Goal: Task Accomplishment & Management: Manage account settings

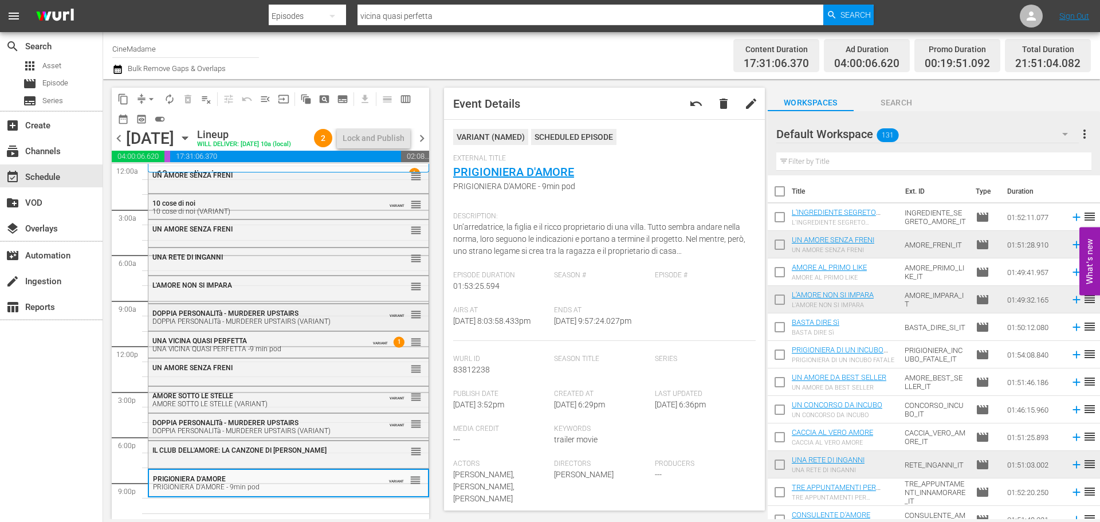
scroll to position [29, 0]
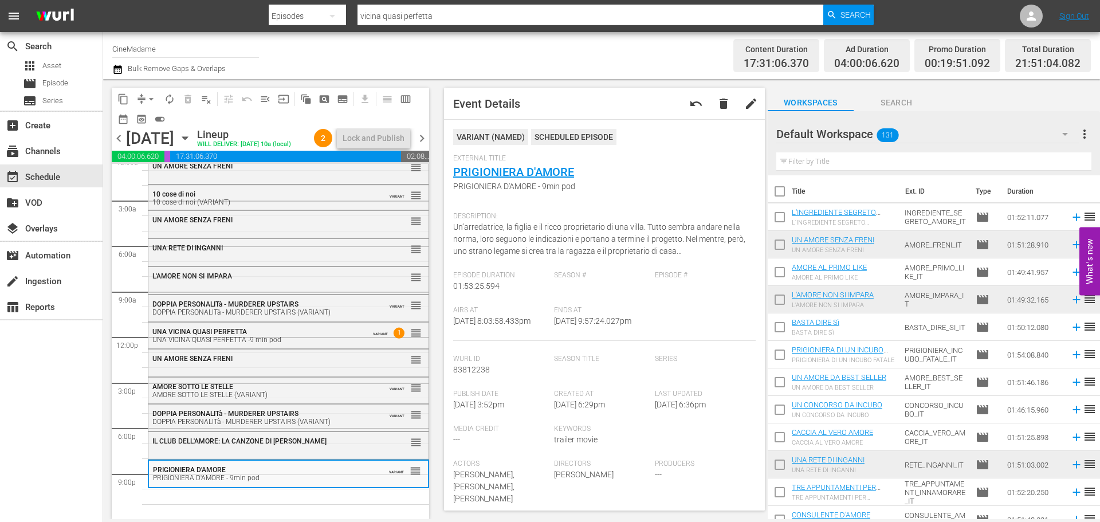
drag, startPoint x: 843, startPoint y: 151, endPoint x: 839, endPoint y: 155, distance: 6.1
click at [843, 151] on div "Filter by Title" at bounding box center [933, 161] width 315 height 27
click at [835, 158] on input "text" at bounding box center [933, 161] width 315 height 18
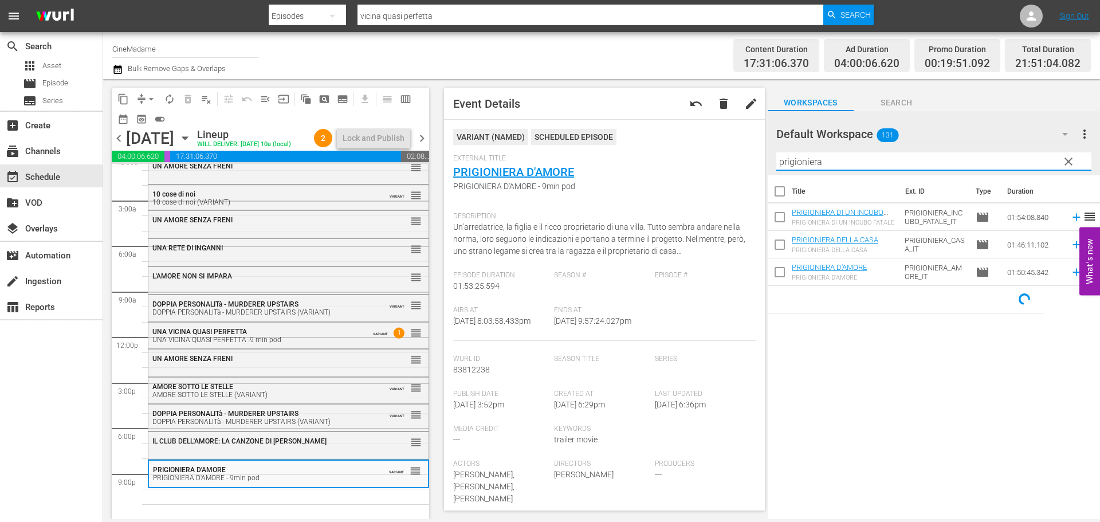
type input "prigioniera"
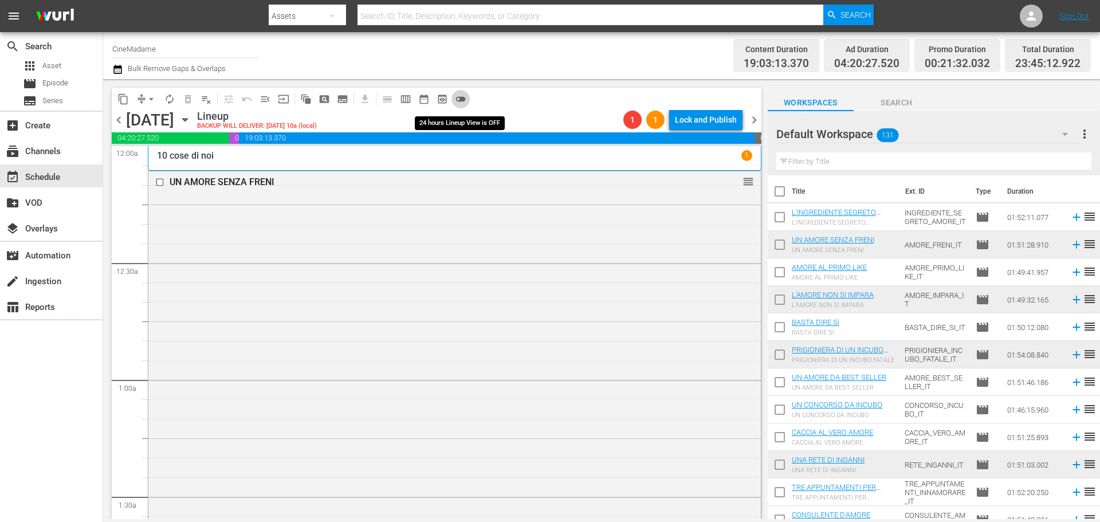
click at [457, 93] on span "toggle_off" at bounding box center [460, 98] width 11 height 11
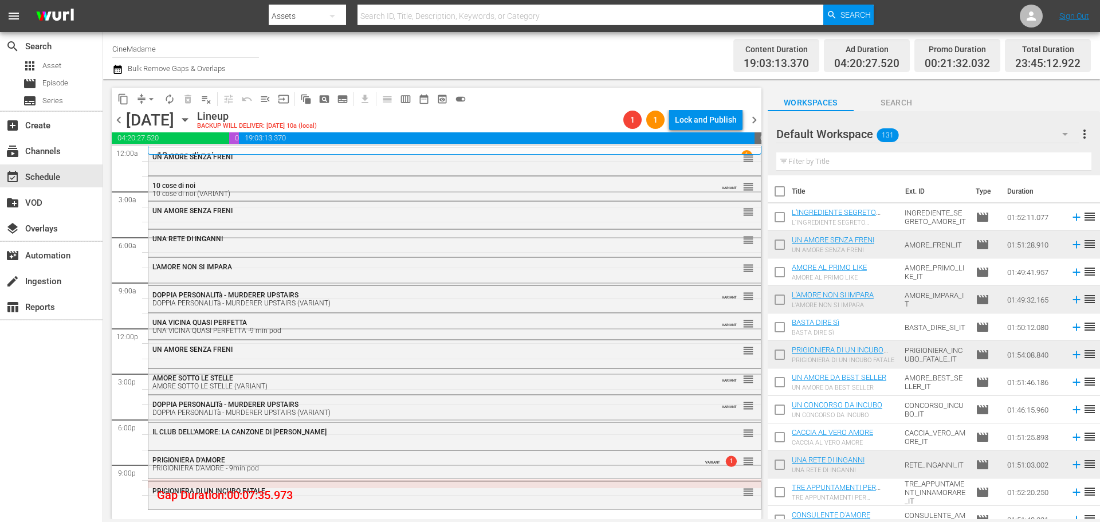
click at [841, 166] on input "text" at bounding box center [933, 161] width 315 height 18
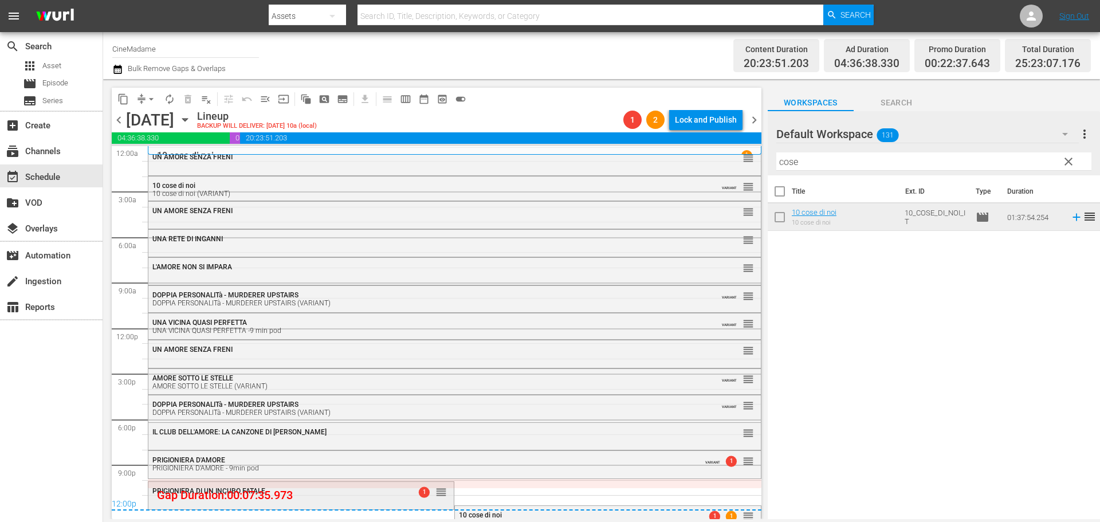
click at [356, 493] on div "PRIGIONIERA DI UN INCUBO FATALE" at bounding box center [272, 491] width 241 height 8
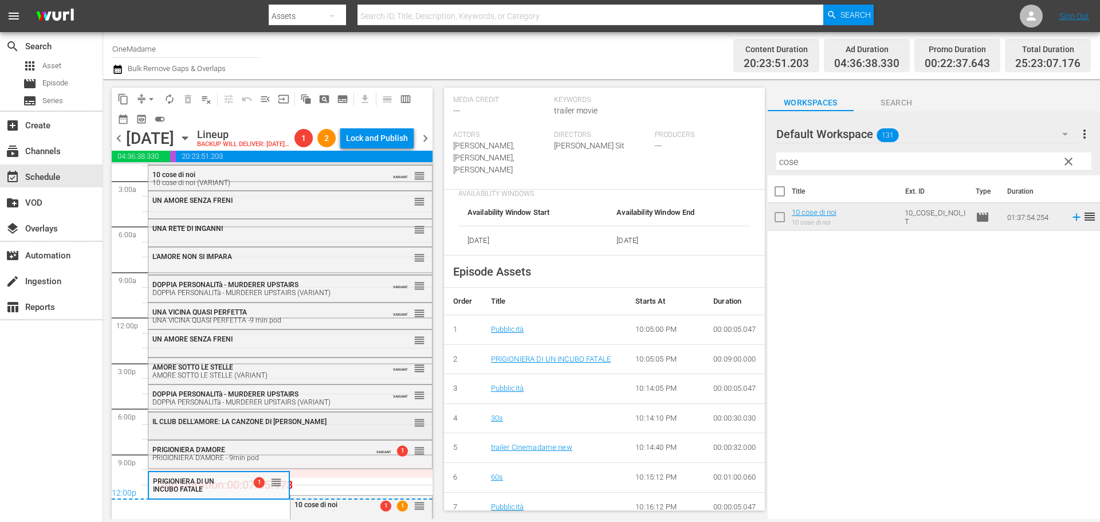
scroll to position [48, 0]
click at [348, 509] on div "10 cose di noi 1 1 reorder" at bounding box center [360, 504] width 141 height 19
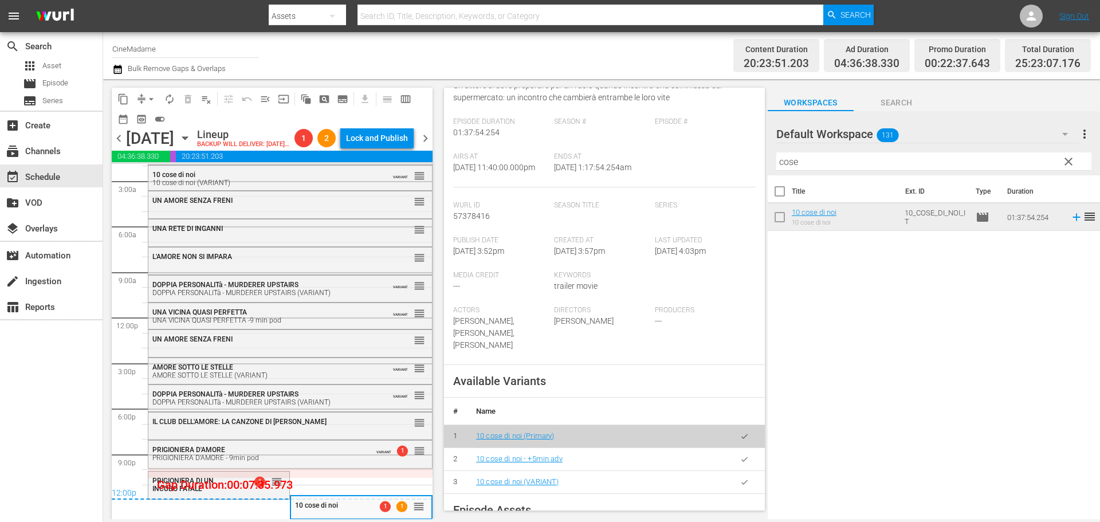
scroll to position [229, 0]
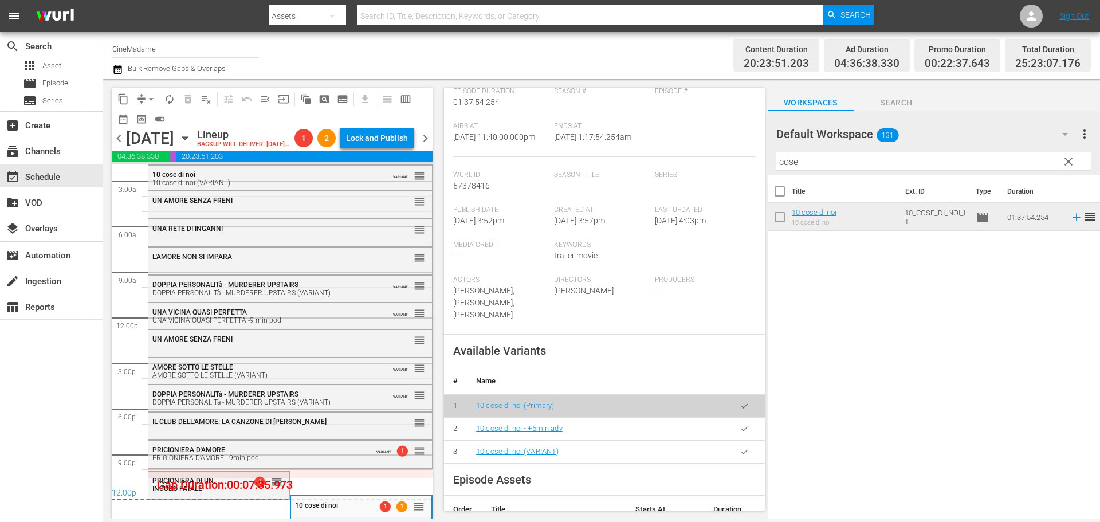
click at [740, 456] on icon "button" at bounding box center [744, 451] width 9 height 9
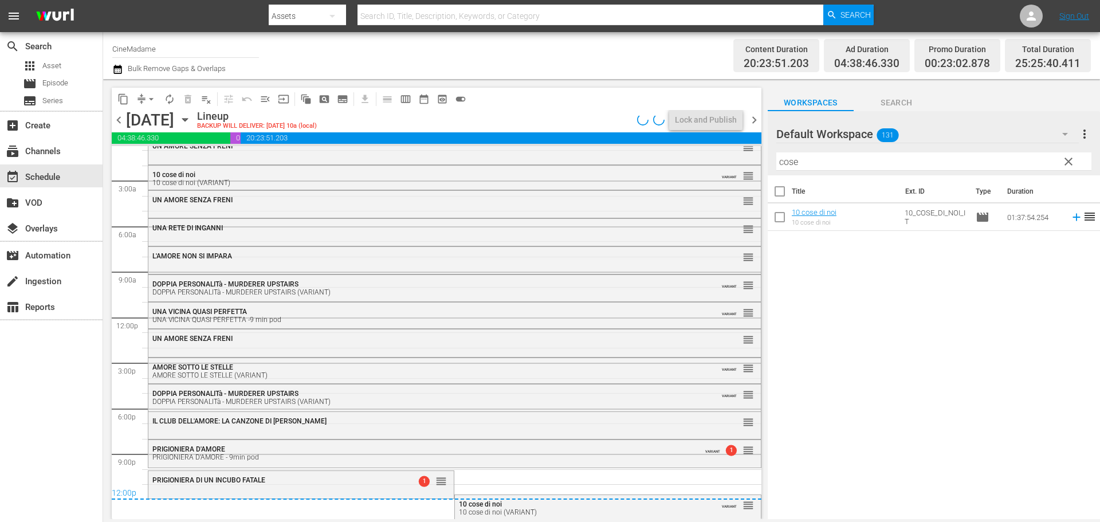
scroll to position [12, 0]
click at [148, 99] on span "arrow_drop_down" at bounding box center [150, 98] width 11 height 11
click at [169, 160] on li "Align to End of Previous Day" at bounding box center [152, 160] width 120 height 19
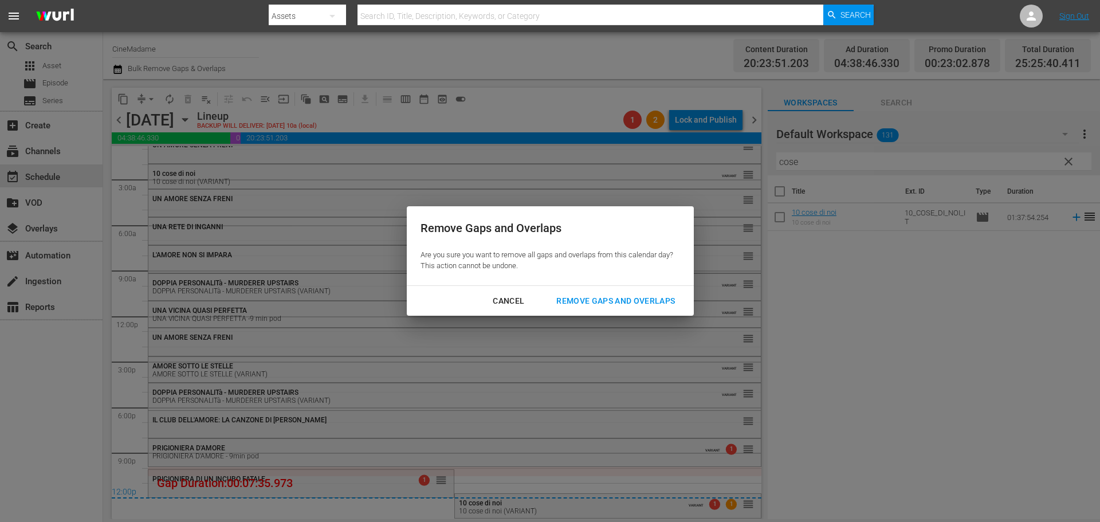
click at [611, 306] on div "Remove Gaps and Overlaps" at bounding box center [615, 301] width 137 height 14
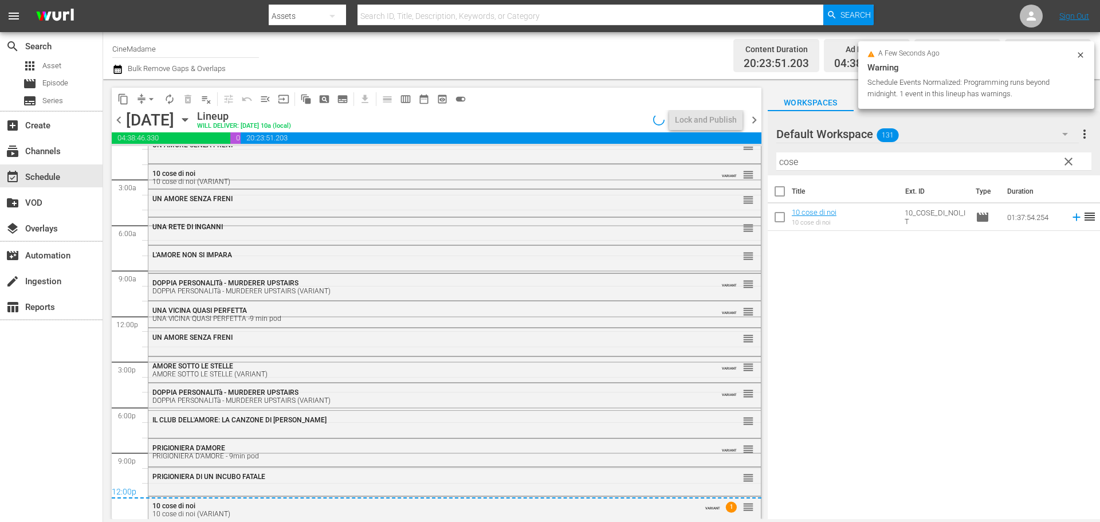
scroll to position [15, 0]
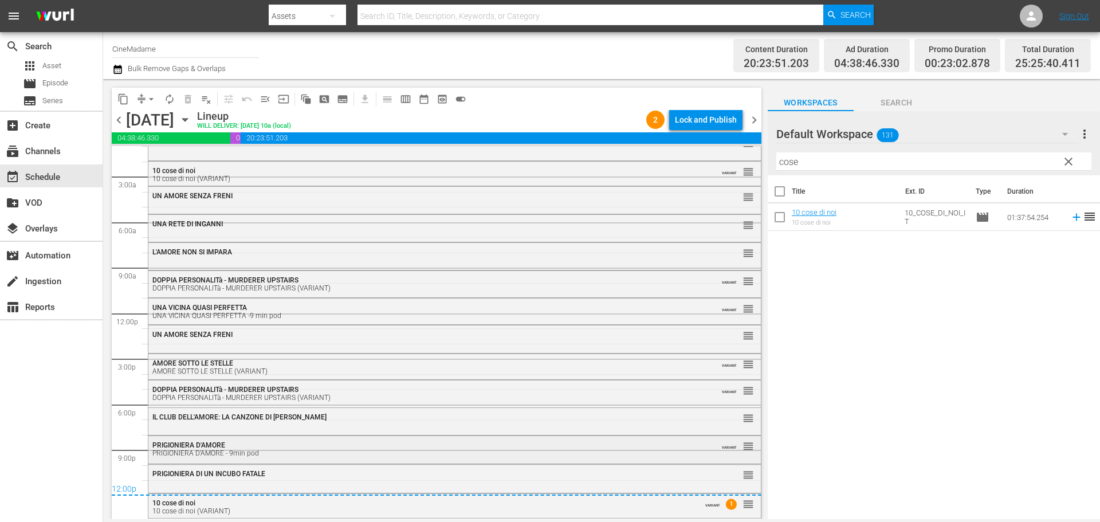
click at [381, 443] on div "PRIGIONIERA D'AMORE PRIGIONIERA D'AMORE - 9min pod" at bounding box center [423, 449] width 542 height 16
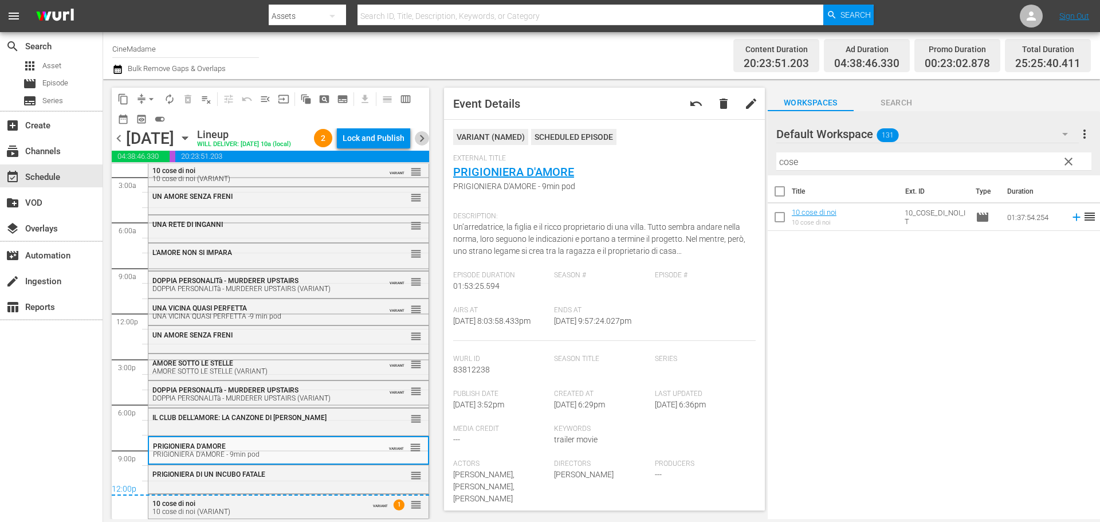
click at [419, 145] on span "chevron_right" at bounding box center [422, 138] width 14 height 14
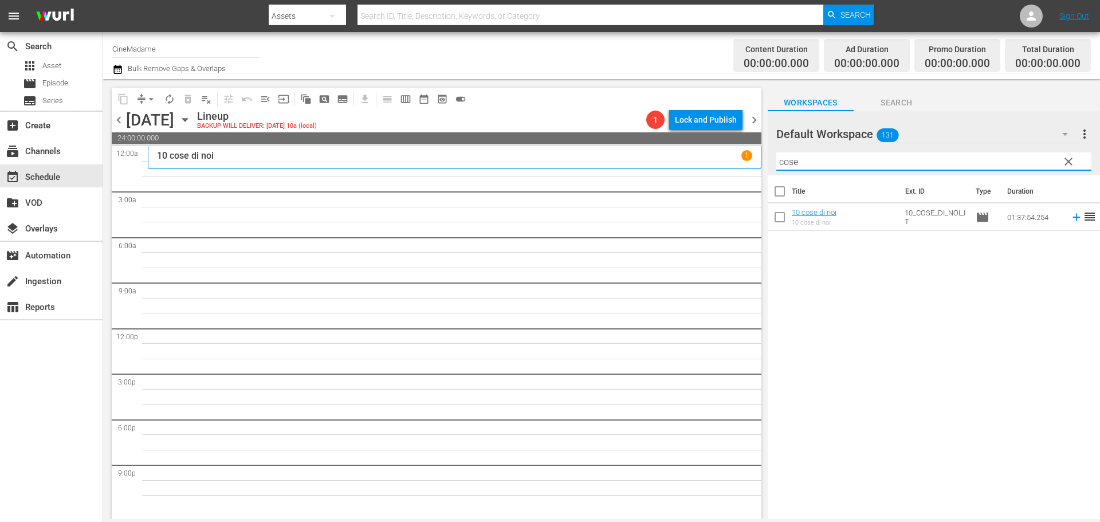
click at [838, 163] on input "cose" at bounding box center [933, 161] width 315 height 18
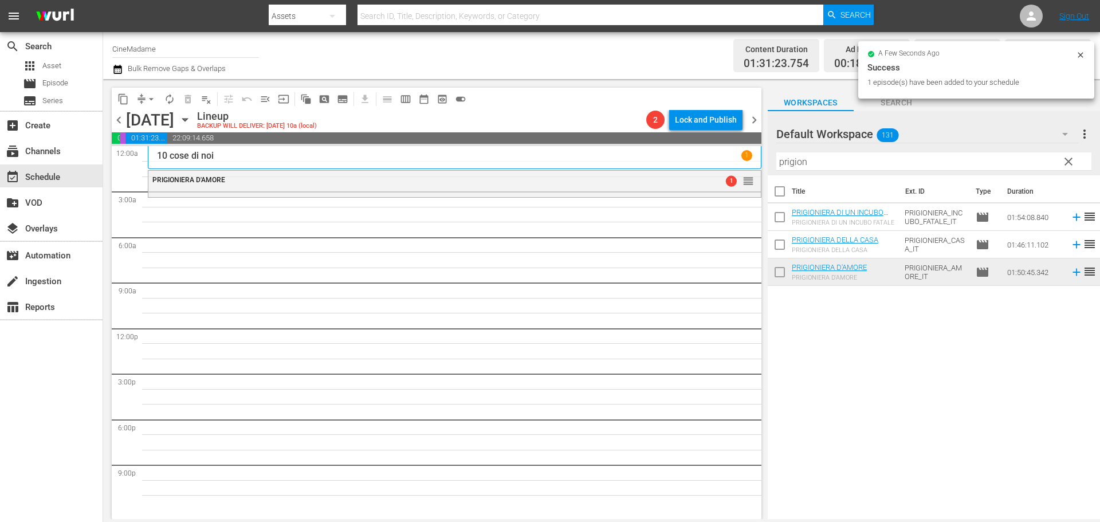
click at [808, 158] on input "prigion" at bounding box center [933, 161] width 315 height 18
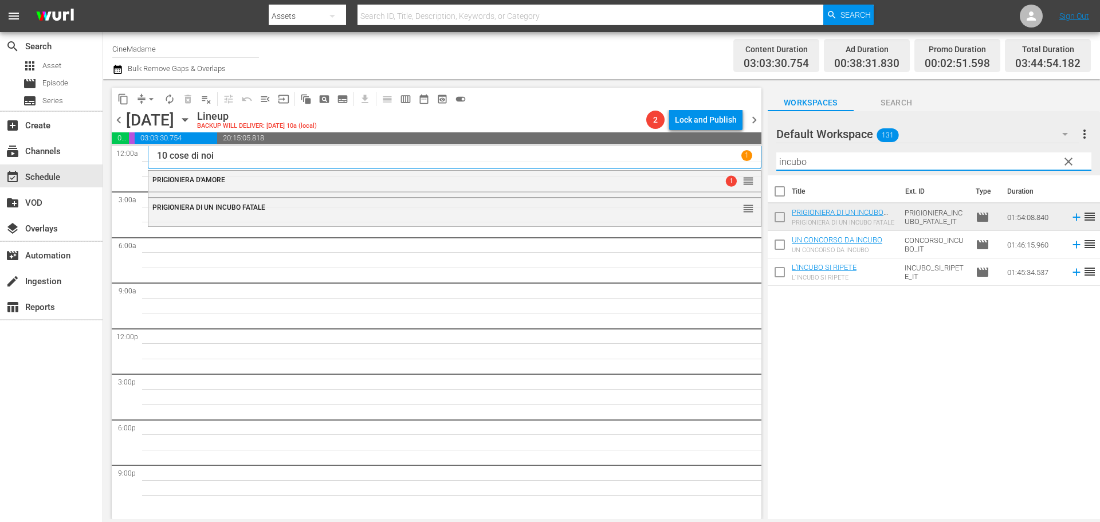
click at [796, 160] on input "incubo" at bounding box center [933, 161] width 315 height 18
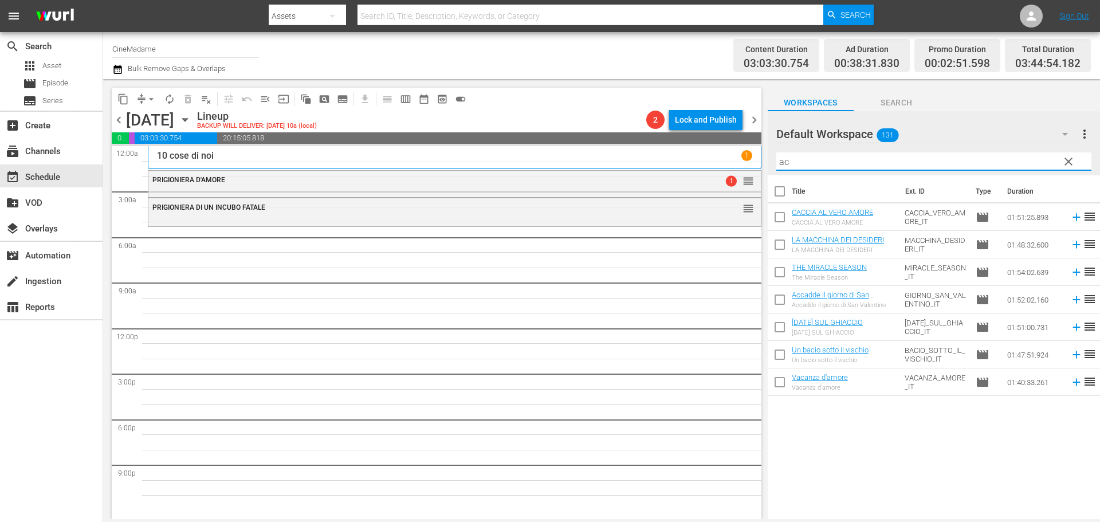
type input "a"
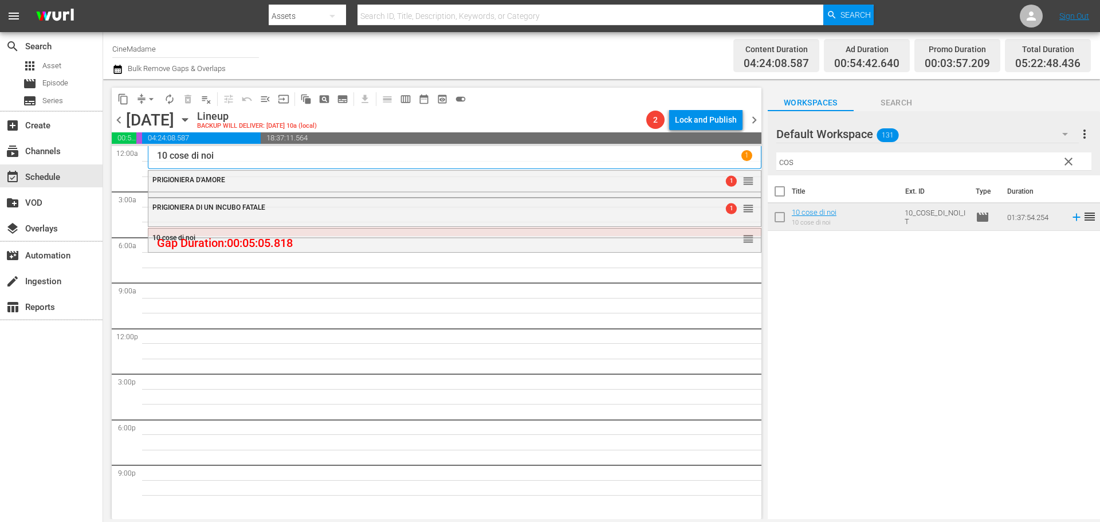
click at [799, 162] on input "cos" at bounding box center [933, 161] width 315 height 18
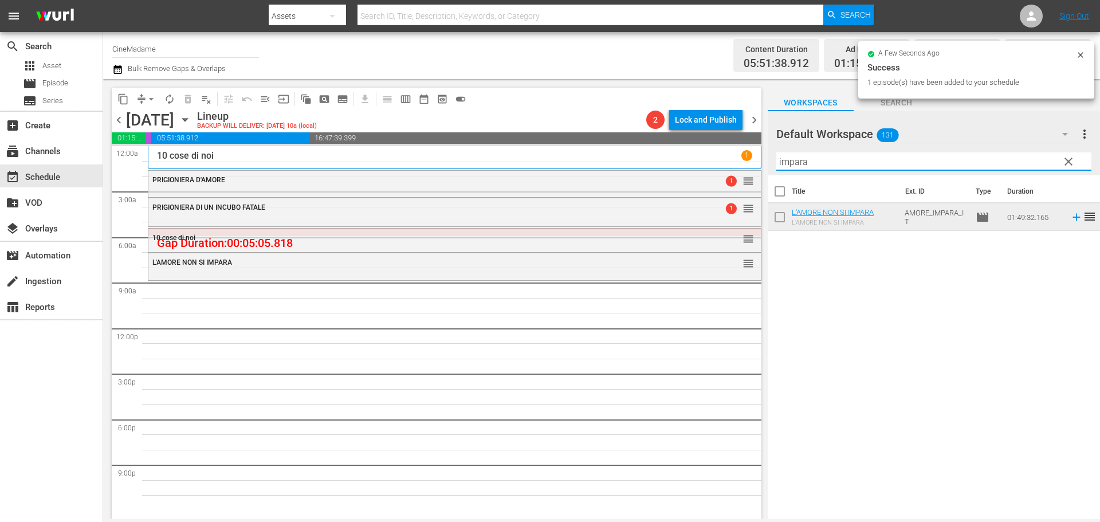
click at [821, 158] on input "impara" at bounding box center [933, 161] width 315 height 18
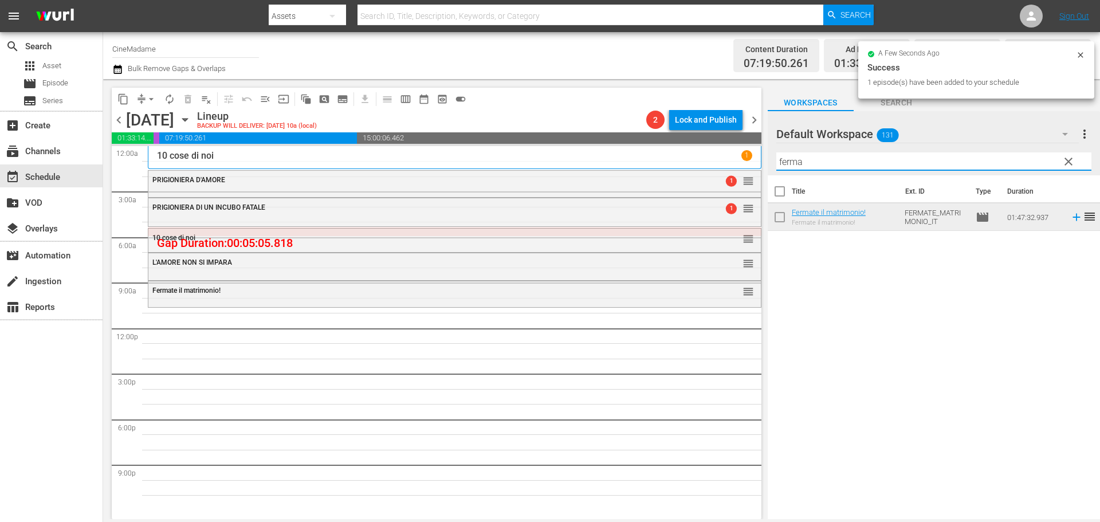
click at [801, 153] on input "ferma" at bounding box center [933, 161] width 315 height 18
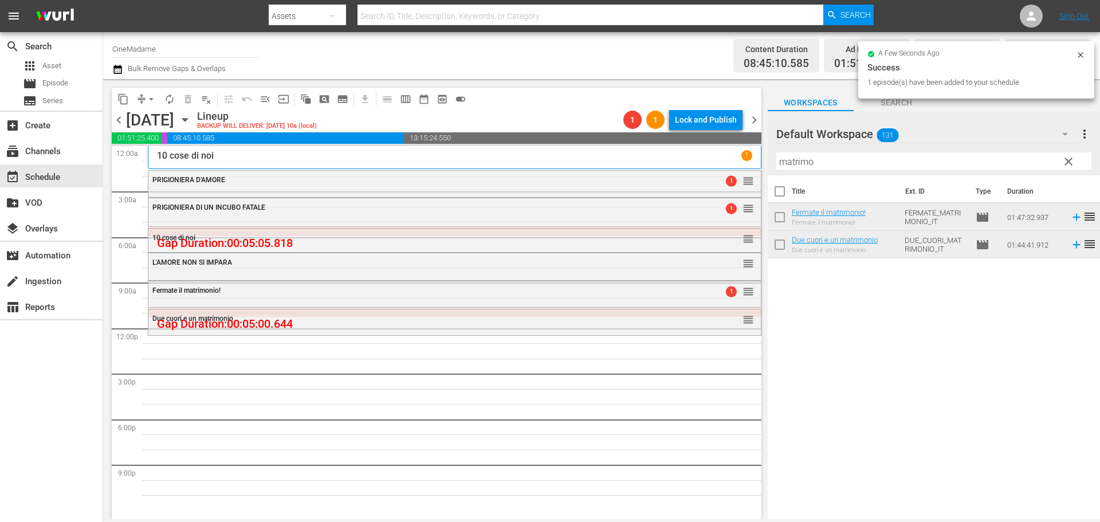
click at [828, 152] on div "Filter by Title matrimo" at bounding box center [933, 161] width 315 height 27
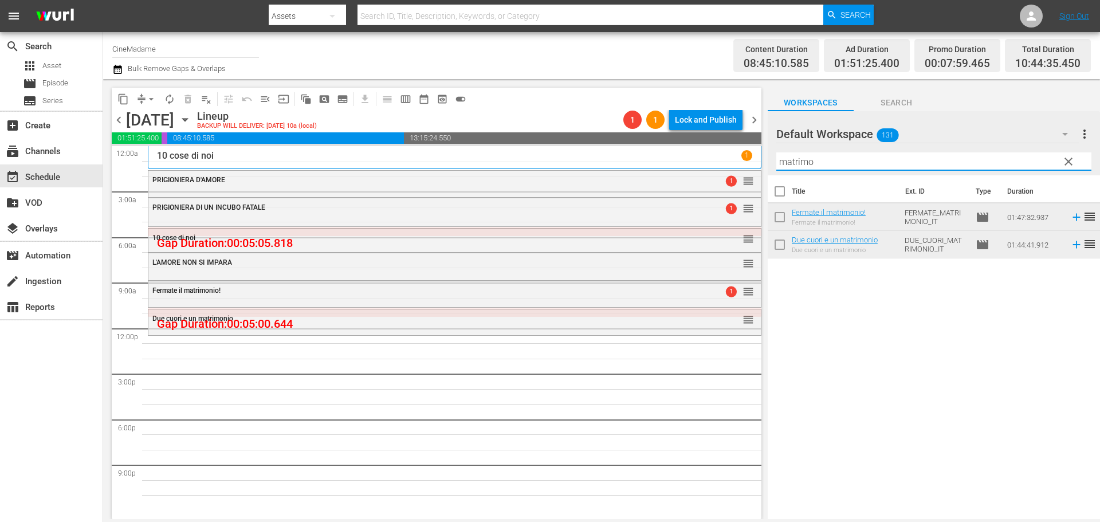
click at [793, 159] on input "matrimo" at bounding box center [933, 161] width 315 height 18
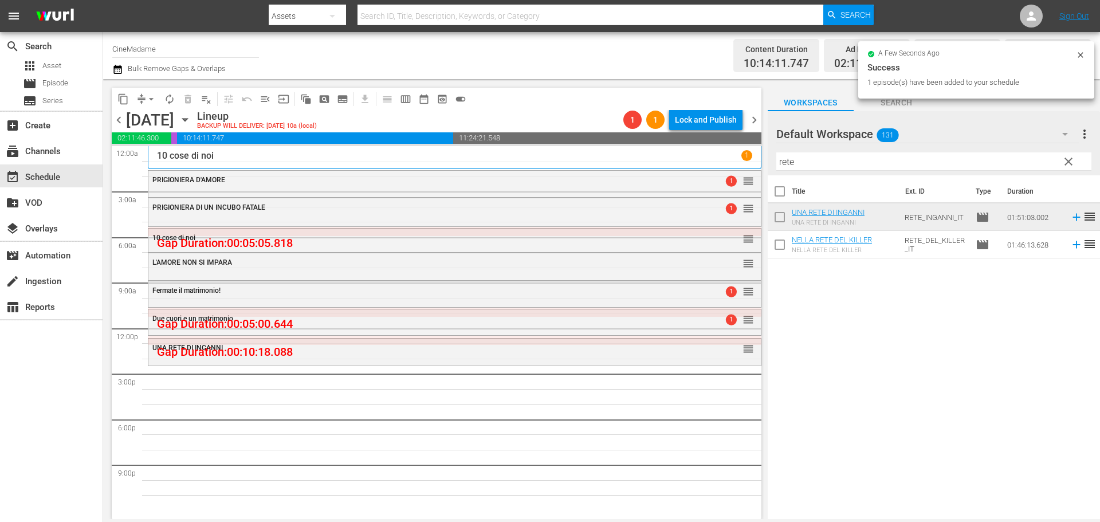
click at [805, 168] on input "rete" at bounding box center [933, 161] width 315 height 18
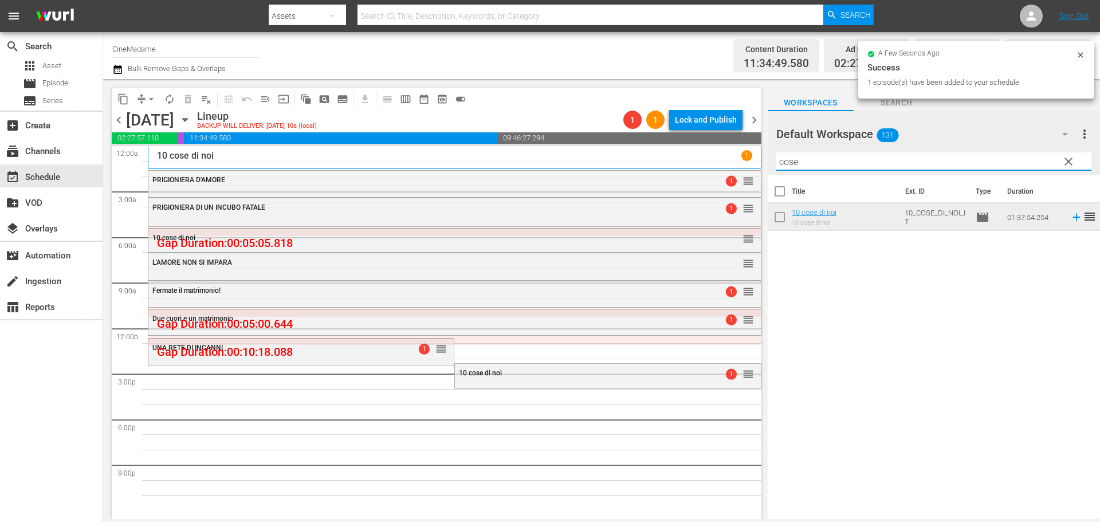
click at [832, 155] on input "cose" at bounding box center [933, 161] width 315 height 18
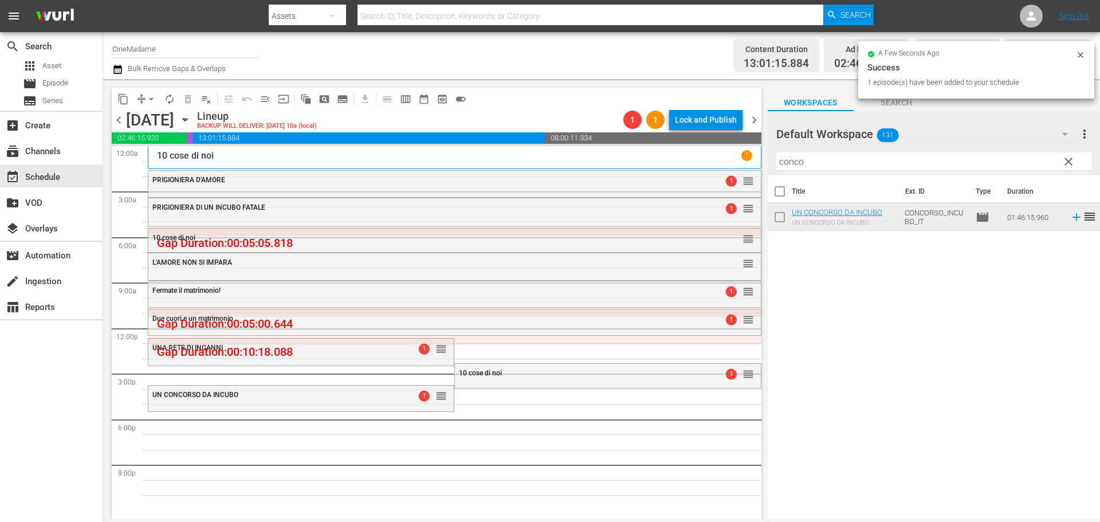
click at [842, 170] on input "conco" at bounding box center [933, 161] width 315 height 18
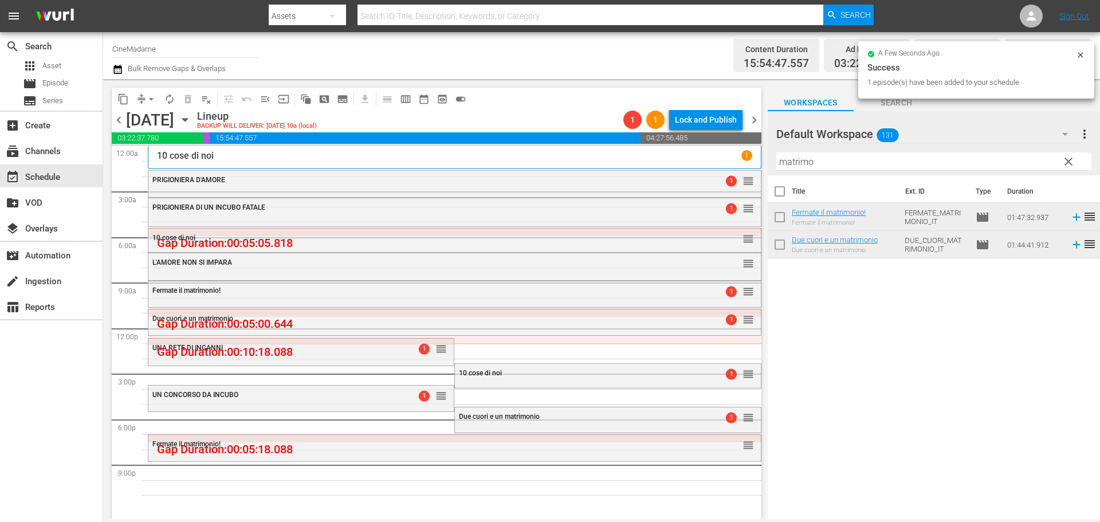
click at [834, 144] on div at bounding box center [817, 134] width 82 height 29
click at [828, 158] on input "matrimo" at bounding box center [933, 161] width 315 height 18
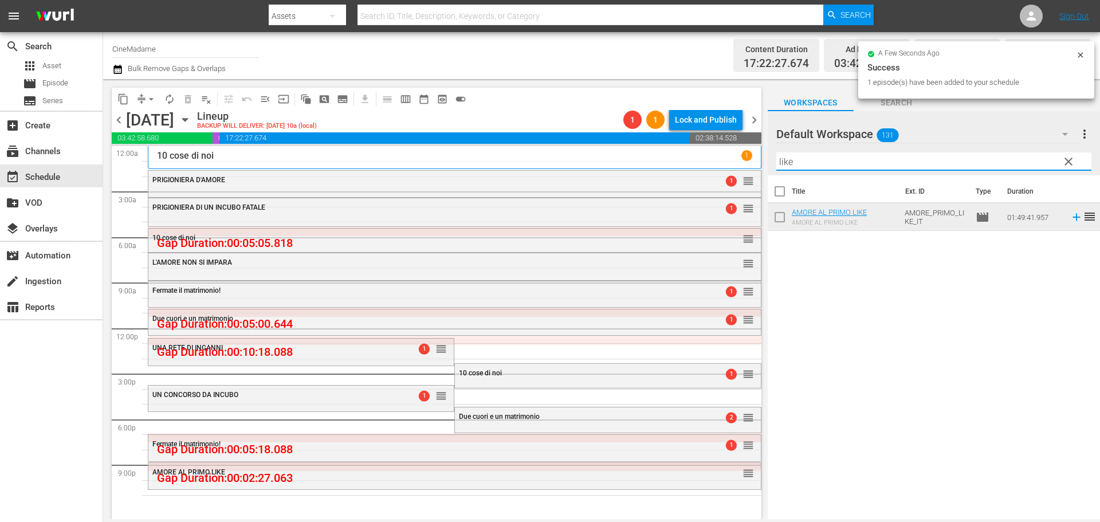
click at [813, 168] on input "like" at bounding box center [933, 161] width 315 height 18
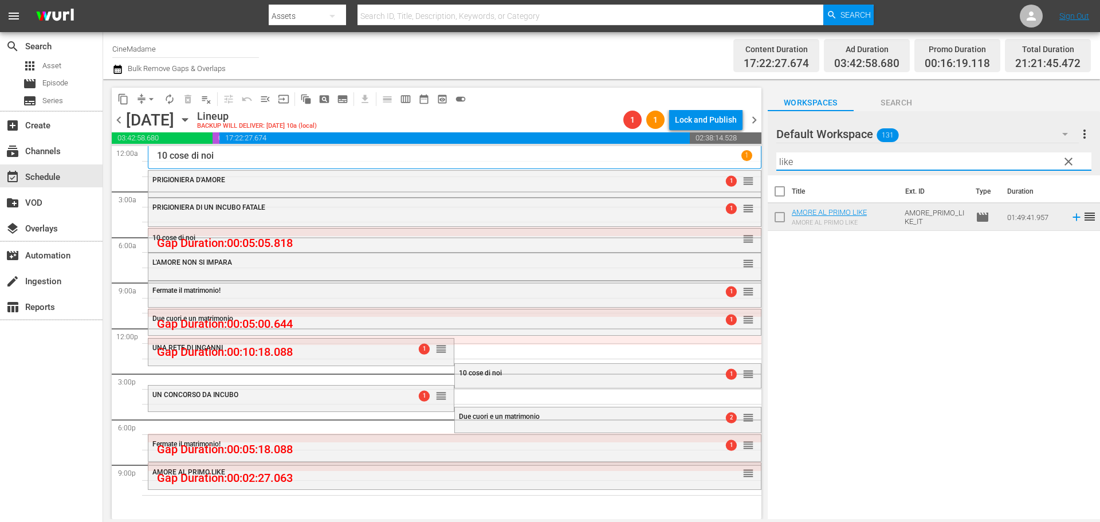
click at [144, 103] on button "arrow_drop_down" at bounding box center [151, 99] width 18 height 18
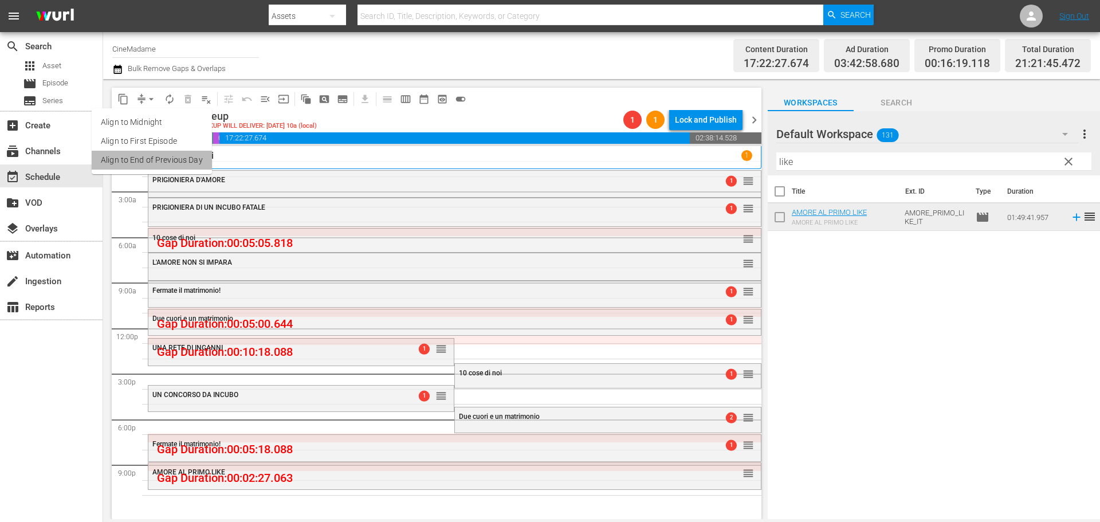
click at [160, 162] on li "Align to End of Previous Day" at bounding box center [152, 160] width 120 height 19
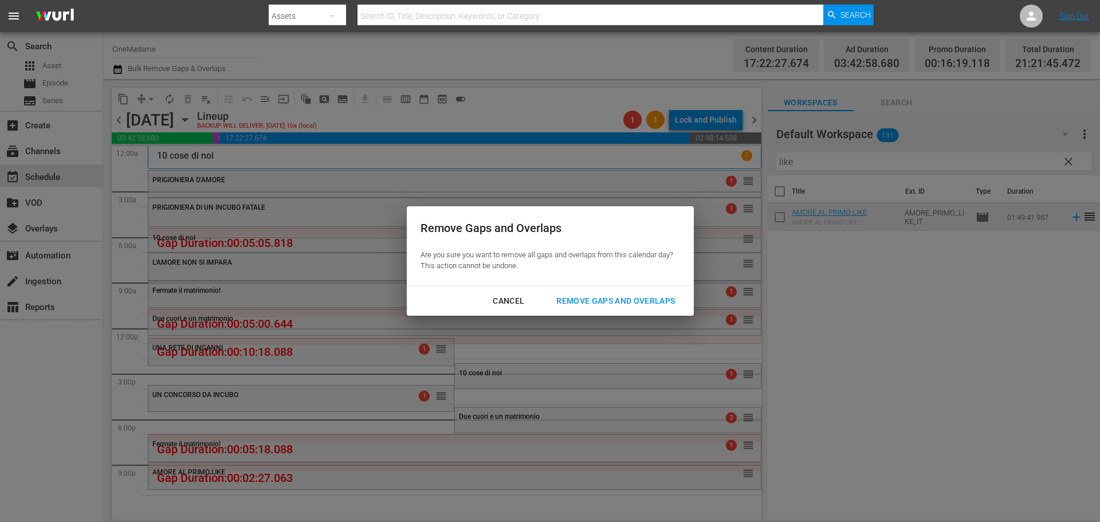
click at [581, 287] on div "Cancel Remove Gaps and Overlaps" at bounding box center [550, 301] width 287 height 30
click at [584, 291] on button "Remove Gaps and Overlaps" at bounding box center [615, 300] width 146 height 21
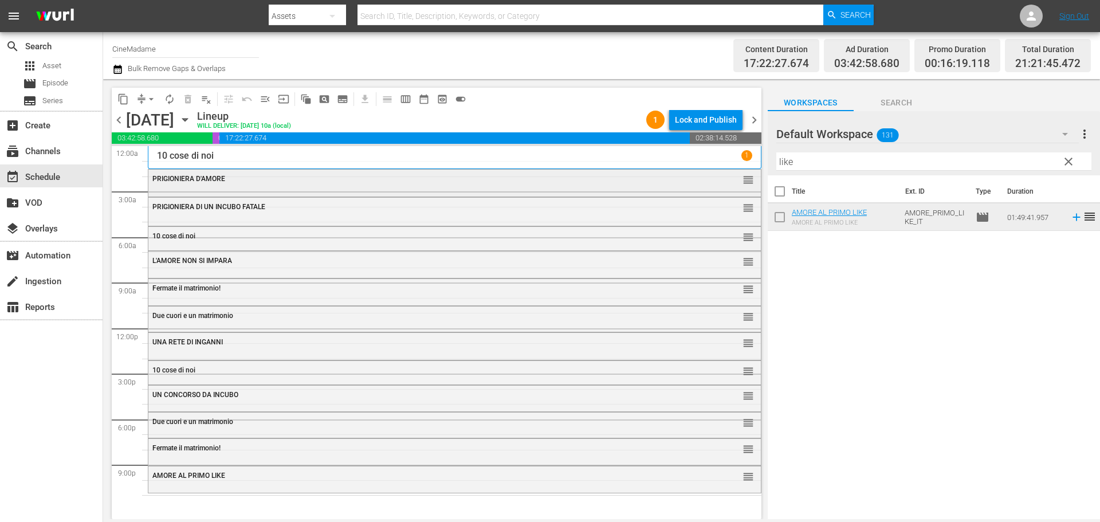
click at [272, 179] on div "PRIGIONIERA D'AMORE" at bounding box center [423, 179] width 542 height 8
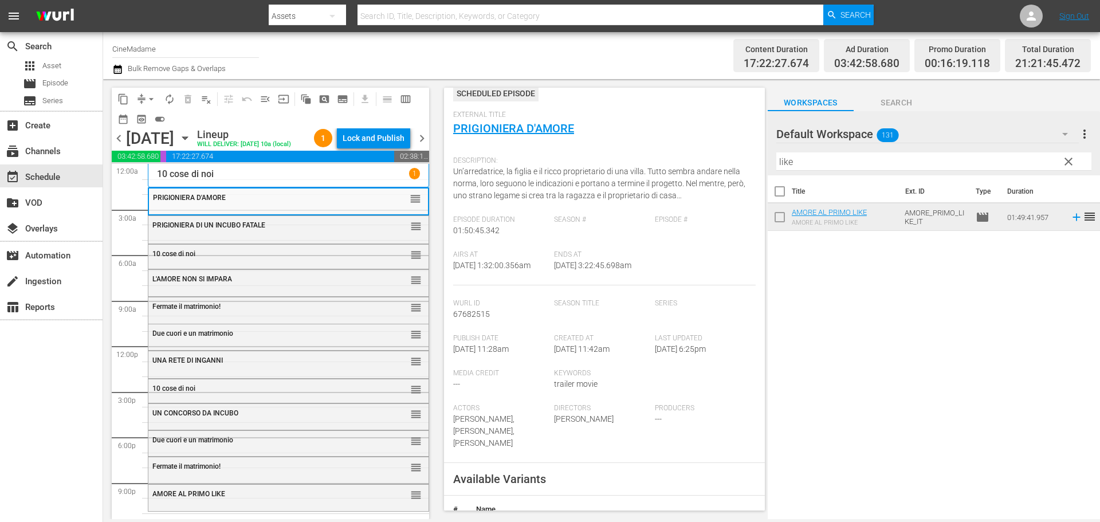
scroll to position [286, 0]
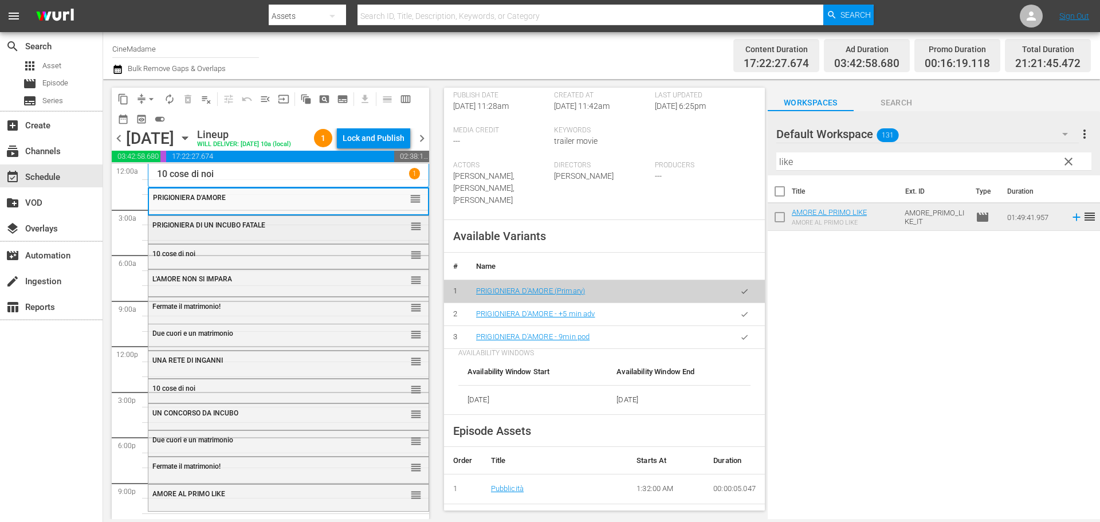
click at [240, 235] on div "PRIGIONIERA DI UN INCUBO FATALE reorder" at bounding box center [288, 225] width 280 height 19
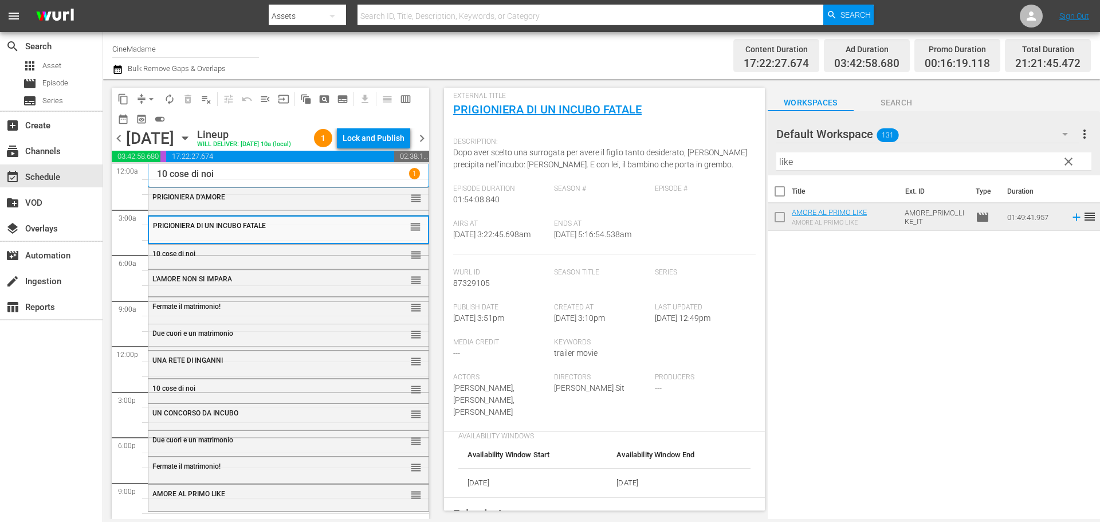
scroll to position [172, 0]
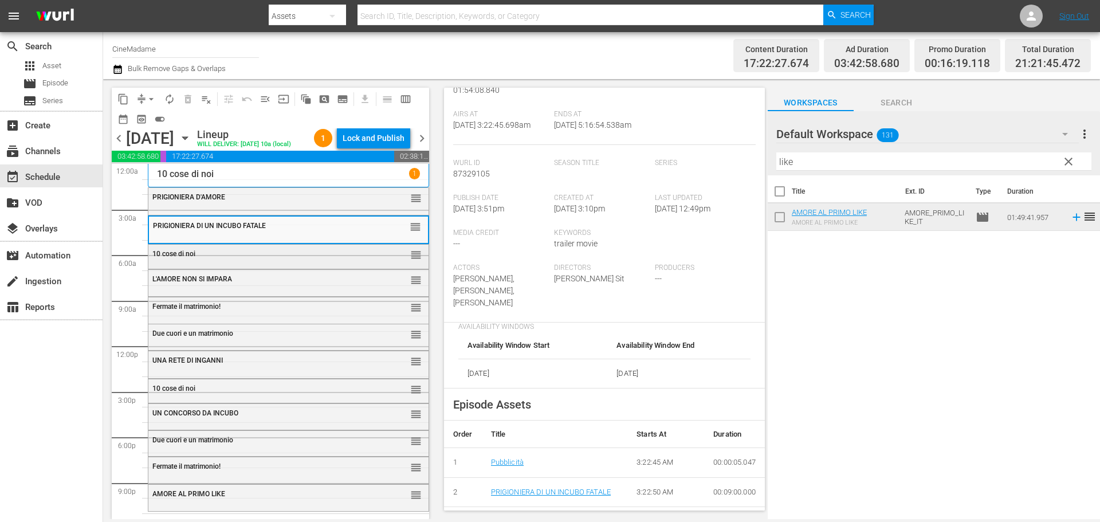
click at [318, 258] on div "10 cose di noi" at bounding box center [260, 254] width 216 height 8
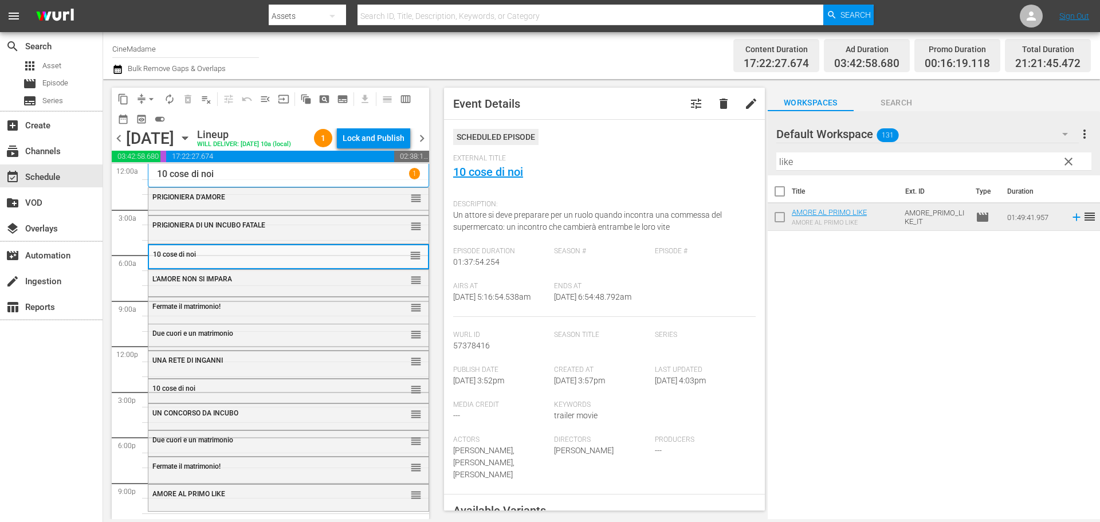
scroll to position [344, 0]
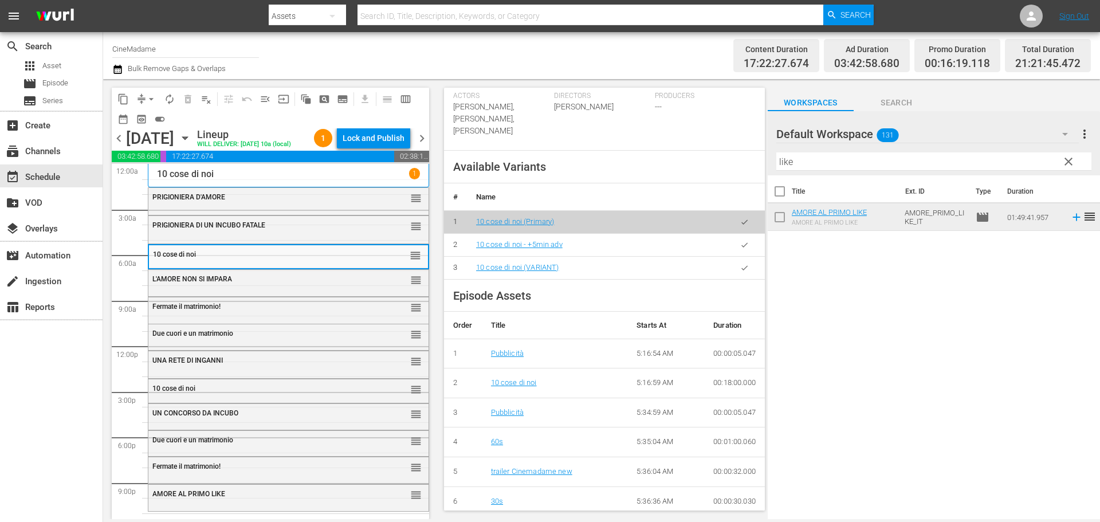
click at [749, 258] on td at bounding box center [744, 267] width 41 height 23
click at [740, 263] on icon "button" at bounding box center [744, 267] width 9 height 9
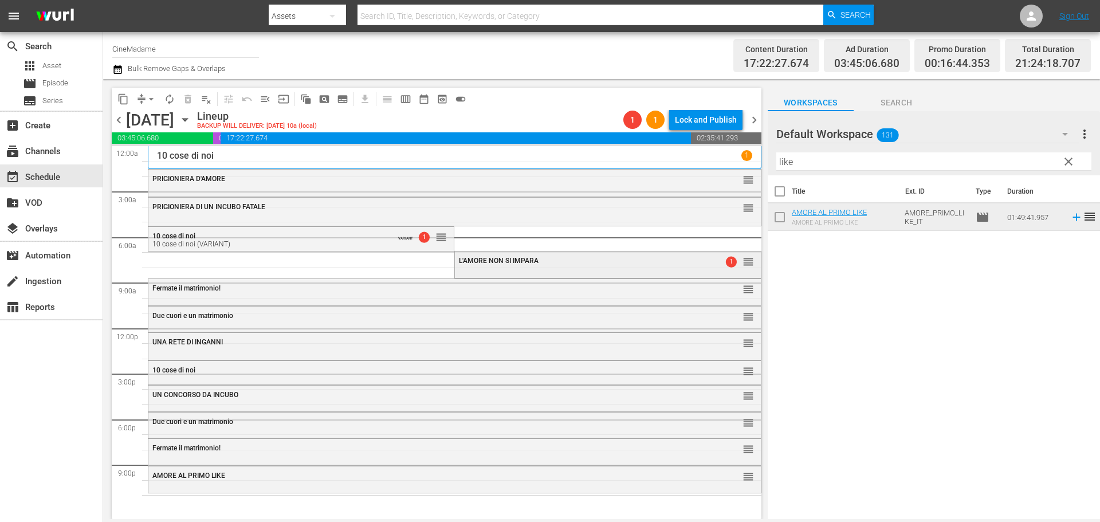
click at [616, 266] on div "L'AMORE NON SI IMPARA 1 reorder" at bounding box center [607, 260] width 305 height 19
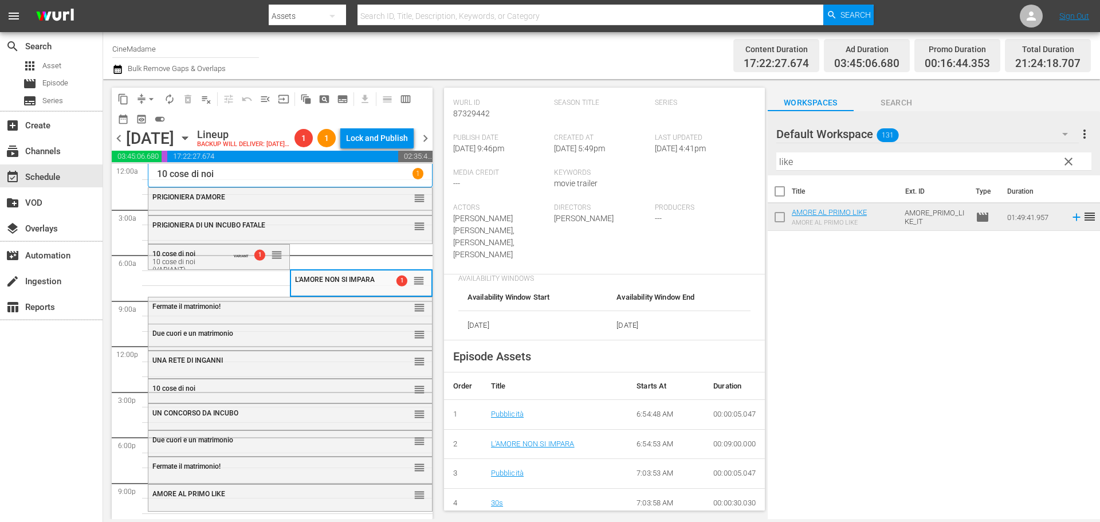
scroll to position [286, 0]
click at [204, 310] on span "Fermate il matrimonio!" at bounding box center [186, 306] width 68 height 8
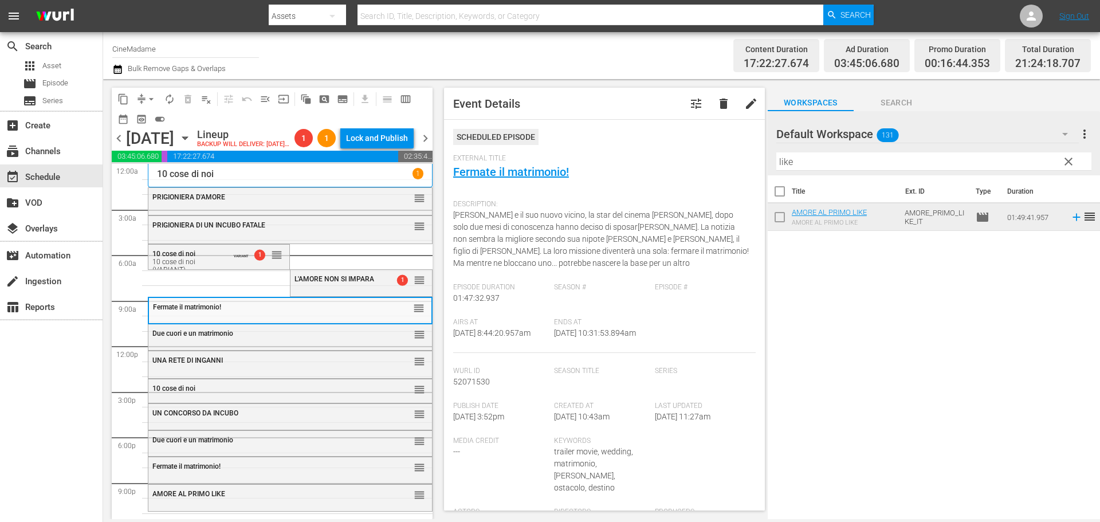
scroll to position [401, 0]
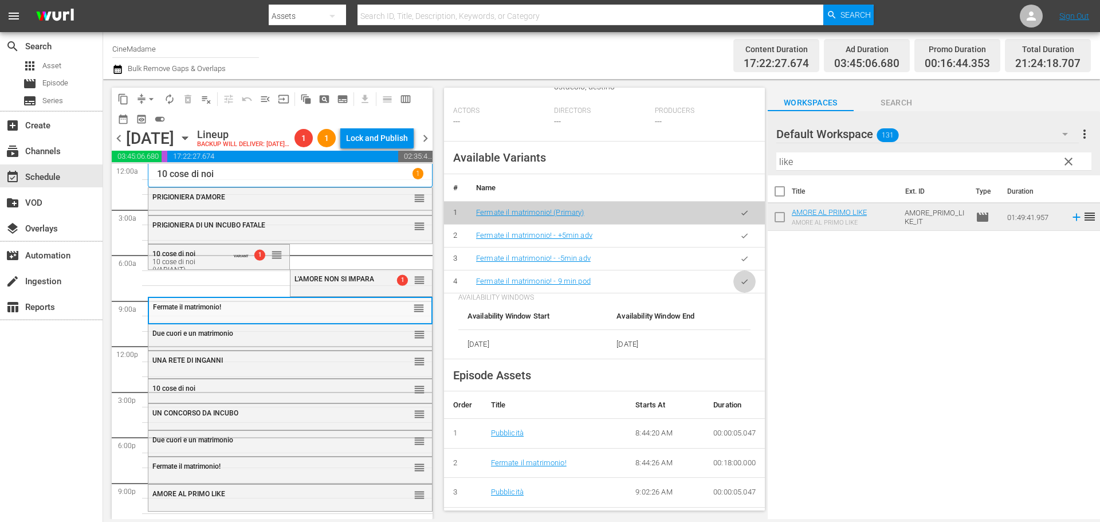
click at [737, 286] on button "button" at bounding box center [744, 281] width 22 height 22
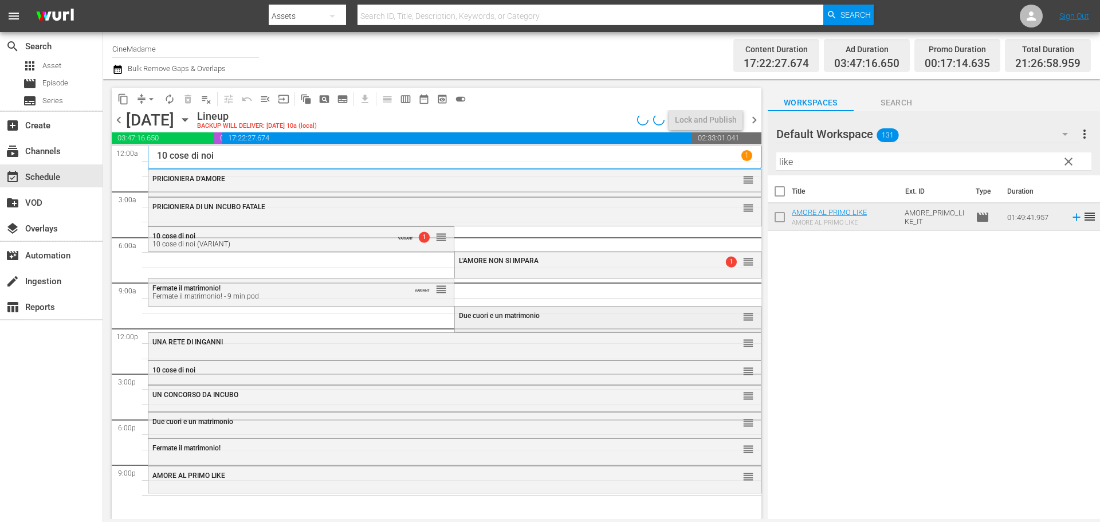
click at [535, 321] on div "Due cuori e un matrimonio reorder" at bounding box center [607, 315] width 305 height 19
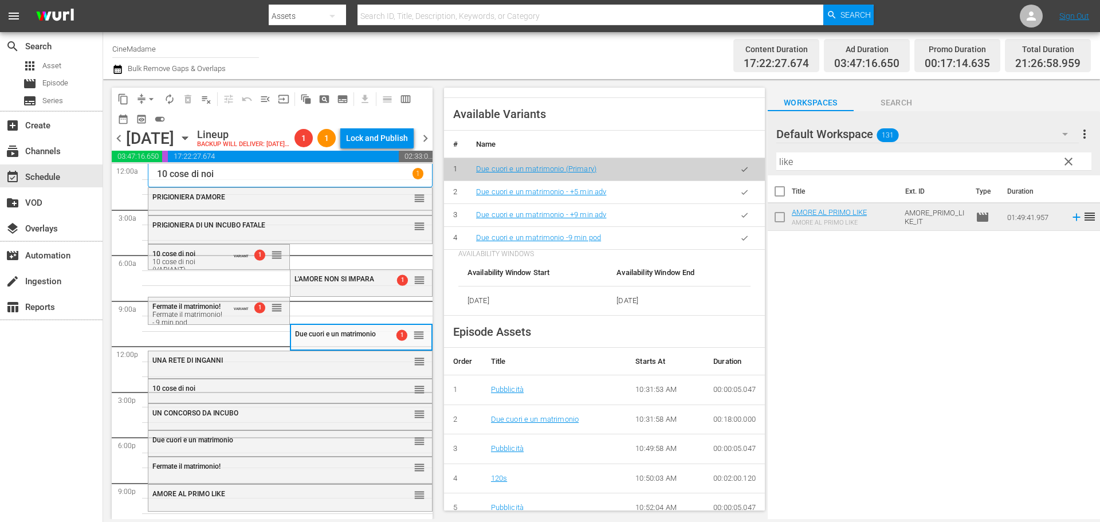
scroll to position [458, 0]
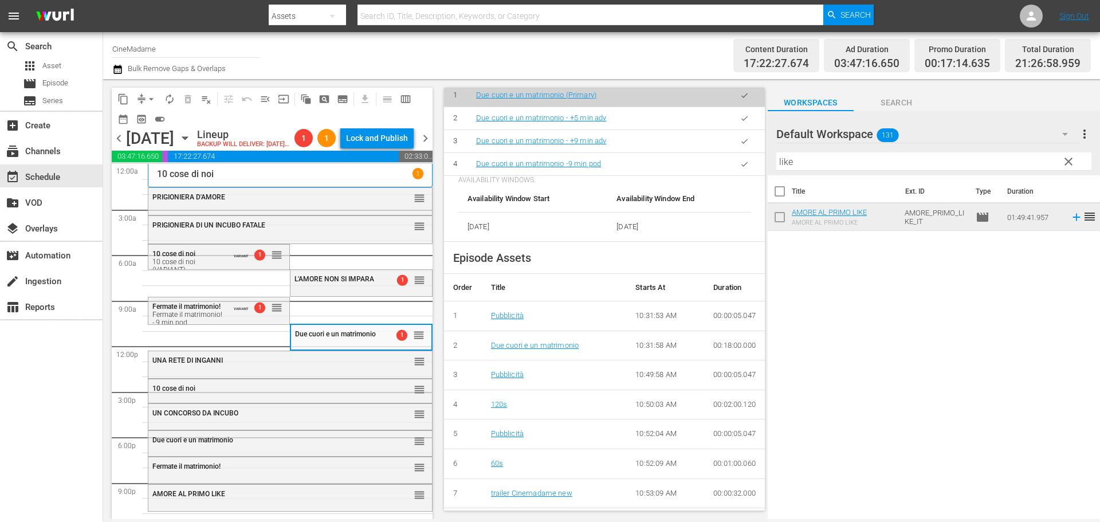
click at [740, 168] on icon "button" at bounding box center [744, 164] width 9 height 9
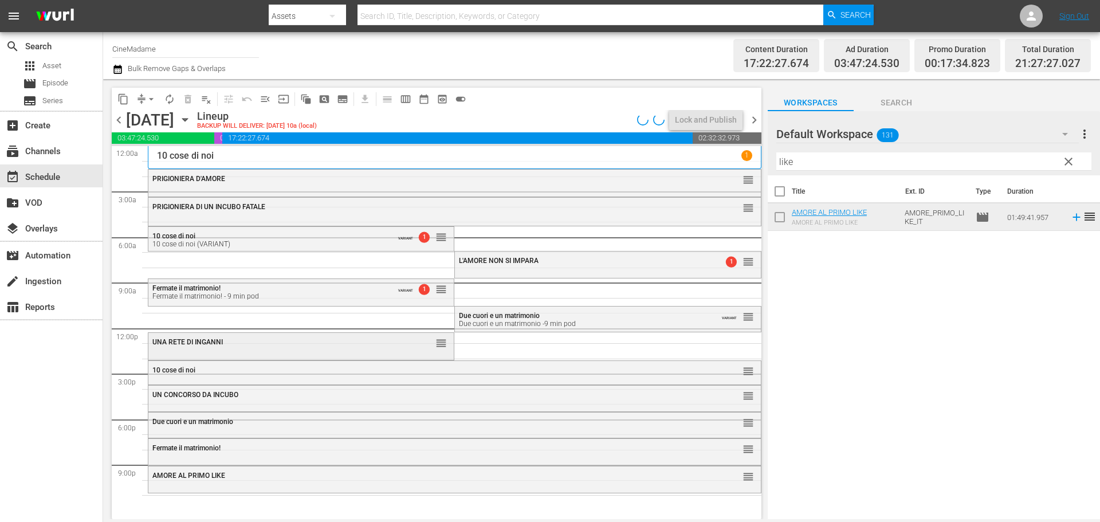
click at [286, 351] on div "UNA RETE DI INGANNI reorder" at bounding box center [300, 342] width 305 height 19
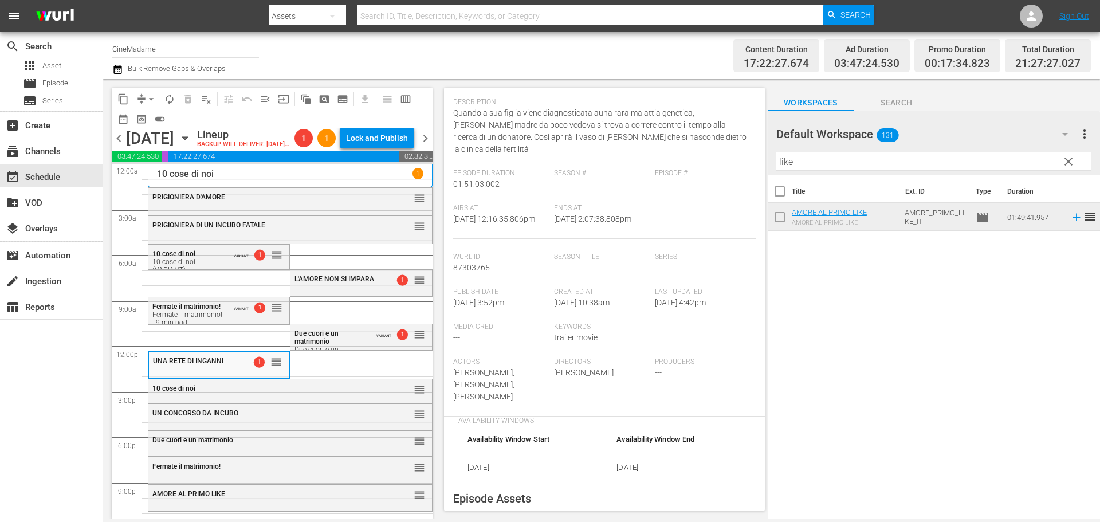
scroll to position [286, 0]
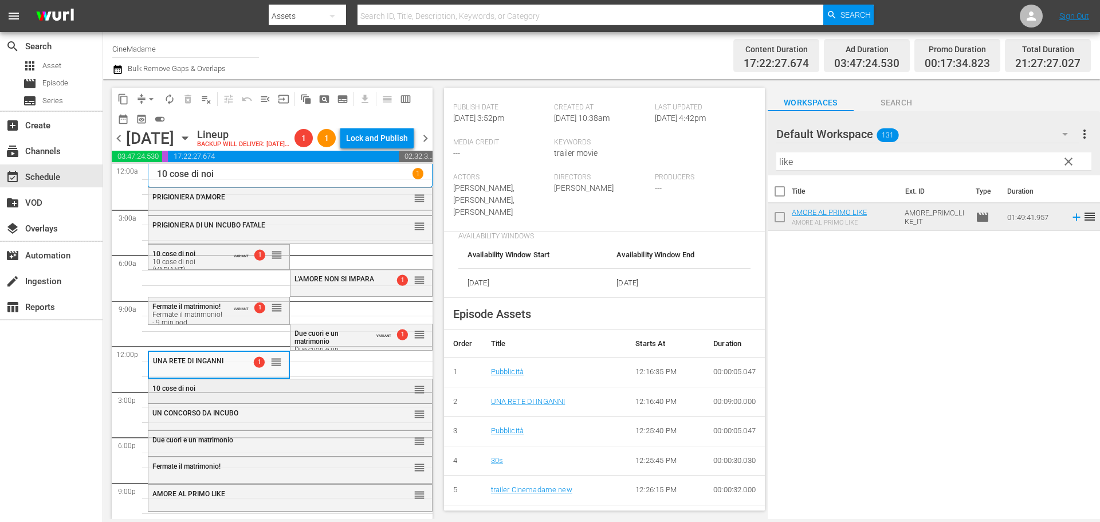
click at [253, 392] on div "10 cose di noi" at bounding box center [261, 388] width 219 height 8
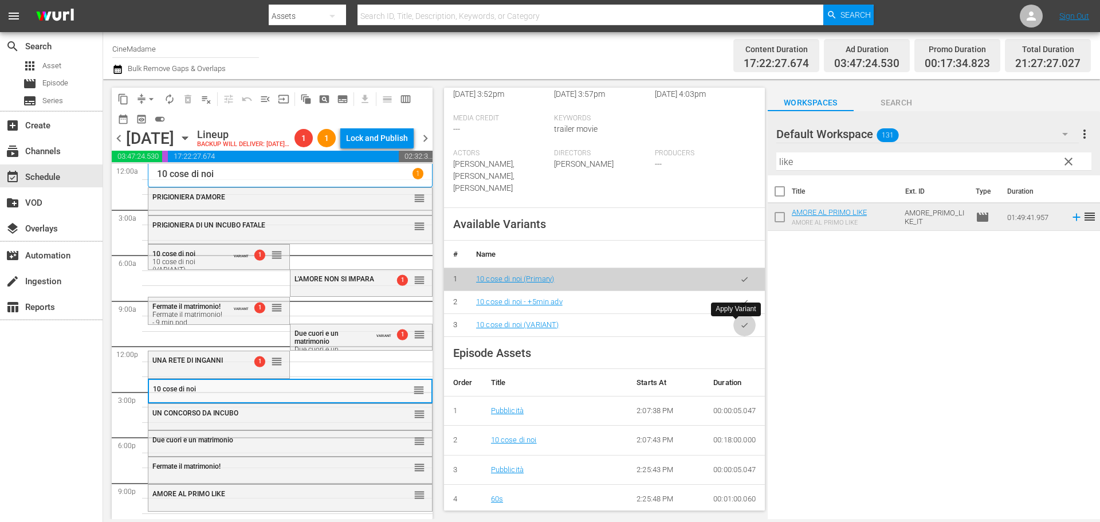
click at [740, 329] on icon "button" at bounding box center [744, 325] width 9 height 9
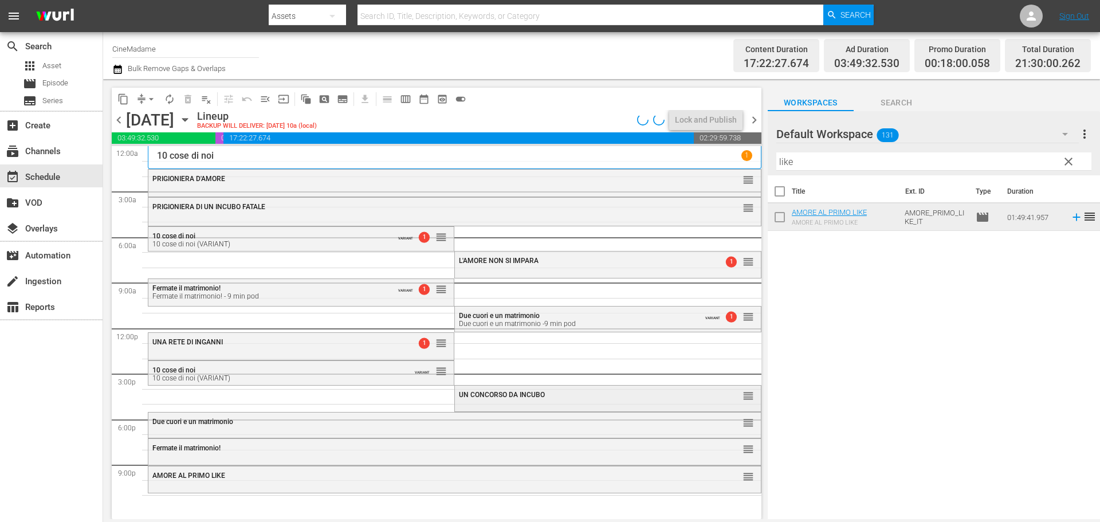
click at [492, 398] on span "UN CONCORSO DA INCUBO" at bounding box center [502, 395] width 86 height 8
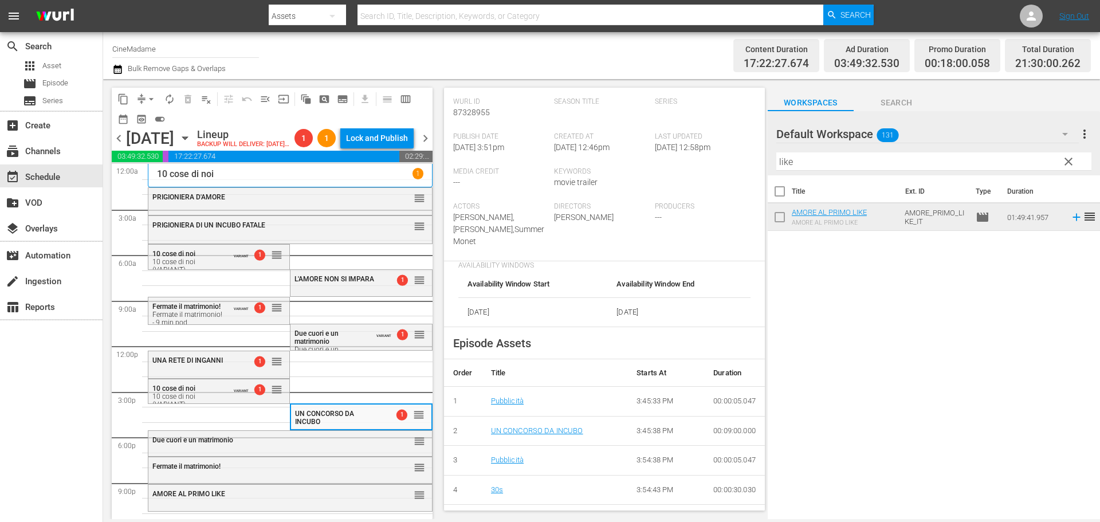
scroll to position [344, 0]
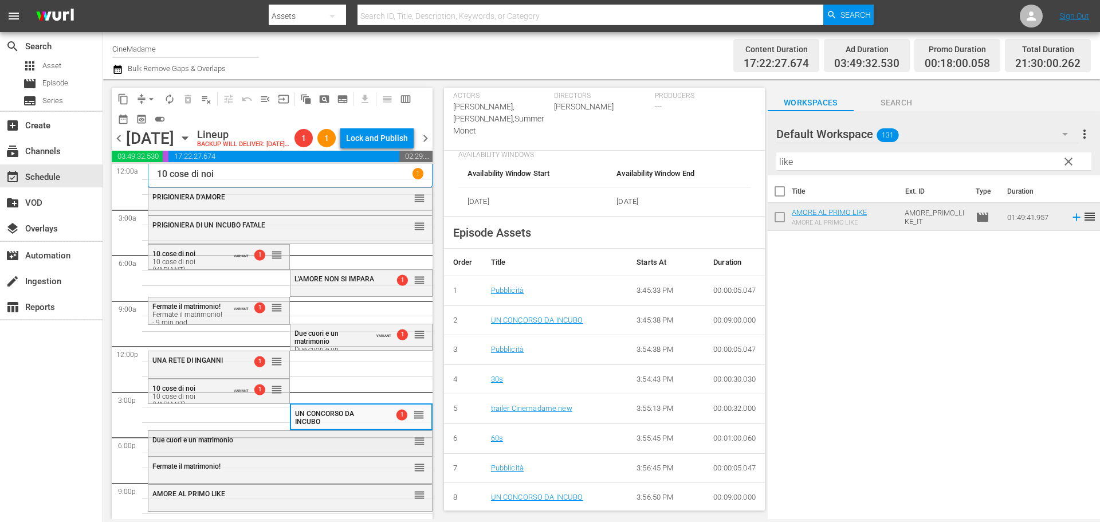
click at [238, 454] on div "Due cuori e un matrimonio reorder" at bounding box center [290, 442] width 284 height 23
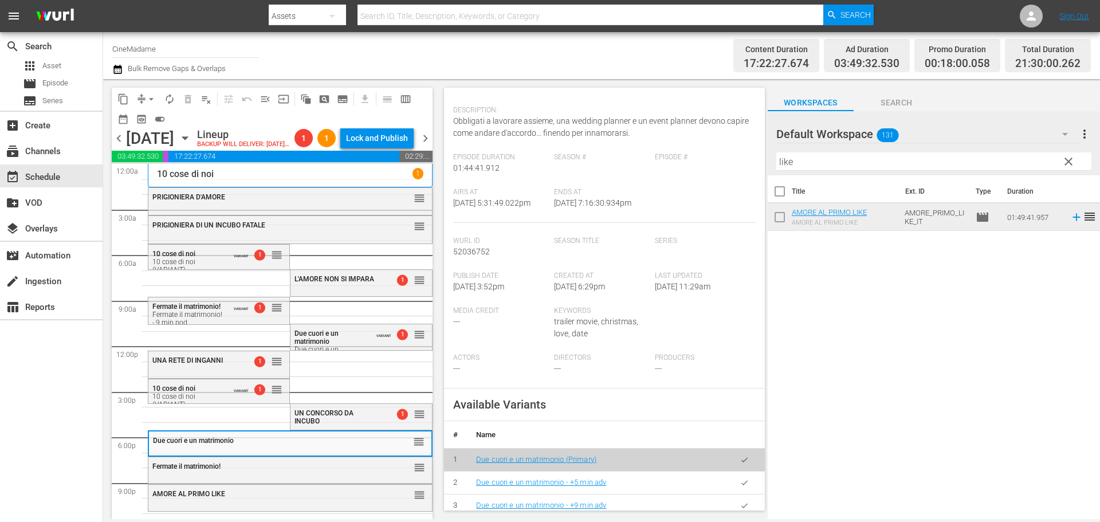
scroll to position [286, 0]
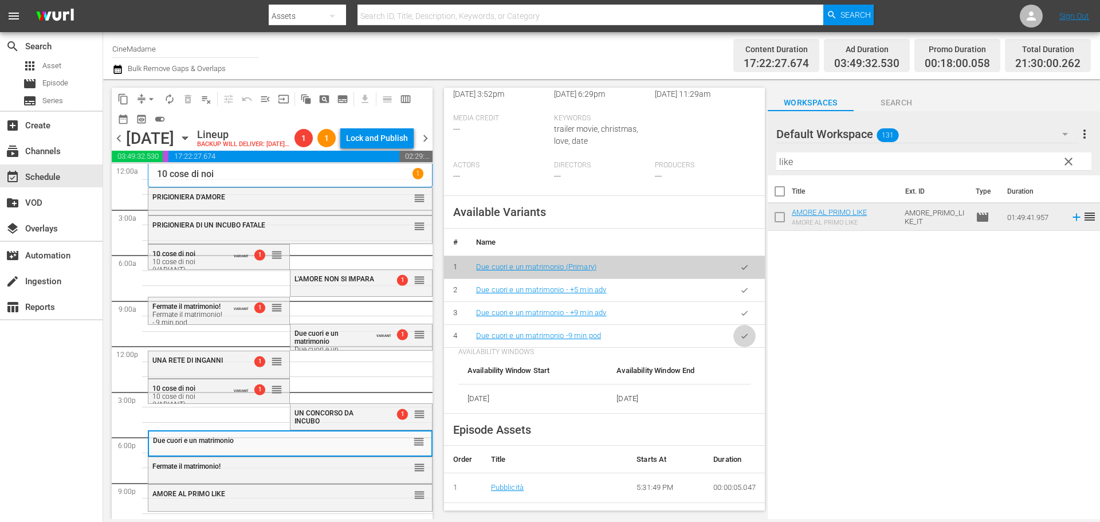
click at [734, 347] on button "button" at bounding box center [744, 336] width 22 height 22
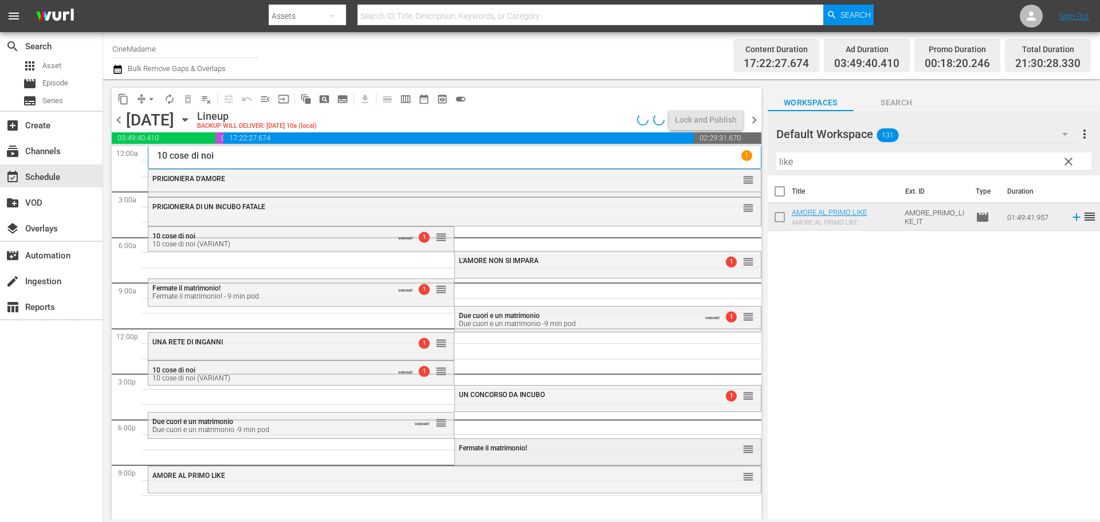
click at [508, 444] on span "Fermate il matrimonio!" at bounding box center [493, 448] width 68 height 8
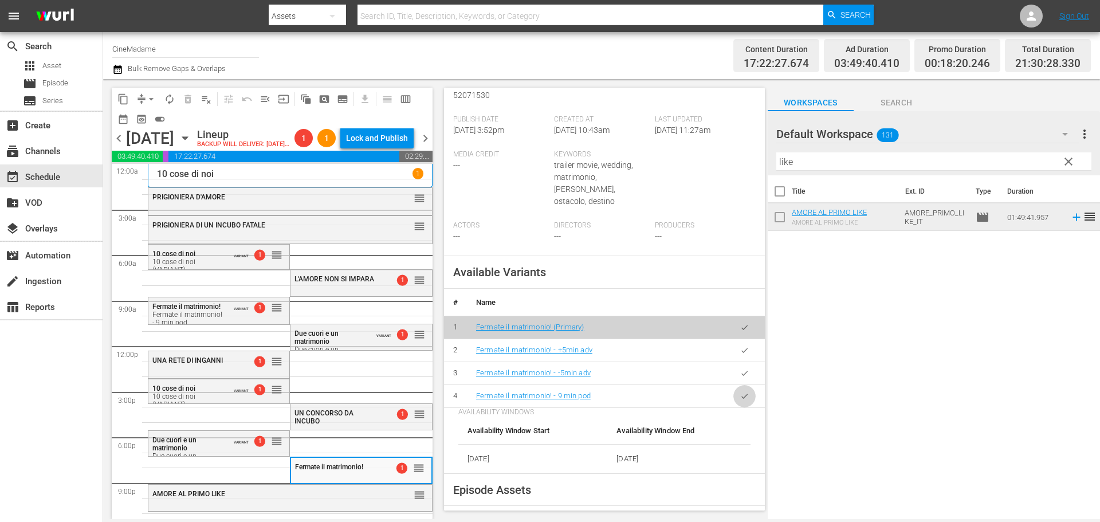
click at [740, 400] on icon "button" at bounding box center [744, 396] width 9 height 9
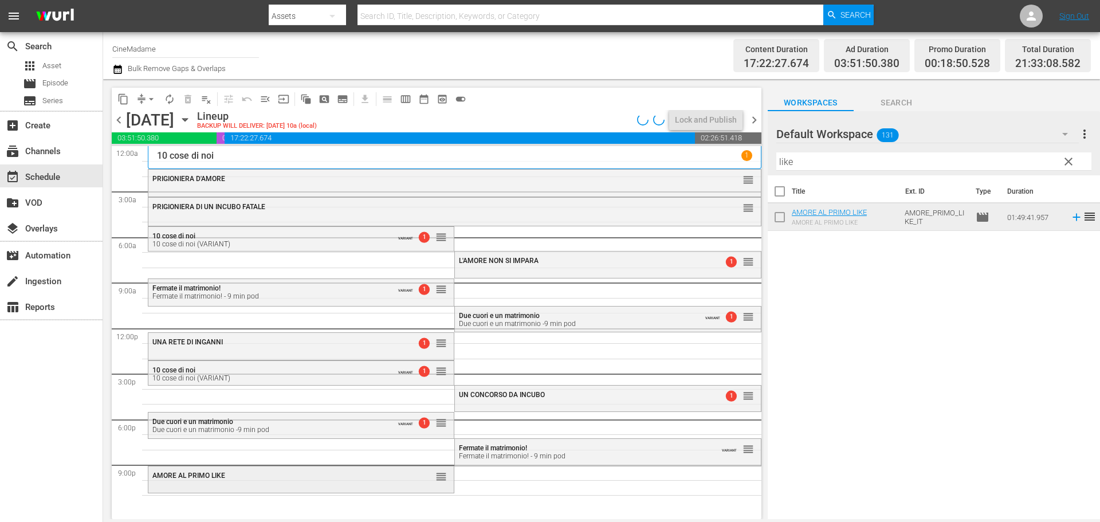
click at [335, 479] on div "AMORE AL PRIMO LIKE" at bounding box center [272, 475] width 241 height 8
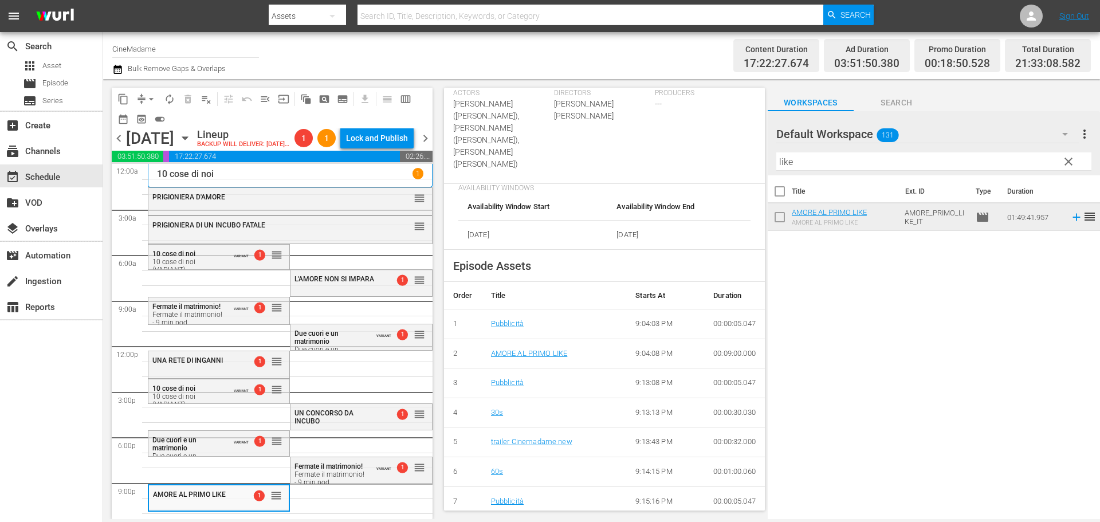
scroll to position [458, 0]
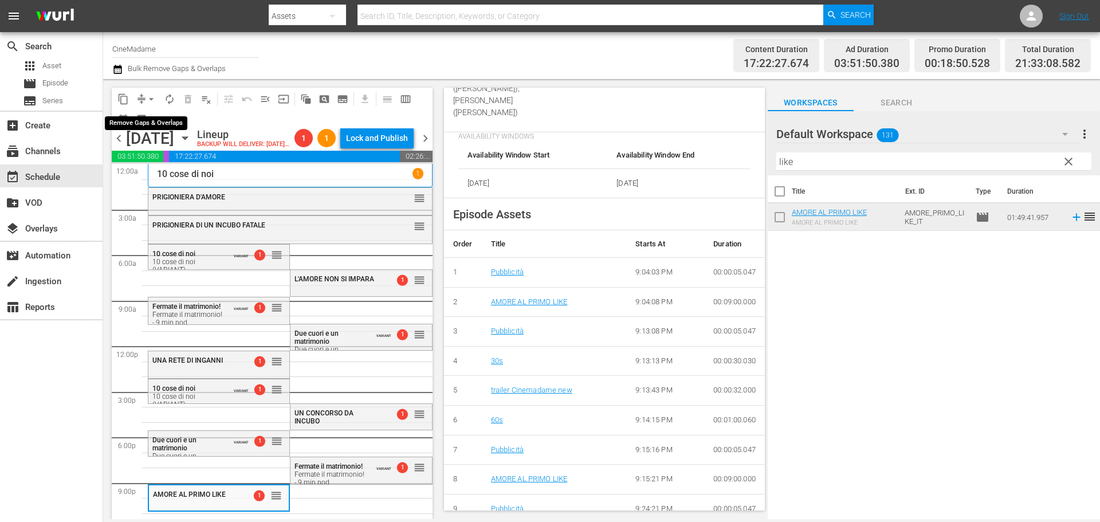
click at [145, 101] on button "arrow_drop_down" at bounding box center [151, 99] width 18 height 18
click at [175, 159] on li "Align to End of Previous Day" at bounding box center [152, 160] width 120 height 19
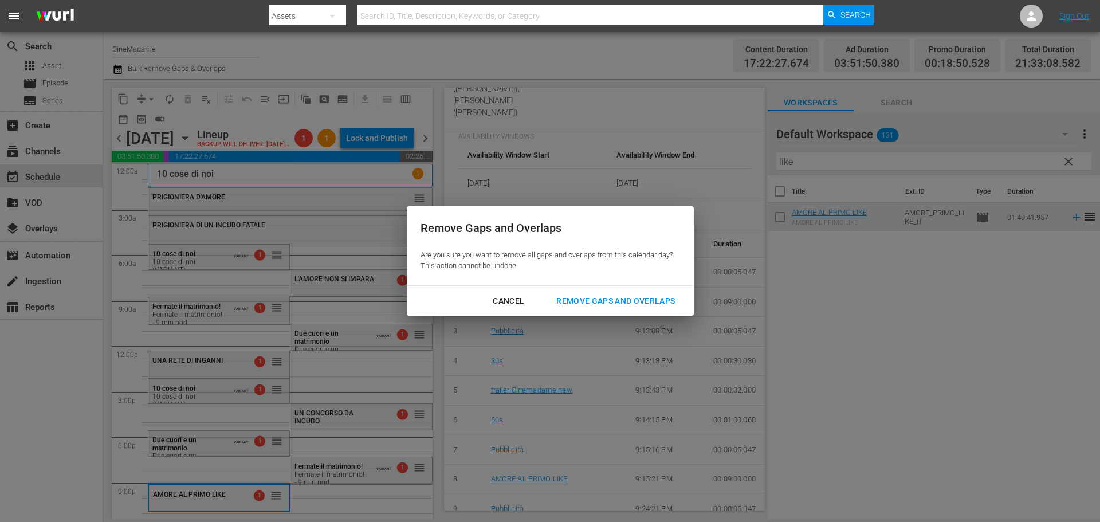
click at [641, 308] on div "Remove Gaps and Overlaps" at bounding box center [615, 301] width 137 height 14
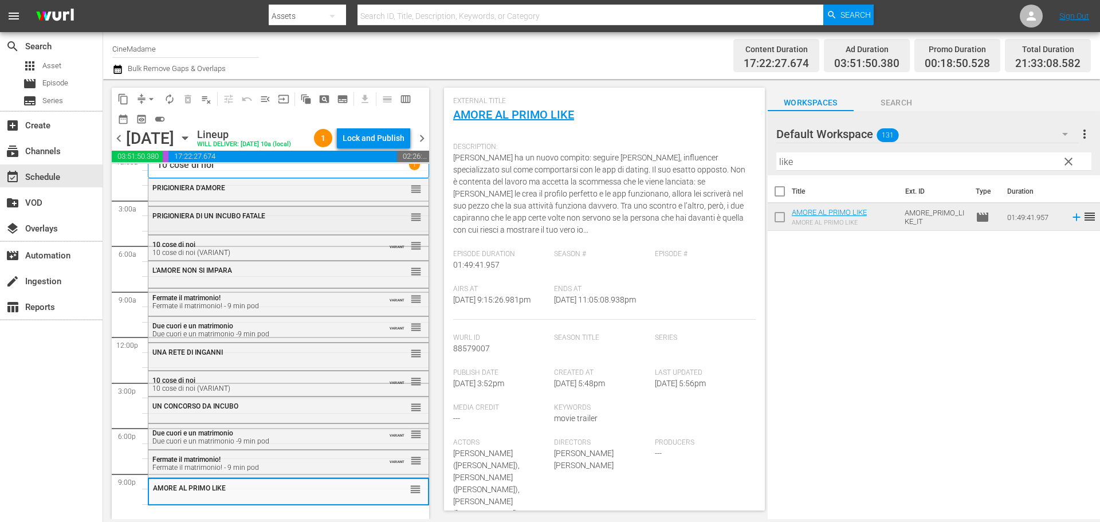
scroll to position [0, 0]
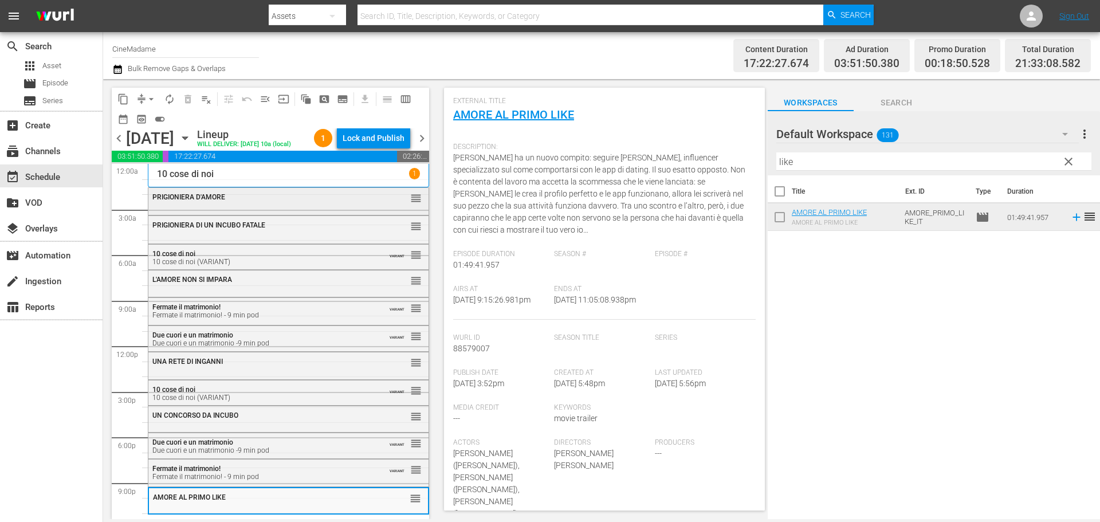
click at [275, 207] on div "PRIGIONIERA D'AMORE reorder" at bounding box center [288, 197] width 280 height 19
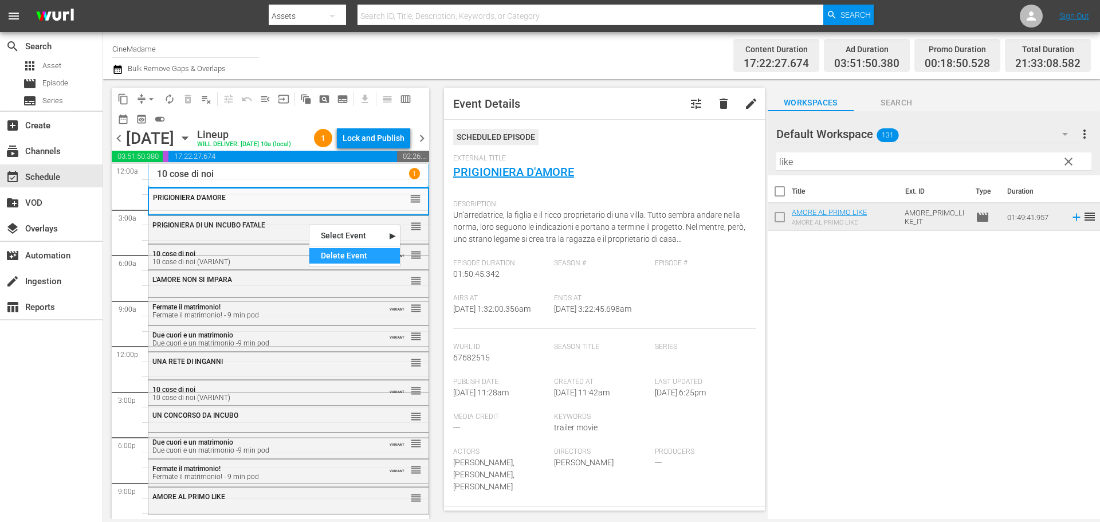
click at [333, 261] on div "Delete Event" at bounding box center [354, 255] width 90 height 15
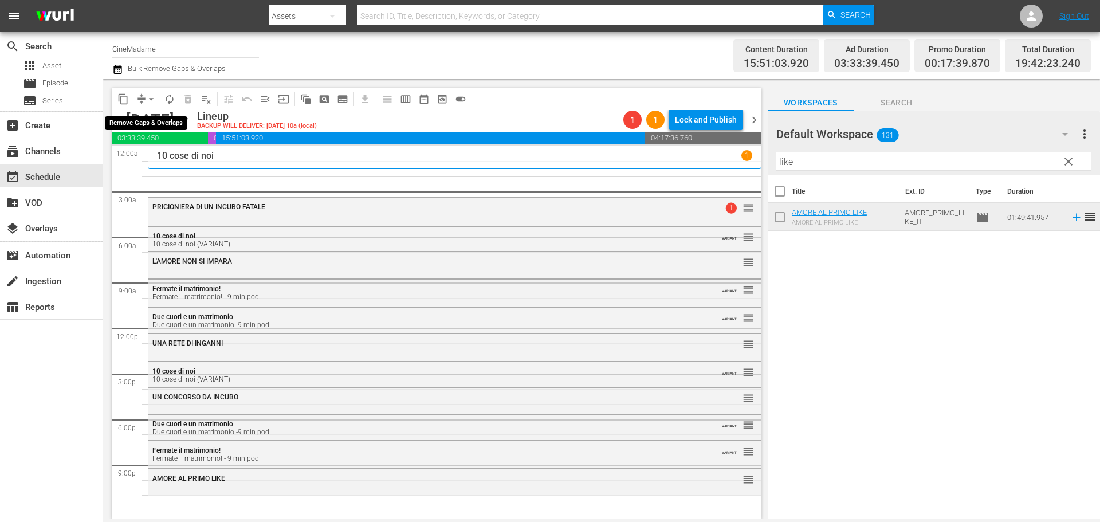
click at [149, 102] on span "arrow_drop_down" at bounding box center [150, 98] width 11 height 11
click at [184, 162] on li "Align to End of Previous Day" at bounding box center [152, 160] width 120 height 19
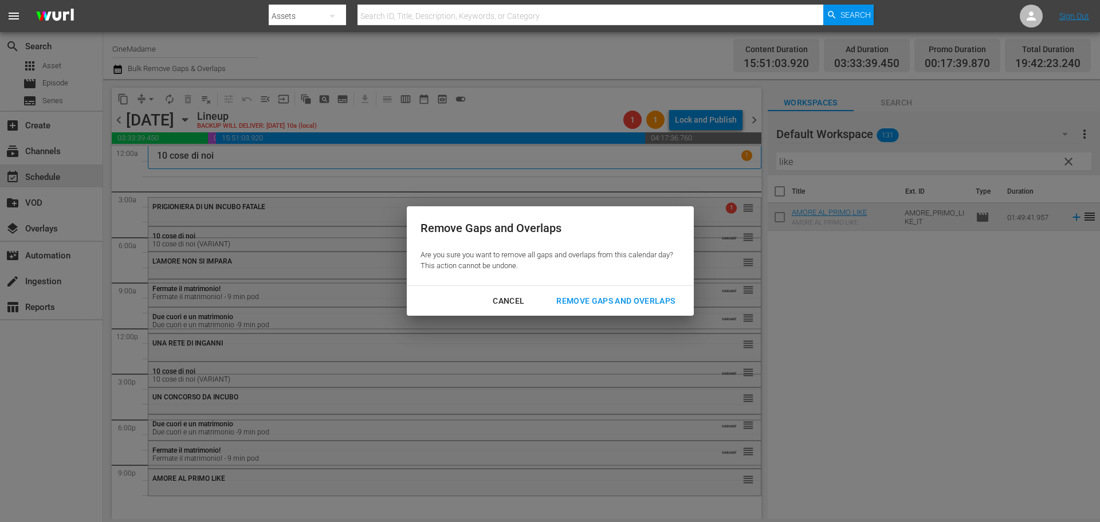
click at [637, 307] on div "Remove Gaps and Overlaps" at bounding box center [615, 301] width 137 height 14
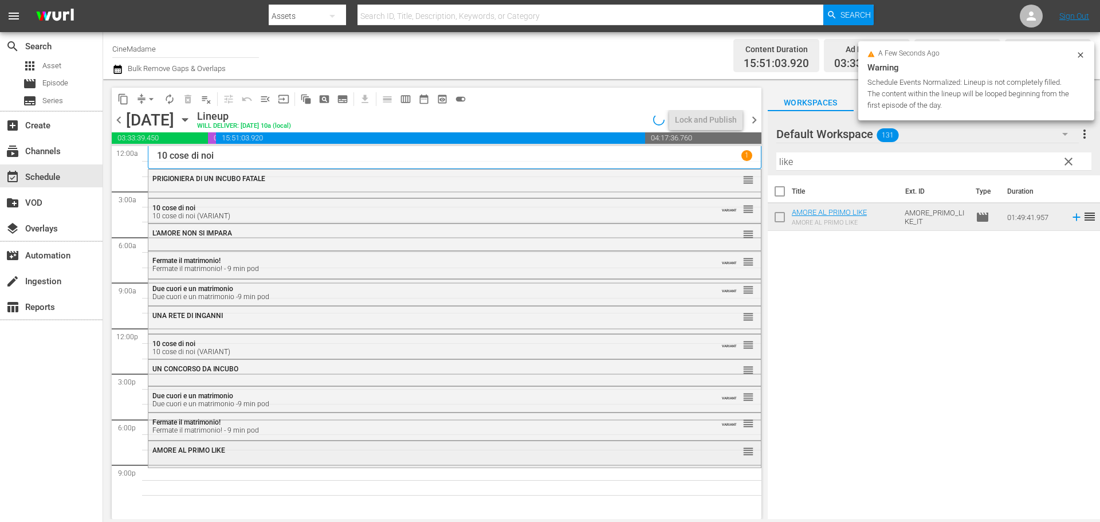
click at [459, 447] on div "AMORE AL PRIMO LIKE" at bounding box center [423, 450] width 542 height 8
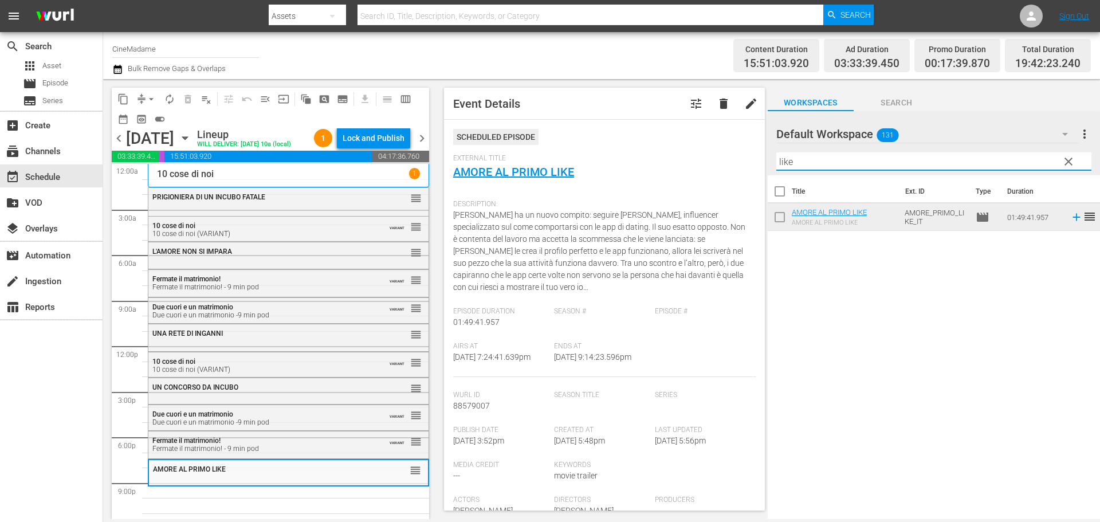
click at [867, 158] on input "like" at bounding box center [933, 161] width 315 height 18
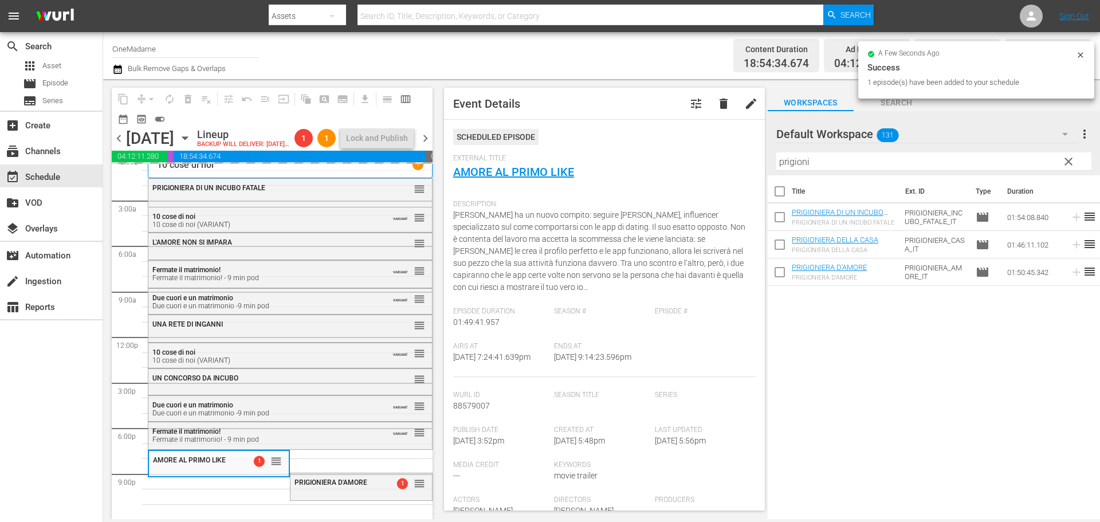
scroll to position [28, 0]
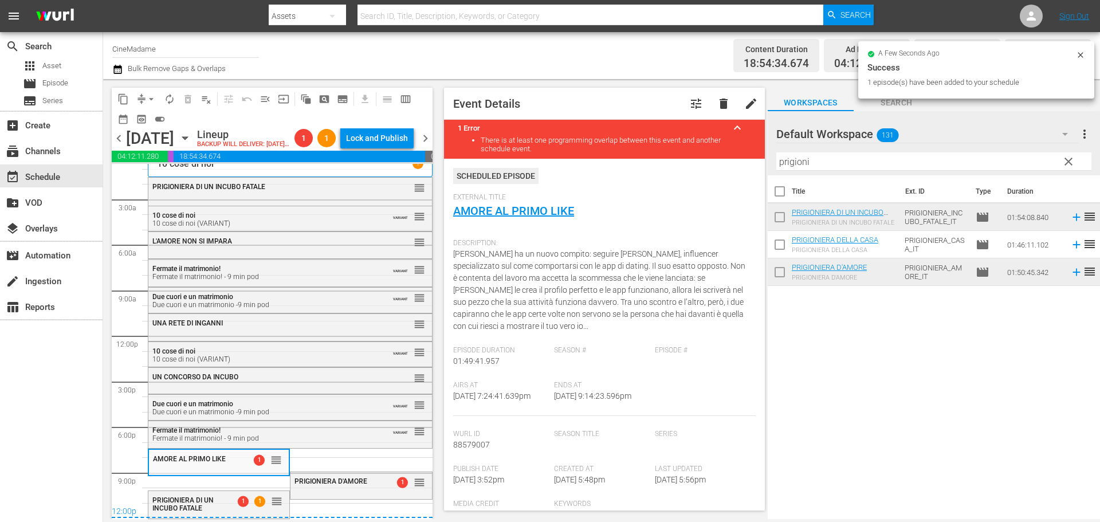
click at [139, 95] on span "compress" at bounding box center [141, 98] width 11 height 11
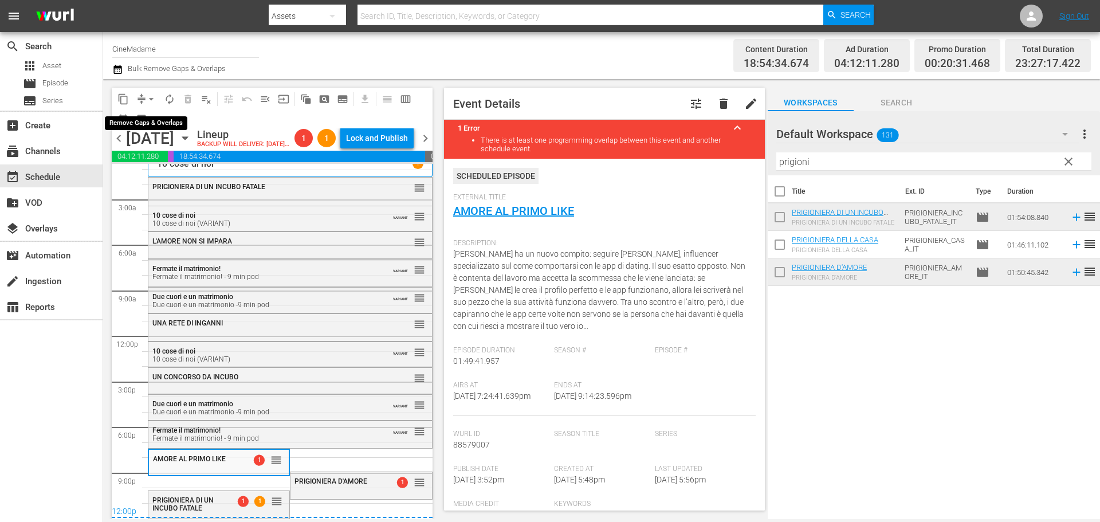
click at [156, 99] on span "arrow_drop_down" at bounding box center [150, 98] width 11 height 11
click at [165, 161] on li "Align to End of Previous Day" at bounding box center [152, 160] width 120 height 19
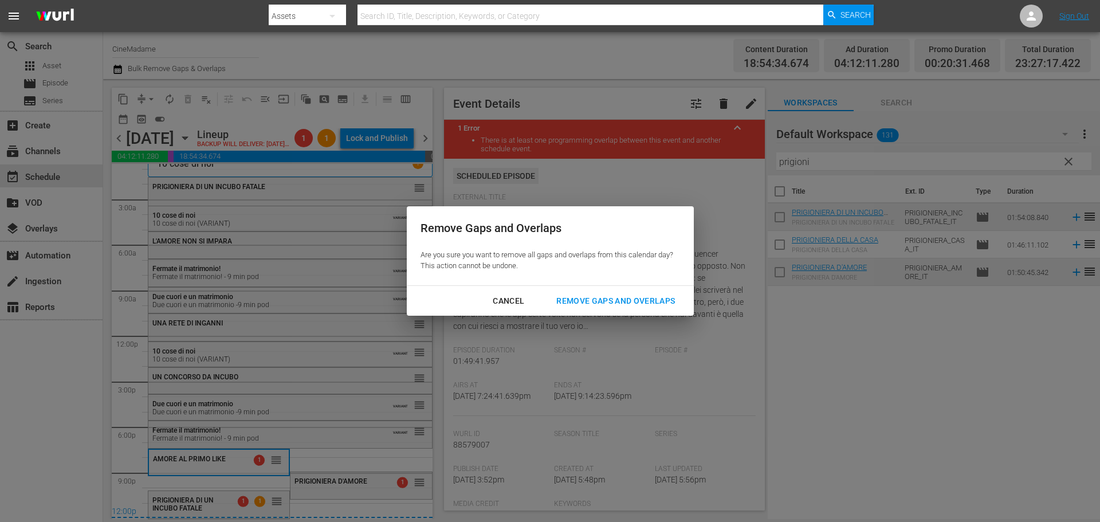
click at [660, 300] on div "Remove Gaps and Overlaps" at bounding box center [615, 301] width 137 height 14
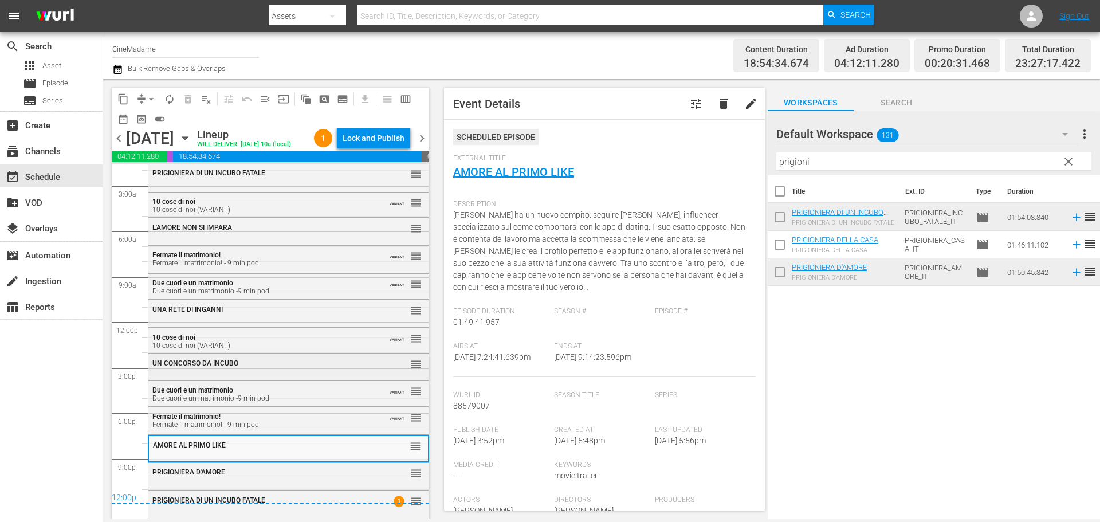
scroll to position [44, 0]
click at [284, 474] on div "PRIGIONIERA D'AMORE" at bounding box center [260, 472] width 216 height 8
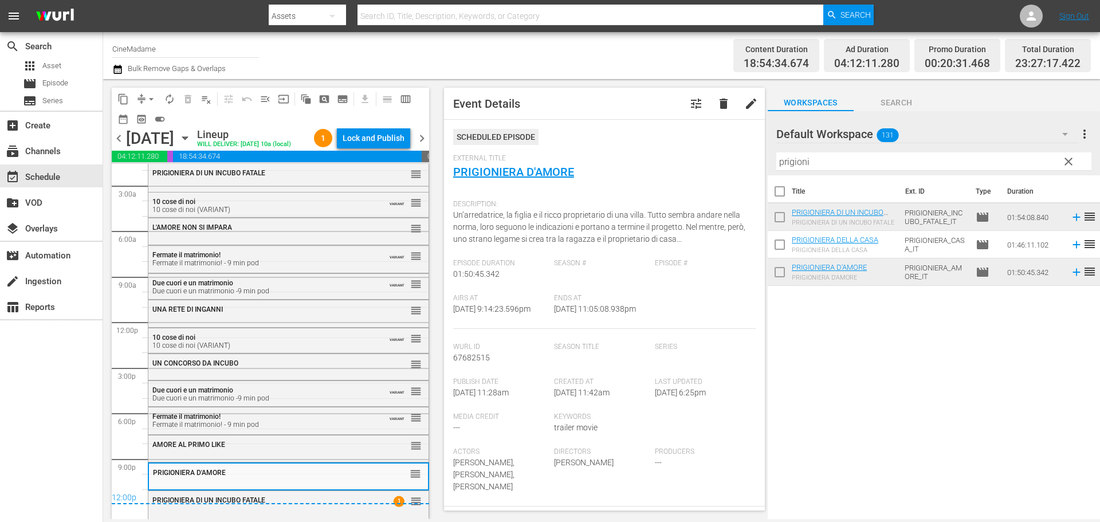
scroll to position [401, 0]
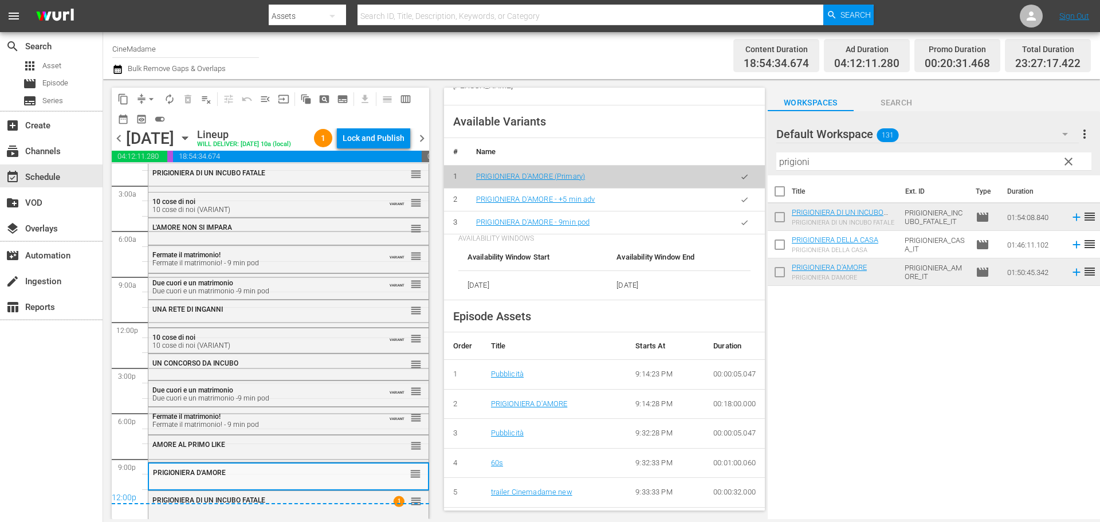
click at [740, 223] on icon "button" at bounding box center [744, 222] width 9 height 9
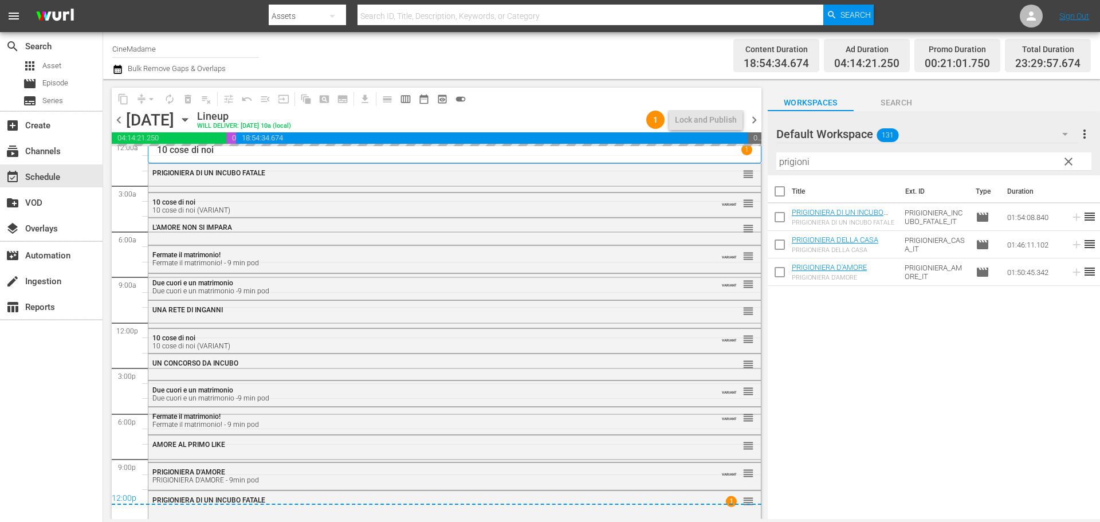
scroll to position [6, 0]
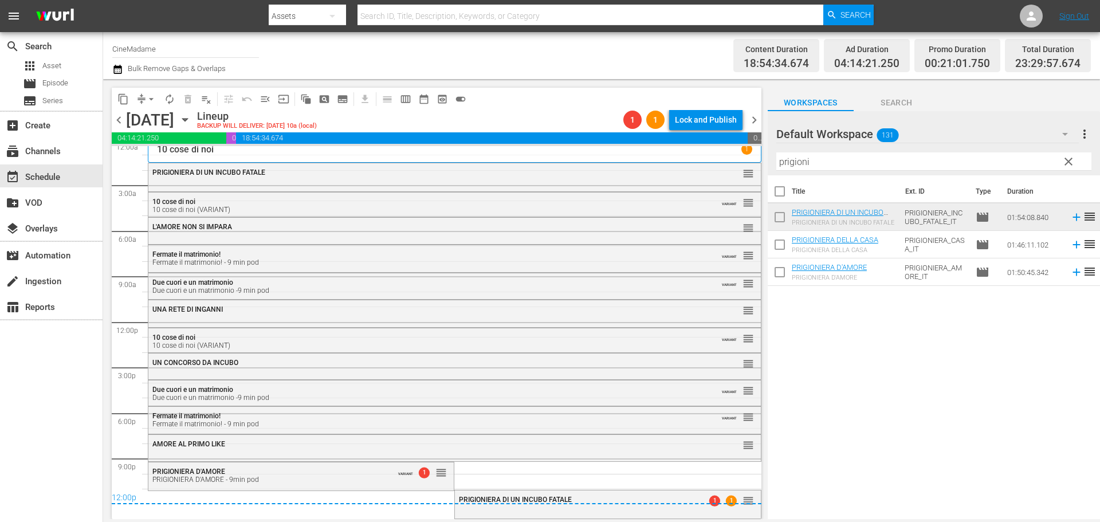
click at [569, 493] on div "12:00p" at bounding box center [436, 498] width 649 height 11
click at [574, 514] on div "PRIGIONIERA DI UN INCUBO FATALE 1 1 reorder" at bounding box center [607, 502] width 305 height 25
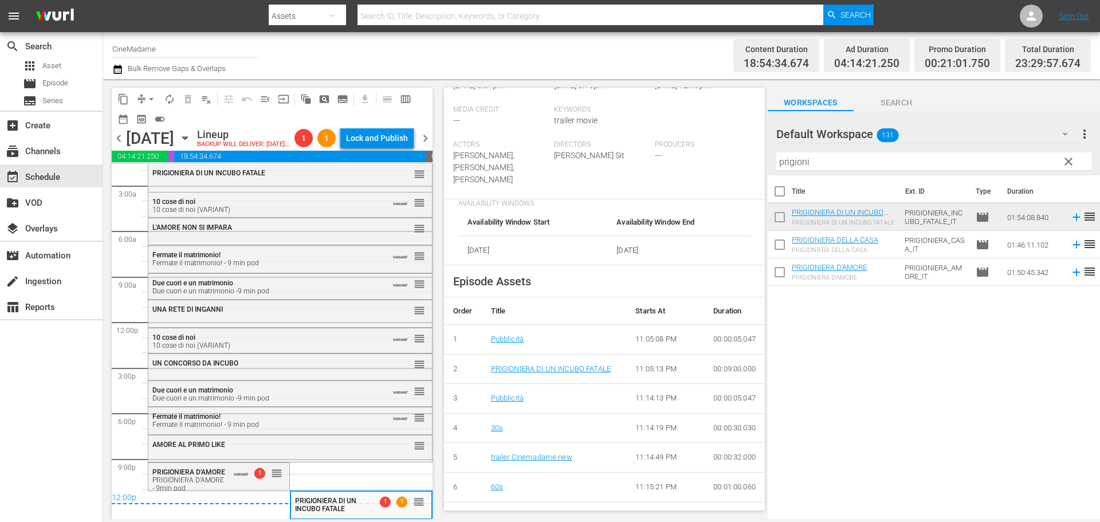
scroll to position [515, 0]
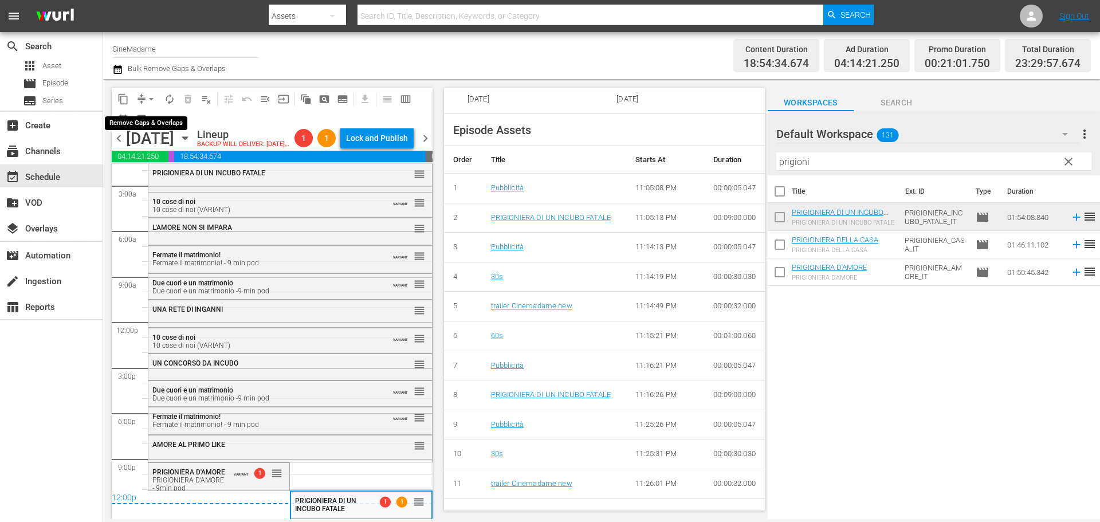
click at [157, 94] on button "arrow_drop_down" at bounding box center [151, 99] width 18 height 18
click at [186, 161] on li "Align to End of Previous Day" at bounding box center [152, 160] width 120 height 19
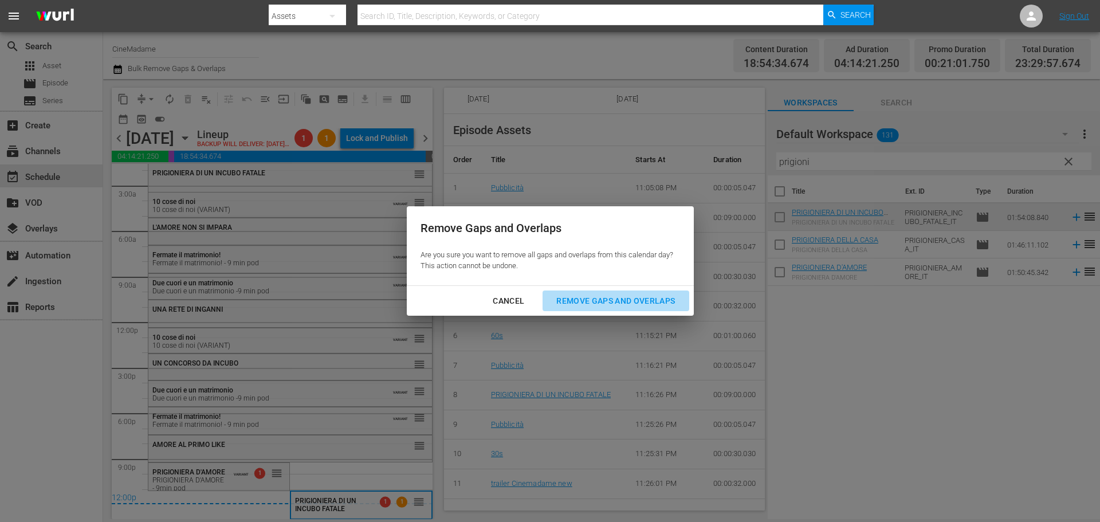
click at [636, 297] on div "Remove Gaps and Overlaps" at bounding box center [615, 301] width 137 height 14
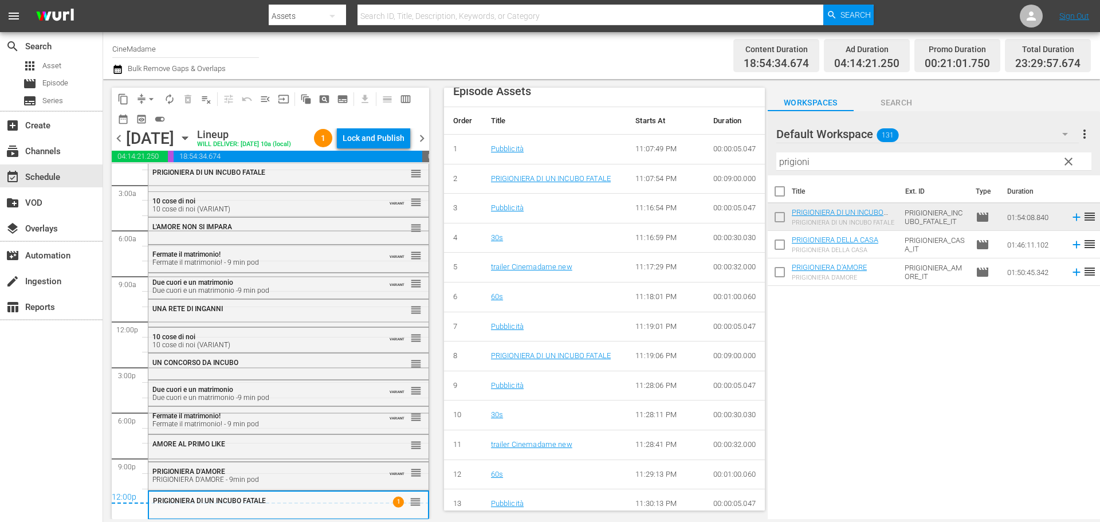
scroll to position [477, 0]
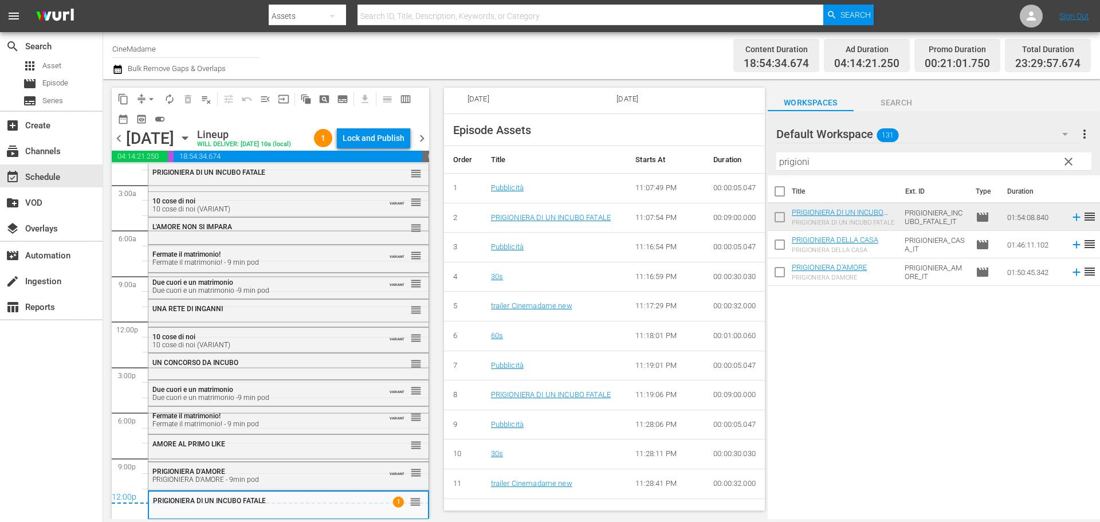
click at [417, 143] on span "chevron_right" at bounding box center [422, 138] width 14 height 14
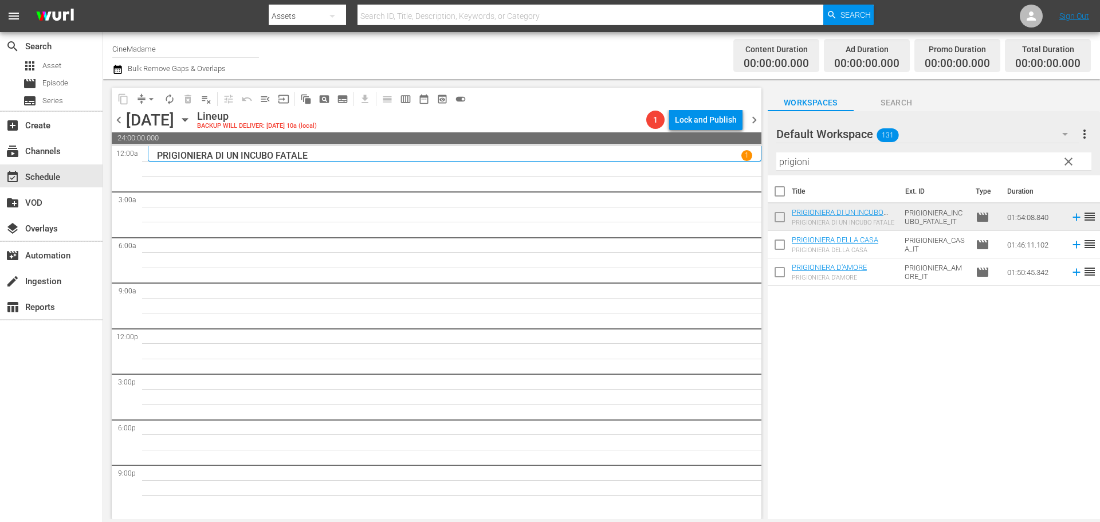
click at [807, 152] on div "Filter by Title prigioni" at bounding box center [933, 161] width 315 height 27
drag, startPoint x: 807, startPoint y: 152, endPoint x: 802, endPoint y: 163, distance: 11.5
click at [807, 153] on div "Filter by Title prigioni" at bounding box center [933, 161] width 315 height 27
click at [799, 167] on input "prigioni" at bounding box center [933, 161] width 315 height 18
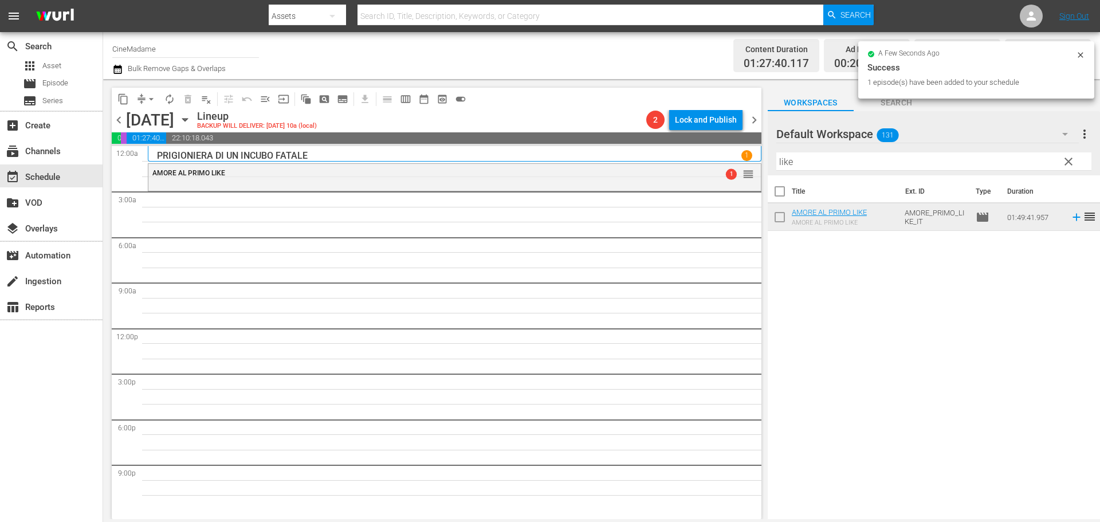
click at [808, 166] on input "like" at bounding box center [933, 161] width 315 height 18
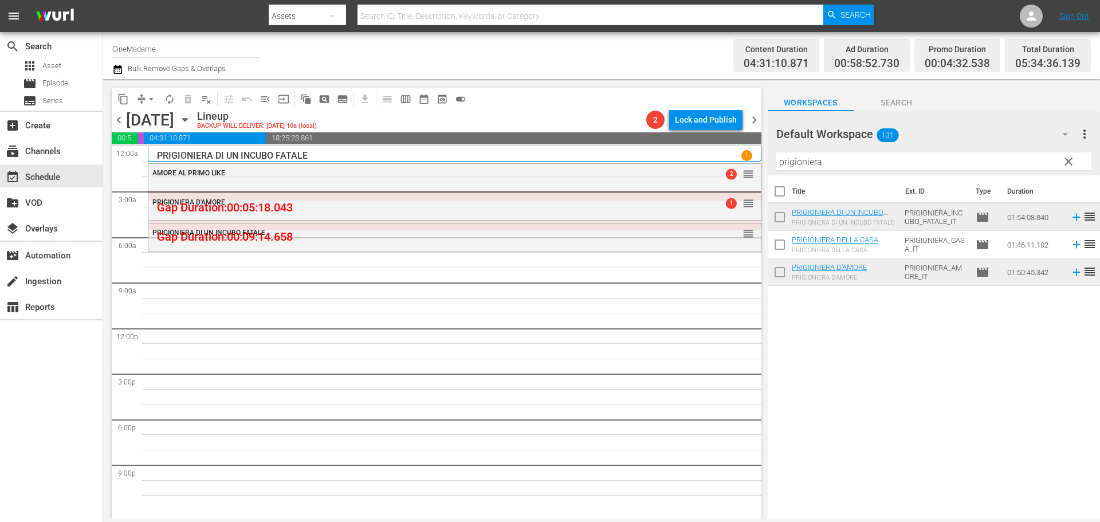
click at [819, 156] on input "prigioniera" at bounding box center [933, 161] width 315 height 18
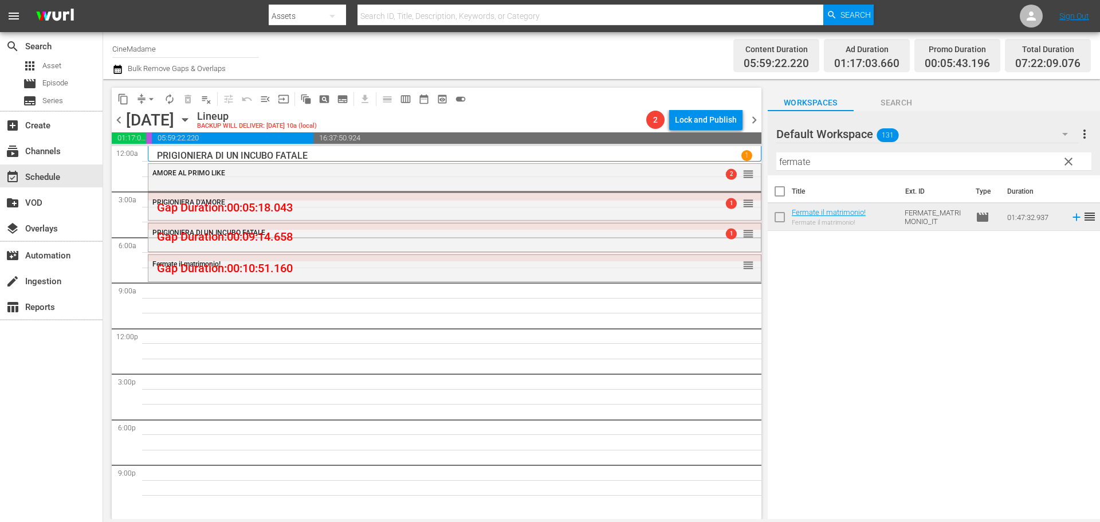
click at [841, 167] on input "fermate" at bounding box center [933, 161] width 315 height 18
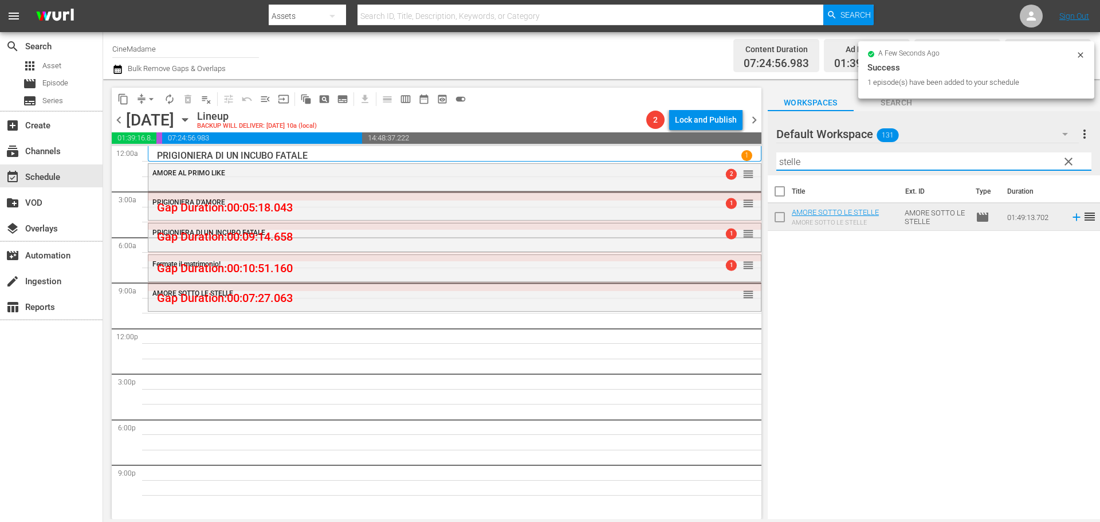
click at [896, 170] on input "stelle" at bounding box center [933, 161] width 315 height 18
click at [884, 162] on input "stelle" at bounding box center [933, 161] width 315 height 18
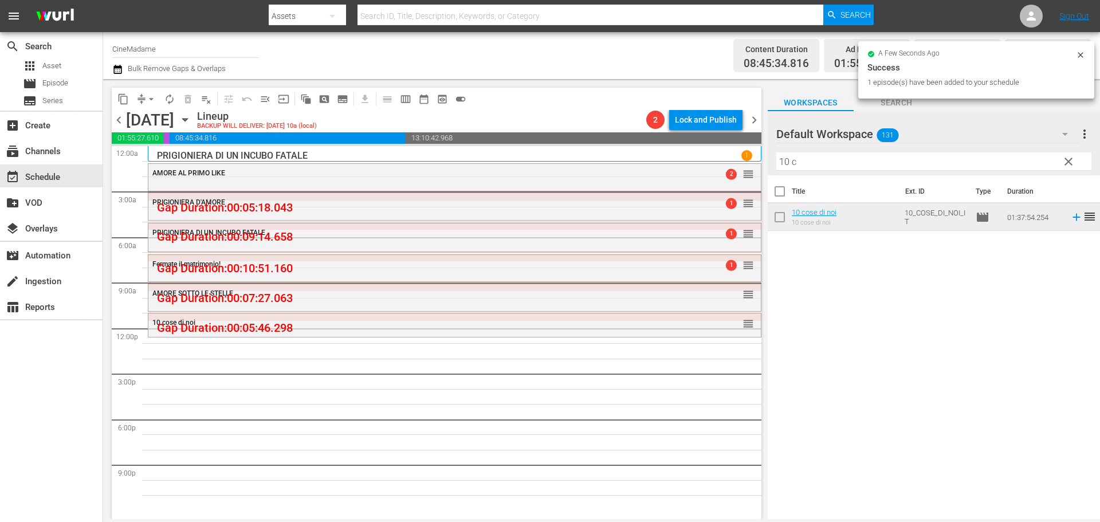
click at [805, 165] on input "10 c" at bounding box center [933, 161] width 315 height 18
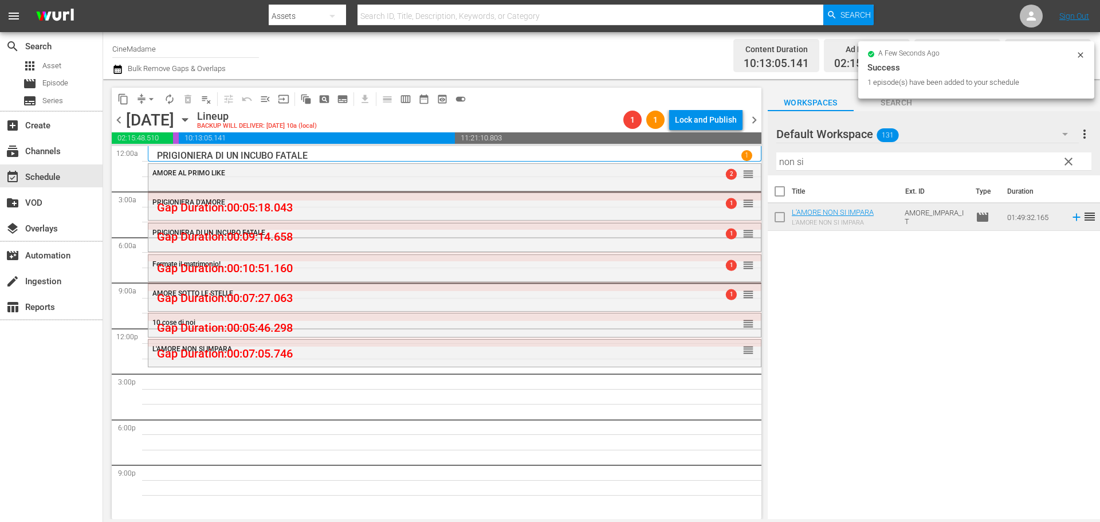
click at [827, 167] on input "non si" at bounding box center [933, 161] width 315 height 18
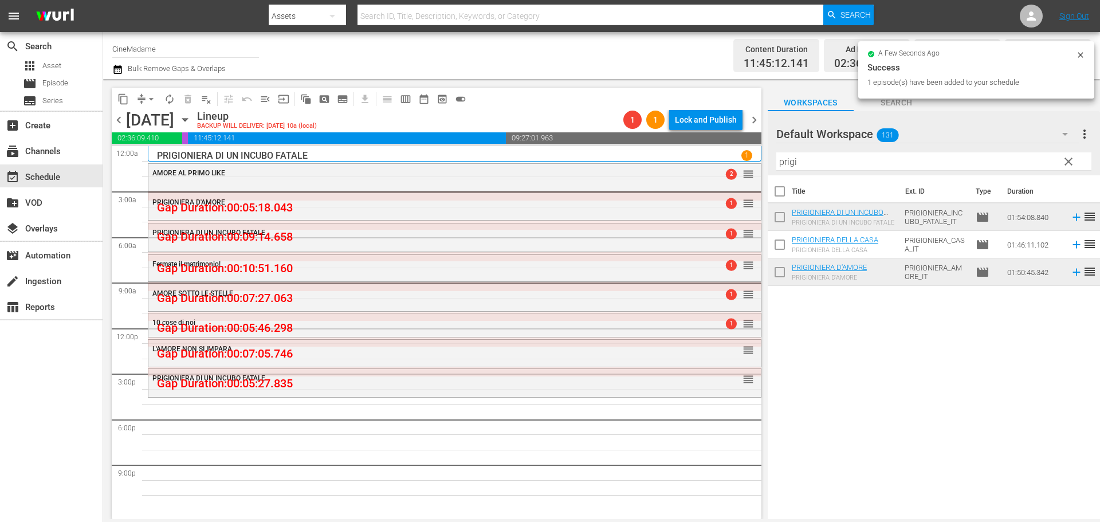
click at [790, 162] on input "prigi" at bounding box center [933, 161] width 315 height 18
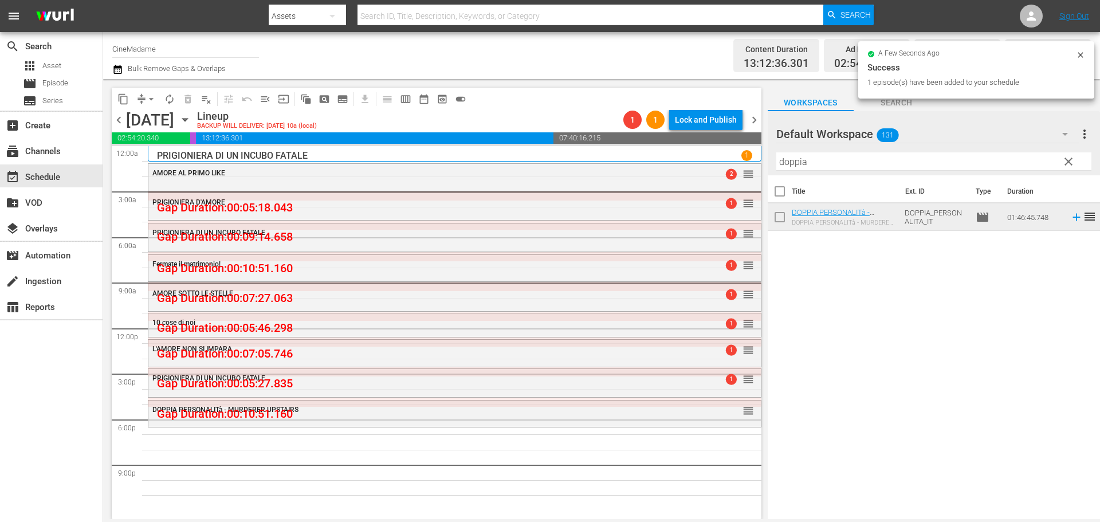
click at [810, 160] on input "doppia" at bounding box center [933, 161] width 315 height 18
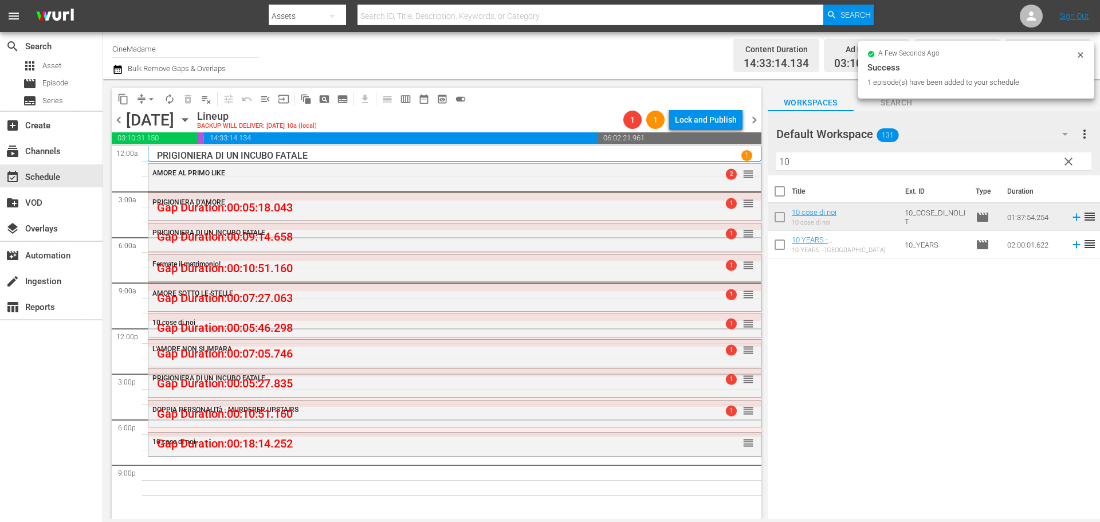
click at [804, 160] on input "10" at bounding box center [933, 161] width 315 height 18
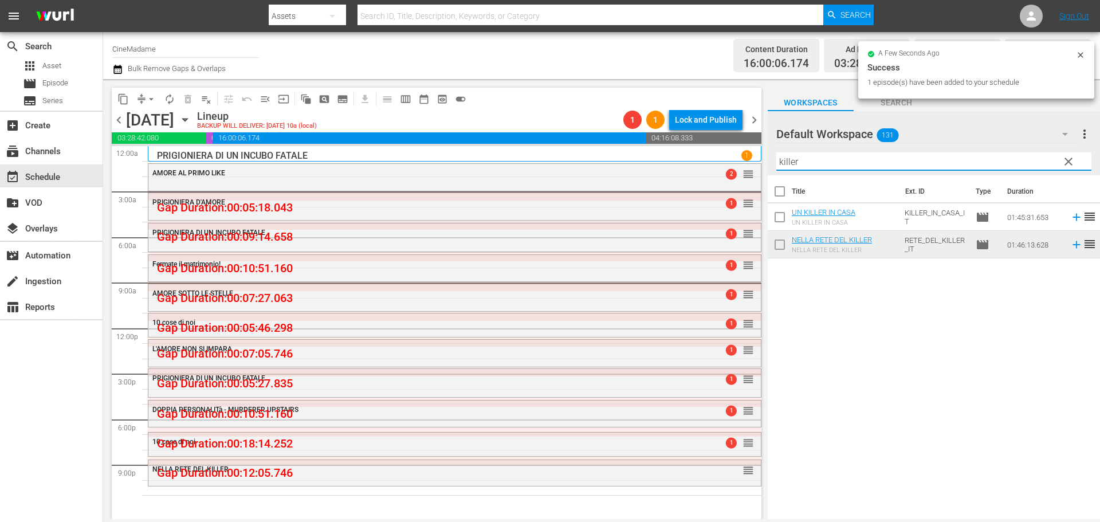
click at [836, 167] on input "killer" at bounding box center [933, 161] width 315 height 18
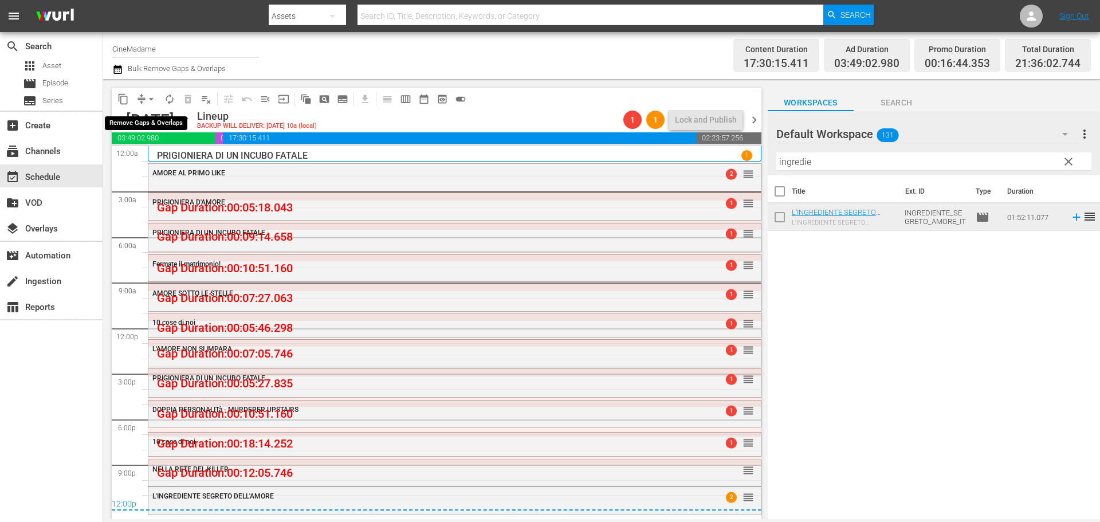
click at [149, 96] on span "arrow_drop_down" at bounding box center [150, 98] width 11 height 11
click at [154, 166] on li "Align to End of Previous Day" at bounding box center [152, 160] width 120 height 19
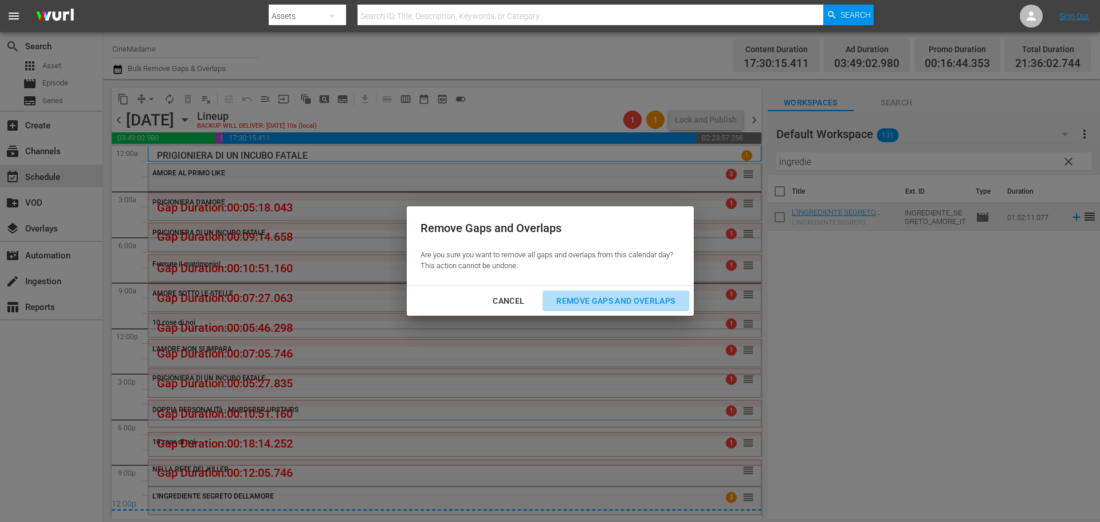
click at [607, 303] on div "Remove Gaps and Overlaps" at bounding box center [615, 301] width 137 height 14
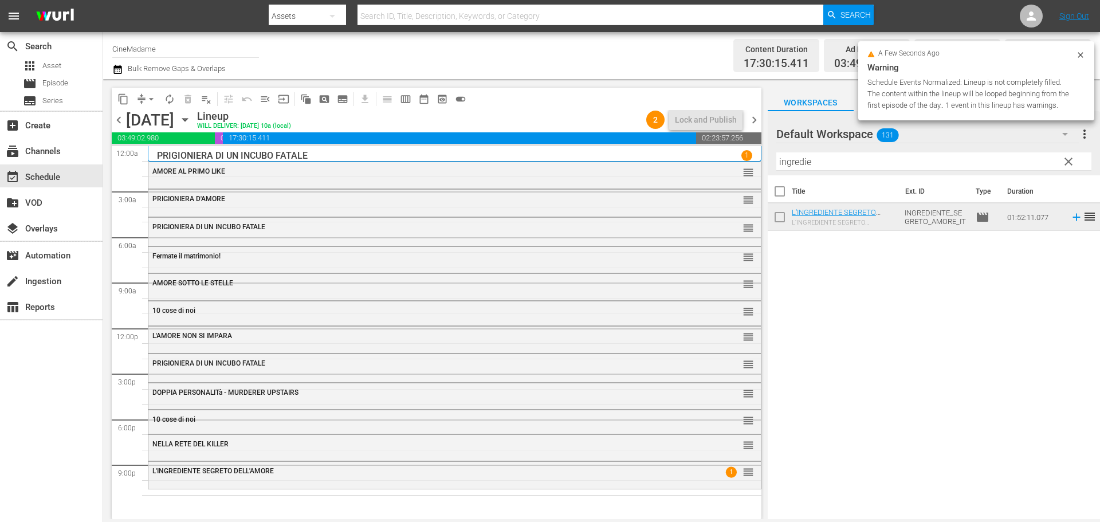
click at [292, 479] on div "L'INGREDIENTE SEGRETO DELL'AMORE 1 reorder" at bounding box center [454, 471] width 612 height 19
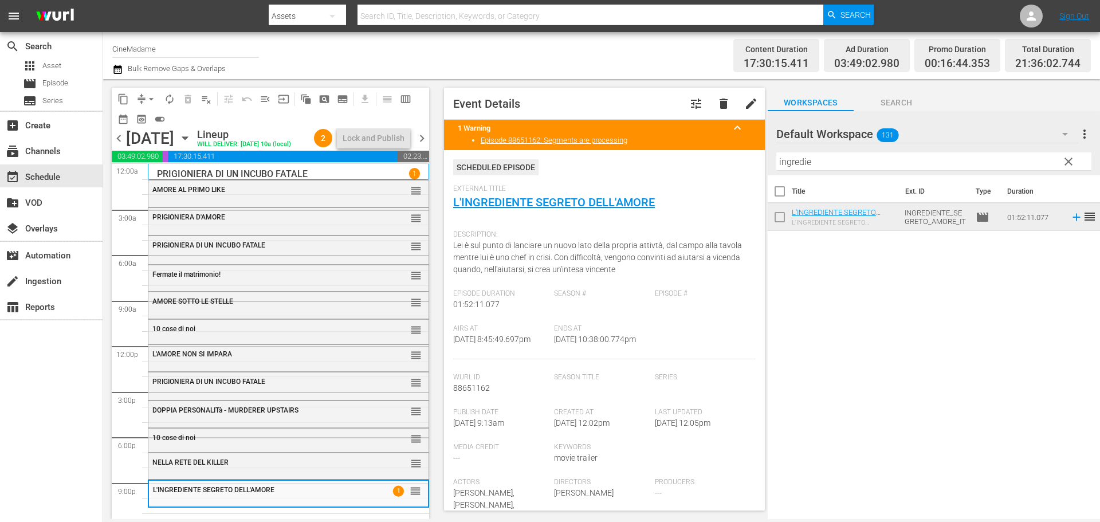
click at [294, 200] on div "AMORE AL PRIMO LIKE reorder" at bounding box center [288, 189] width 280 height 19
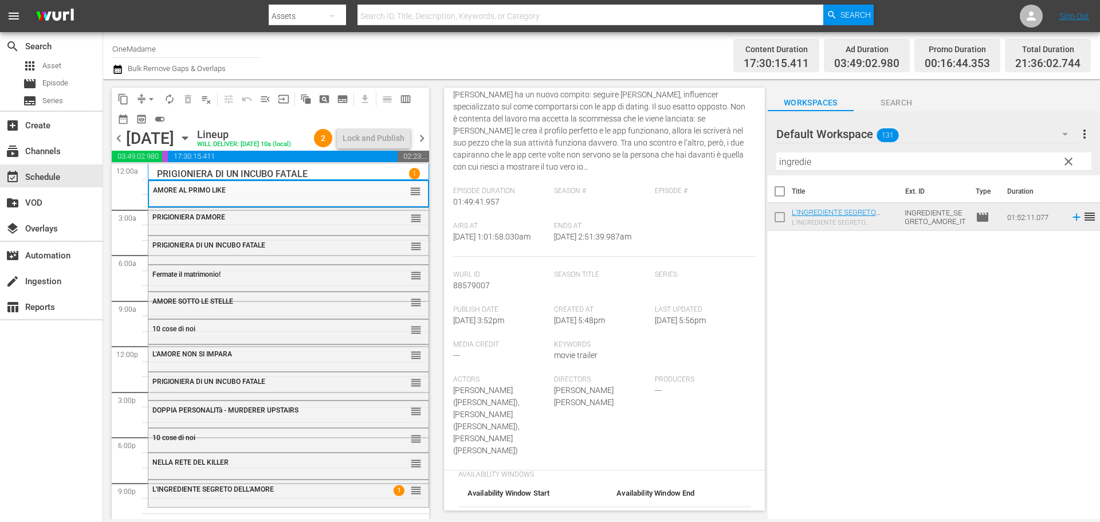
scroll to position [344, 0]
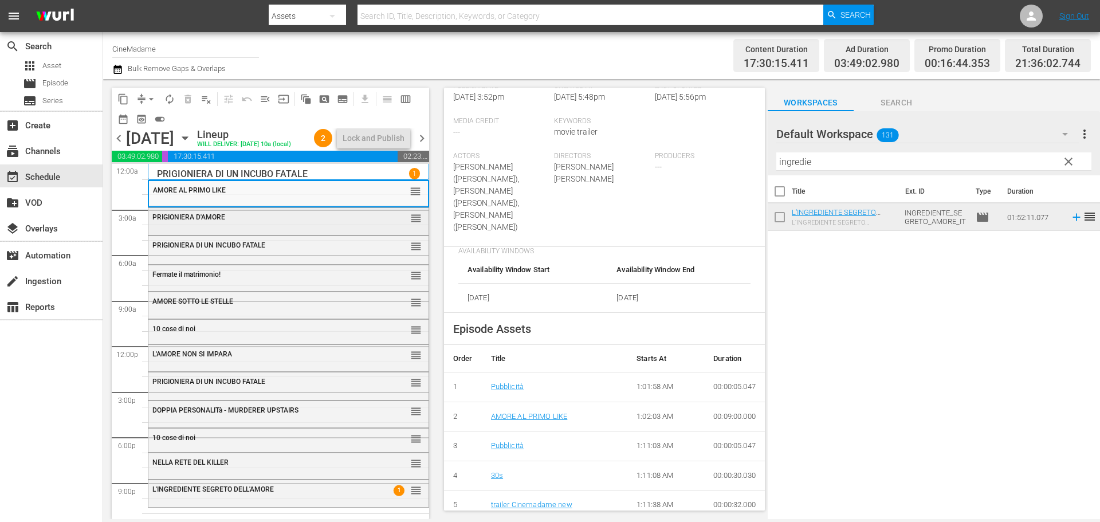
click at [289, 221] on div "PRIGIONIERA D'AMORE" at bounding box center [260, 217] width 216 height 8
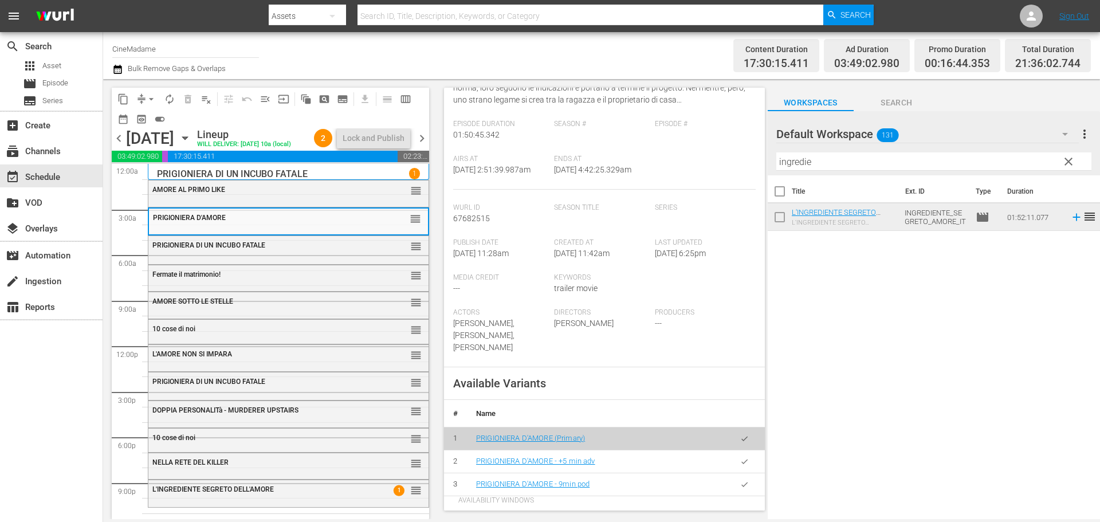
scroll to position [229, 0]
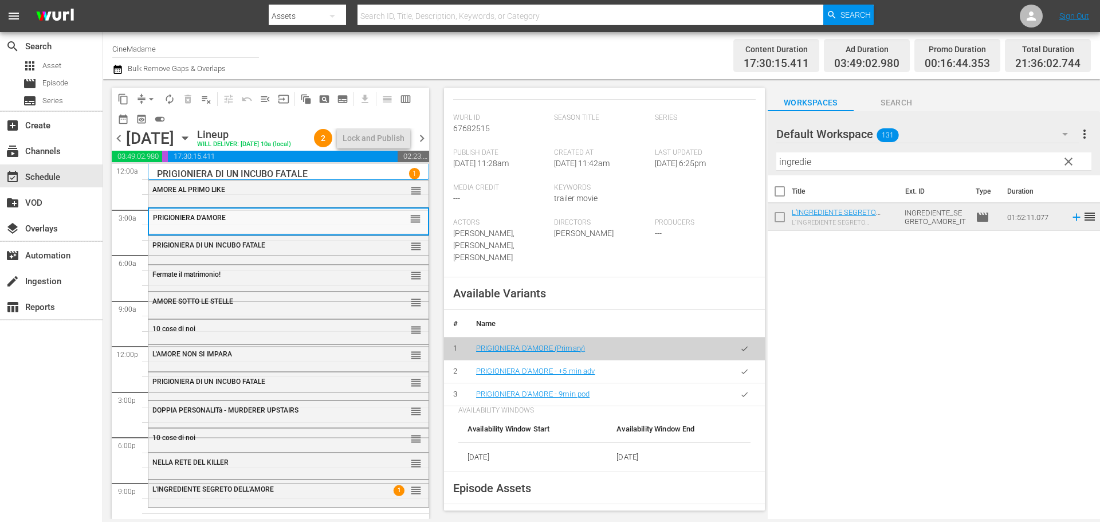
click at [740, 390] on icon "button" at bounding box center [744, 394] width 9 height 9
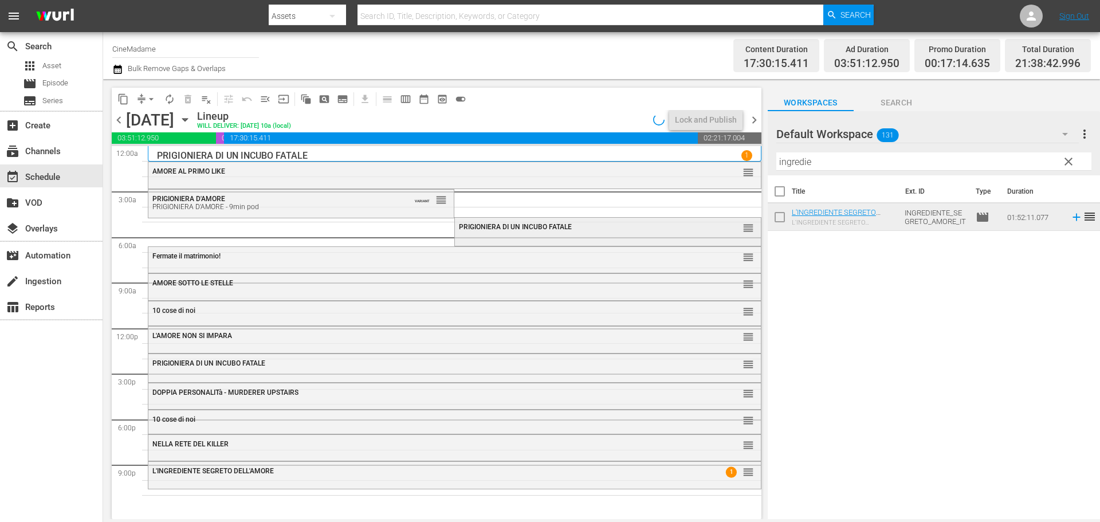
click at [513, 225] on span "PRIGIONIERA DI UN INCUBO FATALE" at bounding box center [515, 227] width 113 height 8
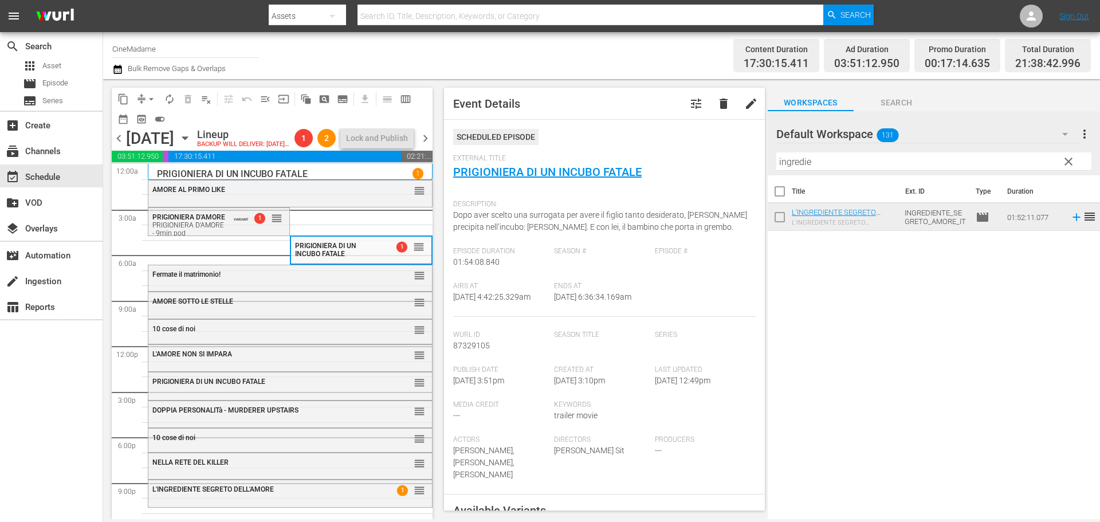
scroll to position [286, 0]
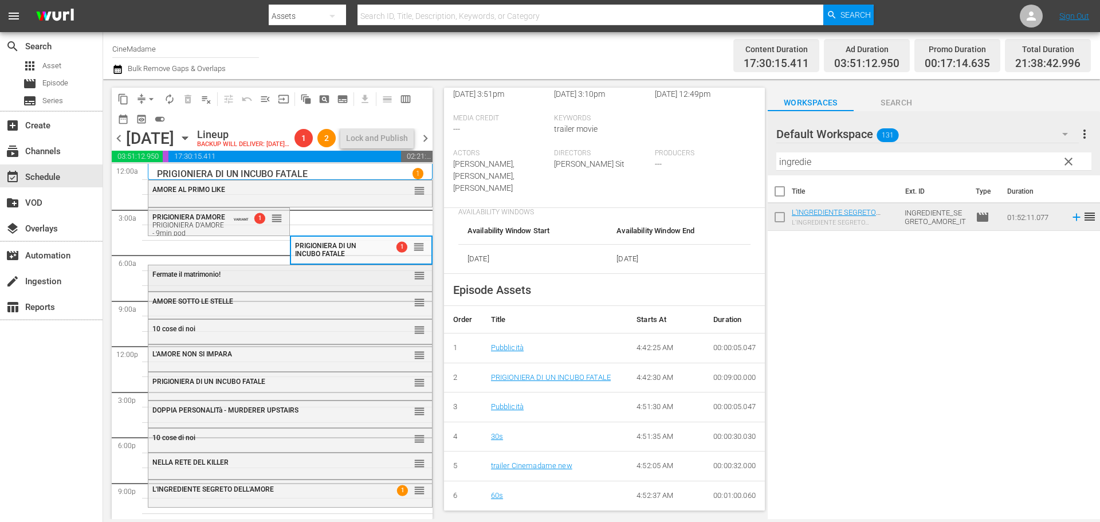
click at [295, 285] on div "Fermate il matrimonio! reorder" at bounding box center [290, 274] width 284 height 19
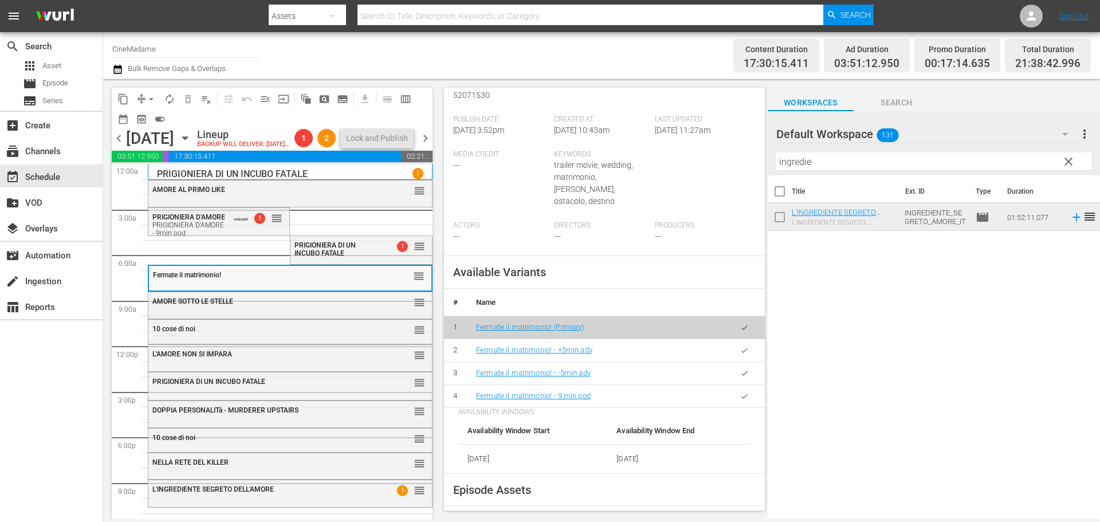
click at [740, 392] on icon "button" at bounding box center [744, 396] width 9 height 9
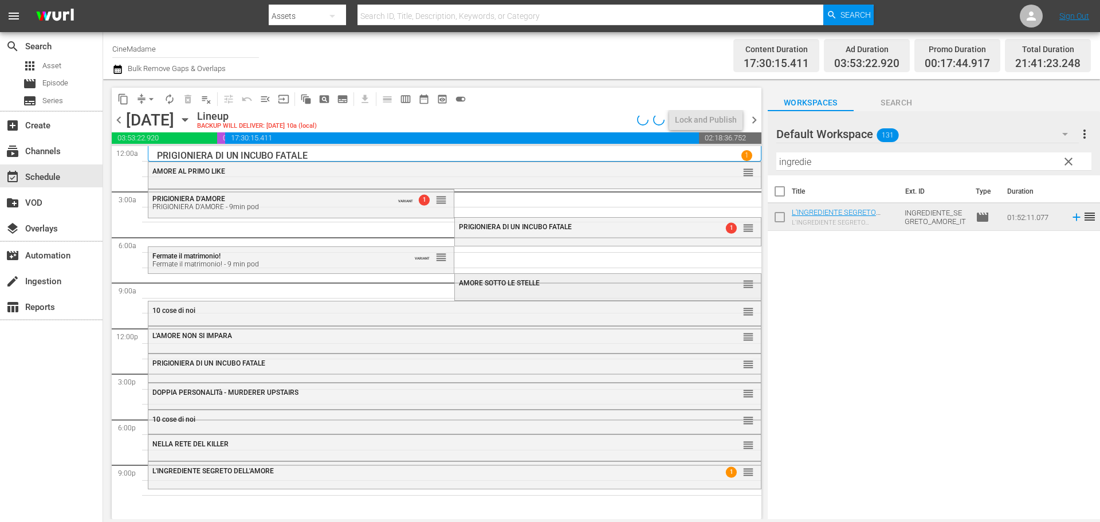
click at [521, 280] on span "AMORE SOTTO LE STELLE" at bounding box center [499, 283] width 81 height 8
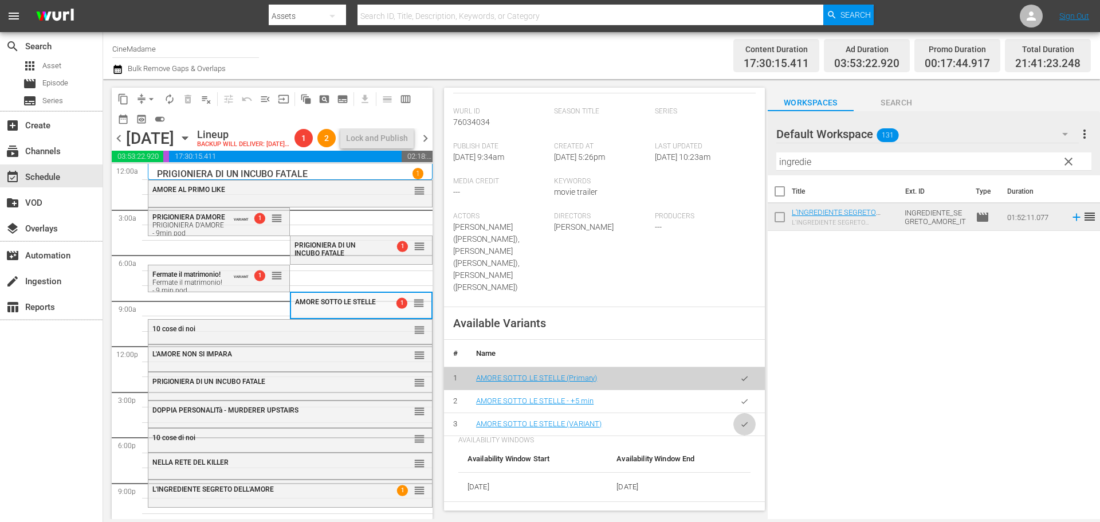
click at [741, 413] on button "button" at bounding box center [744, 424] width 22 height 22
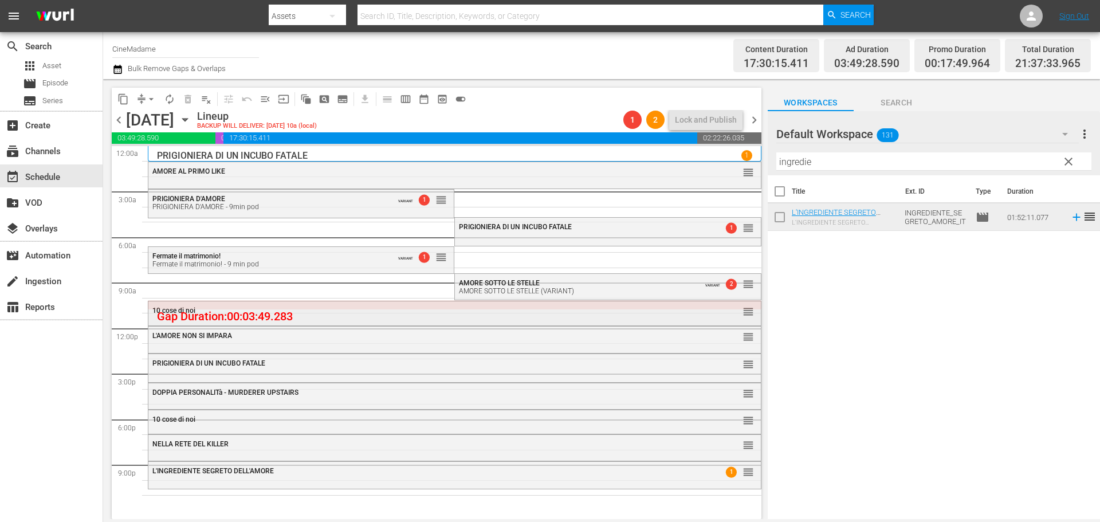
click at [340, 314] on div "10 cose di noi" at bounding box center [423, 310] width 542 height 8
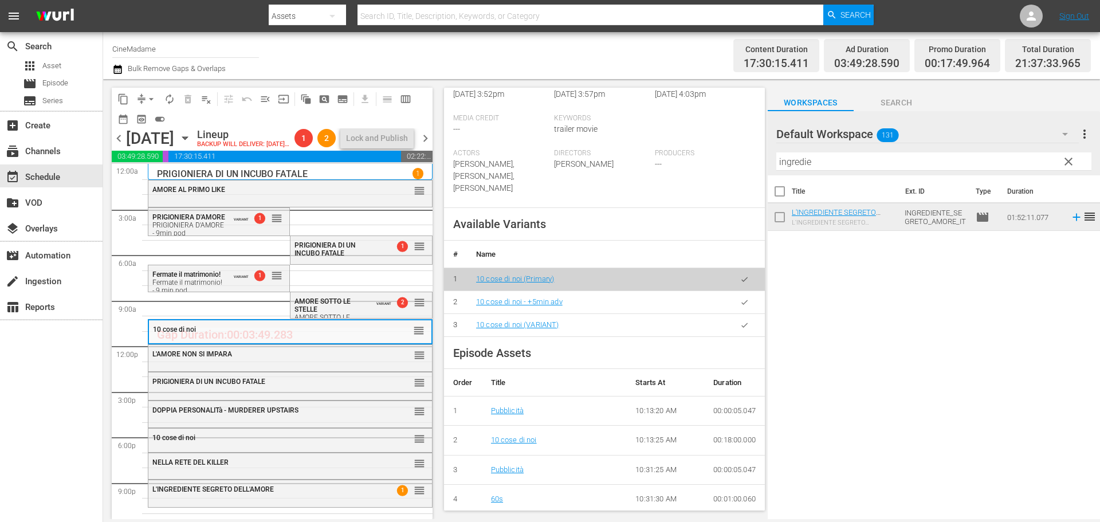
click at [733, 331] on button "button" at bounding box center [744, 325] width 22 height 22
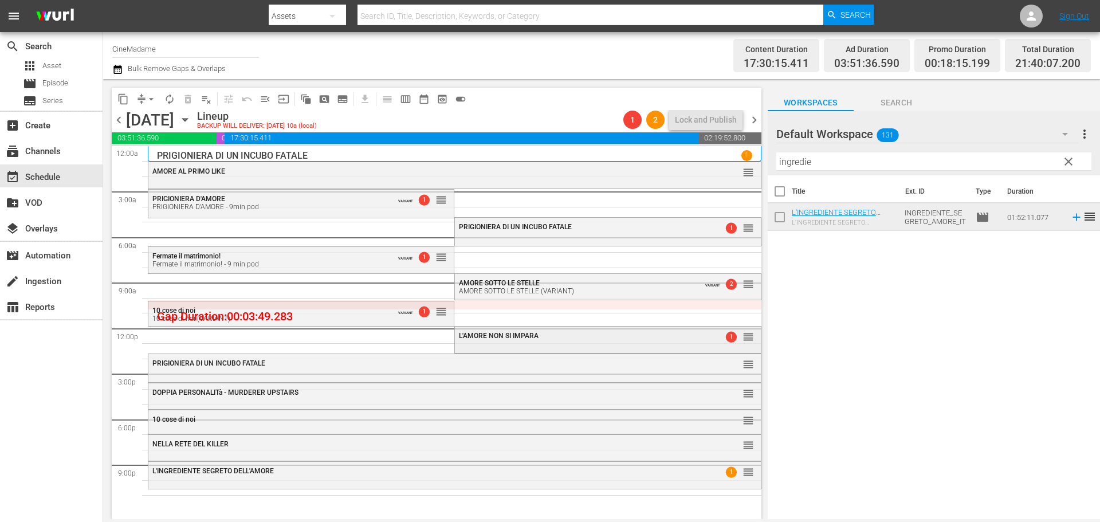
click at [514, 341] on div "L'AMORE NON SI IMPARA 1 reorder" at bounding box center [607, 335] width 305 height 19
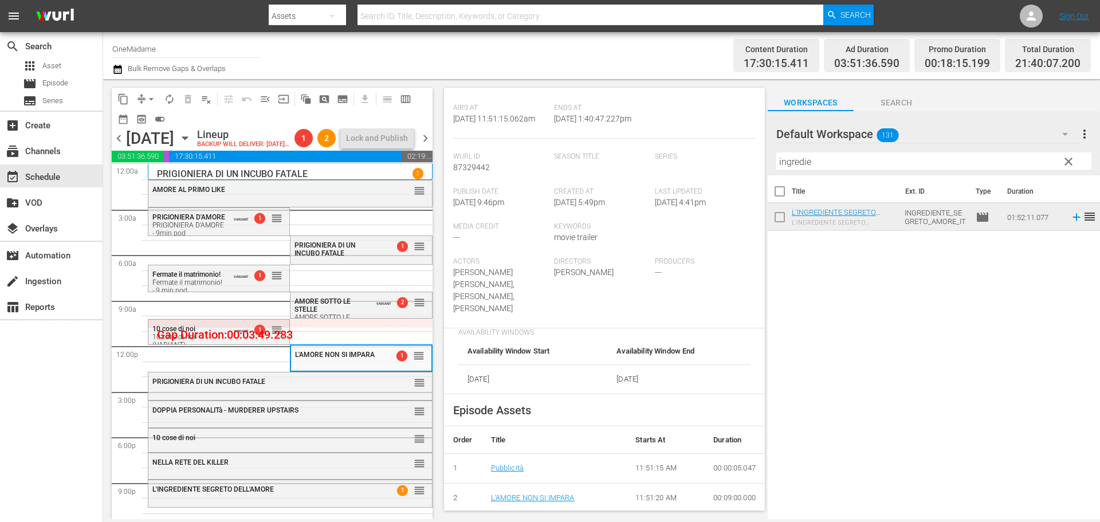
scroll to position [458, 0]
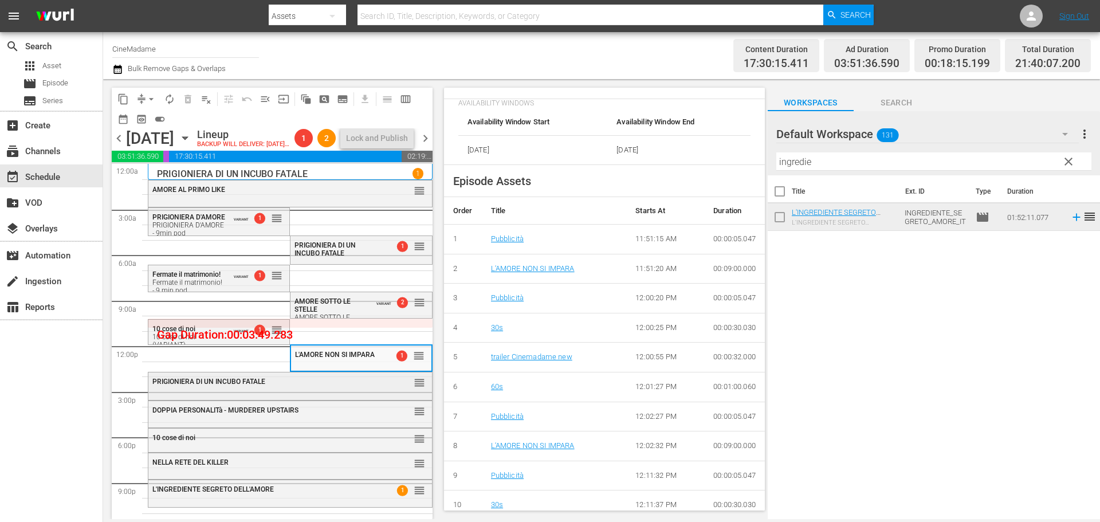
click at [303, 392] on div "PRIGIONIERA DI UN INCUBO FATALE reorder" at bounding box center [290, 381] width 284 height 19
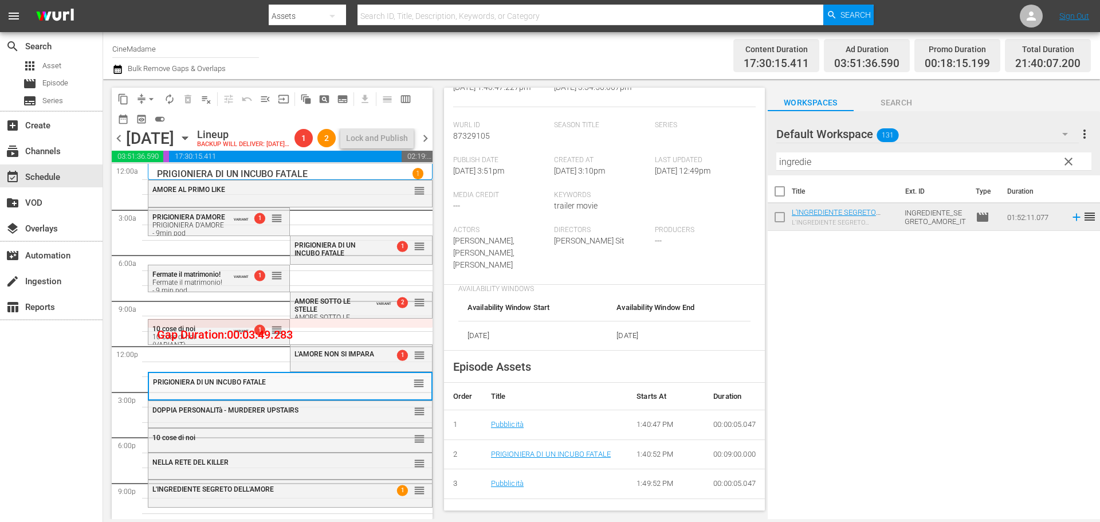
scroll to position [401, 0]
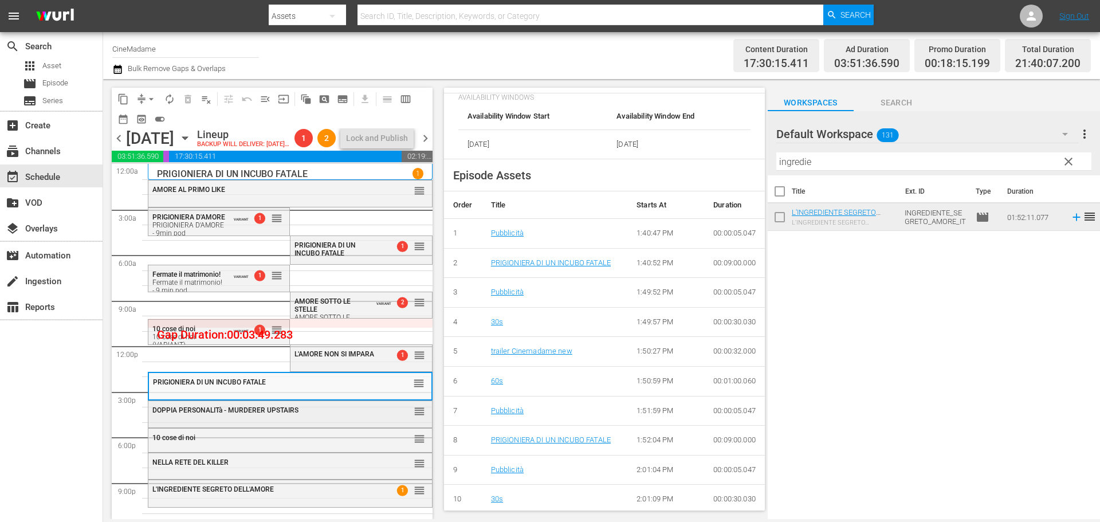
click at [304, 414] on div "DOPPIA PERSONALITà - MURDERER UPSTAIRS" at bounding box center [261, 410] width 219 height 8
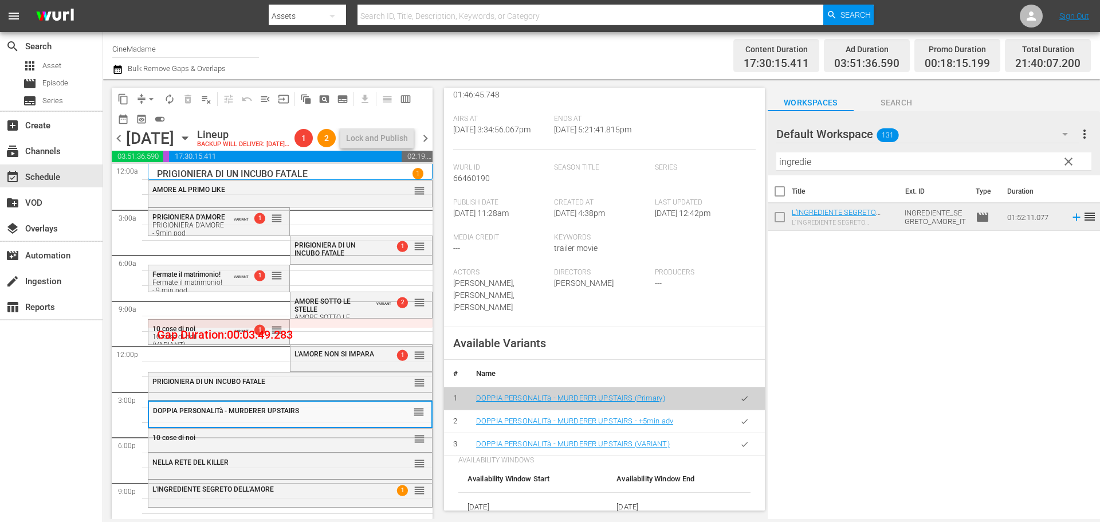
scroll to position [344, 0]
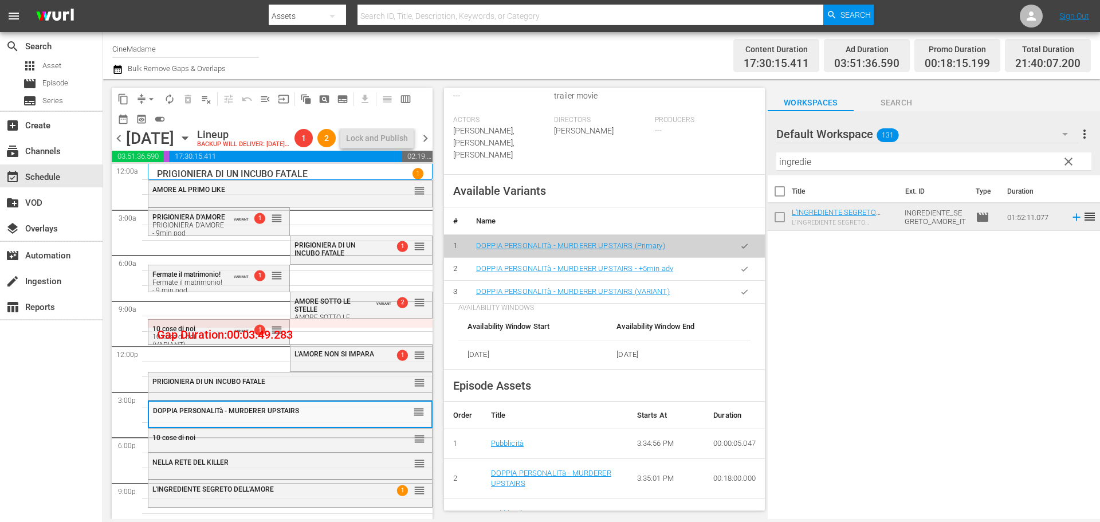
click at [744, 303] on button "button" at bounding box center [744, 292] width 22 height 22
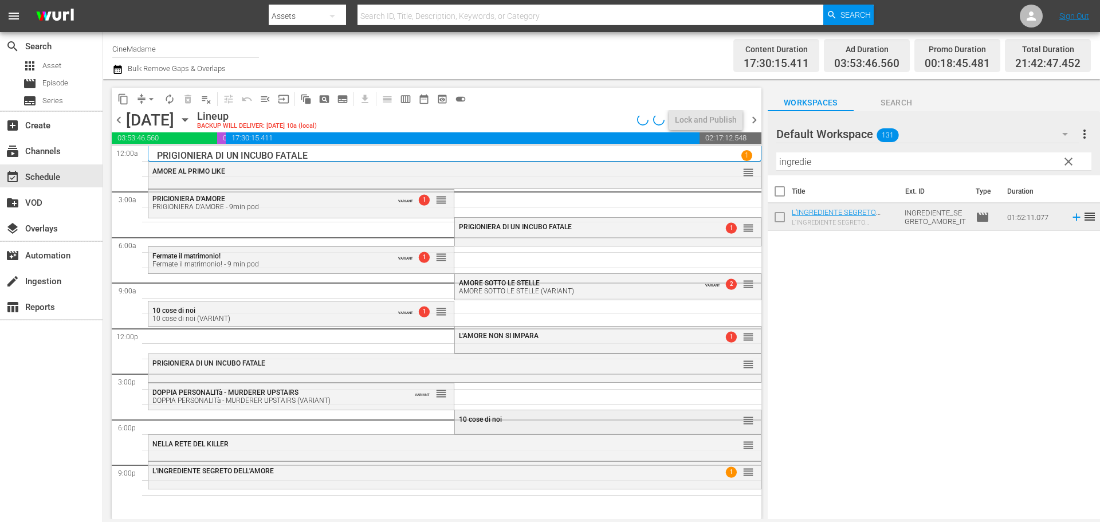
click at [545, 415] on div "10 cose di noi" at bounding box center [579, 419] width 241 height 8
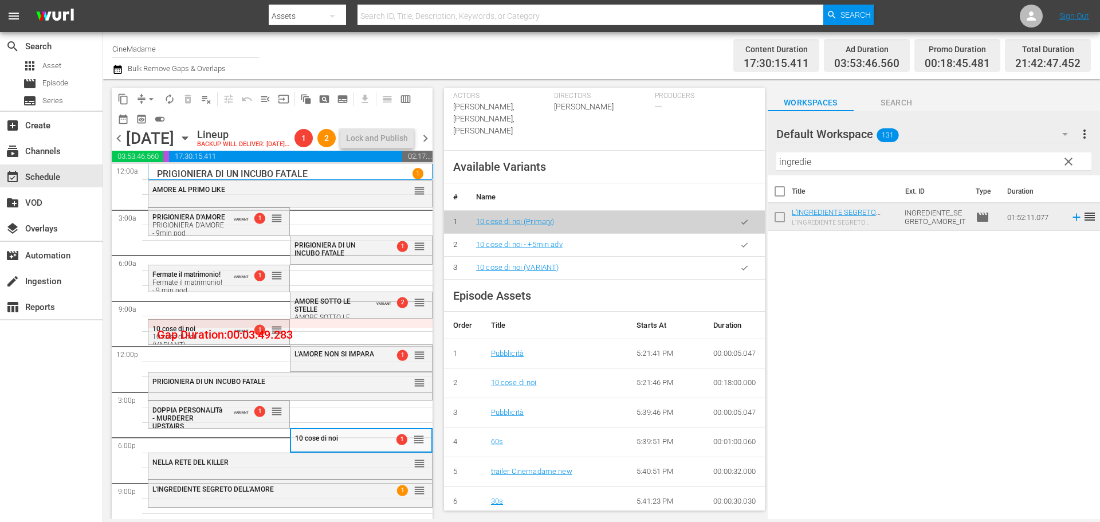
click at [753, 270] on td at bounding box center [744, 267] width 41 height 23
click at [742, 270] on button "button" at bounding box center [744, 268] width 22 height 22
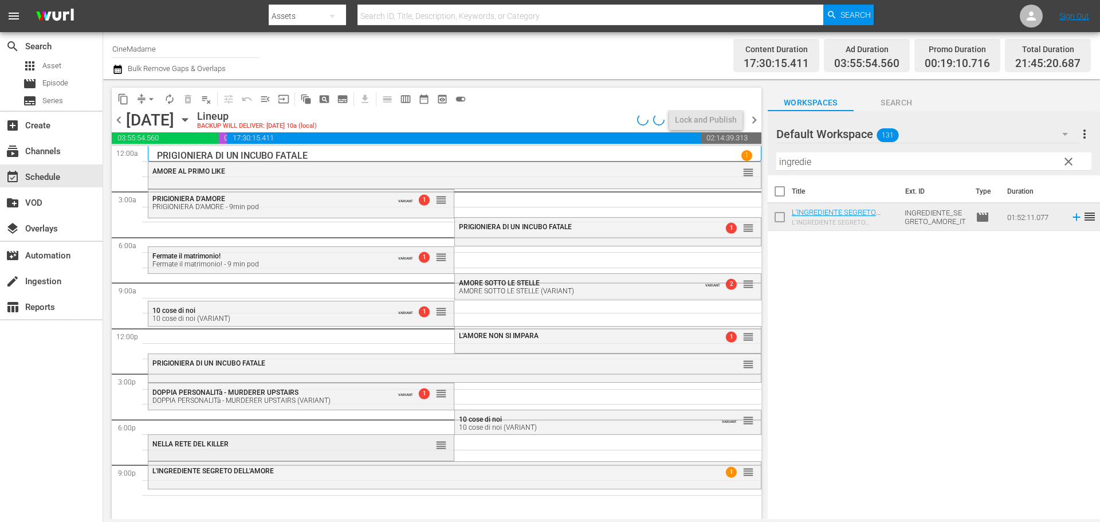
click at [351, 456] on div "NELLA RETE DEL KILLER reorder" at bounding box center [300, 446] width 305 height 23
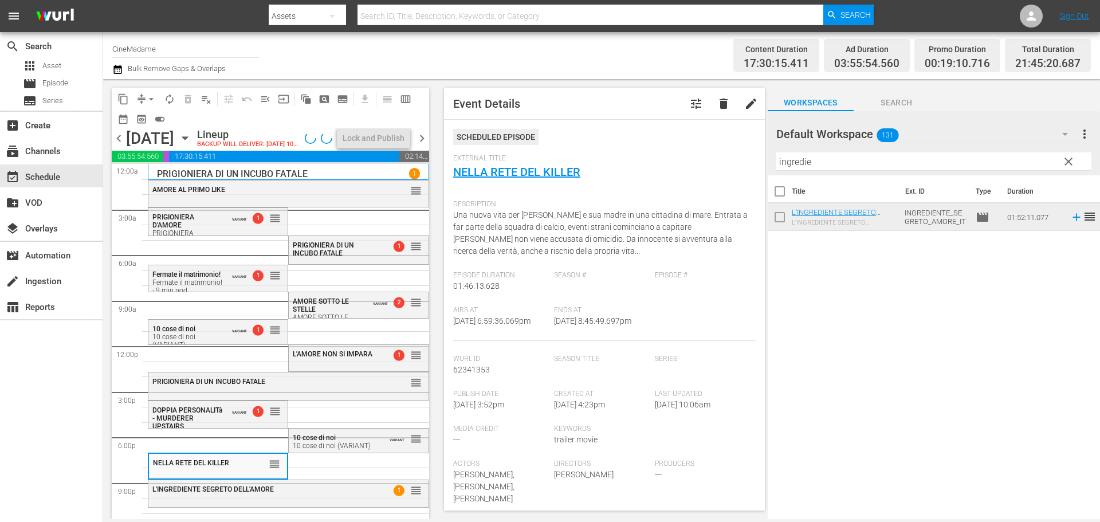
scroll to position [286, 0]
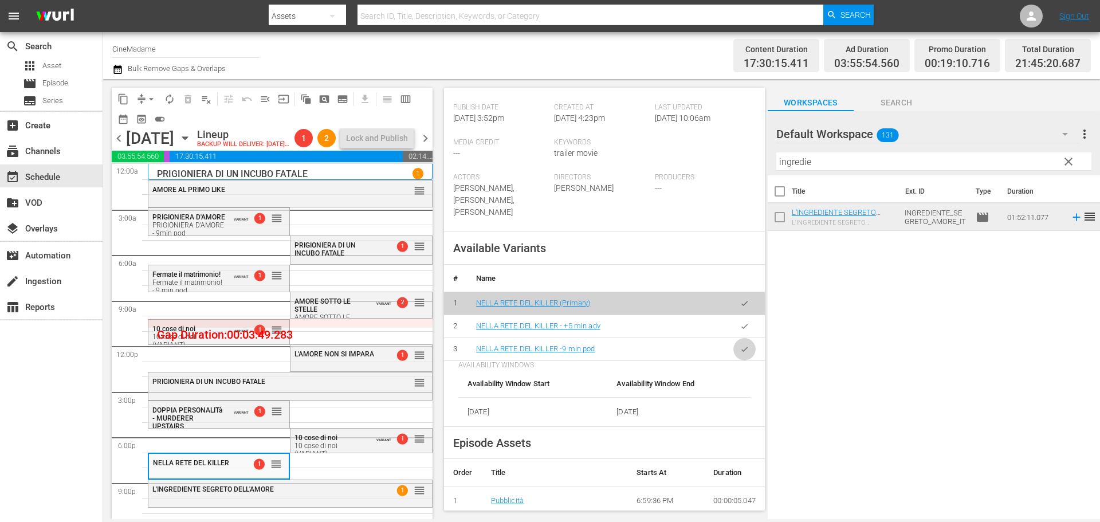
click at [740, 352] on icon "button" at bounding box center [744, 349] width 9 height 9
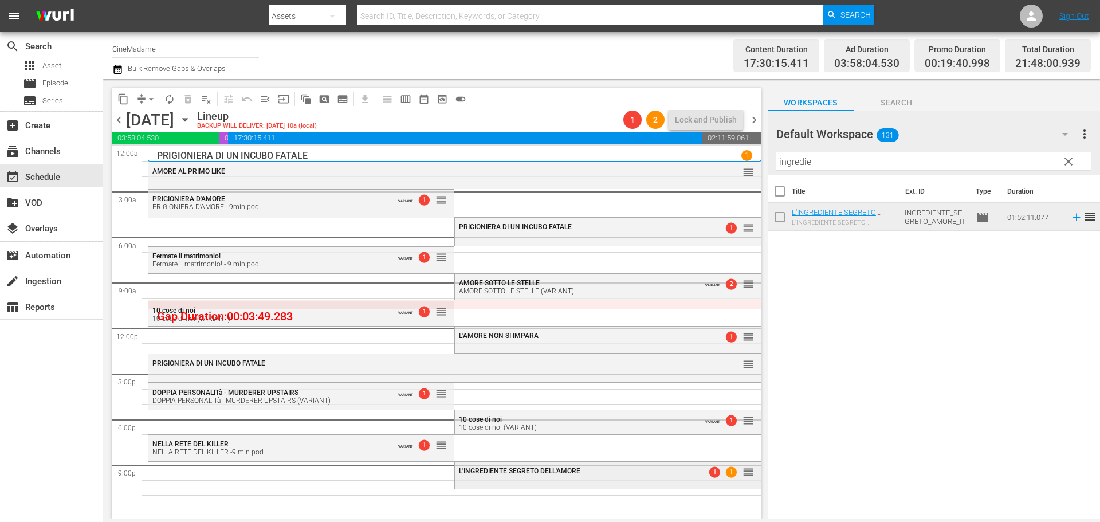
click at [532, 470] on span "L'INGREDIENTE SEGRETO DELL'AMORE" at bounding box center [519, 471] width 121 height 8
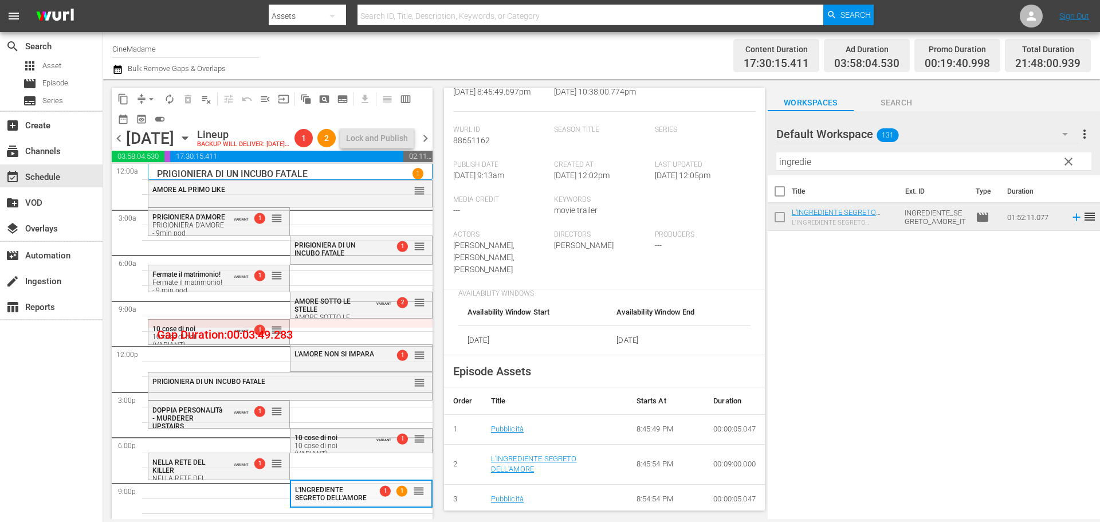
click at [151, 95] on span "arrow_drop_down" at bounding box center [150, 98] width 11 height 11
click at [176, 163] on li "Align to End of Previous Day" at bounding box center [152, 160] width 120 height 19
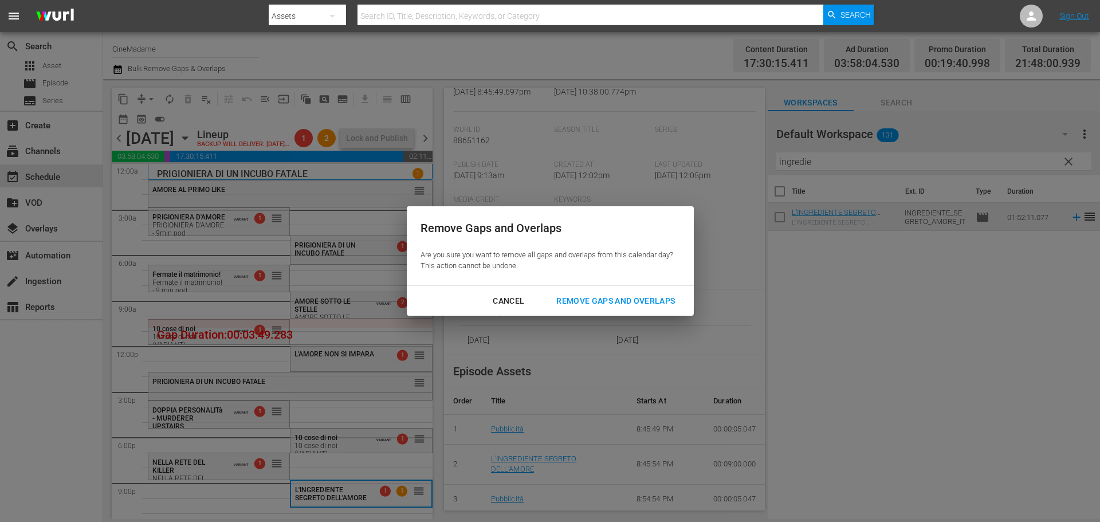
click at [672, 311] on button "Remove Gaps and Overlaps" at bounding box center [615, 300] width 146 height 21
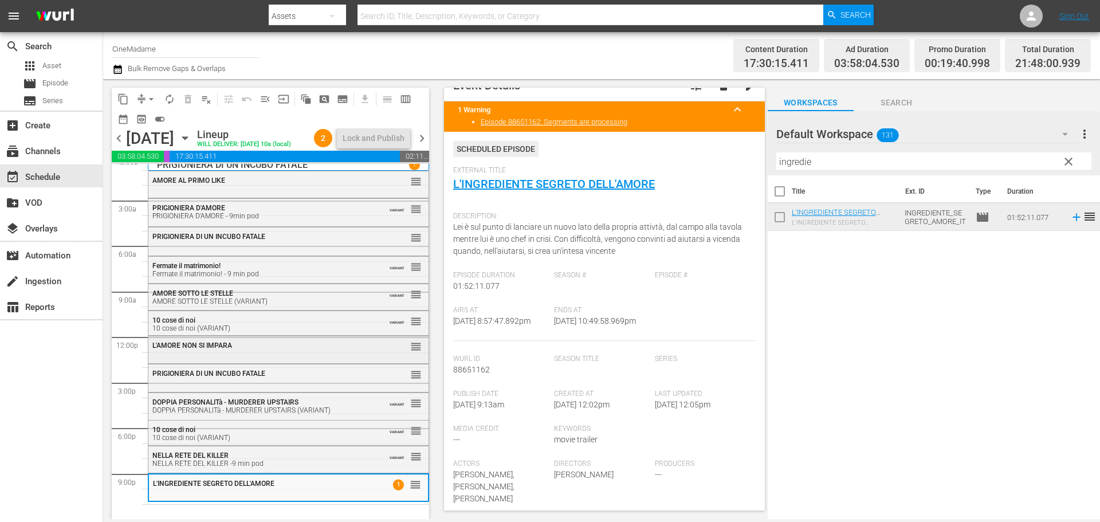
scroll to position [0, 0]
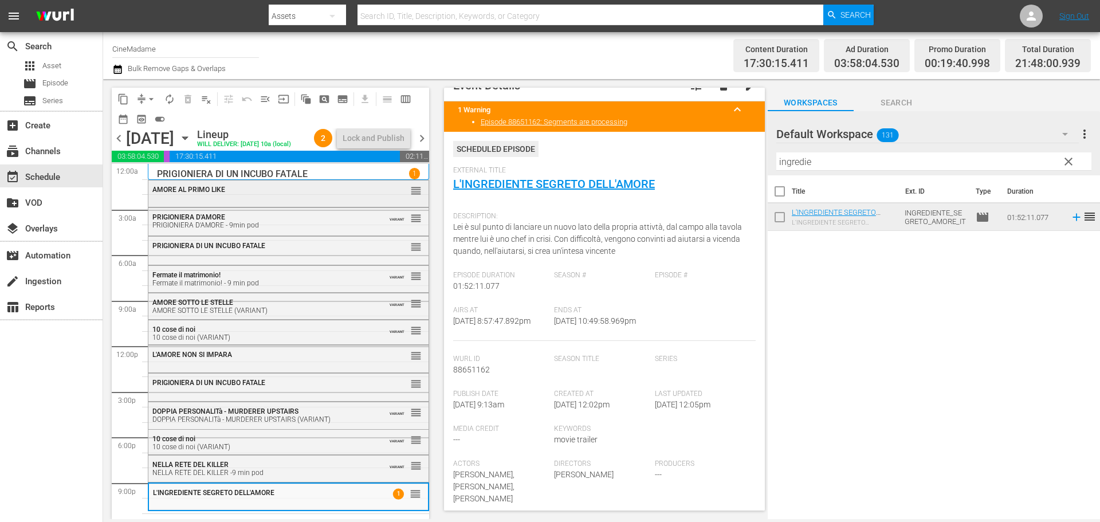
click at [235, 194] on div "AMORE AL PRIMO LIKE" at bounding box center [260, 190] width 216 height 8
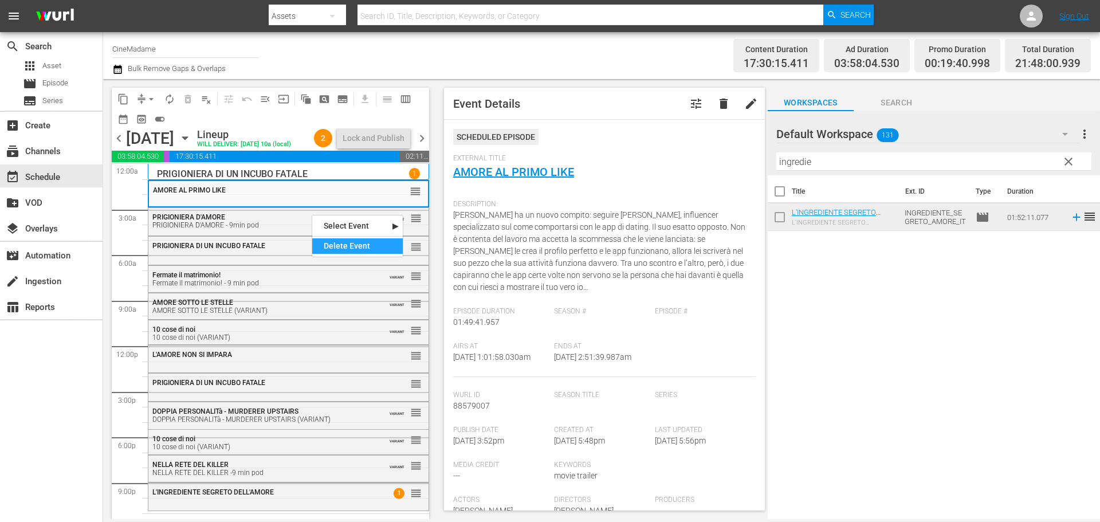
click at [360, 249] on div "Delete Event" at bounding box center [357, 245] width 90 height 15
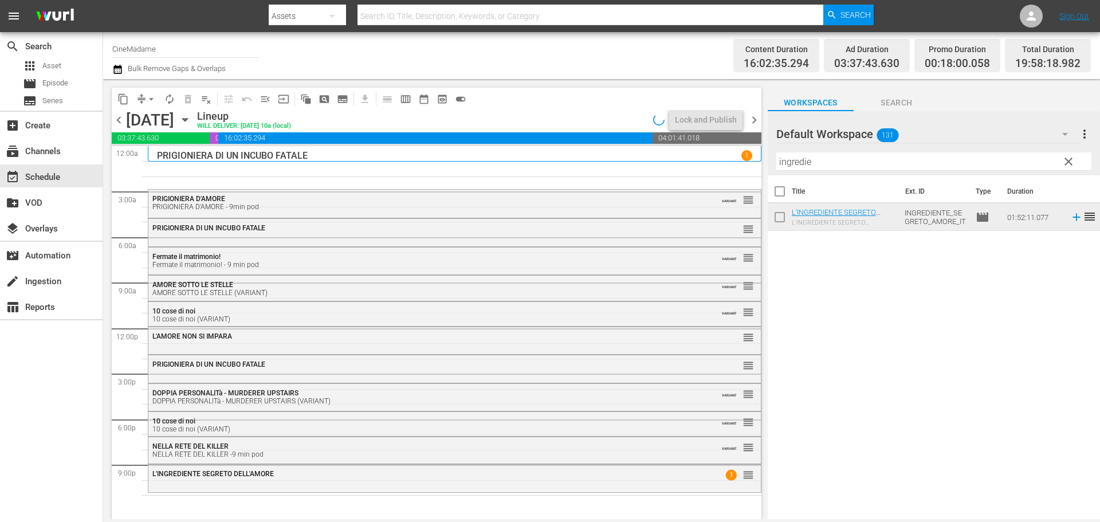
click at [149, 99] on span "arrow_drop_down" at bounding box center [150, 98] width 11 height 11
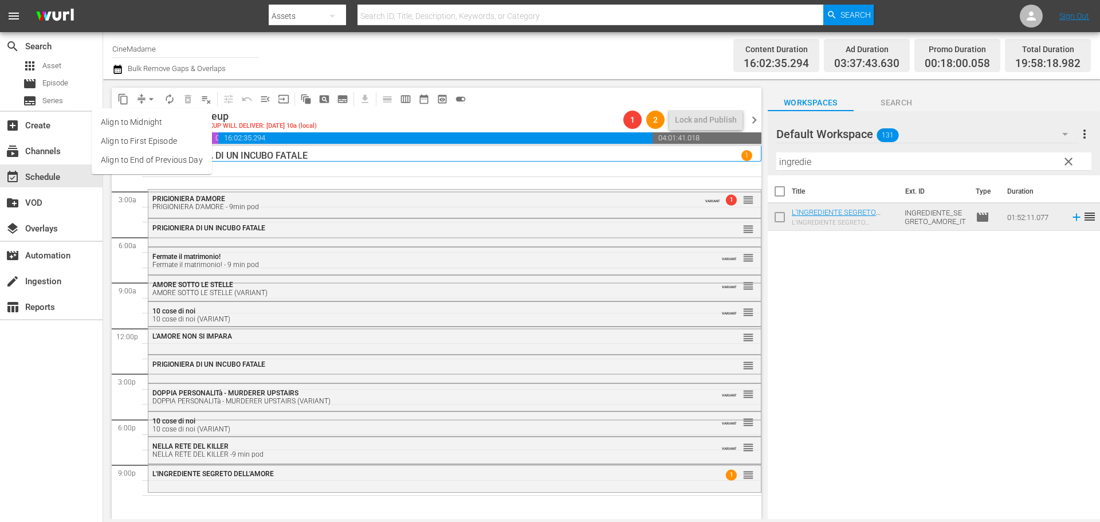
click at [176, 170] on ul "Align to Midnight Align to First Episode Align to End of Previous Day" at bounding box center [152, 141] width 120 height 66
click at [189, 165] on li "Align to End of Previous Day" at bounding box center [152, 160] width 120 height 19
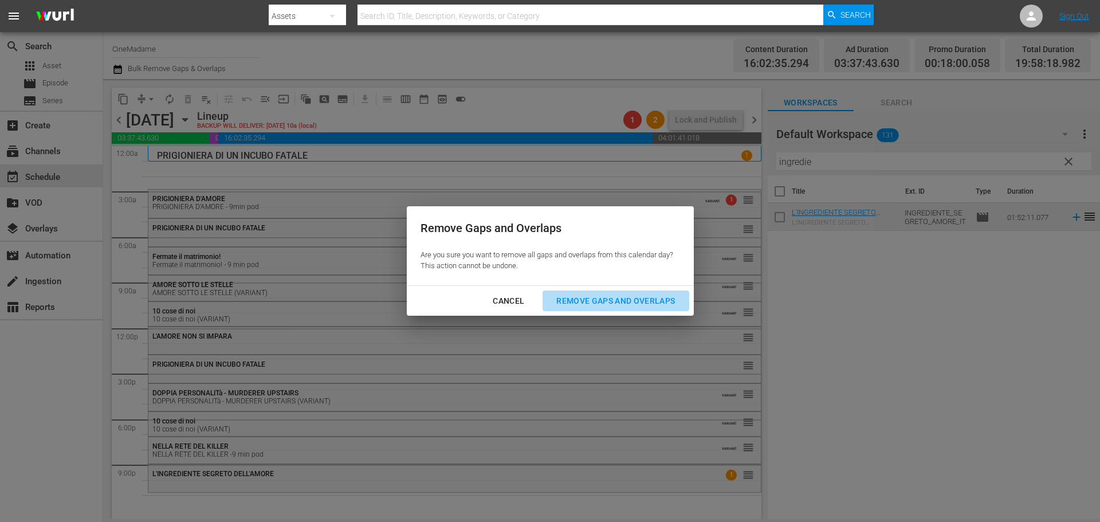
click at [616, 294] on div "Remove Gaps and Overlaps" at bounding box center [615, 301] width 137 height 14
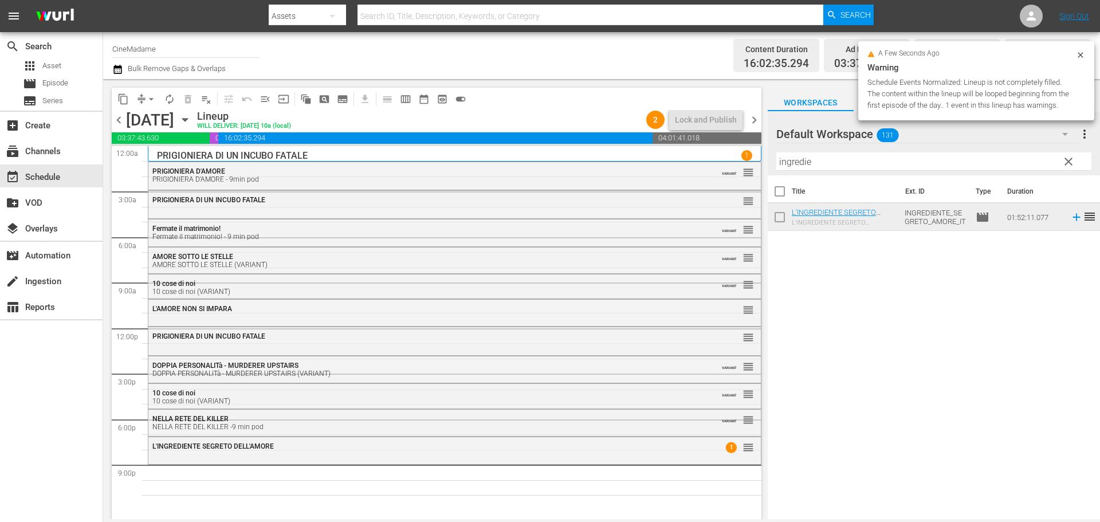
click at [199, 451] on div "L'INGREDIENTE SEGRETO DELL'AMORE 1 reorder" at bounding box center [454, 446] width 612 height 19
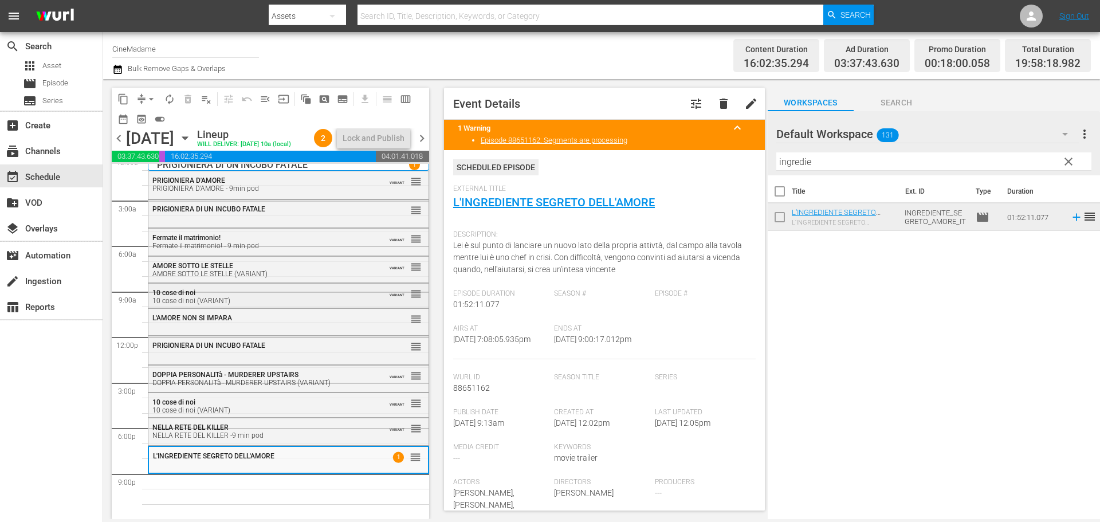
scroll to position [29, 0]
click at [826, 159] on input "ingredie" at bounding box center [933, 161] width 315 height 18
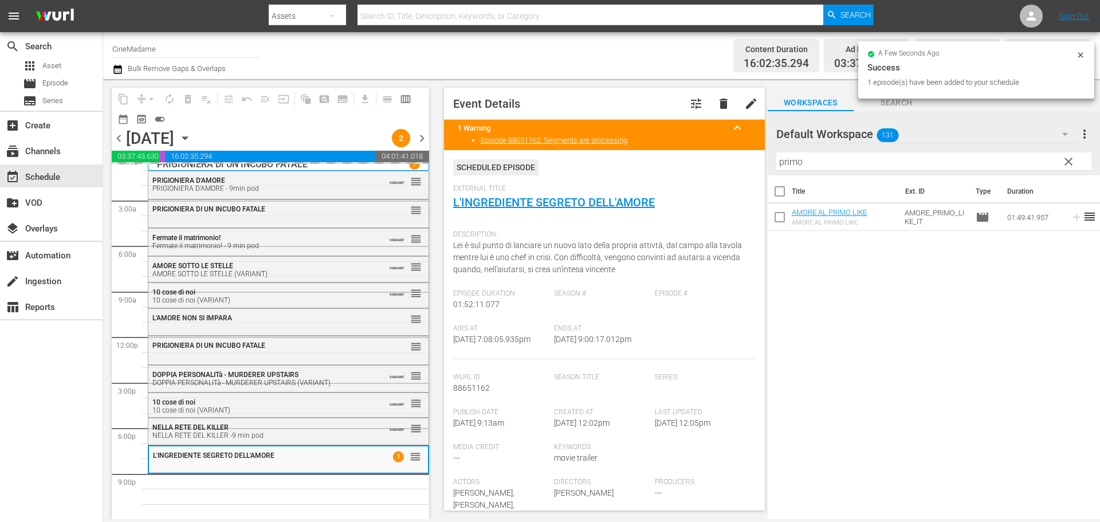
click at [805, 160] on input "primo" at bounding box center [933, 161] width 315 height 18
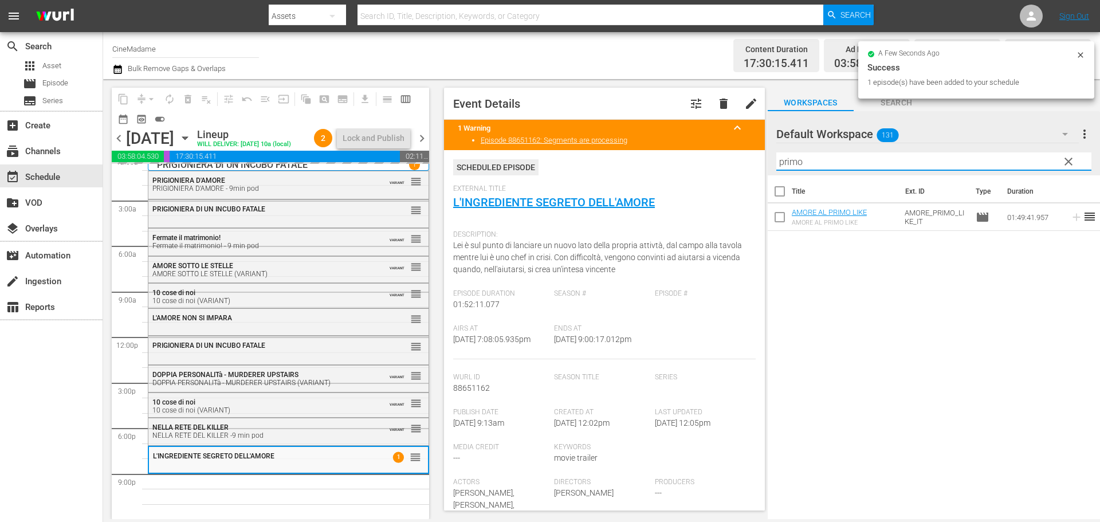
click at [805, 160] on input "primo" at bounding box center [933, 161] width 315 height 18
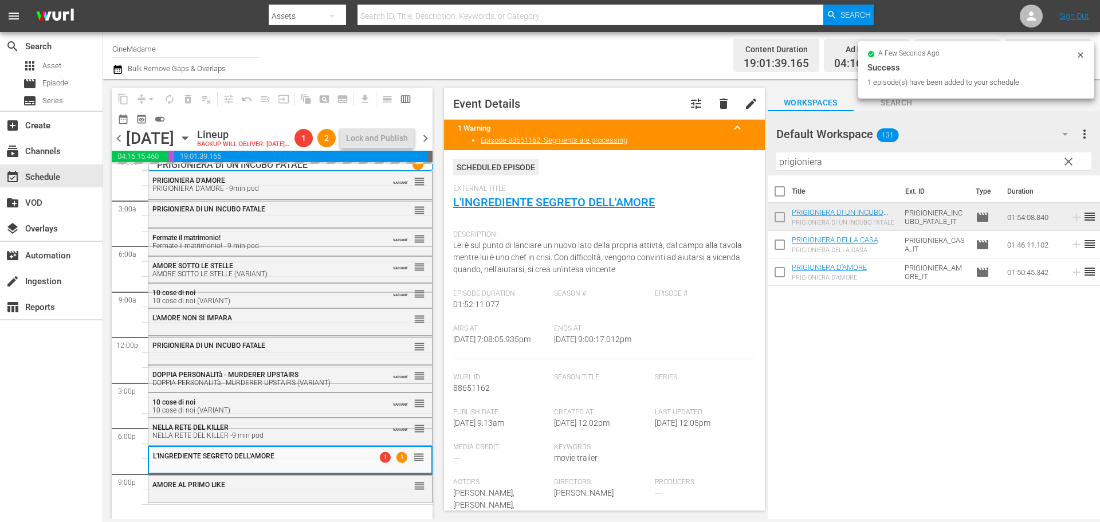
click at [147, 100] on div "arrow_drop_down" at bounding box center [151, 99] width 18 height 18
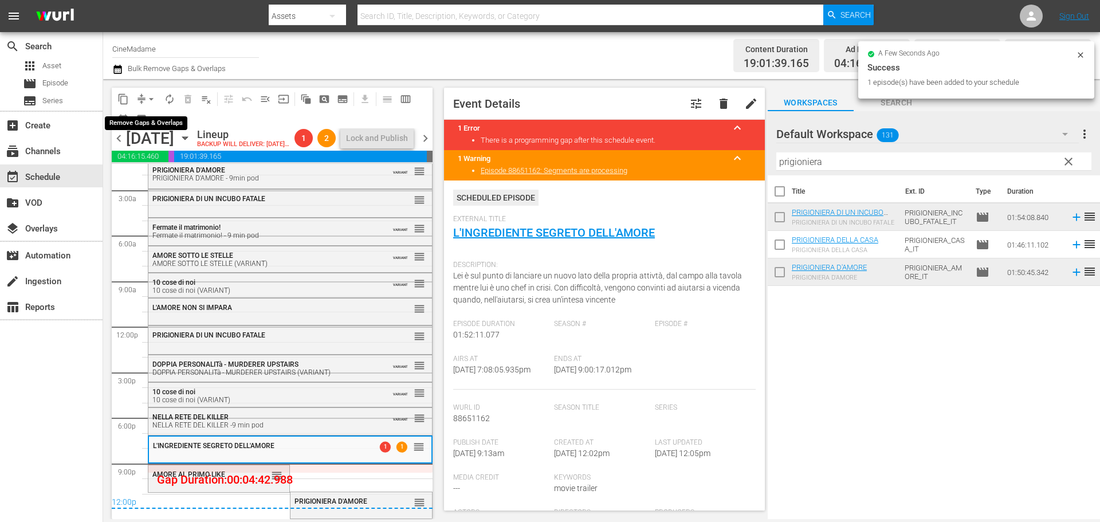
click at [153, 100] on span "arrow_drop_down" at bounding box center [150, 98] width 11 height 11
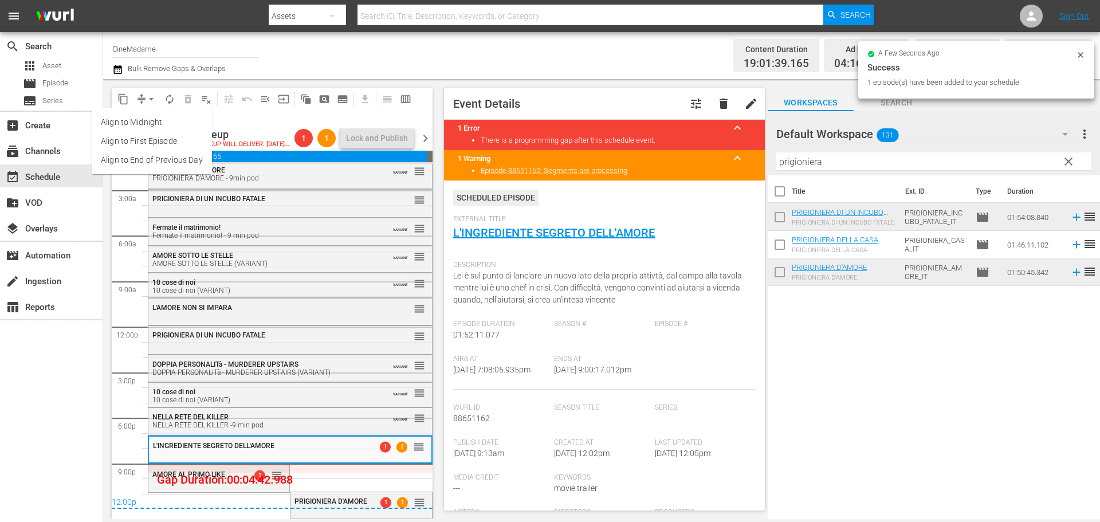
click at [185, 159] on li "Align to End of Previous Day" at bounding box center [152, 160] width 120 height 19
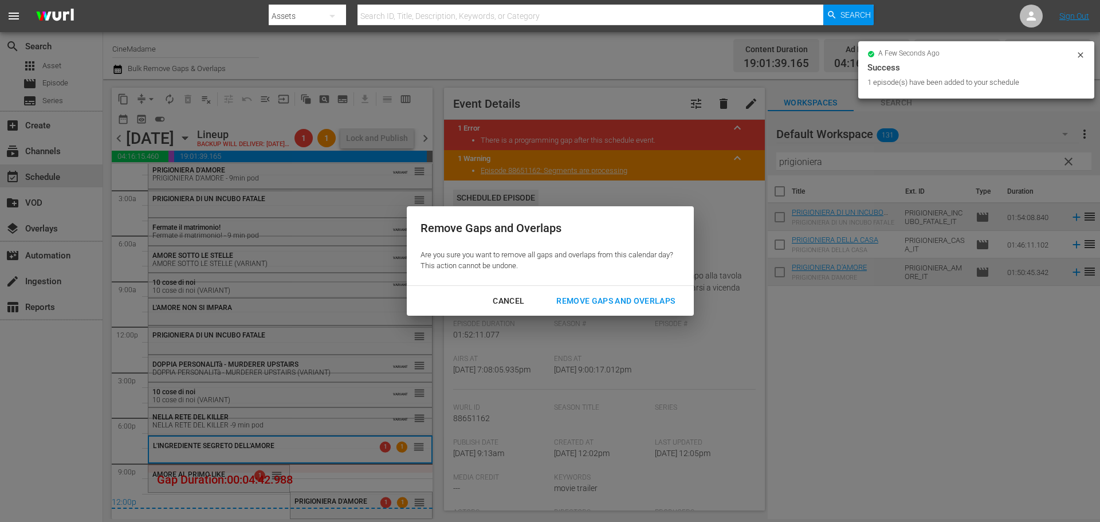
click at [604, 301] on div "Remove Gaps and Overlaps" at bounding box center [615, 301] width 137 height 14
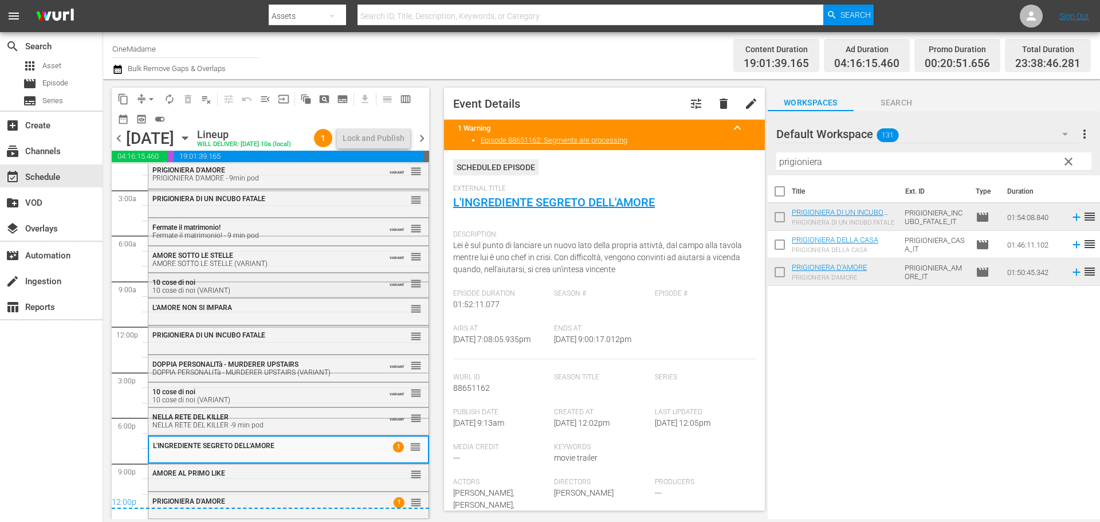
scroll to position [39, 0]
click at [420, 142] on span "chevron_right" at bounding box center [422, 138] width 14 height 14
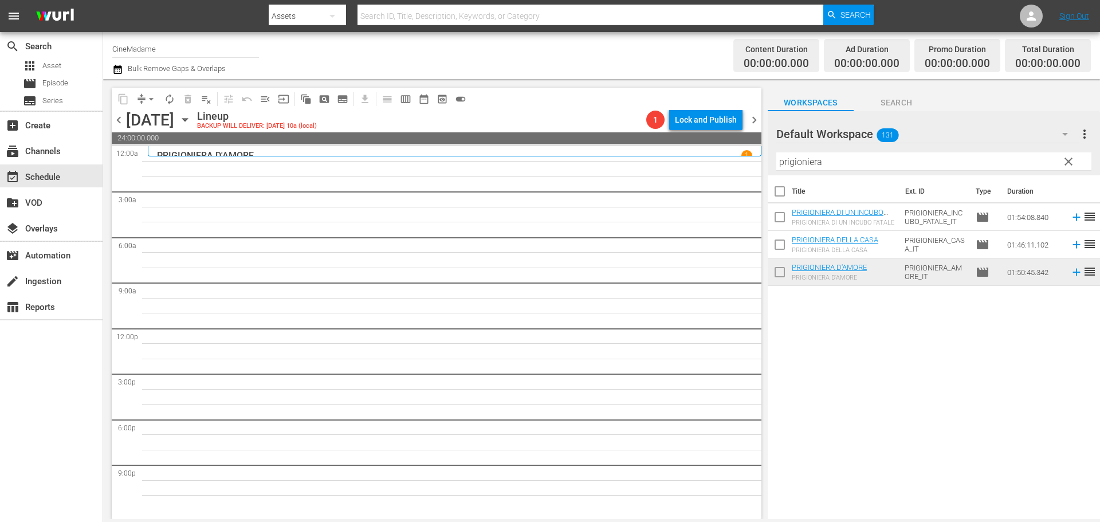
click at [558, 302] on div "20" at bounding box center [454, 328] width 613 height 364
click at [117, 122] on span "chevron_left" at bounding box center [119, 120] width 14 height 14
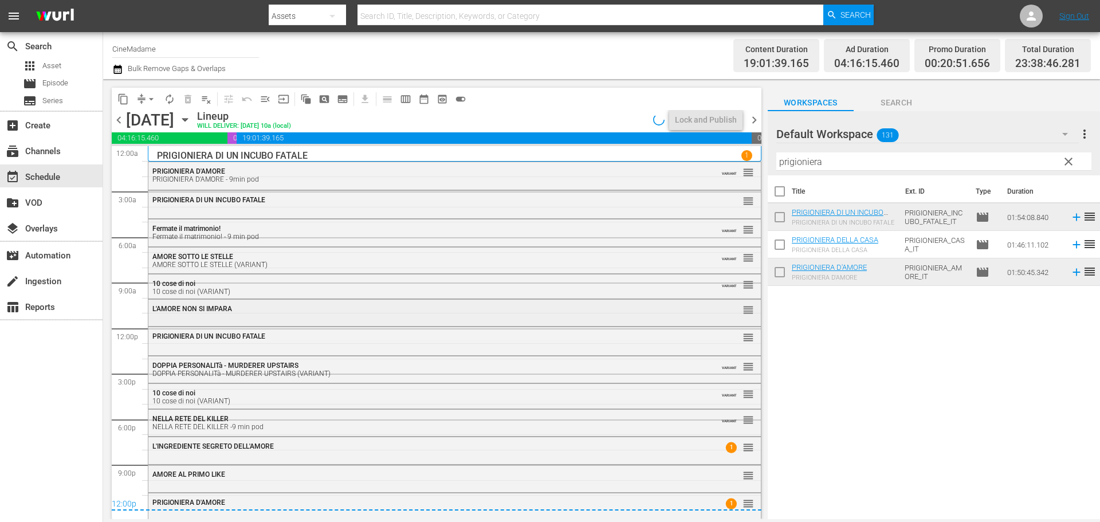
scroll to position [2, 0]
click at [755, 124] on span "chevron_right" at bounding box center [754, 120] width 14 height 14
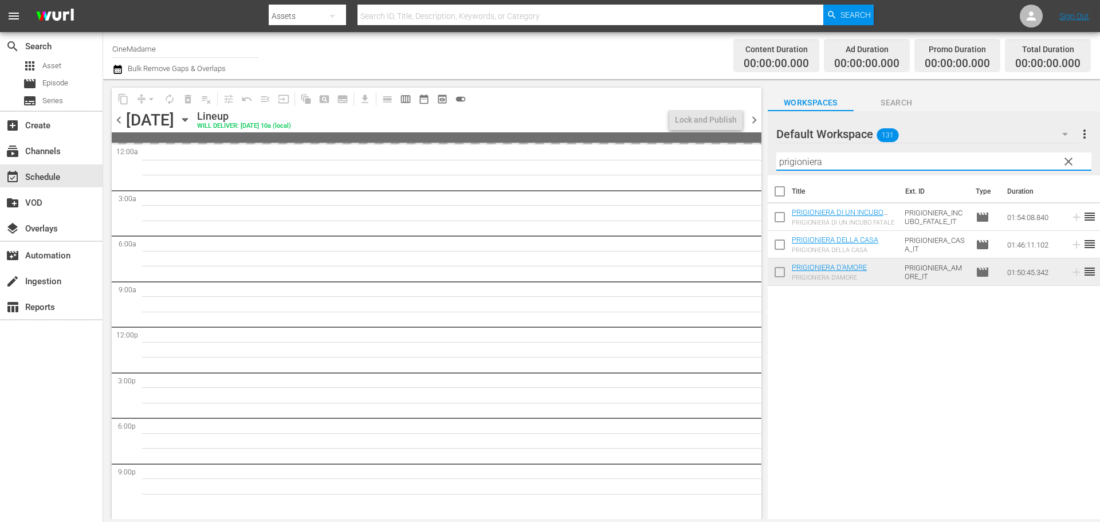
click at [849, 156] on input "prigioniera" at bounding box center [933, 161] width 315 height 18
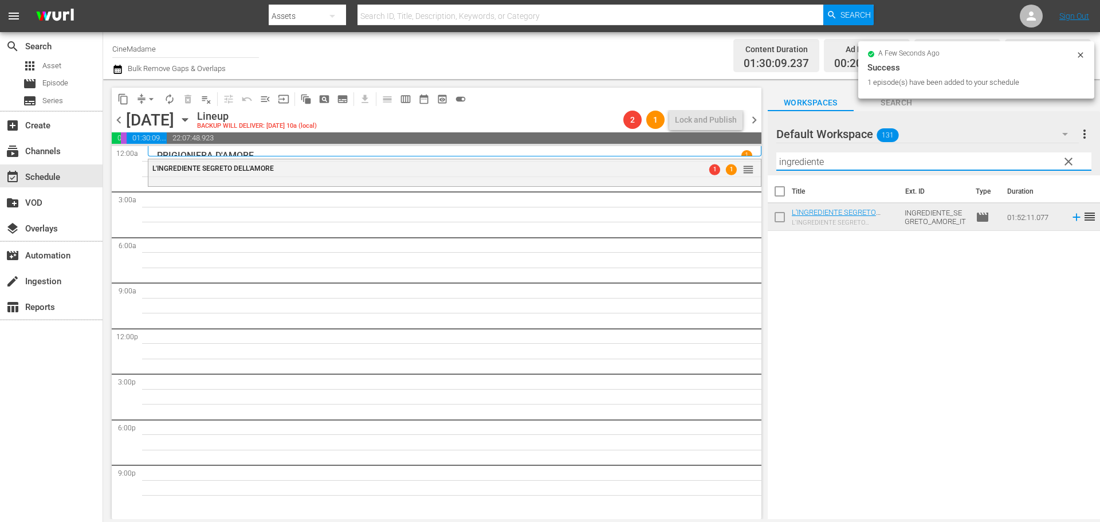
click at [810, 157] on input "ingrediente" at bounding box center [933, 161] width 315 height 18
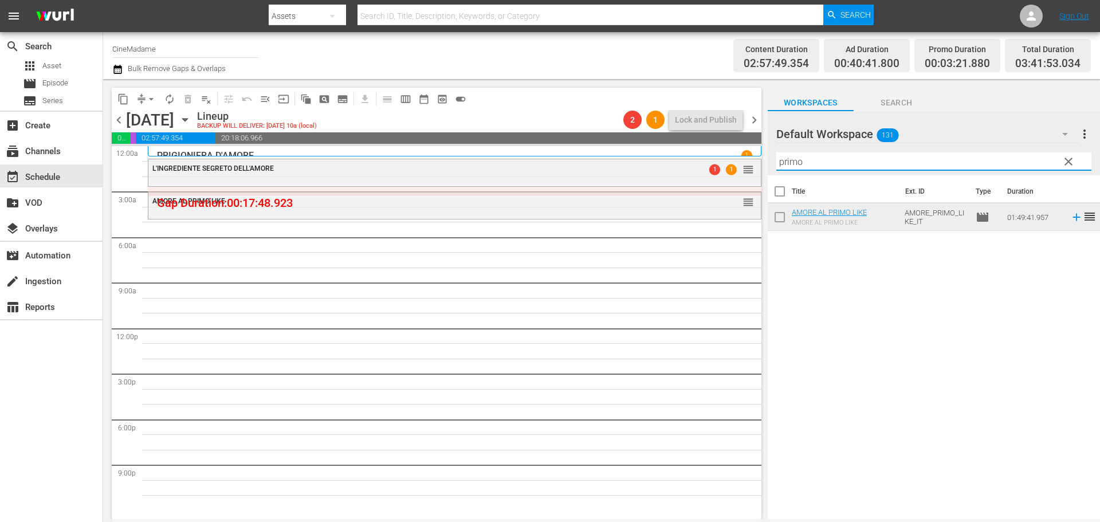
click at [867, 163] on input "primo" at bounding box center [933, 161] width 315 height 18
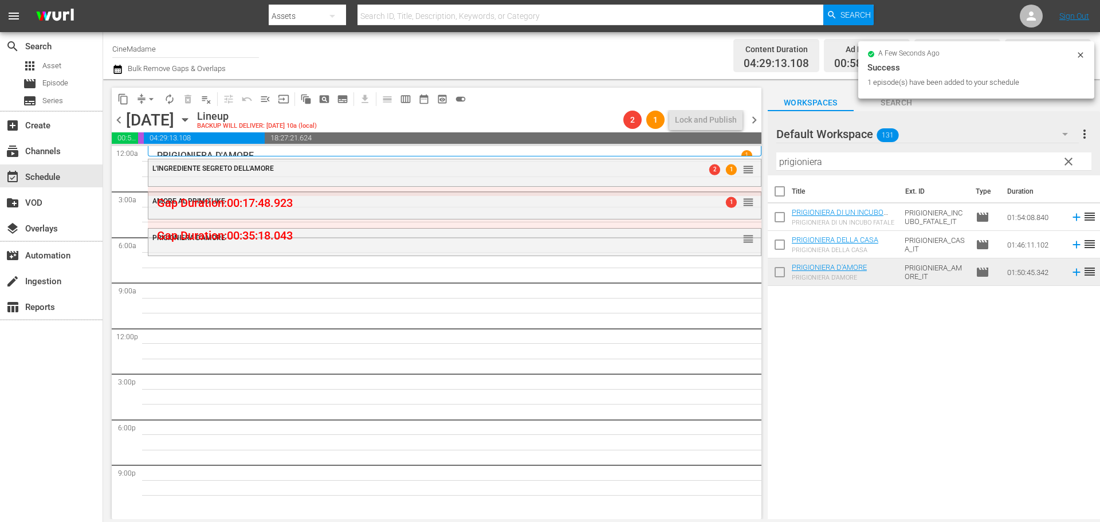
click at [847, 168] on input "prigioniera" at bounding box center [933, 161] width 315 height 18
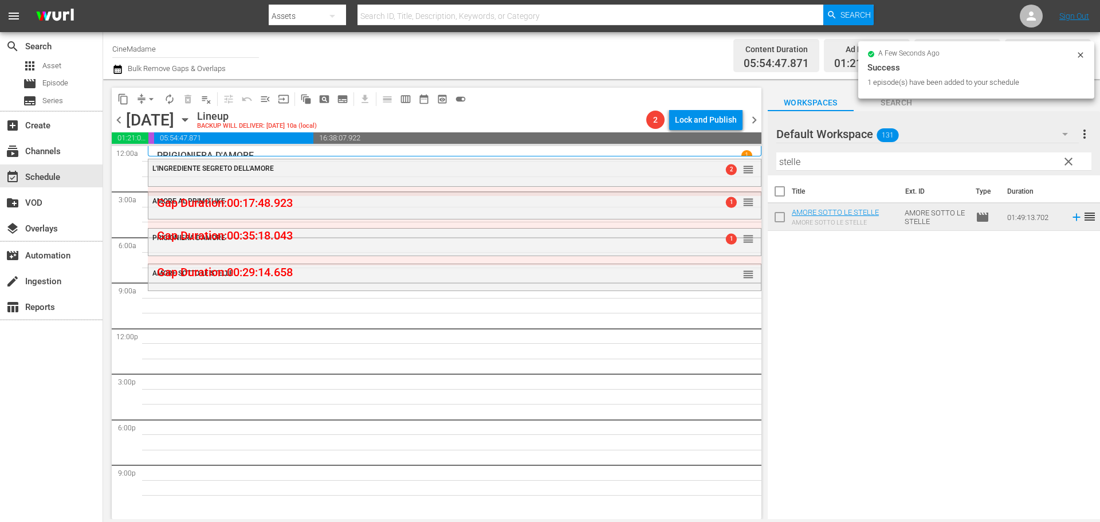
click at [823, 158] on input "stelle" at bounding box center [933, 161] width 315 height 18
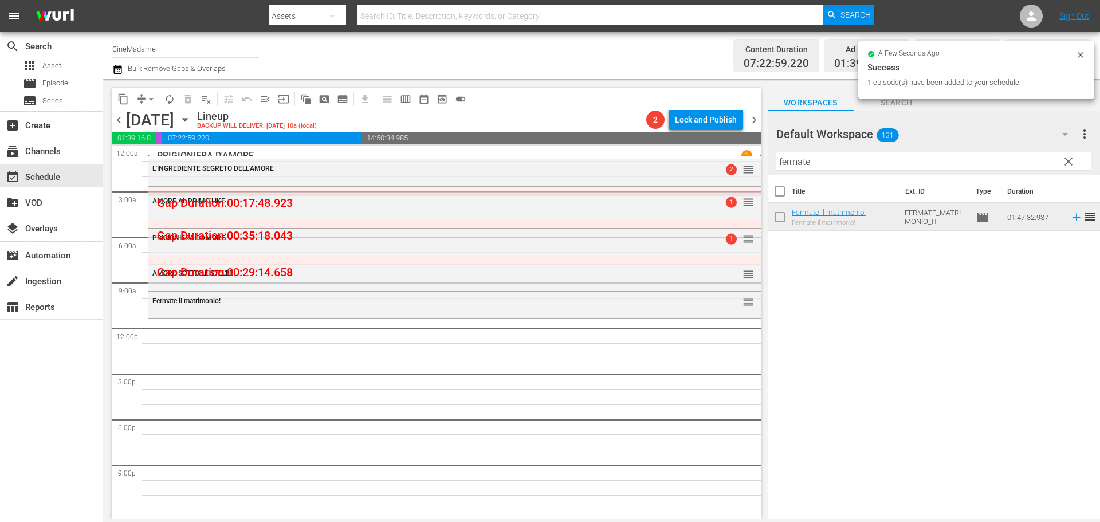
click at [839, 146] on div at bounding box center [817, 134] width 82 height 29
click at [823, 161] on input "fermate" at bounding box center [933, 161] width 315 height 18
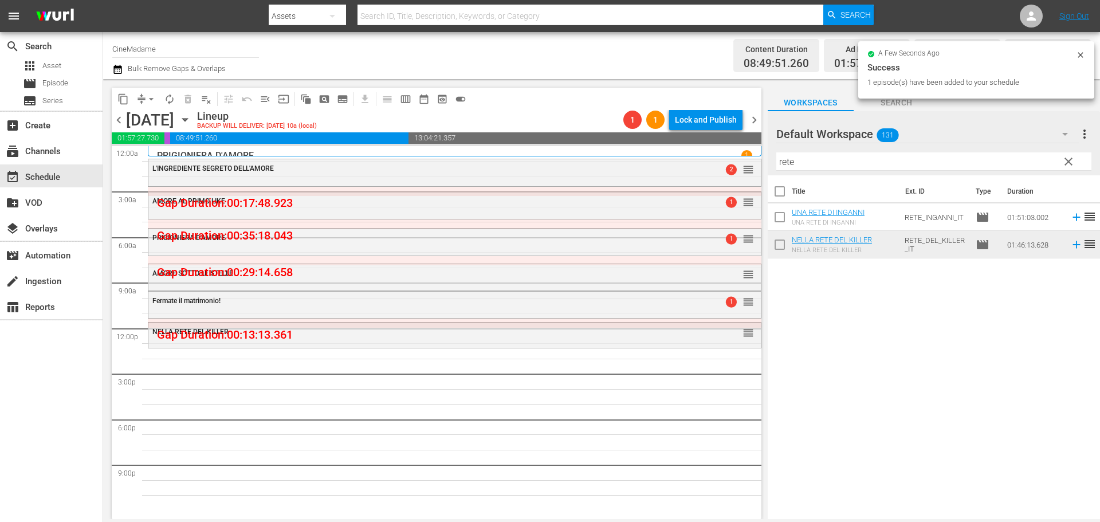
click at [825, 164] on input "rete" at bounding box center [933, 161] width 315 height 18
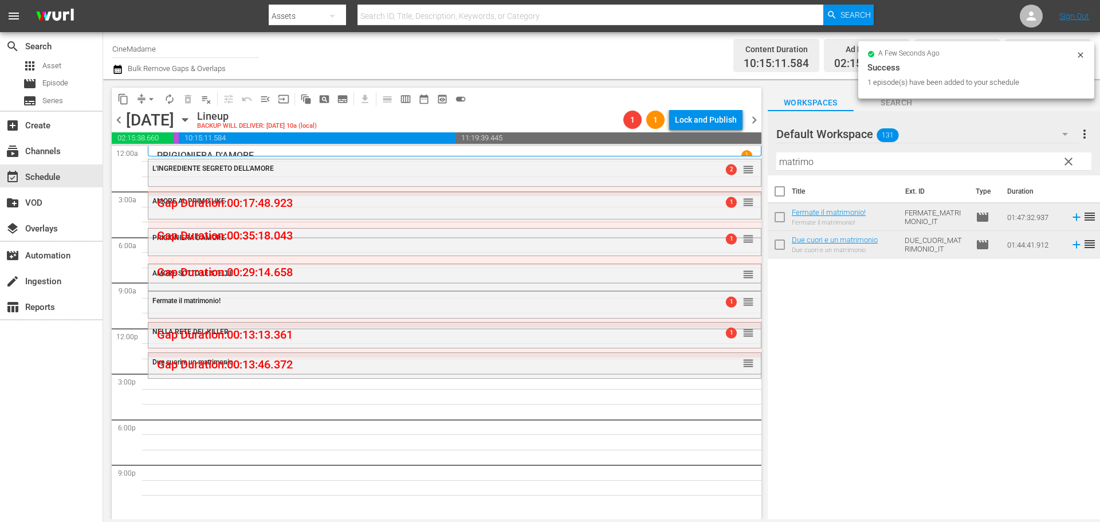
click at [811, 146] on div at bounding box center [817, 134] width 82 height 29
click at [809, 152] on div "Filter by Title matrimo" at bounding box center [933, 161] width 315 height 27
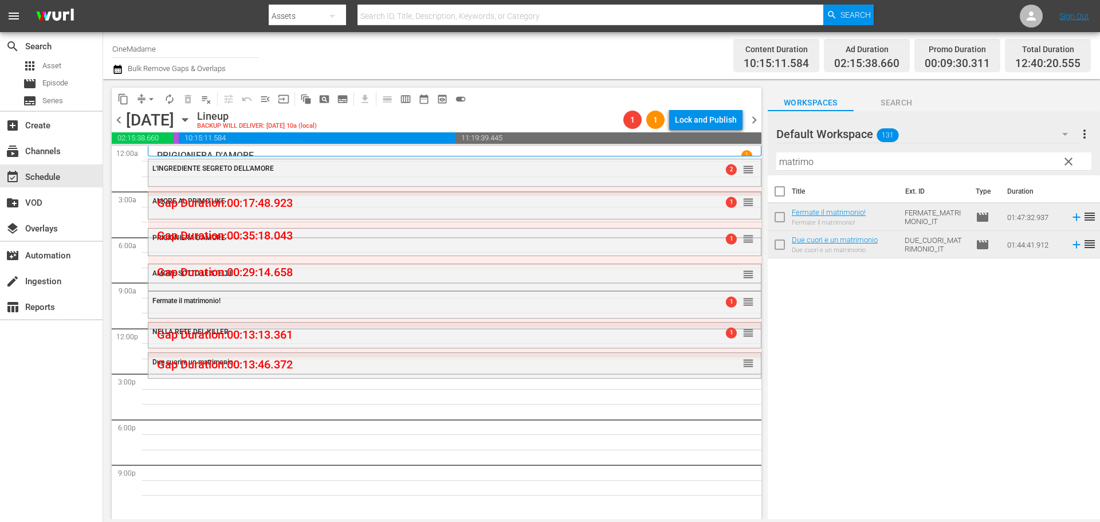
click at [785, 158] on input "matrimo" at bounding box center [933, 161] width 315 height 18
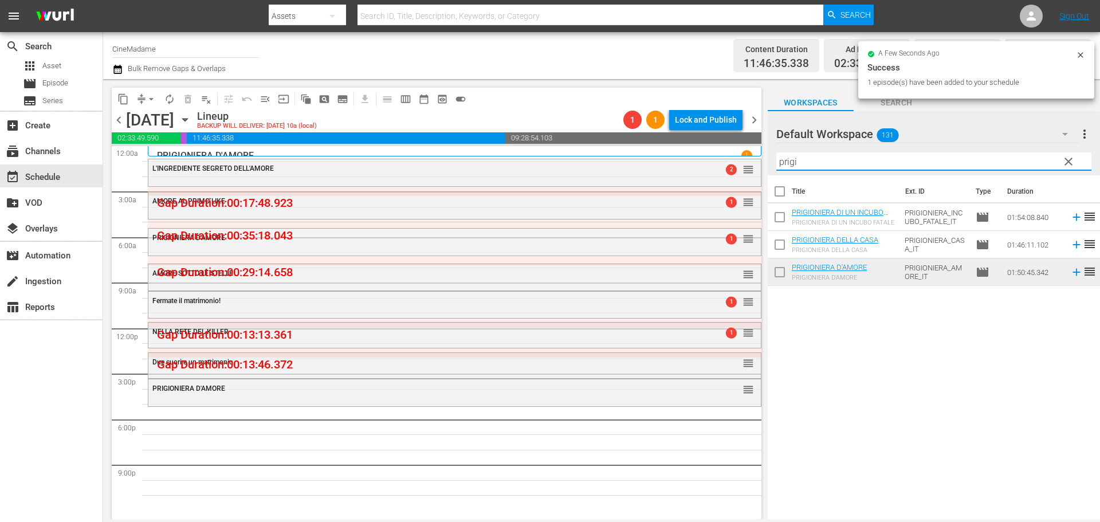
click at [819, 160] on input "prigi" at bounding box center [933, 161] width 315 height 18
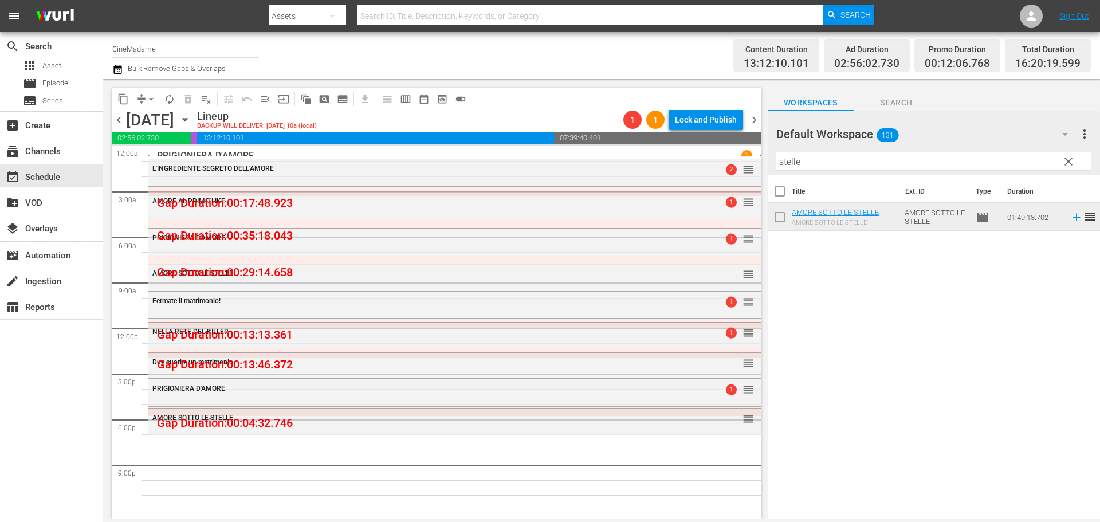
click at [846, 167] on input "stelle" at bounding box center [933, 161] width 315 height 18
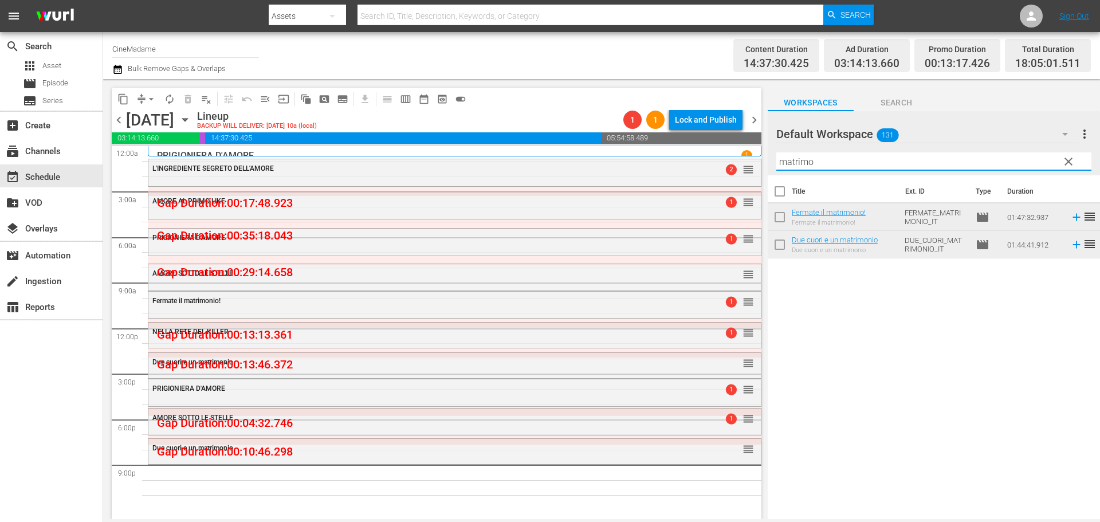
click at [795, 164] on input "matrimo" at bounding box center [933, 161] width 315 height 18
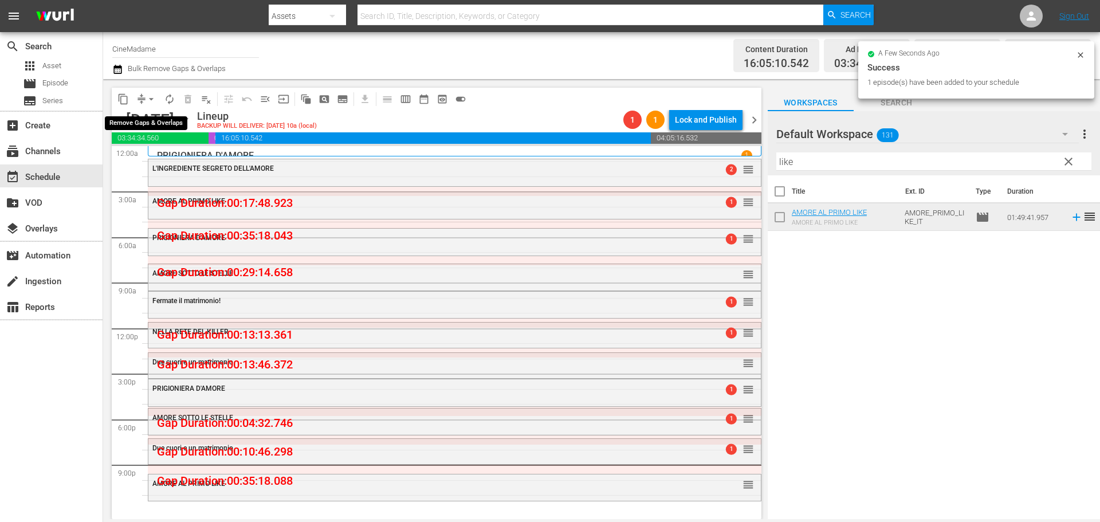
click at [145, 93] on button "arrow_drop_down" at bounding box center [151, 99] width 18 height 18
click at [160, 152] on li "Align to End of Previous Day" at bounding box center [152, 160] width 120 height 19
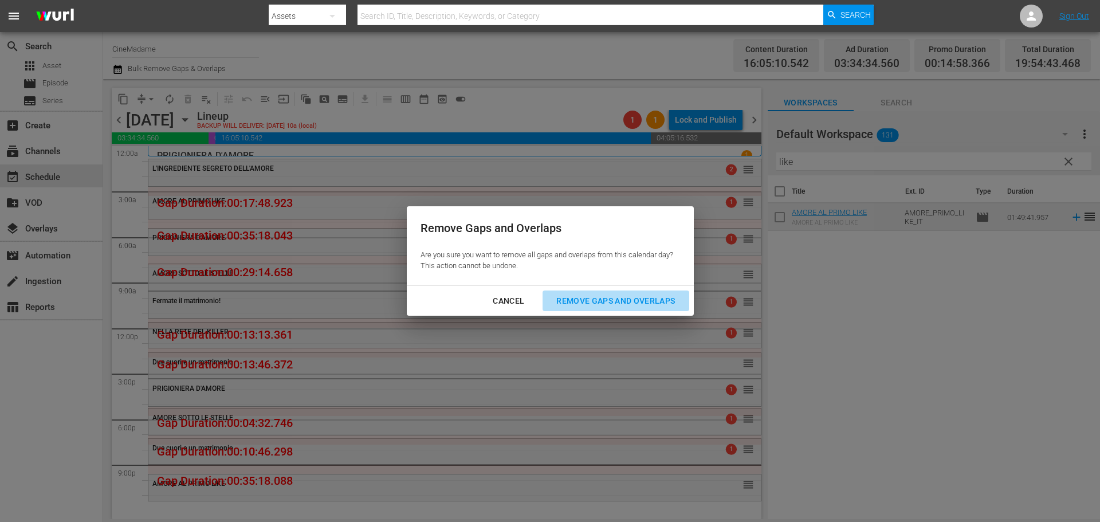
click at [578, 294] on div "Remove Gaps and Overlaps" at bounding box center [615, 301] width 137 height 14
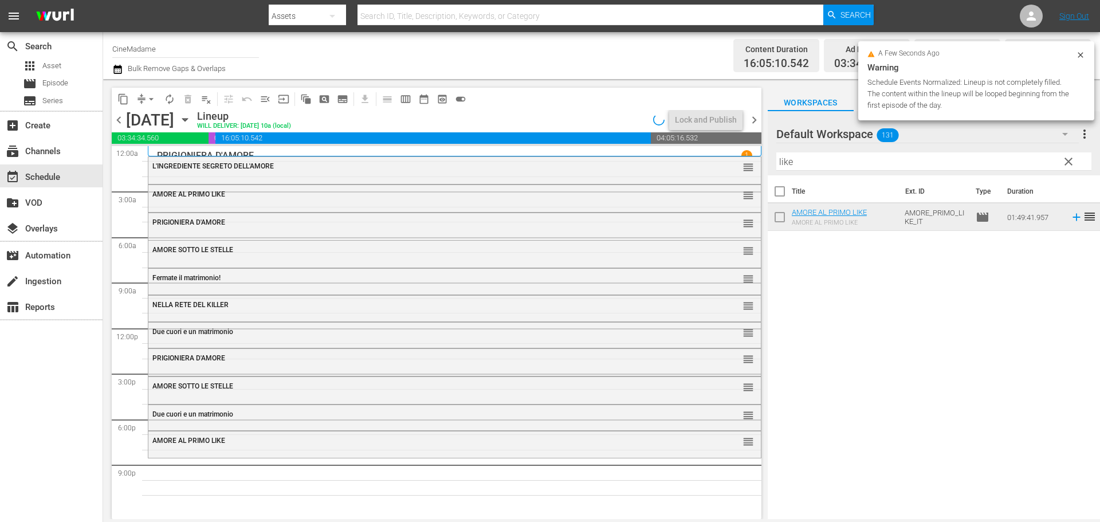
click at [272, 163] on span "L'INGREDIENTE SEGRETO DELL'AMORE" at bounding box center [212, 166] width 121 height 8
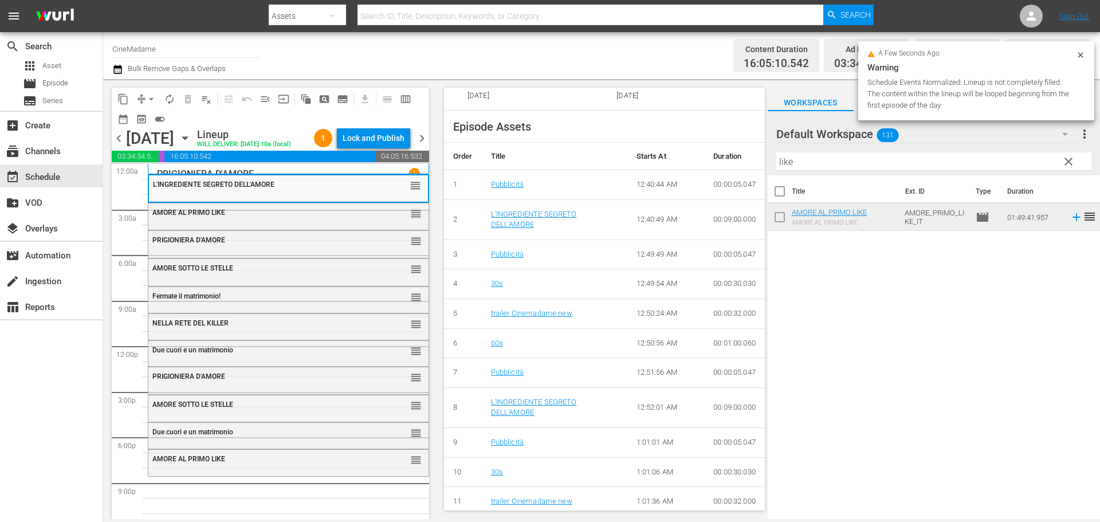
scroll to position [573, 0]
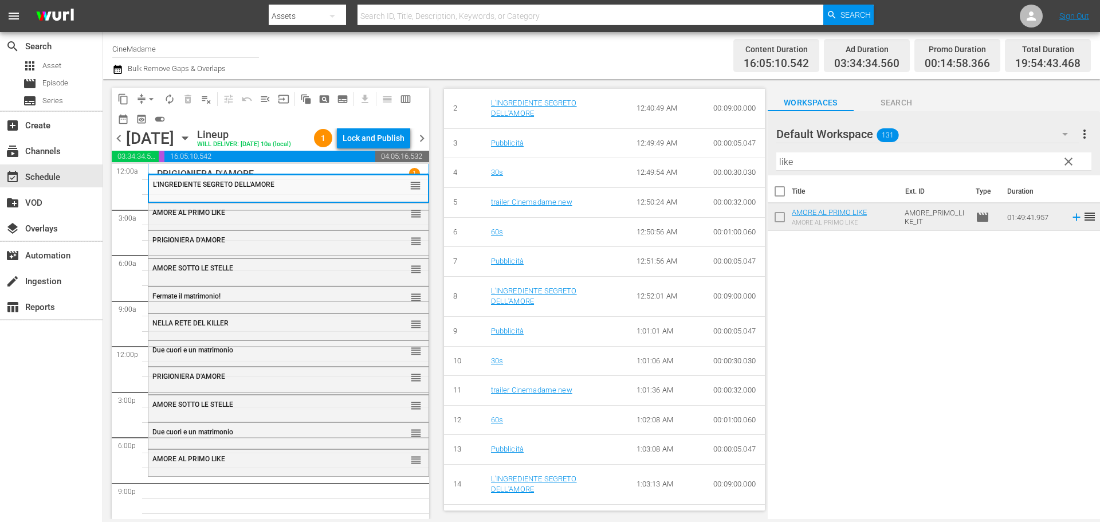
click at [302, 216] on div "AMORE AL PRIMO LIKE" at bounding box center [260, 212] width 216 height 8
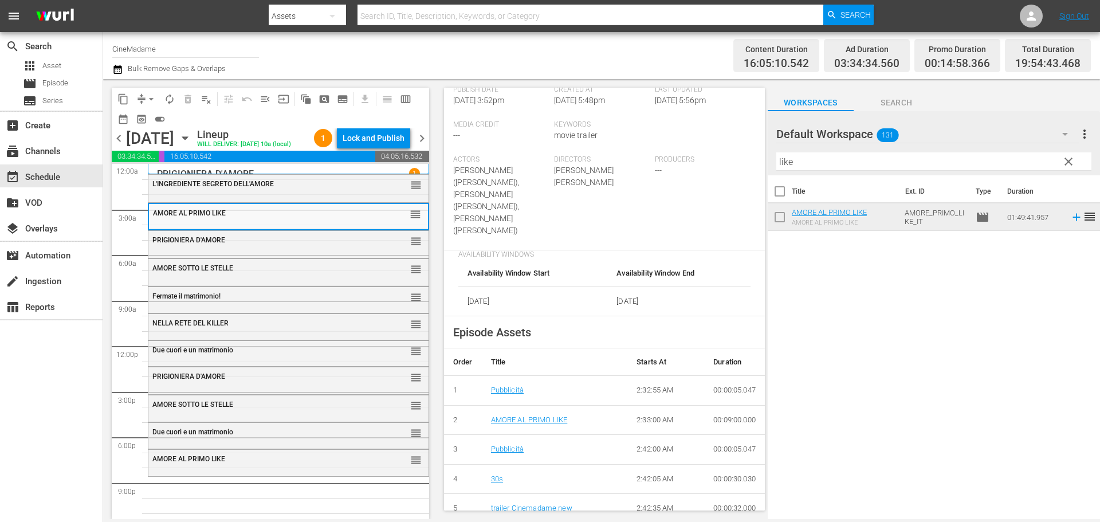
scroll to position [344, 0]
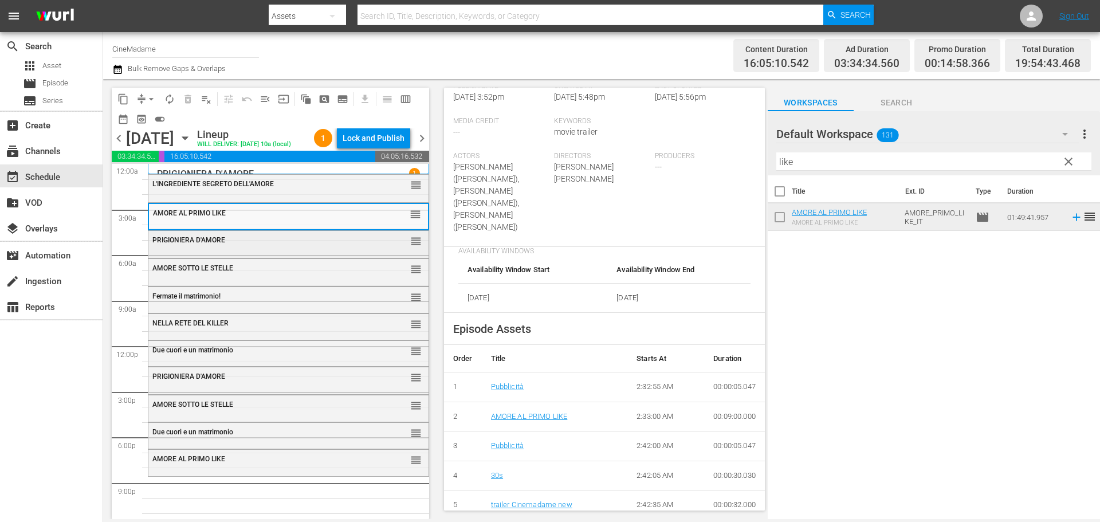
click at [273, 244] on div "PRIGIONIERA D'AMORE" at bounding box center [260, 240] width 216 height 8
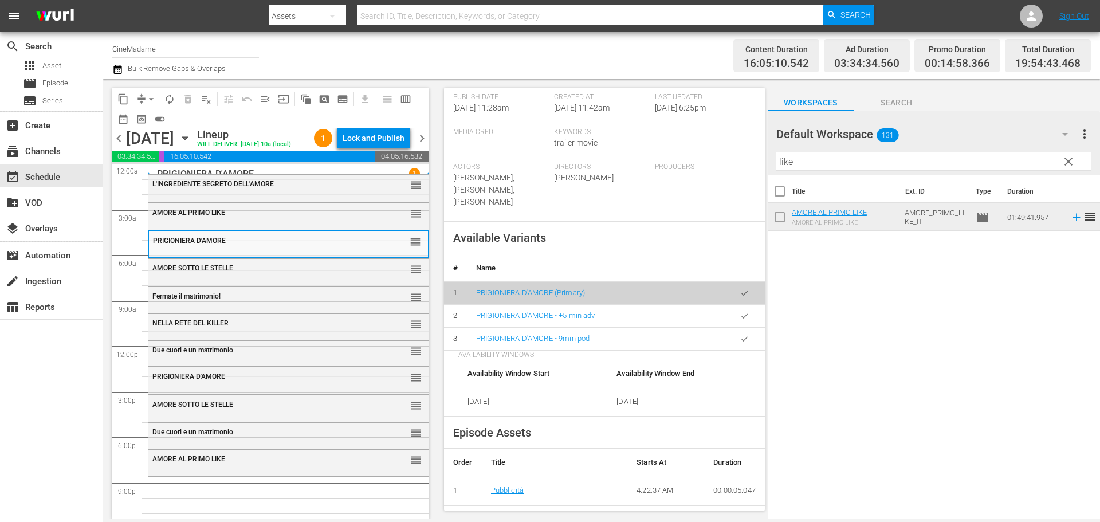
scroll to position [286, 0]
click at [733, 333] on button "button" at bounding box center [744, 337] width 22 height 22
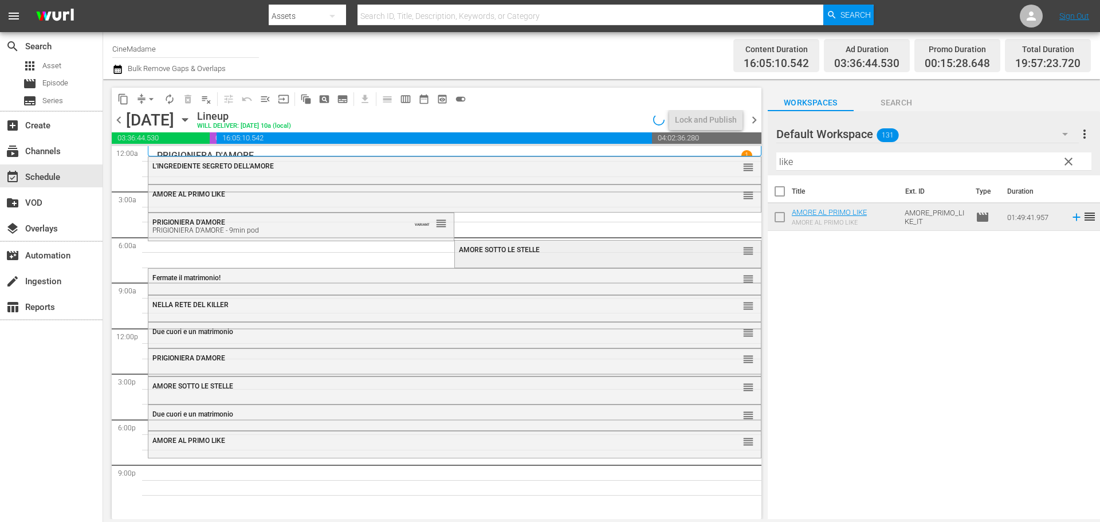
click at [534, 254] on div "AMORE SOTTO LE STELLE reorder" at bounding box center [607, 250] width 305 height 19
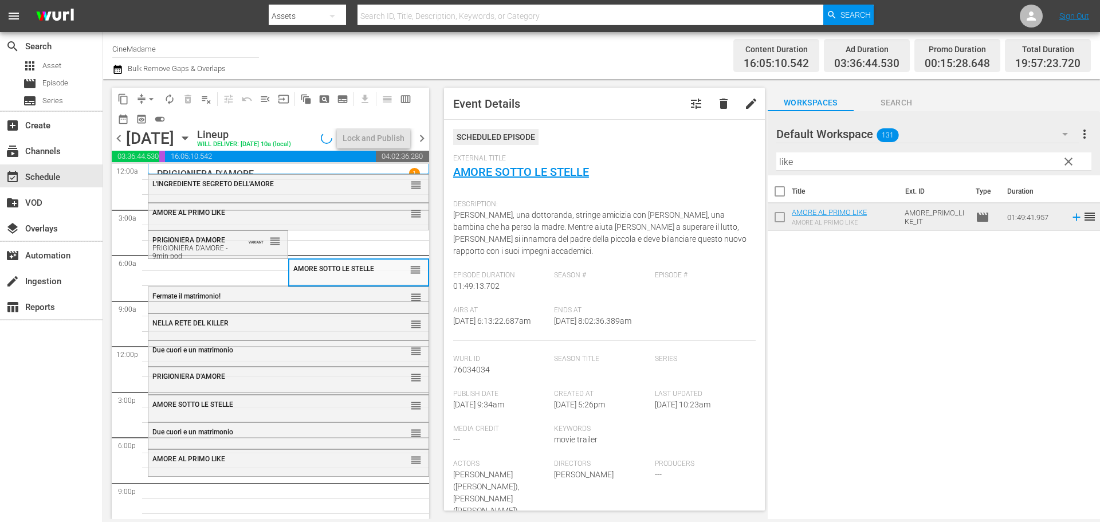
scroll to position [344, 0]
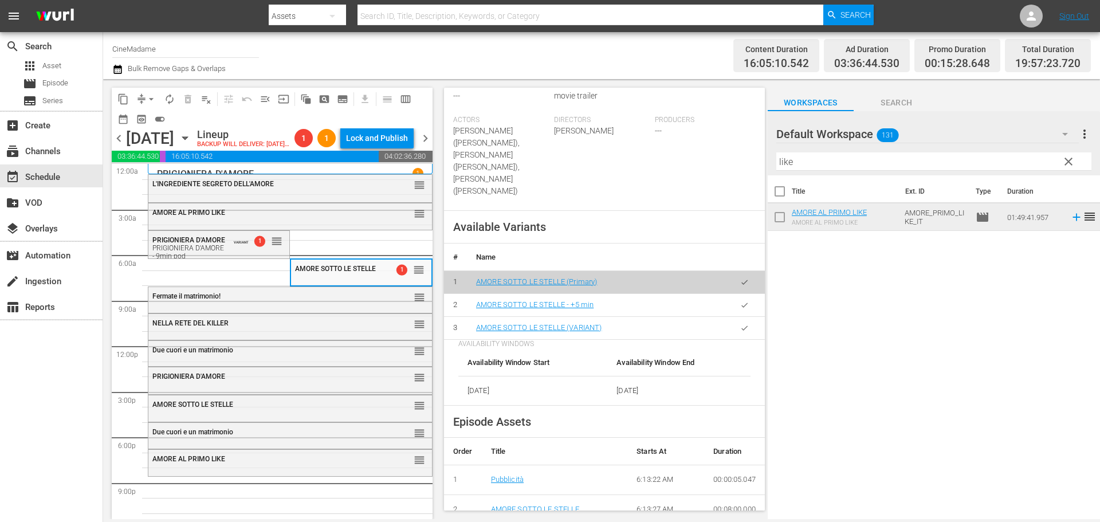
click at [743, 317] on button "button" at bounding box center [744, 328] width 22 height 22
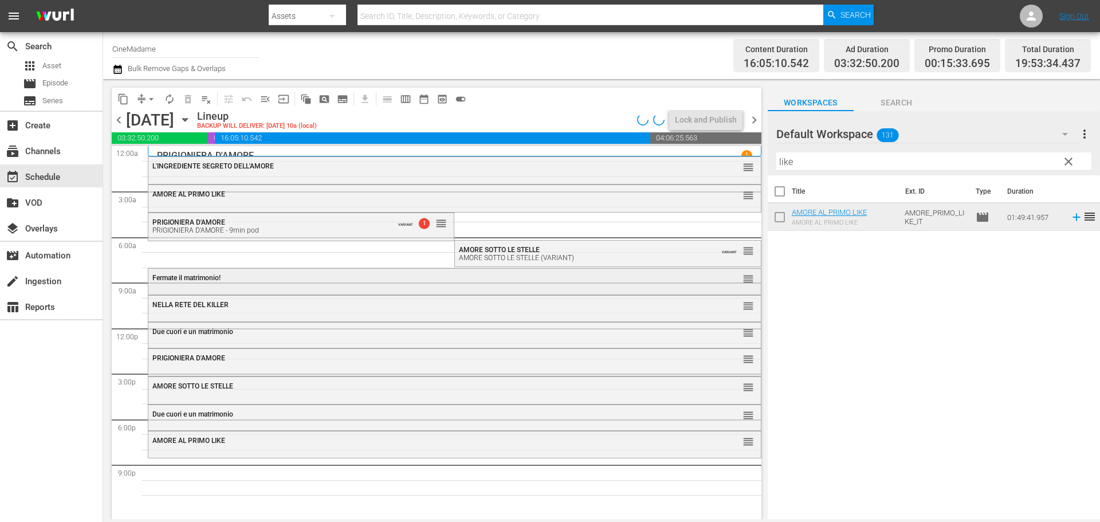
click at [409, 281] on div "Fermate il matrimonio!" at bounding box center [423, 278] width 542 height 8
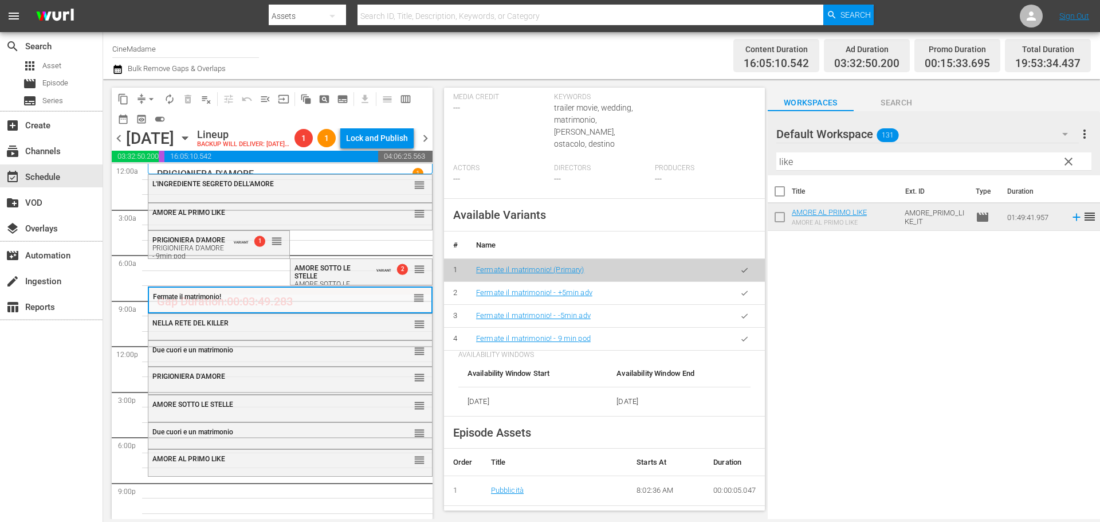
click at [745, 328] on button "button" at bounding box center [744, 339] width 22 height 22
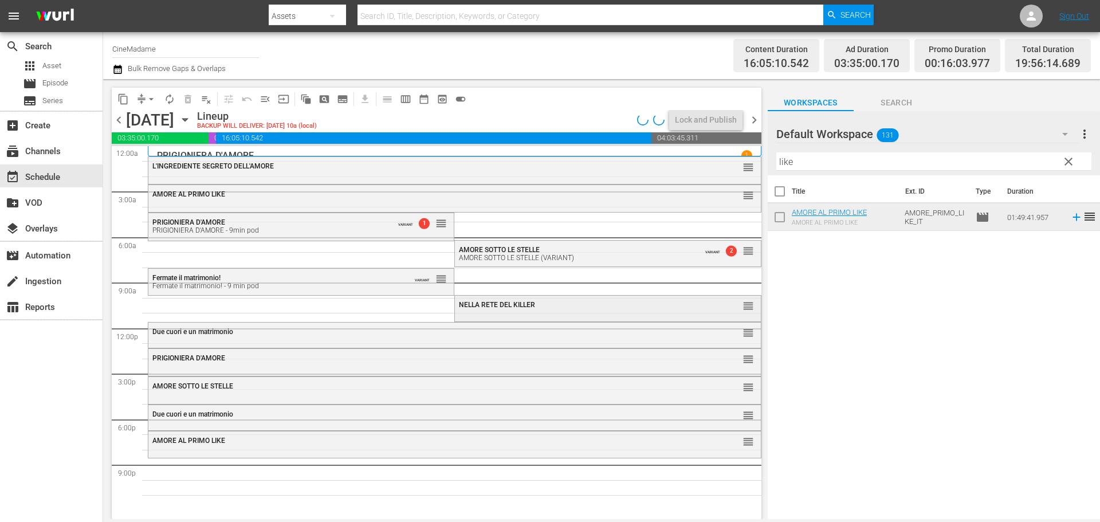
click at [556, 302] on div "NELLA RETE DEL KILLER" at bounding box center [579, 305] width 241 height 8
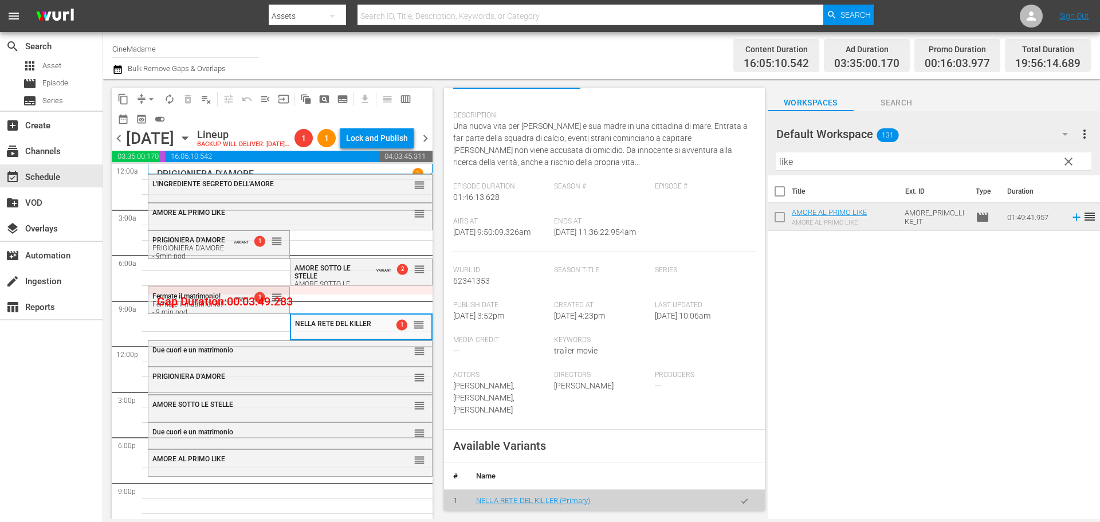
scroll to position [401, 0]
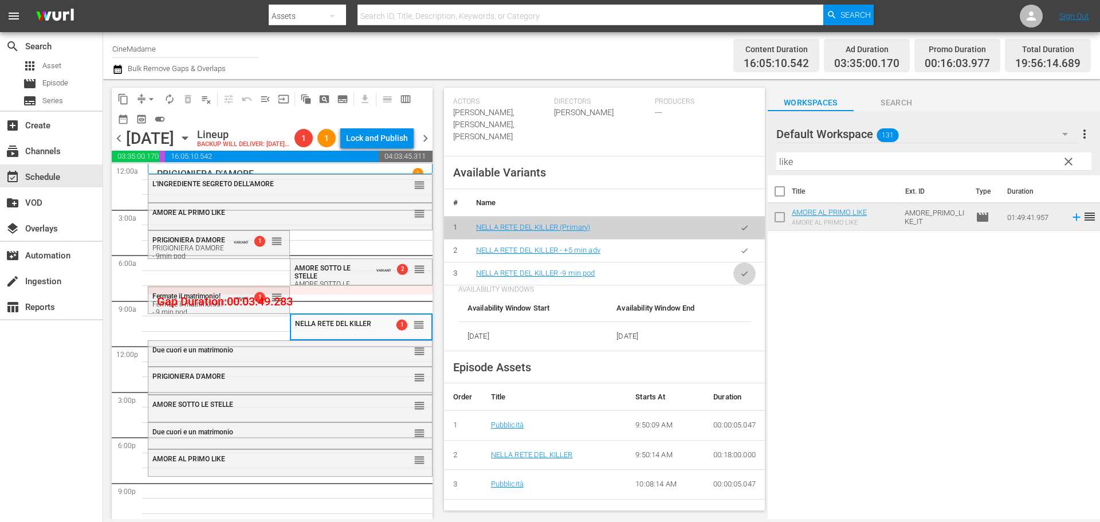
click at [740, 277] on icon "button" at bounding box center [744, 273] width 9 height 9
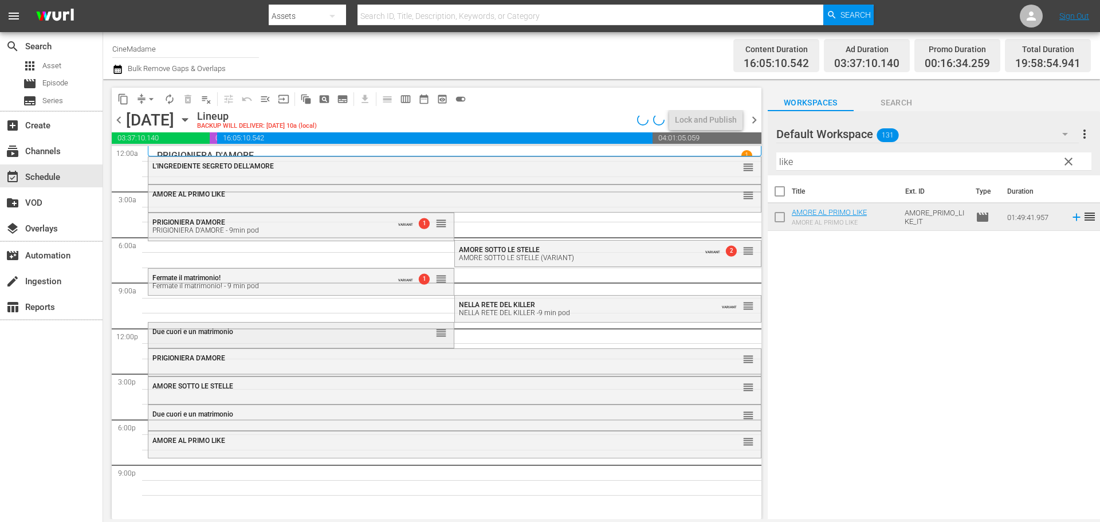
click at [383, 337] on div "Due cuori e un matrimonio reorder" at bounding box center [300, 331] width 305 height 19
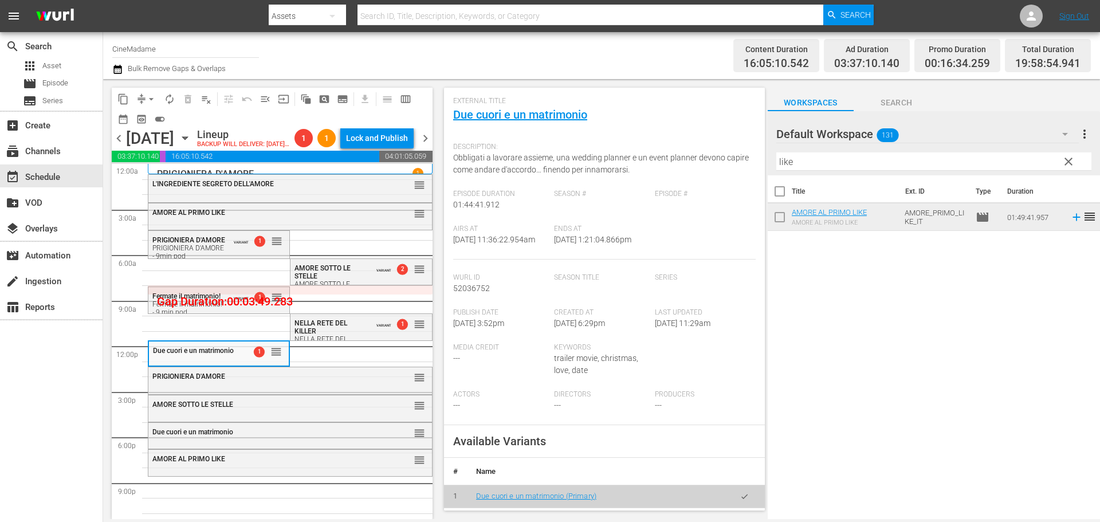
scroll to position [344, 0]
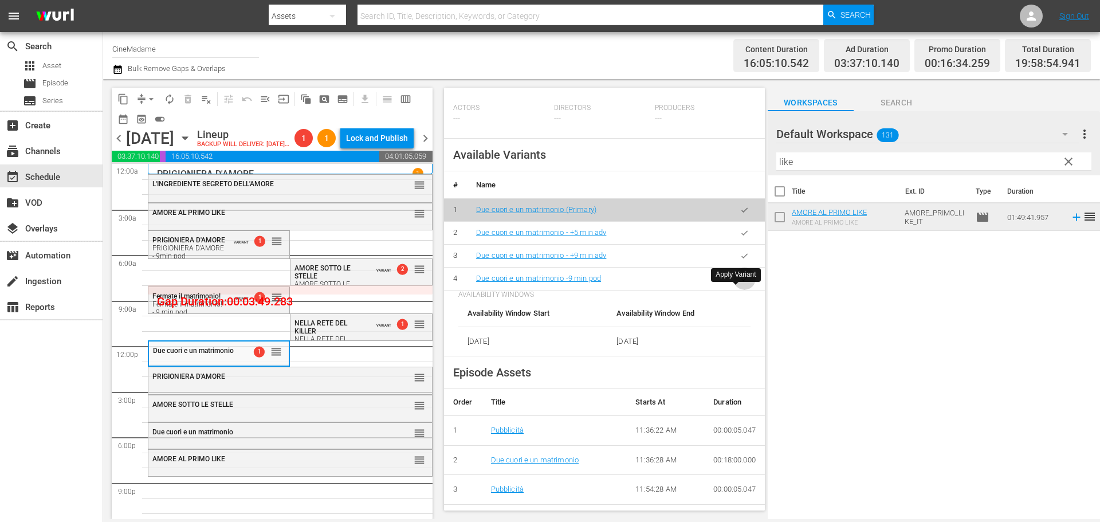
click at [734, 290] on button "button" at bounding box center [744, 278] width 22 height 22
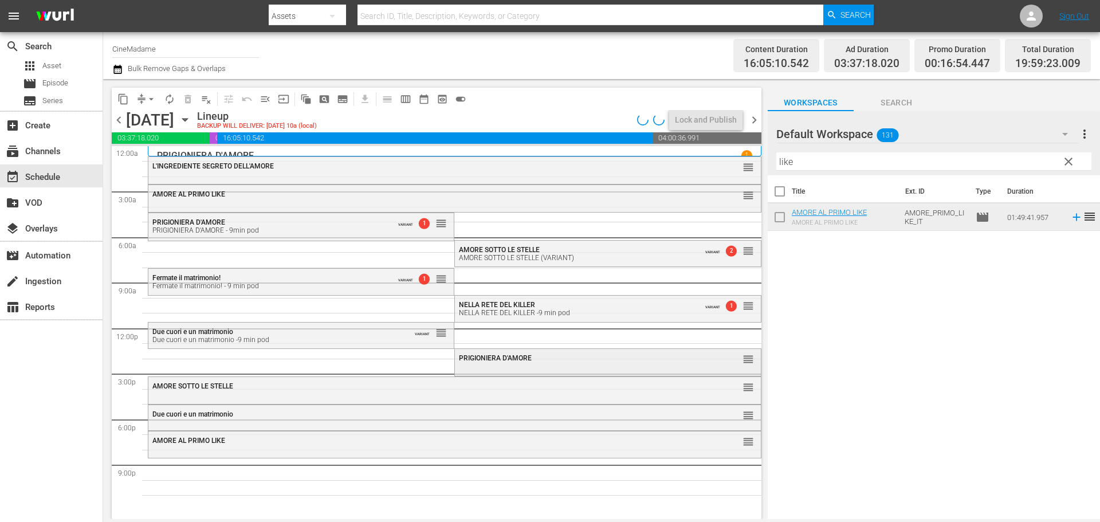
click at [557, 357] on div "PRIGIONIERA D'AMORE" at bounding box center [579, 358] width 241 height 8
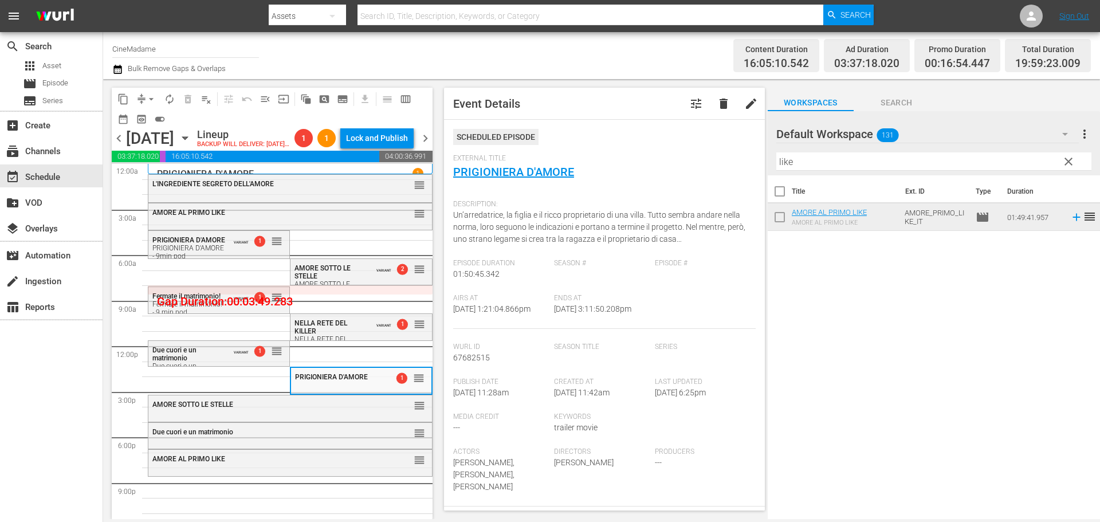
scroll to position [401, 0]
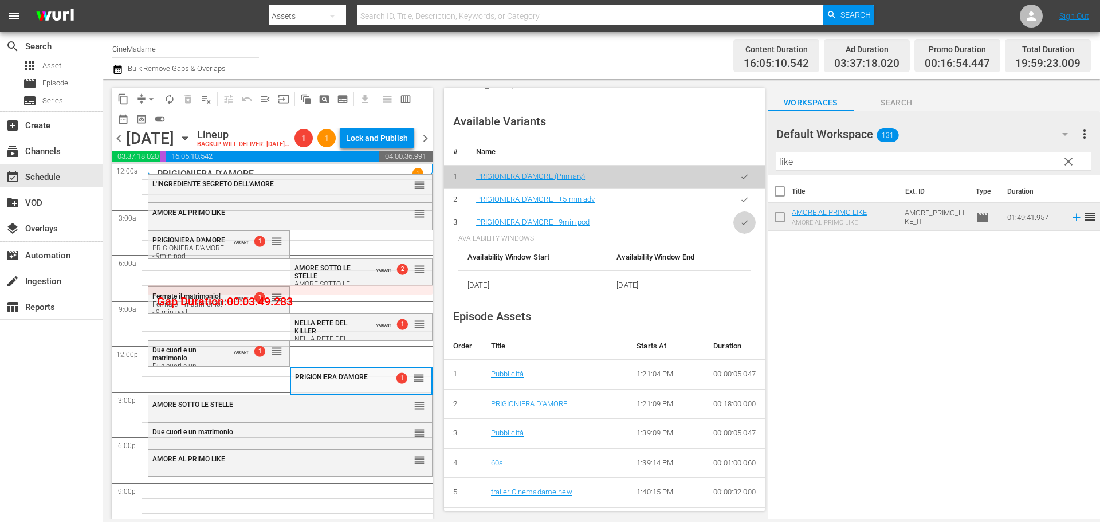
click at [740, 226] on icon "button" at bounding box center [744, 222] width 9 height 9
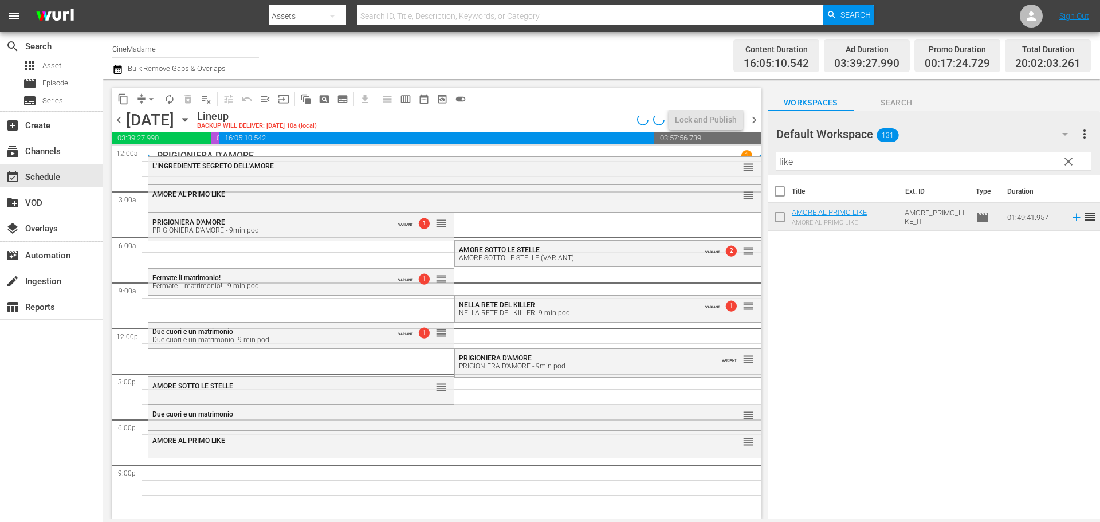
click at [321, 394] on div "AMORE SOTTO LE STELLE reorder" at bounding box center [300, 386] width 305 height 19
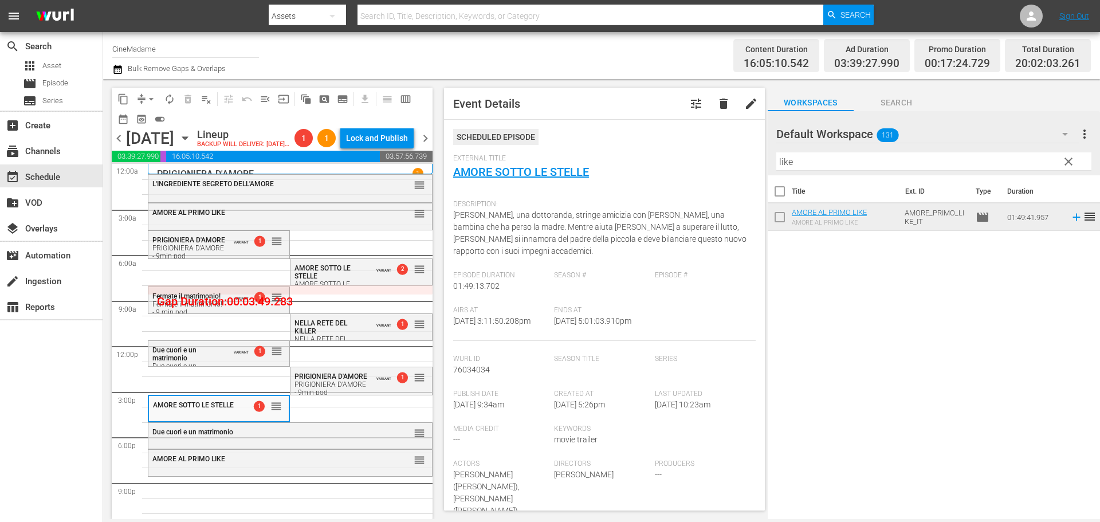
scroll to position [344, 0]
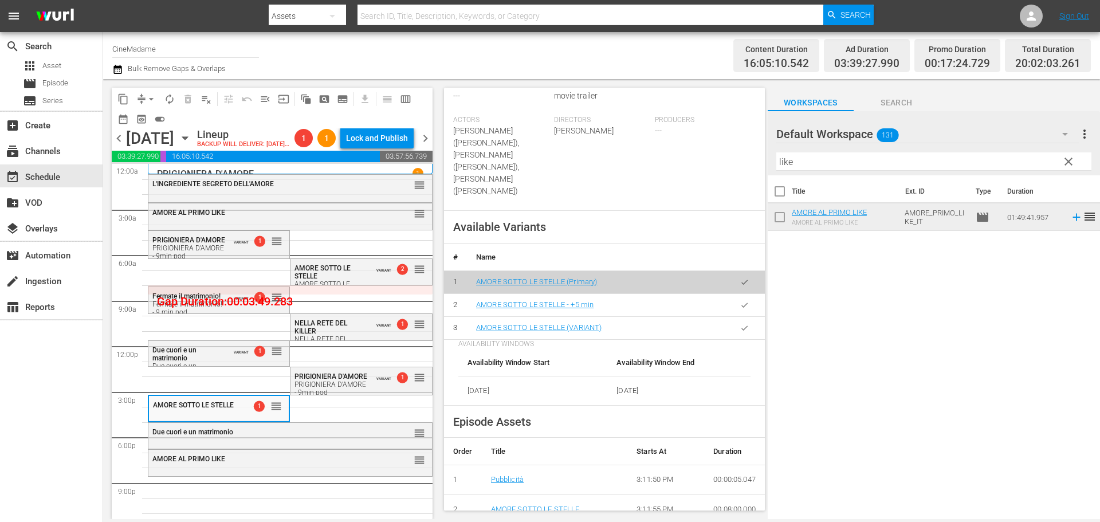
click at [735, 325] on button "button" at bounding box center [744, 328] width 22 height 22
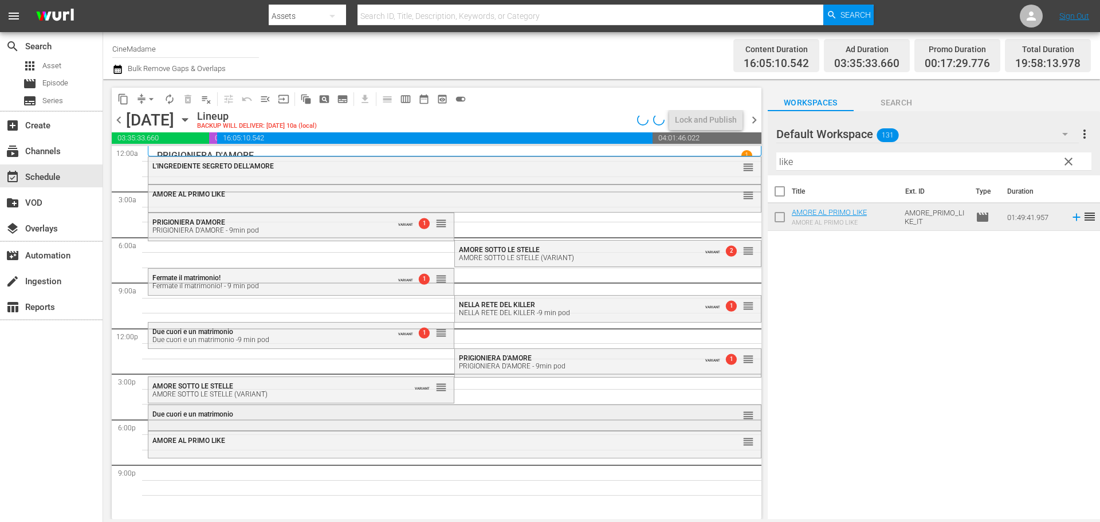
click at [465, 418] on div "Due cuori e un matrimonio" at bounding box center [423, 414] width 542 height 8
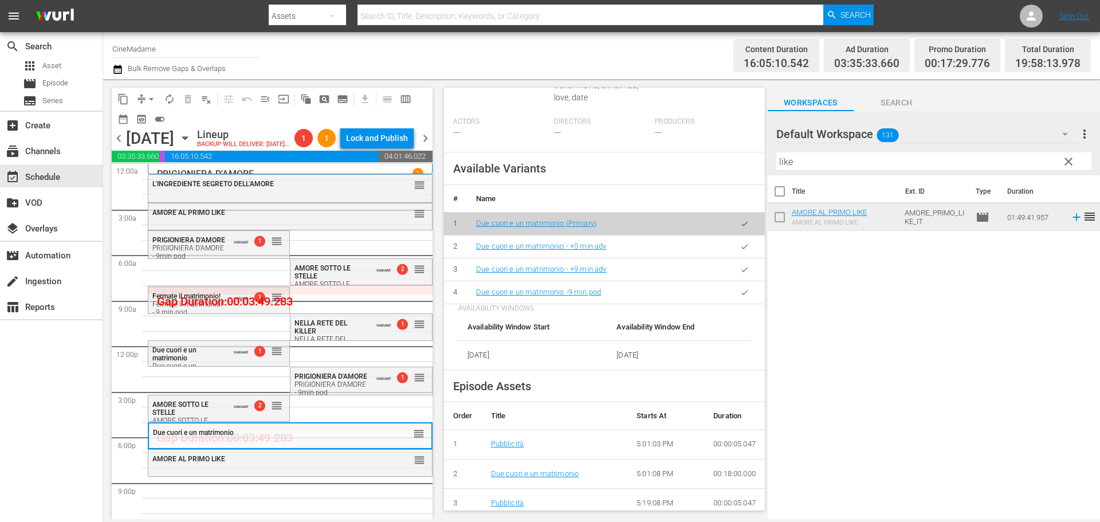
scroll to position [401, 0]
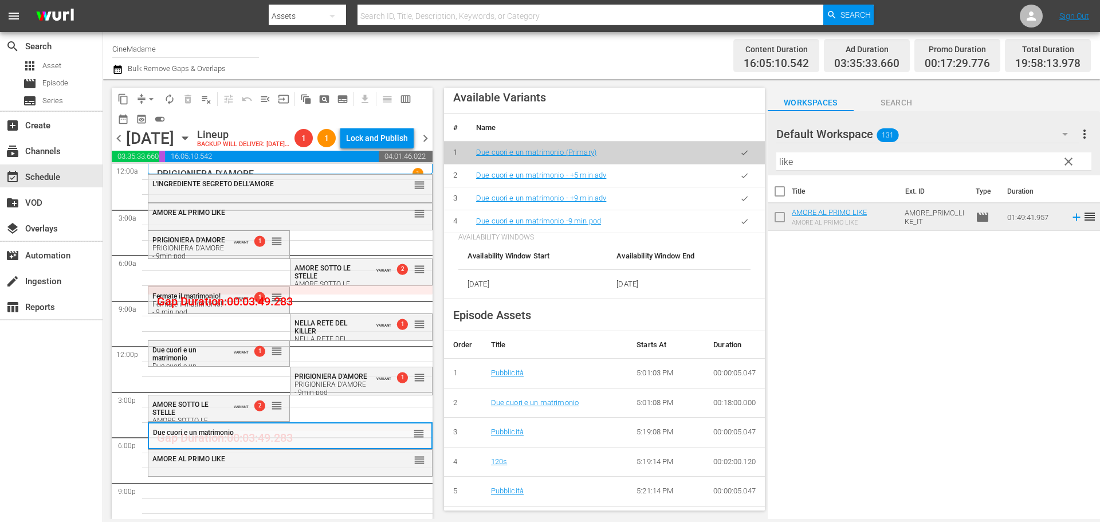
click at [726, 233] on td at bounding box center [744, 221] width 41 height 23
click at [740, 226] on icon "button" at bounding box center [744, 221] width 9 height 9
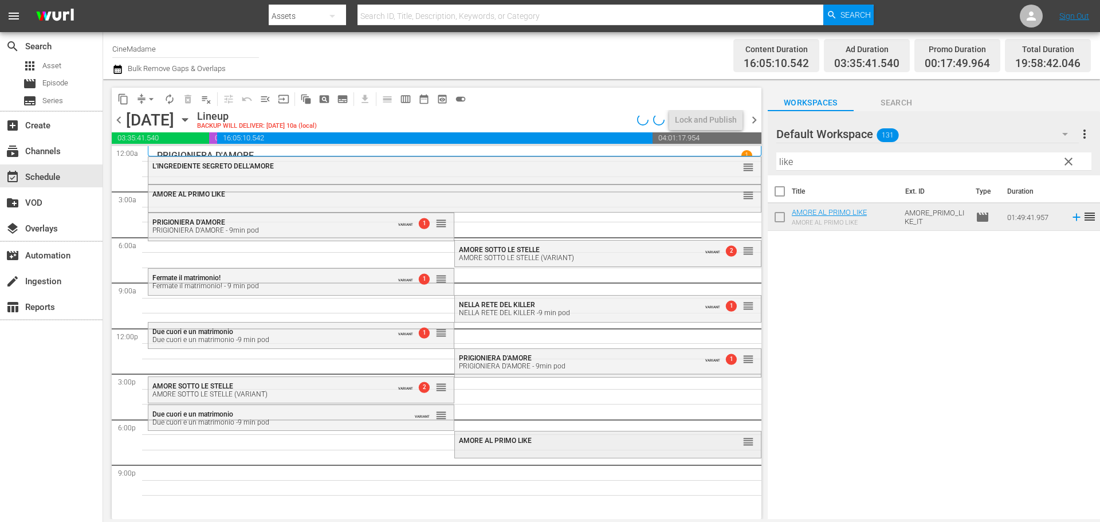
click at [493, 445] on div "AMORE AL PRIMO LIKE reorder" at bounding box center [607, 440] width 305 height 19
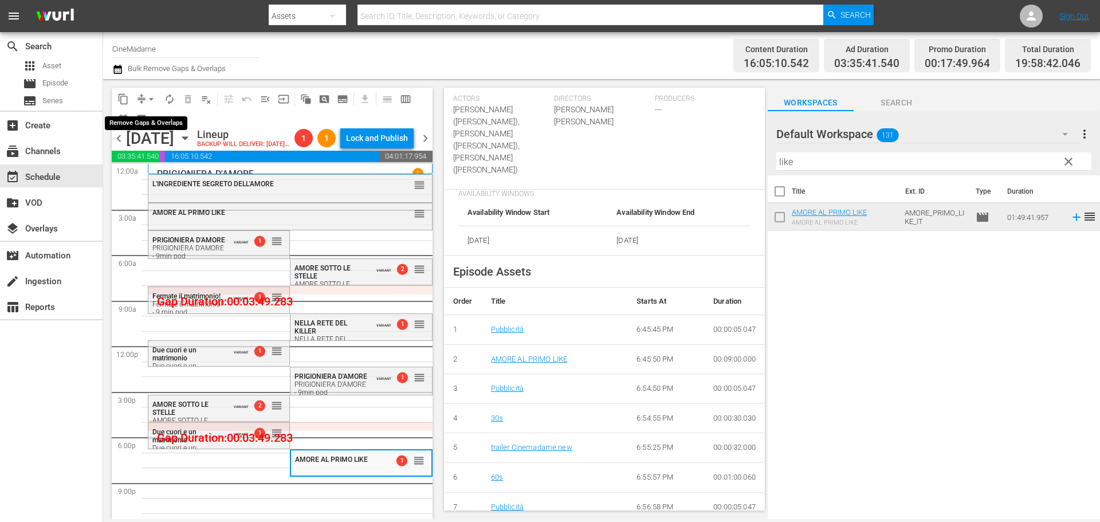
click at [143, 95] on button "arrow_drop_down" at bounding box center [151, 99] width 18 height 18
click at [147, 163] on li "Align to End of Previous Day" at bounding box center [152, 160] width 120 height 19
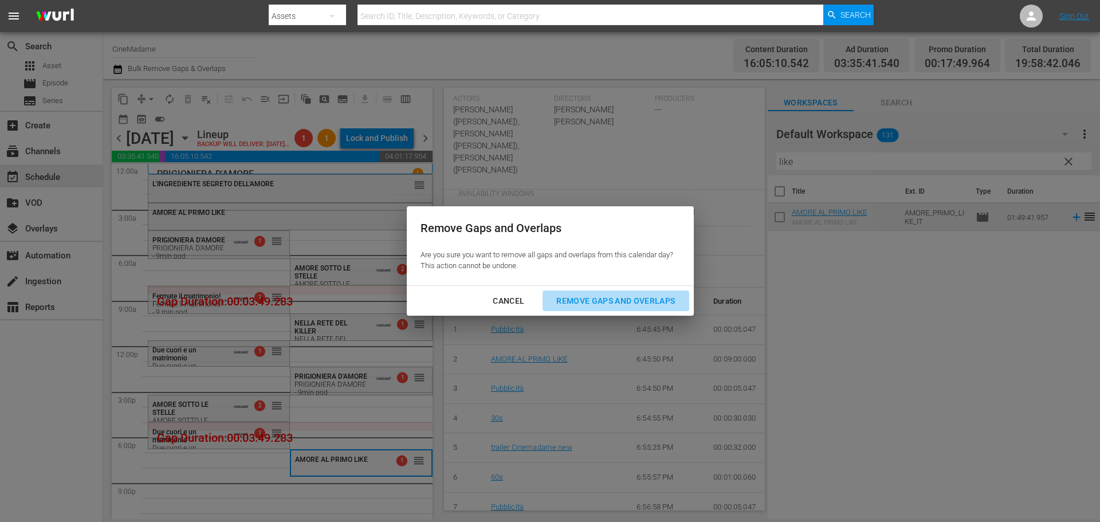
click at [609, 302] on div "Remove Gaps and Overlaps" at bounding box center [615, 301] width 137 height 14
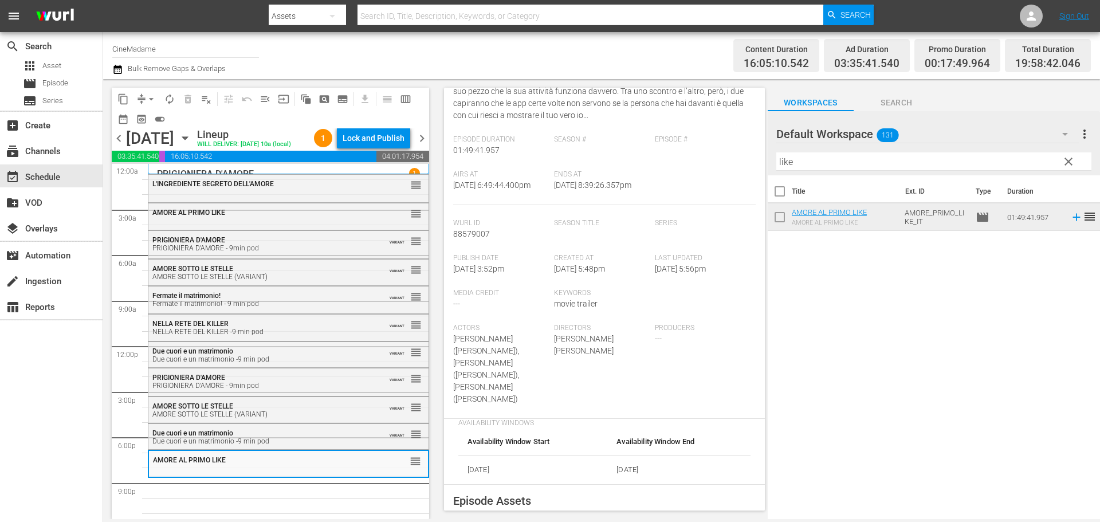
scroll to position [57, 0]
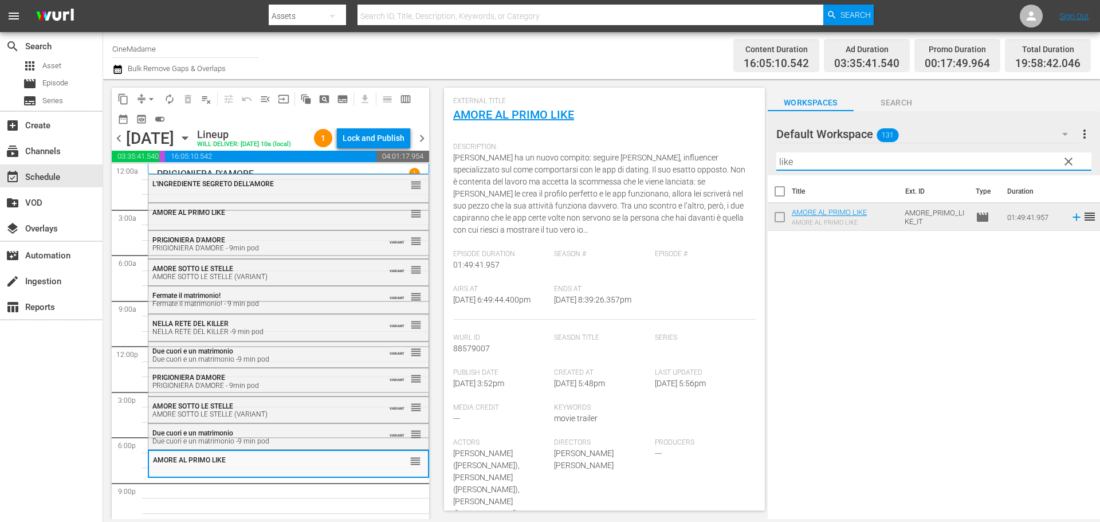
click at [787, 162] on input "like" at bounding box center [933, 161] width 315 height 18
type input "scanda"
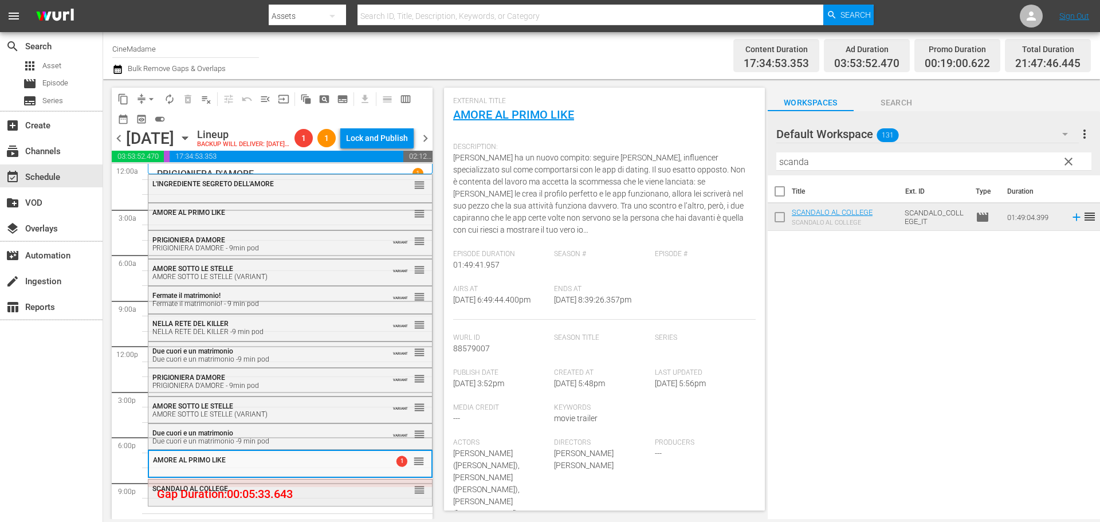
click at [313, 493] on div "SCANDALO AL COLLEGE" at bounding box center [261, 489] width 219 height 8
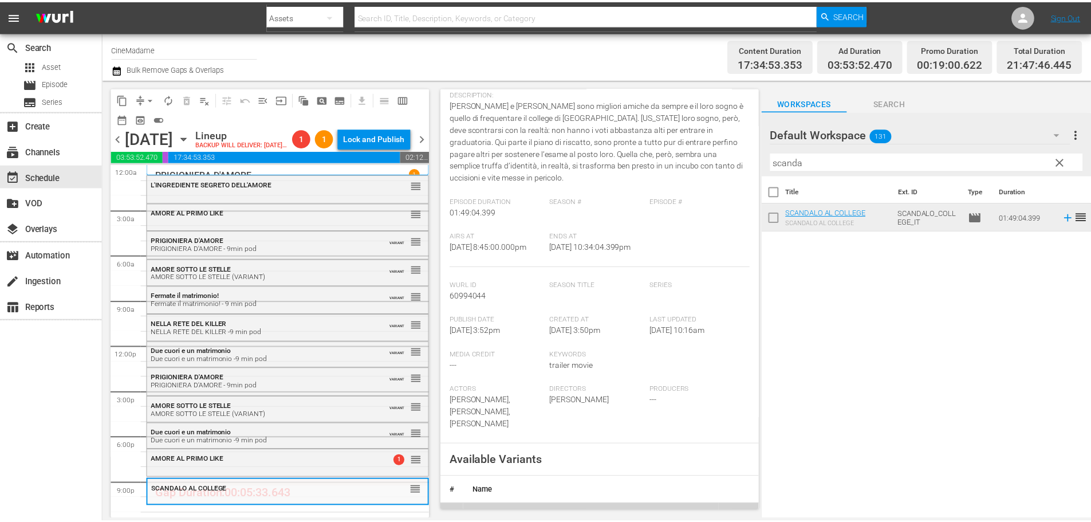
scroll to position [286, 0]
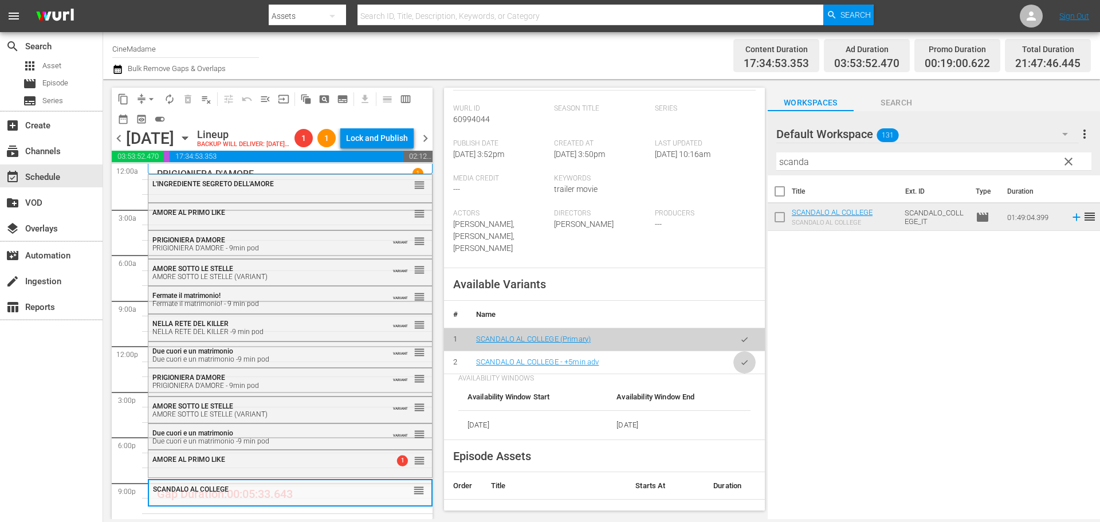
click at [740, 361] on icon "button" at bounding box center [744, 362] width 9 height 9
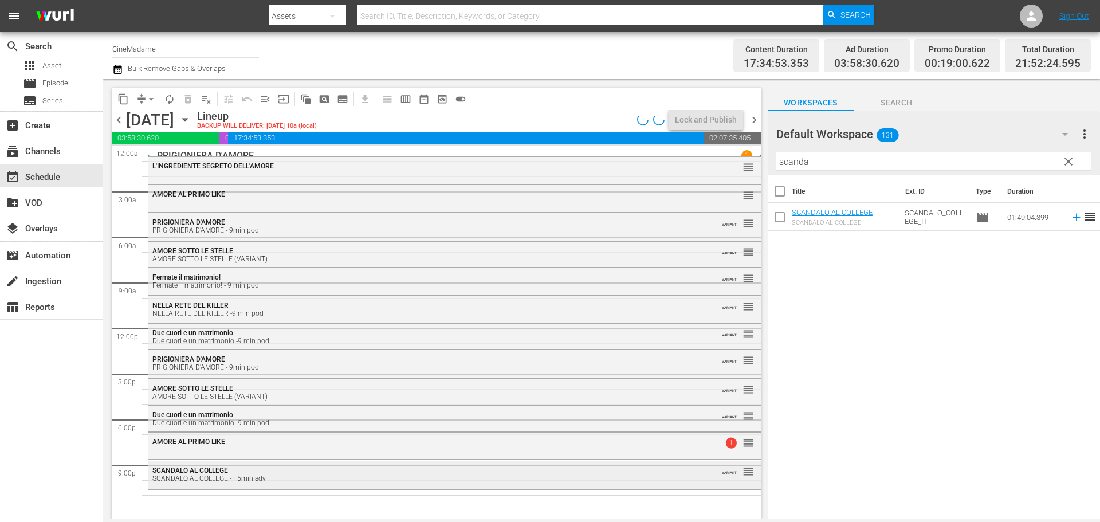
click at [309, 478] on div "SCANDALO AL COLLEGE - +5min adv" at bounding box center [423, 478] width 542 height 8
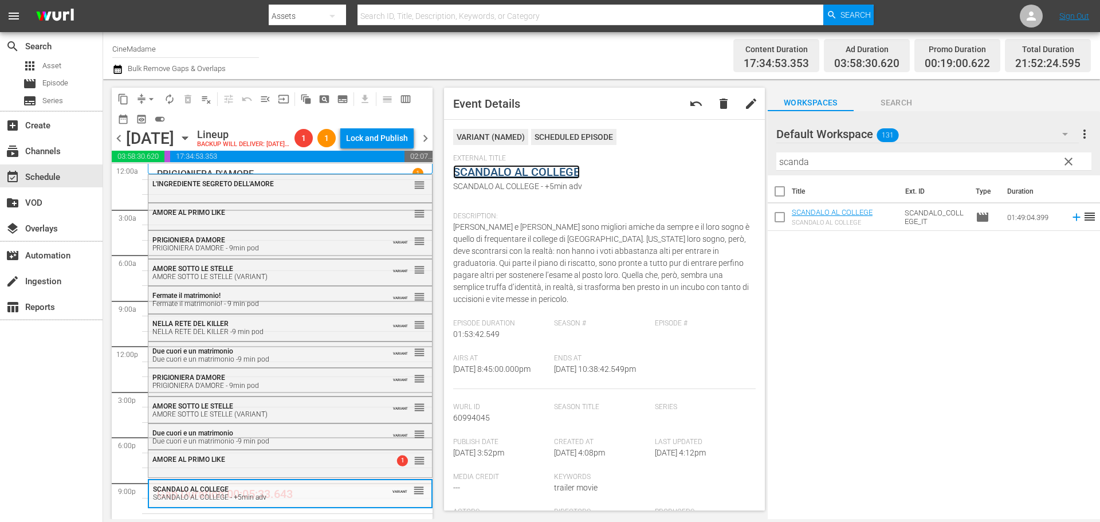
click at [554, 177] on link "SCANDALO AL COLLEGE" at bounding box center [516, 172] width 127 height 14
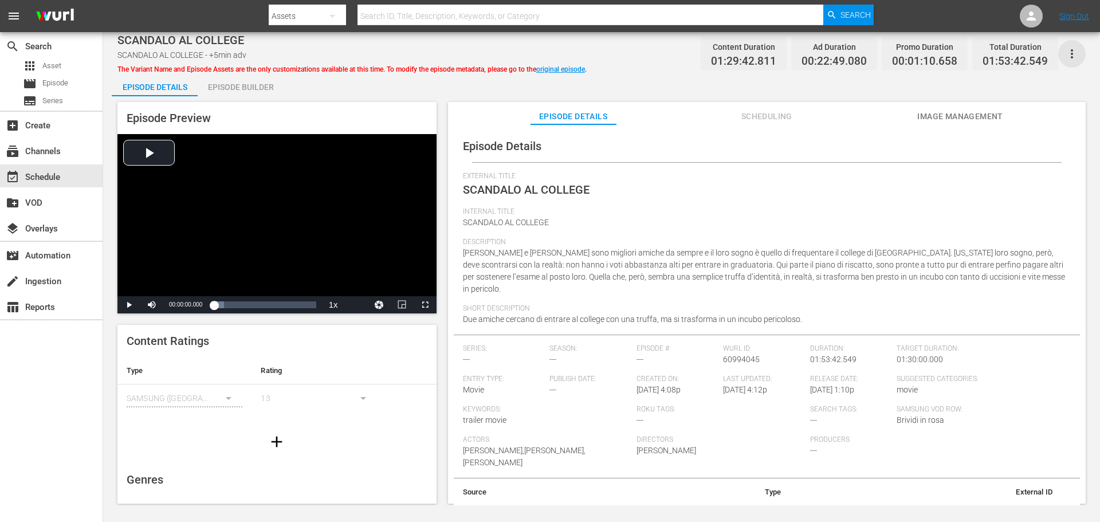
click at [1075, 59] on icon "button" at bounding box center [1072, 54] width 14 height 14
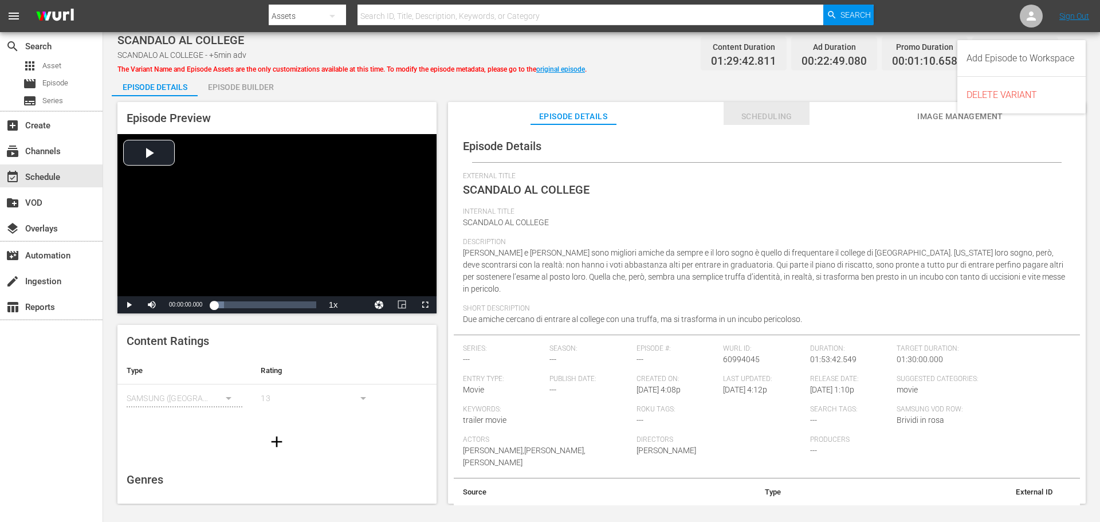
drag, startPoint x: 797, startPoint y: 121, endPoint x: 789, endPoint y: 120, distance: 8.1
click at [797, 121] on span "Scheduling" at bounding box center [766, 116] width 86 height 14
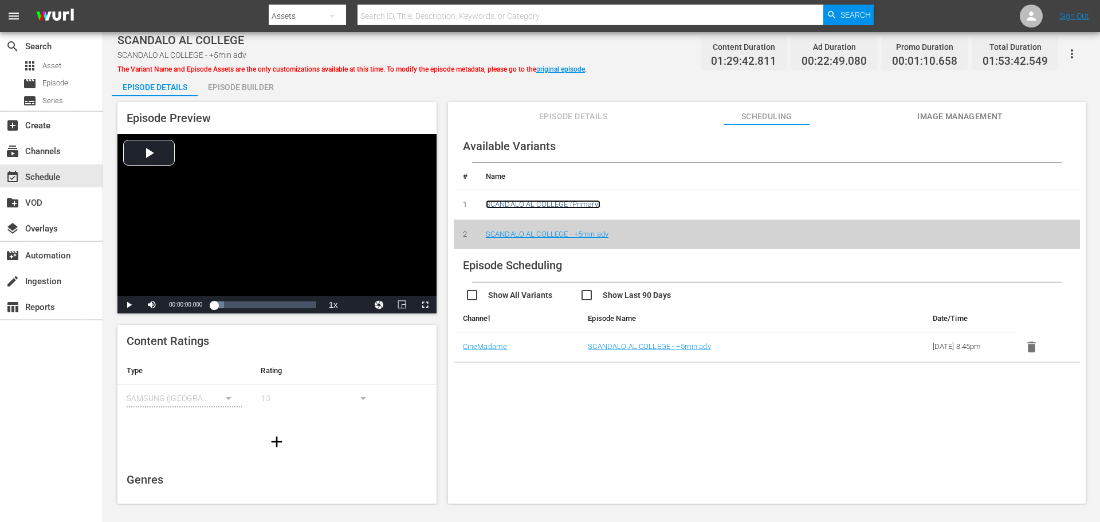
click at [556, 200] on link "SCANDALO AL COLLEGE (Primary)" at bounding box center [543, 204] width 115 height 9
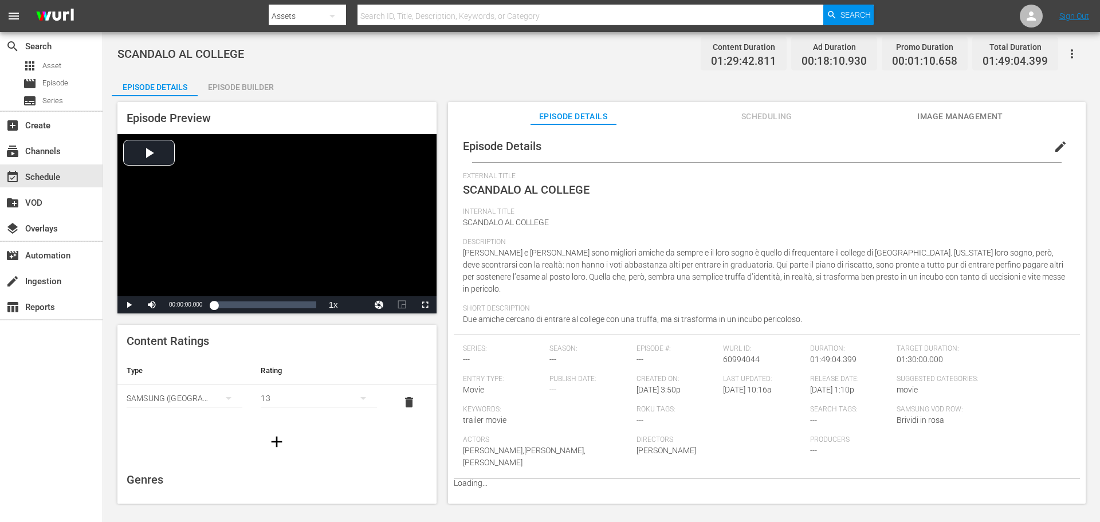
click at [1074, 50] on icon "button" at bounding box center [1072, 54] width 14 height 14
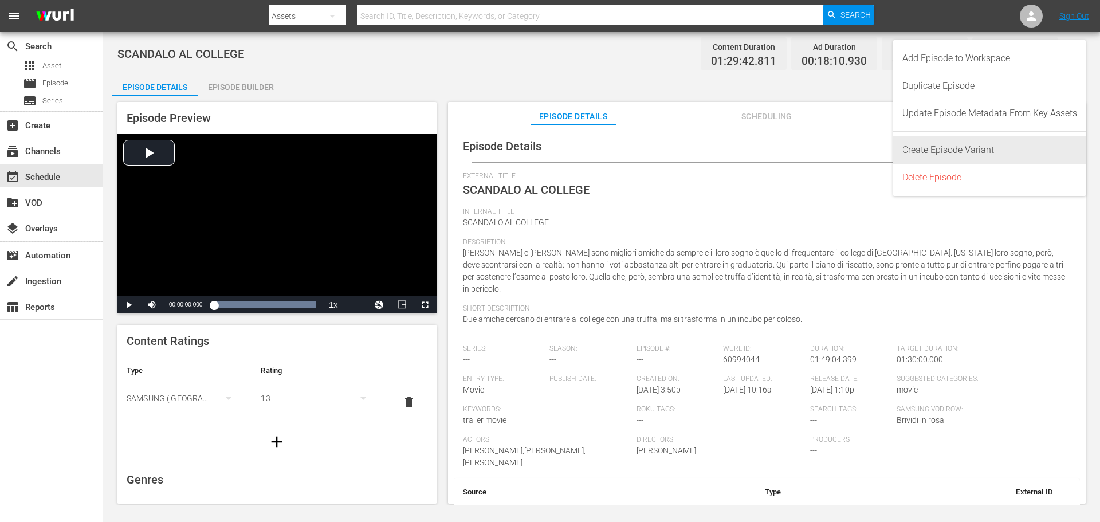
click at [995, 153] on div "Create Episode Variant" at bounding box center [989, 149] width 175 height 27
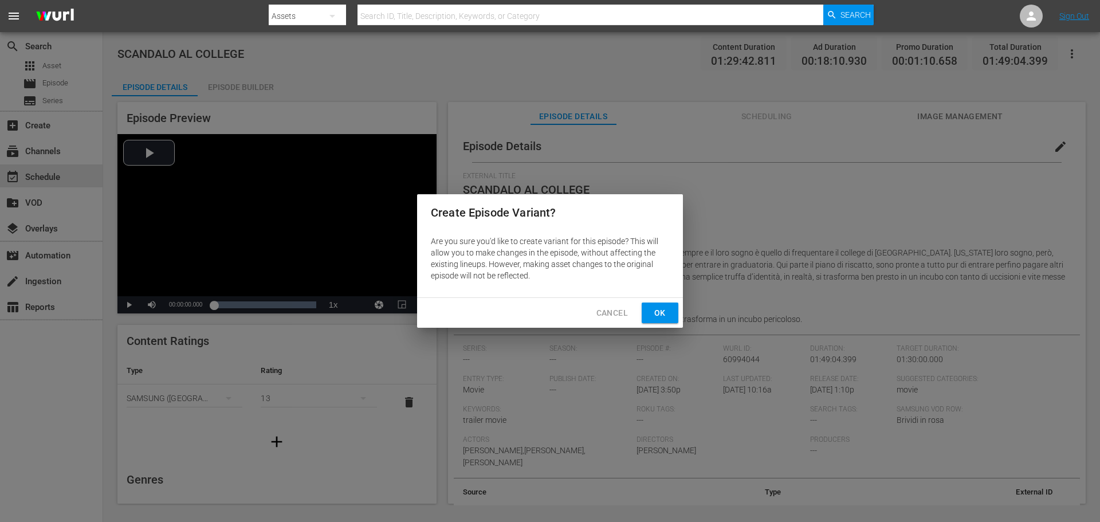
click at [670, 314] on button "Ok" at bounding box center [659, 312] width 37 height 21
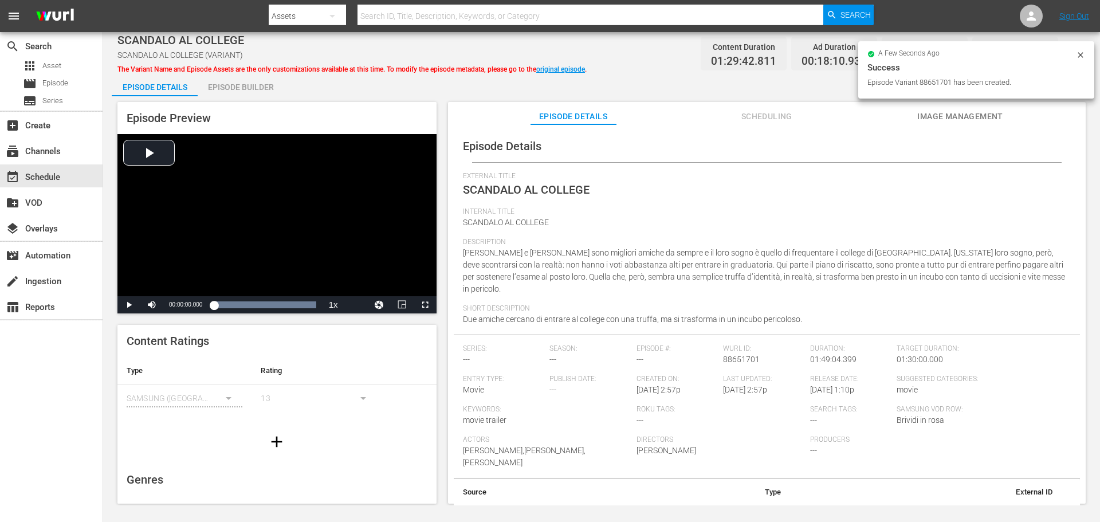
click at [1056, 157] on div "Episode Details" at bounding box center [767, 146] width 626 height 32
click at [1058, 136] on div "Episode Details" at bounding box center [767, 146] width 626 height 32
click at [1049, 136] on div "Episode Details" at bounding box center [767, 146] width 626 height 32
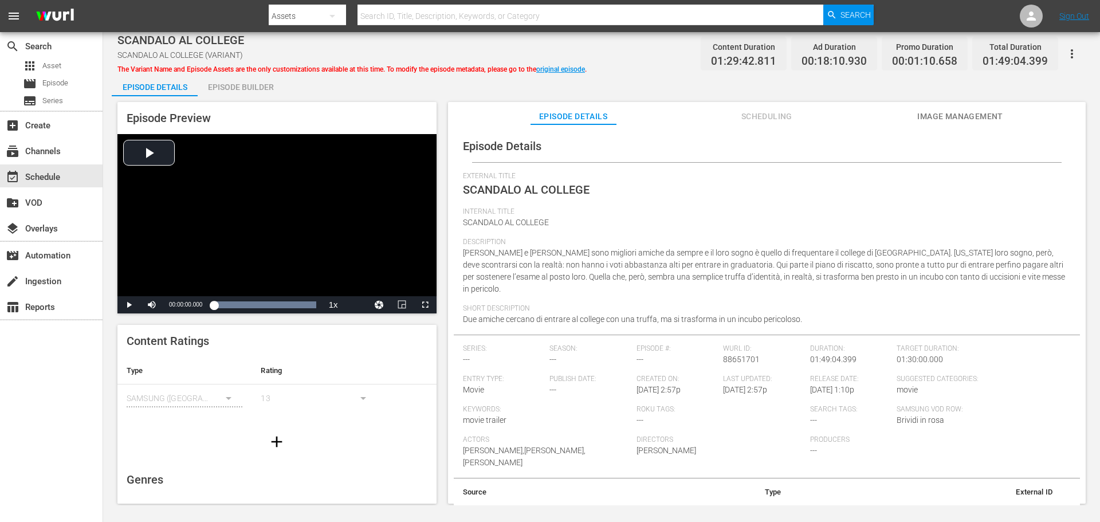
click at [226, 85] on div "Episode Builder" at bounding box center [241, 86] width 86 height 27
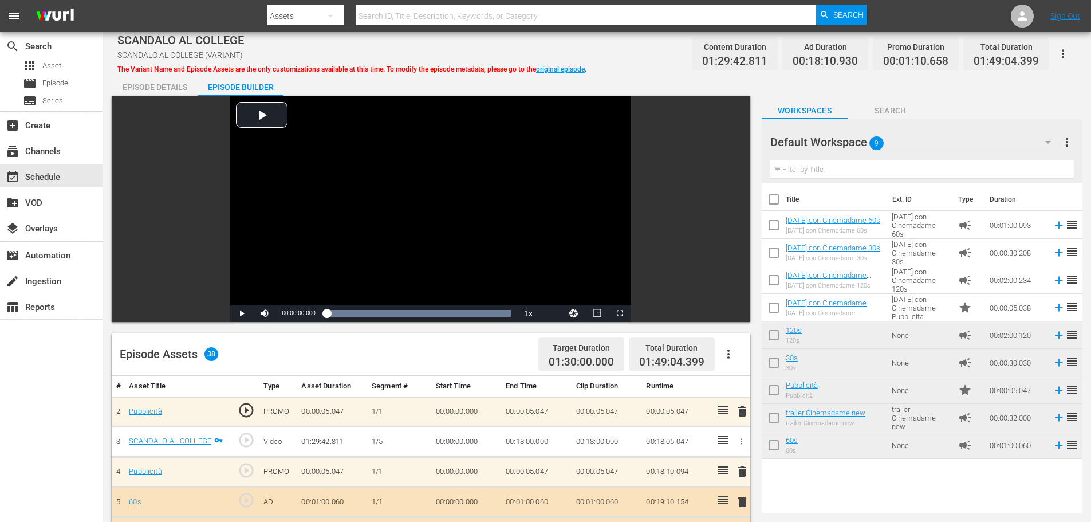
click at [730, 357] on icon "button" at bounding box center [729, 354] width 14 height 14
click at [750, 392] on div "Clear Ads" at bounding box center [763, 385] width 78 height 27
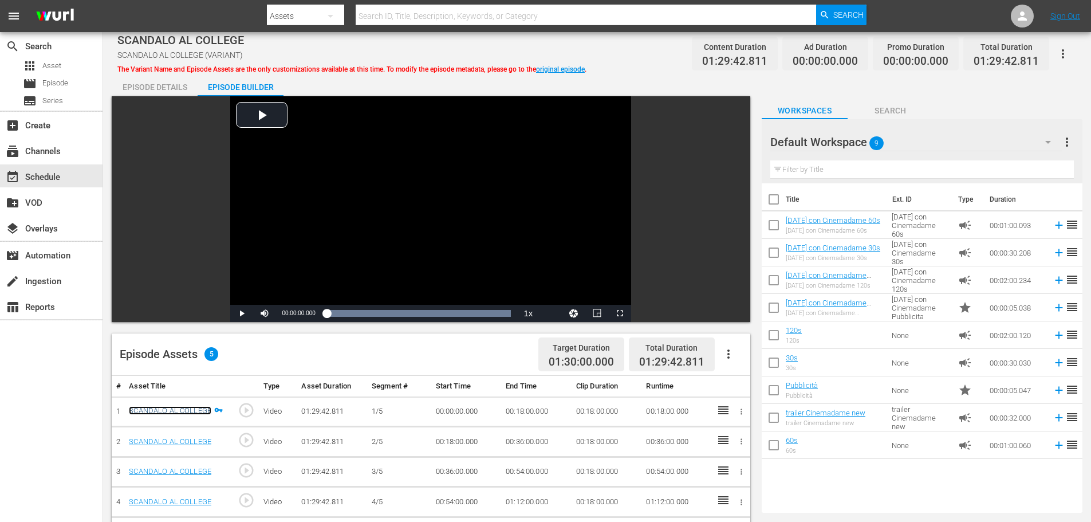
click at [166, 411] on link "SCANDALO AL COLLEGE" at bounding box center [170, 410] width 82 height 9
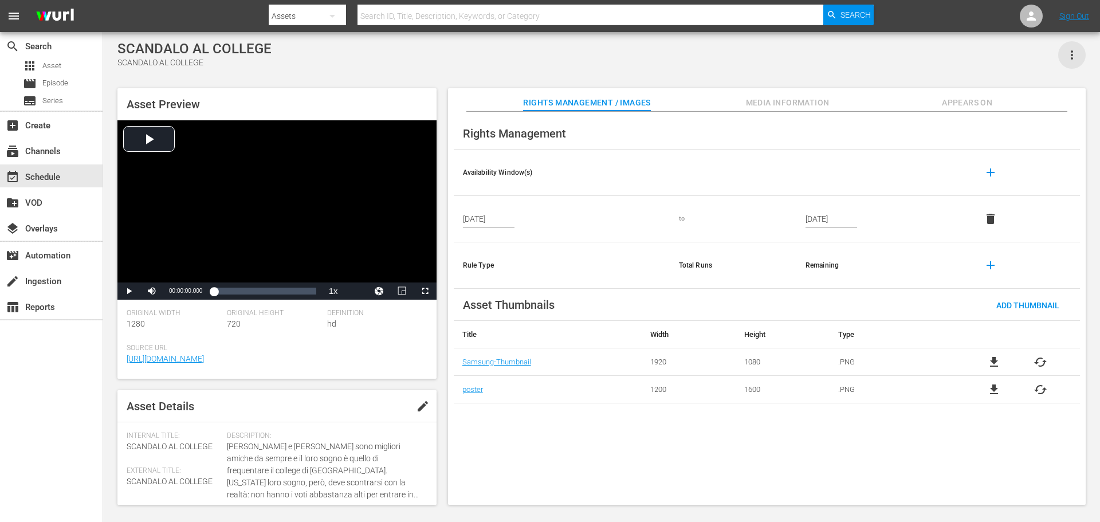
click at [1074, 55] on icon "button" at bounding box center [1072, 55] width 14 height 14
click at [1051, 61] on div "Add To Workspace" at bounding box center [1037, 59] width 78 height 27
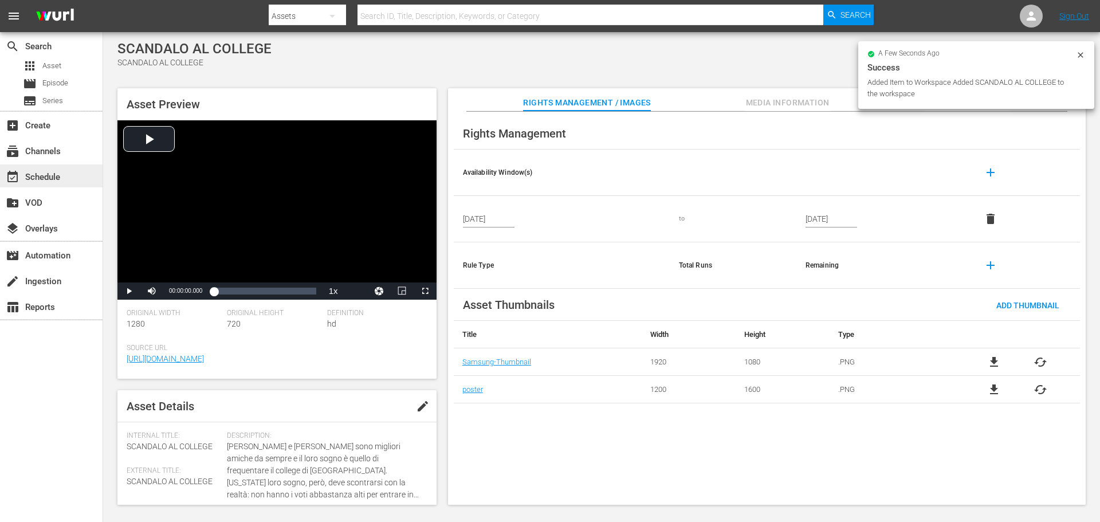
click at [50, 178] on div "event_available Schedule" at bounding box center [32, 175] width 64 height 10
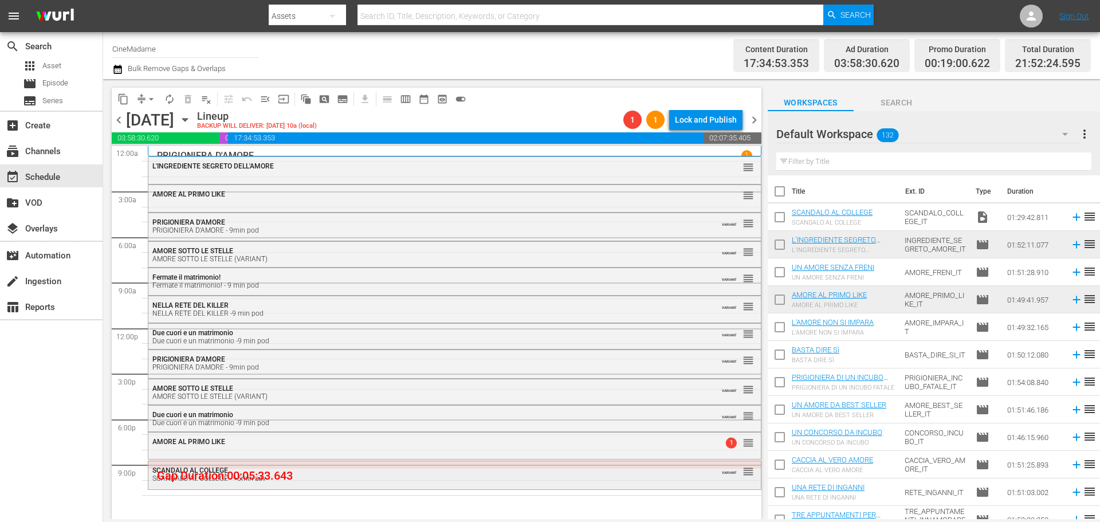
click at [262, 483] on div "SCANDALO AL COLLEGE SCANDALO AL COLLEGE - +5min adv VARIANT reorder" at bounding box center [454, 473] width 612 height 25
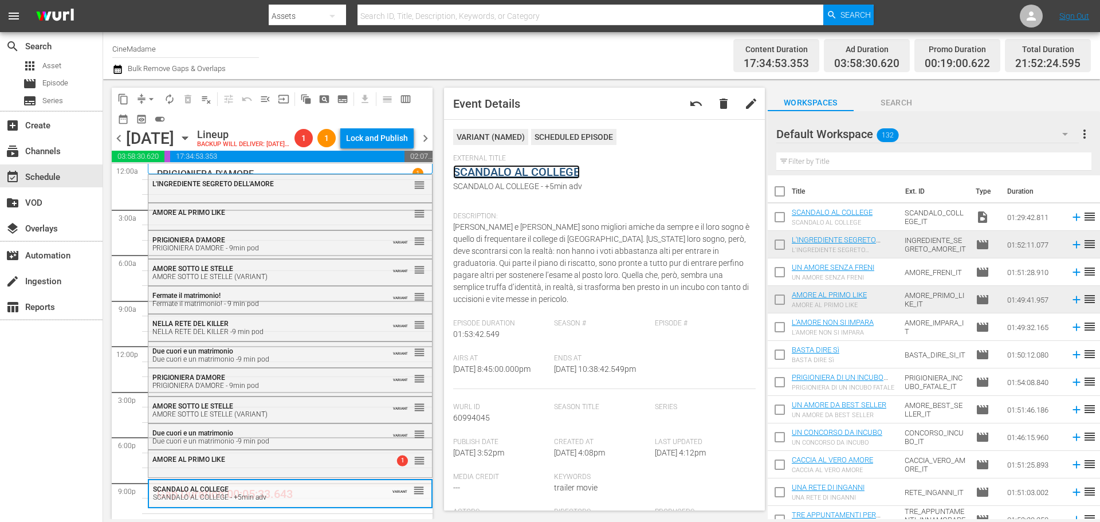
click at [543, 167] on link "SCANDALO AL COLLEGE" at bounding box center [516, 172] width 127 height 14
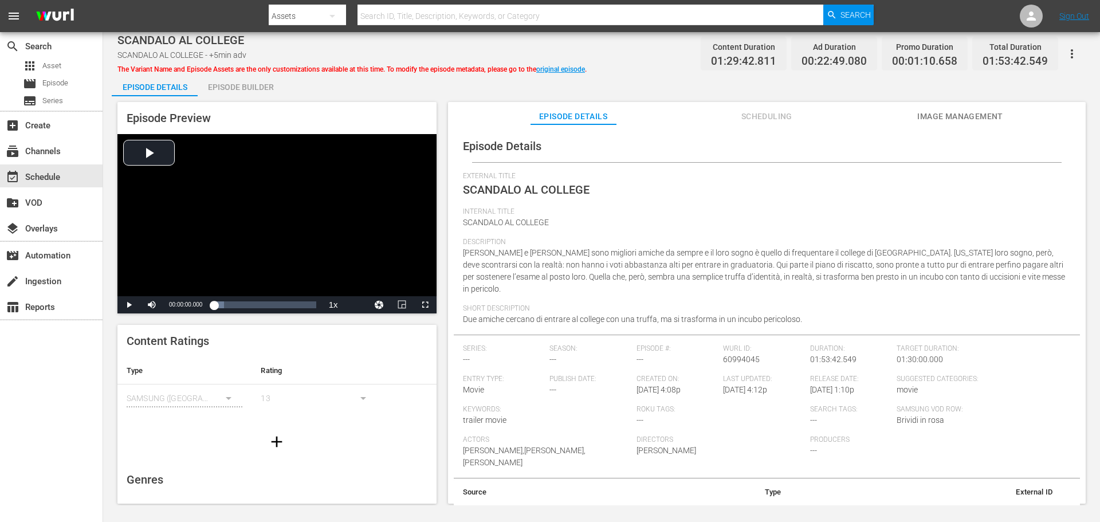
click at [273, 86] on div "Episode Builder" at bounding box center [241, 86] width 86 height 27
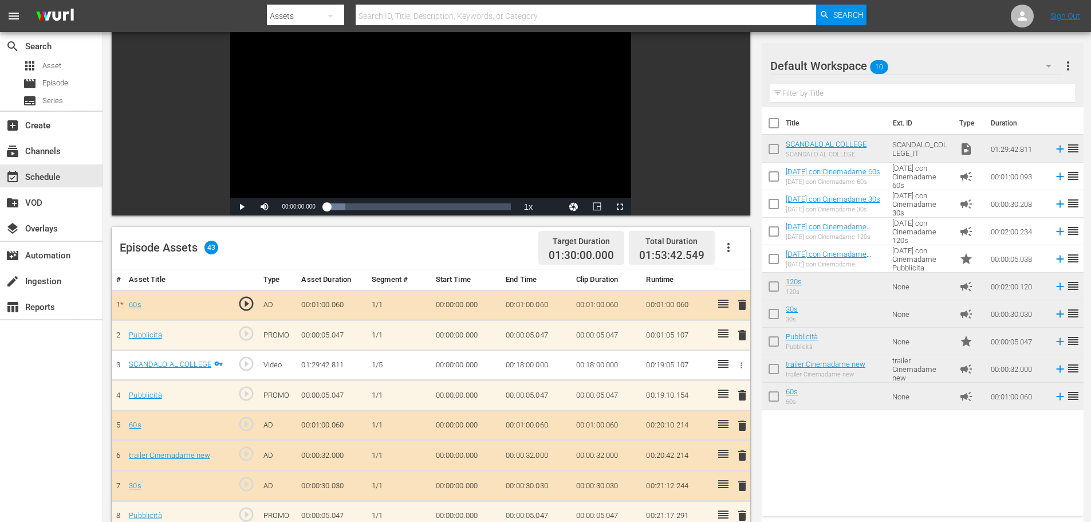
scroll to position [286, 0]
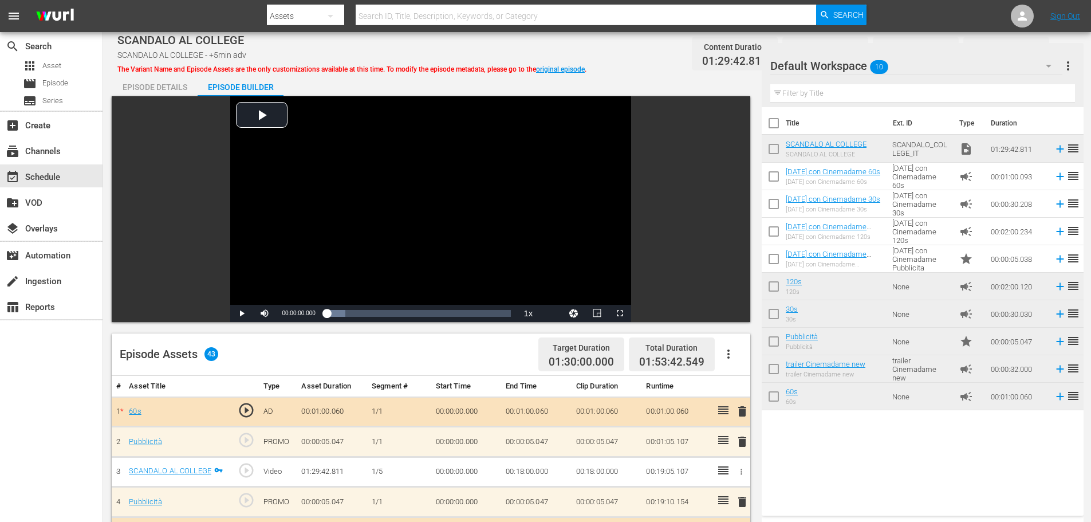
click at [734, 340] on button "button" at bounding box center [728, 353] width 27 height 27
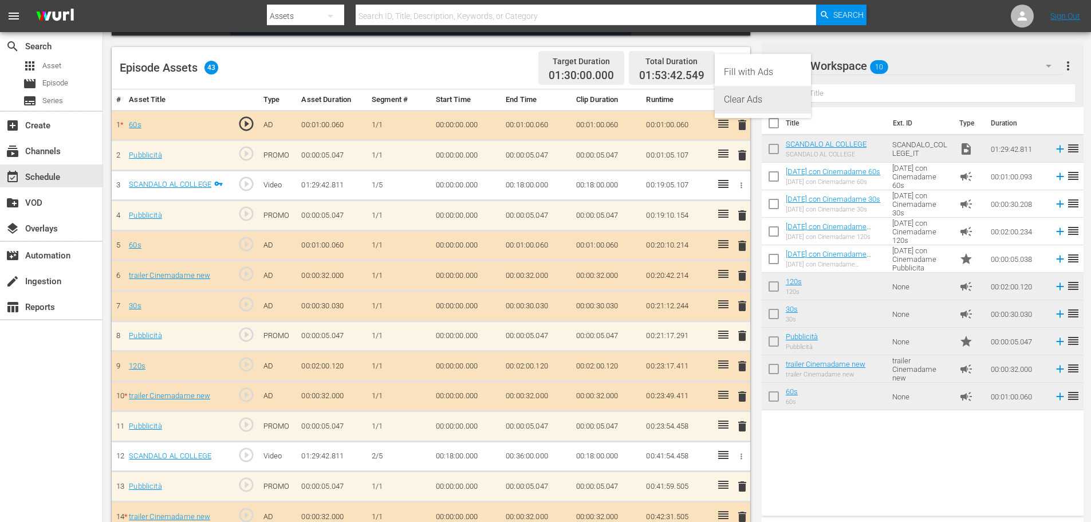
click at [743, 103] on div "Clear Ads" at bounding box center [763, 99] width 78 height 27
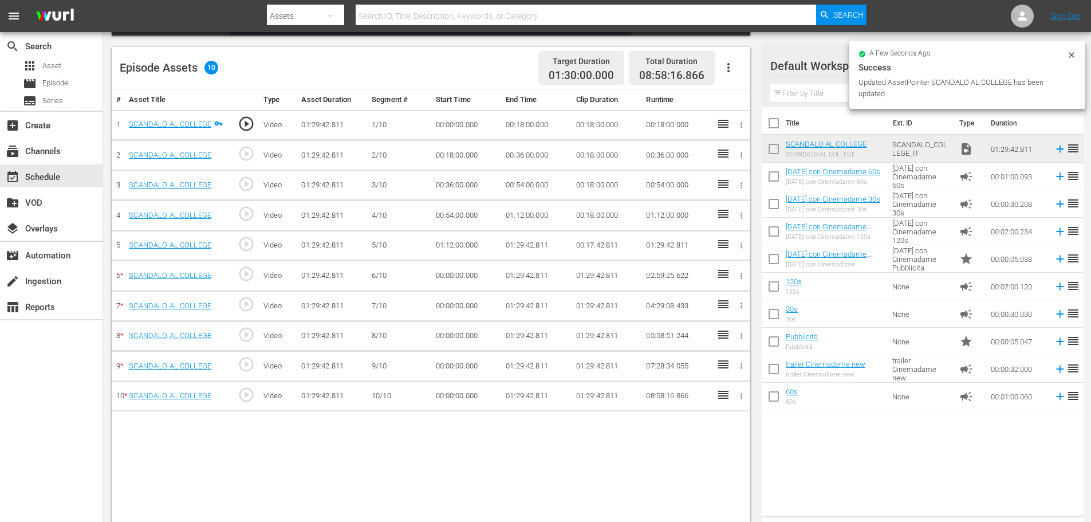
click at [517, 123] on td "00:18:00.000" at bounding box center [536, 125] width 70 height 30
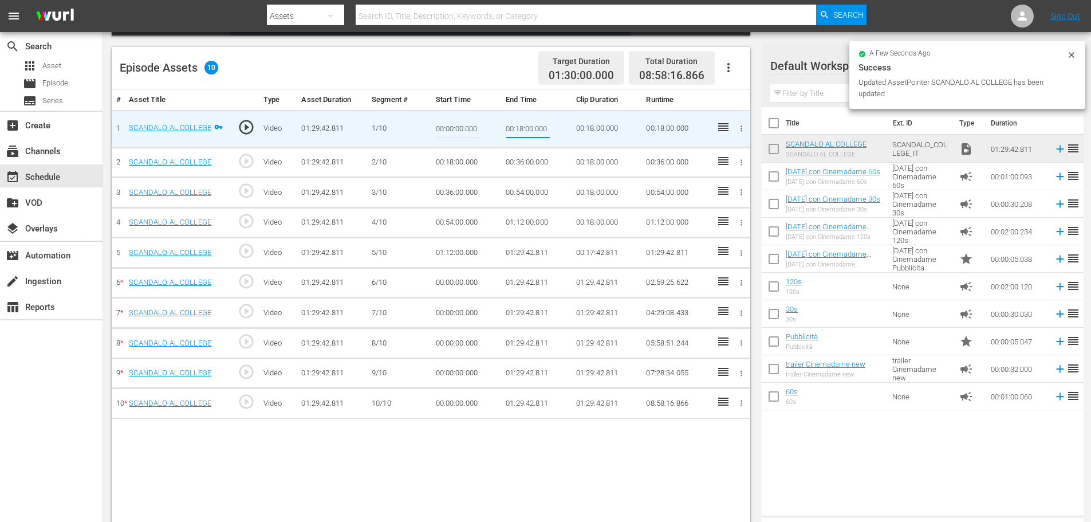
click at [517, 123] on input "00:18:00.000" at bounding box center [528, 128] width 44 height 27
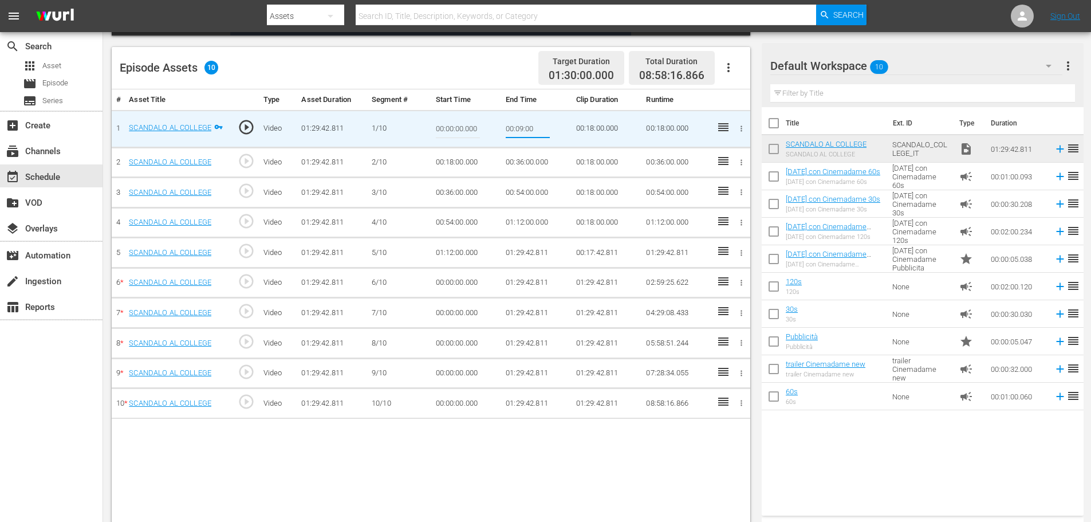
type input "00:09:0"
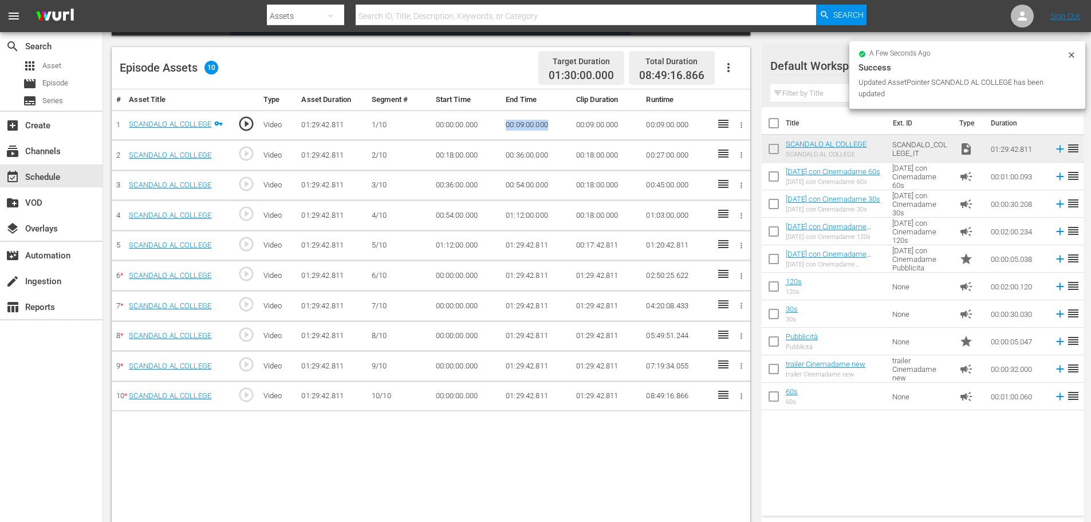
drag, startPoint x: 552, startPoint y: 122, endPoint x: 479, endPoint y: 119, distance: 73.4
click at [479, 119] on tr "1 SCANDALO AL COLLEGE play_circle_outline Video 01:29:42.811 1/10 00:00:00.000 …" at bounding box center [431, 125] width 639 height 30
copy tr "00:09:00.000"
click at [444, 158] on td "00:18:00.000" at bounding box center [466, 155] width 70 height 30
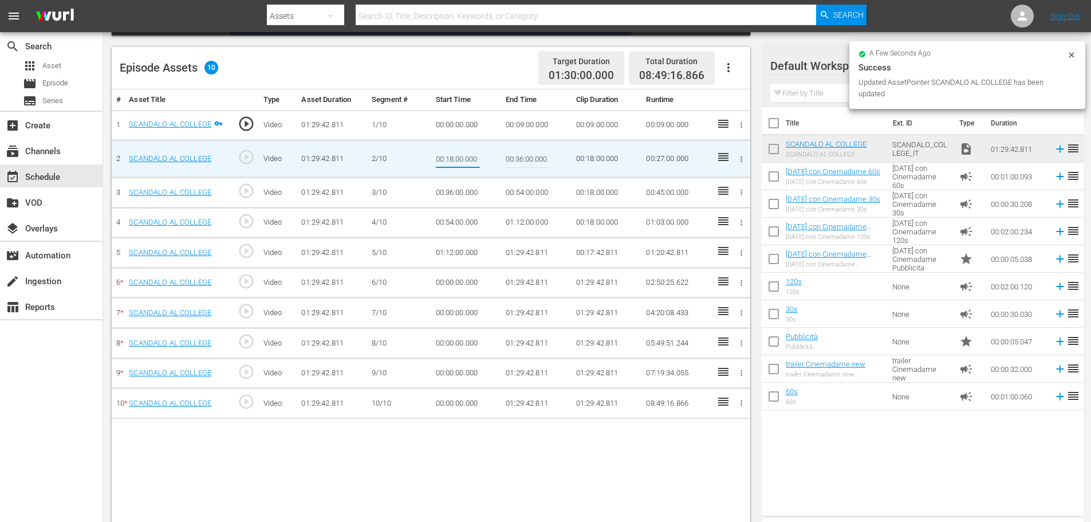
type input "00:09:00.000"
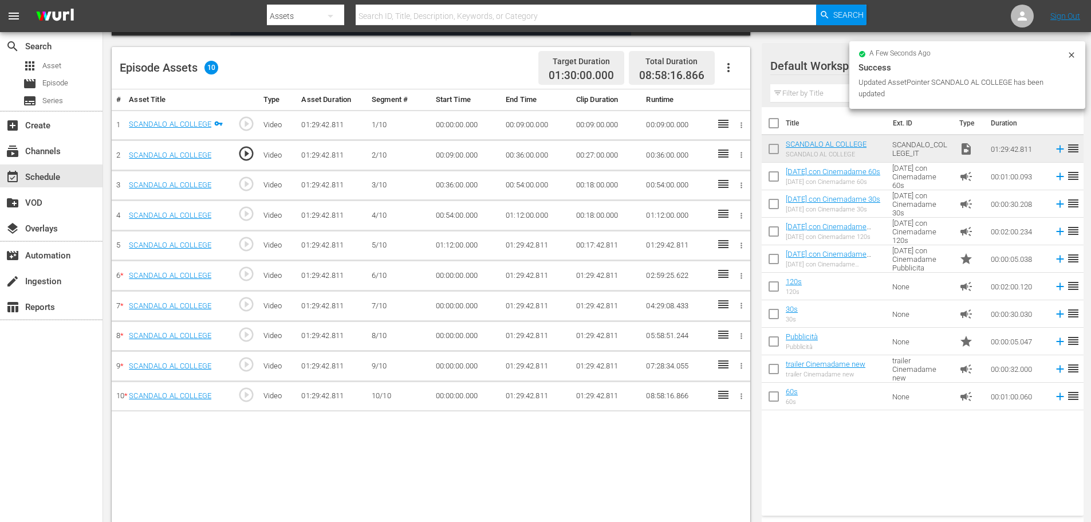
click at [524, 152] on td "00:36:00.000" at bounding box center [536, 155] width 70 height 30
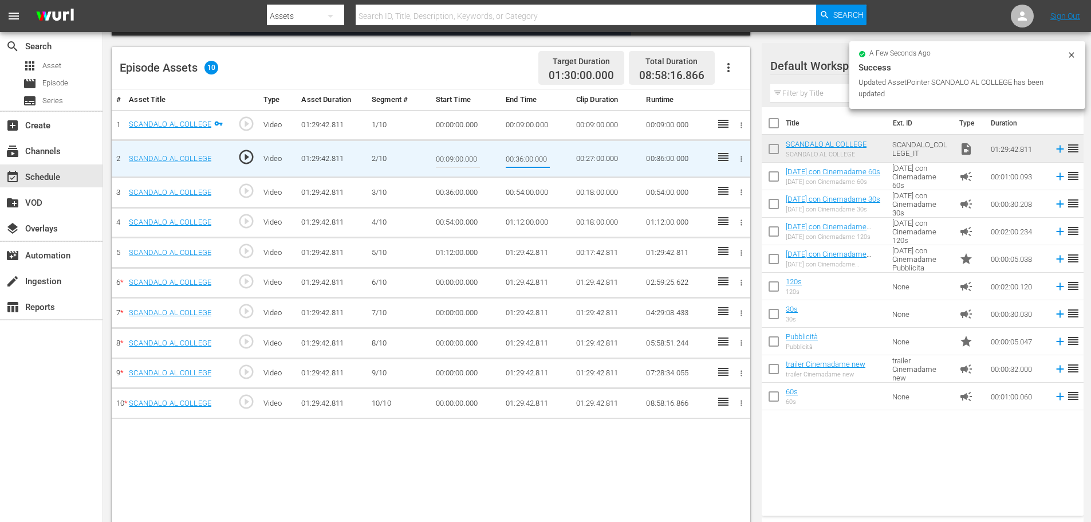
click at [524, 152] on input "00:36:00.000" at bounding box center [528, 158] width 44 height 27
type input "00:18:00"
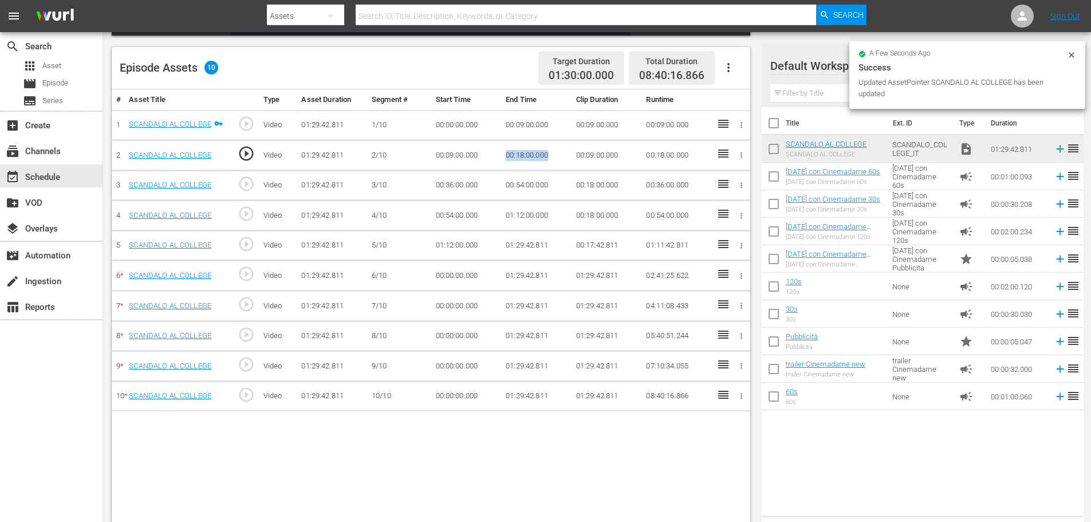
drag, startPoint x: 556, startPoint y: 160, endPoint x: 496, endPoint y: 156, distance: 60.3
click at [496, 156] on tr "2 SCANDALO AL COLLEGE play_circle_outline Video 01:29:42.811 2/10 00:09:00.000 …" at bounding box center [431, 155] width 639 height 30
copy tr "00:18:00.000"
click at [452, 191] on td "00:36:00.000" at bounding box center [466, 185] width 70 height 30
click at [454, 182] on td "00:36:00.000" at bounding box center [466, 185] width 70 height 30
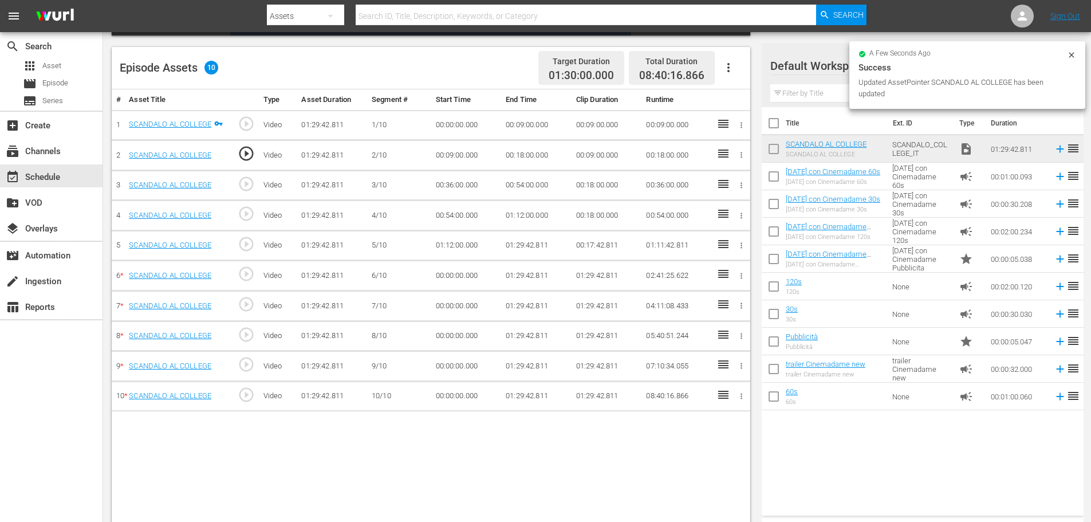
click at [454, 182] on td "00:36:00.000" at bounding box center [466, 185] width 70 height 30
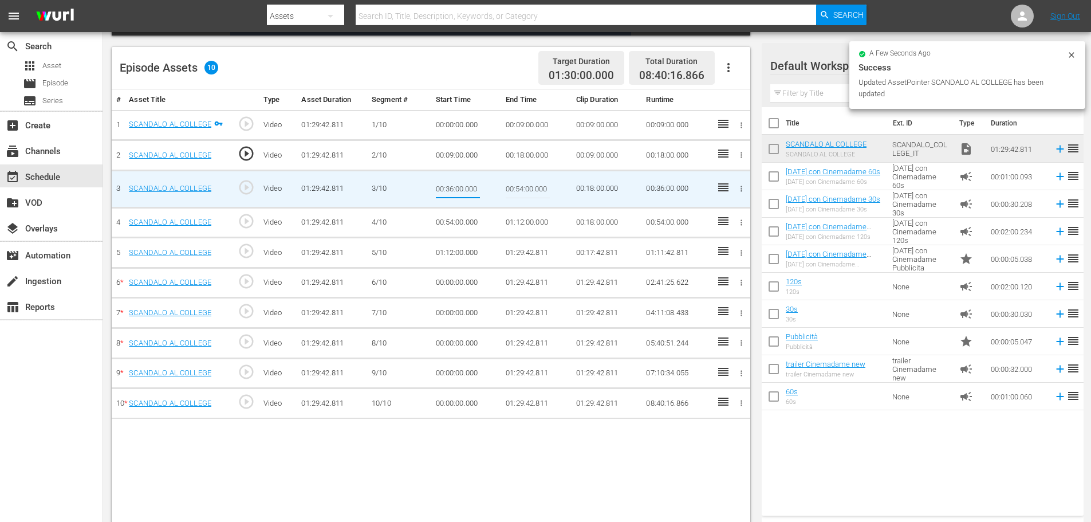
type input "v"
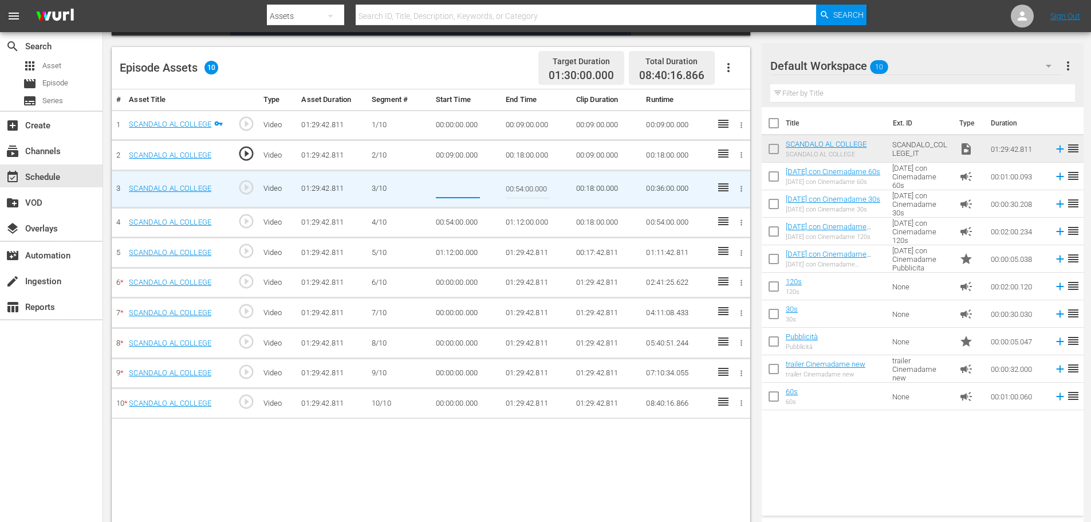
type input "00:18:00.000"
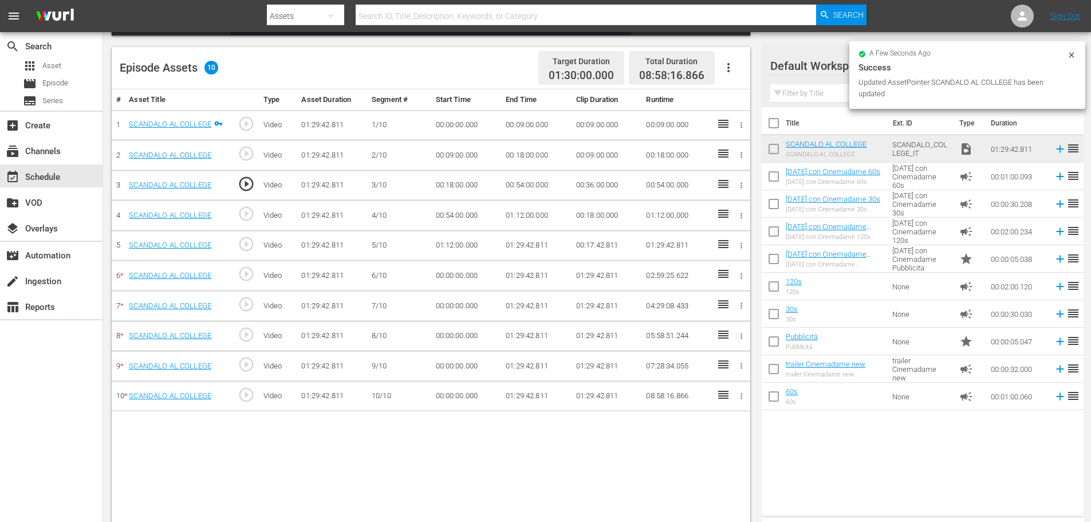
click at [510, 186] on td "00:54:00.000" at bounding box center [536, 185] width 70 height 30
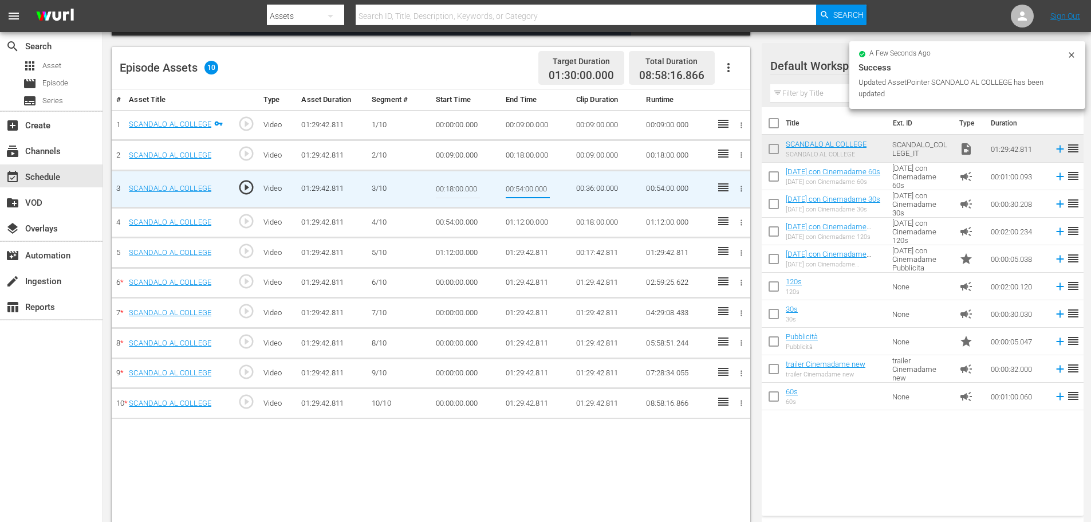
click at [510, 186] on input "00:54:00.000" at bounding box center [528, 188] width 44 height 27
type input "00:27:00"
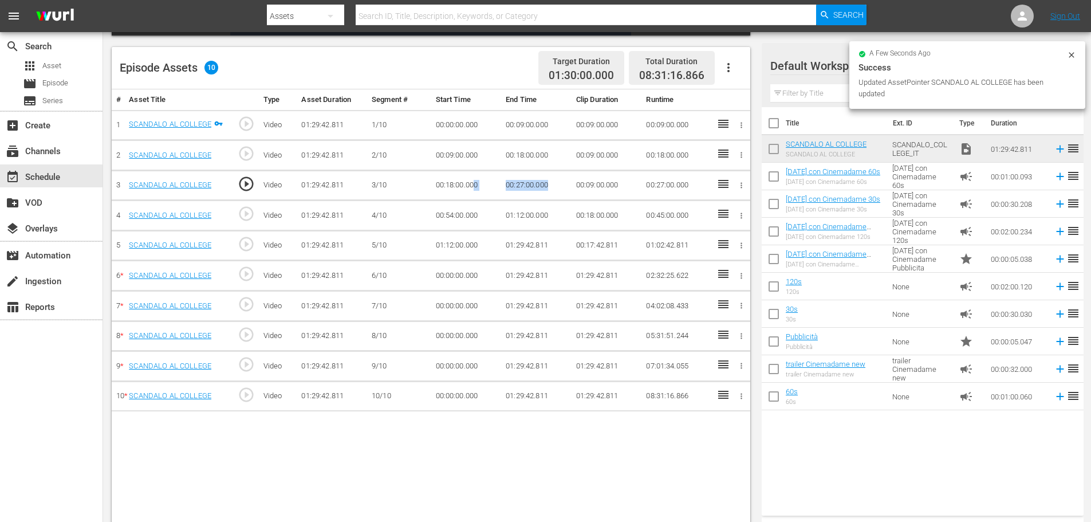
drag, startPoint x: 560, startPoint y: 188, endPoint x: 474, endPoint y: 187, distance: 85.9
click at [474, 187] on tr "3 SCANDALO AL COLLEGE play_circle_outline Video 01:29:42.811 3/10 00:18:00.000 …" at bounding box center [431, 185] width 639 height 30
copy tr "0 00:27:00.000"
click at [553, 176] on td "00:27:00.000" at bounding box center [536, 185] width 70 height 30
drag, startPoint x: 513, startPoint y: 184, endPoint x: 495, endPoint y: 185, distance: 17.8
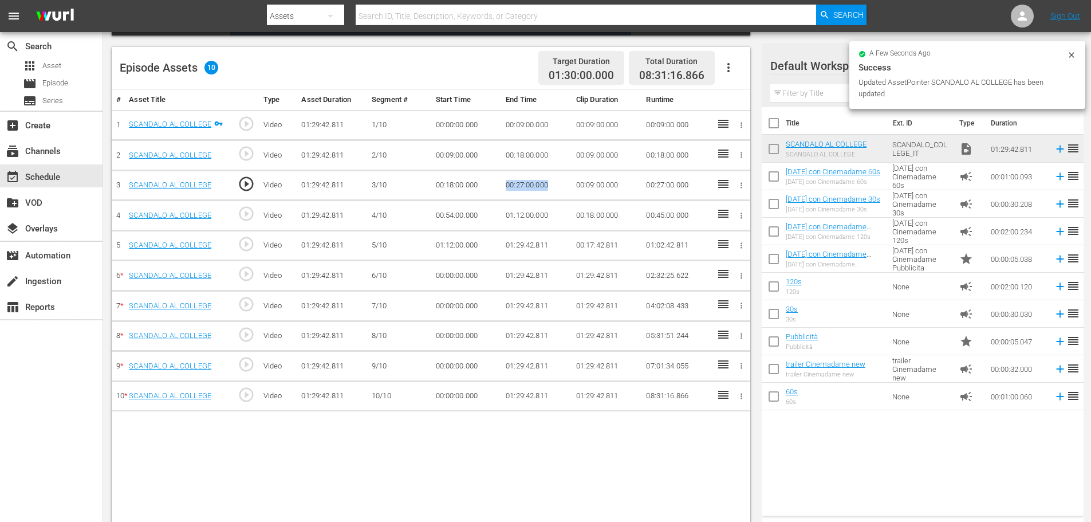
click at [495, 185] on tr "3 SCANDALO AL COLLEGE play_circle_outline Video 01:29:42.811 3/10 00:18:00.000 …" at bounding box center [431, 185] width 639 height 30
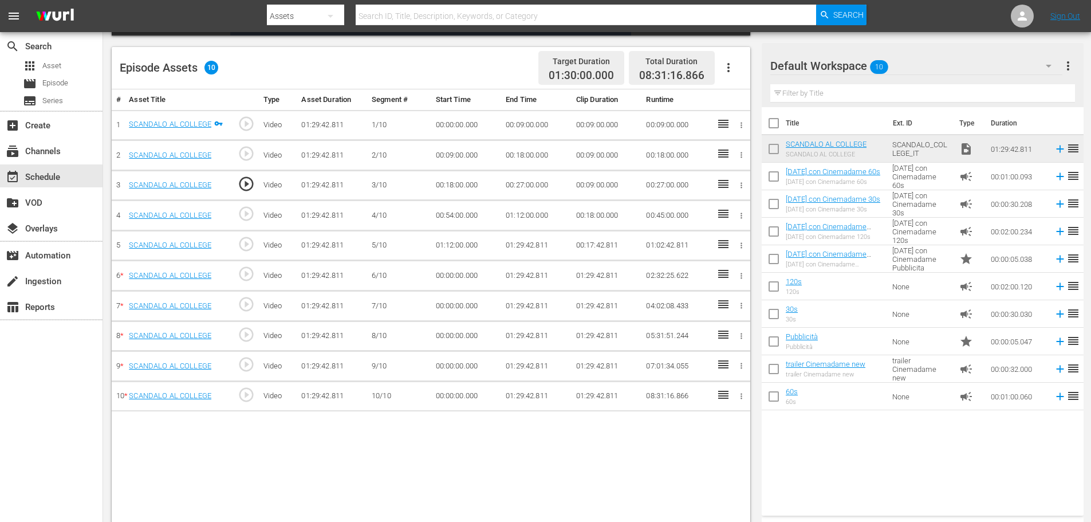
click at [456, 215] on td "00:54:00.000" at bounding box center [466, 215] width 70 height 30
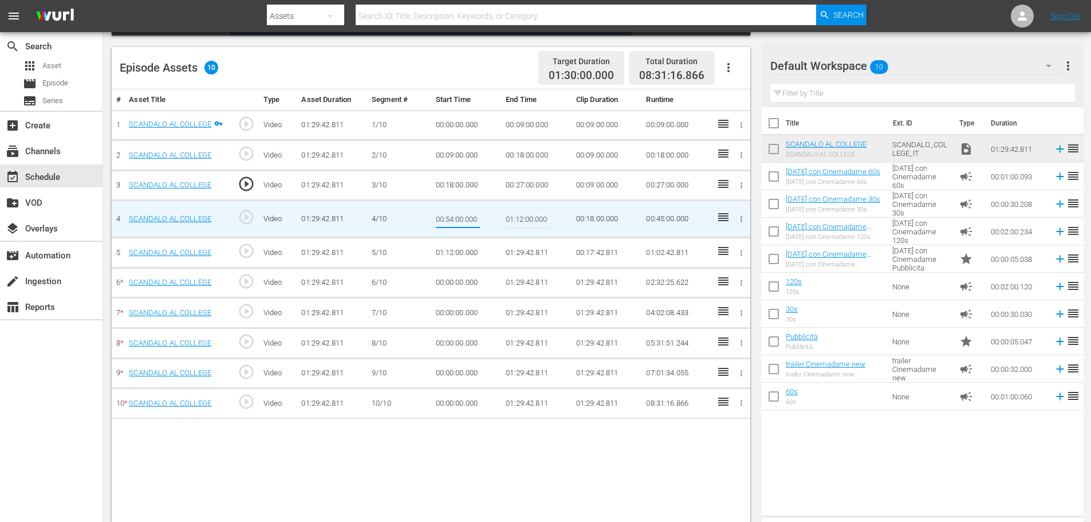
type input "00:27:00.000"
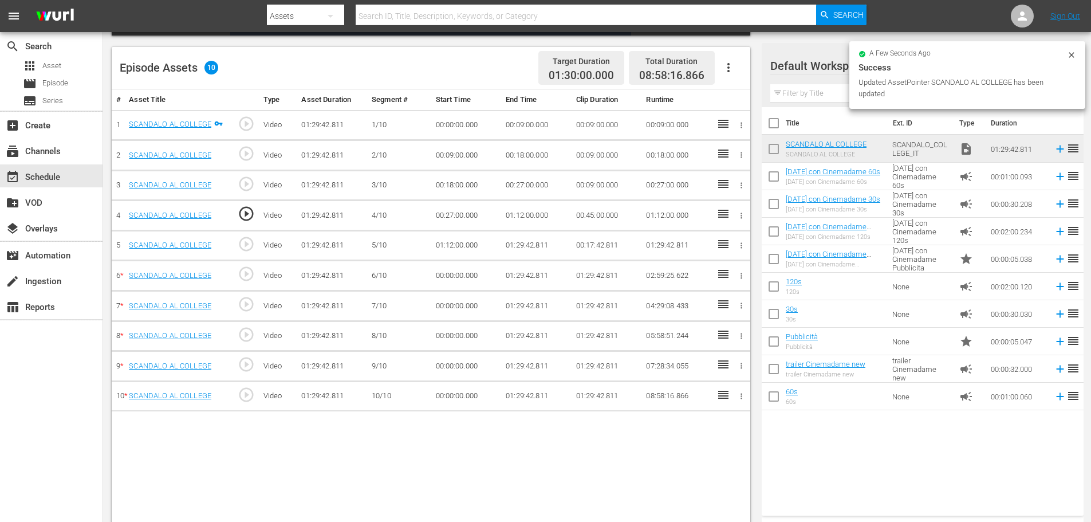
click at [521, 223] on td "01:12:00.000" at bounding box center [536, 215] width 70 height 30
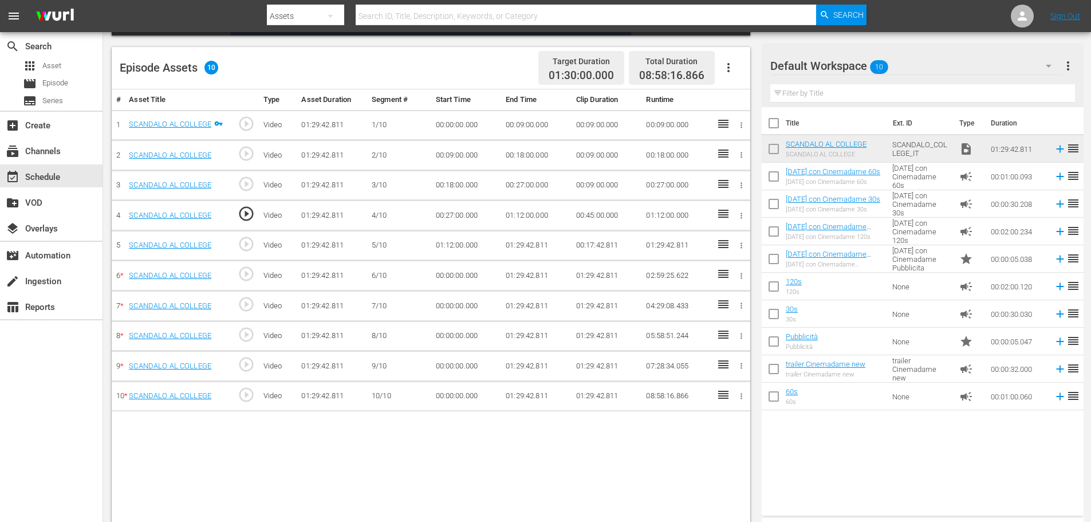
click at [522, 218] on td "01:12:00.000" at bounding box center [536, 215] width 70 height 30
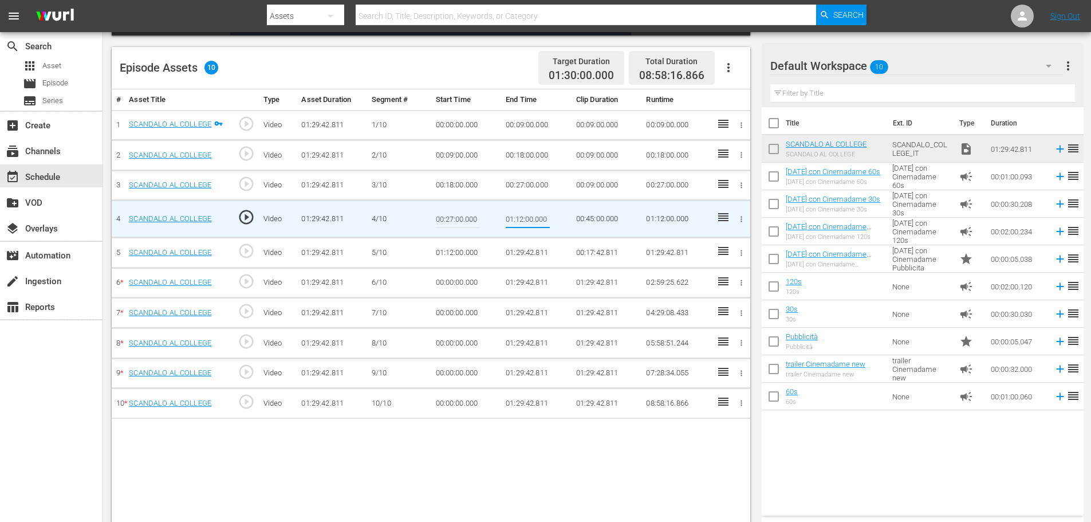
click at [522, 218] on input "01:12:00.000" at bounding box center [528, 218] width 44 height 27
type input "00:36:00"
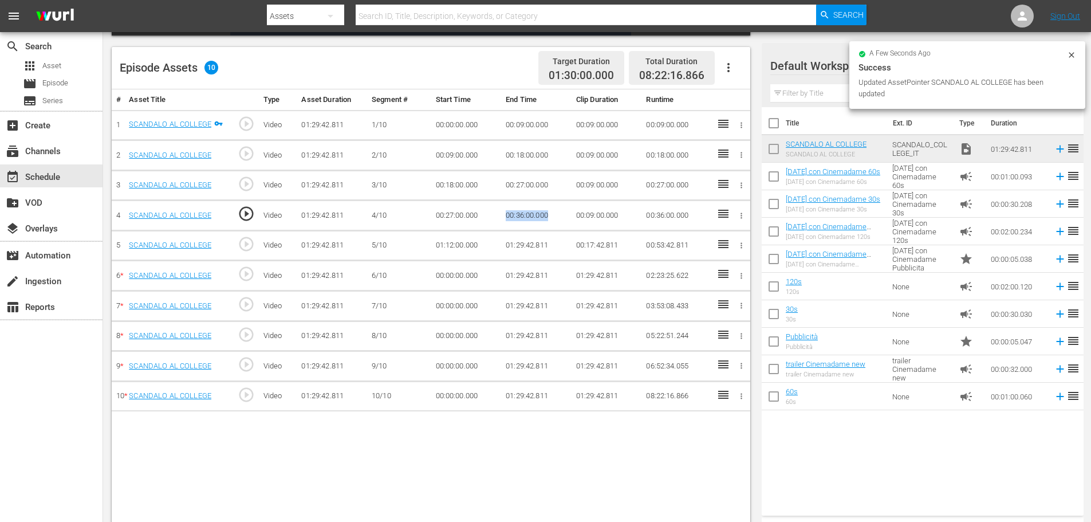
drag, startPoint x: 556, startPoint y: 218, endPoint x: 499, endPoint y: 215, distance: 57.3
click at [499, 215] on tr "4 SCANDALO AL COLLEGE play_circle_outline Video 01:29:42.811 4/10 00:27:00.000 …" at bounding box center [431, 215] width 639 height 30
copy tr "00:36:00.000"
click at [457, 249] on td "01:12:00.000" at bounding box center [466, 245] width 70 height 30
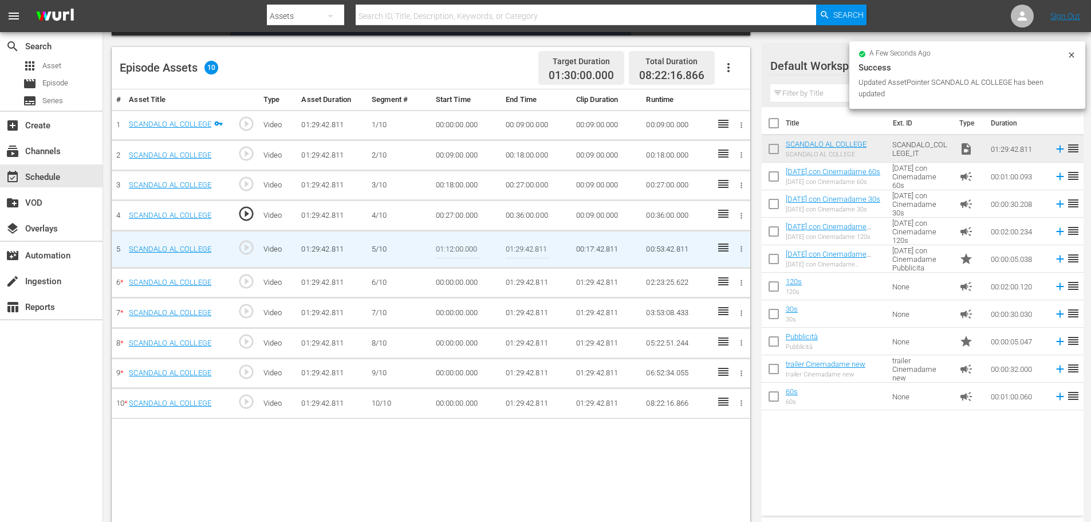
click at [457, 249] on input "01:12:00.000" at bounding box center [458, 248] width 44 height 27
paste input "00:36"
type input "00:36:00.000"
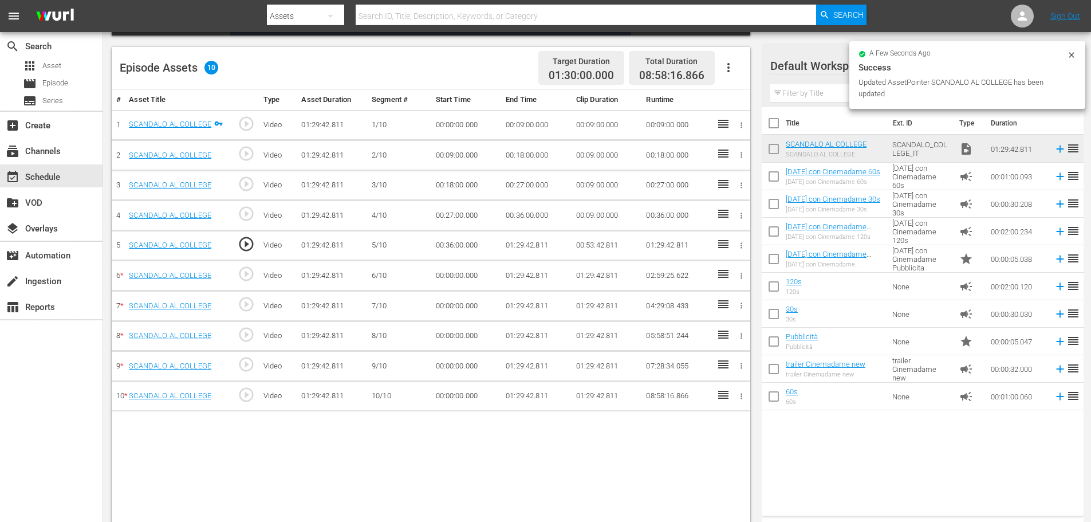
drag, startPoint x: 510, startPoint y: 257, endPoint x: 516, endPoint y: 242, distance: 15.6
click at [510, 257] on td "01:29:42.811" at bounding box center [536, 245] width 70 height 30
click at [516, 242] on td "01:29:42.811" at bounding box center [536, 245] width 70 height 30
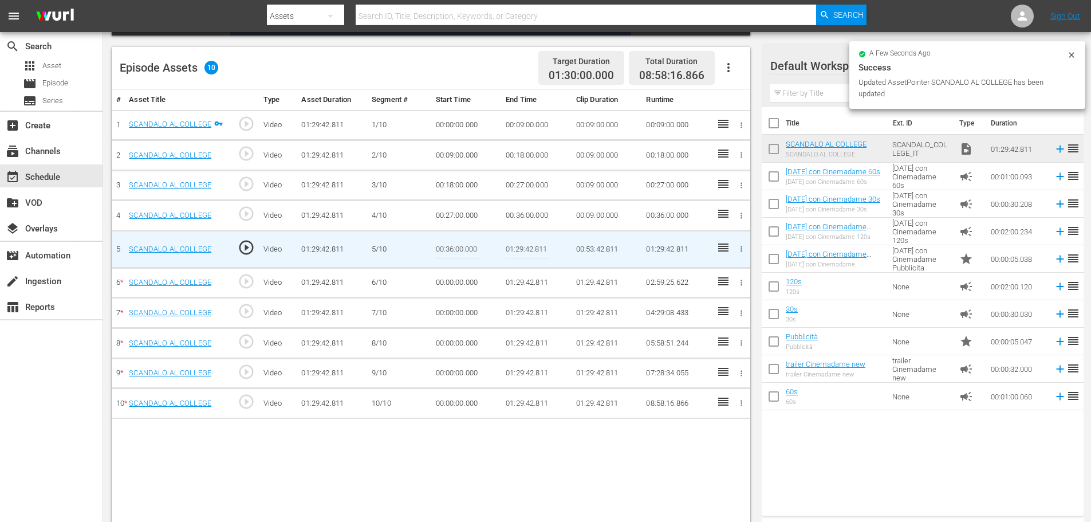
click at [516, 242] on input "01:29:42.811" at bounding box center [528, 248] width 44 height 27
paste input "0:45:00"
type input "00:45:00"
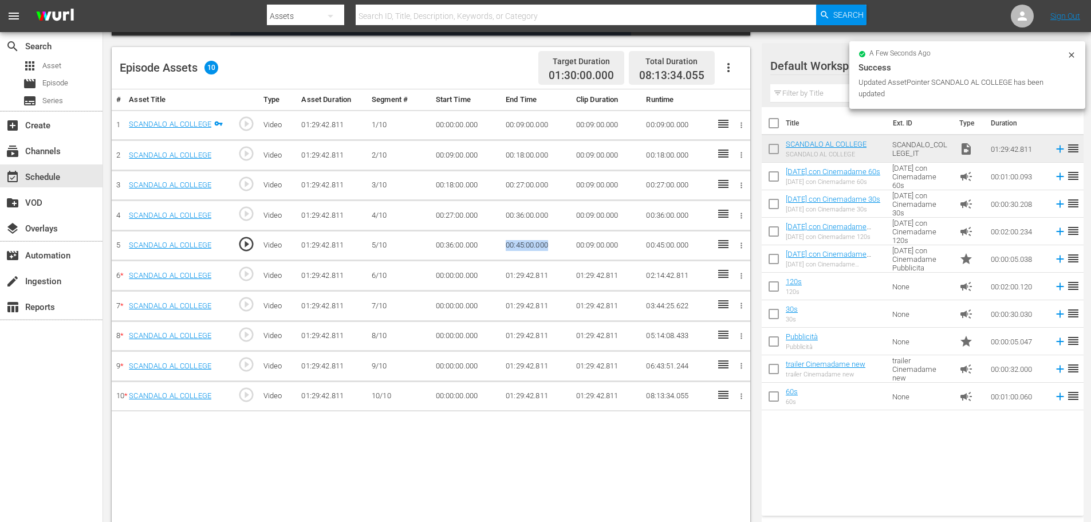
drag, startPoint x: 554, startPoint y: 247, endPoint x: 489, endPoint y: 244, distance: 65.4
click at [489, 244] on tr "5 SCANDALO AL COLLEGE play_circle_outline Video 01:29:42.811 5/10 00:36:00.000 …" at bounding box center [431, 245] width 639 height 30
copy tr "00:45:00.000"
click at [456, 274] on td "00:00:00.000" at bounding box center [466, 276] width 70 height 30
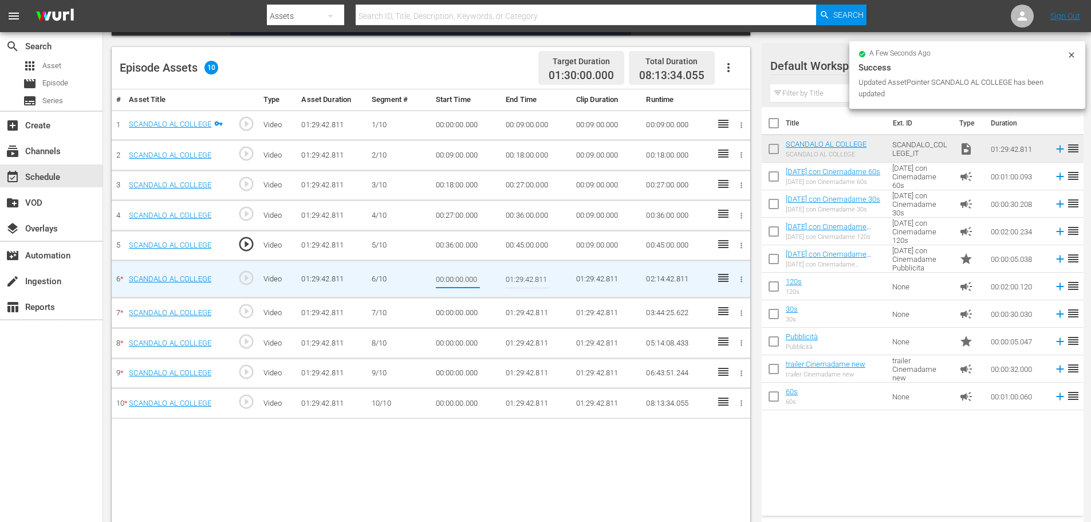
type input "00:45:00.000"
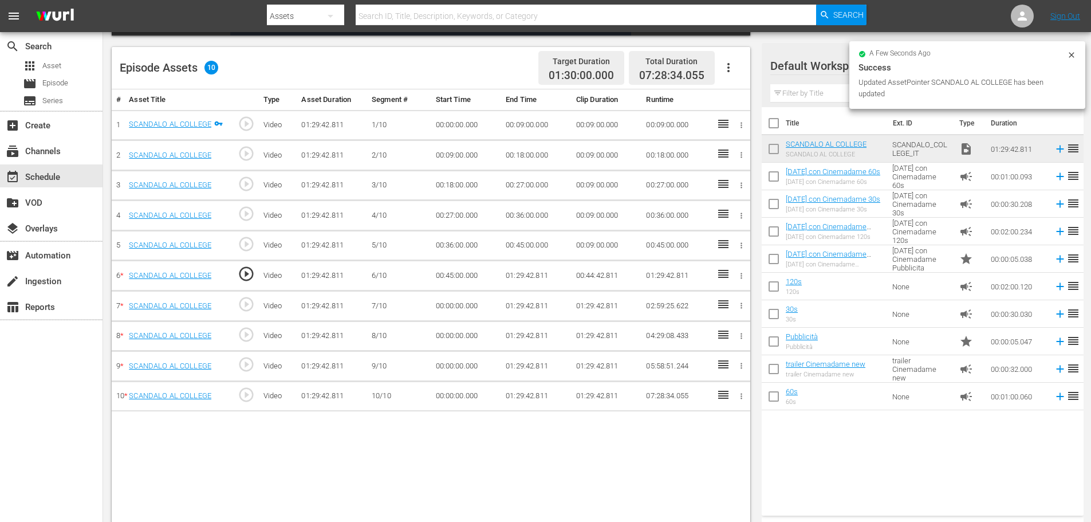
click at [519, 288] on td "01:29:42.811" at bounding box center [536, 276] width 70 height 30
click at [523, 273] on td "01:29:42.811" at bounding box center [536, 276] width 70 height 30
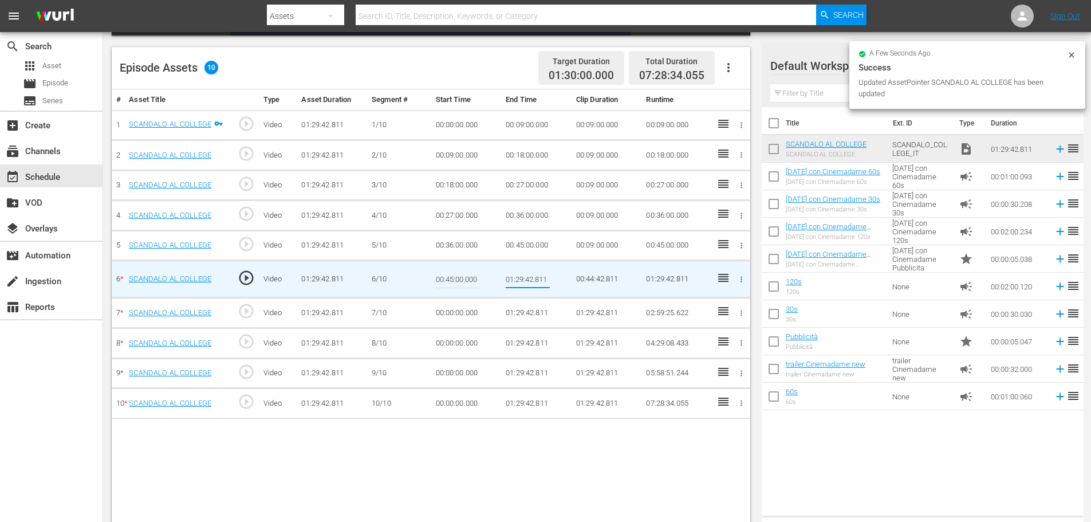
type input "00:54:00"
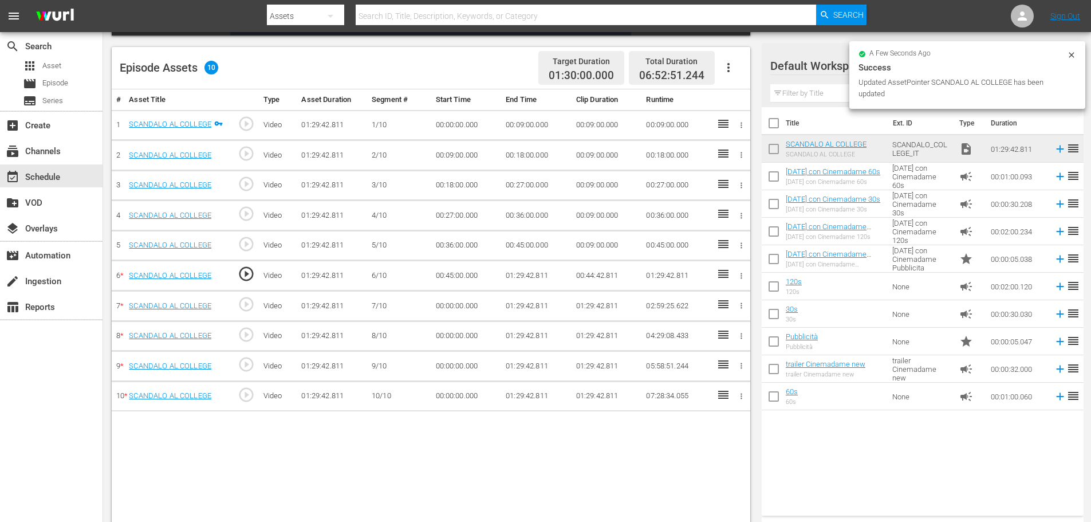
drag, startPoint x: 552, startPoint y: 275, endPoint x: 485, endPoint y: 277, distance: 67.6
click at [485, 277] on tr "6 * SCANDALO AL COLLEGE play_circle_outline Video 01:29:42.811 6/10 00:45:00.00…" at bounding box center [431, 276] width 639 height 30
copy td
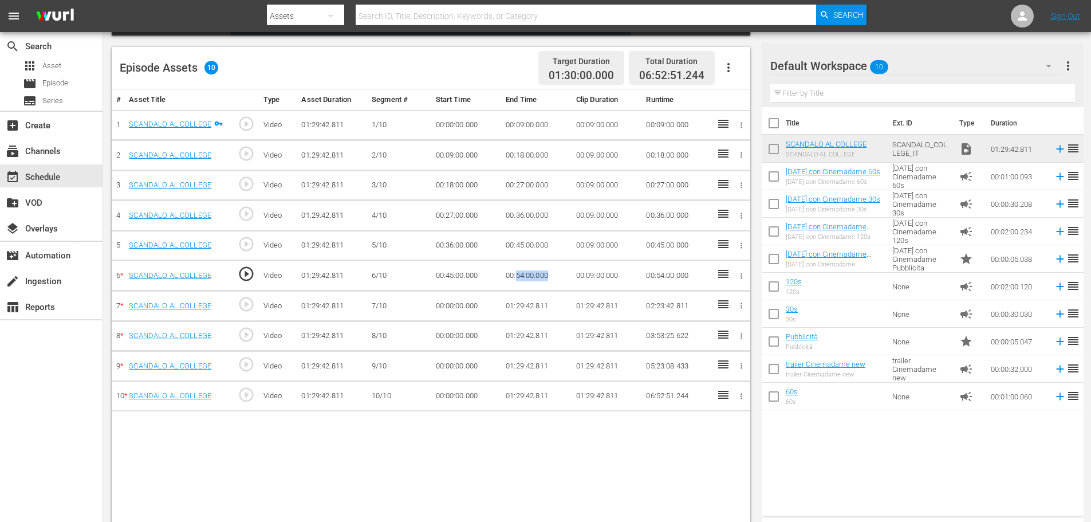
drag, startPoint x: 561, startPoint y: 273, endPoint x: 517, endPoint y: 275, distance: 43.6
click at [517, 275] on td "00:54:00.000" at bounding box center [536, 276] width 70 height 30
click at [547, 272] on td "00:54:00.000" at bounding box center [536, 276] width 70 height 30
drag, startPoint x: 554, startPoint y: 273, endPoint x: 490, endPoint y: 274, distance: 64.2
click at [490, 274] on tr "6 * SCANDALO AL COLLEGE play_circle_outline Video 01:29:42.811 6/10 00:45:00.00…" at bounding box center [431, 276] width 639 height 30
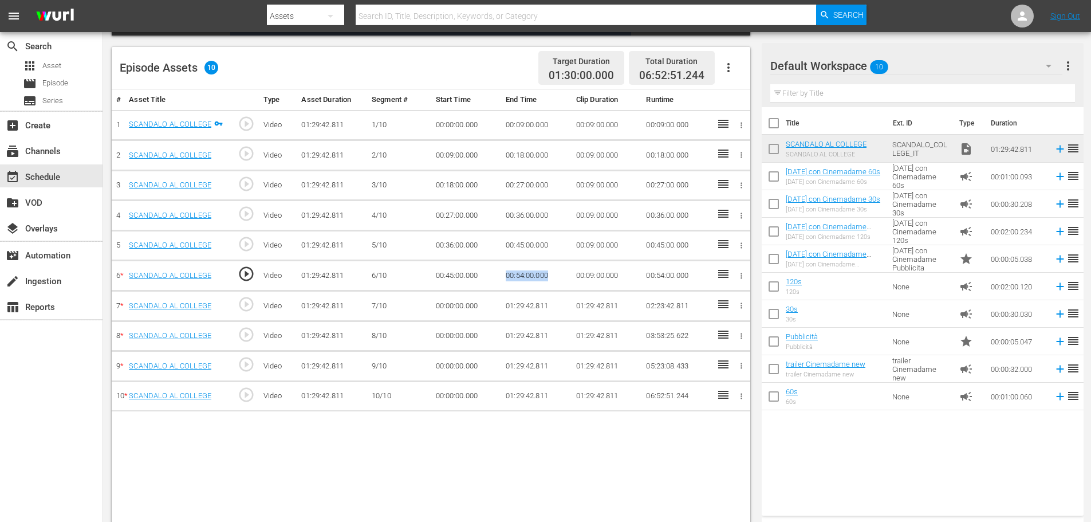
copy tr "00:54:00.000"
click at [447, 309] on td "00:00:00.000" at bounding box center [466, 306] width 70 height 30
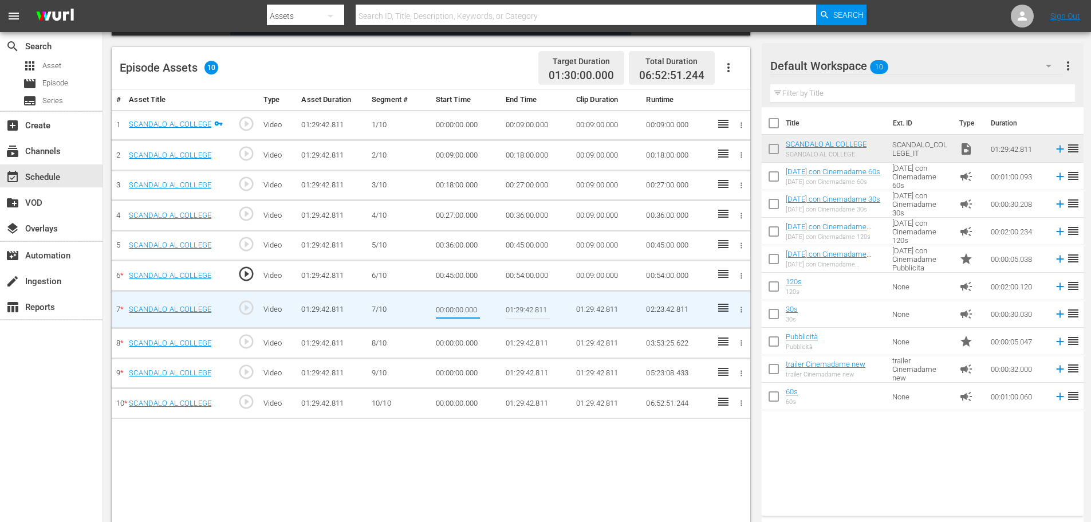
click at [447, 309] on input "00:00:00.000" at bounding box center [458, 309] width 44 height 27
type input "00:54:00.000"
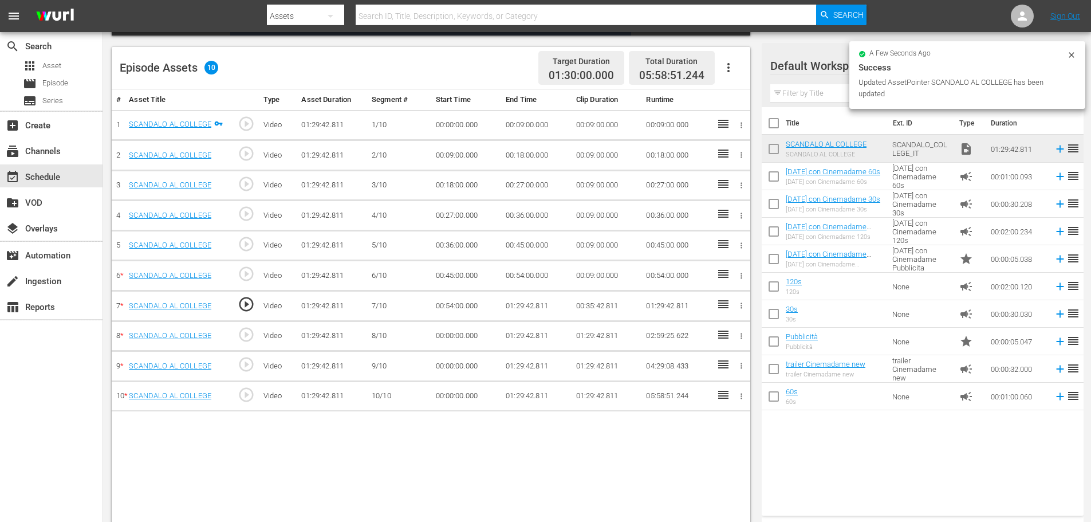
click at [515, 308] on td "01:29:42.811" at bounding box center [536, 306] width 70 height 30
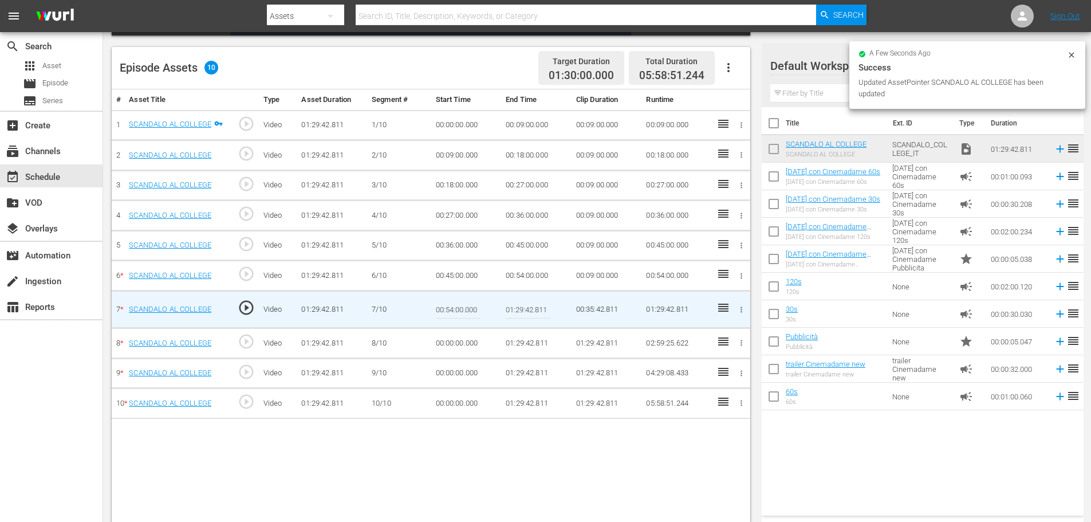
click at [515, 308] on input "01:29:42.811" at bounding box center [528, 309] width 44 height 27
paste input "03:00"
type input "01:03:00"
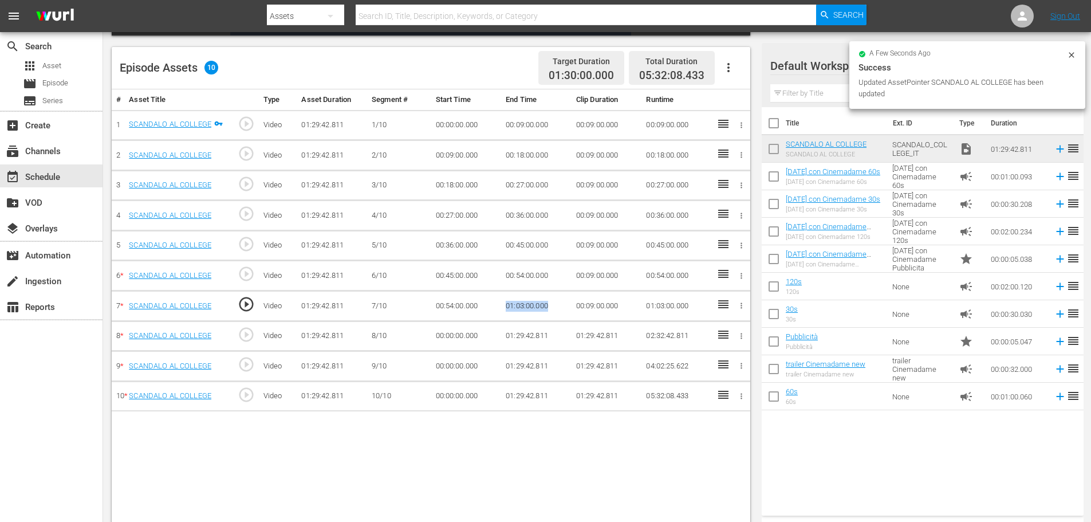
drag, startPoint x: 554, startPoint y: 304, endPoint x: 498, endPoint y: 307, distance: 55.7
click at [498, 307] on tr "7 * SCANDALO AL COLLEGE play_circle_outline Video 01:29:42.811 7/10 00:54:00.00…" at bounding box center [431, 306] width 639 height 30
copy tr "01:03:00.000"
click at [462, 339] on td "00:00:00.000" at bounding box center [466, 336] width 70 height 30
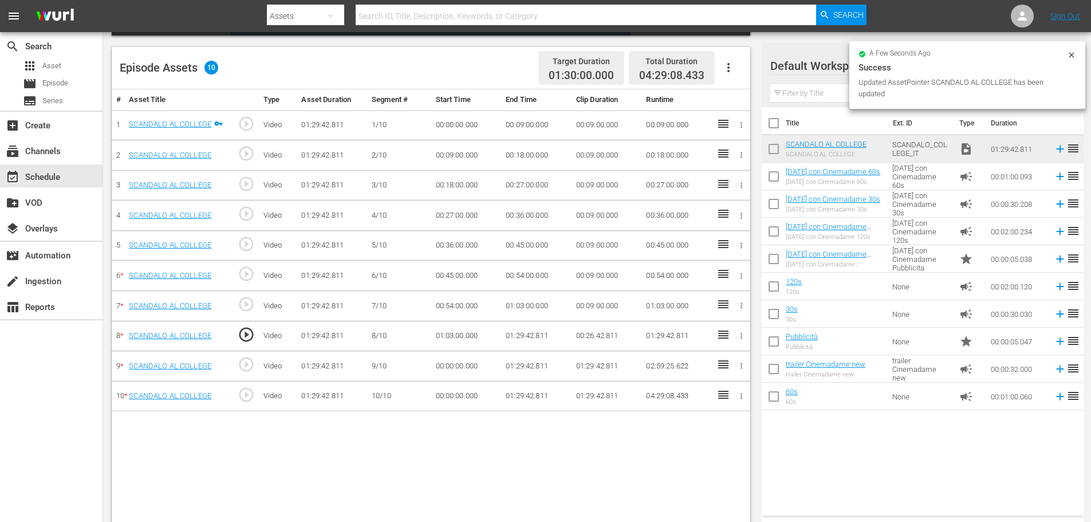
click at [537, 337] on td "01:29:42.811" at bounding box center [536, 336] width 70 height 30
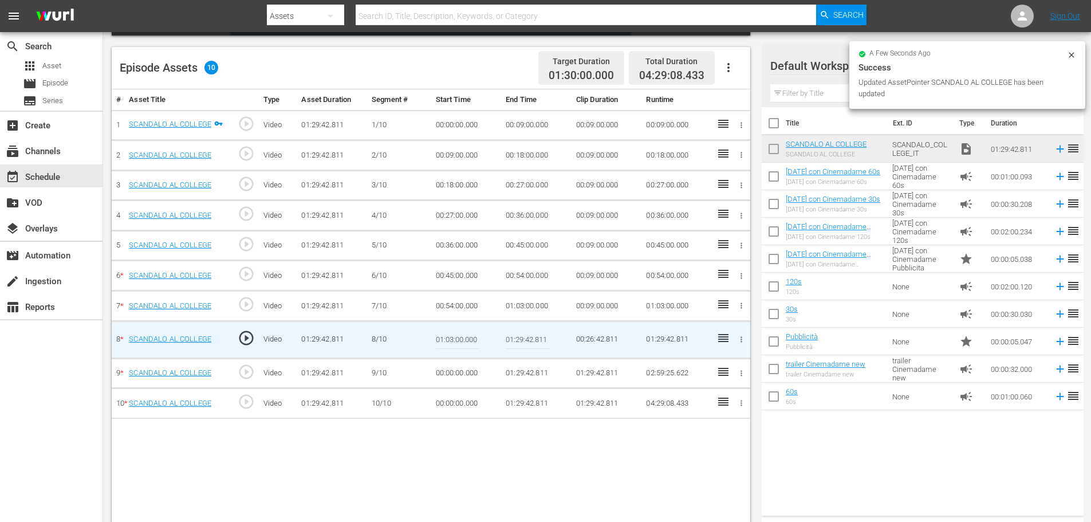
click at [537, 337] on input "01:29:42.811" at bounding box center [528, 339] width 44 height 27
paste input "12:00"
type input "01:12:00"
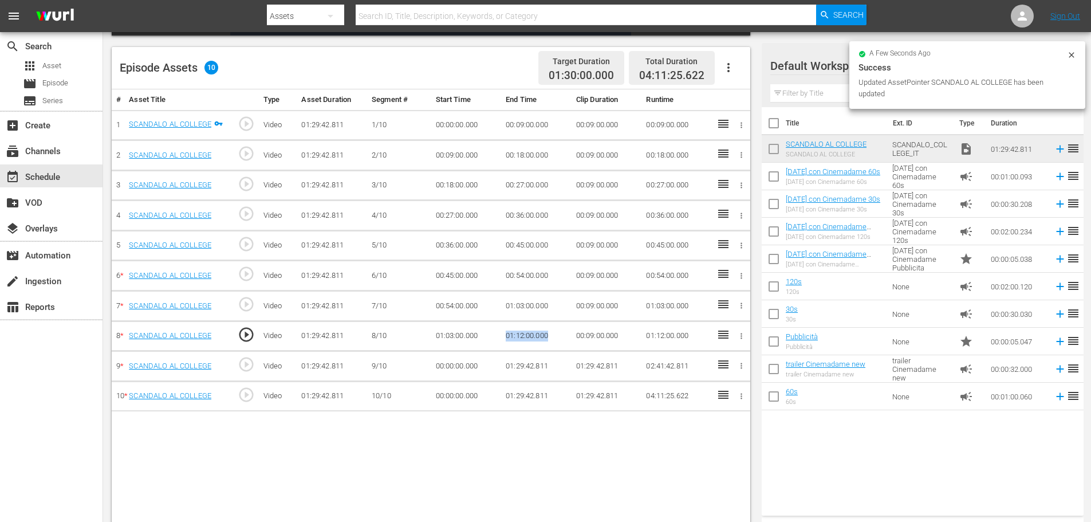
drag, startPoint x: 557, startPoint y: 334, endPoint x: 498, endPoint y: 332, distance: 59.6
click at [498, 332] on tr "8 * SCANDALO AL COLLEGE play_circle_outline Video 01:29:42.811 8/10 01:03:00.00…" at bounding box center [431, 336] width 639 height 30
copy tr "01:12:00.000"
click at [452, 360] on td "00:00:00.000" at bounding box center [466, 366] width 70 height 30
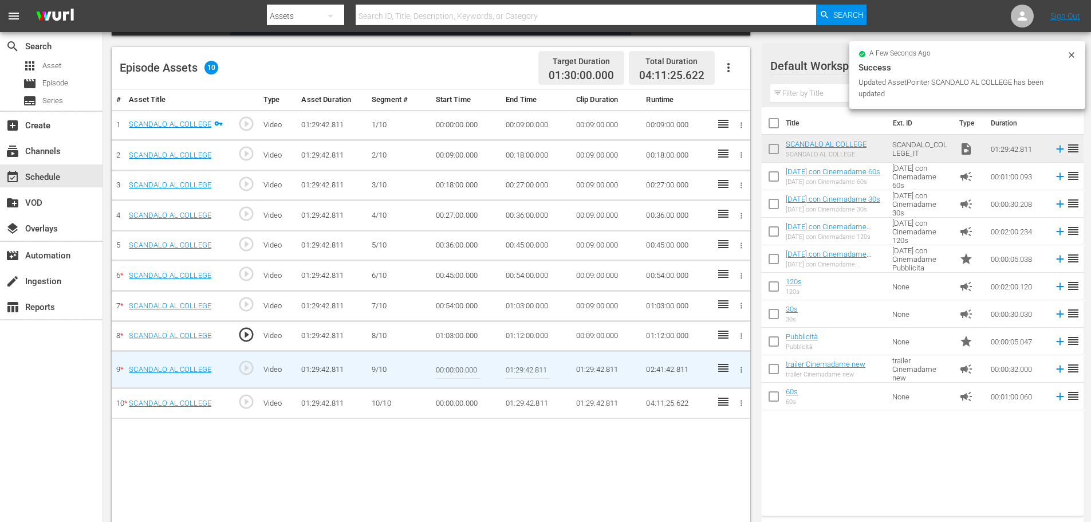
click at [452, 363] on input "00:00:00.000" at bounding box center [458, 369] width 44 height 27
click at [452, 366] on input "00:00:00.000" at bounding box center [458, 369] width 44 height 27
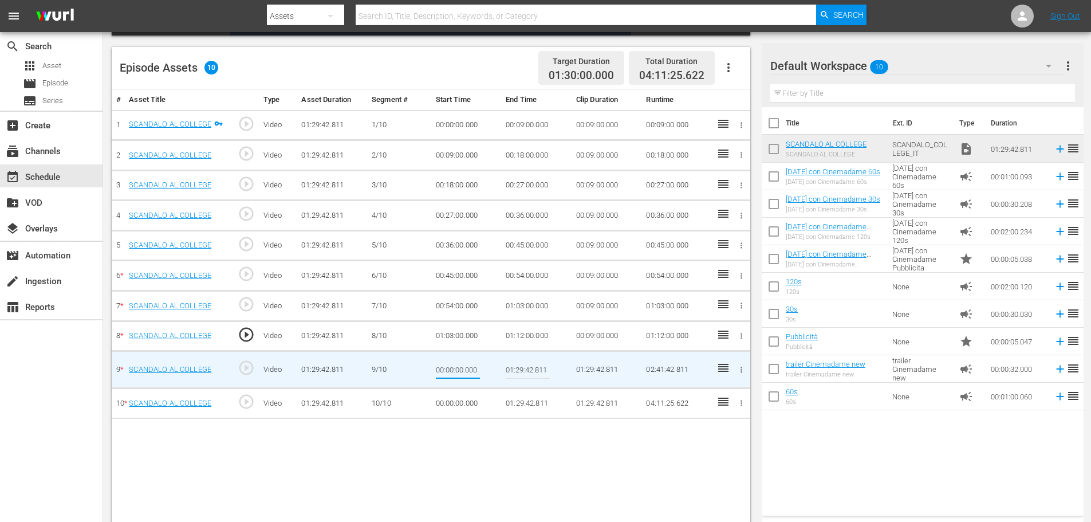
paste input "01:12"
type input "01:12:00.000"
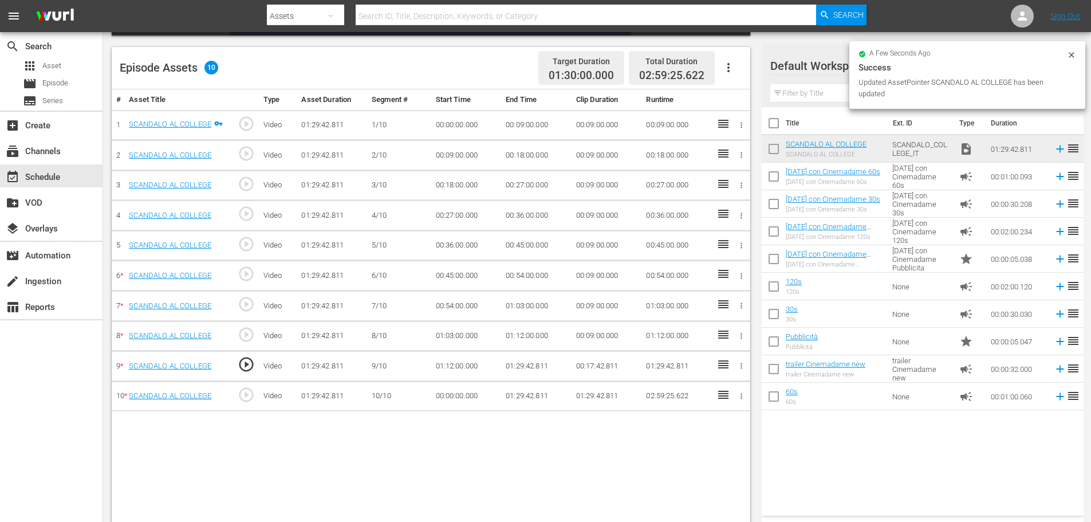
click at [514, 367] on td "01:29:42.811" at bounding box center [536, 366] width 70 height 30
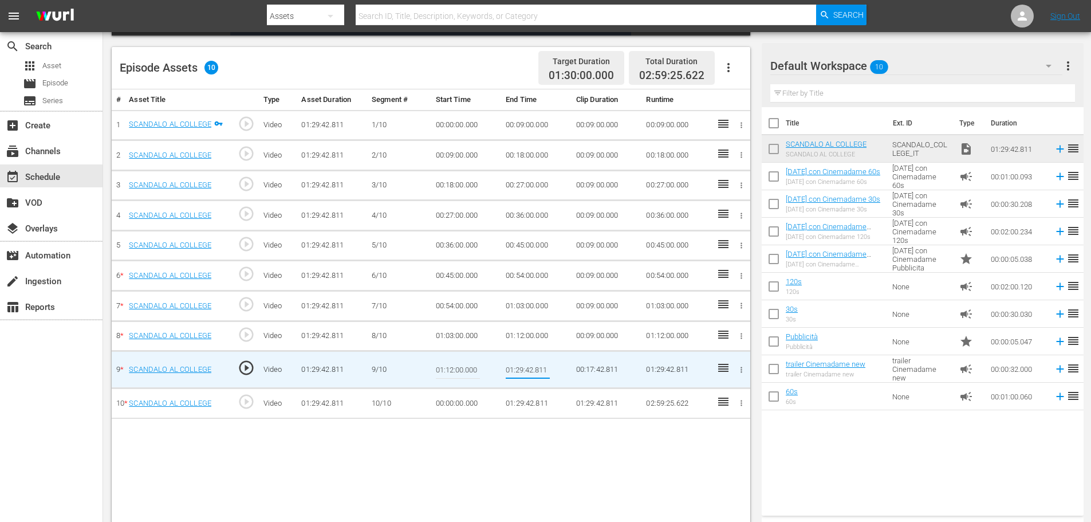
type input "01:21:00"
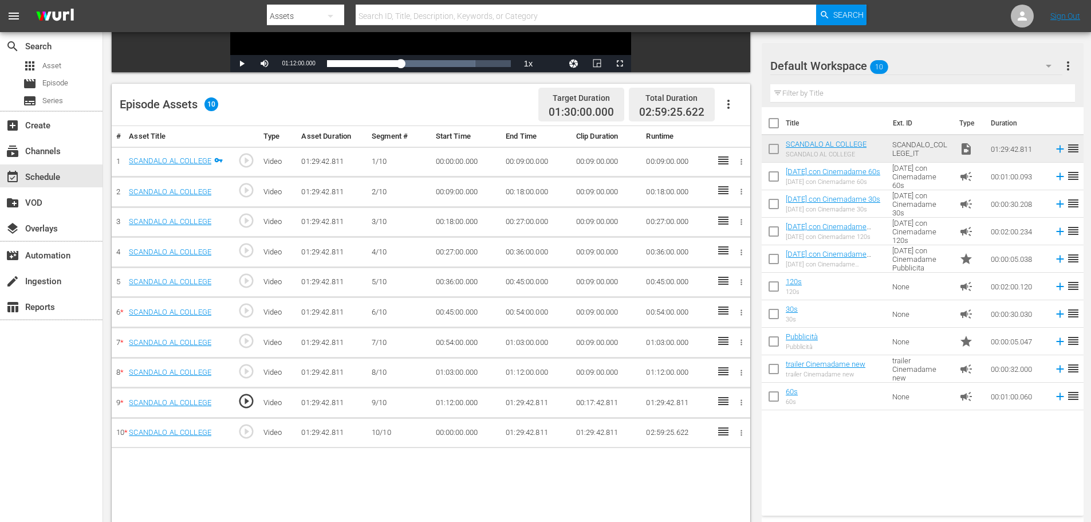
scroll to position [229, 0]
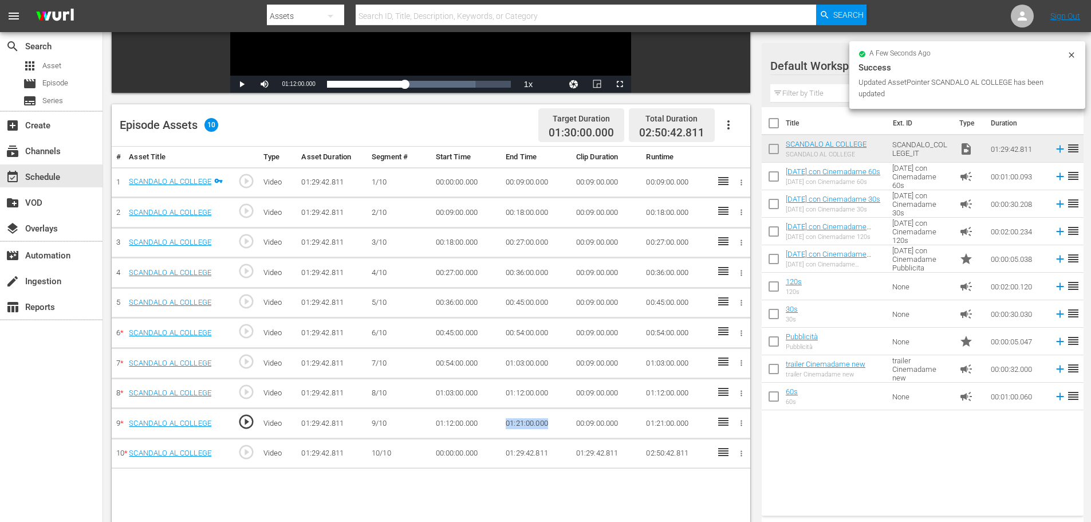
drag, startPoint x: 556, startPoint y: 424, endPoint x: 483, endPoint y: 431, distance: 73.6
click at [483, 431] on tr "9 * SCANDALO AL COLLEGE play_circle_outline Video 01:29:42.811 9/10 01:12:00.00…" at bounding box center [431, 423] width 639 height 30
click at [433, 449] on td "00:00:00.000" at bounding box center [466, 453] width 70 height 30
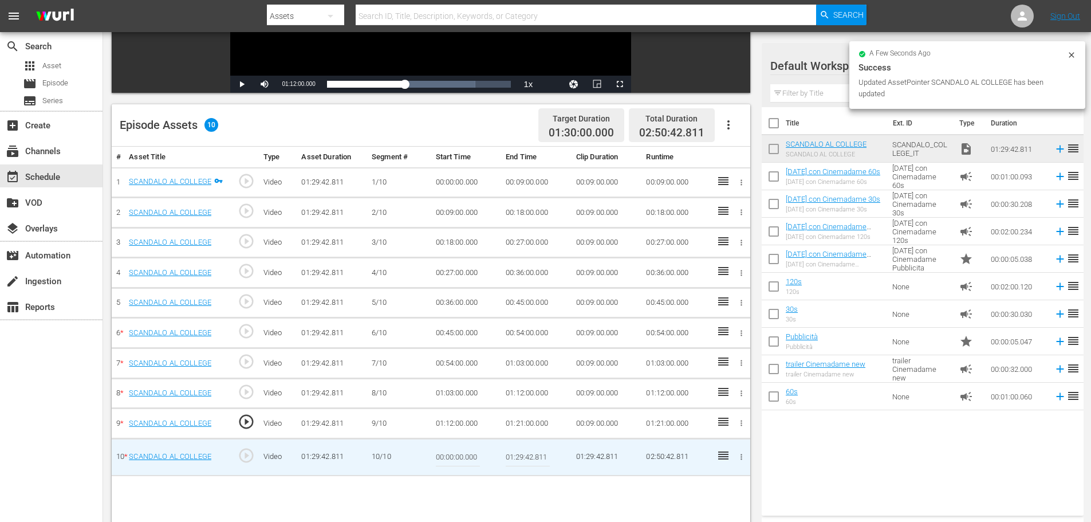
click at [463, 456] on input "00:00:00.000" at bounding box center [458, 456] width 44 height 27
paste input "01:21"
type input "01:21:00.000"
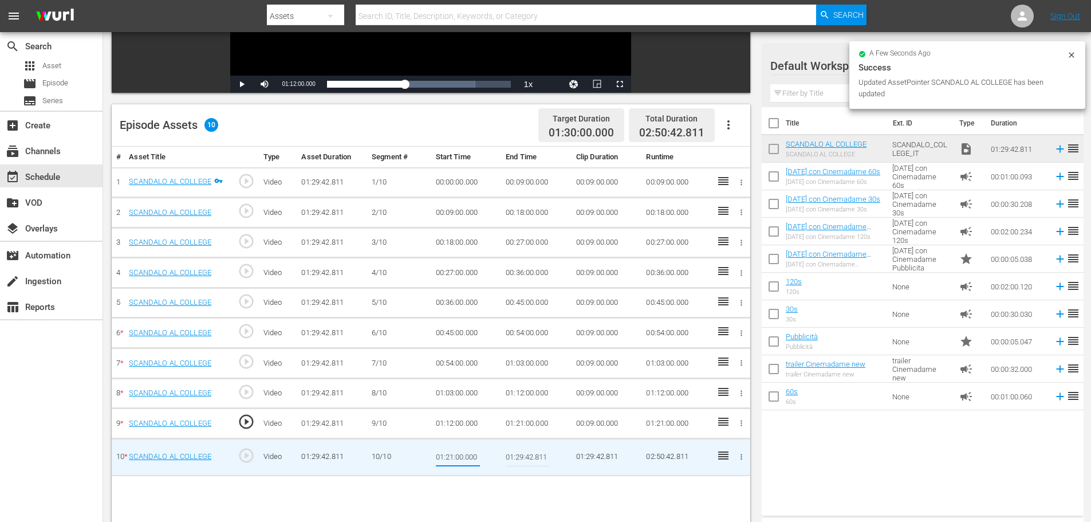
scroll to position [0, 13]
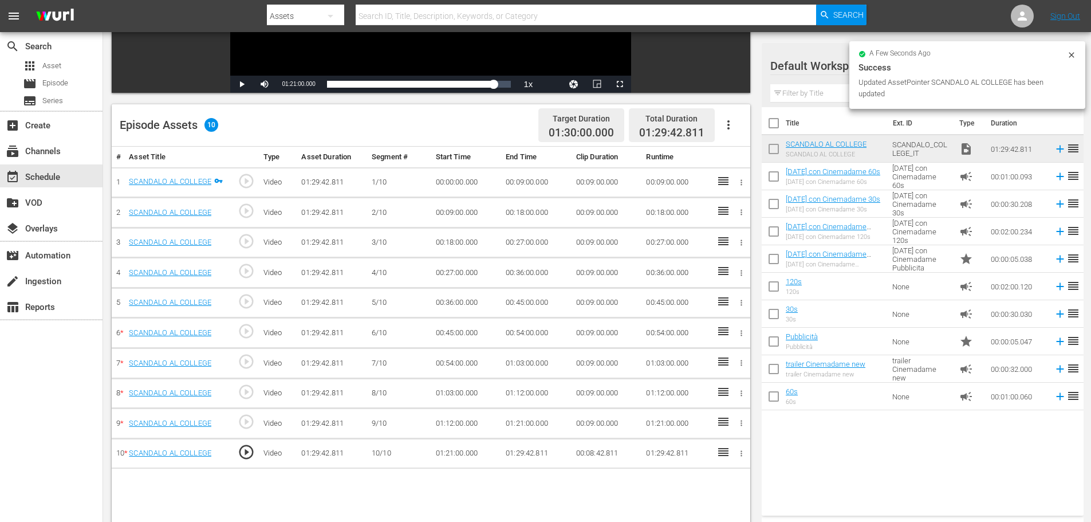
click at [728, 121] on icon "button" at bounding box center [728, 124] width 2 height 9
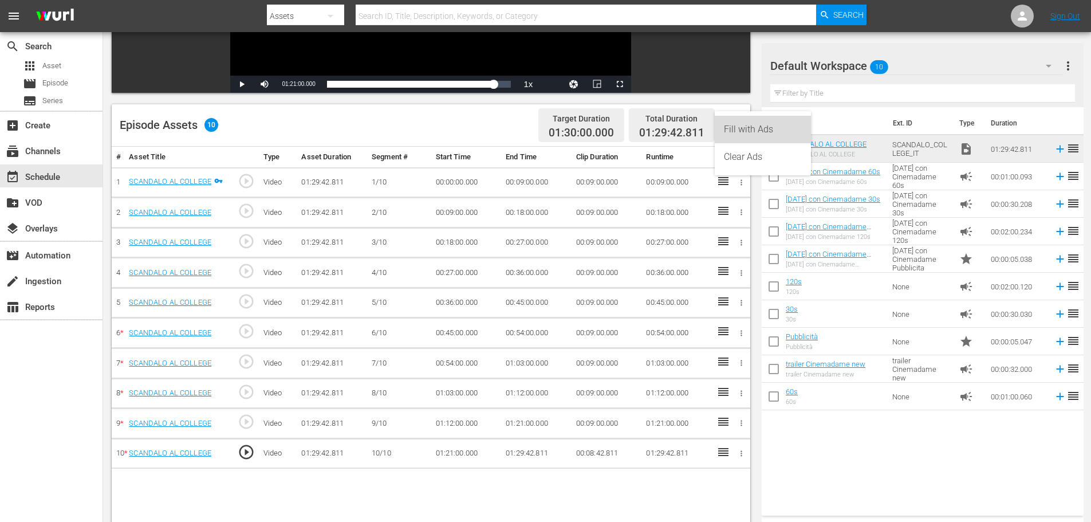
click at [784, 128] on div "Fill with Ads" at bounding box center [763, 129] width 78 height 27
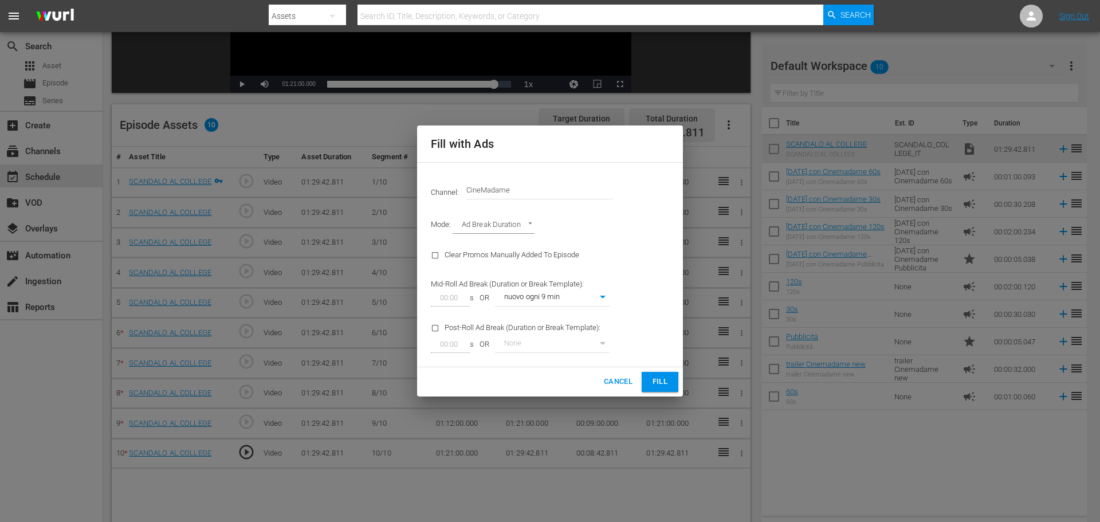
click at [668, 379] on span "Fill" at bounding box center [660, 381] width 18 height 13
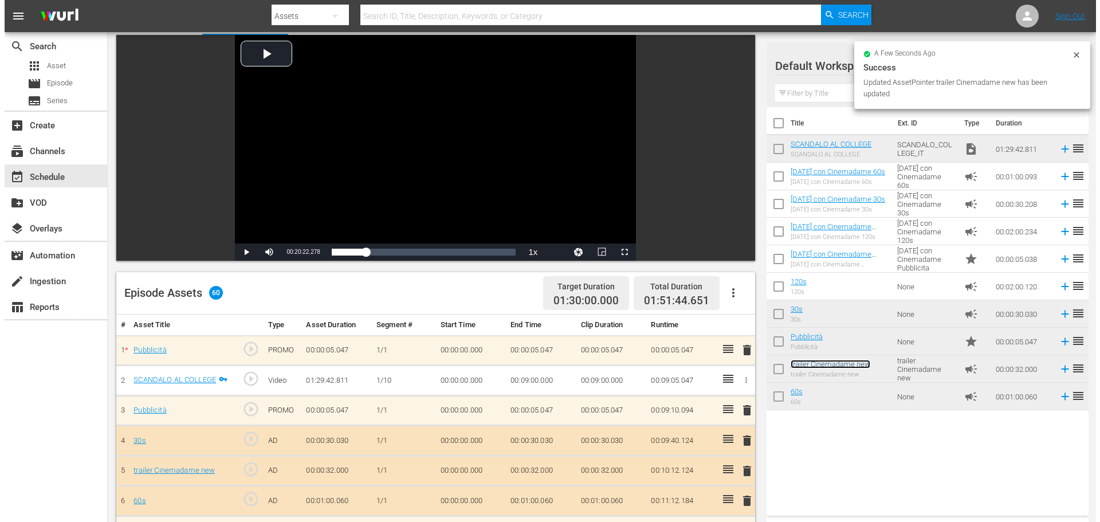
scroll to position [0, 0]
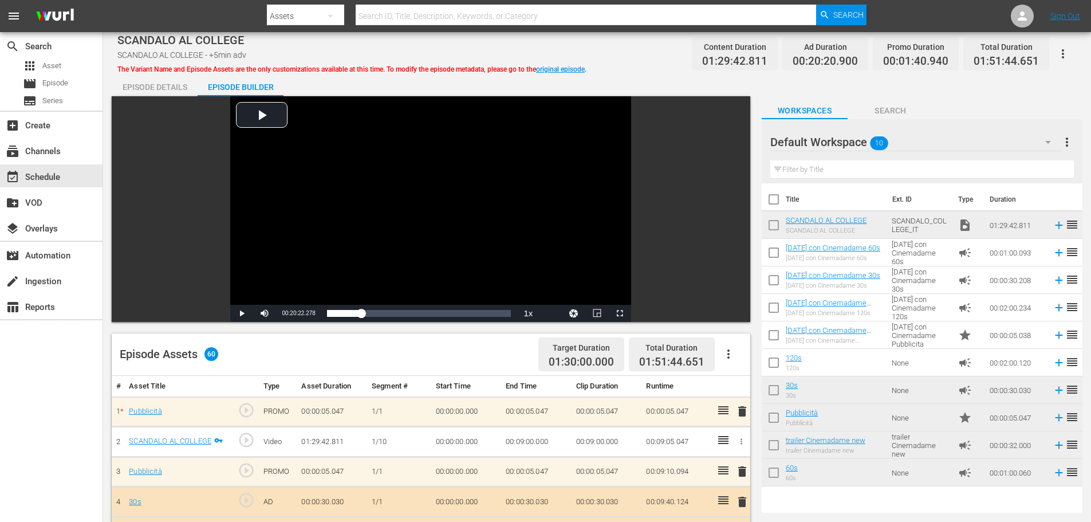
click at [776, 228] on input "checkbox" at bounding box center [774, 227] width 24 height 24
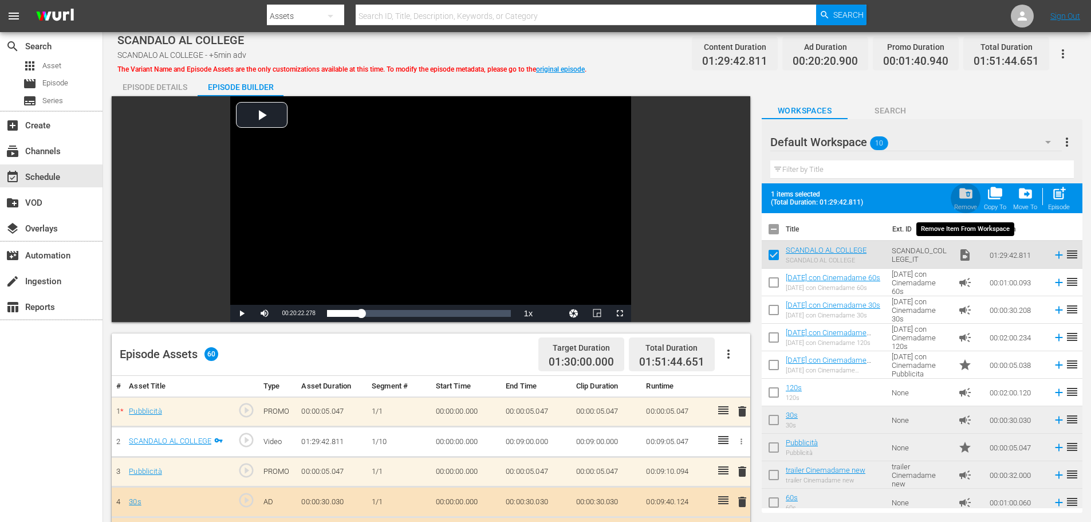
click at [970, 200] on span "folder_delete" at bounding box center [965, 193] width 15 height 15
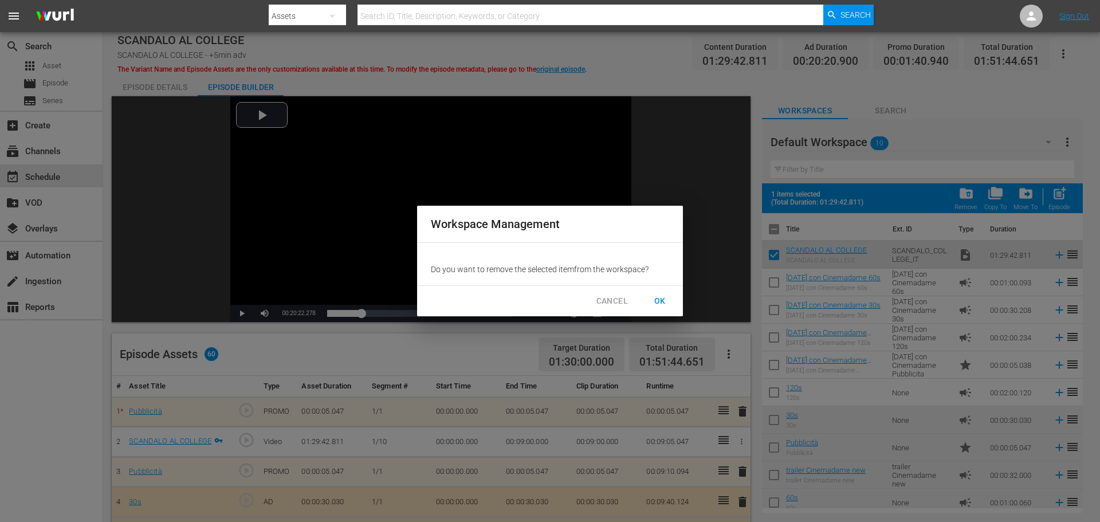
click at [659, 305] on span "OK" at bounding box center [660, 301] width 18 height 14
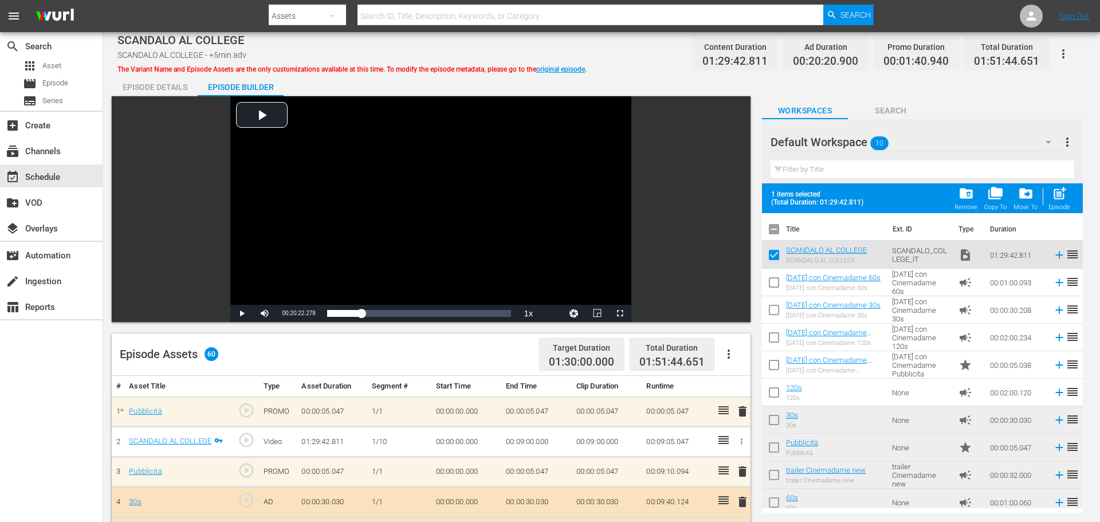
checkbox input "false"
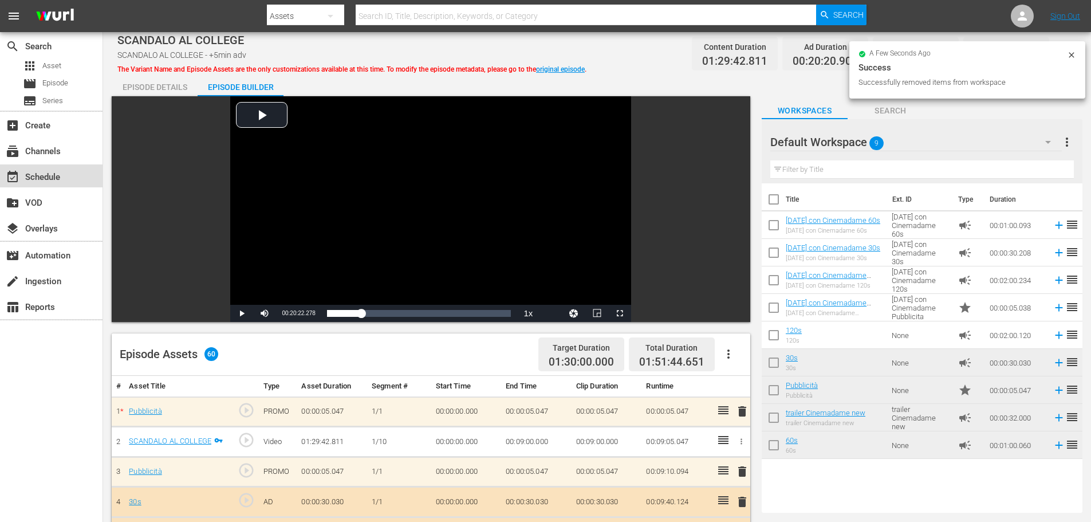
click at [37, 180] on div "event_available Schedule" at bounding box center [32, 175] width 64 height 10
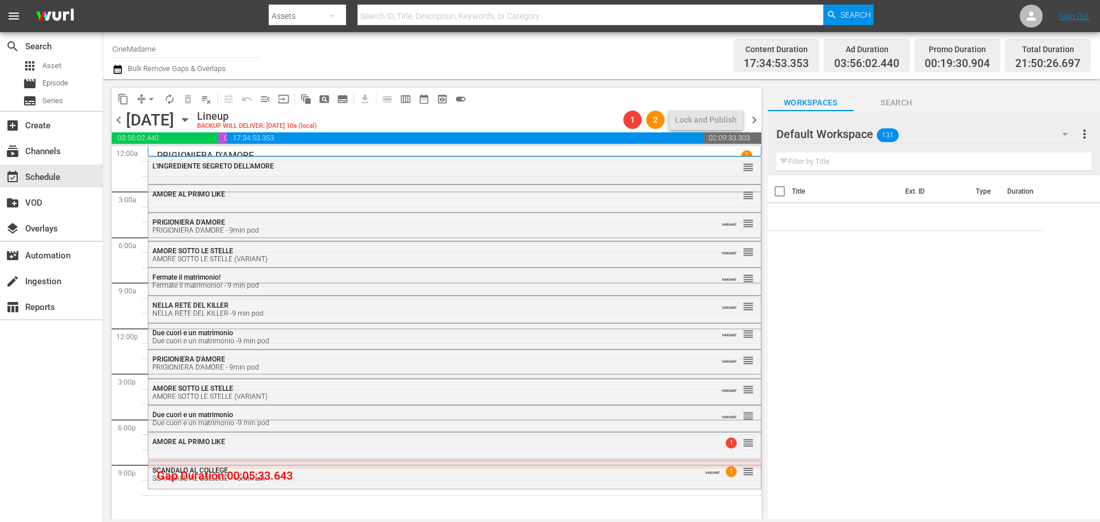
click at [257, 473] on div "SCANDALO AL COLLEGE SCANDALO AL COLLEGE - +5min adv" at bounding box center [423, 474] width 542 height 16
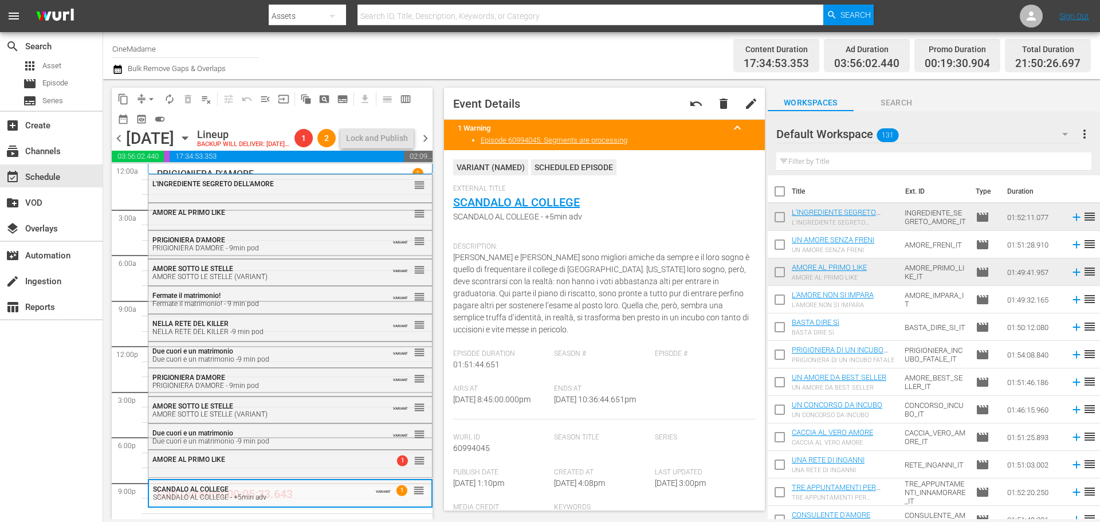
scroll to position [344, 0]
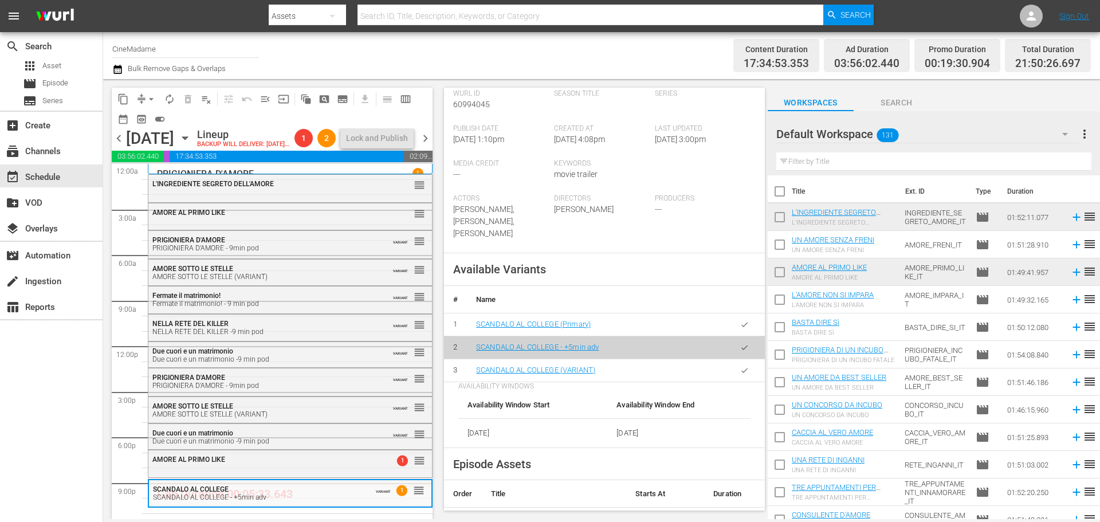
click at [736, 375] on button "button" at bounding box center [744, 370] width 22 height 22
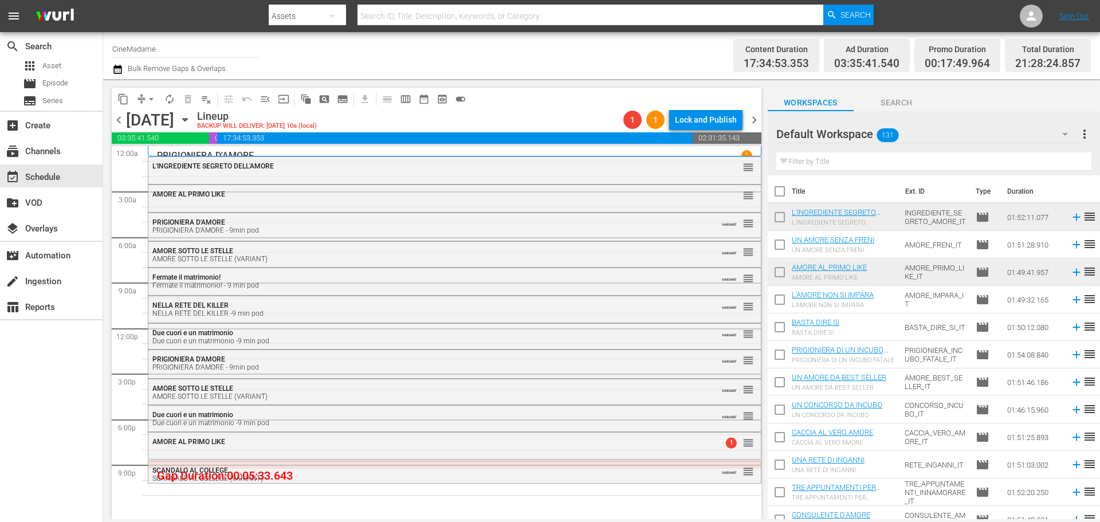
click at [529, 481] on div "SCANDALO AL COLLEGE (VARIANT)" at bounding box center [423, 478] width 542 height 8
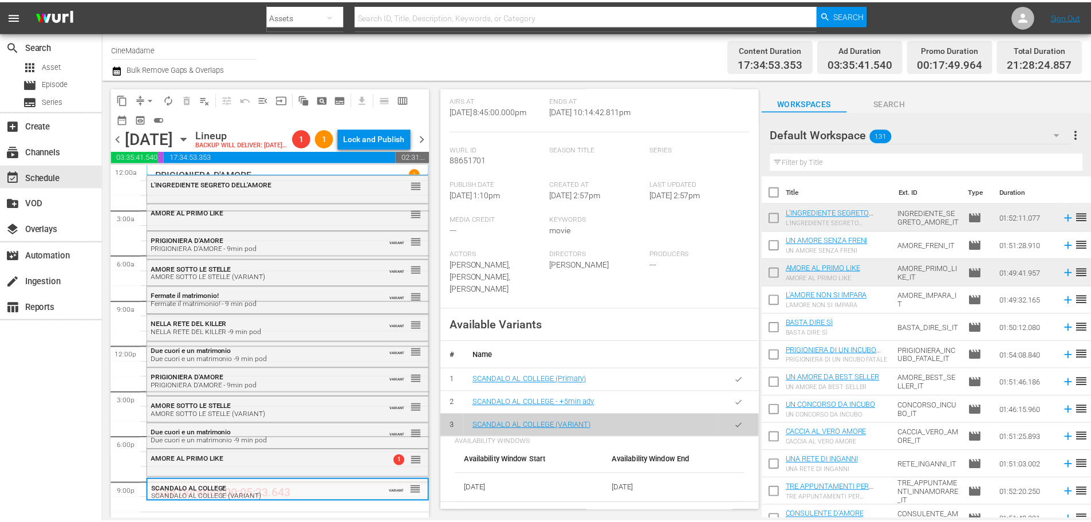
scroll to position [1, 0]
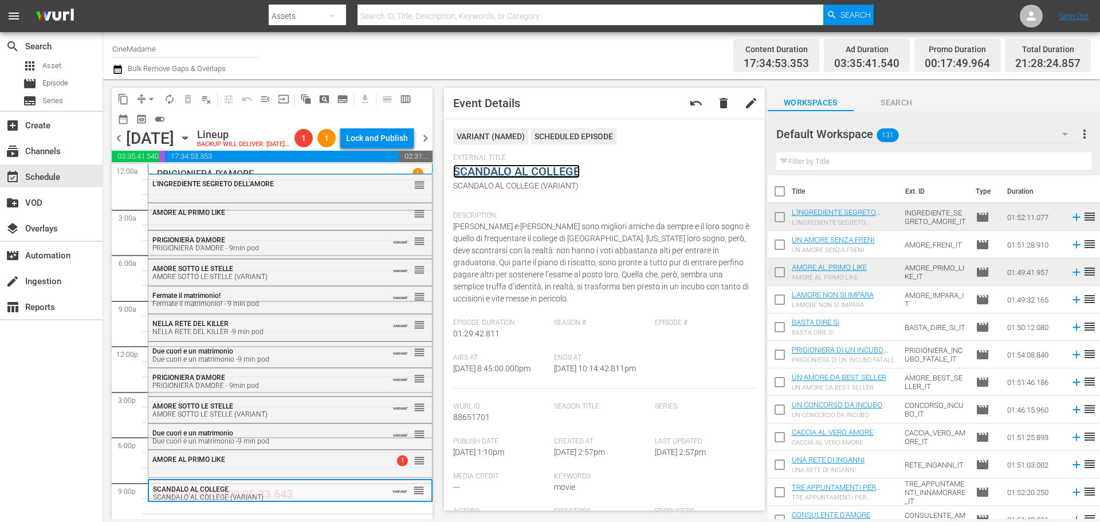
click at [551, 167] on link "SCANDALO AL COLLEGE" at bounding box center [516, 171] width 127 height 14
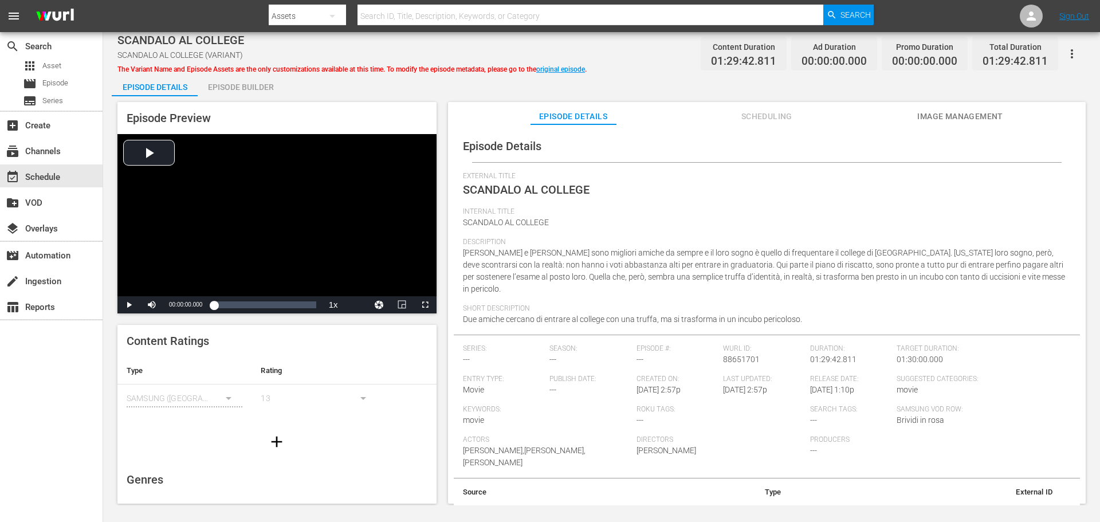
click at [229, 90] on div "Episode Builder" at bounding box center [241, 86] width 86 height 27
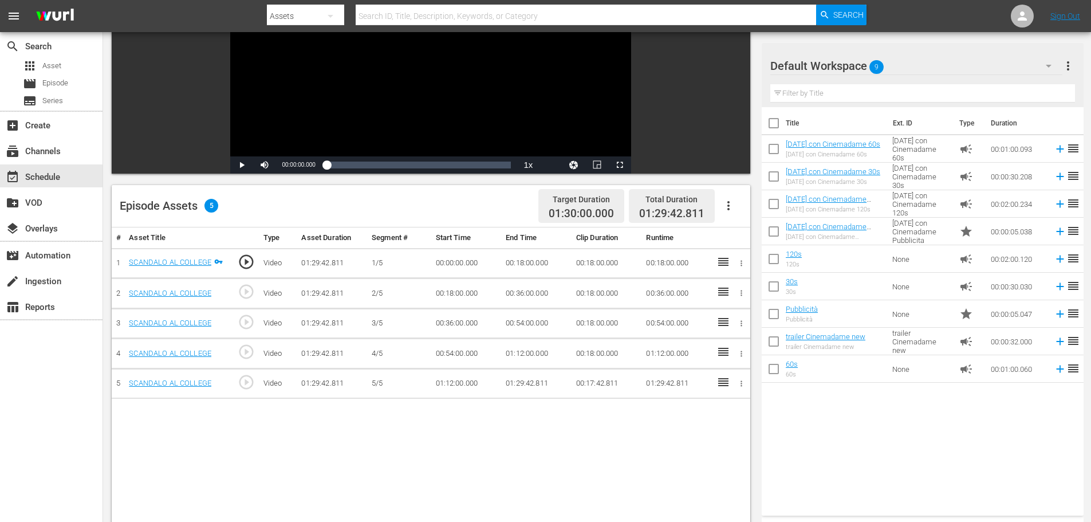
scroll to position [298, 0]
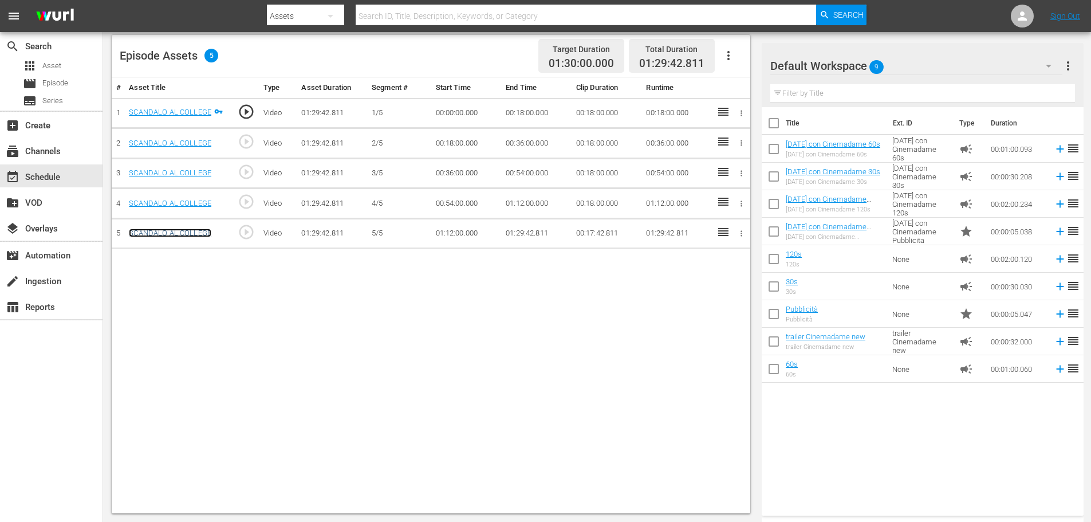
click at [191, 231] on link "SCANDALO AL COLLEGE" at bounding box center [170, 233] width 82 height 9
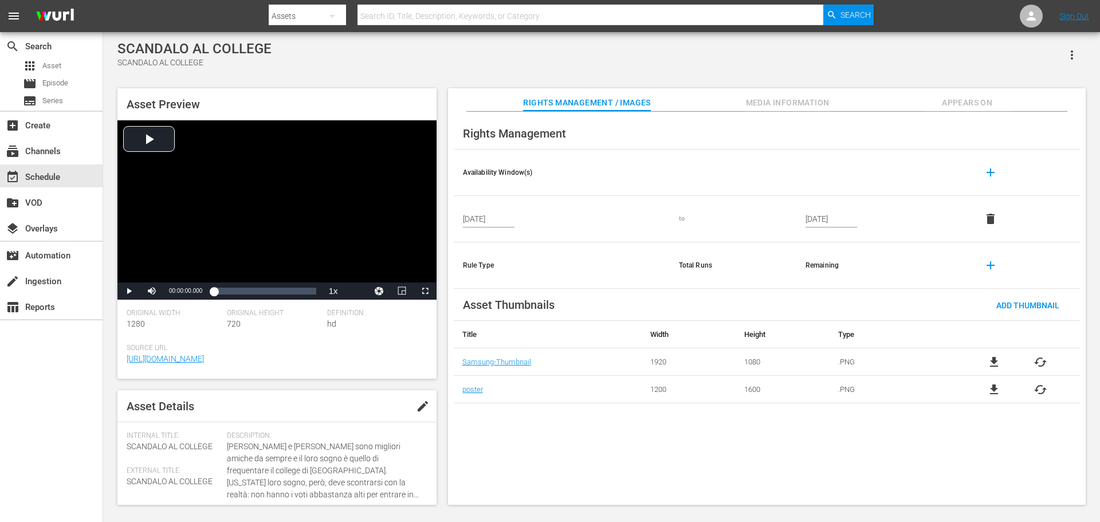
click at [1084, 52] on button "button" at bounding box center [1071, 54] width 27 height 27
click at [1064, 52] on div "Add To Workspace" at bounding box center [1037, 59] width 78 height 27
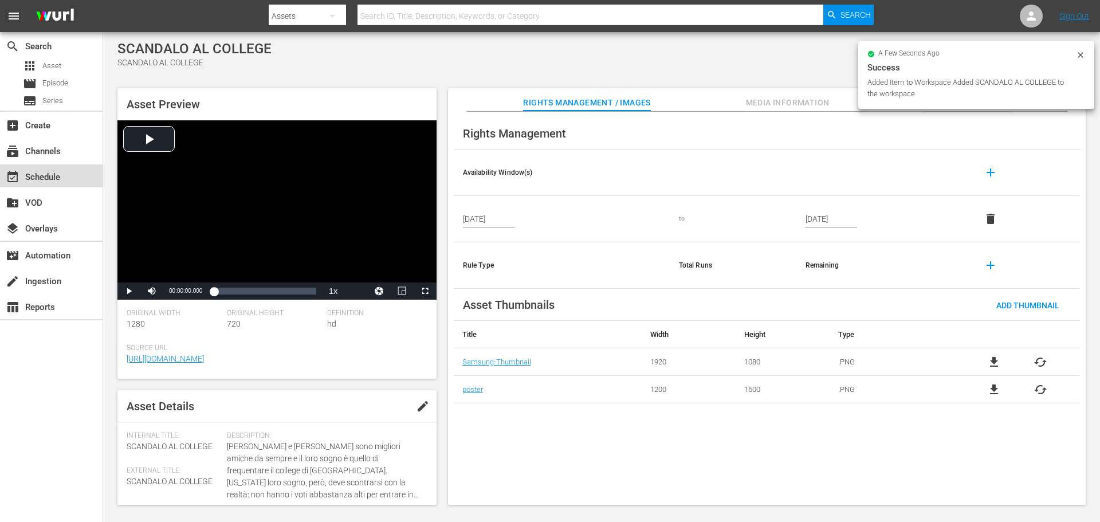
click at [45, 180] on div "event_available Schedule" at bounding box center [32, 175] width 64 height 10
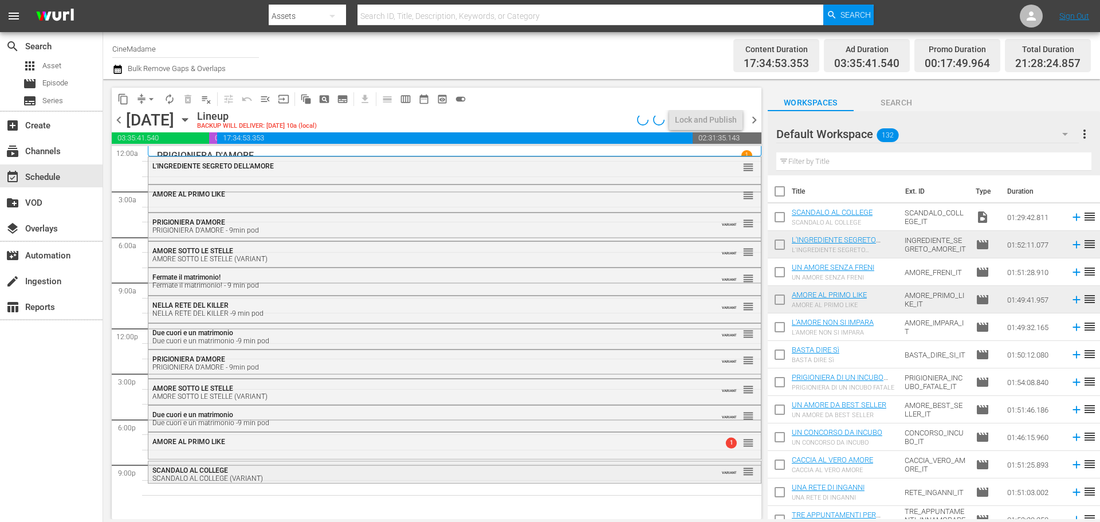
click at [271, 468] on div "SCANDALO AL COLLEGE SCANDALO AL COLLEGE (VARIANT)" at bounding box center [423, 474] width 542 height 16
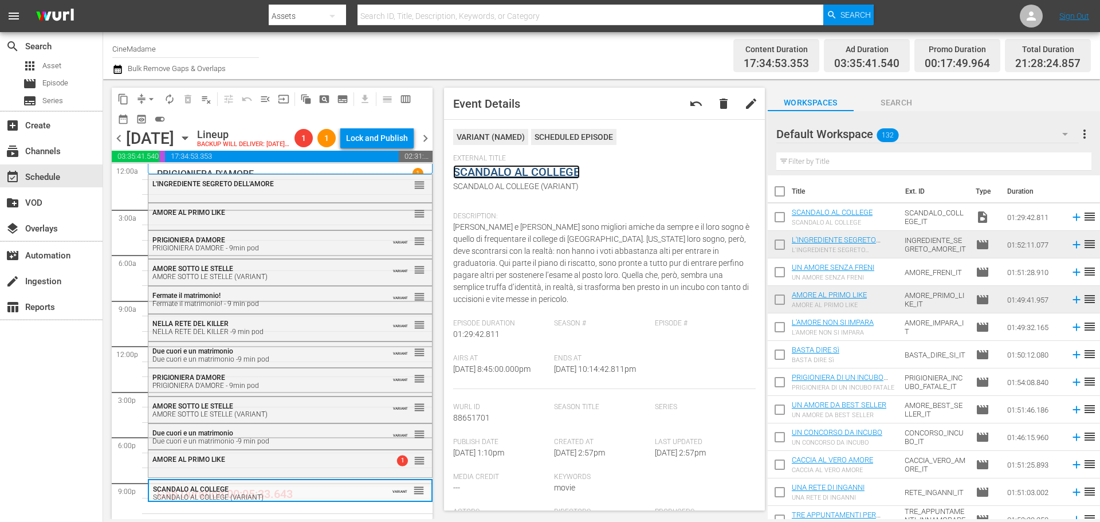
click at [555, 166] on link "SCANDALO AL COLLEGE" at bounding box center [516, 172] width 127 height 14
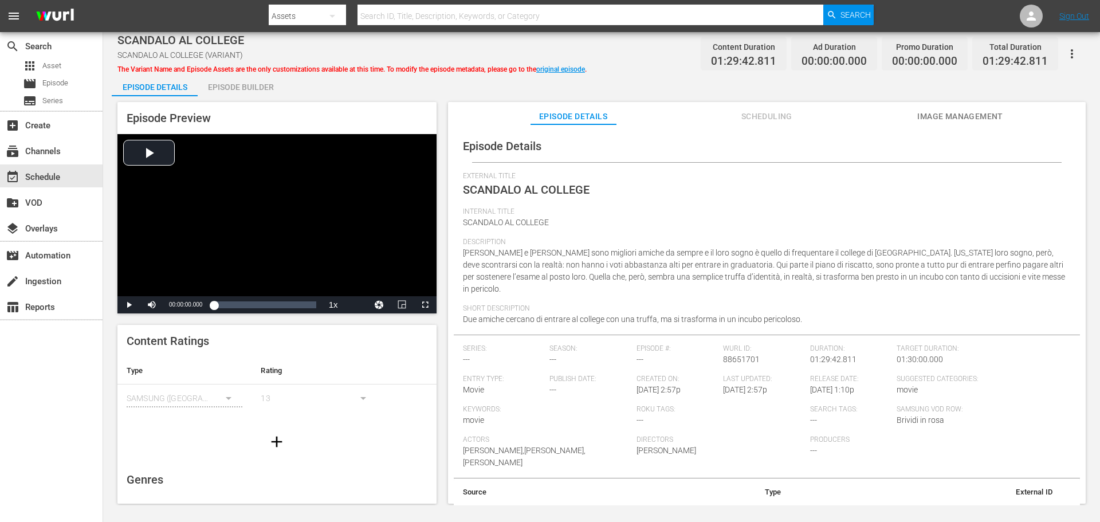
click at [266, 84] on div "Episode Builder" at bounding box center [241, 86] width 86 height 27
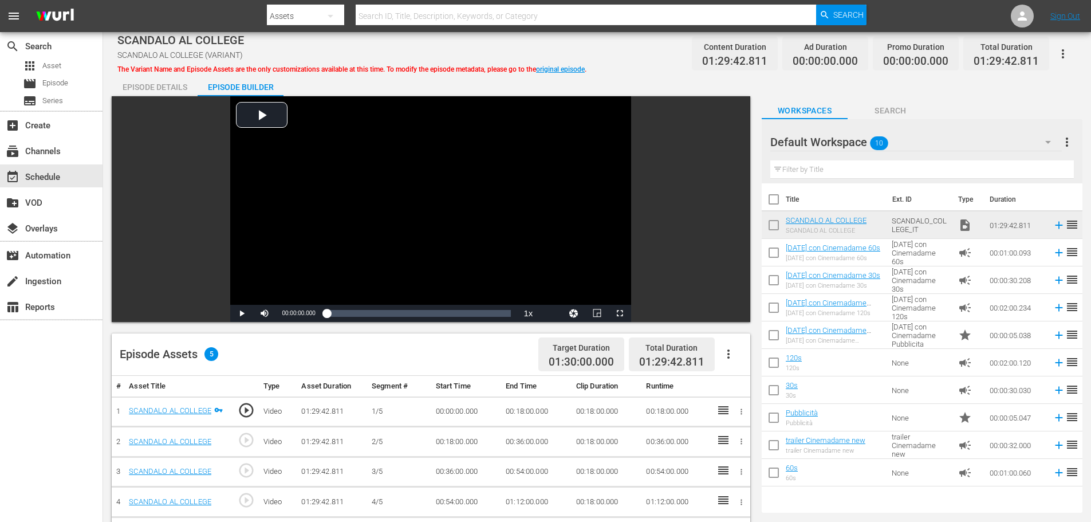
scroll to position [298, 0]
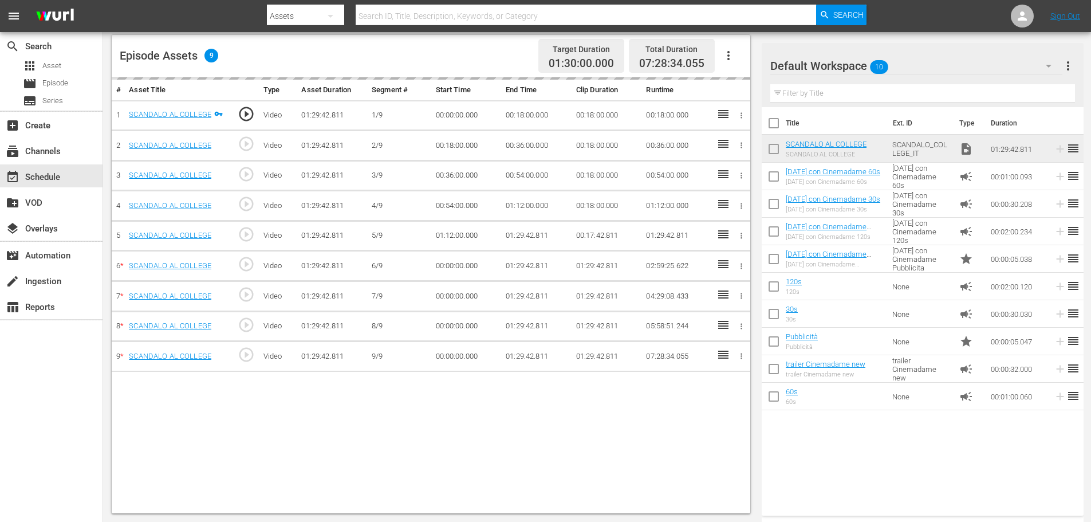
click at [525, 101] on td "00:18:00.000" at bounding box center [536, 115] width 70 height 30
click at [531, 111] on td "00:18:00.000" at bounding box center [536, 115] width 70 height 30
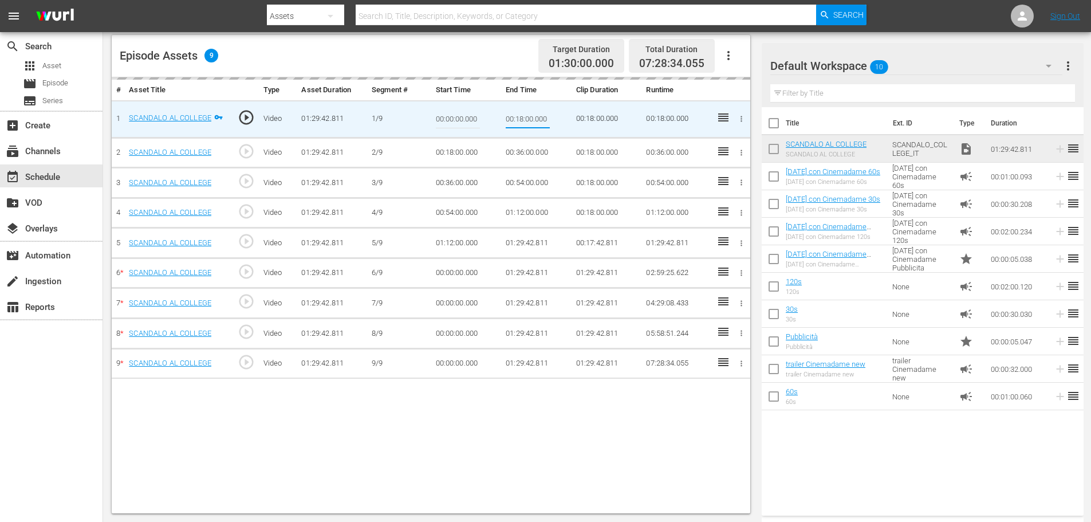
type input "00:09:00"
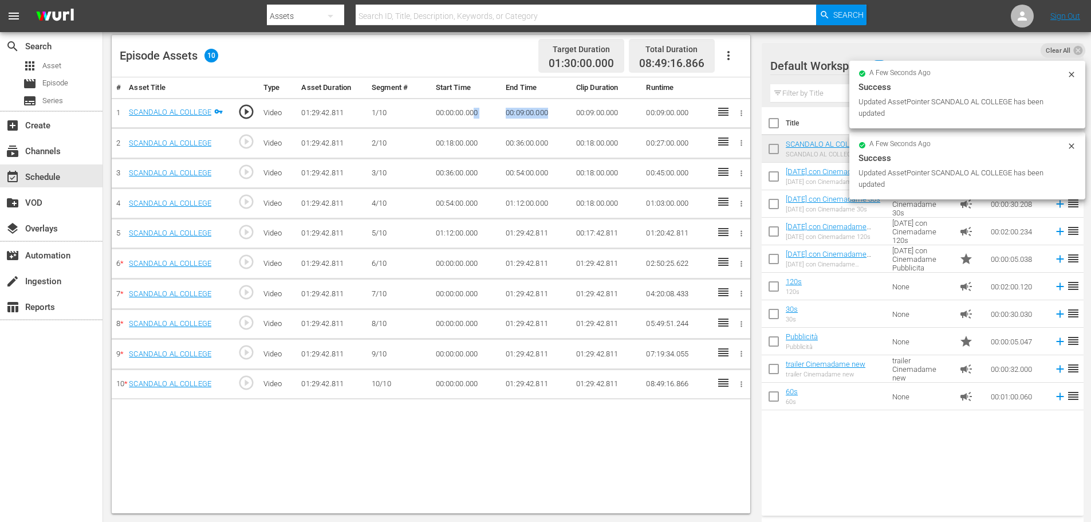
drag, startPoint x: 557, startPoint y: 115, endPoint x: 474, endPoint y: 115, distance: 83.1
click at [474, 115] on tr "1 SCANDALO AL COLLEGE play_circle_outline Video 01:29:42.811 1/10 00:00:00.000 …" at bounding box center [431, 113] width 639 height 30
click at [554, 113] on td "00:09:00.000" at bounding box center [536, 113] width 70 height 30
drag, startPoint x: 556, startPoint y: 113, endPoint x: 501, endPoint y: 112, distance: 55.0
click at [501, 112] on tr "1 SCANDALO AL COLLEGE play_circle_outline Video 01:29:42.811 1/10 00:00:00.000 …" at bounding box center [431, 113] width 639 height 30
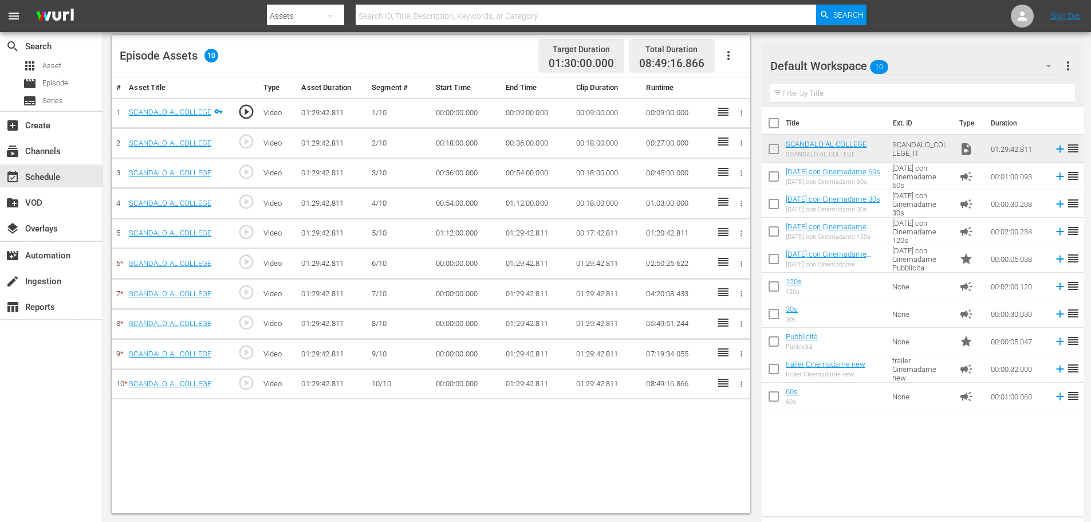
click at [466, 141] on td "00:18:00.000" at bounding box center [466, 143] width 70 height 30
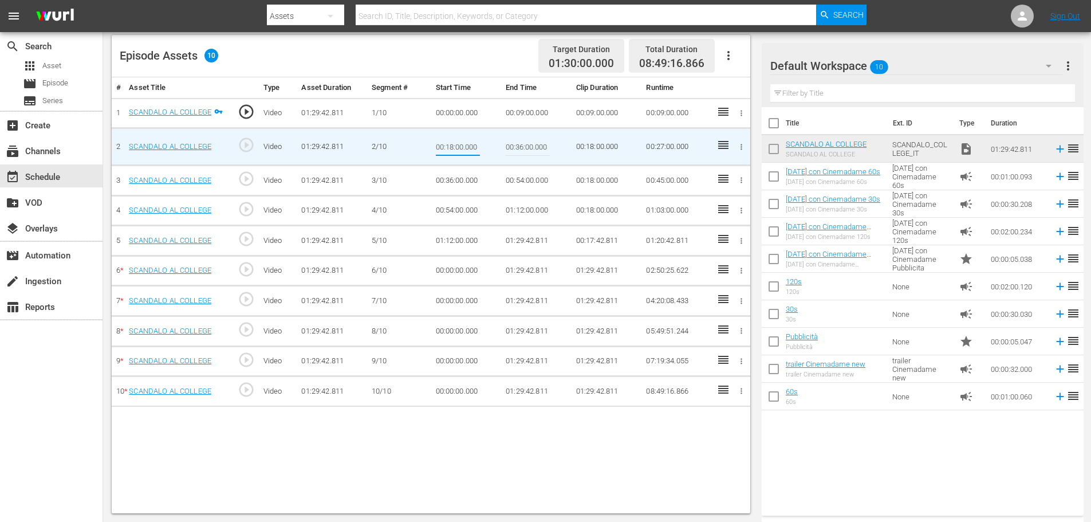
click at [466, 141] on input "00:18:00.000" at bounding box center [458, 146] width 44 height 27
type input "00:09:00.000"
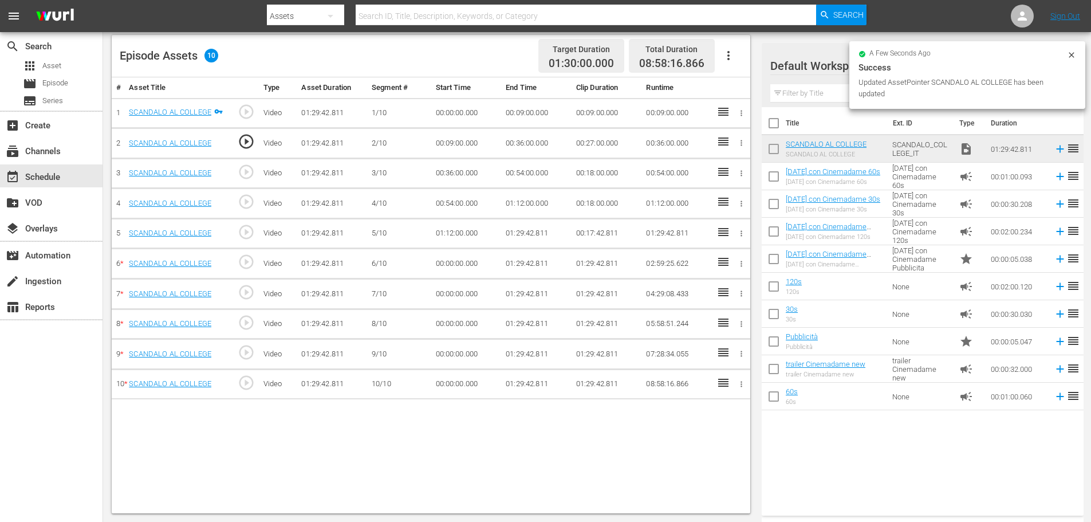
click at [530, 147] on td "00:36:00.000" at bounding box center [536, 143] width 70 height 30
drag, startPoint x: 554, startPoint y: 145, endPoint x: 502, endPoint y: 140, distance: 51.8
click at [502, 140] on td "00:18:00.000" at bounding box center [536, 143] width 70 height 30
click at [455, 179] on td "00:36:00.000" at bounding box center [466, 173] width 70 height 30
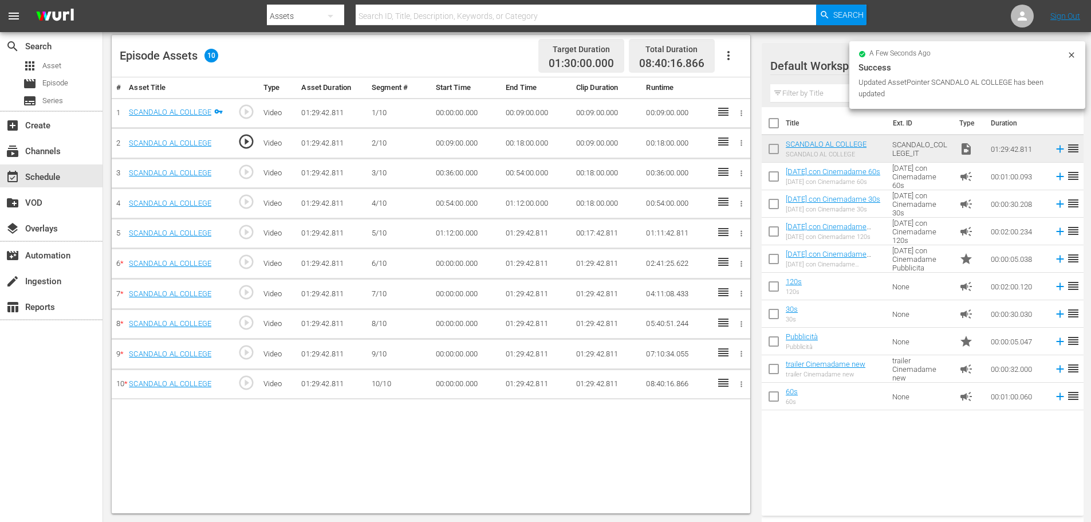
click at [458, 171] on td "00:36:00.000" at bounding box center [466, 173] width 70 height 30
click at [515, 167] on td "00:54:00.000" at bounding box center [536, 173] width 70 height 30
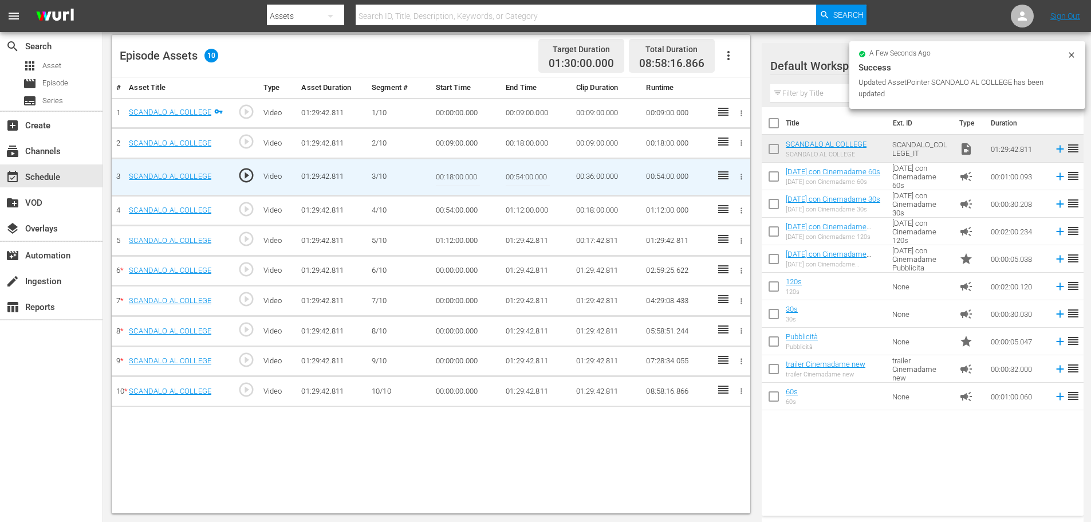
click at [515, 169] on input "00:54:00.000" at bounding box center [528, 176] width 44 height 27
click at [515, 171] on input "00:54:00.000" at bounding box center [528, 176] width 44 height 27
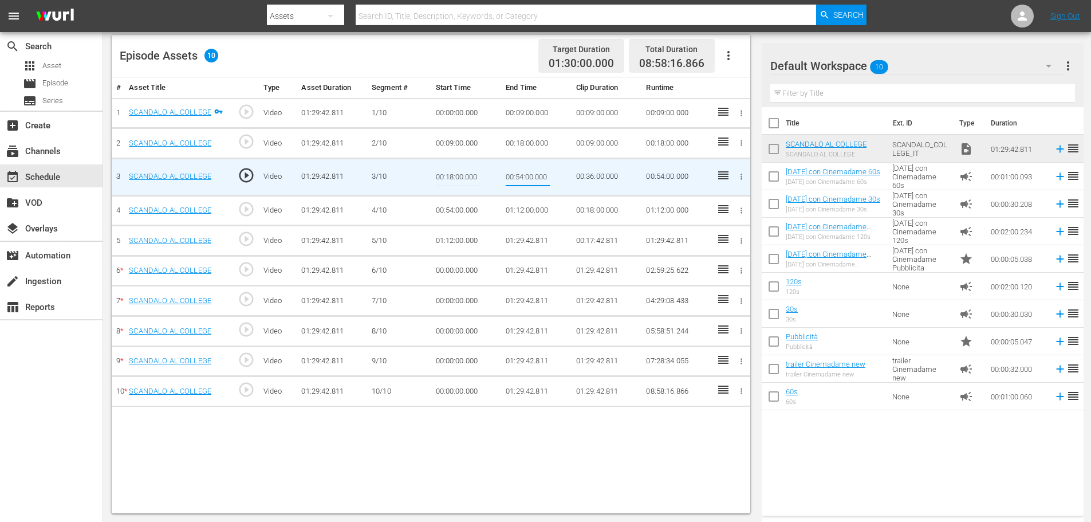
click at [515, 171] on input "00:54:00.000" at bounding box center [528, 176] width 44 height 27
paste input "27:"
type input "00:27:00"
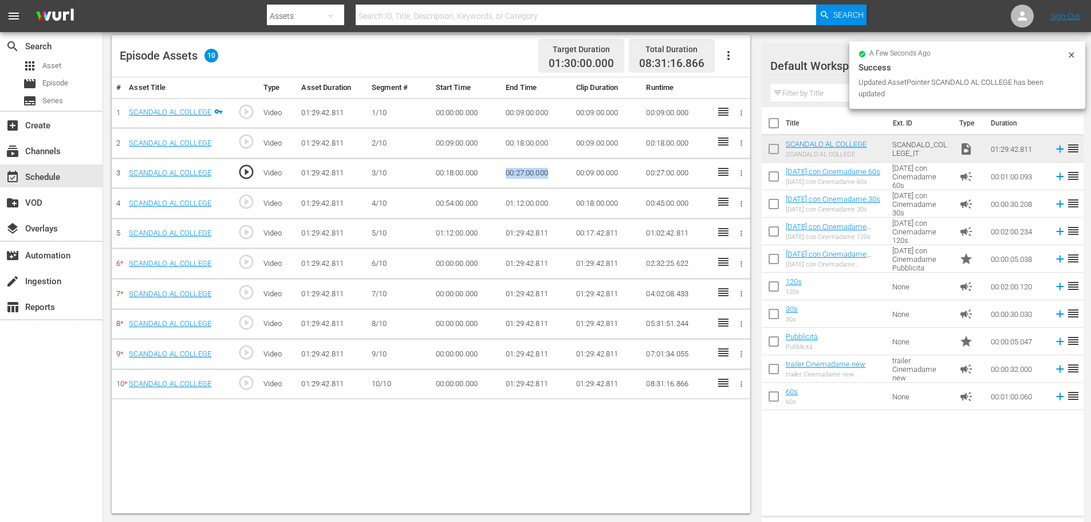
drag, startPoint x: 553, startPoint y: 175, endPoint x: 499, endPoint y: 176, distance: 54.4
click at [499, 176] on tr "3 SCANDALO AL COLLEGE play_circle_outline Video 01:29:42.811 3/10 00:18:00.000 …" at bounding box center [431, 173] width 639 height 30
click at [456, 204] on td "00:54:00.000" at bounding box center [466, 203] width 70 height 30
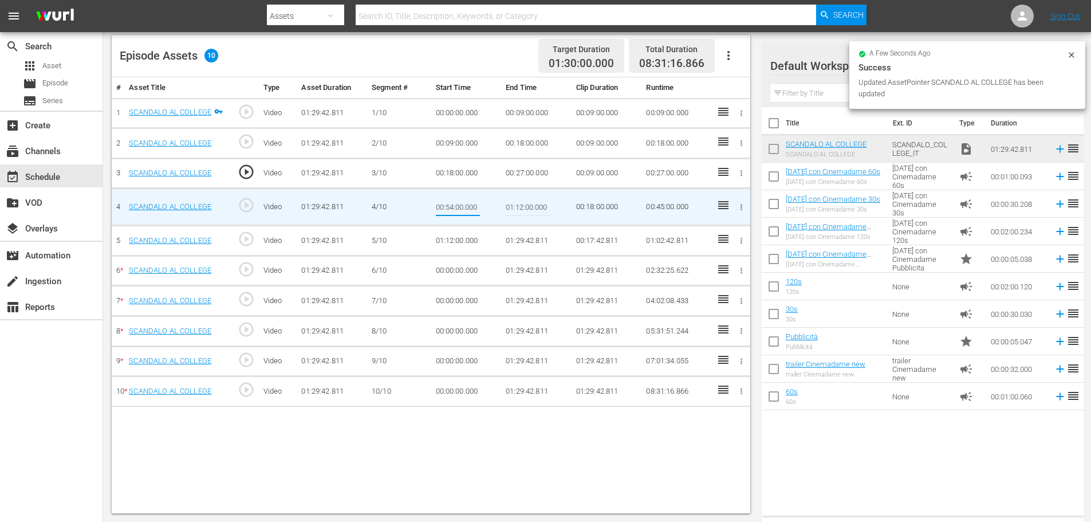
type input "00:27:00.000"
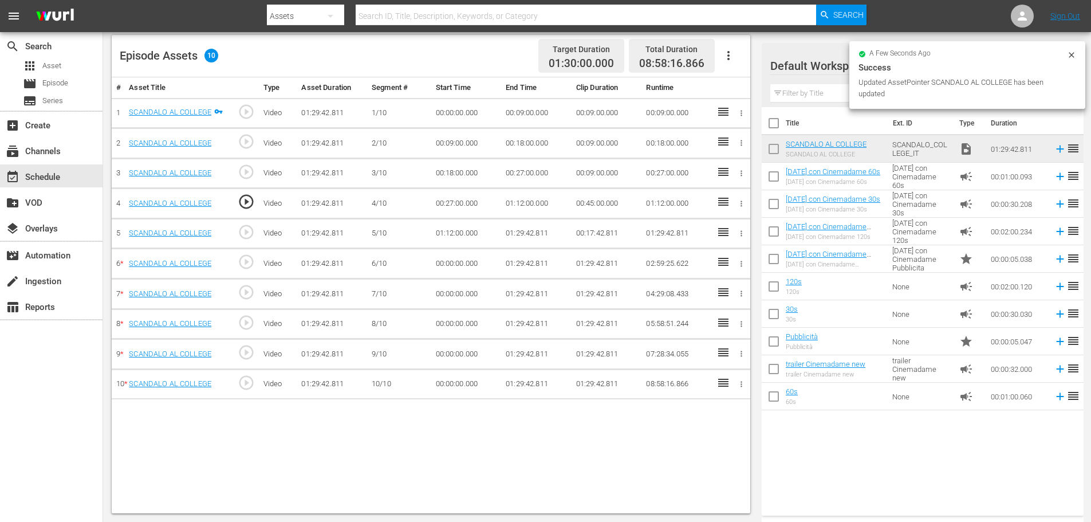
click at [509, 207] on td "01:12:00.000" at bounding box center [536, 203] width 70 height 30
click at [514, 206] on td "01:12:00.000" at bounding box center [536, 203] width 70 height 30
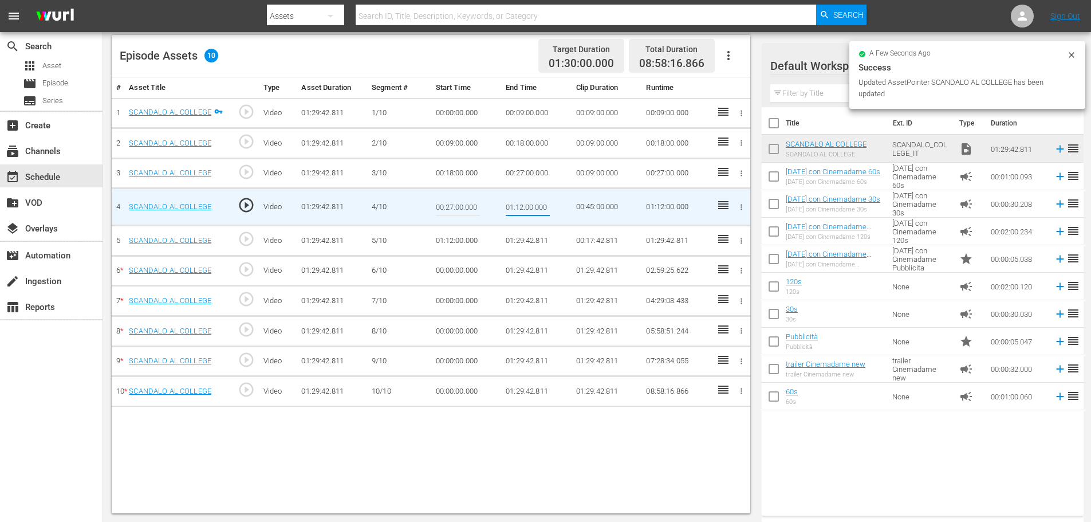
type input "00:36:00"
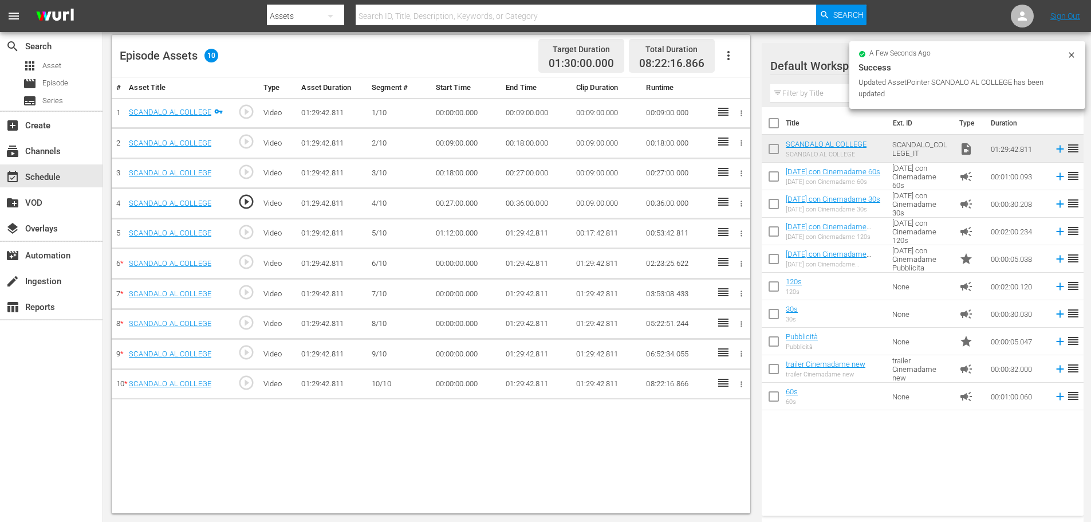
drag, startPoint x: 554, startPoint y: 204, endPoint x: 491, endPoint y: 203, distance: 62.4
click at [491, 203] on tr "4 SCANDALO AL COLLEGE play_circle_outline Video 01:29:42.811 4/10 00:27:00.000 …" at bounding box center [431, 203] width 639 height 30
drag, startPoint x: 567, startPoint y: 202, endPoint x: 499, endPoint y: 200, distance: 67.6
click at [499, 200] on tr "4 SCANDALO AL COLLEGE play_circle_outline Video 01:29:42.811 4/10 00:27:00.000 …" at bounding box center [431, 203] width 639 height 30
click at [462, 230] on td "01:12:00.000" at bounding box center [466, 233] width 70 height 30
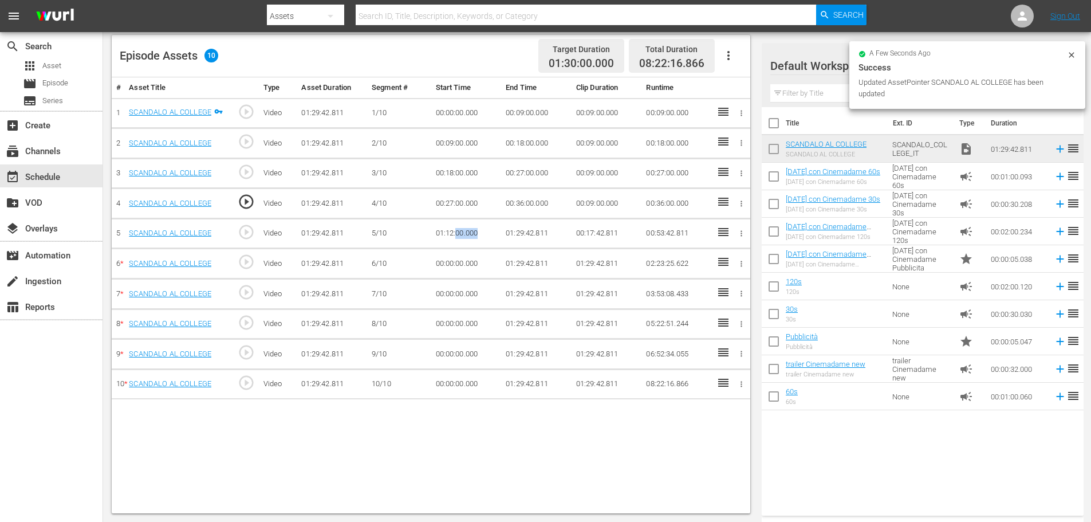
click at [462, 230] on td "01:12:00.000" at bounding box center [466, 233] width 70 height 30
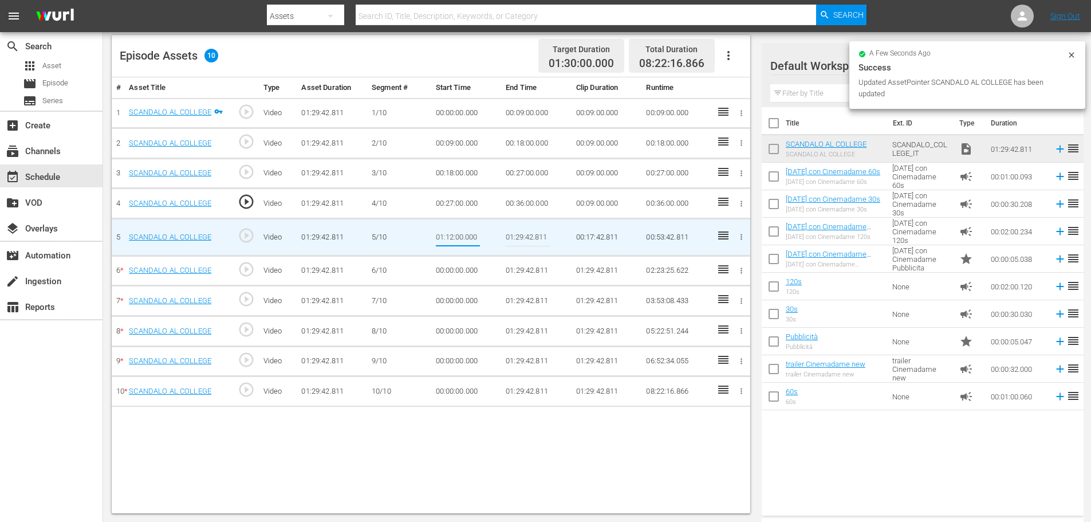
type input "00:36:00.000"
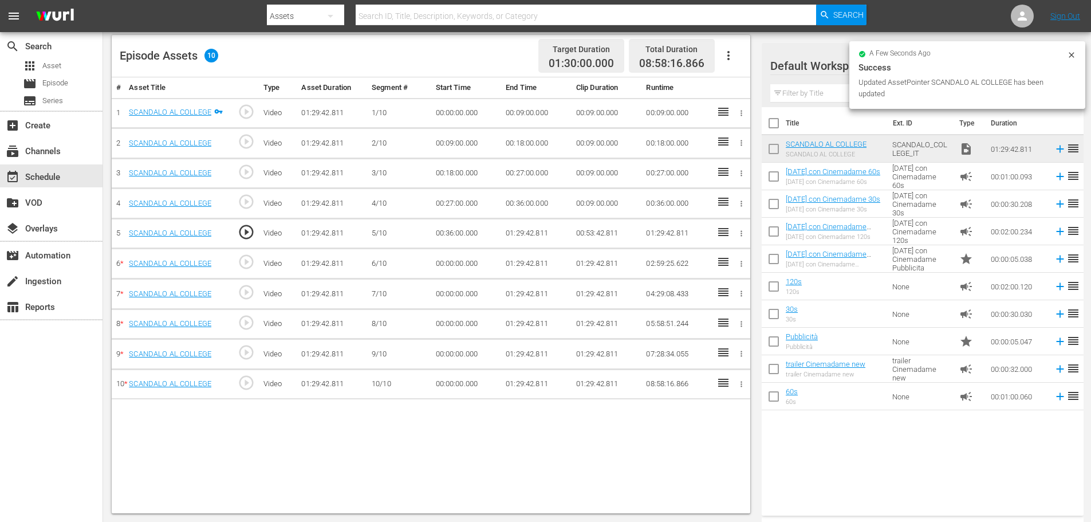
click at [512, 233] on td "01:29:42.811" at bounding box center [536, 233] width 70 height 30
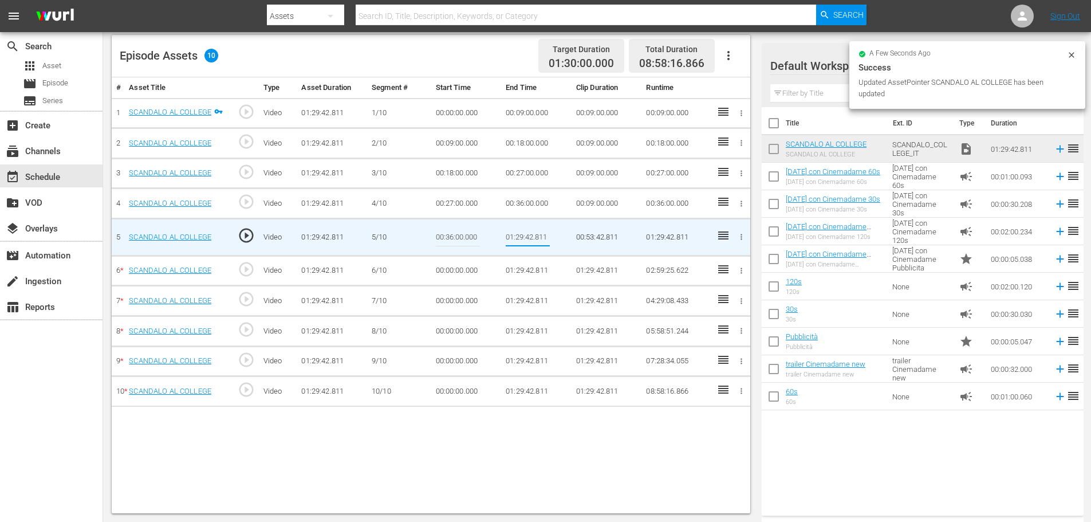
type input "00:45:00"
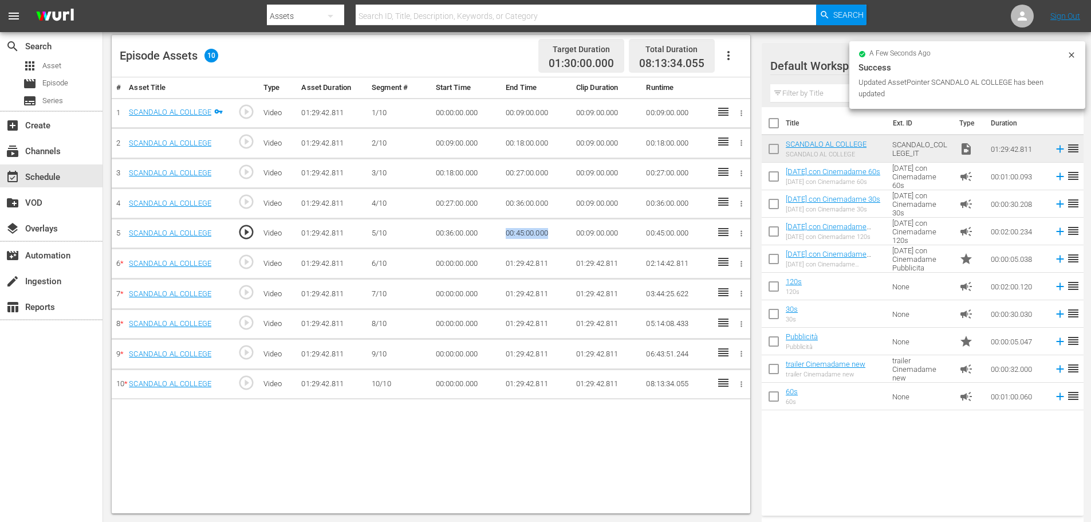
drag, startPoint x: 564, startPoint y: 233, endPoint x: 495, endPoint y: 235, distance: 68.8
click at [495, 235] on tr "5 SCANDALO AL COLLEGE play_circle_outline Video 01:29:42.811 5/10 00:36:00.000 …" at bounding box center [431, 233] width 639 height 30
click at [451, 261] on td "00:00:00.000" at bounding box center [466, 264] width 70 height 30
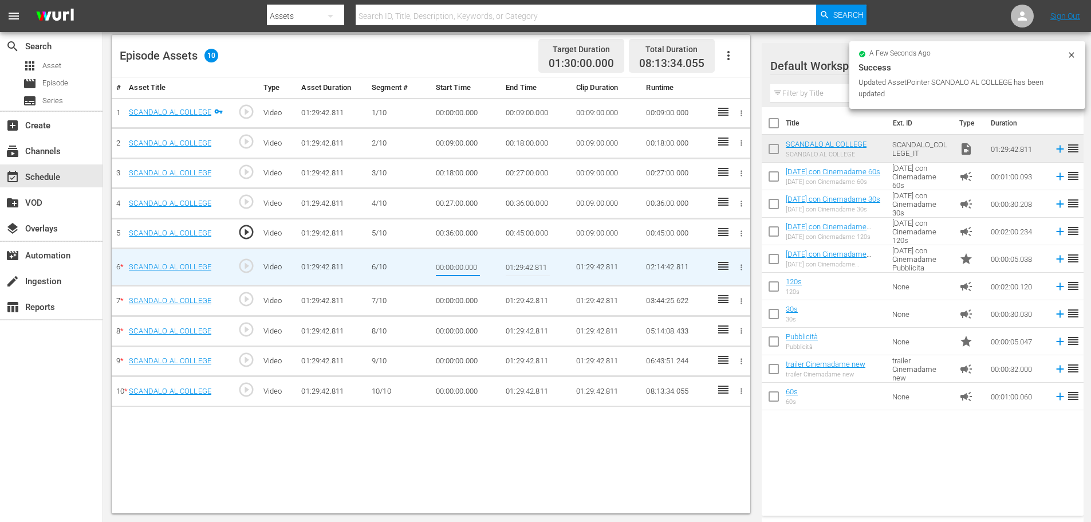
click at [451, 261] on input "00:00:00.000" at bounding box center [458, 266] width 44 height 27
type input "00:45:00.000"
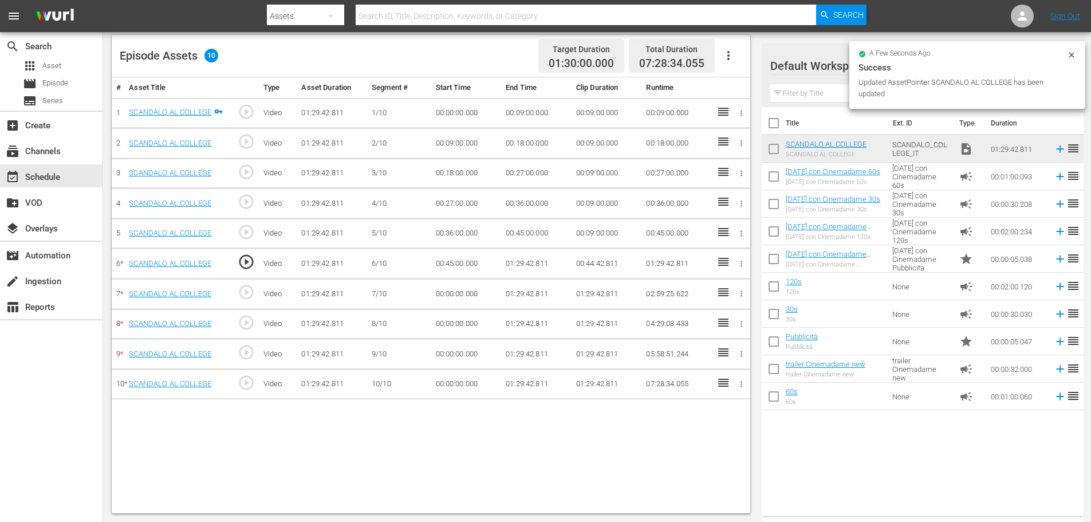
click at [513, 271] on td "01:29:42.811" at bounding box center [536, 264] width 70 height 30
click at [523, 261] on td "01:29:42.811" at bounding box center [536, 264] width 70 height 30
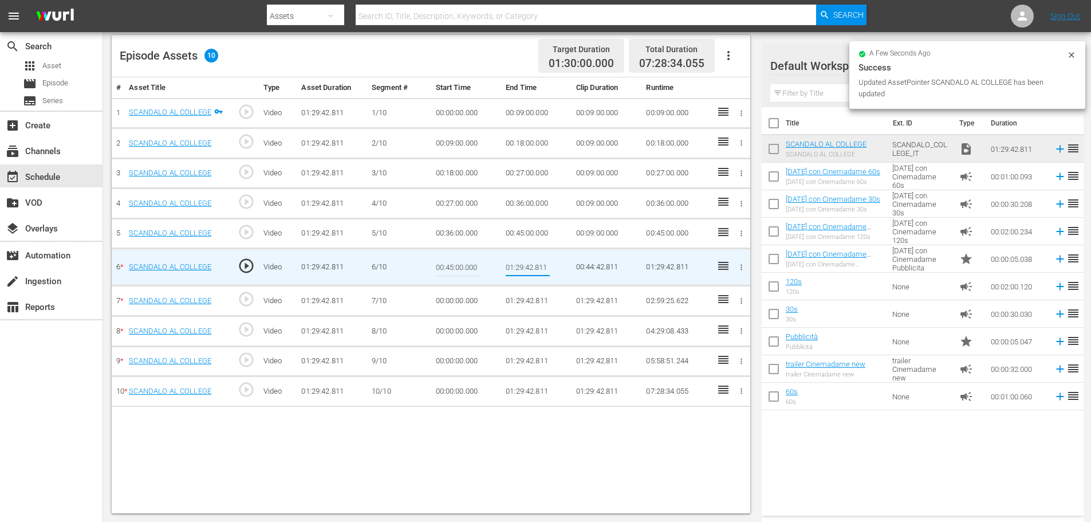
click at [523, 261] on input "01:29:42.811" at bounding box center [528, 266] width 44 height 27
type input "00:54:00"
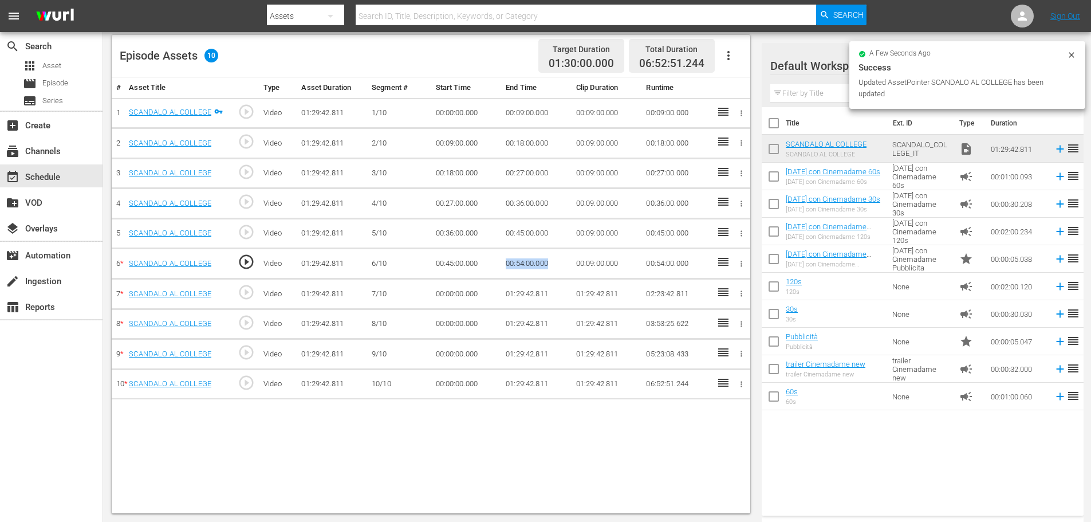
drag, startPoint x: 556, startPoint y: 265, endPoint x: 498, endPoint y: 264, distance: 58.4
click at [498, 264] on tr "6 * SCANDALO AL COLLEGE play_circle_outline Video 01:29:42.811 6/10 00:45:00.00…" at bounding box center [431, 264] width 639 height 30
click at [460, 293] on td "00:00:00.000" at bounding box center [466, 294] width 70 height 30
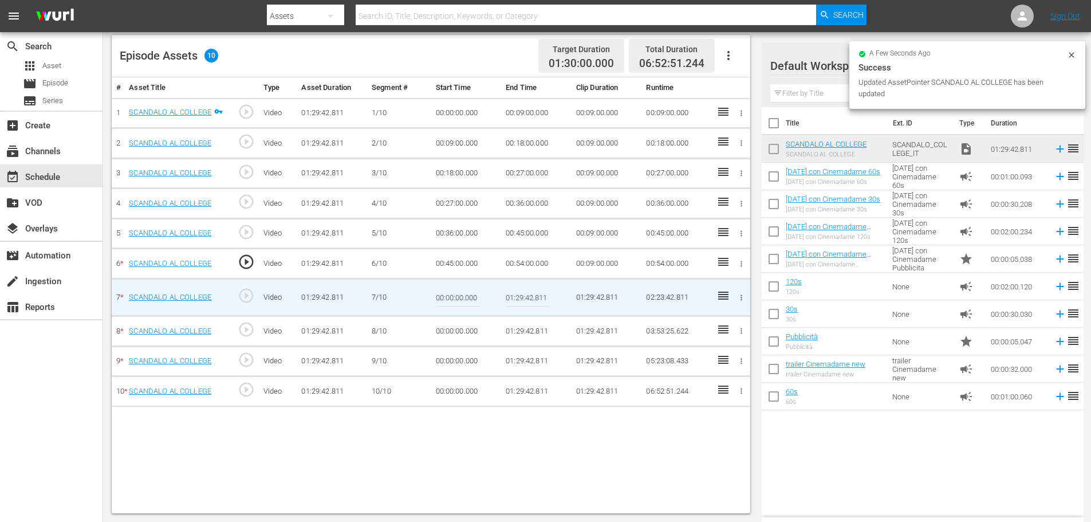
click at [460, 293] on input "00:00:00.000" at bounding box center [458, 297] width 44 height 27
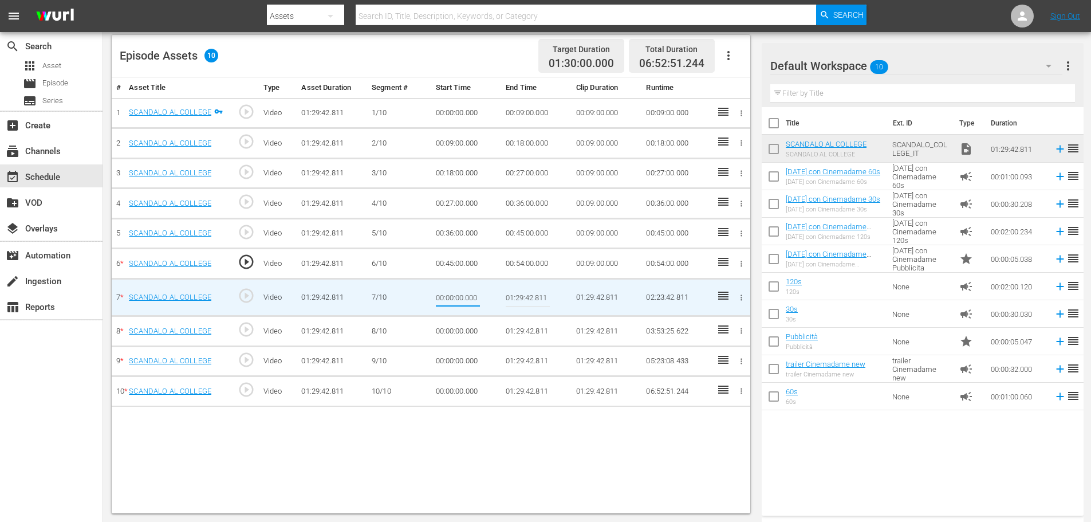
click at [460, 293] on input "00:00:00.000" at bounding box center [458, 297] width 44 height 27
paste input "00:54"
type input "00:54:00.000"
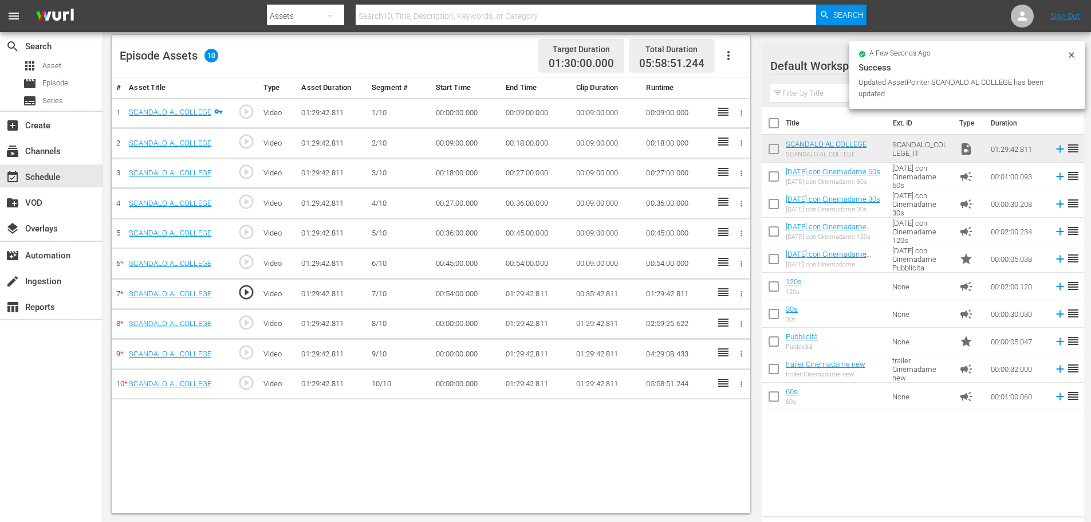
click at [518, 292] on td "01:29:42.811" at bounding box center [536, 294] width 70 height 30
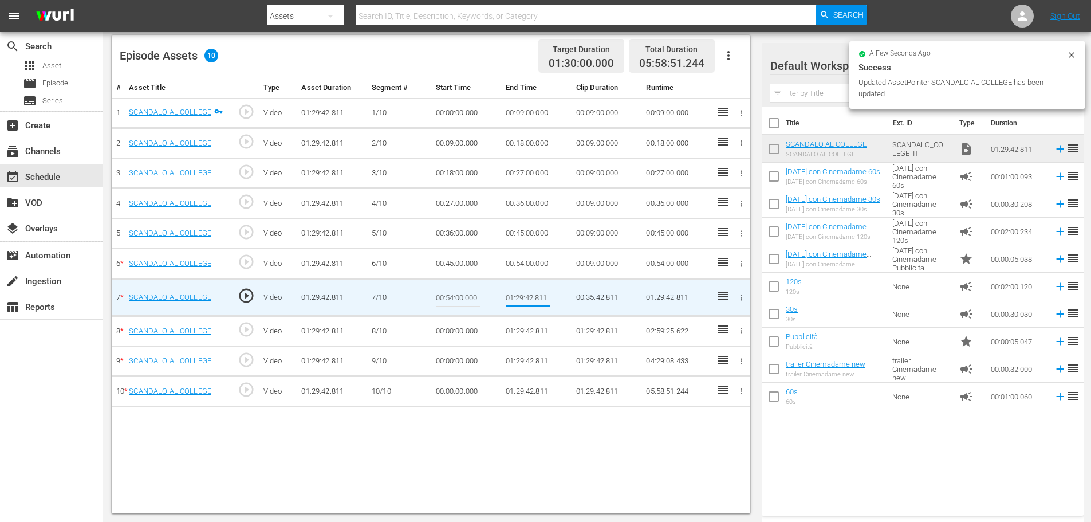
type input "01:03:00"
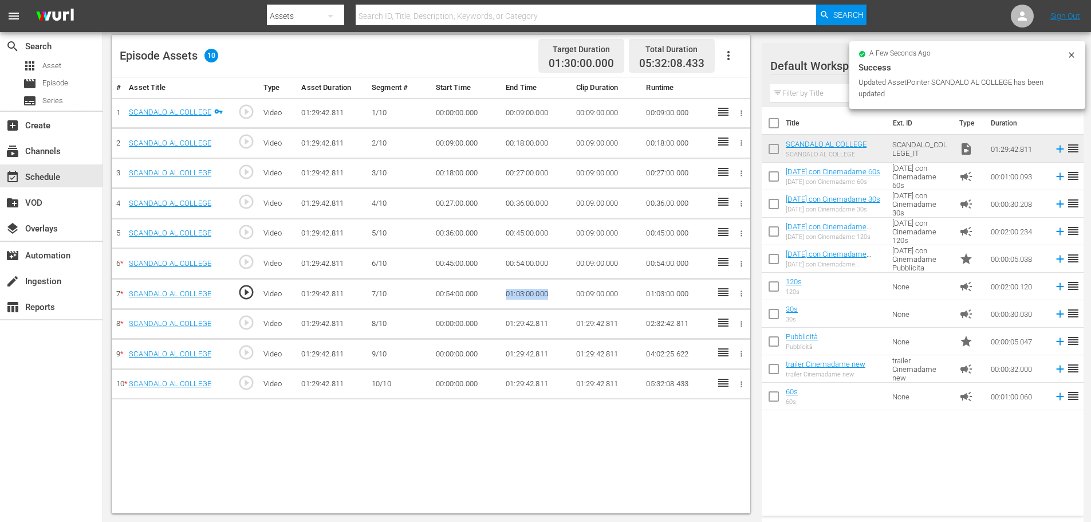
drag, startPoint x: 553, startPoint y: 292, endPoint x: 487, endPoint y: 293, distance: 65.9
click at [487, 293] on tr "7 * SCANDALO AL COLLEGE play_circle_outline Video 01:29:42.811 7/10 00:54:00.00…" at bounding box center [431, 294] width 639 height 30
click at [457, 327] on td "00:00:00.000" at bounding box center [466, 324] width 70 height 30
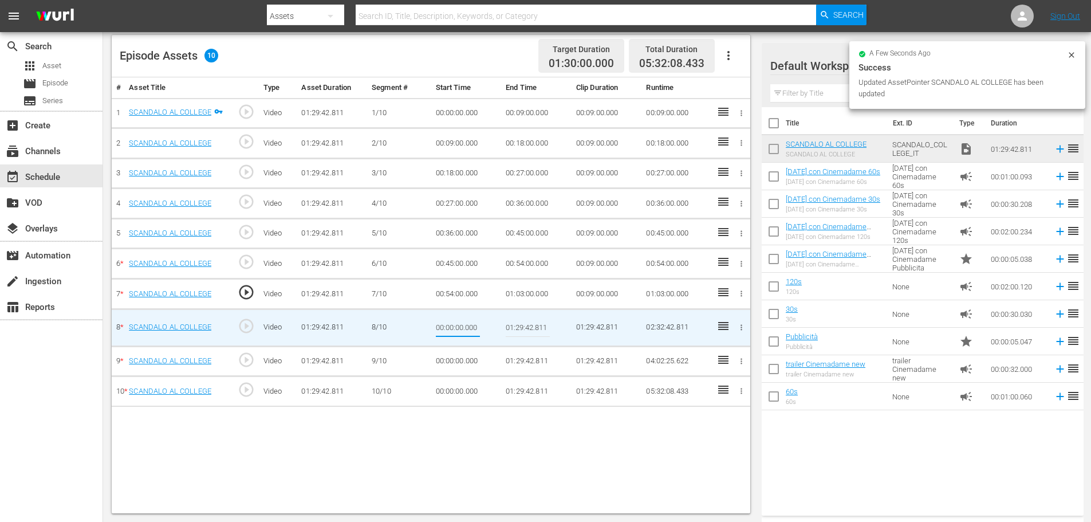
type input "01:03:00.000"
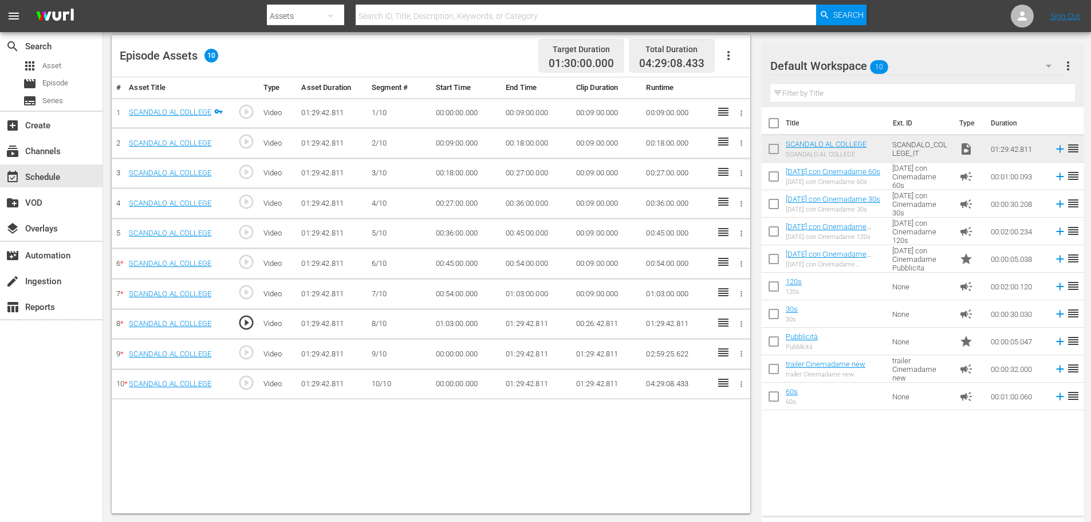
click at [517, 322] on td "01:29:42.811" at bounding box center [536, 324] width 70 height 30
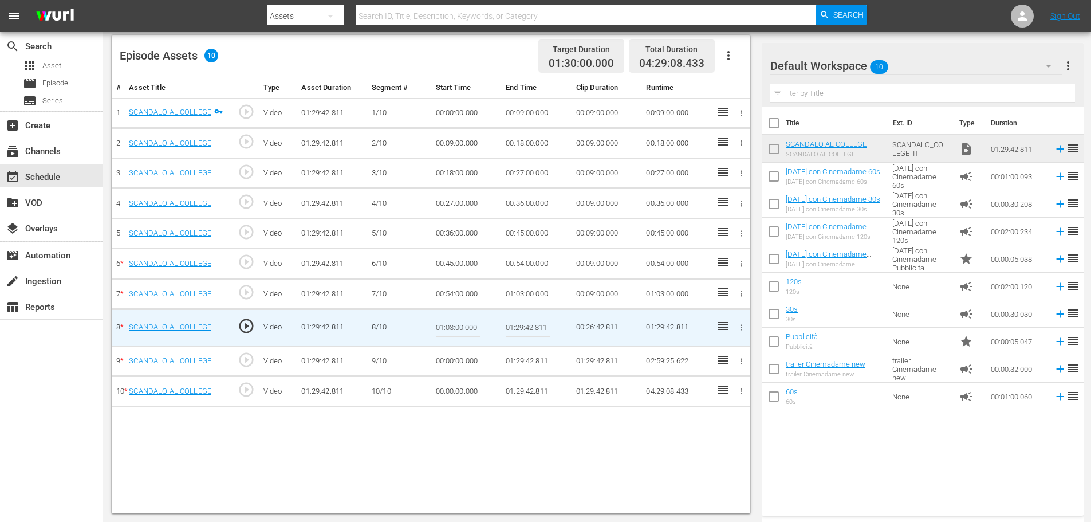
click at [517, 322] on input "01:29:42.811" at bounding box center [528, 327] width 44 height 27
paste input "12:00"
type input "01:12:00"
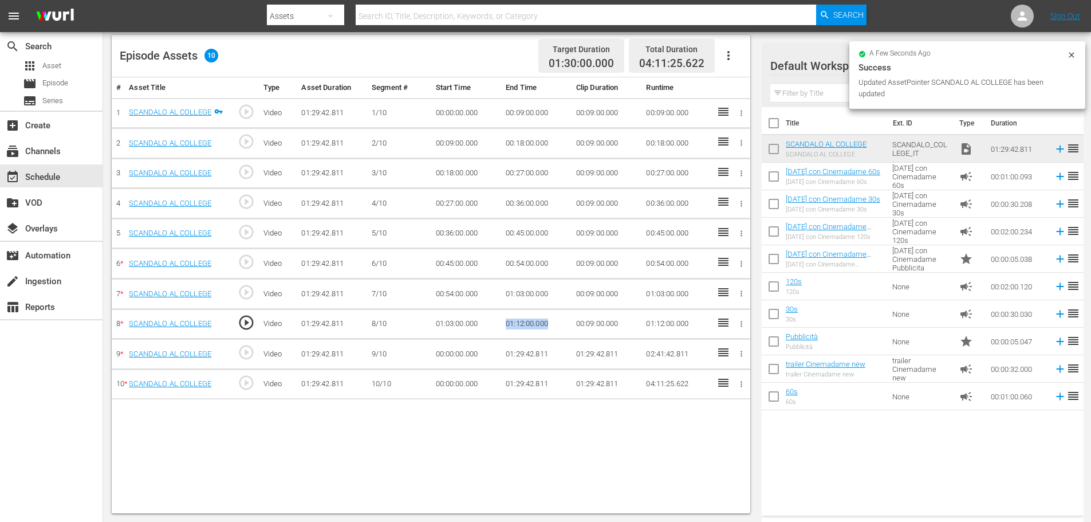
drag, startPoint x: 550, startPoint y: 328, endPoint x: 501, endPoint y: 337, distance: 50.7
click at [501, 337] on tr "8 * SCANDALO AL COLLEGE play_circle_outline Video 01:29:42.811 8/10 01:03:00.00…" at bounding box center [431, 324] width 639 height 30
click at [448, 363] on td "00:00:00.000" at bounding box center [466, 354] width 70 height 30
click at [449, 353] on td "00:00:00.000" at bounding box center [466, 354] width 70 height 30
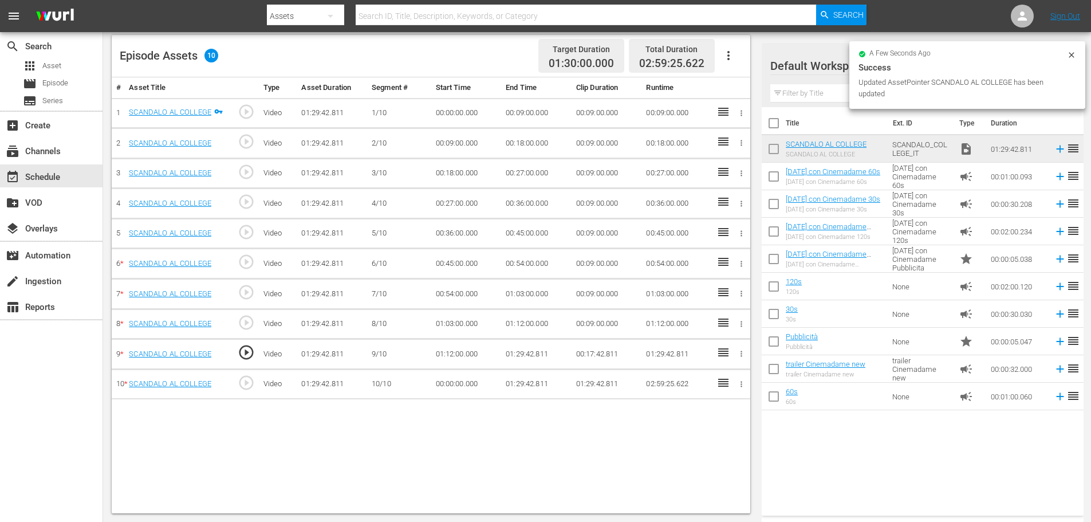
click at [515, 354] on td "01:29:42.811" at bounding box center [536, 354] width 70 height 30
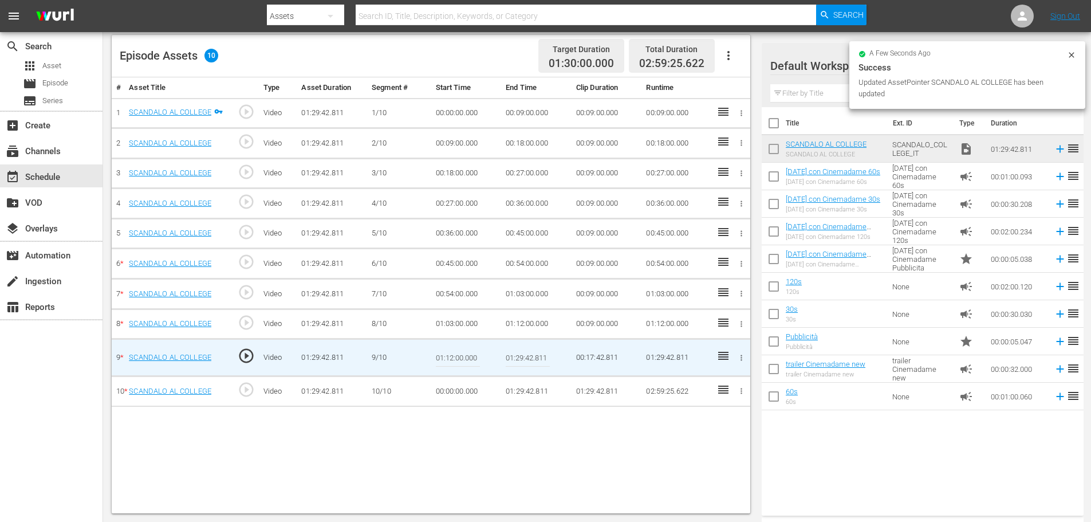
click at [515, 354] on input "01:29:42.811" at bounding box center [528, 357] width 44 height 27
paste input "1:00"
type input "01:21:00"
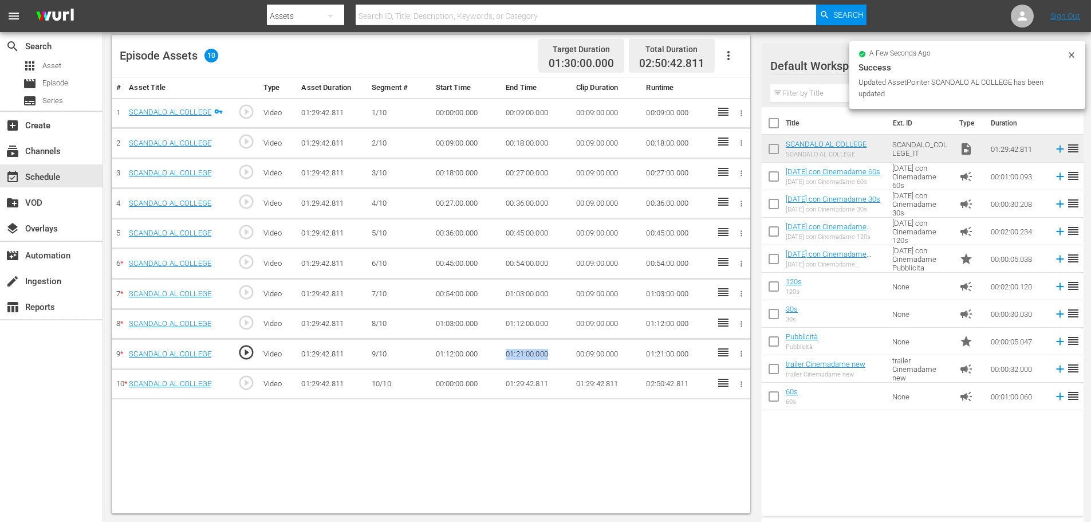
drag, startPoint x: 550, startPoint y: 353, endPoint x: 501, endPoint y: 357, distance: 49.4
click at [501, 357] on td "01:21:00.000" at bounding box center [536, 354] width 70 height 30
click at [458, 377] on td "00:00:00.000" at bounding box center [466, 384] width 70 height 30
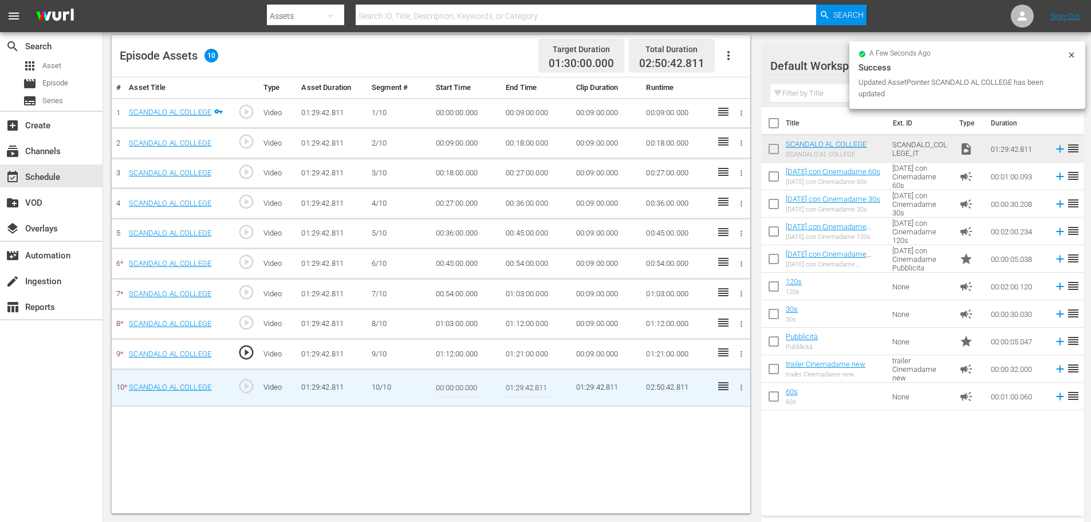
click at [458, 377] on input "00:00:00.000" at bounding box center [458, 387] width 44 height 27
paste input "1:21"
type input "01:21:00.000"
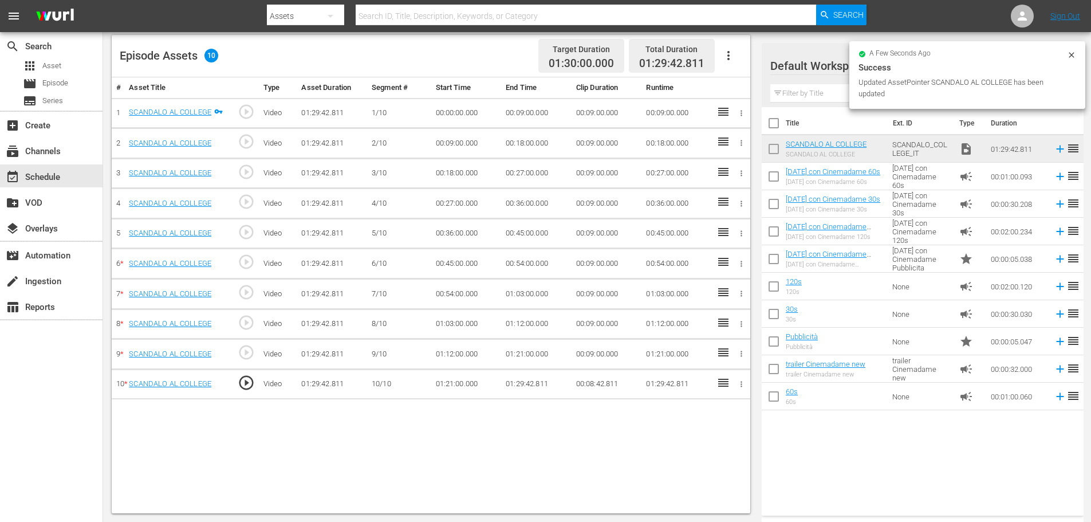
click at [722, 45] on button "button" at bounding box center [728, 55] width 27 height 27
click at [734, 55] on div "Fill with Ads" at bounding box center [763, 59] width 78 height 27
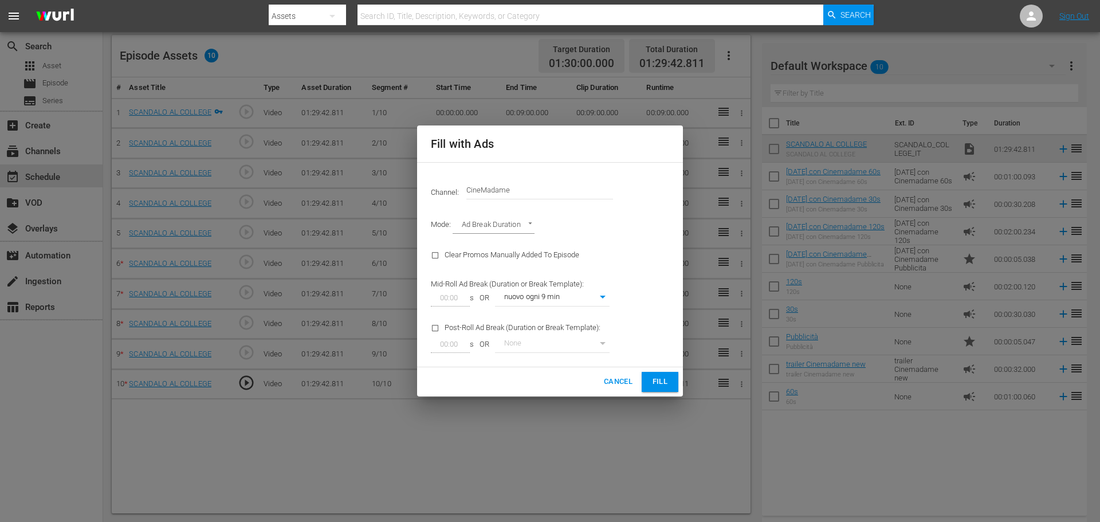
click at [660, 380] on span "Fill" at bounding box center [660, 381] width 18 height 13
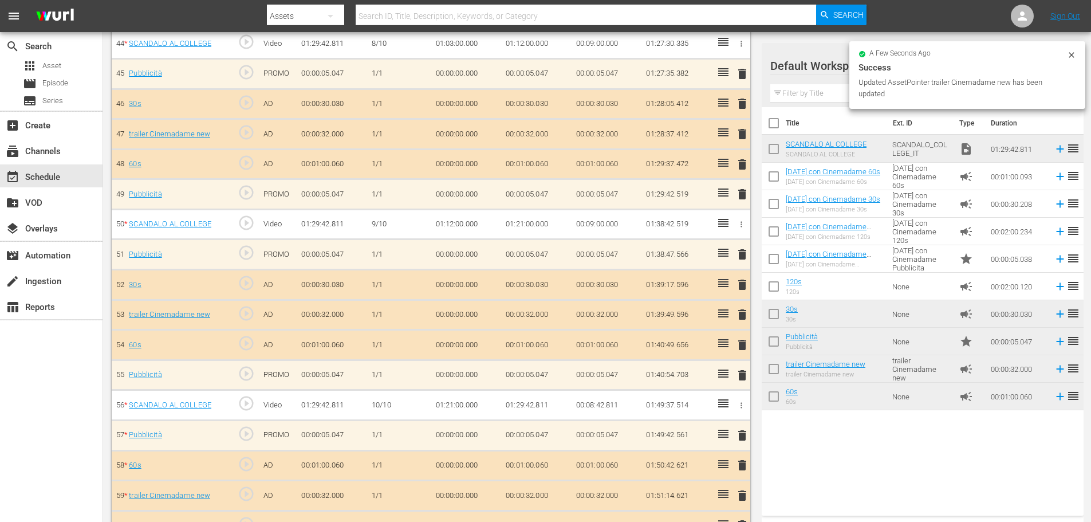
scroll to position [1660, 0]
click at [70, 176] on div "event_available Schedule" at bounding box center [51, 175] width 103 height 23
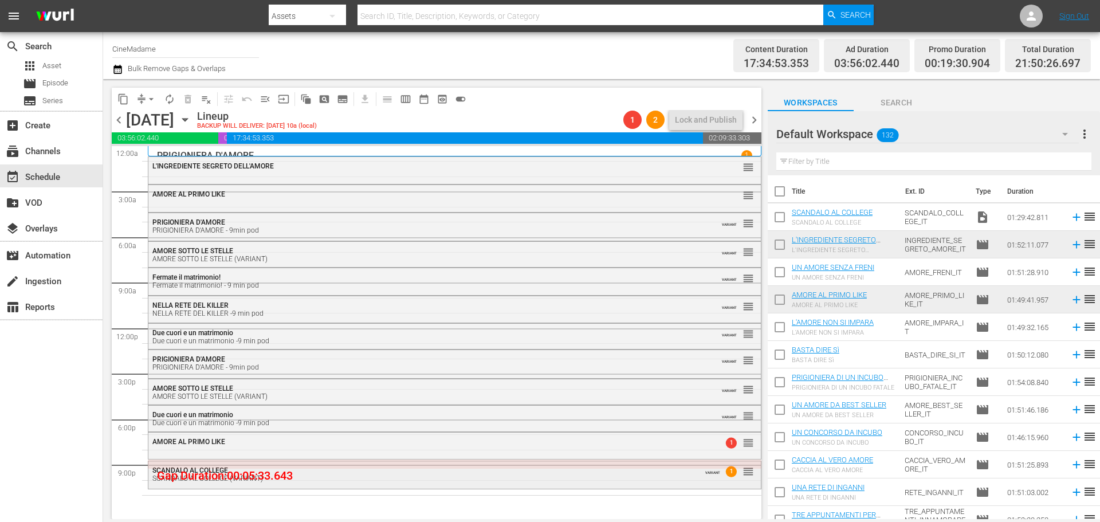
click at [288, 480] on div "SCANDALO AL COLLEGE (VARIANT)" at bounding box center [423, 478] width 542 height 8
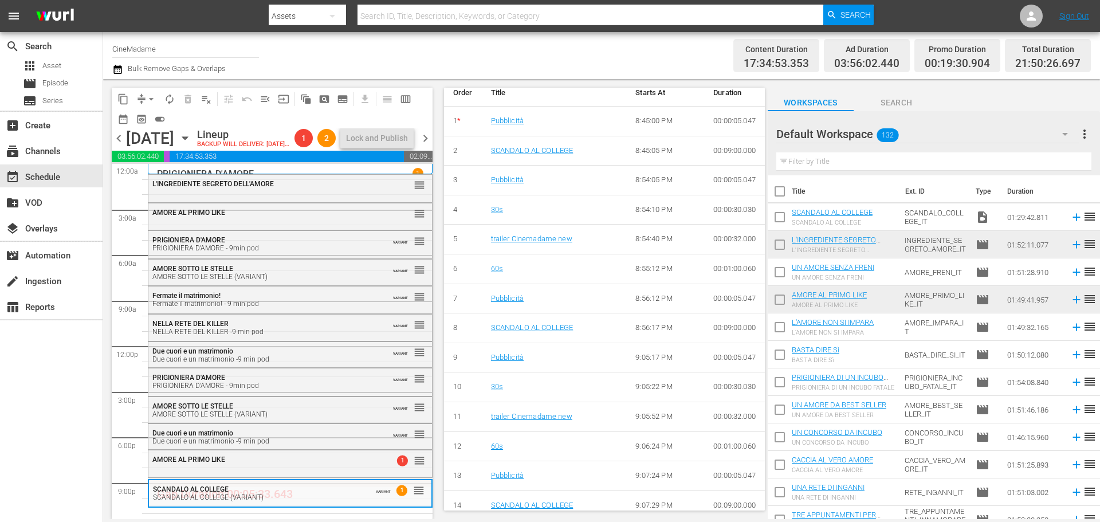
scroll to position [1031, 0]
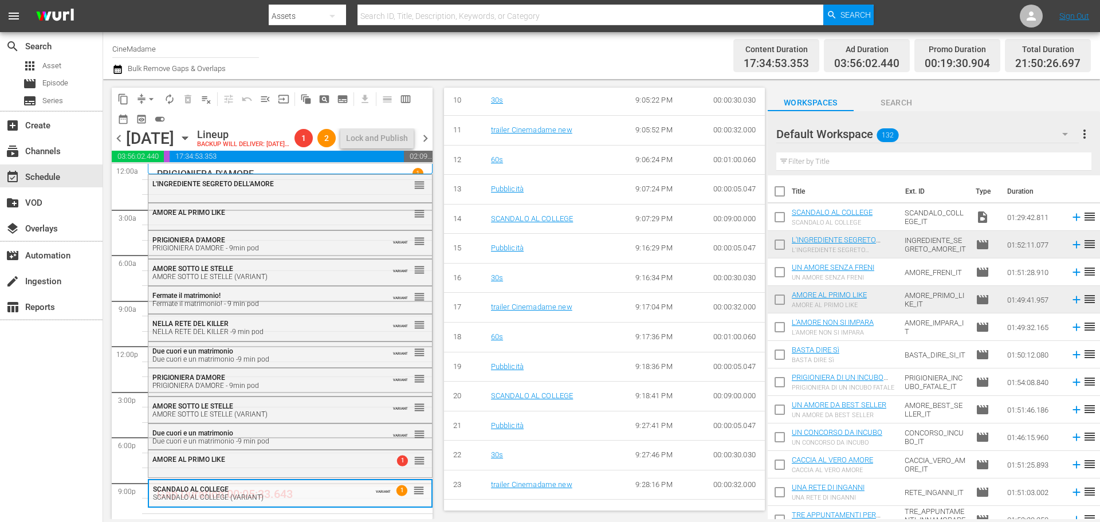
click at [155, 99] on span "arrow_drop_down" at bounding box center [150, 98] width 11 height 11
click at [167, 158] on li "Align to End of Previous Day" at bounding box center [152, 160] width 120 height 19
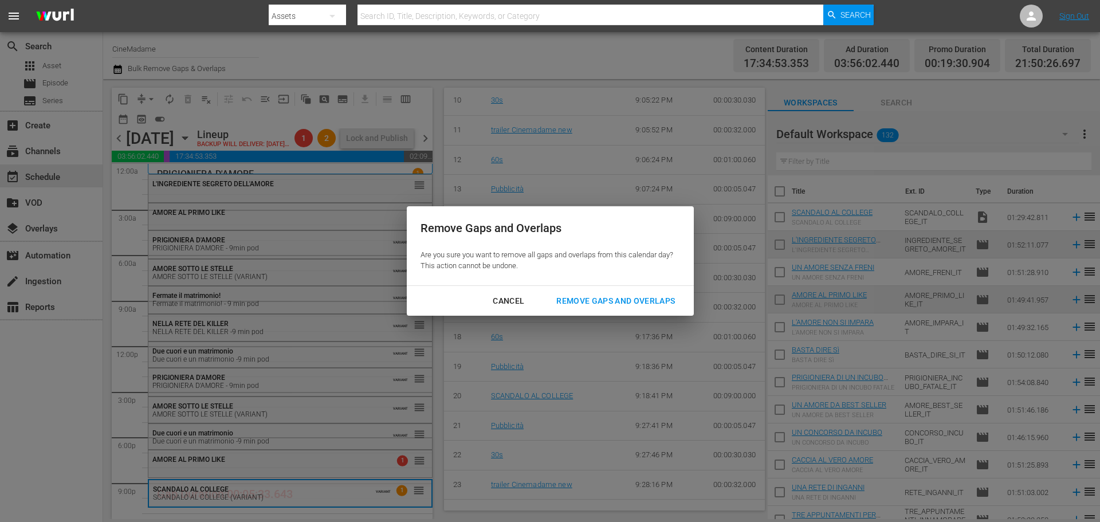
click at [612, 310] on button "Remove Gaps and Overlaps" at bounding box center [615, 300] width 146 height 21
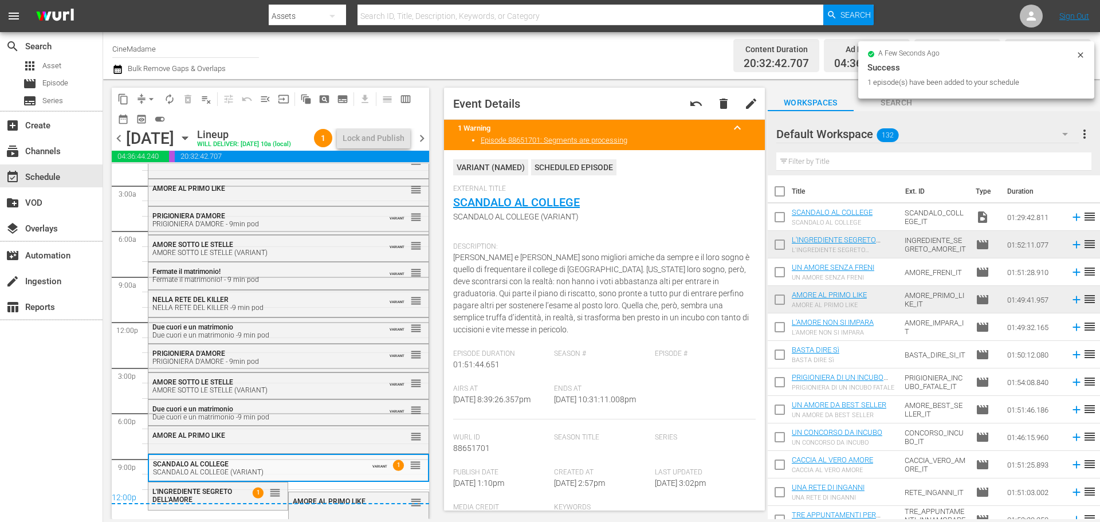
scroll to position [44, 0]
click at [152, 96] on span "arrow_drop_down" at bounding box center [150, 98] width 11 height 11
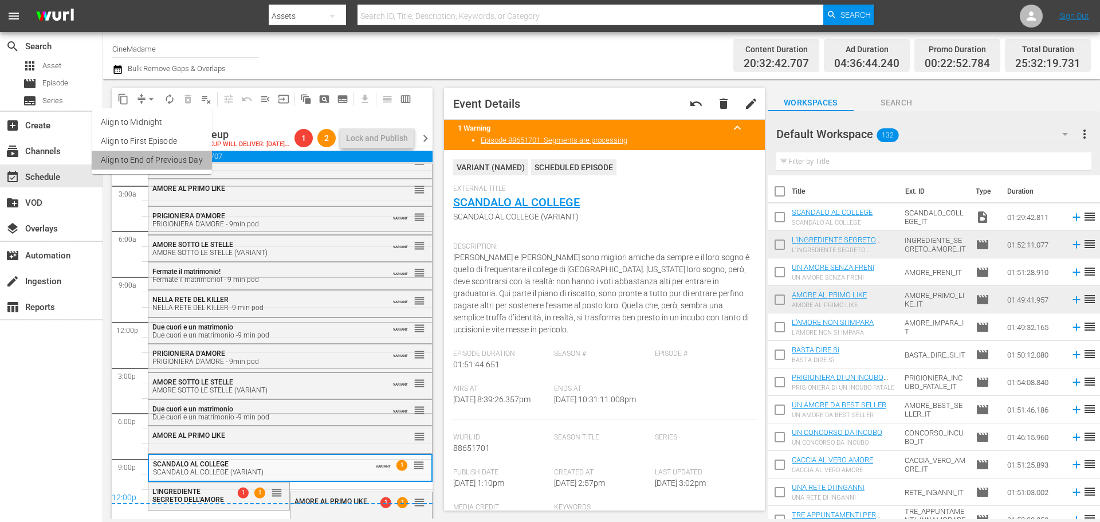
click at [194, 156] on li "Align to End of Previous Day" at bounding box center [152, 160] width 120 height 19
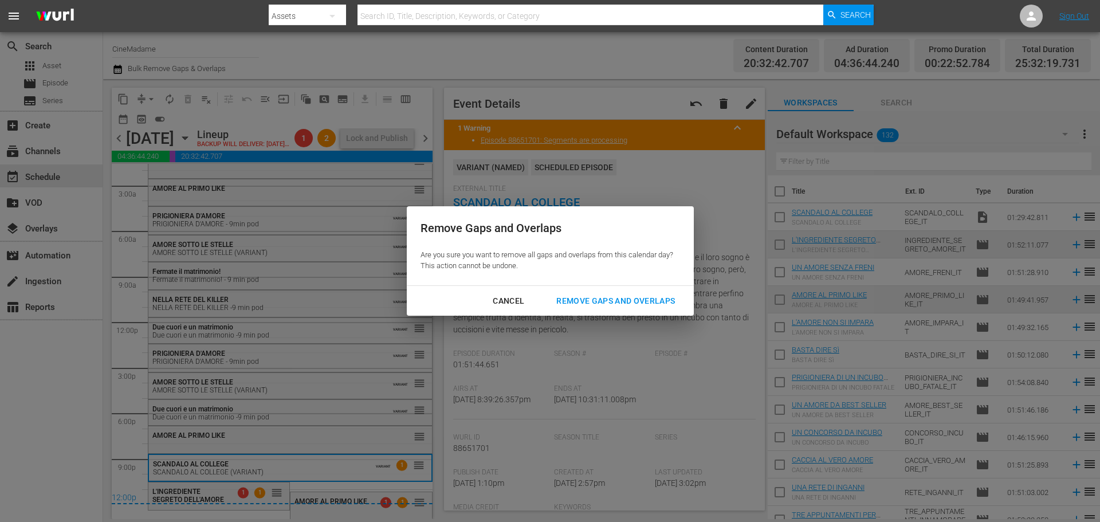
click at [616, 303] on div "Remove Gaps and Overlaps" at bounding box center [615, 301] width 137 height 14
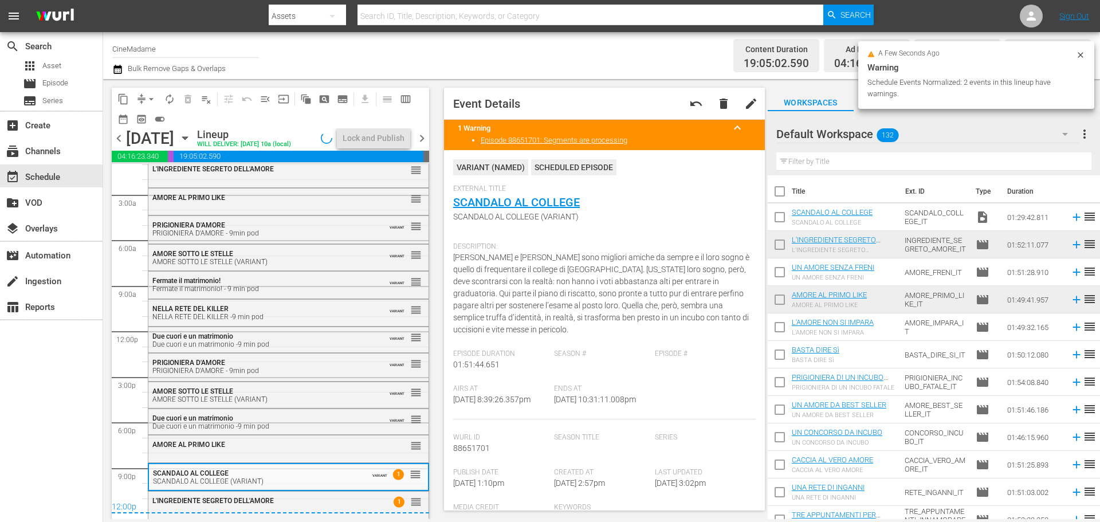
scroll to position [34, 0]
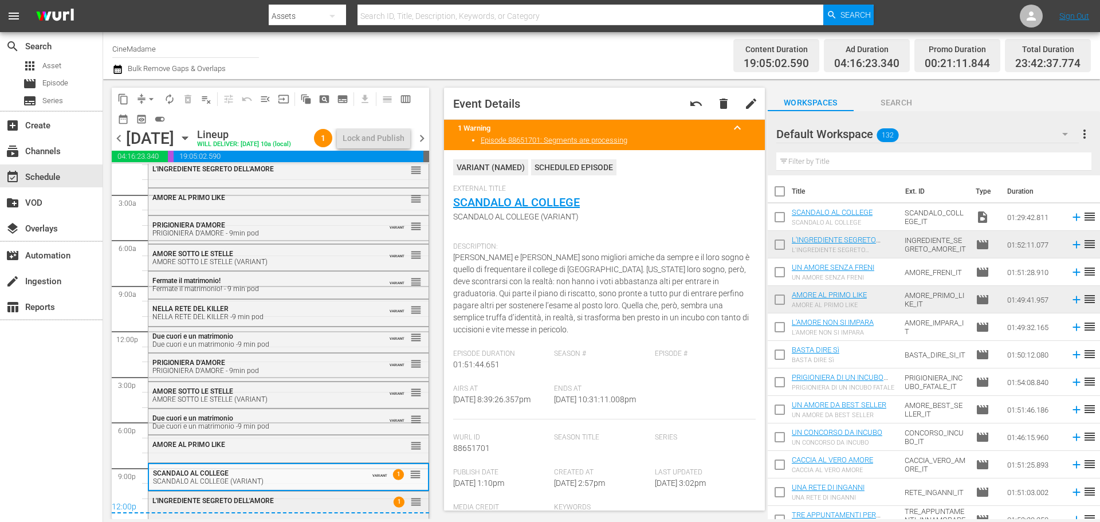
click at [313, 498] on div "L'INGREDIENTE SEGRETO DELL'AMORE" at bounding box center [260, 501] width 216 height 8
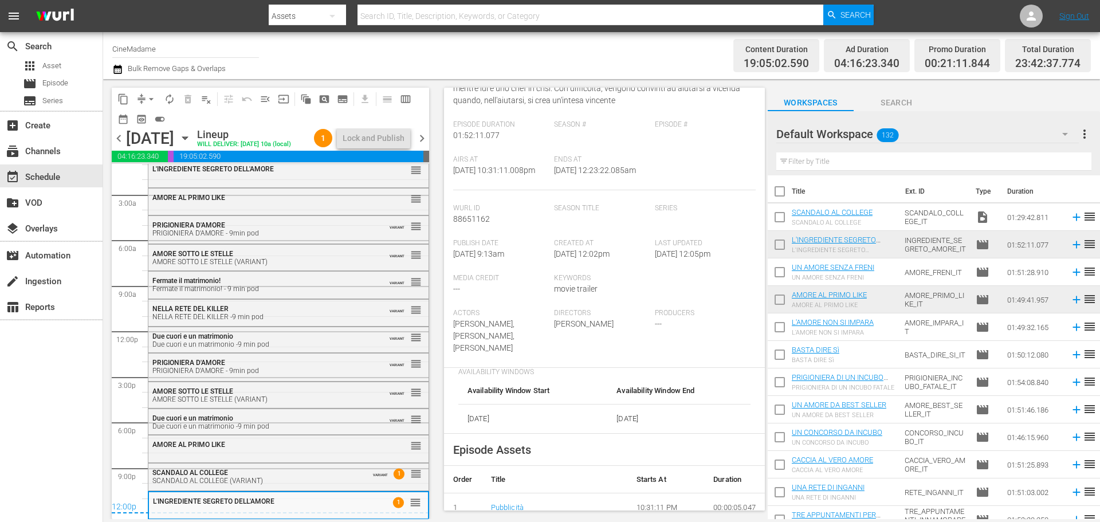
scroll to position [286, 0]
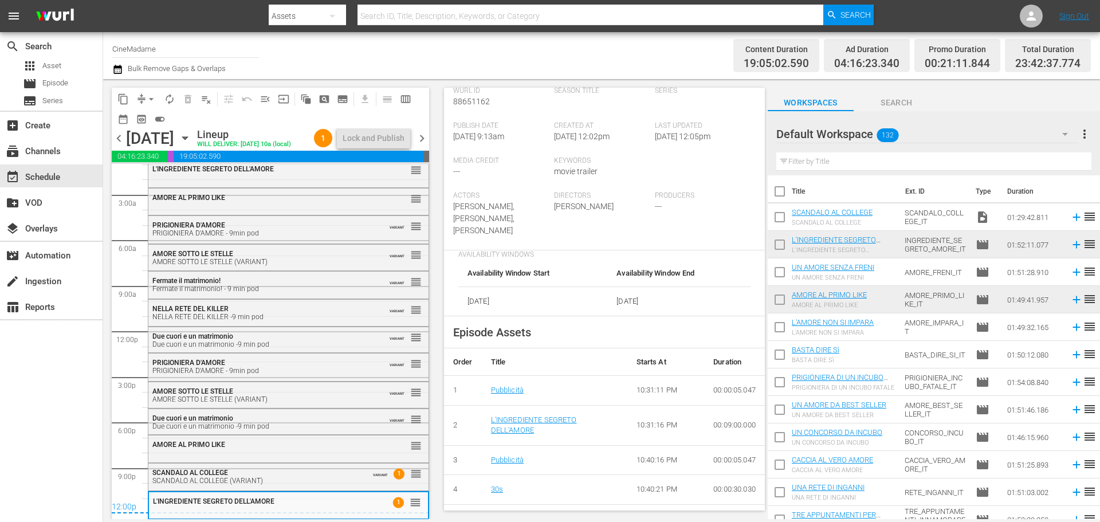
click at [424, 143] on span "chevron_right" at bounding box center [422, 138] width 14 height 14
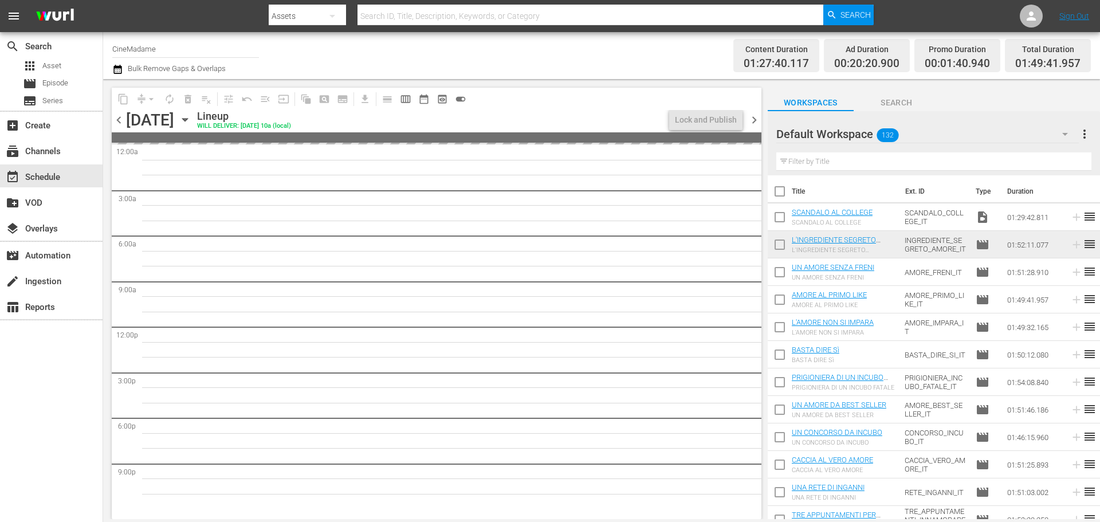
click at [780, 217] on input "checkbox" at bounding box center [779, 219] width 24 height 24
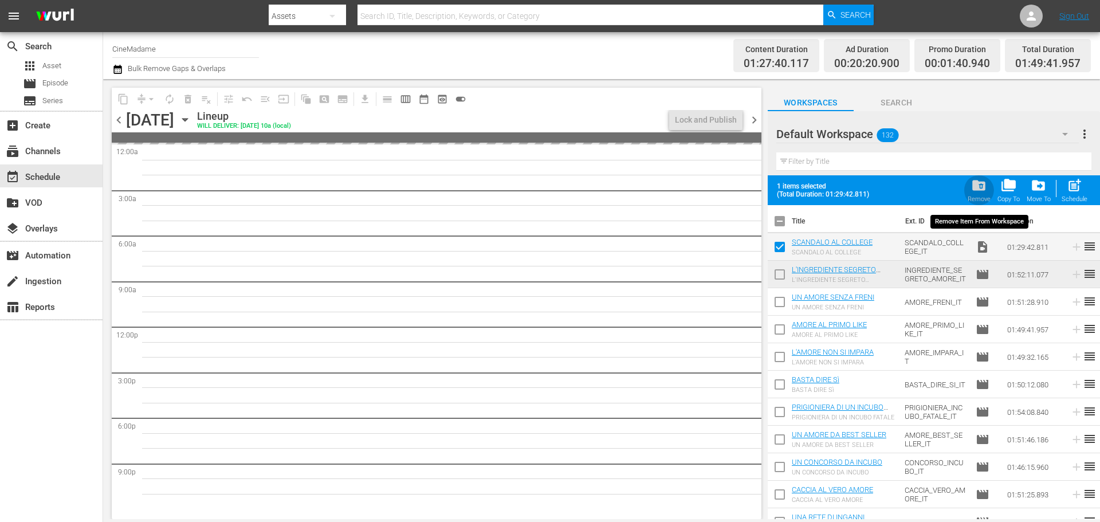
click at [980, 190] on span "folder_delete" at bounding box center [978, 185] width 15 height 15
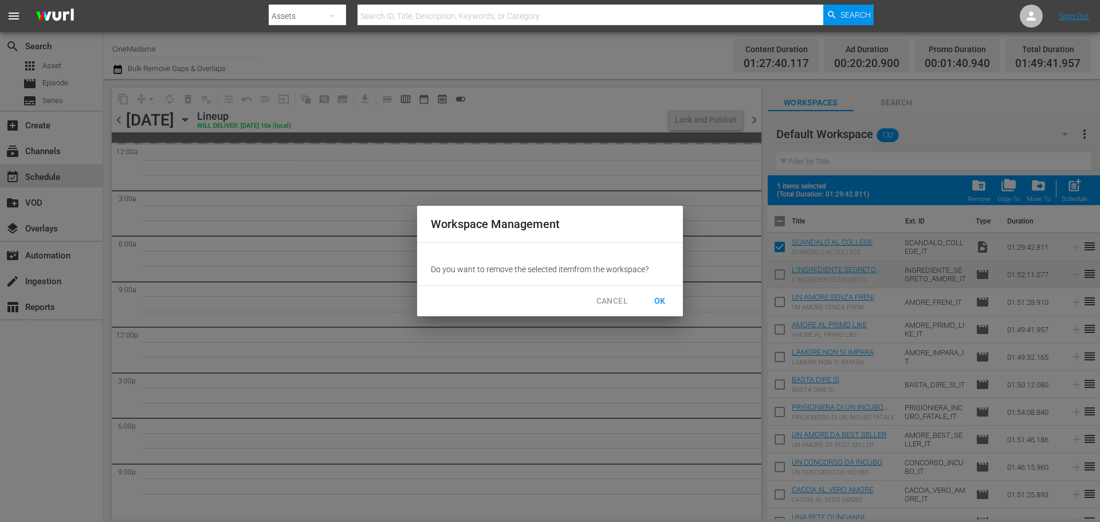
click at [659, 296] on span "OK" at bounding box center [660, 301] width 18 height 14
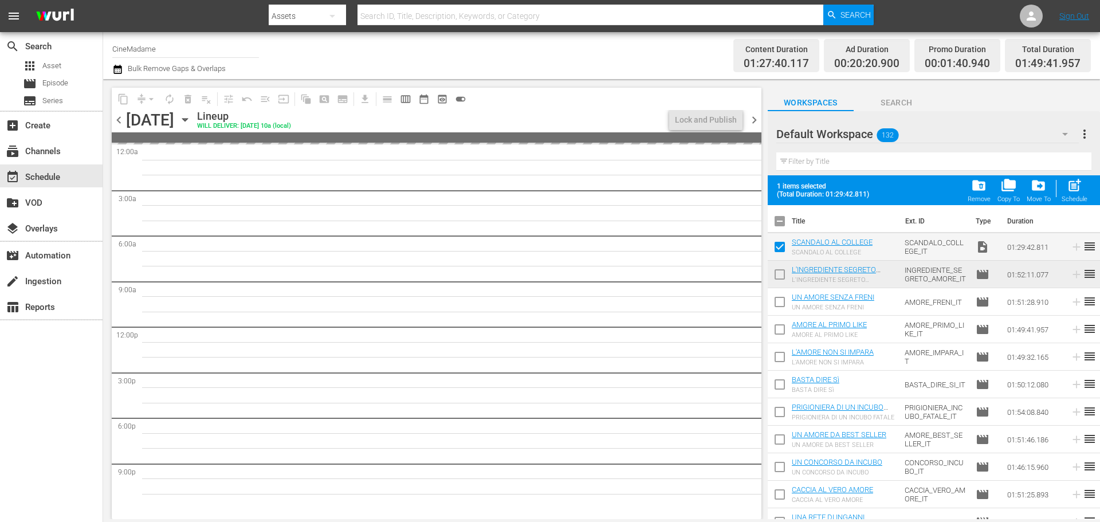
checkbox input "false"
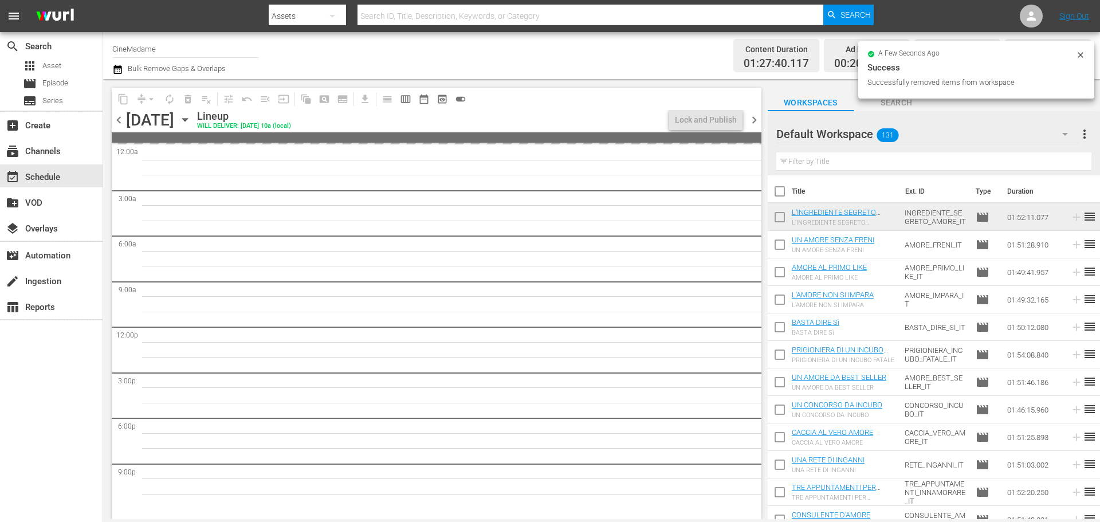
click at [114, 111] on div "chevron_left Sunday, September 21st September 21st Lineup WILL DELIVER: 9/20 @ …" at bounding box center [436, 121] width 649 height 22
click at [116, 117] on span "chevron_left" at bounding box center [119, 120] width 14 height 14
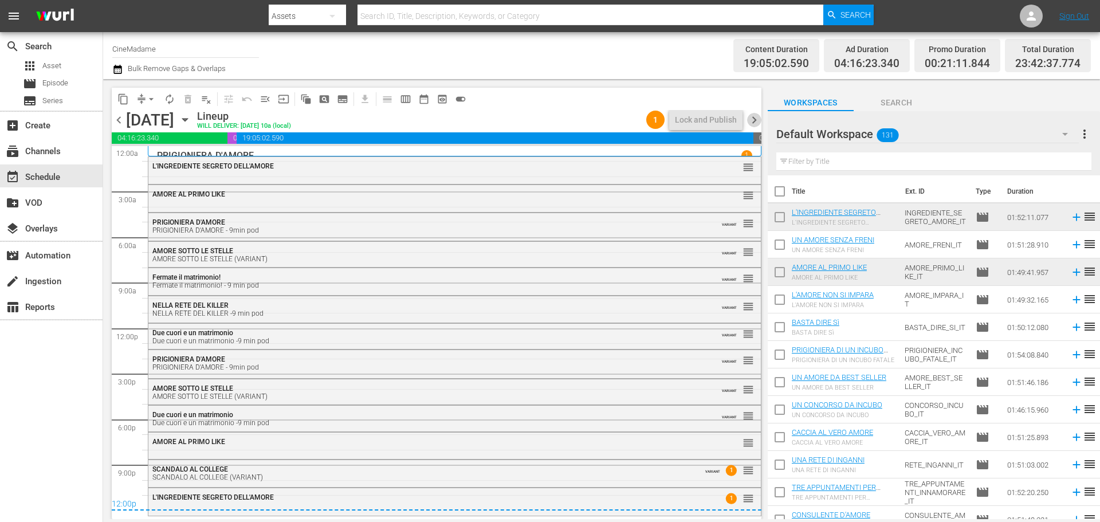
click at [756, 120] on span "chevron_right" at bounding box center [754, 120] width 14 height 14
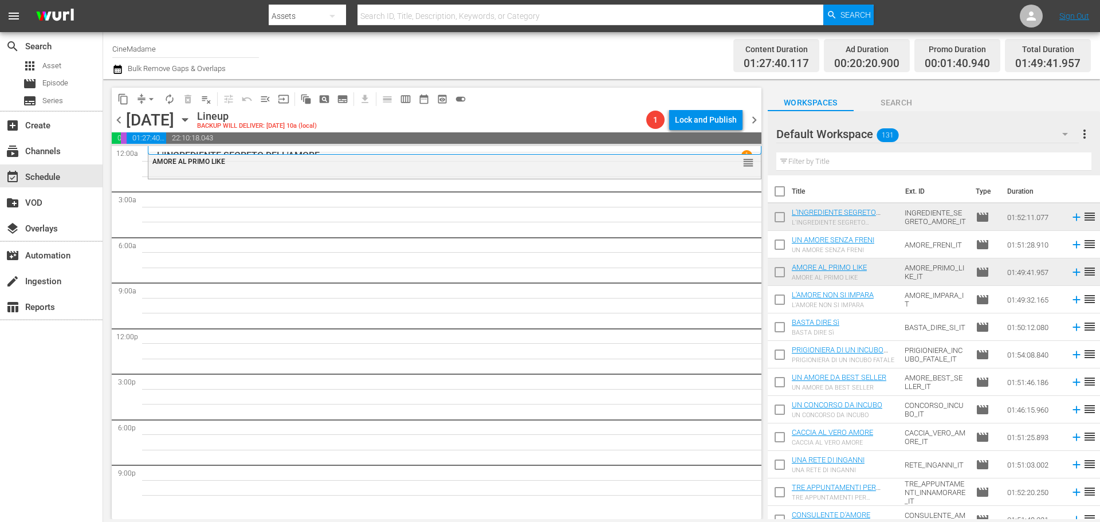
click at [832, 168] on input "text" at bounding box center [933, 161] width 315 height 18
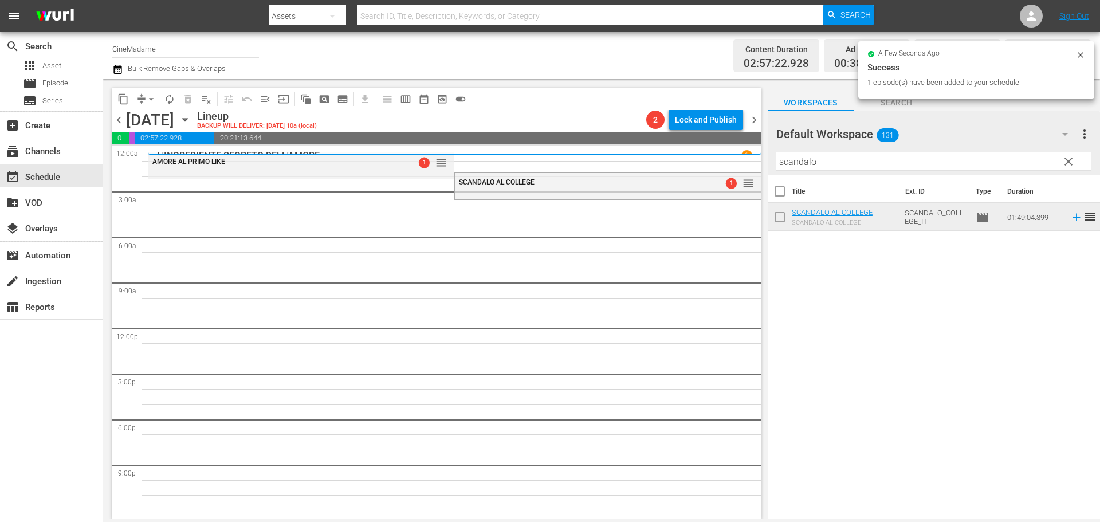
click at [838, 154] on input "scandalo" at bounding box center [933, 161] width 315 height 18
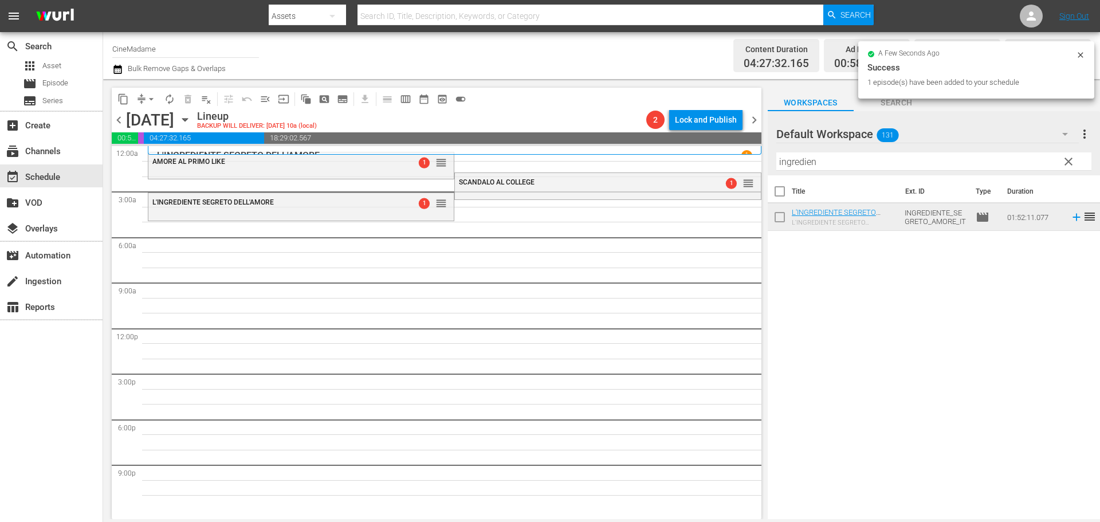
click at [792, 156] on input "ingredien" at bounding box center [933, 161] width 315 height 18
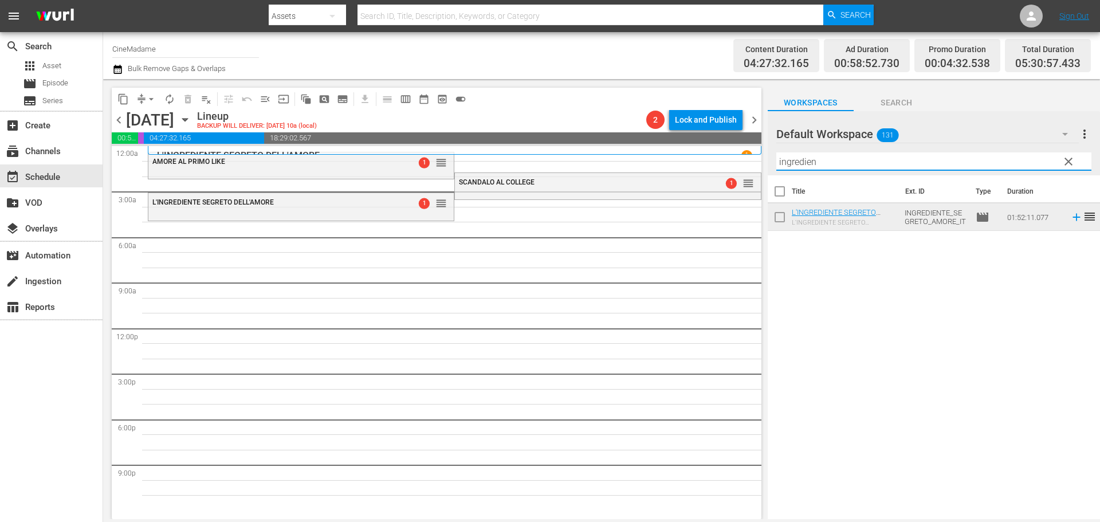
click at [792, 156] on input "ingredien" at bounding box center [933, 161] width 315 height 18
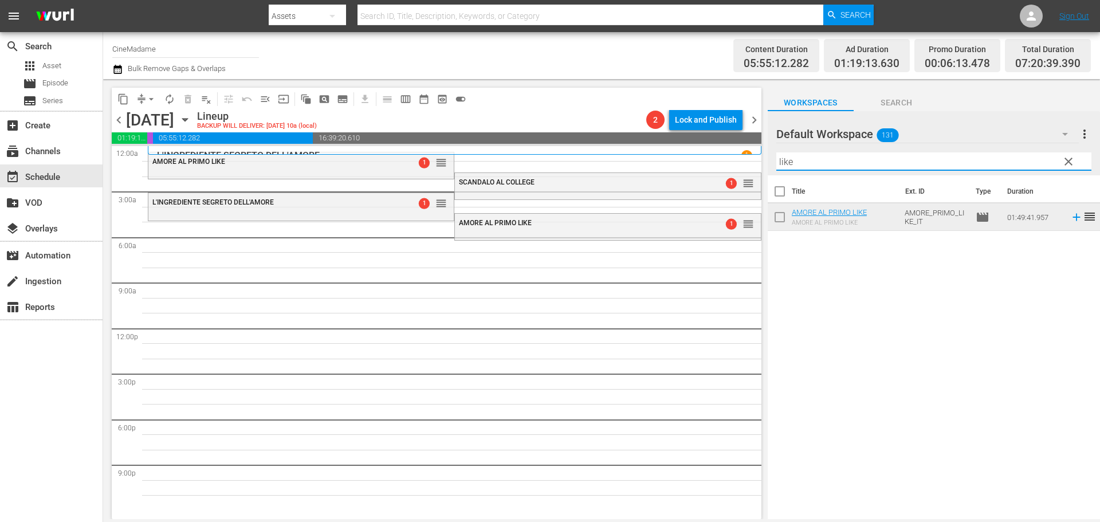
click at [825, 164] on input "like" at bounding box center [933, 161] width 315 height 18
click at [825, 166] on input "like" at bounding box center [933, 161] width 315 height 18
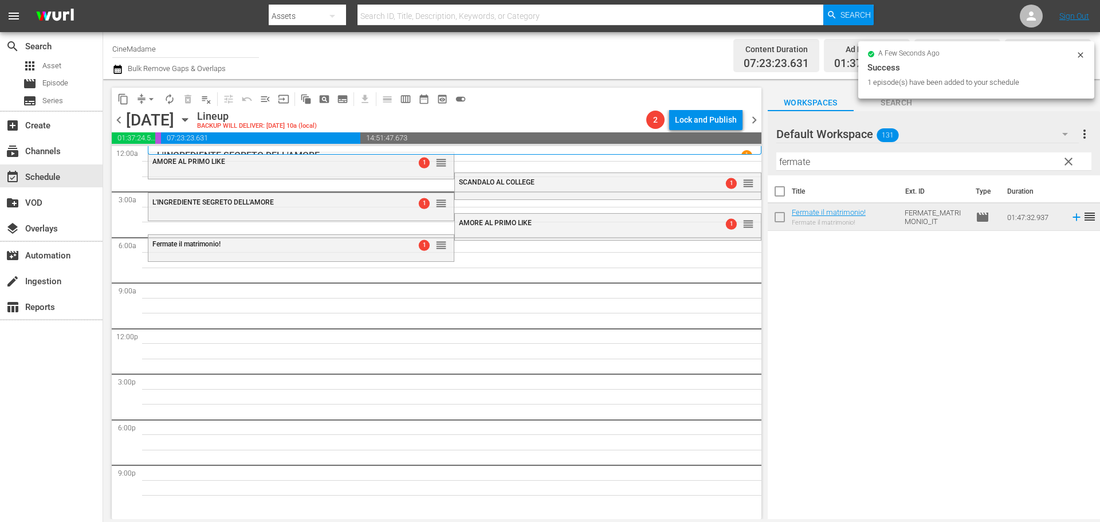
click at [841, 177] on th "Title" at bounding box center [845, 191] width 107 height 32
click at [844, 164] on input "fermate" at bounding box center [933, 161] width 315 height 18
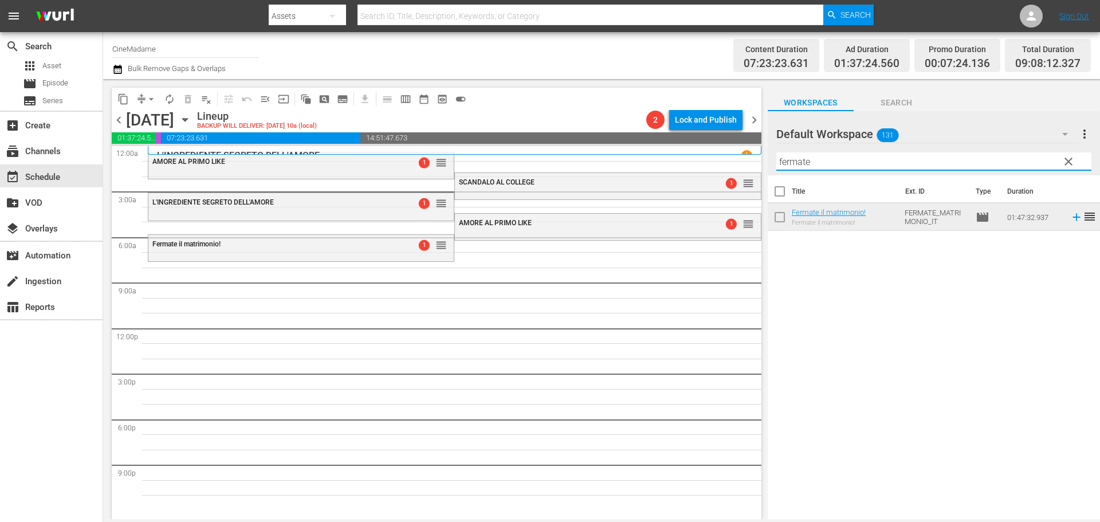
click at [844, 164] on input "fermate" at bounding box center [933, 161] width 315 height 18
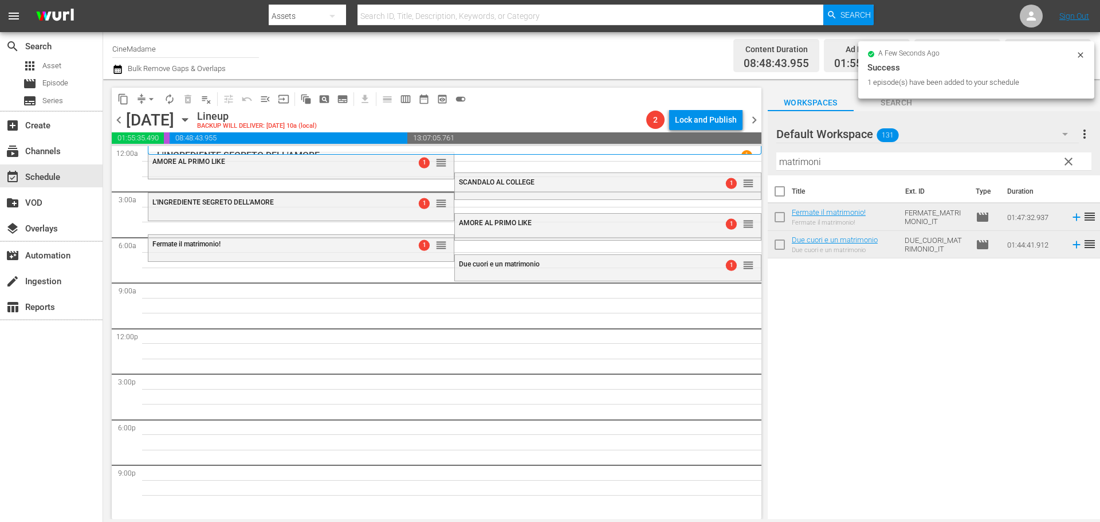
click at [810, 164] on input "matrimoni" at bounding box center [933, 161] width 315 height 18
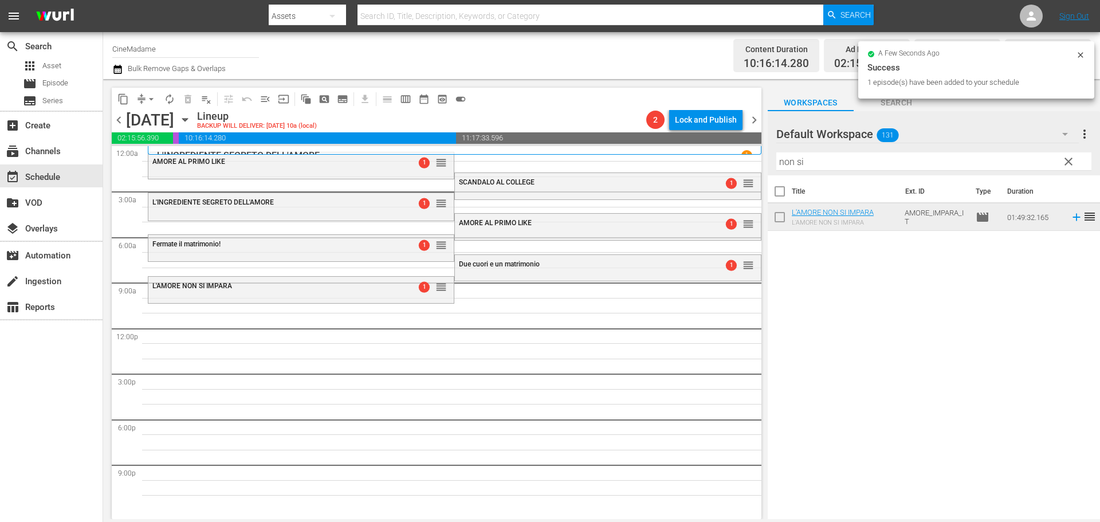
click at [811, 164] on input "non si" at bounding box center [933, 161] width 315 height 18
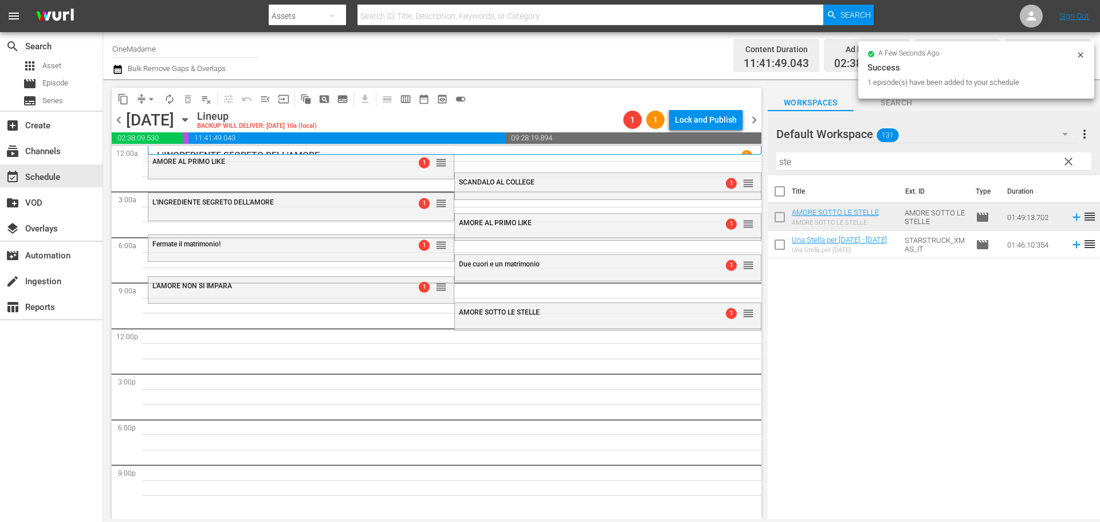
click at [796, 160] on input "ste" at bounding box center [933, 161] width 315 height 18
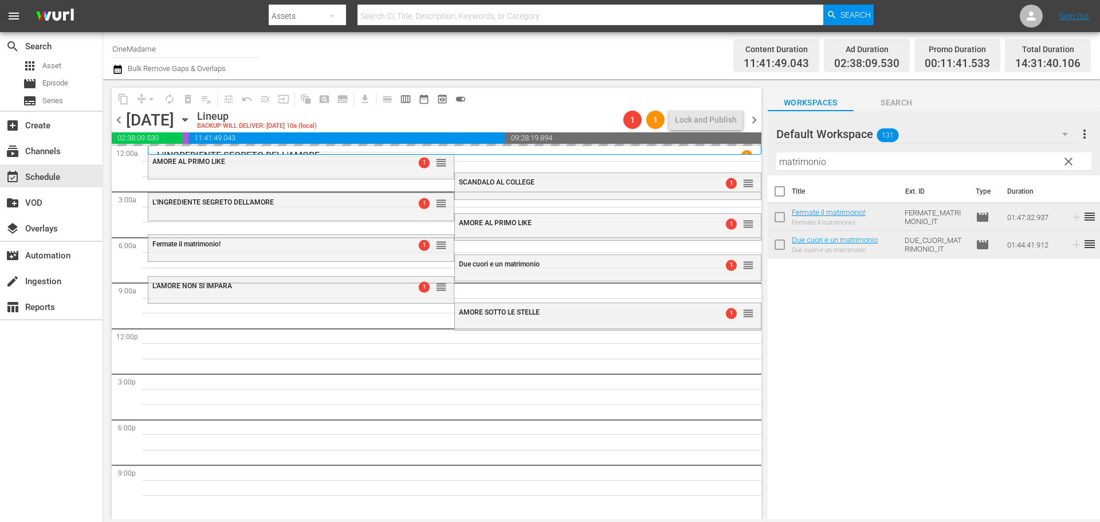
click at [818, 164] on input "matrimonio" at bounding box center [933, 161] width 315 height 18
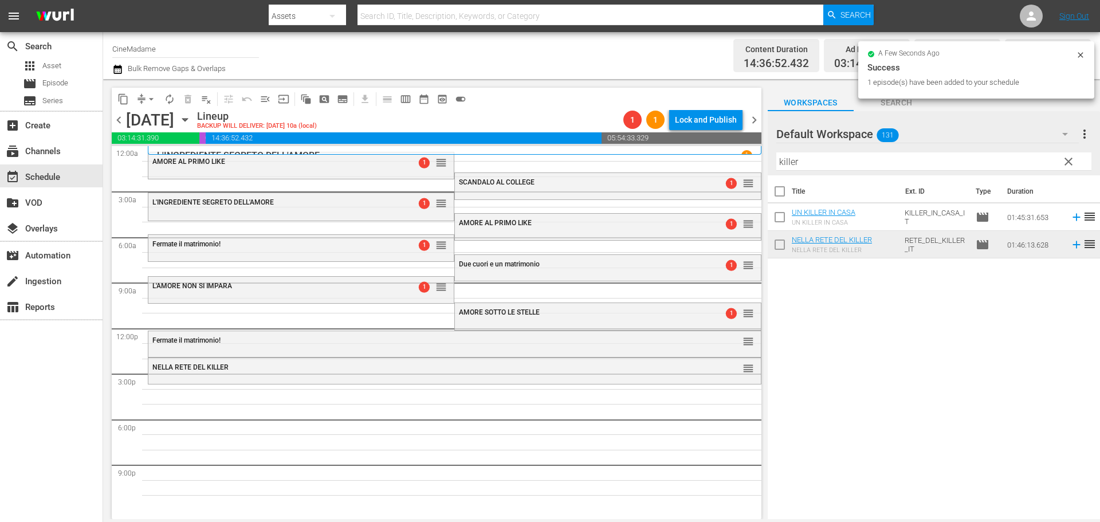
click at [853, 152] on div "Filter by Title killer" at bounding box center [933, 161] width 315 height 27
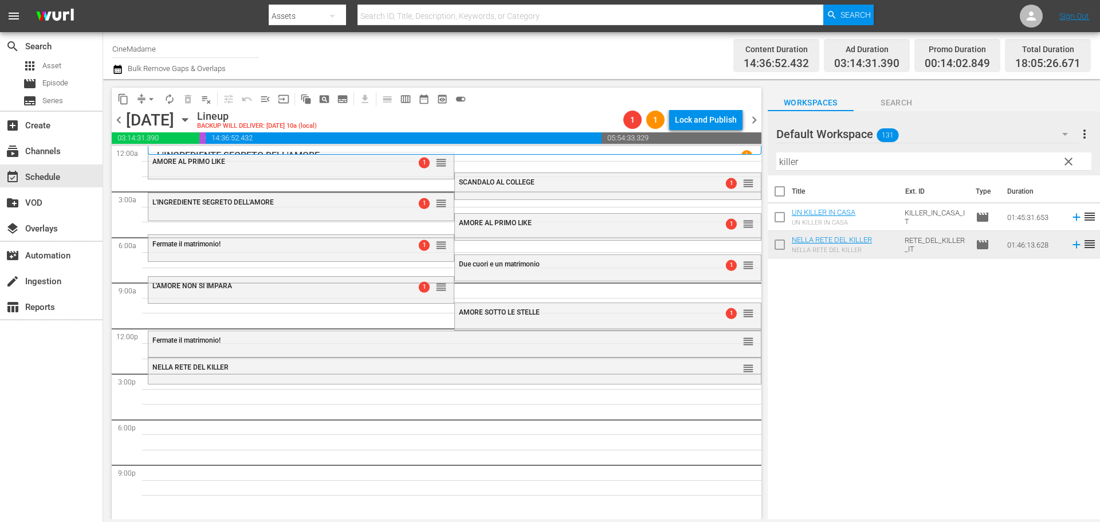
click at [836, 159] on input "killer" at bounding box center [933, 161] width 315 height 18
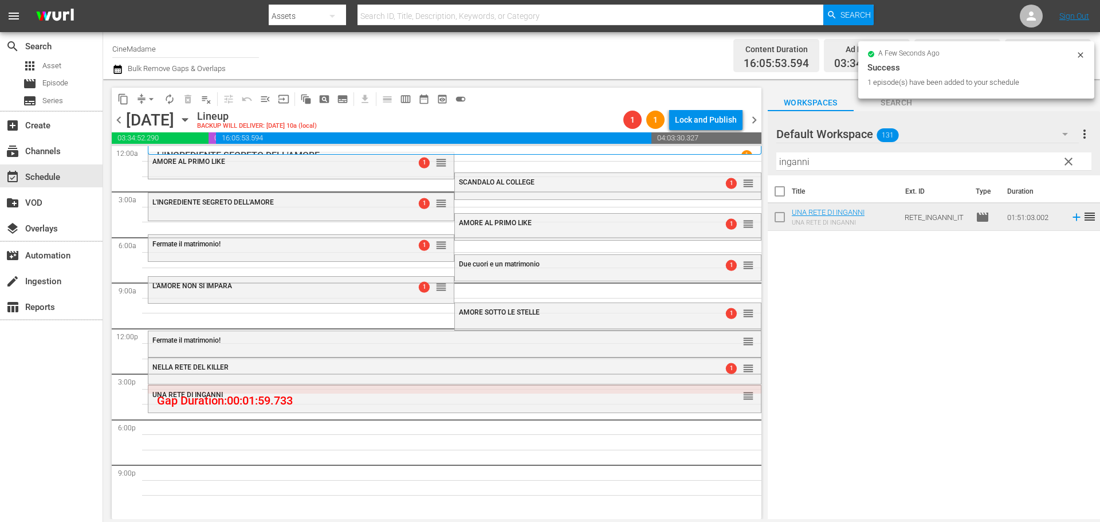
click at [836, 156] on input "inganni" at bounding box center [933, 161] width 315 height 18
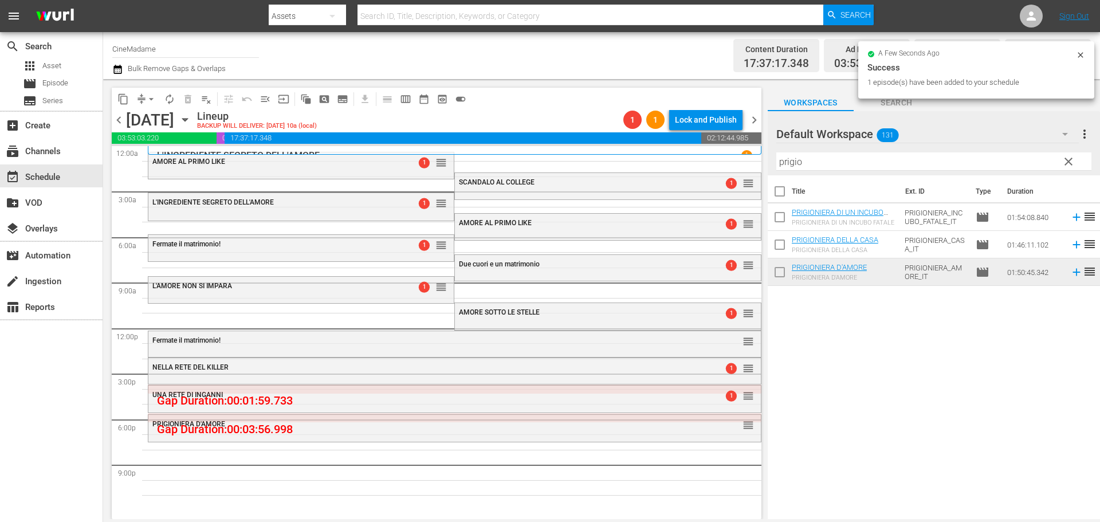
click at [829, 172] on div "Filter by Title prigio" at bounding box center [933, 161] width 315 height 27
click at [830, 166] on input "prigio" at bounding box center [933, 161] width 315 height 18
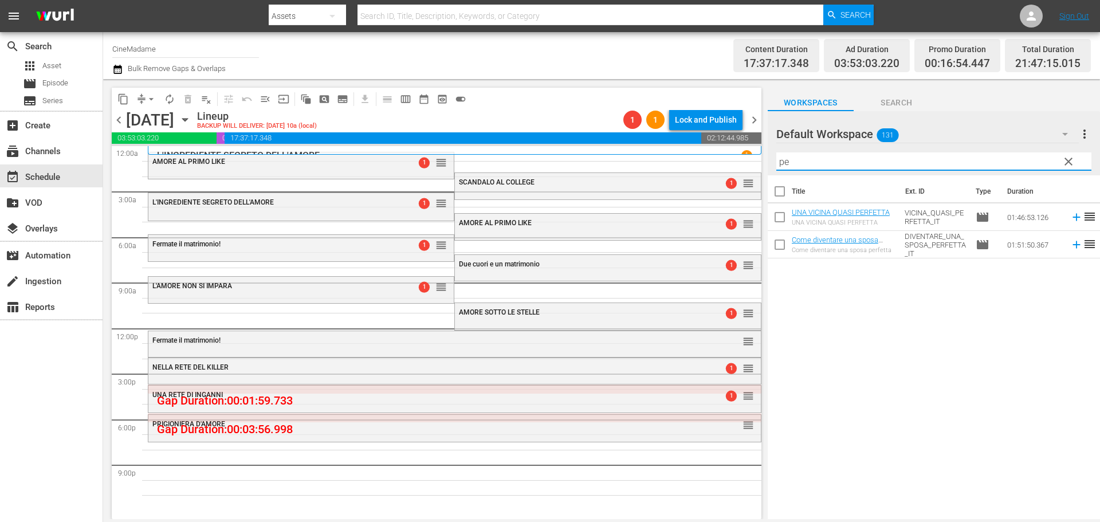
type input "p"
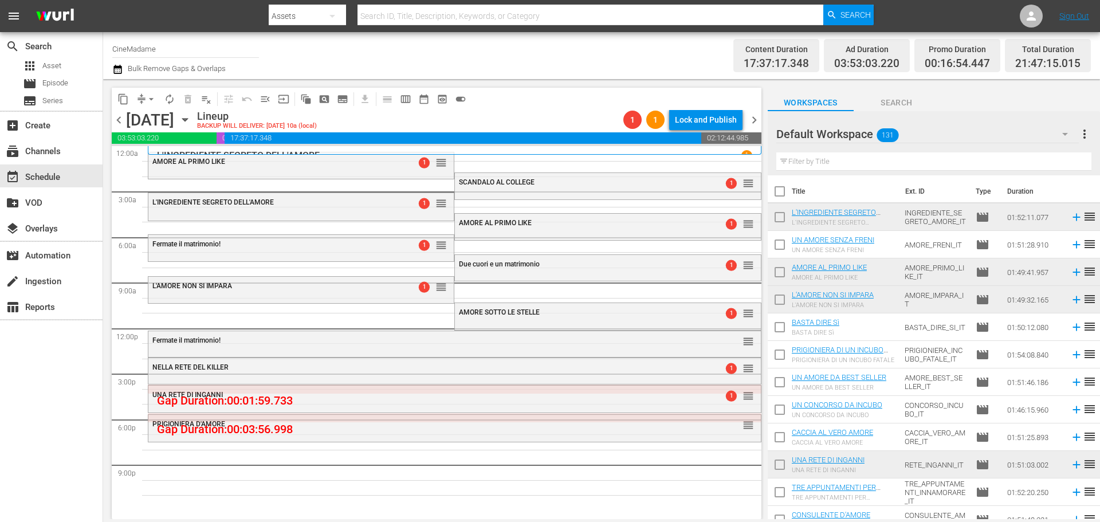
click at [549, 102] on div "content_copy compress arrow_drop_down autorenew_outlined delete_forever_outline…" at bounding box center [436, 99] width 649 height 22
click at [155, 100] on span "arrow_drop_down" at bounding box center [150, 98] width 11 height 11
click at [160, 162] on li "Align to End of Previous Day" at bounding box center [152, 160] width 120 height 19
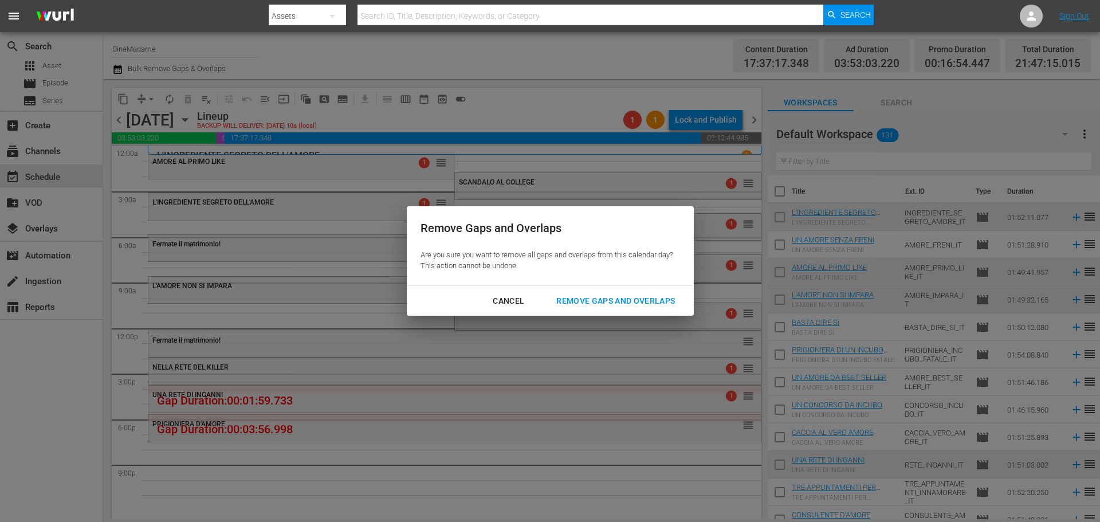
click at [612, 302] on div "Remove Gaps and Overlaps" at bounding box center [615, 301] width 137 height 14
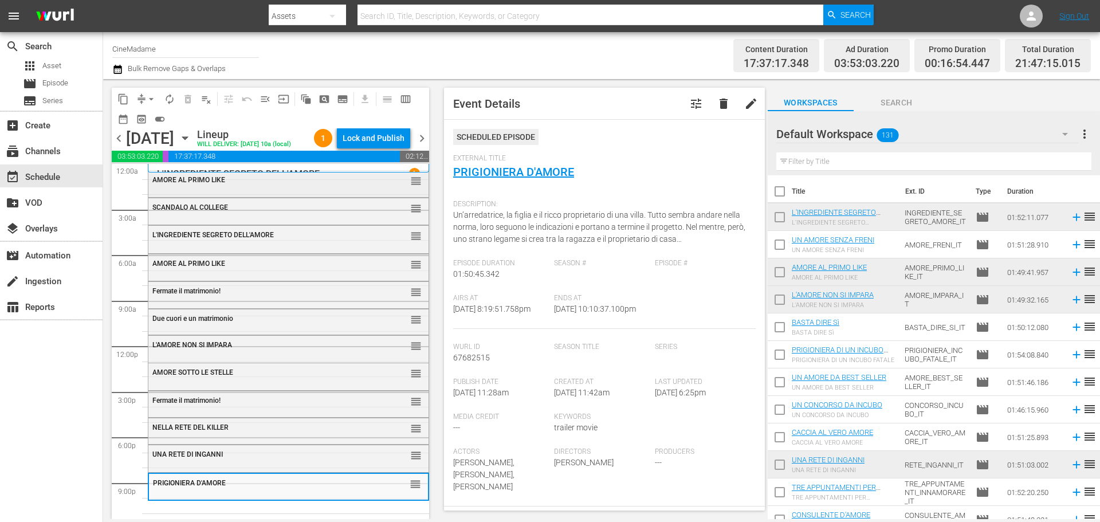
click at [305, 195] on div "AMORE AL PRIMO LIKE reorder" at bounding box center [288, 183] width 280 height 24
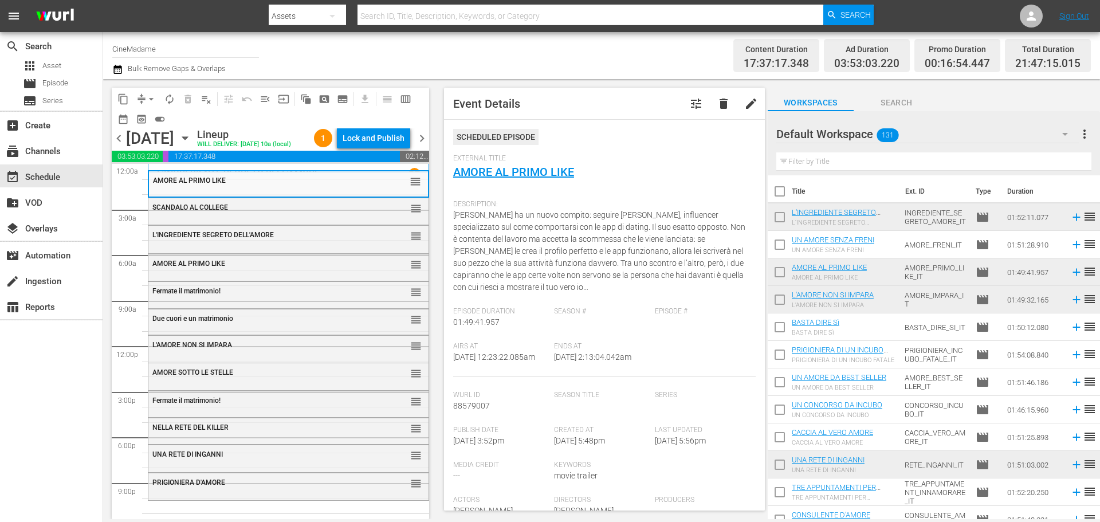
scroll to position [229, 0]
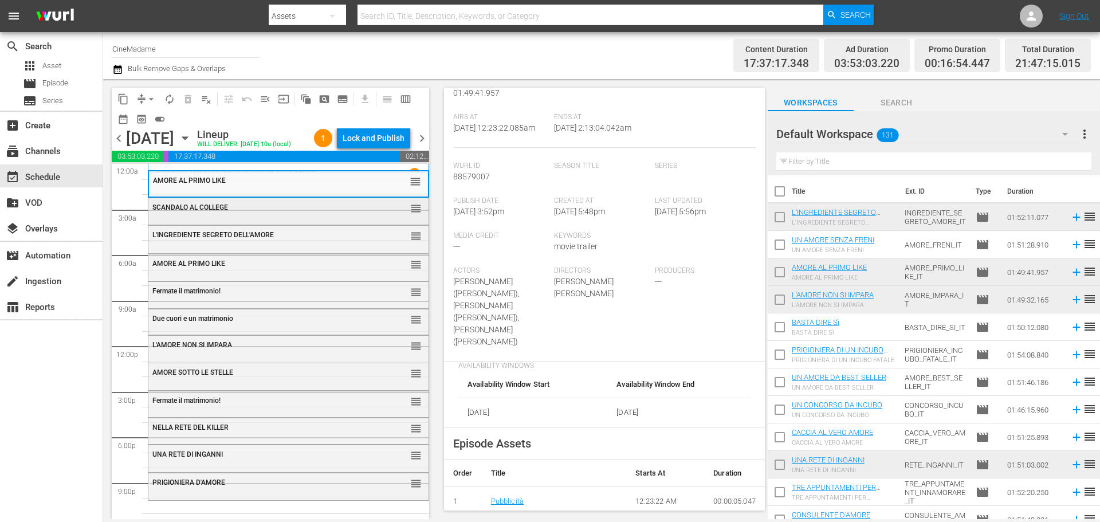
click at [350, 211] on div "SCANDALO AL COLLEGE" at bounding box center [260, 207] width 216 height 8
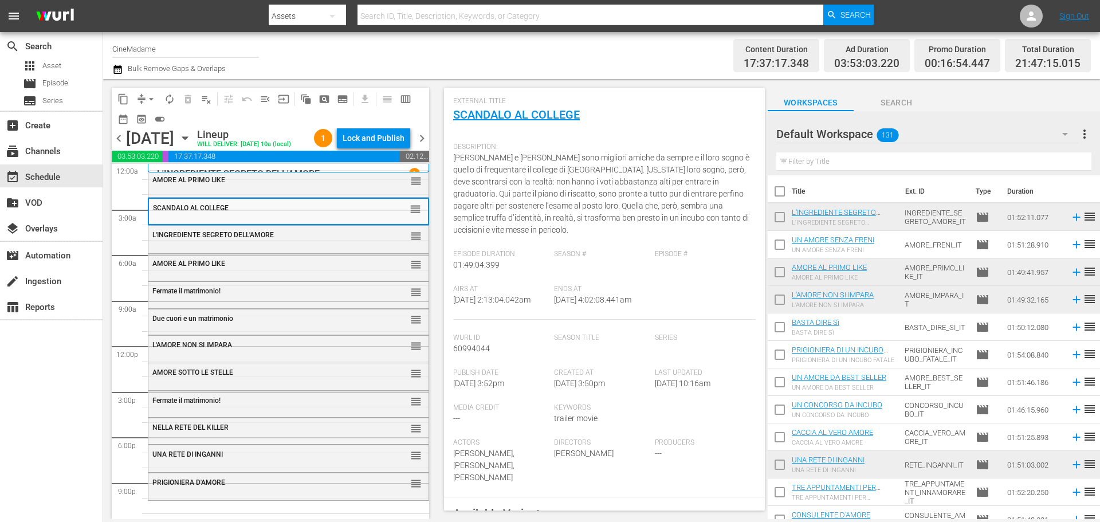
scroll to position [344, 0]
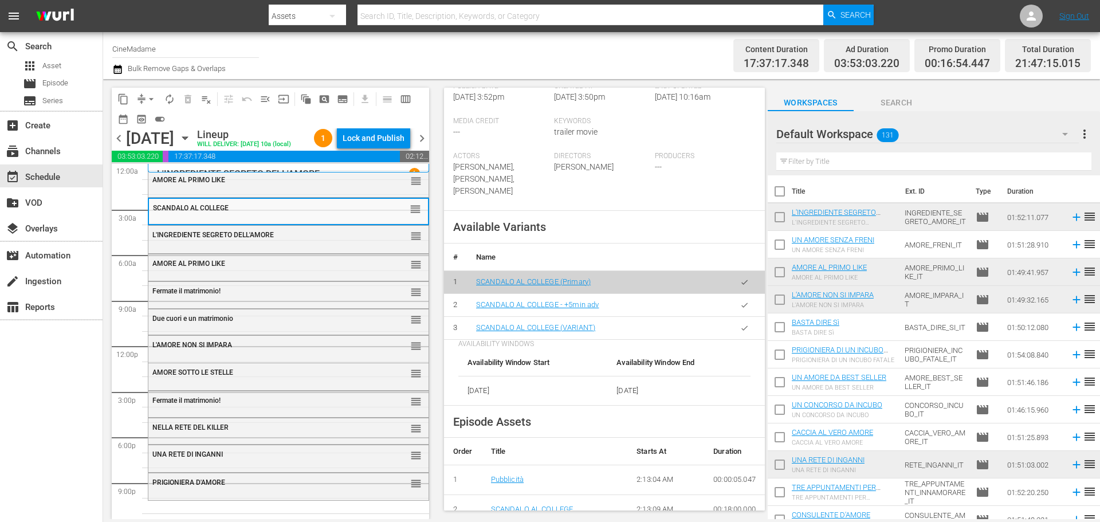
click at [740, 324] on icon "button" at bounding box center [744, 328] width 9 height 9
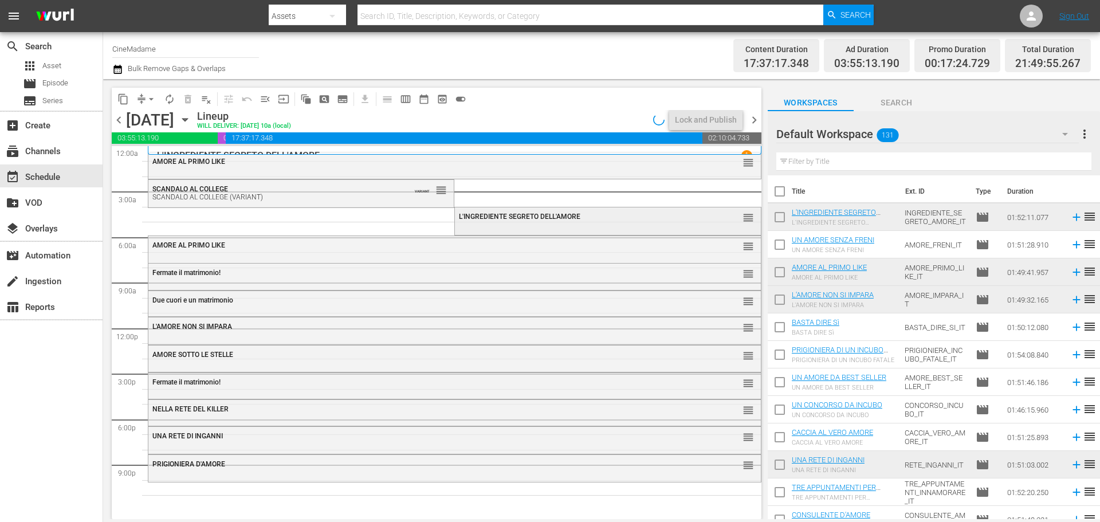
click at [499, 215] on span "L'INGREDIENTE SEGRETO DELL'AMORE" at bounding box center [519, 216] width 121 height 8
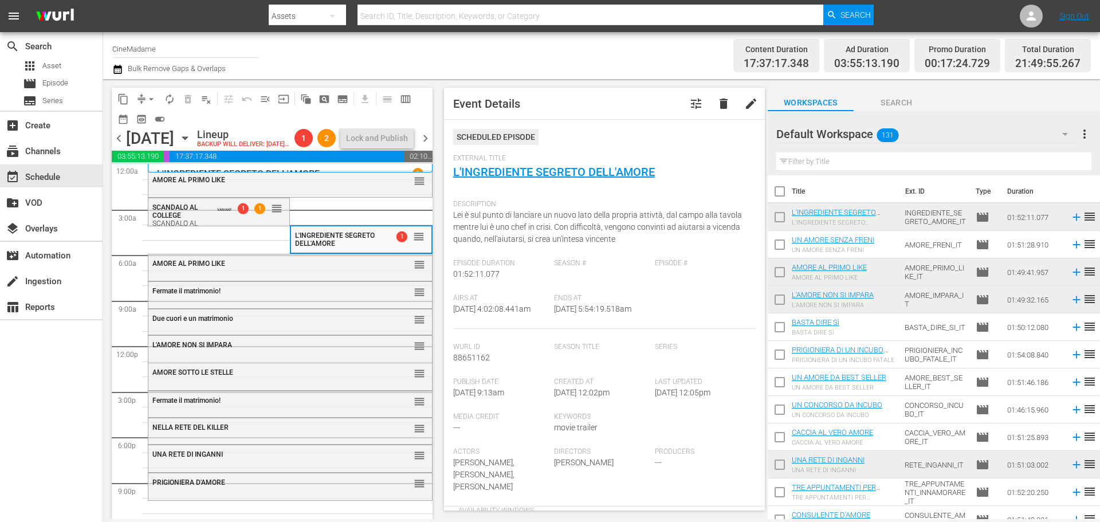
scroll to position [229, 0]
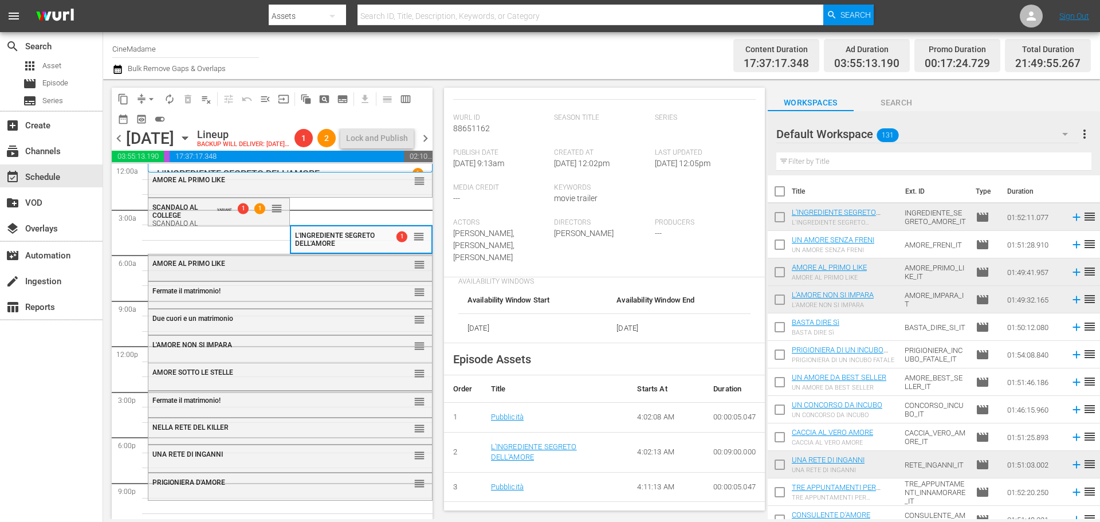
click at [337, 267] on div "AMORE AL PRIMO LIKE" at bounding box center [261, 263] width 219 height 8
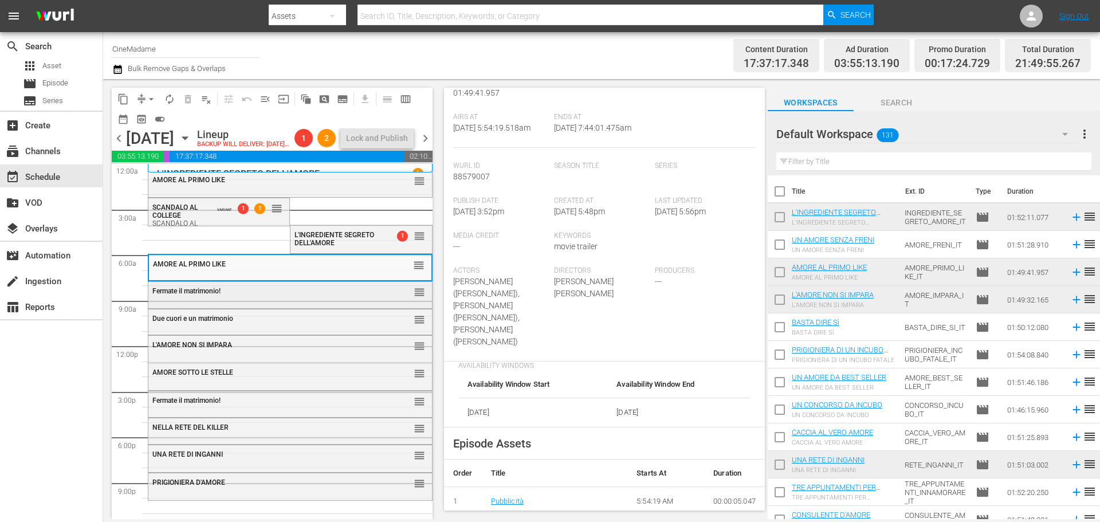
click at [305, 295] on div "Fermate il matrimonio!" at bounding box center [261, 291] width 219 height 8
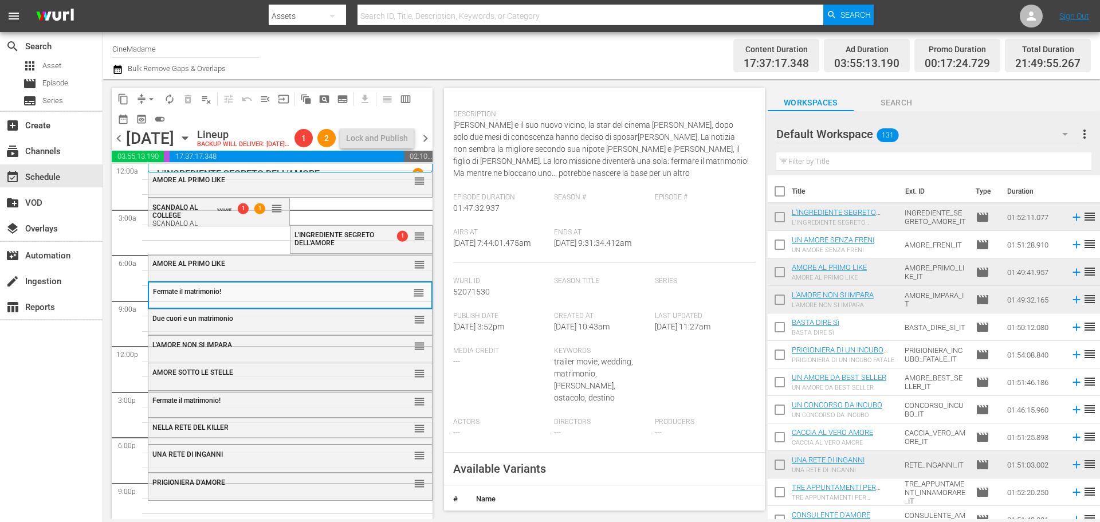
scroll to position [286, 0]
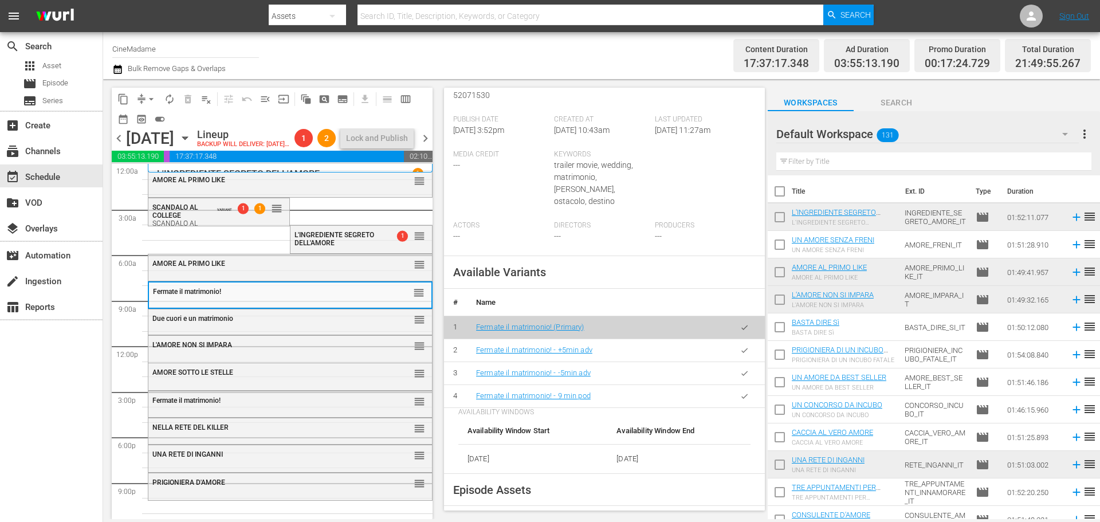
click at [741, 387] on button "button" at bounding box center [744, 396] width 22 height 22
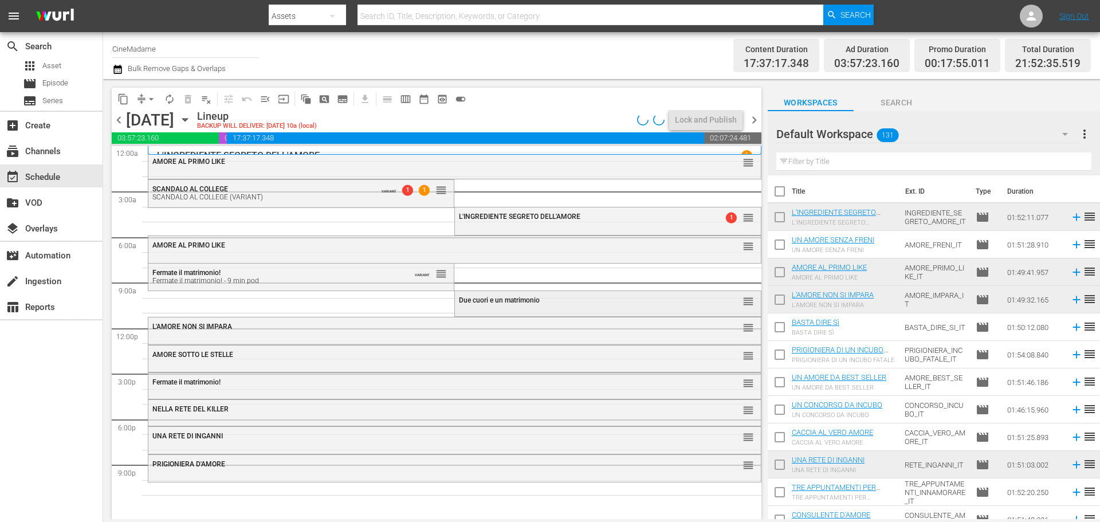
click at [505, 294] on div "Due cuori e un matrimonio reorder" at bounding box center [607, 300] width 305 height 19
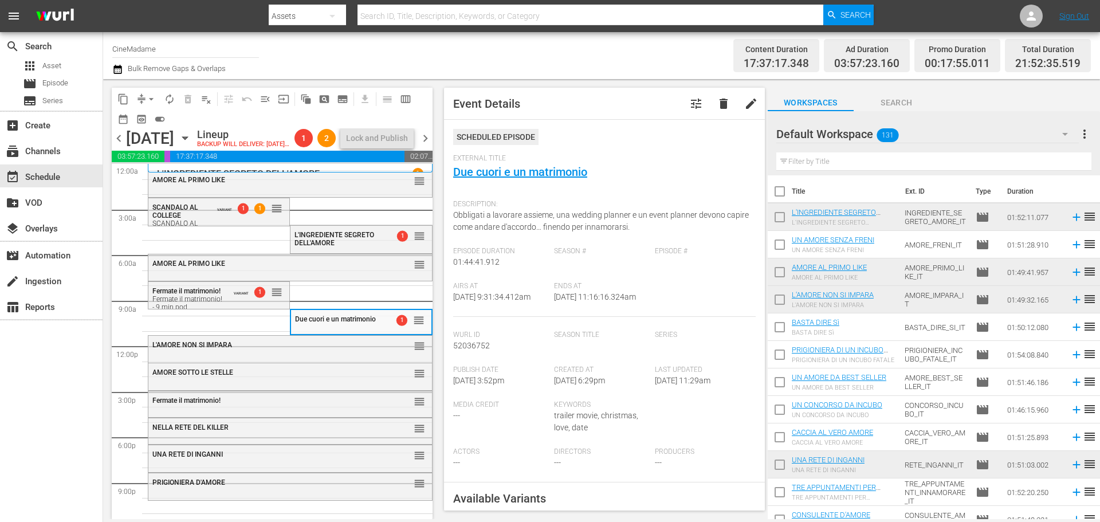
scroll to position [344, 0]
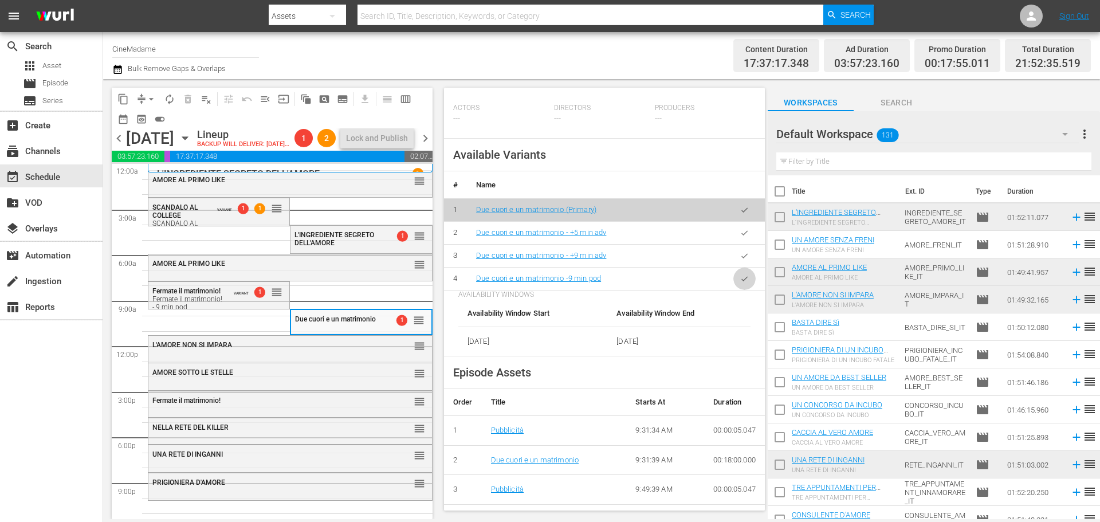
click at [740, 283] on icon "button" at bounding box center [744, 278] width 9 height 9
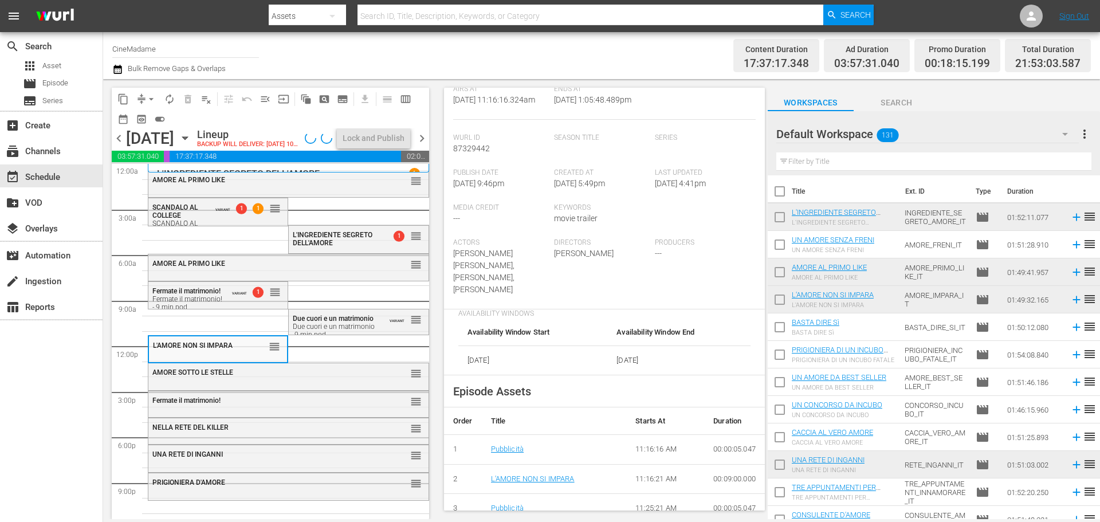
scroll to position [286, 0]
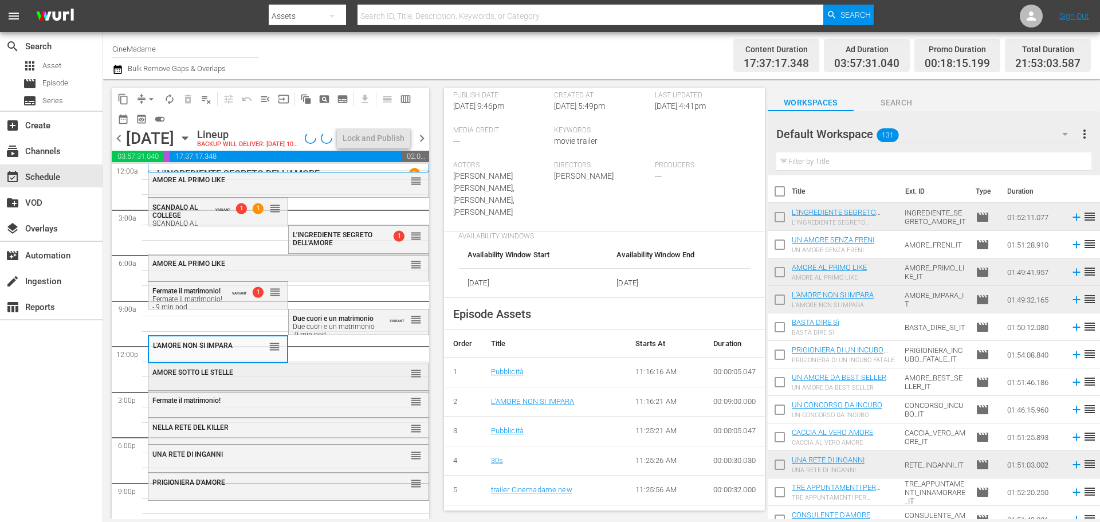
click at [254, 383] on div "AMORE SOTTO LE STELLE reorder" at bounding box center [288, 372] width 280 height 19
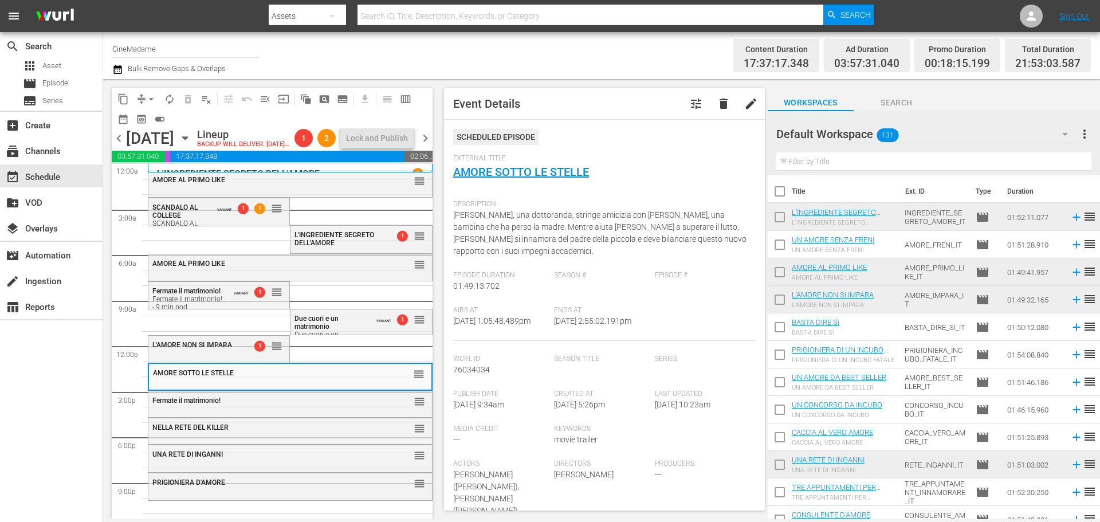
scroll to position [344, 0]
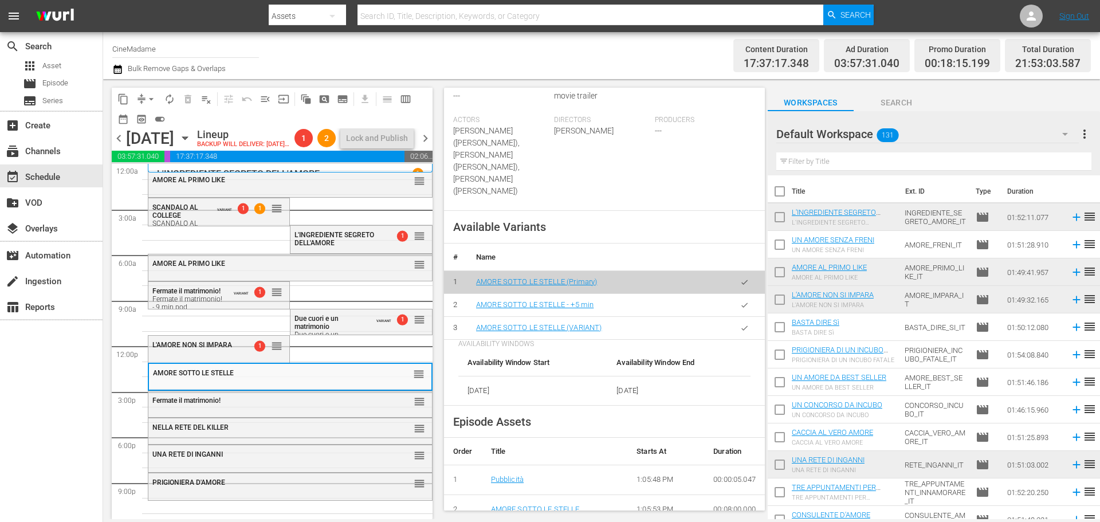
click at [741, 325] on icon "button" at bounding box center [744, 327] width 6 height 5
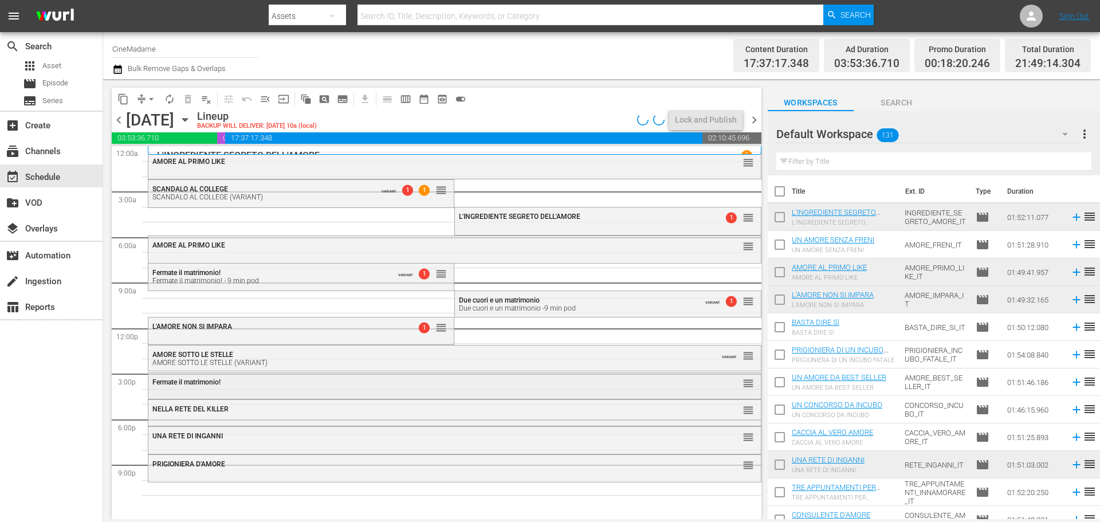
click at [415, 383] on div "Fermate il matrimonio!" at bounding box center [423, 382] width 542 height 8
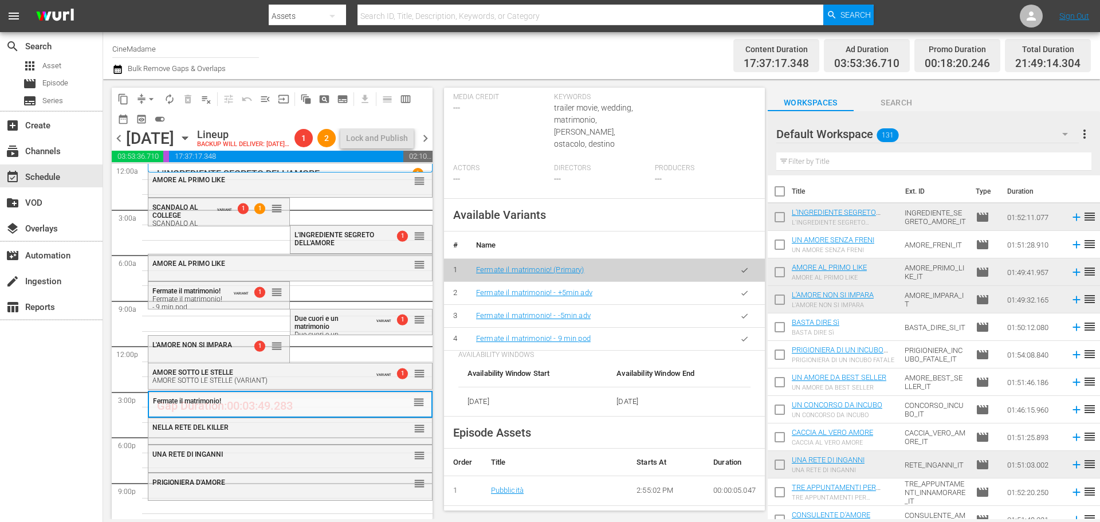
click at [740, 337] on icon "button" at bounding box center [744, 338] width 9 height 9
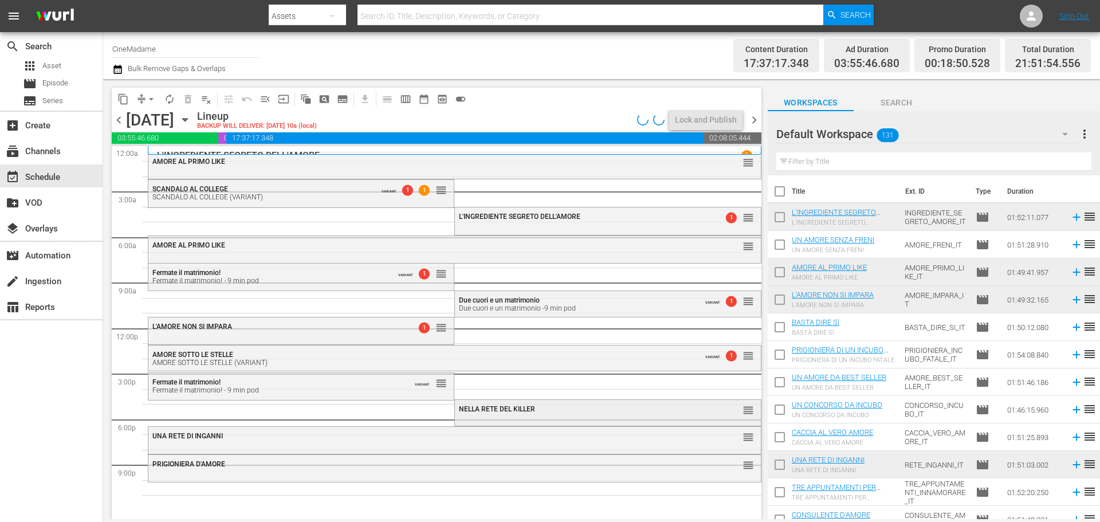
click at [485, 412] on span "NELLA RETE DEL KILLER" at bounding box center [497, 409] width 76 height 8
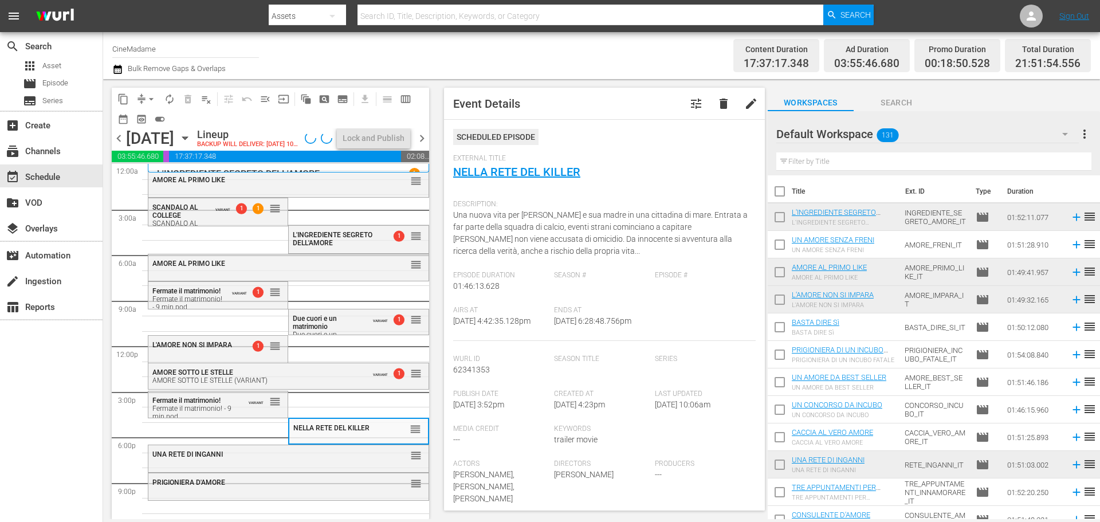
scroll to position [401, 0]
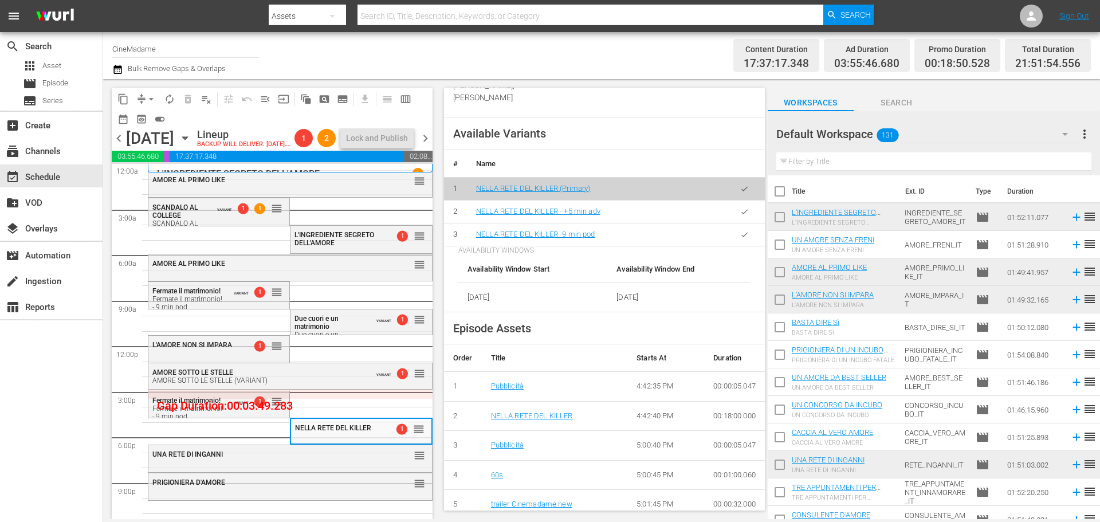
click at [737, 229] on button "button" at bounding box center [744, 234] width 22 height 22
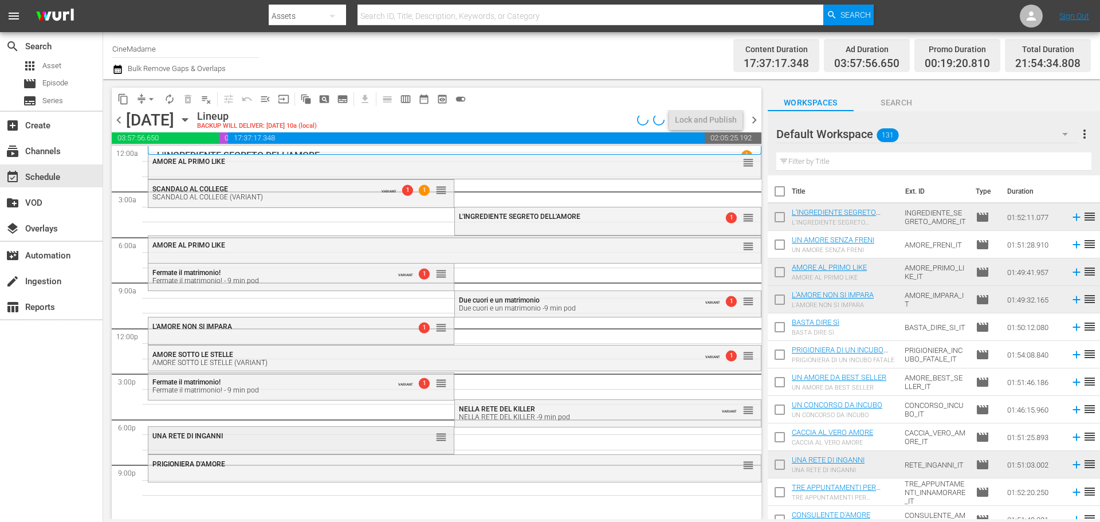
click at [360, 436] on div "UNA RETE DI INGANNI" at bounding box center [272, 436] width 241 height 8
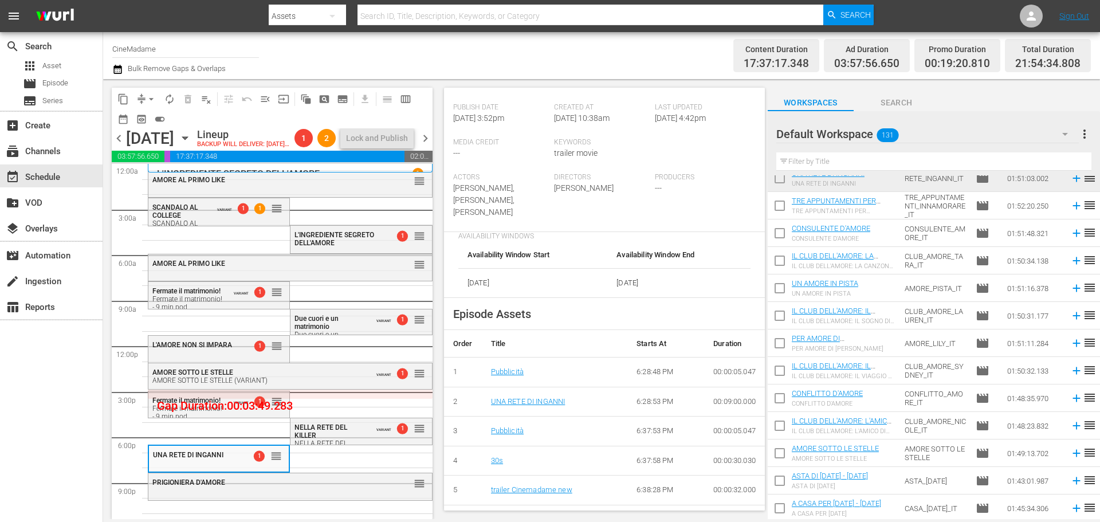
scroll to position [344, 0]
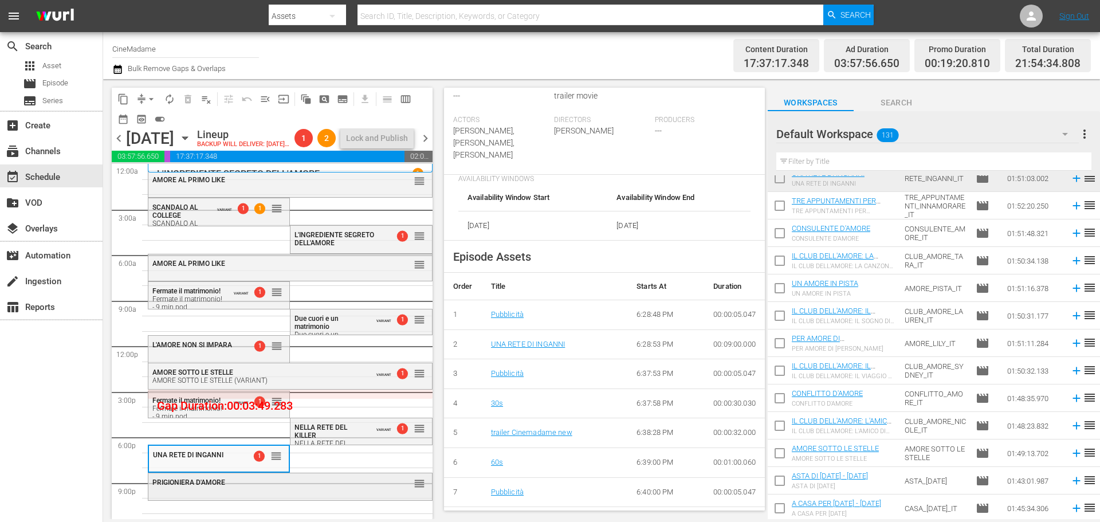
click at [329, 486] on div "PRIGIONIERA D'AMORE" at bounding box center [261, 482] width 219 height 8
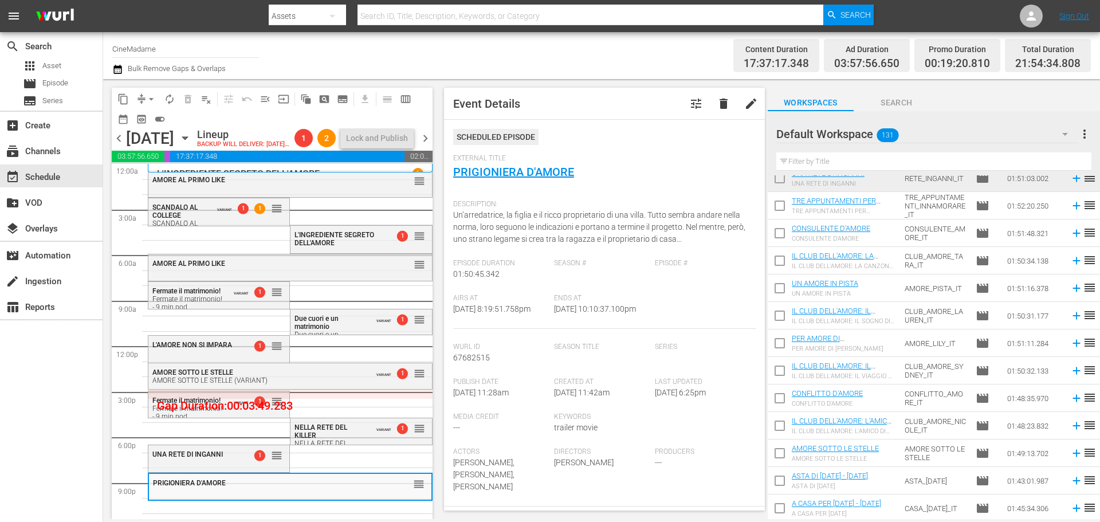
scroll to position [286, 0]
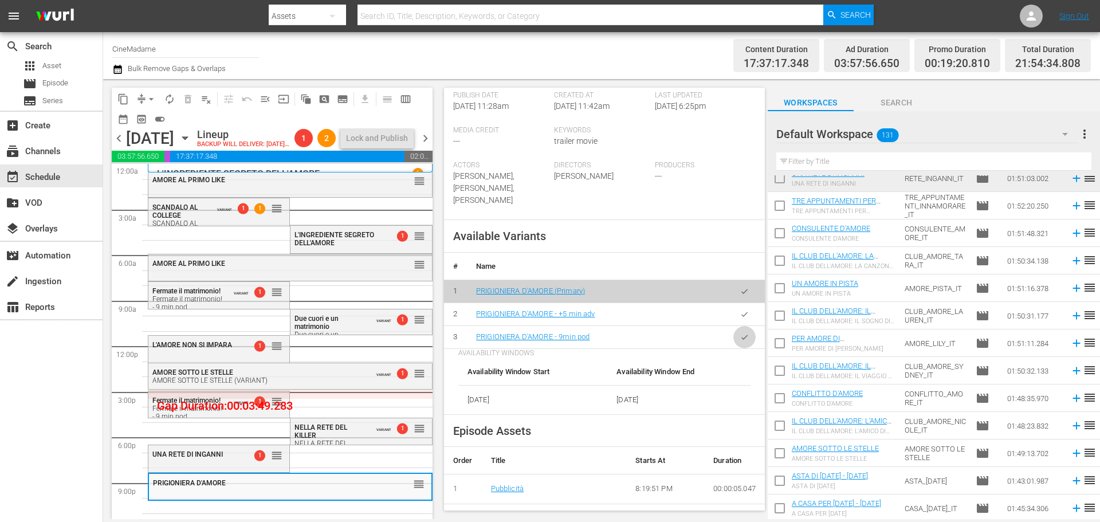
click at [733, 334] on button "button" at bounding box center [744, 337] width 22 height 22
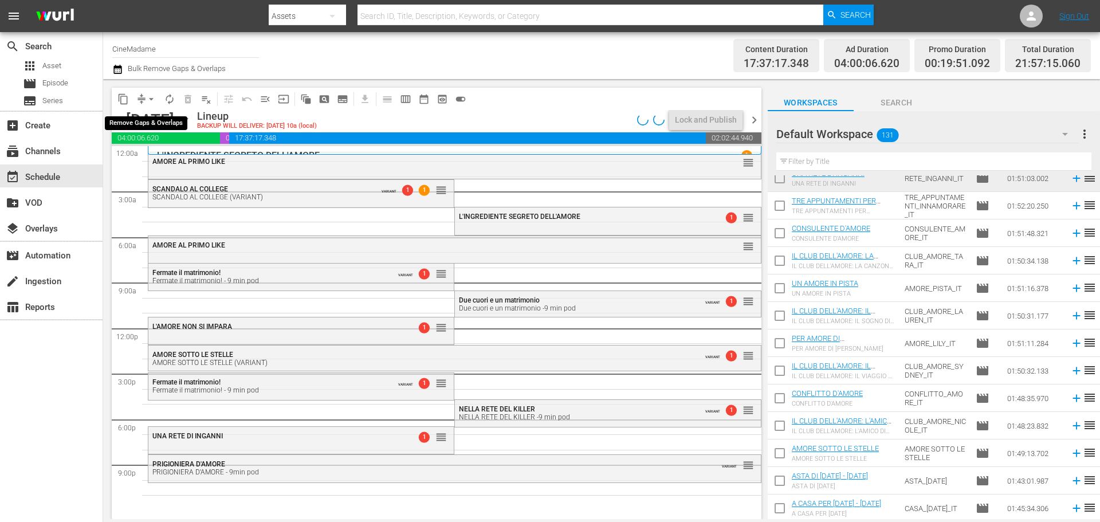
click at [149, 96] on span "arrow_drop_down" at bounding box center [150, 98] width 11 height 11
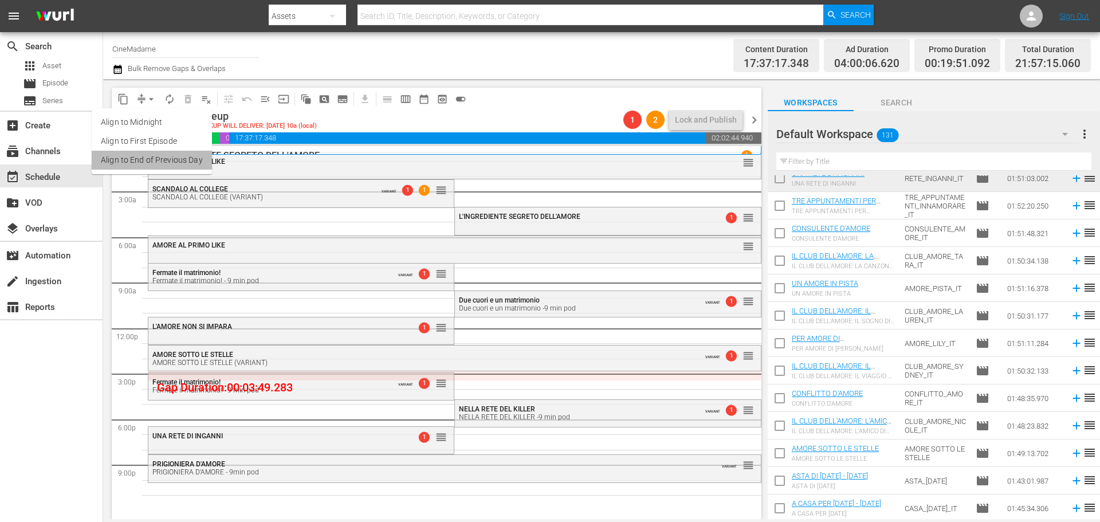
click at [156, 162] on li "Align to End of Previous Day" at bounding box center [152, 160] width 120 height 19
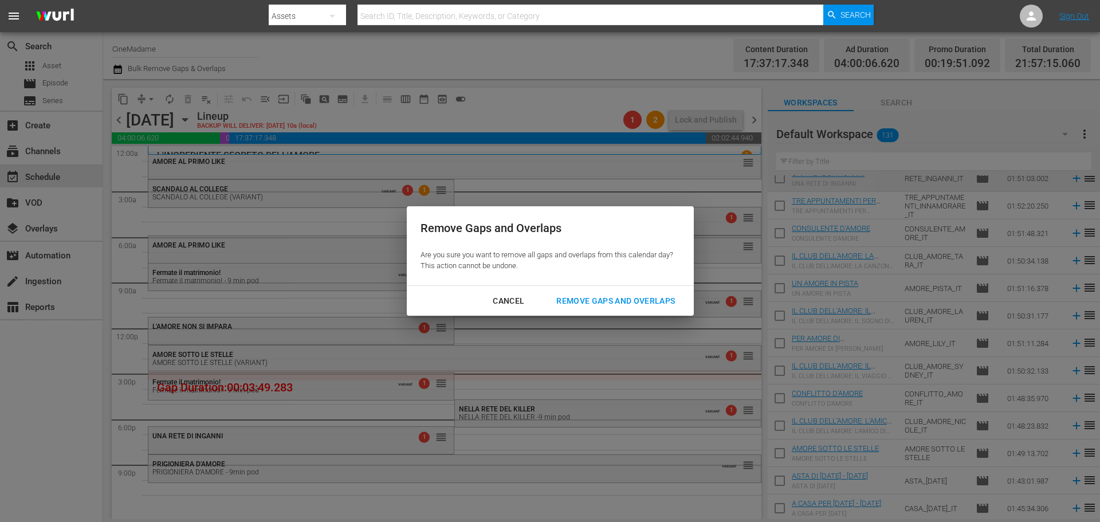
click at [660, 302] on div "Remove Gaps and Overlaps" at bounding box center [615, 301] width 137 height 14
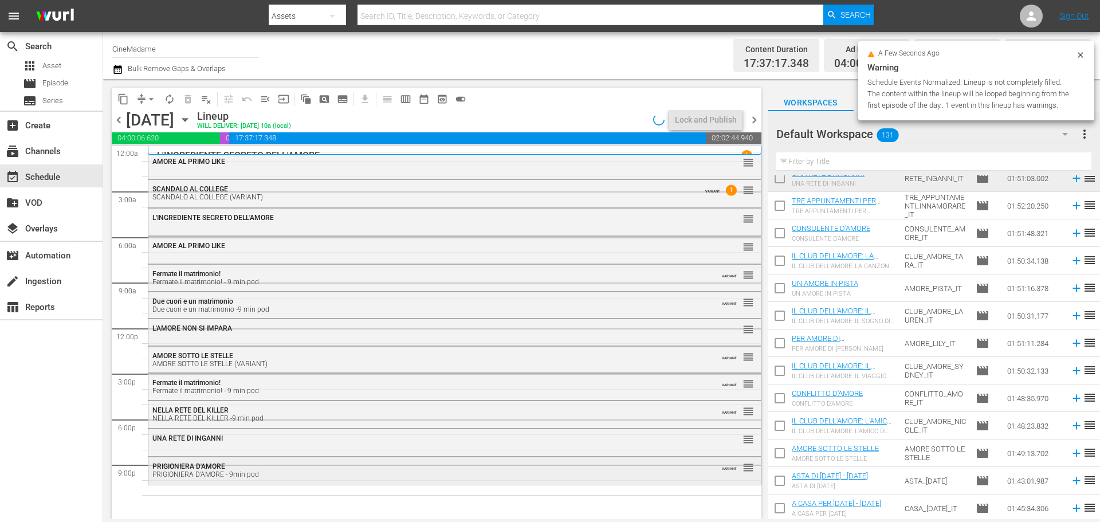
click at [410, 467] on div "PRIGIONIERA D'AMORE PRIGIONIERA D'AMORE - 9min pod" at bounding box center [423, 470] width 542 height 16
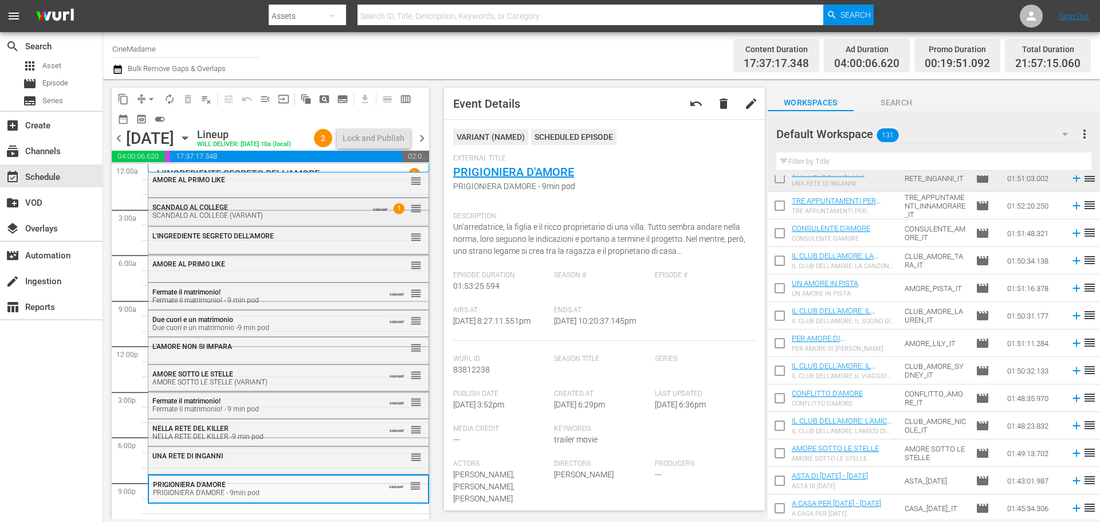
click at [282, 219] on div "SCANDALO AL COLLEGE SCANDALO AL COLLEGE (VARIANT)" at bounding box center [258, 211] width 212 height 16
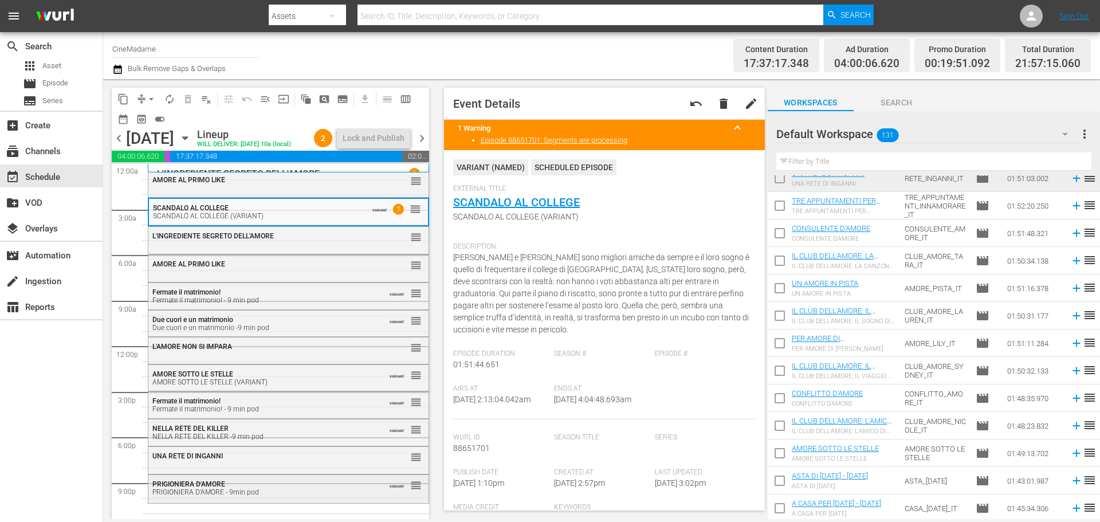
click at [250, 496] on div "PRIGIONIERA D'AMORE - 9min pod" at bounding box center [260, 492] width 216 height 8
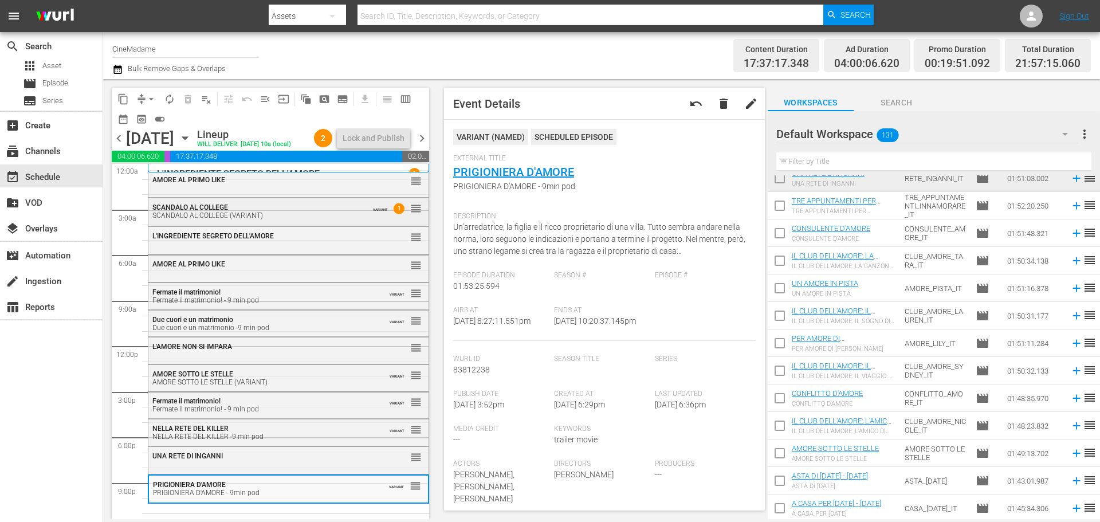
click at [229, 219] on div "SCANDALO AL COLLEGE SCANDALO AL COLLEGE (VARIANT)" at bounding box center [258, 211] width 212 height 16
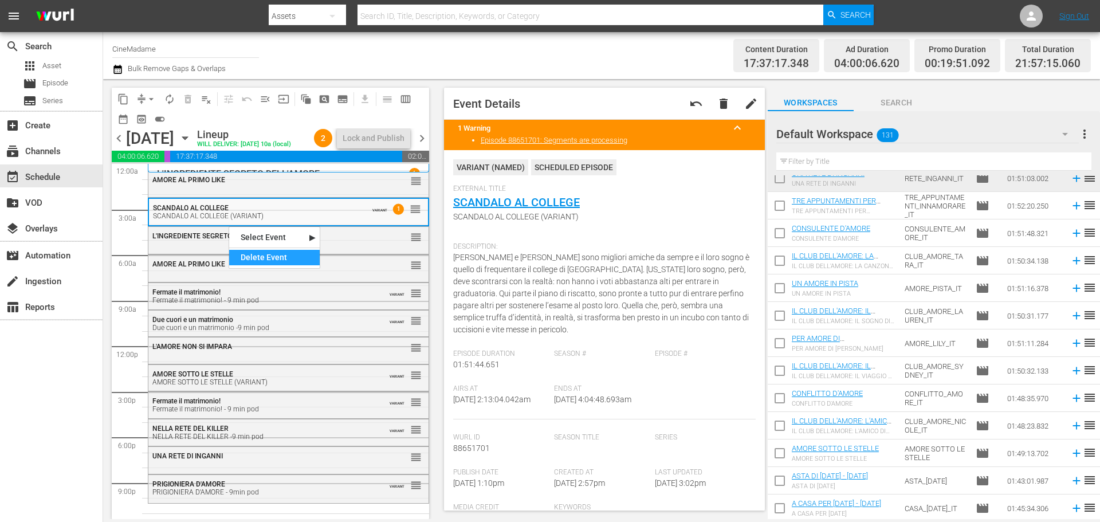
click at [252, 259] on div "Delete Event" at bounding box center [274, 257] width 90 height 15
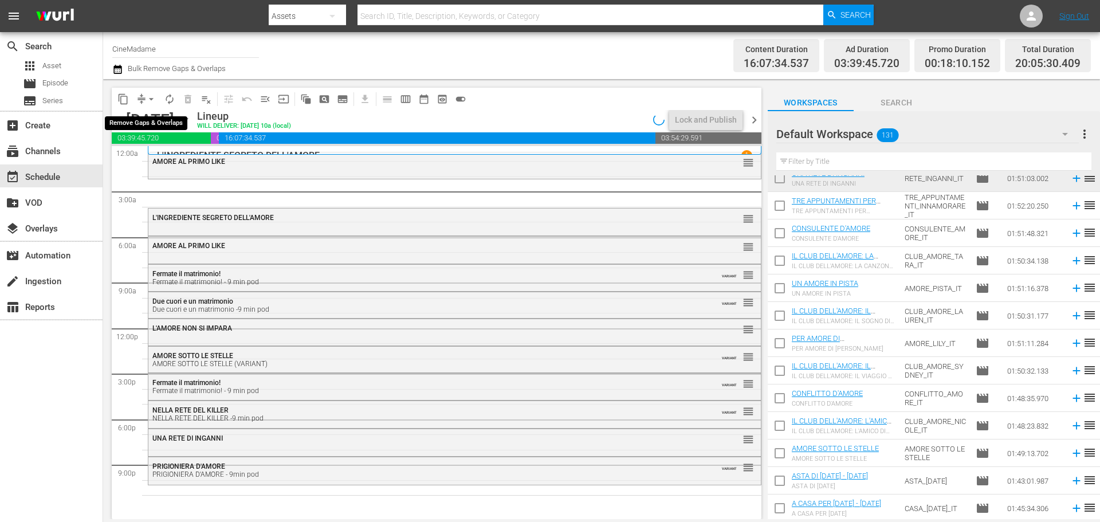
click at [144, 100] on button "arrow_drop_down" at bounding box center [151, 99] width 18 height 18
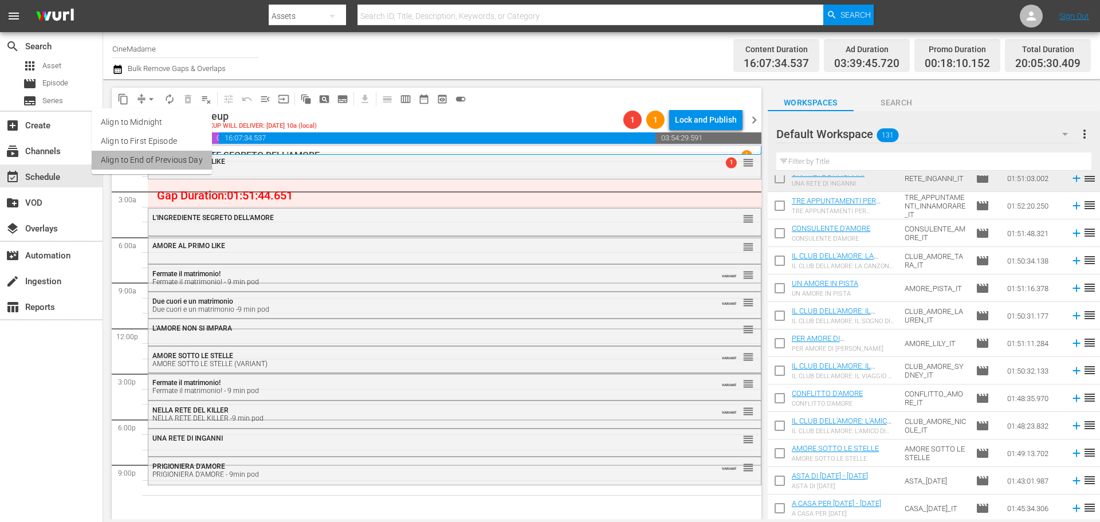
click at [158, 153] on li "Align to End of Previous Day" at bounding box center [152, 160] width 120 height 19
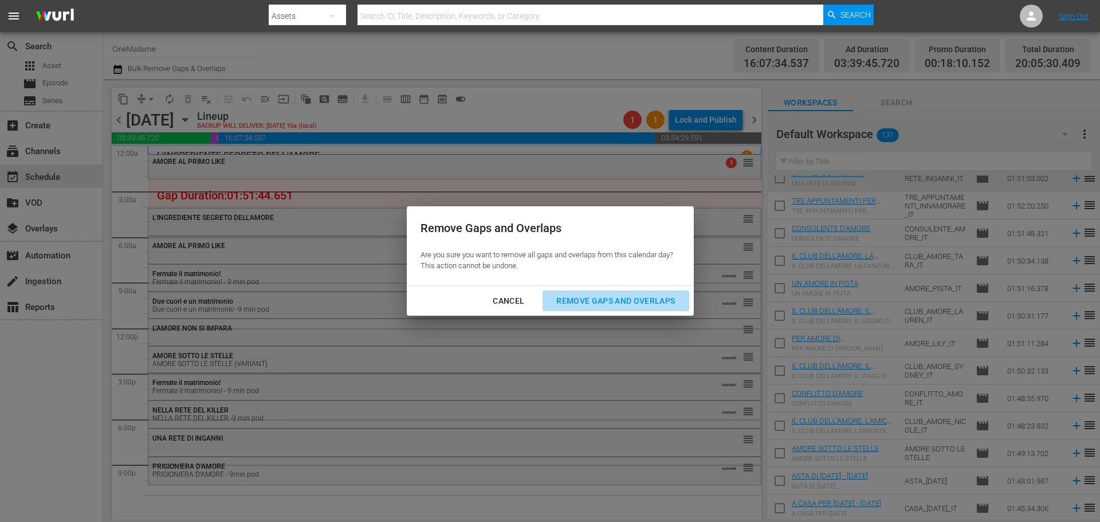
click at [640, 309] on button "Remove Gaps and Overlaps" at bounding box center [615, 300] width 146 height 21
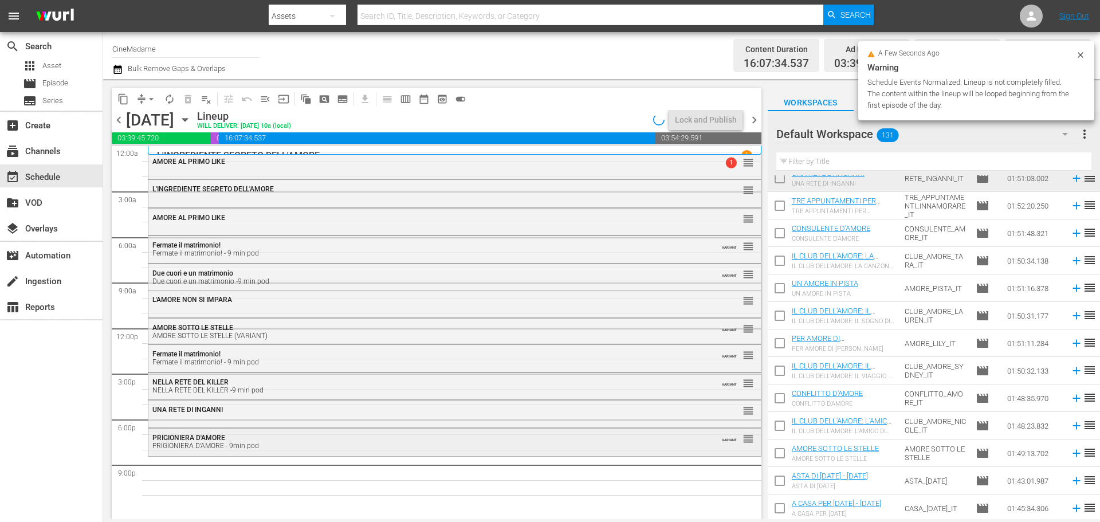
click at [448, 444] on div "PRIGIONIERA D'AMORE - 9min pod" at bounding box center [423, 446] width 542 height 8
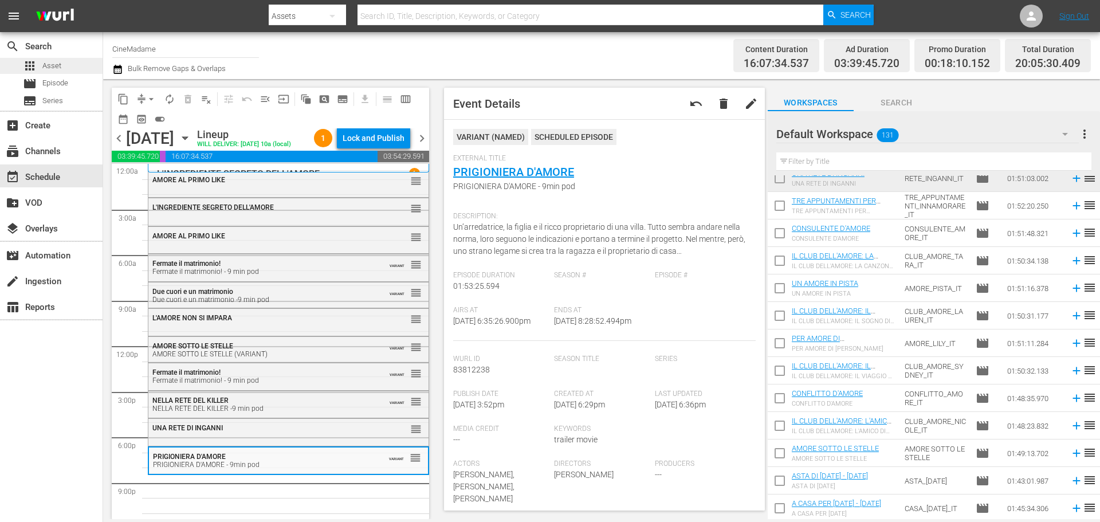
click at [39, 68] on div "apps Asset" at bounding box center [42, 66] width 38 height 16
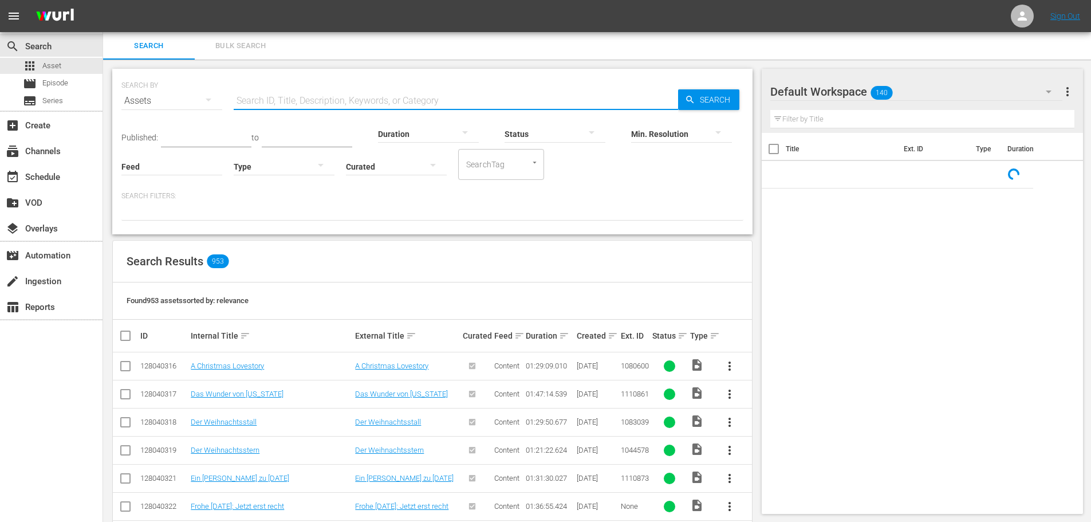
click at [317, 108] on input "text" at bounding box center [456, 100] width 444 height 27
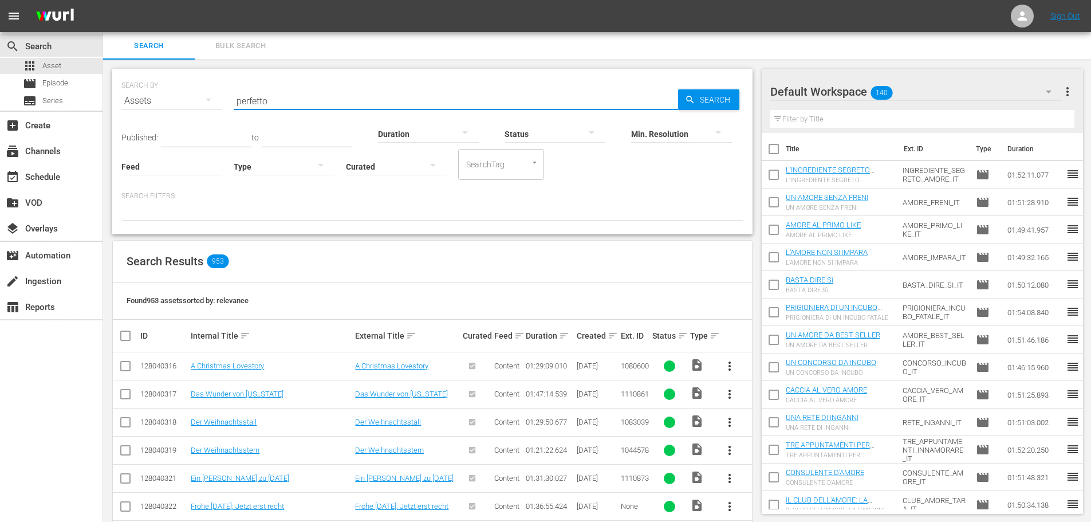
type input "perfetto"
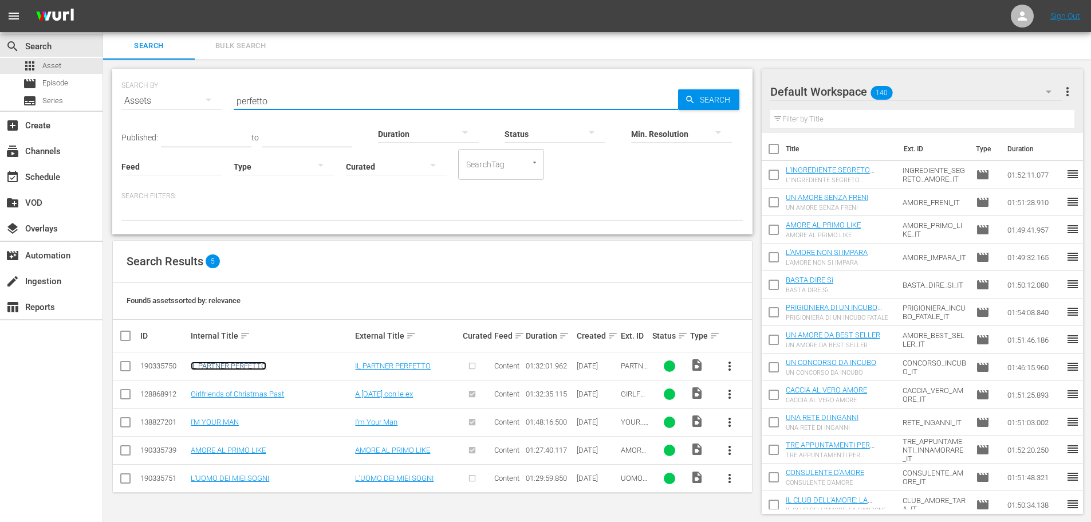
click at [247, 364] on link "IL PARTNER PERFETTO" at bounding box center [229, 365] width 76 height 9
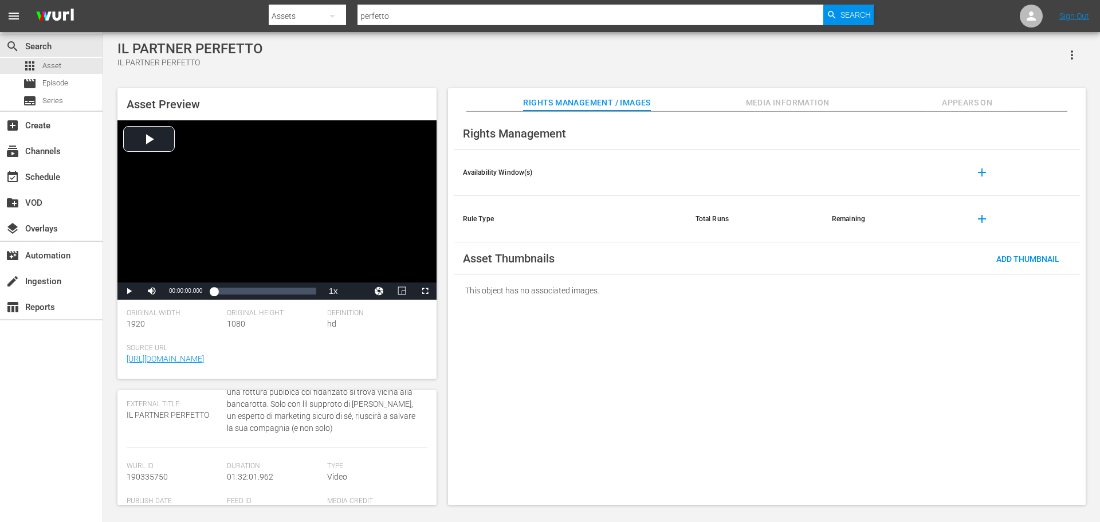
scroll to position [57, 0]
drag, startPoint x: 175, startPoint y: 485, endPoint x: 125, endPoint y: 489, distance: 49.9
click at [125, 489] on div "Asset Details edit Internal Title: IL PARTNER PERFETTO External Title: IL PARTN…" at bounding box center [276, 447] width 319 height 115
click at [982, 172] on span "add" at bounding box center [982, 173] width 14 height 14
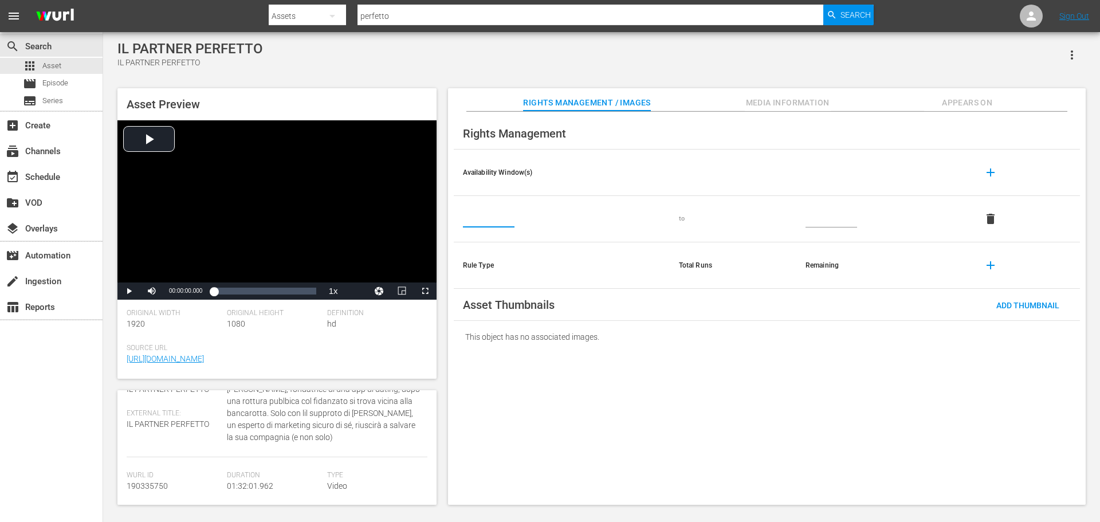
click at [468, 222] on input "text" at bounding box center [489, 218] width 52 height 17
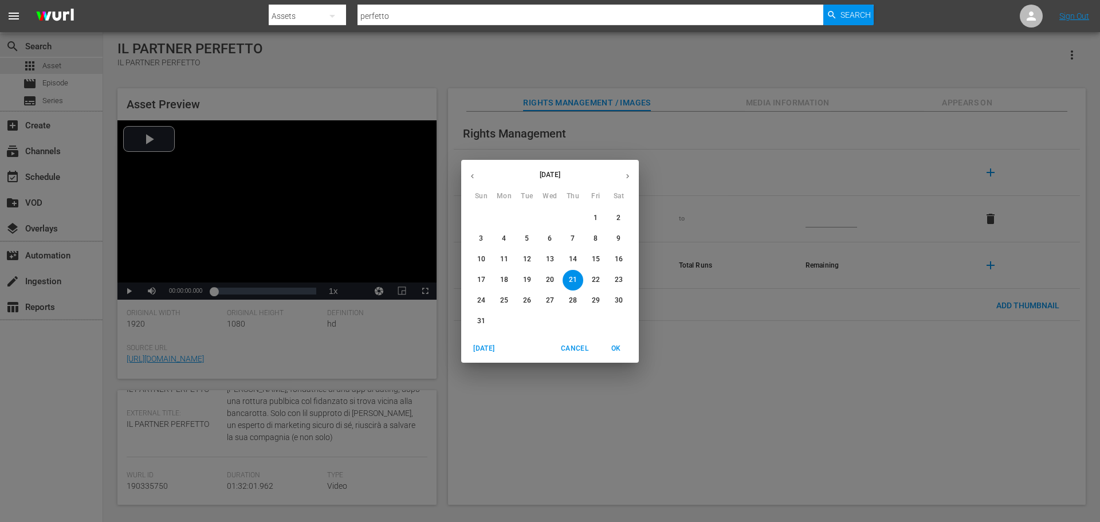
click at [471, 172] on icon "button" at bounding box center [472, 176] width 9 height 9
click at [629, 175] on icon "button" at bounding box center [627, 176] width 9 height 9
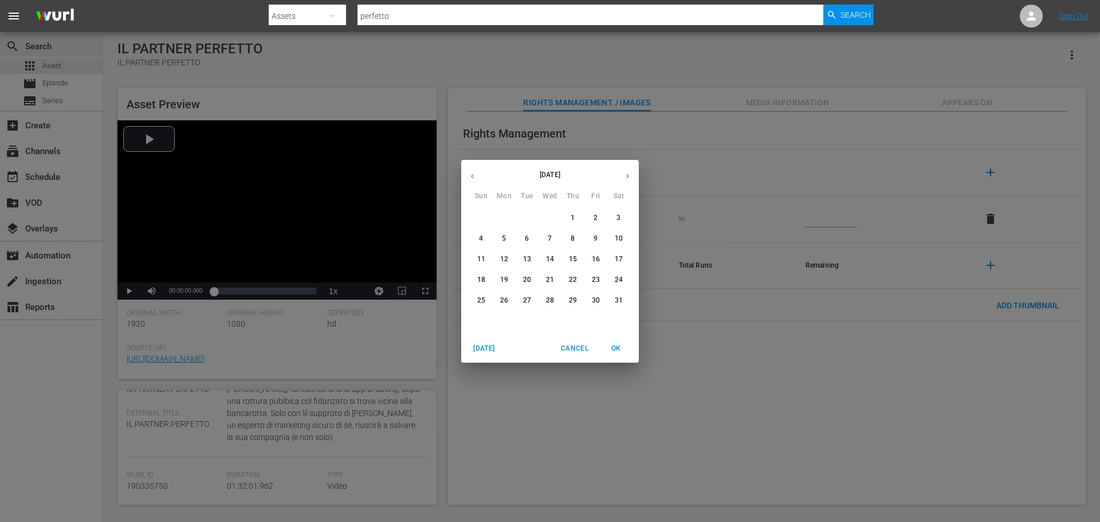
click at [574, 215] on p "1" at bounding box center [572, 218] width 4 height 10
type input "May 1, 2025"
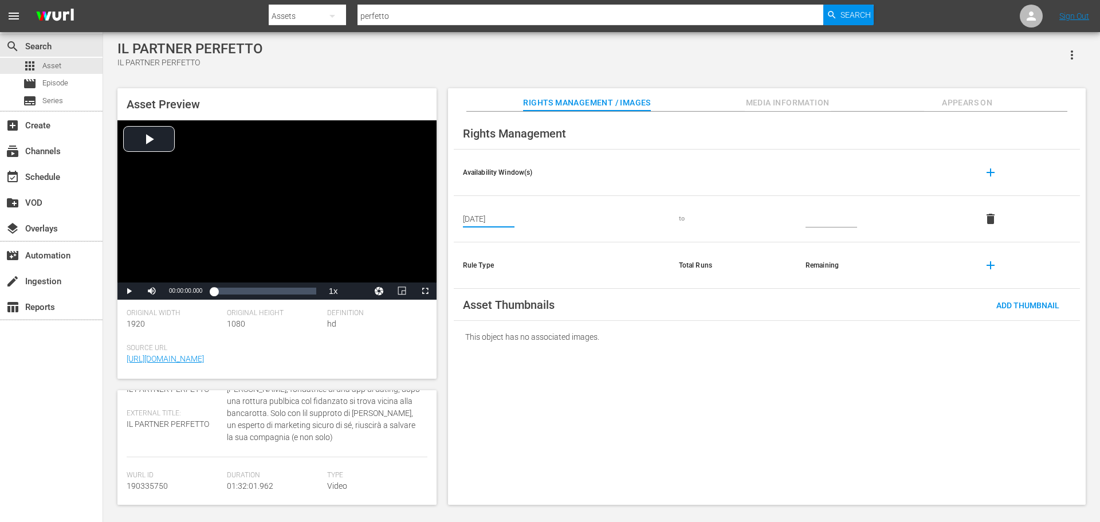
click at [840, 216] on input "text" at bounding box center [831, 218] width 52 height 17
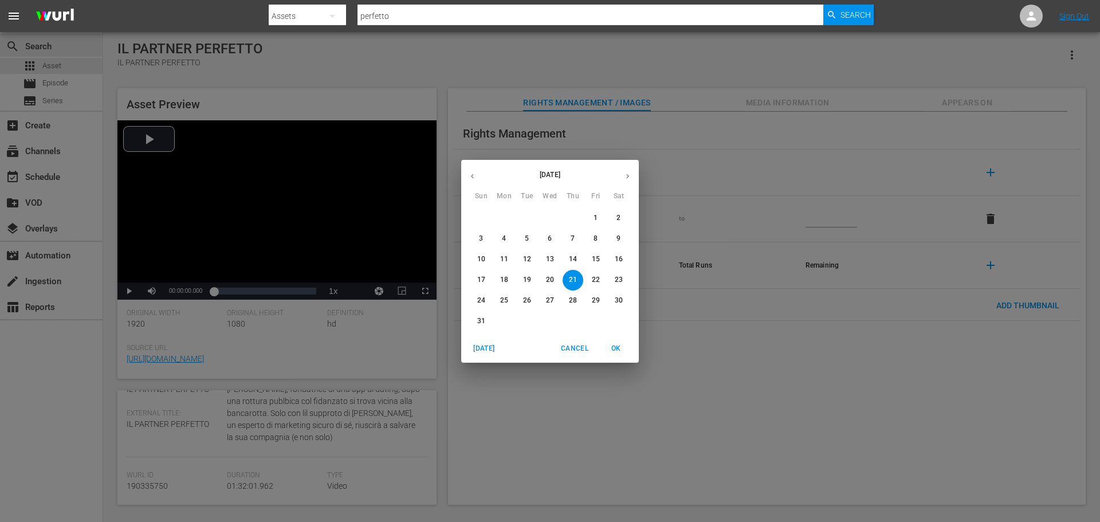
click at [627, 172] on icon "button" at bounding box center [627, 176] width 9 height 9
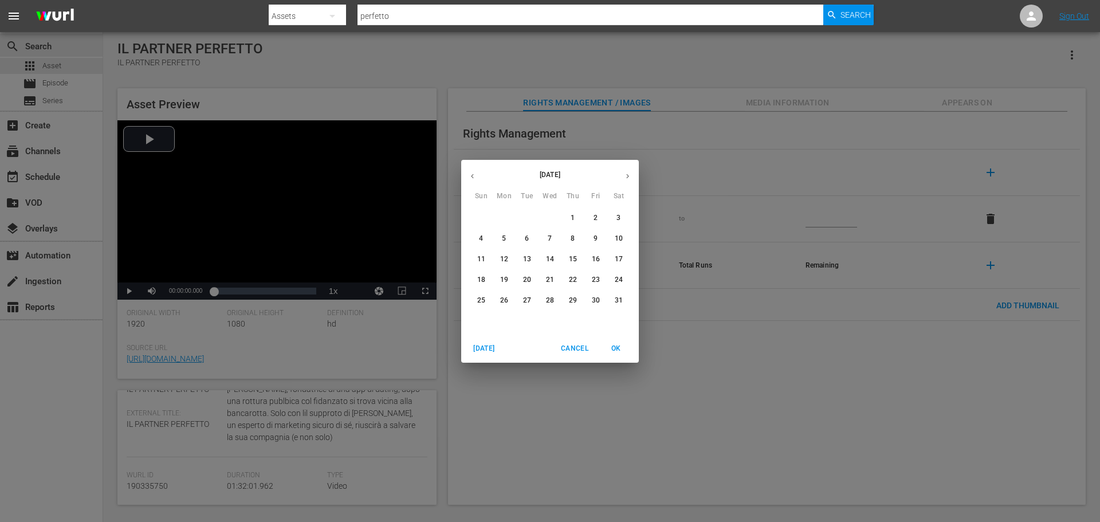
click at [627, 172] on icon "button" at bounding box center [627, 176] width 9 height 9
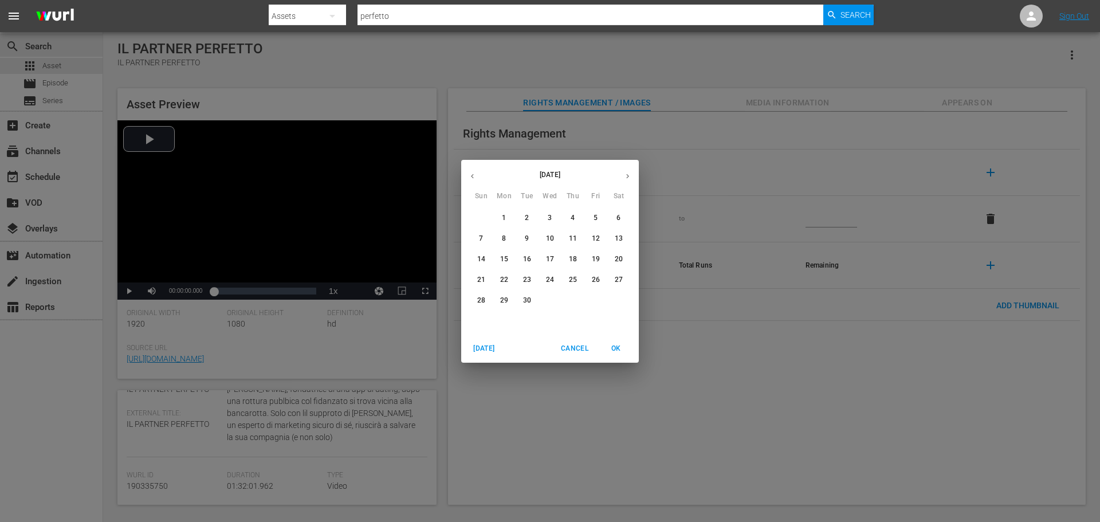
click at [627, 172] on icon "button" at bounding box center [627, 176] width 9 height 9
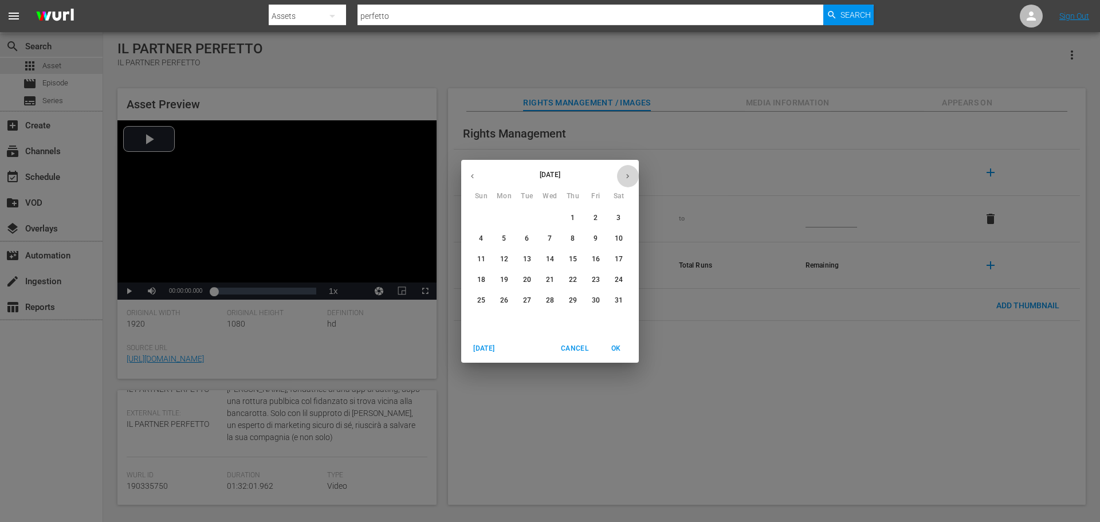
click at [627, 172] on icon "button" at bounding box center [627, 176] width 9 height 9
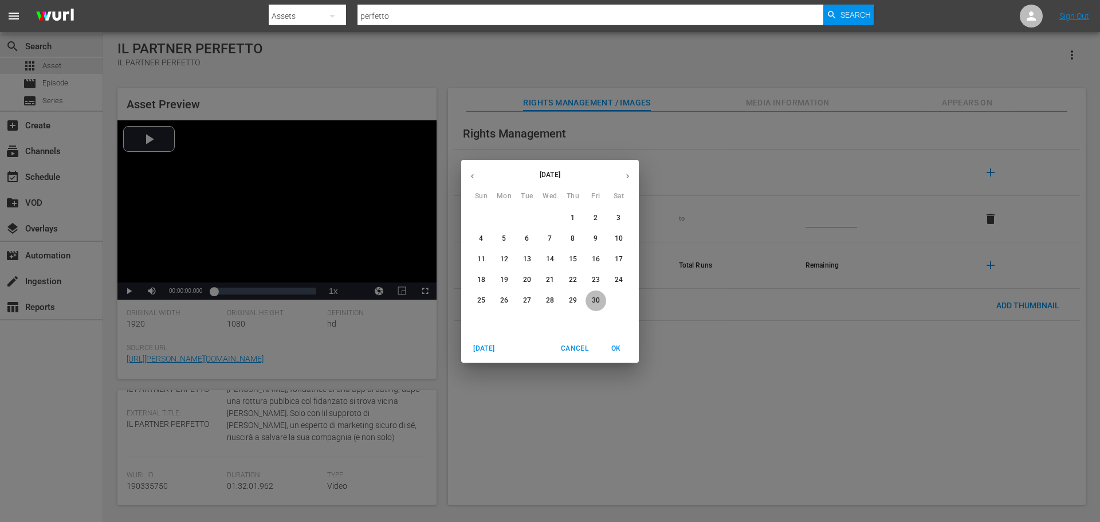
click at [594, 306] on button "30" at bounding box center [595, 300] width 21 height 21
type input "[DATE]"
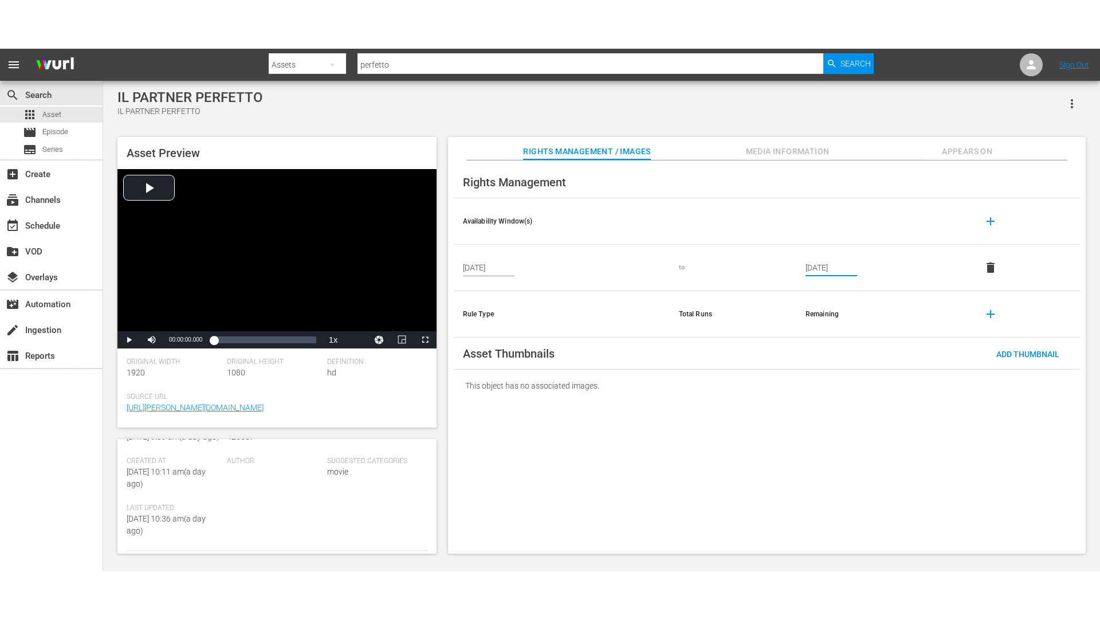
scroll to position [172, 0]
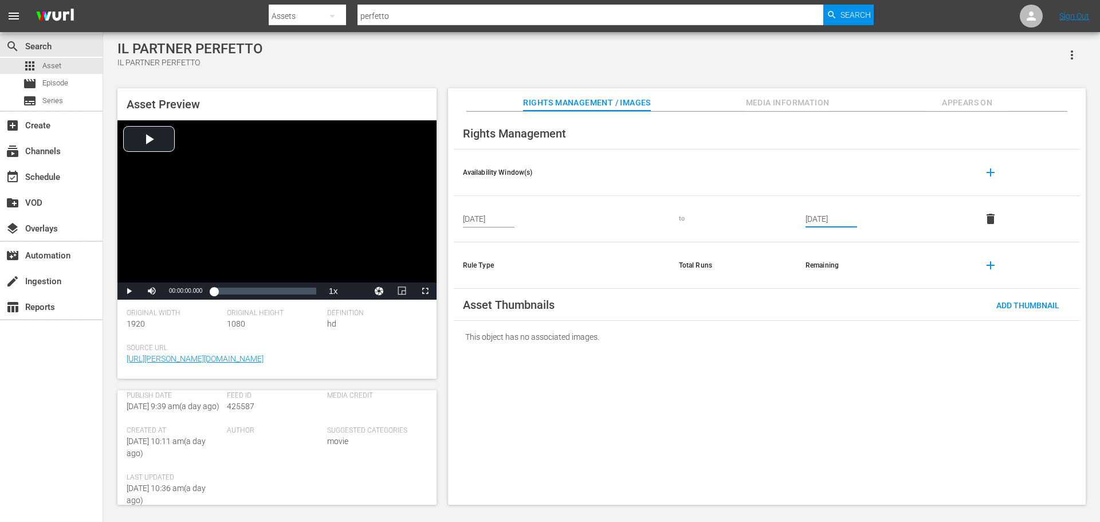
click at [1015, 296] on div "Add Thumbnail" at bounding box center [1027, 304] width 81 height 21
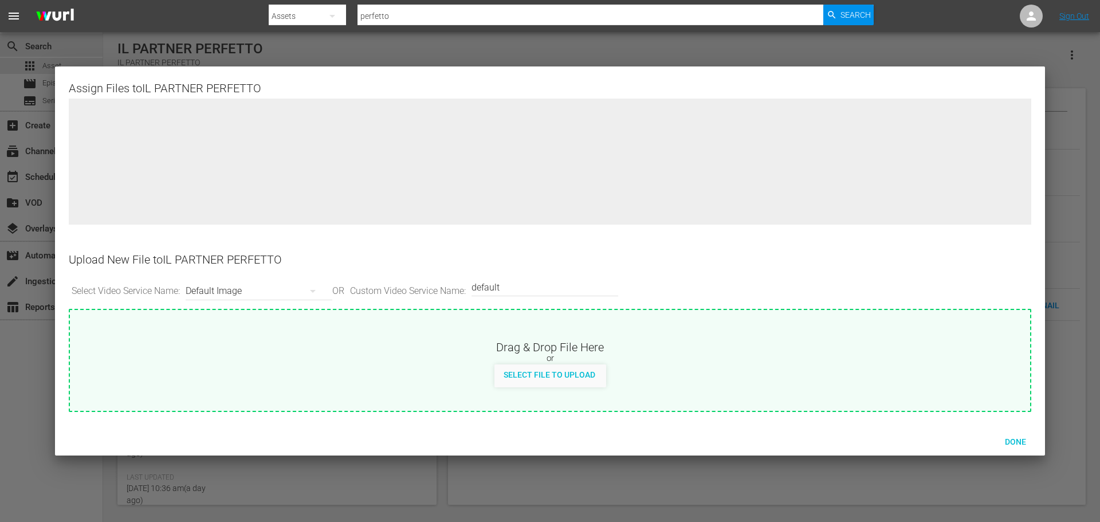
click at [245, 287] on div "Default Image" at bounding box center [256, 291] width 141 height 32
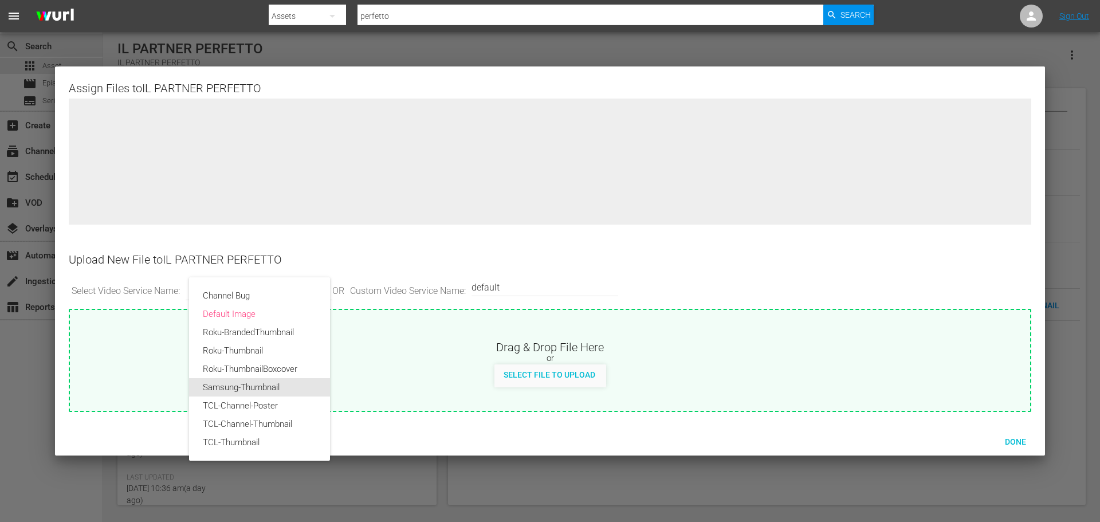
click at [266, 387] on div "Samsung-Thumbnail" at bounding box center [259, 387] width 113 height 18
type input "Samsung-Thumbnail"
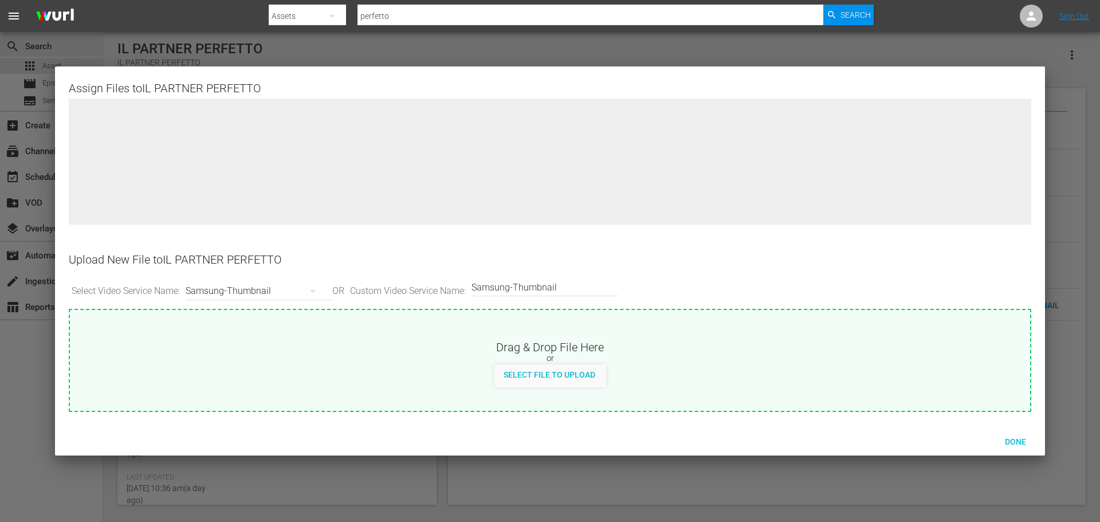
click at [550, 378] on span "Select File to Upload" at bounding box center [549, 374] width 110 height 9
type input "C:\fakepath\ilpartnerperfetto.png"
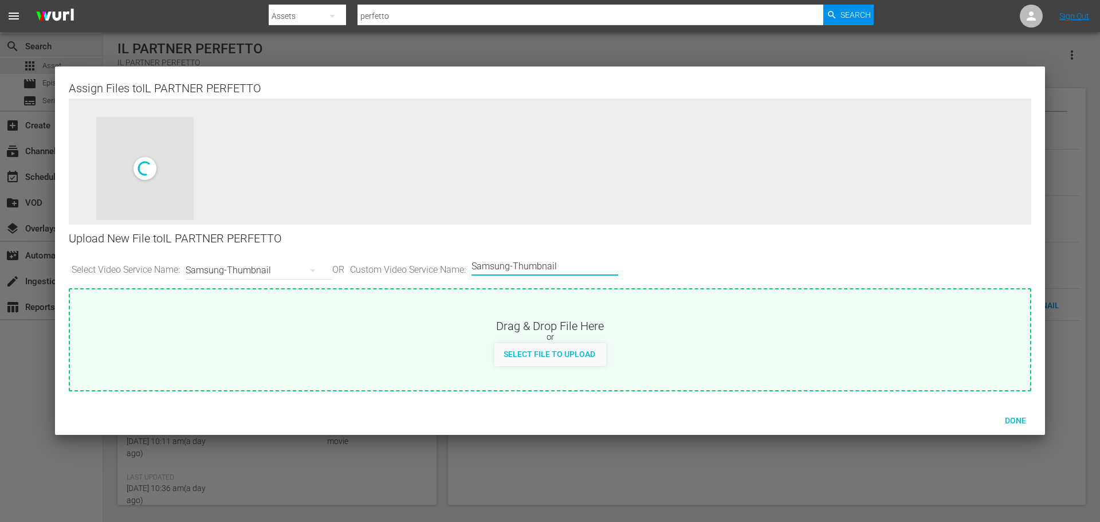
click at [563, 265] on input "Samsung-Thumbnail" at bounding box center [541, 266] width 141 height 27
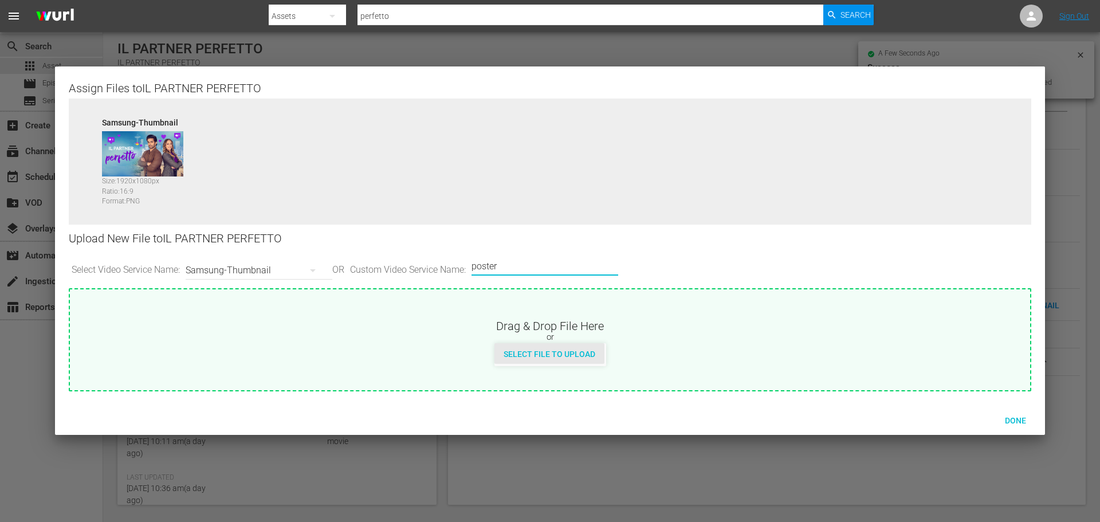
type input "poster"
click at [572, 361] on div "Select File to Upload" at bounding box center [549, 353] width 110 height 21
type input "C:\fakepath\1200x1600_ilpartnerperfetto.png"
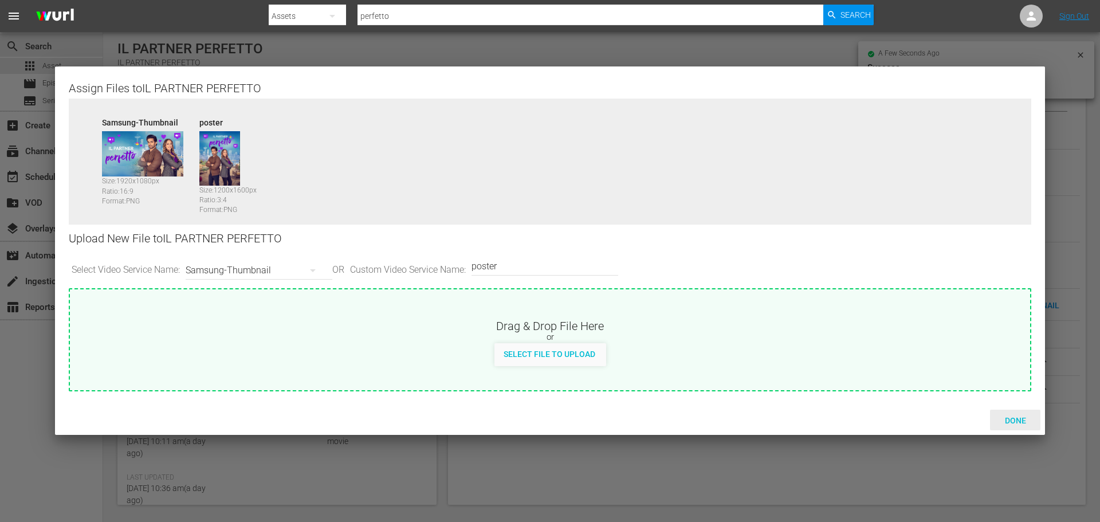
click at [1019, 423] on span "Done" at bounding box center [1015, 420] width 40 height 9
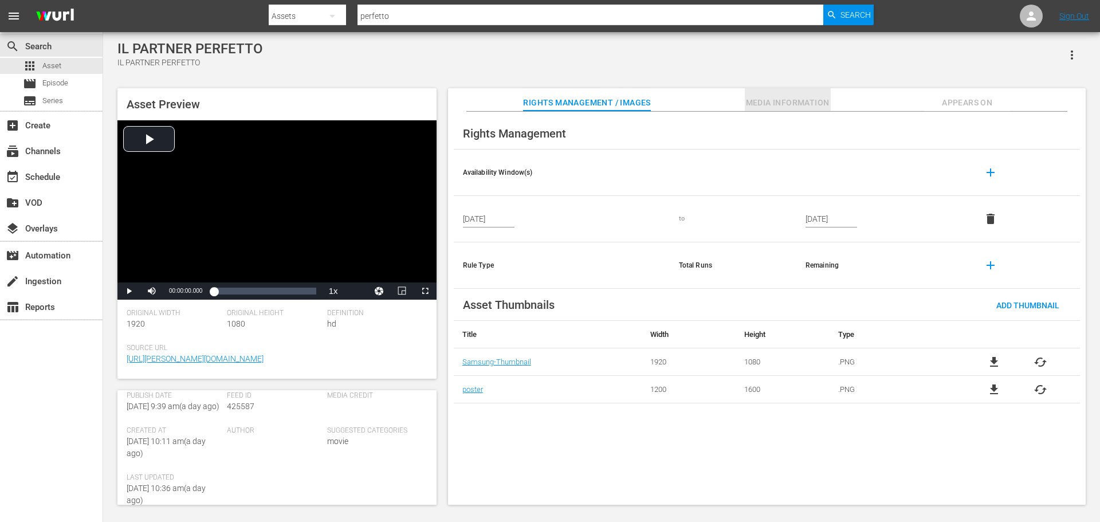
click at [822, 109] on span "Media Information" at bounding box center [788, 103] width 86 height 14
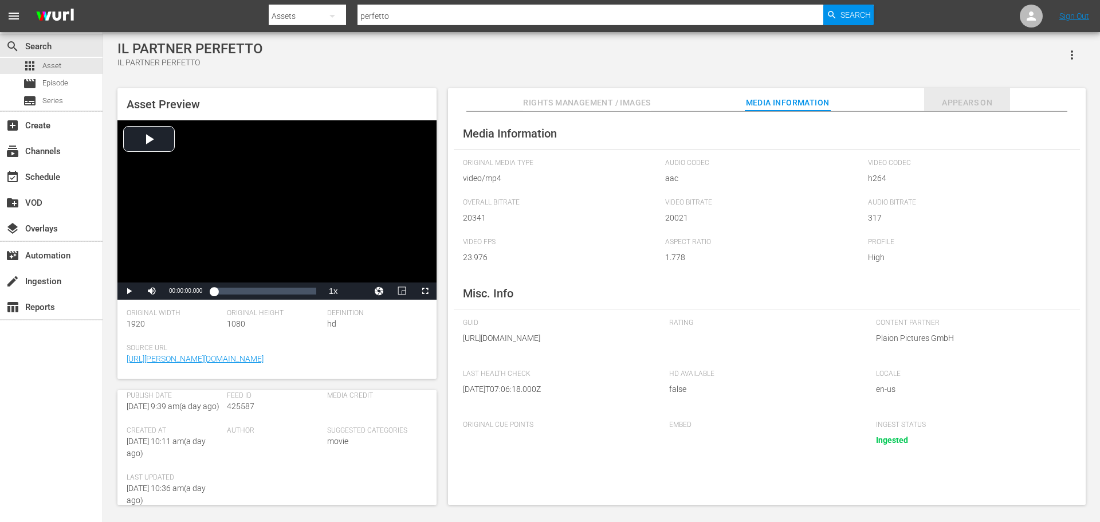
click at [967, 105] on span "Appears On" at bounding box center [967, 103] width 86 height 14
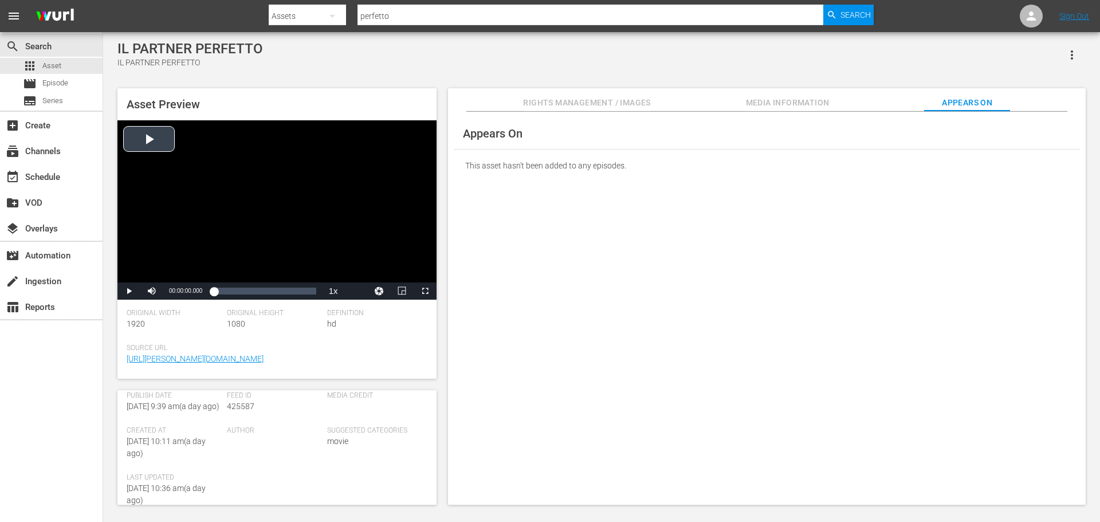
click at [170, 153] on div "Video Player" at bounding box center [276, 201] width 319 height 162
click at [254, 291] on div "00:36:42.580" at bounding box center [254, 290] width 1 height 11
click at [310, 292] on div "01:27:22.761" at bounding box center [310, 290] width 1 height 11
click at [313, 292] on div "01:26:55.079" at bounding box center [264, 290] width 100 height 11
drag, startPoint x: 313, startPoint y: 292, endPoint x: 304, endPoint y: 290, distance: 9.2
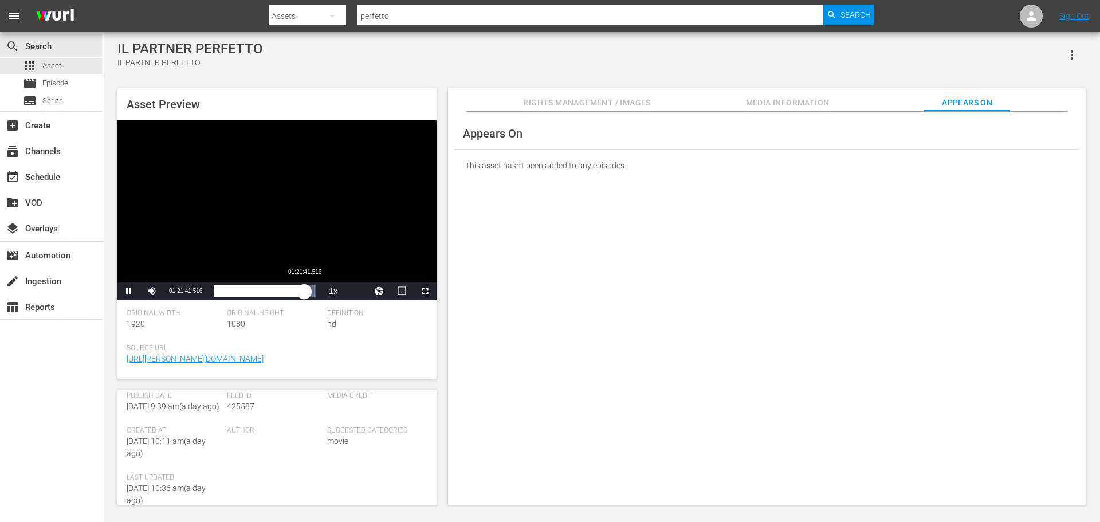
click at [304, 290] on div "01:29:58.646" at bounding box center [259, 290] width 90 height 11
click at [425, 291] on span "Video Player" at bounding box center [425, 291] width 0 height 0
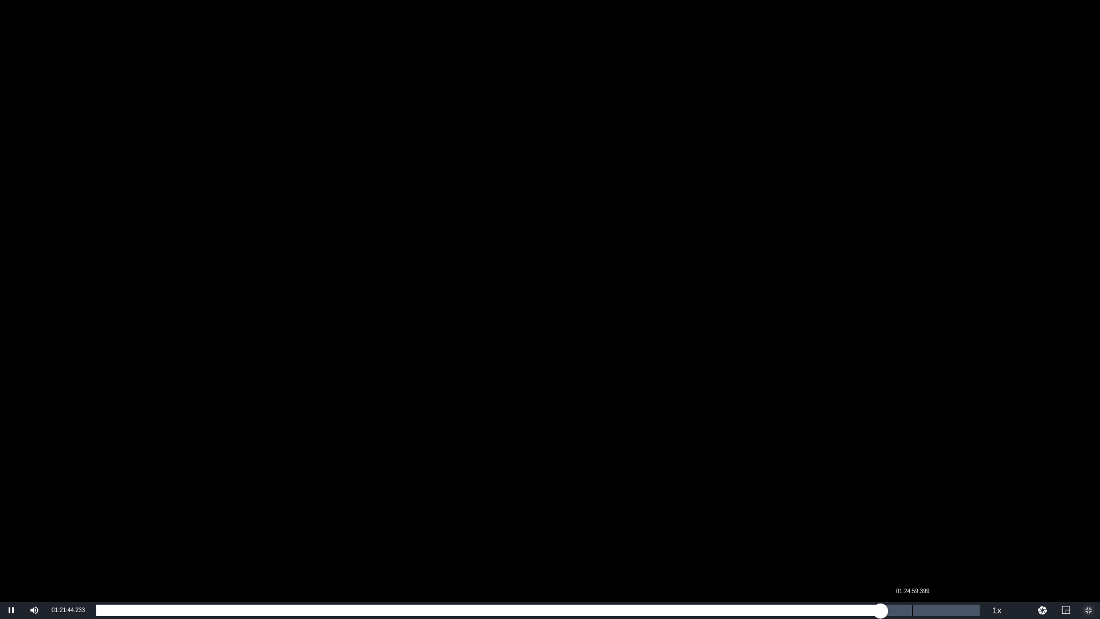
click at [906, 521] on div "Loaded : 88.86% 01:24:59.399 01:21:44.390" at bounding box center [537, 609] width 883 height 11
click at [926, 521] on div "Loaded : 91.91% 01:26:28.925 01:24:23.989" at bounding box center [537, 609] width 883 height 11
click at [923, 521] on div "01:26:28.976" at bounding box center [510, 609] width 828 height 11
drag, startPoint x: 929, startPoint y: 611, endPoint x: 936, endPoint y: 611, distance: 6.9
click at [934, 521] on div "01:26:16.103" at bounding box center [515, 609] width 838 height 11
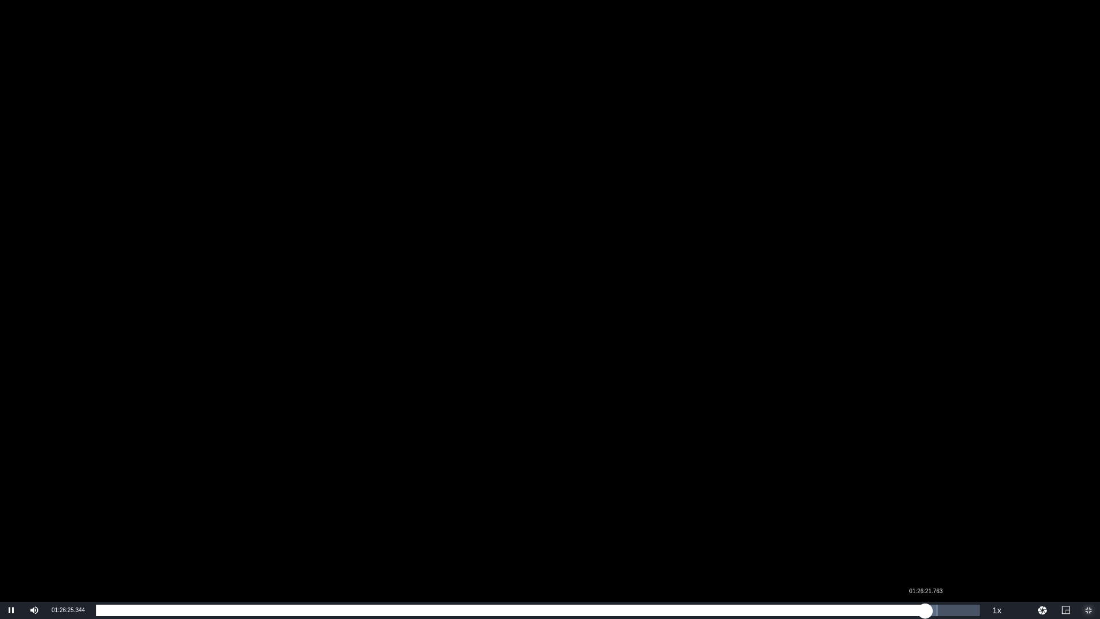
drag, startPoint x: 936, startPoint y: 611, endPoint x: 924, endPoint y: 609, distance: 12.1
click at [924, 521] on div "01:27:30.407" at bounding box center [510, 609] width 829 height 11
click at [917, 521] on div "01:26:07.439" at bounding box center [506, 609] width 821 height 11
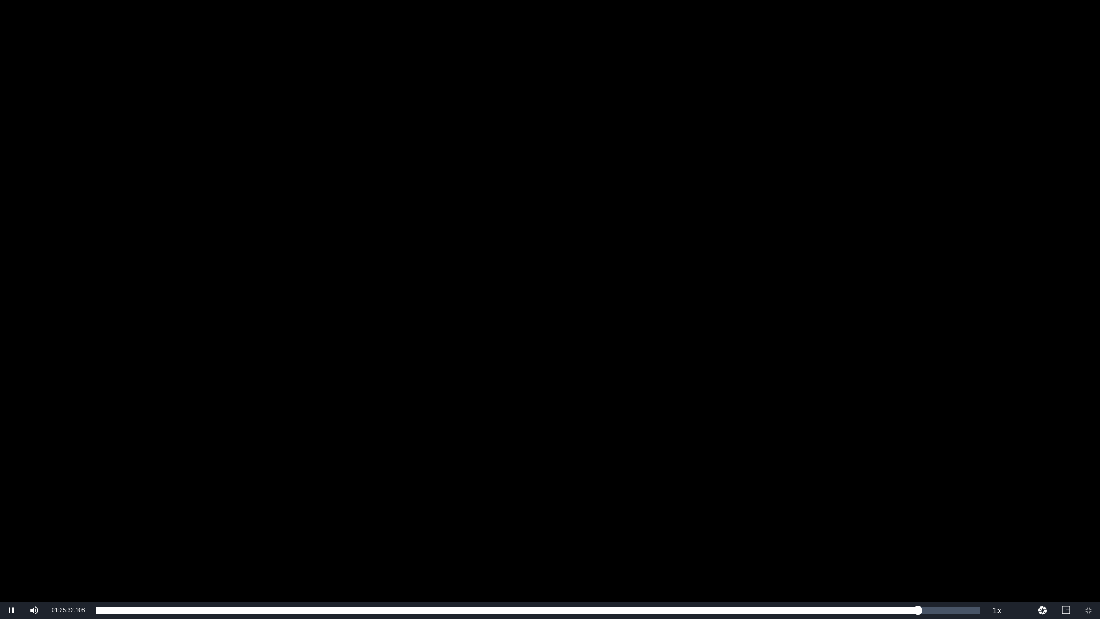
click at [621, 452] on div "Video Player" at bounding box center [550, 300] width 1100 height 601
click at [599, 293] on div "Video Player" at bounding box center [550, 300] width 1100 height 601
click at [1088, 521] on span "Video Player" at bounding box center [1088, 610] width 0 height 0
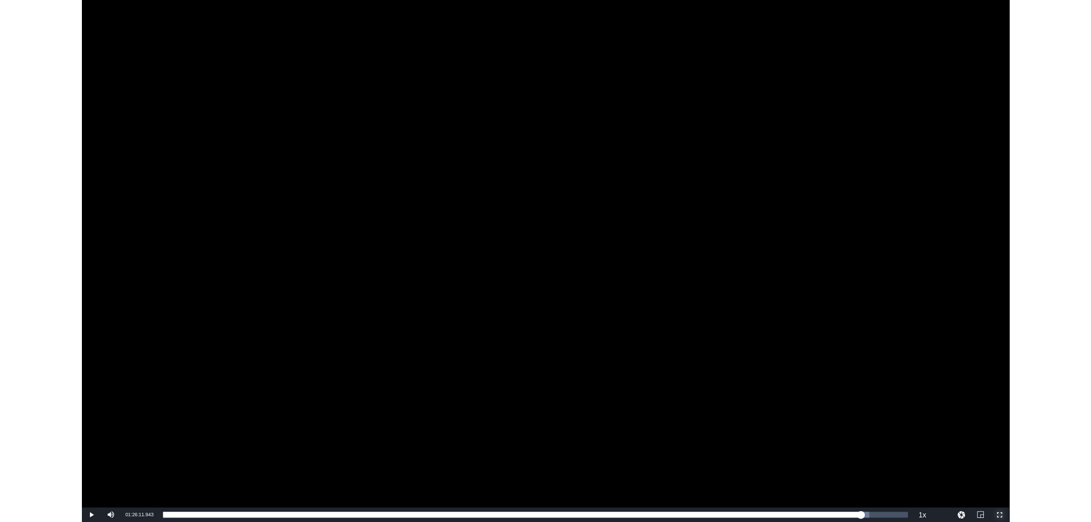
scroll to position [172, 0]
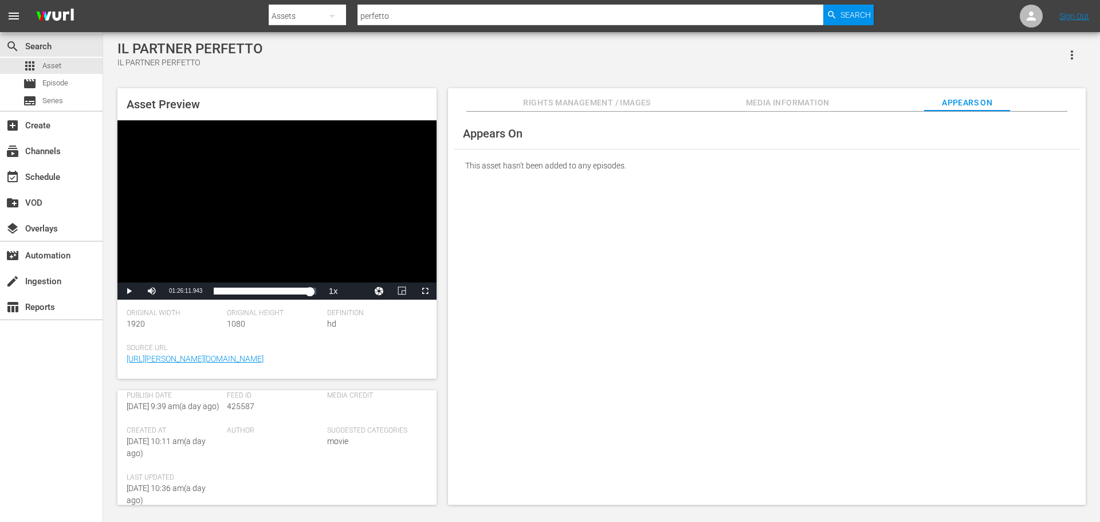
click at [1073, 54] on icon "button" at bounding box center [1072, 55] width 14 height 14
click at [1053, 67] on div "Add To Workspace" at bounding box center [1037, 59] width 78 height 27
click at [1077, 48] on button "button" at bounding box center [1071, 54] width 27 height 27
click at [1033, 63] on div "Add To Workspace" at bounding box center [1037, 59] width 78 height 27
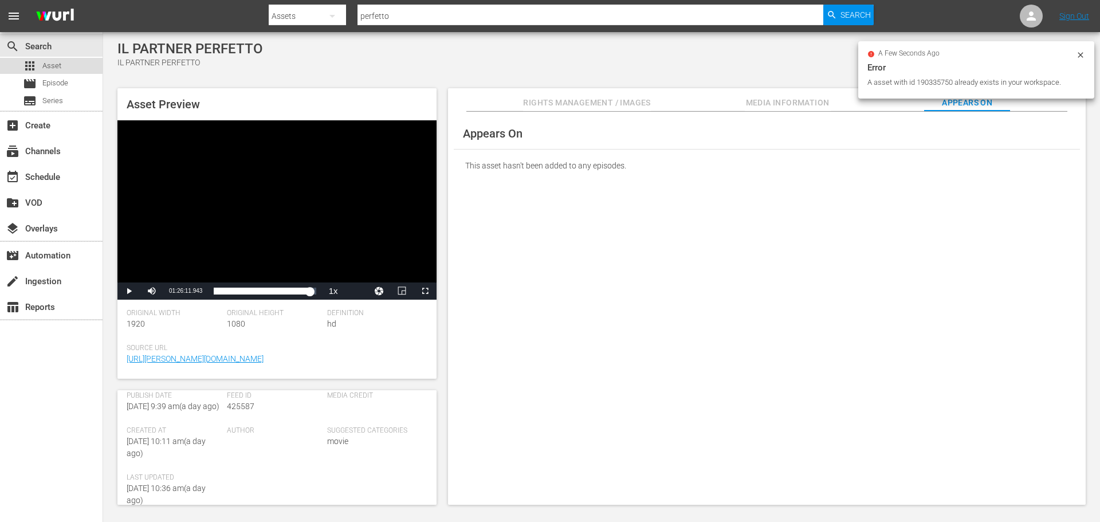
click at [61, 65] on span "Asset" at bounding box center [51, 65] width 19 height 11
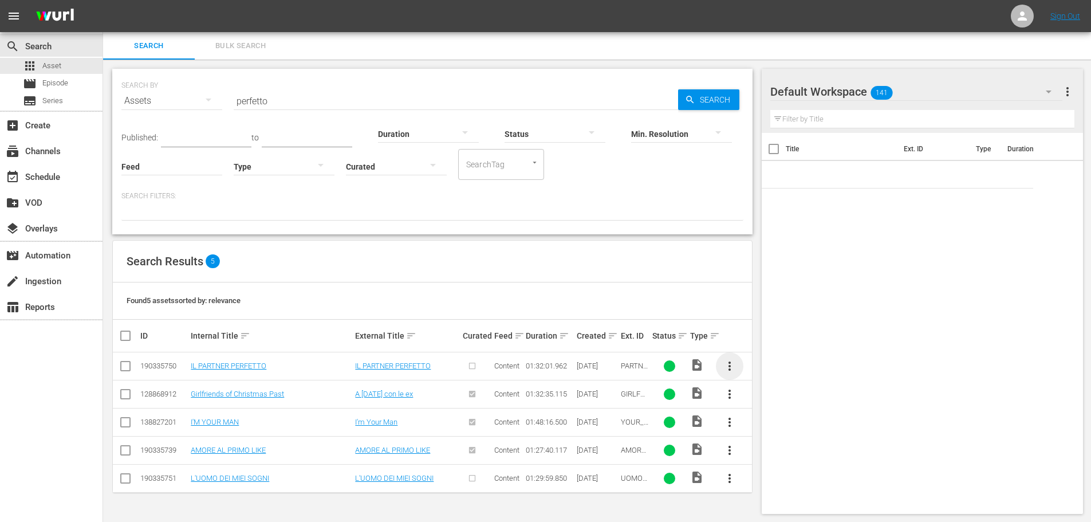
click at [725, 366] on span "more_vert" at bounding box center [730, 366] width 14 height 14
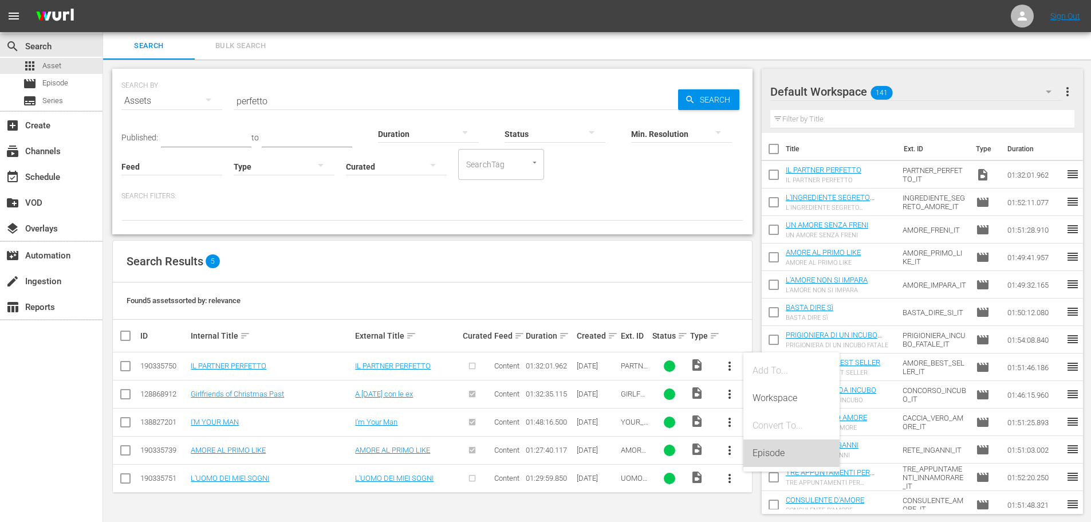
click at [776, 453] on div "Episode" at bounding box center [792, 452] width 78 height 27
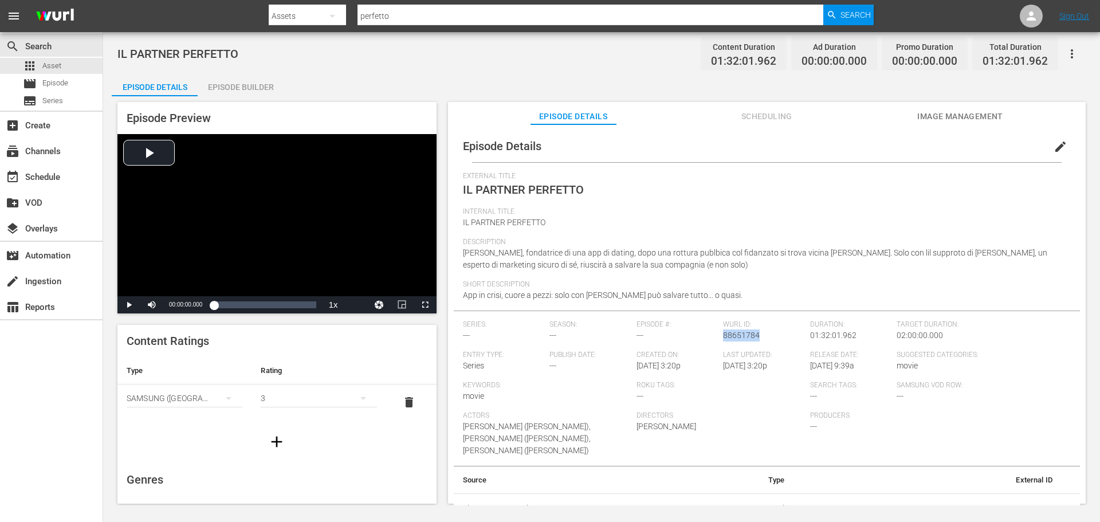
drag, startPoint x: 764, startPoint y: 337, endPoint x: 721, endPoint y: 338, distance: 43.5
click at [723, 338] on div "Wurl ID: 88651784" at bounding box center [766, 335] width 87 height 30
copy span "88651784"
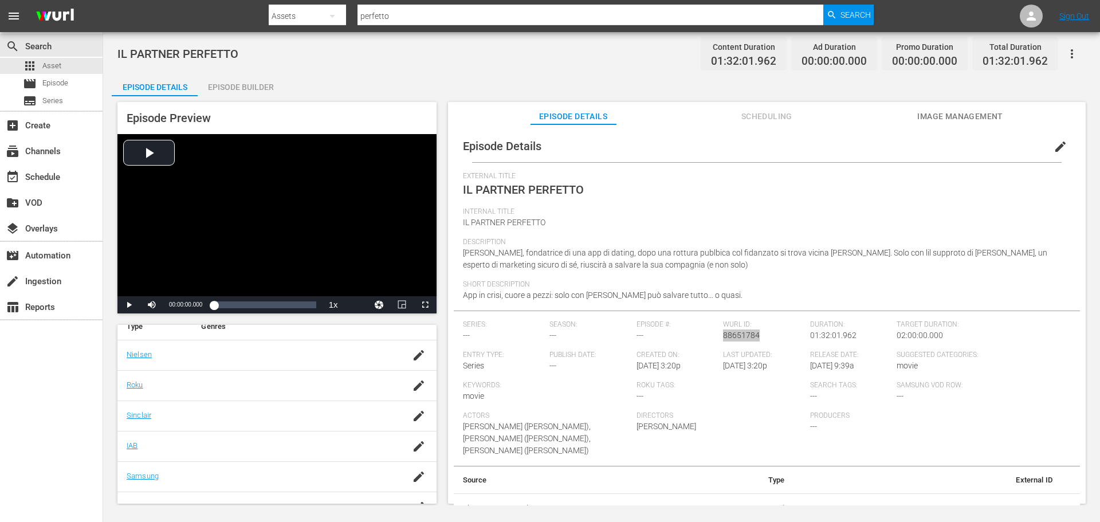
scroll to position [115, 0]
click at [408, 411] on td at bounding box center [418, 423] width 36 height 30
click at [412, 418] on icon "button" at bounding box center [419, 423] width 14 height 14
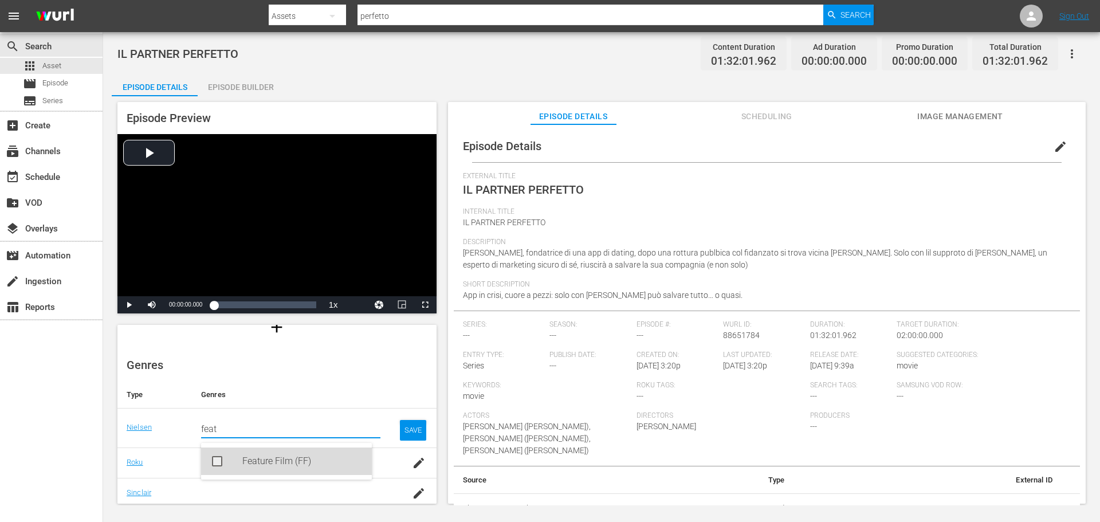
click at [240, 465] on div "Feature Film (FF)" at bounding box center [286, 460] width 171 height 27
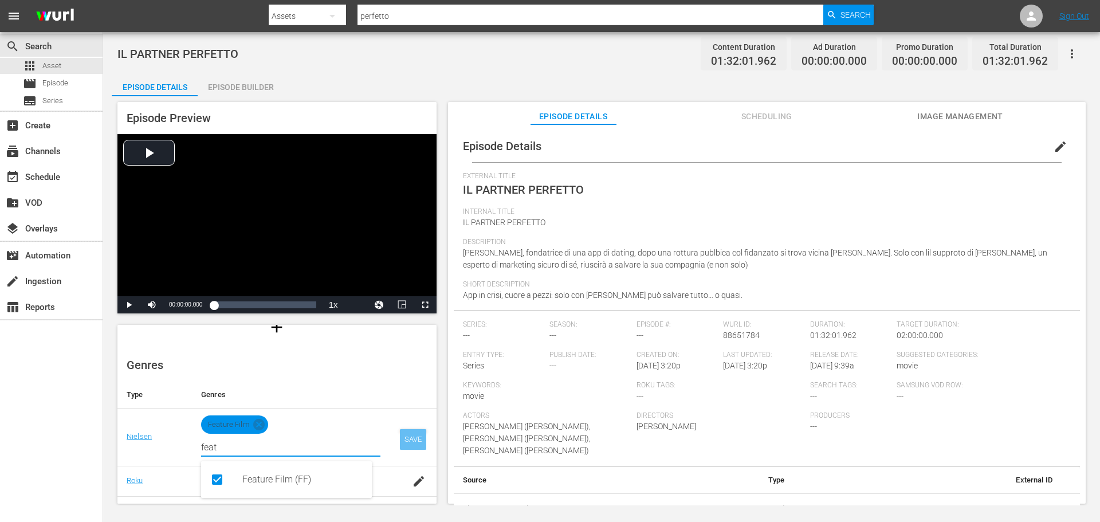
type input "feat"
click at [410, 444] on div "SAVE" at bounding box center [413, 439] width 26 height 21
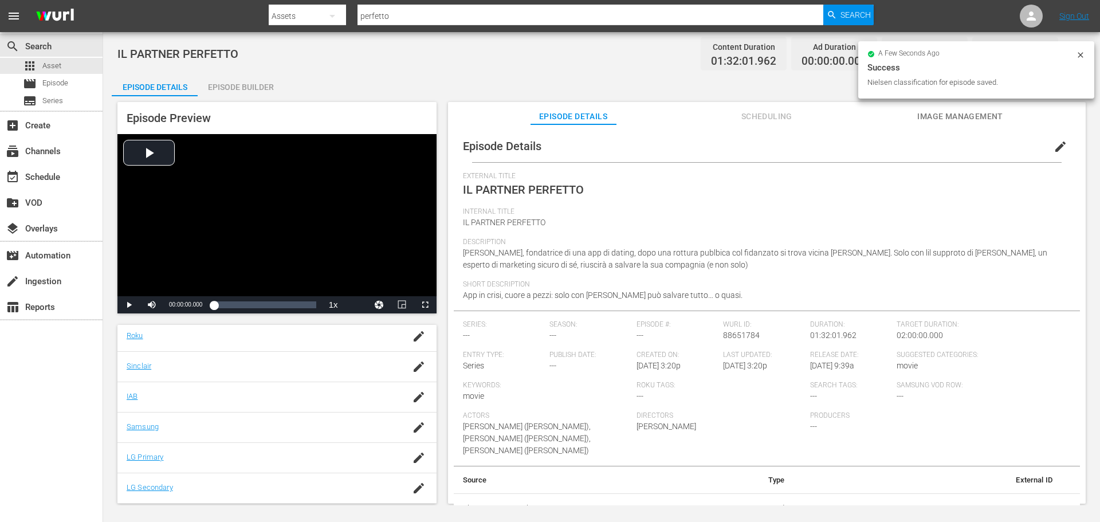
scroll to position [232, 0]
click at [414, 425] on icon "button" at bounding box center [419, 427] width 10 height 10
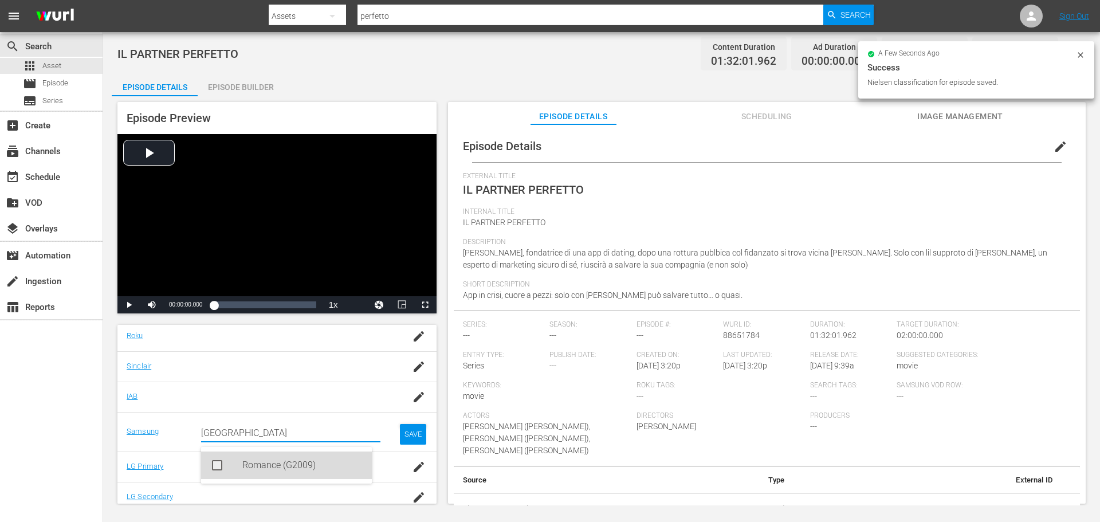
click at [284, 465] on div "Romance (G2009)" at bounding box center [302, 464] width 120 height 27
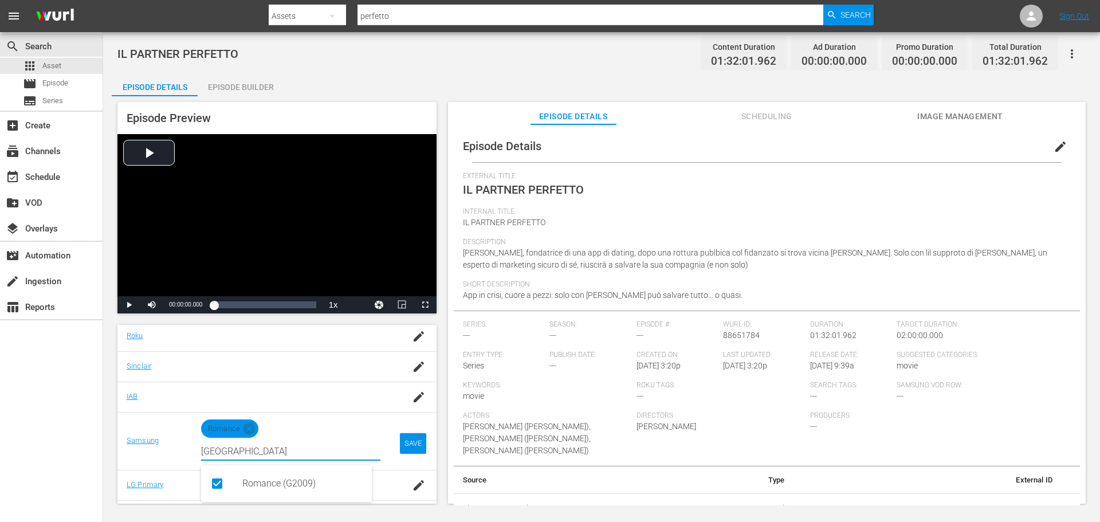
type input "roma"
click at [401, 440] on div "SAVE" at bounding box center [413, 443] width 26 height 21
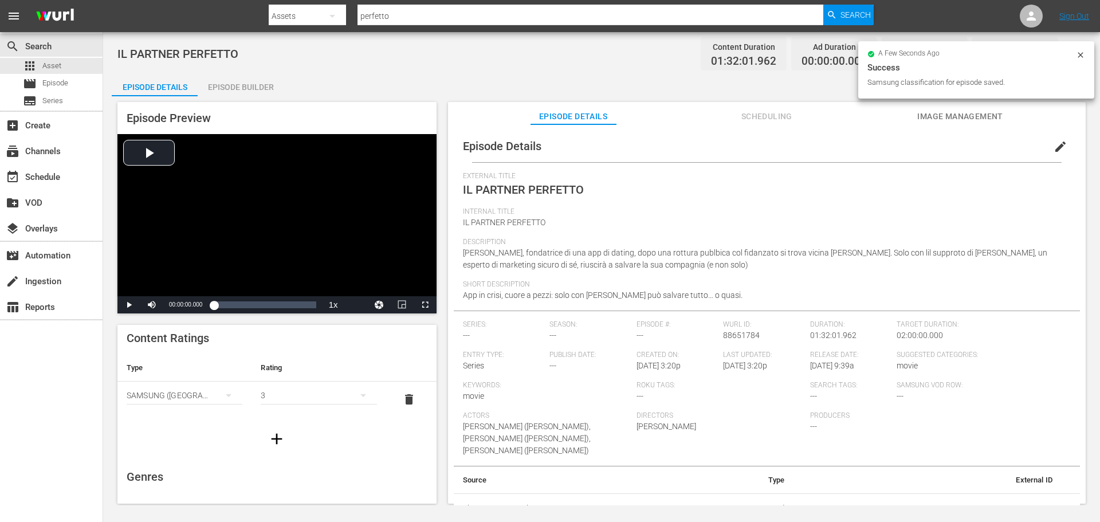
scroll to position [0, 0]
click at [1053, 145] on span "edit" at bounding box center [1060, 147] width 14 height 14
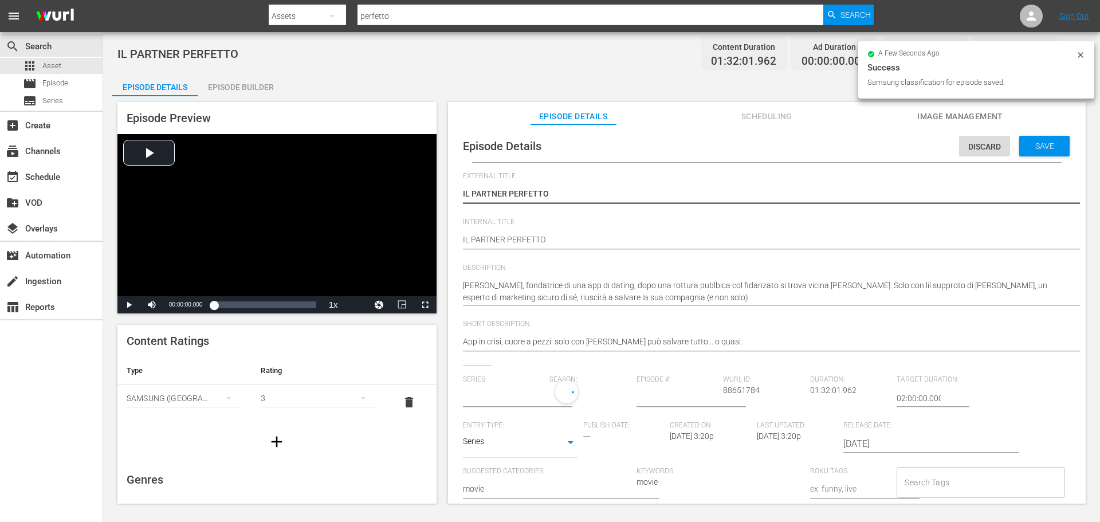
type input "No Series"
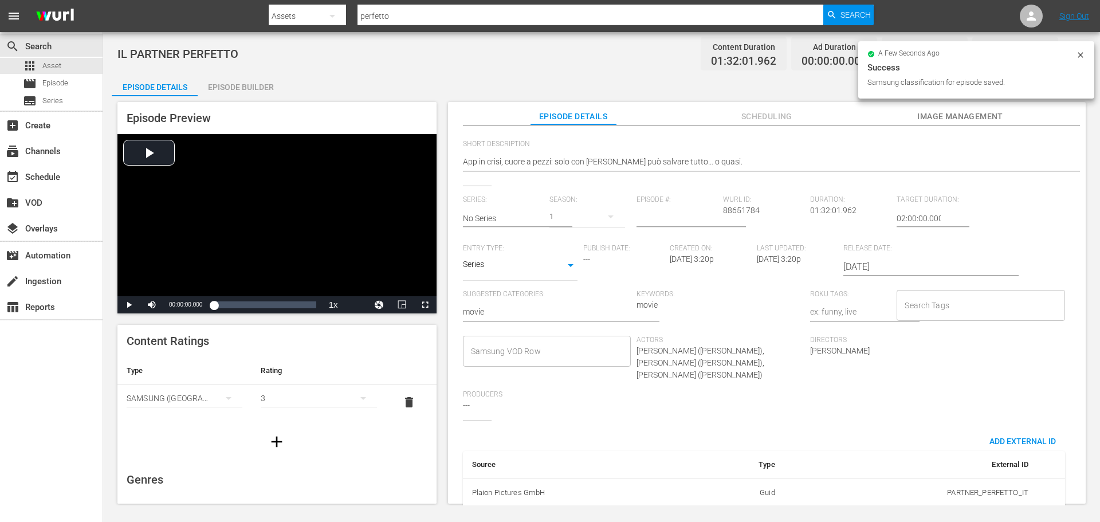
scroll to position [184, 0]
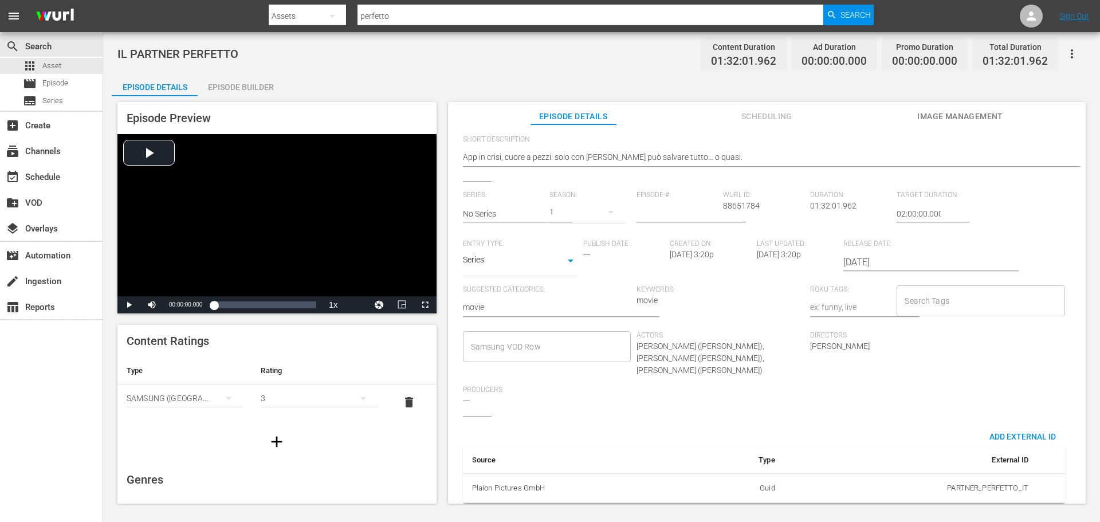
click at [533, 243] on span "Entry Type:" at bounding box center [520, 243] width 115 height 9
click at [533, 261] on body "menu Search By Assets Search ID, Title, Description, Keywords, or Category perf…" at bounding box center [550, 261] width 1100 height 522
click at [511, 208] on li "Movie" at bounding box center [520, 205] width 115 height 19
type input "MOVIE"
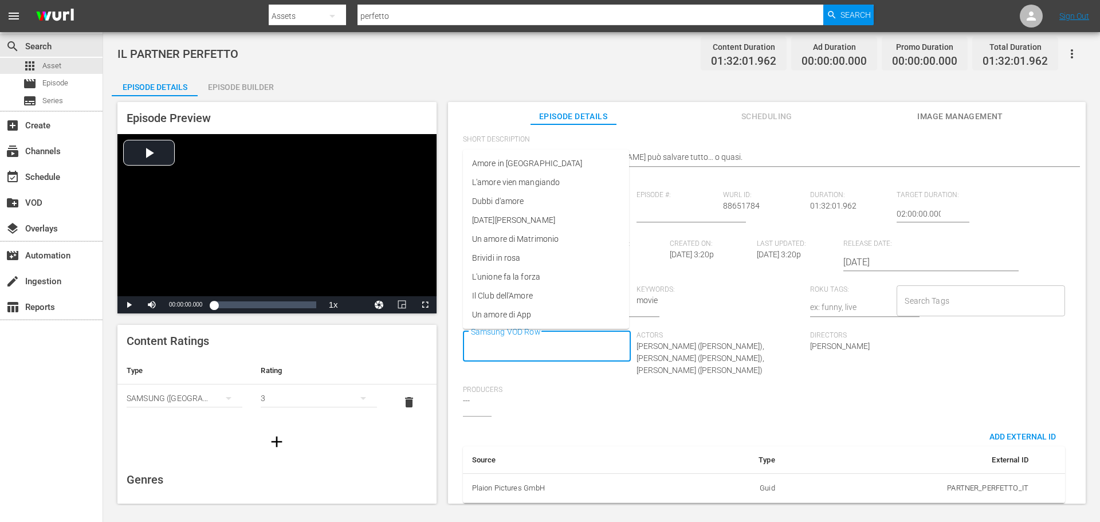
click at [498, 342] on input "Samsung VOD Row" at bounding box center [538, 346] width 140 height 21
click at [509, 315] on span "Un amore di App" at bounding box center [501, 315] width 59 height 12
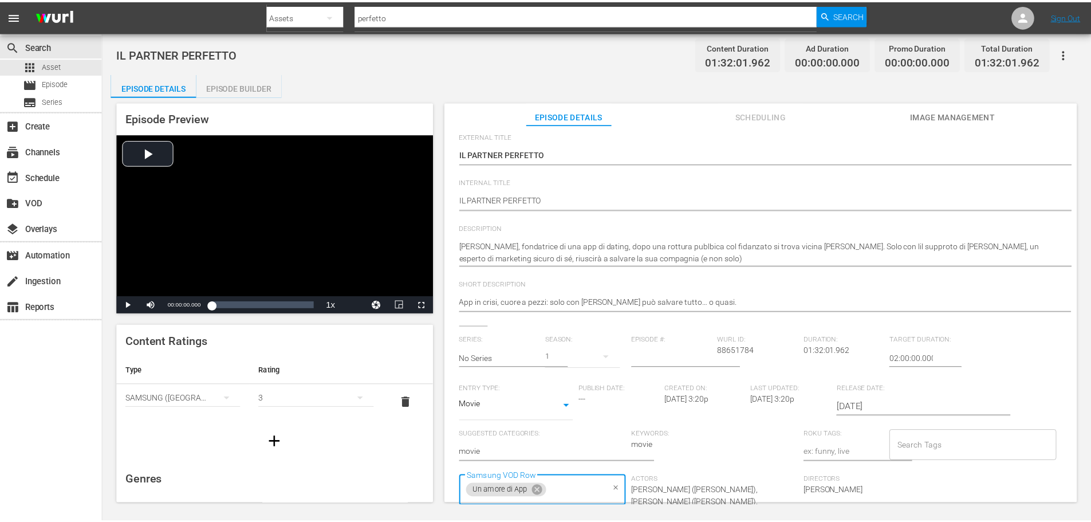
scroll to position [0, 0]
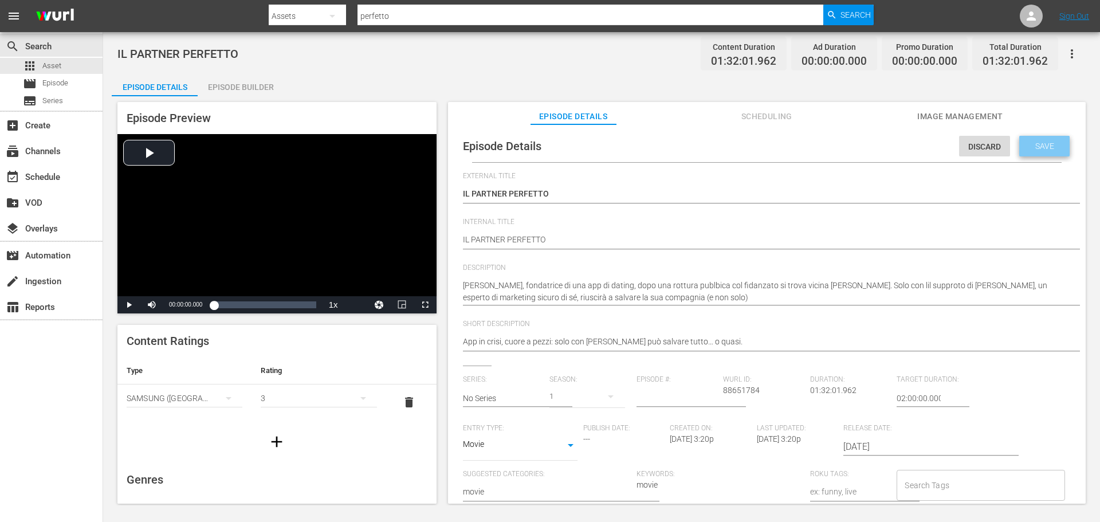
click at [1038, 136] on div "Save" at bounding box center [1044, 146] width 50 height 21
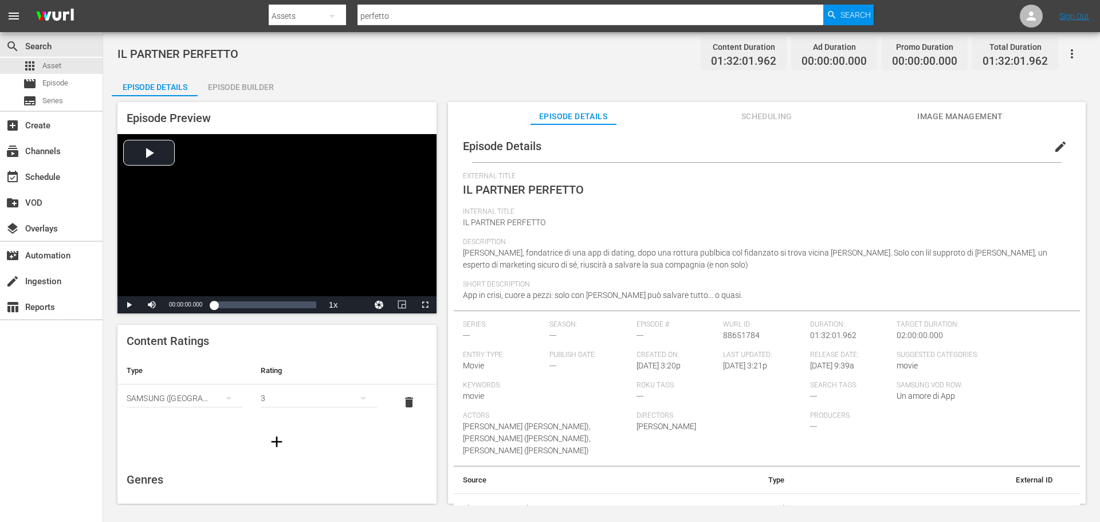
click at [738, 115] on span "Scheduling" at bounding box center [766, 116] width 86 height 14
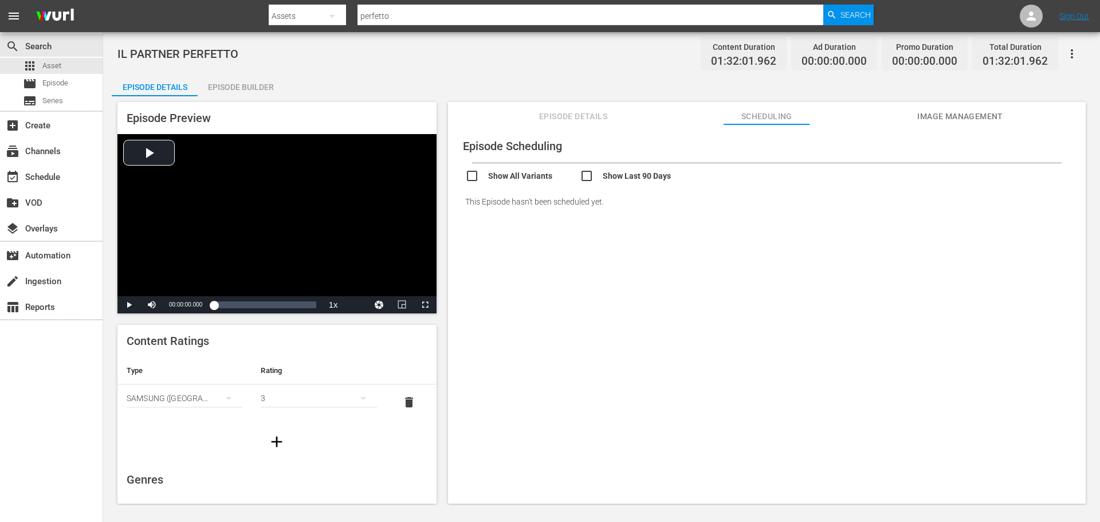
click at [977, 116] on span "Image Management" at bounding box center [960, 116] width 86 height 14
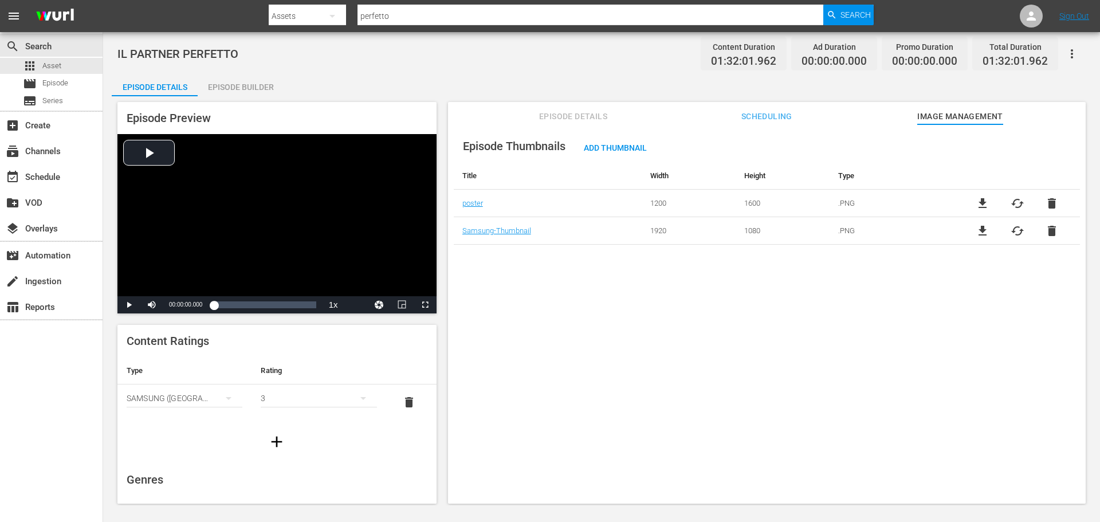
click at [219, 90] on div "Episode Builder" at bounding box center [241, 86] width 86 height 27
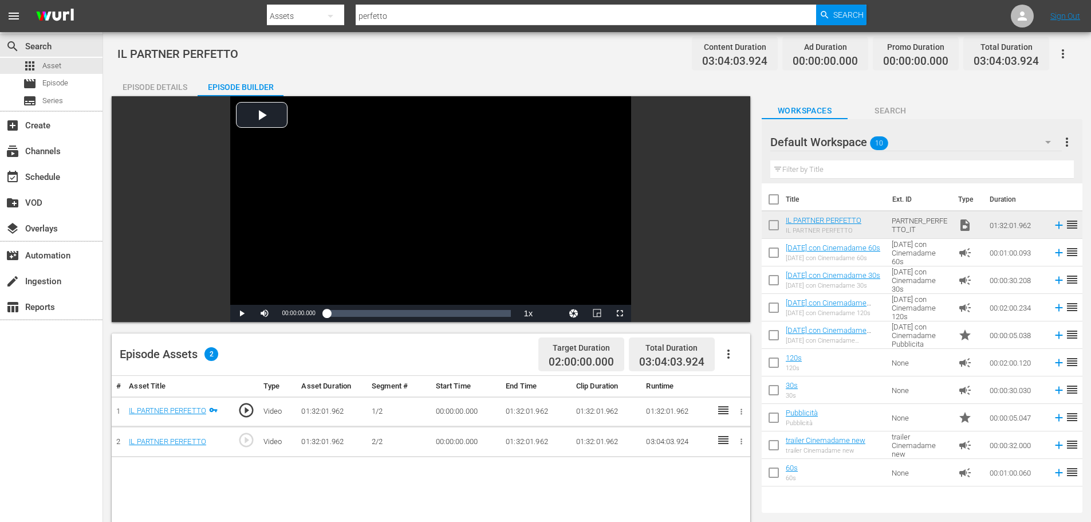
click at [171, 82] on div "Episode Details" at bounding box center [155, 86] width 86 height 27
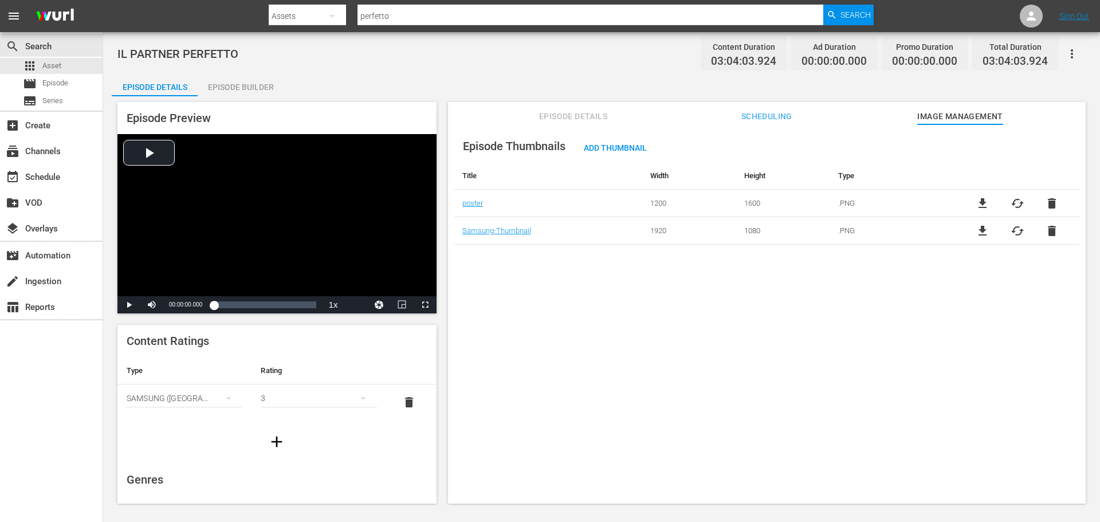
click at [568, 115] on span "Episode Details" at bounding box center [573, 116] width 86 height 14
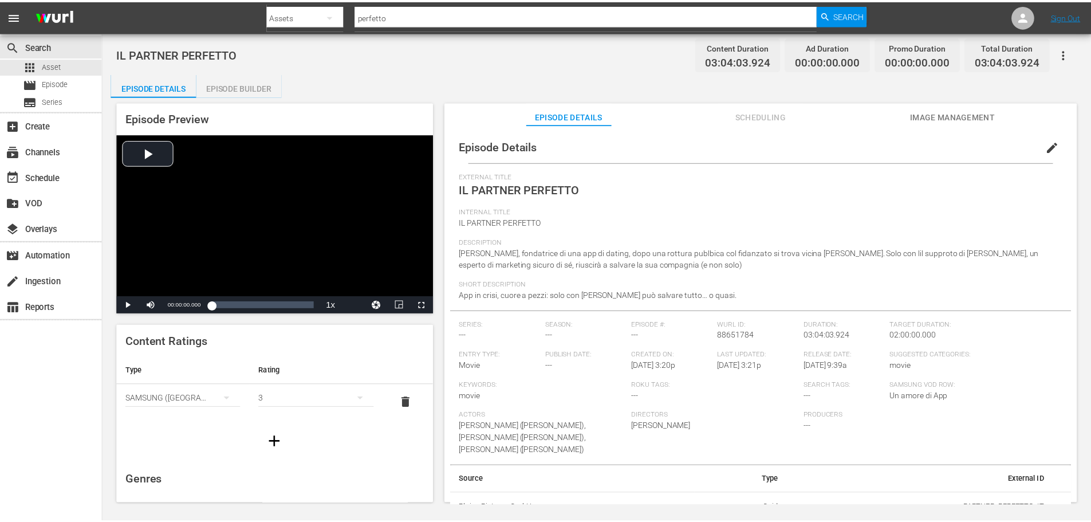
scroll to position [2, 0]
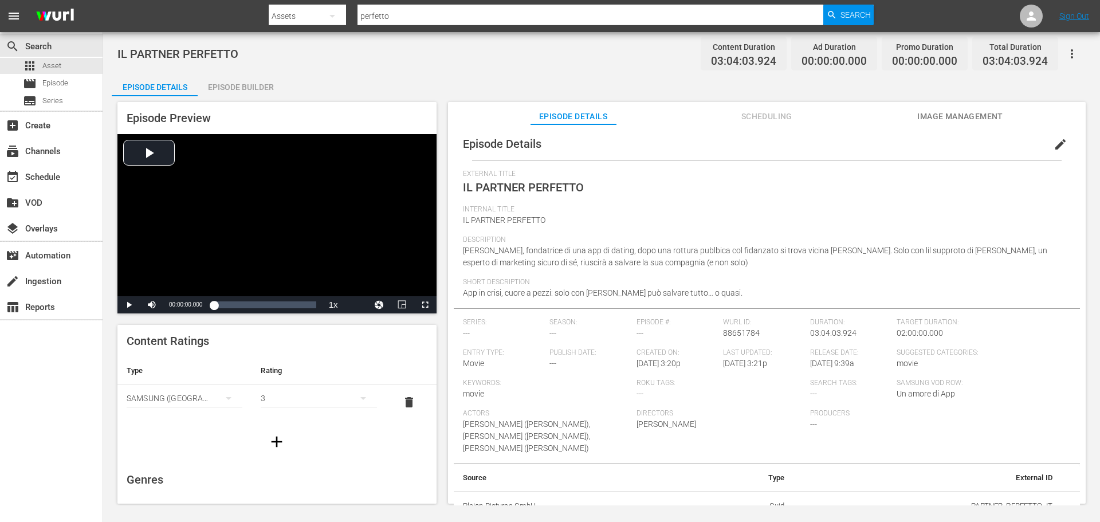
click at [258, 90] on div "Episode Builder" at bounding box center [241, 86] width 86 height 27
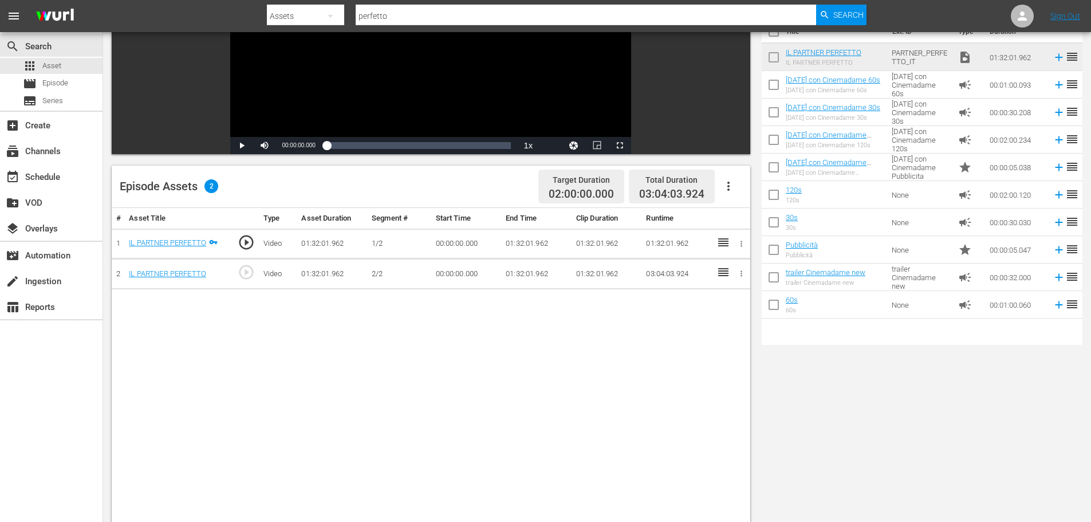
scroll to position [172, 0]
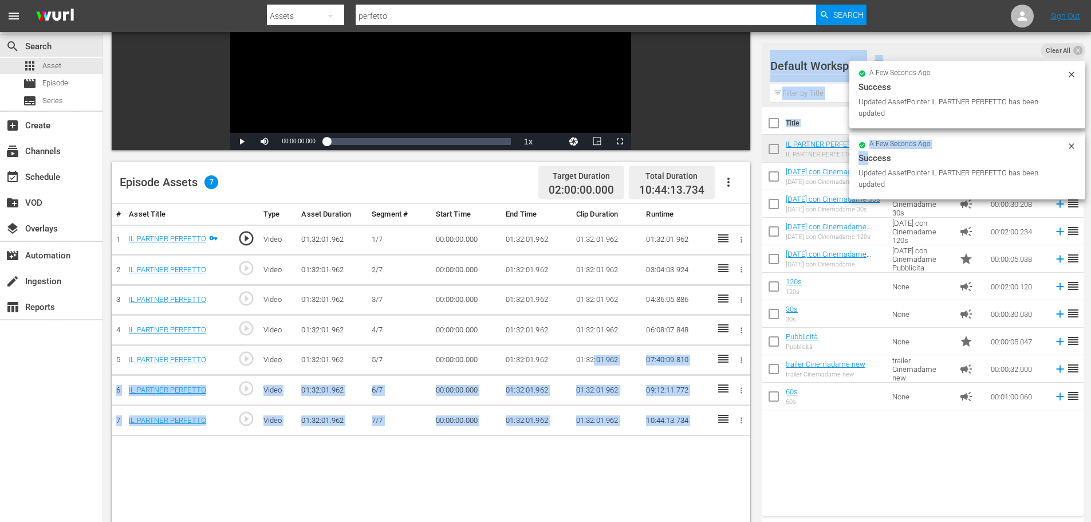
drag, startPoint x: 884, startPoint y: 145, endPoint x: 593, endPoint y: 355, distance: 358.6
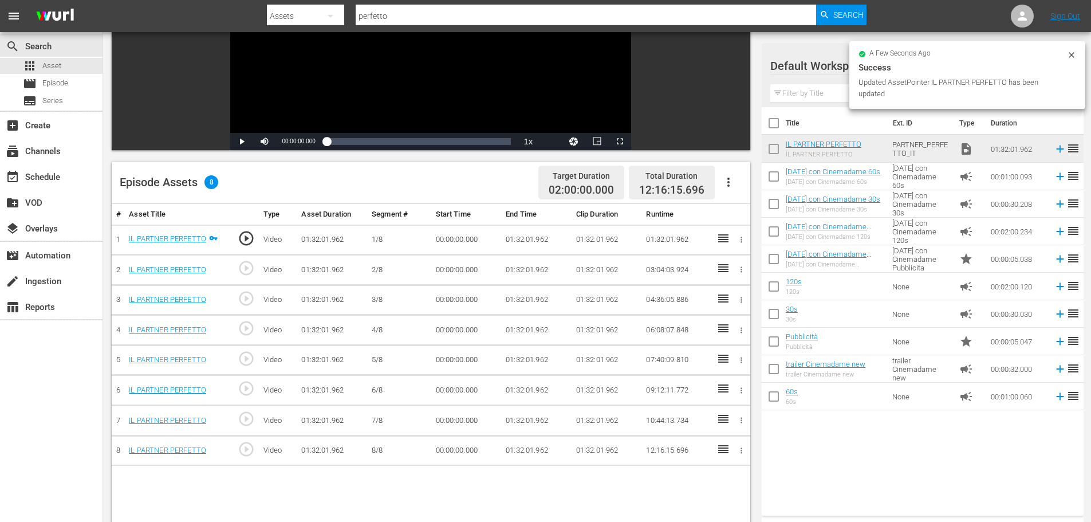
click at [372, 489] on div "# Asset Title Type Asset Duration Segment # Start Time End Time Clip Duration R…" at bounding box center [431, 422] width 639 height 436
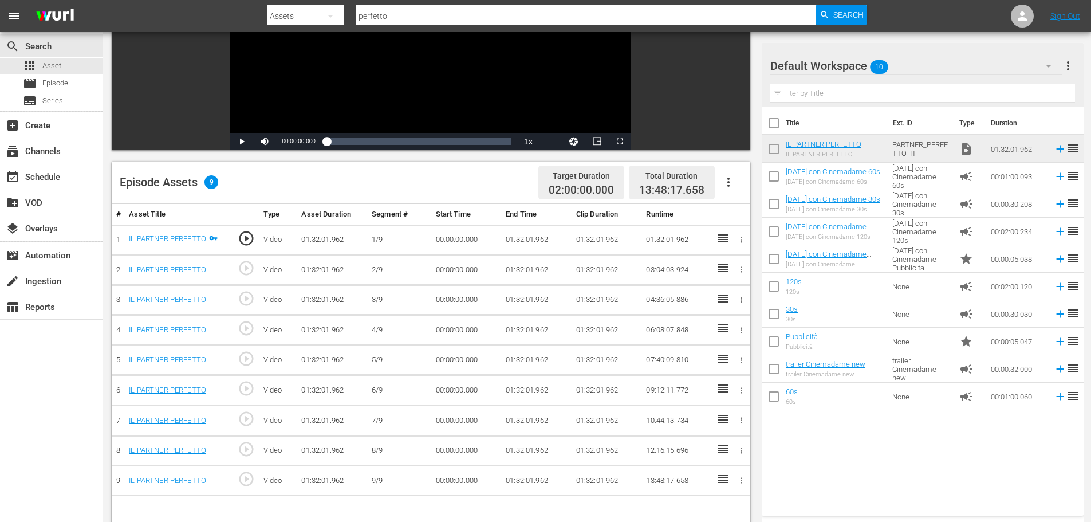
click at [510, 242] on td "01:32:01.962" at bounding box center [536, 240] width 70 height 30
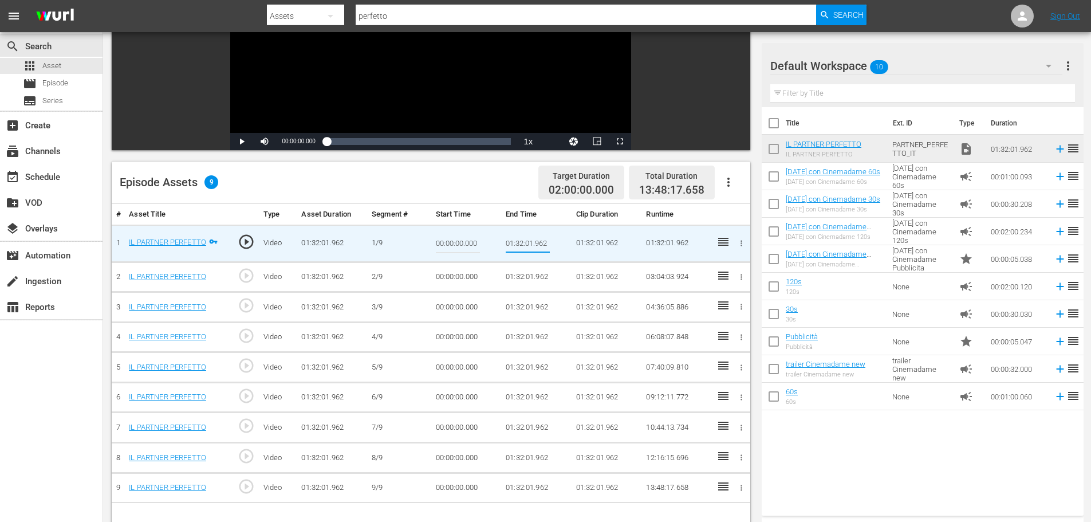
type input "00:09:00"
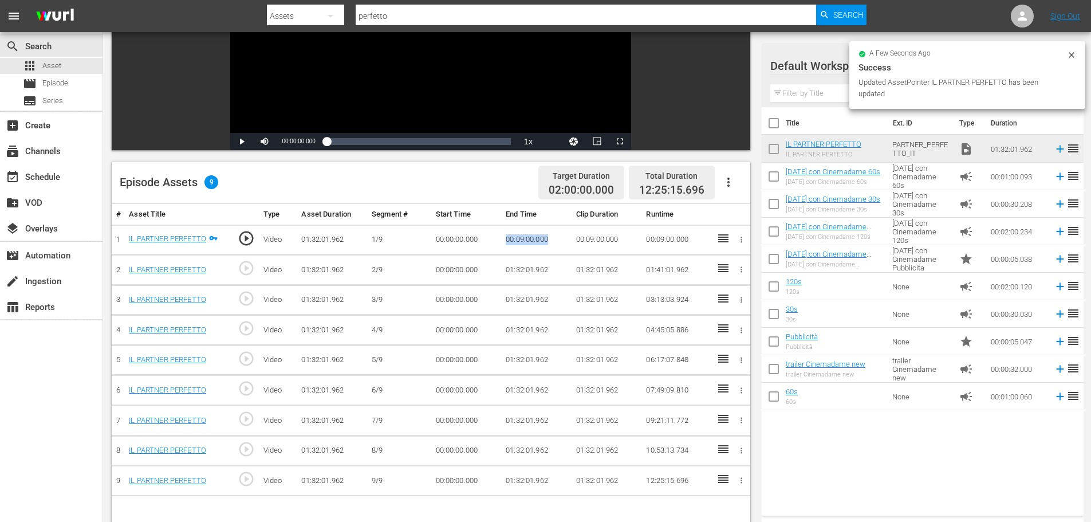
drag, startPoint x: 556, startPoint y: 238, endPoint x: 495, endPoint y: 241, distance: 60.2
click at [495, 241] on tr "1 IL PARTNER PERFETTO play_circle_outline Video 01:32:01.962 1/9 00:00:00.000 0…" at bounding box center [431, 240] width 639 height 30
copy tr "00:09:00.000"
click at [454, 271] on td "00:00:00.000" at bounding box center [466, 270] width 70 height 30
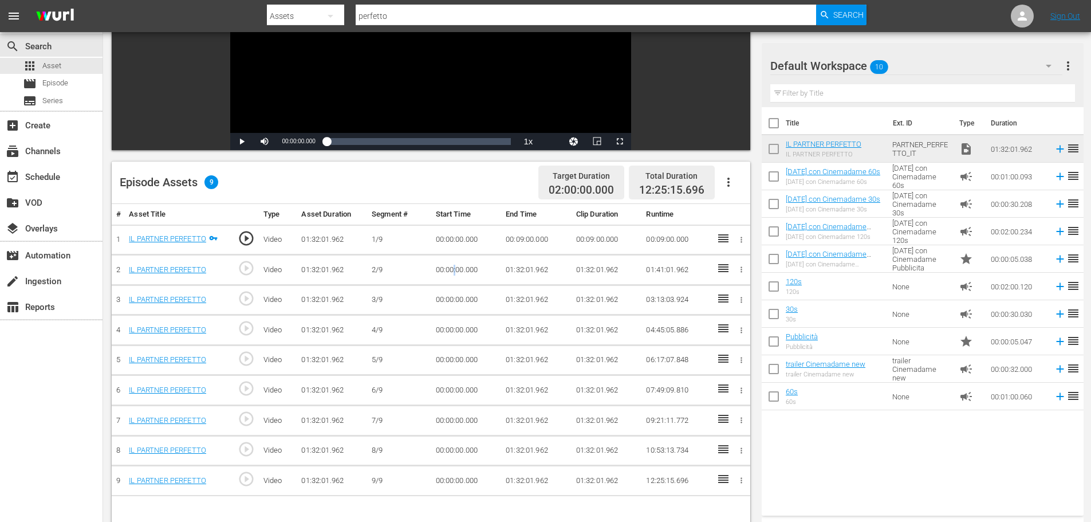
click at [454, 271] on td "00:00:00.000" at bounding box center [466, 270] width 70 height 30
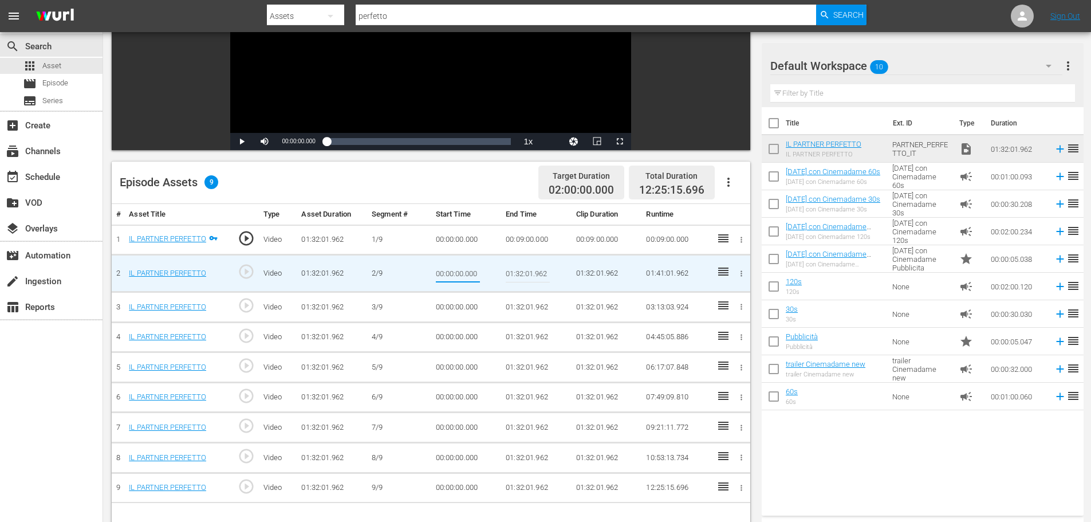
type input "00:09:00.000"
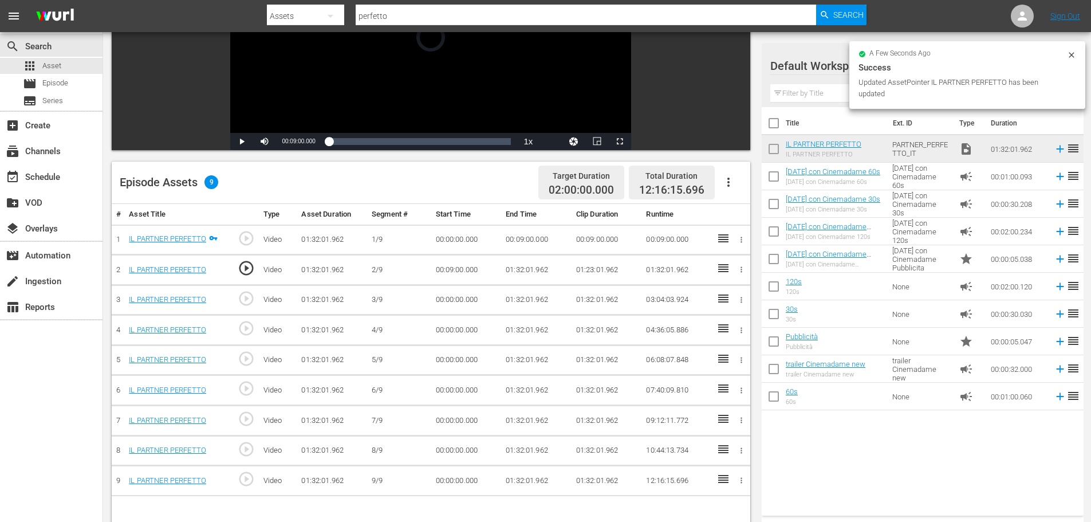
click at [523, 269] on td "01:32:01.962" at bounding box center [536, 270] width 70 height 30
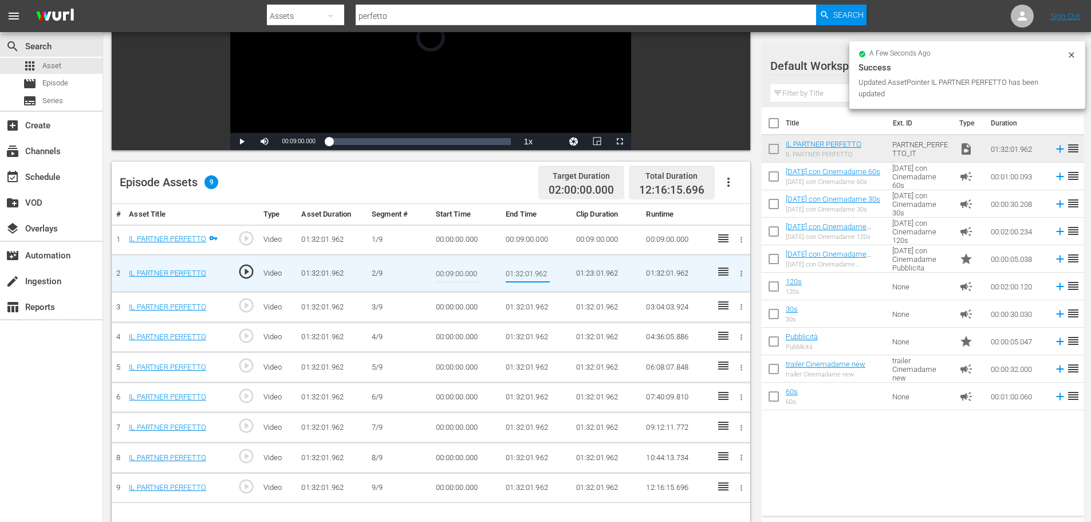
click at [523, 269] on input "01:32:01.962" at bounding box center [528, 272] width 44 height 27
type input "00:18:00"
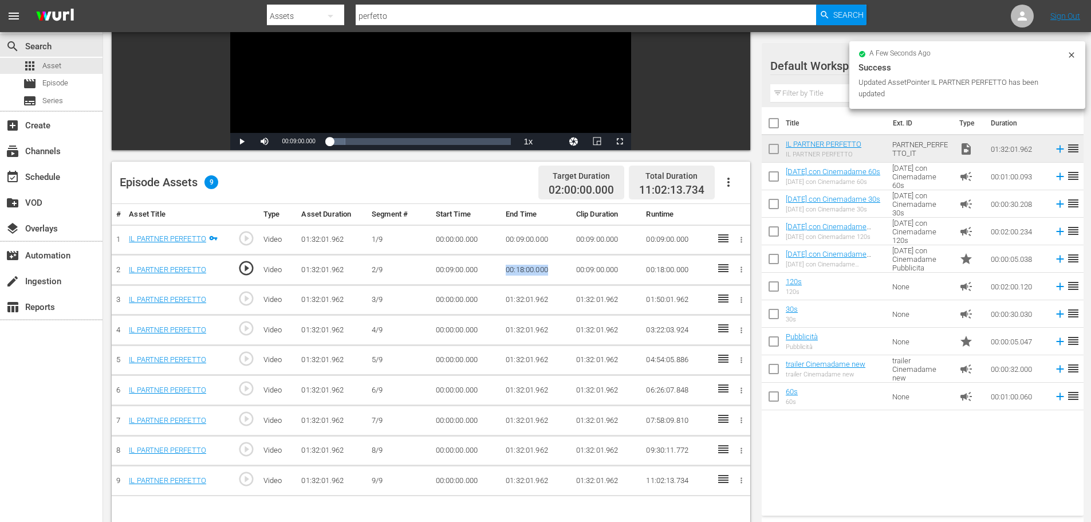
drag, startPoint x: 559, startPoint y: 269, endPoint x: 507, endPoint y: 284, distance: 53.5
click at [507, 284] on td "00:18:00.000" at bounding box center [536, 270] width 70 height 30
copy td "00:18:00.000"
click at [448, 297] on td "00:00:00.000" at bounding box center [466, 300] width 70 height 30
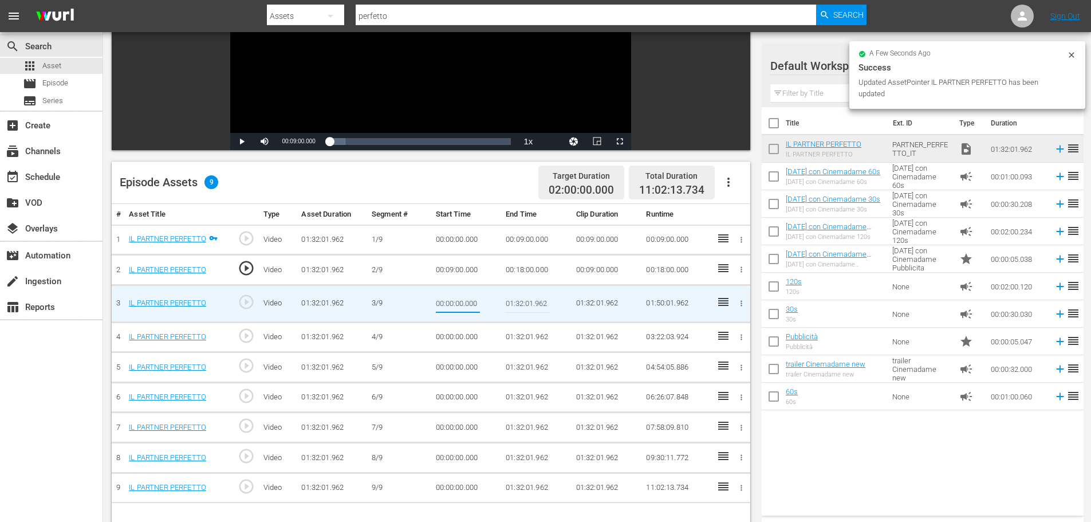
click at [448, 297] on input "00:00:00.000" at bounding box center [458, 303] width 44 height 27
type input "00:18:00.000"
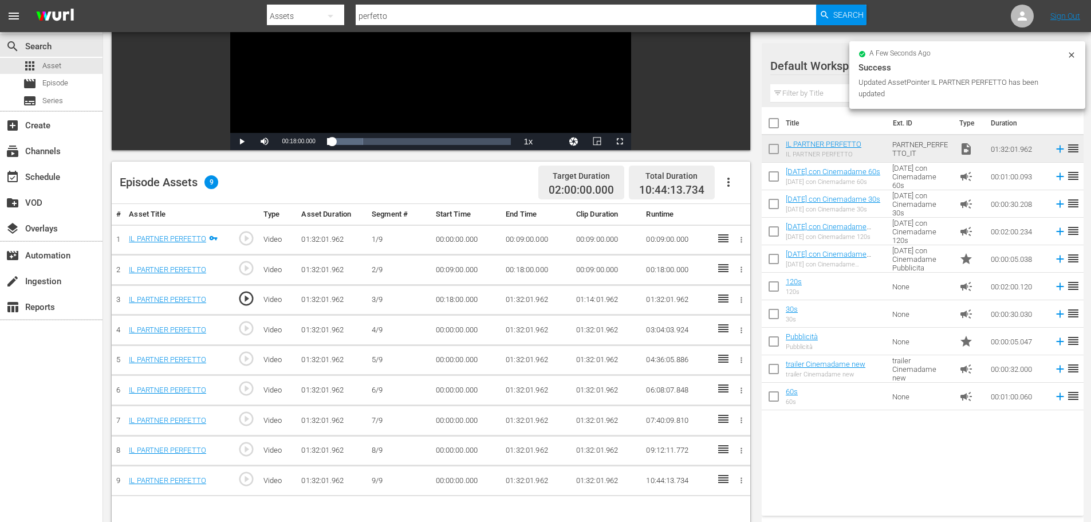
click at [506, 294] on td "01:32:01.962" at bounding box center [536, 300] width 70 height 30
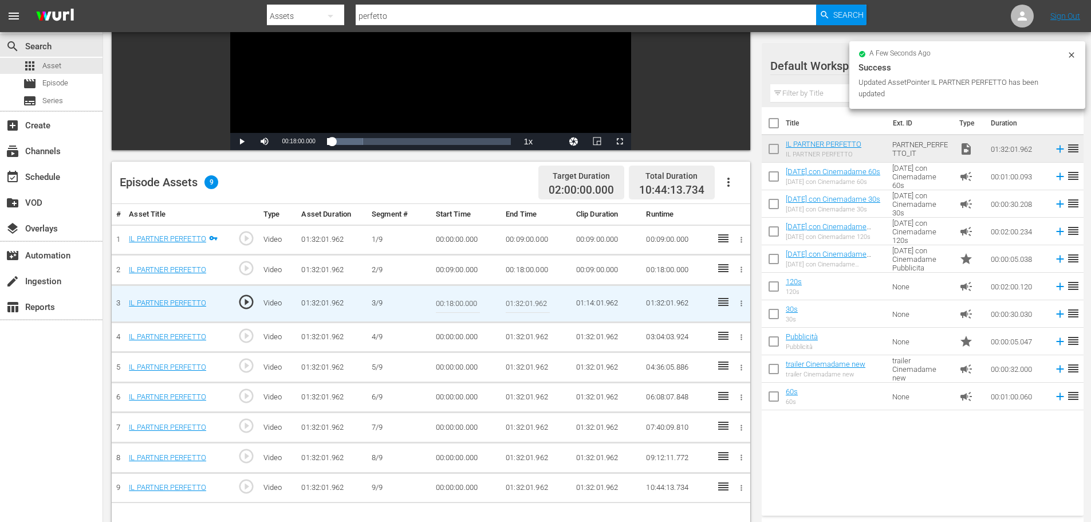
click at [518, 300] on input "01:32:01.962" at bounding box center [528, 303] width 44 height 27
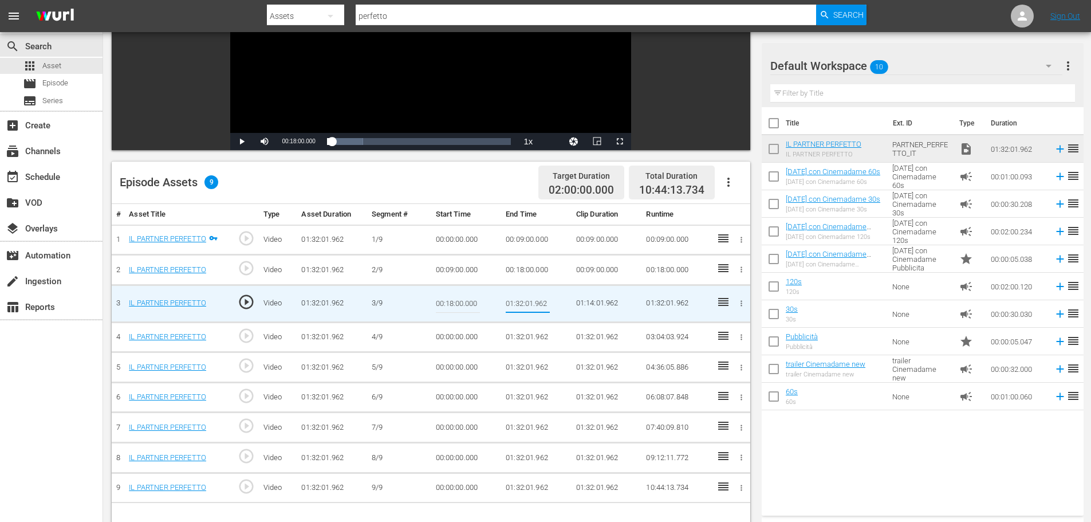
paste input "0:27:00"
type input "00:27:00"
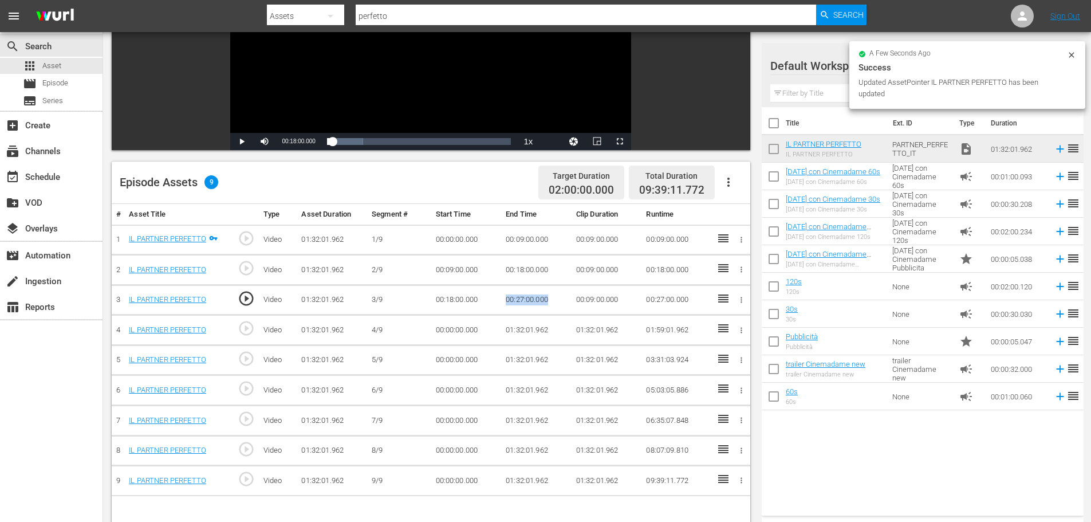
drag, startPoint x: 552, startPoint y: 298, endPoint x: 482, endPoint y: 300, distance: 69.9
click at [482, 300] on tr "3 IL PARTNER PERFETTO play_circle_outline Video 01:32:01.962 3/9 00:18:00.000 0…" at bounding box center [431, 300] width 639 height 30
copy tr "00:27:00.000"
click at [459, 327] on td "00:00:00.000" at bounding box center [466, 330] width 70 height 30
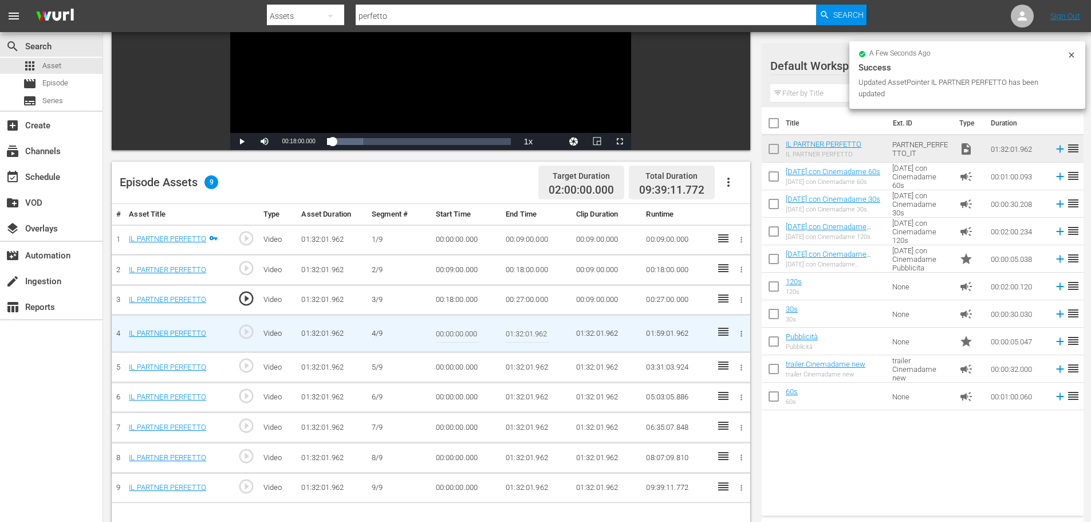
click at [459, 327] on input "00:00:00.000" at bounding box center [458, 333] width 44 height 27
paste input "00:27"
type input "00:27:00.000"
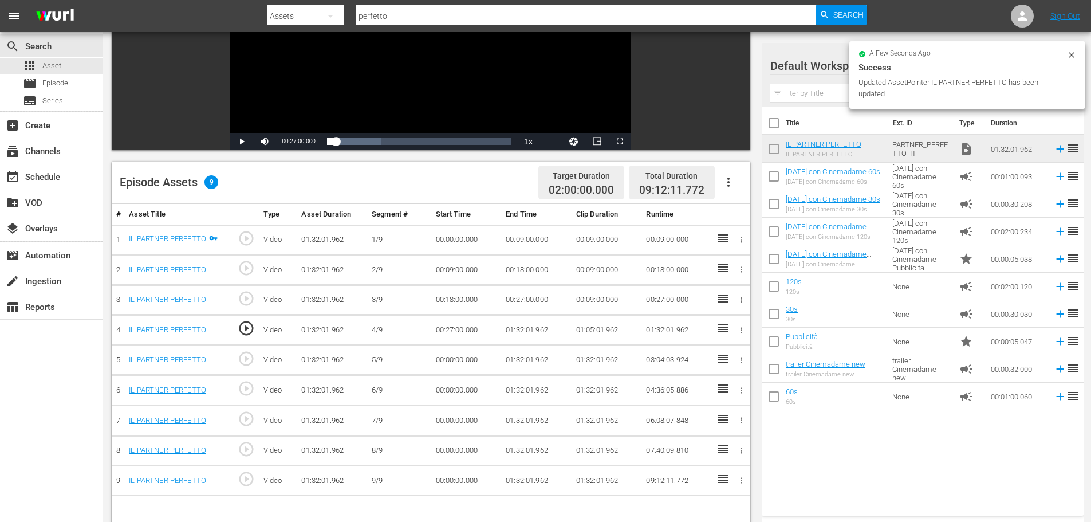
click at [525, 333] on td "01:32:01.962" at bounding box center [536, 330] width 70 height 30
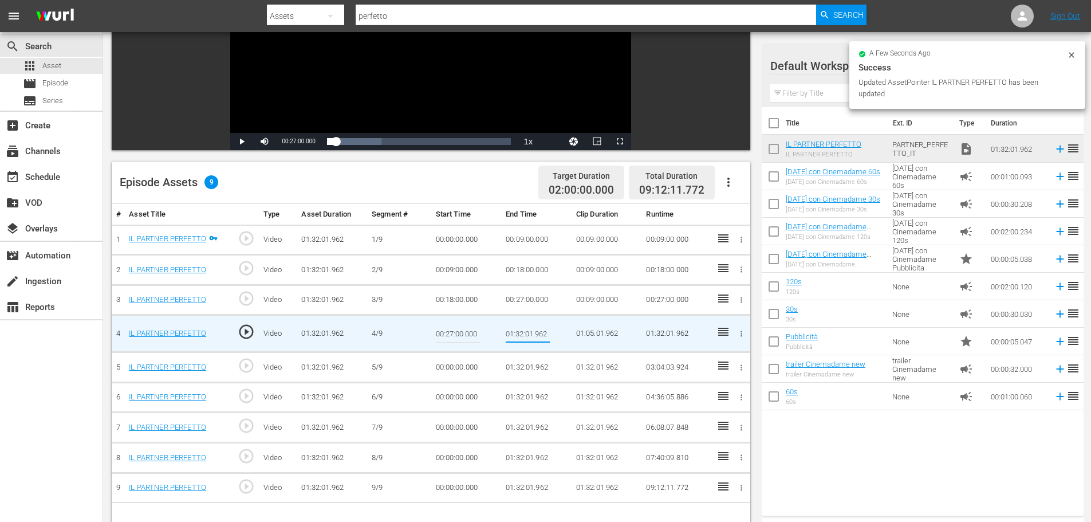
type input "00:36:00"
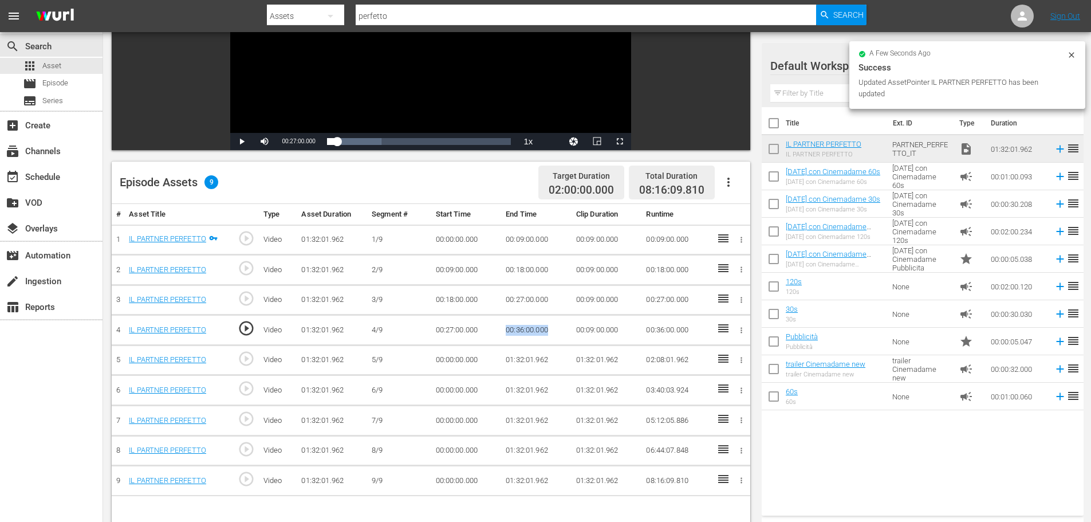
drag, startPoint x: 558, startPoint y: 336, endPoint x: 482, endPoint y: 335, distance: 76.2
click at [482, 335] on tr "4 IL PARTNER PERFETTO play_circle_outline Video 01:32:01.962 4/9 00:27:00.000 0…" at bounding box center [431, 330] width 639 height 30
copy tr "00:36:00.000"
click at [443, 363] on td "00:00:00.000" at bounding box center [466, 360] width 70 height 30
click at [446, 360] on td "00:00:00.000" at bounding box center [466, 360] width 70 height 30
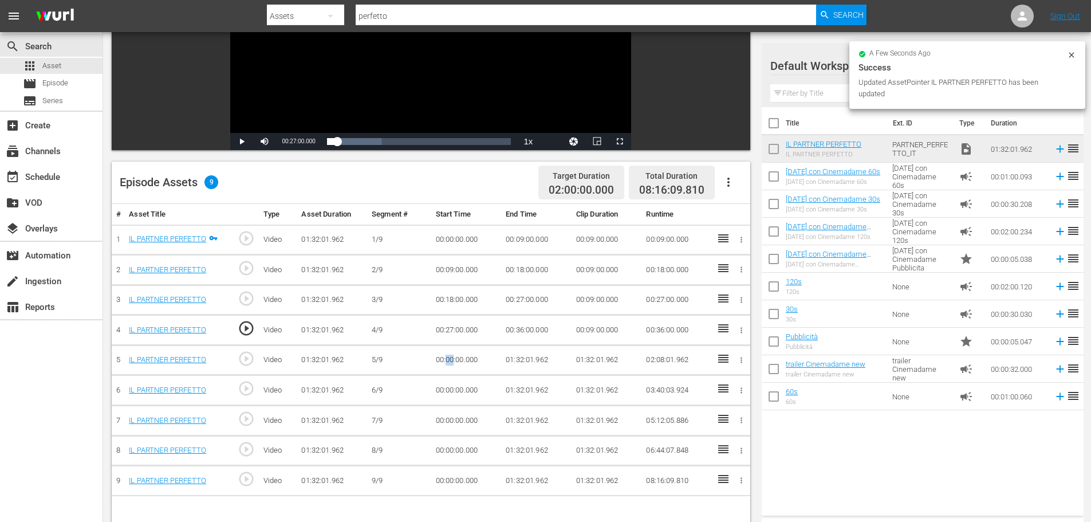
click at [446, 360] on td "00:00:00.000" at bounding box center [466, 360] width 70 height 30
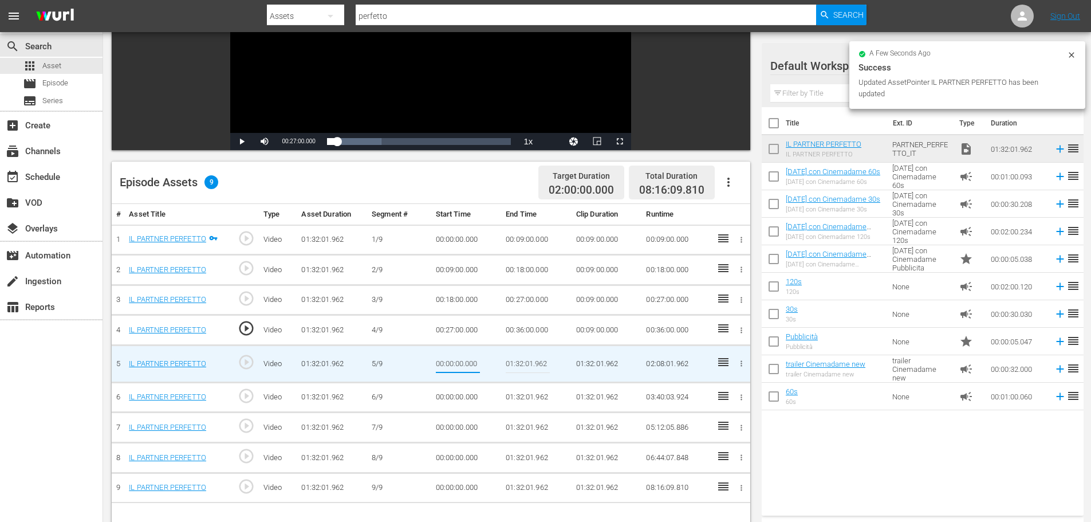
type input "00:36:00.000"
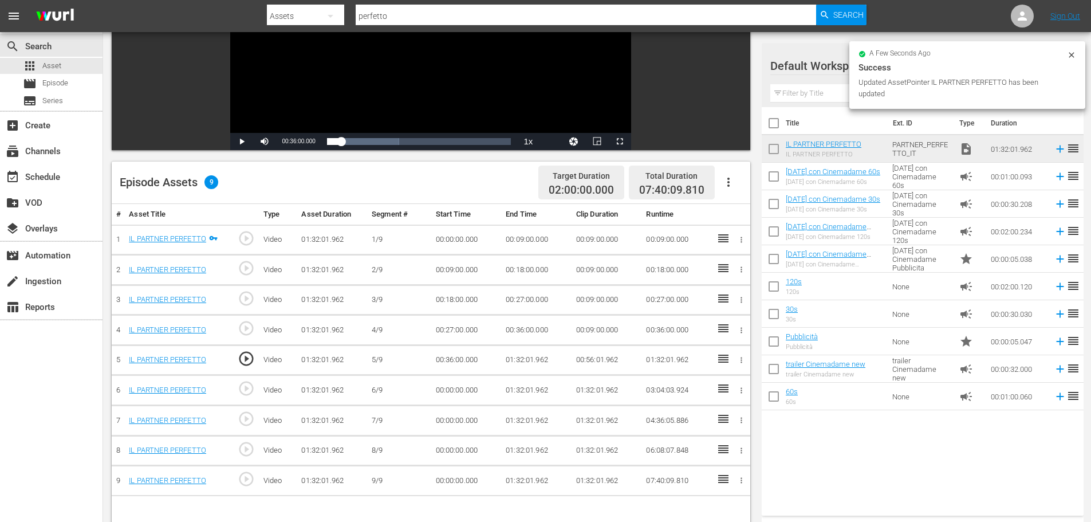
click at [515, 359] on td "01:32:01.962" at bounding box center [536, 360] width 70 height 30
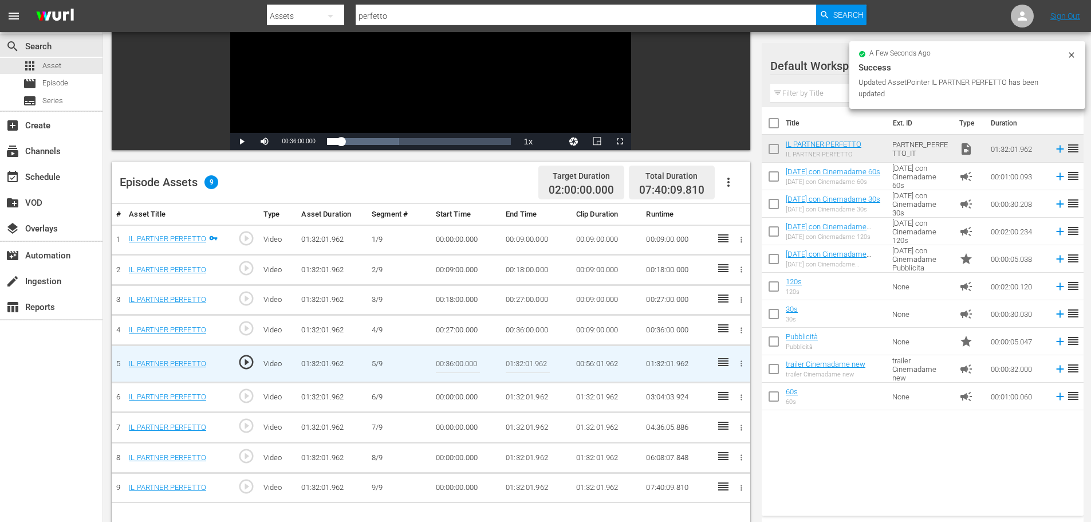
click at [515, 359] on input "01:32:01.962" at bounding box center [528, 363] width 44 height 27
paste input "0:45:00"
type input "00:45:00"
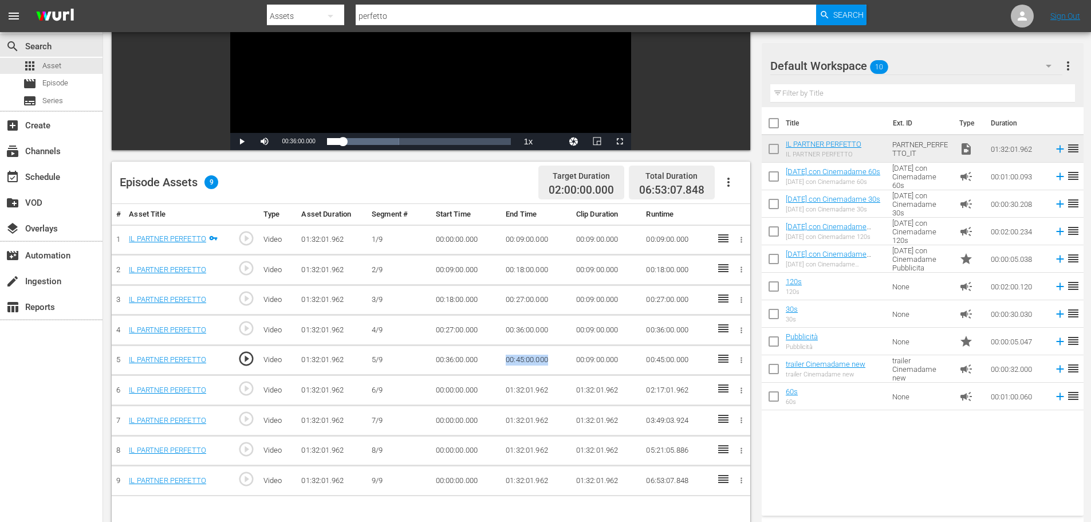
drag, startPoint x: 550, startPoint y: 355, endPoint x: 498, endPoint y: 362, distance: 52.0
click at [498, 362] on tr "5 IL PARTNER PERFETTO play_circle_outline Video 01:32:01.962 5/9 00:36:00.000 0…" at bounding box center [431, 360] width 639 height 30
copy tr "00:45:00.000"
click at [457, 391] on td "00:00:00.000" at bounding box center [466, 390] width 70 height 30
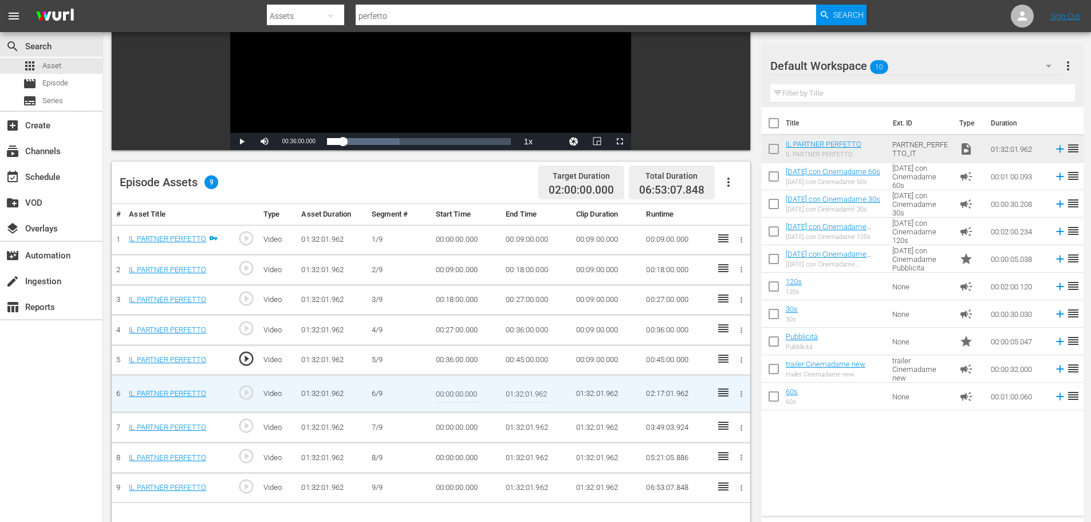
click at [457, 391] on input "00:00:00.000" at bounding box center [458, 393] width 44 height 27
paste input "00:45"
type input "00:45:00.000"
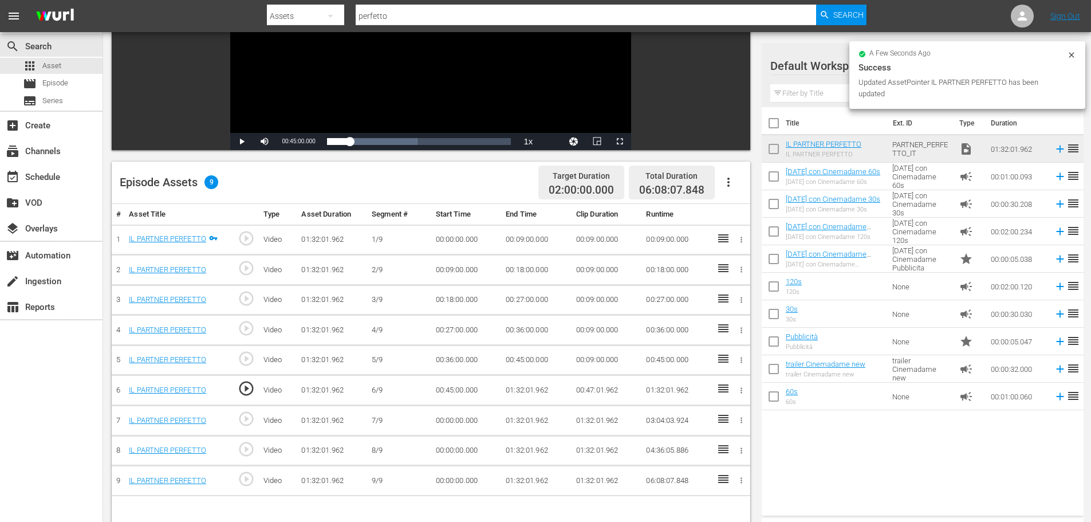
click at [526, 388] on td "01:32:01.962" at bounding box center [536, 390] width 70 height 30
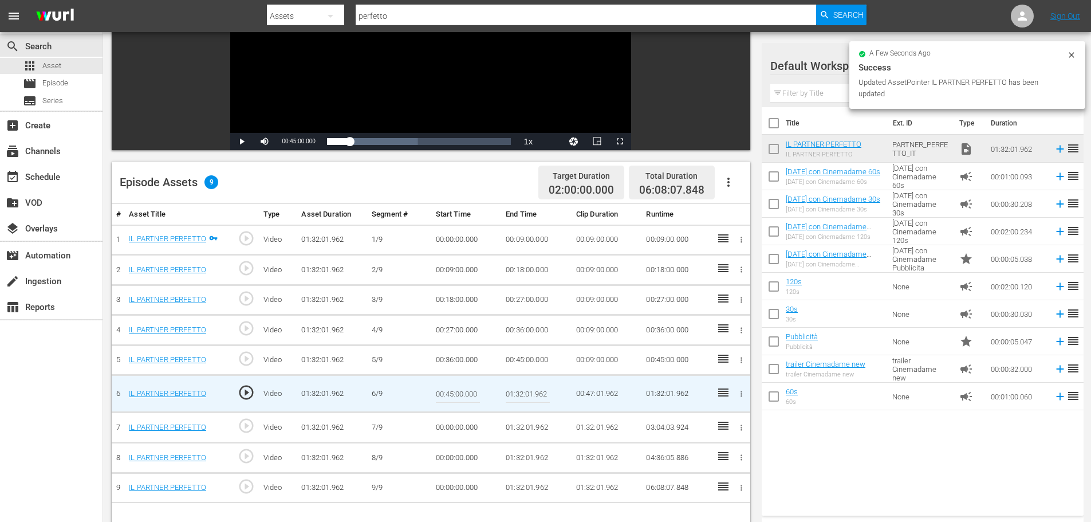
click at [526, 388] on input "01:32:01.962" at bounding box center [528, 393] width 44 height 27
paste input "0:54:00"
type input "00:54:00"
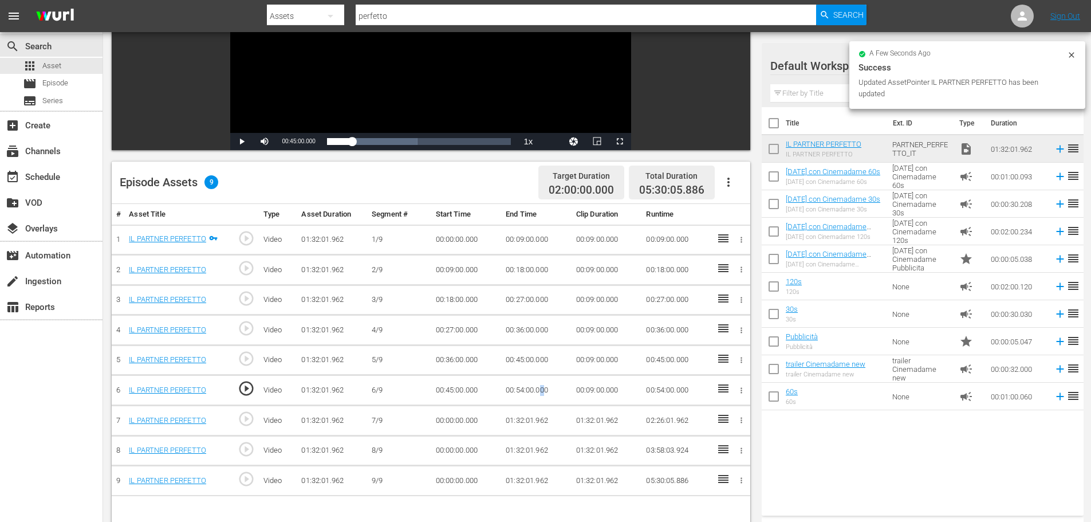
click at [538, 390] on td "00:54:00.000" at bounding box center [536, 390] width 70 height 30
drag, startPoint x: 556, startPoint y: 392, endPoint x: 483, endPoint y: 395, distance: 72.8
click at [483, 395] on tr "6 IL PARTNER PERFETTO play_circle_outline Video 01:32:01.962 6/9 00:45:00.000 0…" at bounding box center [431, 390] width 639 height 30
copy tr "00:54:00.000"
click at [453, 420] on td "00:00:00.000" at bounding box center [466, 421] width 70 height 30
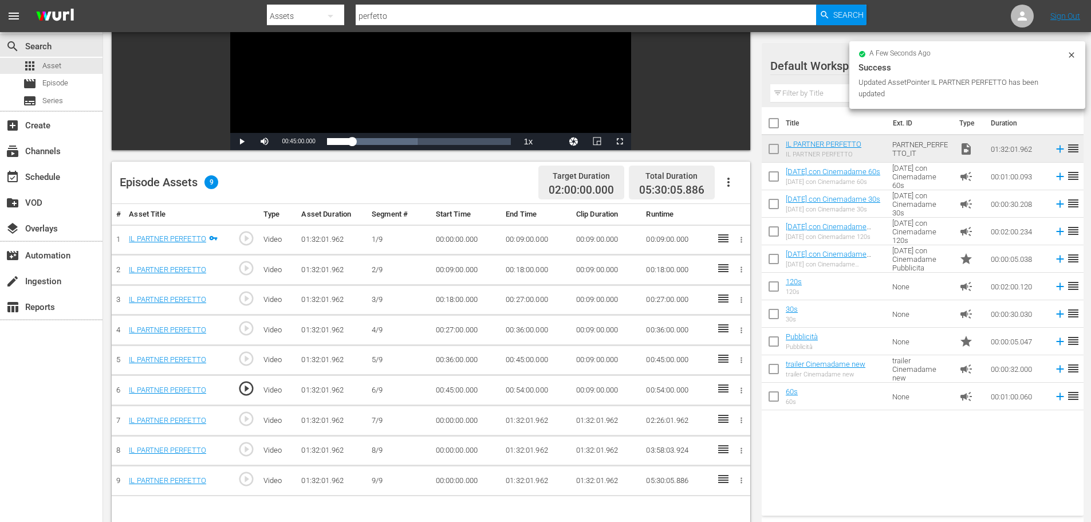
click at [453, 420] on td "00:00:00.000" at bounding box center [466, 421] width 70 height 30
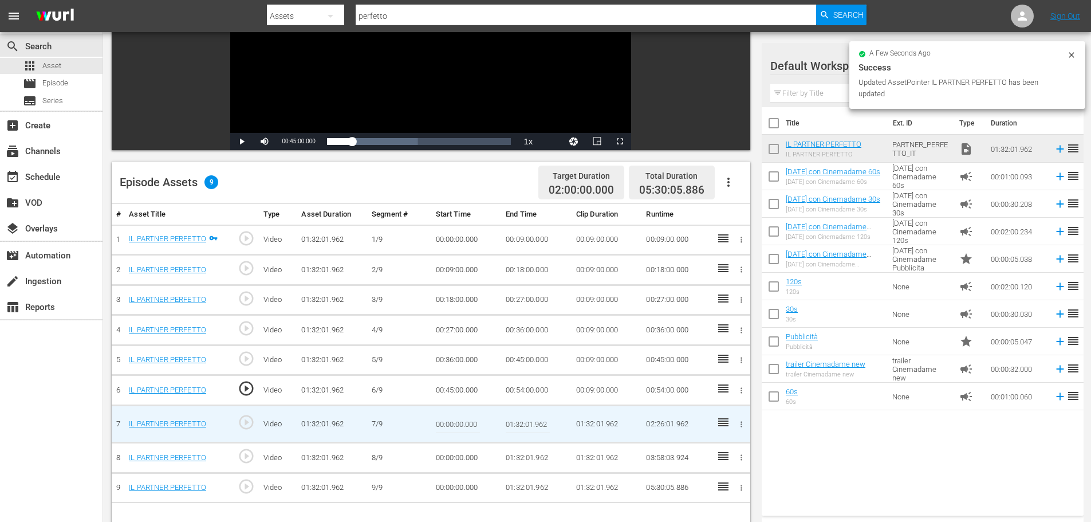
click at [453, 420] on input "00:00:00.000" at bounding box center [458, 423] width 44 height 27
paste input "00:54"
type input "00:54:00.000"
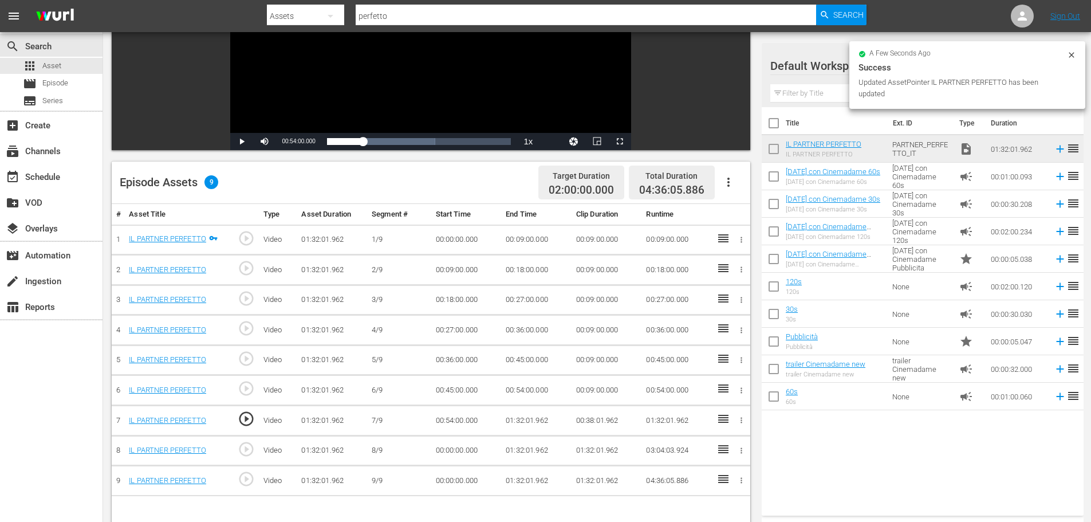
click at [517, 414] on td "01:32:01.962" at bounding box center [536, 421] width 70 height 30
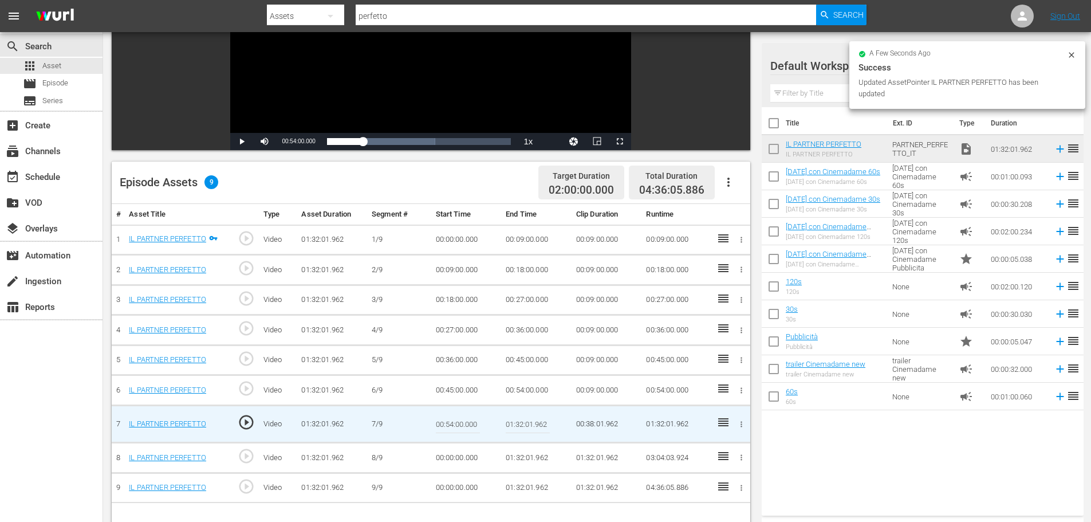
click at [517, 425] on input "01:32:01.962" at bounding box center [528, 423] width 44 height 27
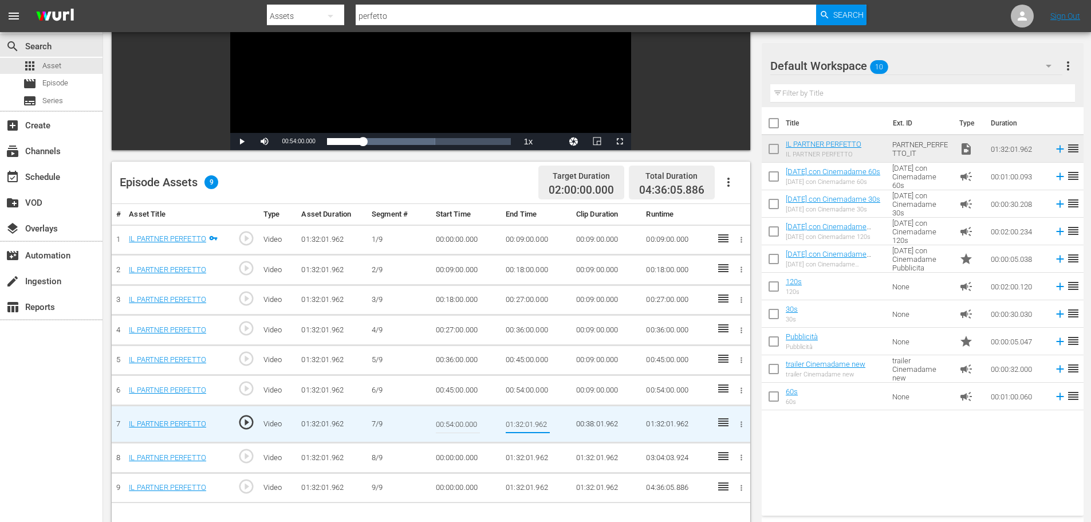
click at [517, 425] on input "01:32:01.962" at bounding box center [528, 423] width 44 height 27
paste input "03:00"
type input "01:03:00"
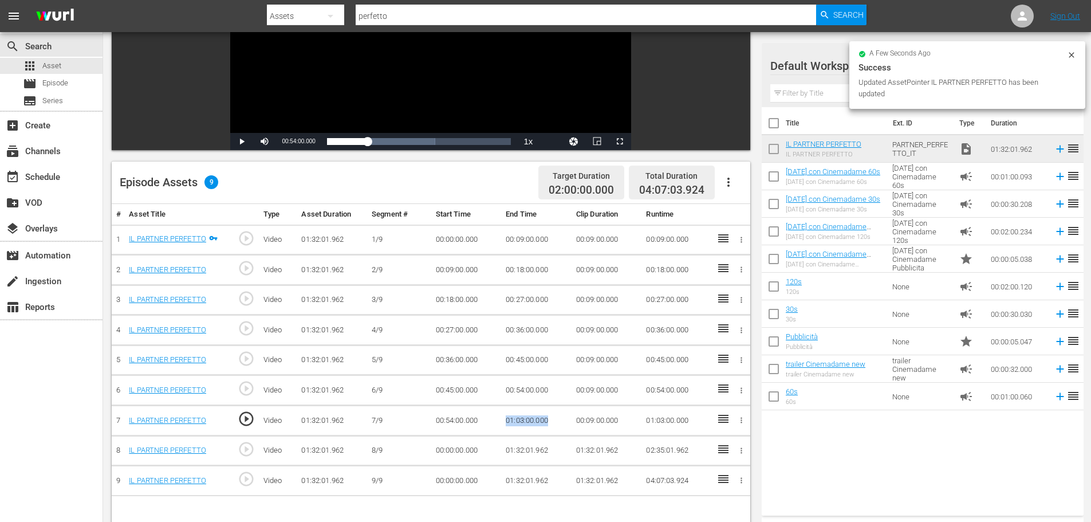
drag, startPoint x: 557, startPoint y: 423, endPoint x: 503, endPoint y: 424, distance: 53.9
click at [503, 424] on td "01:03:00.000" at bounding box center [536, 421] width 70 height 30
copy td "01:03:00.000"
click at [447, 447] on td "00:00:00.000" at bounding box center [466, 450] width 70 height 30
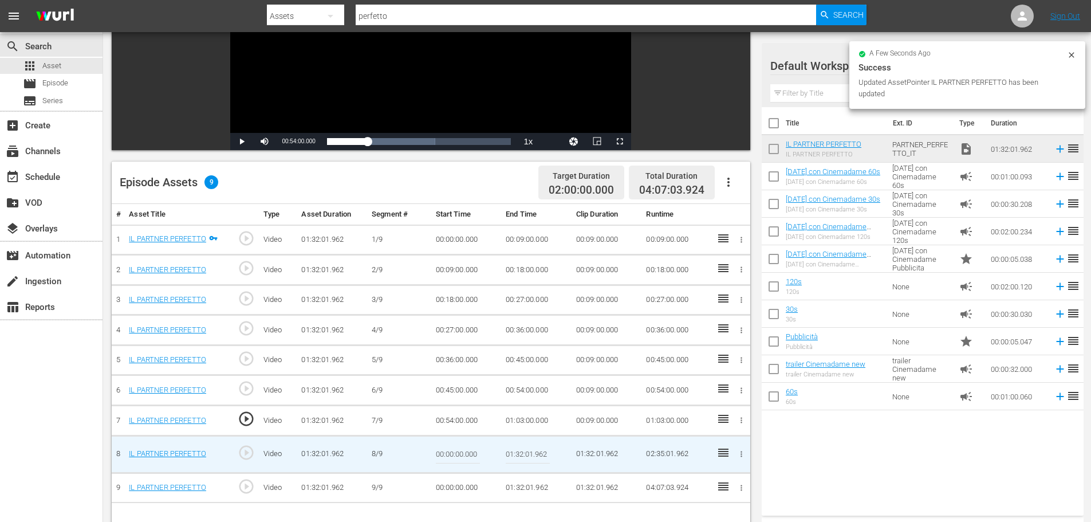
click at [447, 447] on input "00:00:00.000" at bounding box center [458, 453] width 44 height 27
paste input "1:03"
type input "01:03:00.000"
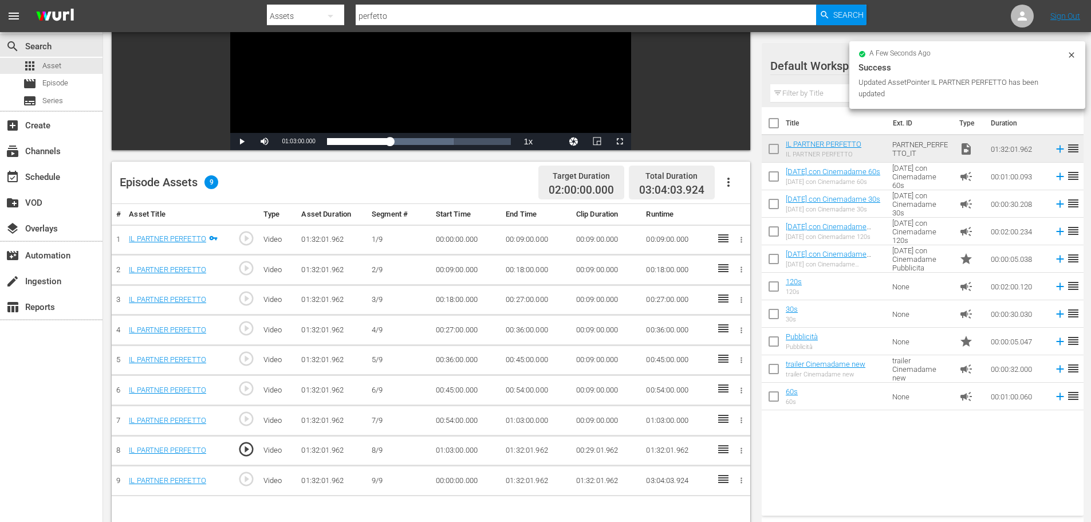
click at [514, 451] on td "01:32:01.962" at bounding box center [536, 450] width 70 height 30
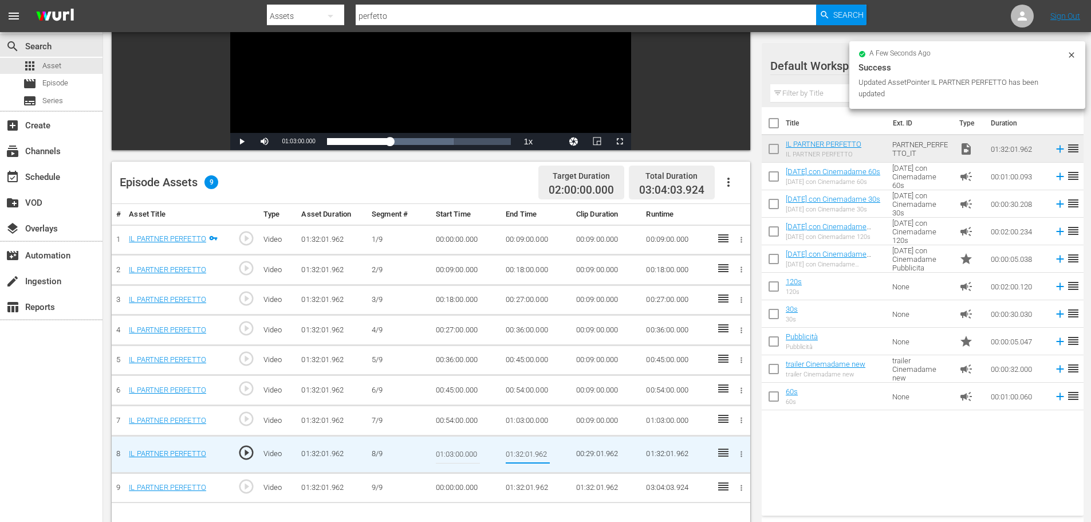
type input "01:12:00"
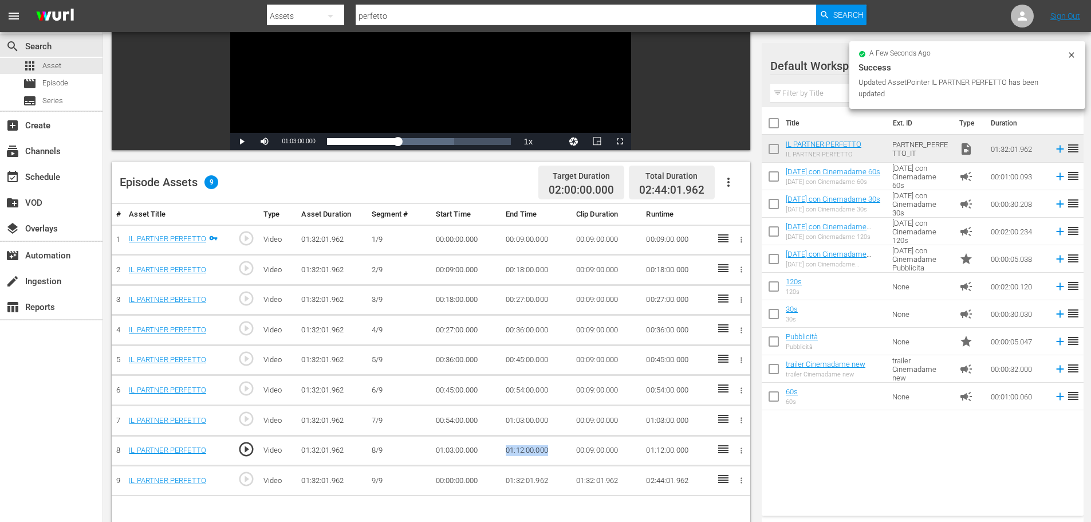
drag, startPoint x: 563, startPoint y: 450, endPoint x: 503, endPoint y: 459, distance: 60.4
click at [503, 459] on td "01:12:00.000" at bounding box center [536, 450] width 70 height 30
copy td "01:12:00.000"
click at [452, 483] on td "00:00:00.000" at bounding box center [466, 481] width 70 height 30
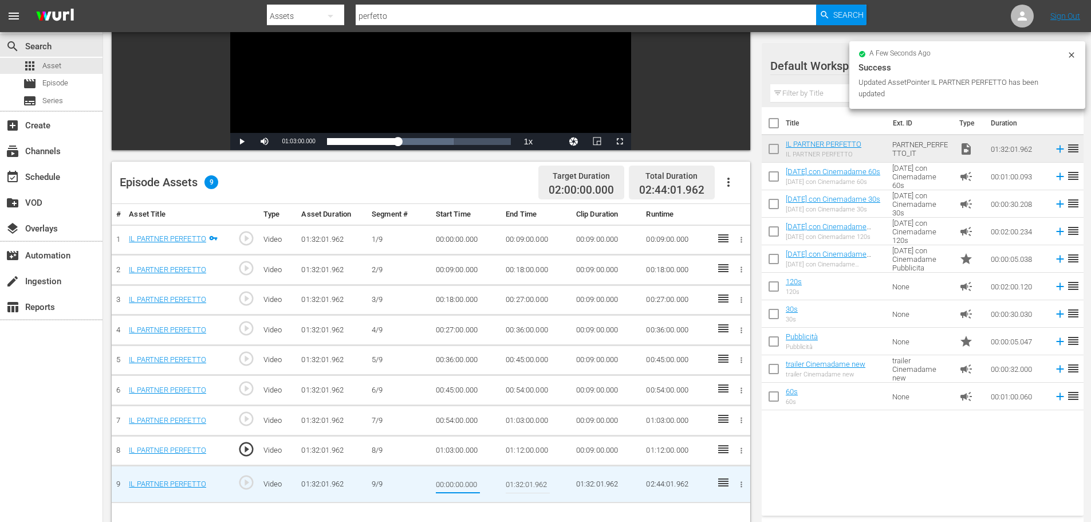
click at [452, 483] on input "00:00:00.000" at bounding box center [458, 483] width 44 height 27
type input "01:12:00.000"
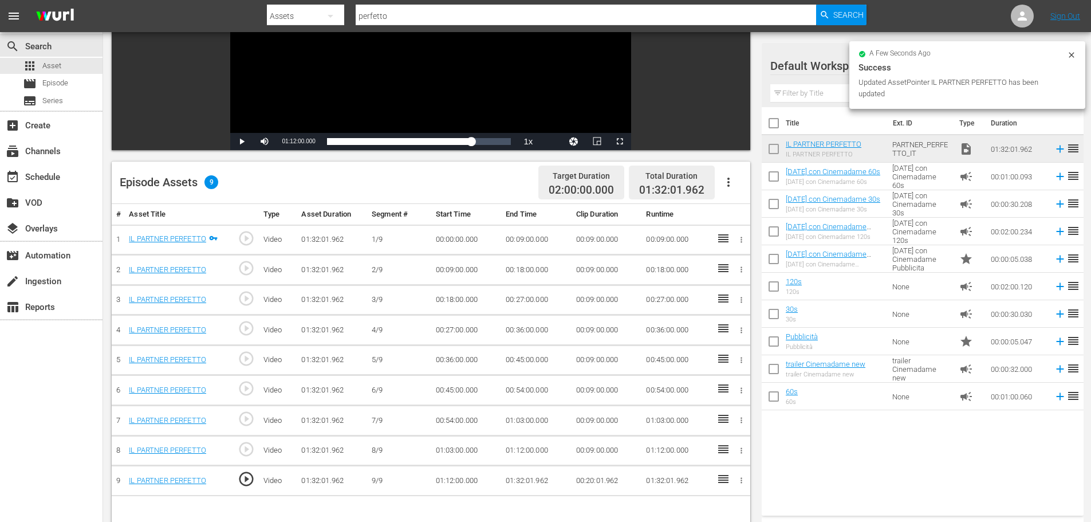
click at [528, 484] on td "01:32:01.962" at bounding box center [536, 481] width 70 height 30
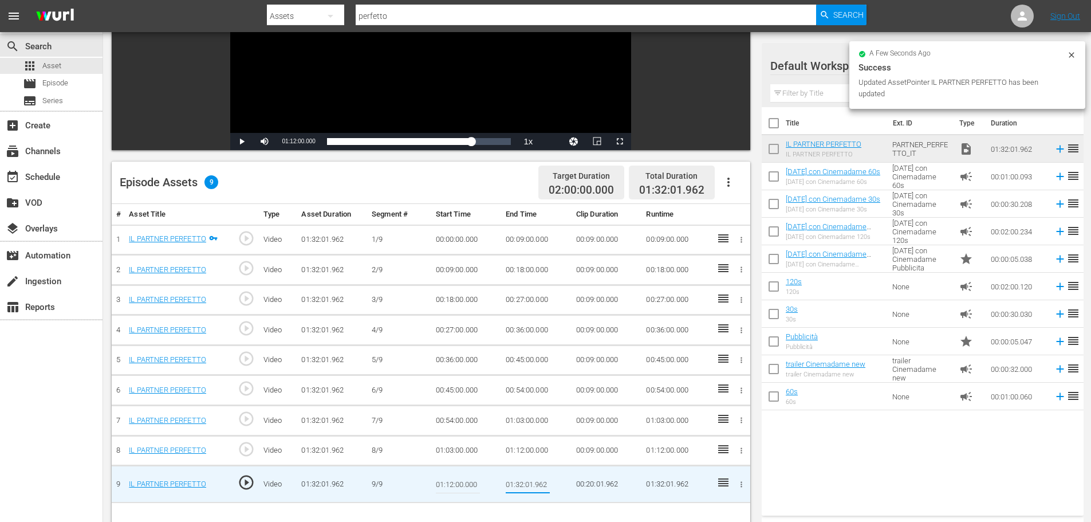
click at [523, 484] on input "01:32:01.962" at bounding box center [528, 483] width 44 height 27
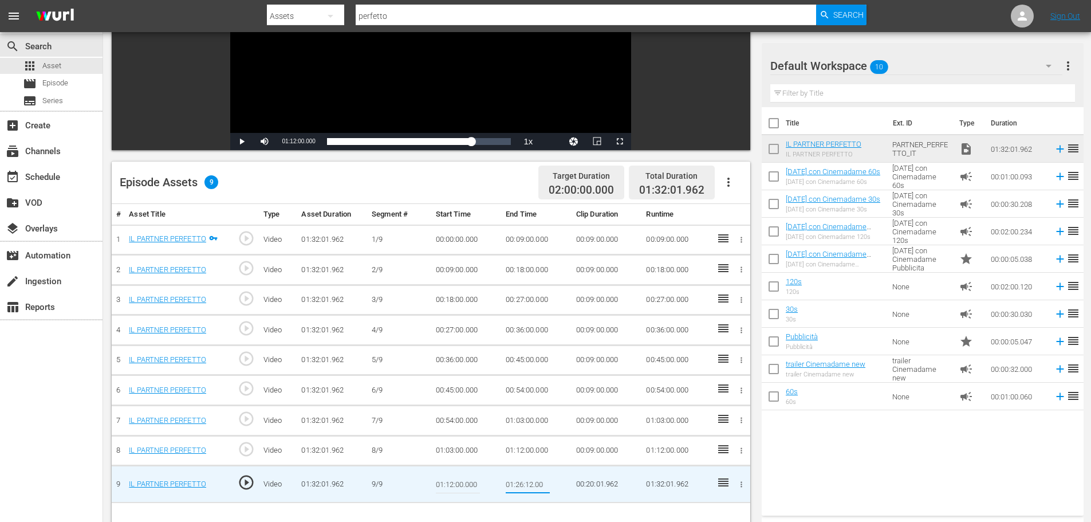
type input "01:26:12.000"
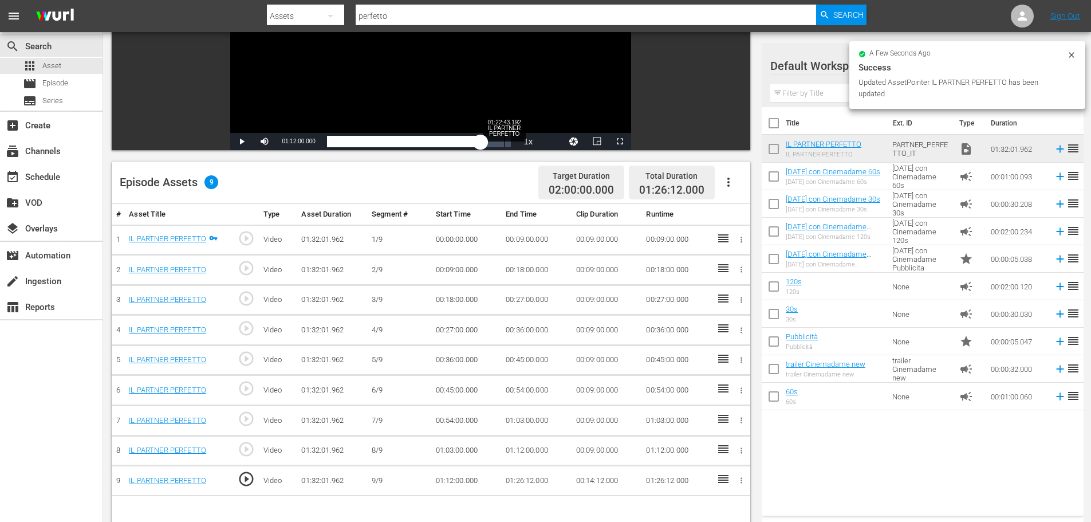
click at [504, 143] on div "Loaded : 78.31% 01:22:43.192 IL PARTNER PERFETTO 01:12:00.000" at bounding box center [419, 141] width 184 height 11
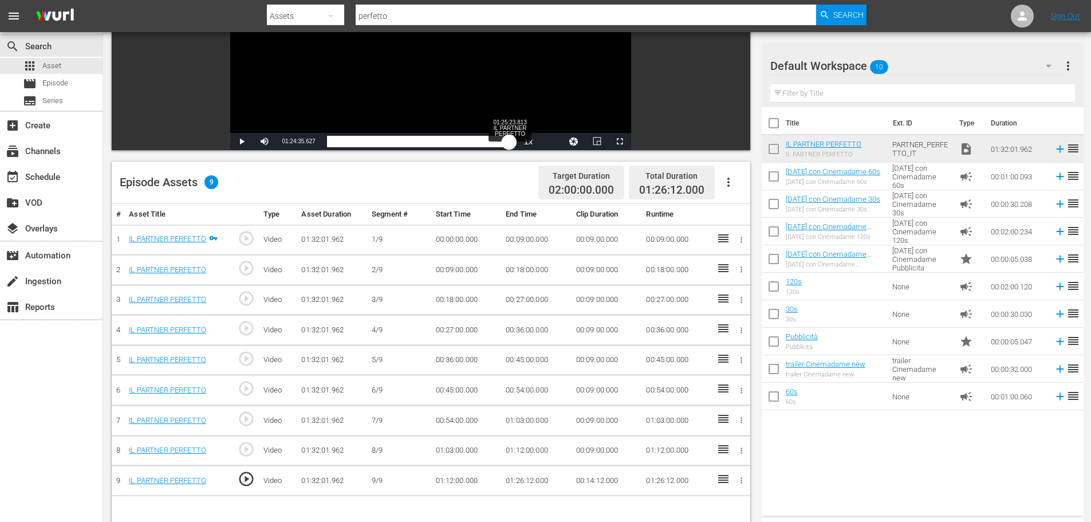
click at [510, 143] on div "01:22:43.697" at bounding box center [418, 141] width 183 height 11
click at [727, 177] on icon "button" at bounding box center [729, 182] width 14 height 14
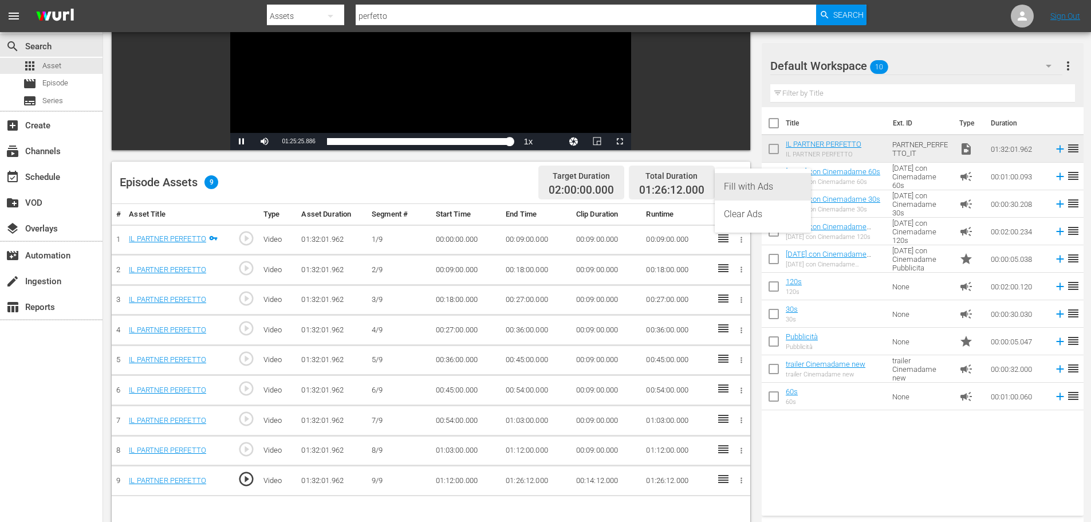
click at [768, 184] on div "Fill with Ads" at bounding box center [763, 186] width 78 height 27
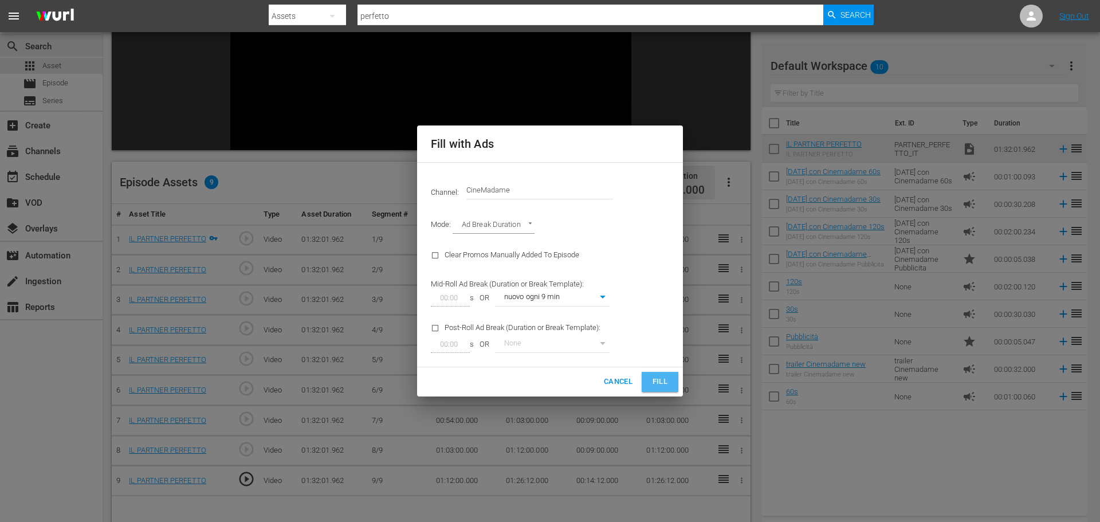
click at [655, 377] on span "Fill" at bounding box center [660, 381] width 18 height 13
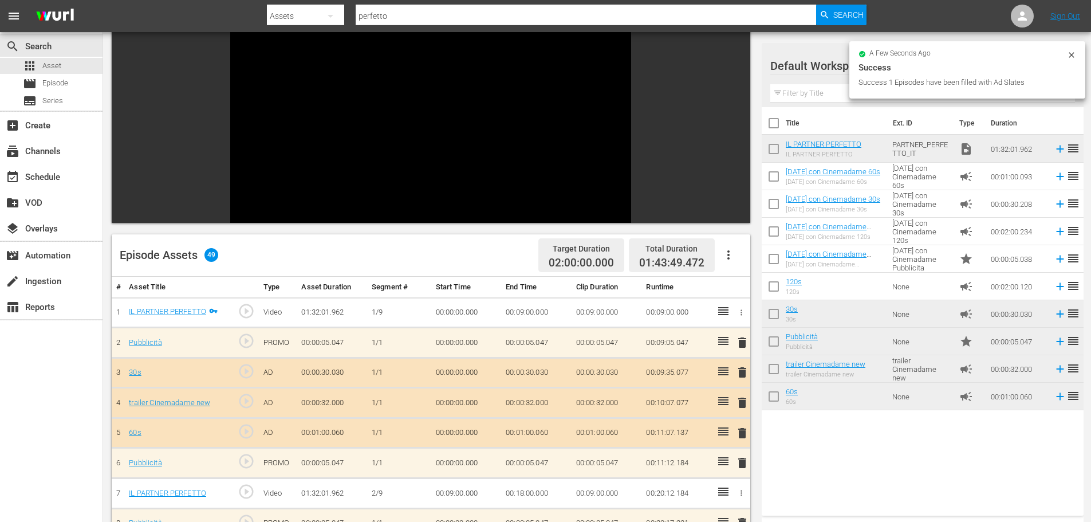
scroll to position [0, 0]
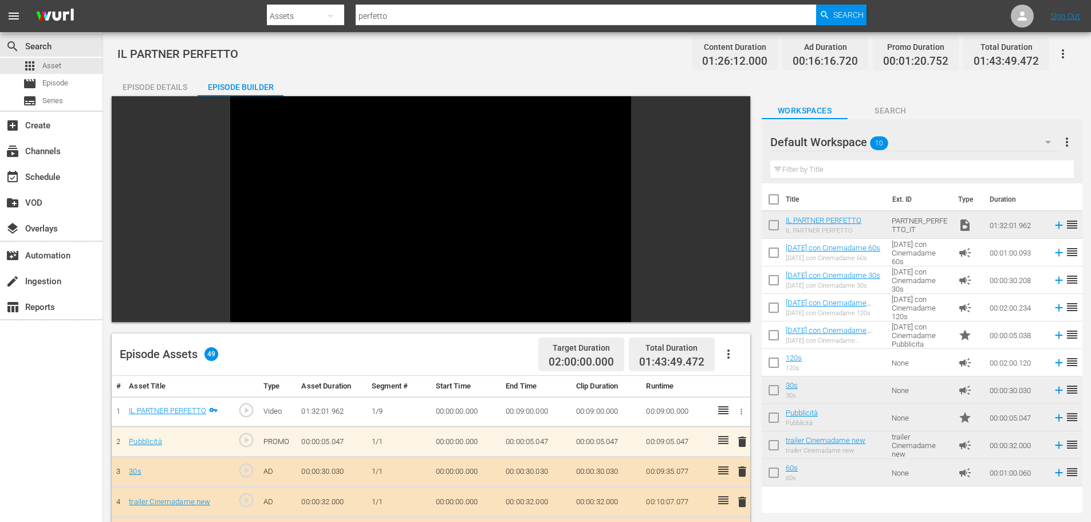
click at [309, 209] on div "Video Player" at bounding box center [430, 200] width 401 height 208
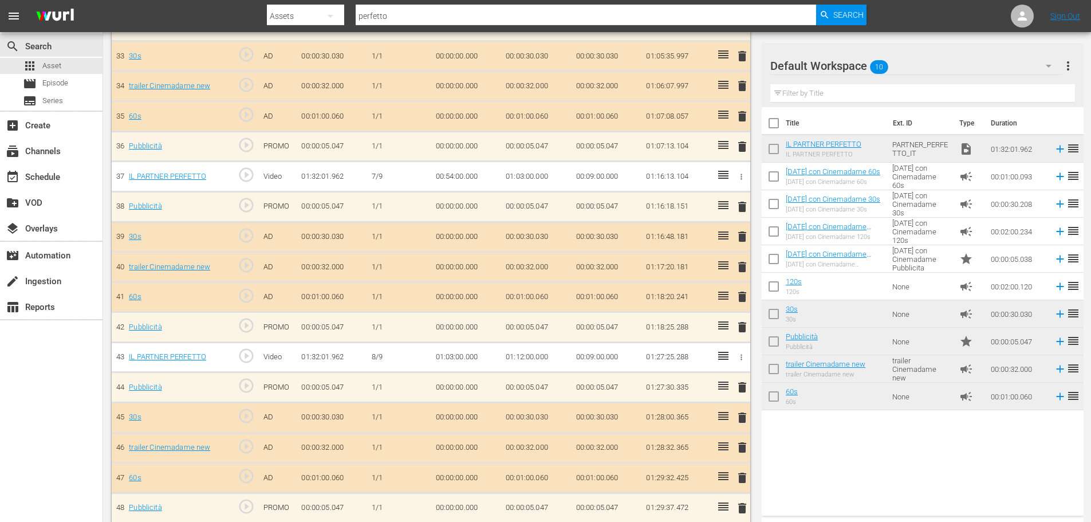
scroll to position [1359, 0]
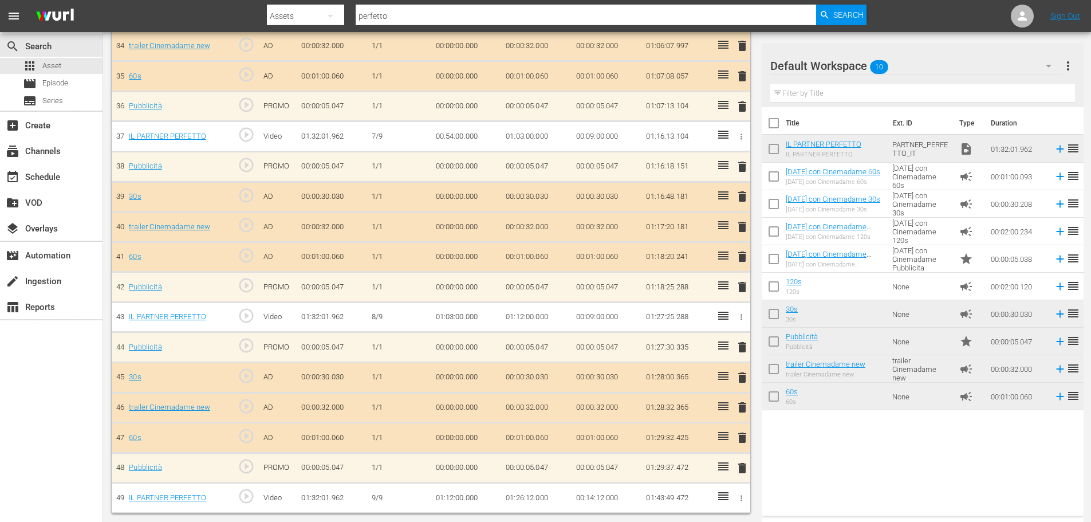
click at [588, 501] on td "00:14:12.000" at bounding box center [607, 498] width 70 height 30
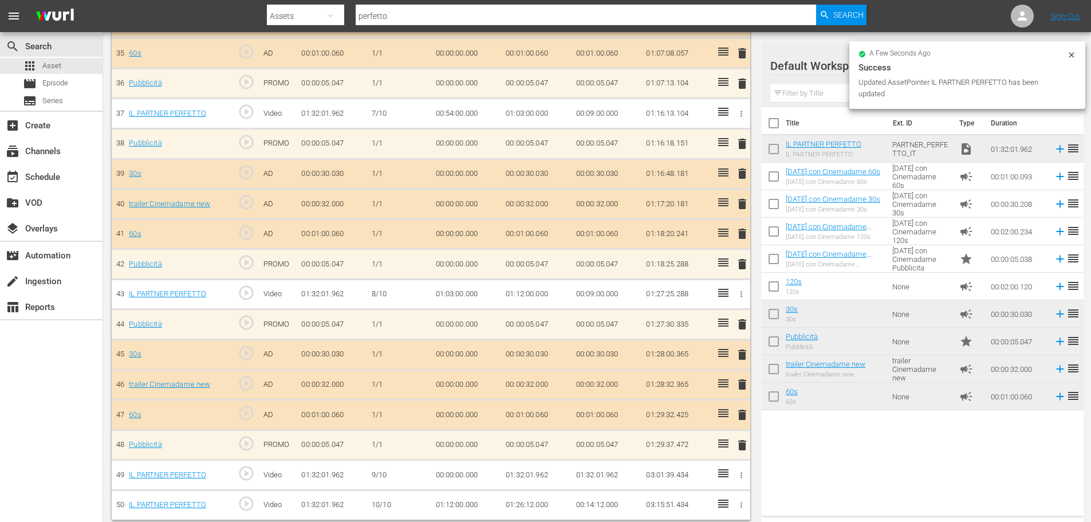
scroll to position [1389, 0]
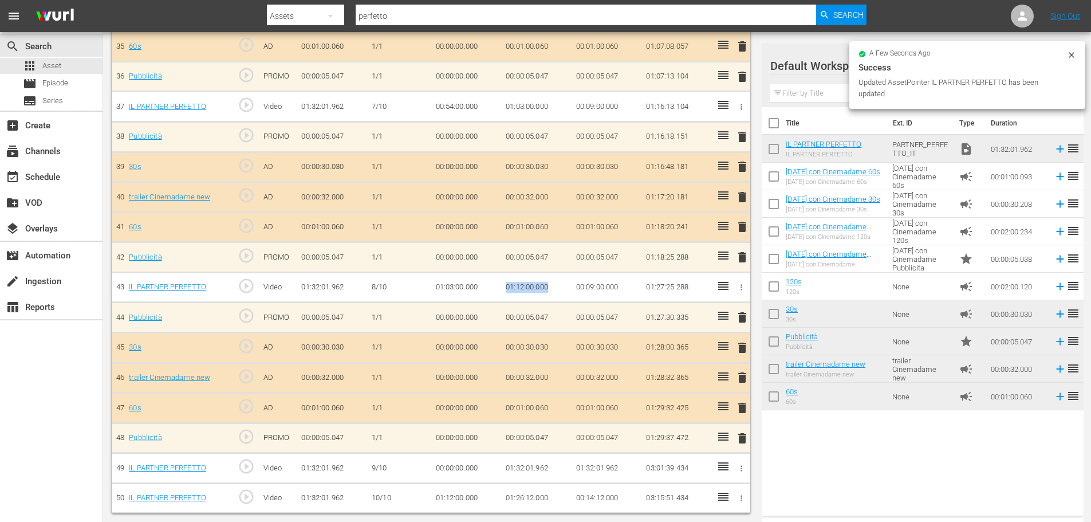
drag, startPoint x: 554, startPoint y: 284, endPoint x: 501, endPoint y: 287, distance: 53.4
click at [501, 287] on td "01:12:00.000" at bounding box center [536, 287] width 70 height 30
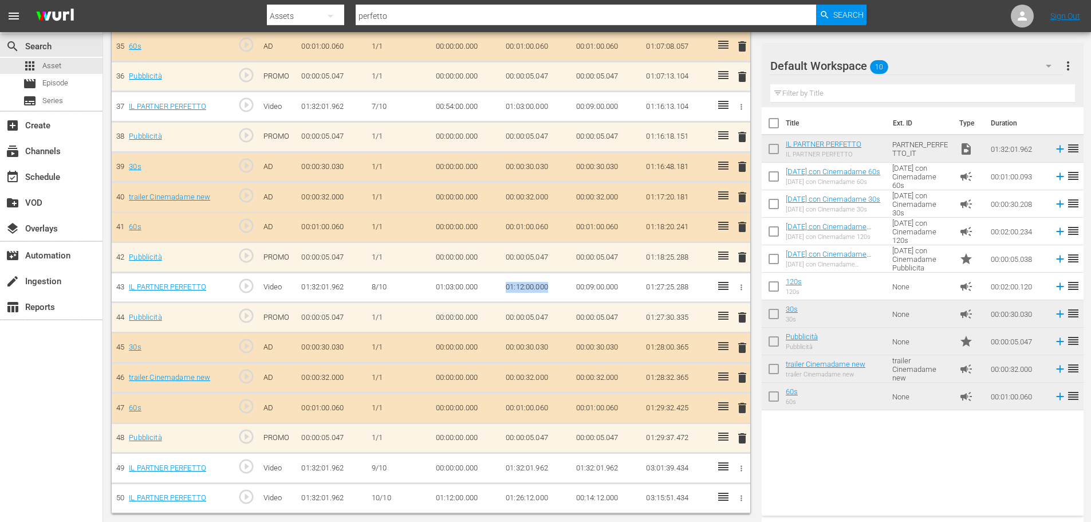
copy td "01:12:00.000"
click at [461, 472] on td "00:00:00.000" at bounding box center [466, 468] width 70 height 30
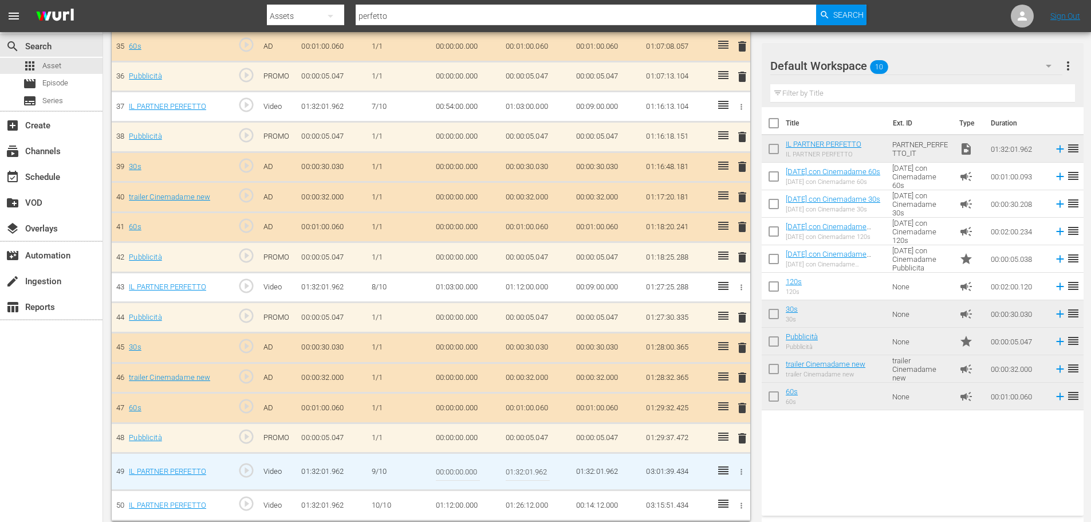
click at [456, 471] on input "00:00:00.000" at bounding box center [458, 471] width 44 height 27
paste input "1:12"
type input "01:12:00.000"
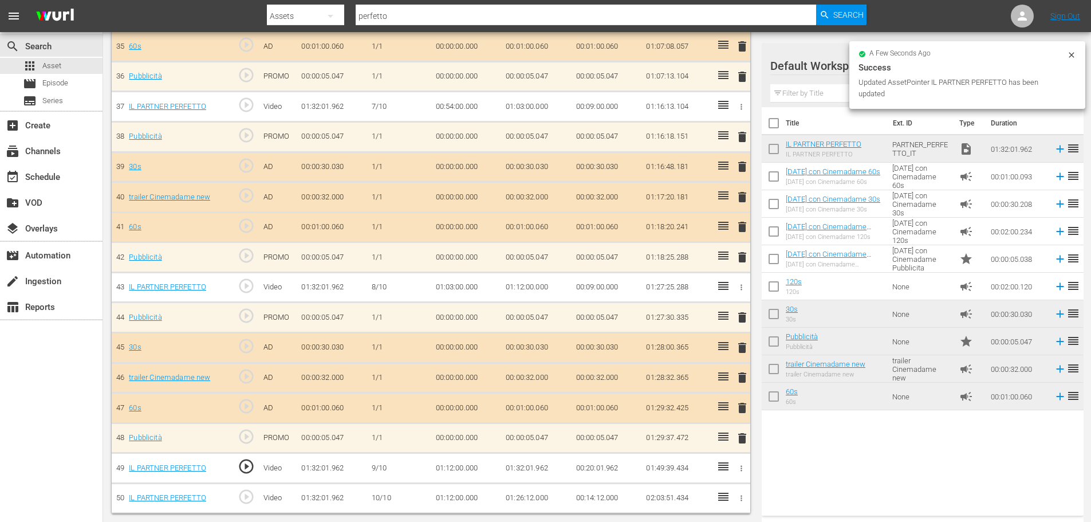
click at [521, 469] on td "01:32:01.962" at bounding box center [536, 468] width 70 height 30
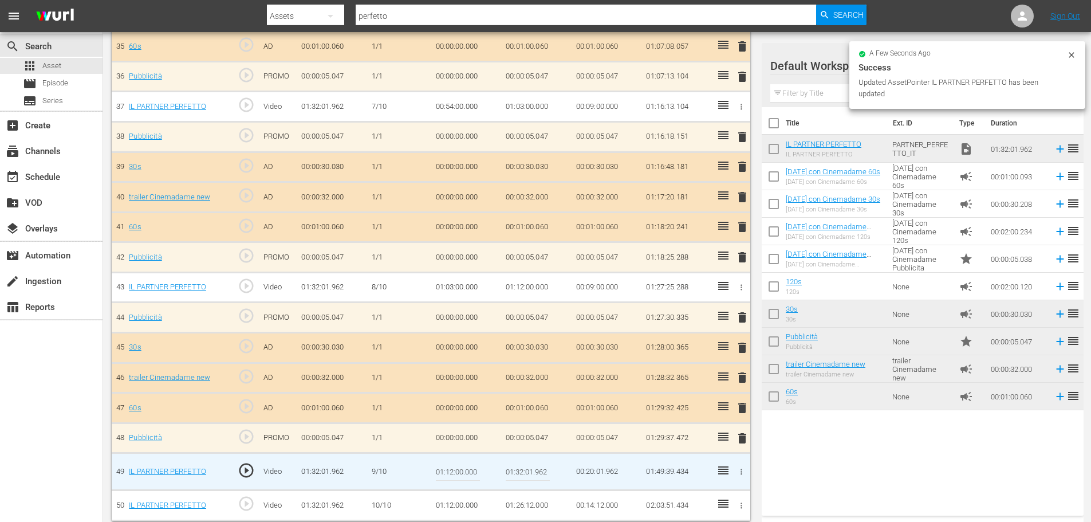
click at [521, 469] on input "01:32:01.962" at bounding box center [528, 471] width 44 height 27
paste input "21:00"
type input "01:21:00"
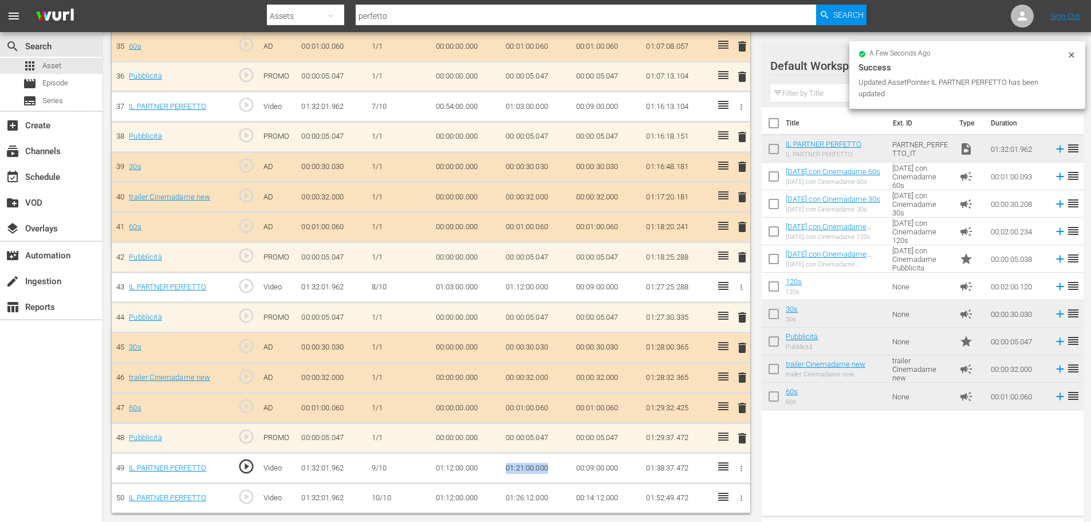
drag, startPoint x: 553, startPoint y: 469, endPoint x: 493, endPoint y: 469, distance: 60.1
click at [493, 469] on tr "49 IL PARTNER PERFETTO play_circle_outline Video 01:32:01.962 9/10 01:12:00.000…" at bounding box center [431, 468] width 639 height 30
click at [436, 500] on td "01:12:00.000" at bounding box center [466, 498] width 70 height 30
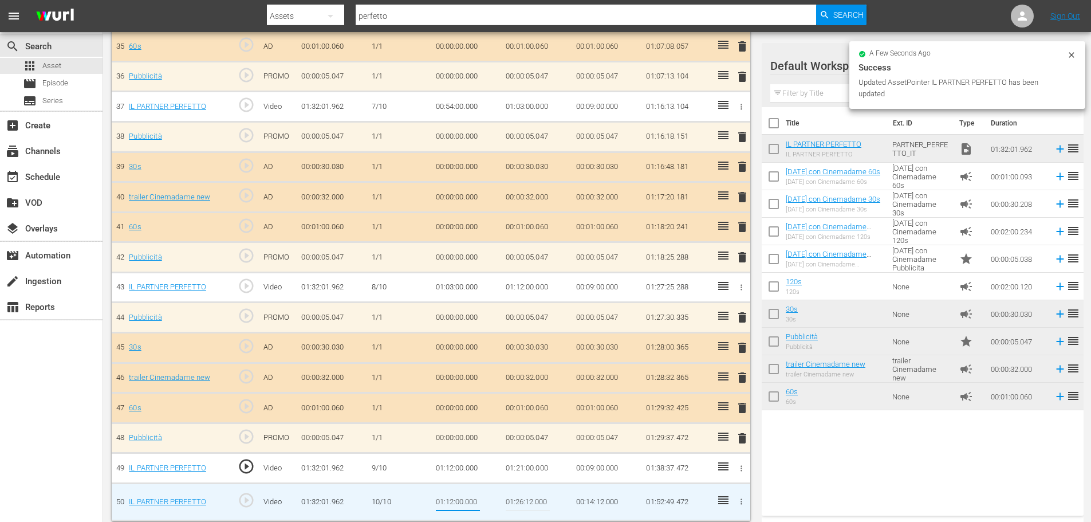
type input "01:21:00.000"
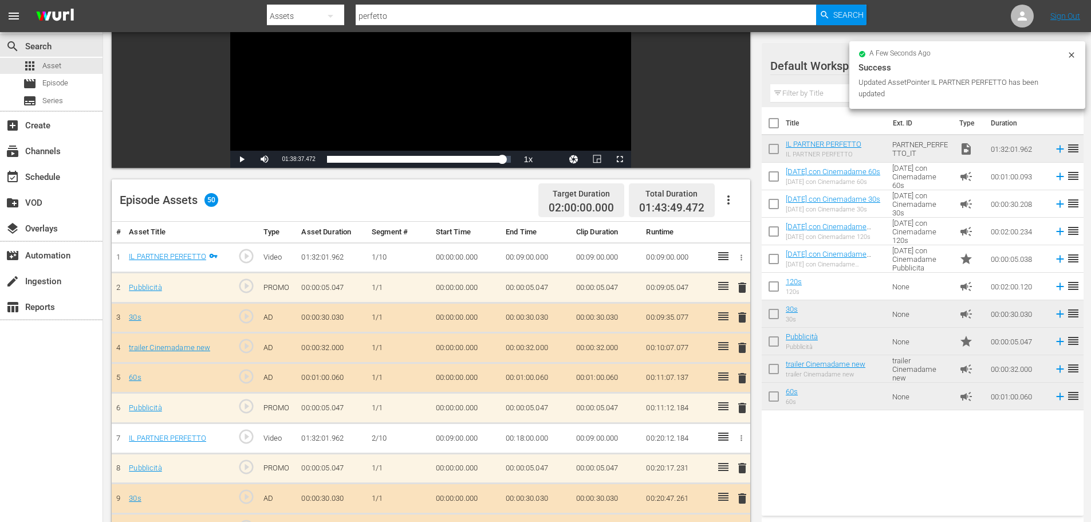
scroll to position [72, 0]
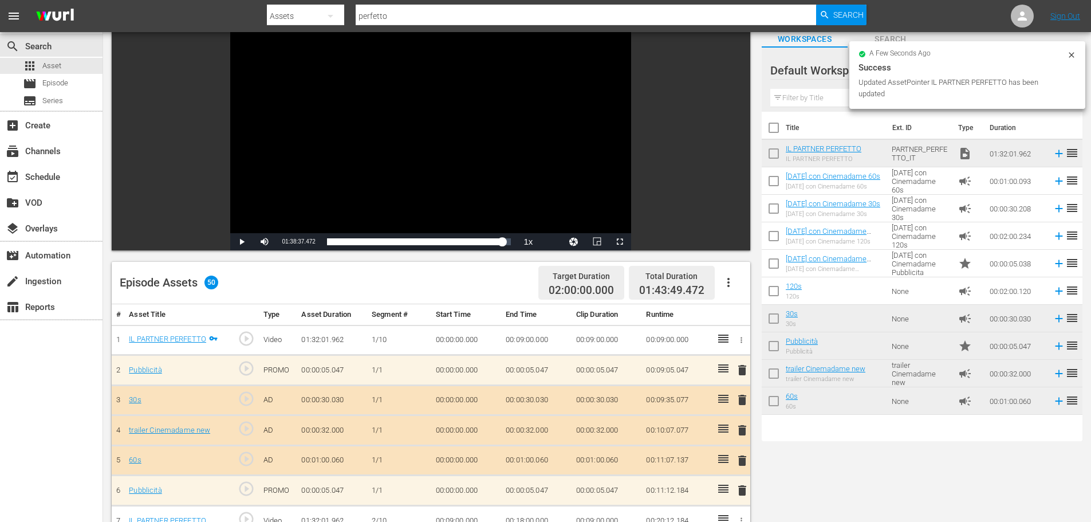
click at [724, 276] on icon "button" at bounding box center [729, 282] width 14 height 14
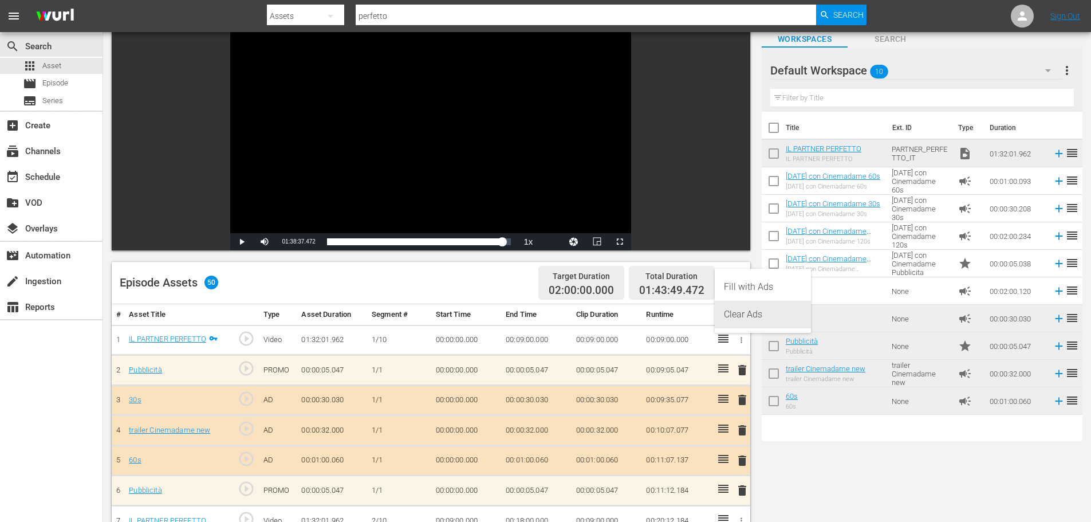
click at [756, 319] on div "Clear Ads" at bounding box center [763, 314] width 78 height 27
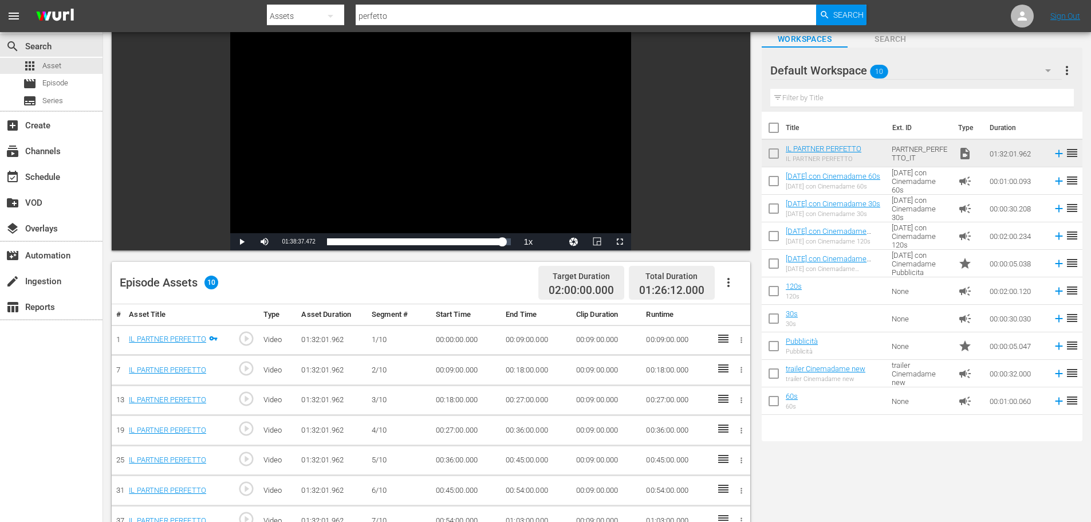
click at [727, 284] on icon "button" at bounding box center [729, 282] width 14 height 14
click at [748, 286] on div "Fill with Ads" at bounding box center [763, 286] width 78 height 27
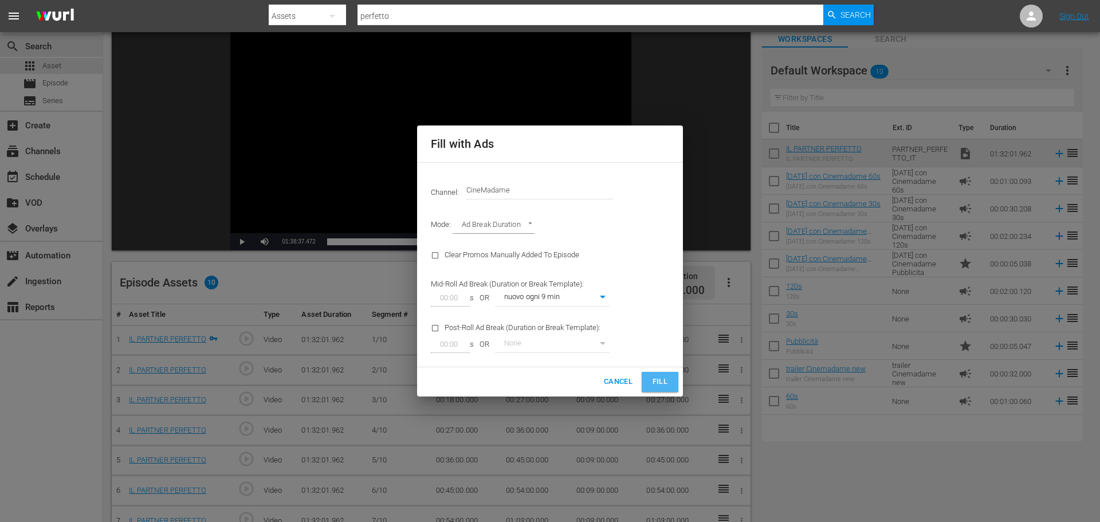
click at [676, 380] on button "Fill" at bounding box center [659, 382] width 37 height 20
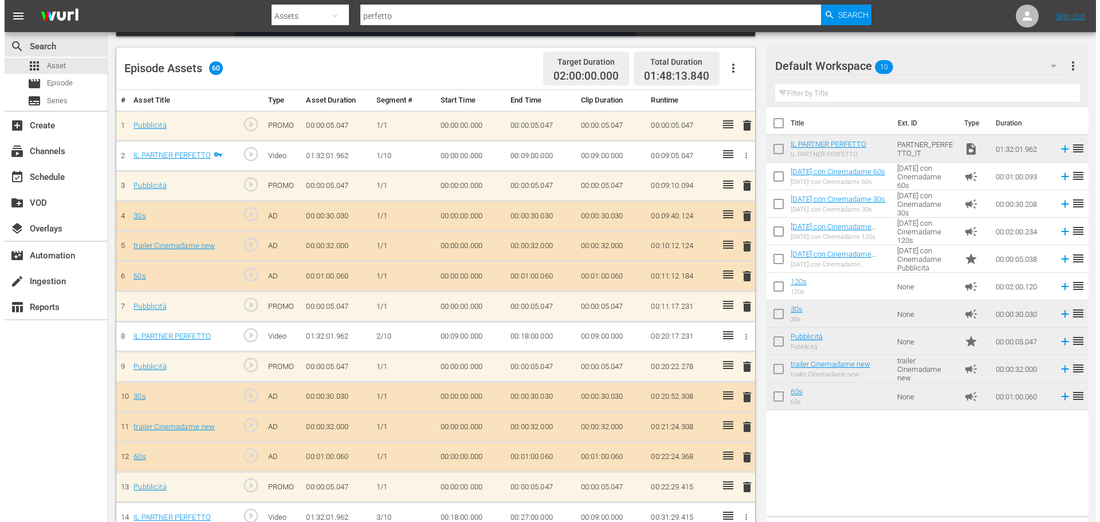
scroll to position [0, 0]
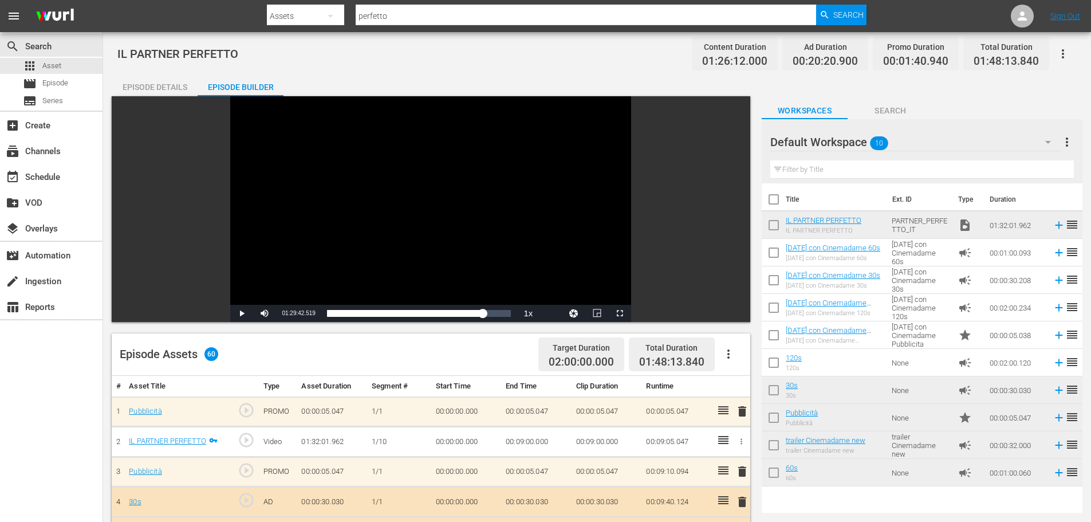
click at [780, 223] on input "checkbox" at bounding box center [774, 227] width 24 height 24
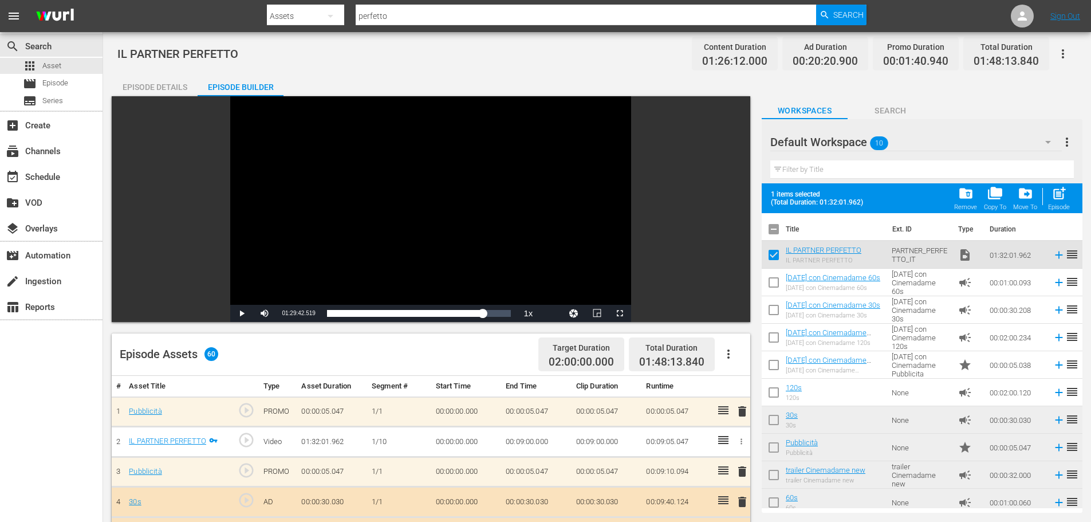
click at [963, 199] on span "folder_delete" at bounding box center [965, 193] width 15 height 15
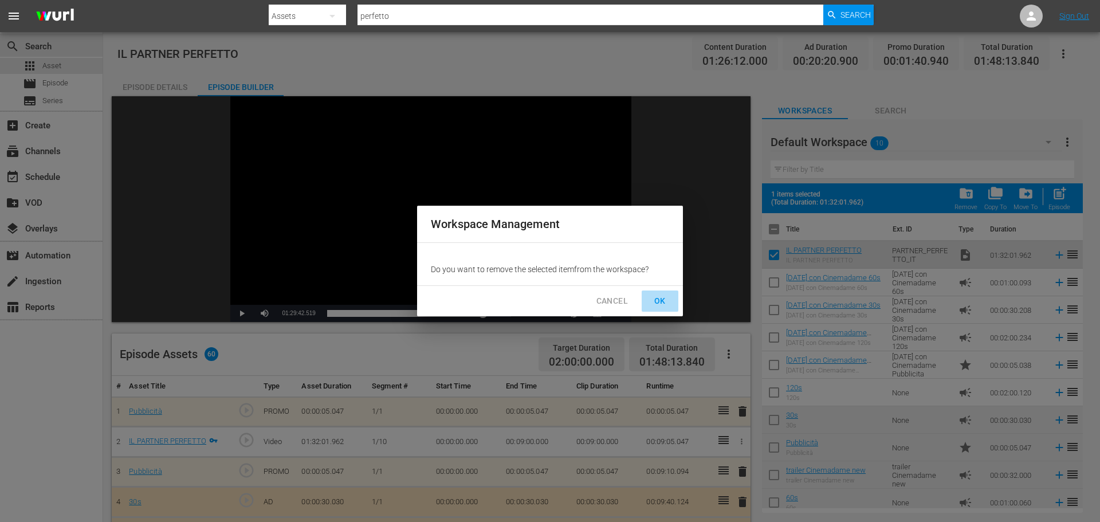
click at [661, 301] on span "OK" at bounding box center [660, 301] width 18 height 14
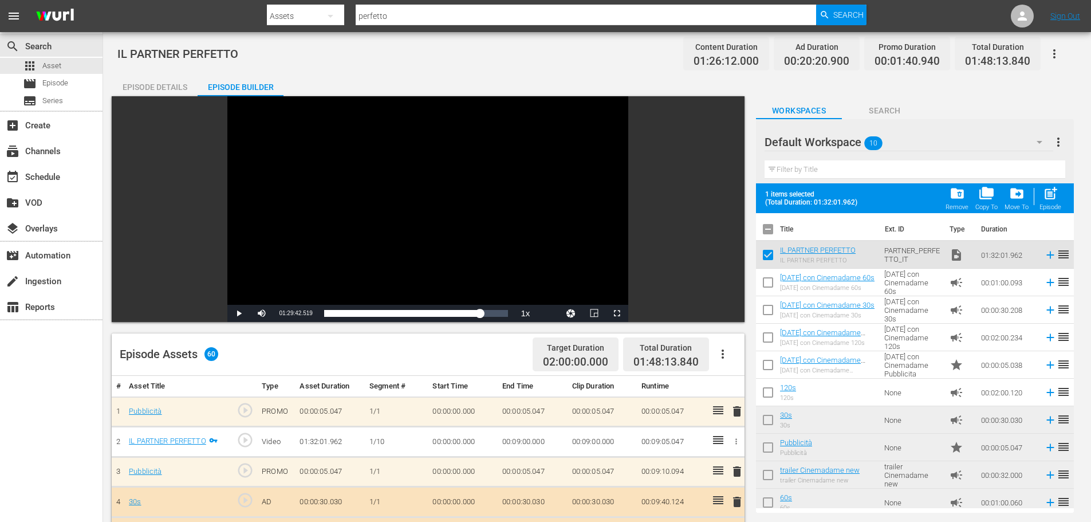
checkbox input "false"
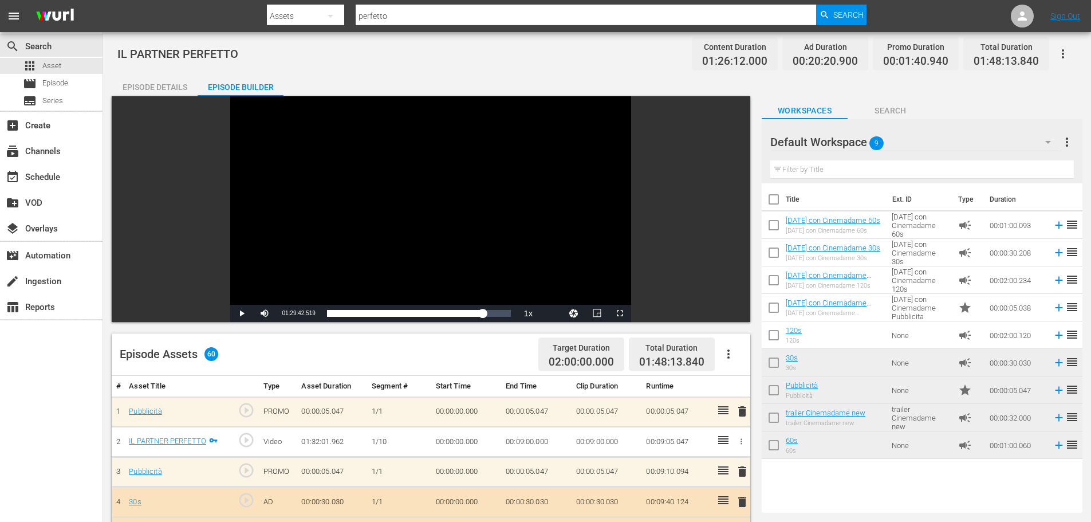
click at [1066, 51] on icon "button" at bounding box center [1063, 54] width 14 height 14
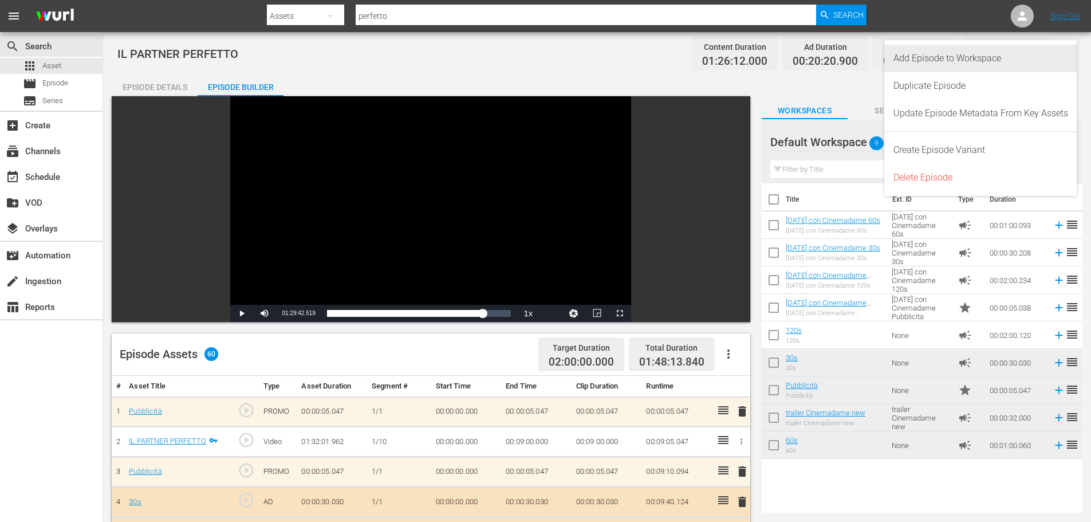
click at [1029, 56] on div "Add Episode to Workspace" at bounding box center [980, 58] width 175 height 27
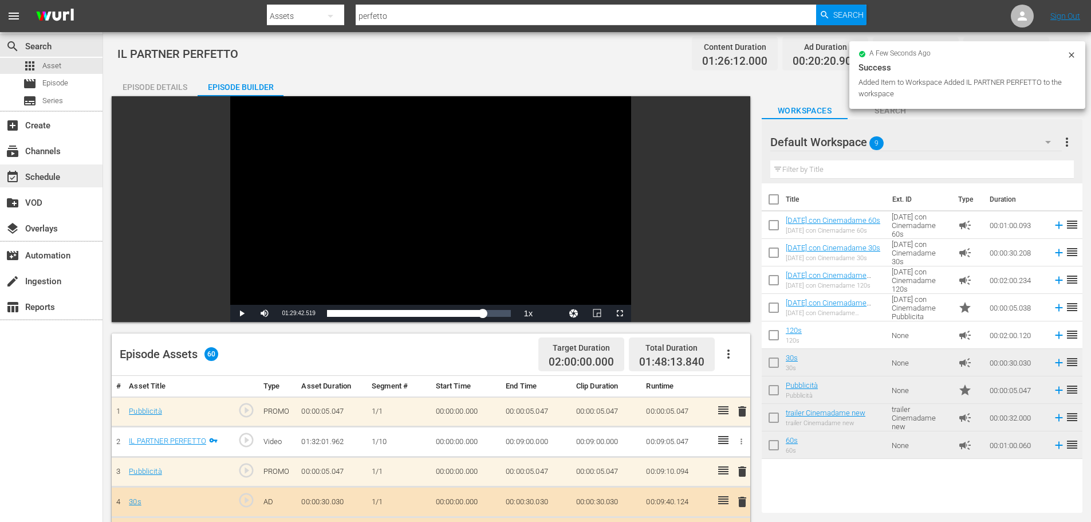
click at [54, 170] on div "event_available Schedule" at bounding box center [32, 175] width 64 height 10
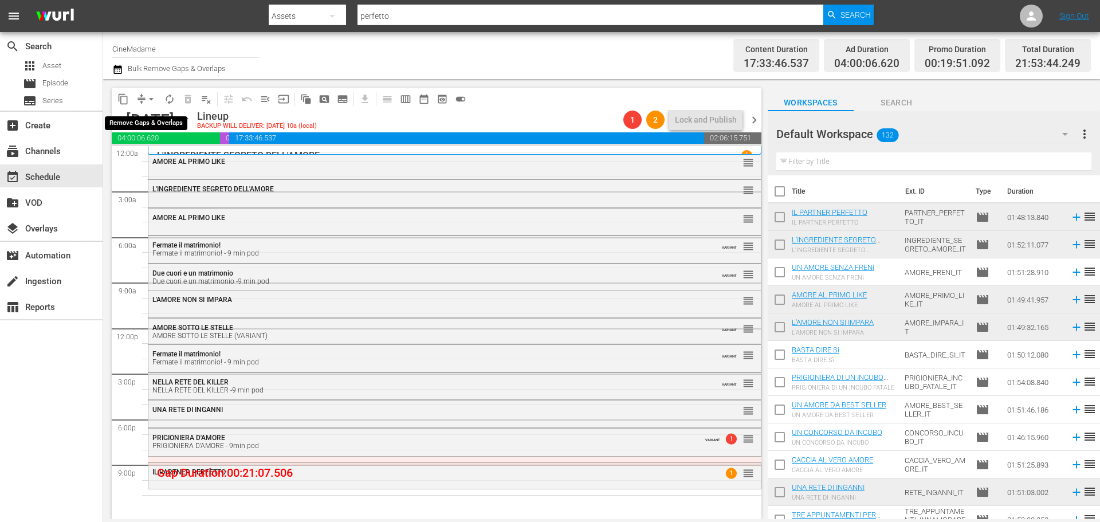
click at [142, 95] on span "compress" at bounding box center [141, 98] width 11 height 11
click at [147, 99] on span "arrow_drop_down" at bounding box center [150, 98] width 11 height 11
click at [176, 155] on li "Align to End of Previous Day" at bounding box center [152, 160] width 120 height 19
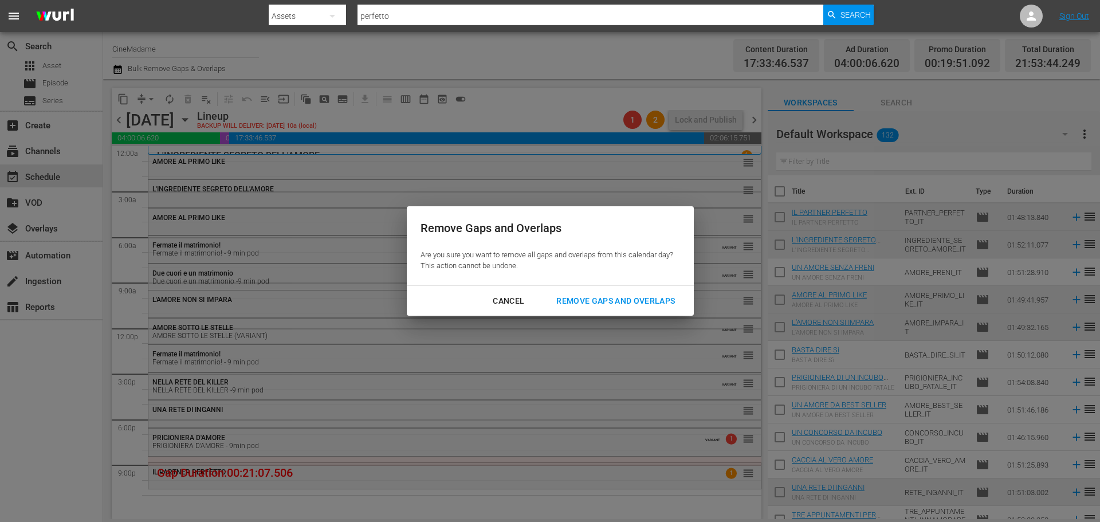
click at [635, 294] on div "Remove Gaps and Overlaps" at bounding box center [615, 301] width 137 height 14
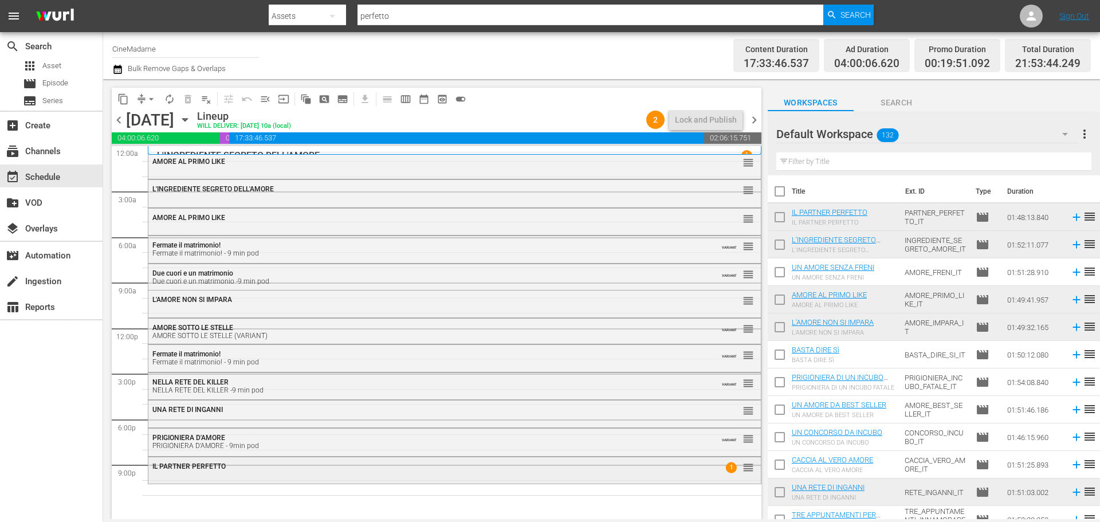
click at [528, 470] on div "IL PARTNER PERFETTO" at bounding box center [423, 466] width 542 height 8
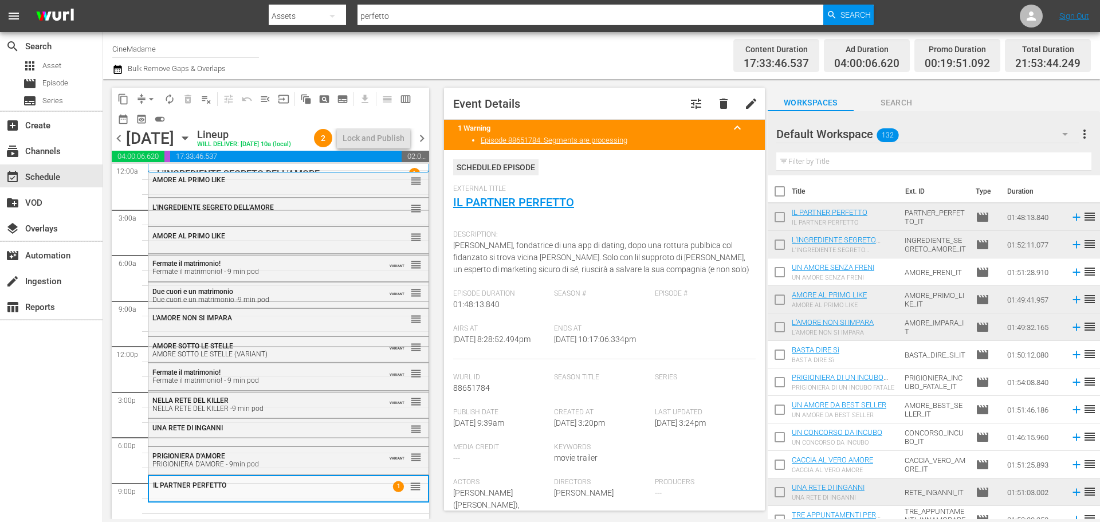
click at [851, 164] on input "text" at bounding box center [933, 161] width 315 height 18
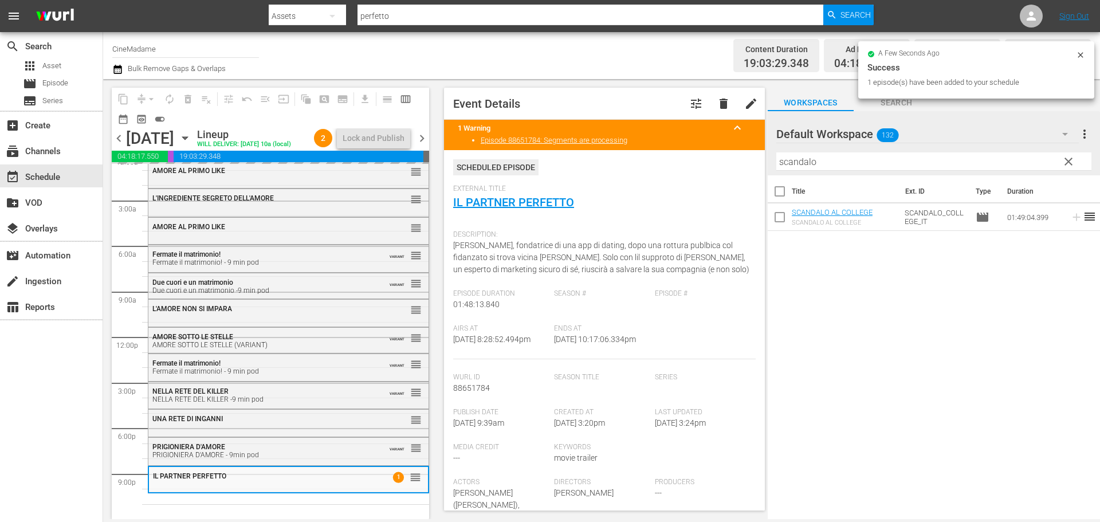
scroll to position [29, 0]
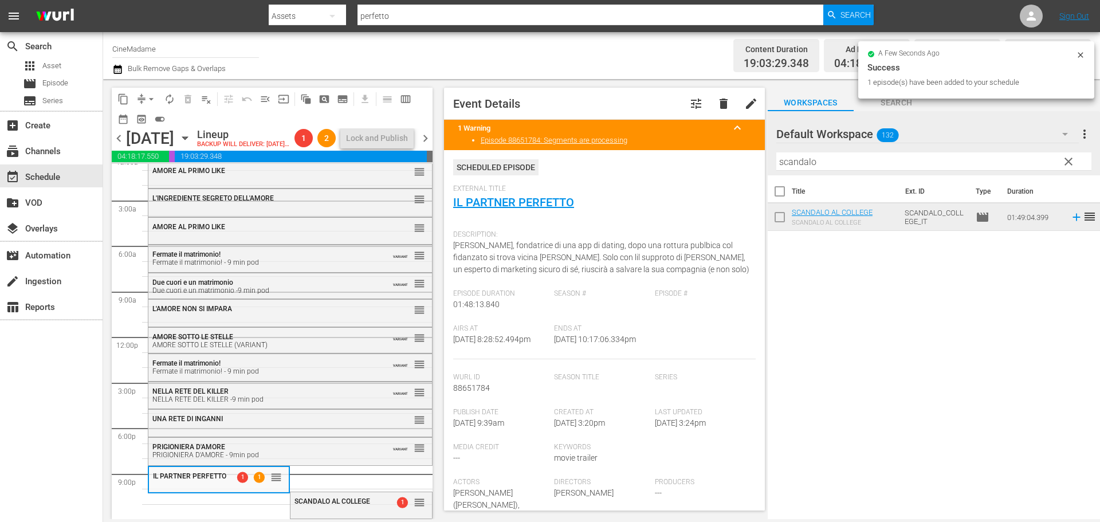
click at [841, 155] on input "scandalo" at bounding box center [933, 161] width 315 height 18
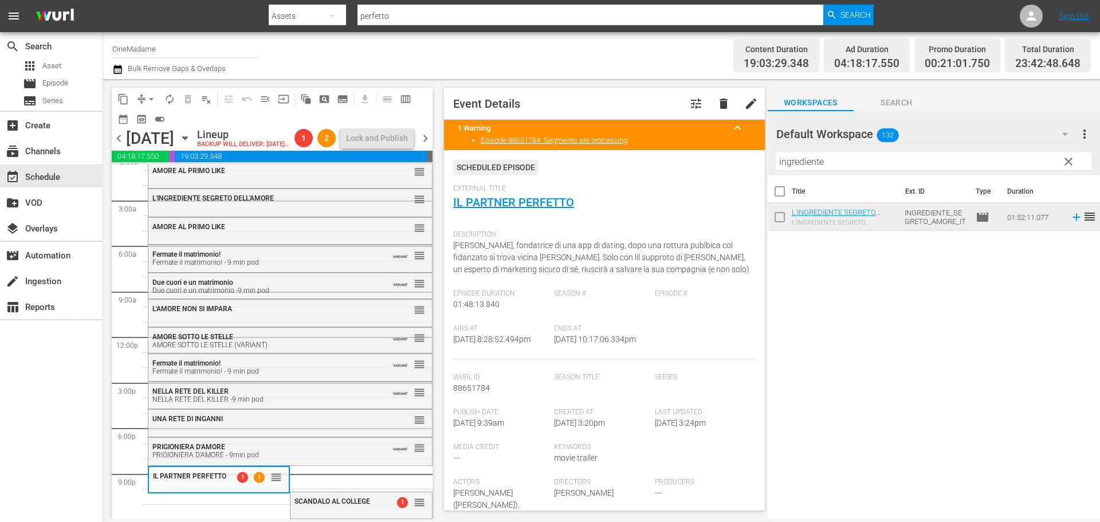
drag, startPoint x: 896, startPoint y: 232, endPoint x: 767, endPoint y: 250, distance: 130.1
click at [767, 250] on div "Title Ext. ID Type Duration L'INGREDIENTE SEGRETO DELL'AMORE L'INGREDIENTE SEGR…" at bounding box center [933, 347] width 332 height 345
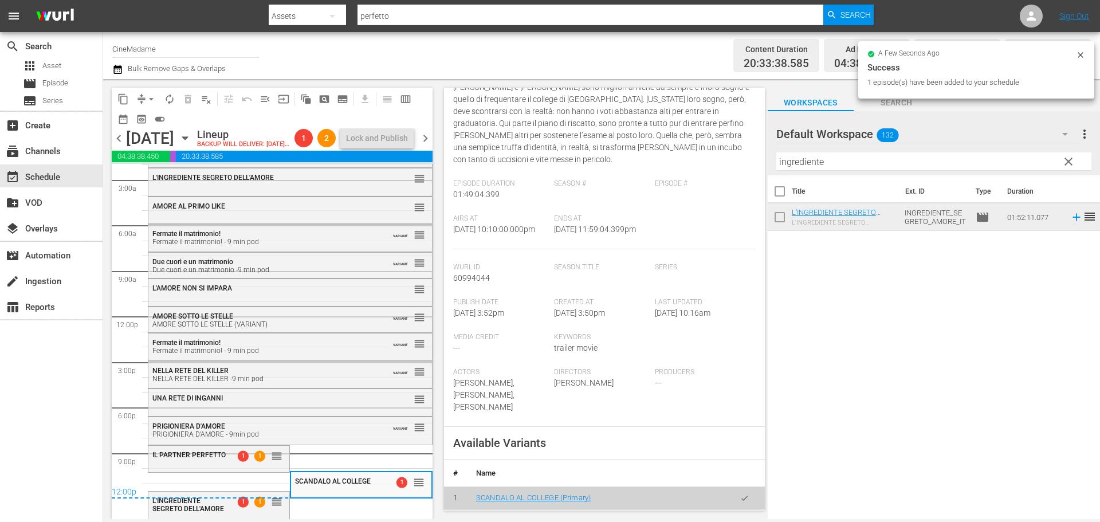
scroll to position [286, 0]
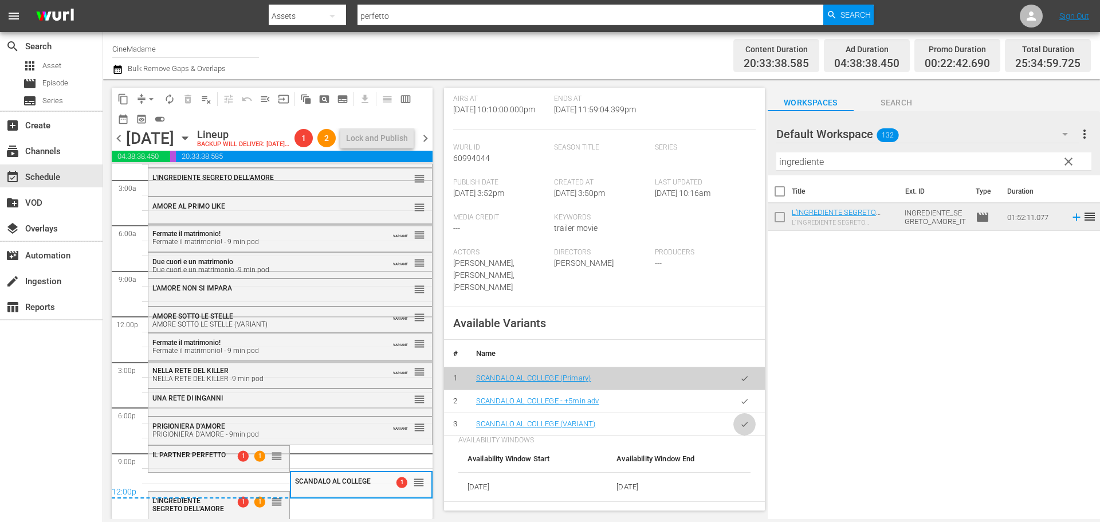
click at [740, 423] on icon "button" at bounding box center [744, 424] width 9 height 9
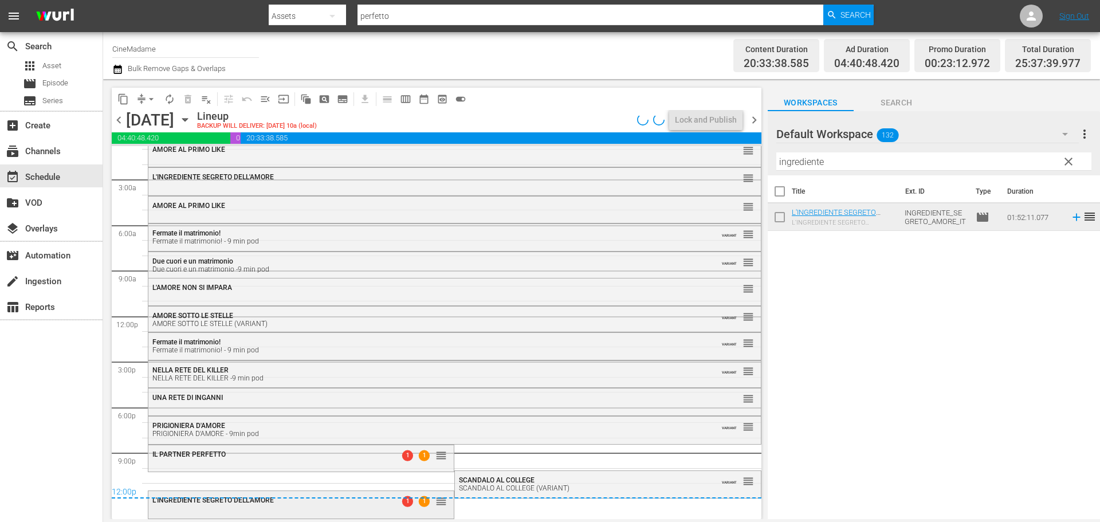
click at [337, 504] on div "L'INGREDIENTE SEGRETO DELL'AMORE" at bounding box center [272, 500] width 241 height 8
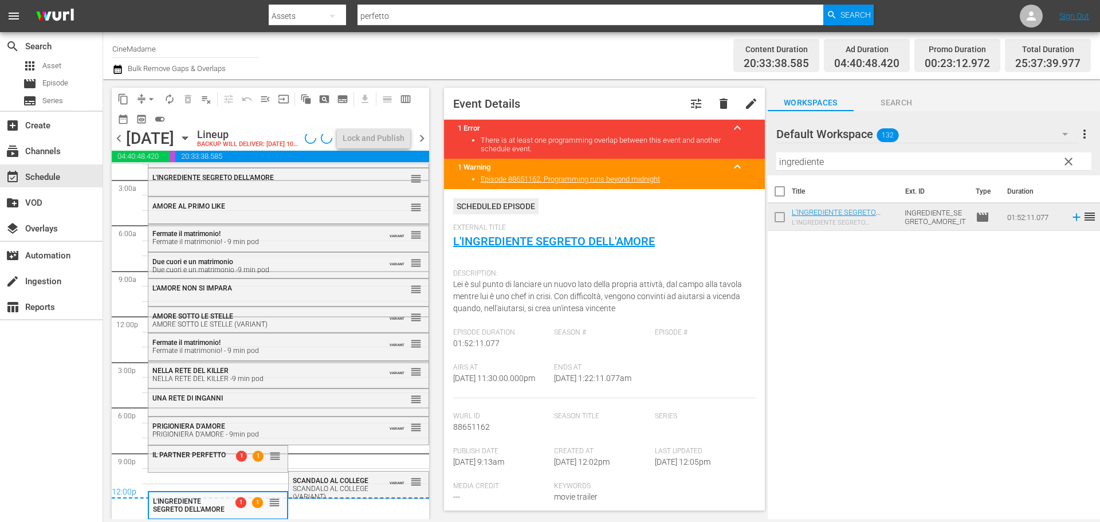
scroll to position [344, 0]
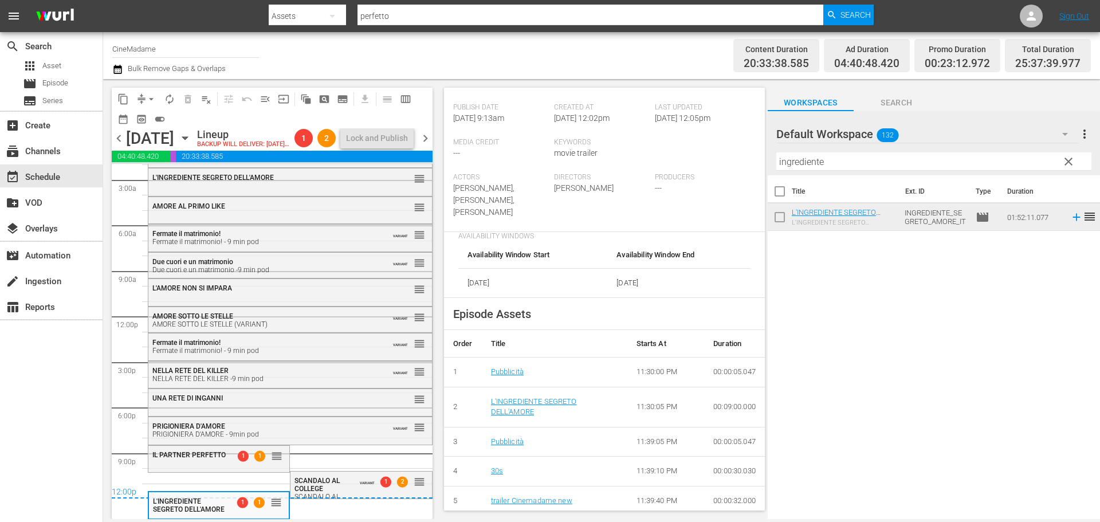
click at [151, 98] on span "arrow_drop_down" at bounding box center [150, 98] width 11 height 11
click at [161, 167] on li "Align to End of Previous Day" at bounding box center [152, 160] width 120 height 19
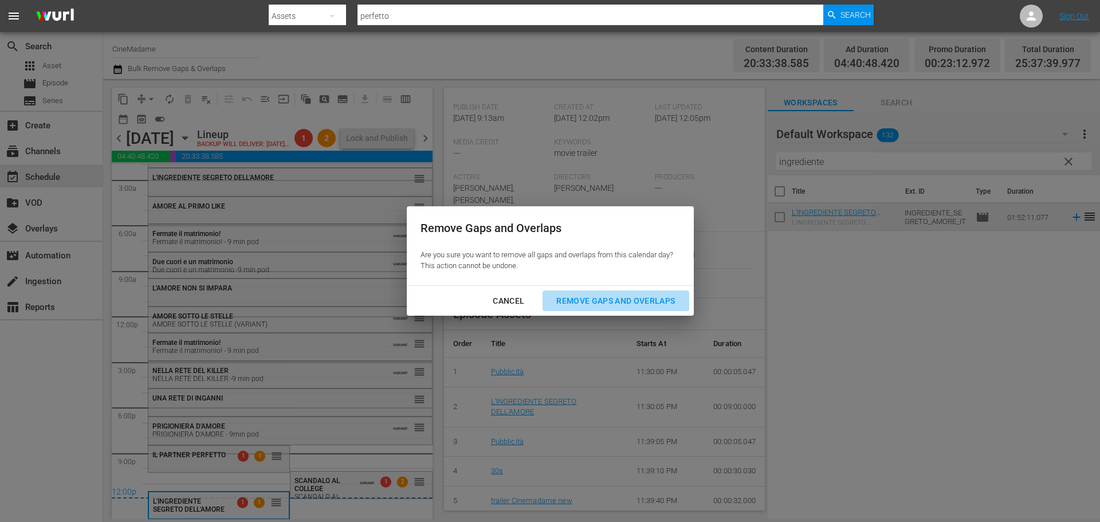
click at [600, 299] on div "Remove Gaps and Overlaps" at bounding box center [615, 301] width 137 height 14
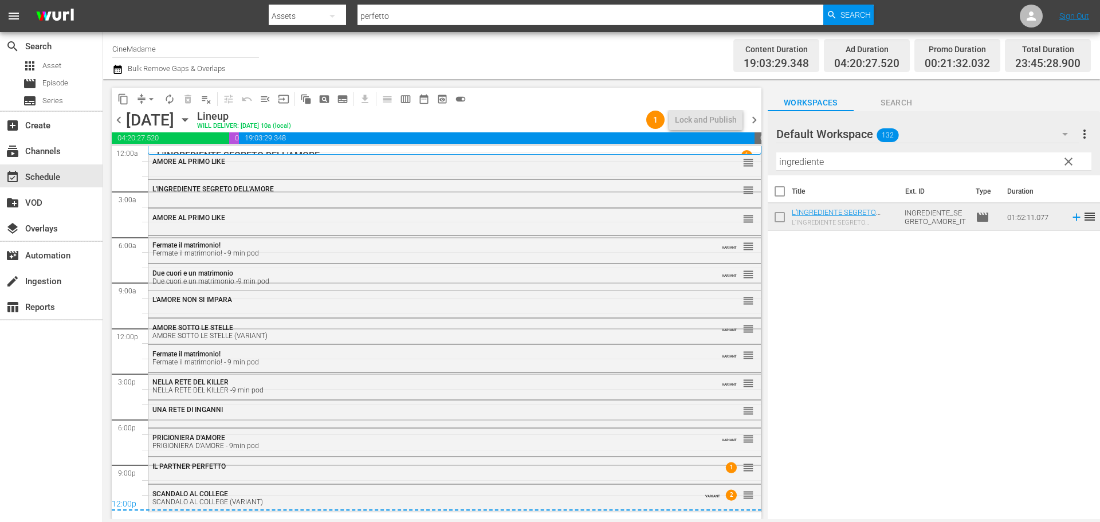
scroll to position [0, 0]
click at [754, 113] on span "chevron_right" at bounding box center [754, 120] width 14 height 14
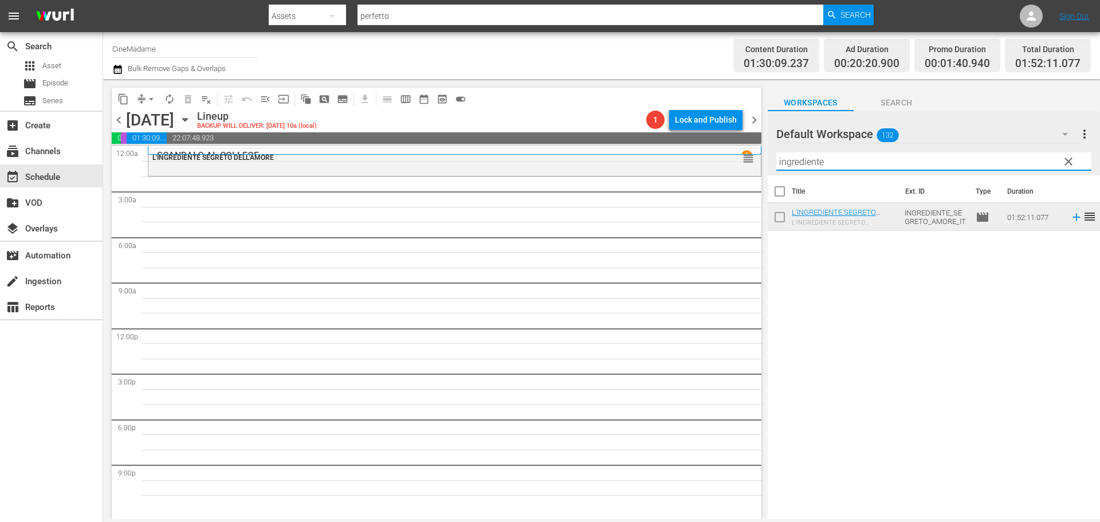
click at [876, 164] on input "ingrediente" at bounding box center [933, 161] width 315 height 18
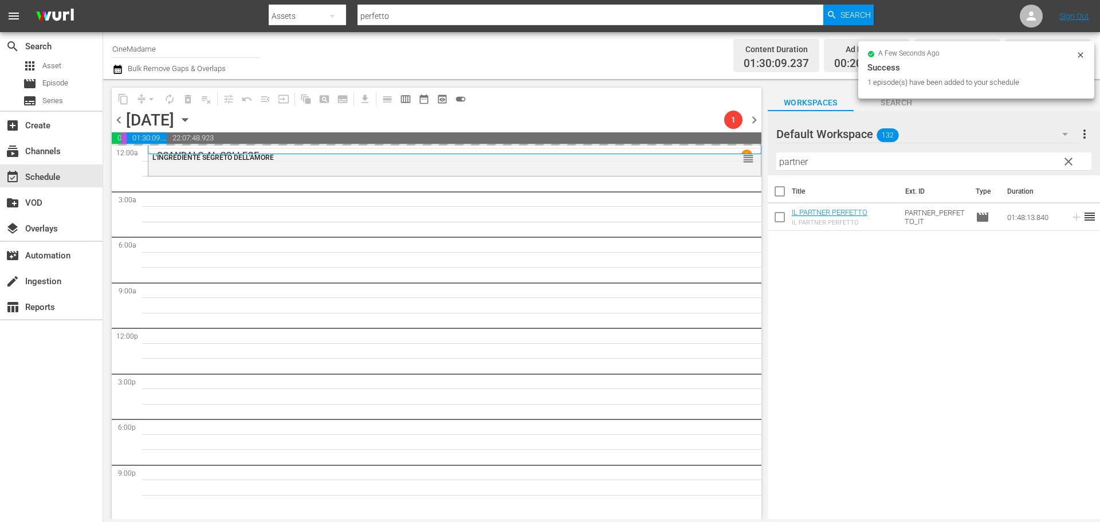
click at [816, 162] on input "partner" at bounding box center [933, 161] width 315 height 18
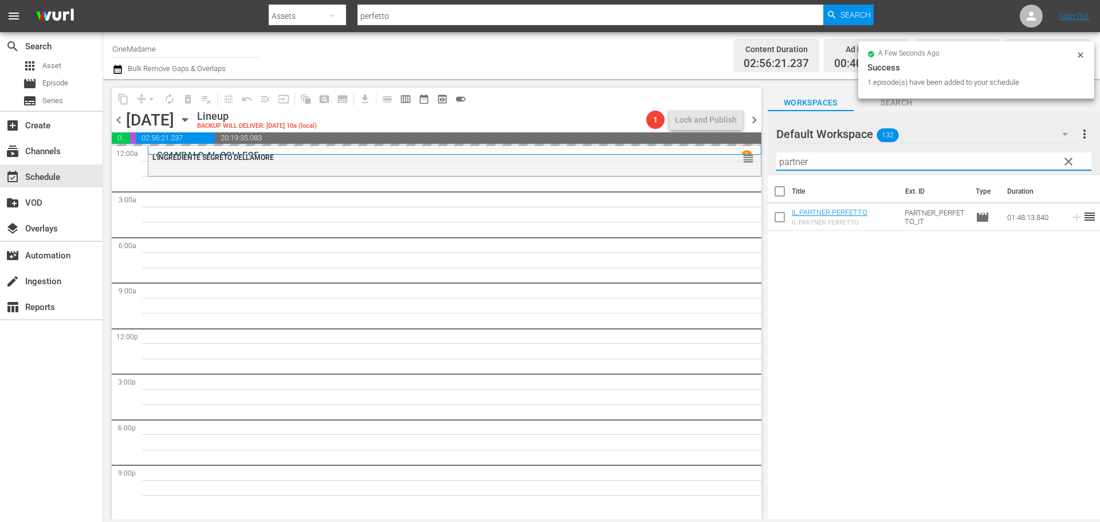
click at [816, 162] on input "partner" at bounding box center [933, 161] width 315 height 18
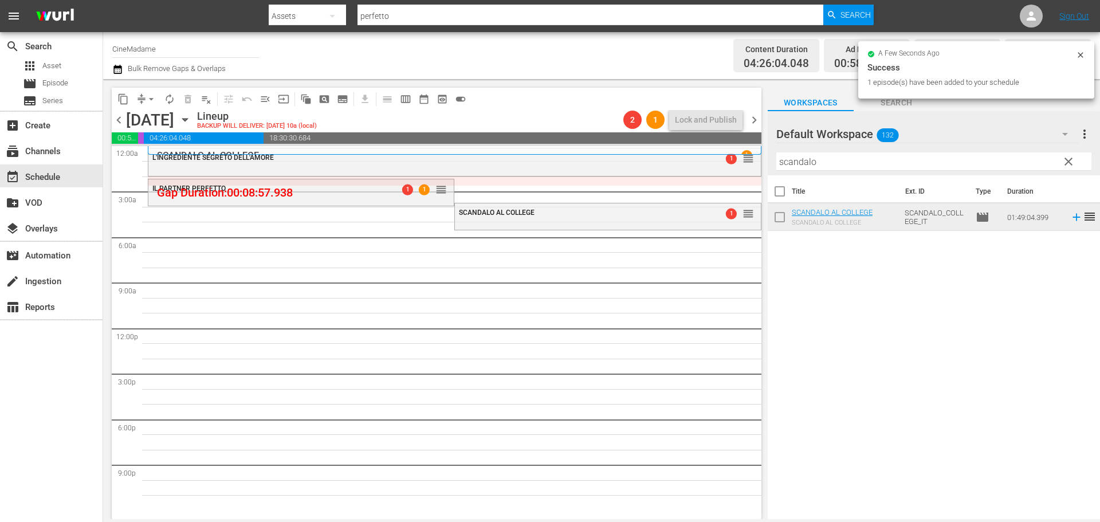
click at [818, 166] on input "scandalo" at bounding box center [933, 161] width 315 height 18
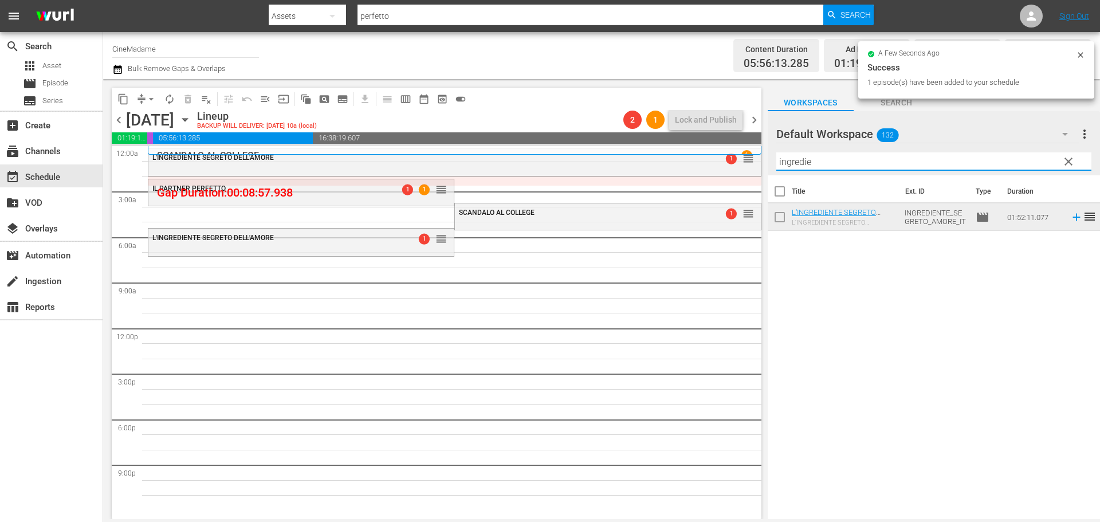
click at [815, 155] on input "ingredie" at bounding box center [933, 161] width 315 height 18
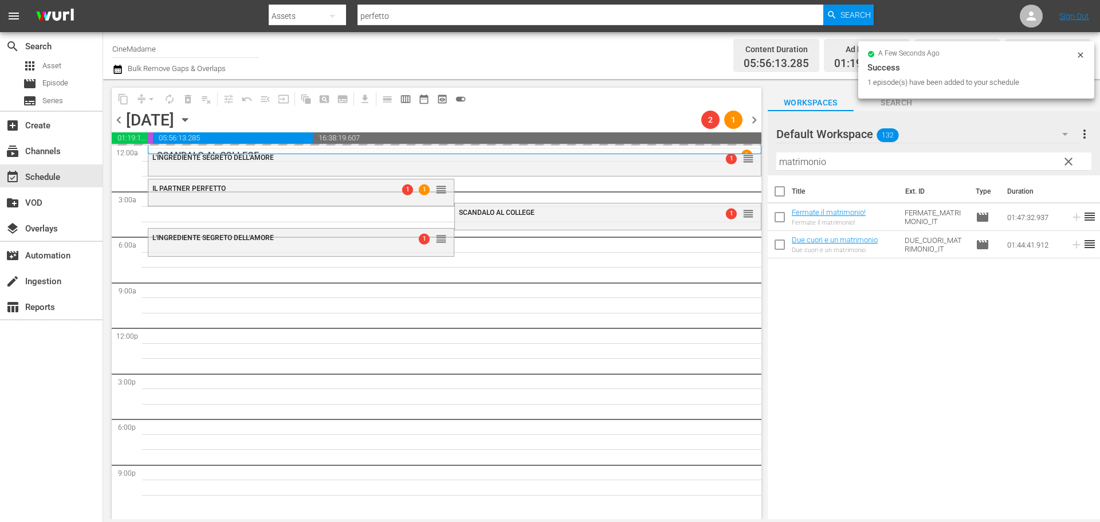
click at [850, 168] on input "matrimonio" at bounding box center [933, 161] width 315 height 18
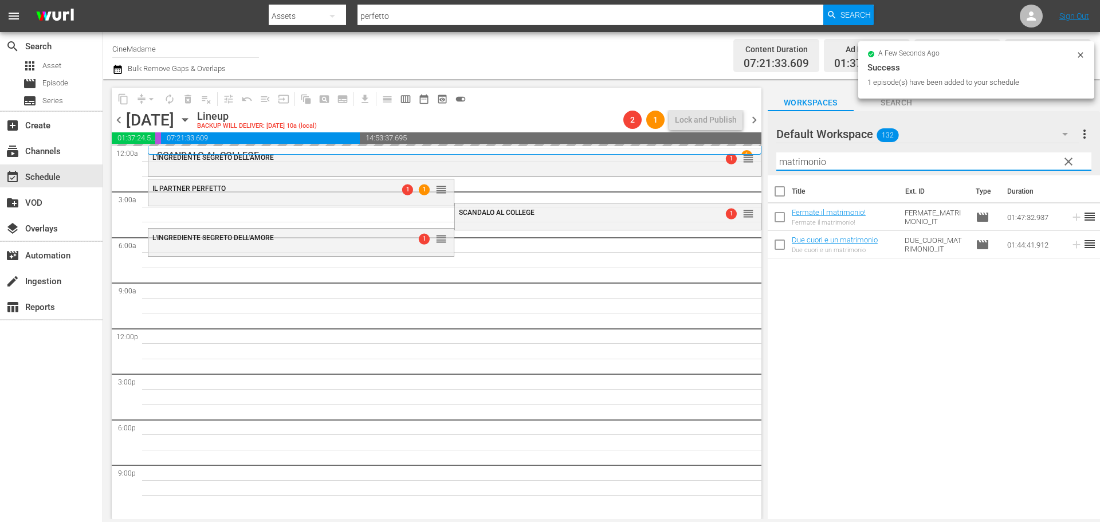
click at [850, 168] on input "matrimonio" at bounding box center [933, 161] width 315 height 18
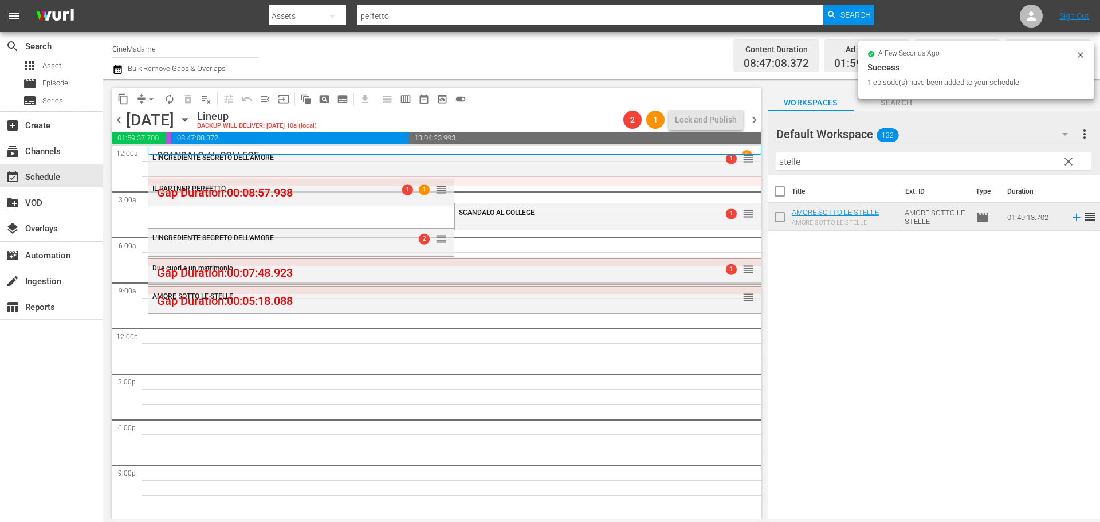
click at [802, 171] on hr at bounding box center [933, 170] width 315 height 1
click at [804, 164] on input "stelle" at bounding box center [933, 161] width 315 height 18
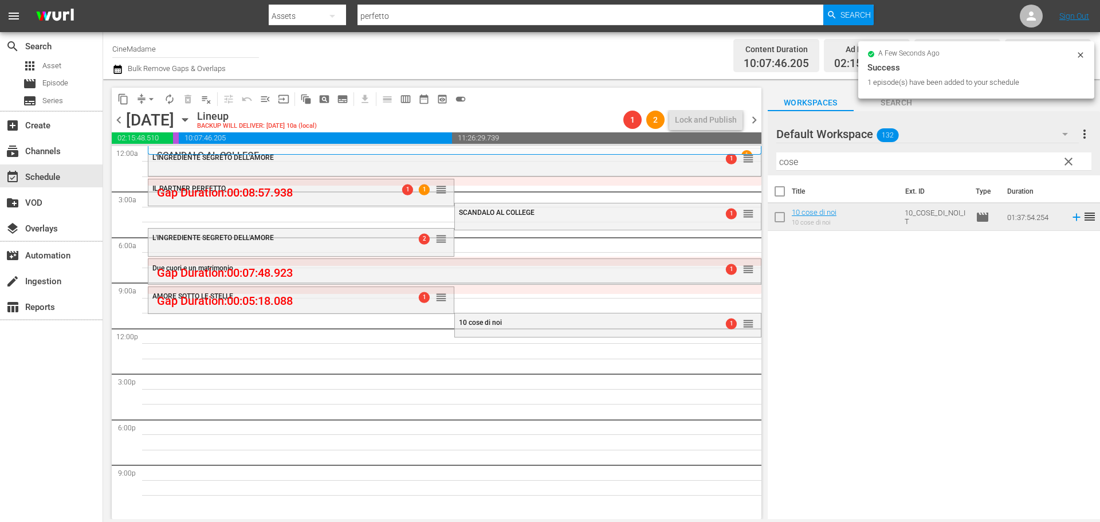
click at [784, 159] on input "cose" at bounding box center [933, 161] width 315 height 18
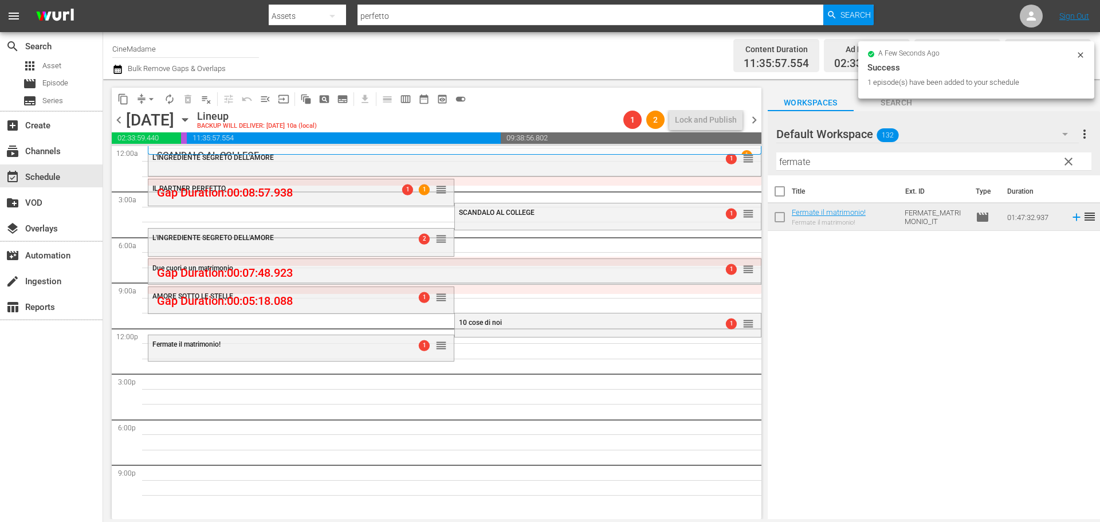
click at [816, 170] on input "fermate" at bounding box center [933, 161] width 315 height 18
click at [816, 169] on input "fermate" at bounding box center [933, 161] width 315 height 18
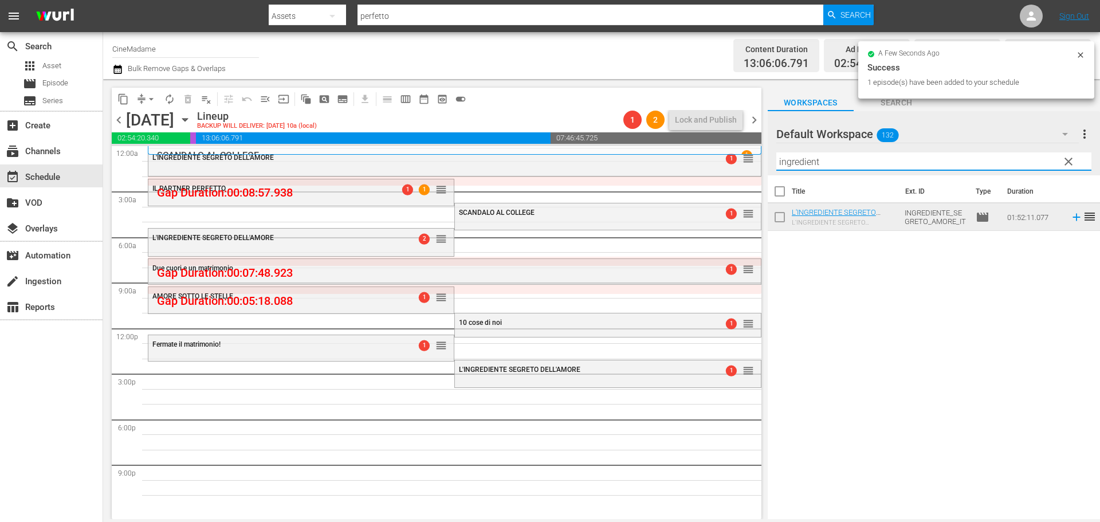
click at [790, 163] on input "ingredient" at bounding box center [933, 161] width 315 height 18
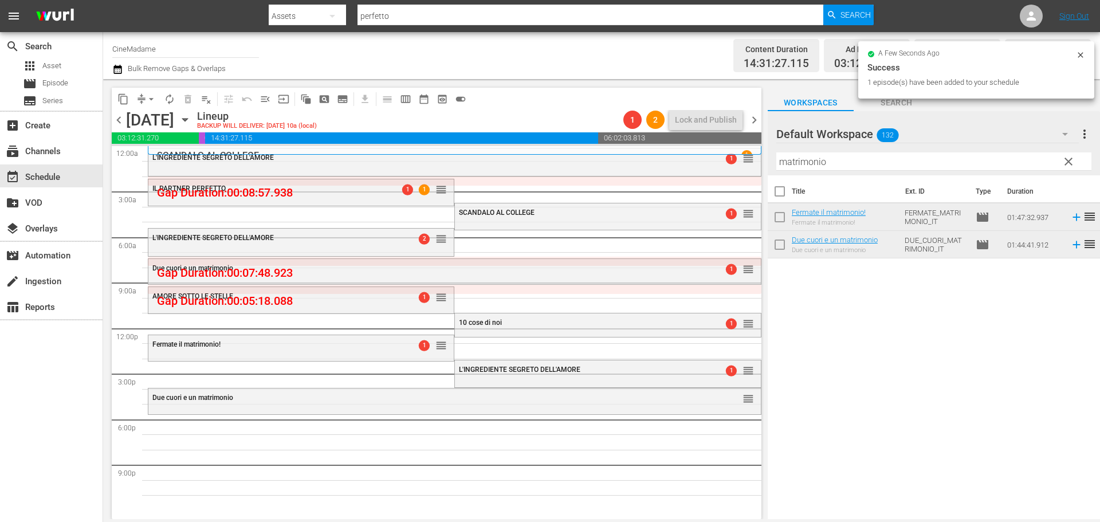
click at [827, 171] on hr at bounding box center [933, 170] width 315 height 1
click at [839, 163] on input "matrimonio" at bounding box center [933, 161] width 315 height 18
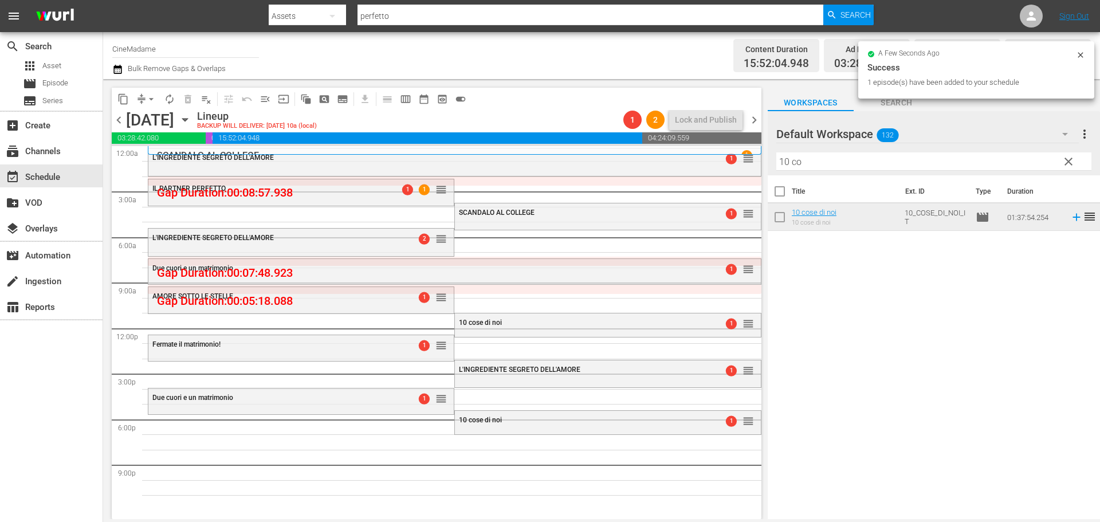
click at [826, 166] on input "10 co" at bounding box center [933, 161] width 315 height 18
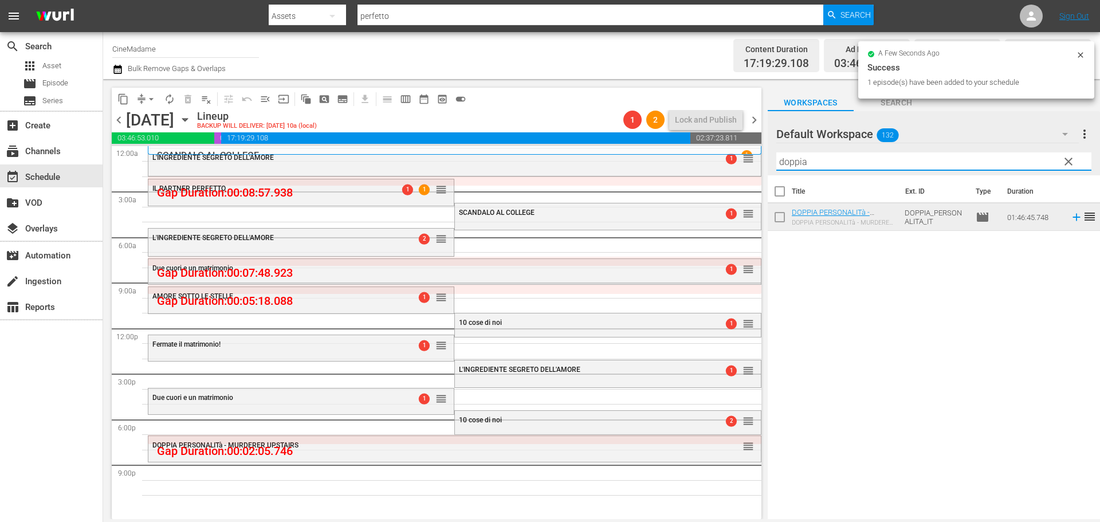
click at [826, 166] on input "doppia" at bounding box center [933, 161] width 315 height 18
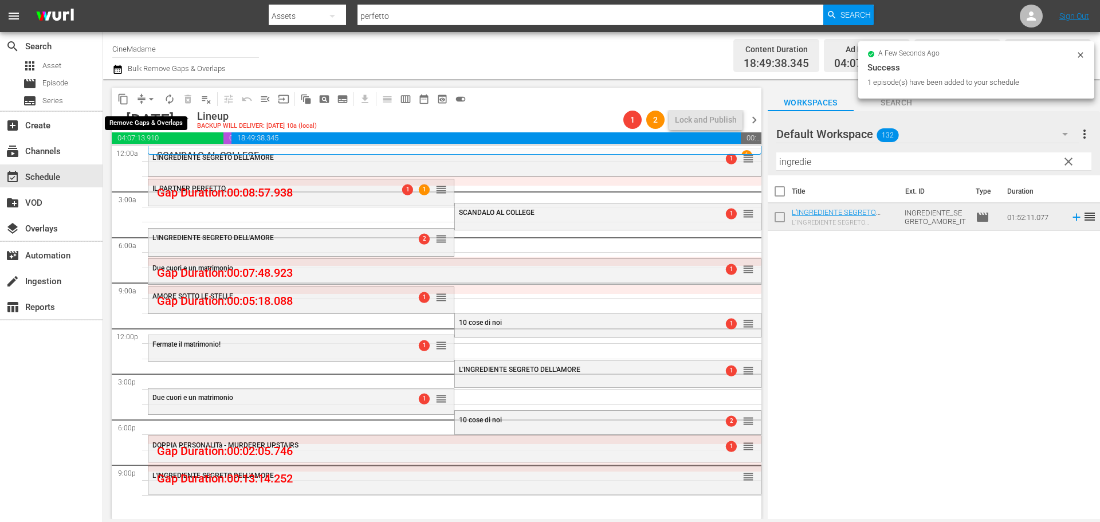
click at [148, 97] on span "arrow_drop_down" at bounding box center [150, 98] width 11 height 11
click at [170, 156] on li "Align to End of Previous Day" at bounding box center [152, 160] width 120 height 19
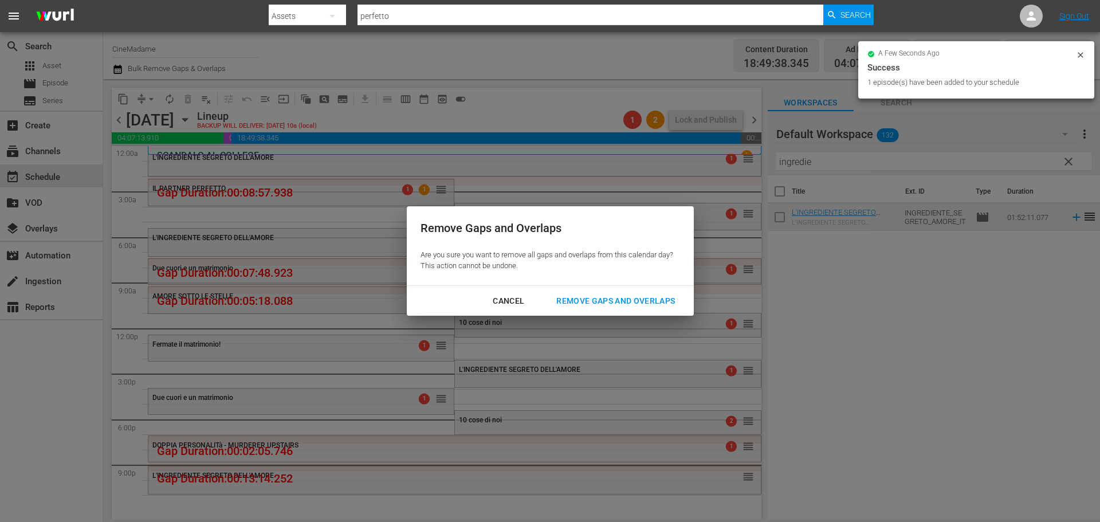
click at [632, 297] on div "Remove Gaps and Overlaps" at bounding box center [615, 301] width 137 height 14
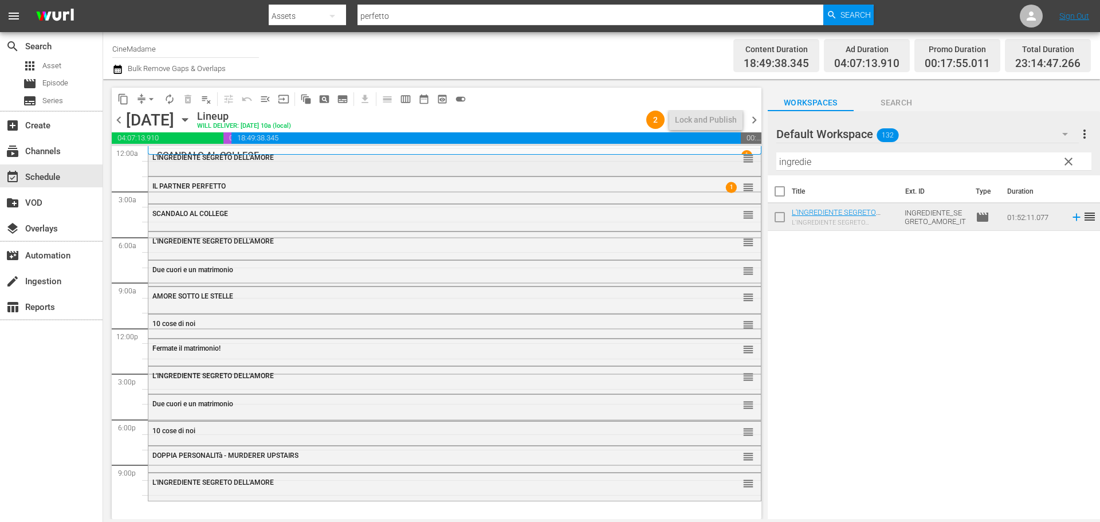
click at [584, 166] on div "L'INGREDIENTE SEGRETO DELL'AMORE reorder" at bounding box center [454, 157] width 612 height 19
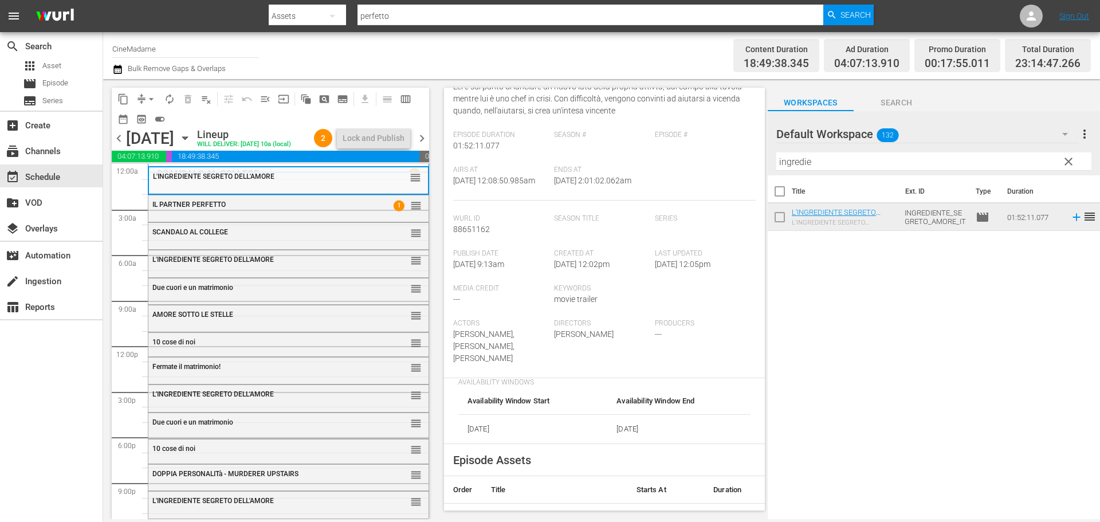
scroll to position [286, 0]
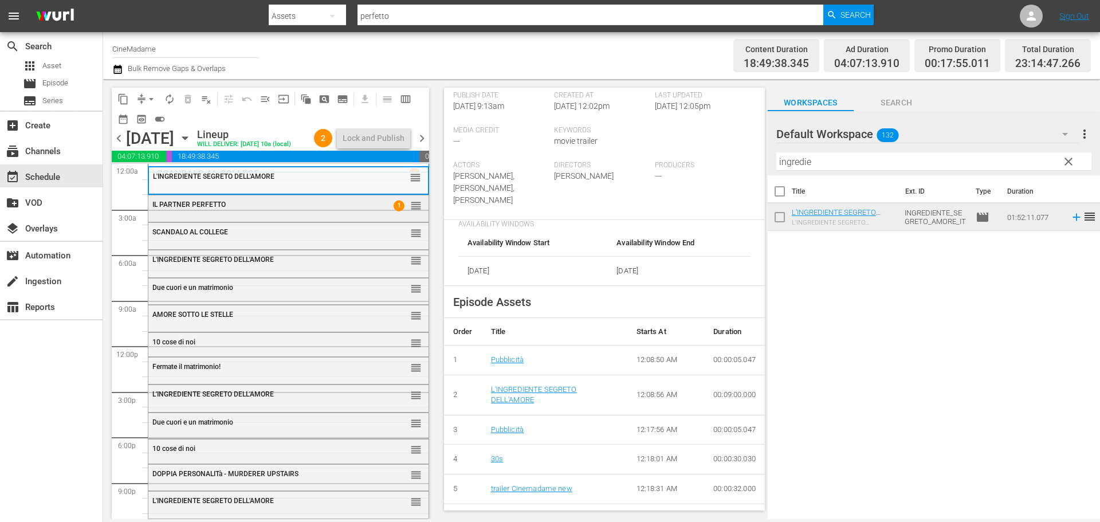
click at [326, 208] on div "IL PARTNER PERFETTO" at bounding box center [260, 204] width 216 height 8
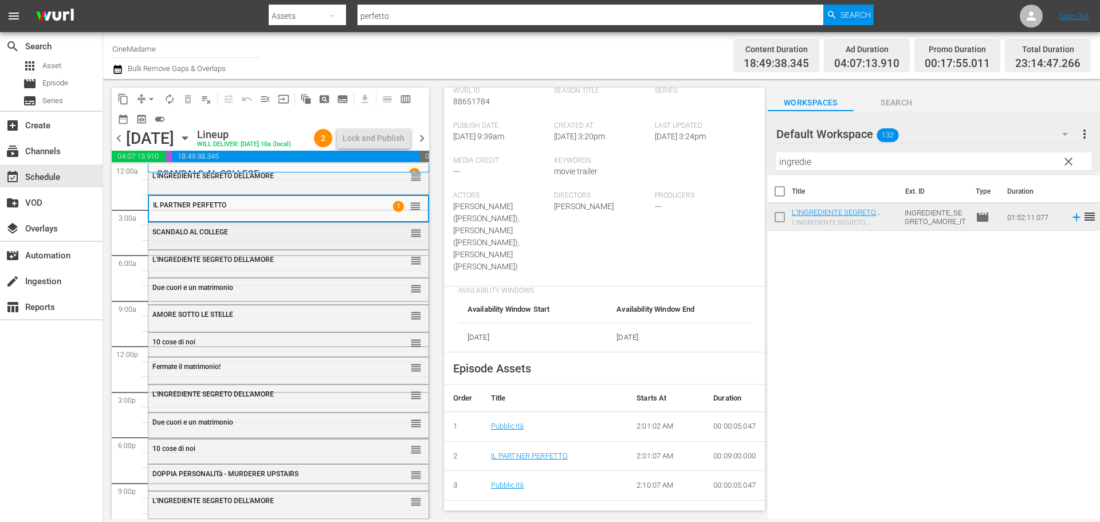
click at [330, 242] on div "SCANDALO AL COLLEGE reorder" at bounding box center [288, 232] width 280 height 19
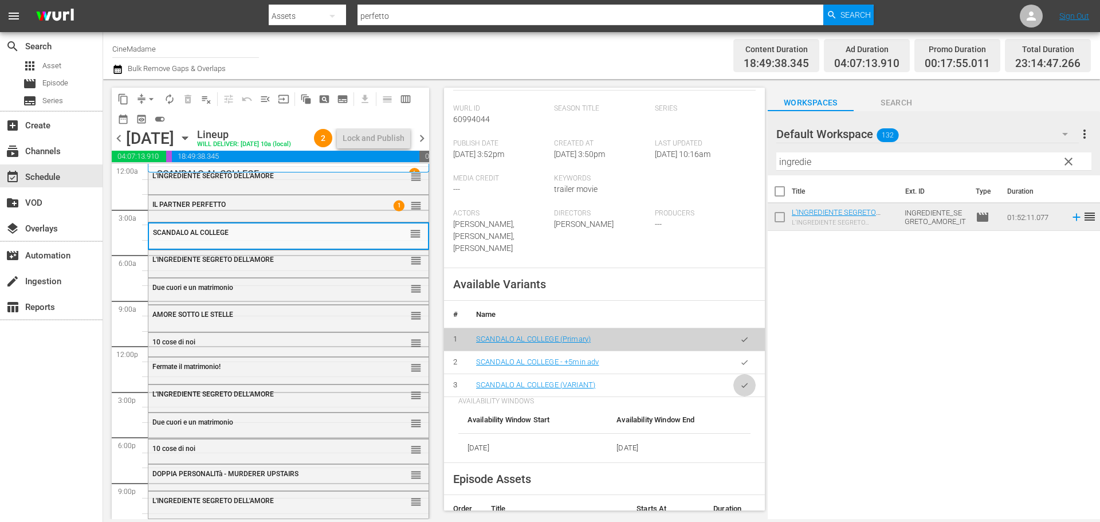
click at [742, 374] on button "button" at bounding box center [744, 385] width 22 height 22
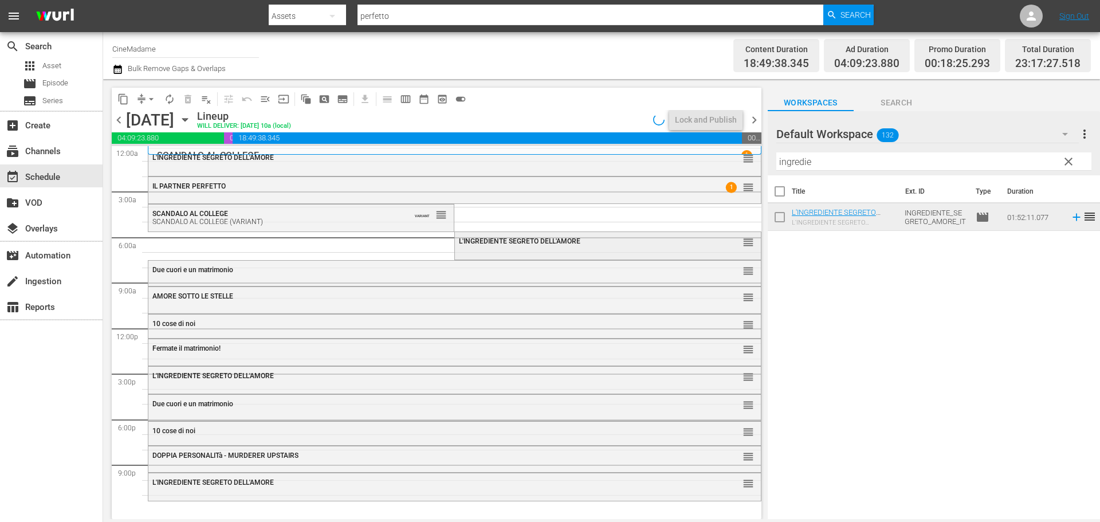
click at [502, 242] on span "L'INGREDIENTE SEGRETO DELL'AMORE" at bounding box center [519, 241] width 121 height 8
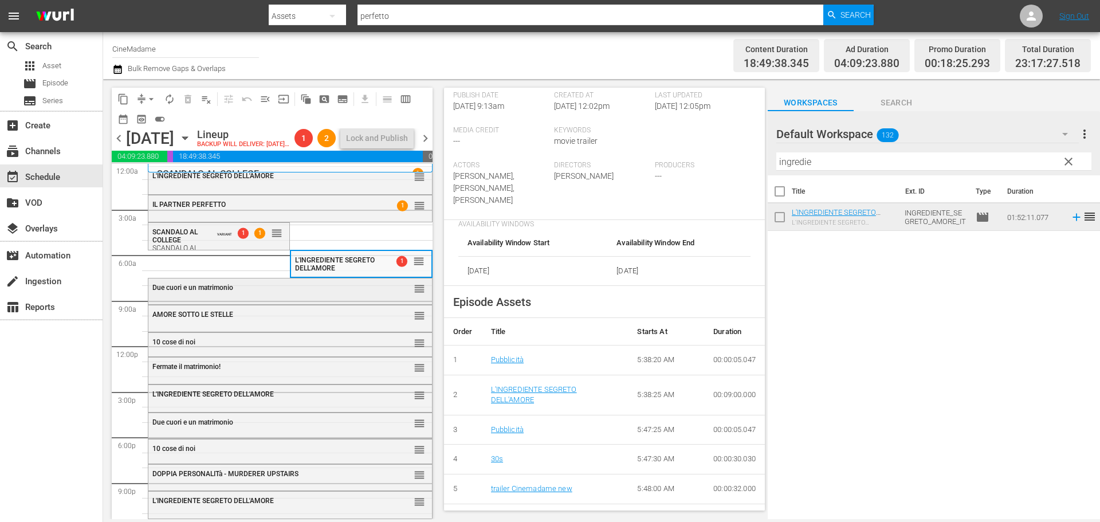
click at [297, 301] on div "Due cuori e un matrimonio reorder" at bounding box center [290, 289] width 284 height 23
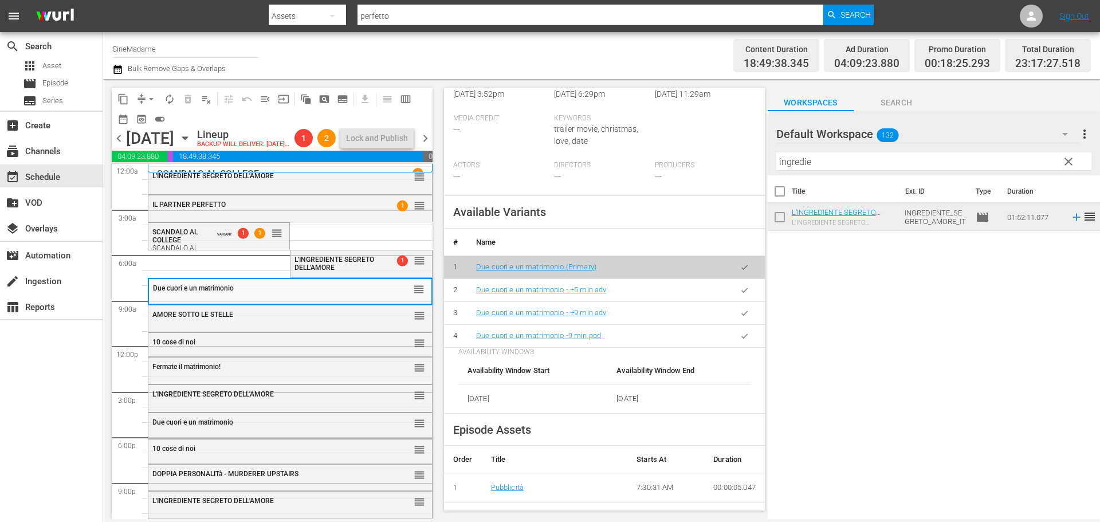
click at [733, 336] on button "button" at bounding box center [744, 336] width 22 height 22
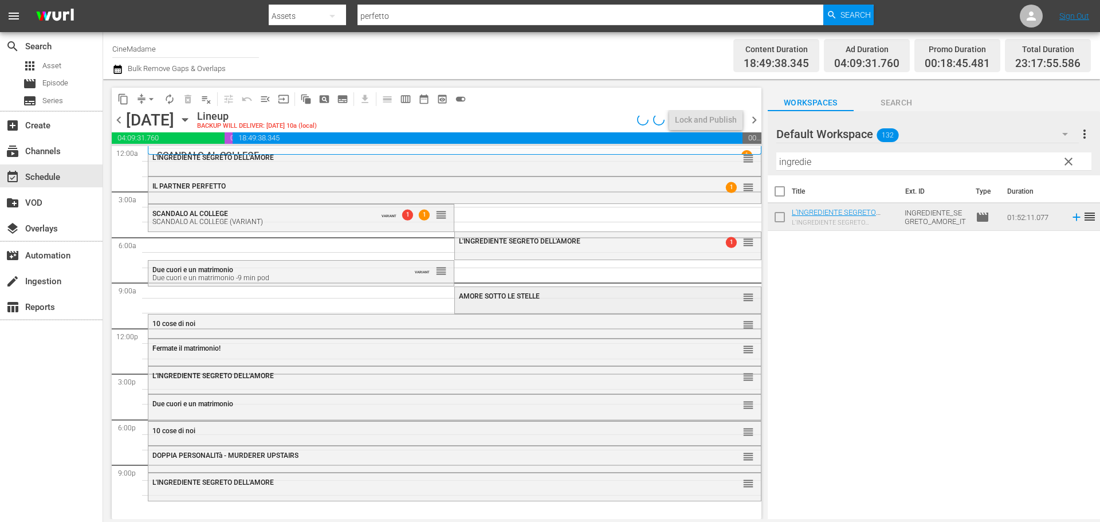
click at [494, 292] on span "AMORE SOTTO LE STELLE" at bounding box center [499, 296] width 81 height 8
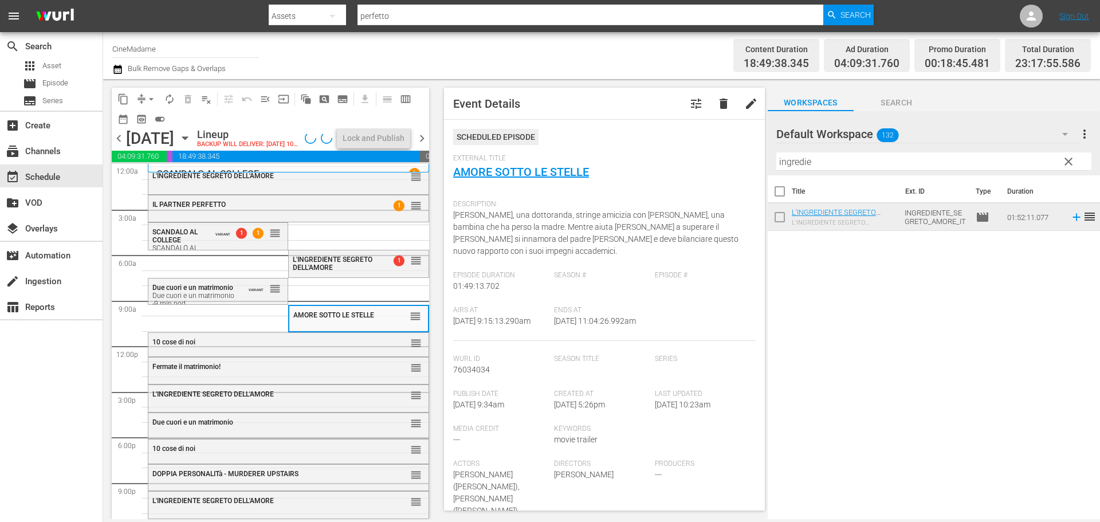
scroll to position [401, 0]
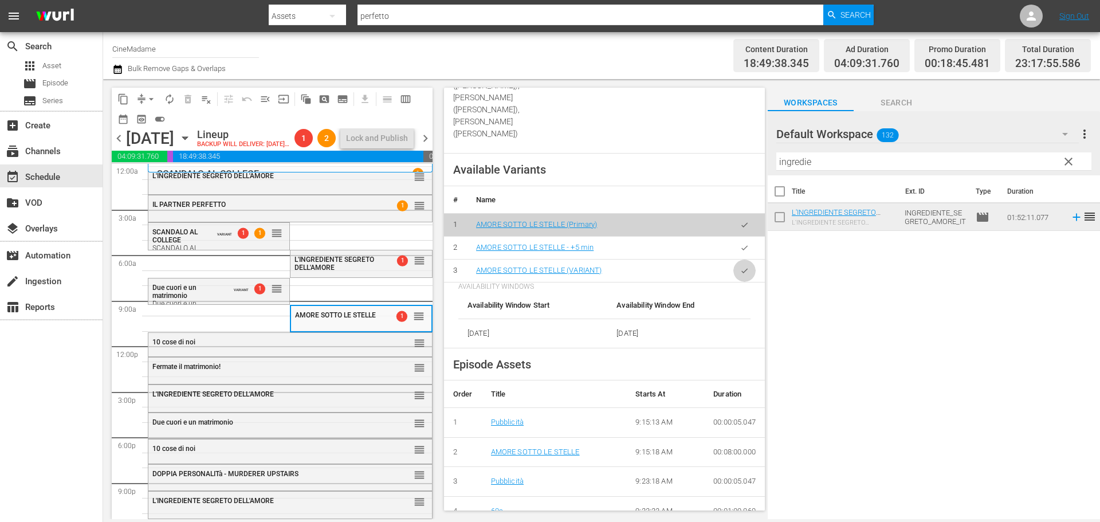
click at [740, 266] on icon "button" at bounding box center [744, 270] width 9 height 9
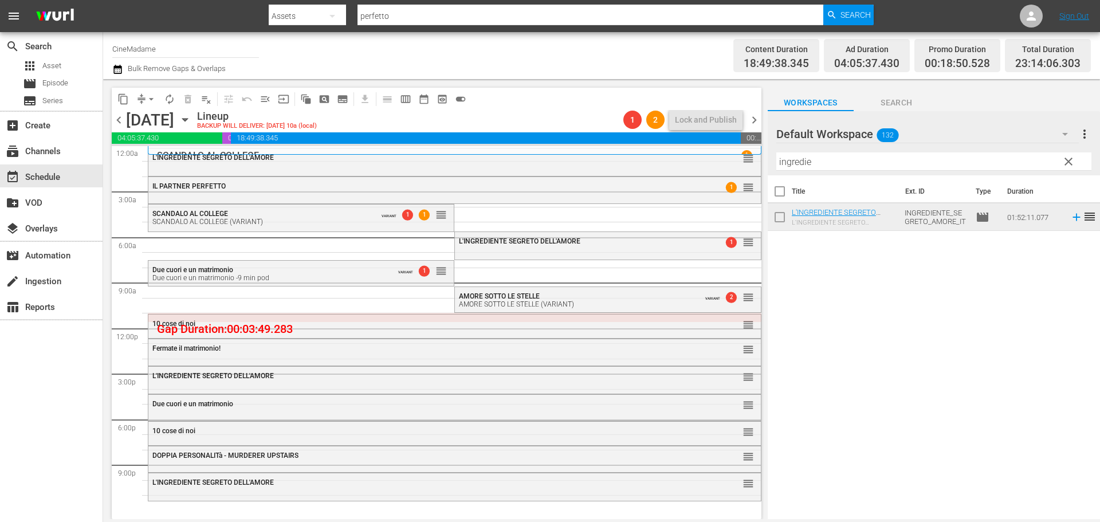
click at [456, 327] on div "10 cose di noi" at bounding box center [423, 324] width 542 height 8
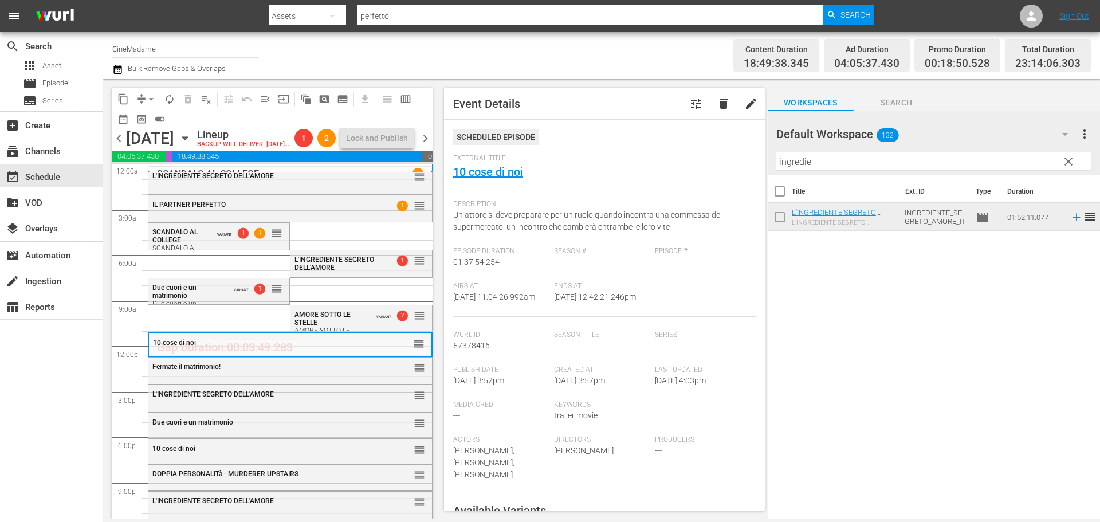
scroll to position [286, 0]
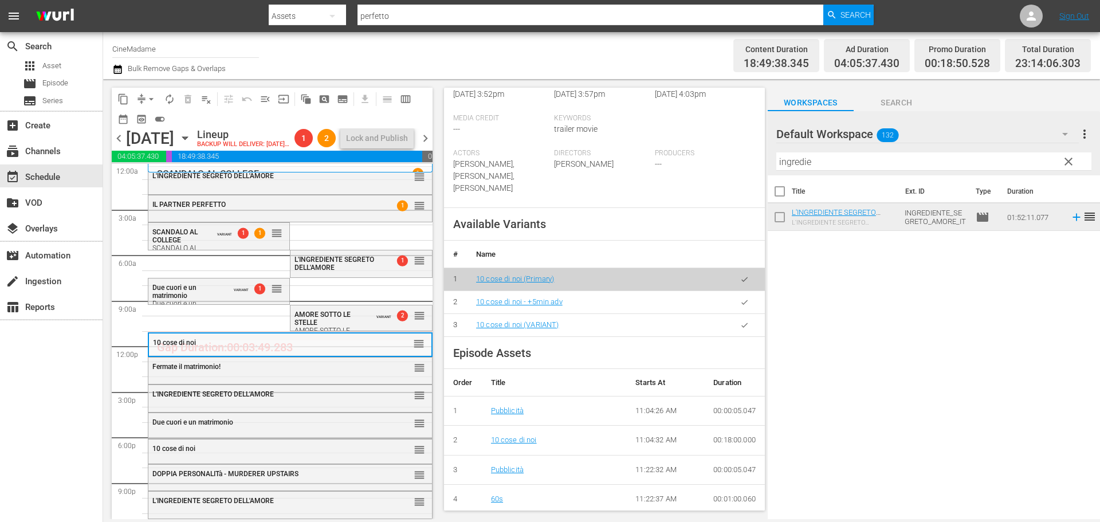
click at [740, 328] on icon "button" at bounding box center [744, 325] width 9 height 9
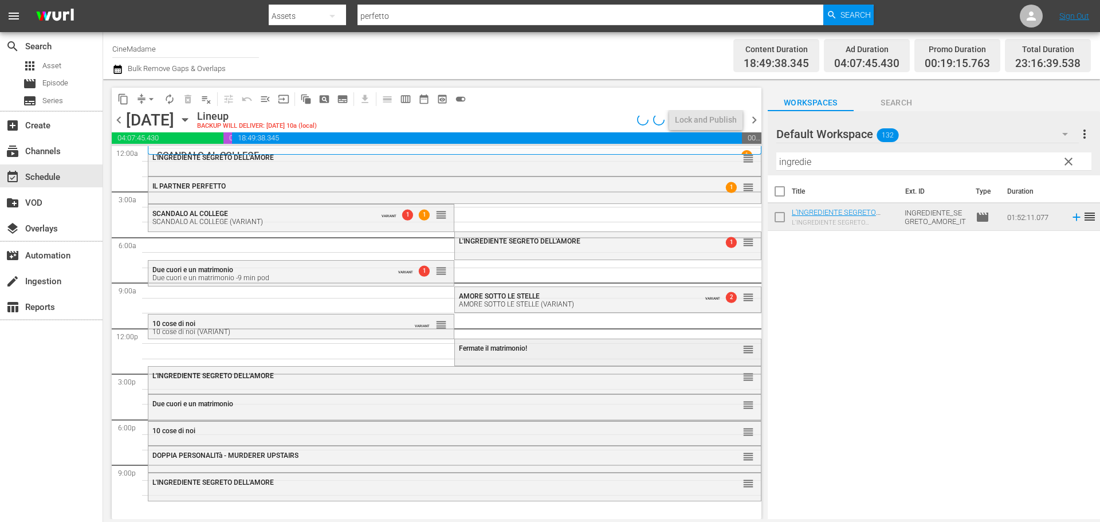
click at [502, 343] on div "Fermate il matrimonio! reorder" at bounding box center [607, 348] width 305 height 19
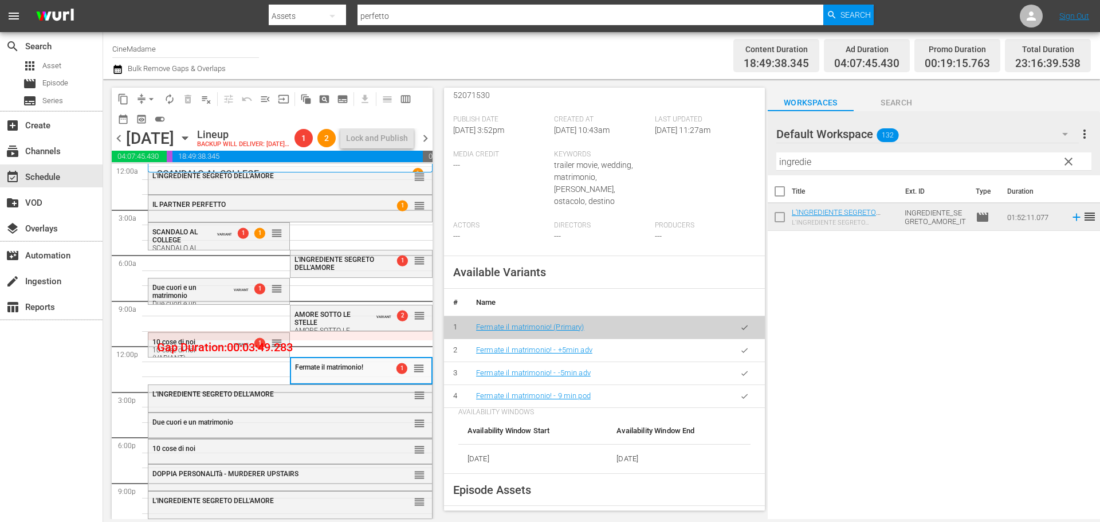
click at [740, 399] on icon "button" at bounding box center [744, 396] width 9 height 9
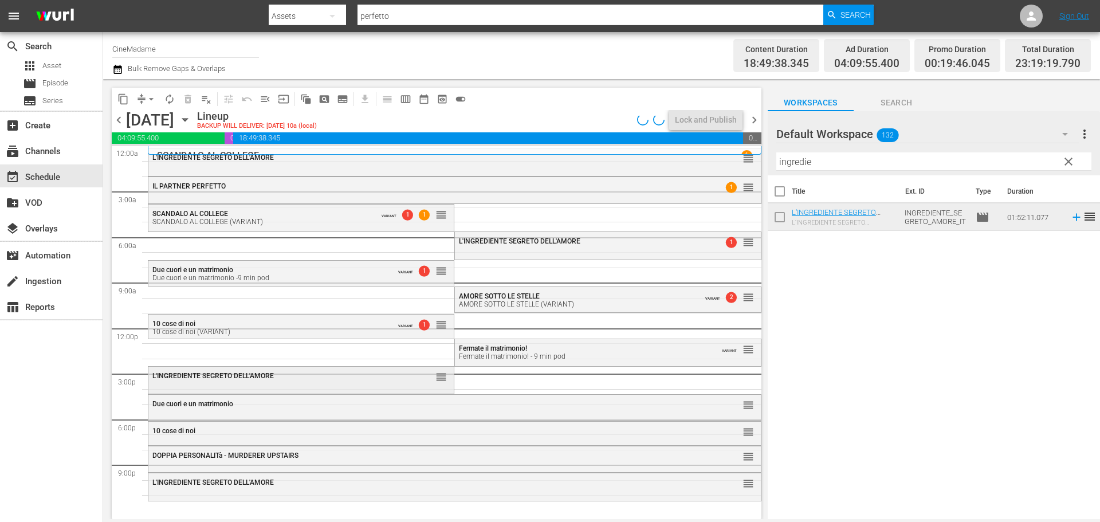
click at [352, 377] on div "L'INGREDIENTE SEGRETO DELL'AMORE" at bounding box center [272, 376] width 241 height 8
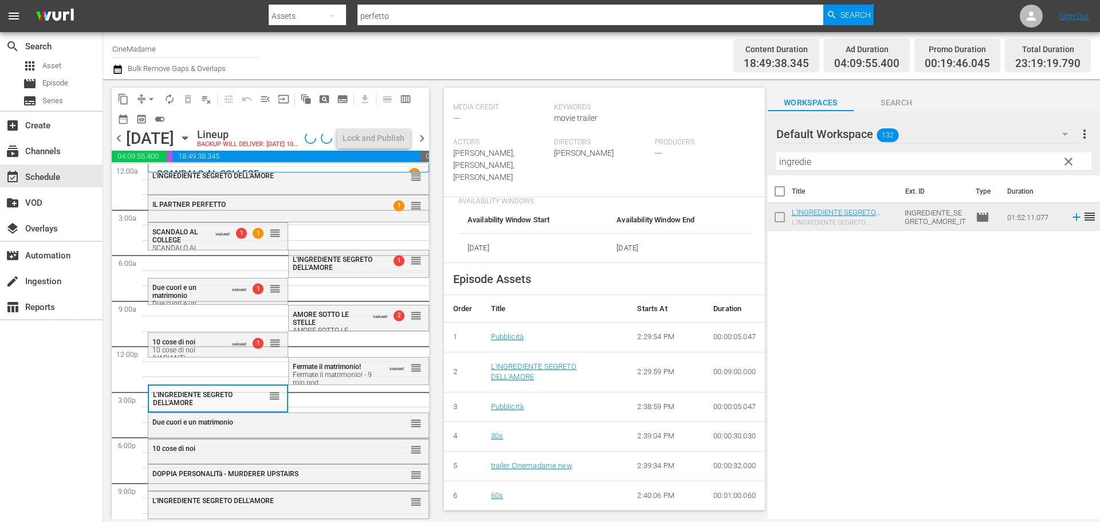
scroll to position [401, 0]
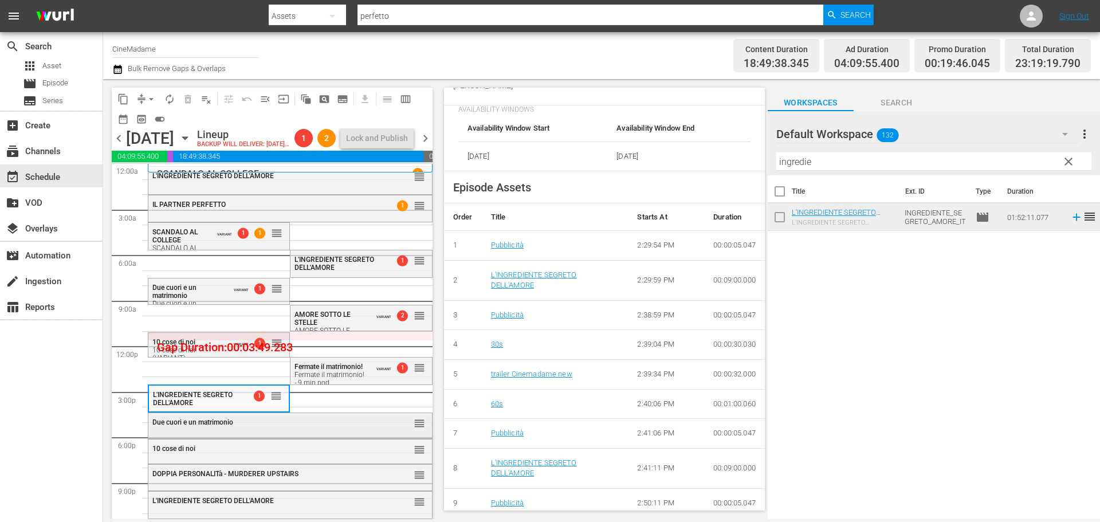
click at [349, 426] on div "Due cuori e un matrimonio" at bounding box center [261, 422] width 219 height 8
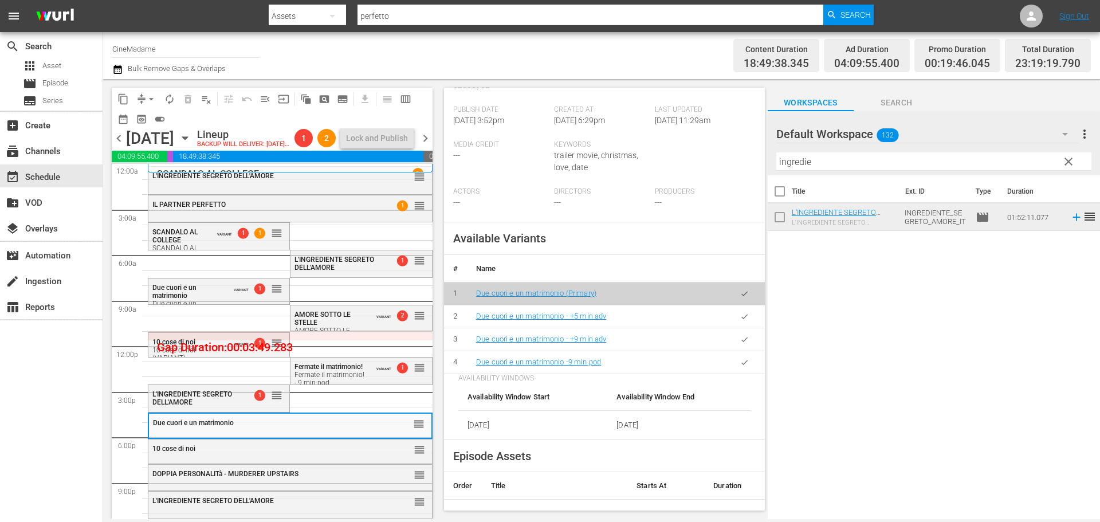
scroll to position [286, 0]
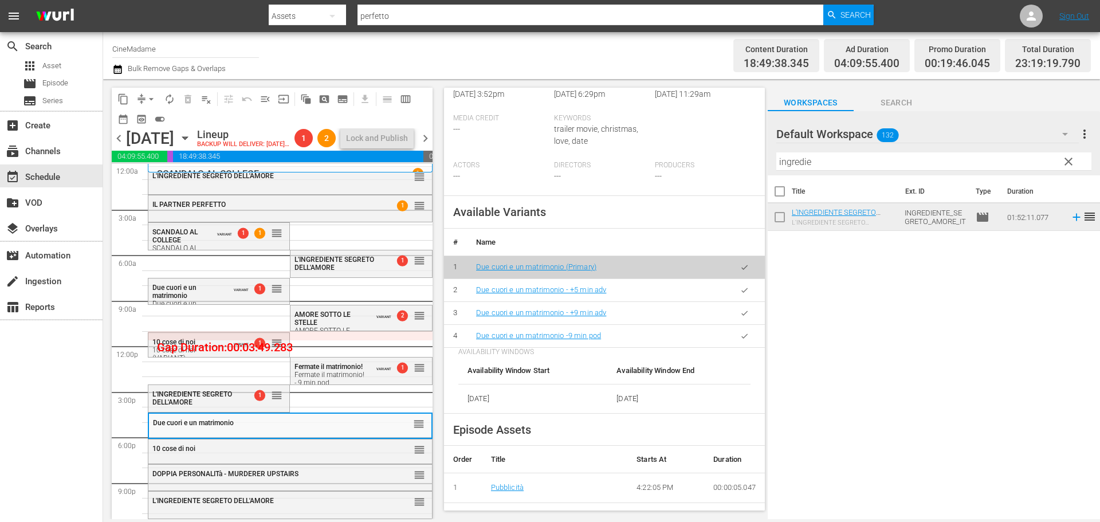
click at [740, 340] on icon "button" at bounding box center [744, 336] width 9 height 9
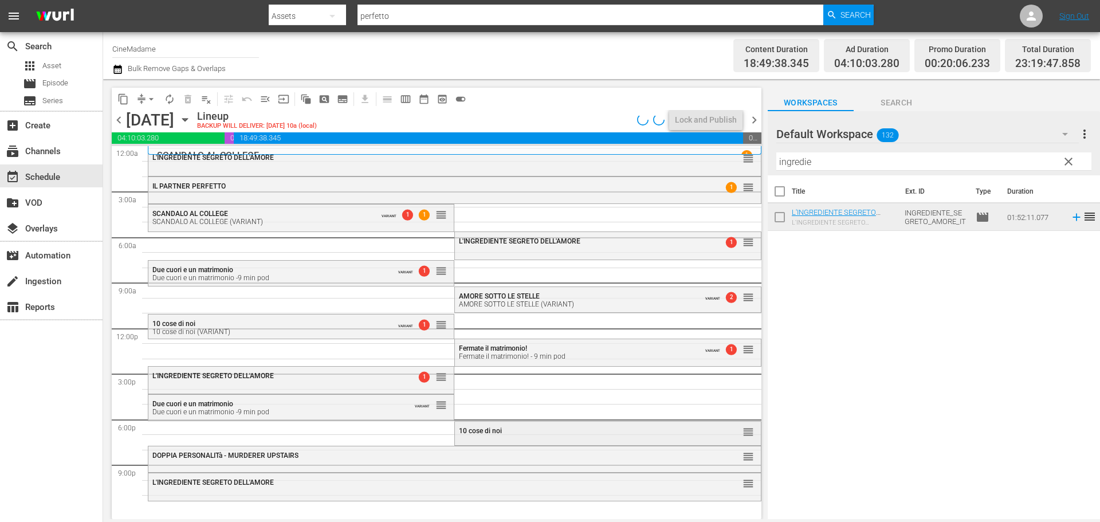
click at [494, 435] on div "10 cose di noi reorder" at bounding box center [607, 431] width 305 height 19
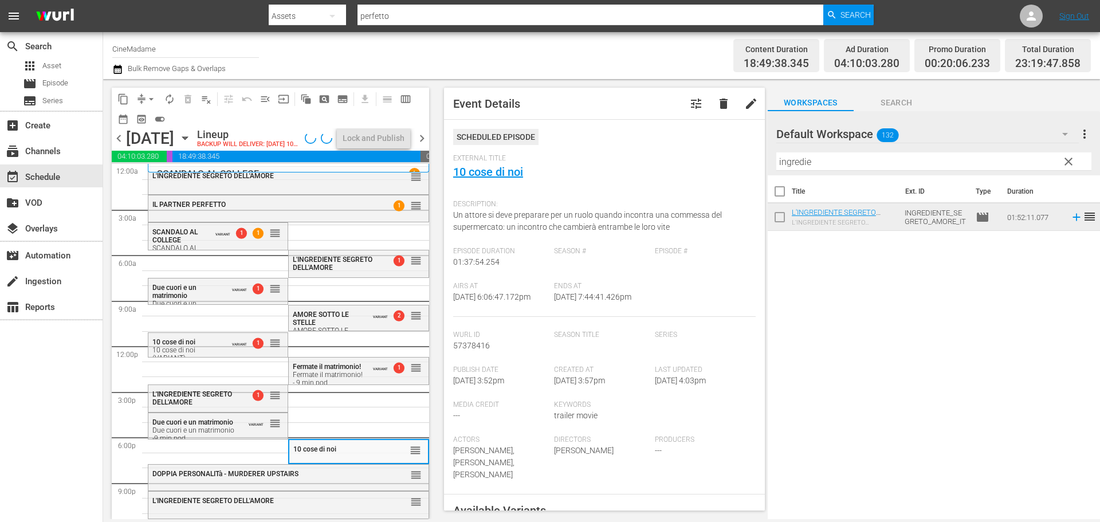
scroll to position [344, 0]
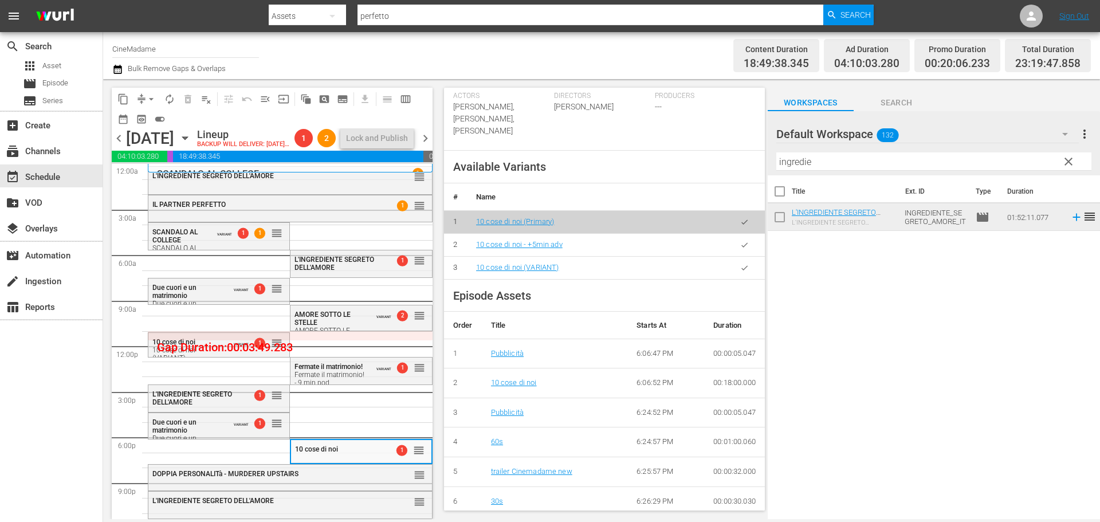
click at [740, 265] on icon "button" at bounding box center [744, 267] width 9 height 9
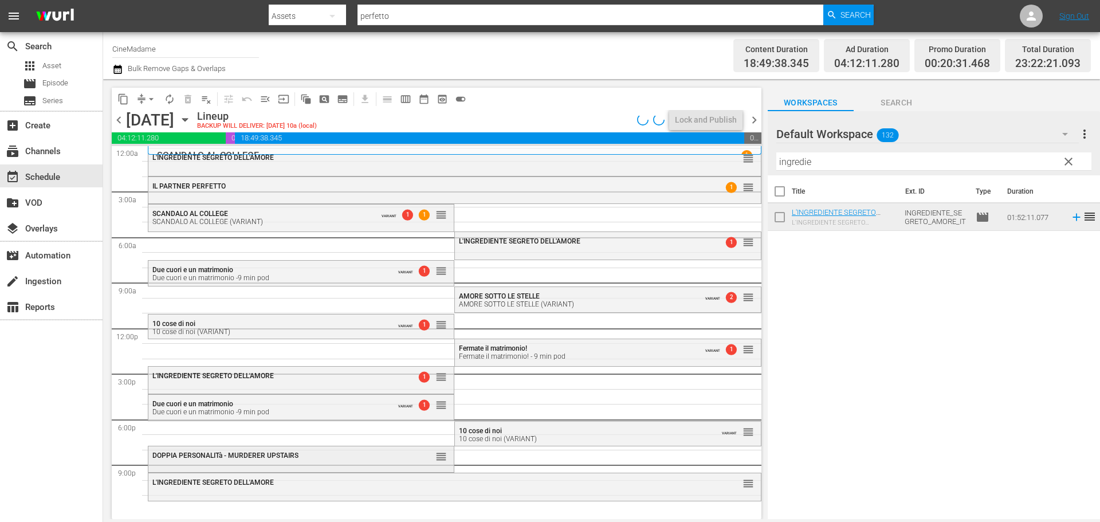
click at [293, 465] on div "DOPPIA PERSONALITà - MURDERER UPSTAIRS reorder" at bounding box center [300, 455] width 305 height 19
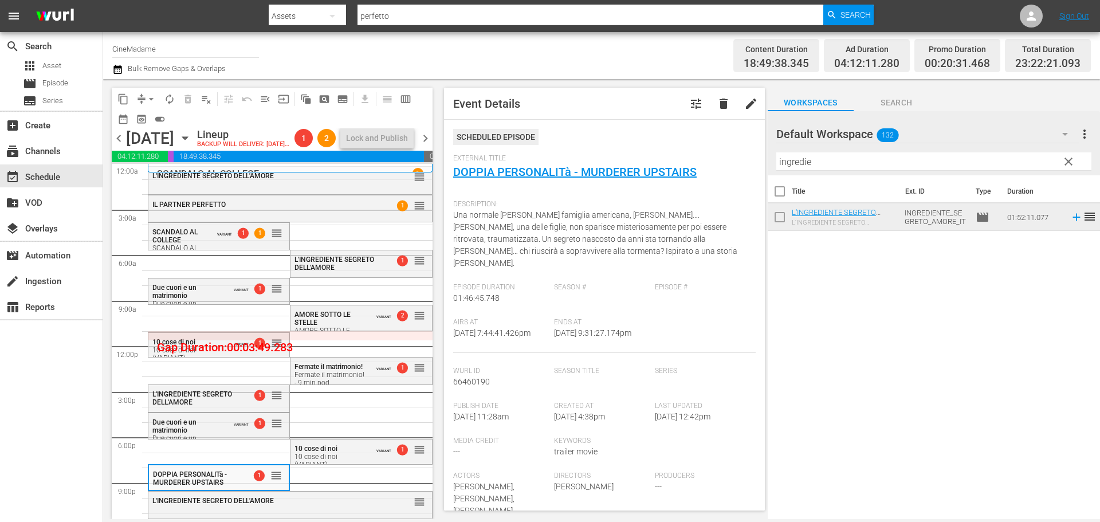
scroll to position [286, 0]
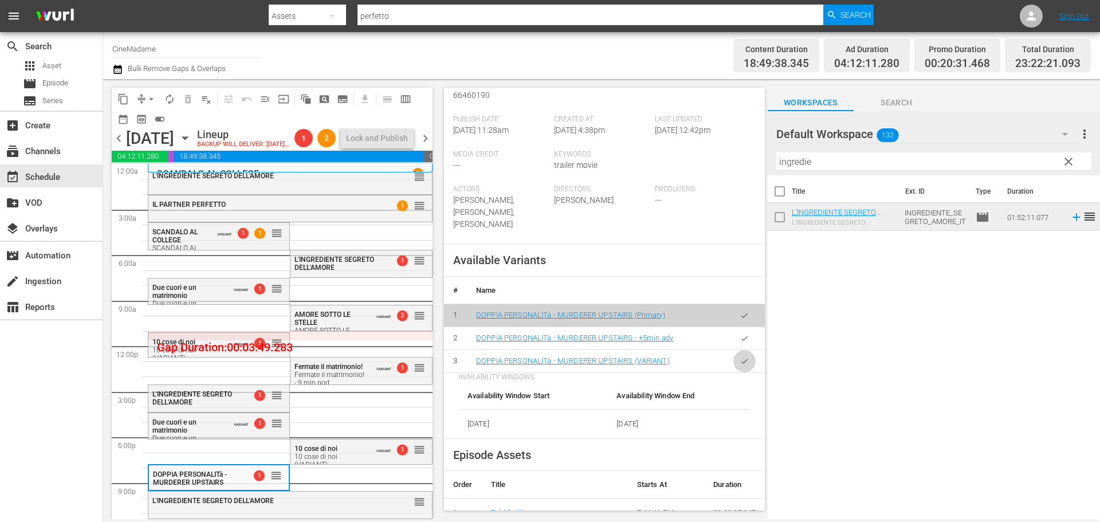
click at [744, 360] on button "button" at bounding box center [744, 349] width 22 height 22
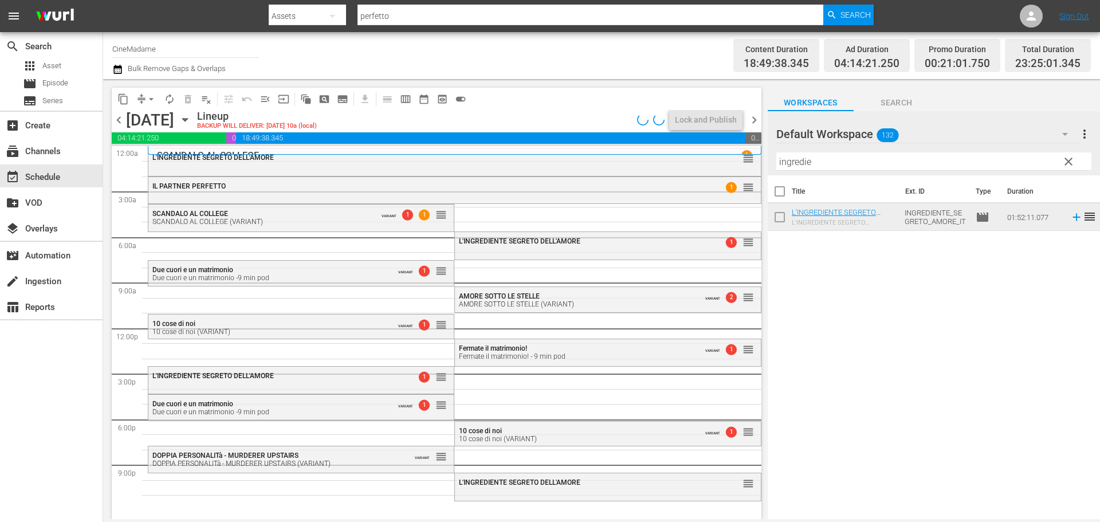
click at [510, 487] on div "L'INGREDIENTE SEGRETO DELL'AMORE reorder" at bounding box center [607, 482] width 305 height 19
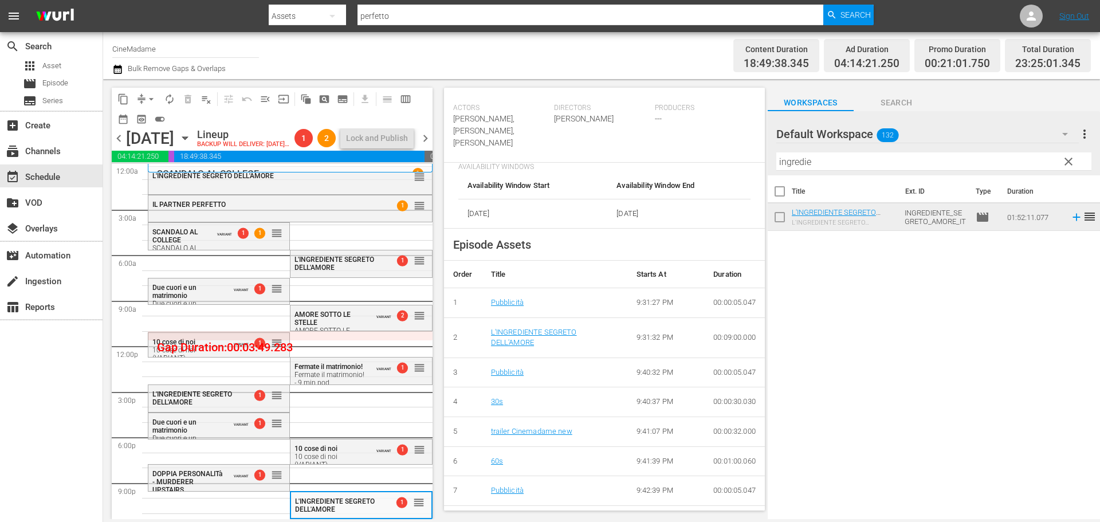
scroll to position [515, 0]
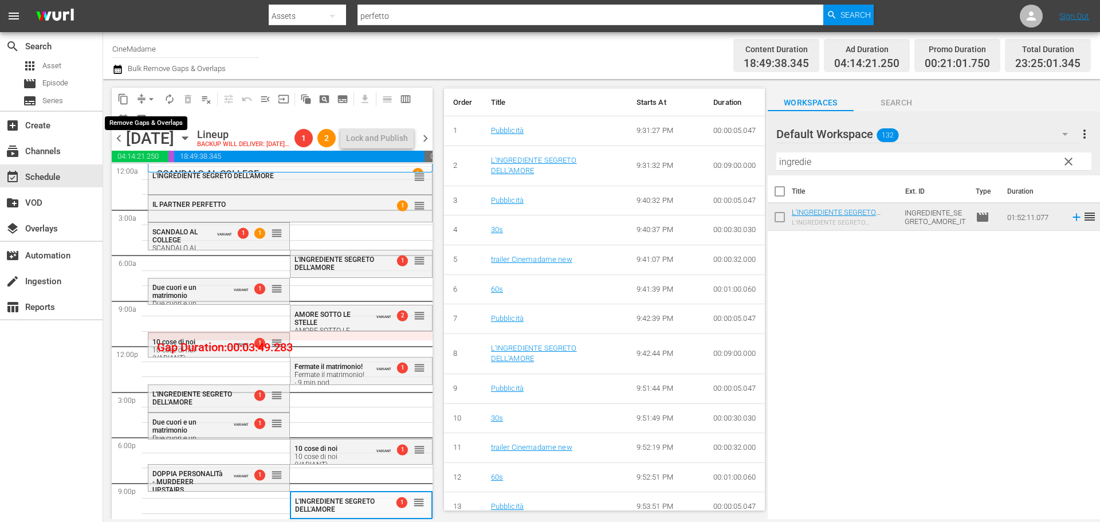
click at [150, 99] on span "arrow_drop_down" at bounding box center [150, 98] width 11 height 11
click at [194, 160] on li "Align to End of Previous Day" at bounding box center [152, 160] width 120 height 19
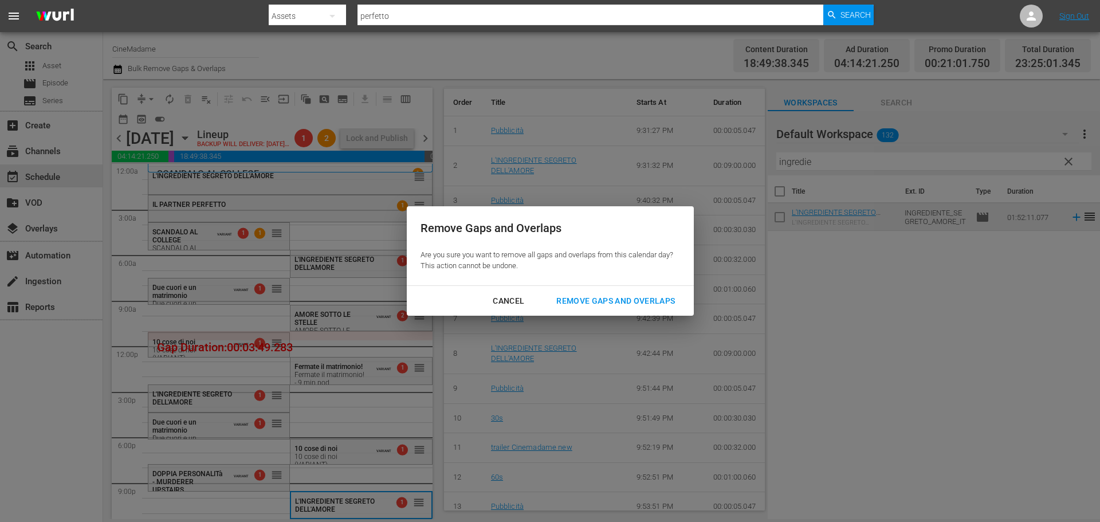
click at [596, 300] on div "Remove Gaps and Overlaps" at bounding box center [615, 301] width 137 height 14
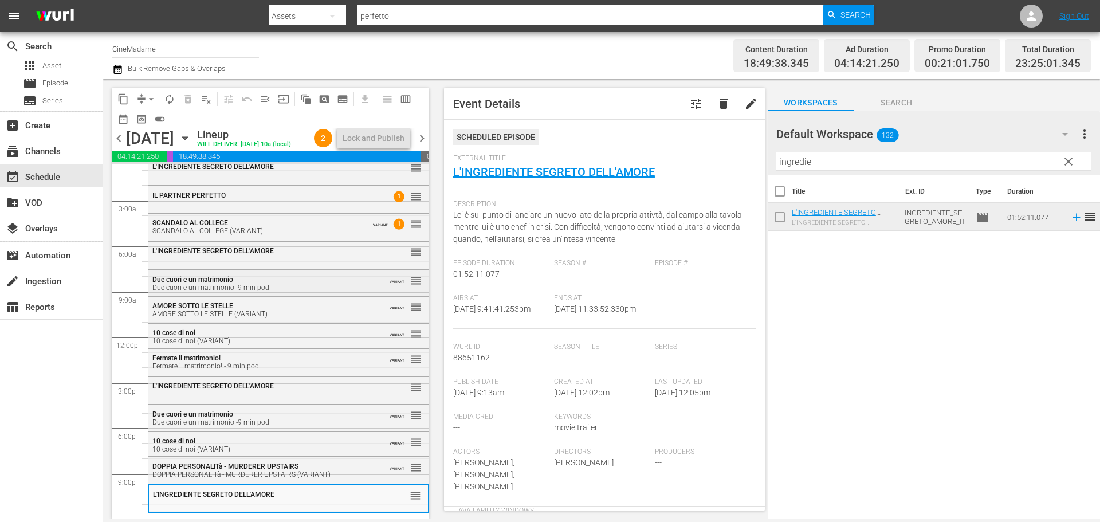
scroll to position [0, 0]
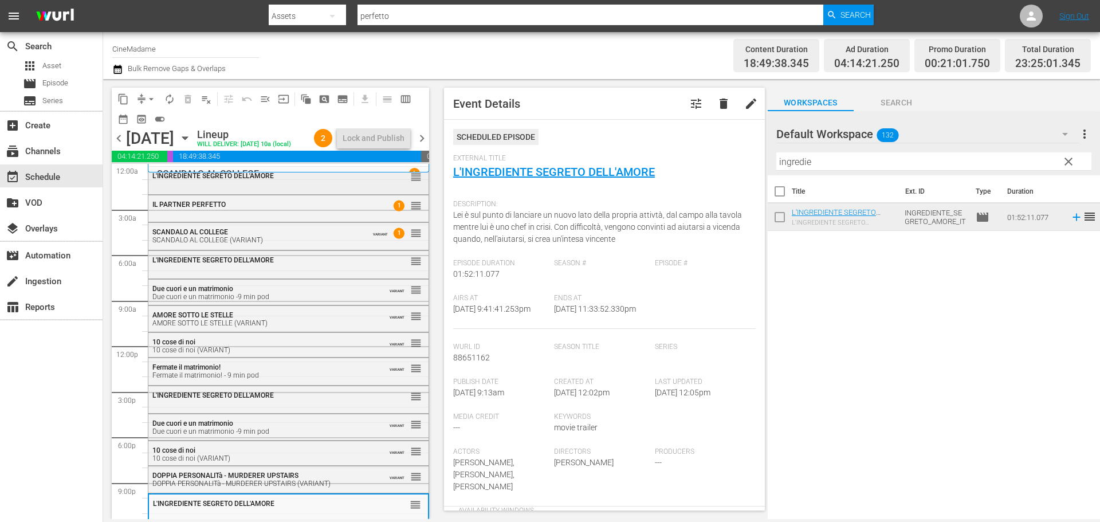
click at [282, 180] on div "L'INGREDIENTE SEGRETO DELL'AMORE" at bounding box center [260, 176] width 216 height 8
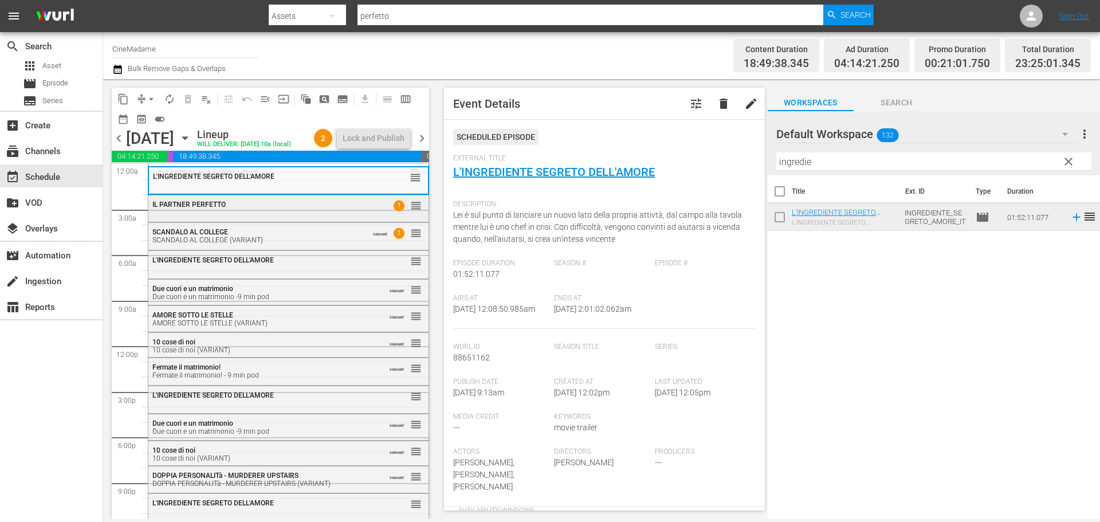
click at [282, 208] on div "IL PARTNER PERFETTO" at bounding box center [260, 204] width 216 height 8
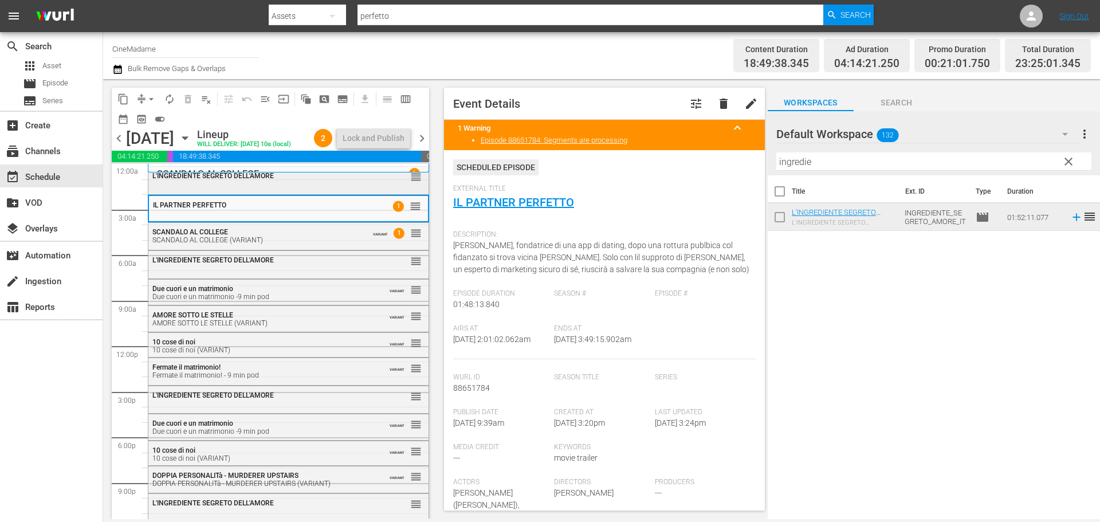
click at [302, 186] on div "L'INGREDIENTE SEGRETO DELL'AMORE reorder" at bounding box center [288, 176] width 280 height 19
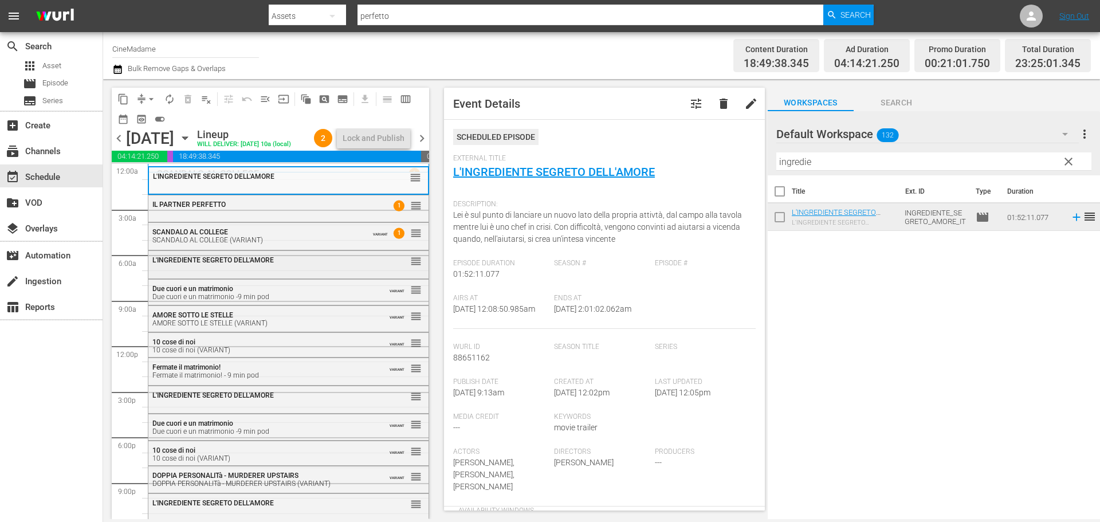
click at [263, 264] on span "L'INGREDIENTE SEGRETO DELL'AMORE" at bounding box center [212, 260] width 121 height 8
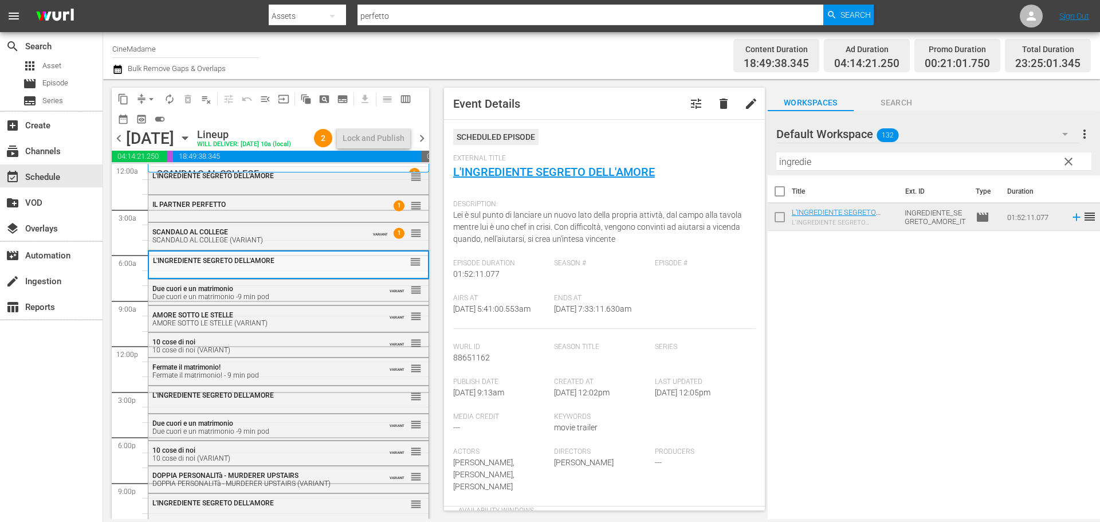
click at [301, 186] on div "L'INGREDIENTE SEGRETO DELL'AMORE reorder" at bounding box center [288, 176] width 280 height 19
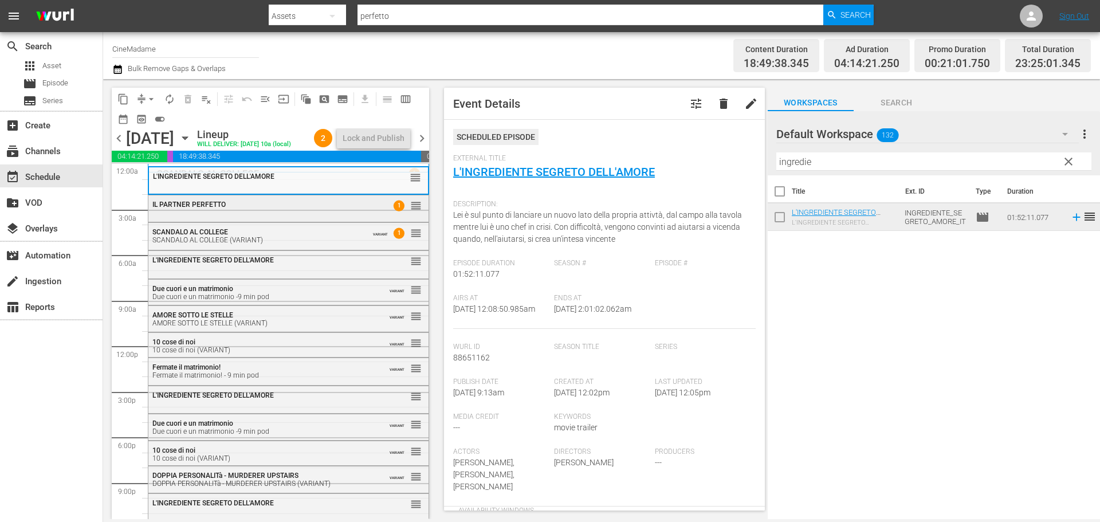
click at [288, 208] on div "IL PARTNER PERFETTO" at bounding box center [260, 204] width 216 height 8
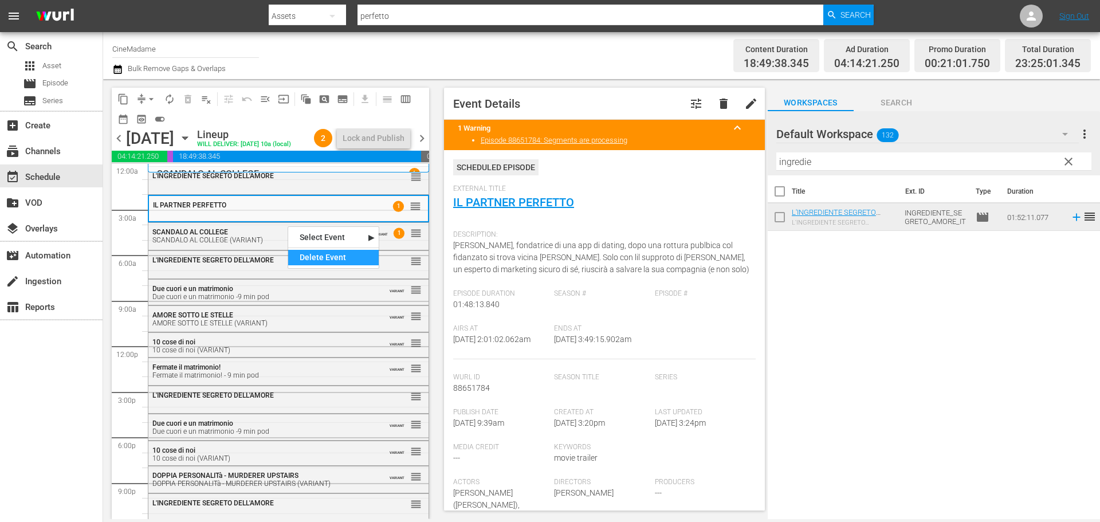
click at [356, 257] on div "Delete Event" at bounding box center [333, 257] width 90 height 15
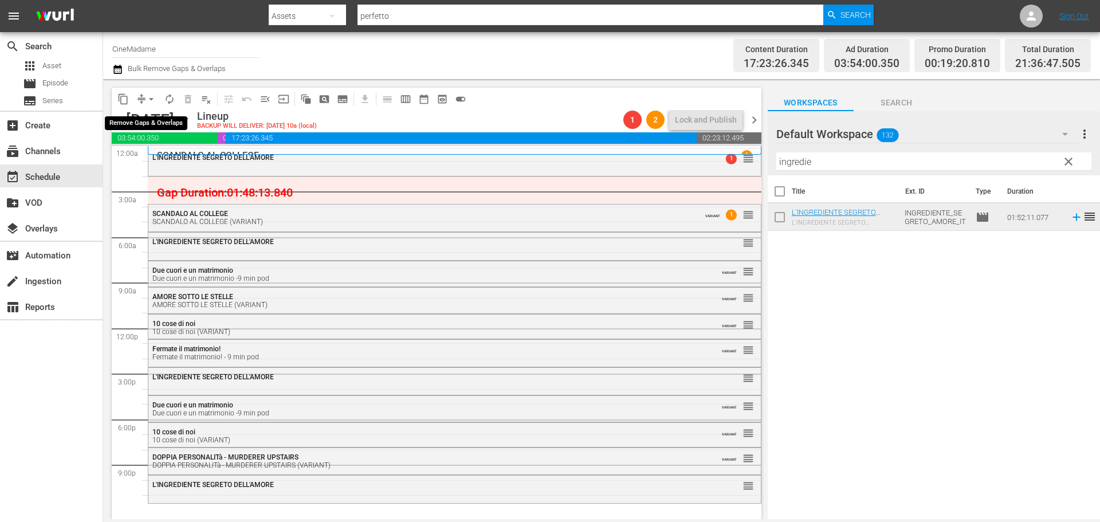
click at [145, 96] on span "arrow_drop_down" at bounding box center [150, 98] width 11 height 11
click at [186, 164] on li "Align to End of Previous Day" at bounding box center [152, 160] width 120 height 19
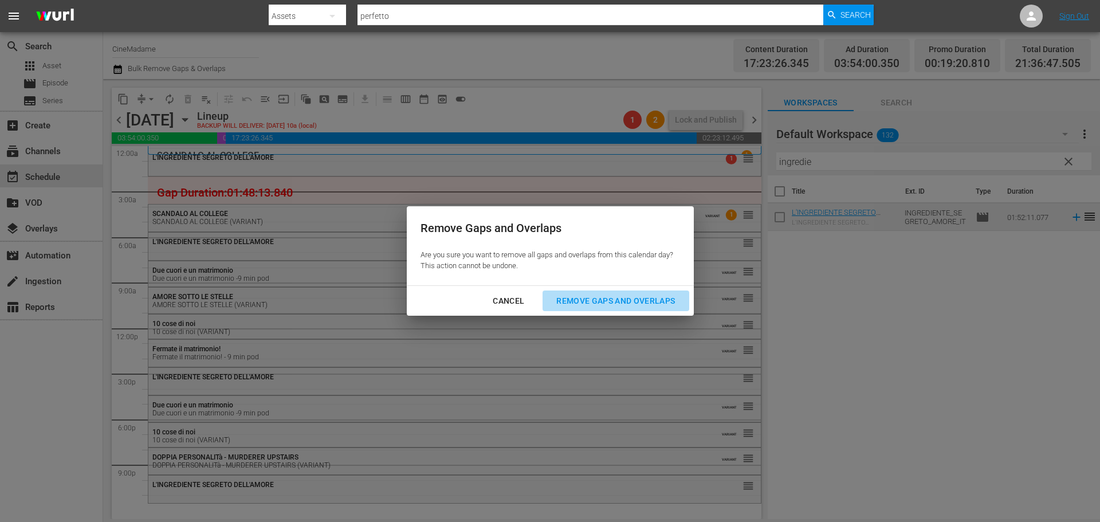
click at [647, 300] on div "Remove Gaps and Overlaps" at bounding box center [615, 301] width 137 height 14
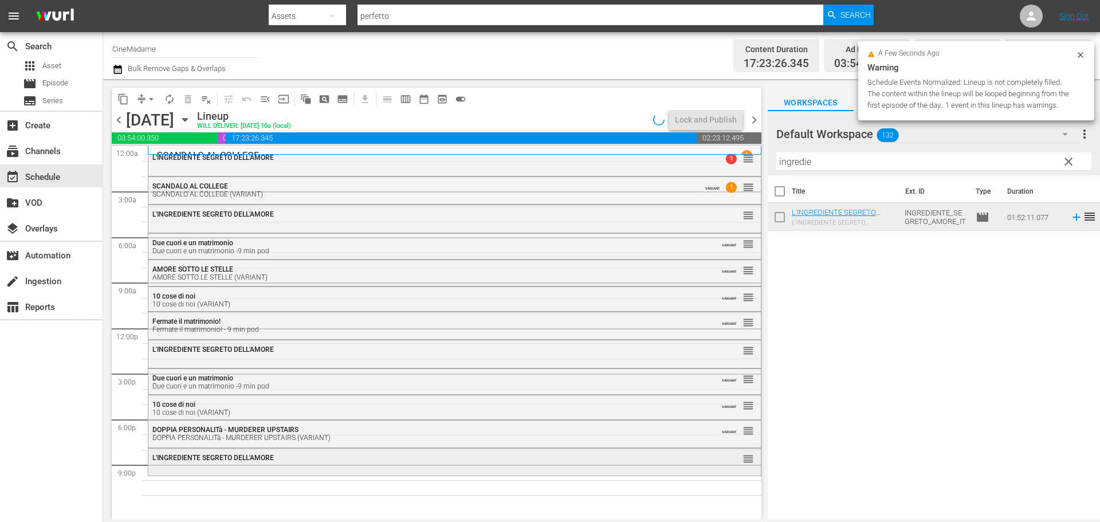
click at [333, 471] on div "L'INGREDIENTE SEGRETO DELL'AMORE reorder" at bounding box center [454, 460] width 612 height 25
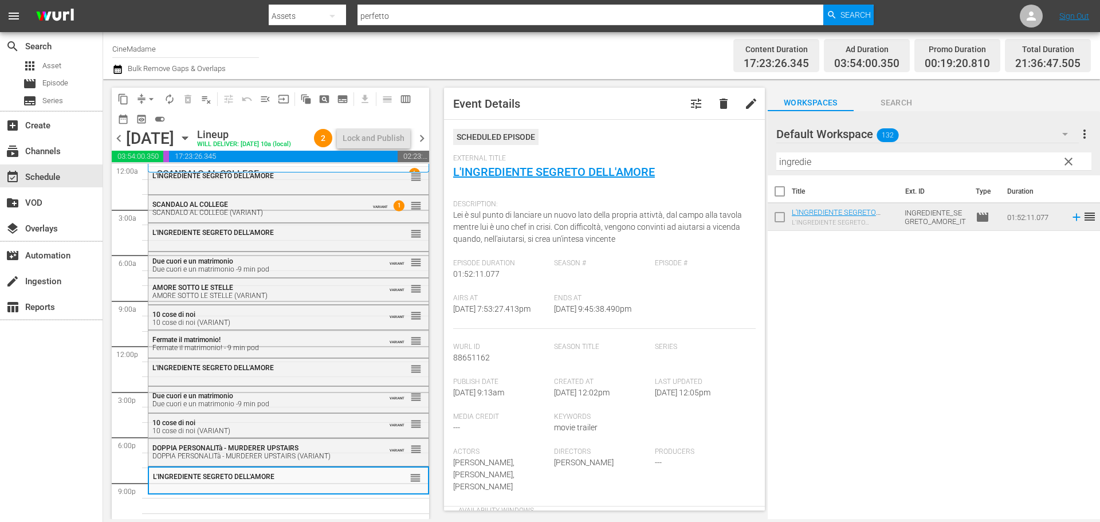
click at [805, 164] on input "ingredie" at bounding box center [933, 161] width 315 height 18
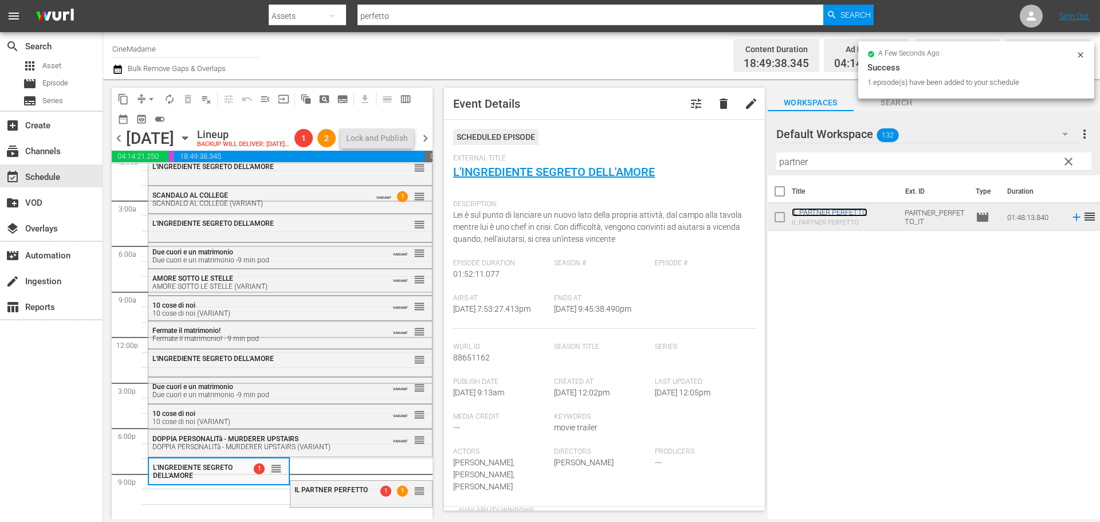
scroll to position [29, 0]
click at [319, 501] on div "IL PARTNER PERFETTO 1 1 reorder" at bounding box center [360, 493] width 141 height 24
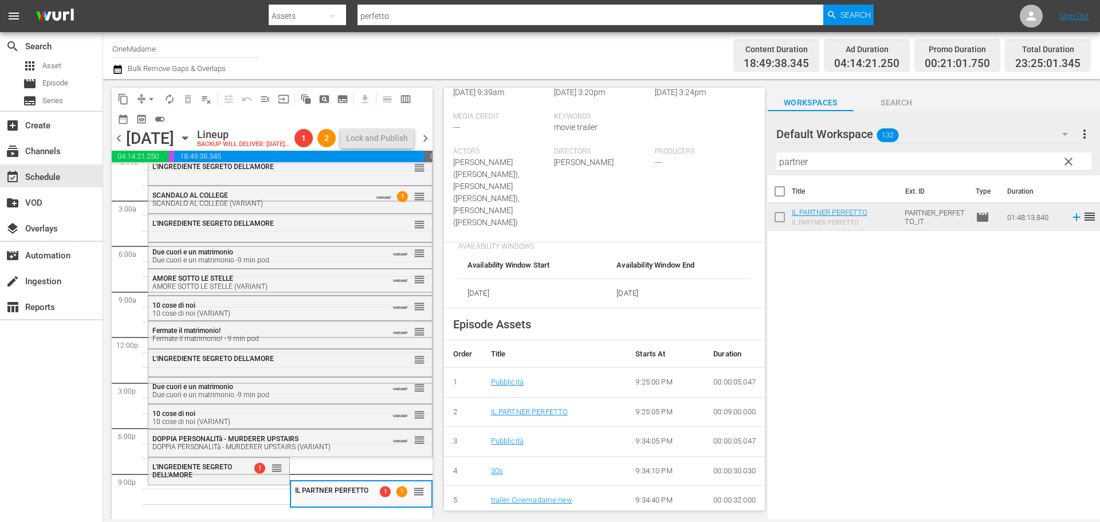
scroll to position [286, 0]
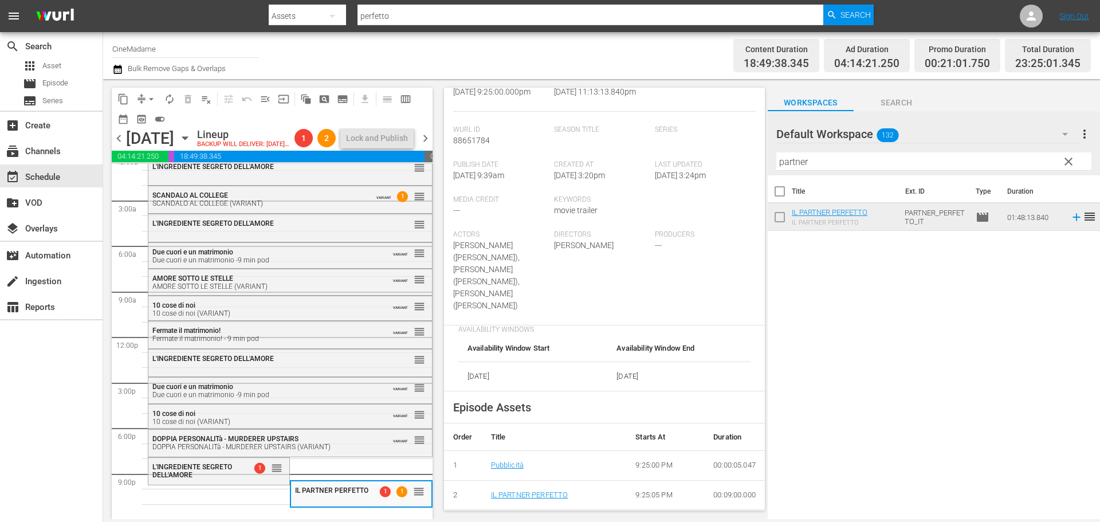
click at [852, 169] on input "partner" at bounding box center [933, 161] width 315 height 18
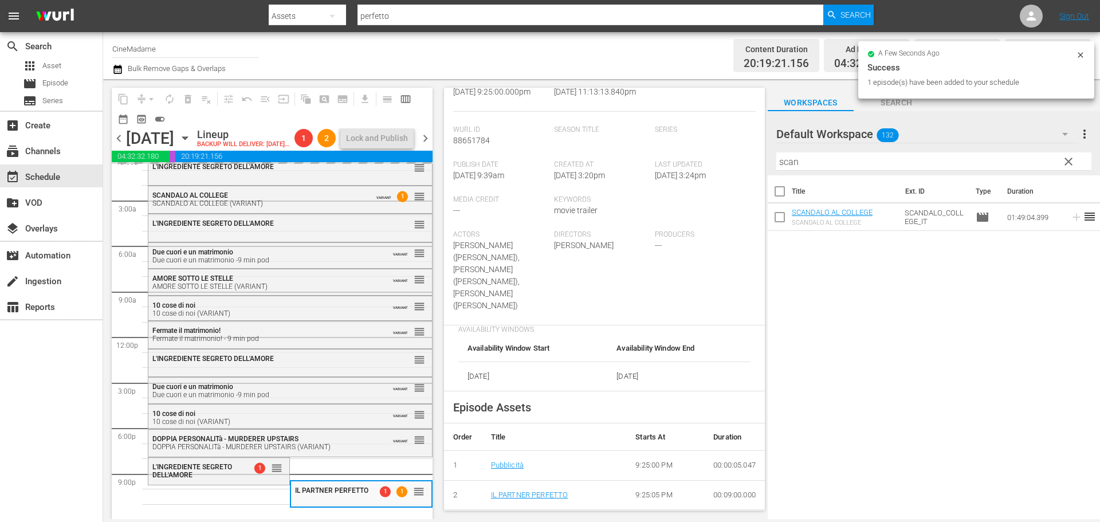
scroll to position [29, 0]
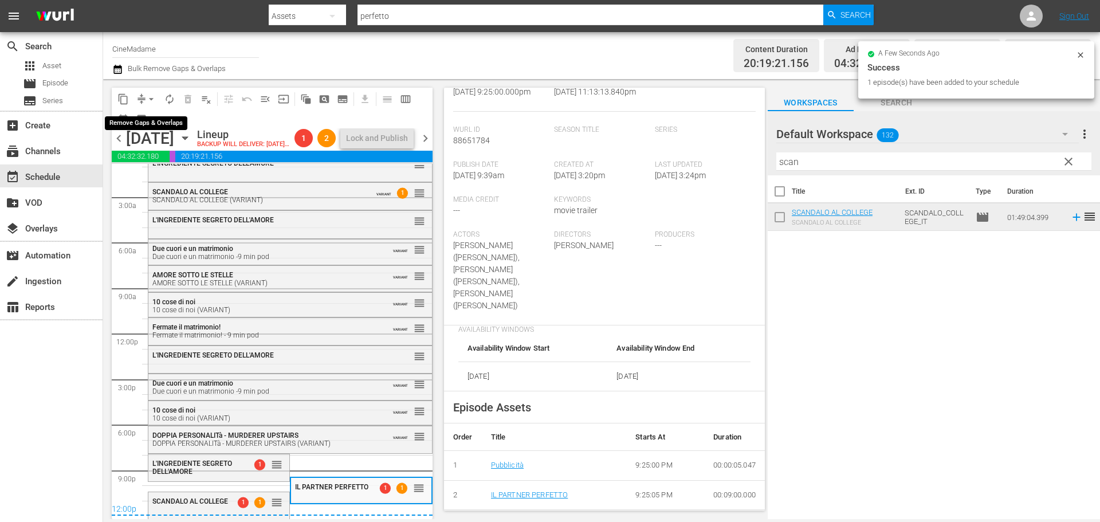
click at [145, 100] on span "arrow_drop_down" at bounding box center [150, 98] width 11 height 11
click at [162, 160] on li "Align to End of Previous Day" at bounding box center [152, 160] width 120 height 19
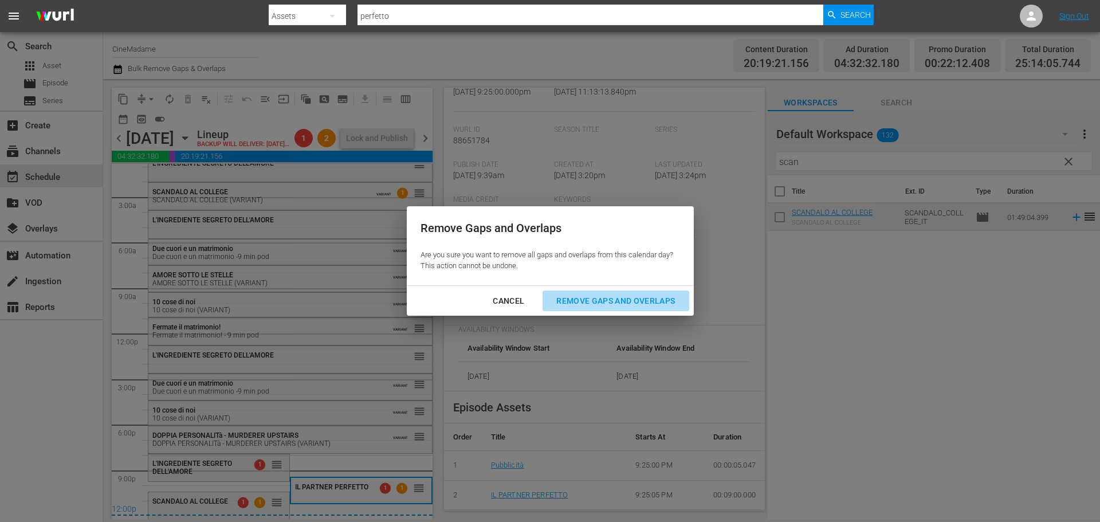
click at [601, 305] on div "Remove Gaps and Overlaps" at bounding box center [615, 301] width 137 height 14
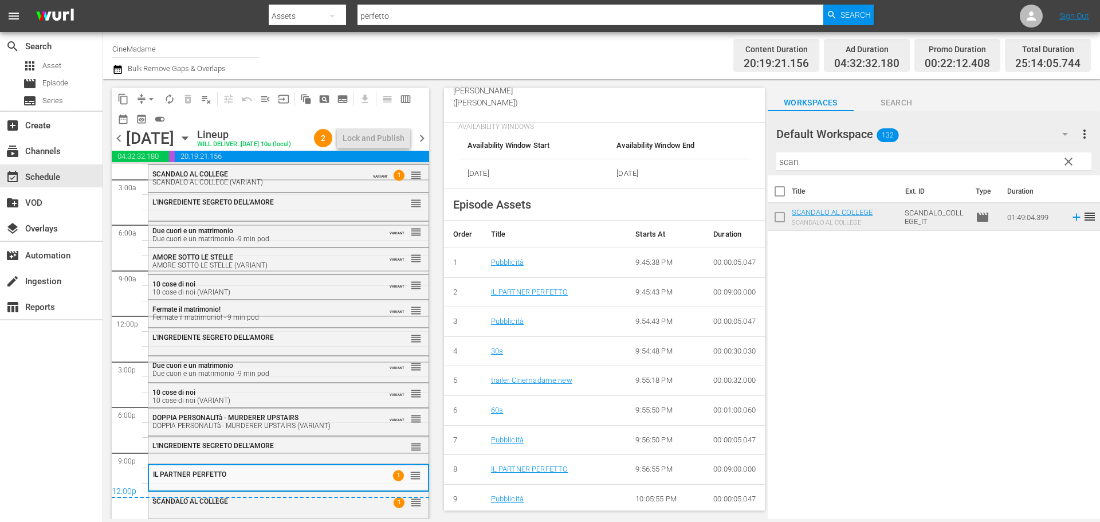
scroll to position [477, 0]
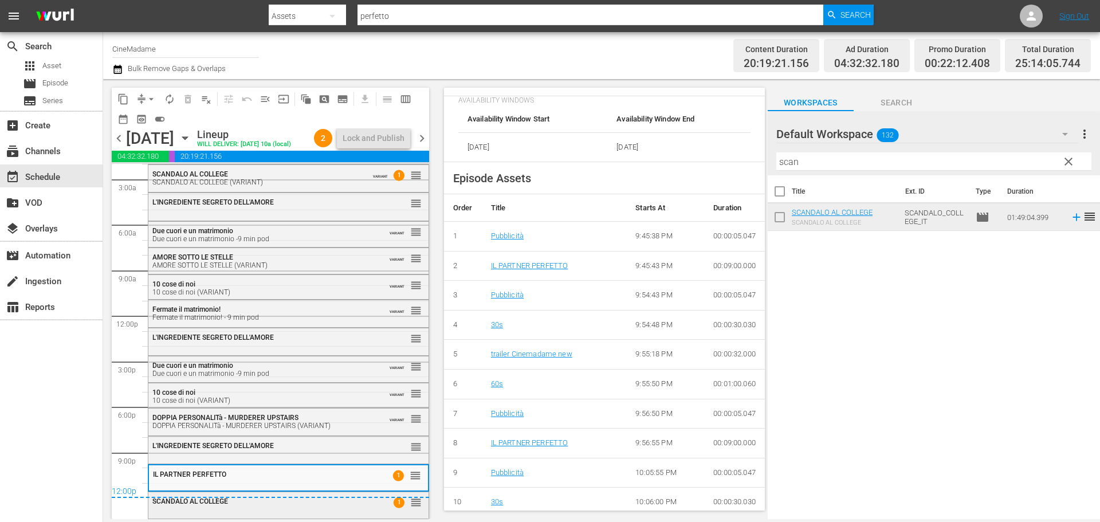
click at [301, 500] on div "SCANDALO AL COLLEGE" at bounding box center [260, 501] width 216 height 8
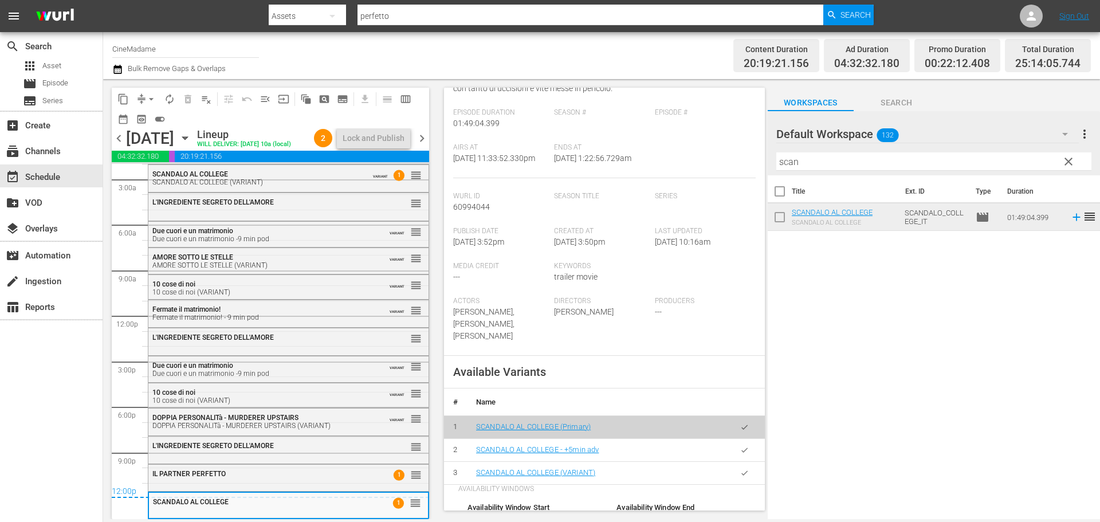
scroll to position [286, 0]
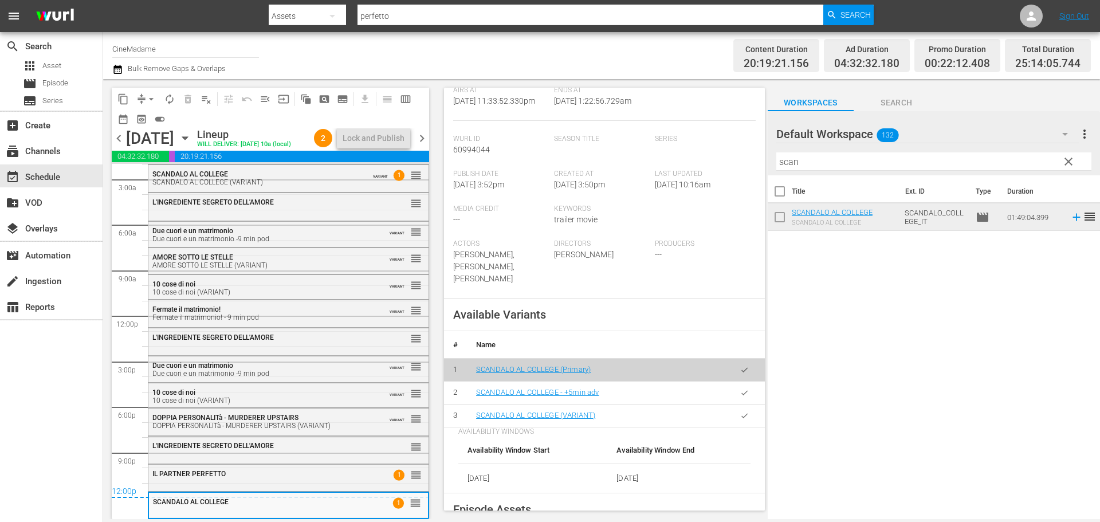
click at [740, 419] on icon "button" at bounding box center [744, 415] width 9 height 9
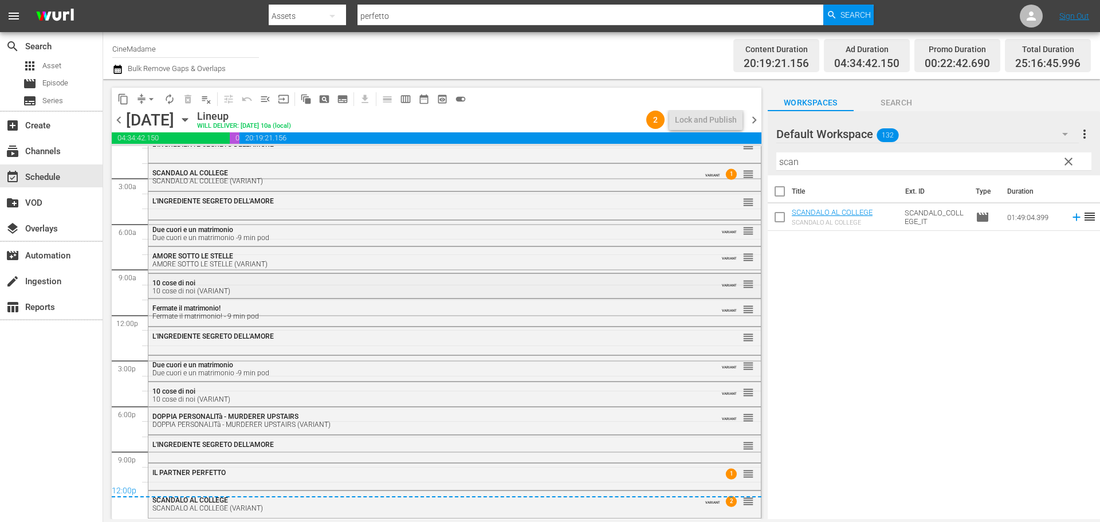
scroll to position [13, 0]
click at [750, 120] on span "chevron_right" at bounding box center [754, 120] width 14 height 14
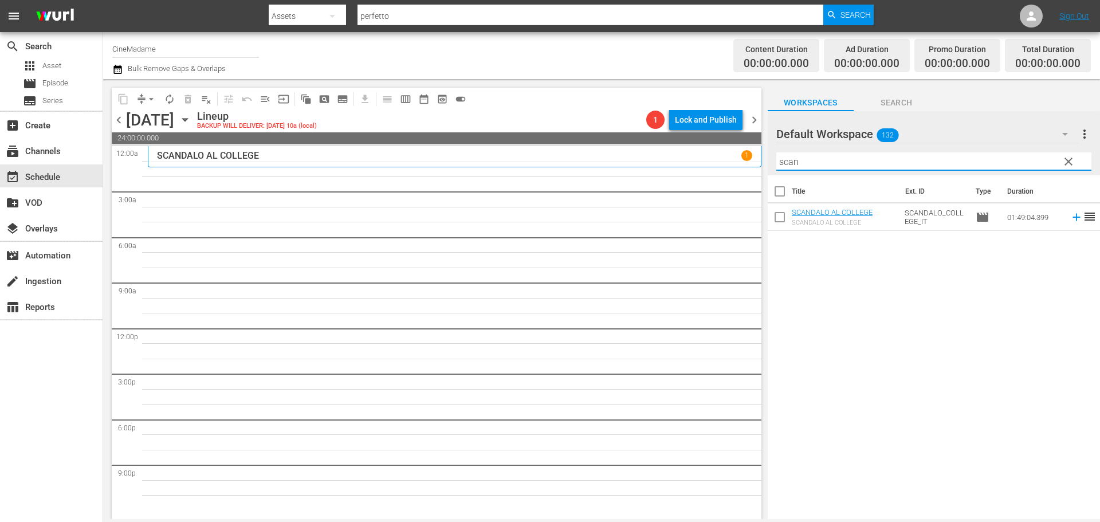
click at [809, 156] on input "scan" at bounding box center [933, 161] width 315 height 18
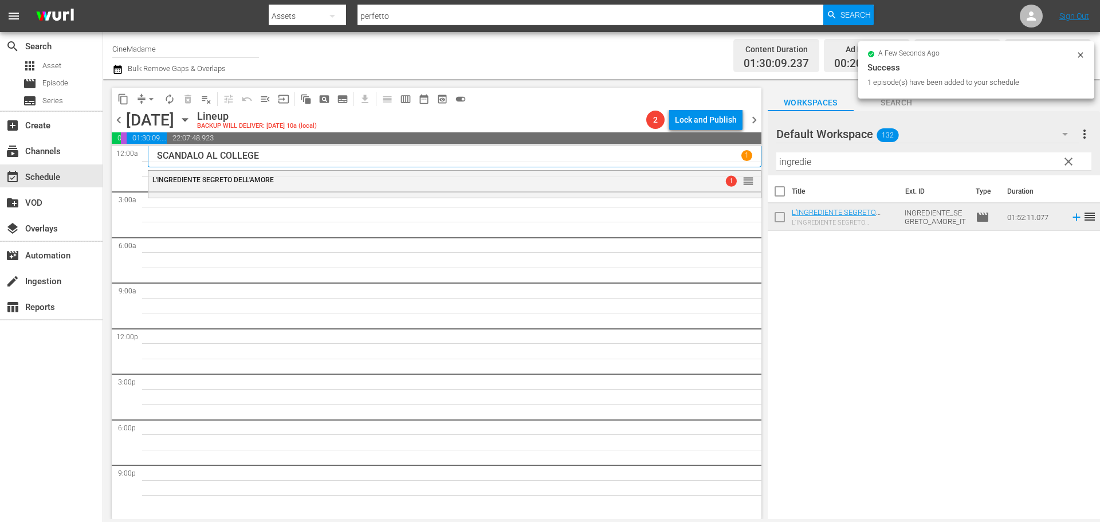
click at [819, 156] on input "ingredie" at bounding box center [933, 161] width 315 height 18
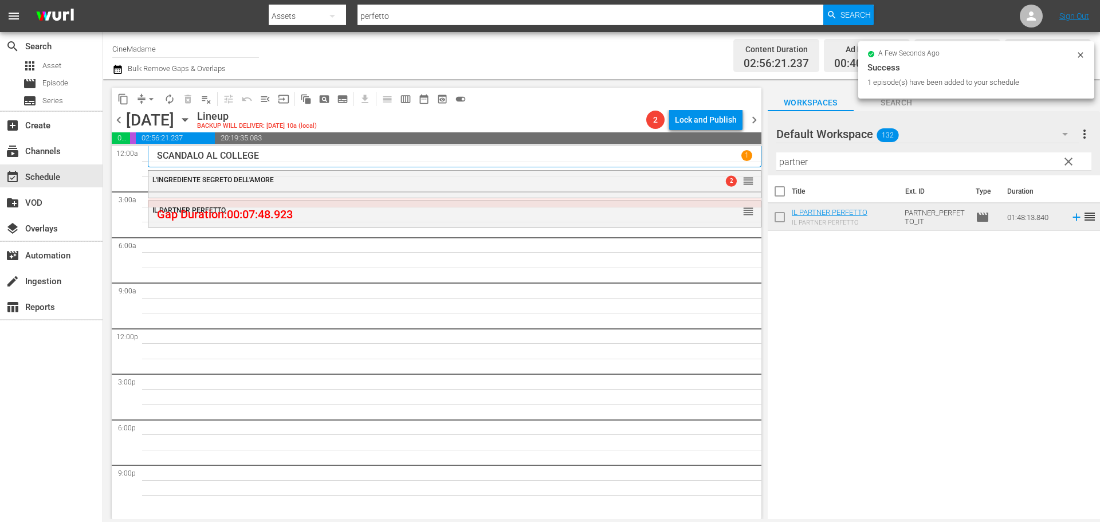
click at [836, 162] on input "partner" at bounding box center [933, 161] width 315 height 18
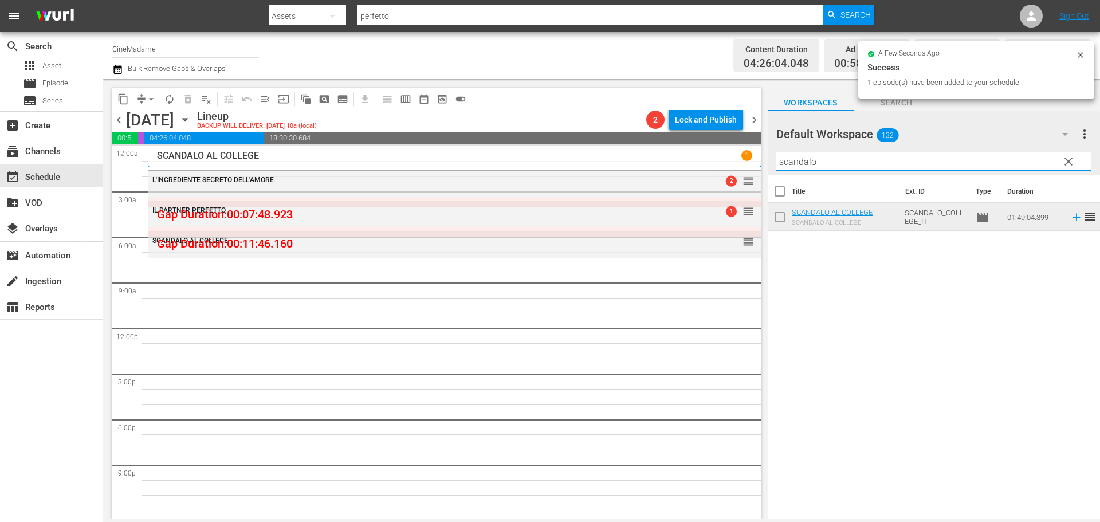
click at [839, 168] on input "scandalo" at bounding box center [933, 161] width 315 height 18
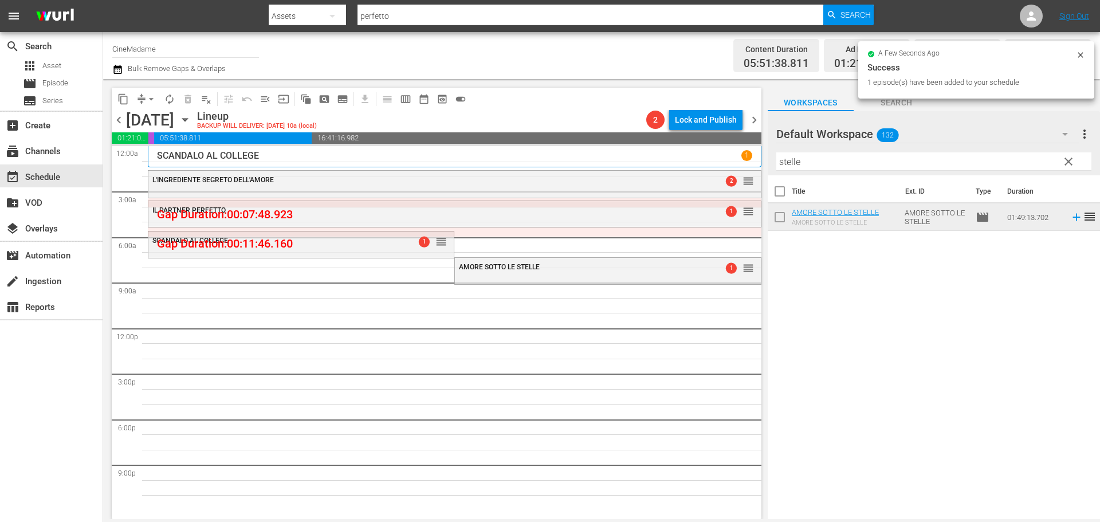
click at [780, 161] on input "stelle" at bounding box center [933, 161] width 315 height 18
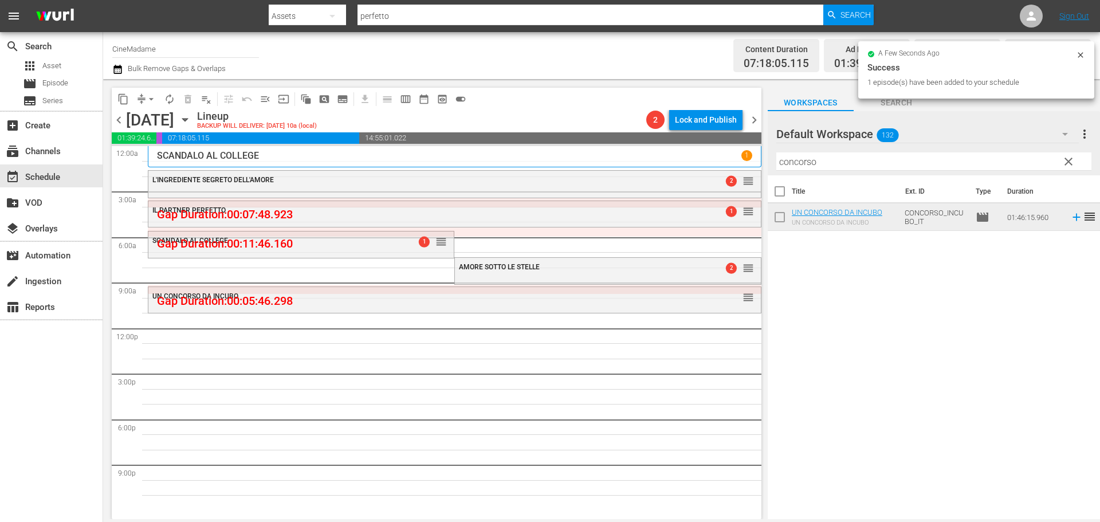
click at [875, 156] on input "concorso" at bounding box center [933, 161] width 315 height 18
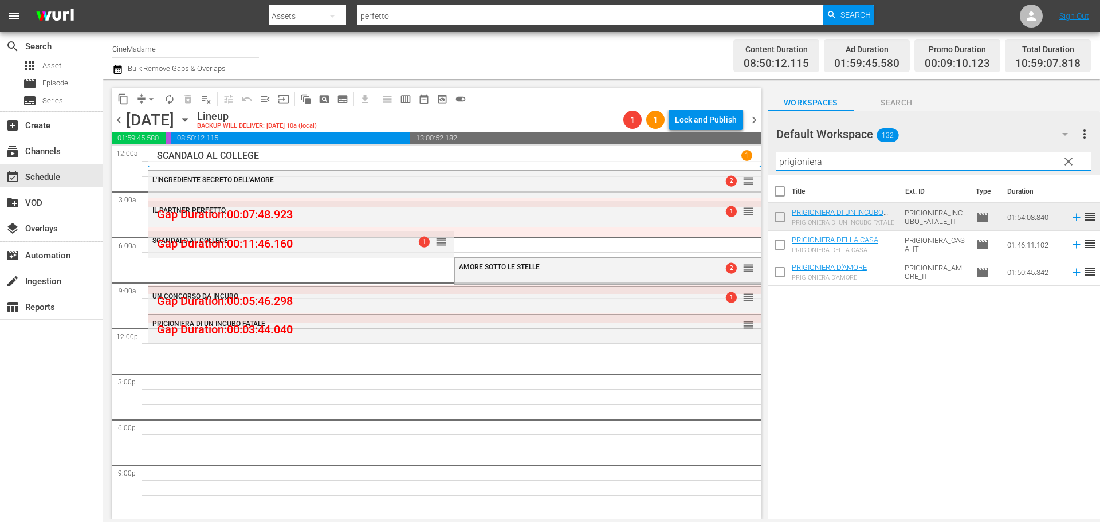
click at [822, 166] on input "prigioniera" at bounding box center [933, 161] width 315 height 18
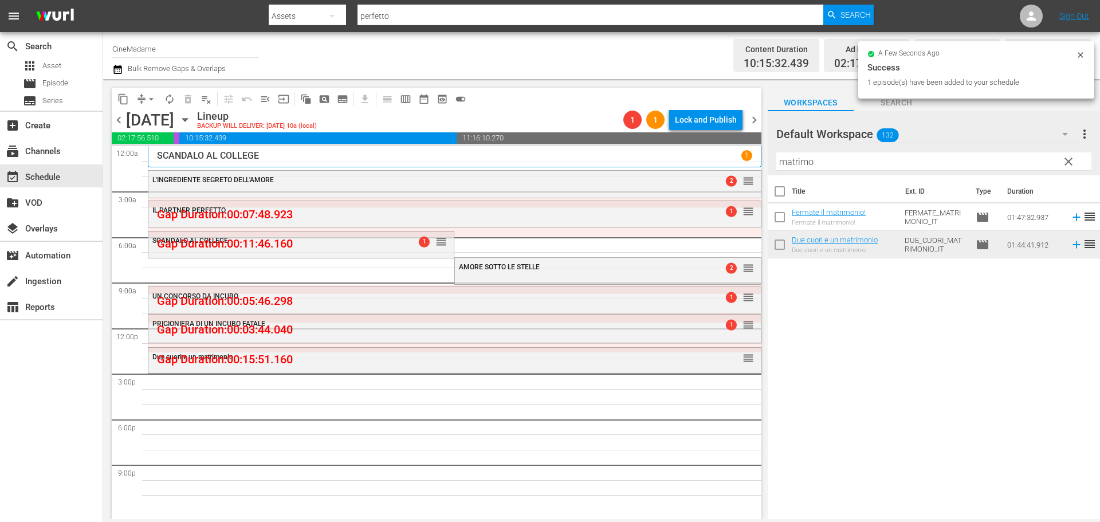
click at [832, 164] on input "matrimo" at bounding box center [933, 161] width 315 height 18
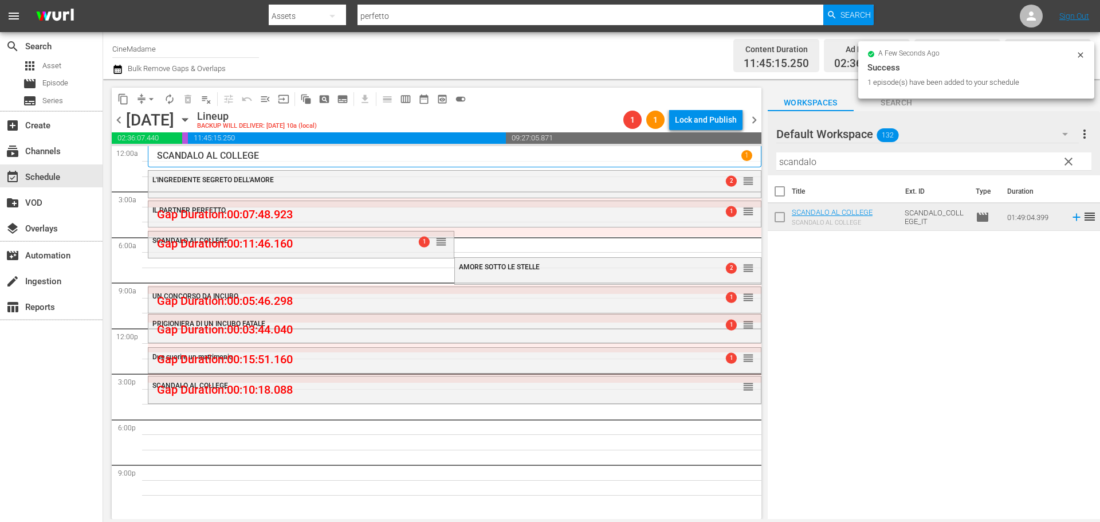
click at [819, 164] on input "scandalo" at bounding box center [933, 161] width 315 height 18
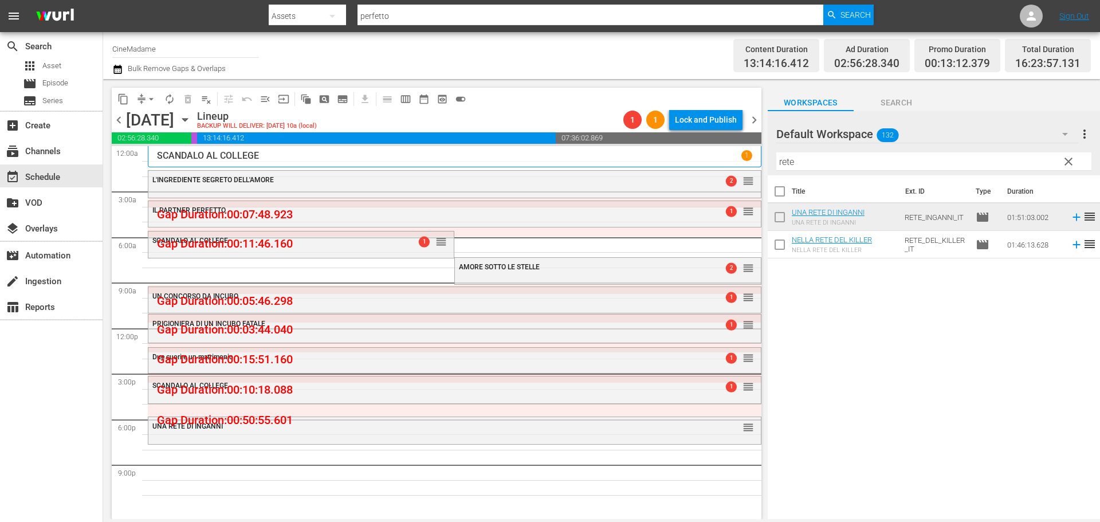
click at [848, 165] on input "rete" at bounding box center [933, 161] width 315 height 18
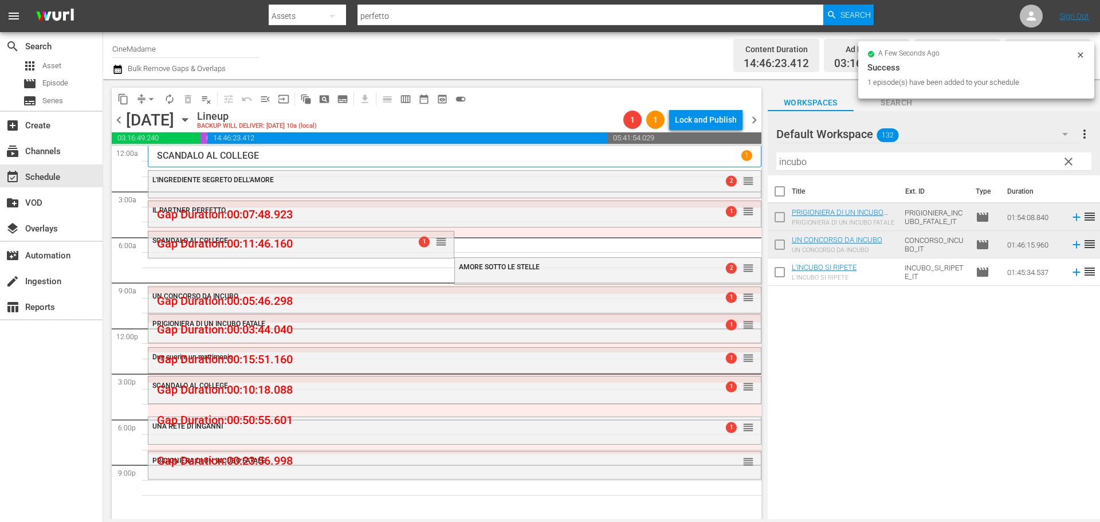
click at [873, 162] on input "incubo" at bounding box center [933, 161] width 315 height 18
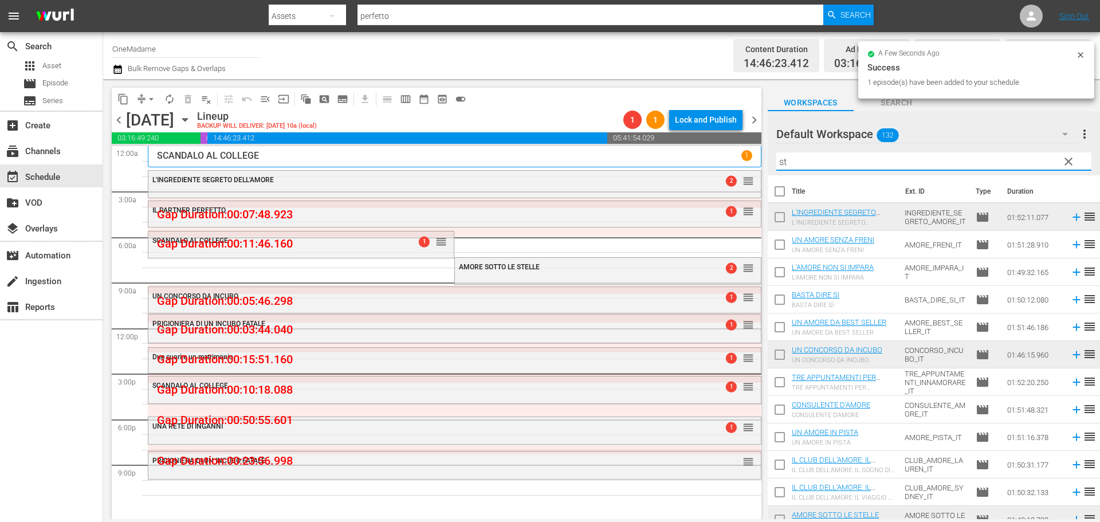
type input "ste"
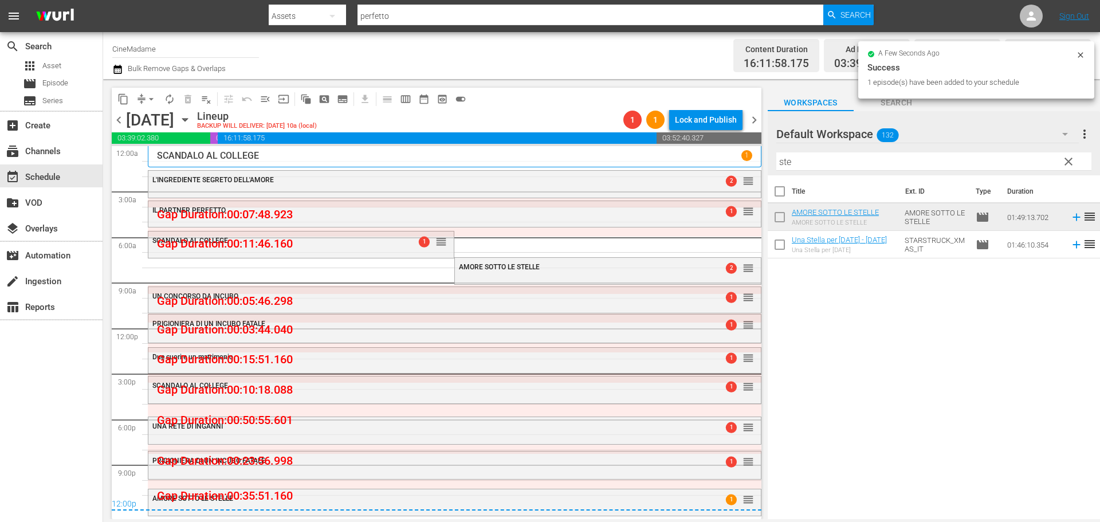
click at [789, 153] on input "ste" at bounding box center [933, 161] width 315 height 18
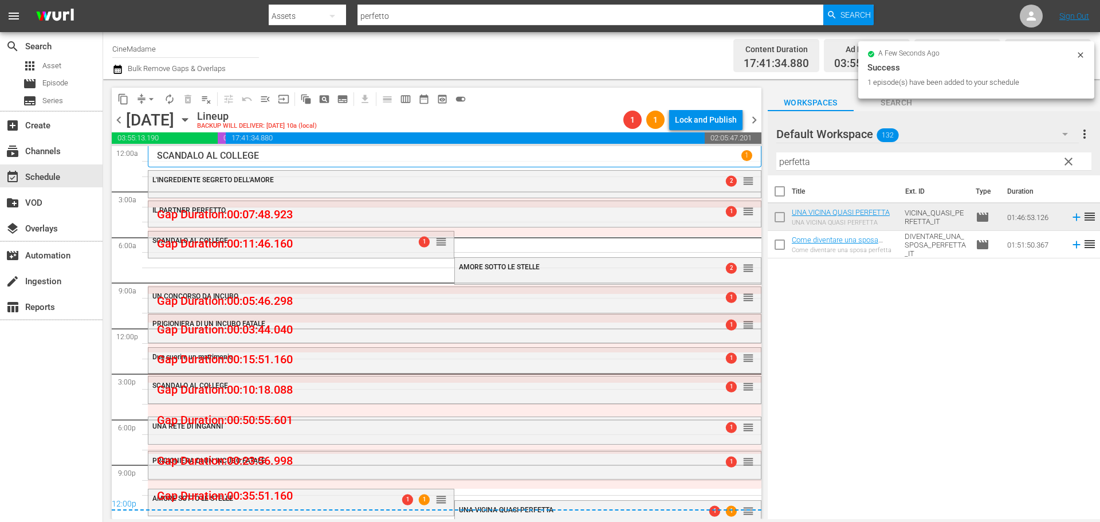
click at [146, 96] on span "arrow_drop_down" at bounding box center [150, 98] width 11 height 11
click at [168, 155] on li "Align to End of Previous Day" at bounding box center [152, 160] width 120 height 19
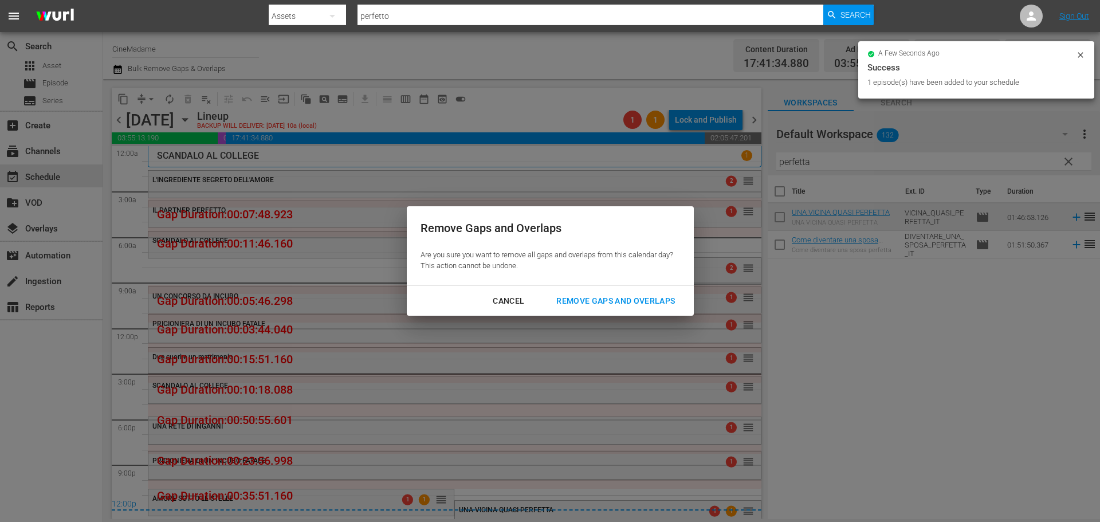
click at [657, 305] on div "Remove Gaps and Overlaps" at bounding box center [615, 301] width 137 height 14
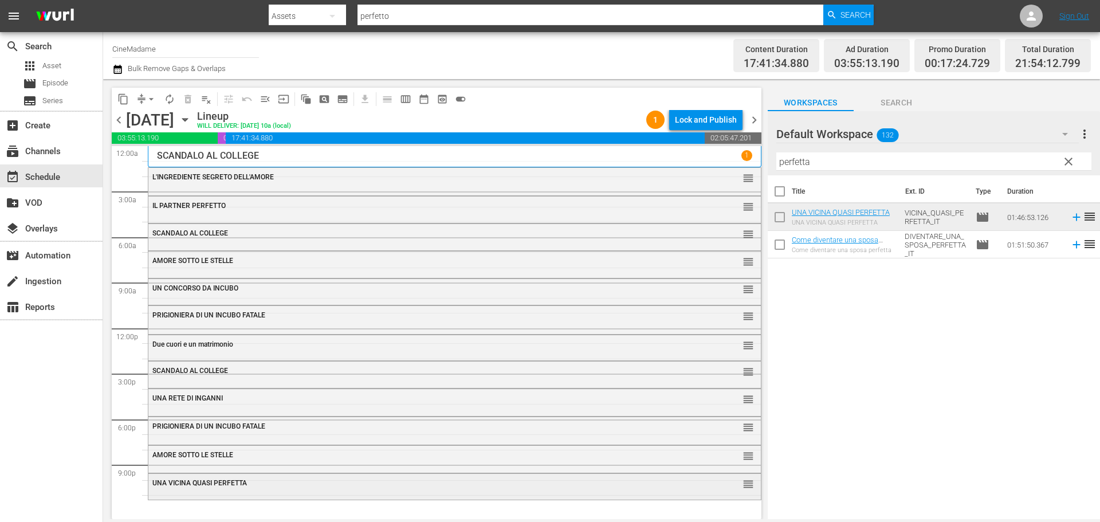
click at [310, 482] on div "UNA VICINA QUASI PERFETTA" at bounding box center [423, 483] width 542 height 8
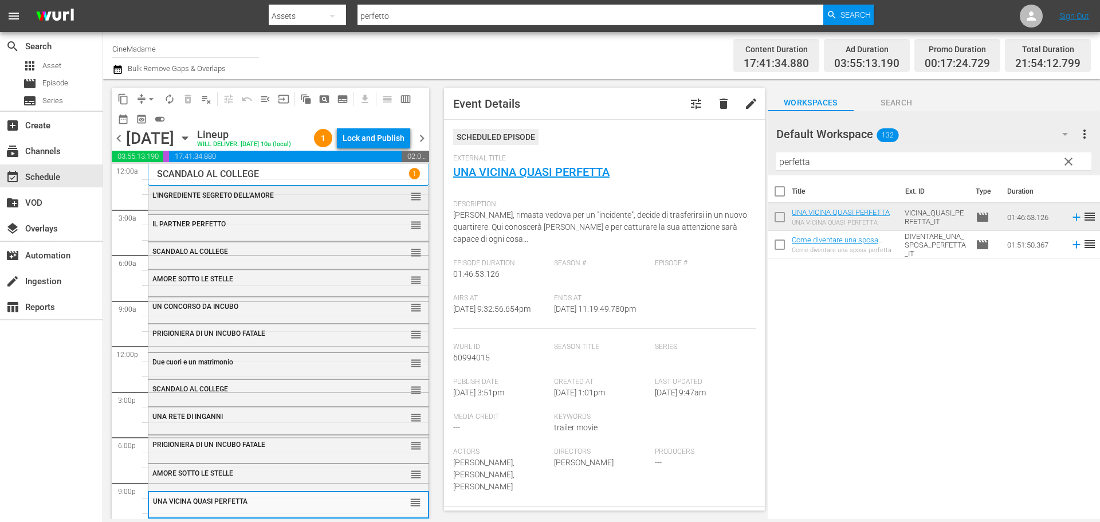
click at [295, 199] on div "L'INGREDIENTE SEGRETO DELL'AMORE" at bounding box center [260, 195] width 216 height 8
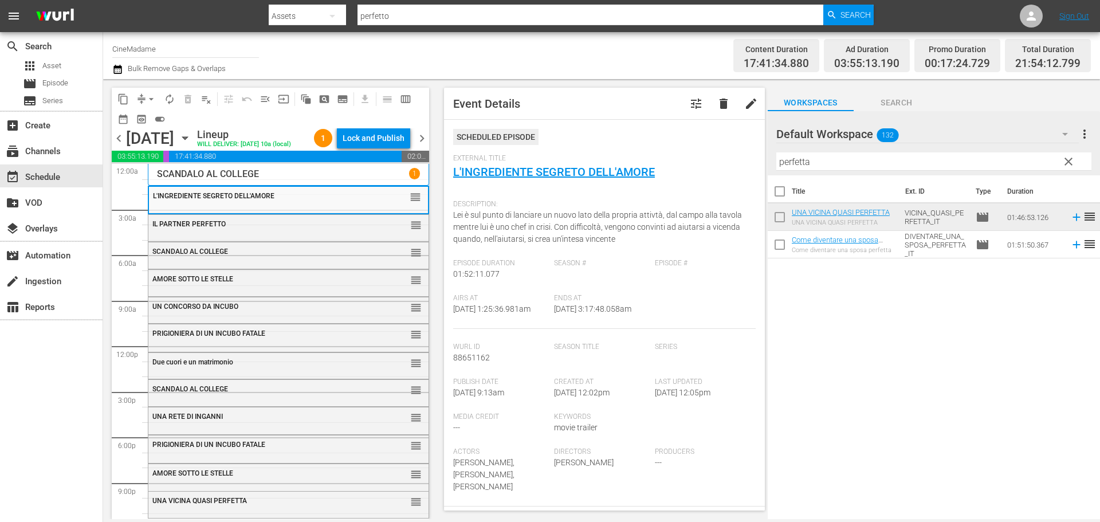
scroll to position [229, 0]
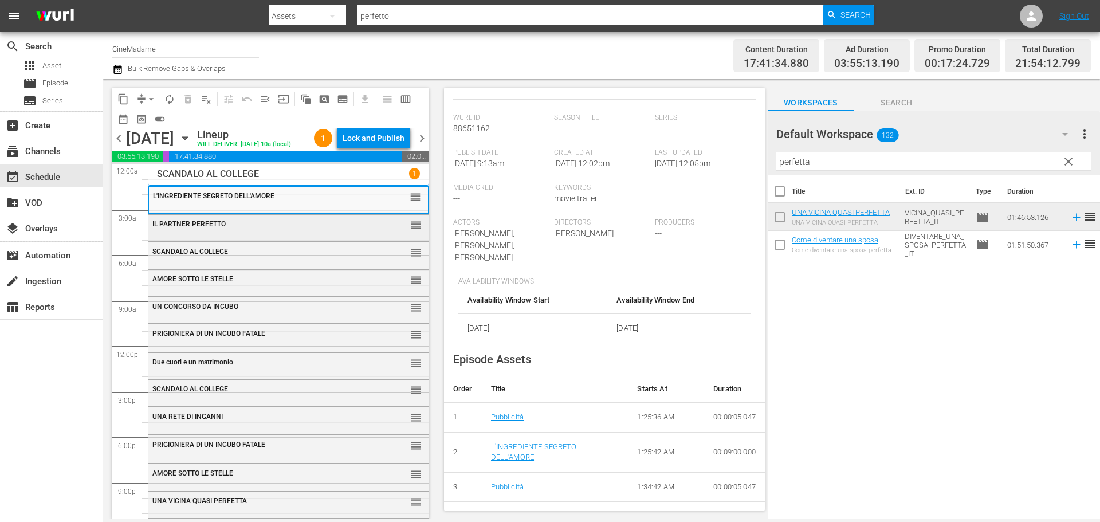
click at [245, 234] on div "IL PARTNER PERFETTO reorder" at bounding box center [288, 224] width 280 height 19
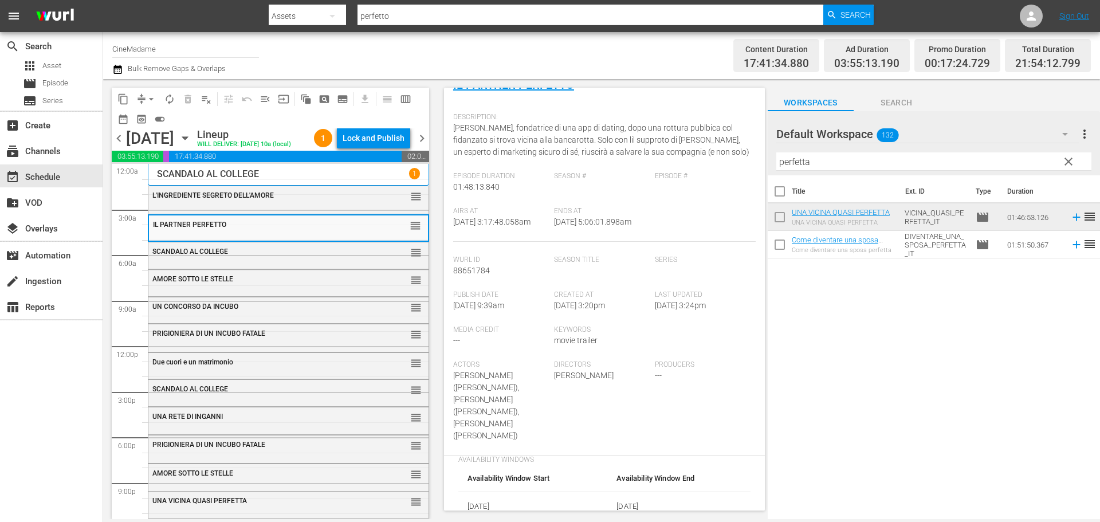
scroll to position [286, 0]
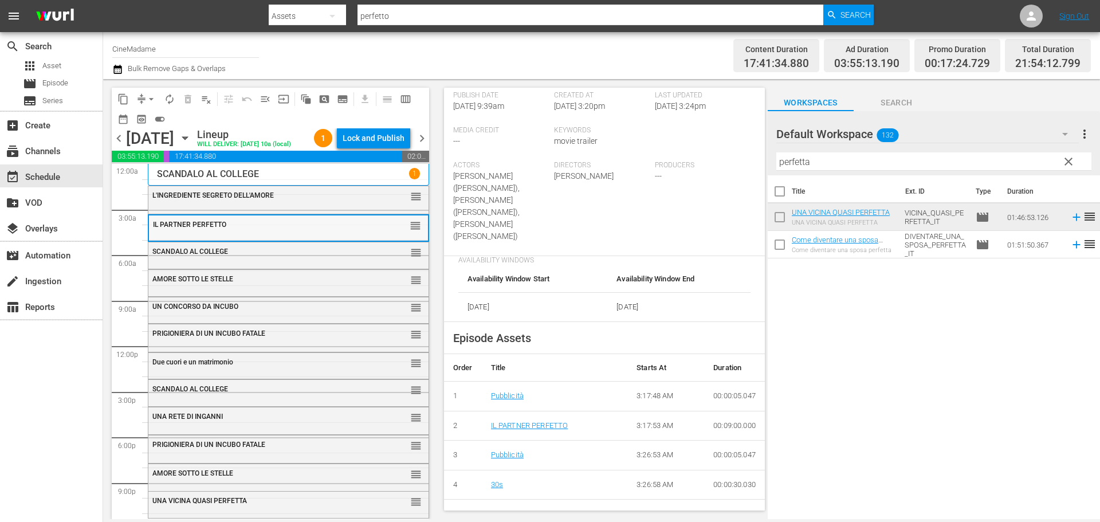
click at [238, 241] on div "IL PARTNER PERFETTO reorder" at bounding box center [288, 227] width 279 height 25
click at [236, 262] on div "SCANDALO AL COLLEGE reorder" at bounding box center [288, 251] width 280 height 19
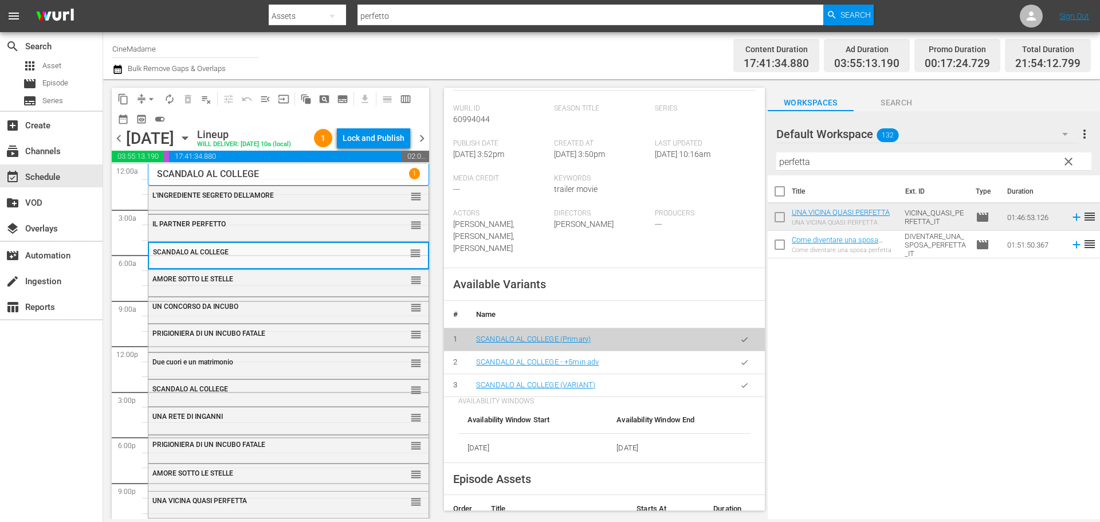
click at [733, 380] on button "button" at bounding box center [744, 385] width 22 height 22
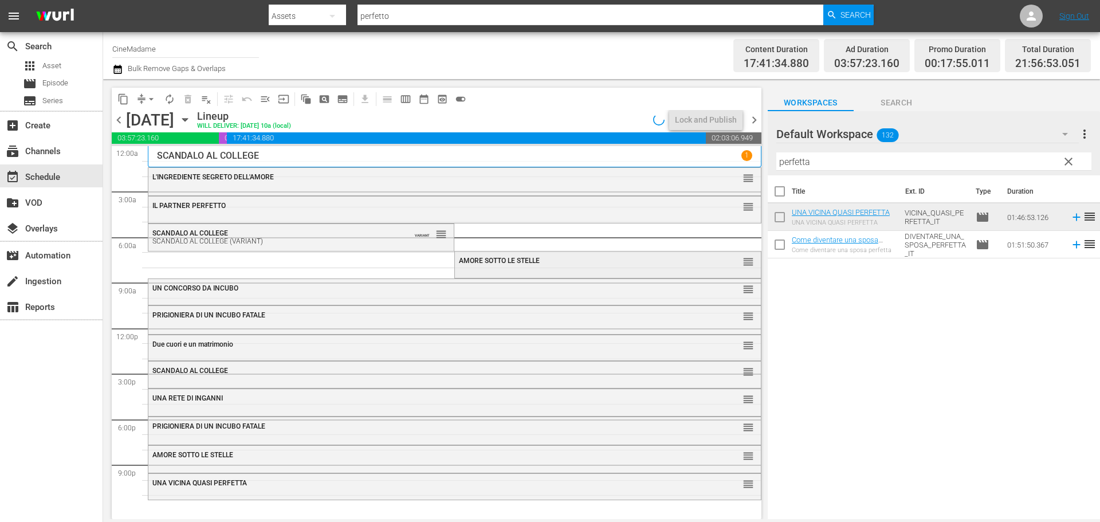
click at [501, 267] on div "AMORE SOTTO LE STELLE reorder" at bounding box center [607, 260] width 305 height 19
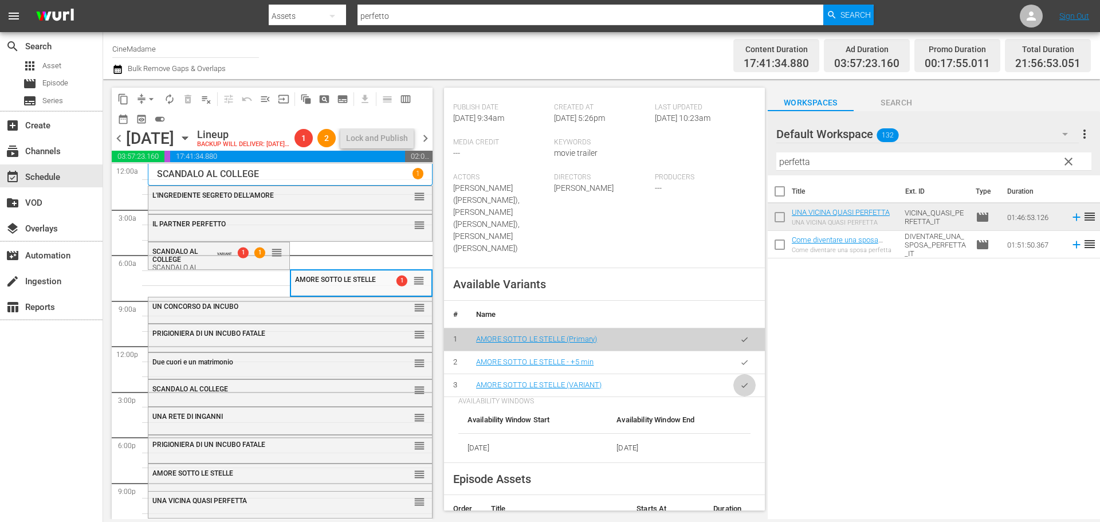
click at [741, 374] on button "button" at bounding box center [744, 385] width 22 height 22
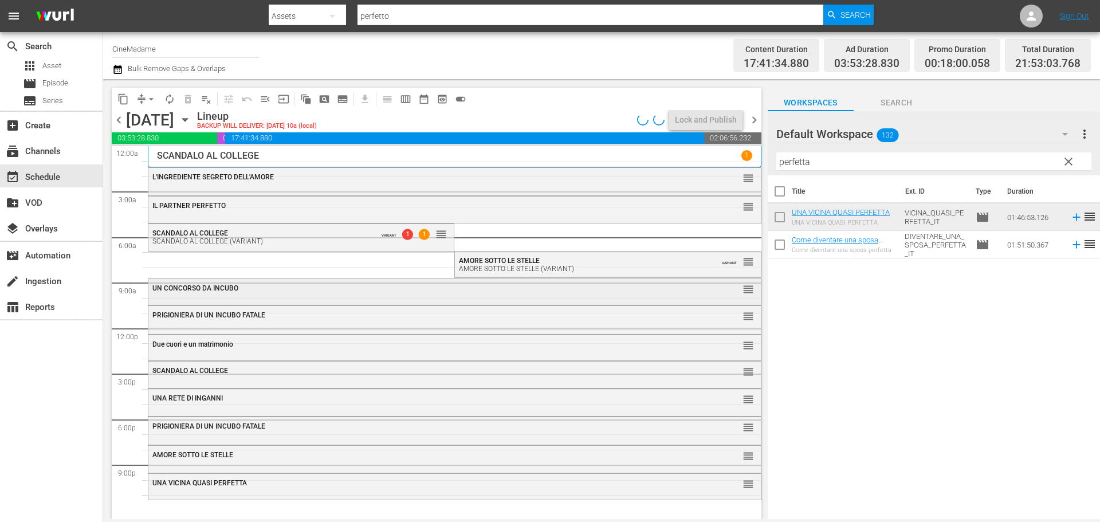
click at [413, 293] on div "UN CONCORSO DA INCUBO reorder" at bounding box center [454, 288] width 612 height 19
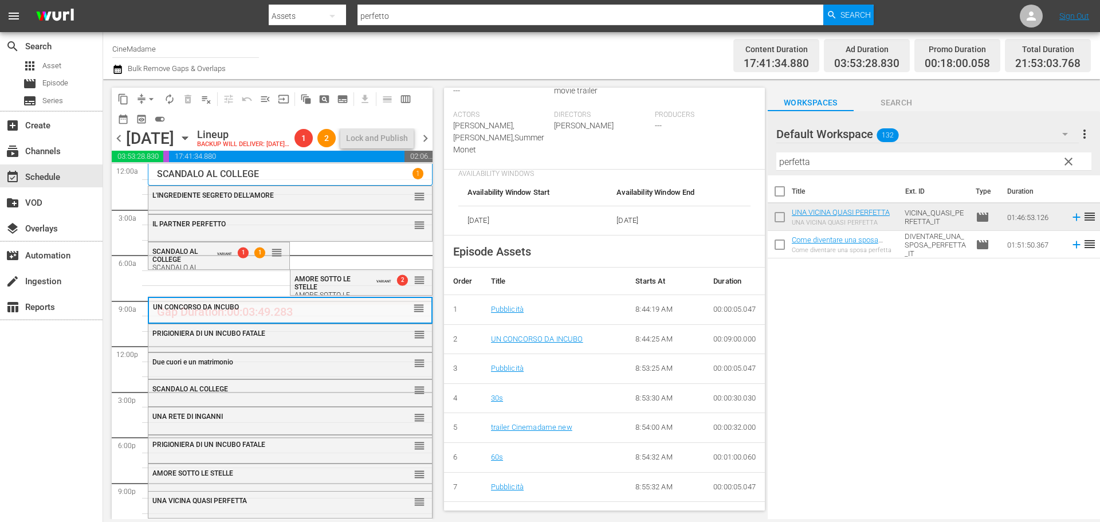
scroll to position [344, 0]
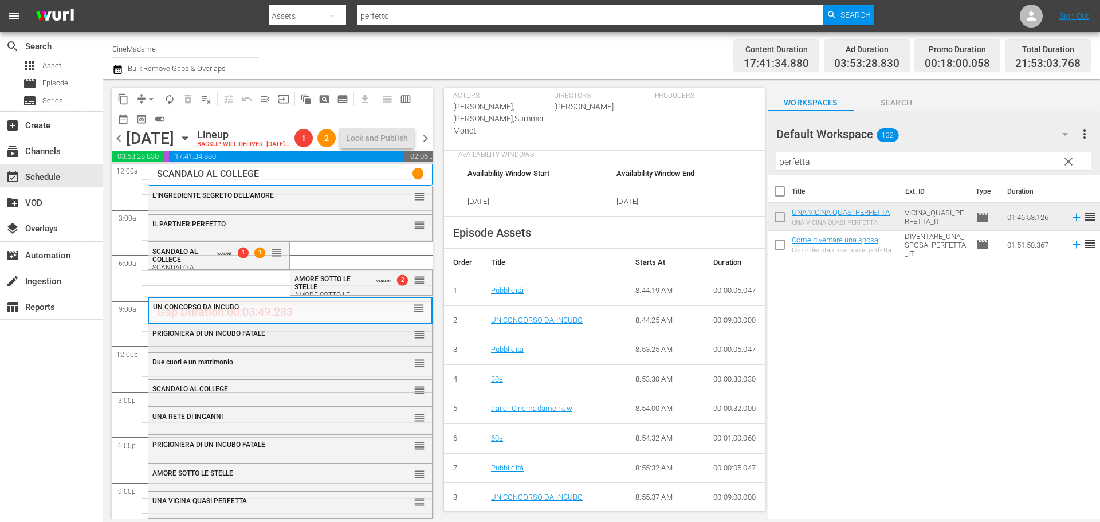
click at [321, 344] on div "PRIGIONIERA DI UN INCUBO FATALE reorder" at bounding box center [290, 333] width 284 height 19
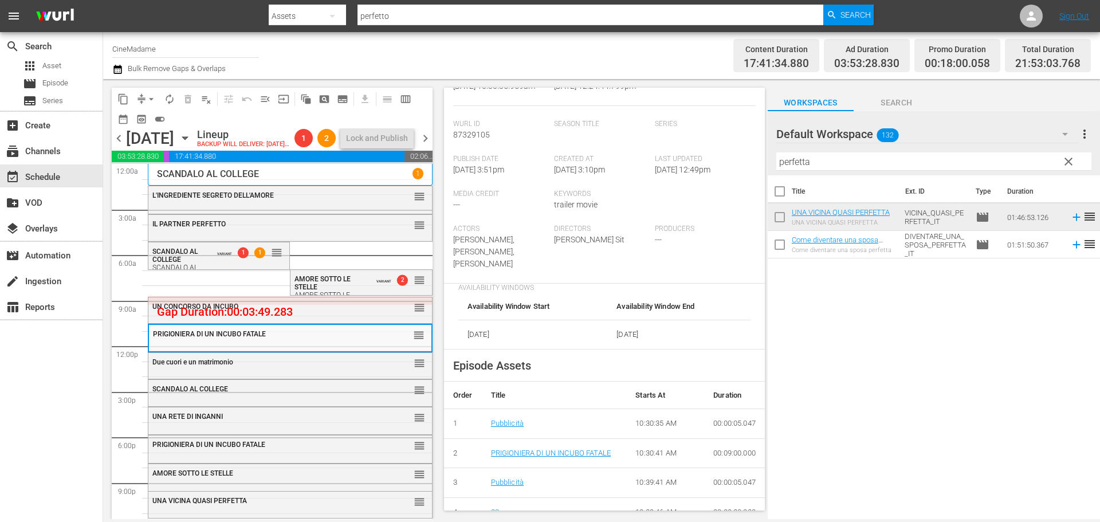
scroll to position [229, 0]
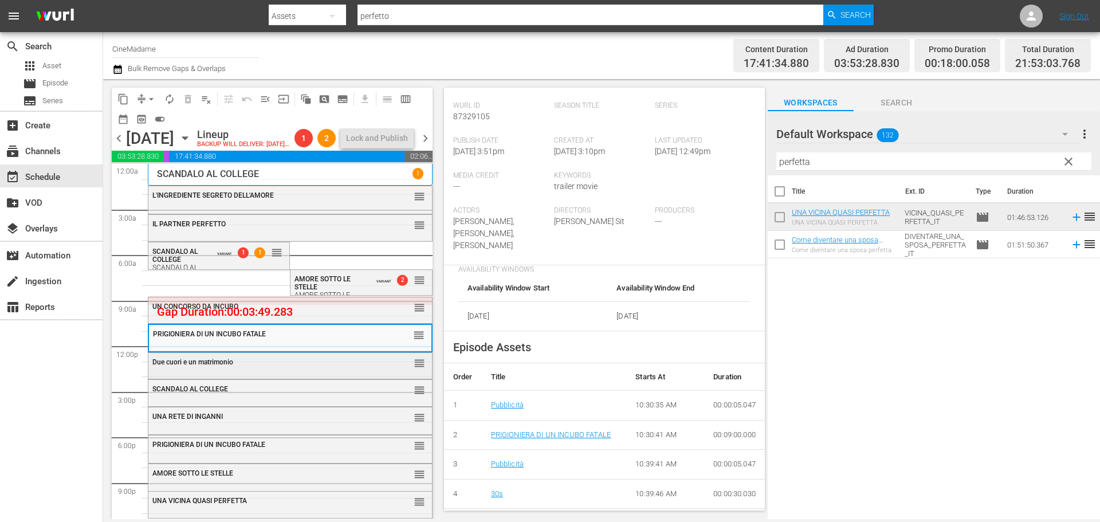
click at [316, 366] on div "Due cuori e un matrimonio" at bounding box center [261, 362] width 219 height 8
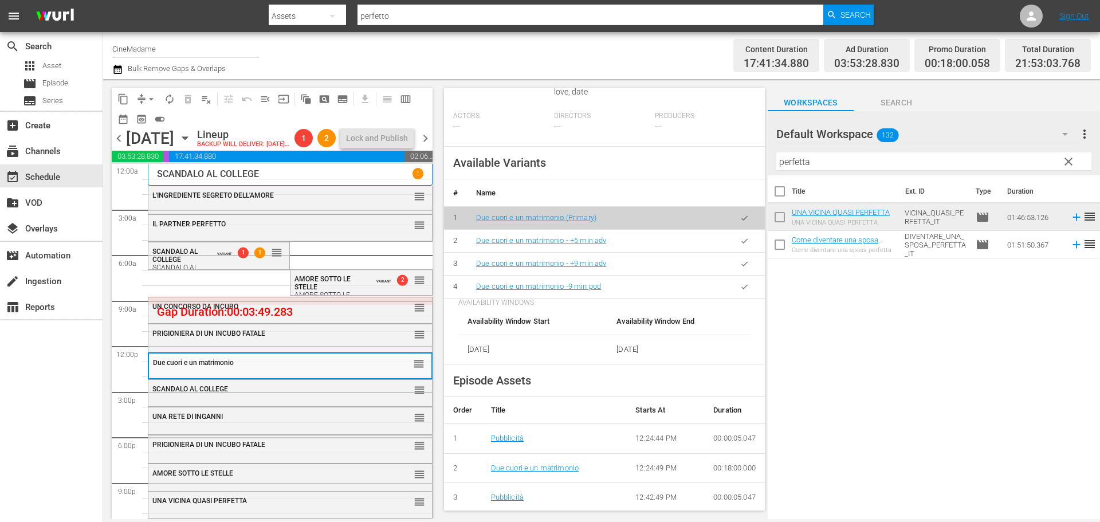
scroll to position [344, 0]
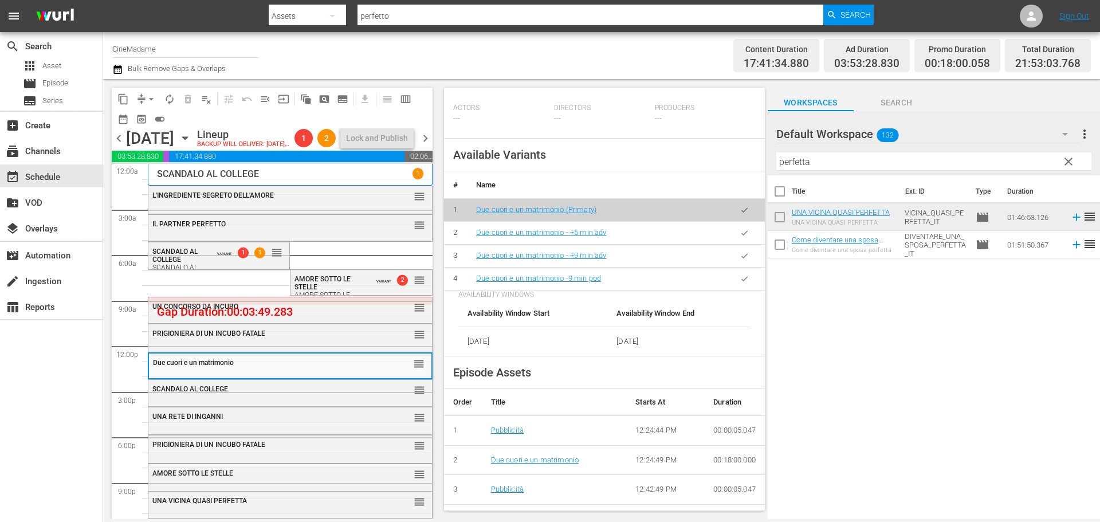
click at [740, 283] on icon "button" at bounding box center [744, 278] width 9 height 9
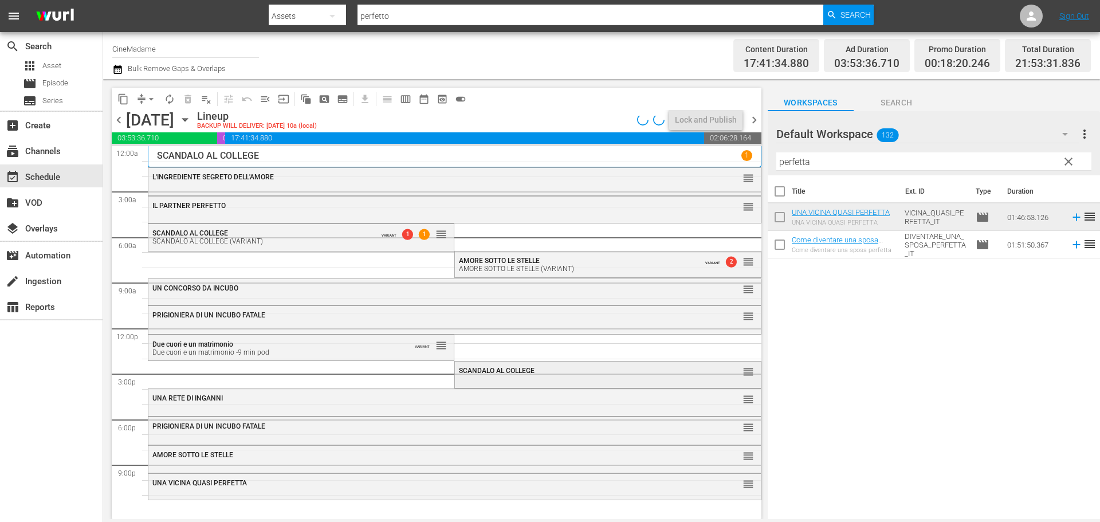
click at [511, 376] on div "SCANDALO AL COLLEGE reorder" at bounding box center [607, 370] width 305 height 19
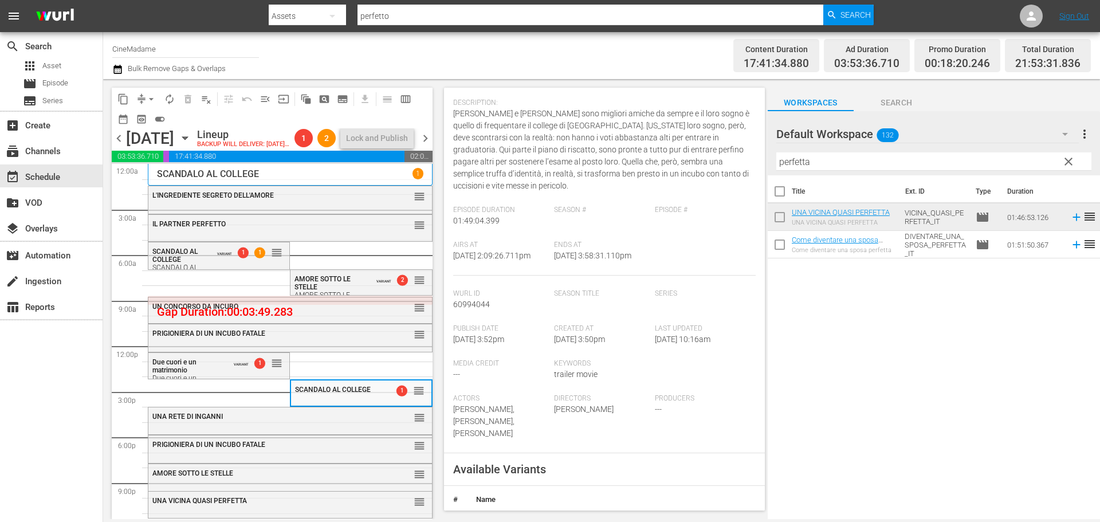
scroll to position [229, 0]
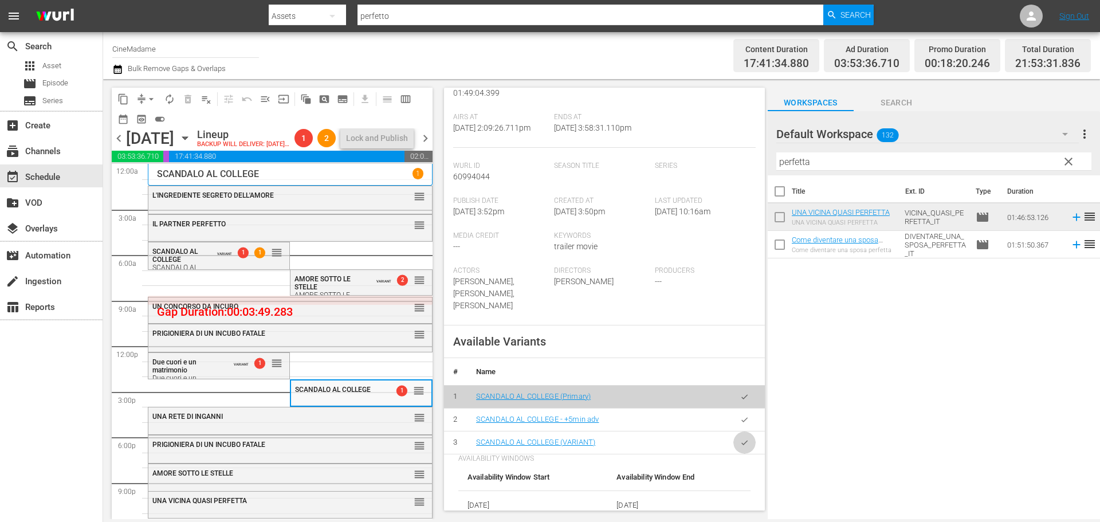
click at [734, 436] on button "button" at bounding box center [744, 442] width 22 height 22
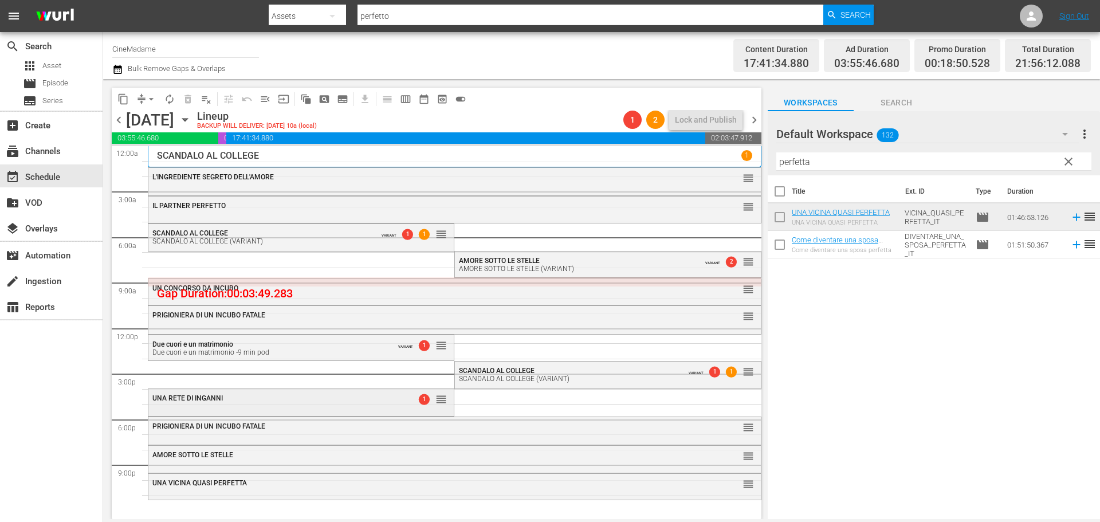
click at [338, 395] on div "UNA RETE DI INGANNI" at bounding box center [272, 398] width 241 height 8
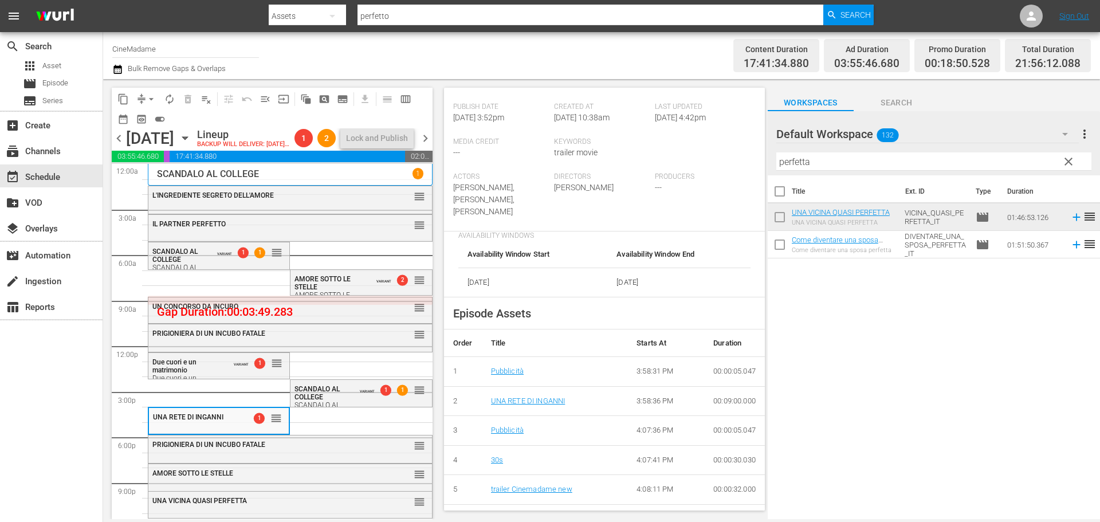
scroll to position [401, 0]
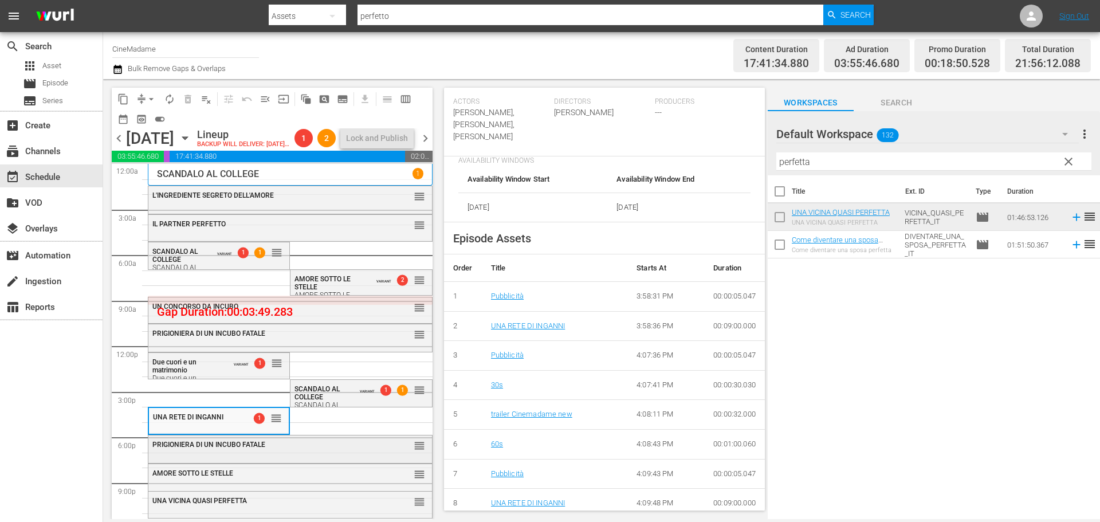
click at [309, 448] on div "PRIGIONIERA DI UN INCUBO FATALE" at bounding box center [261, 444] width 219 height 8
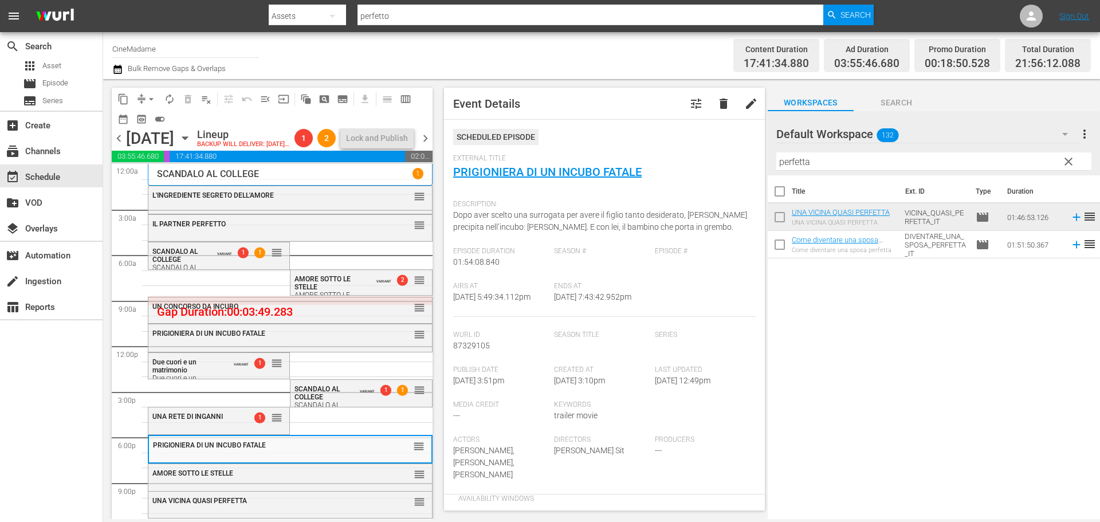
scroll to position [286, 0]
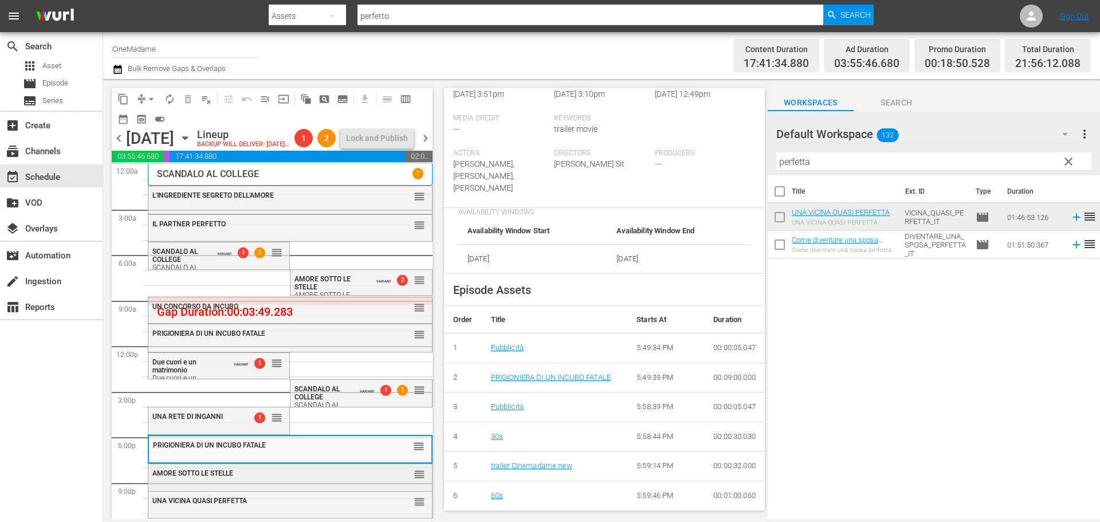
click at [288, 477] on div "AMORE SOTTO LE STELLE" at bounding box center [261, 473] width 219 height 8
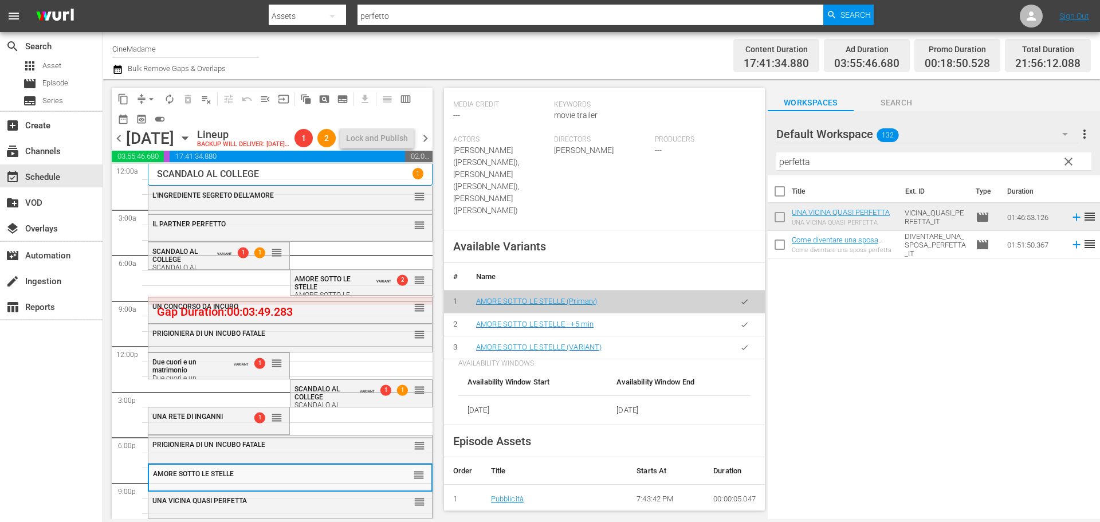
scroll to position [344, 0]
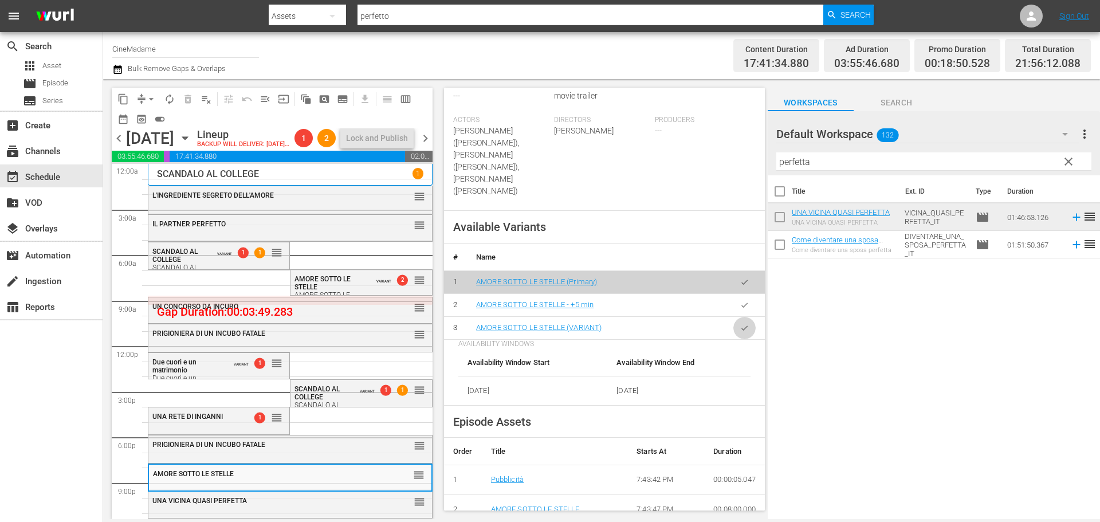
click at [741, 317] on button "button" at bounding box center [744, 328] width 22 height 22
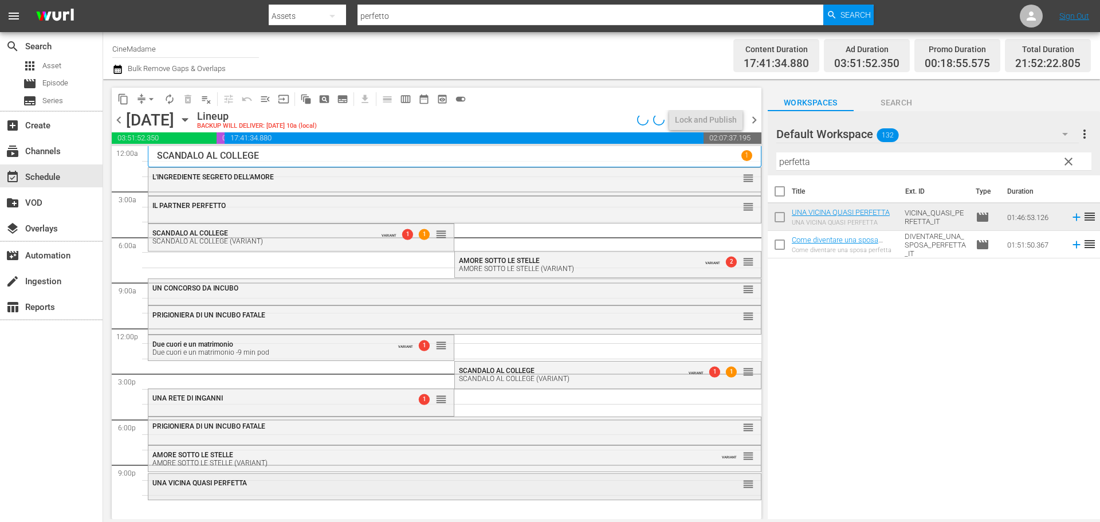
click at [344, 493] on div "UNA VICINA QUASI PERFETTA reorder" at bounding box center [454, 483] width 612 height 19
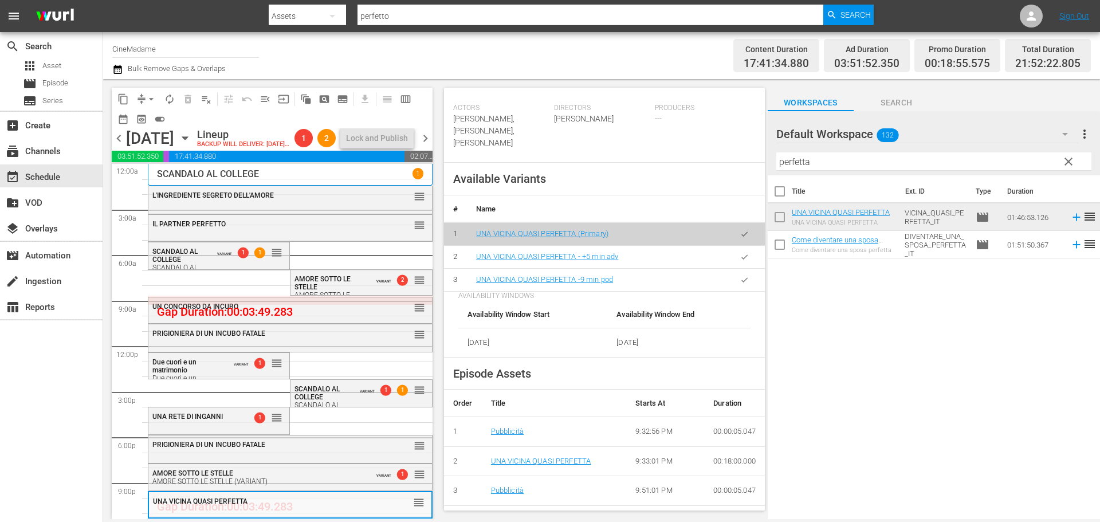
click at [740, 280] on icon "button" at bounding box center [744, 279] width 9 height 9
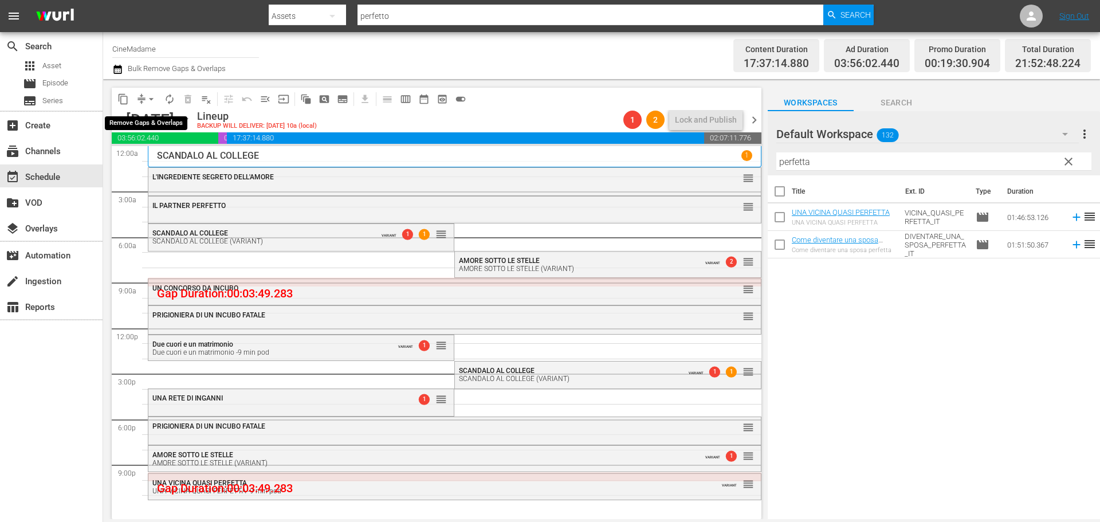
click at [144, 101] on button "arrow_drop_down" at bounding box center [151, 99] width 18 height 18
click at [161, 161] on li "Align to End of Previous Day" at bounding box center [152, 160] width 120 height 19
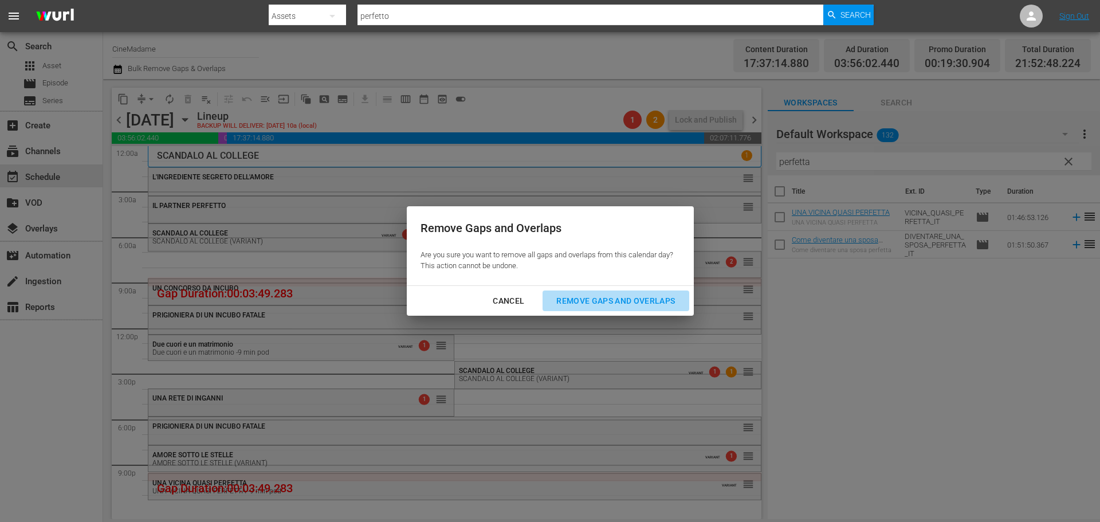
click at [601, 302] on div "Remove Gaps and Overlaps" at bounding box center [615, 301] width 137 height 14
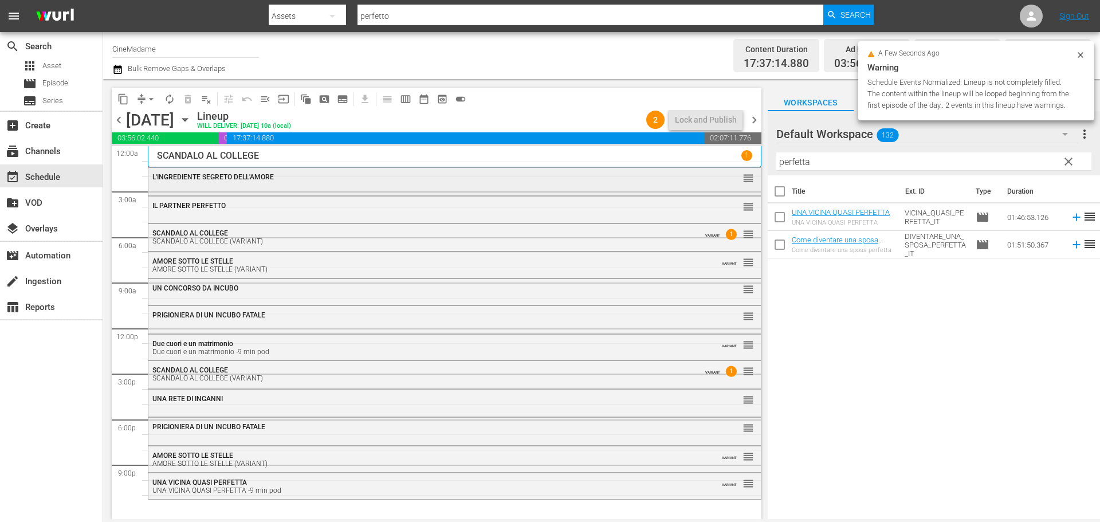
click at [270, 185] on div "L'INGREDIENTE SEGRETO DELL'AMORE reorder" at bounding box center [454, 177] width 612 height 19
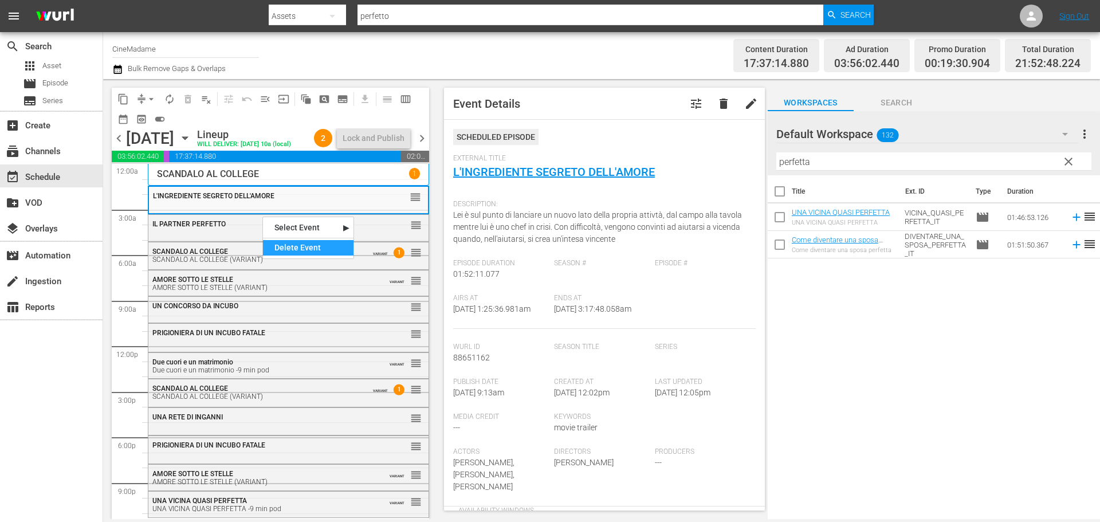
click at [297, 251] on div "Delete Event" at bounding box center [308, 247] width 90 height 15
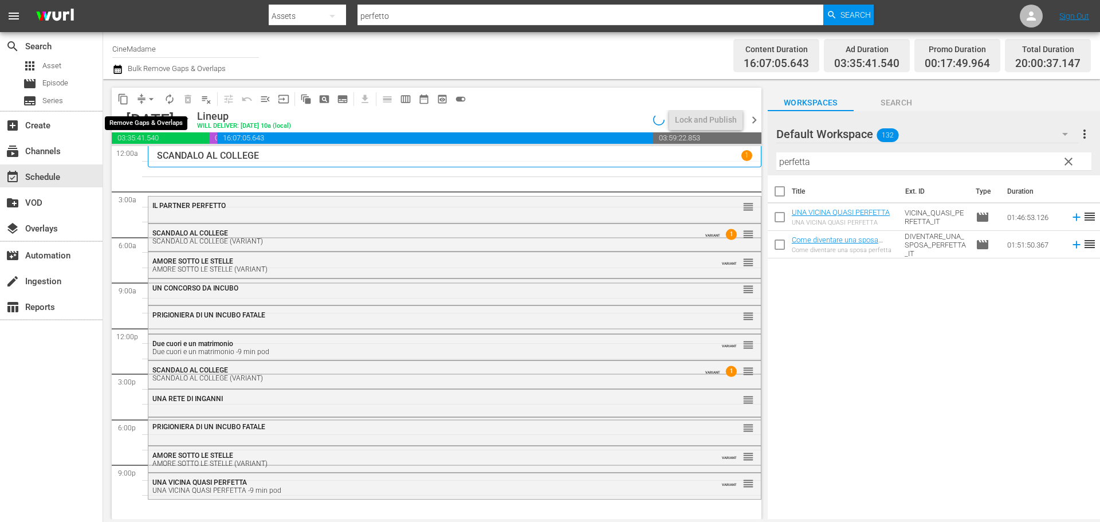
click at [156, 100] on span "arrow_drop_down" at bounding box center [150, 98] width 11 height 11
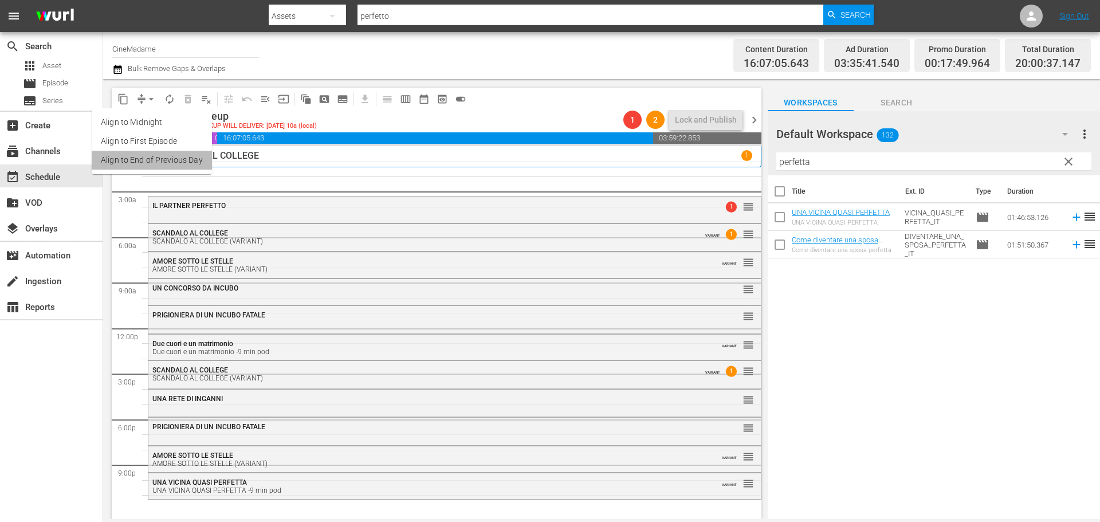
click at [162, 160] on li "Align to End of Previous Day" at bounding box center [152, 160] width 120 height 19
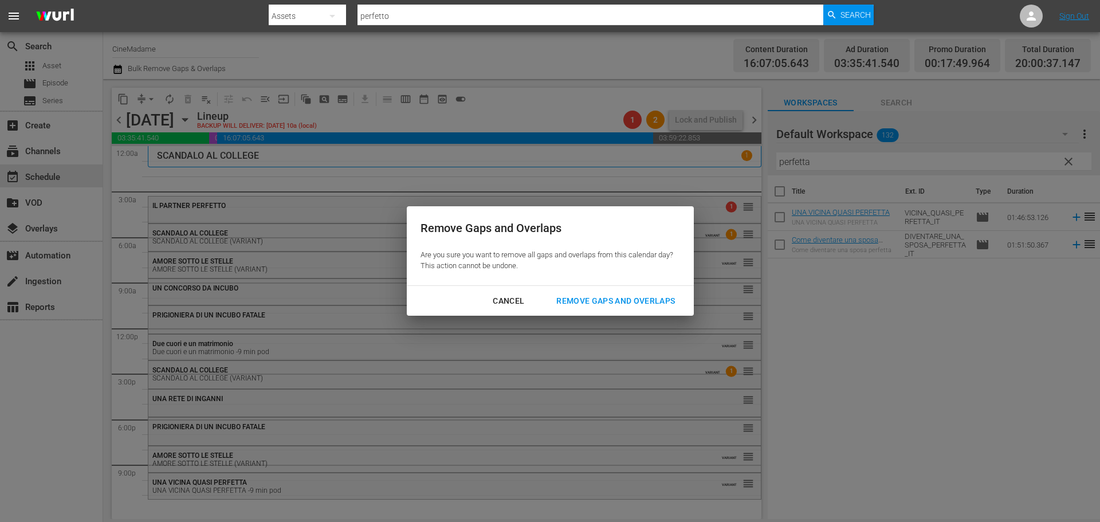
click at [623, 292] on button "Remove Gaps and Overlaps" at bounding box center [615, 300] width 146 height 21
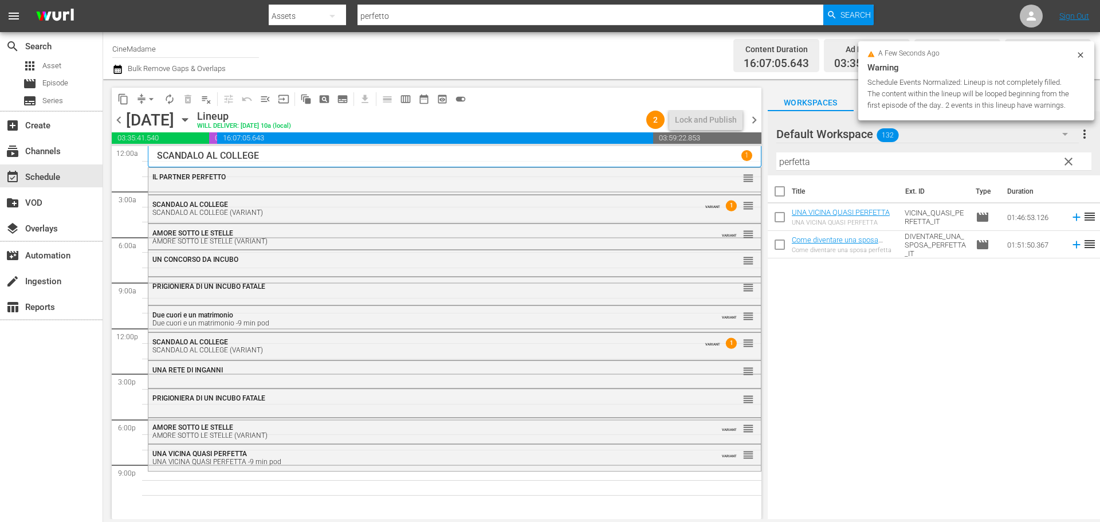
click at [342, 460] on div "UNA VICINA QUASI PERFETTA -9 min pod" at bounding box center [423, 462] width 542 height 8
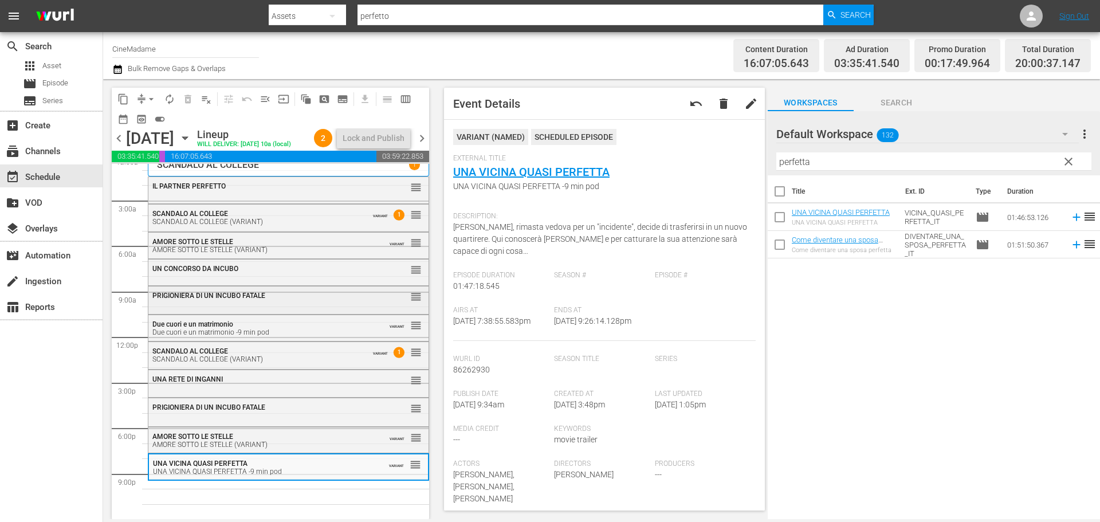
scroll to position [29, 0]
click at [871, 175] on div "Filter by Title perfetta" at bounding box center [933, 161] width 315 height 27
click at [875, 166] on input "perfetta" at bounding box center [933, 161] width 315 height 18
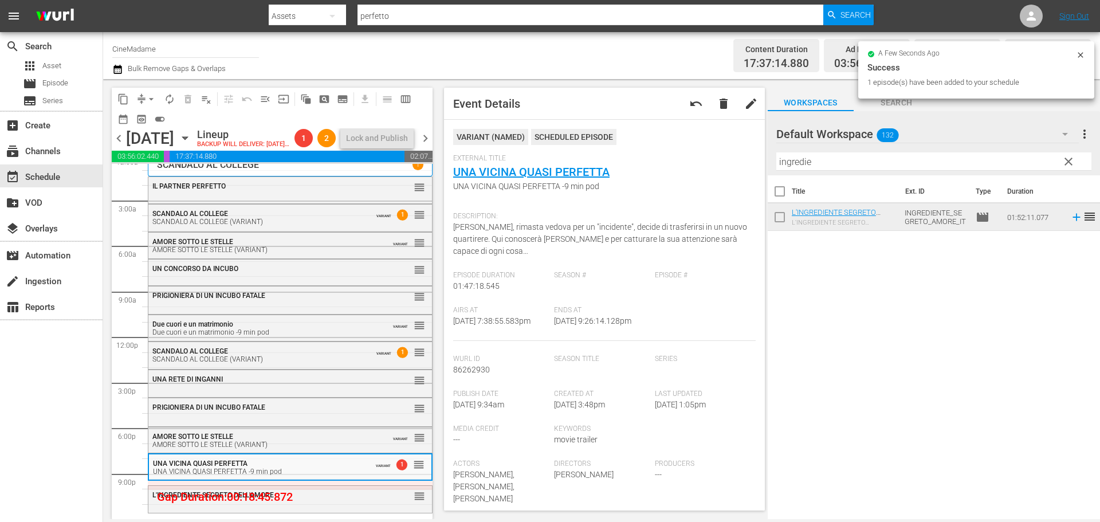
click at [847, 167] on input "ingredie" at bounding box center [933, 161] width 315 height 18
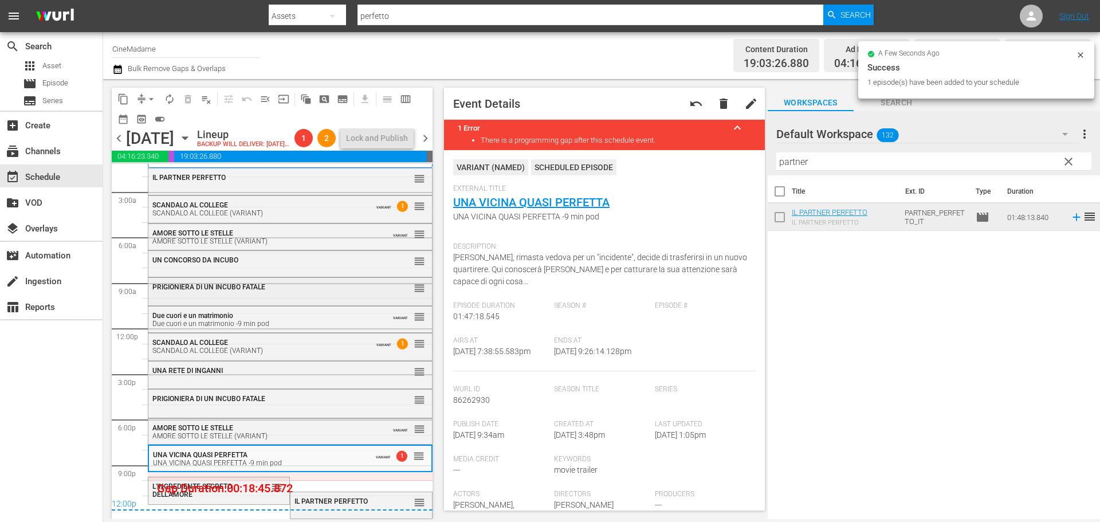
scroll to position [37, 0]
click at [145, 95] on button "arrow_drop_down" at bounding box center [151, 99] width 18 height 18
click at [176, 170] on ul "Align to Midnight Align to First Episode Align to End of Previous Day" at bounding box center [152, 141] width 120 height 66
click at [184, 167] on li "Align to End of Previous Day" at bounding box center [152, 160] width 120 height 19
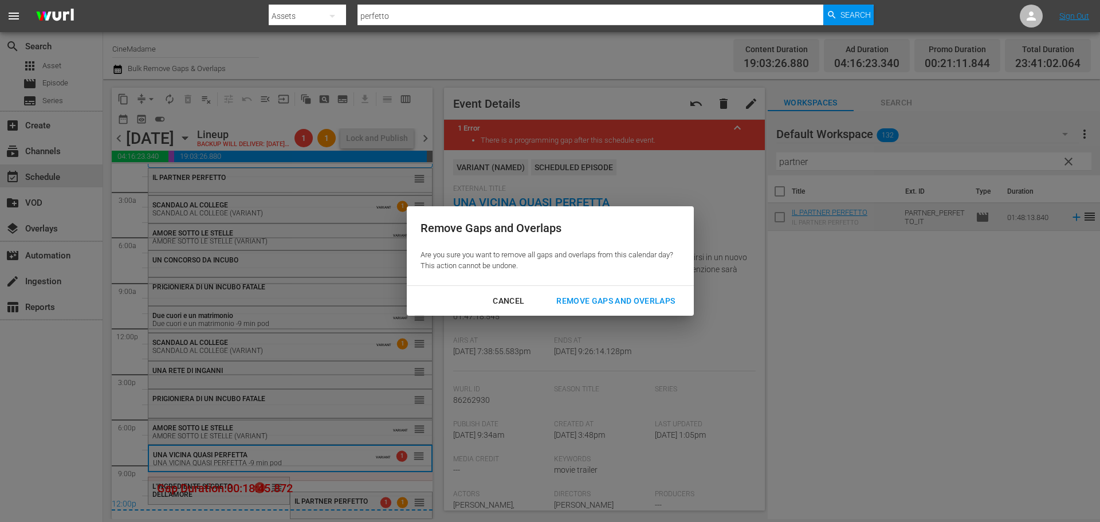
click at [606, 309] on button "Remove Gaps and Overlaps" at bounding box center [615, 300] width 146 height 21
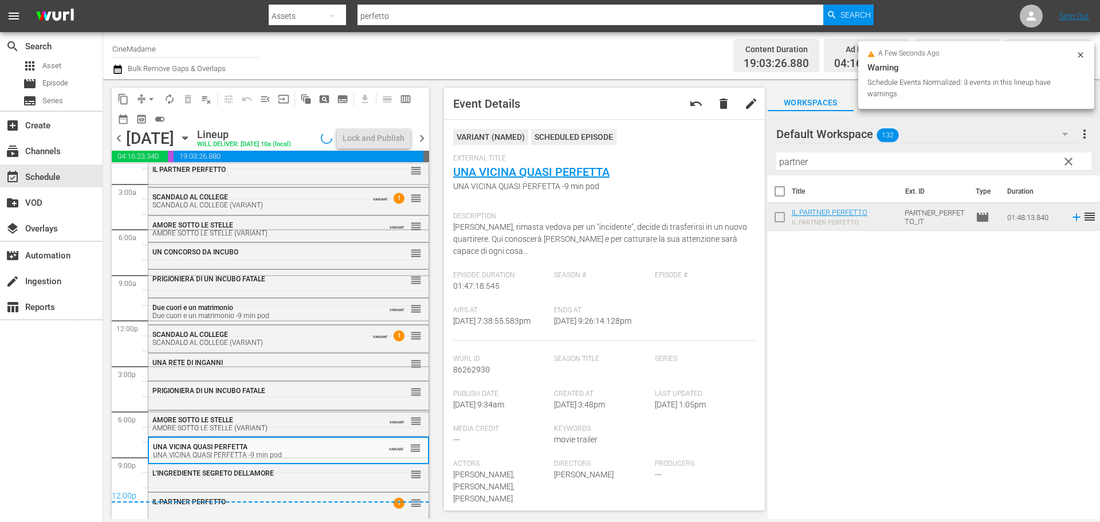
scroll to position [41, 0]
click at [241, 483] on div "L'INGREDIENTE SEGRETO DELL'AMORE reorder" at bounding box center [288, 473] width 280 height 19
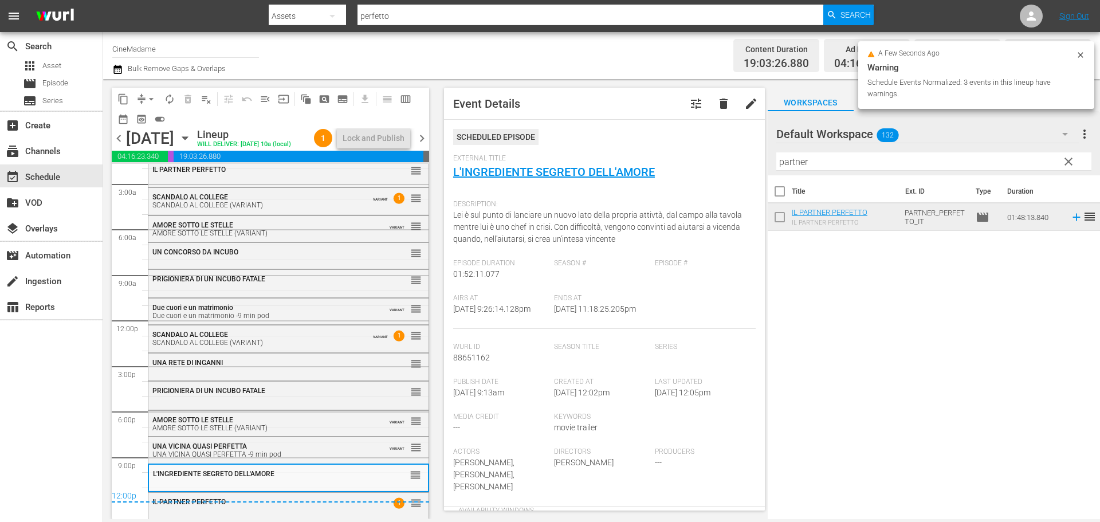
scroll to position [286, 0]
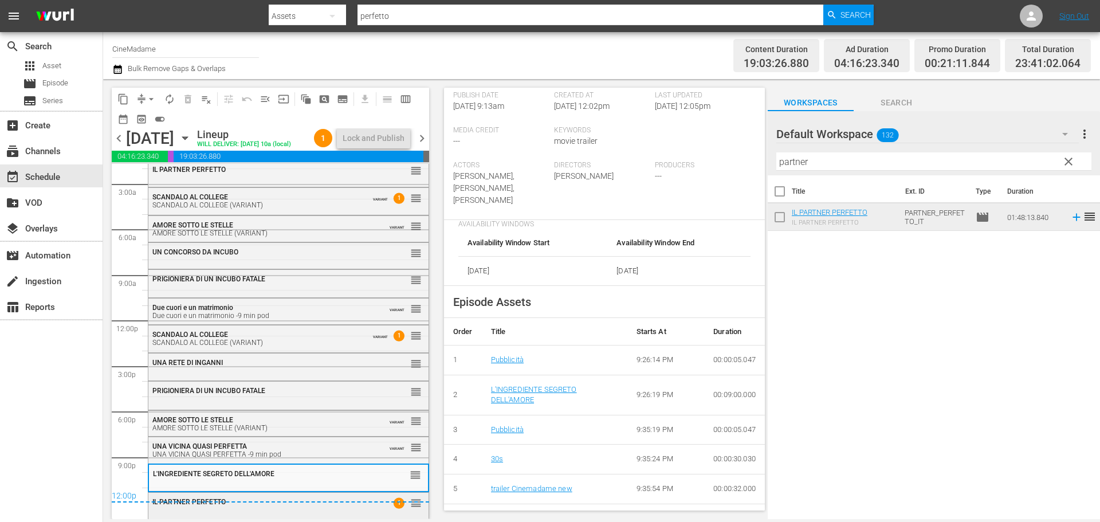
click at [310, 512] on div "IL PARTNER PERFETTO 1 reorder" at bounding box center [288, 502] width 280 height 19
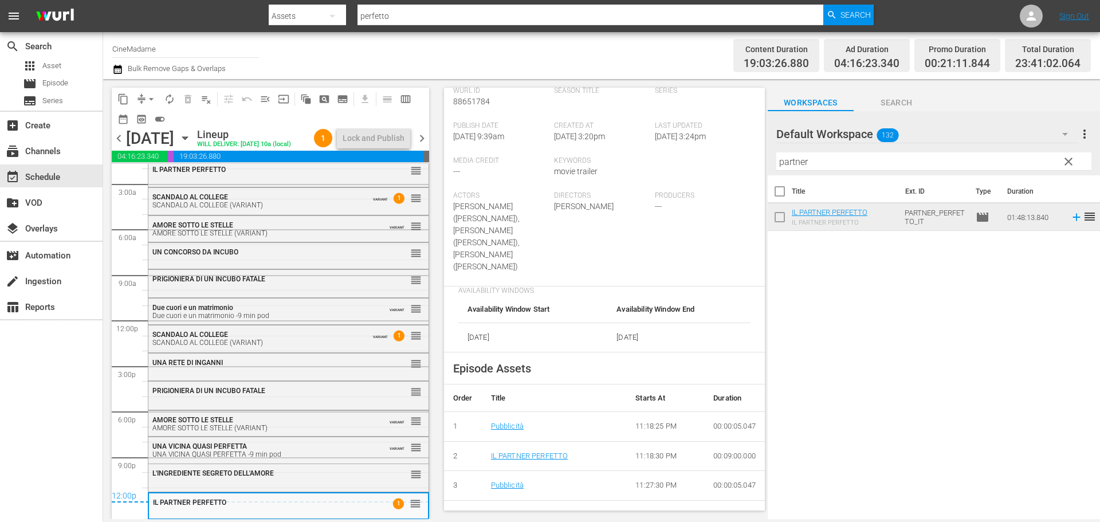
click at [422, 145] on span "chevron_right" at bounding box center [422, 138] width 14 height 14
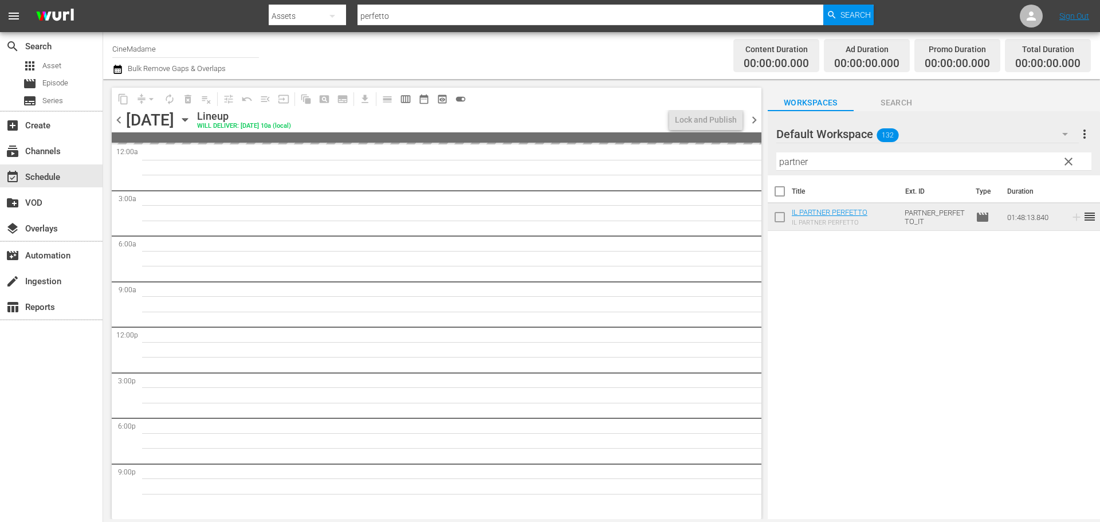
click at [126, 125] on div "Wednesday, September 24th" at bounding box center [150, 120] width 48 height 19
click at [120, 124] on span "chevron_left" at bounding box center [119, 120] width 14 height 14
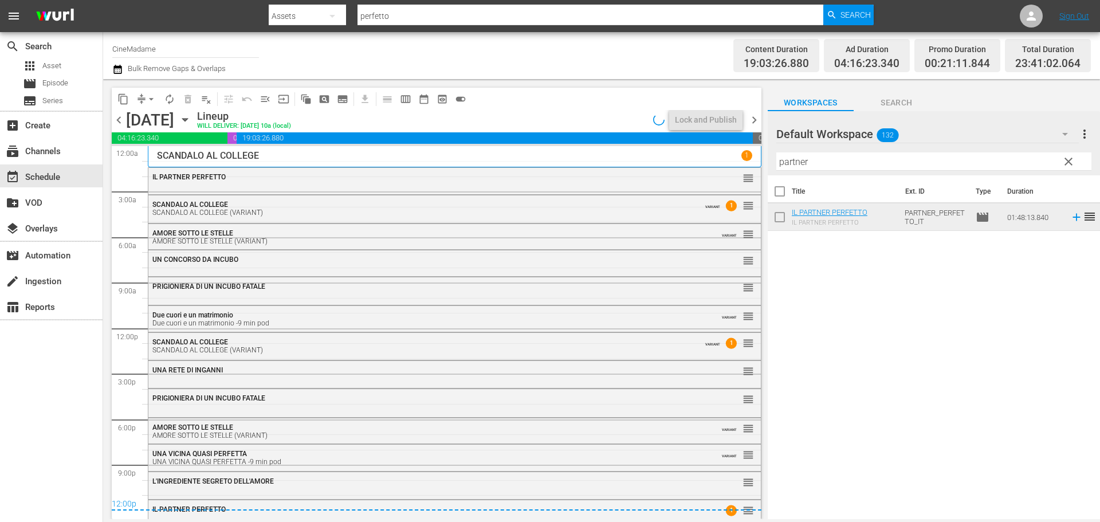
click at [750, 116] on span "chevron_right" at bounding box center [754, 120] width 14 height 14
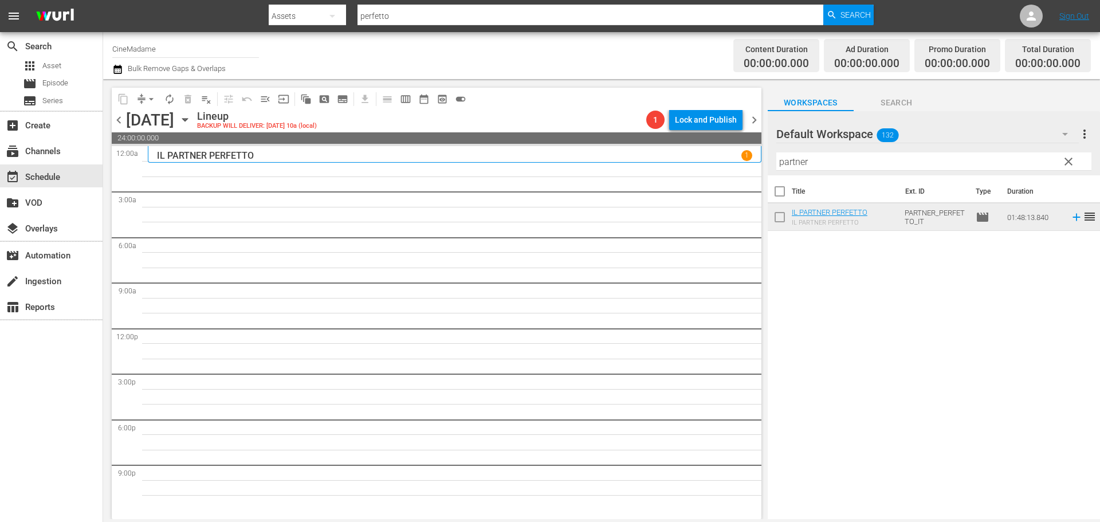
click at [843, 159] on input "partner" at bounding box center [933, 161] width 315 height 18
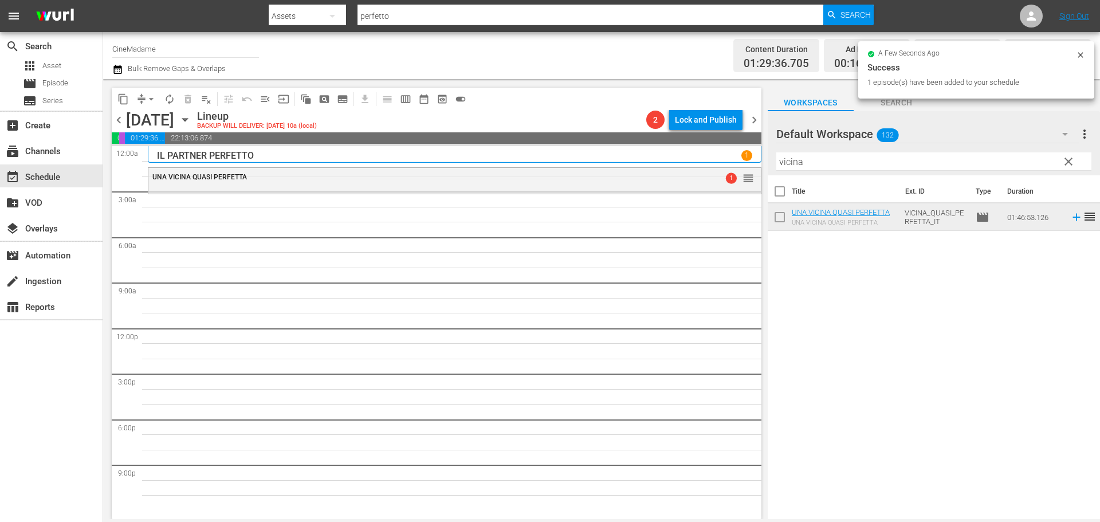
click at [853, 158] on input "vicina" at bounding box center [933, 161] width 315 height 18
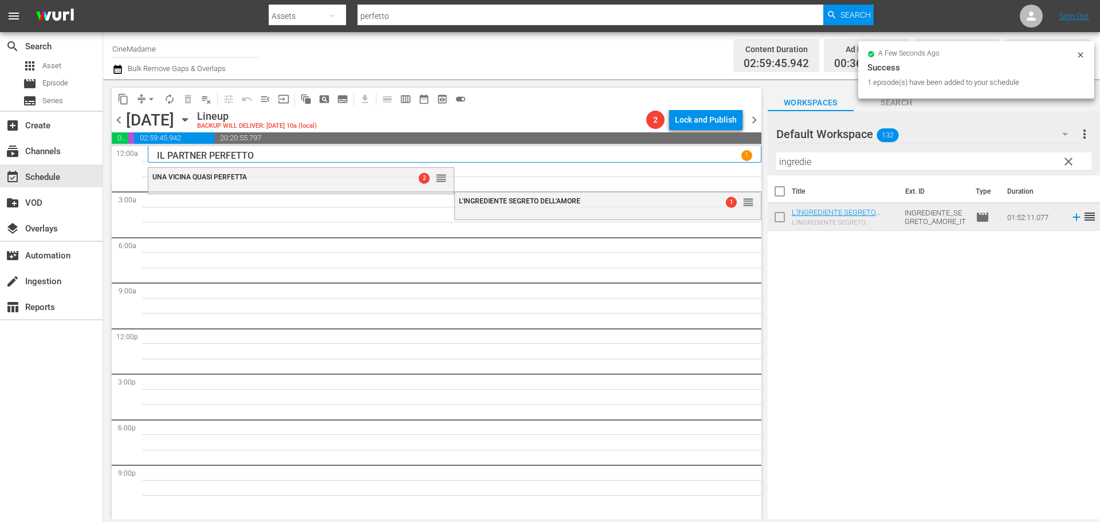
click at [859, 174] on div "Filter by Title ingredie" at bounding box center [933, 161] width 315 height 27
click at [836, 147] on div at bounding box center [817, 134] width 82 height 29
click at [835, 147] on div at bounding box center [817, 134] width 82 height 29
click at [823, 159] on input "ingredie" at bounding box center [933, 161] width 315 height 18
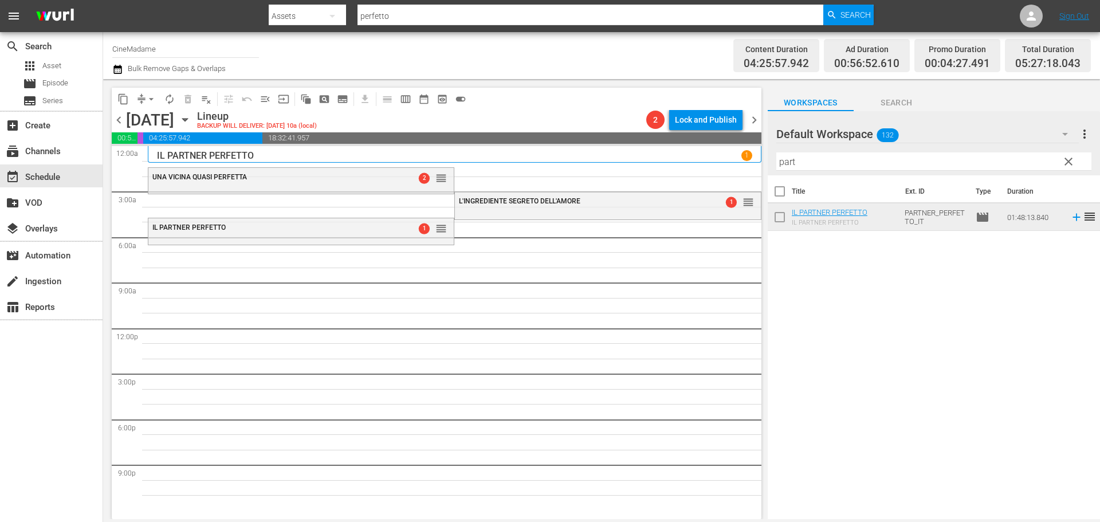
click at [814, 160] on input "part" at bounding box center [933, 161] width 315 height 18
drag, startPoint x: 896, startPoint y: 201, endPoint x: 906, endPoint y: 208, distance: 12.4
click at [906, 208] on div "Title Ext. ID Type Duration UN CONCORSO DA INCUBO UN CONCORSO DA INCUBO CONCORS…" at bounding box center [933, 203] width 332 height 56
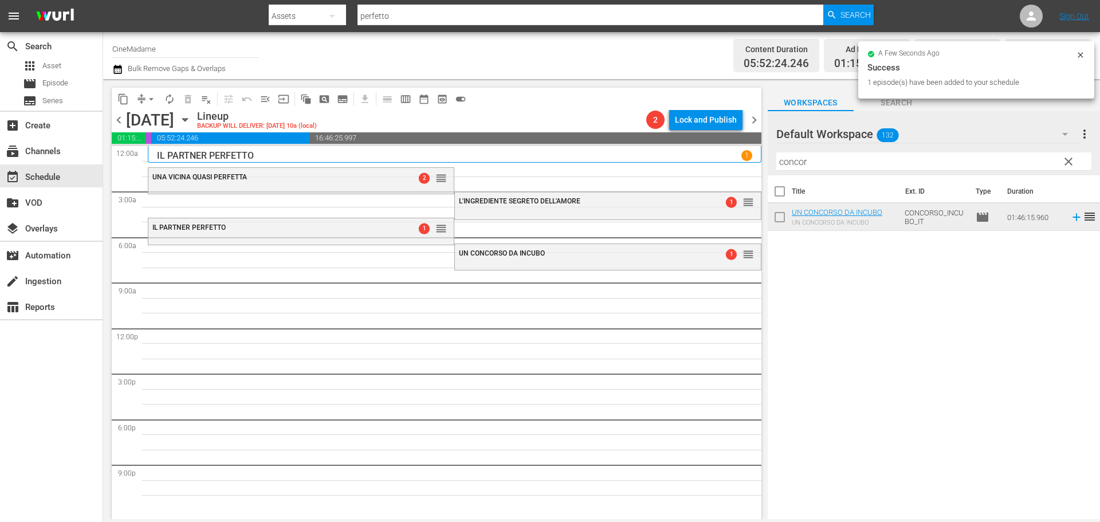
click at [805, 164] on input "concor" at bounding box center [933, 161] width 315 height 18
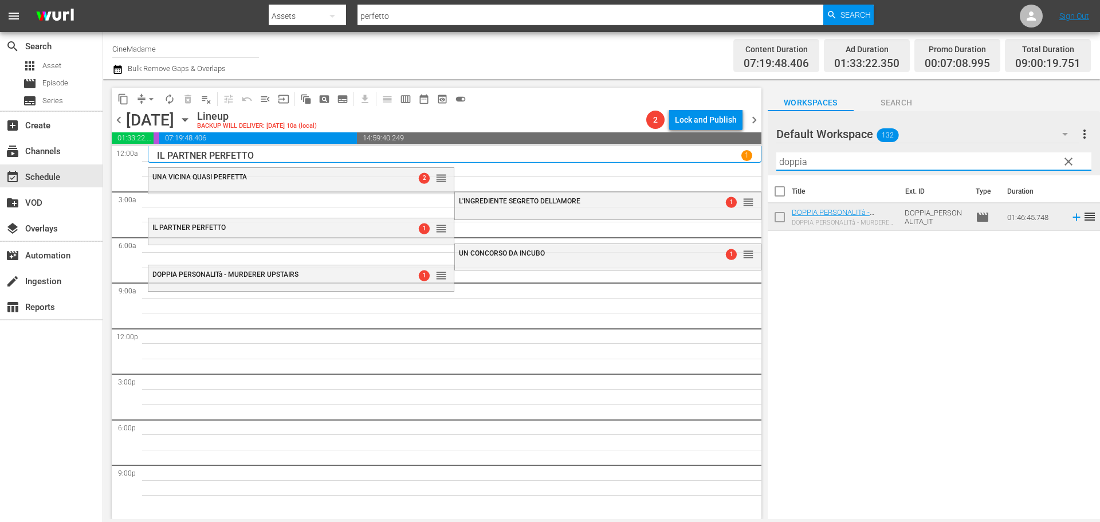
click at [826, 155] on input "doppia" at bounding box center [933, 161] width 315 height 18
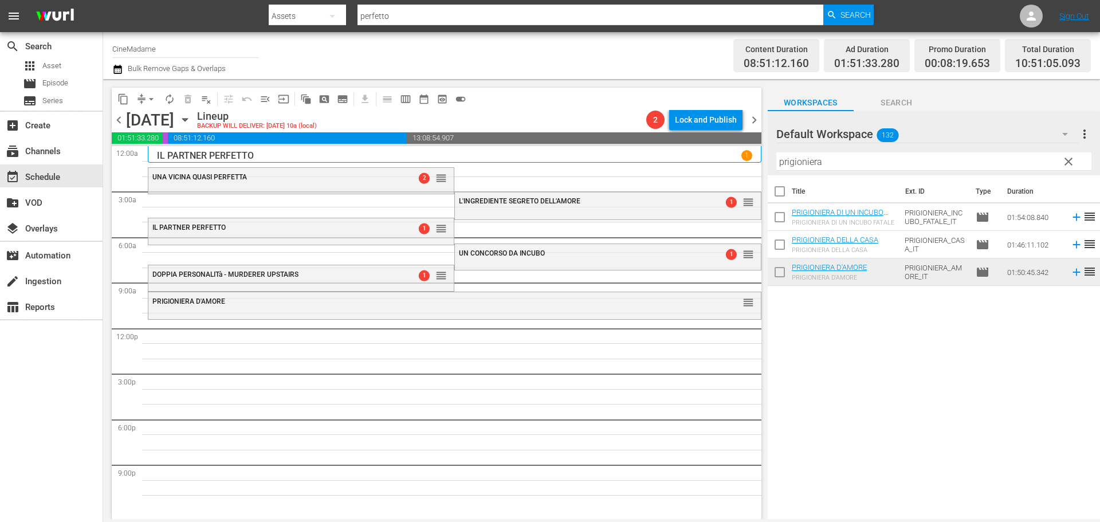
click at [853, 174] on div "Filter by Title prigioniera" at bounding box center [933, 161] width 315 height 27
click at [852, 170] on input "prigioniera" at bounding box center [933, 161] width 315 height 18
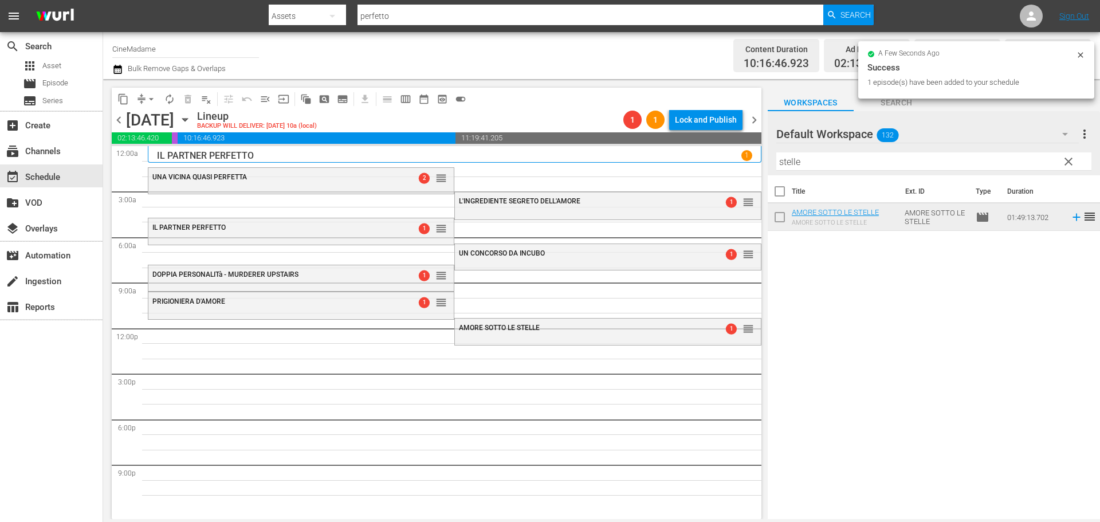
click at [820, 156] on input "stelle" at bounding box center [933, 161] width 315 height 18
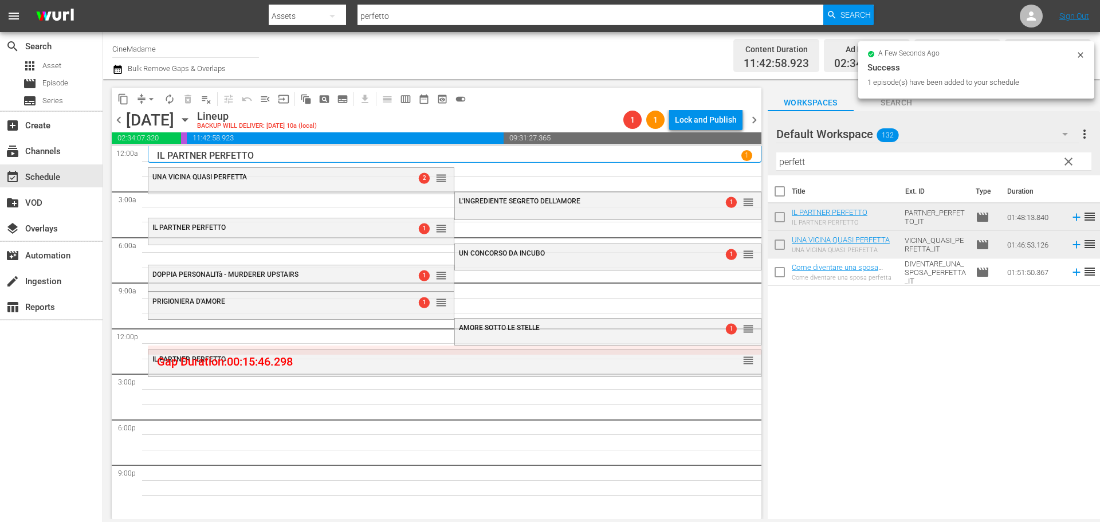
click at [855, 153] on input "perfett" at bounding box center [933, 161] width 315 height 18
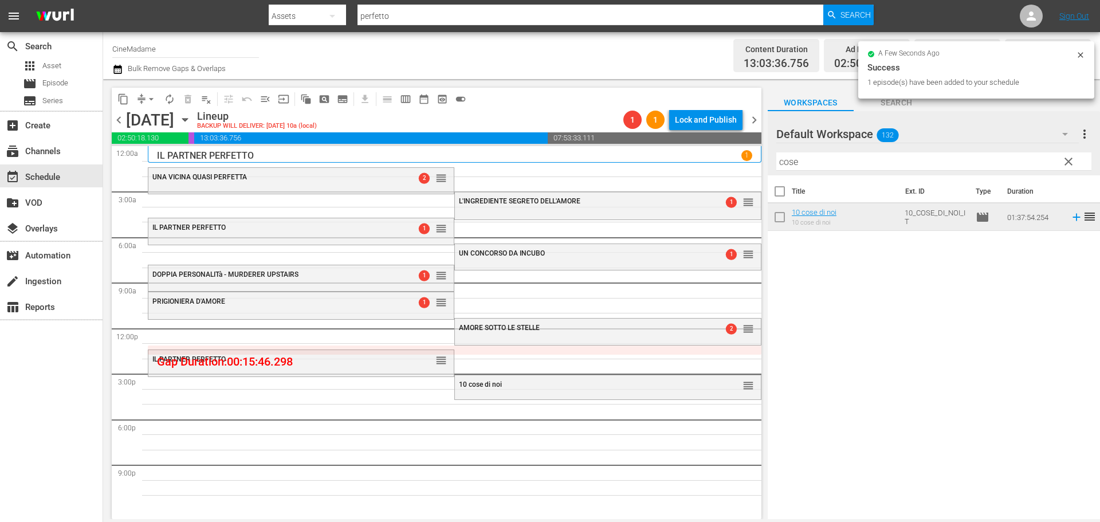
click at [818, 157] on input "cose" at bounding box center [933, 161] width 315 height 18
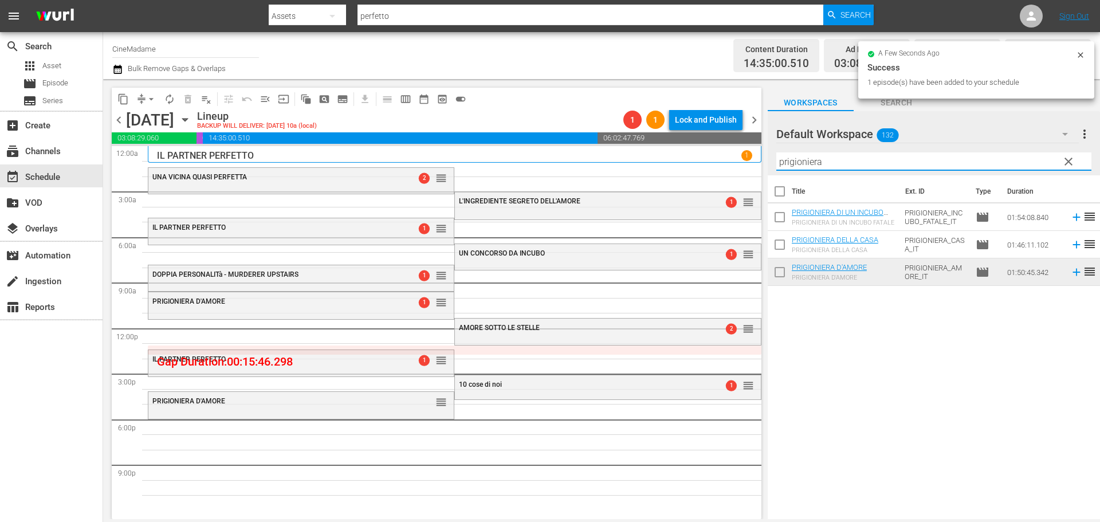
click at [860, 164] on input "prigioniera" at bounding box center [933, 161] width 315 height 18
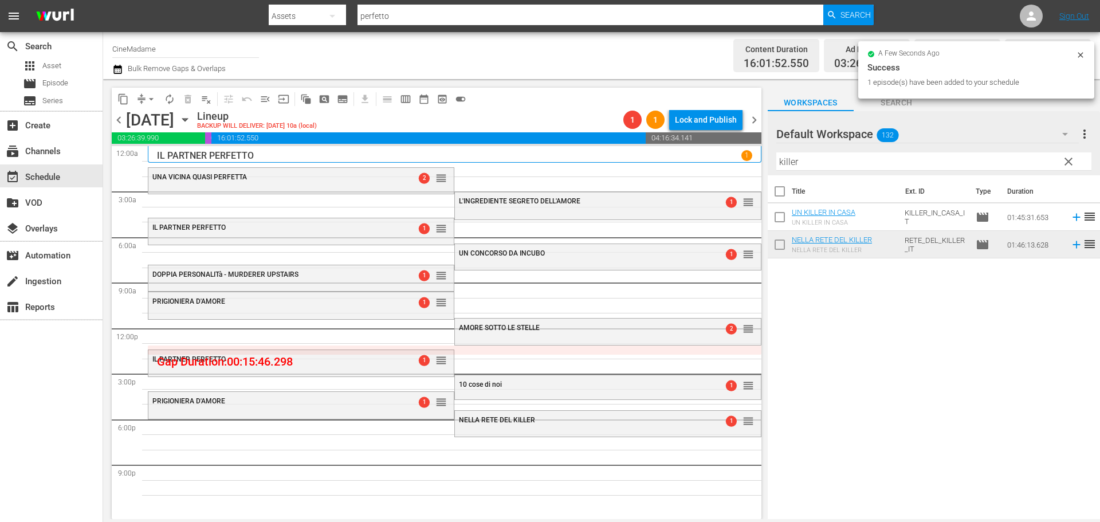
click at [872, 147] on div "Default Workspace 132" at bounding box center [927, 134] width 302 height 32
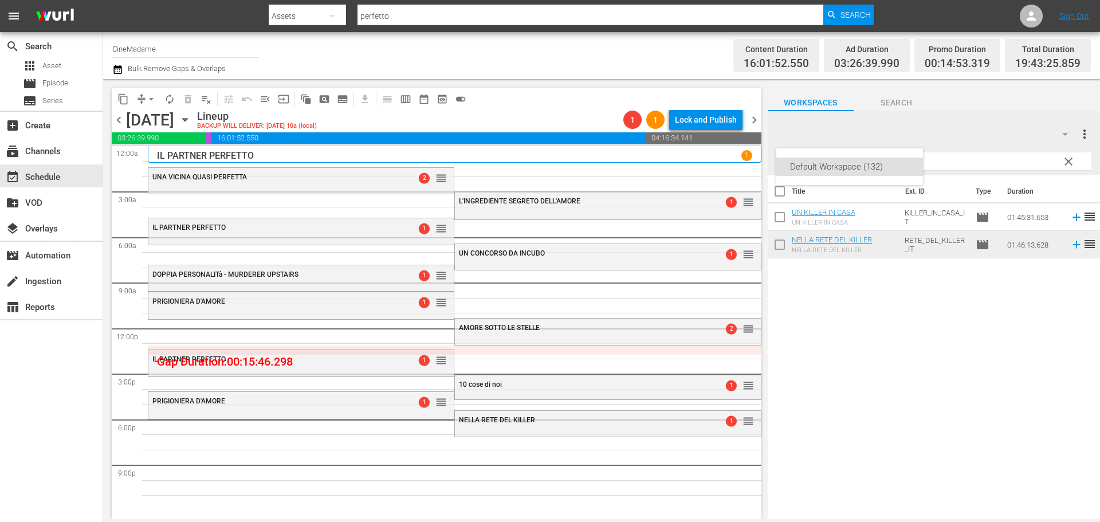
click at [857, 162] on div "Default Workspace (132)" at bounding box center [550, 261] width 1100 height 522
click at [857, 162] on input "killer" at bounding box center [933, 161] width 315 height 18
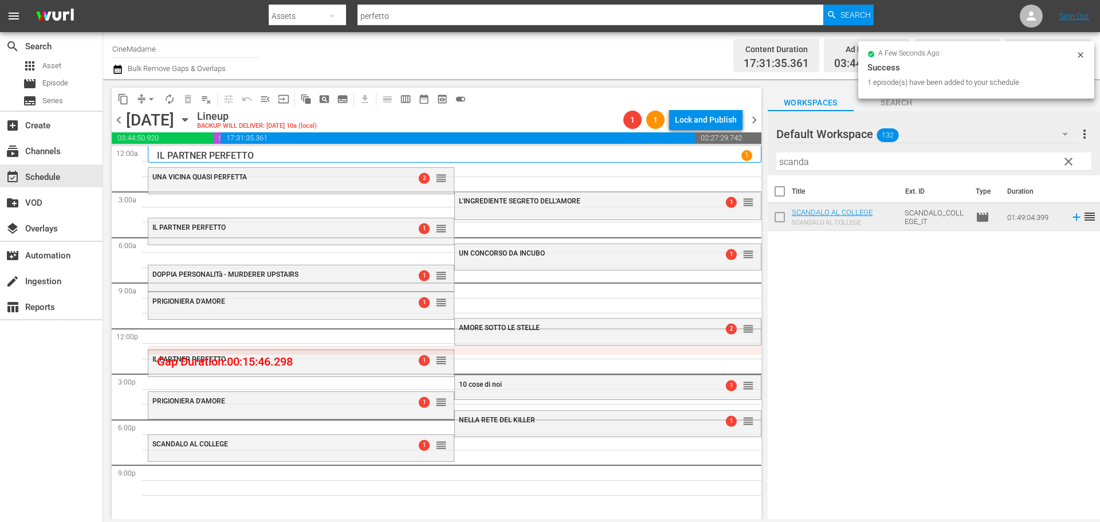
click at [147, 95] on span "arrow_drop_down" at bounding box center [150, 98] width 11 height 11
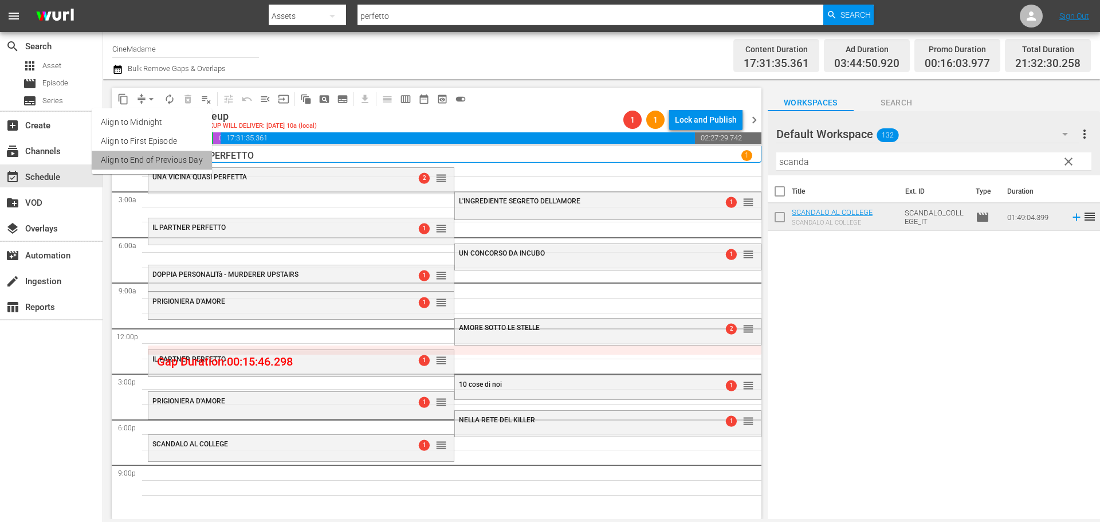
click at [158, 160] on li "Align to End of Previous Day" at bounding box center [152, 160] width 120 height 19
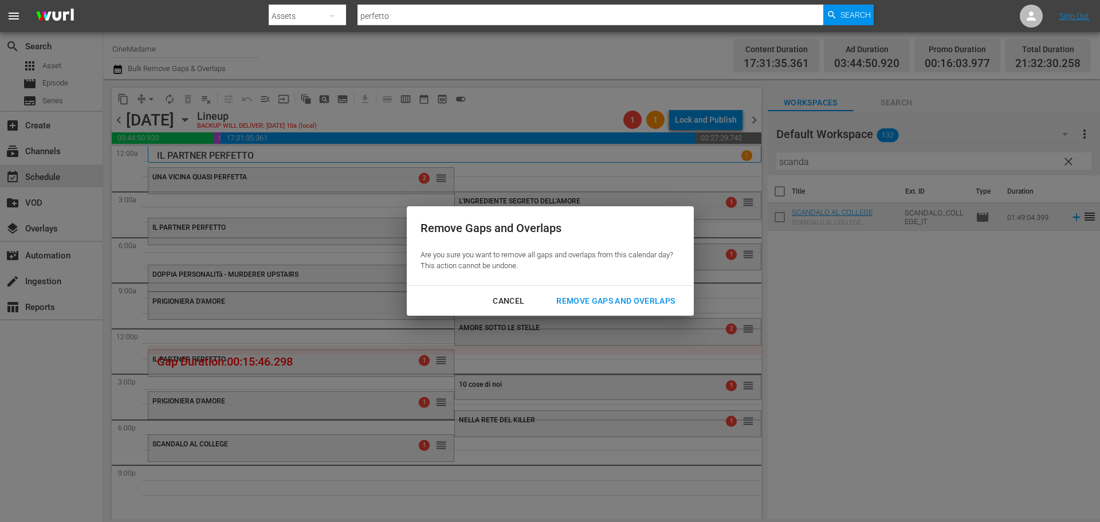
click at [600, 298] on div "Remove Gaps and Overlaps" at bounding box center [615, 301] width 137 height 14
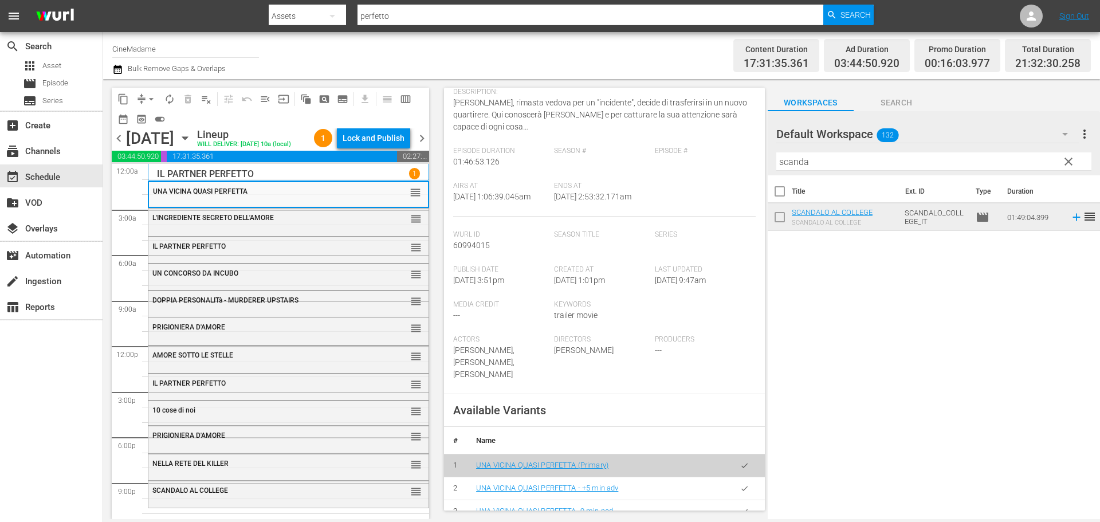
scroll to position [286, 0]
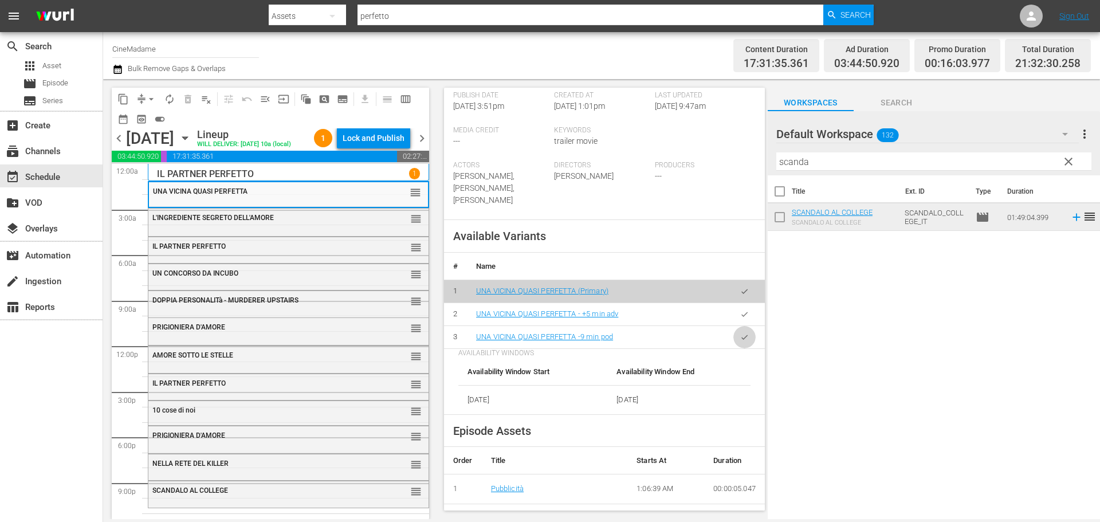
click at [740, 333] on icon "button" at bounding box center [744, 337] width 9 height 9
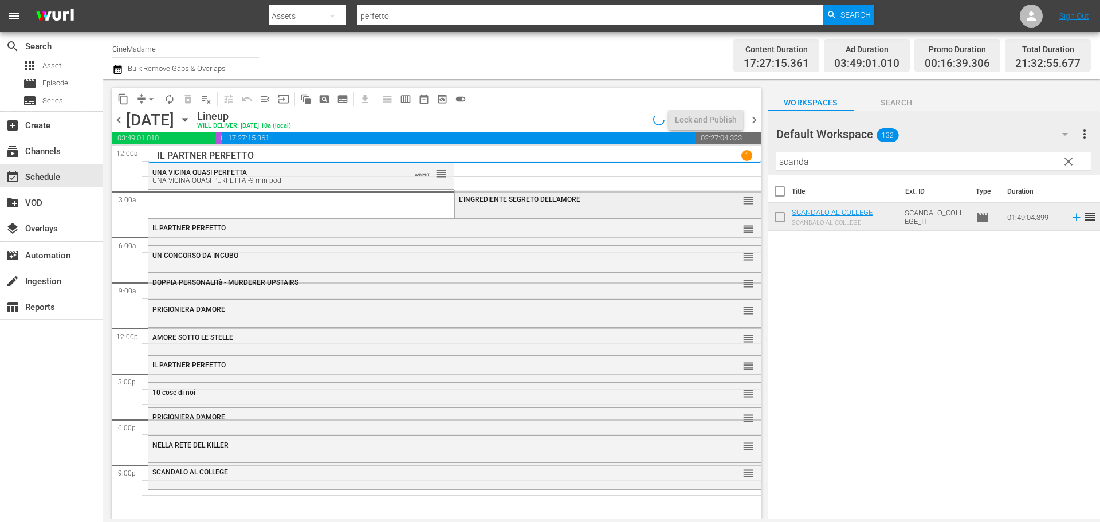
click at [456, 210] on div "L'INGREDIENTE SEGRETO DELL'AMORE reorder" at bounding box center [607, 202] width 305 height 25
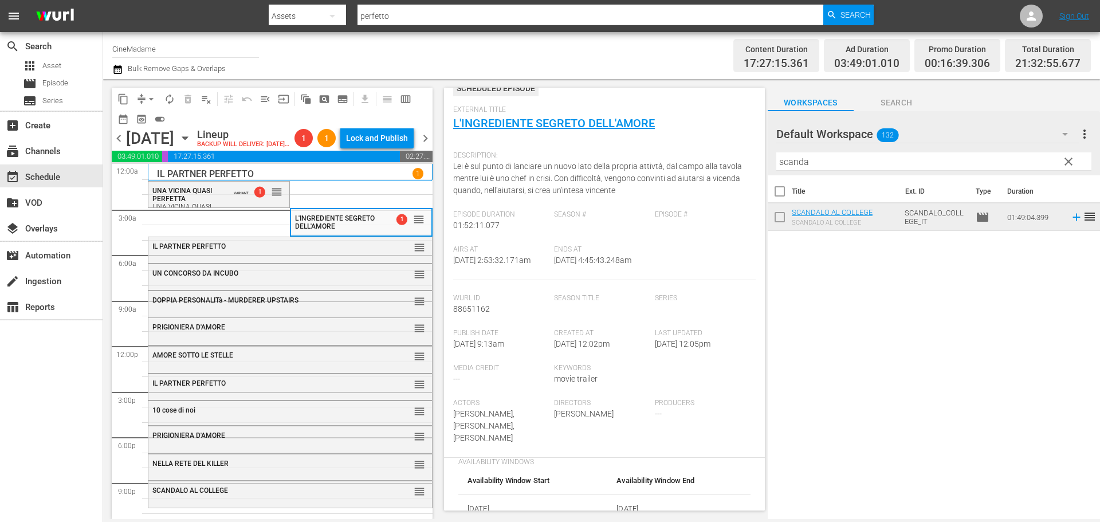
scroll to position [229, 0]
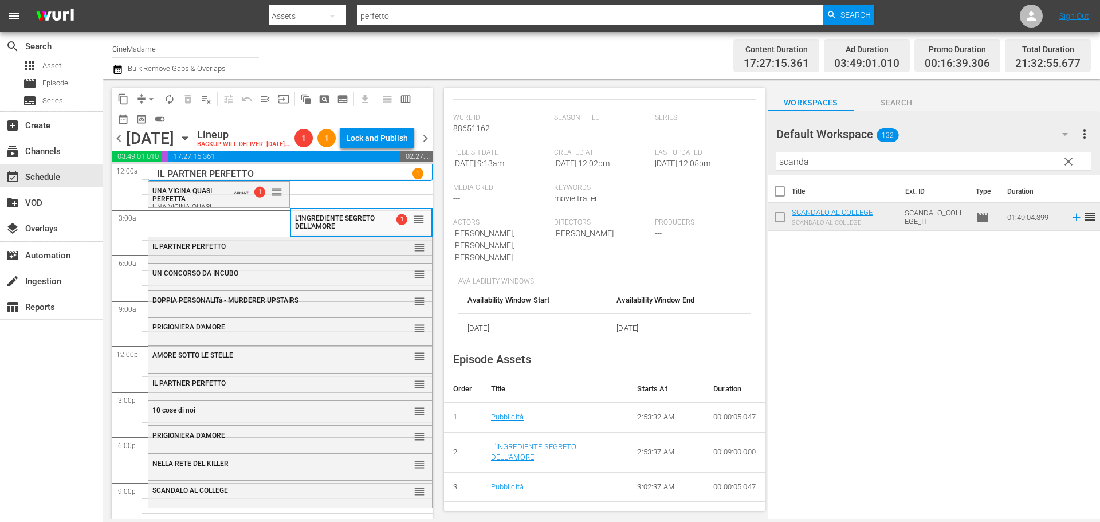
click at [347, 250] on div "IL PARTNER PERFETTO" at bounding box center [261, 246] width 219 height 8
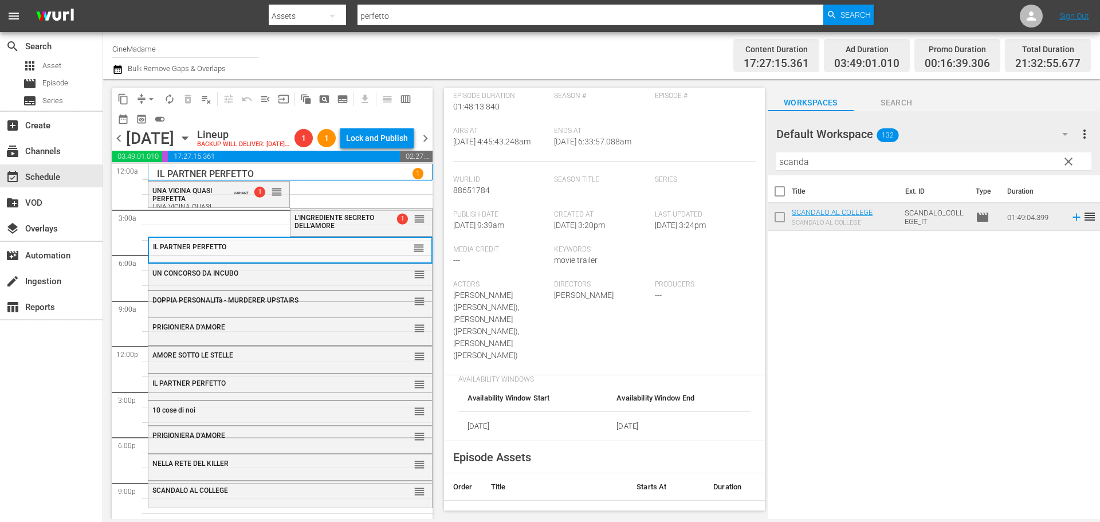
scroll to position [286, 0]
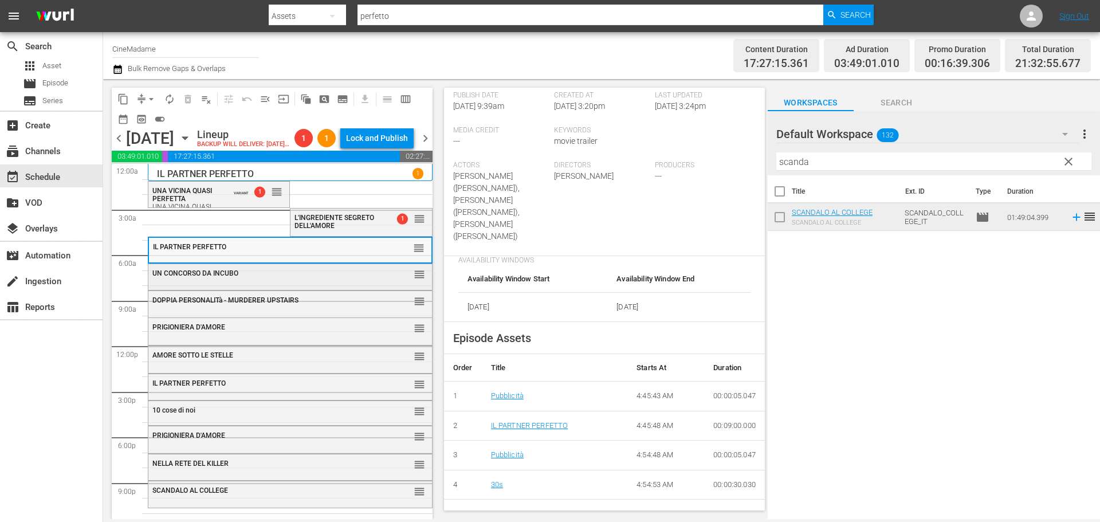
click at [362, 284] on div "UN CONCORSO DA INCUBO reorder" at bounding box center [290, 273] width 284 height 19
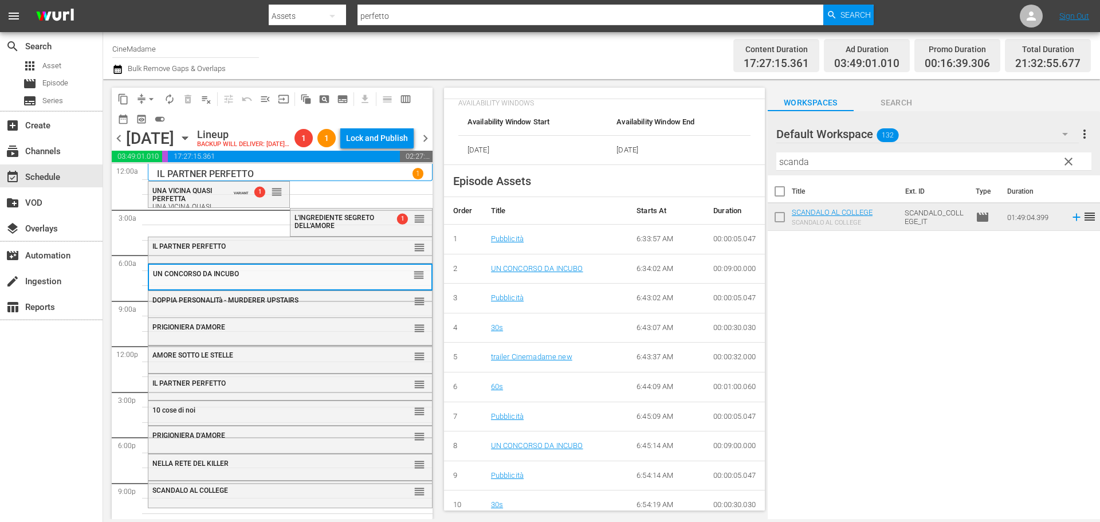
scroll to position [401, 0]
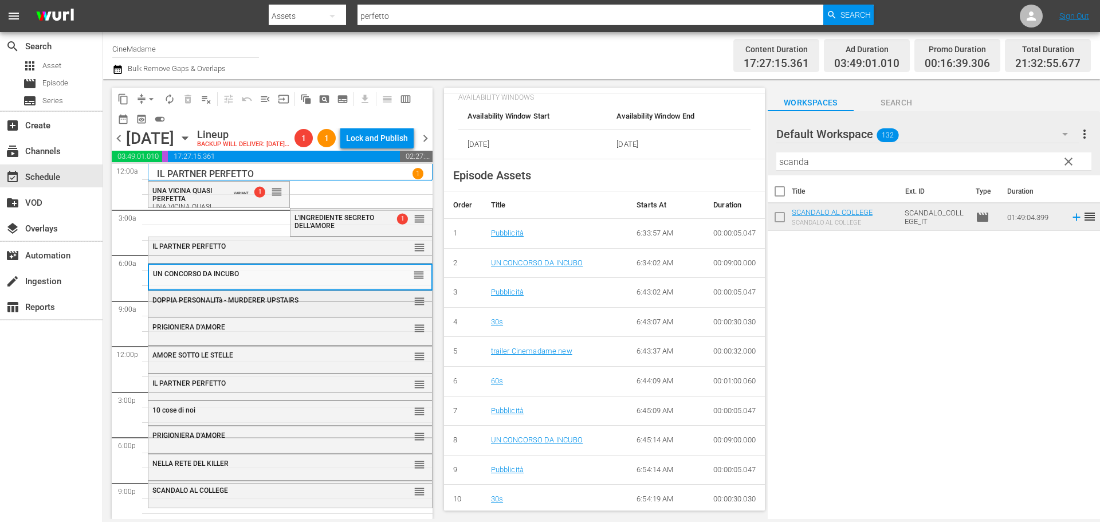
click at [317, 304] on div "DOPPIA PERSONALITà - MURDERER UPSTAIRS" at bounding box center [261, 299] width 219 height 9
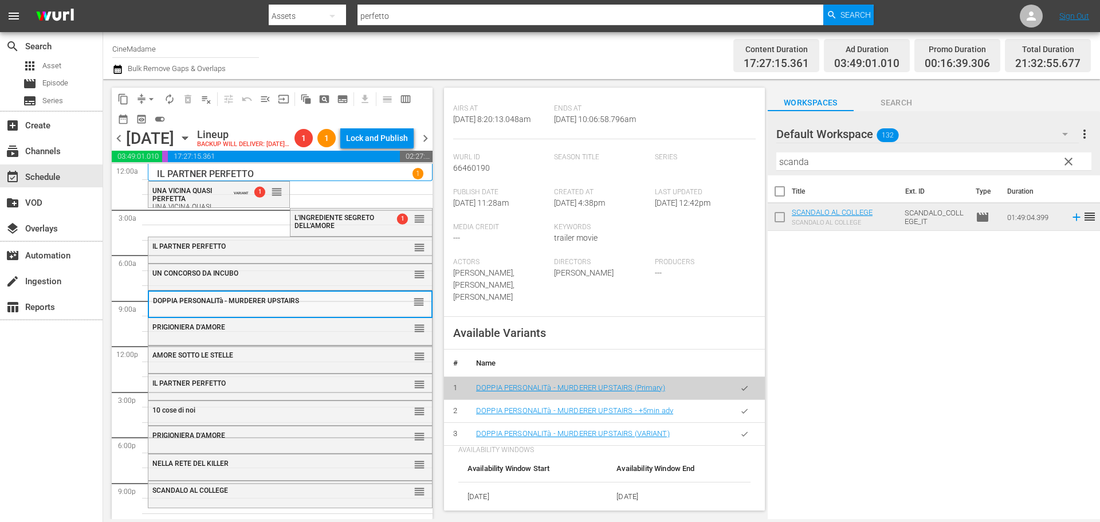
scroll to position [286, 0]
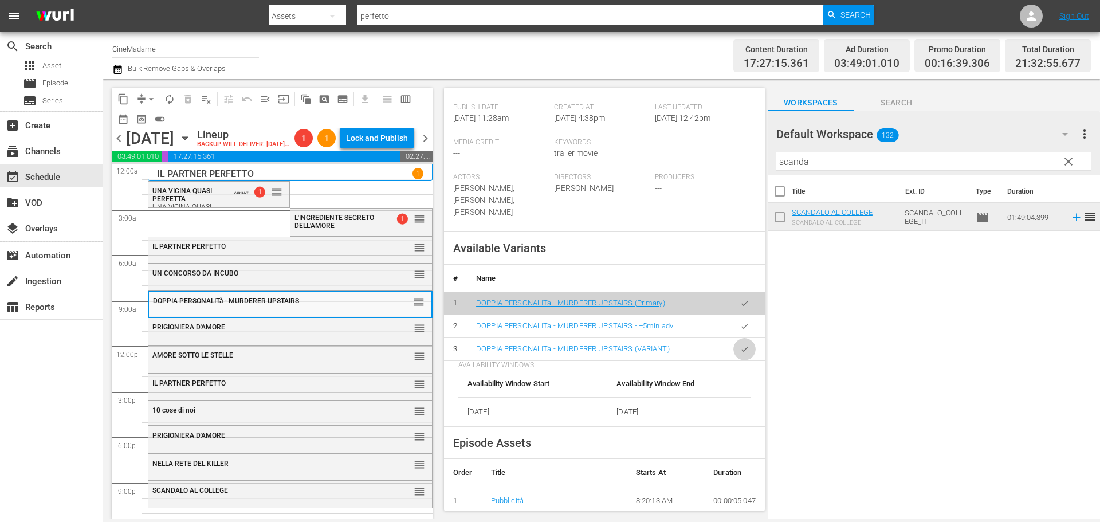
click at [740, 363] on button "button" at bounding box center [744, 361] width 22 height 22
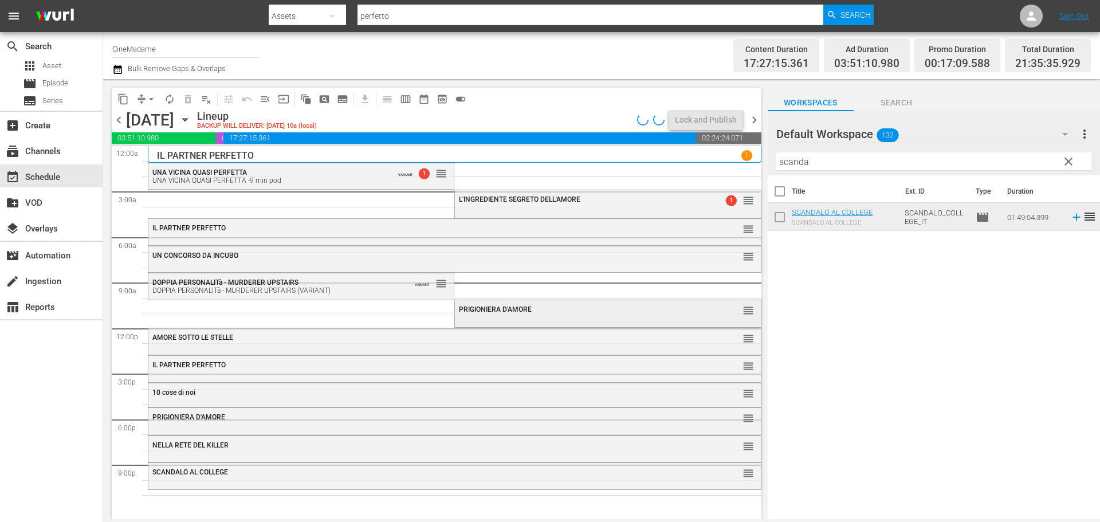
click at [523, 316] on div "PRIGIONIERA D'AMORE reorder" at bounding box center [607, 309] width 305 height 19
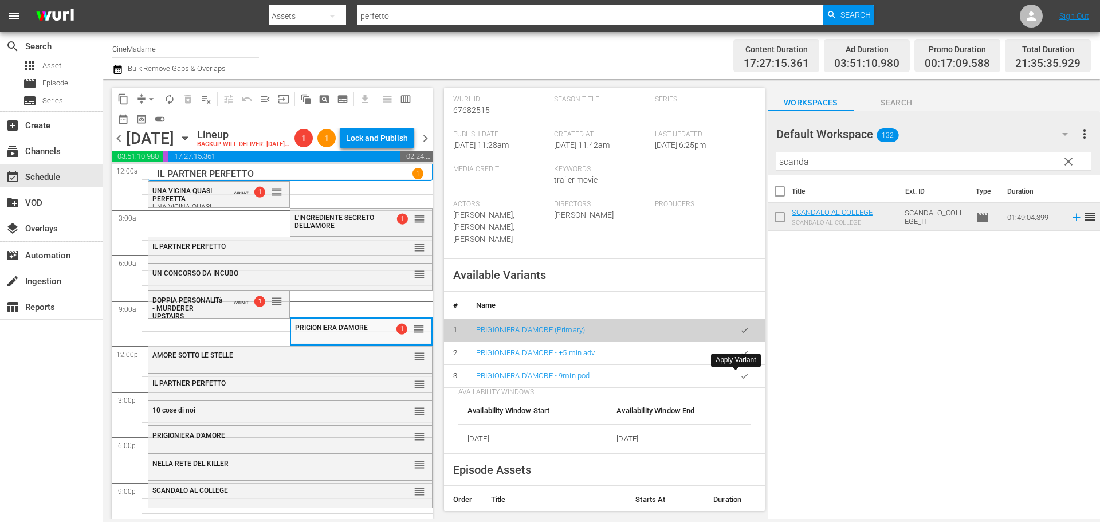
click at [743, 371] on button "button" at bounding box center [744, 376] width 22 height 22
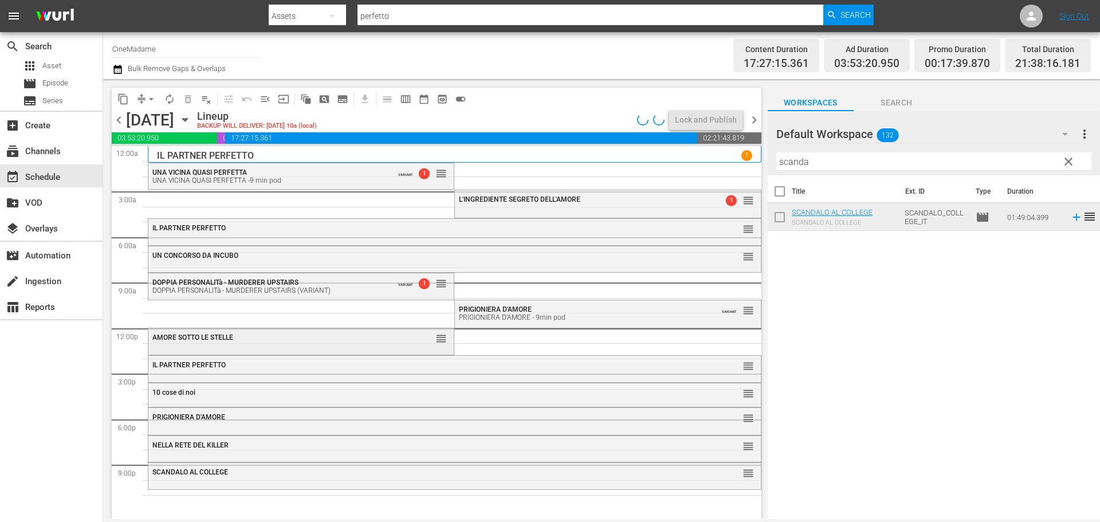
click at [314, 346] on div "AMORE SOTTO LE STELLE reorder" at bounding box center [300, 337] width 305 height 19
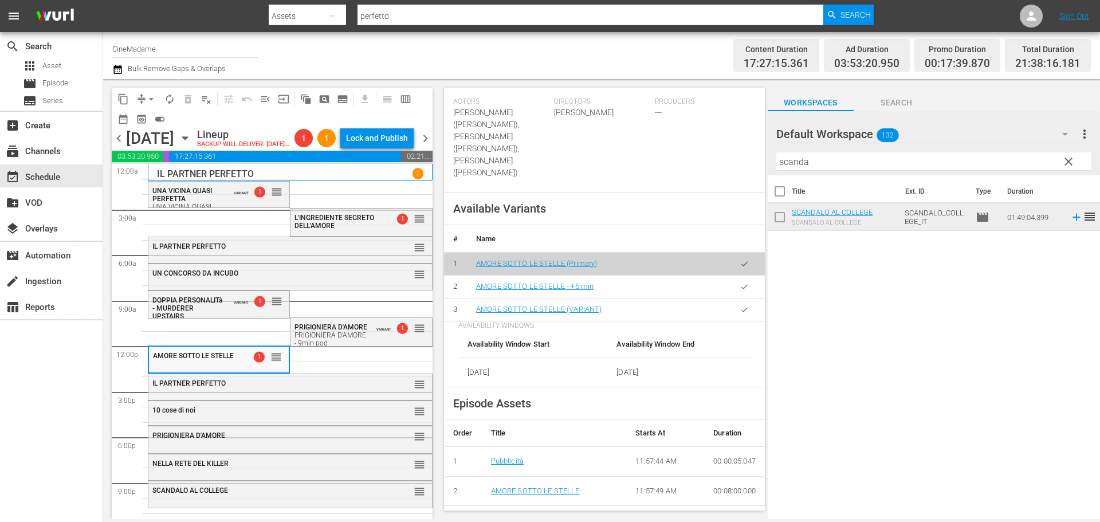
scroll to position [401, 0]
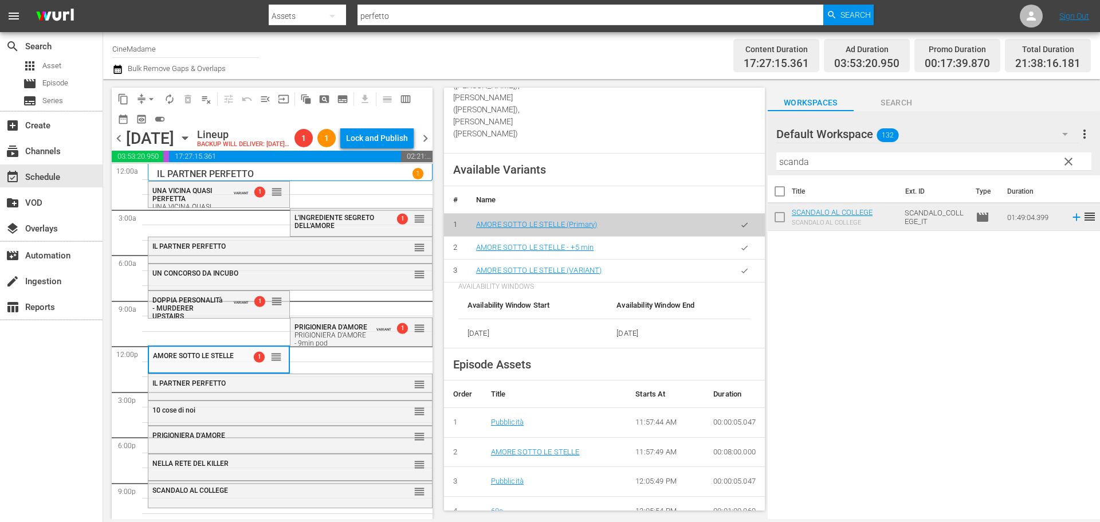
click at [740, 266] on icon "button" at bounding box center [744, 270] width 9 height 9
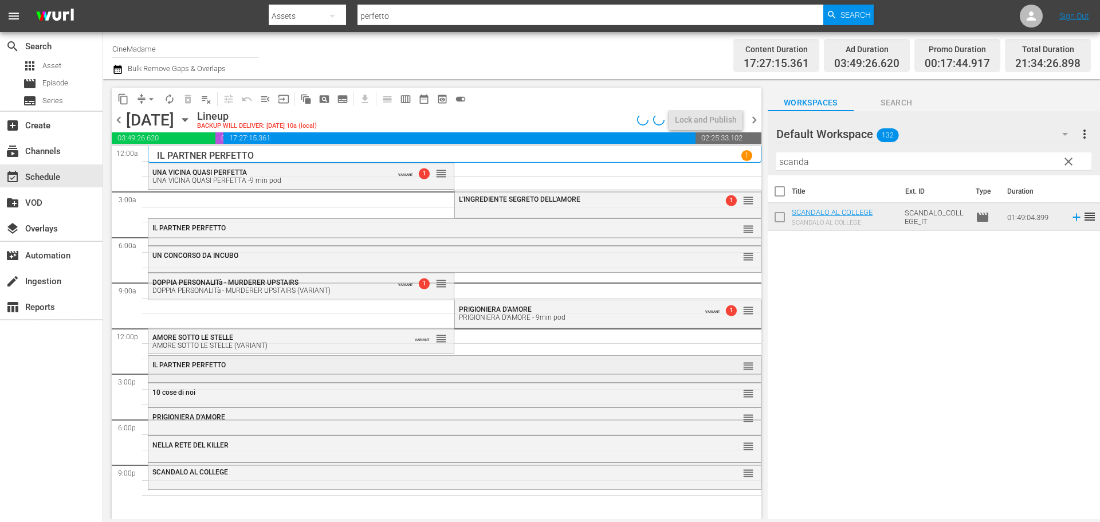
click at [506, 374] on div "IL PARTNER PERFETTO reorder" at bounding box center [454, 365] width 612 height 19
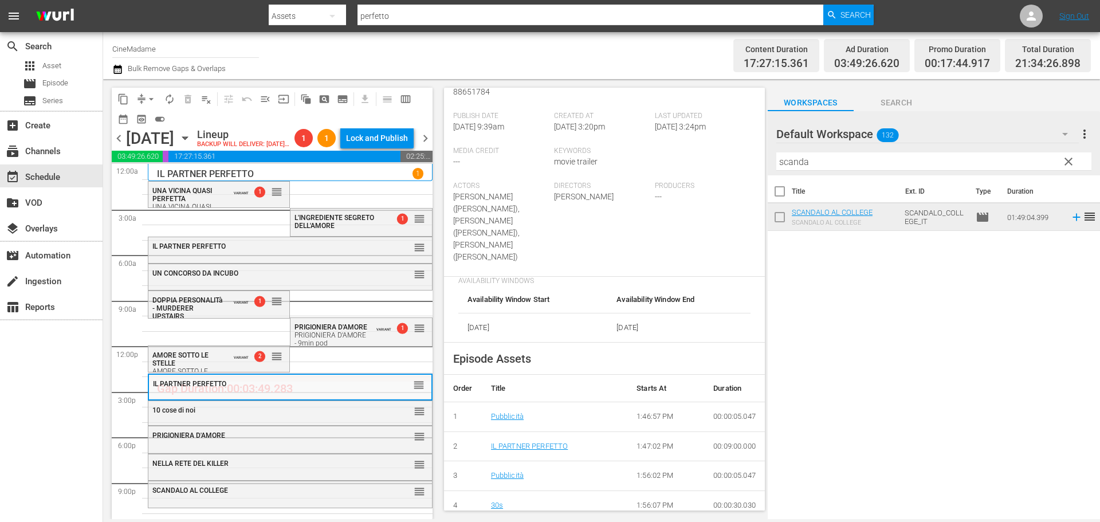
scroll to position [286, 0]
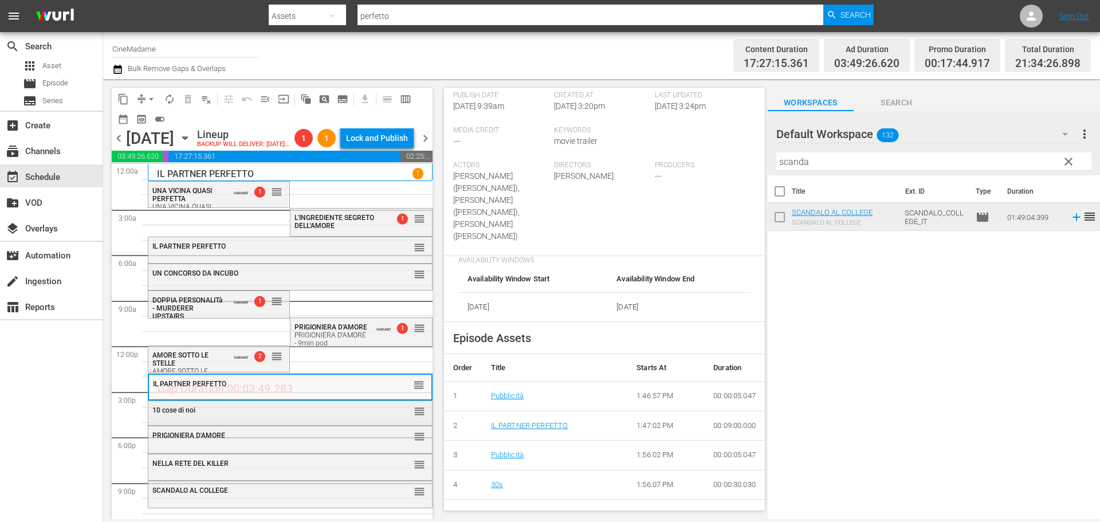
click at [341, 422] on div "10 cose di noi reorder" at bounding box center [290, 411] width 284 height 21
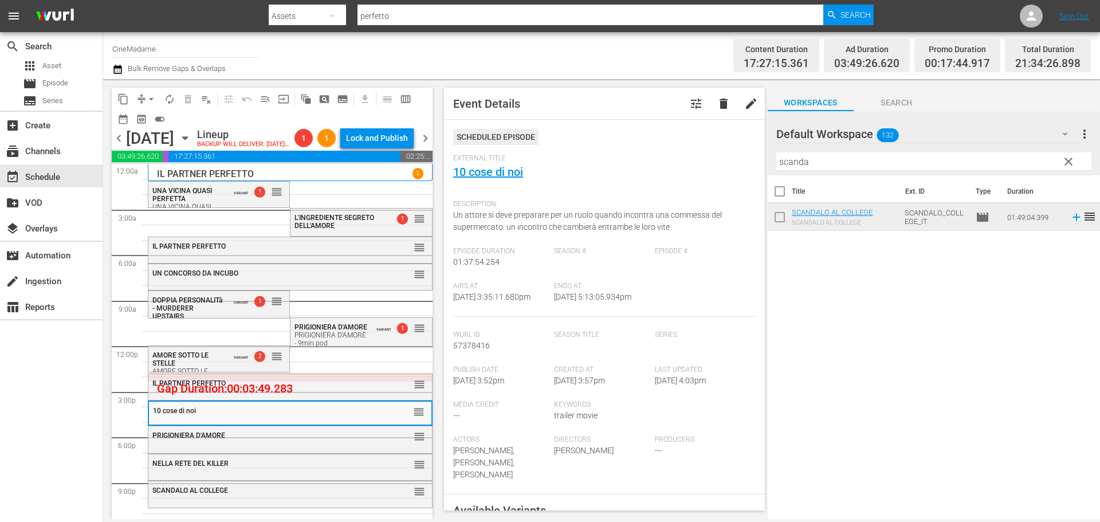
scroll to position [229, 0]
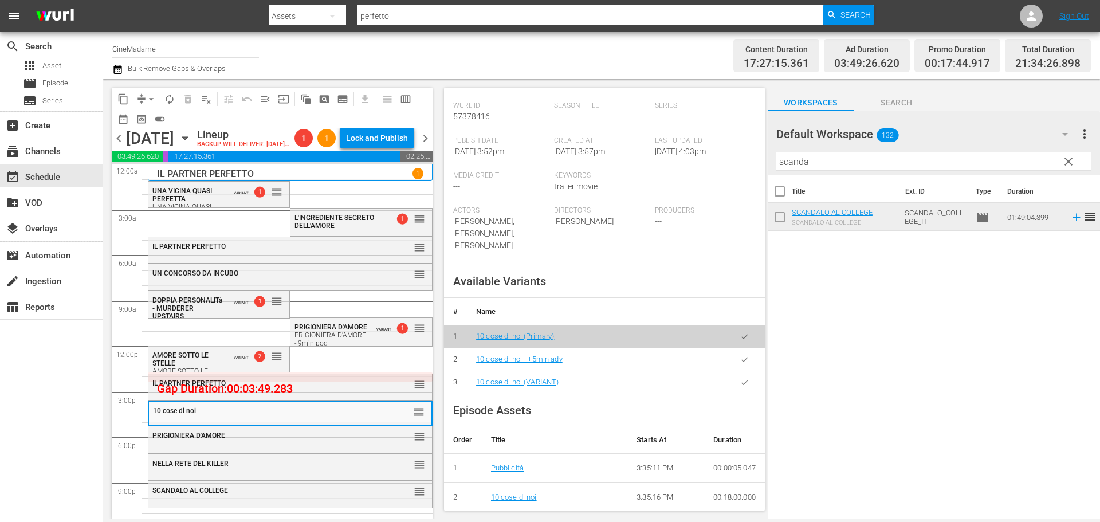
click at [745, 384] on button "button" at bounding box center [744, 382] width 22 height 22
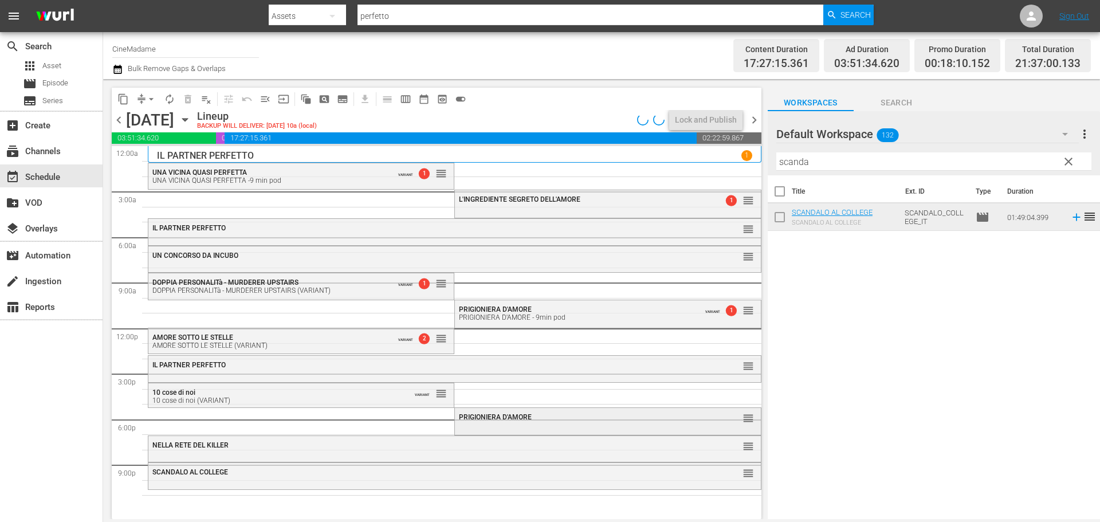
click at [514, 420] on span "PRIGIONIERA D'AMORE" at bounding box center [495, 417] width 73 height 8
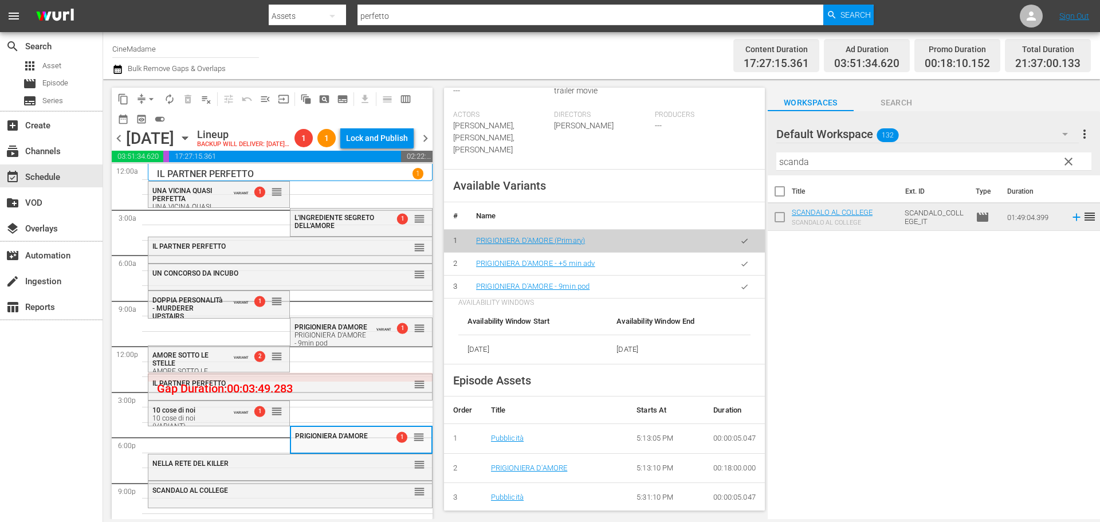
scroll to position [401, 0]
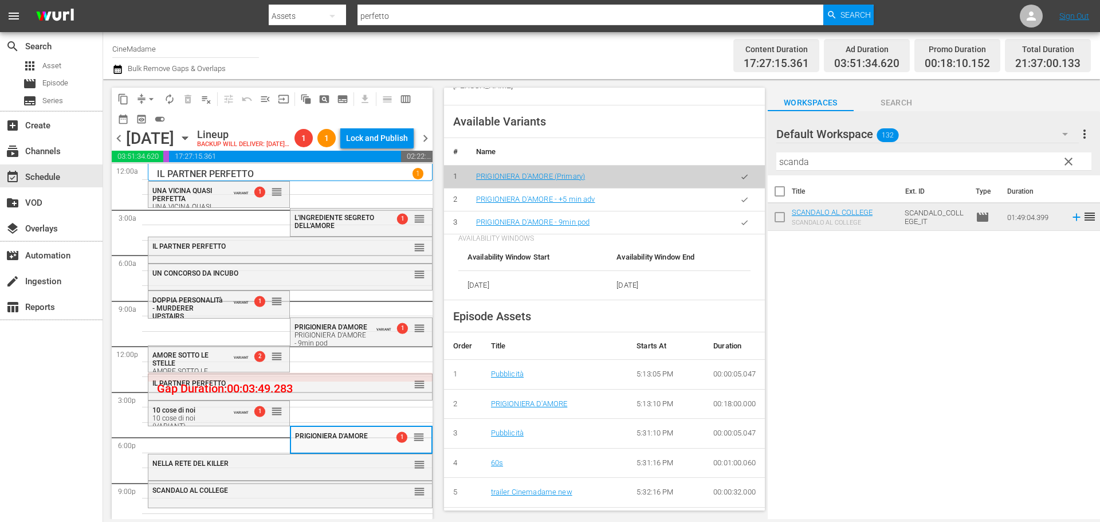
click at [734, 216] on button "button" at bounding box center [744, 222] width 22 height 22
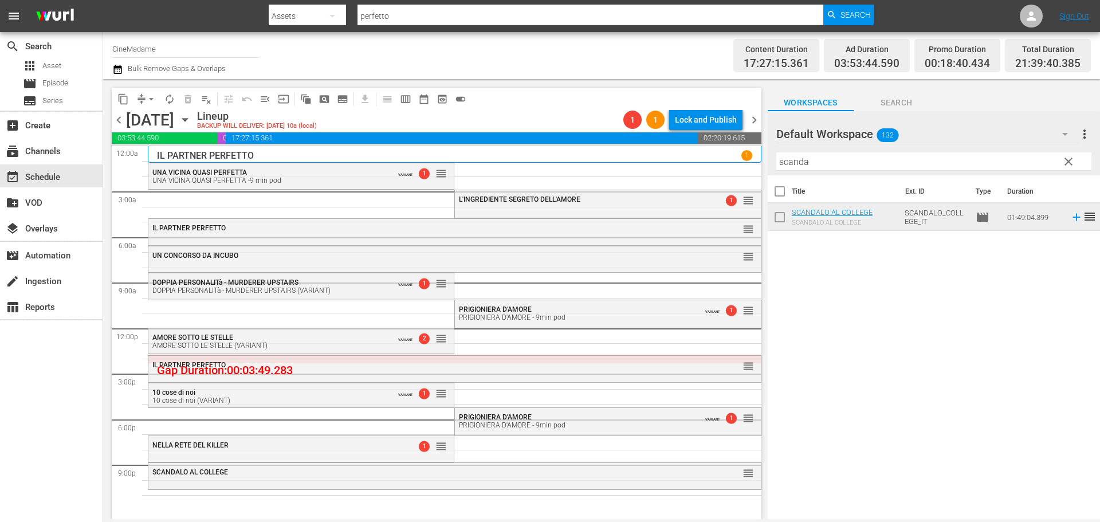
click at [371, 452] on div "NELLA RETE DEL KILLER 1 reorder" at bounding box center [300, 445] width 305 height 19
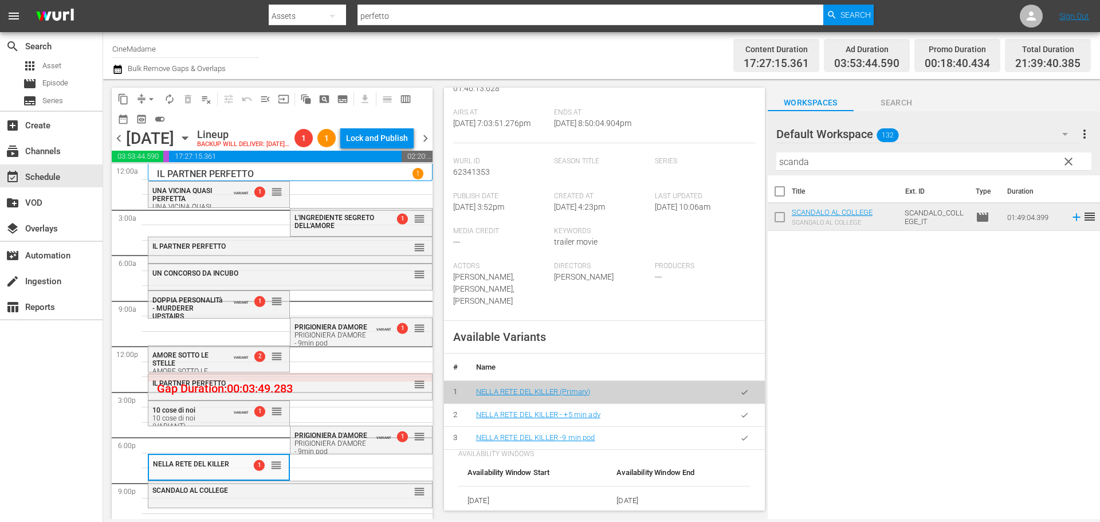
scroll to position [286, 0]
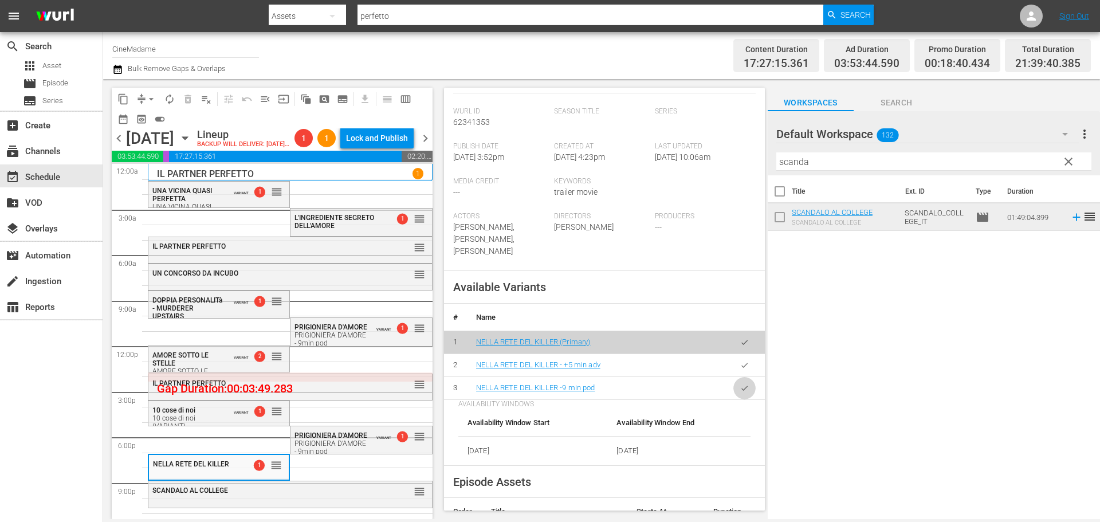
click at [740, 391] on icon "button" at bounding box center [744, 388] width 9 height 9
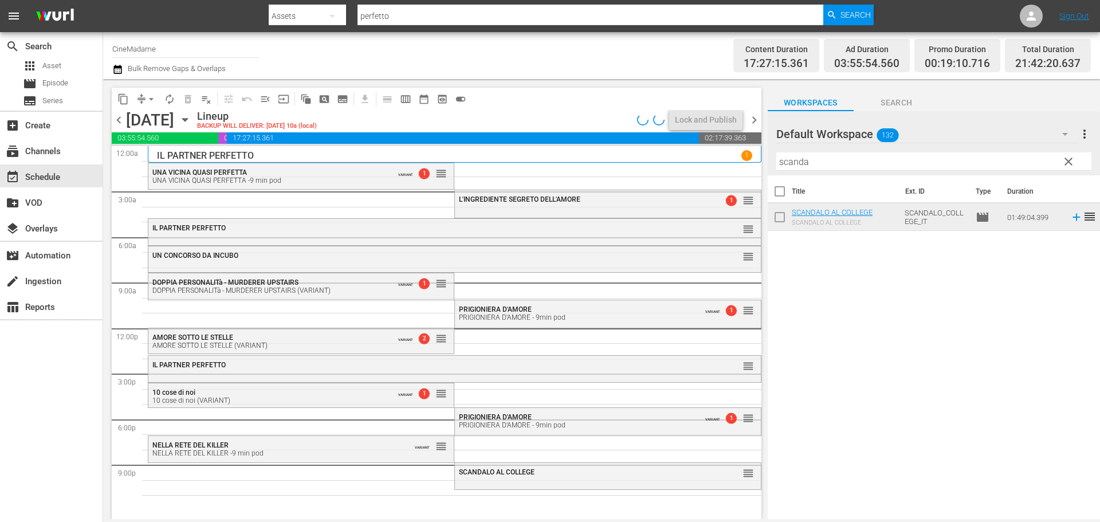
click at [366, 483] on div "PRIGIONIERA D'AMORE PRIGIONIERA D'AMORE - 9min pod VARIANT 1 reorder PRIGIONIER…" at bounding box center [454, 328] width 613 height 364
click at [597, 473] on div "SCANDALO AL COLLEGE" at bounding box center [579, 472] width 241 height 8
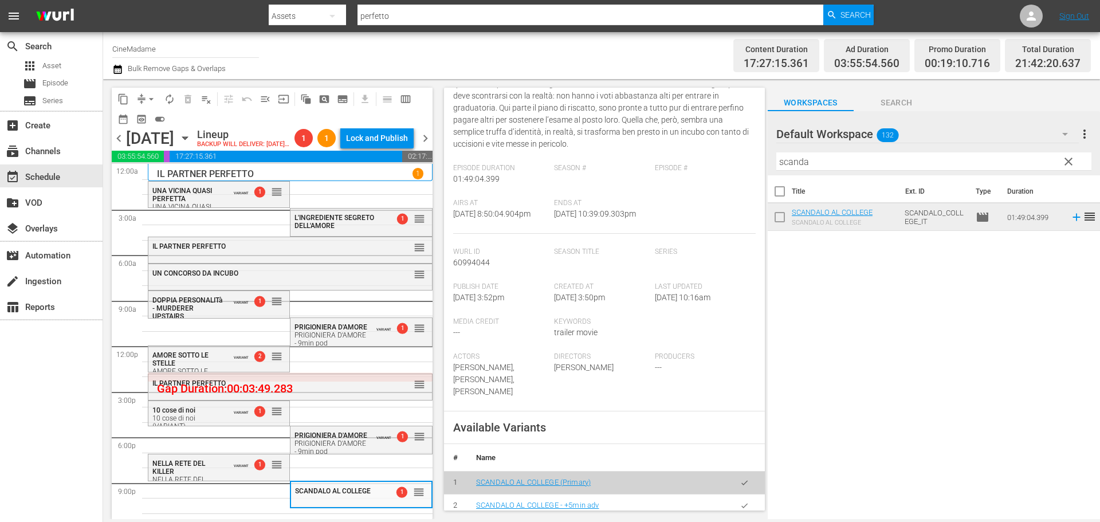
scroll to position [229, 0]
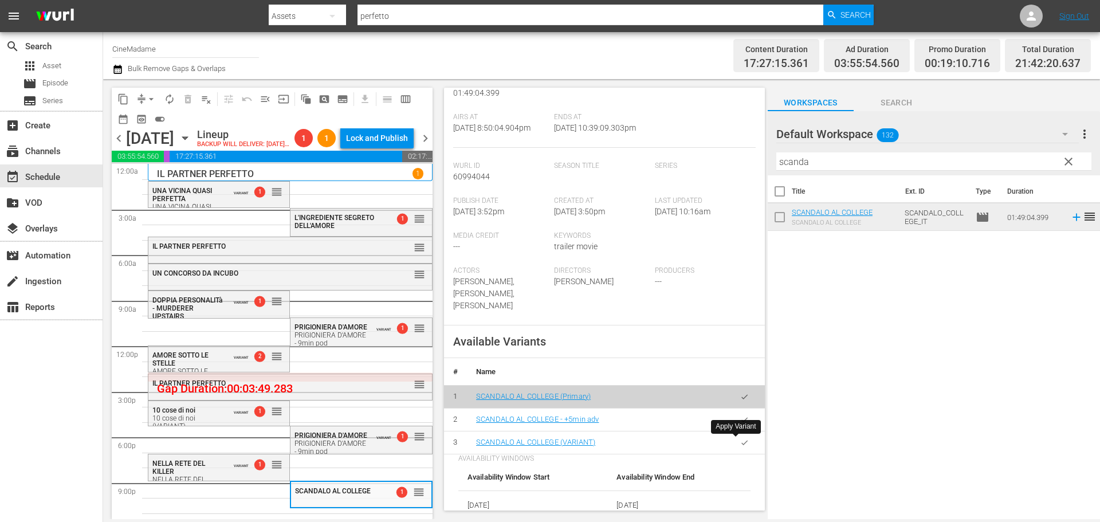
click at [740, 446] on icon "button" at bounding box center [744, 442] width 9 height 9
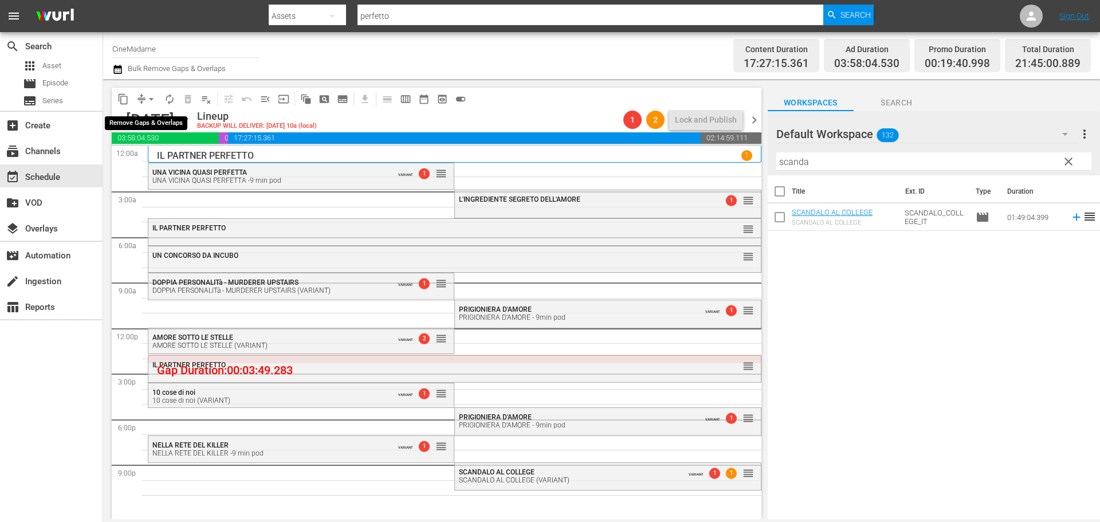
click at [149, 100] on span "arrow_drop_down" at bounding box center [150, 98] width 11 height 11
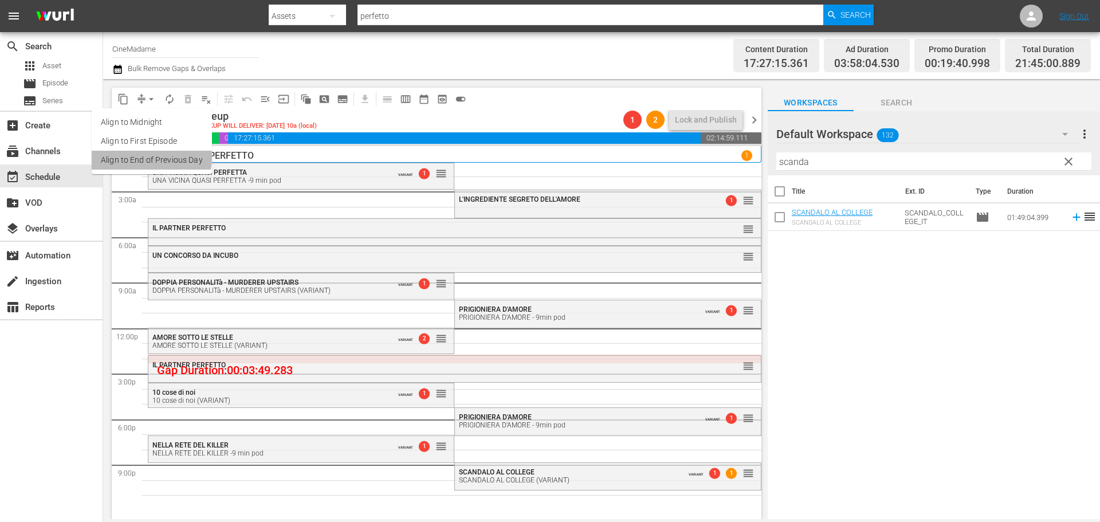
click at [149, 158] on li "Align to End of Previous Day" at bounding box center [152, 160] width 120 height 19
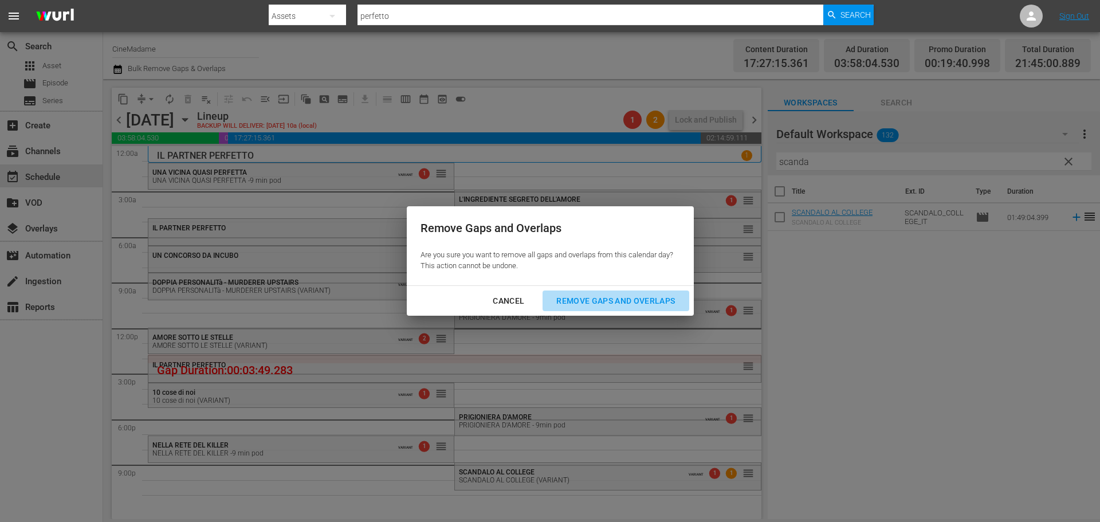
click at [607, 304] on div "Remove Gaps and Overlaps" at bounding box center [615, 301] width 137 height 14
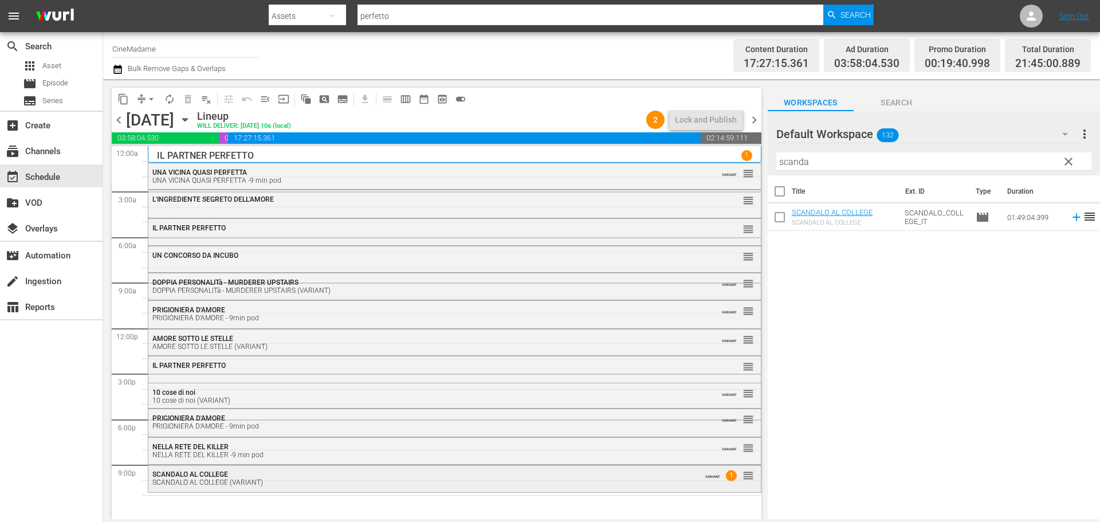
click at [357, 474] on div "SCANDALO AL COLLEGE SCANDALO AL COLLEGE (VARIANT)" at bounding box center [423, 478] width 542 height 16
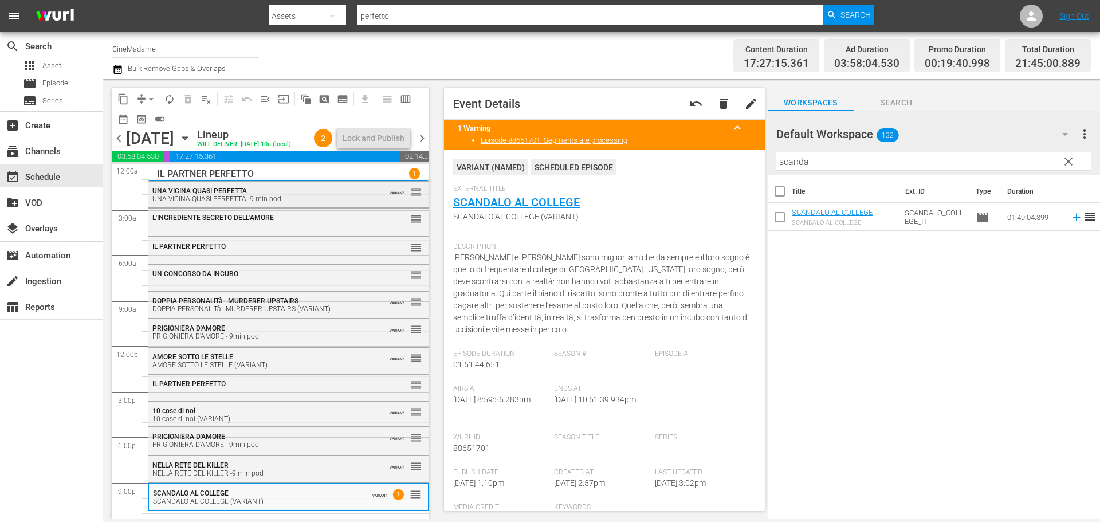
click at [242, 203] on div "UNA VICINA QUASI PERFETTA -9 min pod" at bounding box center [260, 199] width 216 height 8
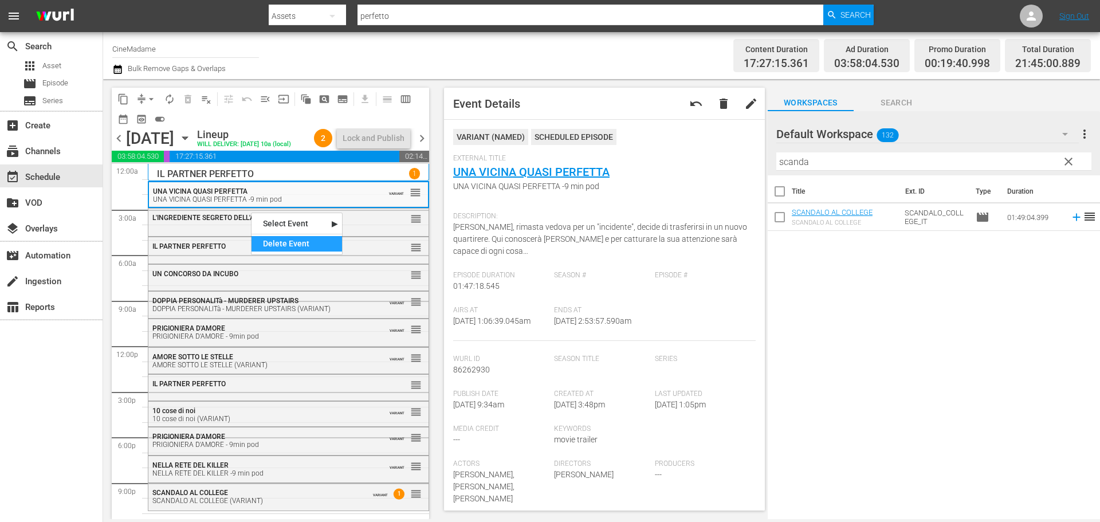
click at [285, 245] on div "Delete Event" at bounding box center [296, 243] width 90 height 15
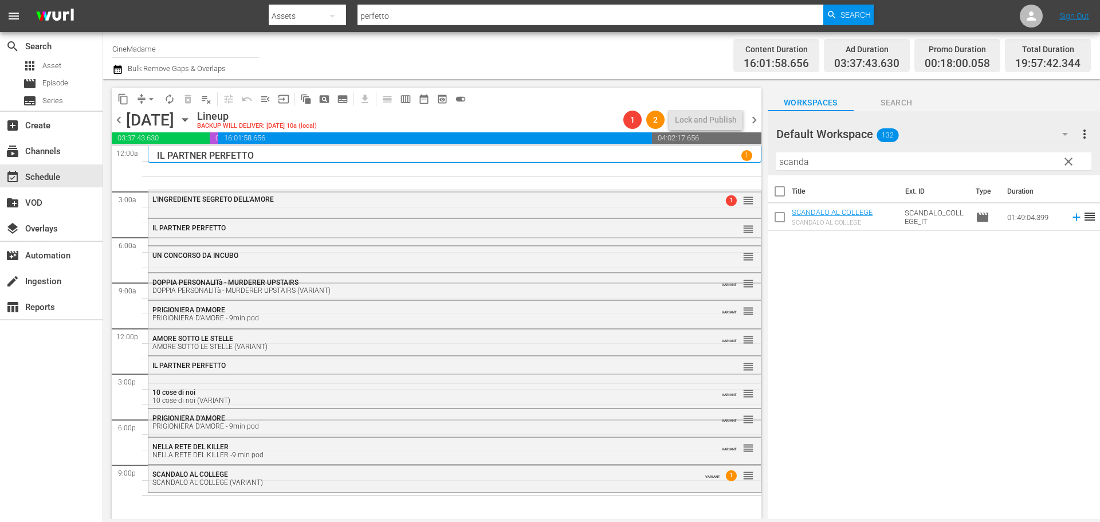
click at [145, 99] on button "arrow_drop_down" at bounding box center [151, 99] width 18 height 18
click at [199, 163] on li "Align to End of Previous Day" at bounding box center [152, 160] width 120 height 19
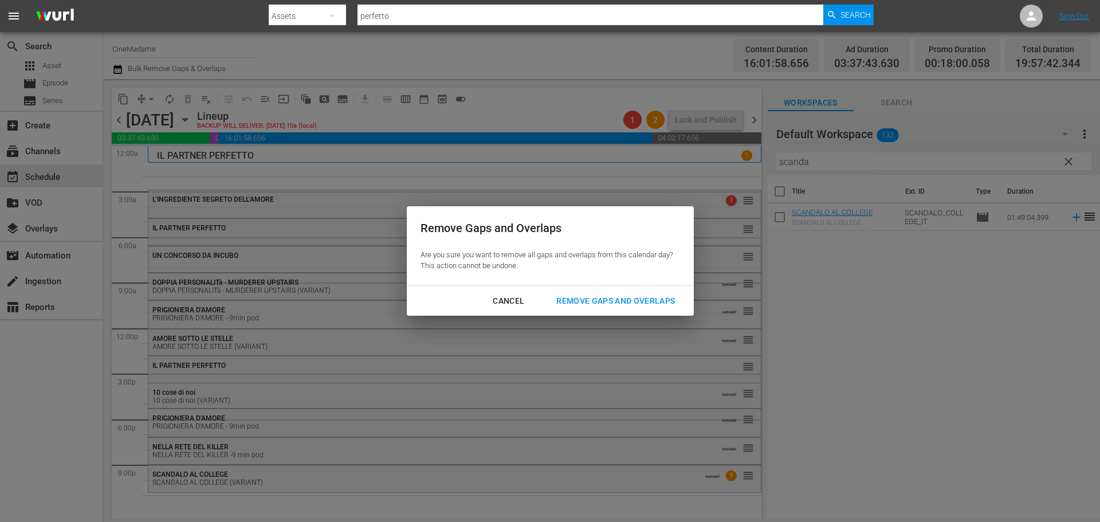
click at [626, 302] on div "Remove Gaps and Overlaps" at bounding box center [615, 301] width 137 height 14
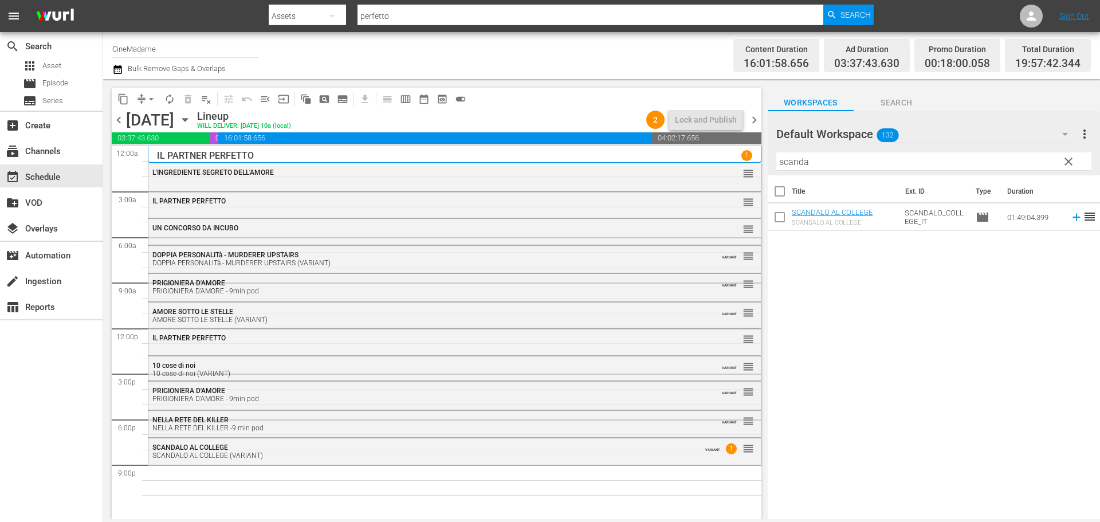
click at [536, 465] on div "SCANDALO AL COLLEGE SCANDALO AL COLLEGE (VARIANT) VARIANT 1 reorder" at bounding box center [454, 452] width 613 height 28
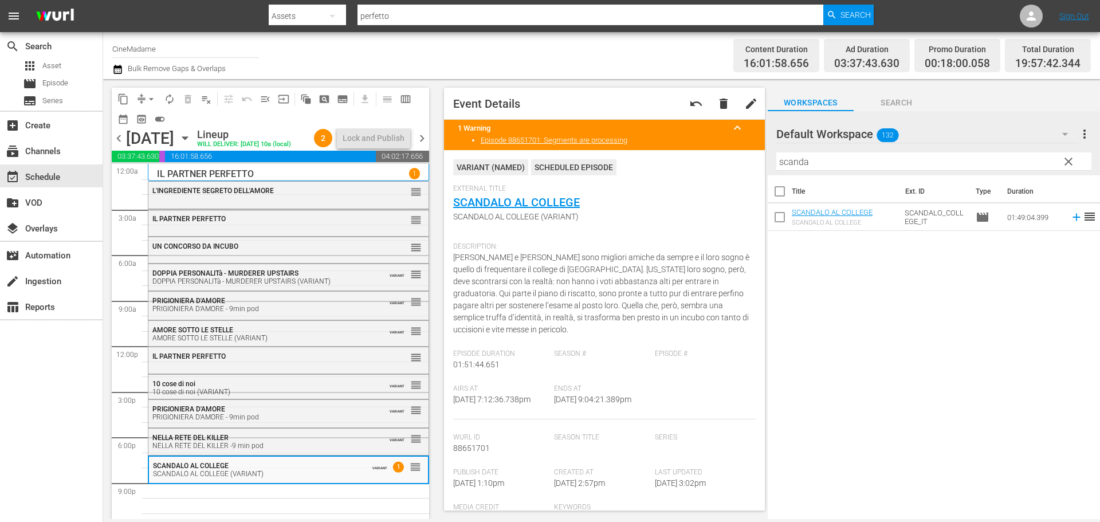
click at [822, 162] on input "scanda" at bounding box center [933, 161] width 315 height 18
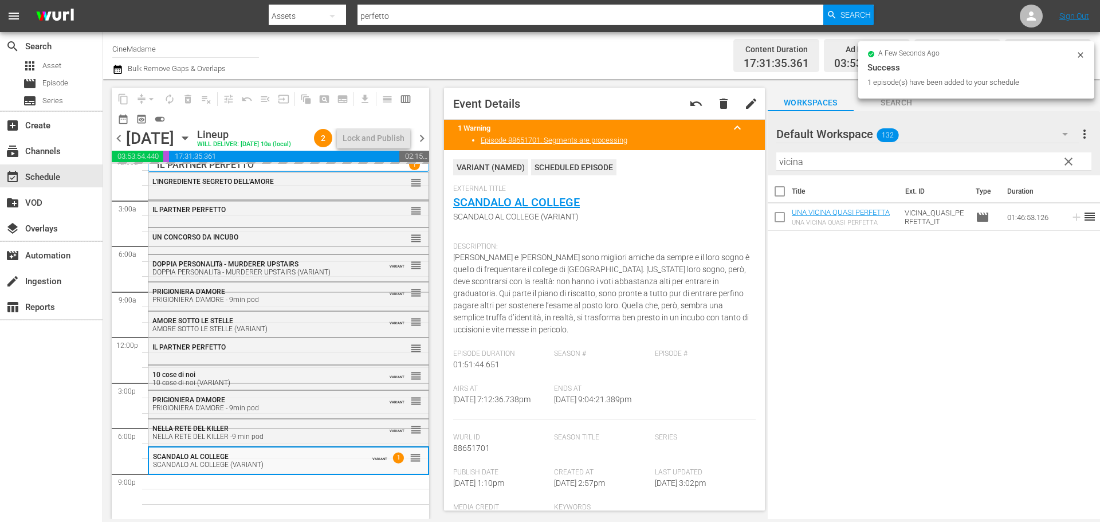
scroll to position [29, 0]
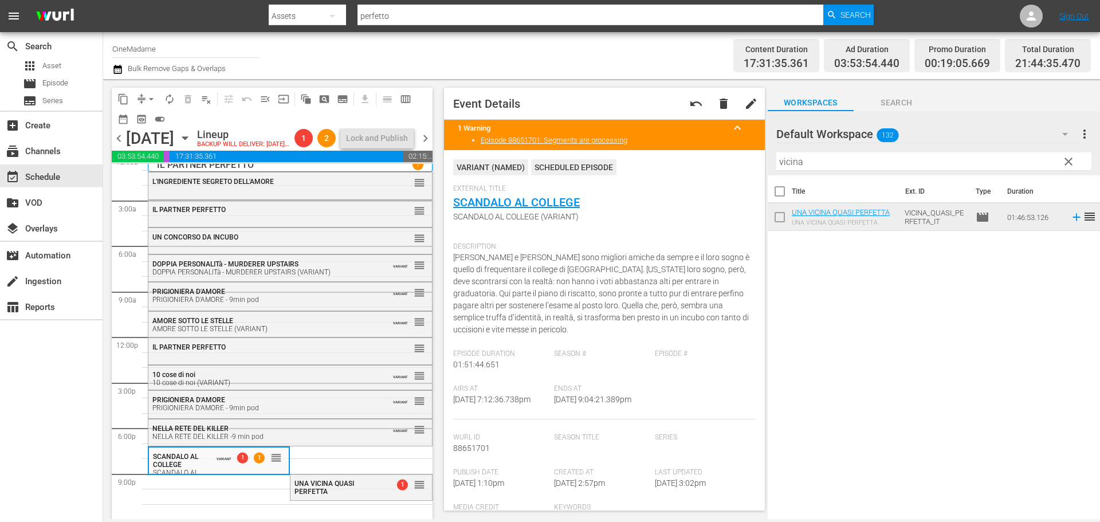
click at [930, 170] on div "Filter by Title vicina" at bounding box center [933, 161] width 315 height 27
click at [931, 168] on input "vicina" at bounding box center [933, 161] width 315 height 18
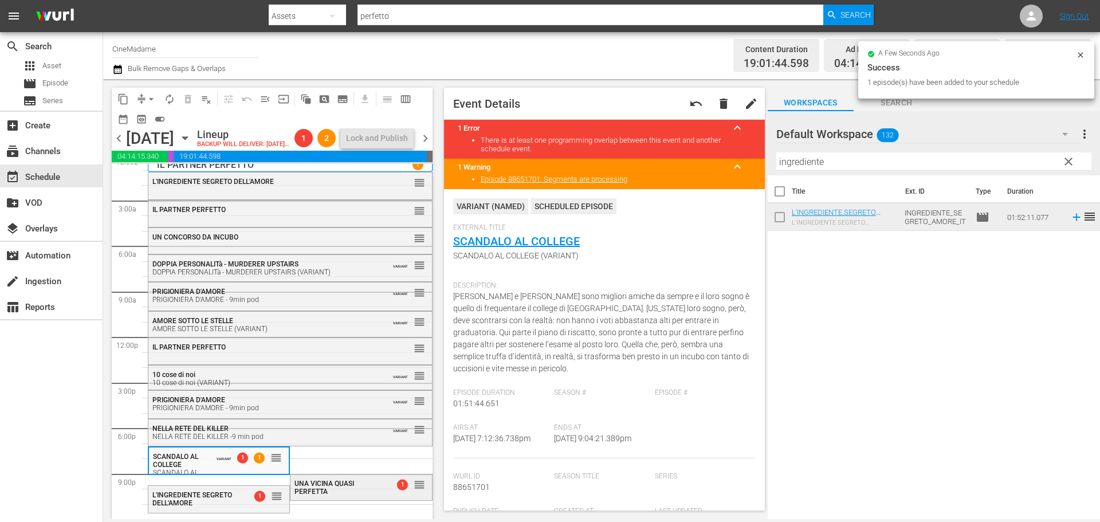
click at [352, 485] on div "UNA VICINA QUASI PERFETTA" at bounding box center [336, 487] width 85 height 16
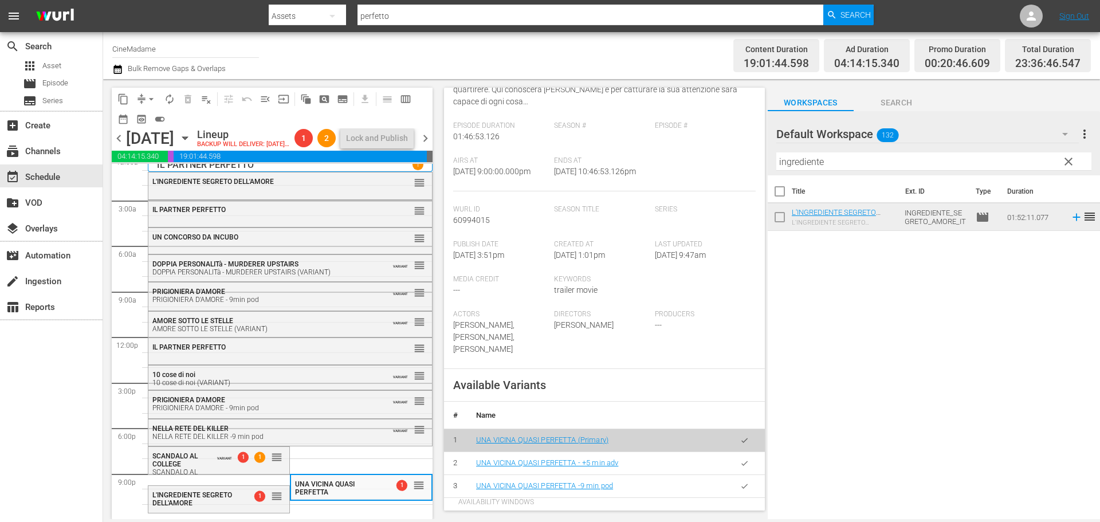
scroll to position [344, 0]
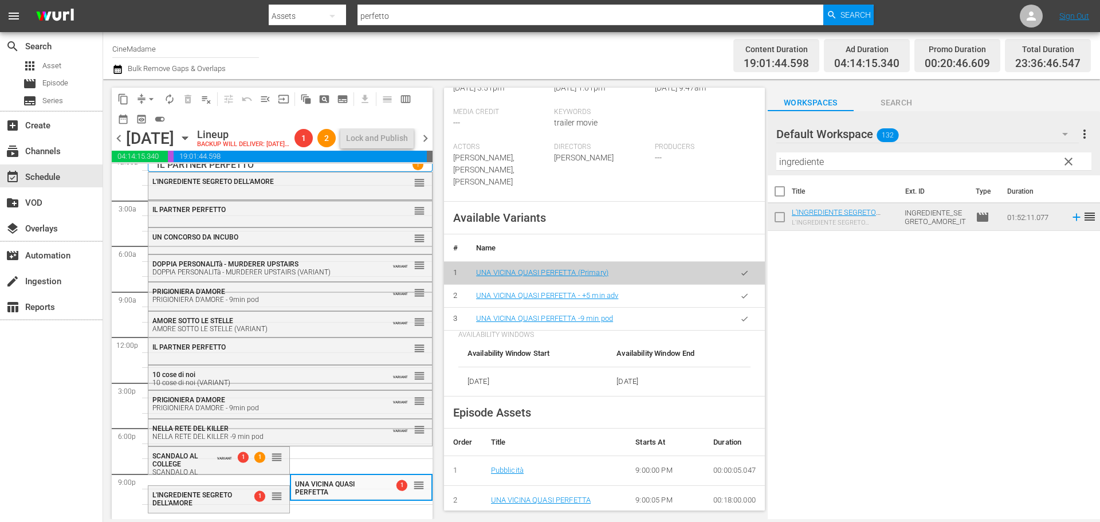
click at [740, 318] on icon "button" at bounding box center [744, 318] width 9 height 9
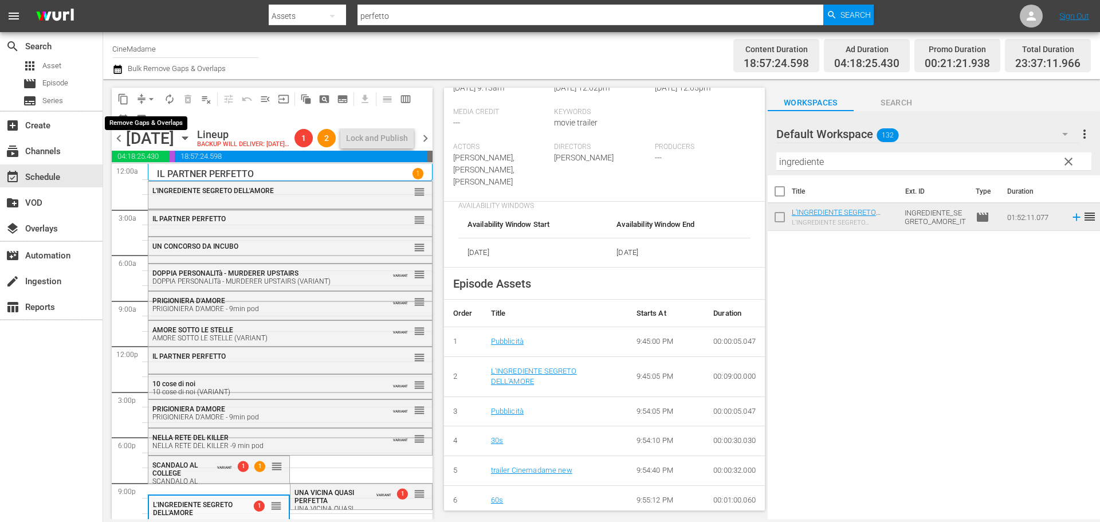
click at [144, 101] on button "arrow_drop_down" at bounding box center [151, 99] width 18 height 18
click at [174, 158] on li "Align to End of Previous Day" at bounding box center [152, 160] width 120 height 19
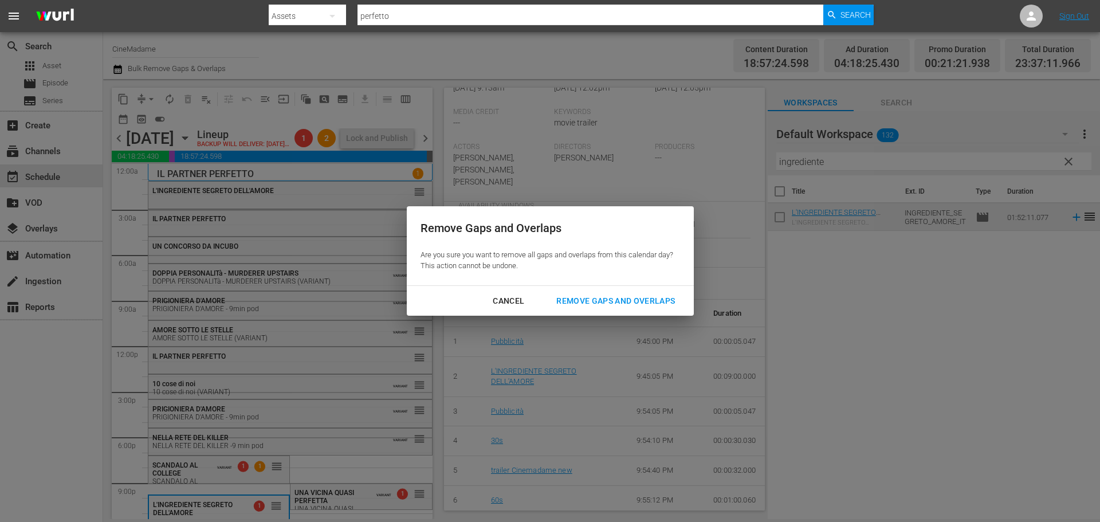
click at [592, 305] on div "Remove Gaps and Overlaps" at bounding box center [615, 301] width 137 height 14
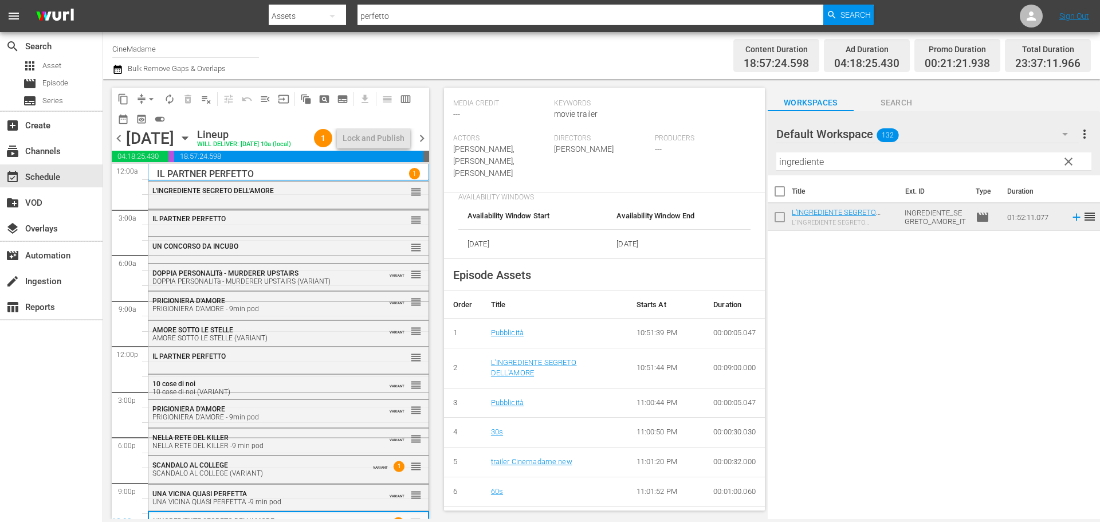
scroll to position [335, 0]
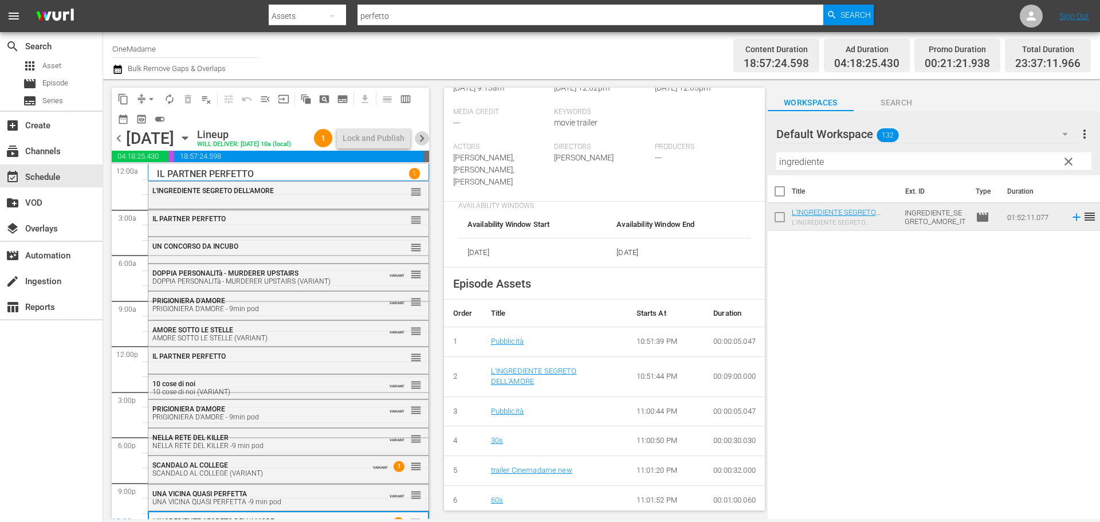
click at [416, 141] on span "chevron_right" at bounding box center [422, 138] width 14 height 14
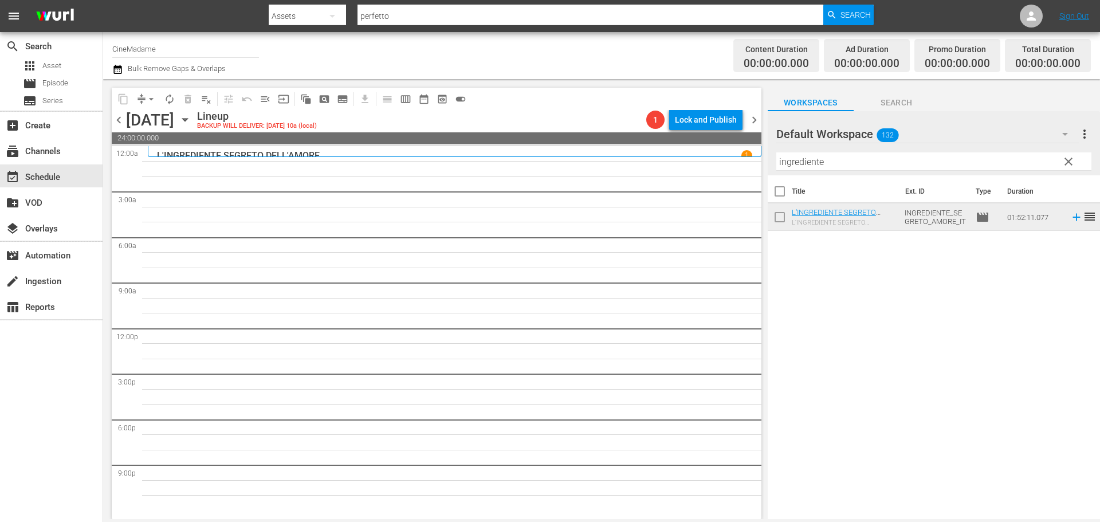
click at [824, 164] on input "ingrediente" at bounding box center [933, 161] width 315 height 18
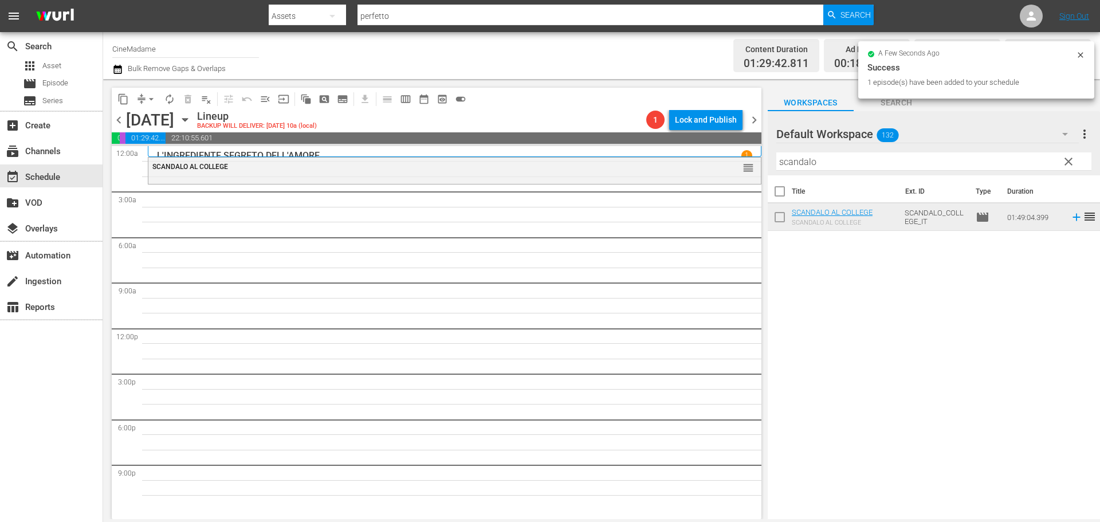
click at [817, 164] on input "scandalo" at bounding box center [933, 161] width 315 height 18
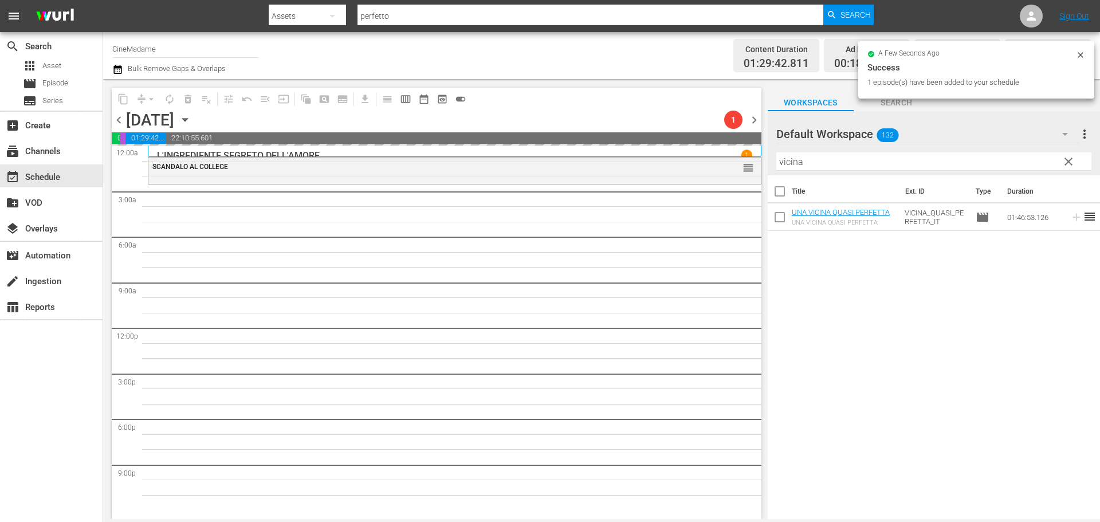
click at [801, 166] on input "vicina" at bounding box center [933, 161] width 315 height 18
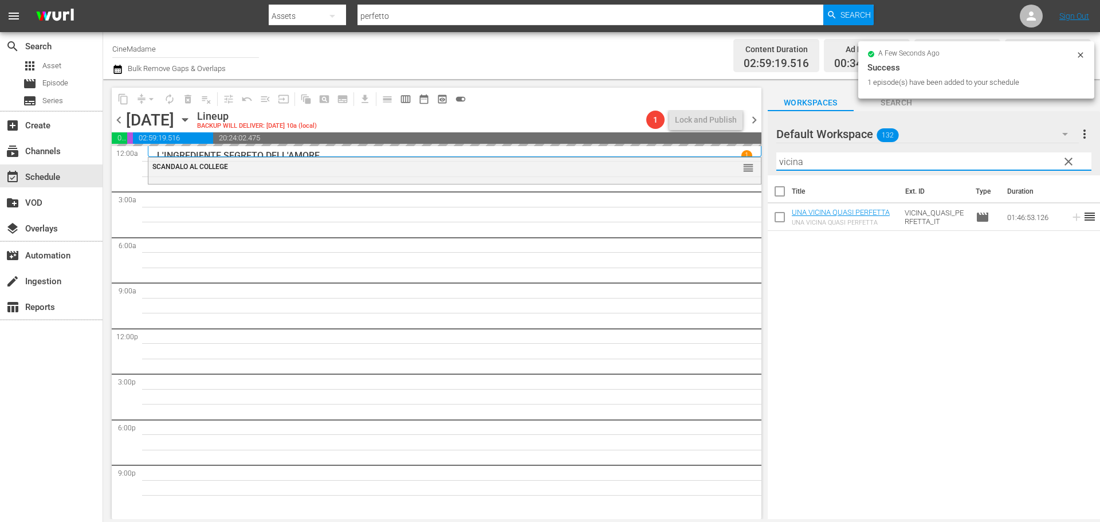
click at [801, 166] on input "vicina" at bounding box center [933, 161] width 315 height 18
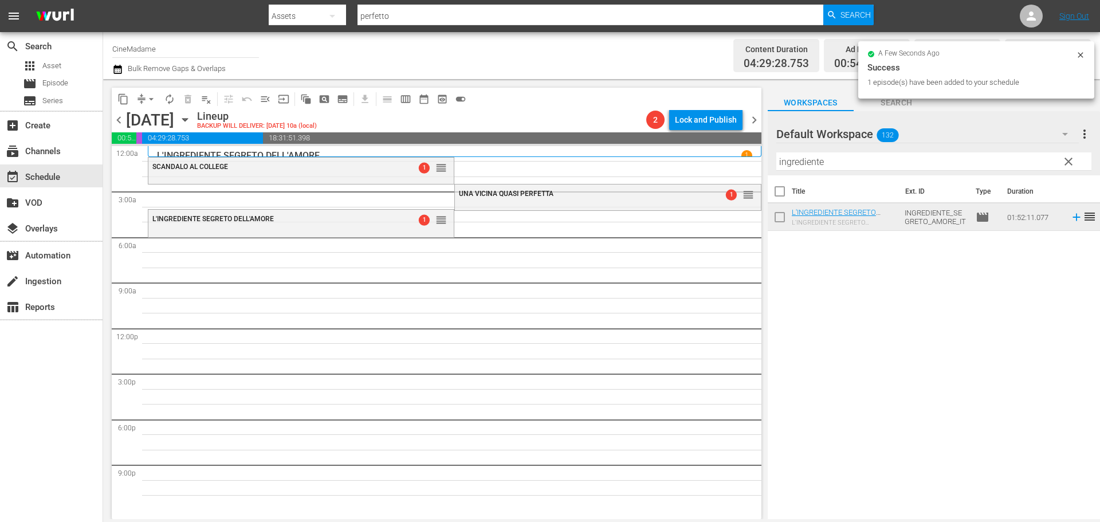
click at [796, 158] on input "ingrediente" at bounding box center [933, 161] width 315 height 18
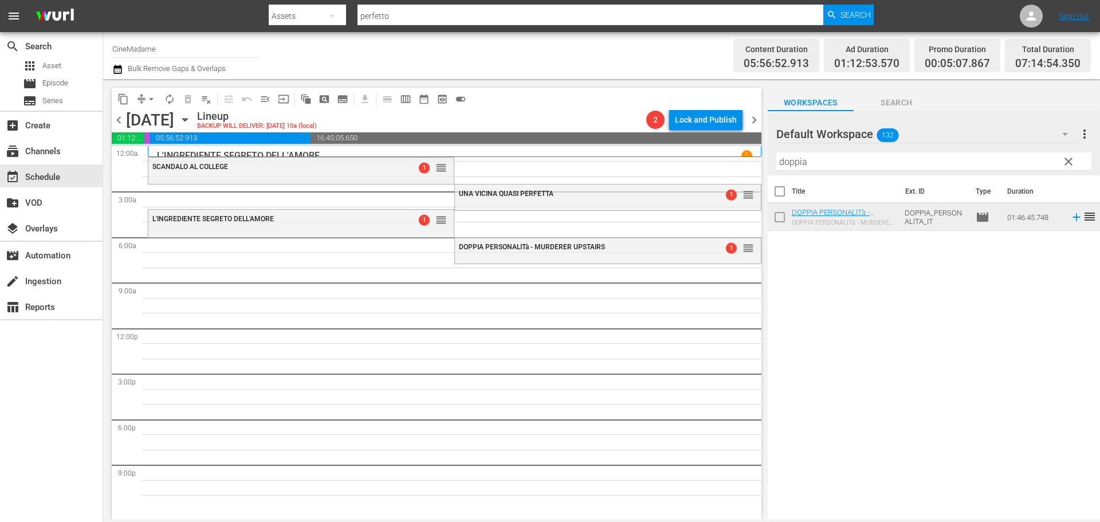
click at [821, 158] on input "doppia" at bounding box center [933, 161] width 315 height 18
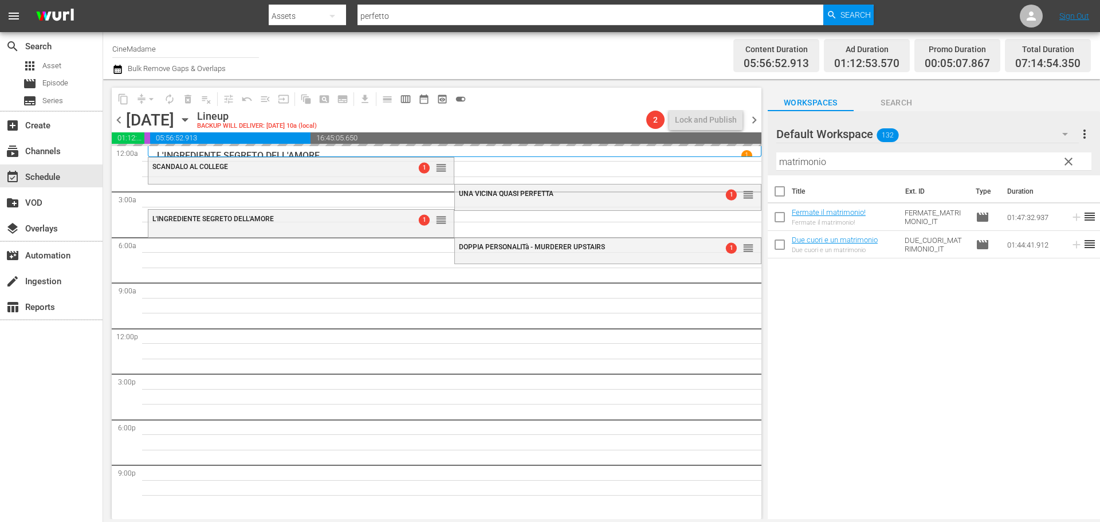
click at [843, 166] on input "matrimonio" at bounding box center [933, 161] width 315 height 18
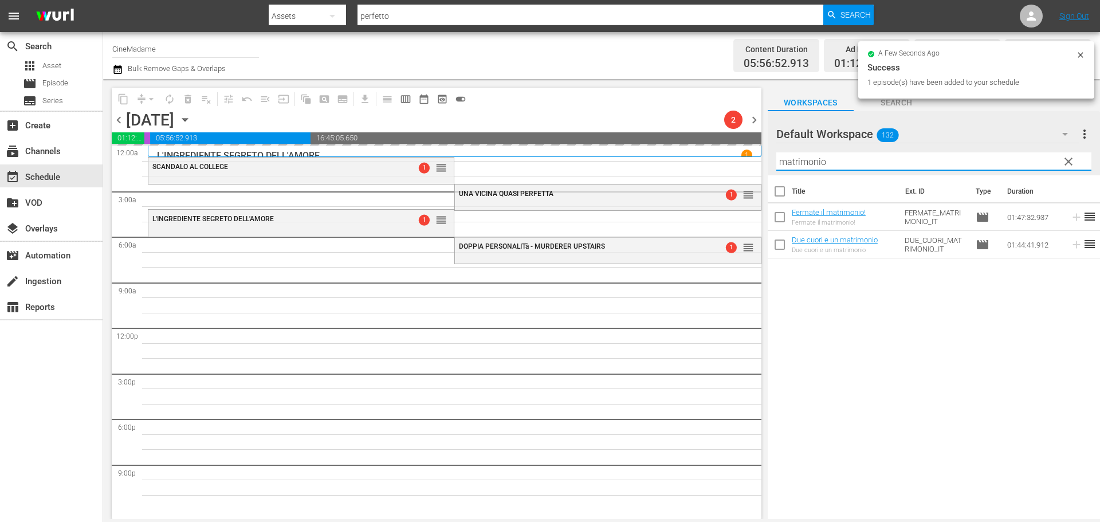
click at [843, 166] on input "matrimonio" at bounding box center [933, 161] width 315 height 18
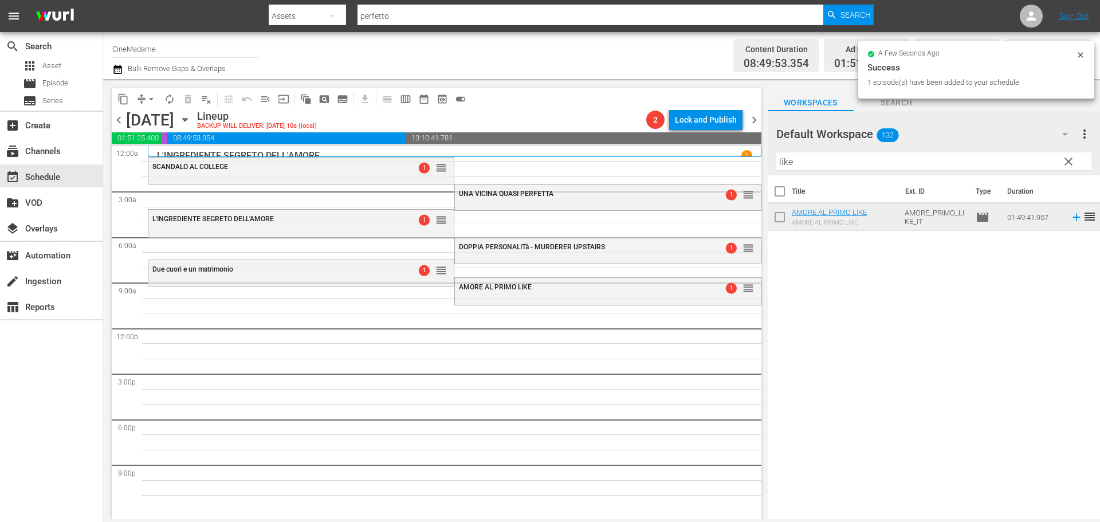
click at [807, 167] on input "like" at bounding box center [933, 161] width 315 height 18
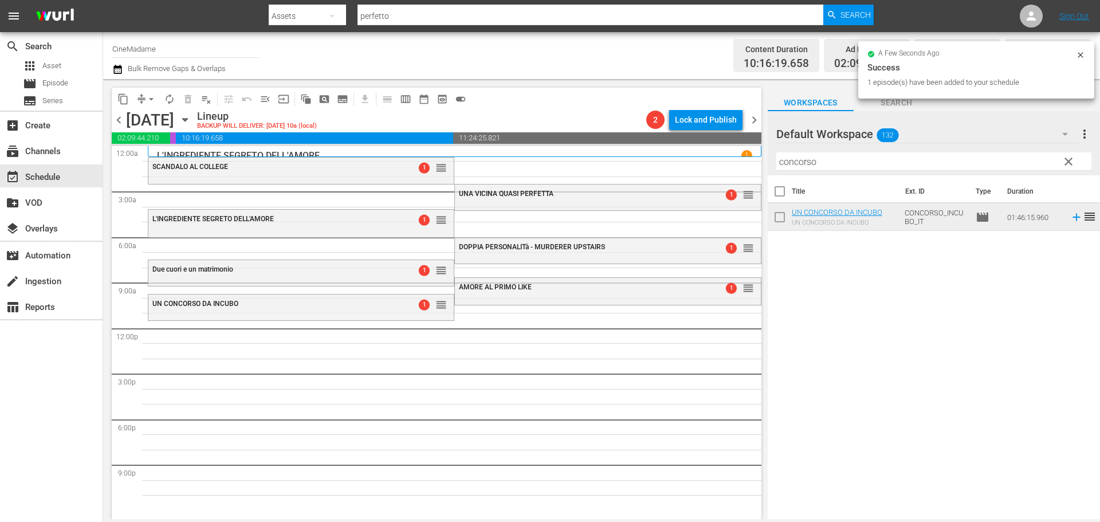
click at [820, 172] on div "Filter by Title concorso" at bounding box center [933, 161] width 315 height 27
click at [824, 168] on input "concorso" at bounding box center [933, 161] width 315 height 18
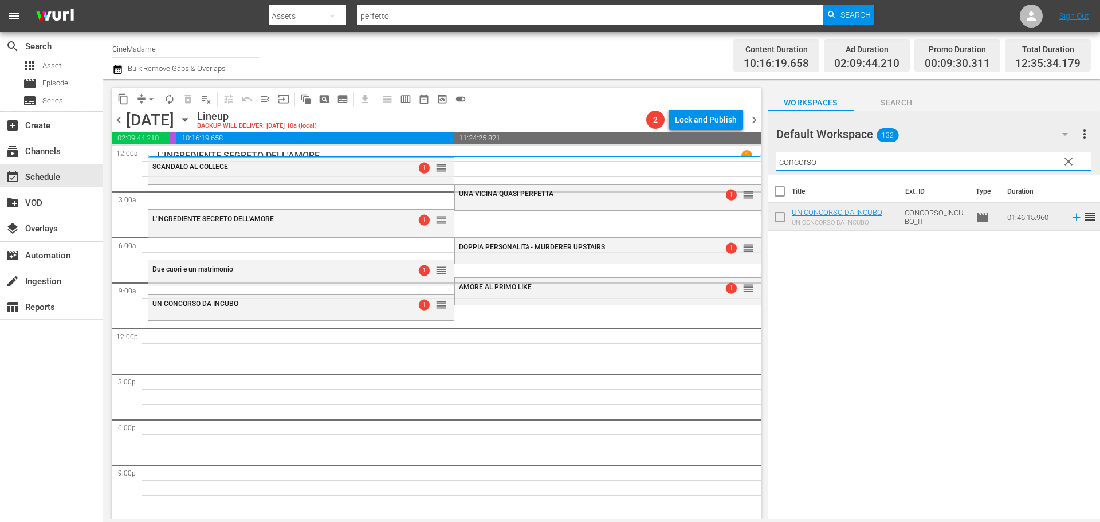
click at [824, 168] on input "concorso" at bounding box center [933, 161] width 315 height 18
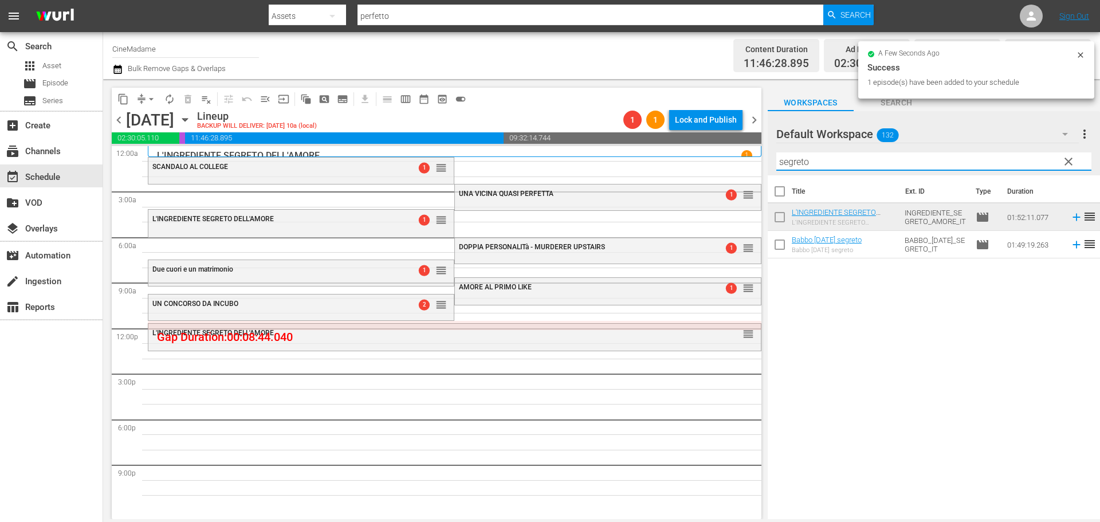
click at [831, 162] on input "segreto" at bounding box center [933, 161] width 315 height 18
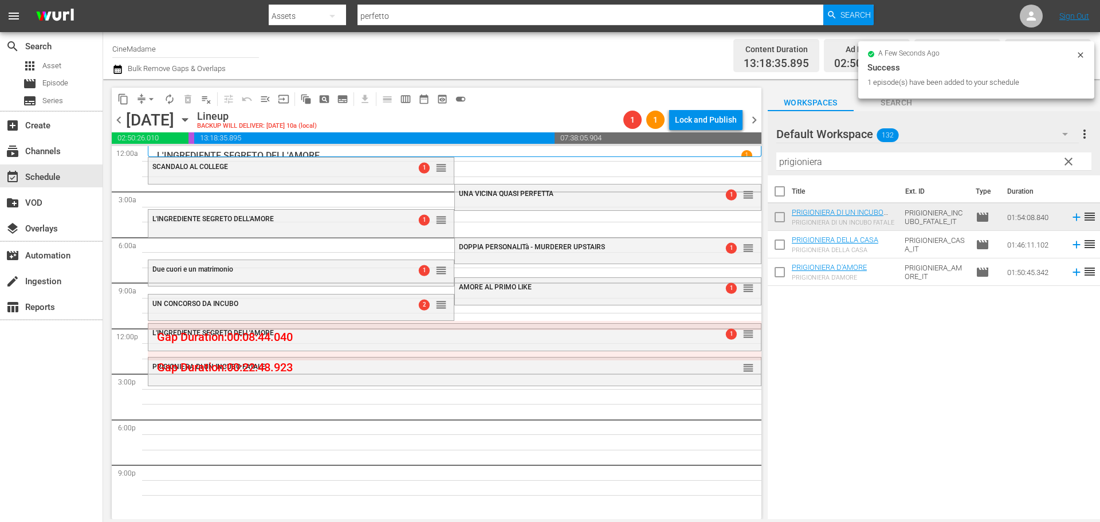
click at [800, 161] on input "prigioniera" at bounding box center [933, 161] width 315 height 18
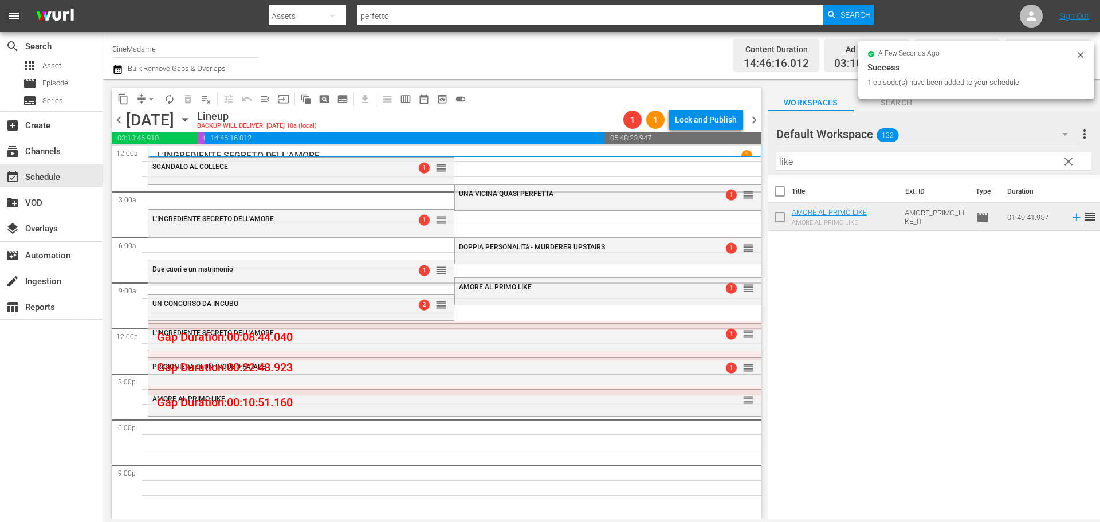
click at [822, 158] on input "like" at bounding box center [933, 161] width 315 height 18
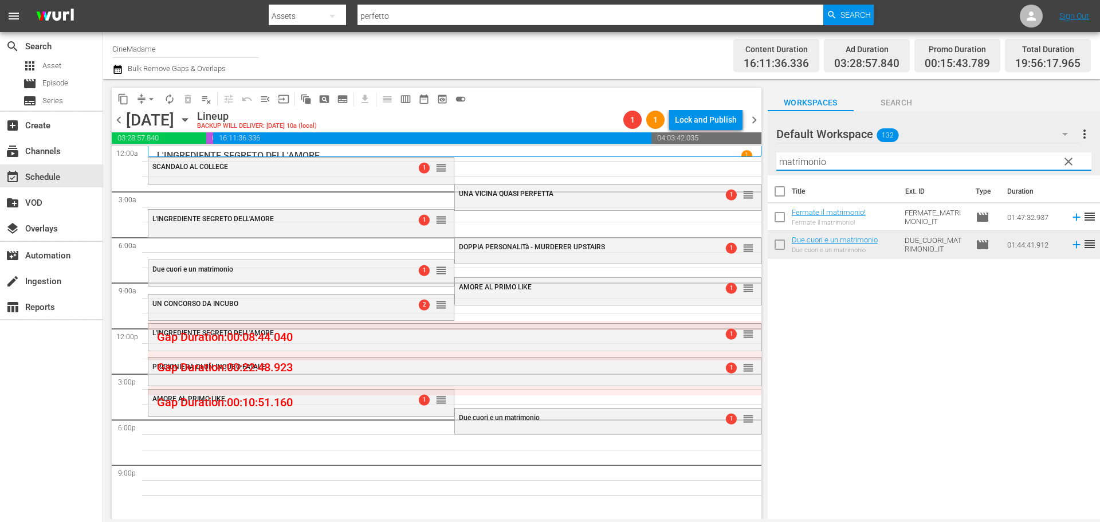
click at [807, 160] on input "matrimonio" at bounding box center [933, 161] width 315 height 18
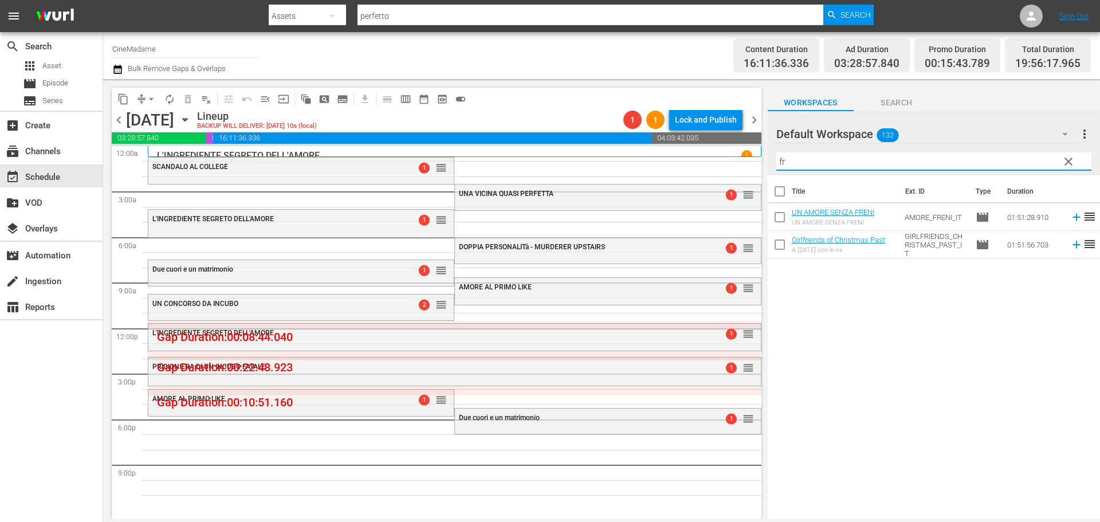
type input "f"
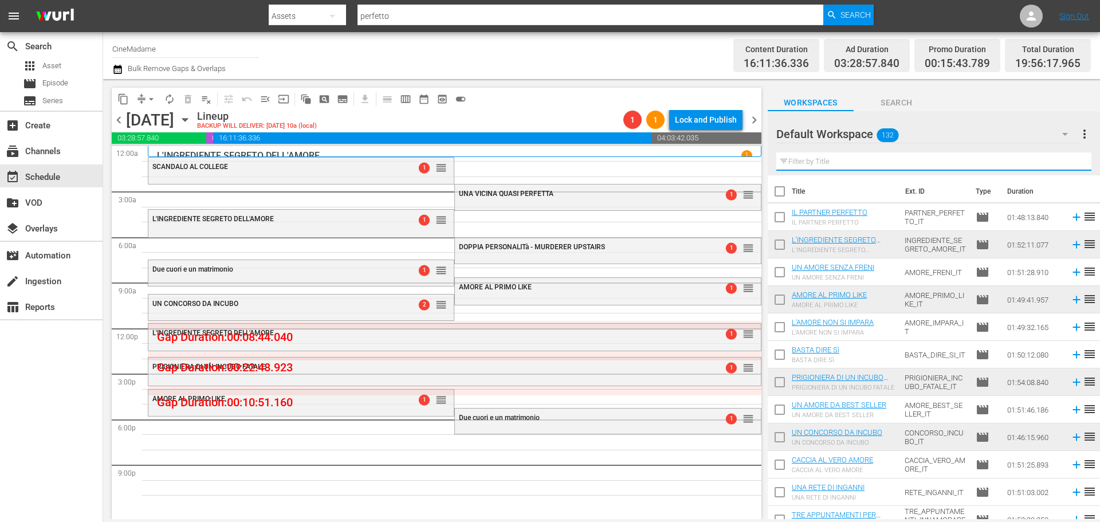
type input "r"
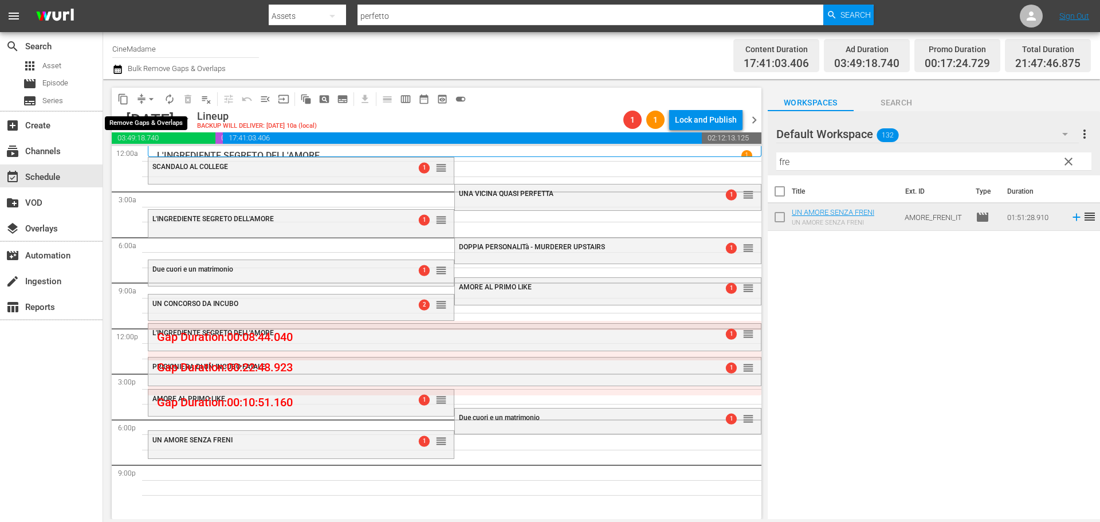
click at [145, 95] on button "arrow_drop_down" at bounding box center [151, 99] width 18 height 18
click at [148, 158] on li "Align to End of Previous Day" at bounding box center [152, 160] width 120 height 19
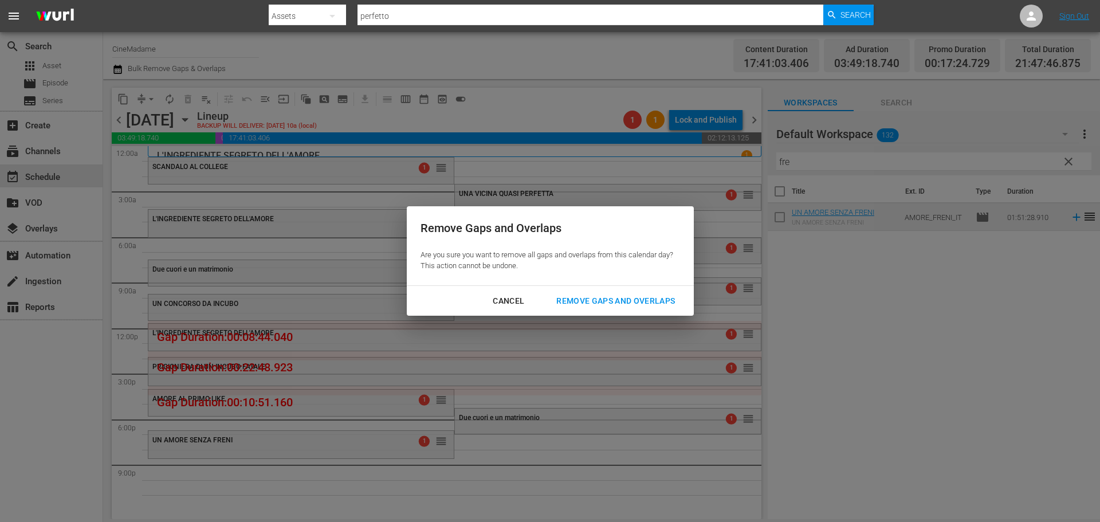
click at [665, 294] on div "Remove Gaps and Overlaps" at bounding box center [615, 301] width 137 height 14
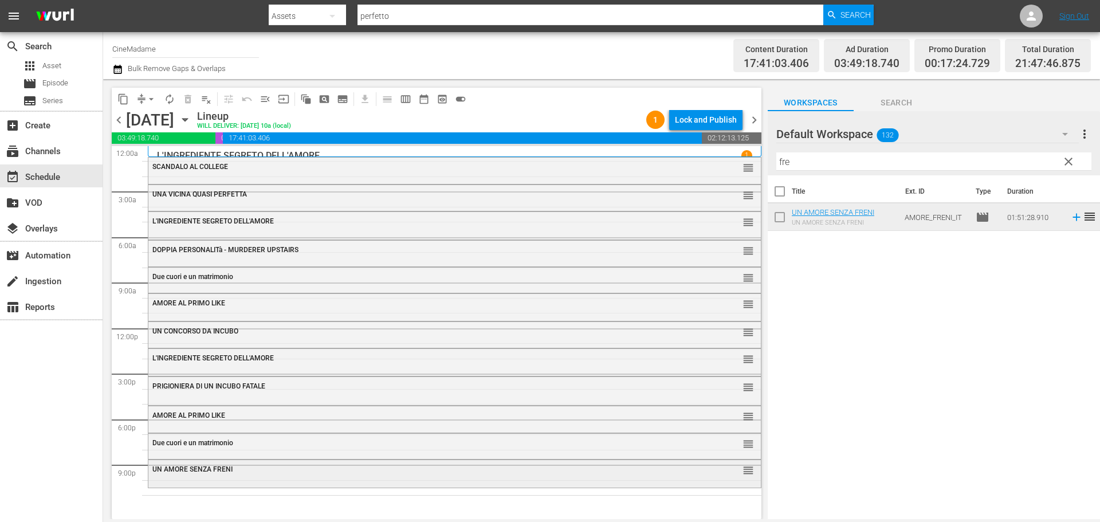
click at [271, 478] on div "UN AMORE SENZA FRENI reorder" at bounding box center [454, 469] width 612 height 19
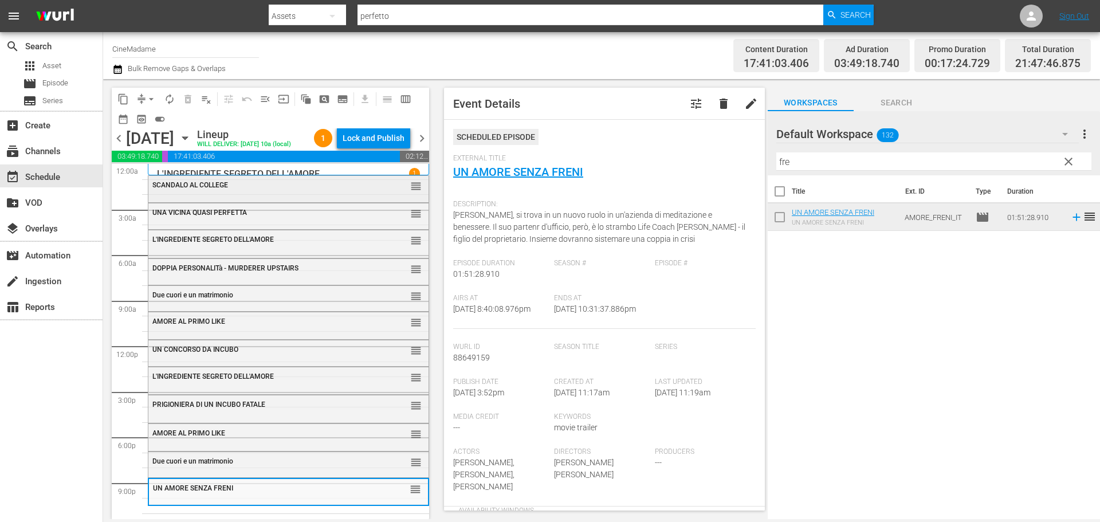
click at [240, 189] on div "SCANDALO AL COLLEGE" at bounding box center [260, 184] width 216 height 9
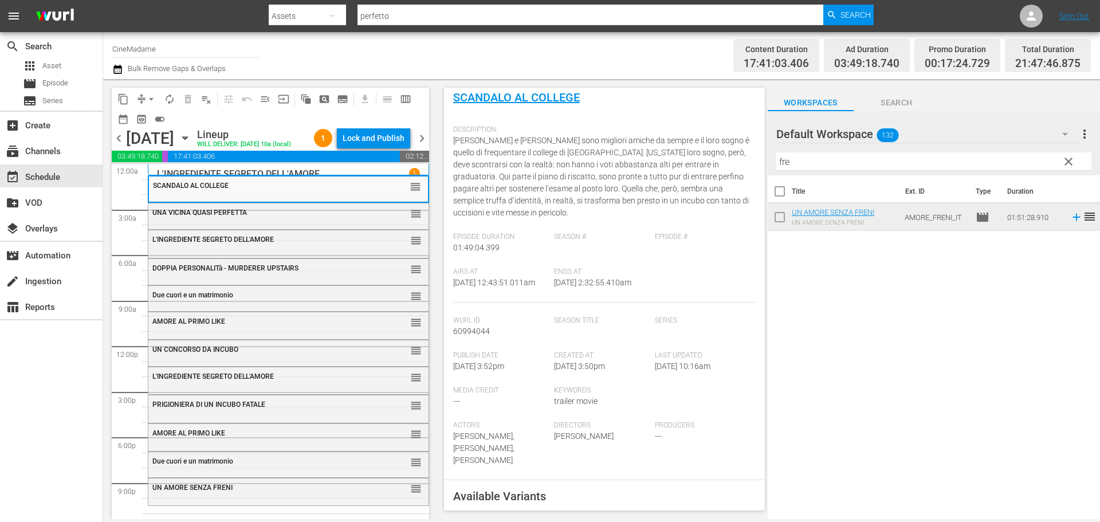
scroll to position [229, 0]
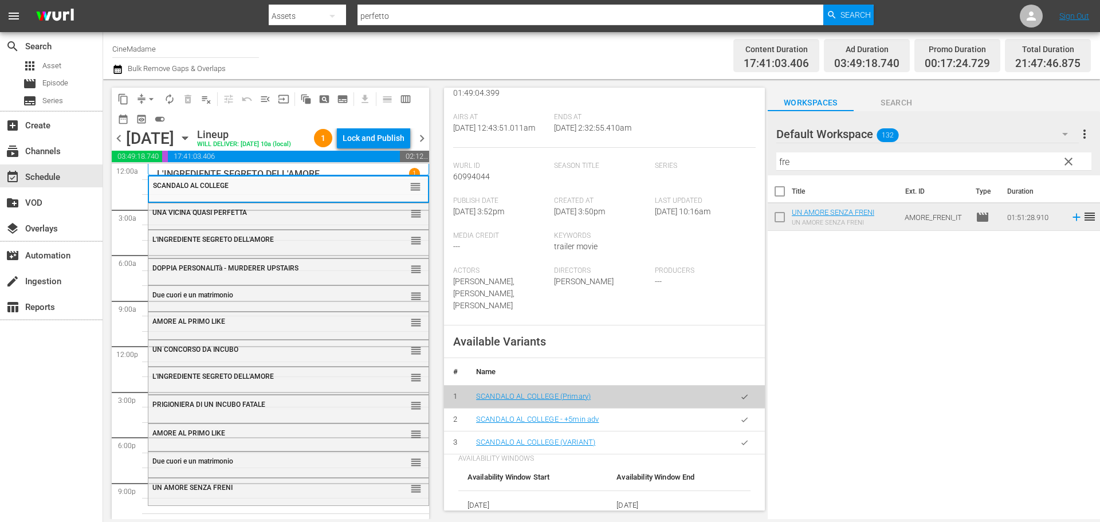
click at [741, 439] on button "button" at bounding box center [744, 442] width 22 height 22
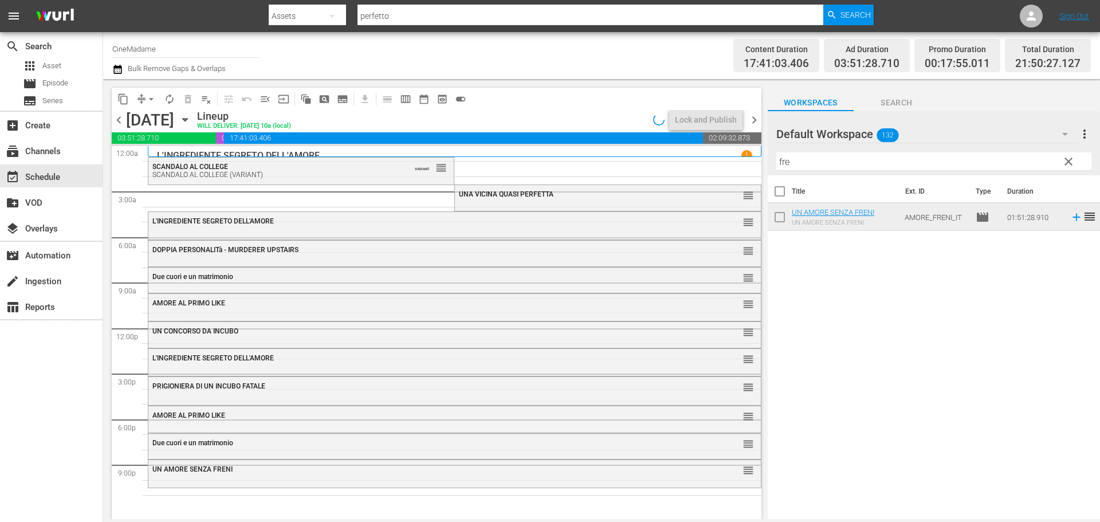
click at [440, 206] on div "PRIGIONIERA DI UN INCUBO FATALE reorder L'INGREDIENTE SEGRETO DELL'AMORE reorde…" at bounding box center [454, 328] width 613 height 364
click at [483, 198] on span "UNA VICINA QUASI PERFETTA" at bounding box center [506, 194] width 95 height 8
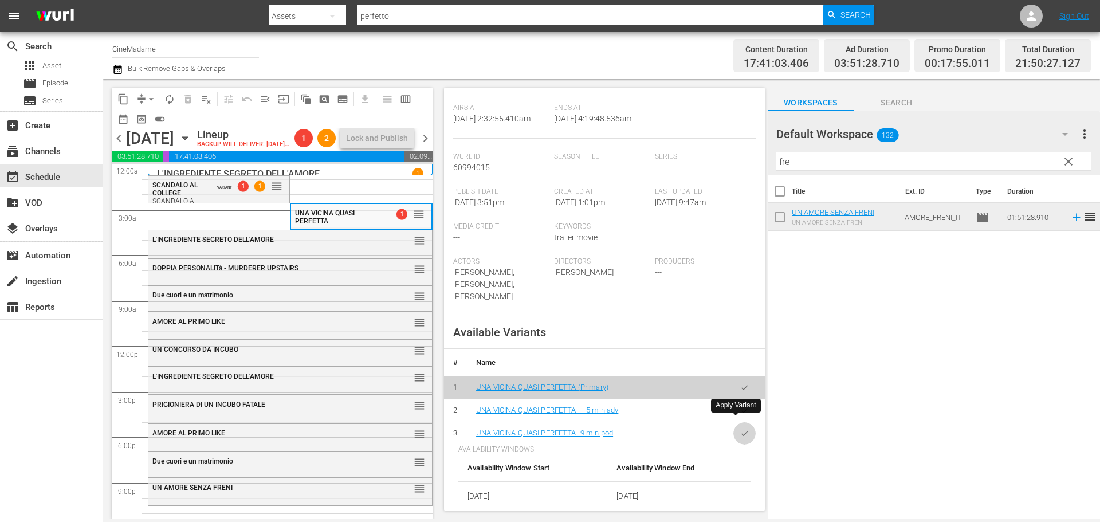
click at [744, 422] on button "button" at bounding box center [744, 433] width 22 height 22
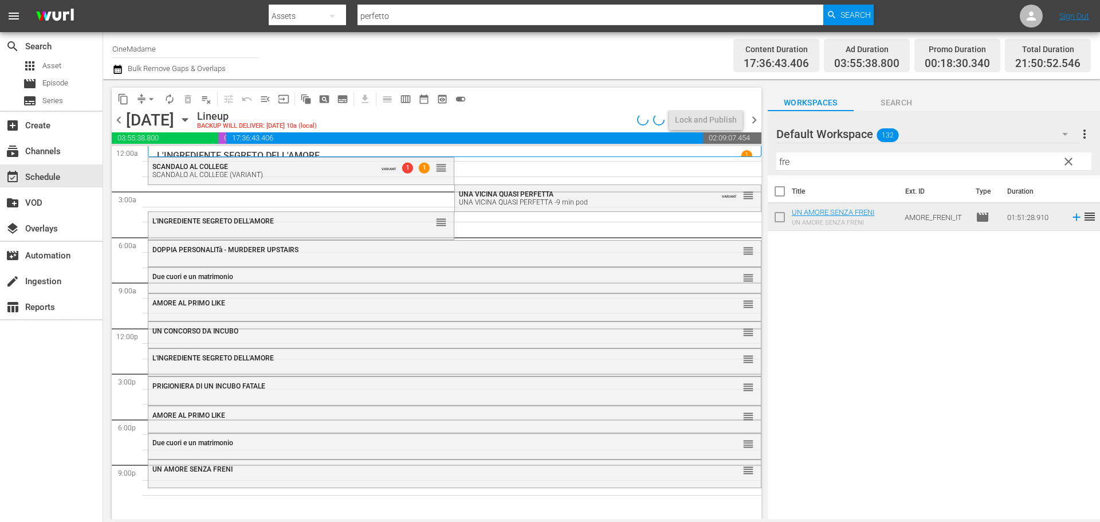
click at [353, 225] on div "L'INGREDIENTE SEGRETO DELL'AMORE" at bounding box center [272, 221] width 241 height 8
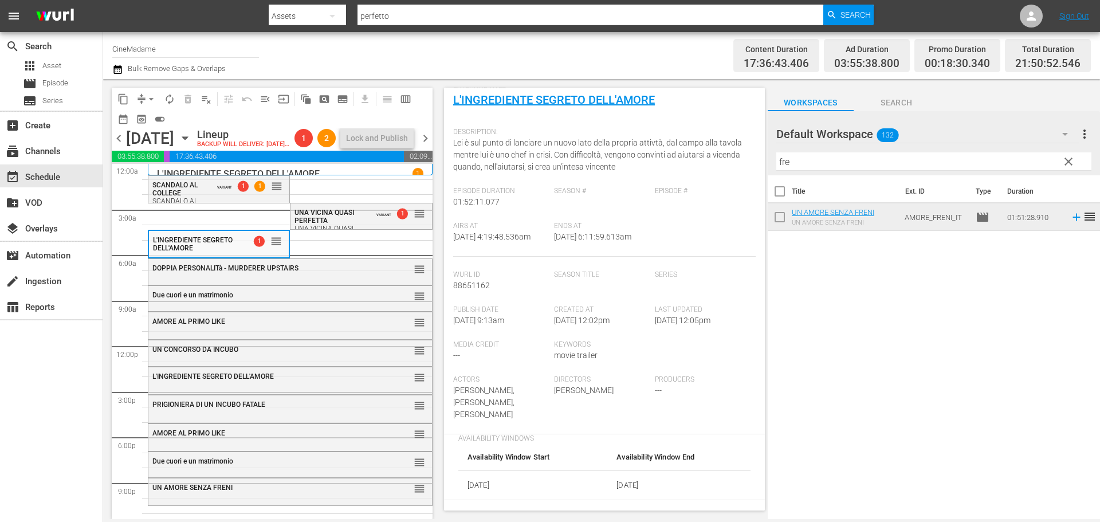
scroll to position [286, 0]
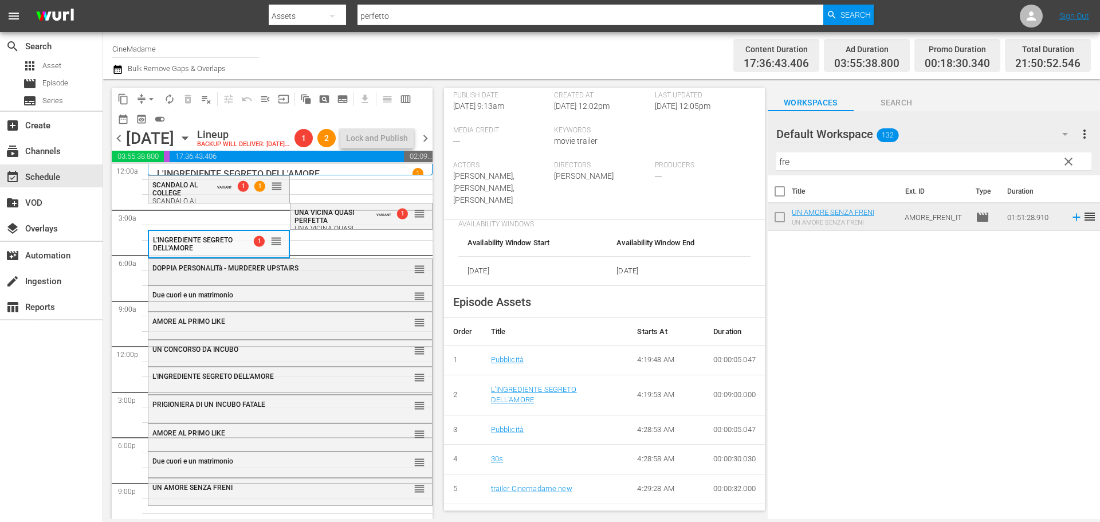
click at [289, 272] on span "DOPPIA PERSONALITà - MURDERER UPSTAIRS" at bounding box center [225, 268] width 146 height 8
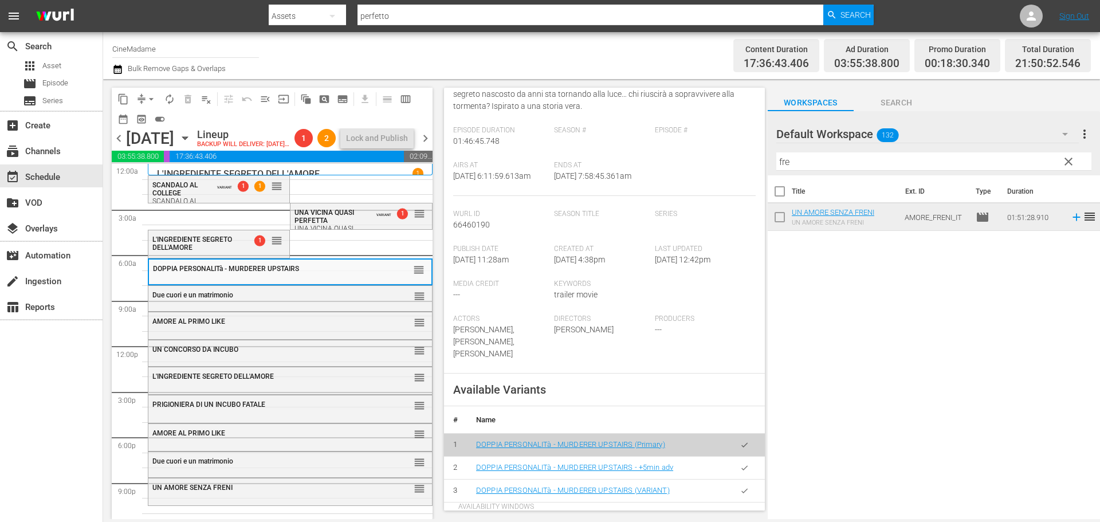
scroll to position [344, 0]
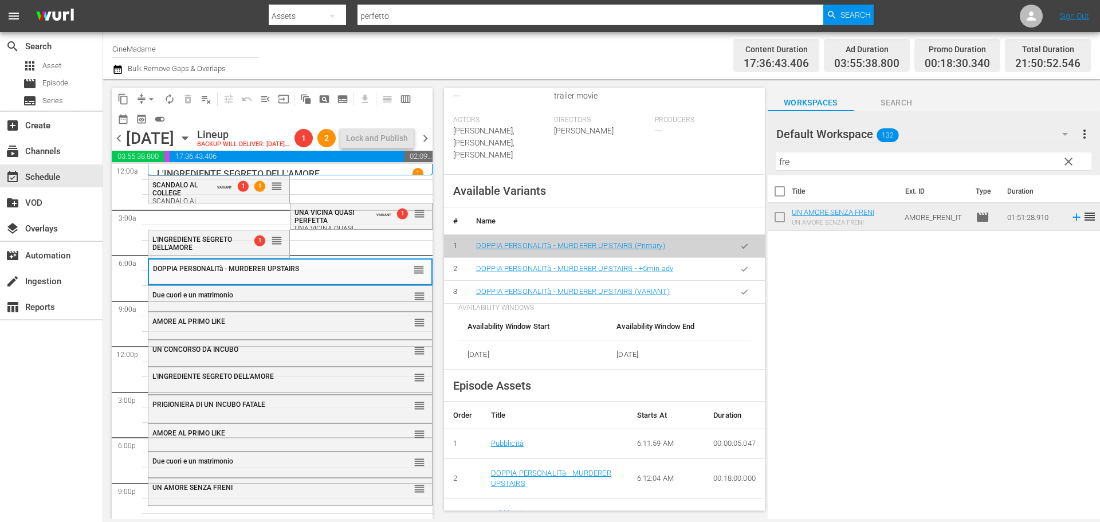
click at [735, 299] on button "button" at bounding box center [744, 304] width 22 height 22
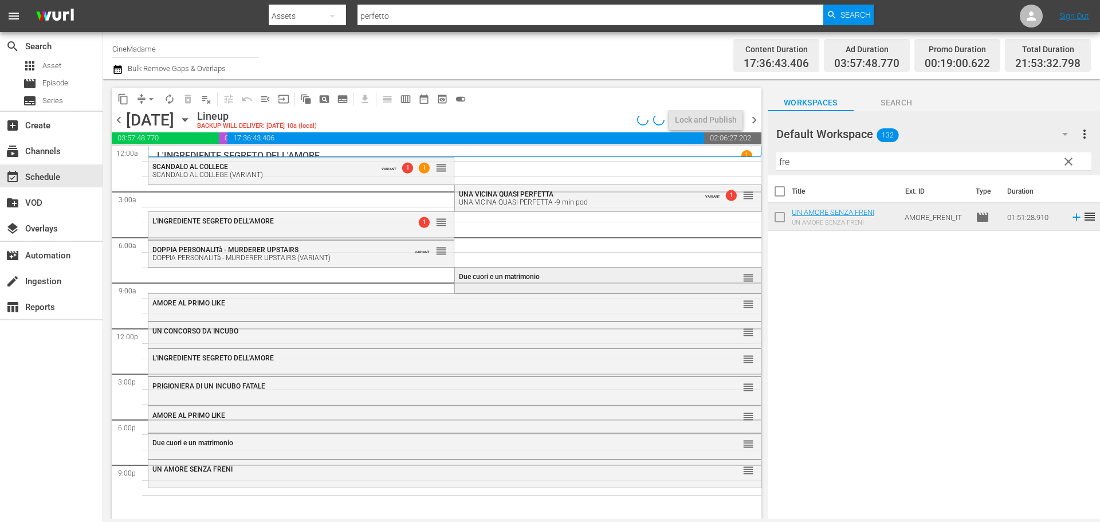
click at [497, 281] on div "Due cuori e un matrimonio reorder" at bounding box center [607, 276] width 305 height 19
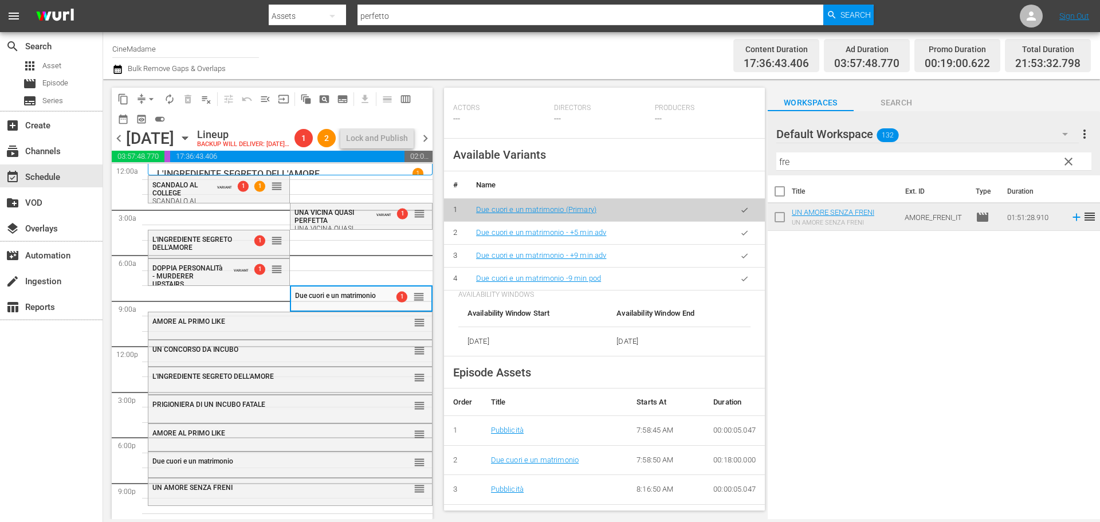
click at [737, 285] on button "button" at bounding box center [744, 278] width 22 height 22
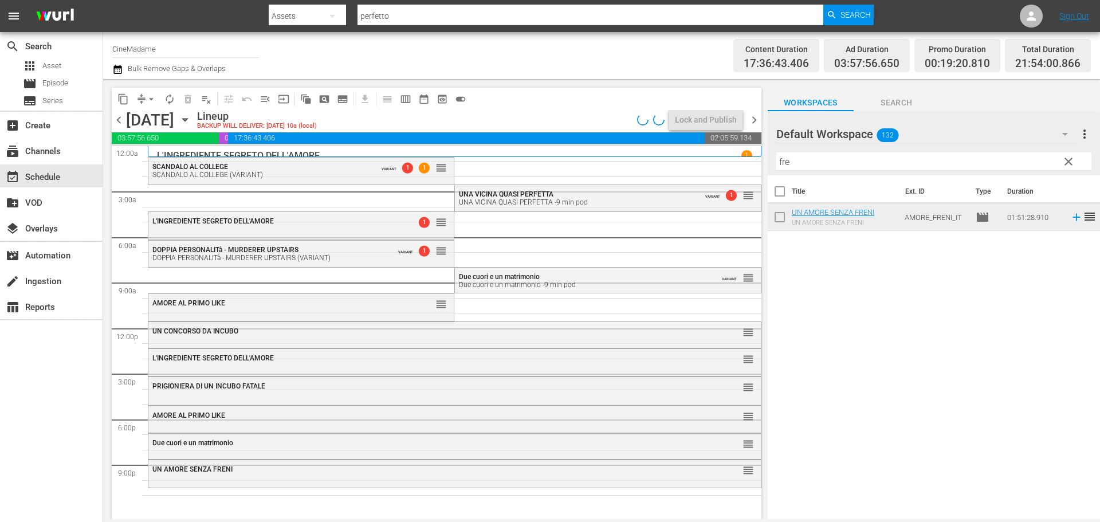
click at [484, 308] on div "PRIGIONIERA DI UN INCUBO FATALE reorder L'INGREDIENTE SEGRETO DELL'AMORE 1 reor…" at bounding box center [454, 328] width 613 height 364
click at [368, 308] on div "AMORE AL PRIMO LIKE reorder" at bounding box center [300, 303] width 305 height 19
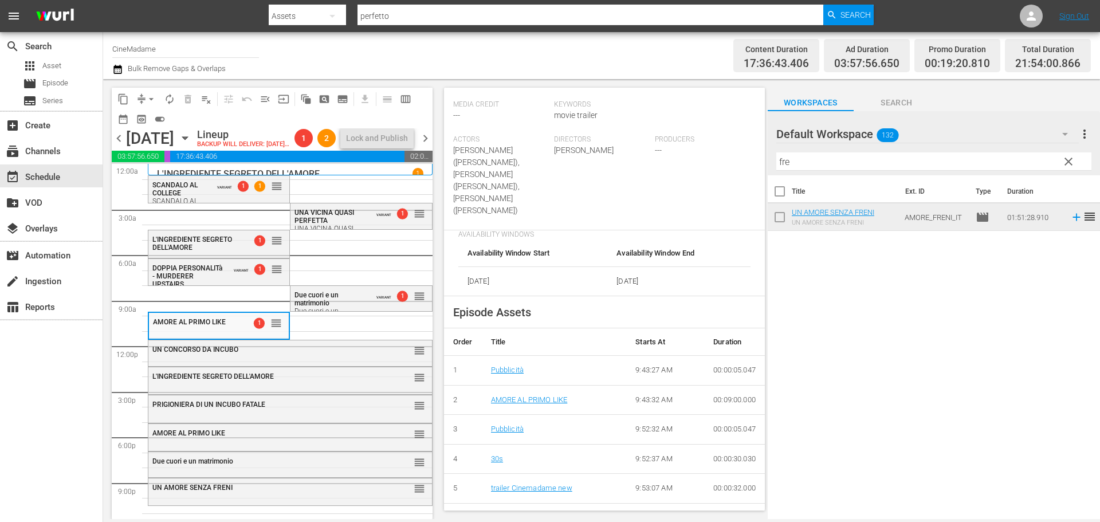
scroll to position [401, 0]
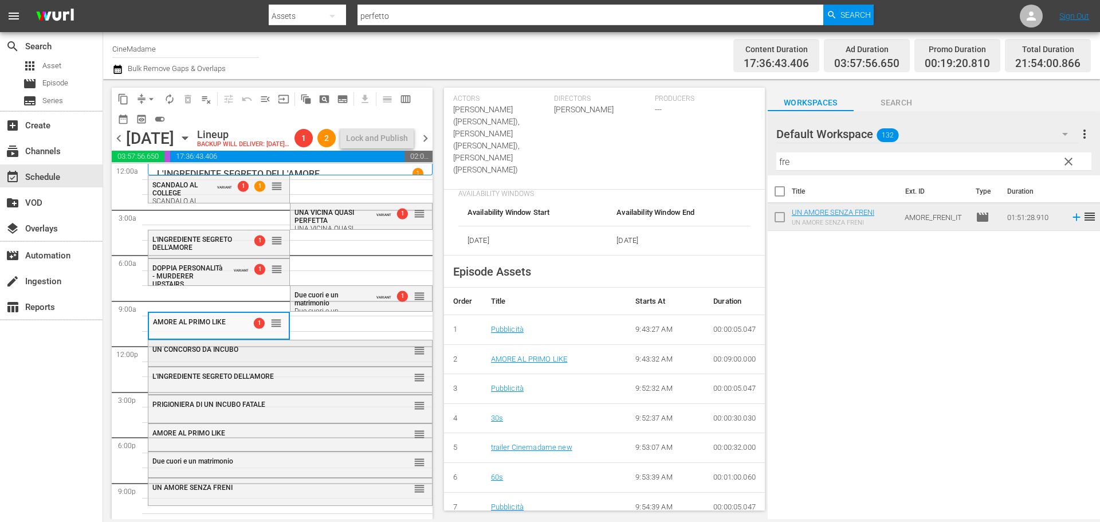
click at [327, 353] on div "UN CONCORSO DA INCUBO" at bounding box center [261, 349] width 219 height 8
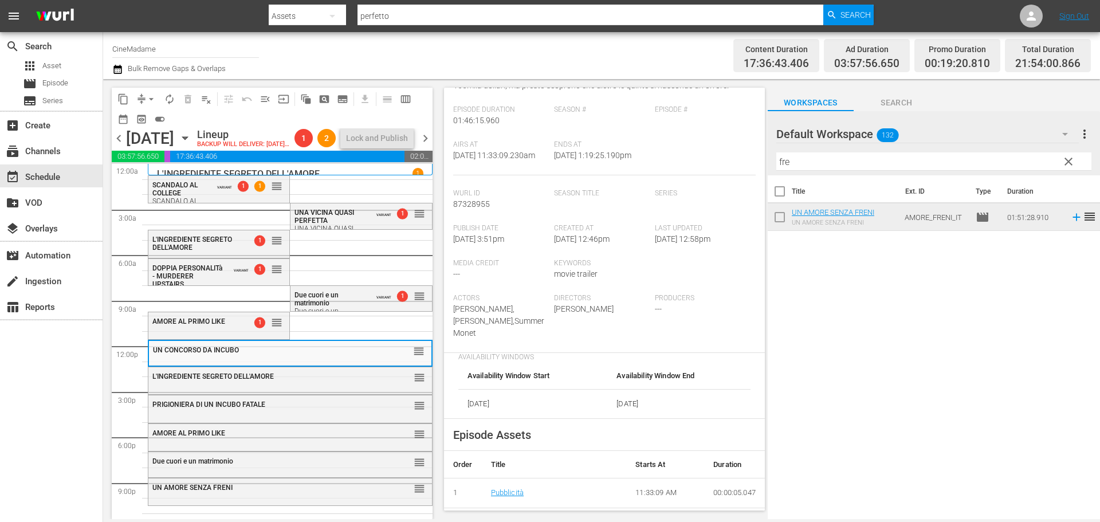
scroll to position [286, 0]
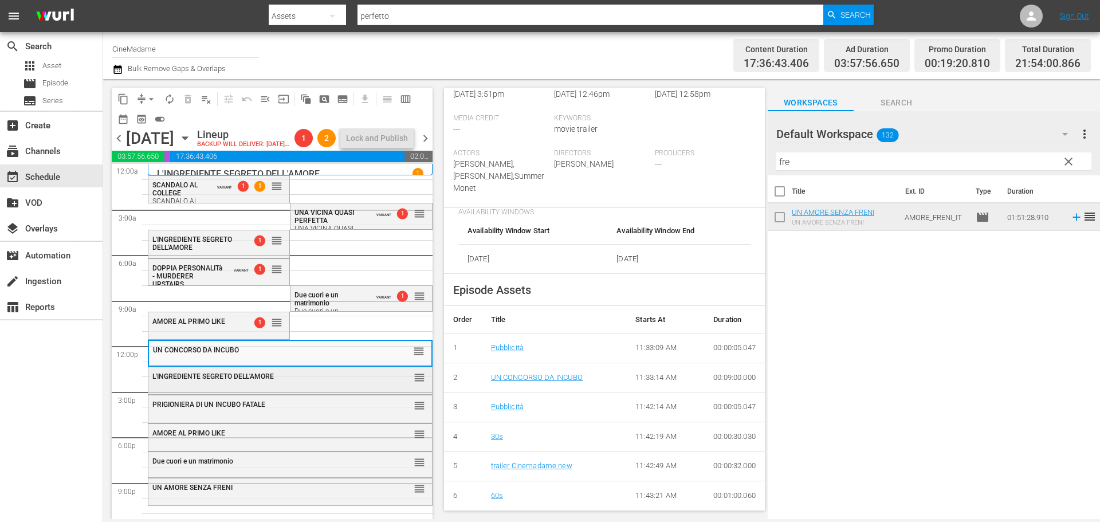
click at [243, 380] on span "L'INGREDIENTE SEGRETO DELL'AMORE" at bounding box center [212, 376] width 121 height 8
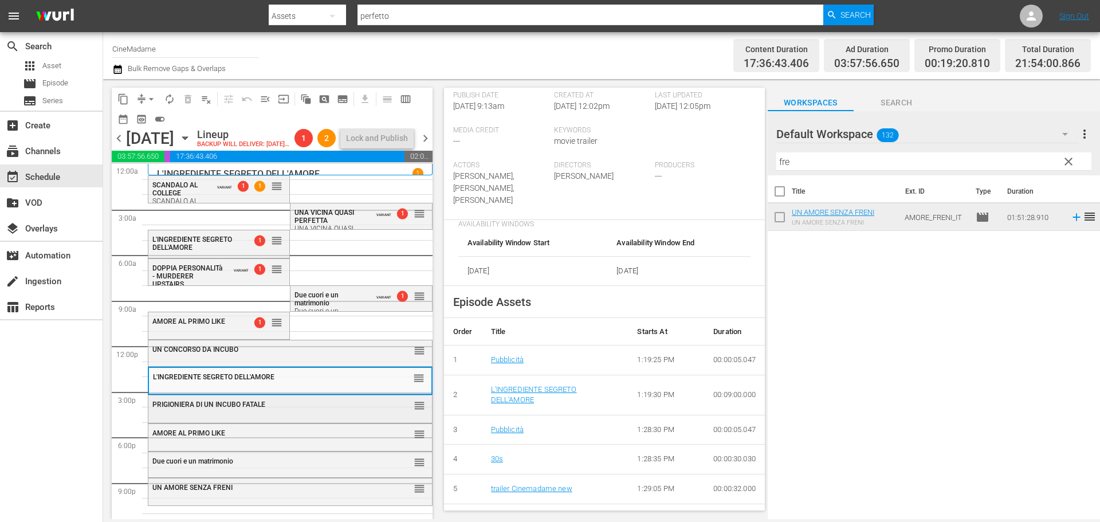
click at [332, 408] on div "PRIGIONIERA DI UN INCUBO FATALE" at bounding box center [261, 404] width 219 height 8
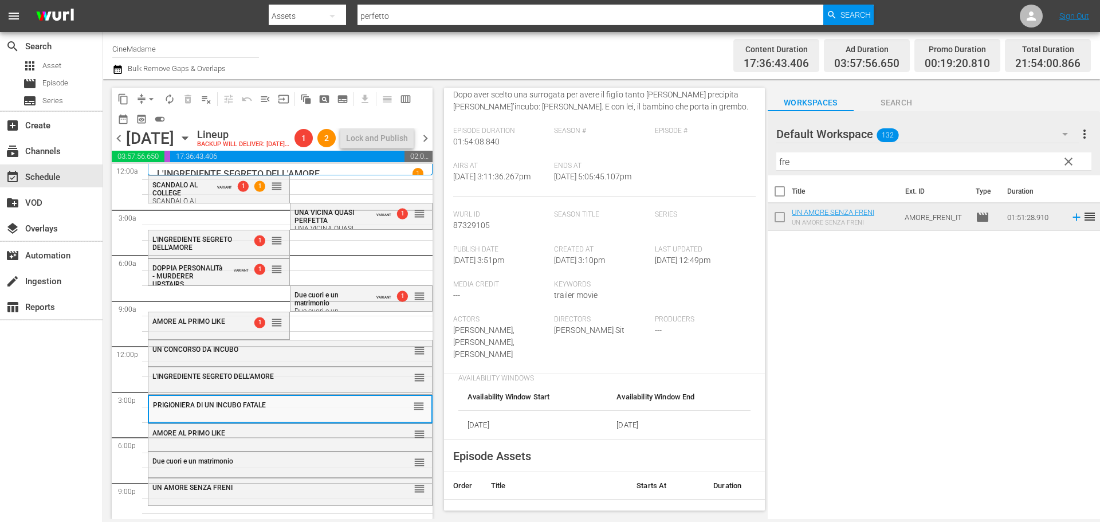
scroll to position [172, 0]
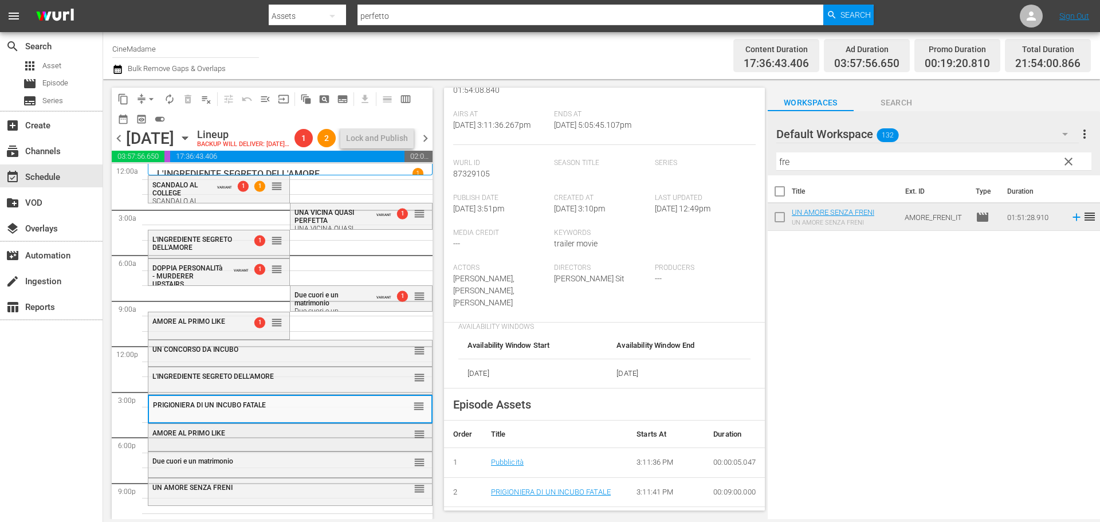
click at [276, 443] on div "AMORE AL PRIMO LIKE reorder" at bounding box center [290, 433] width 284 height 19
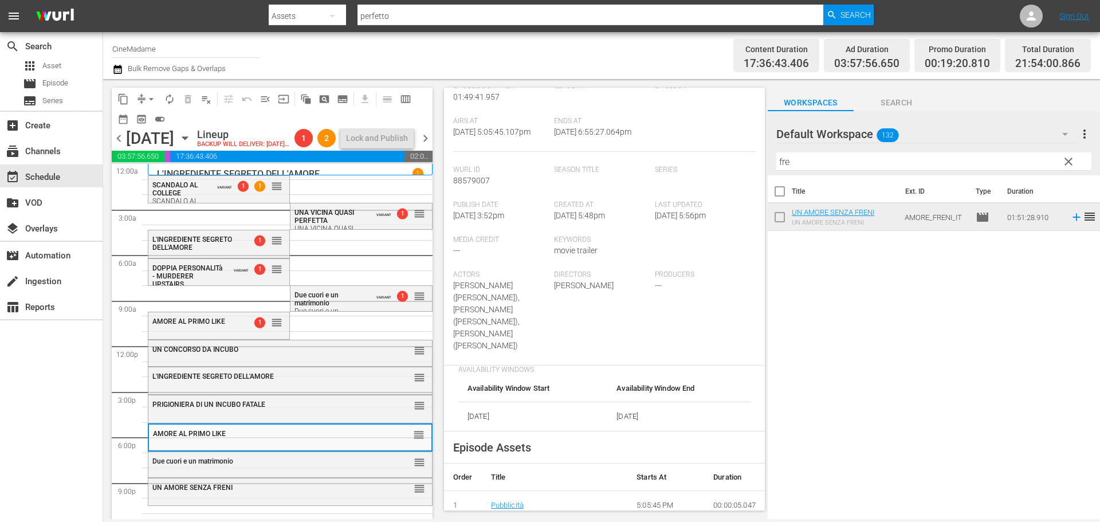
scroll to position [344, 0]
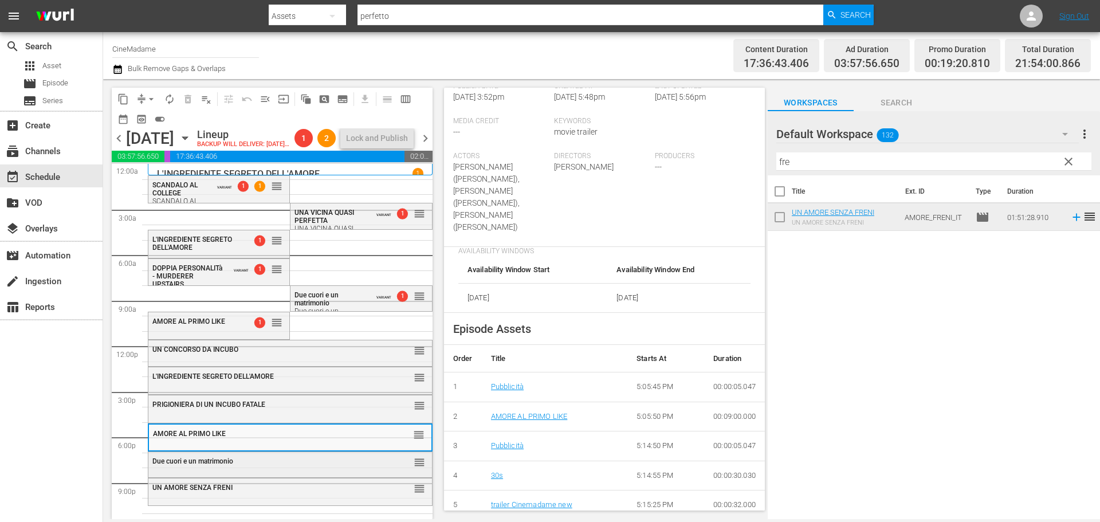
click at [283, 471] on div "Due cuori e un matrimonio reorder" at bounding box center [290, 461] width 284 height 19
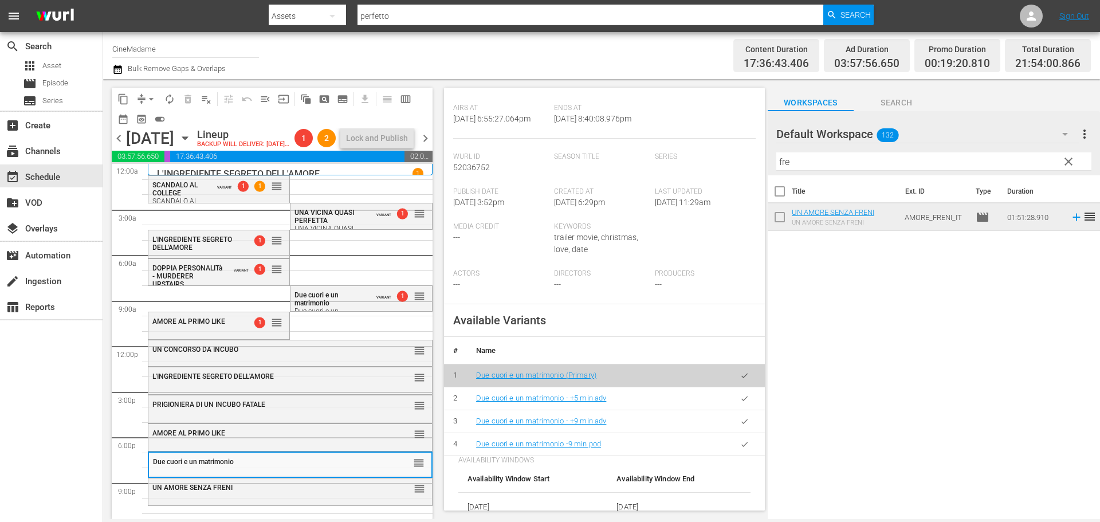
scroll to position [286, 0]
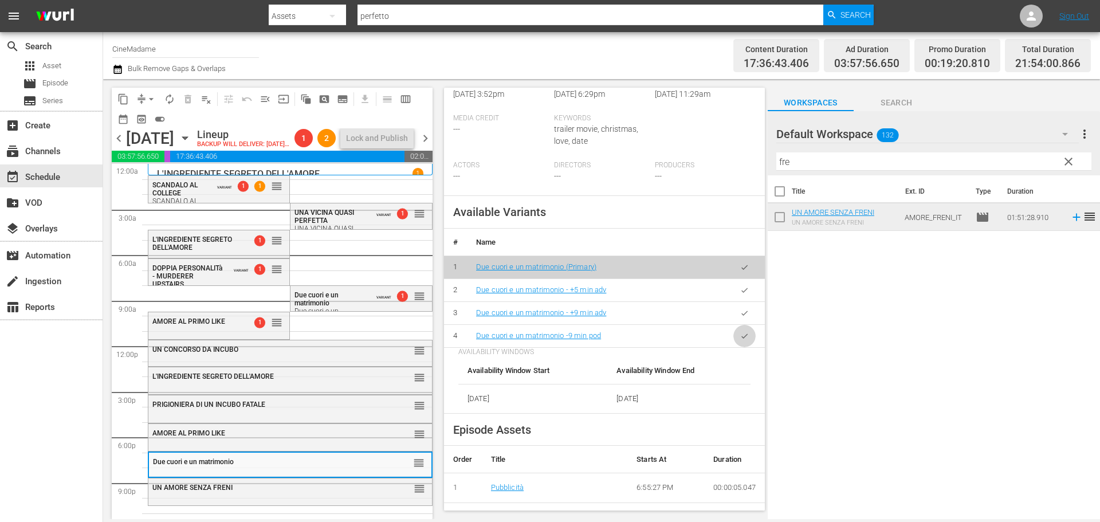
click at [733, 347] on button "button" at bounding box center [744, 336] width 22 height 22
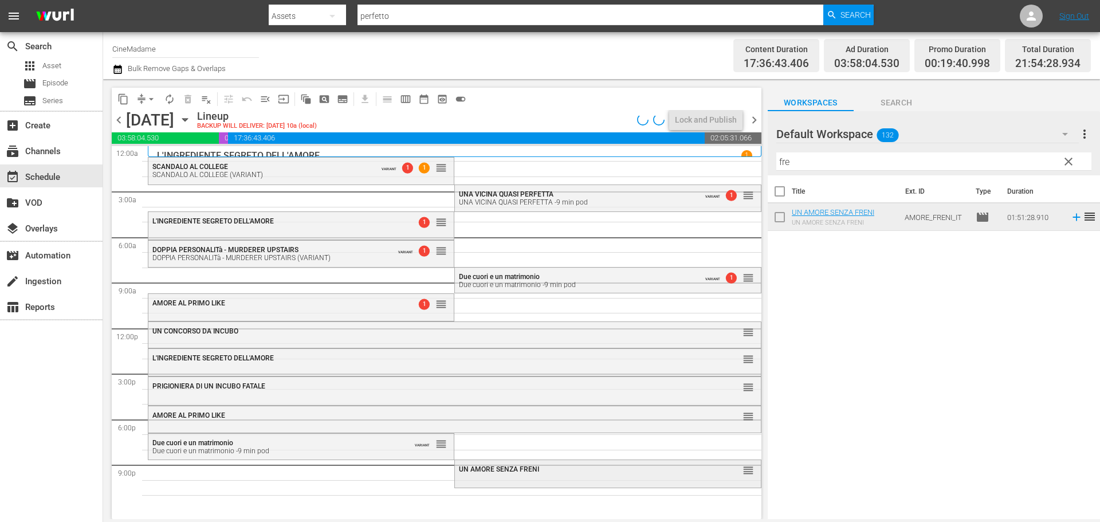
click at [569, 466] on div "UN AMORE SENZA FRENI" at bounding box center [579, 469] width 241 height 8
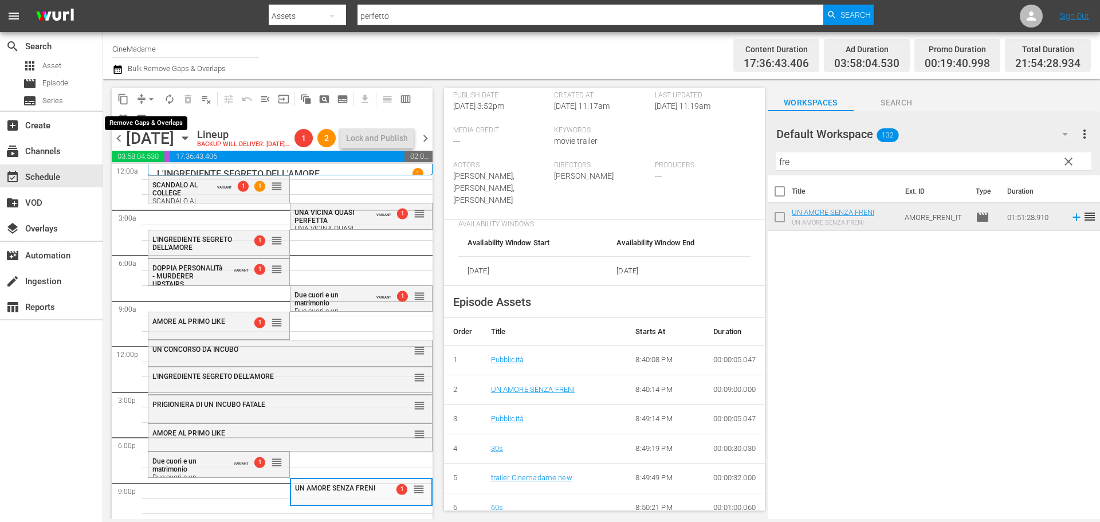
click at [147, 103] on span "arrow_drop_down" at bounding box center [150, 98] width 11 height 11
click at [172, 163] on li "Align to End of Previous Day" at bounding box center [152, 160] width 120 height 19
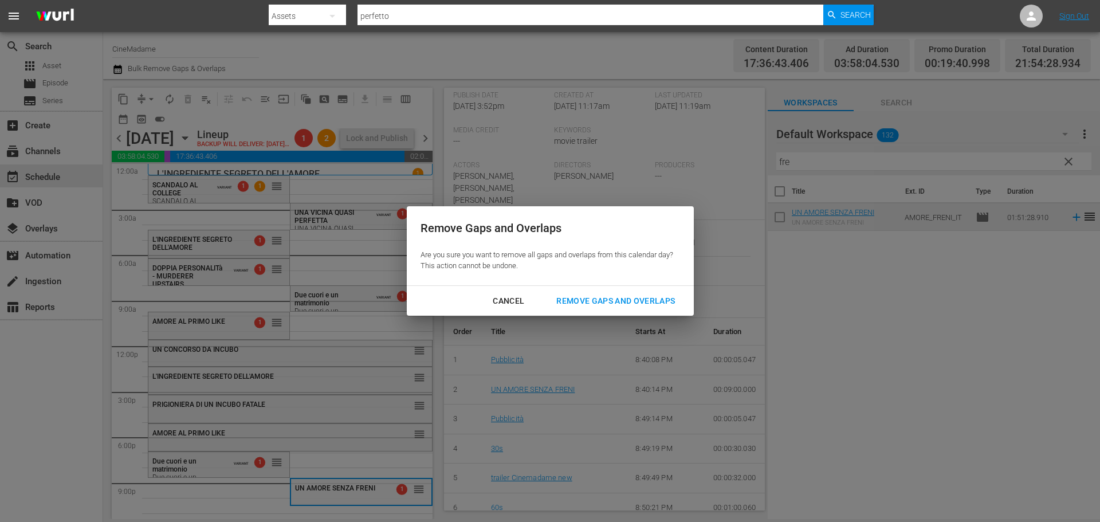
click at [650, 301] on div "Remove Gaps and Overlaps" at bounding box center [615, 301] width 137 height 14
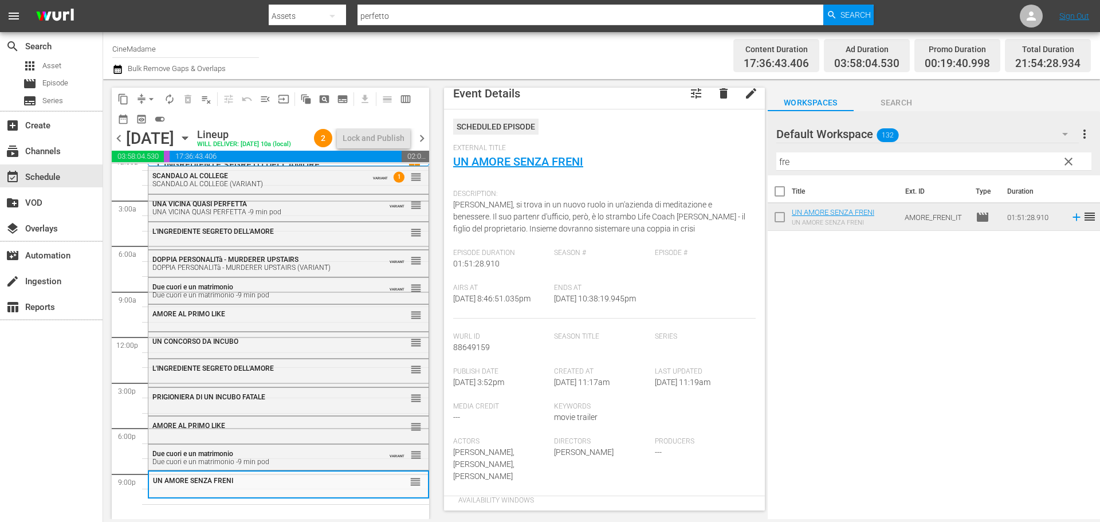
scroll to position [0, 0]
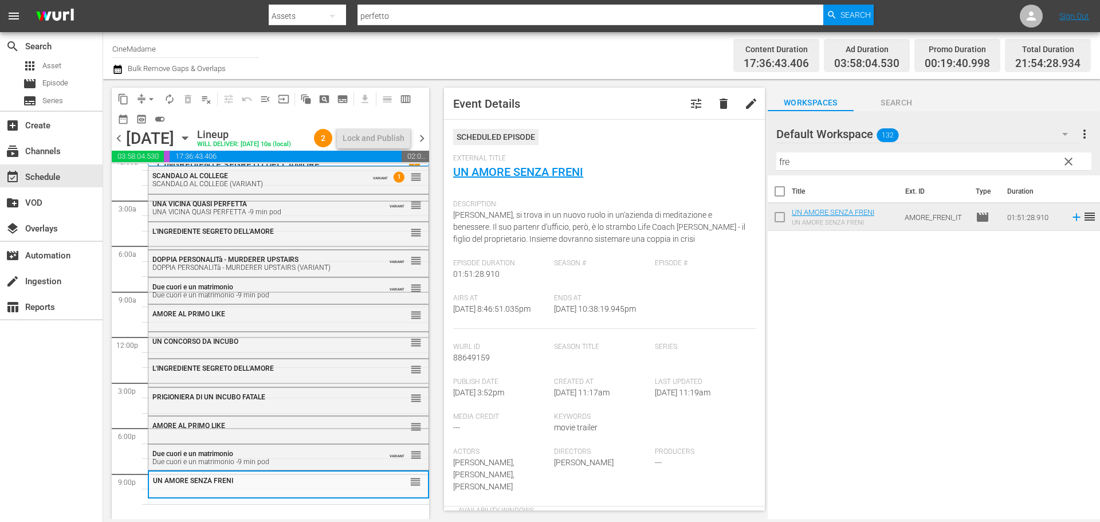
click at [818, 162] on input "fre" at bounding box center [933, 161] width 315 height 18
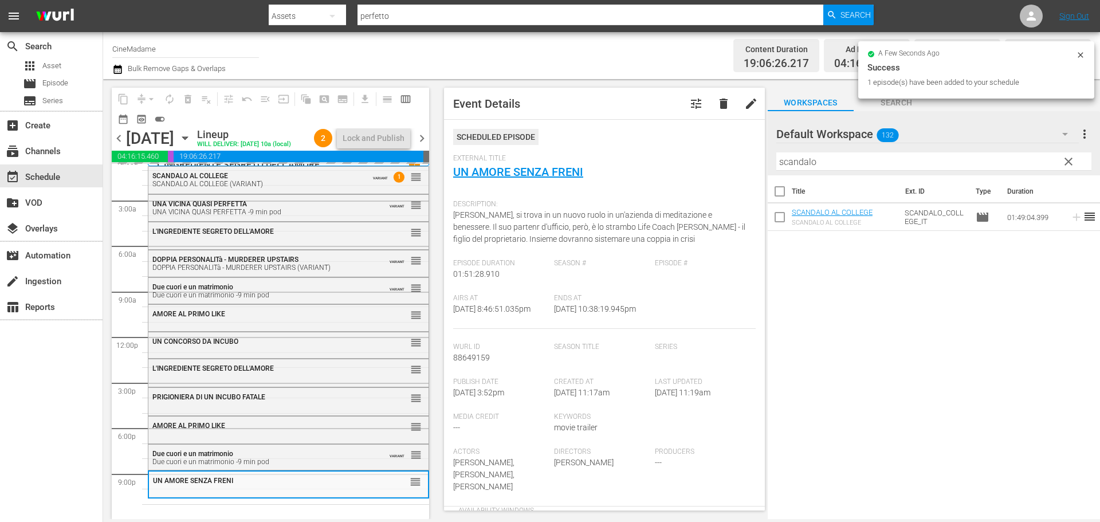
scroll to position [29, 0]
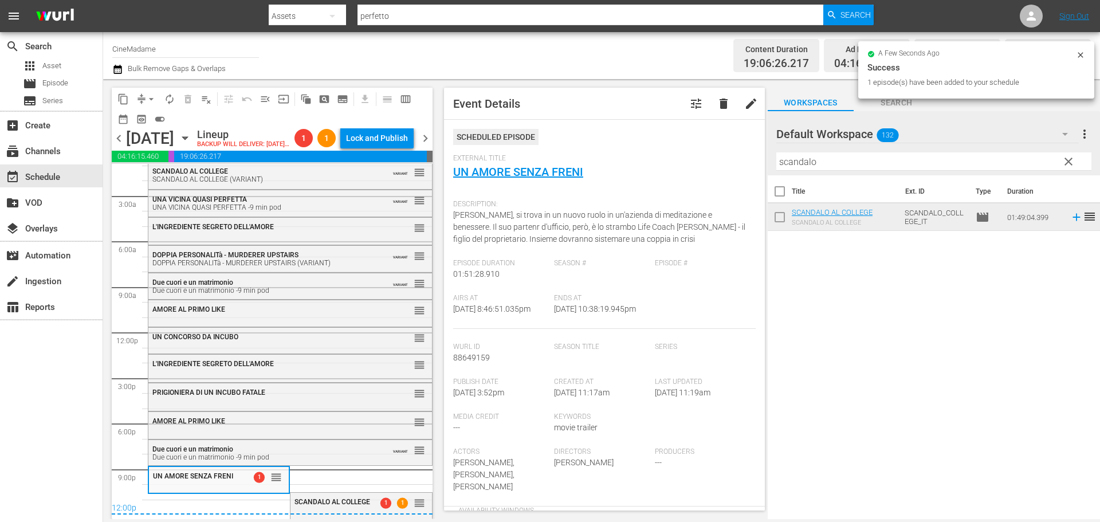
click at [813, 161] on input "scandalo" at bounding box center [933, 161] width 315 height 18
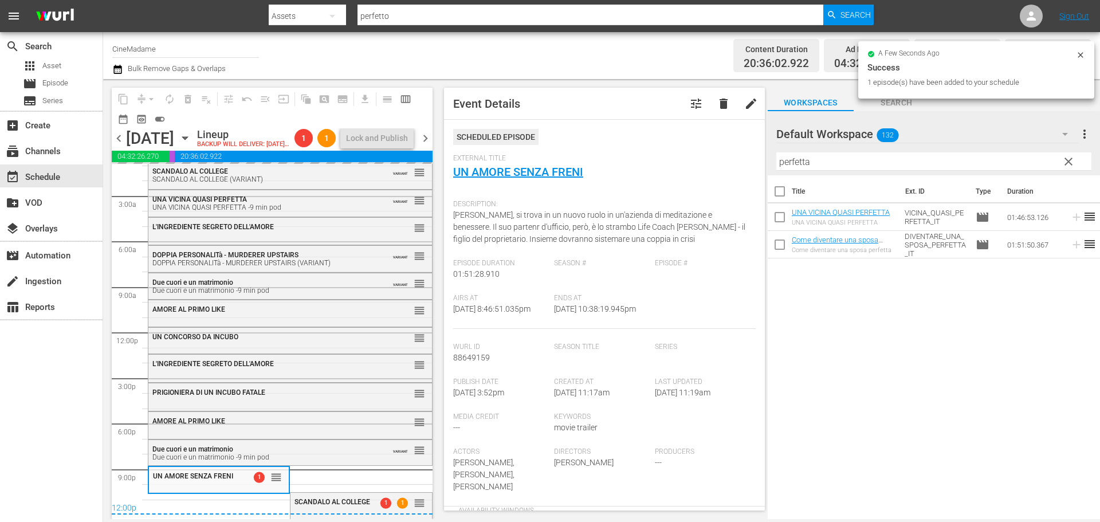
scroll to position [31, 0]
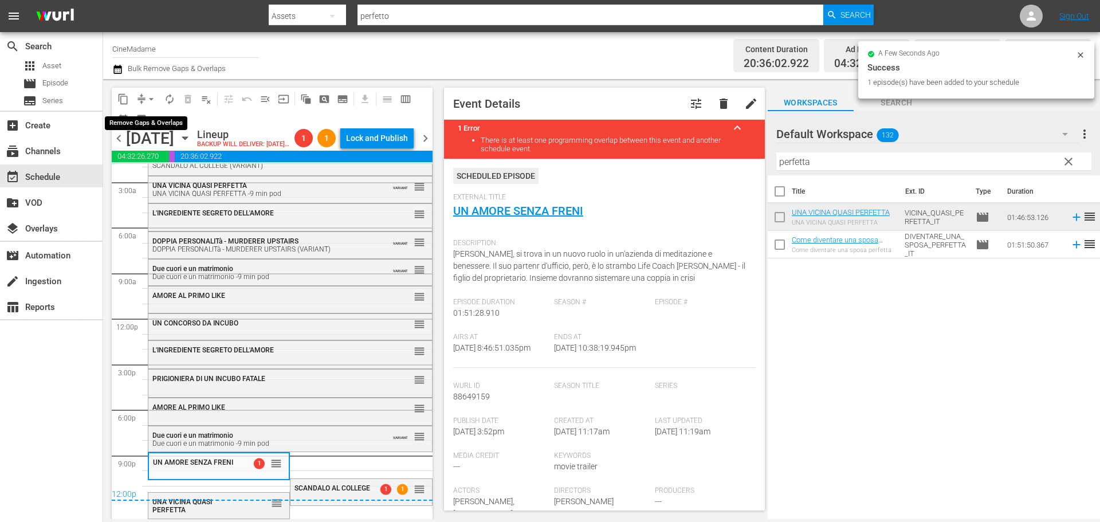
click at [150, 102] on span "arrow_drop_down" at bounding box center [150, 98] width 11 height 11
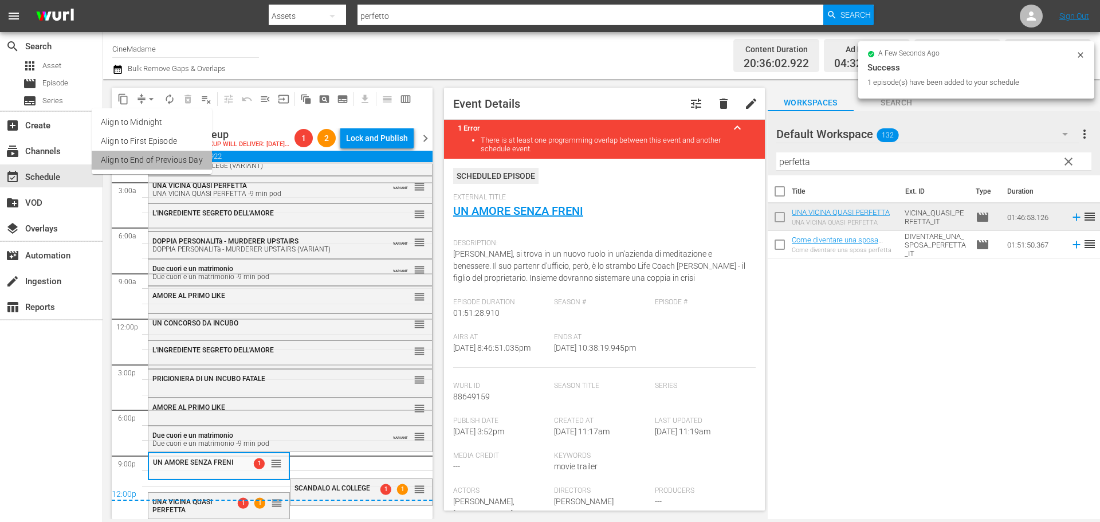
click at [192, 161] on li "Align to End of Previous Day" at bounding box center [152, 160] width 120 height 19
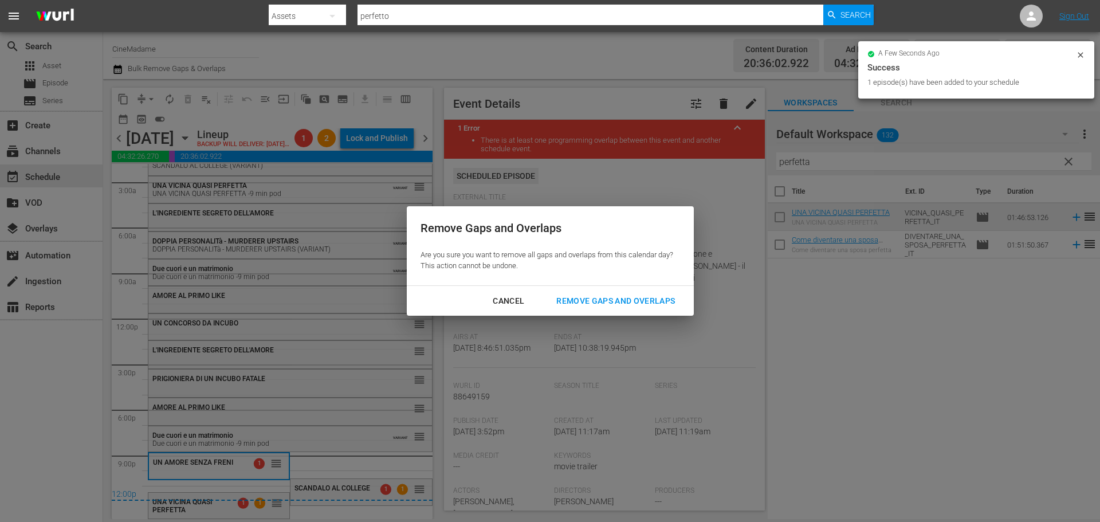
click at [604, 310] on button "Remove Gaps and Overlaps" at bounding box center [615, 300] width 146 height 21
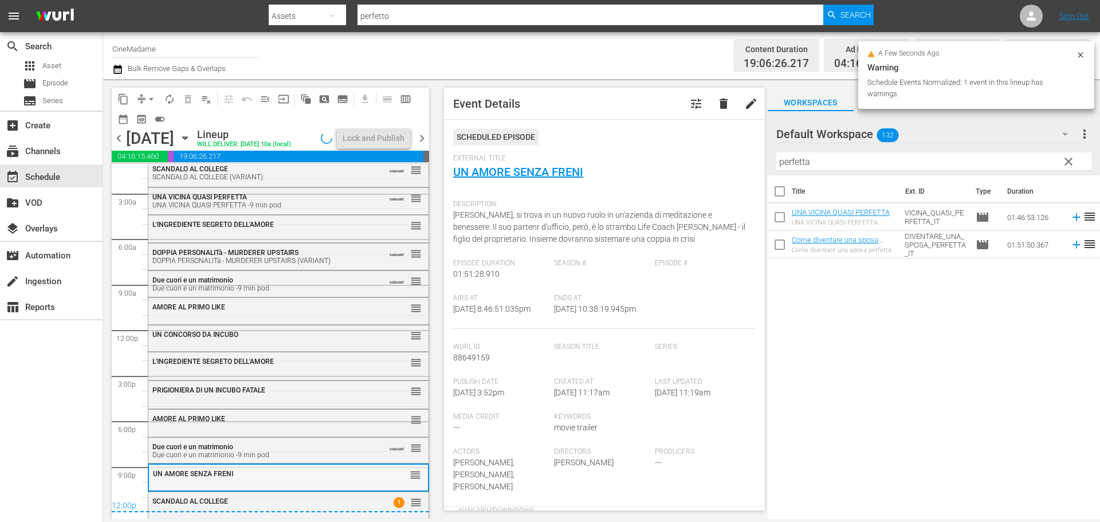
scroll to position [36, 0]
click at [349, 506] on div "12:00p" at bounding box center [270, 506] width 317 height 11
click at [325, 501] on div "12:00p" at bounding box center [270, 506] width 317 height 11
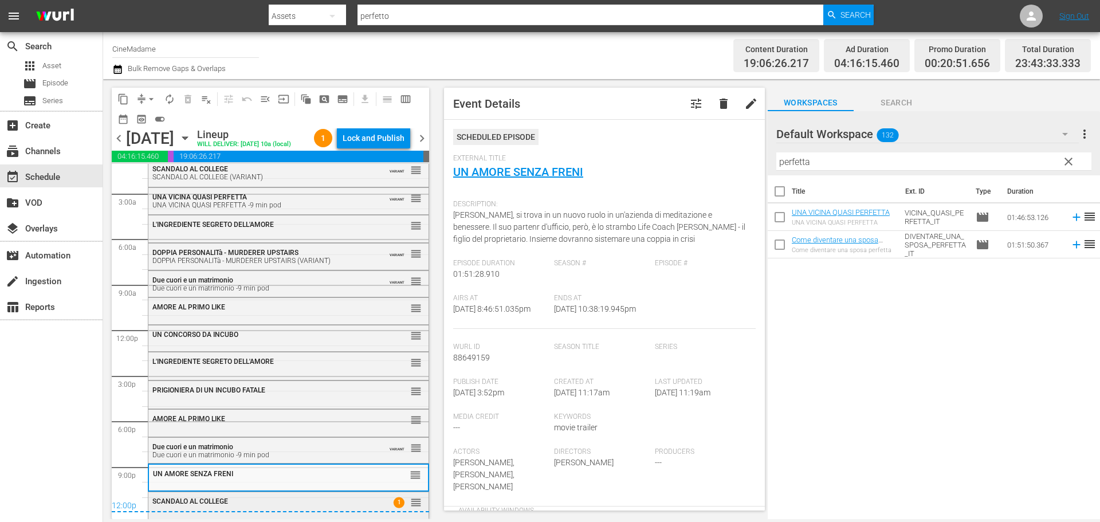
click at [253, 500] on div "SCANDALO AL COLLEGE" at bounding box center [260, 501] width 216 height 8
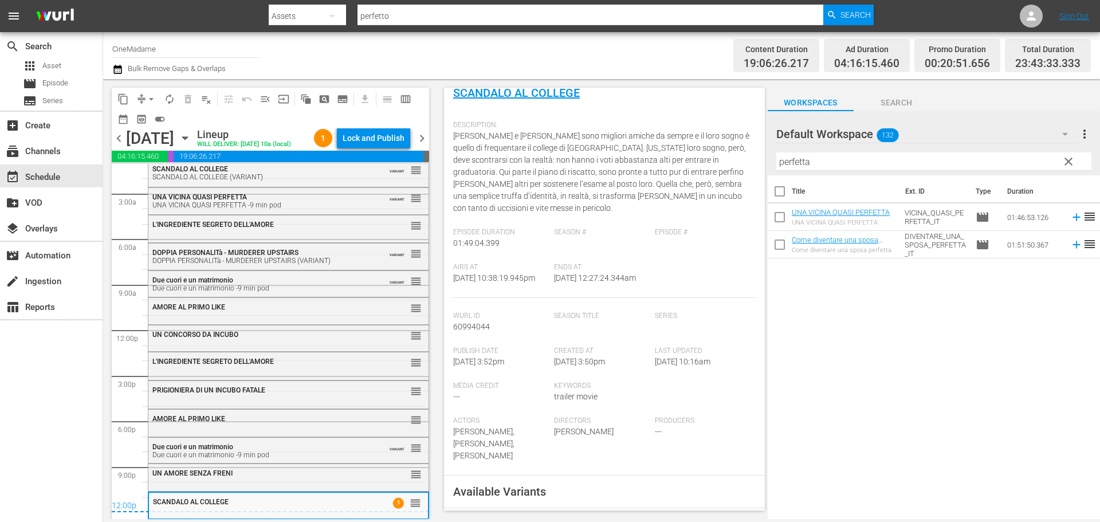
scroll to position [286, 0]
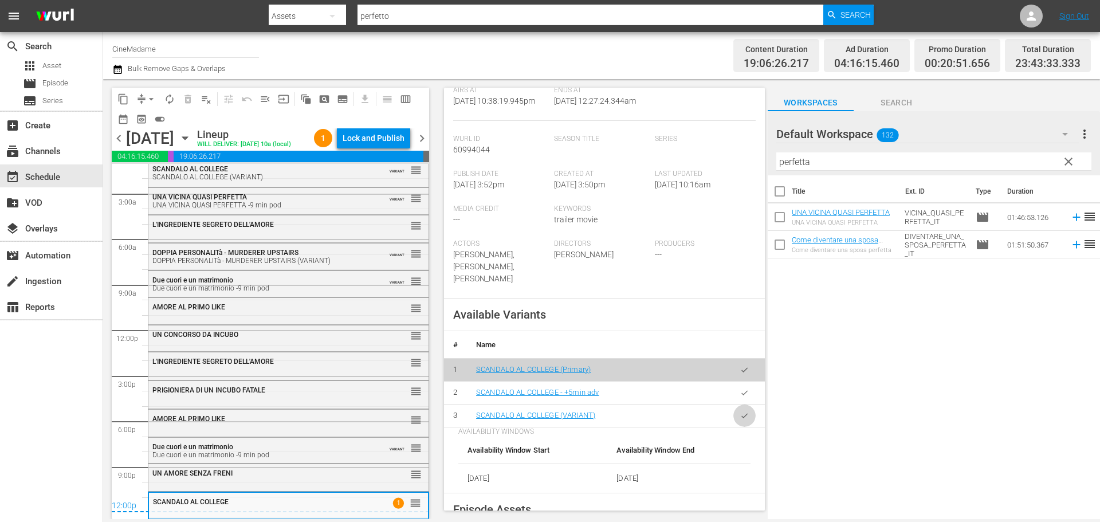
click at [740, 420] on icon "button" at bounding box center [744, 415] width 9 height 9
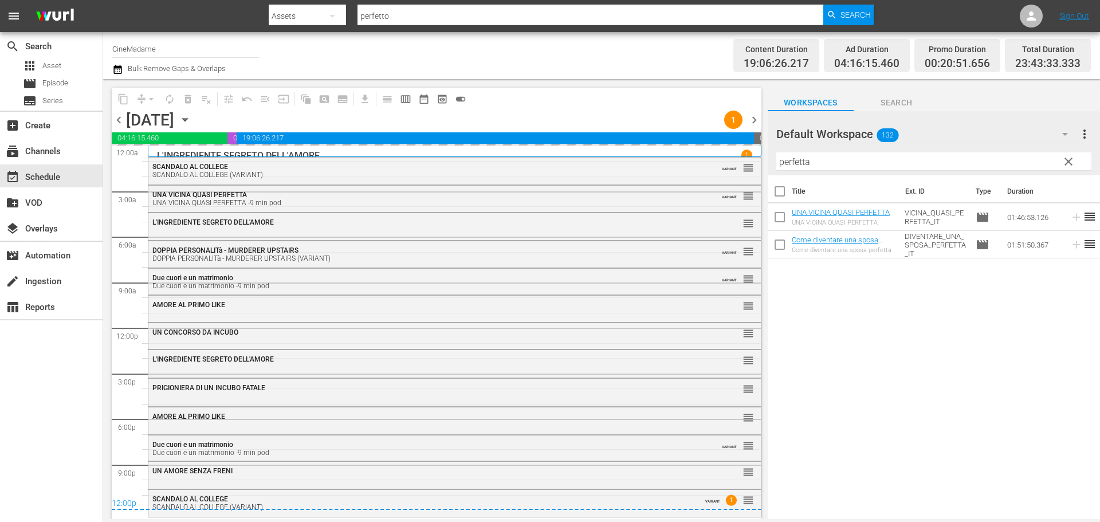
scroll to position [0, 0]
click at [380, 479] on div "UN AMORE SENZA FRENI reorder" at bounding box center [454, 471] width 612 height 19
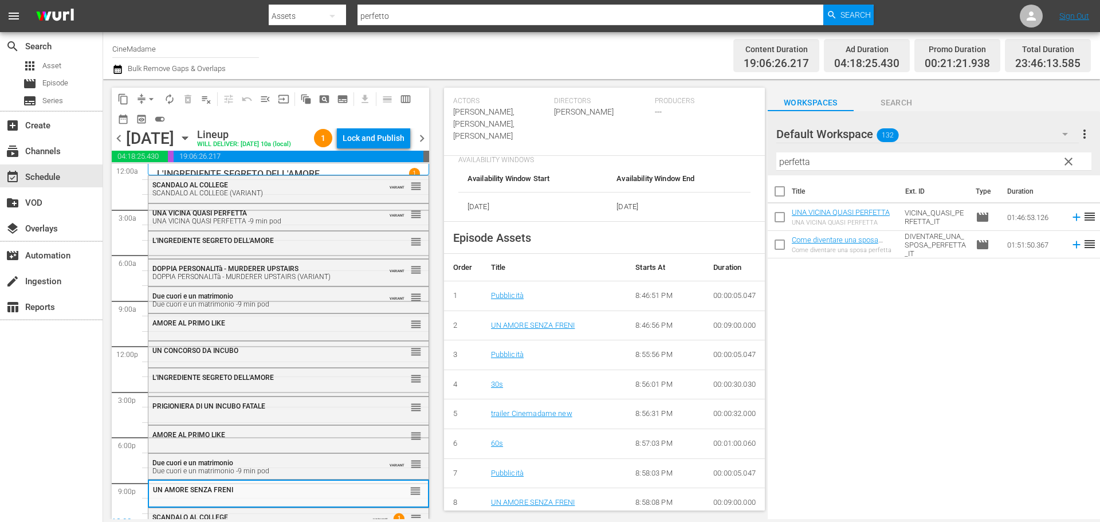
scroll to position [401, 0]
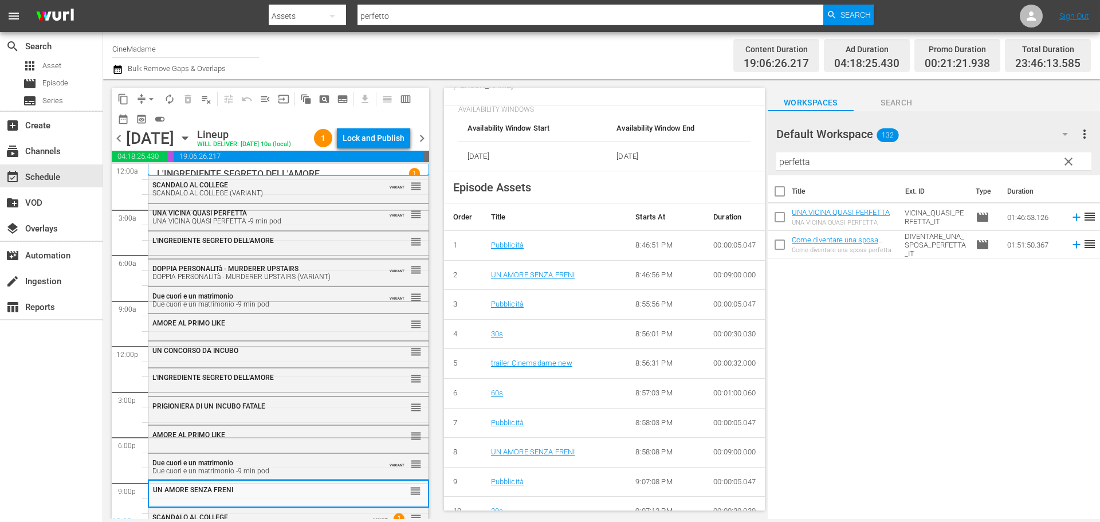
click at [419, 139] on div "chevron_left Thursday, September 25th September 25th Lineup WILL DELIVER: 9/24 …" at bounding box center [270, 139] width 317 height 22
click at [418, 145] on span "chevron_right" at bounding box center [422, 138] width 14 height 14
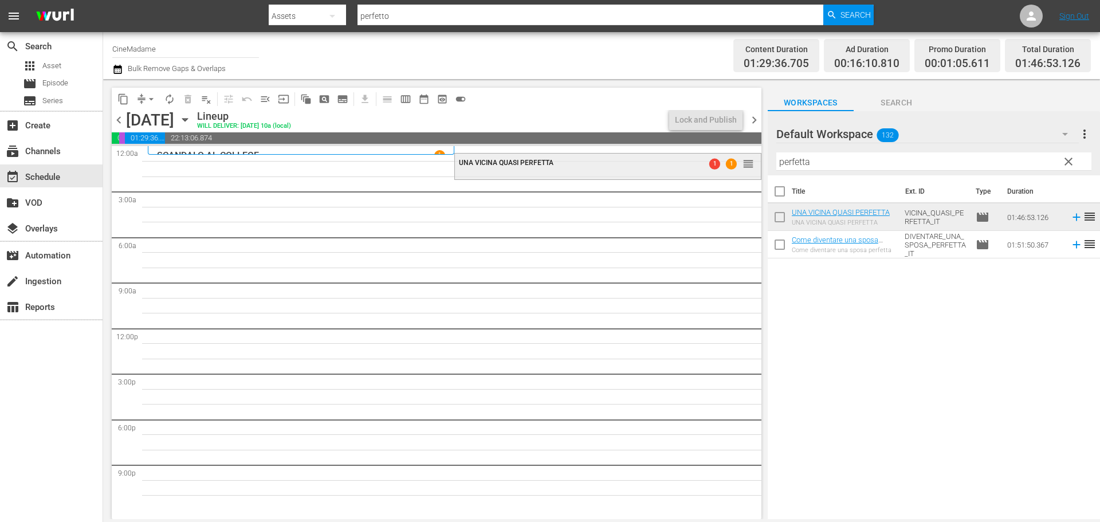
click at [557, 172] on div "UNA VICINA QUASI PERFETTA 1 1 reorder" at bounding box center [607, 162] width 305 height 19
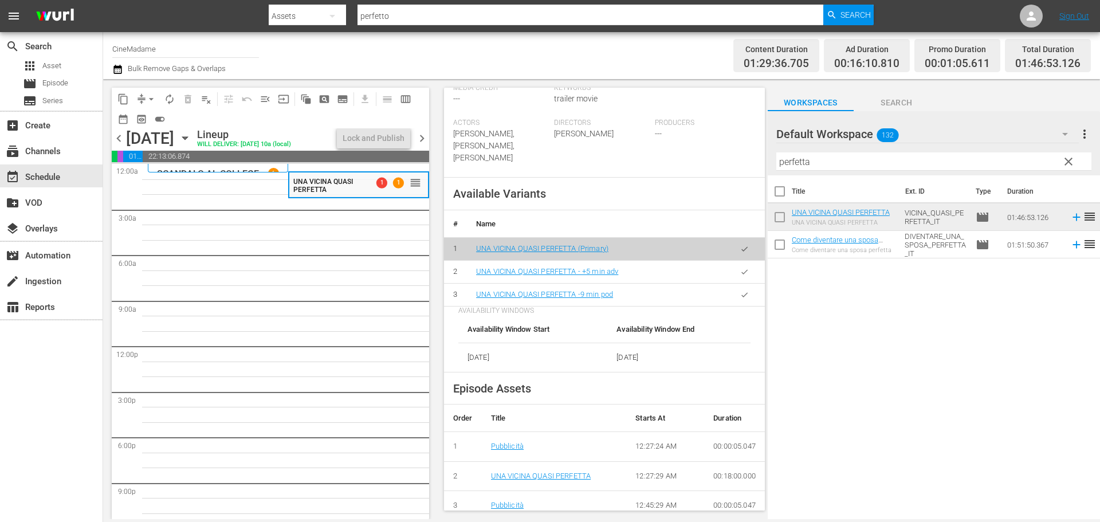
scroll to position [401, 0]
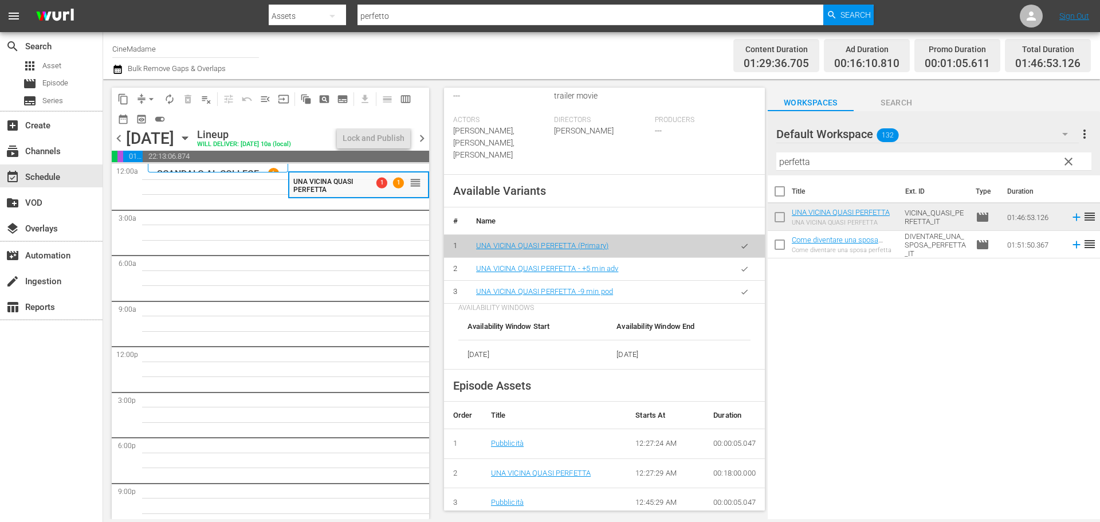
click at [745, 286] on button "button" at bounding box center [744, 292] width 22 height 22
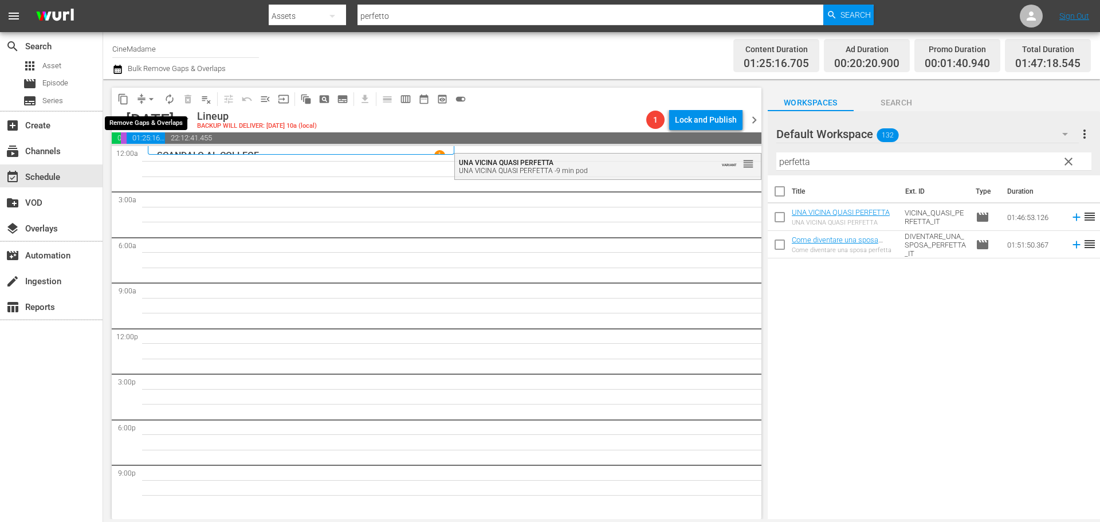
click at [146, 101] on span "arrow_drop_down" at bounding box center [150, 98] width 11 height 11
click at [156, 163] on li "Align to End of Previous Day" at bounding box center [152, 160] width 120 height 19
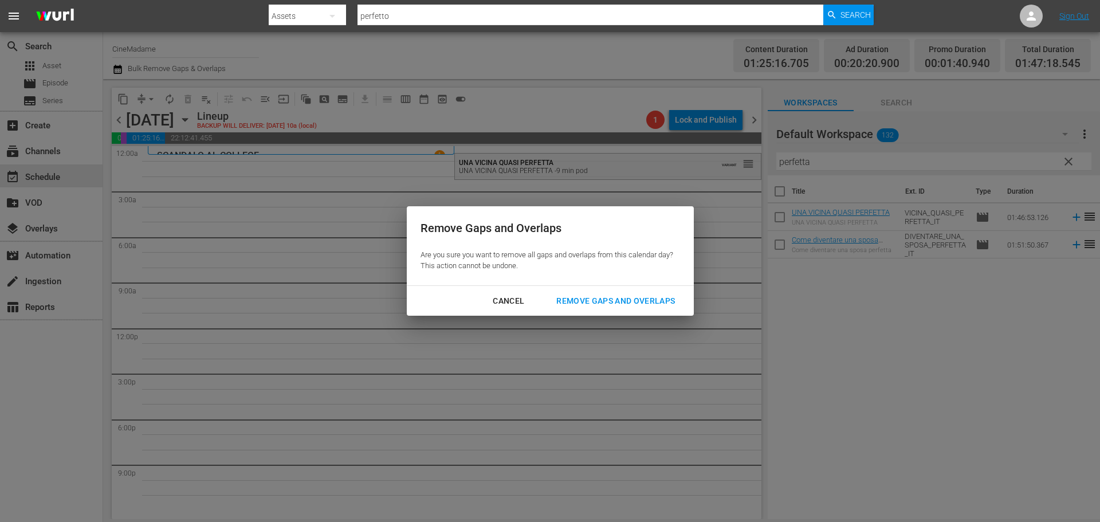
click at [658, 298] on div "Remove Gaps and Overlaps" at bounding box center [615, 301] width 137 height 14
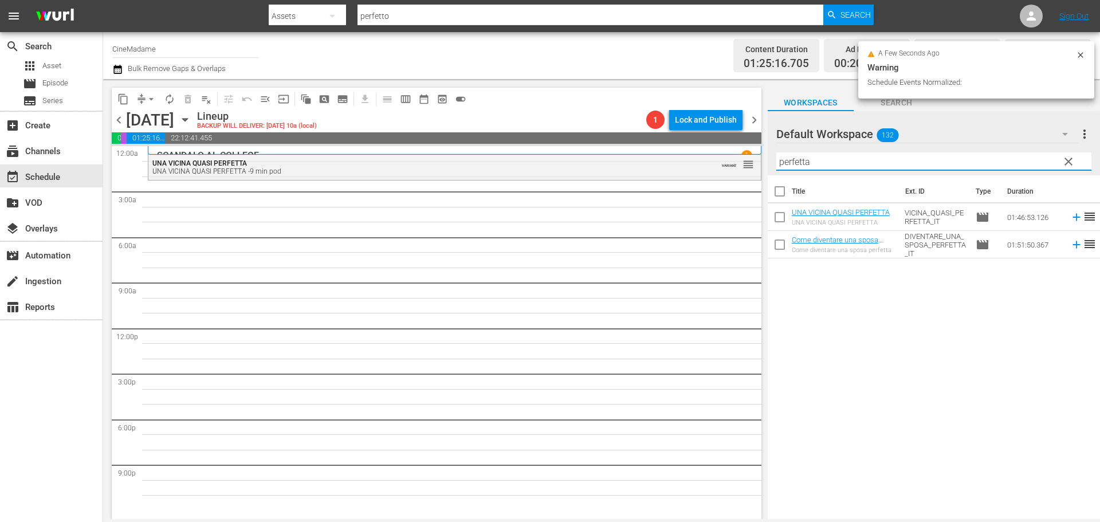
click at [837, 166] on input "perfetta" at bounding box center [933, 161] width 315 height 18
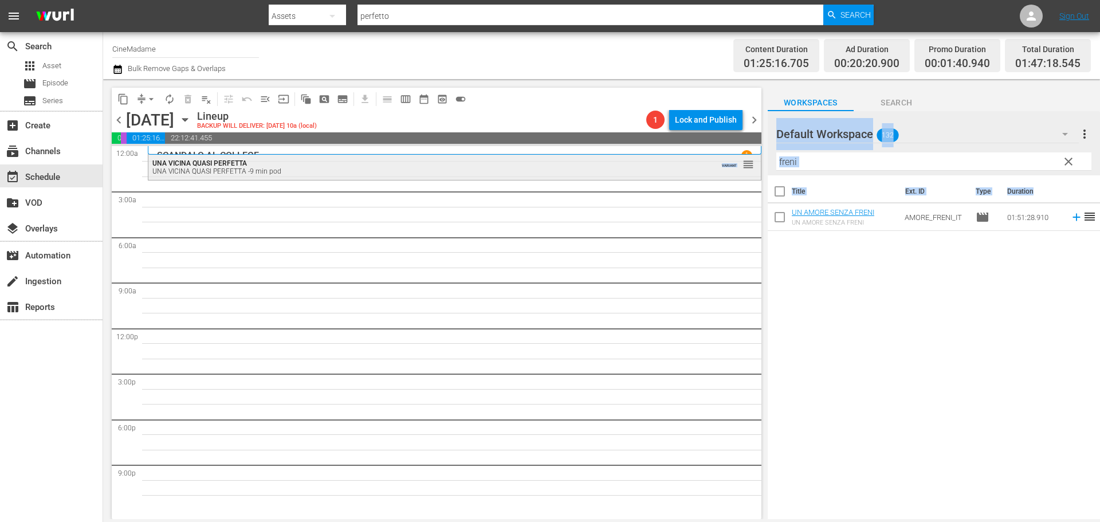
drag, startPoint x: 889, startPoint y: 231, endPoint x: 567, endPoint y: 169, distance: 328.4
click at [567, 169] on div "content_copy compress arrow_drop_down autorenew_outlined delete_forever_outline…" at bounding box center [601, 299] width 997 height 440
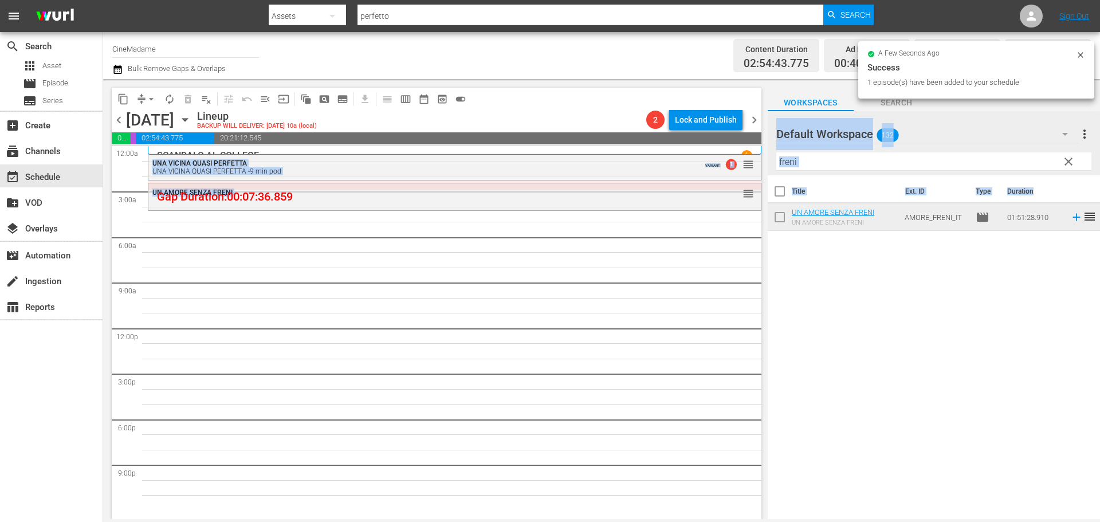
click at [832, 167] on input "freni" at bounding box center [933, 161] width 315 height 18
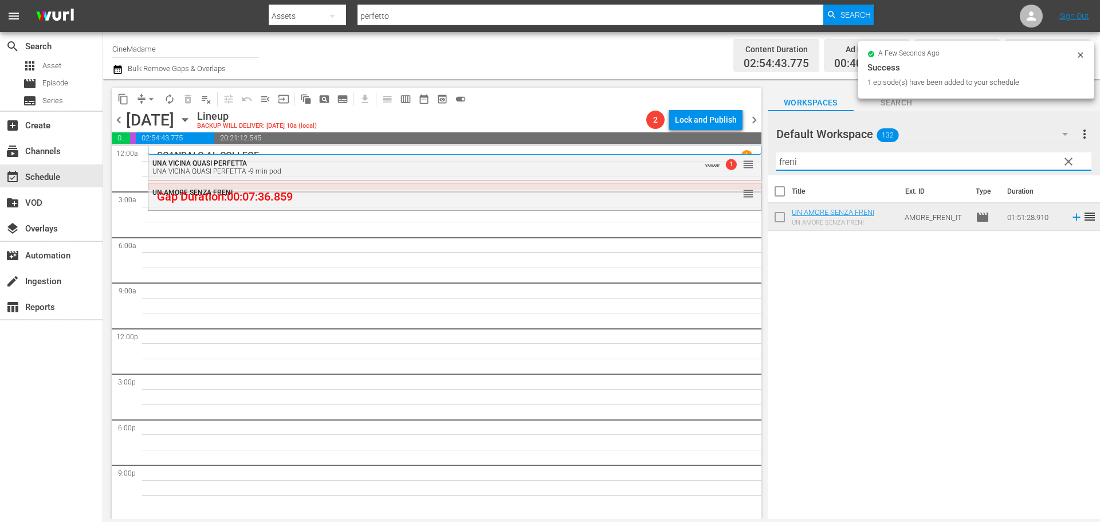
click at [832, 167] on input "freni" at bounding box center [933, 161] width 315 height 18
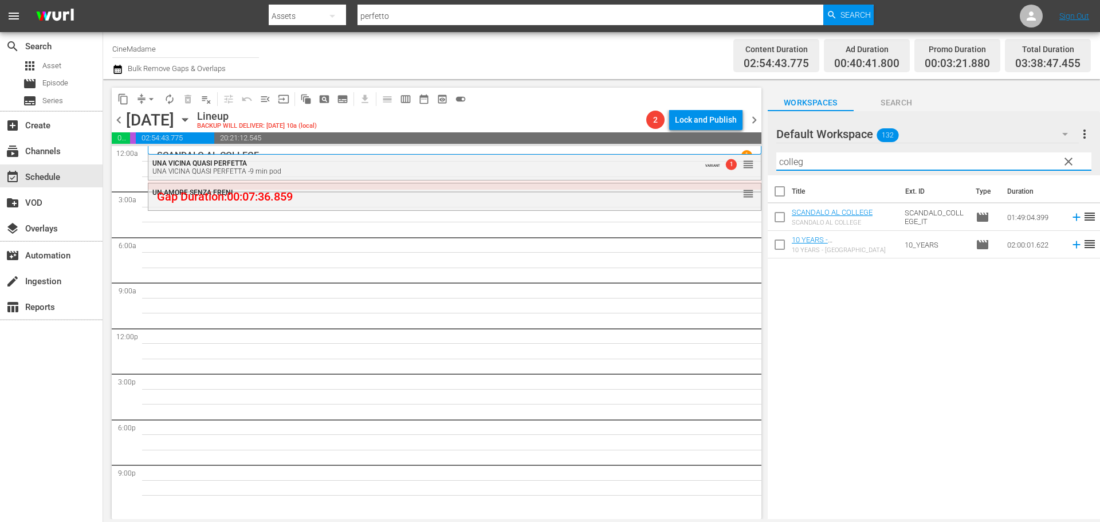
type input "college"
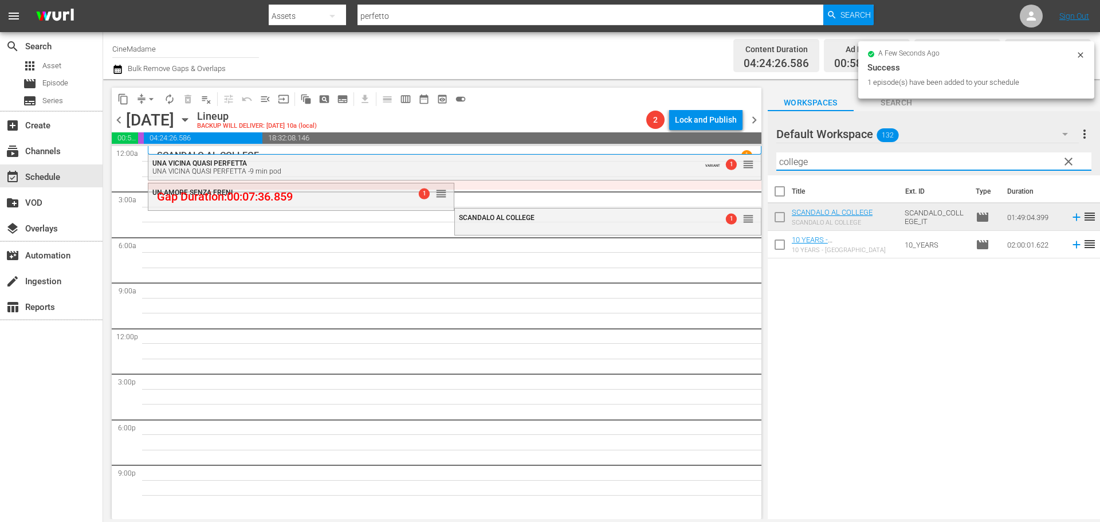
click at [888, 164] on input "college" at bounding box center [933, 161] width 315 height 18
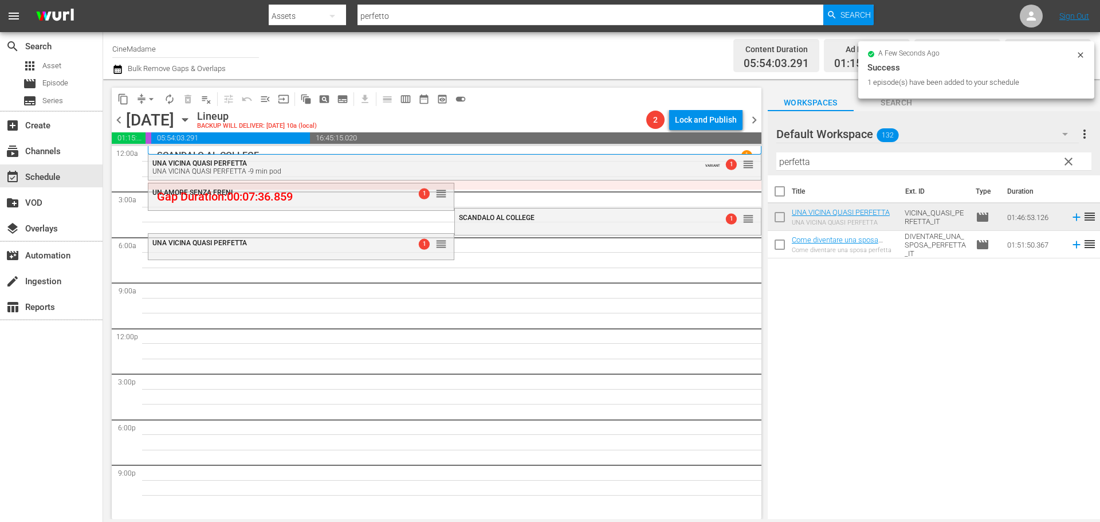
click at [788, 160] on input "perfetta" at bounding box center [933, 161] width 315 height 18
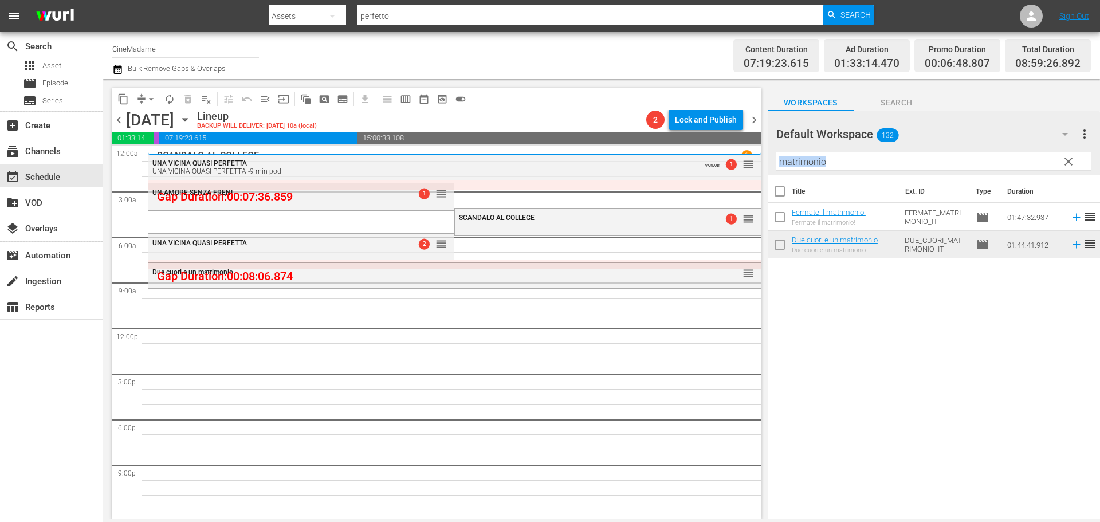
click at [861, 170] on div "Filter by Title matrimonio" at bounding box center [933, 161] width 315 height 27
click at [863, 161] on input "matrimonio" at bounding box center [933, 161] width 315 height 18
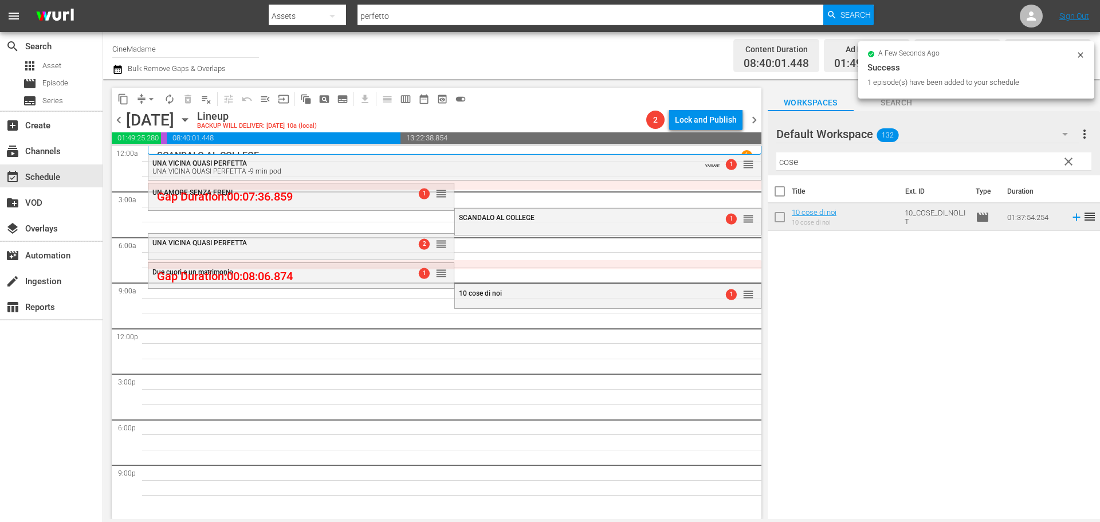
click at [848, 159] on input "cose" at bounding box center [933, 161] width 315 height 18
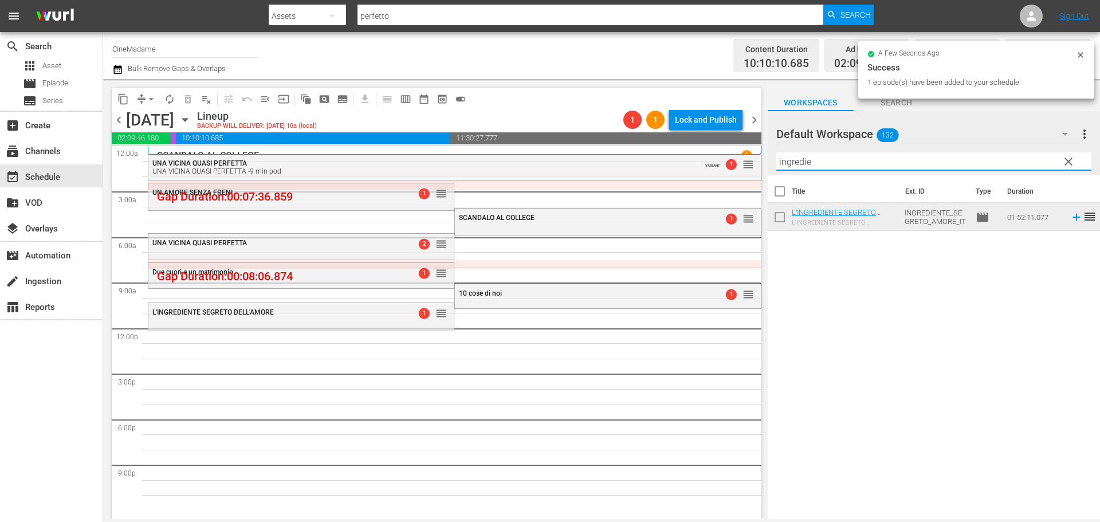
click at [820, 167] on input "ingredie" at bounding box center [933, 161] width 315 height 18
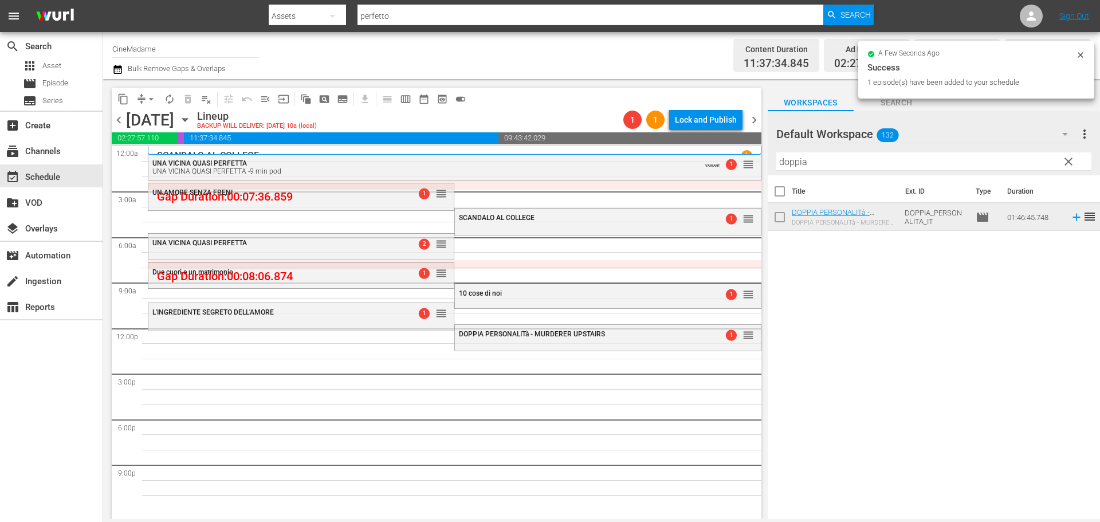
click at [818, 162] on input "doppia" at bounding box center [933, 161] width 315 height 18
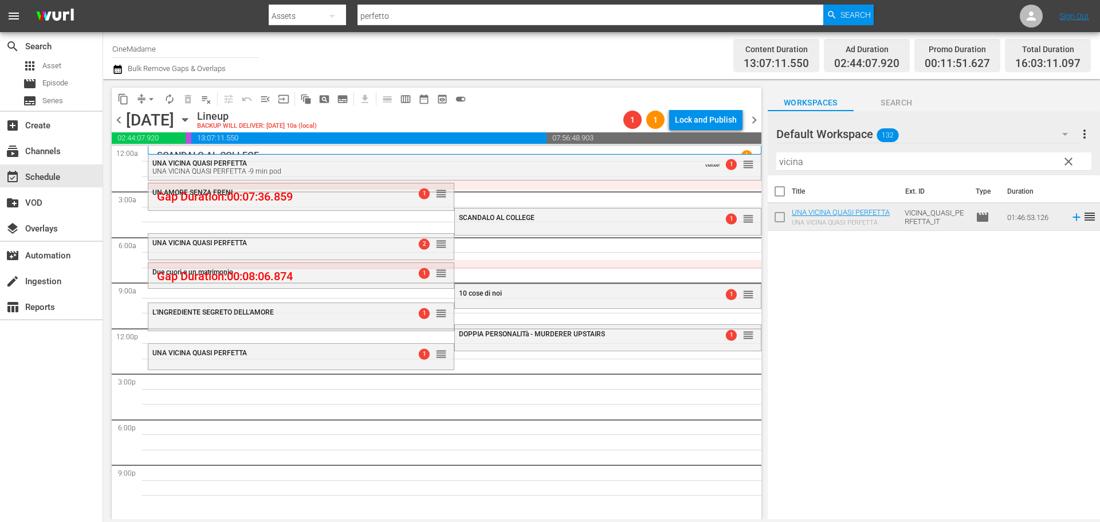
click at [852, 162] on input "vicina" at bounding box center [933, 161] width 315 height 18
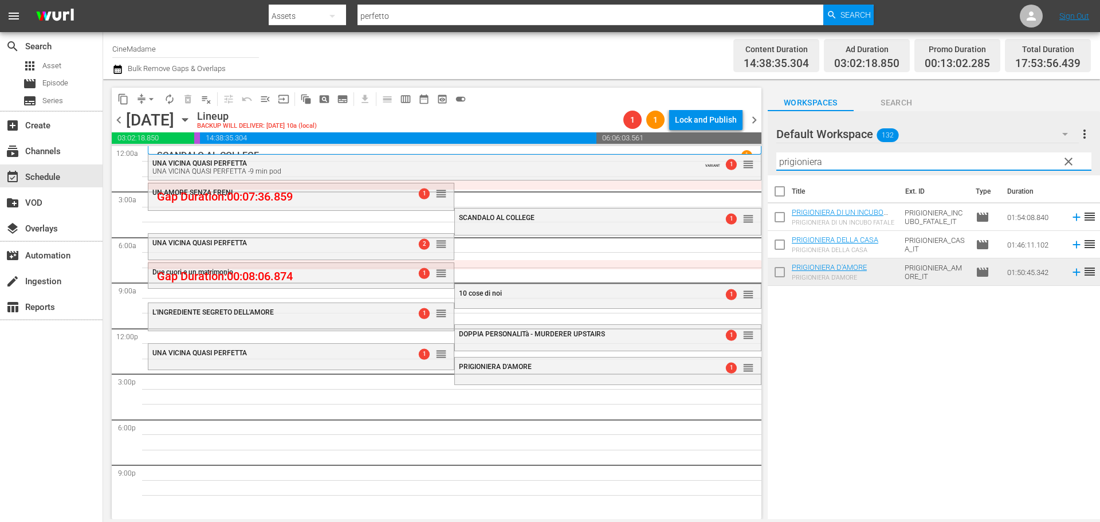
click at [820, 157] on input "prigioniera" at bounding box center [933, 161] width 315 height 18
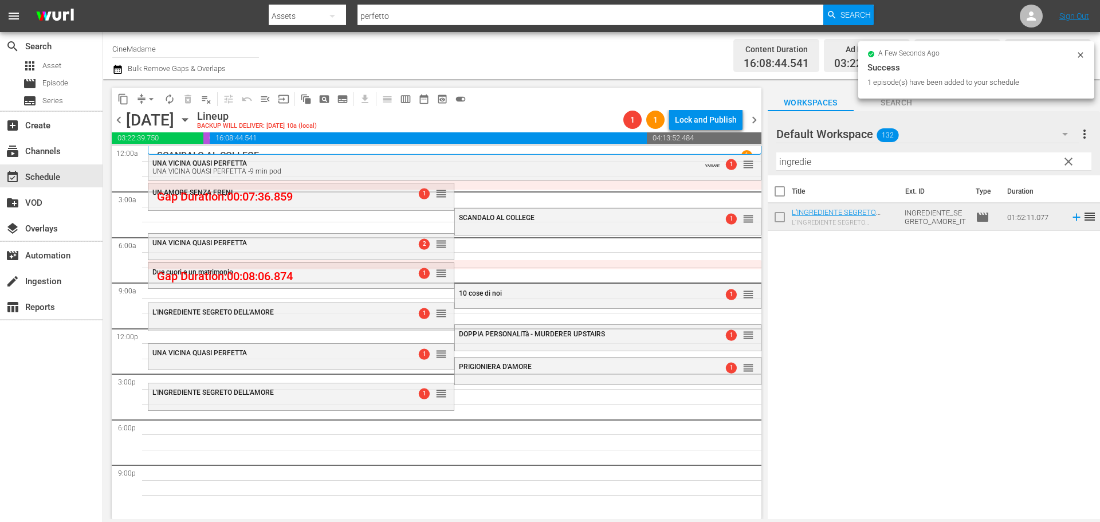
click at [817, 156] on input "ingredie" at bounding box center [933, 161] width 315 height 18
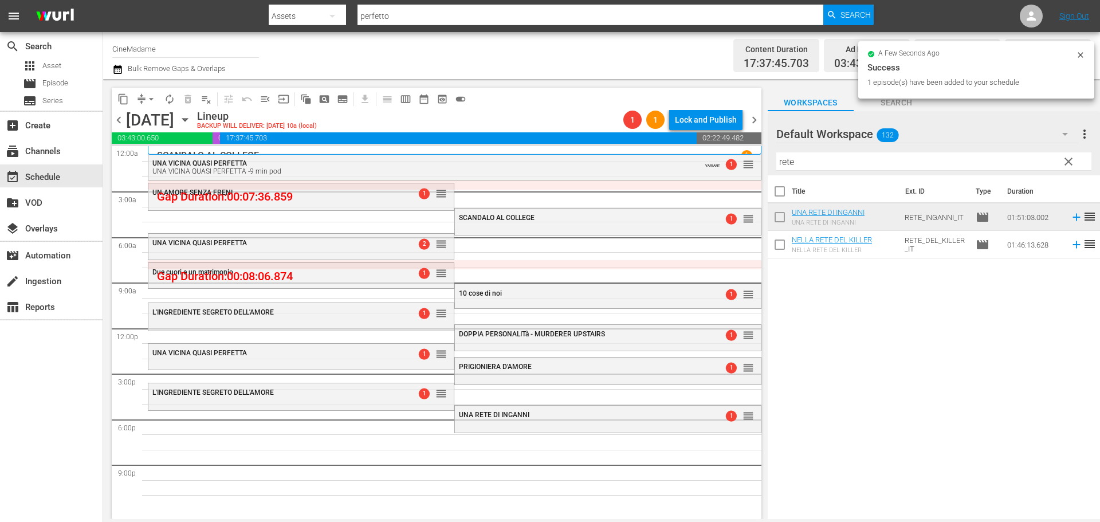
click at [844, 165] on input "rete" at bounding box center [933, 161] width 315 height 18
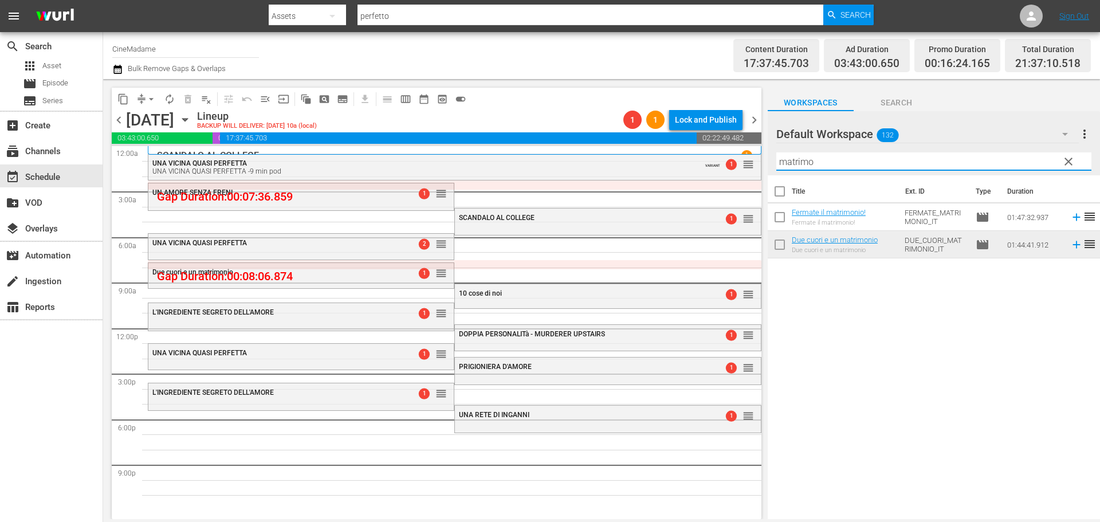
type input "matrimo"
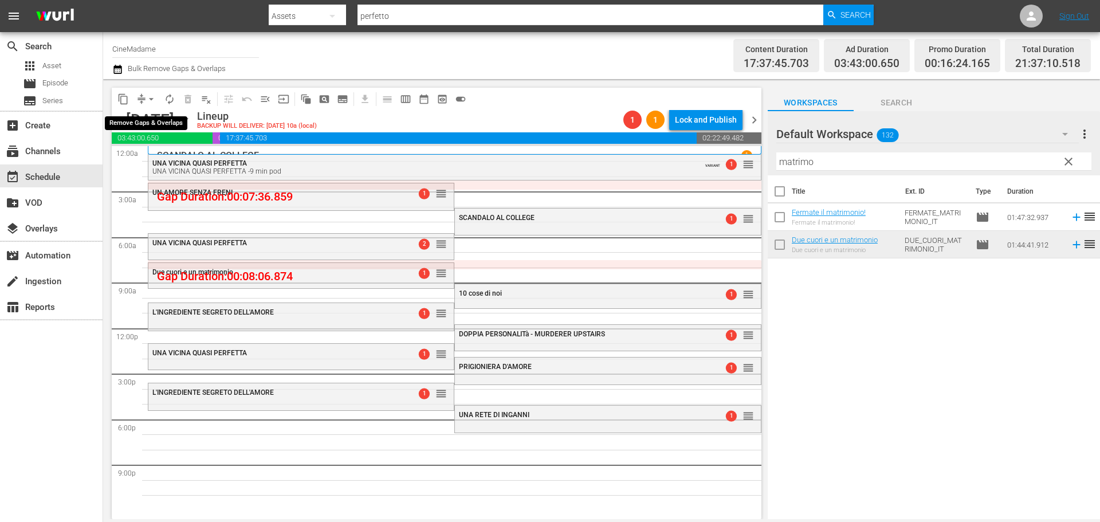
click at [155, 98] on span "arrow_drop_down" at bounding box center [150, 98] width 11 height 11
click at [177, 162] on li "Align to End of Previous Day" at bounding box center [152, 160] width 120 height 19
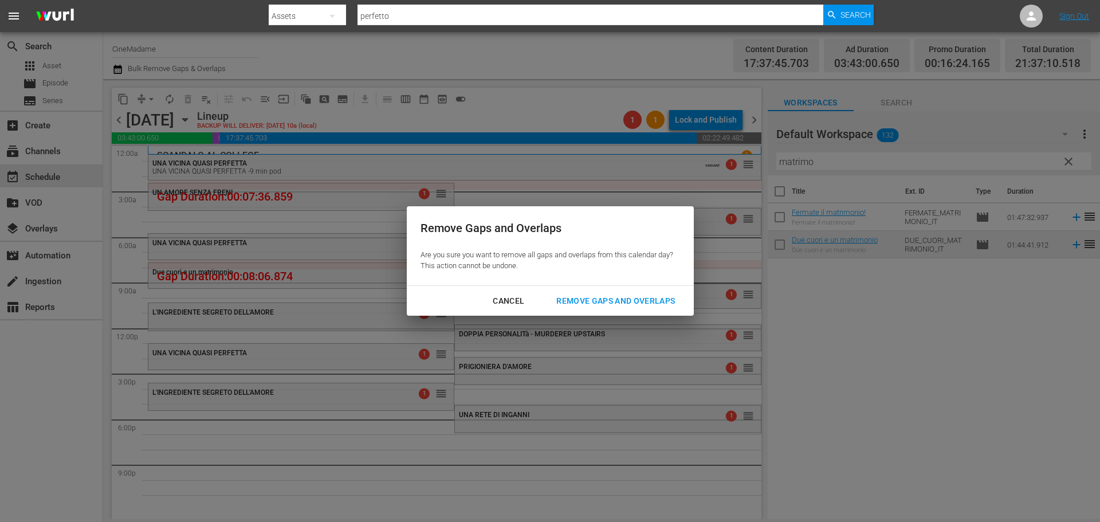
click at [608, 300] on div "Remove Gaps and Overlaps" at bounding box center [615, 301] width 137 height 14
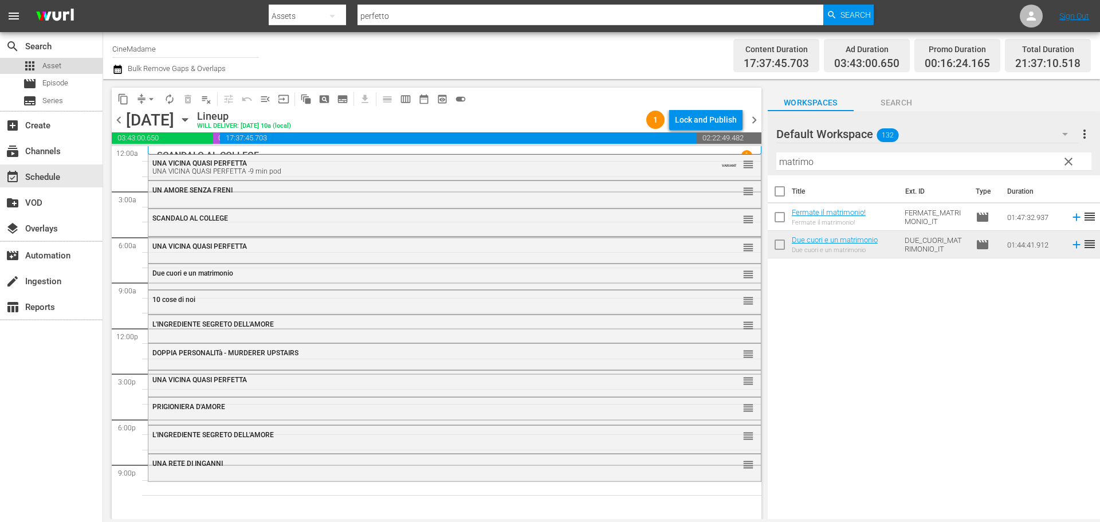
click at [62, 70] on div "apps Asset" at bounding box center [51, 66] width 103 height 16
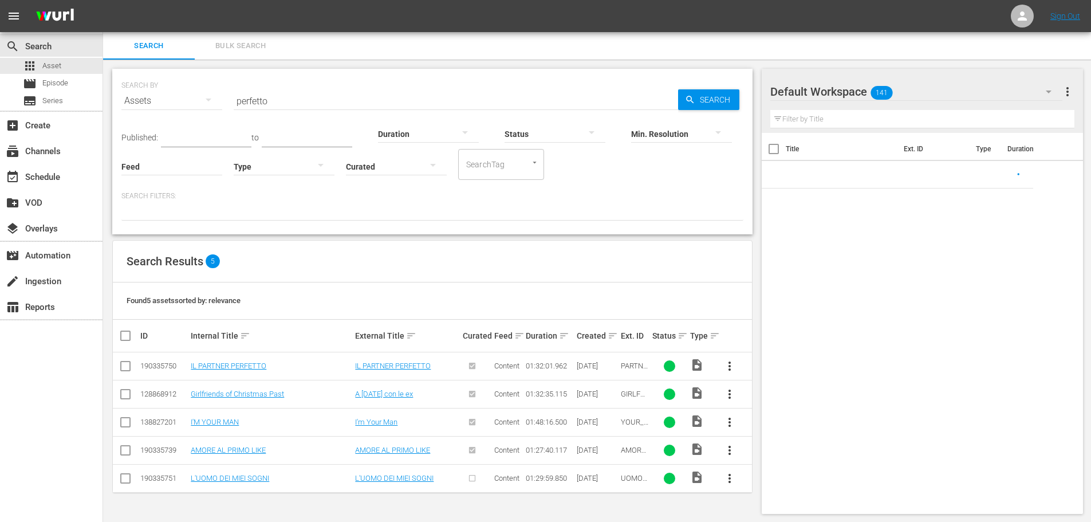
click at [289, 93] on input "perfetto" at bounding box center [456, 100] width 444 height 27
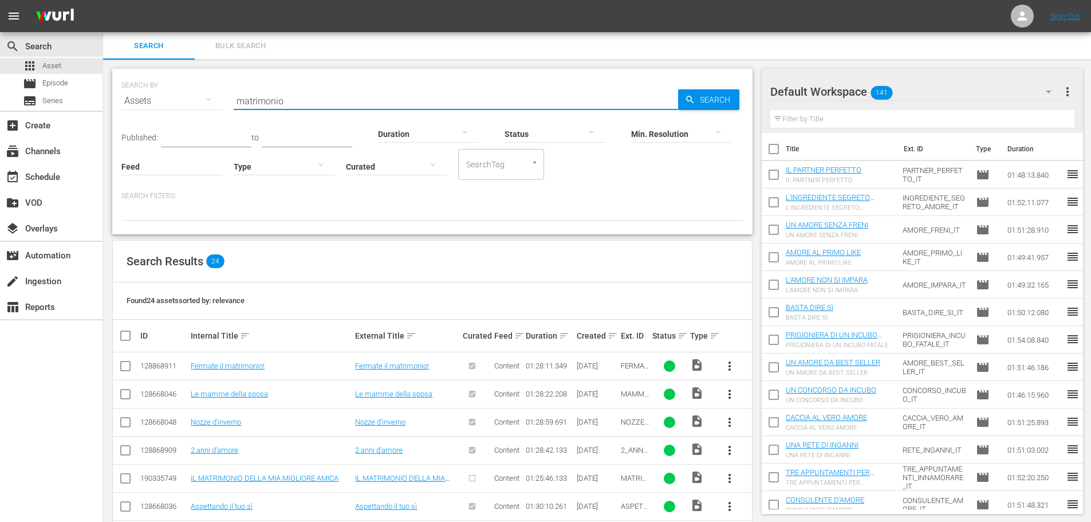
scroll to position [57, 0]
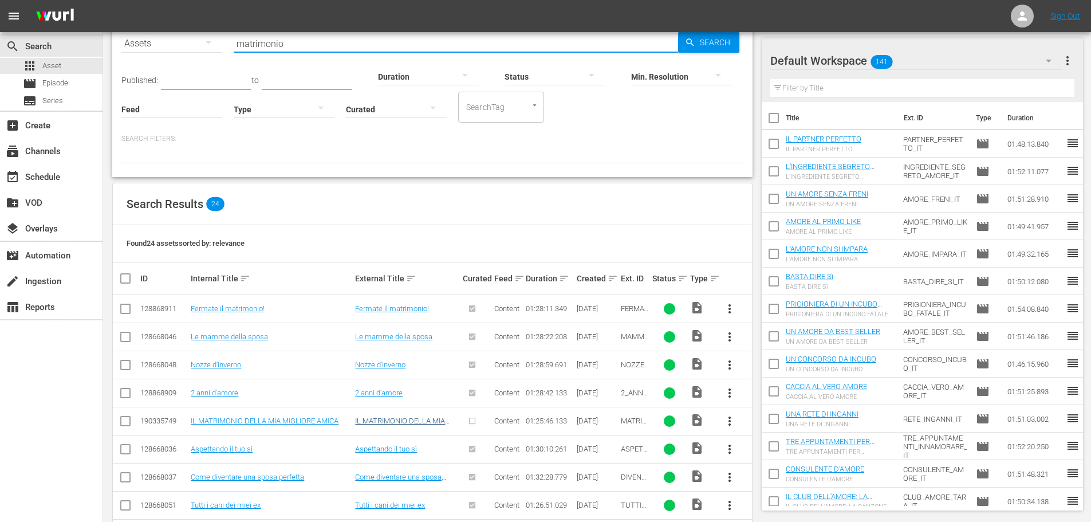
type input "matrimonio"
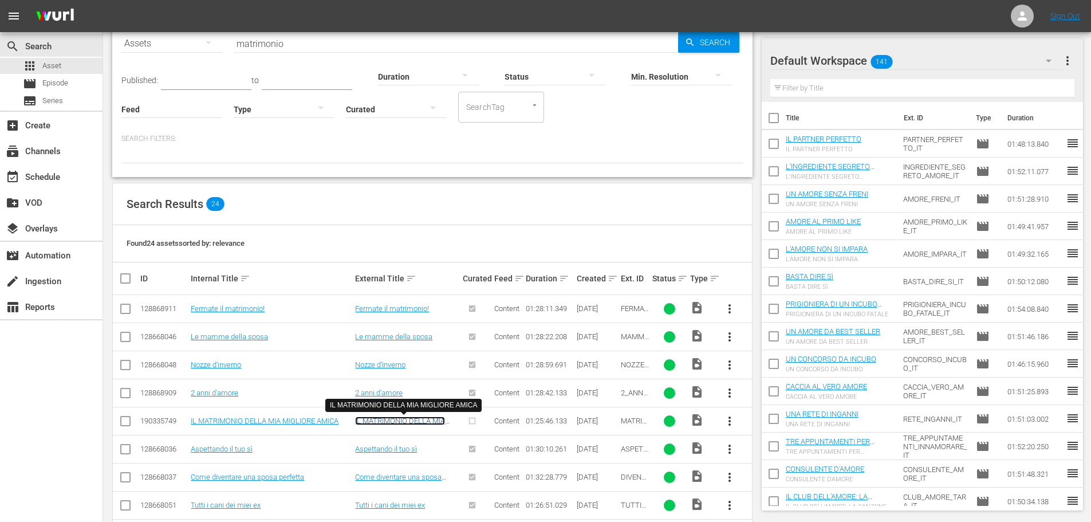
click at [417, 421] on link "IL MATRIMONIO DELLA MIA MIGLIORE AMICA" at bounding box center [400, 424] width 90 height 17
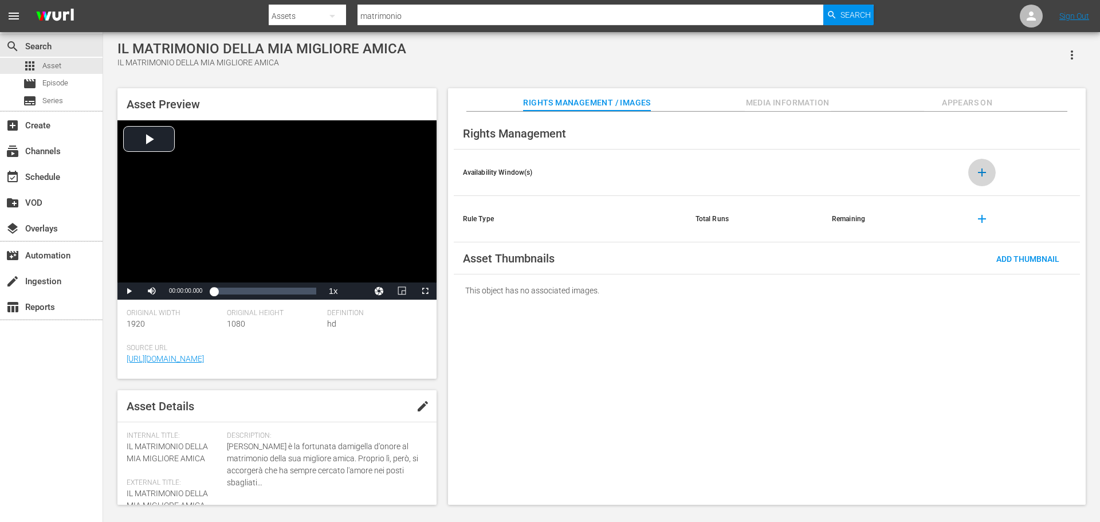
click at [987, 179] on span "add" at bounding box center [982, 173] width 14 height 14
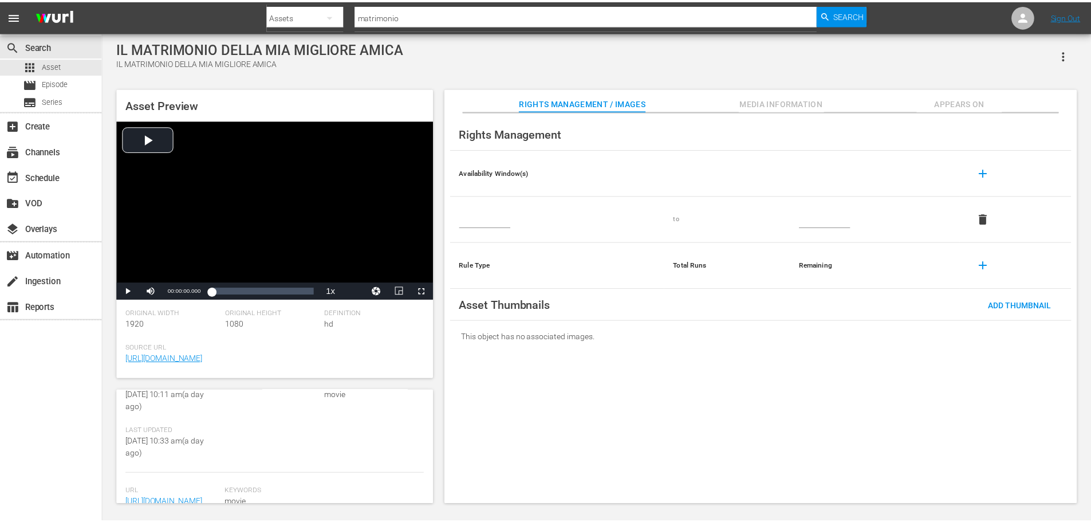
scroll to position [115, 0]
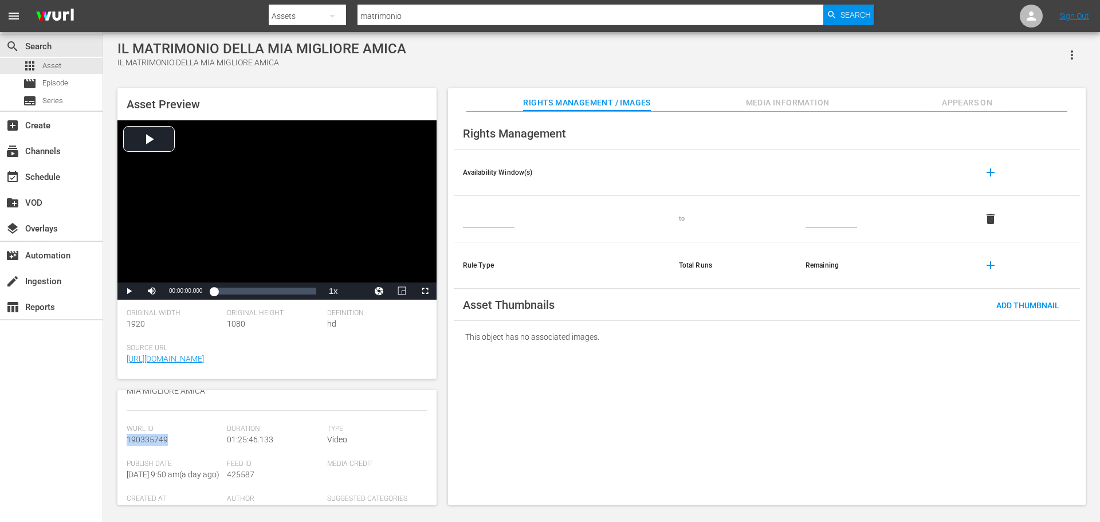
drag, startPoint x: 180, startPoint y: 443, endPoint x: 127, endPoint y: 440, distance: 53.9
click at [127, 440] on div "Wurl Id 190335749" at bounding box center [177, 441] width 100 height 35
copy span "190335749"
click at [488, 215] on input "text" at bounding box center [489, 218] width 52 height 17
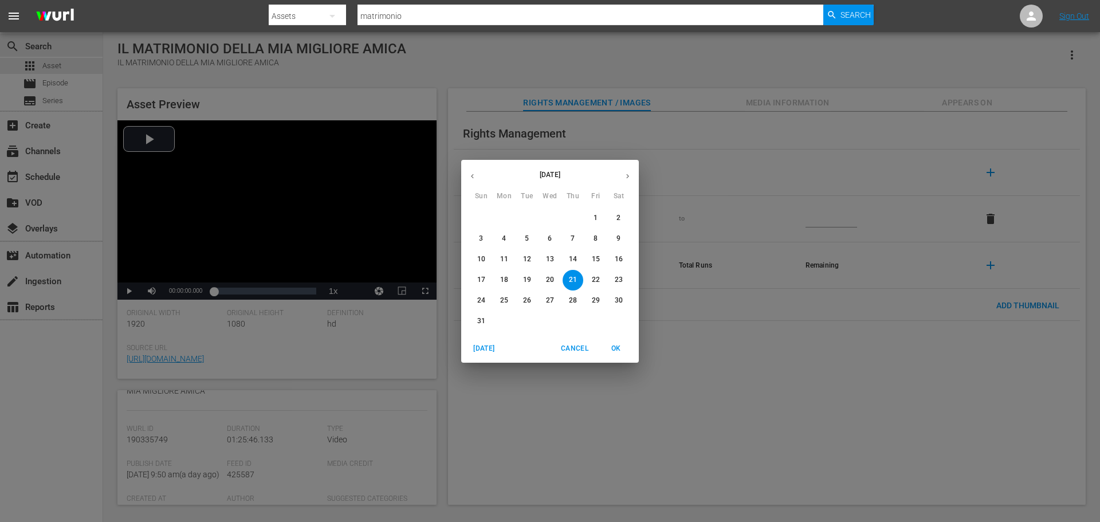
click at [482, 175] on button "button" at bounding box center [472, 176] width 22 height 22
click at [475, 182] on button "button" at bounding box center [472, 176] width 22 height 22
click at [576, 211] on button "1" at bounding box center [572, 218] width 21 height 21
type input "[DATE]"
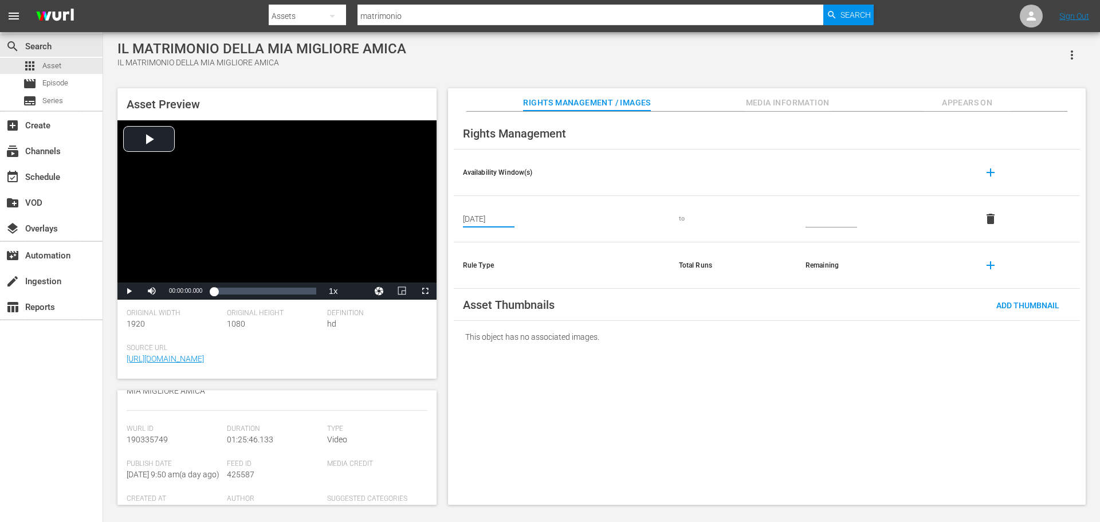
click at [857, 217] on div at bounding box center [881, 218] width 153 height 17
click at [846, 219] on input "text" at bounding box center [831, 218] width 52 height 17
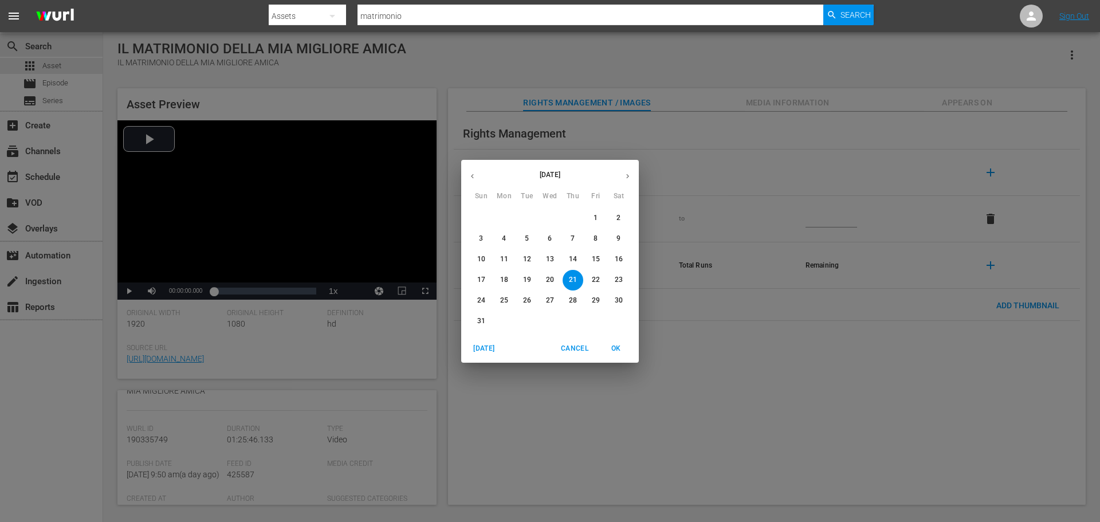
click at [629, 174] on icon "button" at bounding box center [627, 176] width 9 height 9
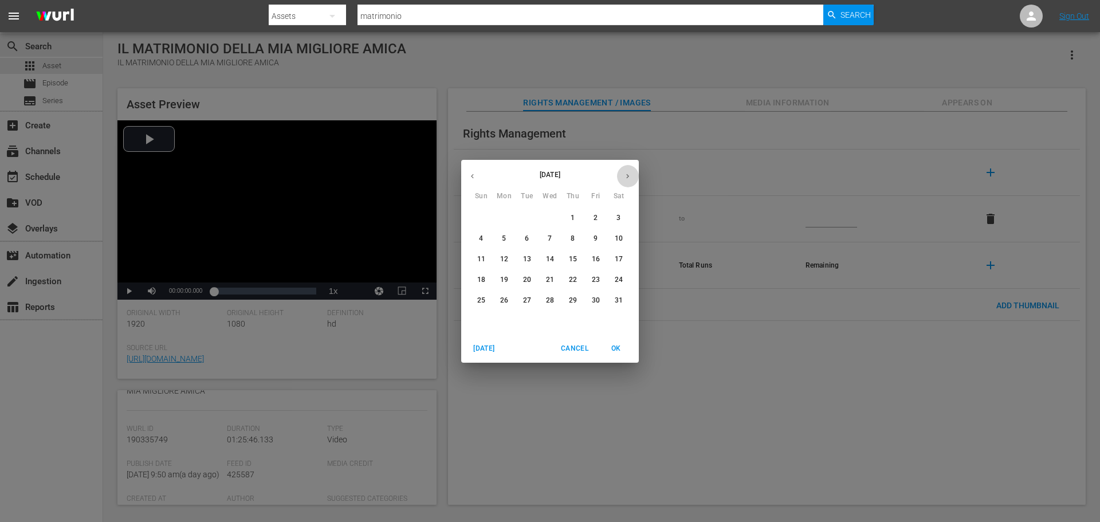
click at [629, 174] on icon "button" at bounding box center [627, 176] width 9 height 9
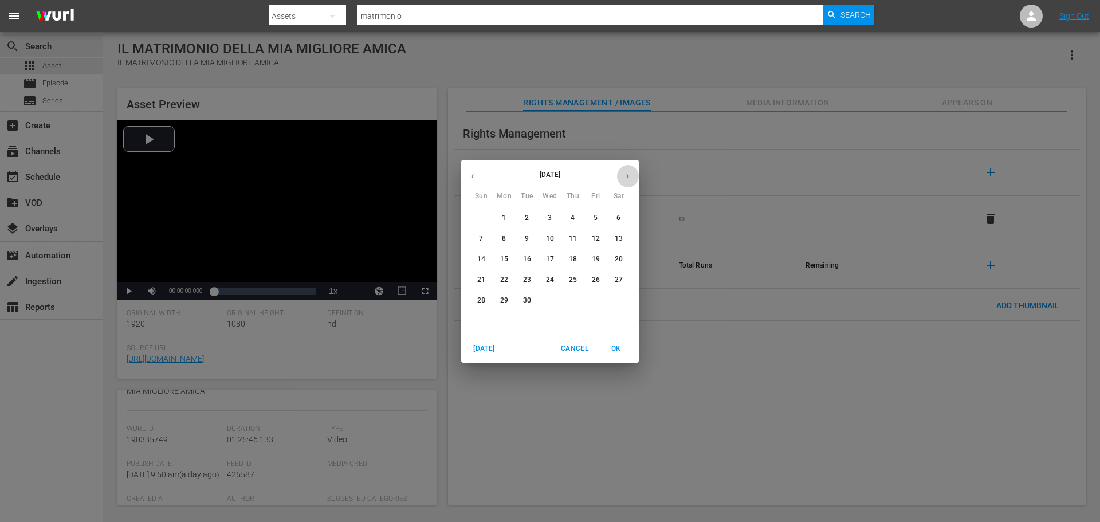
click at [629, 174] on icon "button" at bounding box center [627, 176] width 9 height 9
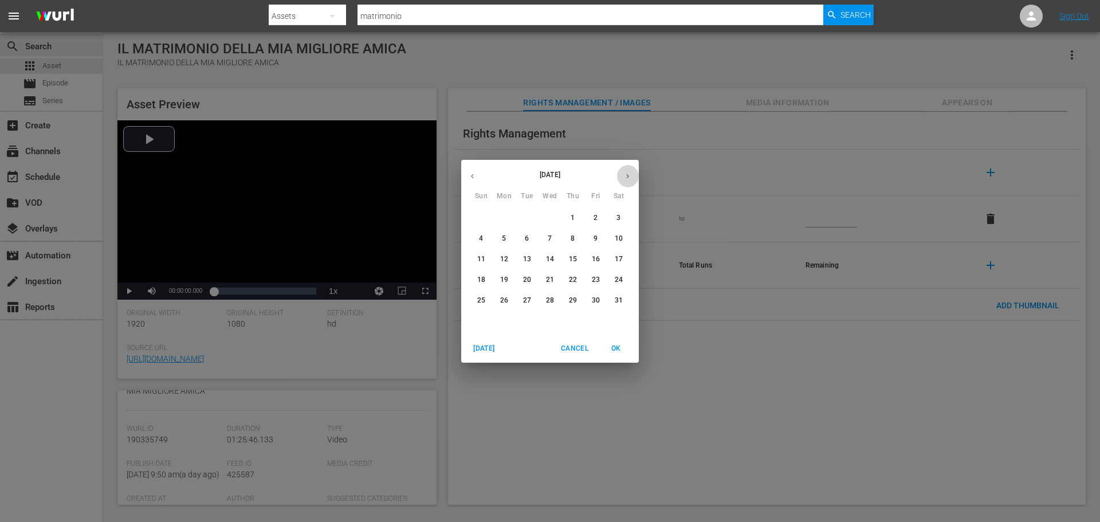
click at [629, 174] on icon "button" at bounding box center [627, 176] width 9 height 9
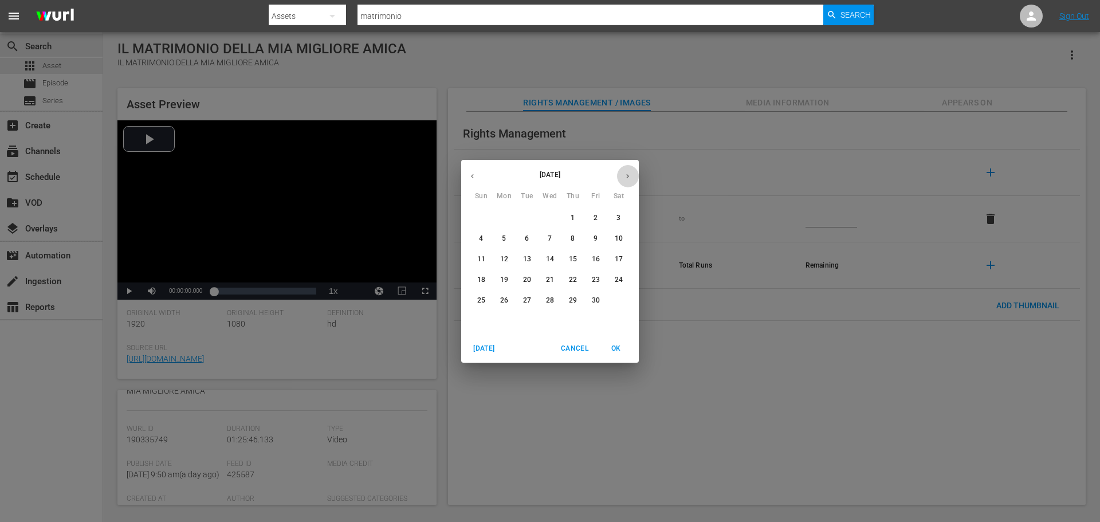
click at [629, 174] on icon "button" at bounding box center [627, 176] width 9 height 9
click at [477, 175] on button "button" at bounding box center [472, 176] width 22 height 22
click at [596, 299] on p "30" at bounding box center [596, 301] width 8 height 10
type input "[DATE]"
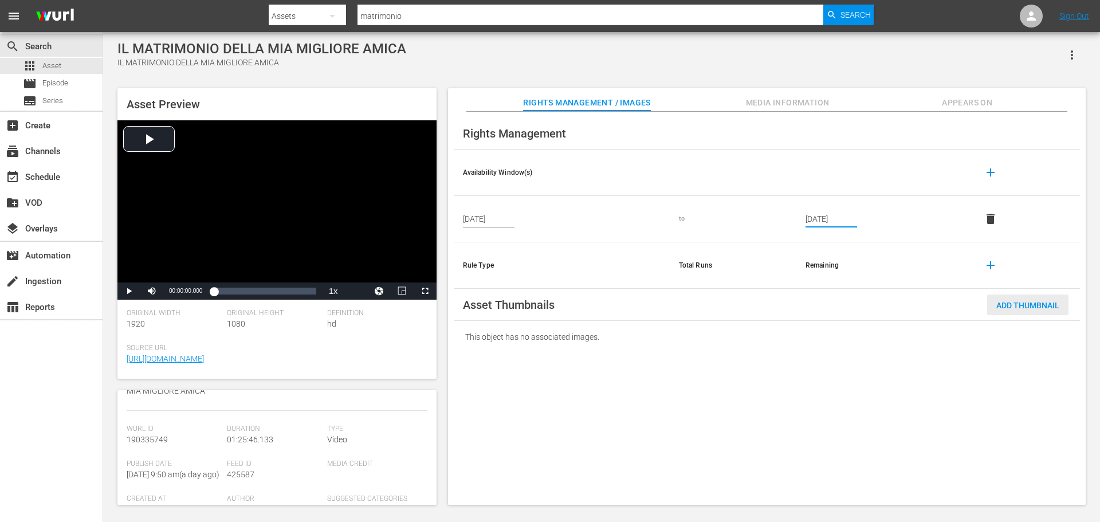
click at [1060, 304] on span "Add Thumbnail" at bounding box center [1027, 305] width 81 height 9
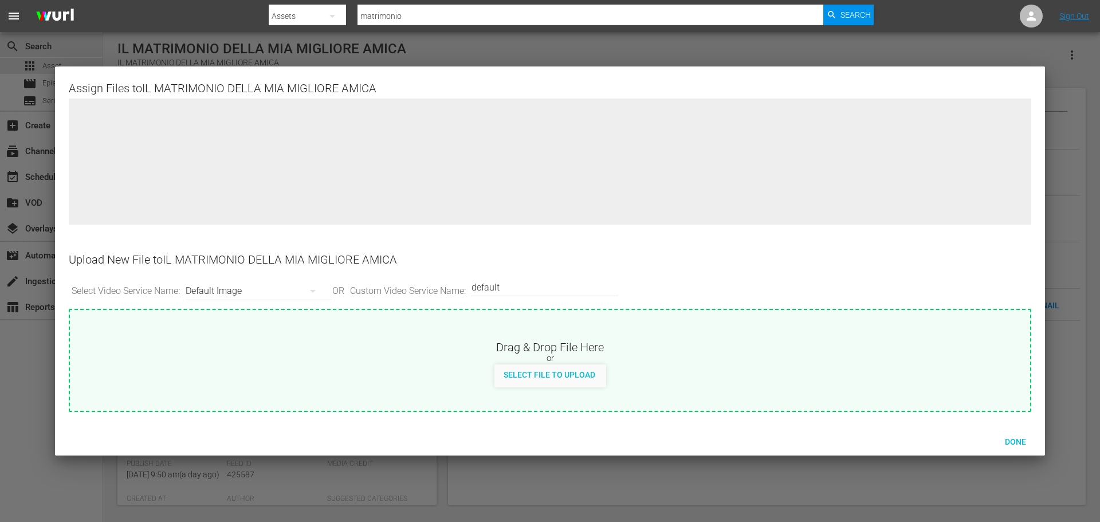
click at [284, 288] on div "Default Image" at bounding box center [256, 291] width 141 height 32
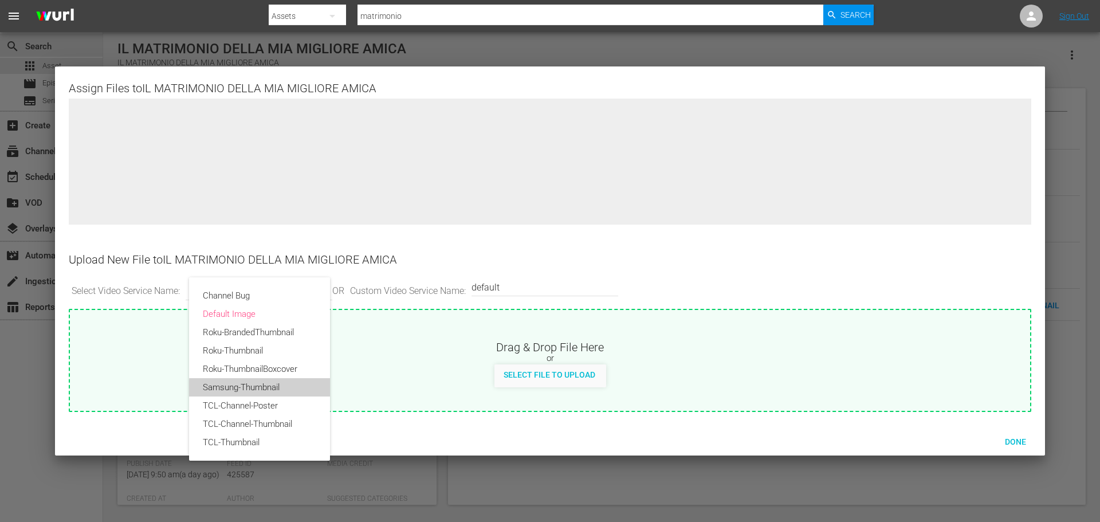
click at [281, 391] on div "Samsung-Thumbnail" at bounding box center [259, 387] width 113 height 18
type input "Samsung-Thumbnail"
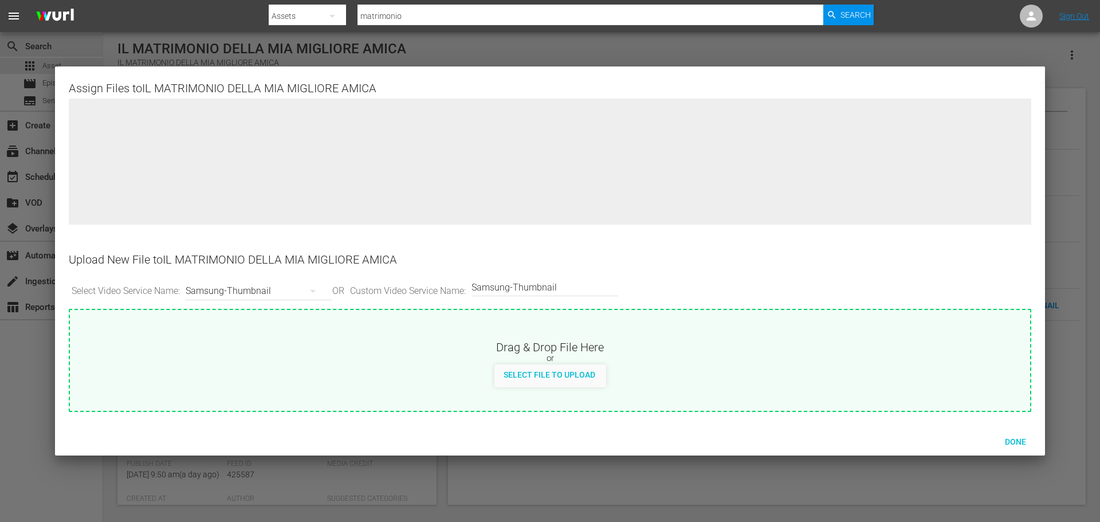
click at [581, 367] on div "Select File to Upload" at bounding box center [549, 374] width 110 height 21
type input "C:\fakepath\ilmatrimoniodellamiamiglioreamica (1).png"
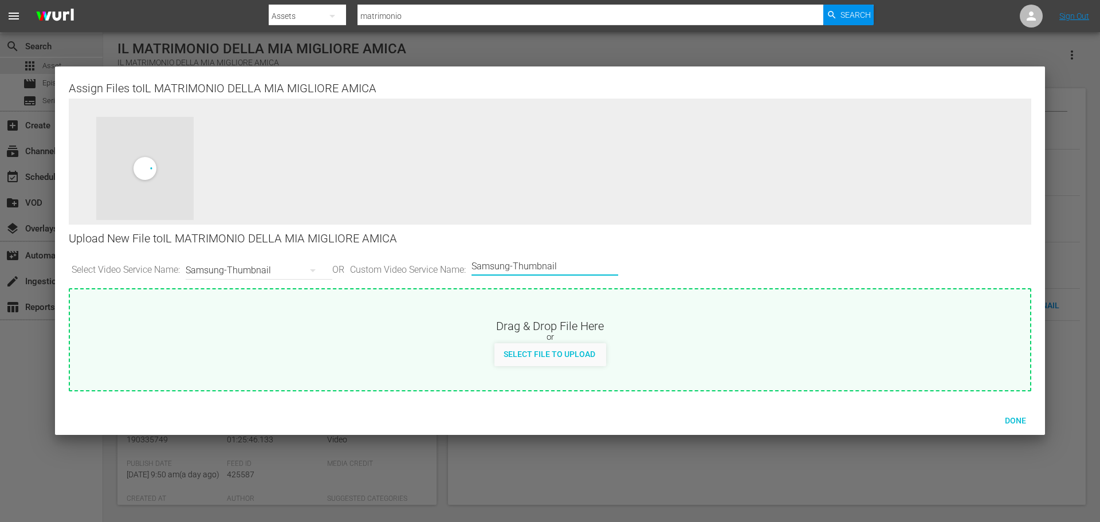
drag, startPoint x: 590, startPoint y: 267, endPoint x: 487, endPoint y: 267, distance: 103.1
click at [487, 267] on input "Samsung-Thumbnail" at bounding box center [541, 266] width 141 height 27
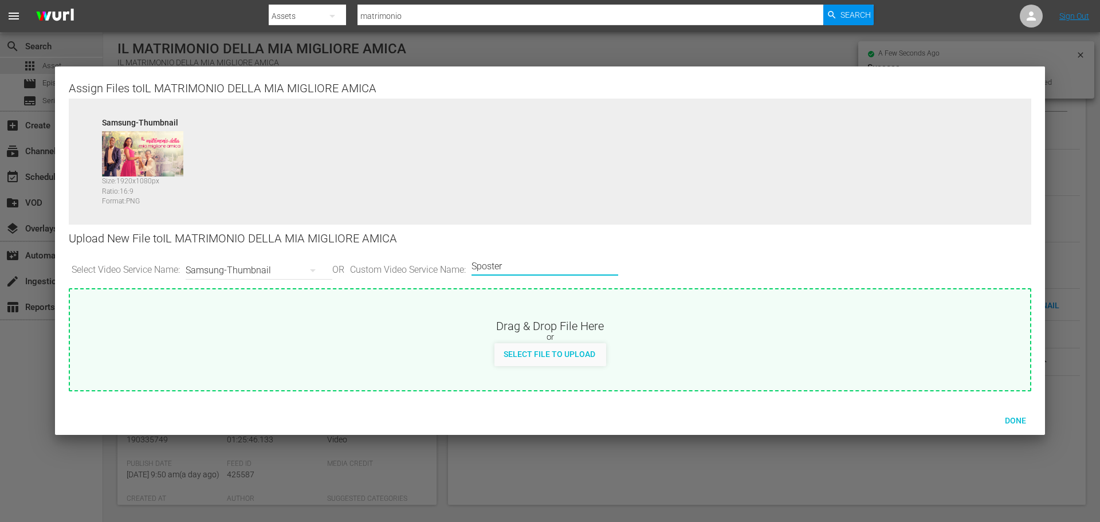
click at [486, 267] on input "Sposter" at bounding box center [541, 266] width 141 height 27
type input "Poster"
click at [568, 363] on div "Select File to Upload" at bounding box center [549, 353] width 110 height 21
type input "C:\fakepath\1200x1600_ilmatrimoniodellamiamiglioreamica.png"
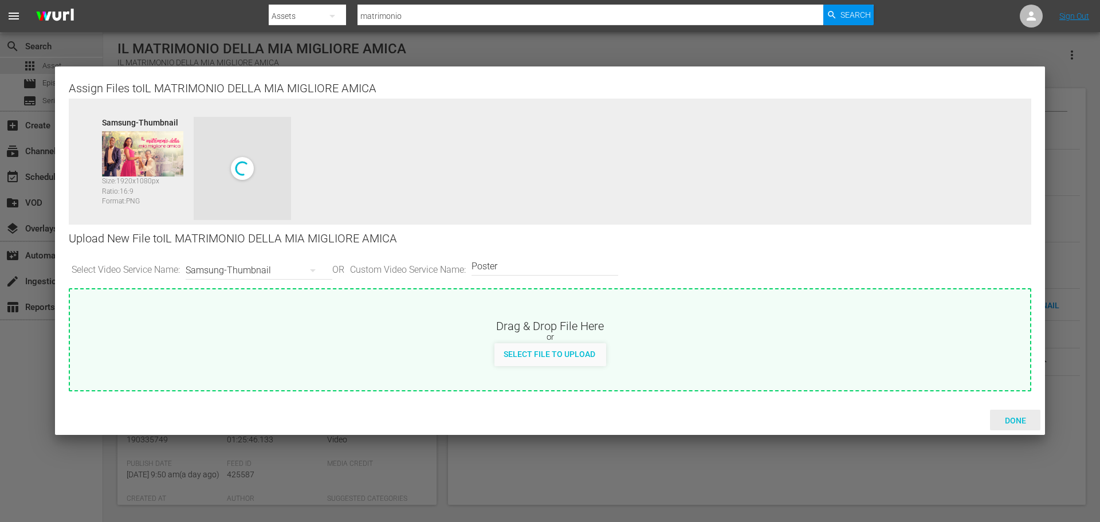
click at [1021, 424] on span "Done" at bounding box center [1015, 420] width 40 height 9
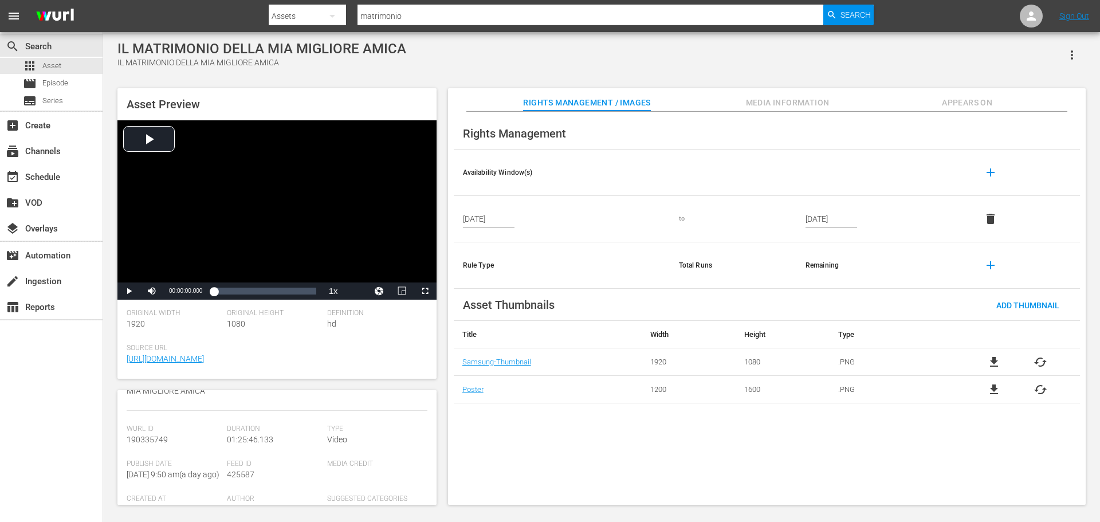
click at [1072, 53] on icon "button" at bounding box center [1071, 54] width 2 height 9
click at [1052, 57] on div "Add To Workspace" at bounding box center [1037, 59] width 78 height 27
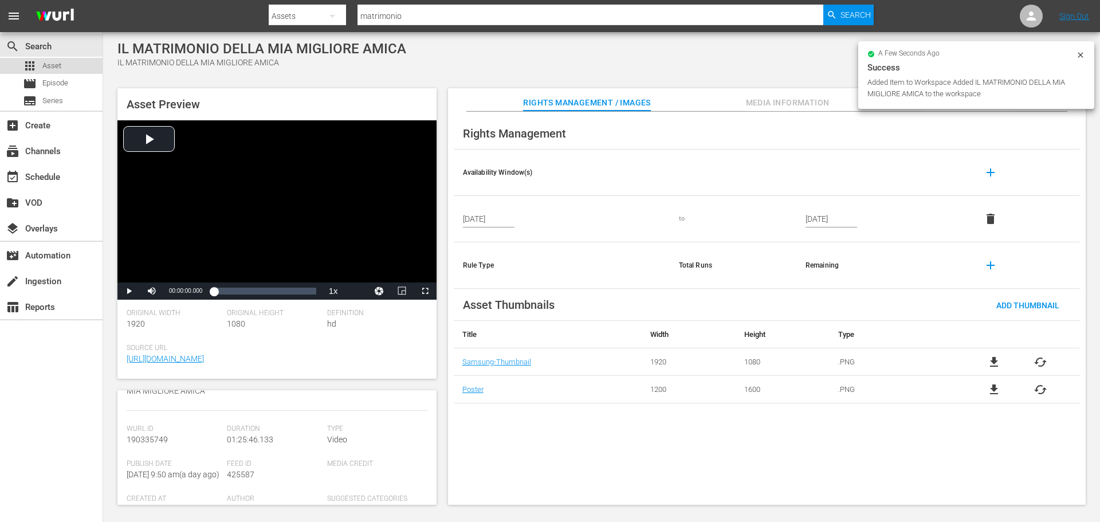
click at [74, 62] on div "apps Asset" at bounding box center [51, 66] width 103 height 16
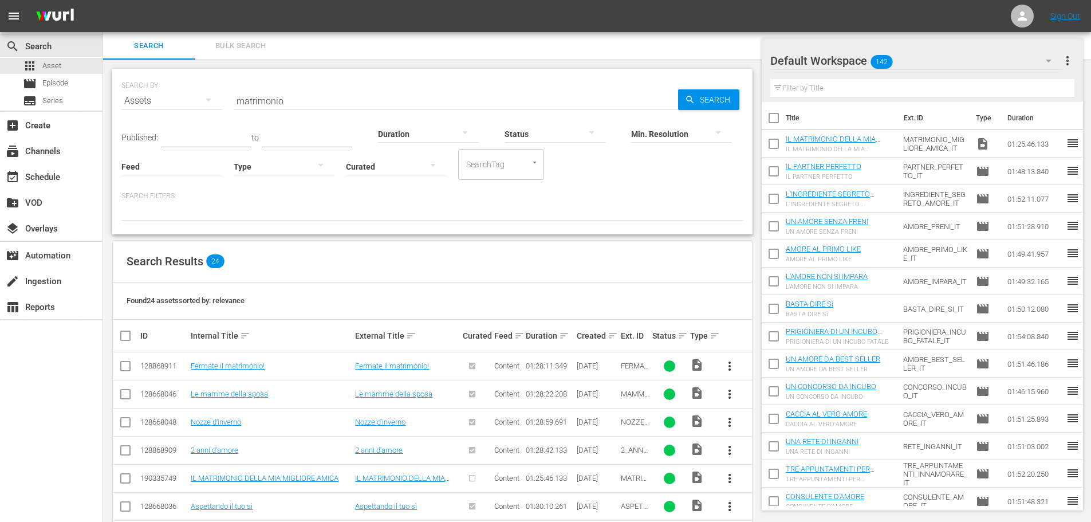
scroll to position [115, 0]
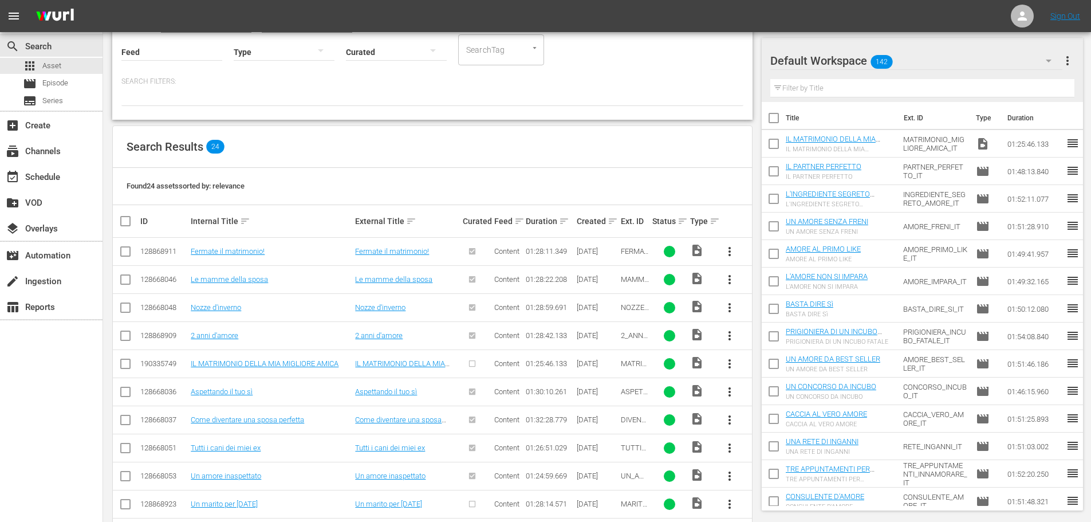
click at [731, 366] on span "more_vert" at bounding box center [730, 364] width 14 height 14
click at [777, 448] on div "Episode" at bounding box center [792, 450] width 78 height 27
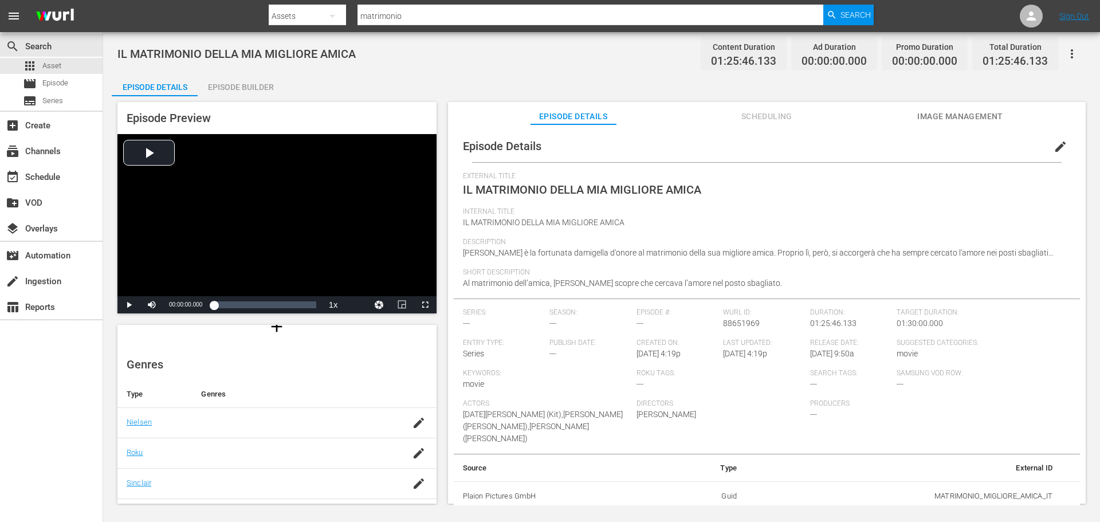
scroll to position [115, 0]
click at [414, 424] on icon "button" at bounding box center [419, 423] width 10 height 10
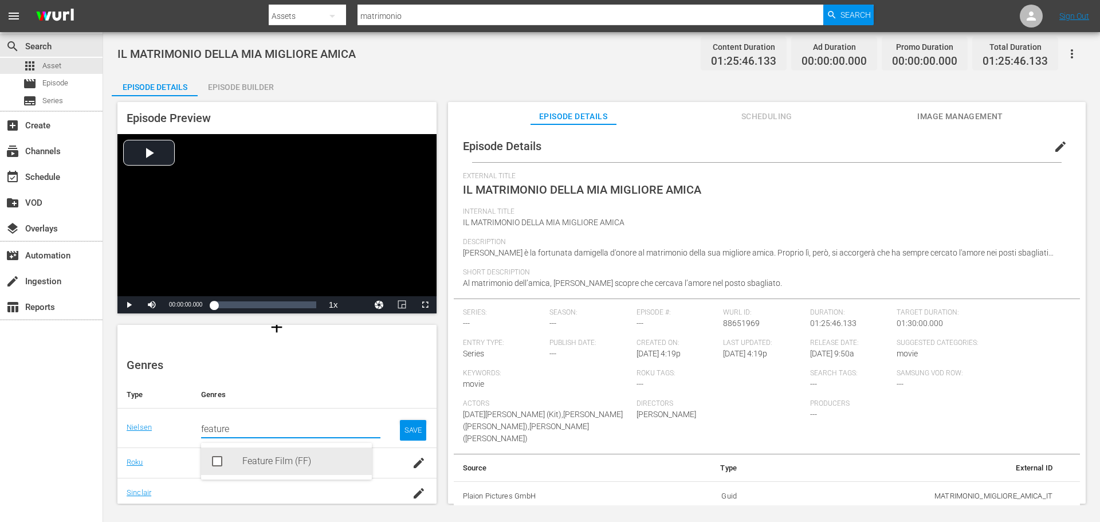
click at [287, 465] on div "Feature Film (FF)" at bounding box center [302, 460] width 120 height 27
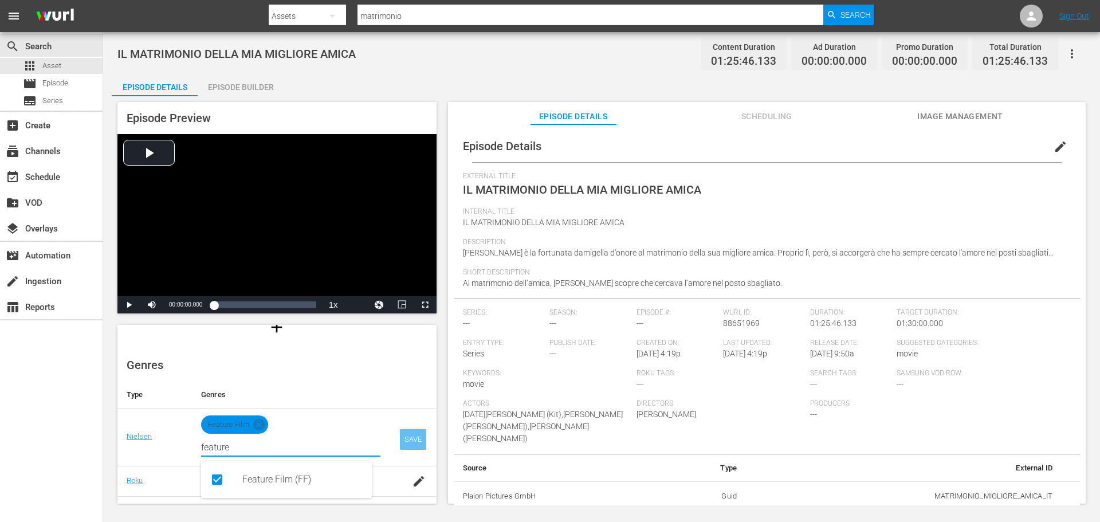
type input "feature"
click at [400, 444] on div "SAVE" at bounding box center [413, 439] width 26 height 21
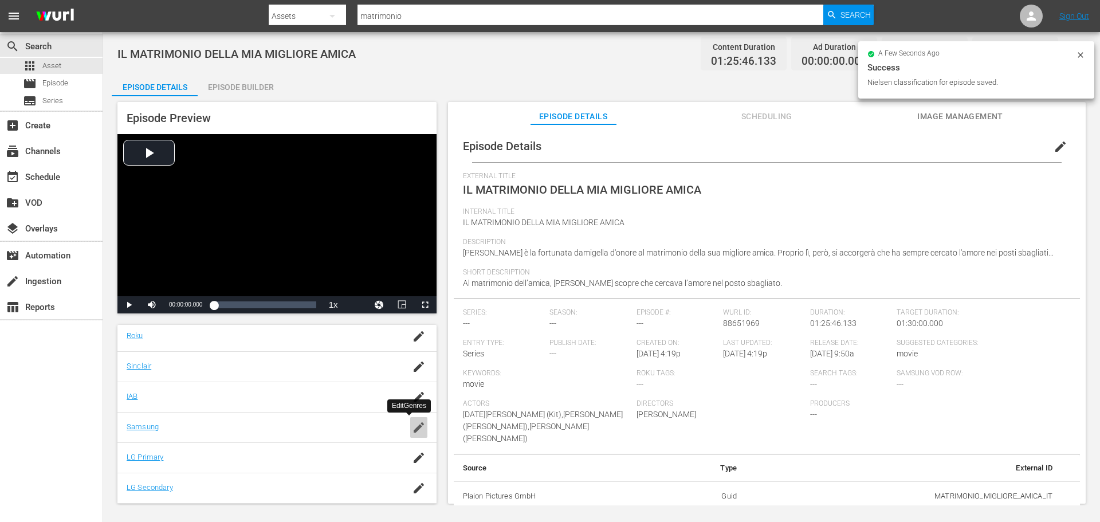
click at [412, 426] on icon "button" at bounding box center [419, 427] width 14 height 14
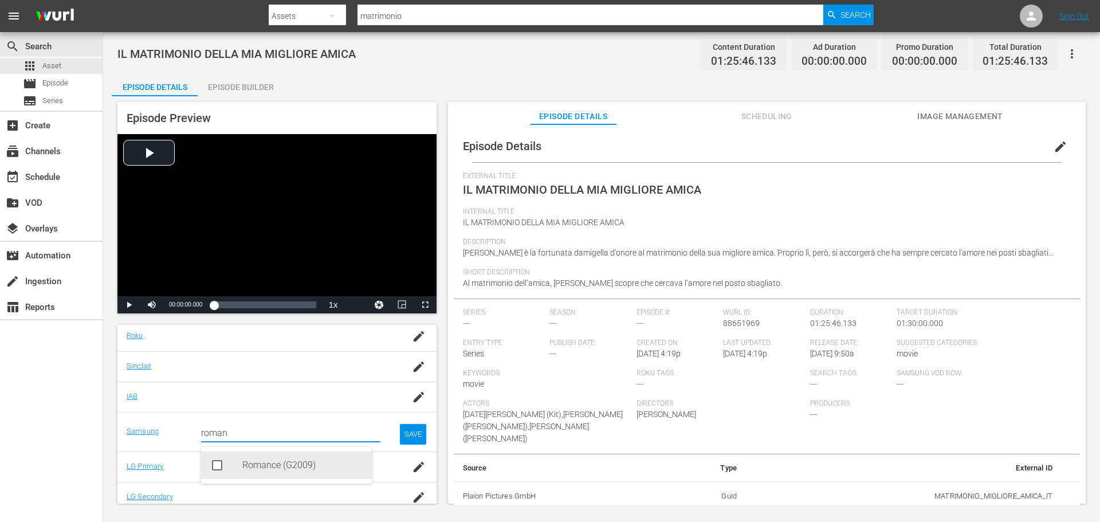
click at [313, 460] on div "Romance (G2009)" at bounding box center [302, 464] width 120 height 27
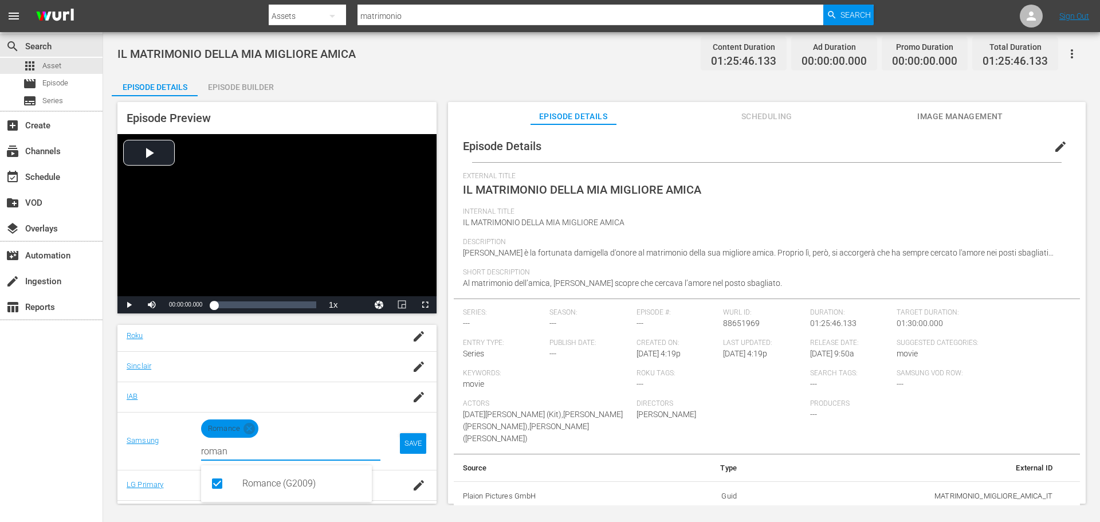
type input "roman"
click at [389, 444] on td "SAVE" at bounding box center [412, 441] width 47 height 58
click at [412, 445] on div "SAVE" at bounding box center [413, 443] width 26 height 21
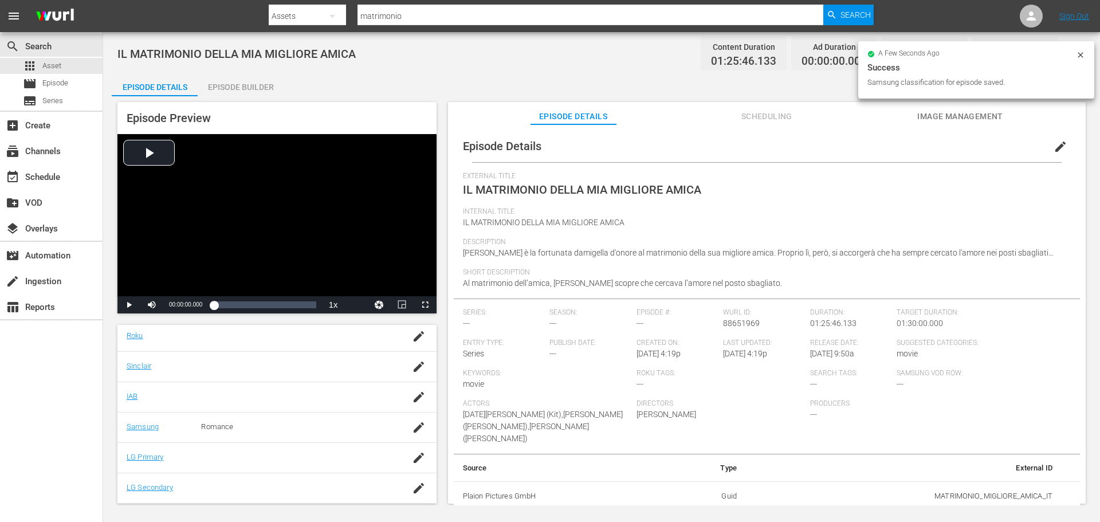
click at [1060, 142] on span "edit" at bounding box center [1060, 147] width 14 height 14
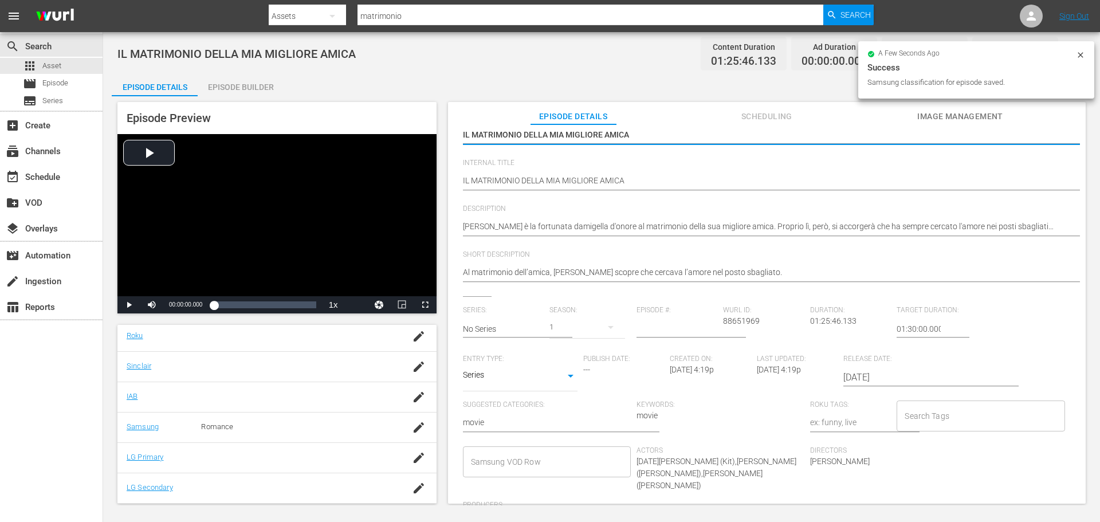
scroll to position [115, 0]
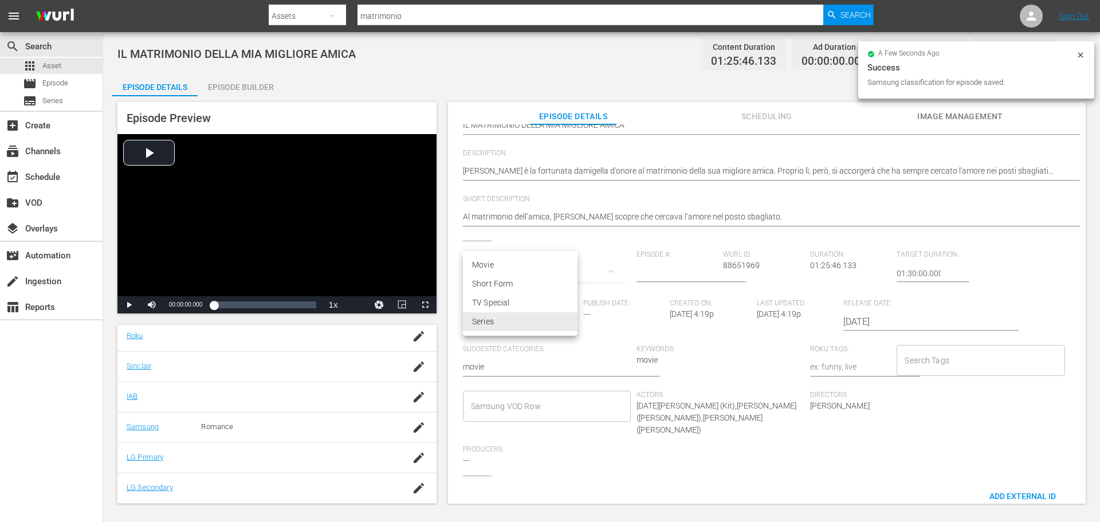
click at [510, 318] on body "menu Search By Assets Search ID, Title, Description, Keywords, or Category matr…" at bounding box center [550, 261] width 1100 height 522
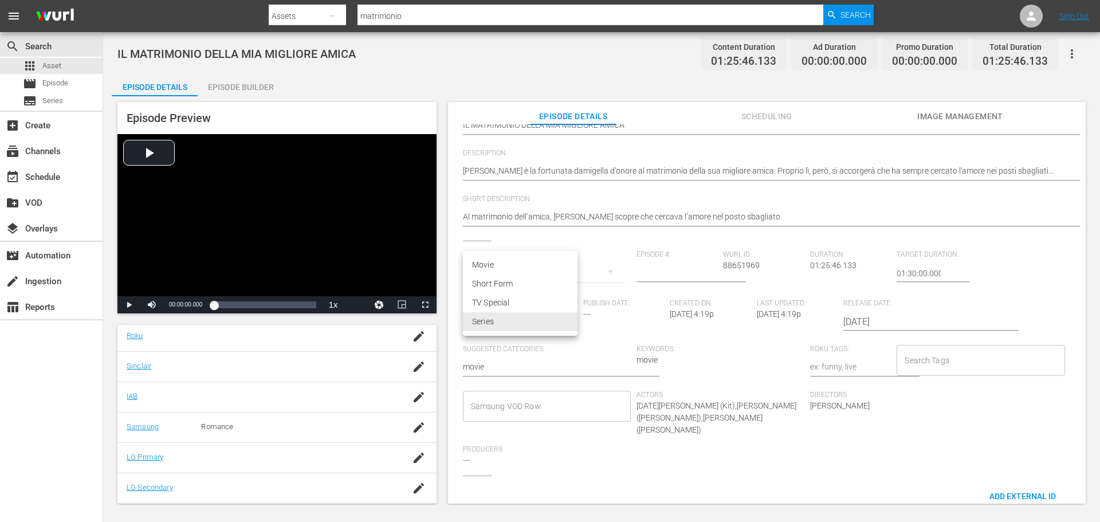
click at [525, 265] on li "Movie" at bounding box center [520, 264] width 115 height 19
type input "MOVIE"
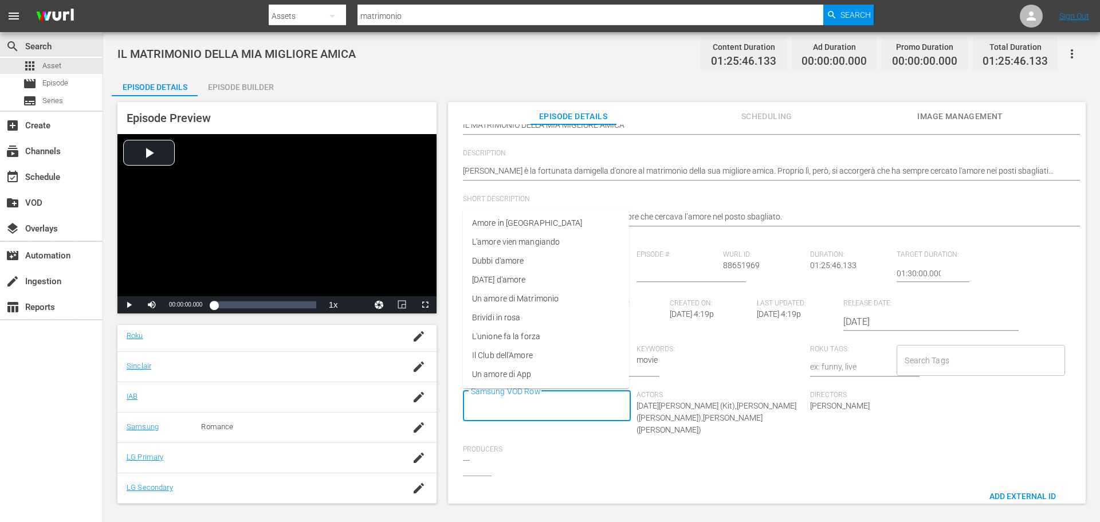
click at [514, 409] on input "Samsung VOD Row" at bounding box center [538, 406] width 140 height 21
click at [524, 292] on li "Un amore di Matrimonio" at bounding box center [546, 298] width 166 height 19
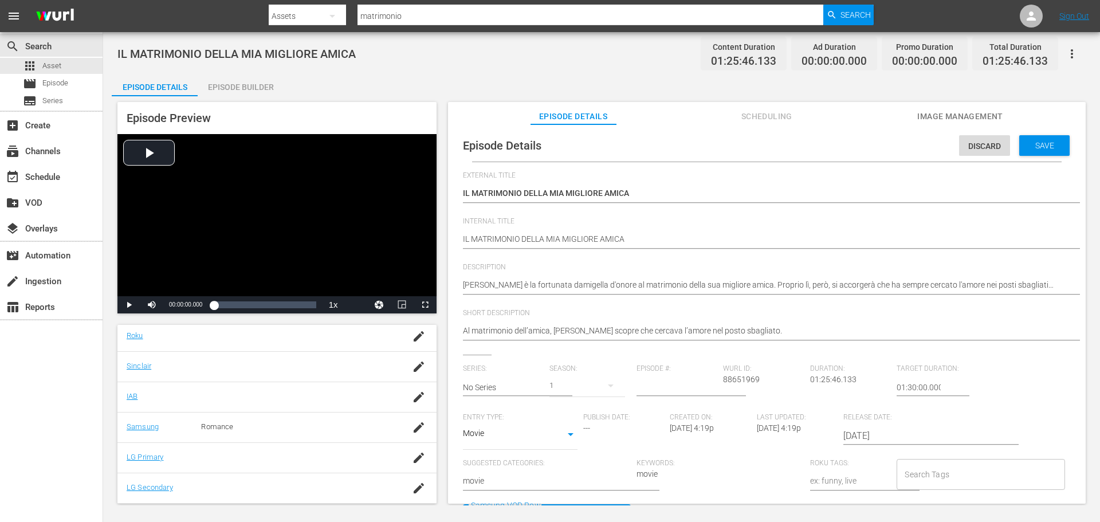
scroll to position [0, 0]
click at [1038, 139] on div "Save" at bounding box center [1044, 146] width 50 height 21
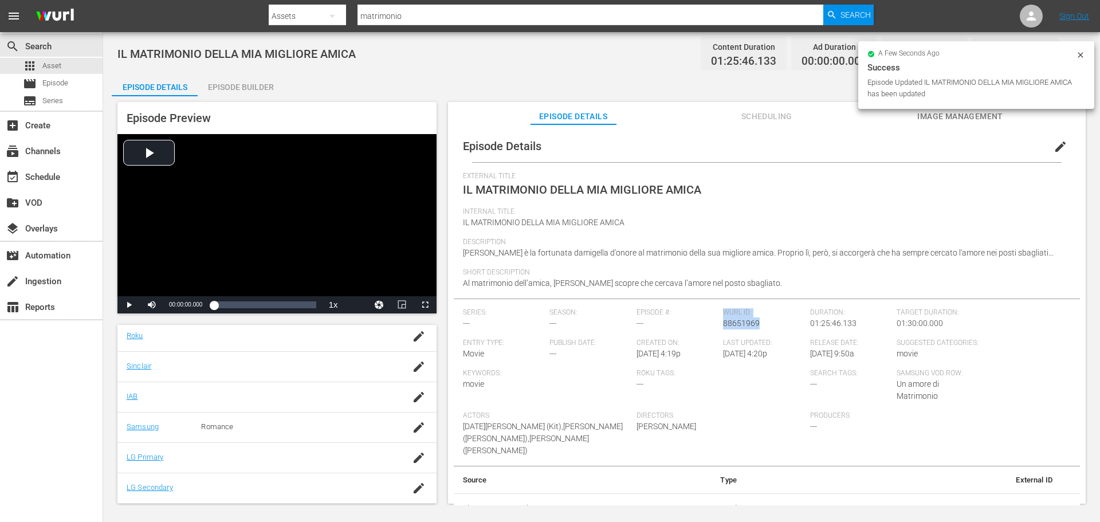
drag, startPoint x: 775, startPoint y: 329, endPoint x: 719, endPoint y: 326, distance: 56.2
click at [719, 326] on div "Series: --- Season: --- Episode #: --- Wurl ID: 88651969 Duration: 01:25:46.133…" at bounding box center [767, 387] width 608 height 158
copy div "Wurl ID: 88651969"
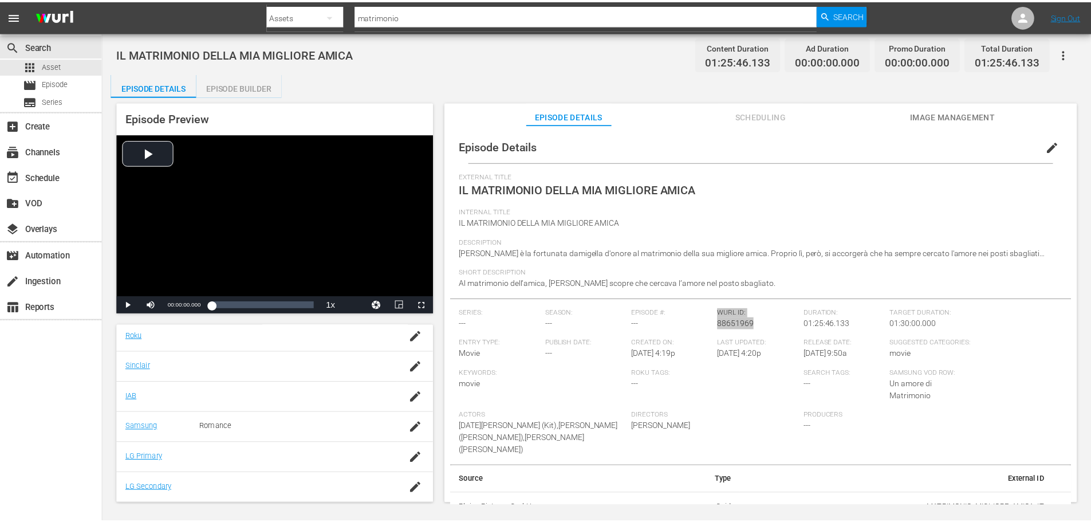
scroll to position [2, 0]
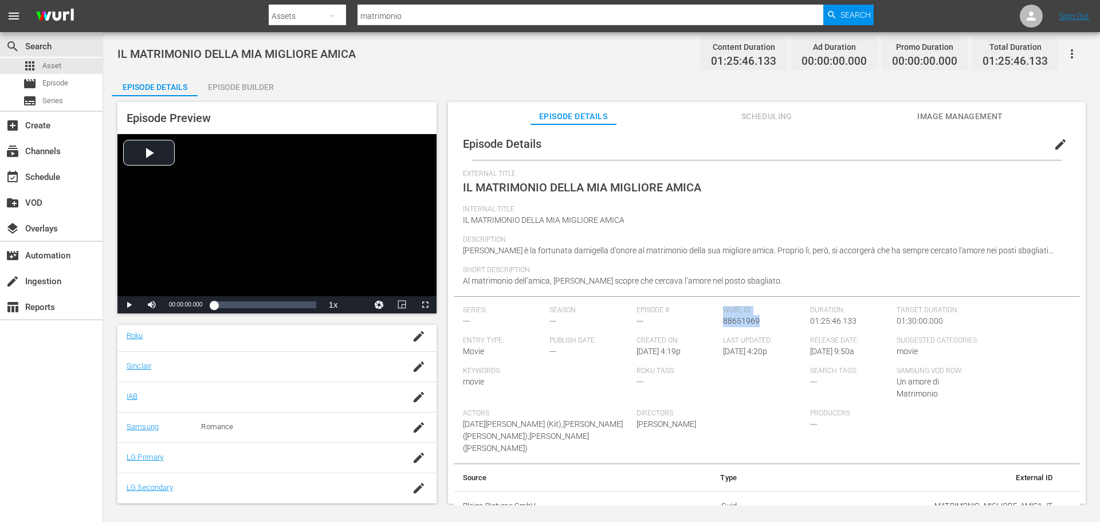
click at [246, 84] on div "Episode Builder" at bounding box center [241, 86] width 86 height 27
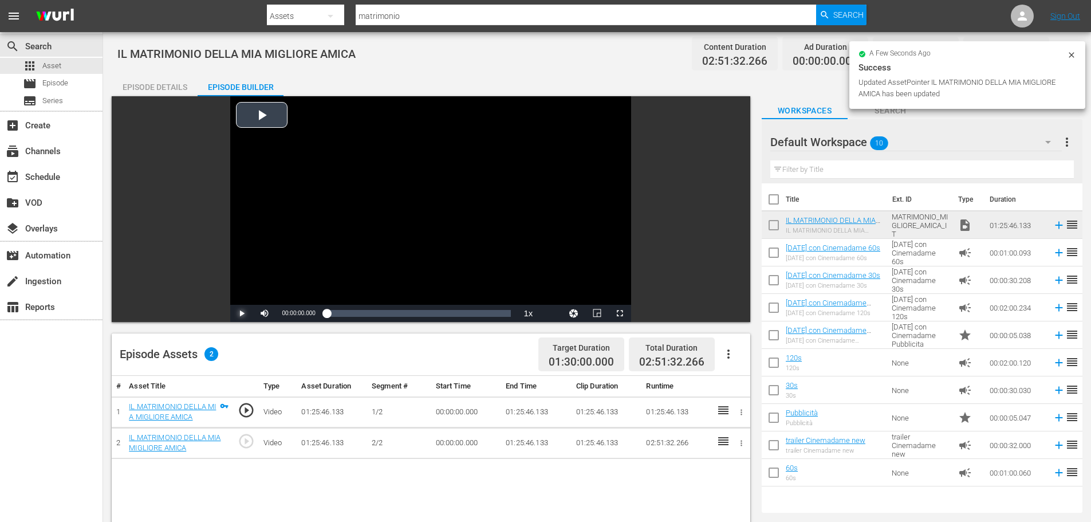
click at [242, 313] on span "Video Player" at bounding box center [242, 313] width 0 height 0
click at [503, 313] on div "Loaded : 0.23% 02:44:04.776 00:00:00.731" at bounding box center [419, 313] width 184 height 11
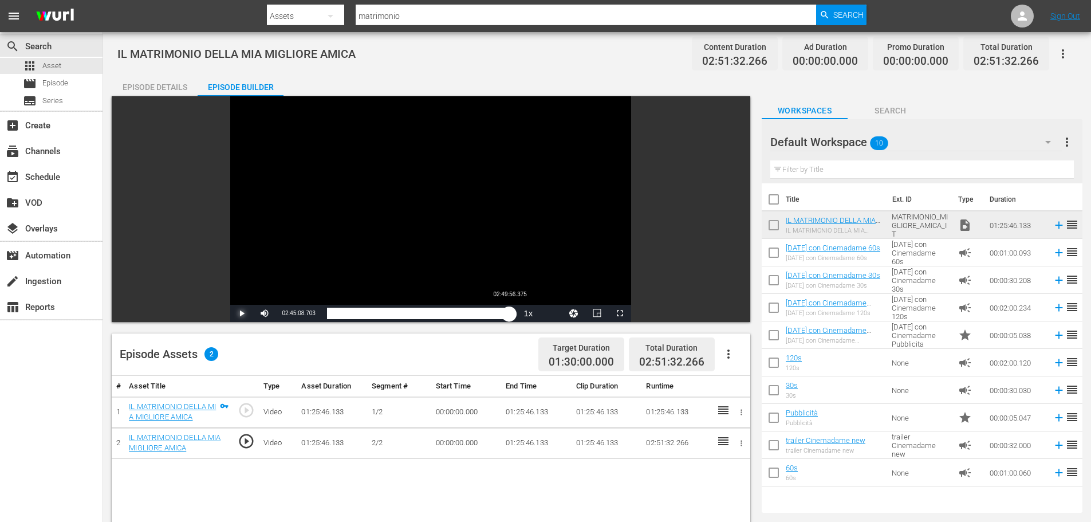
click at [510, 311] on div "01:18:20.250" at bounding box center [418, 313] width 183 height 11
click at [743, 439] on icon "button" at bounding box center [741, 443] width 9 height 9
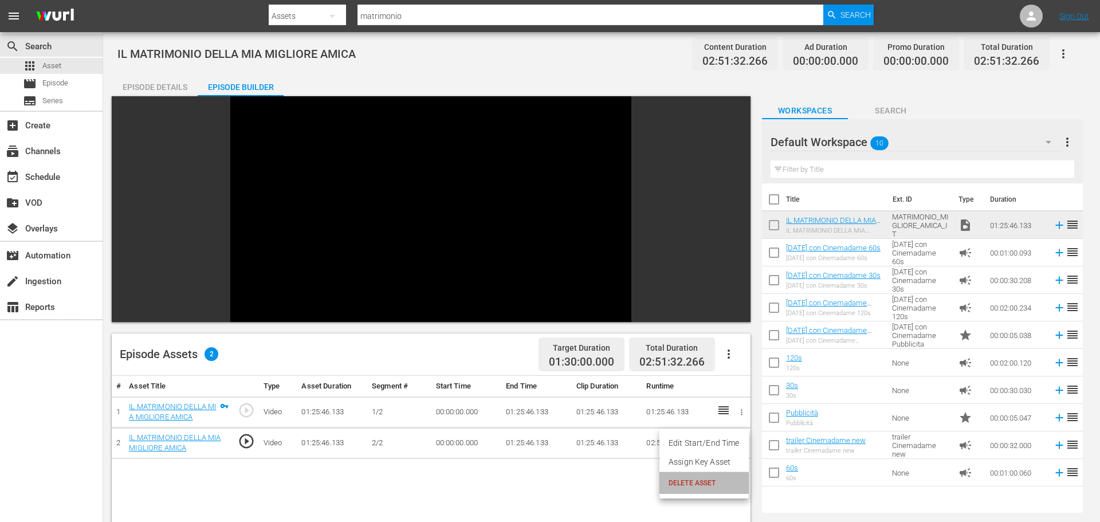
click at [694, 484] on span "DELETE ASSET" at bounding box center [703, 483] width 71 height 10
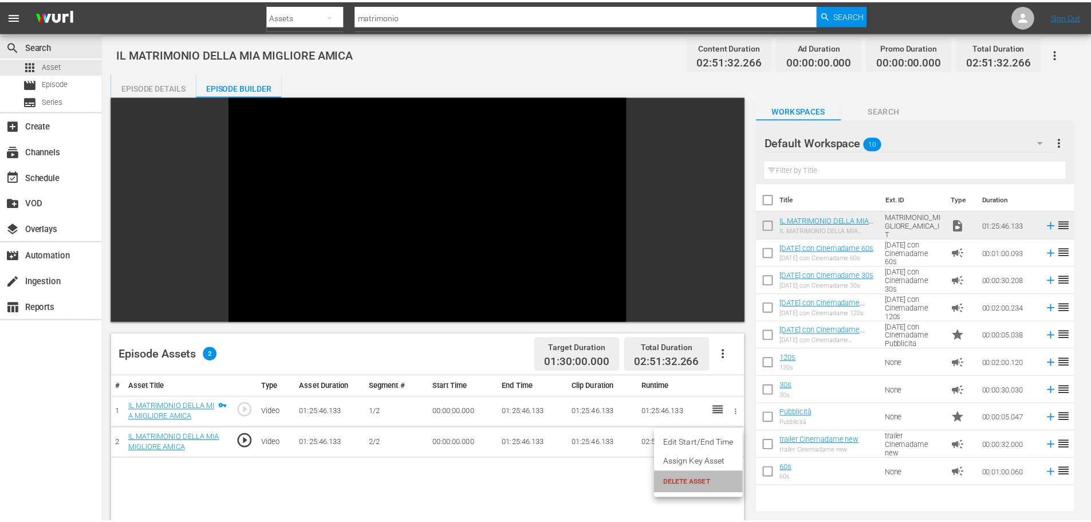
scroll to position [232, 0]
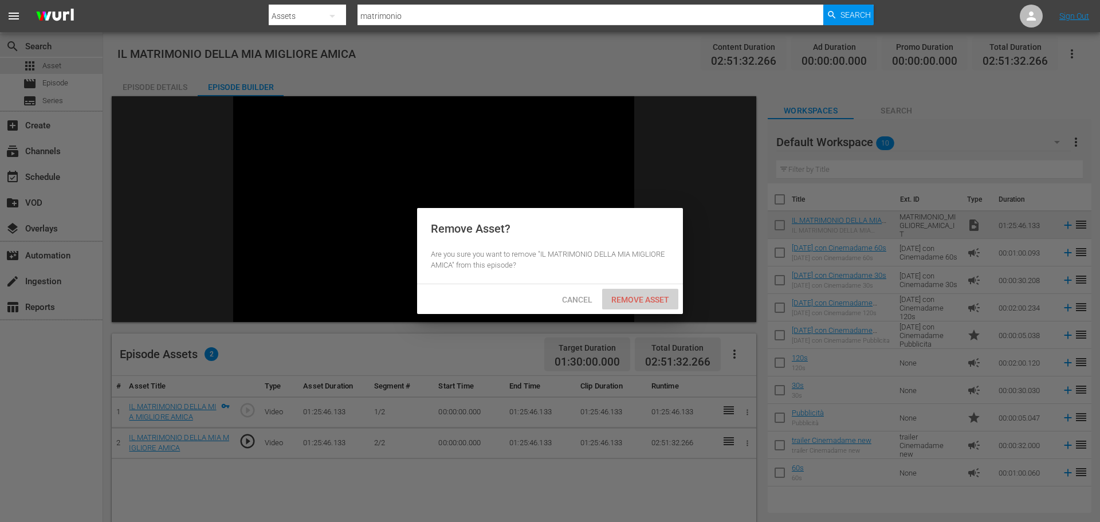
click at [627, 302] on span "Remove Asset" at bounding box center [640, 299] width 76 height 9
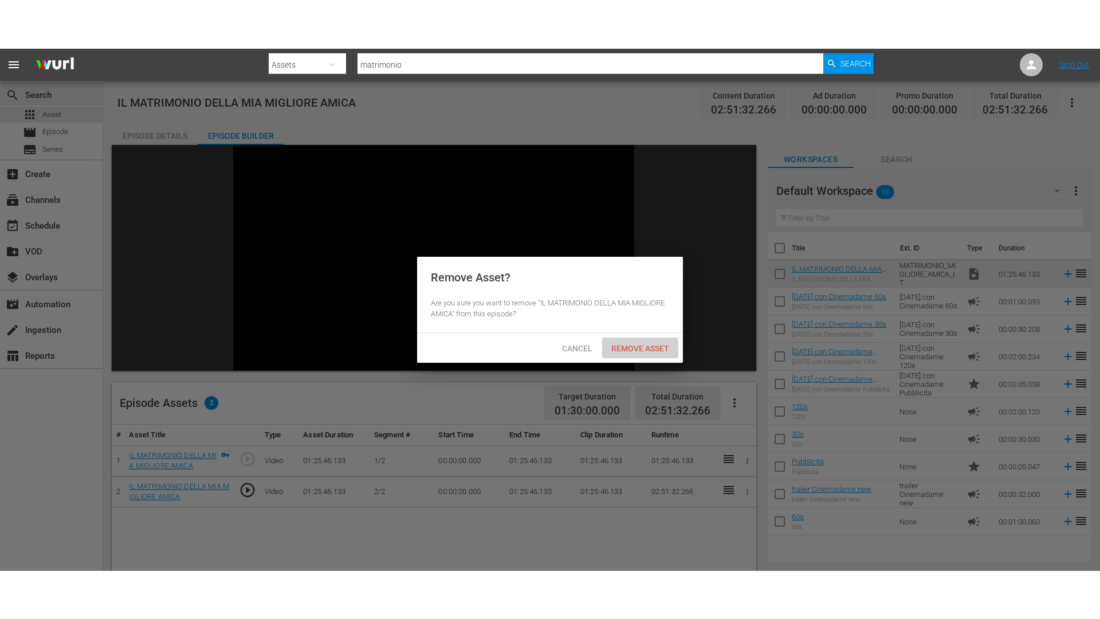
scroll to position [230, 0]
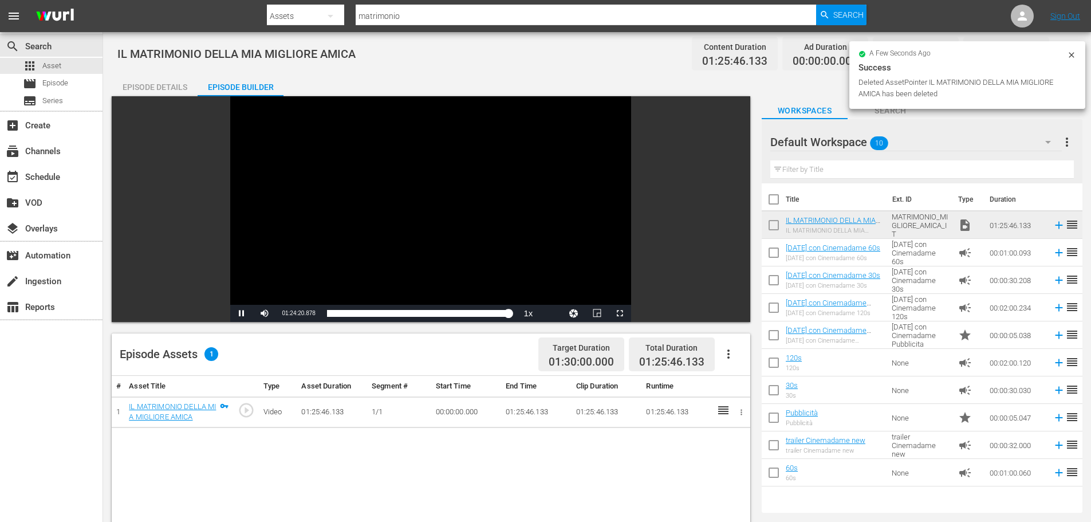
click at [247, 411] on span "play_circle_outline" at bounding box center [246, 409] width 17 height 17
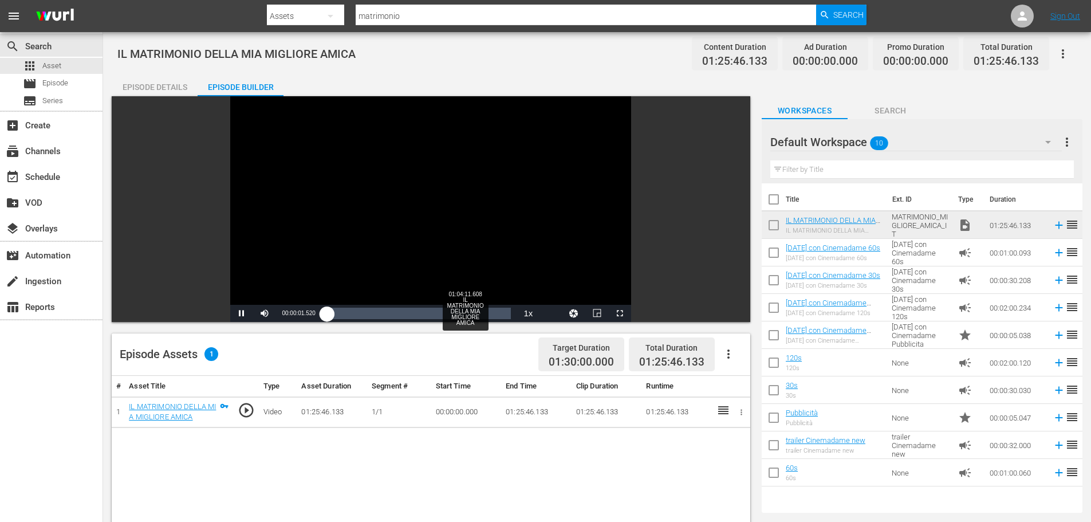
click at [466, 315] on div "Loaded : 0.47% 01:04:11.608 IL MATRIMONIO DELLA MIA MIGLIORE AMICA 00:00:01.622" at bounding box center [419, 313] width 184 height 11
click at [476, 312] on div "Loaded : 75.28% 01:08:43.299 IL MATRIMONIO DELLA MIA MIGLIORE AMICA 01:04:27.928" at bounding box center [419, 313] width 184 height 11
click at [476, 312] on div "01:09:15.462" at bounding box center [401, 313] width 149 height 11
click at [482, 312] on div "01:12:11.240" at bounding box center [404, 313] width 155 height 11
click at [491, 310] on div "01:16:10.994" at bounding box center [409, 313] width 164 height 11
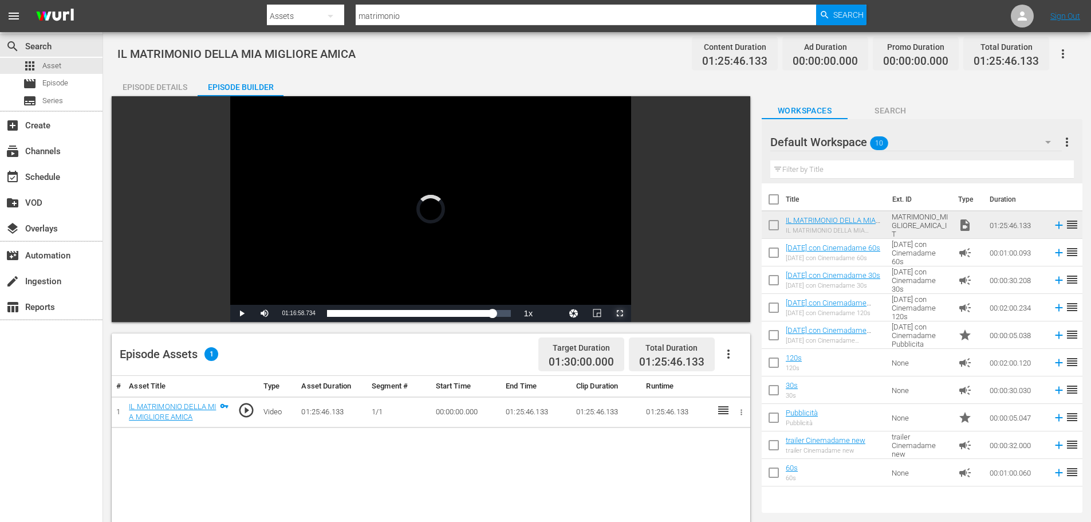
click at [620, 313] on span "Video Player" at bounding box center [620, 313] width 0 height 0
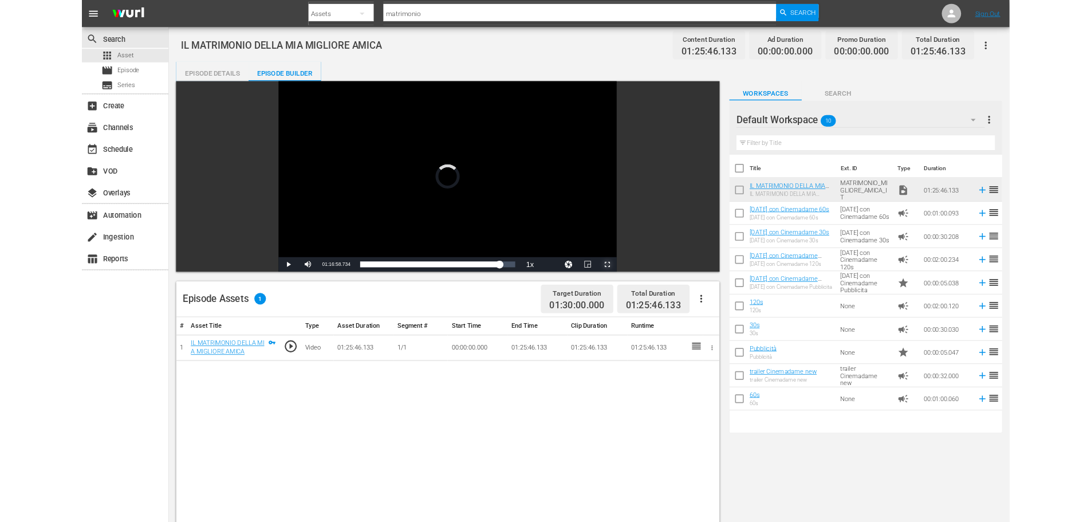
scroll to position [135, 0]
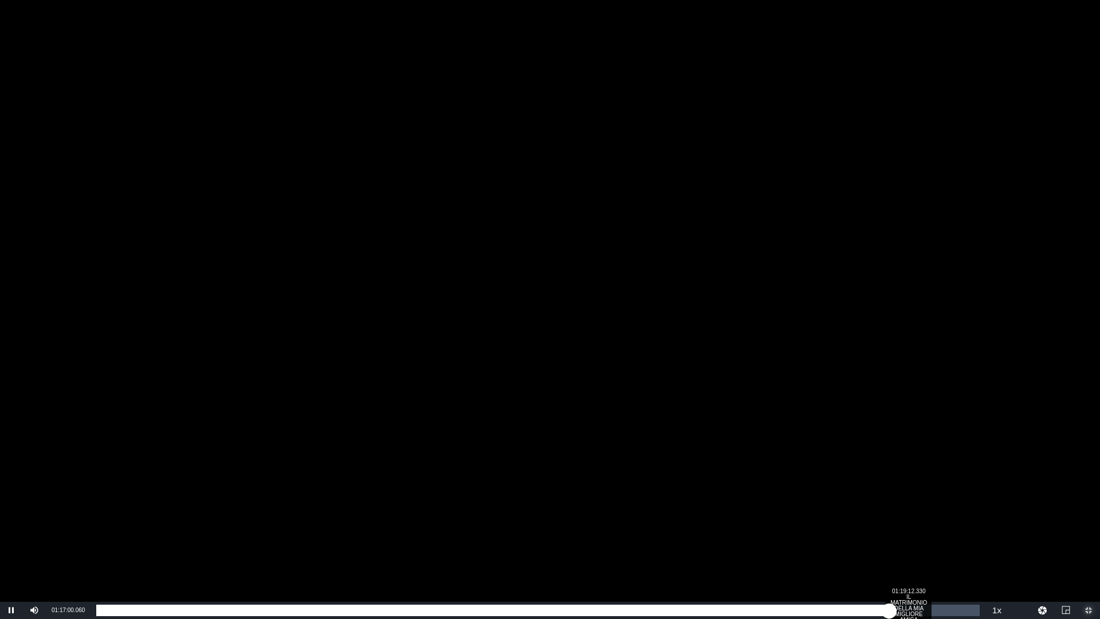
click at [912, 521] on div "Loaded : 89.98% 01:19:12.330 IL MATRIMONIO DELLA MIA MIGLIORE AMICA 01:17:00.106" at bounding box center [537, 609] width 883 height 11
click at [930, 521] on div "Loaded : 92.43% 01:20:55.786 IL MATRIMONIO DELLA MIA MIGLIORE AMICA 01:19:12.586" at bounding box center [537, 609] width 883 height 11
click at [948, 521] on div "Loaded : 94.42% 01:22:45.918 IL MATRIMONIO DELLA MIA MIGLIORE AMICA 01:20:56.512" at bounding box center [537, 609] width 883 height 11
click at [948, 521] on div "01:22:46.838" at bounding box center [522, 609] width 852 height 11
click at [951, 521] on div "01:23:31.806" at bounding box center [523, 609] width 855 height 11
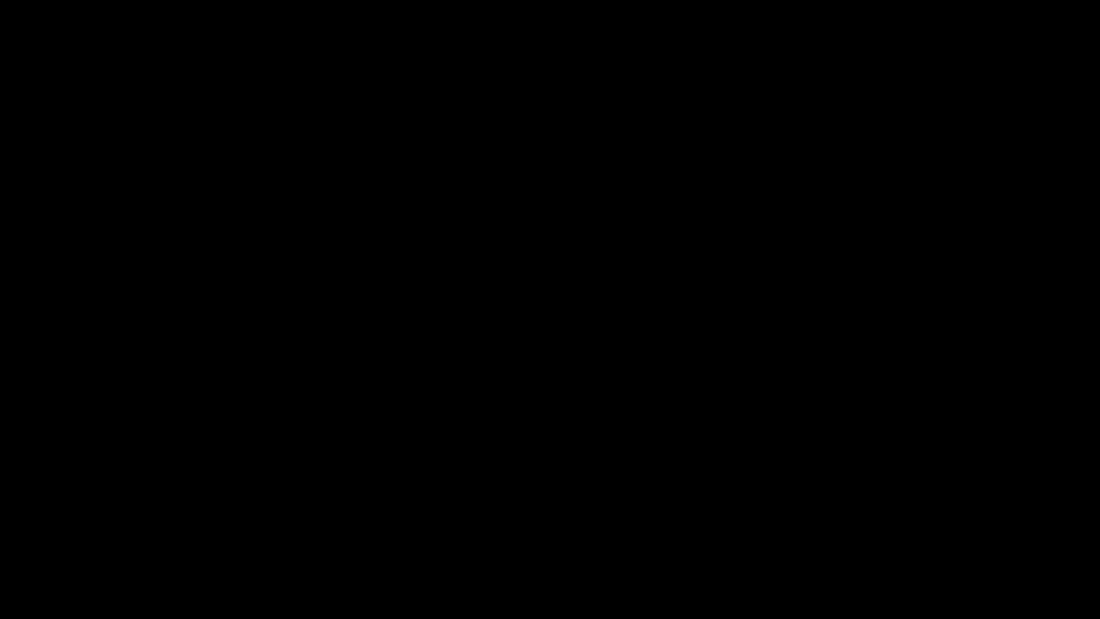
click at [619, 261] on div "Video Player" at bounding box center [550, 300] width 1100 height 601
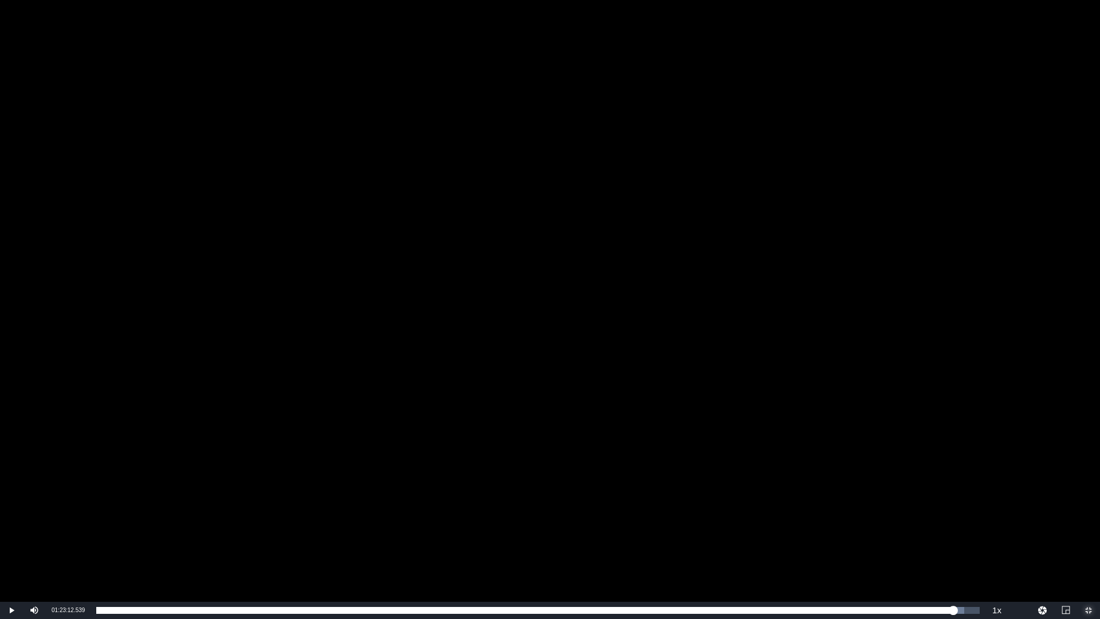
click at [1088, 521] on span "Video Player" at bounding box center [1088, 610] width 0 height 0
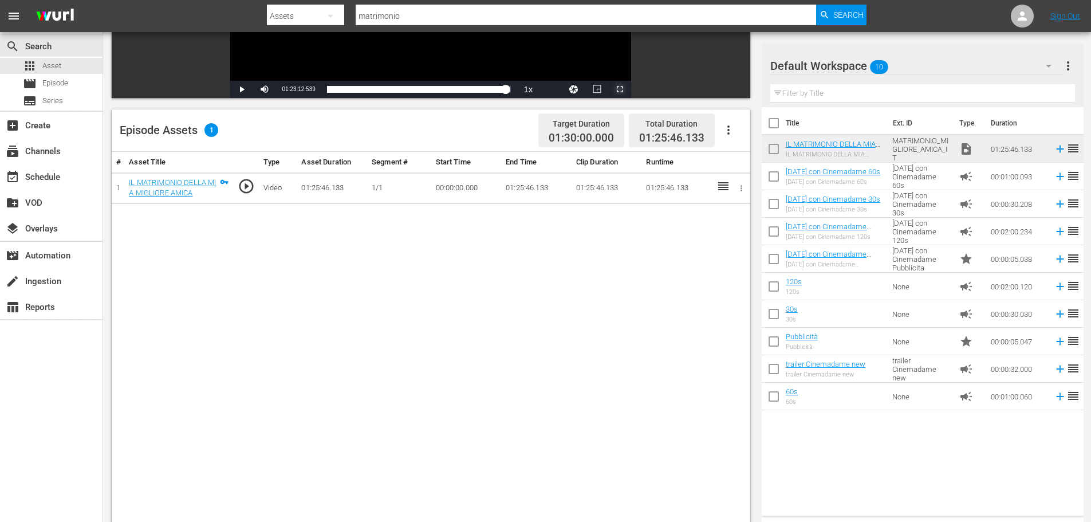
scroll to position [286, 0]
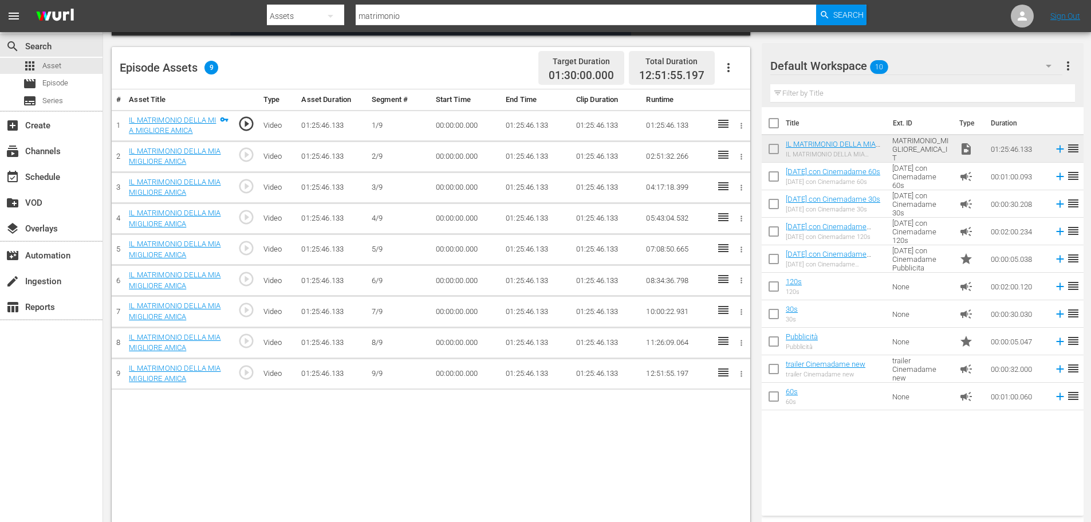
click at [540, 128] on td "01:25:46.133" at bounding box center [536, 125] width 70 height 31
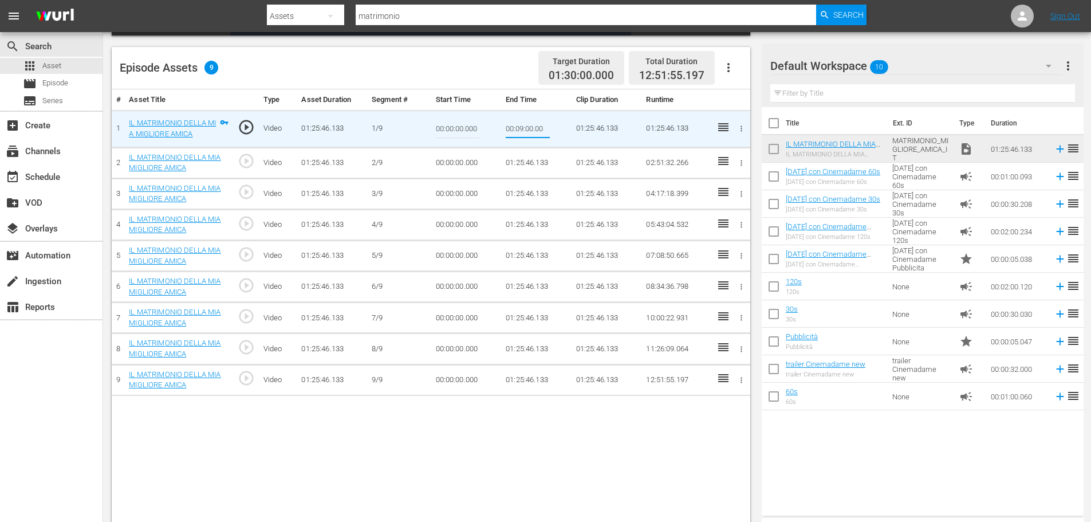
type input "00:09:00.000"
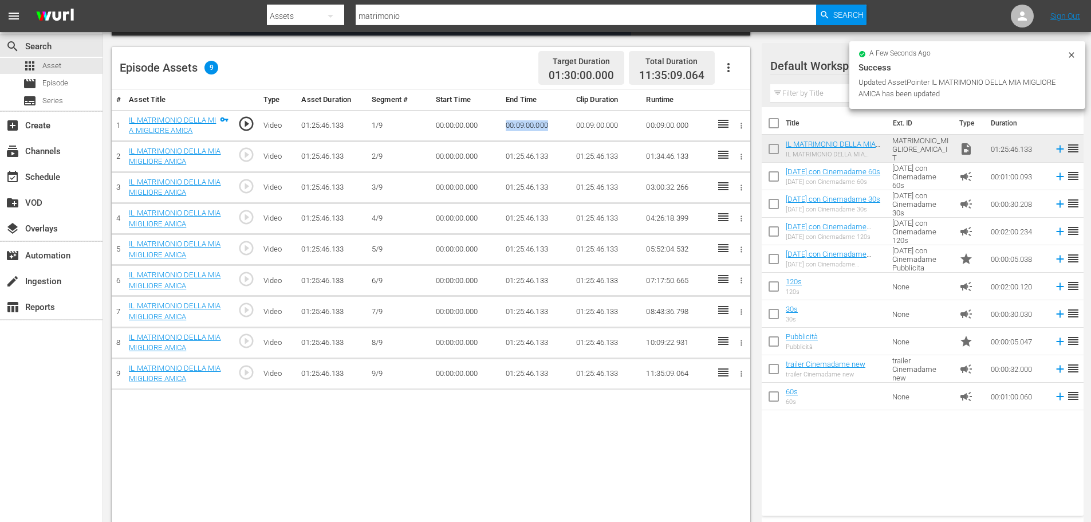
drag, startPoint x: 550, startPoint y: 127, endPoint x: 495, endPoint y: 123, distance: 55.1
click at [495, 123] on tr "1 IL MATRIMONIO DELLA MIA MIGLIORE AMICA play_circle_outline Video 01:25:46.133…" at bounding box center [431, 125] width 639 height 31
copy tr "00:09:00.000"
click at [462, 153] on td "00:00:00.000" at bounding box center [466, 156] width 70 height 31
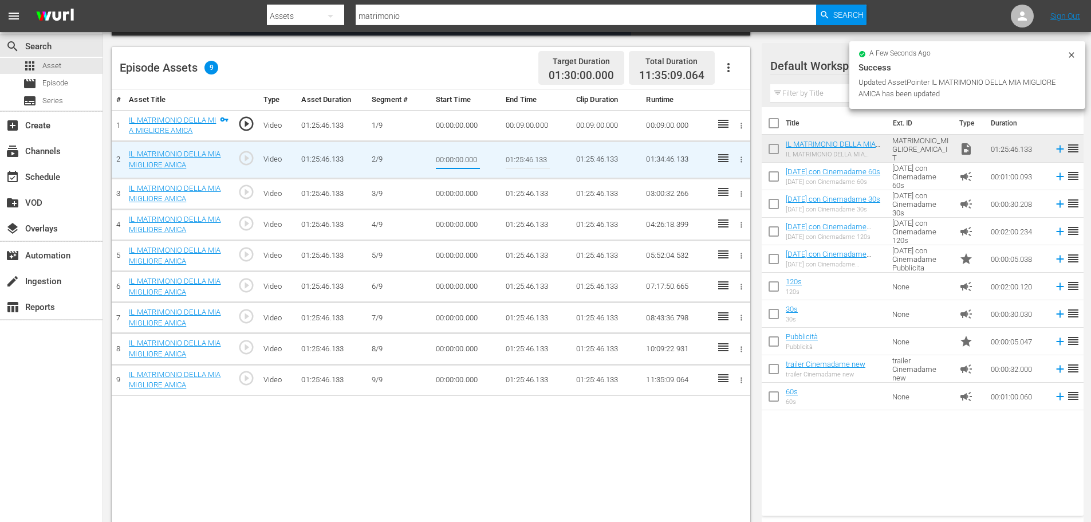
type input "00:09:00.000"
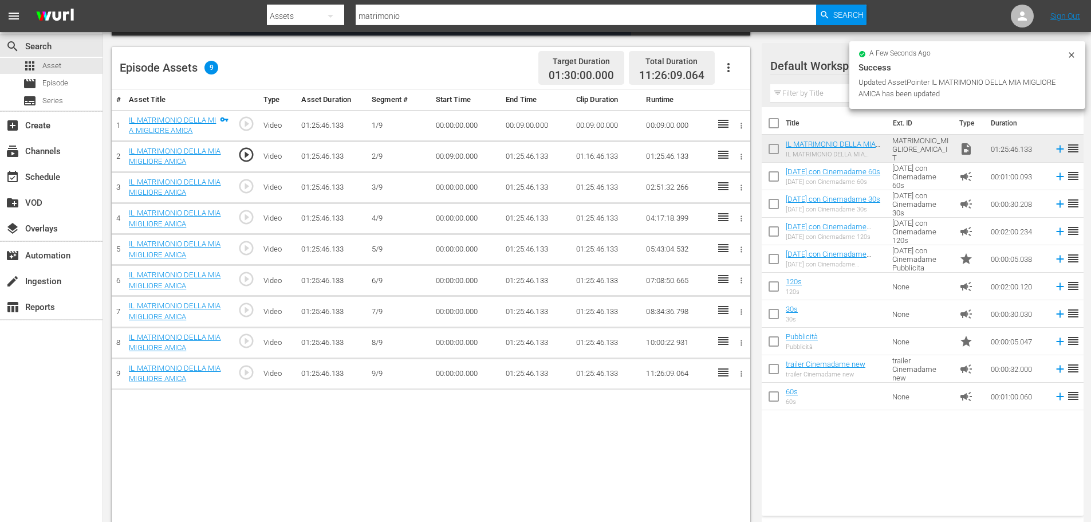
click at [519, 152] on td "01:25:46.133" at bounding box center [536, 156] width 70 height 31
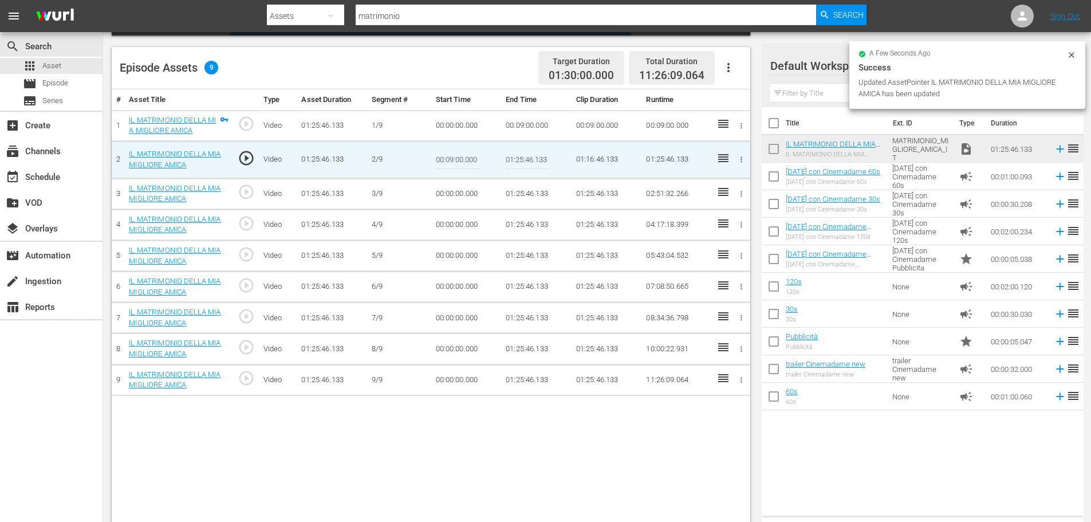
click at [519, 152] on input "01:25:46.133" at bounding box center [528, 159] width 44 height 27
paste input "0:18:00"
type input "00:18:00"
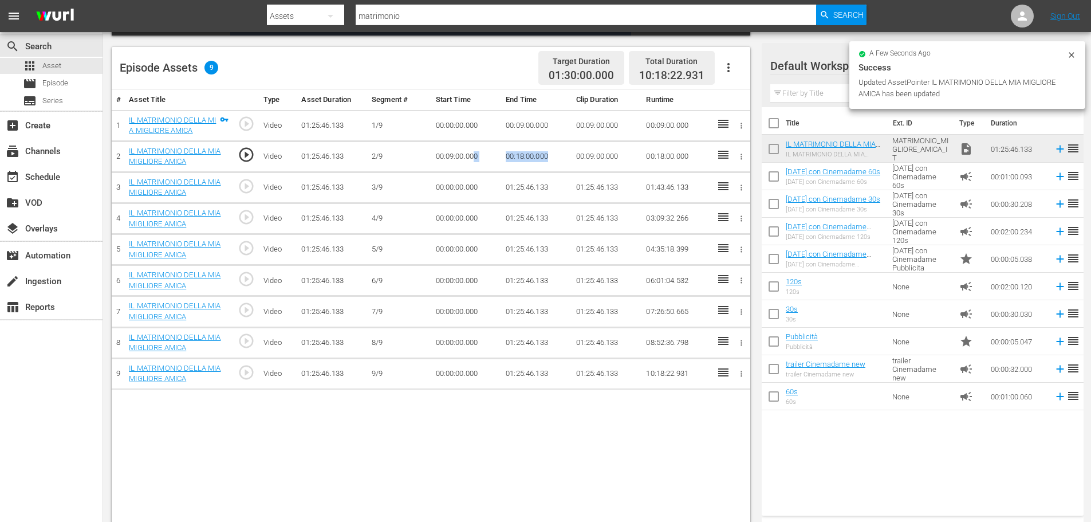
drag, startPoint x: 553, startPoint y: 155, endPoint x: 475, endPoint y: 150, distance: 78.6
click at [475, 150] on tr "2 IL MATRIMONIO DELLA MIA MIGLIORE AMICA play_circle_outline Video 01:25:46.133…" at bounding box center [431, 156] width 639 height 31
copy tr "0 00:18:00.000"
click at [541, 152] on td "00:18:00.000" at bounding box center [536, 156] width 70 height 31
drag, startPoint x: 513, startPoint y: 155, endPoint x: 495, endPoint y: 156, distance: 17.8
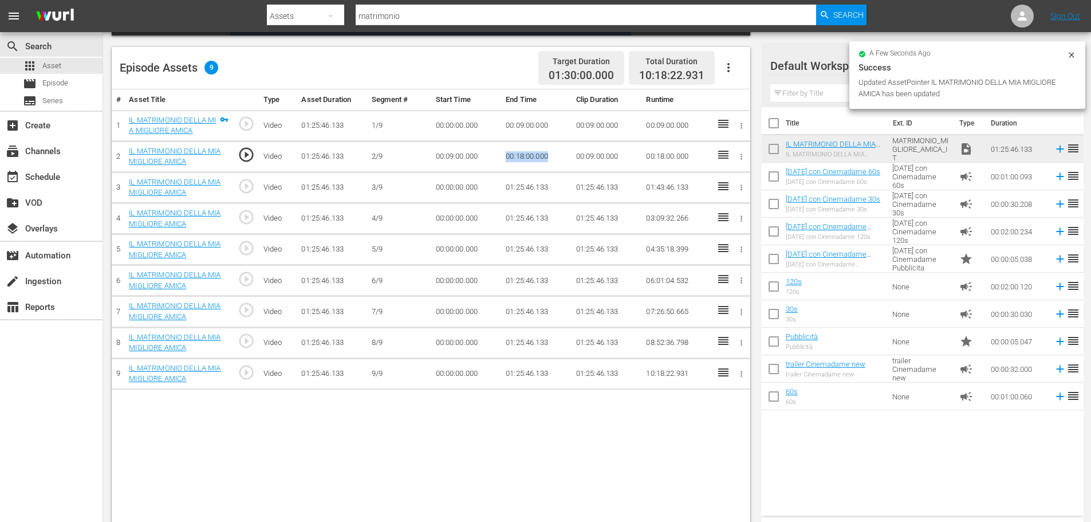
click at [495, 156] on tr "2 IL MATRIMONIO DELLA MIA MIGLIORE AMICA play_circle_outline Video 01:25:46.133…" at bounding box center [431, 156] width 639 height 31
click at [462, 189] on td "00:00:00.000" at bounding box center [466, 187] width 70 height 31
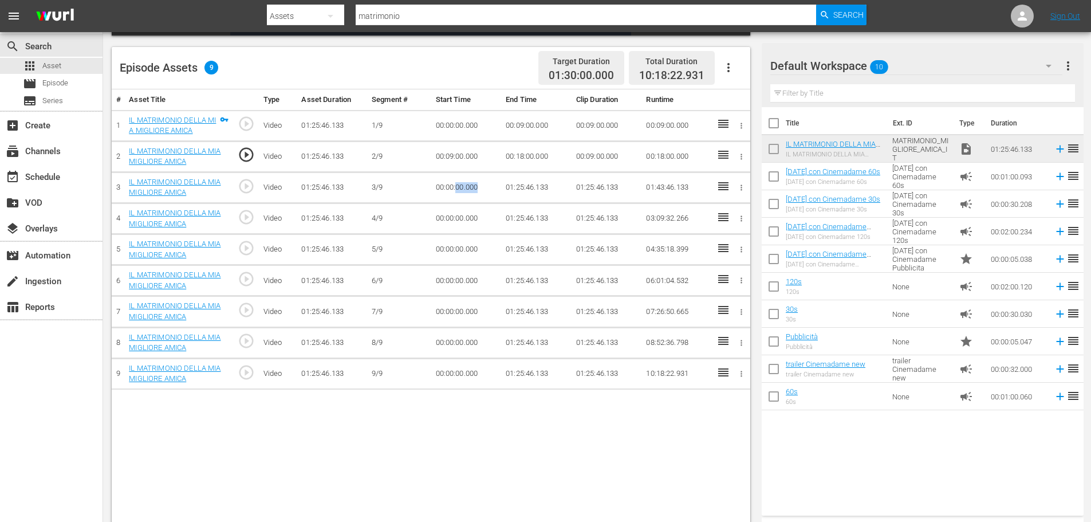
click at [462, 189] on td "00:00:00.000" at bounding box center [466, 187] width 70 height 31
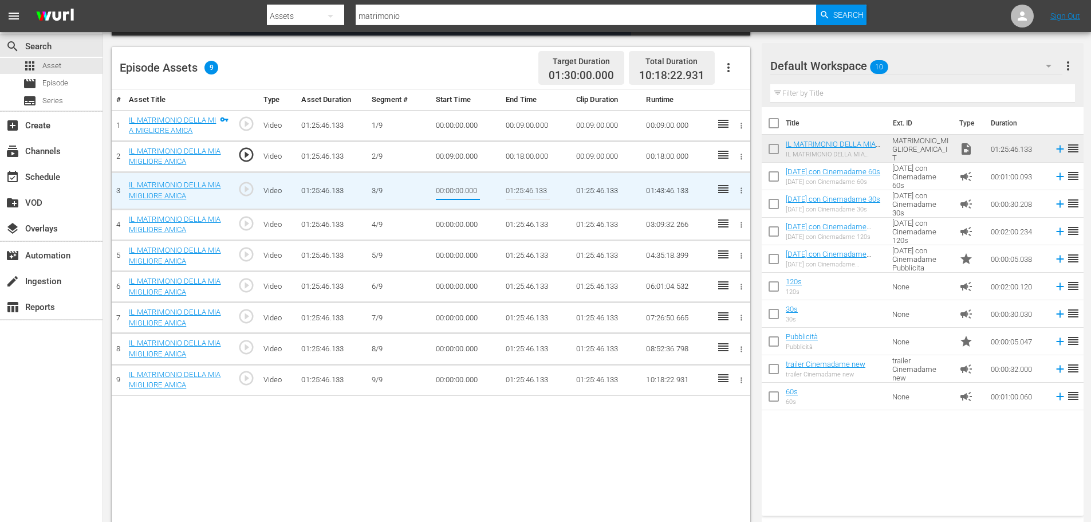
click at [462, 189] on input "00:00:00.000" at bounding box center [458, 190] width 44 height 27
paste input "00:18"
type input "00:18:00.000"
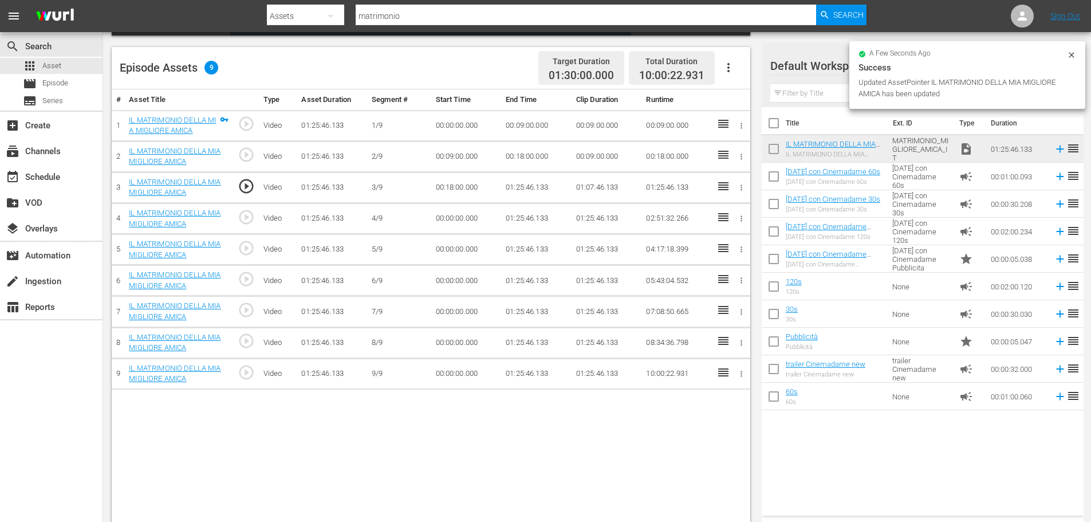
click at [533, 179] on td "01:25:46.133" at bounding box center [536, 187] width 70 height 31
click at [509, 194] on td "01:25:46.133" at bounding box center [536, 187] width 70 height 31
click at [514, 192] on td "01:25:46.133" at bounding box center [536, 187] width 70 height 31
click at [519, 189] on td "01:25:46.133" at bounding box center [536, 187] width 70 height 31
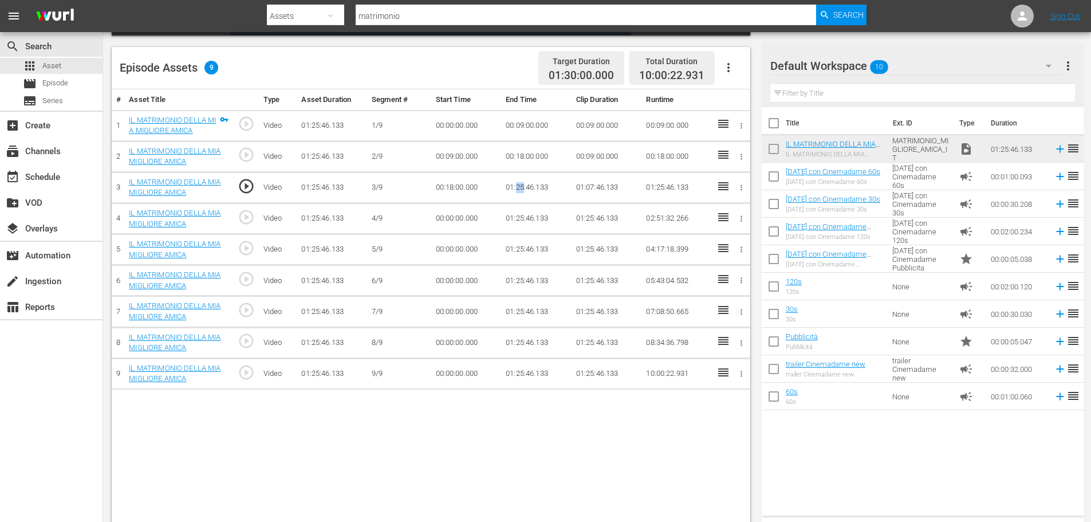
click at [519, 189] on td "01:25:46.133" at bounding box center [536, 187] width 70 height 31
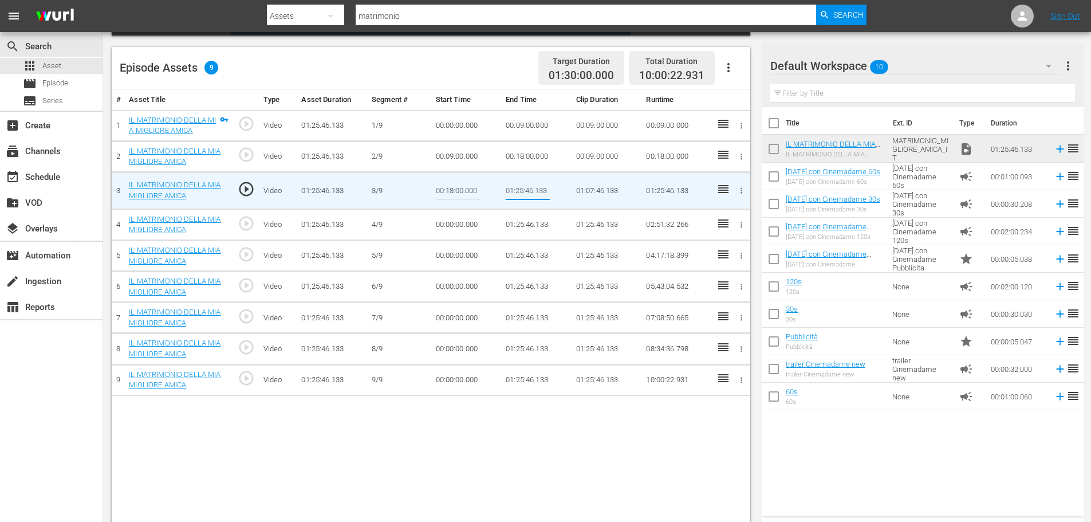
type input "00:27:00"
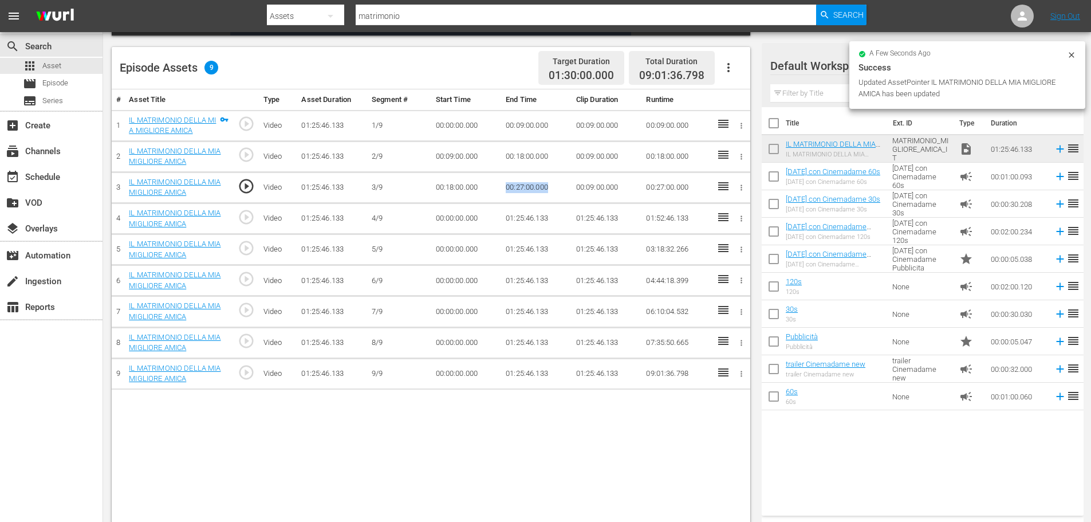
drag, startPoint x: 554, startPoint y: 184, endPoint x: 502, endPoint y: 182, distance: 52.7
click at [502, 182] on td "00:27:00.000" at bounding box center [536, 187] width 70 height 31
copy td "00:27:00.000"
click at [456, 211] on td "00:00:00.000" at bounding box center [466, 218] width 70 height 31
click at [449, 216] on td "00:00:00.000" at bounding box center [466, 218] width 70 height 31
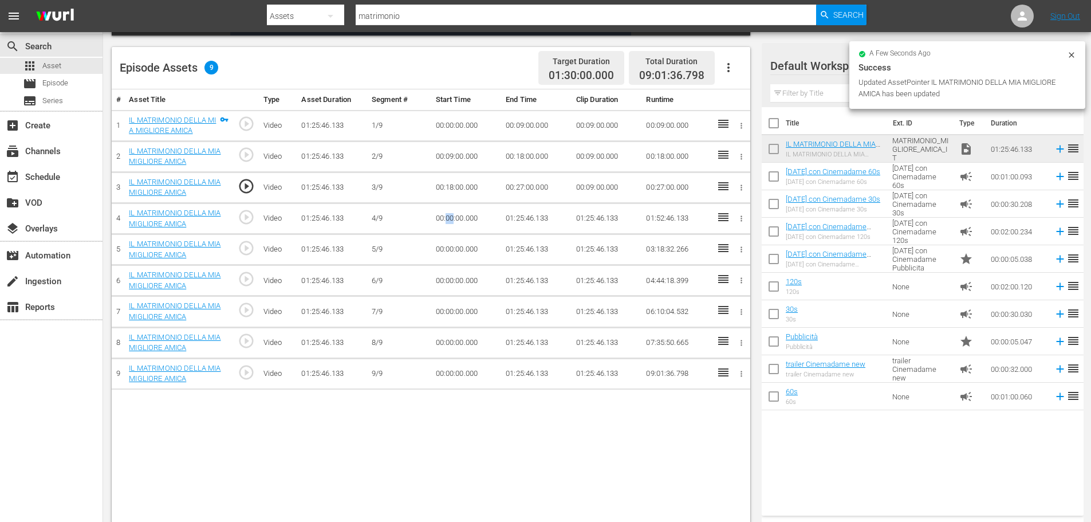
click at [449, 216] on td "00:00:00.000" at bounding box center [466, 218] width 70 height 31
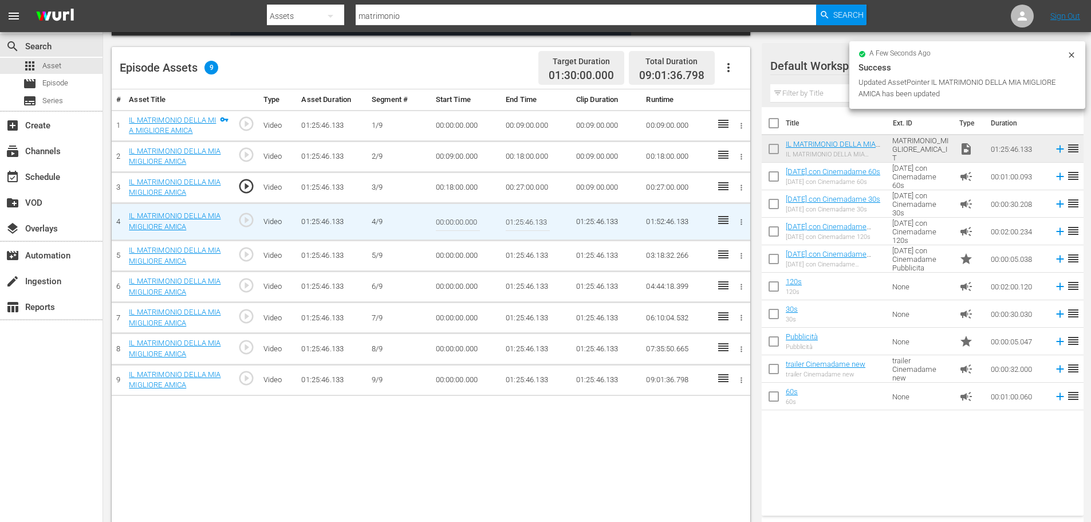
click at [449, 216] on input "00:00:00.000" at bounding box center [458, 221] width 44 height 27
paste input "27"
type input "00:27:00.000"
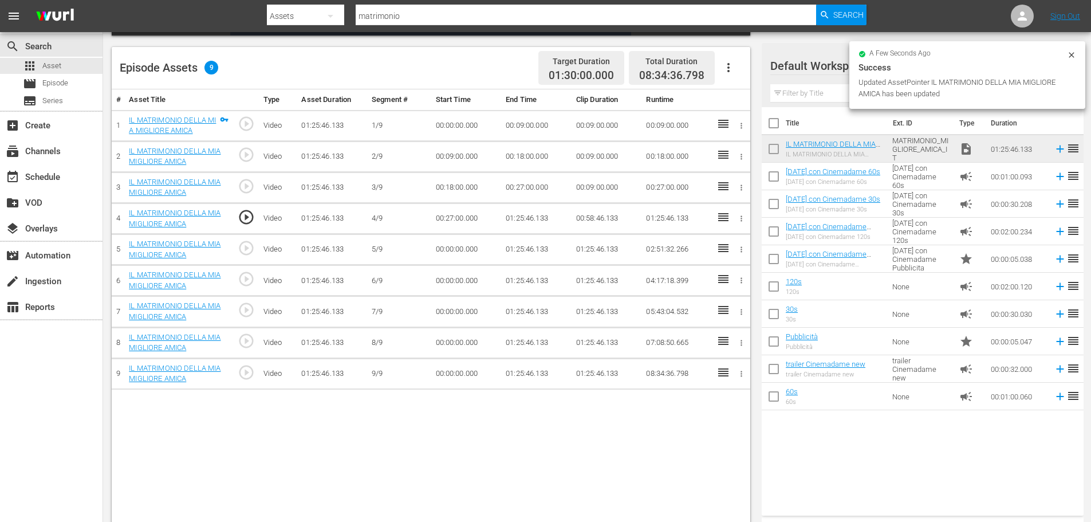
click at [526, 214] on td "01:25:46.133" at bounding box center [536, 218] width 70 height 31
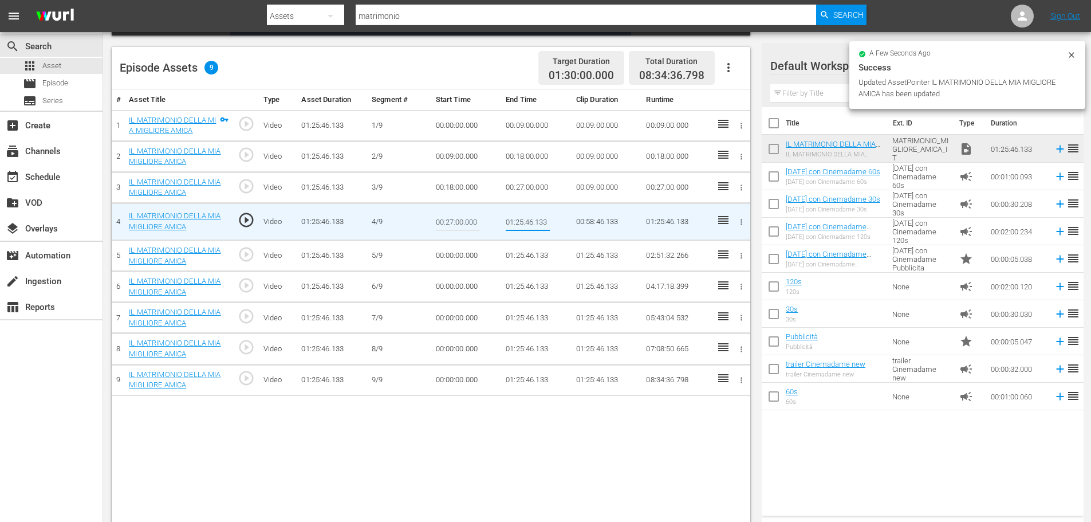
type input "00:36:00"
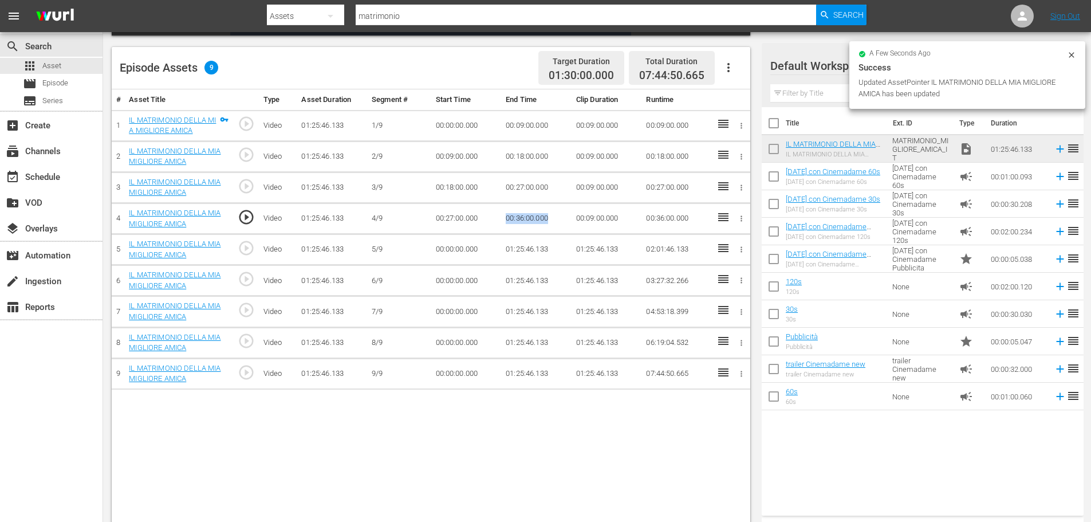
drag, startPoint x: 553, startPoint y: 217, endPoint x: 483, endPoint y: 219, distance: 69.9
click at [483, 219] on tr "4 IL MATRIMONIO DELLA MIA MIGLIORE AMICA play_circle_outline Video 01:25:46.133…" at bounding box center [431, 218] width 639 height 31
copy tr "00:36:00.000"
click at [459, 248] on td "00:00:00.000" at bounding box center [466, 249] width 70 height 31
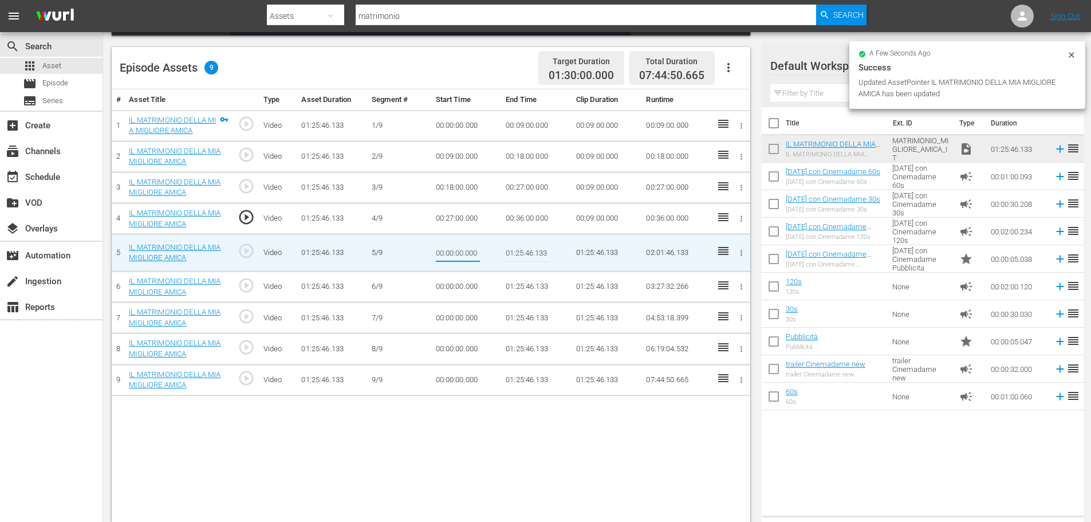
click at [459, 248] on input "00:00:00.000" at bounding box center [458, 252] width 44 height 27
type input "00:36:00.000"
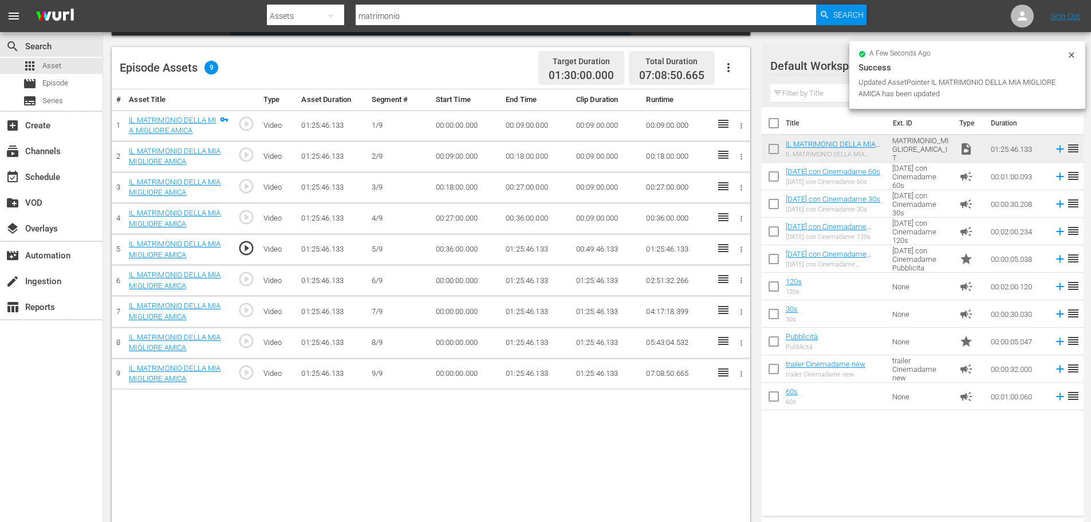
click at [497, 249] on td "00:36:00.000" at bounding box center [466, 249] width 70 height 31
click at [513, 249] on td "01:25:46.133" at bounding box center [536, 249] width 70 height 31
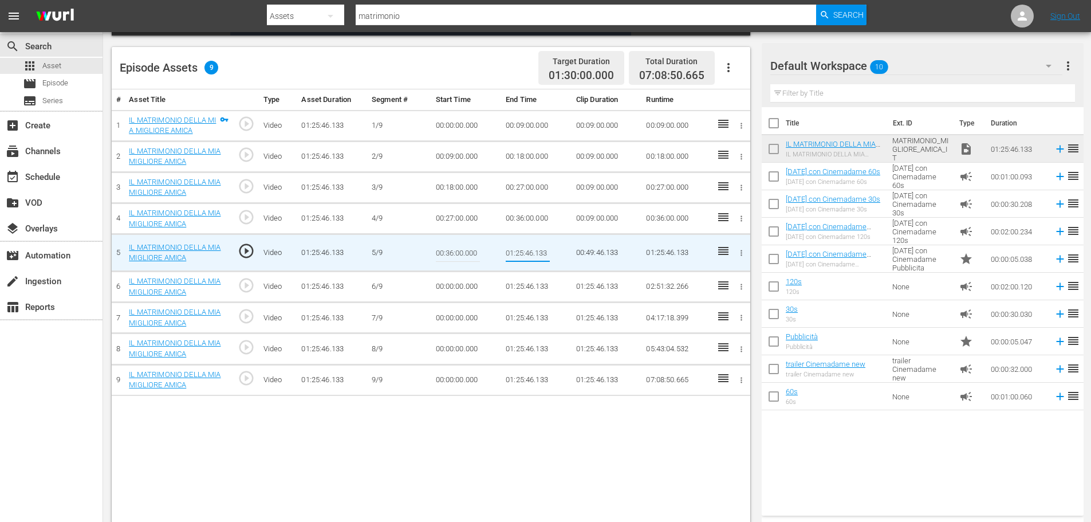
type input "00:45:00"
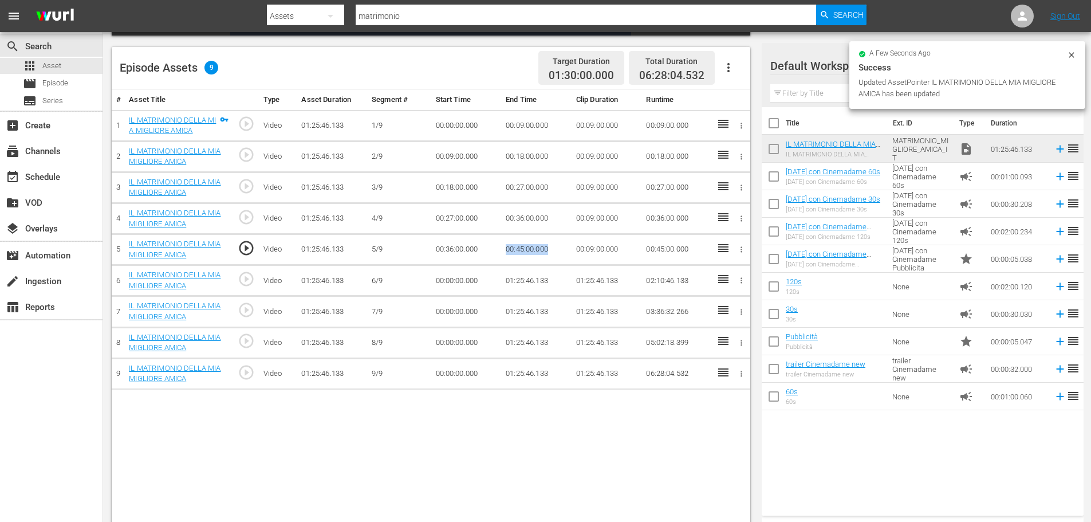
drag, startPoint x: 548, startPoint y: 251, endPoint x: 496, endPoint y: 251, distance: 52.1
click at [496, 251] on tr "5 IL MATRIMONIO DELLA MIA MIGLIORE AMICA play_circle_outline Video 01:25:46.133…" at bounding box center [431, 249] width 639 height 31
copy tr "00:45:00.000"
click at [462, 277] on td "00:00:00.000" at bounding box center [466, 280] width 70 height 31
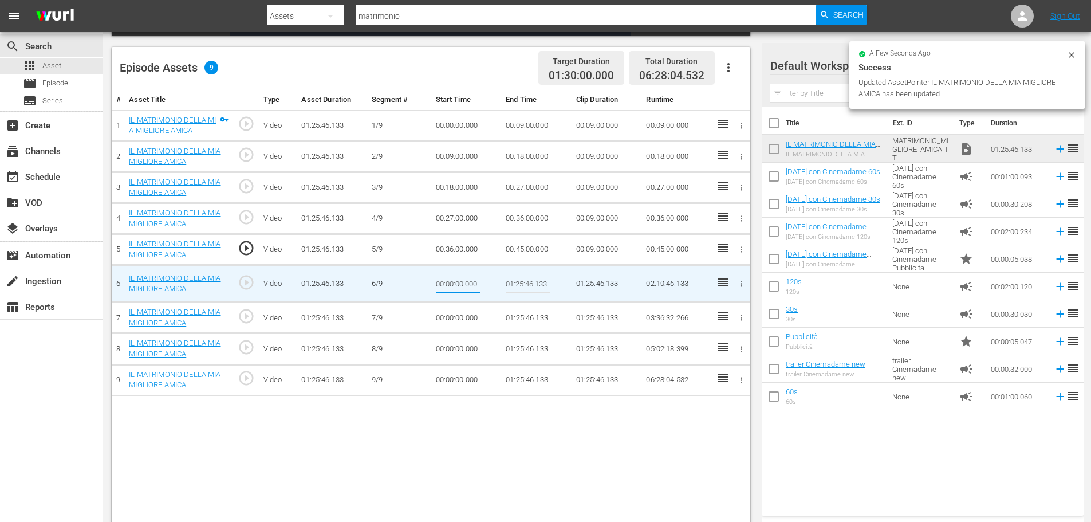
click at [462, 277] on input "00:00:00.000" at bounding box center [458, 283] width 44 height 27
type input "00:45:00.000"
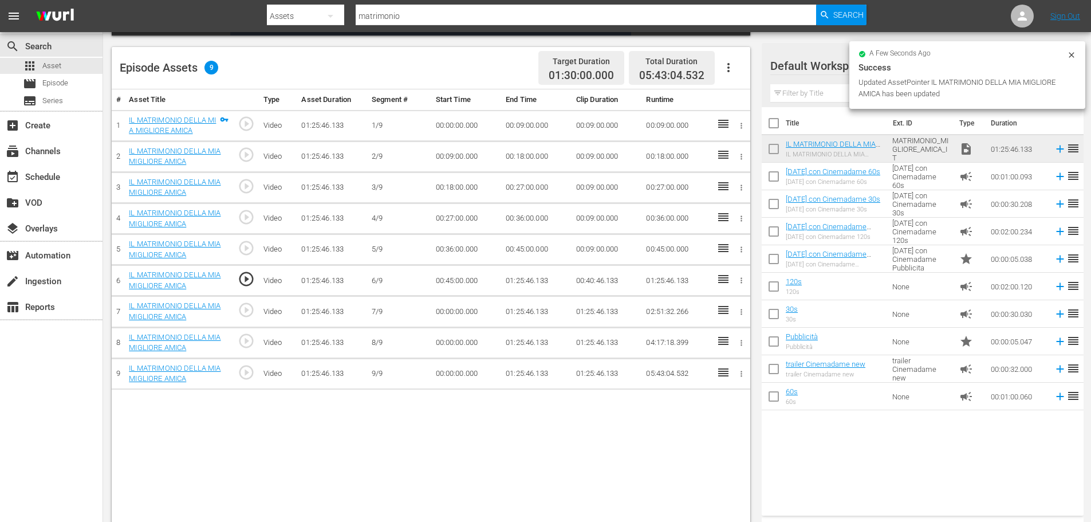
click at [518, 282] on td "01:25:46.133" at bounding box center [536, 280] width 70 height 31
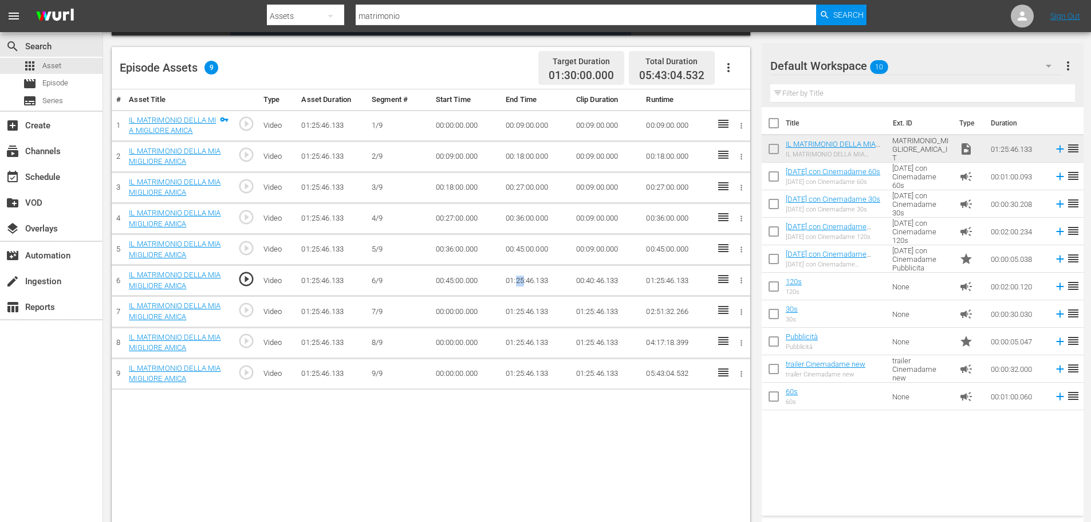
click at [518, 282] on td "01:25:46.133" at bounding box center [536, 280] width 70 height 31
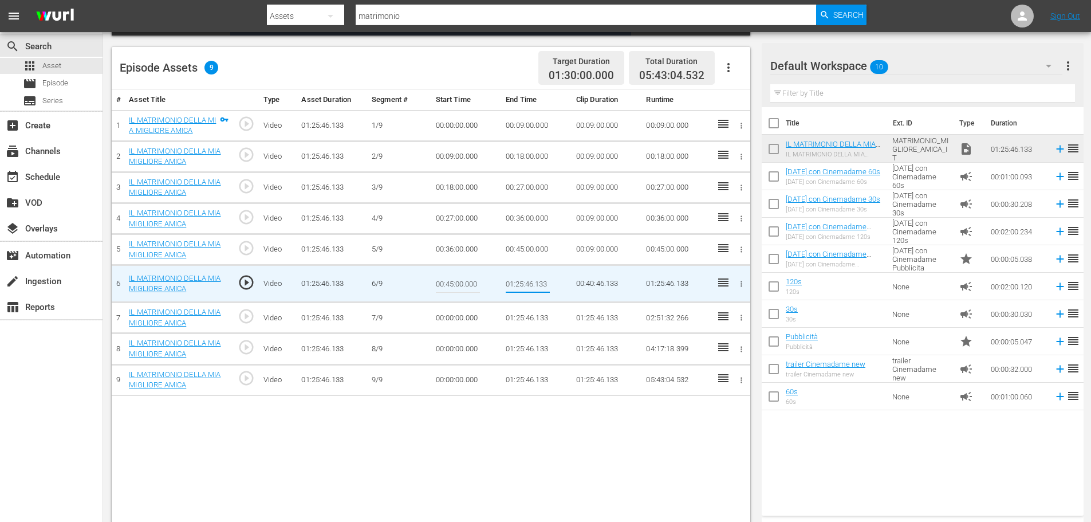
type input "00:54:00"
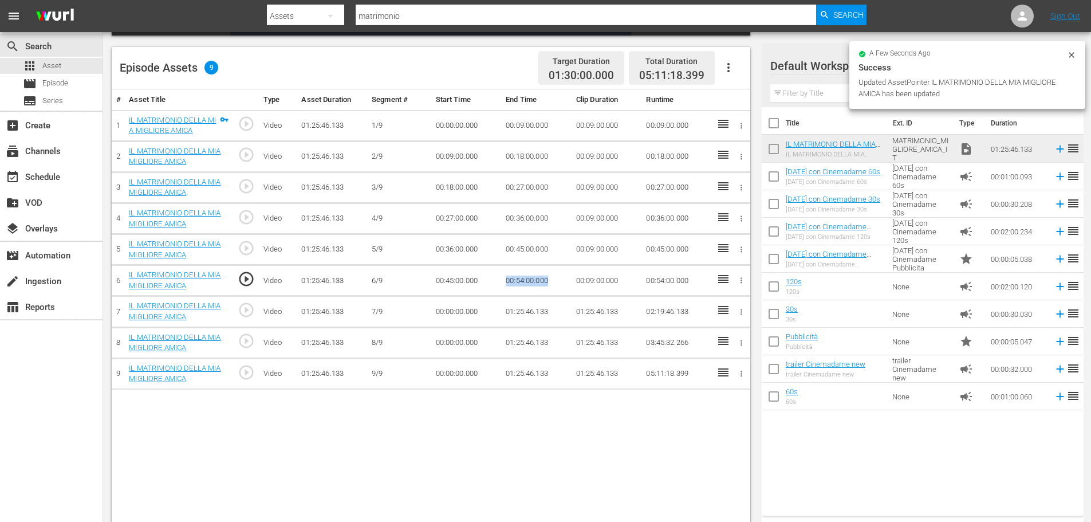
drag, startPoint x: 563, startPoint y: 279, endPoint x: 507, endPoint y: 287, distance: 56.7
click at [507, 287] on td "00:54:00.000" at bounding box center [536, 280] width 70 height 31
copy td "00:54:00.000"
click at [454, 309] on td "00:00:00.000" at bounding box center [466, 311] width 70 height 31
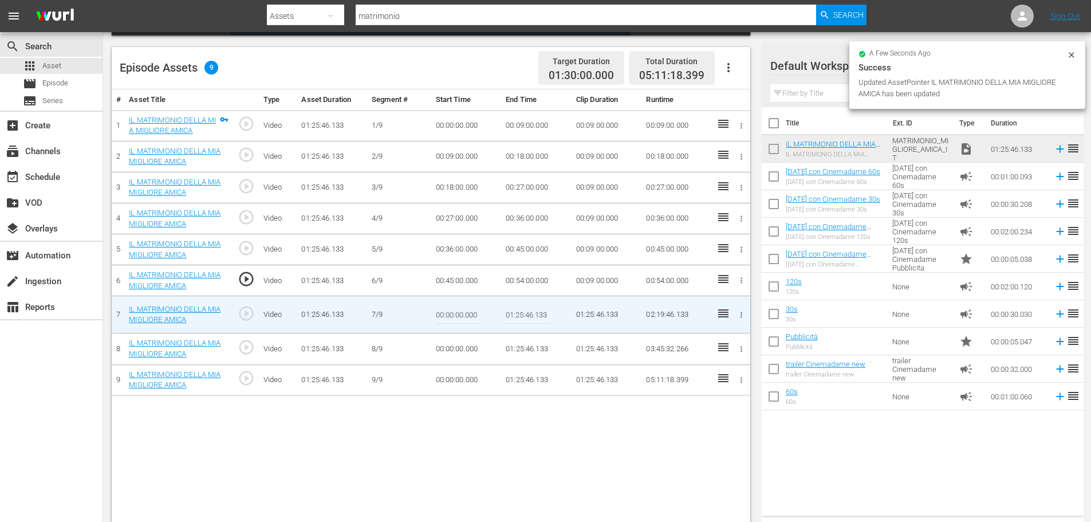
click at [454, 309] on input "00:00:00.000" at bounding box center [458, 314] width 44 height 27
paste input "54"
type input "00:54:00.000"
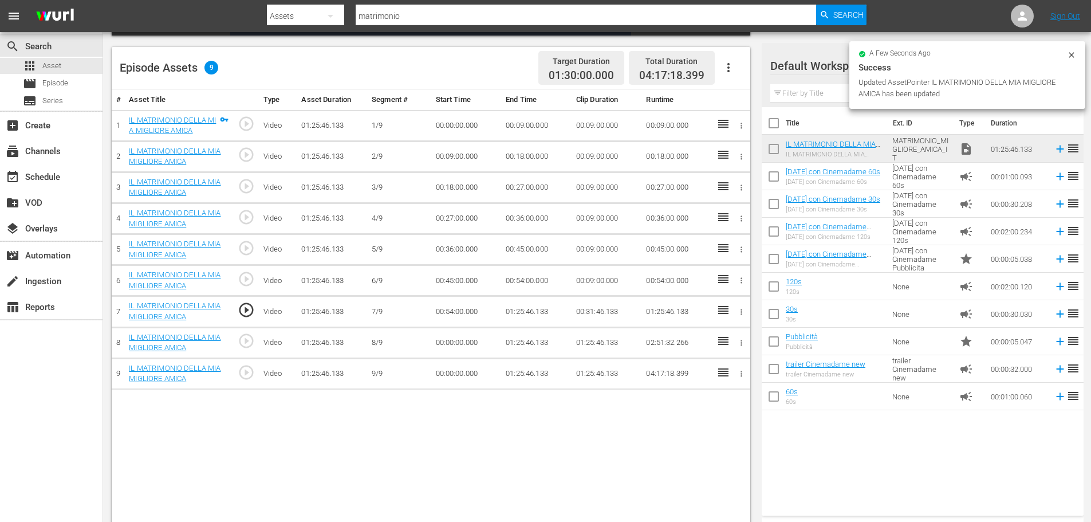
click at [534, 308] on td "01:25:46.133" at bounding box center [536, 311] width 70 height 31
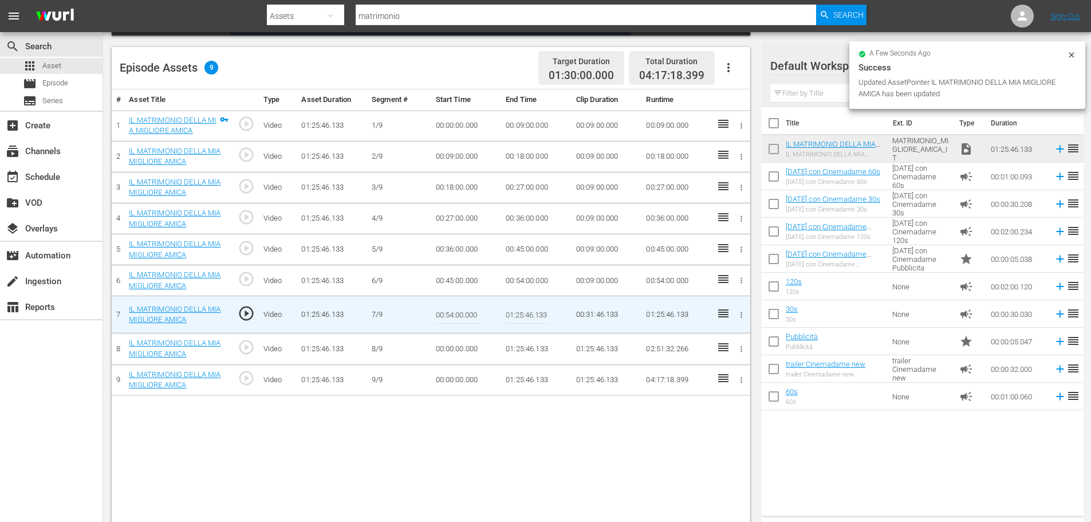
click at [534, 308] on input "01:25:46.133" at bounding box center [528, 314] width 44 height 27
paste input "03:00"
type input "01:03:00"
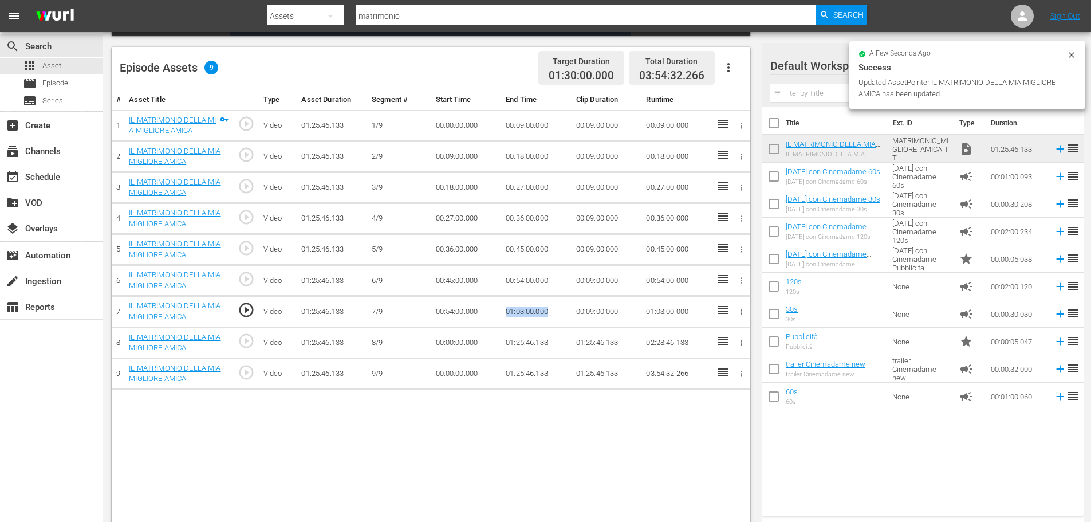
drag, startPoint x: 564, startPoint y: 308, endPoint x: 506, endPoint y: 316, distance: 57.9
click at [506, 316] on td "01:03:00.000" at bounding box center [536, 311] width 70 height 31
copy td "01:03:00.000"
click at [450, 337] on td "00:00:00.000" at bounding box center [466, 342] width 70 height 31
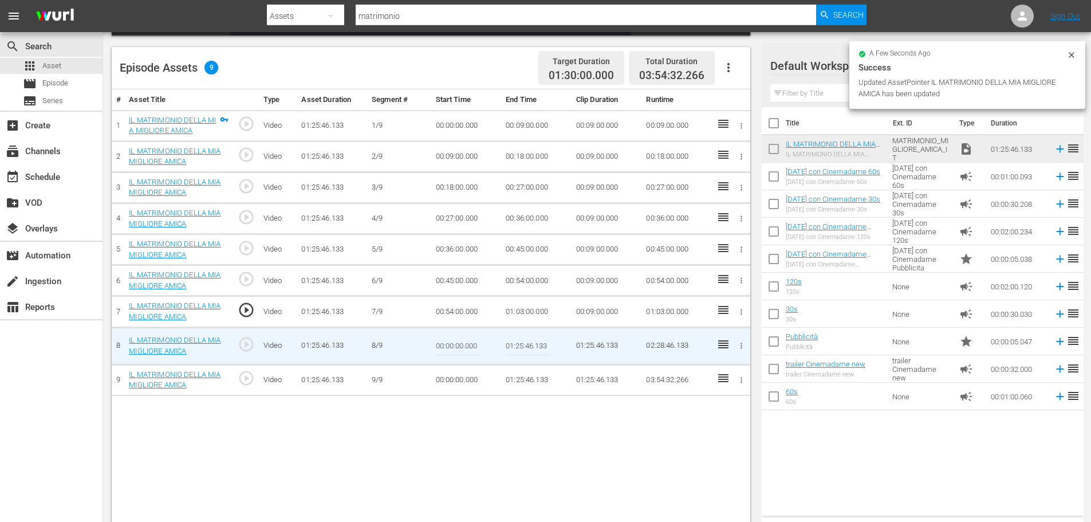
click at [450, 337] on input "00:00:00.000" at bounding box center [458, 345] width 44 height 27
paste input "1:03"
type input "01:03:00.000"
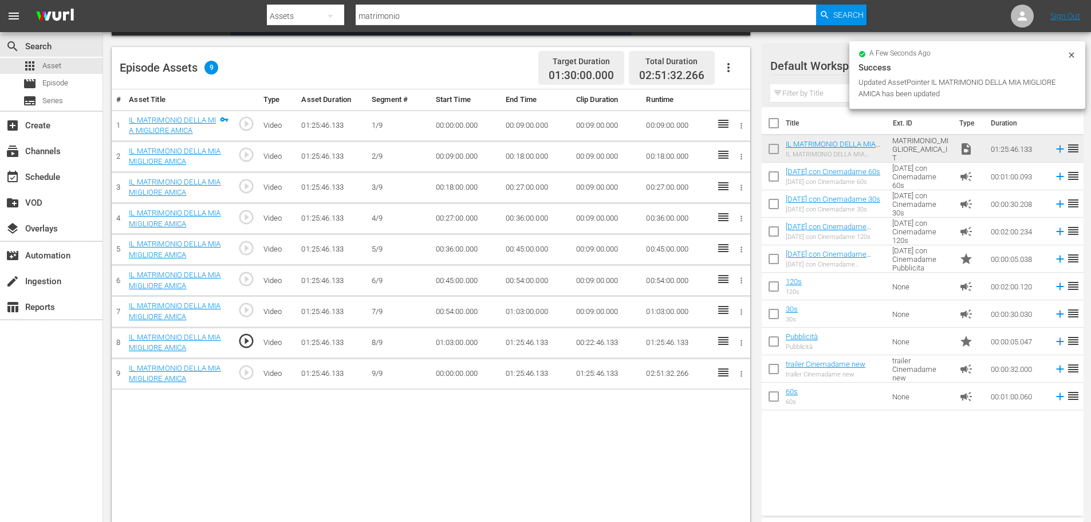
click at [516, 335] on td "01:25:46.133" at bounding box center [536, 342] width 70 height 31
click at [515, 343] on td "01:25:46.133" at bounding box center [536, 342] width 70 height 31
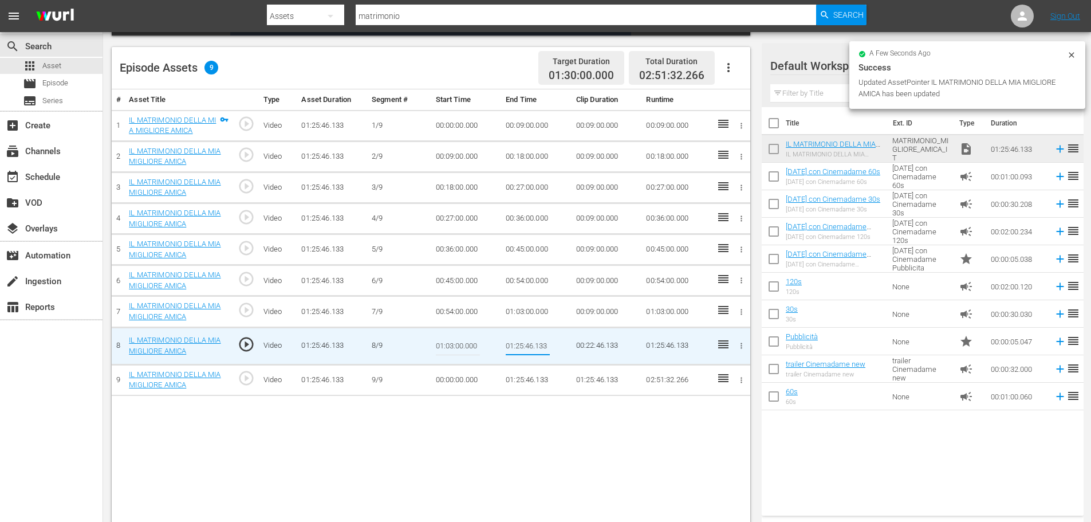
click at [515, 343] on input "01:25:46.133" at bounding box center [528, 345] width 44 height 27
type input "01:12:00"
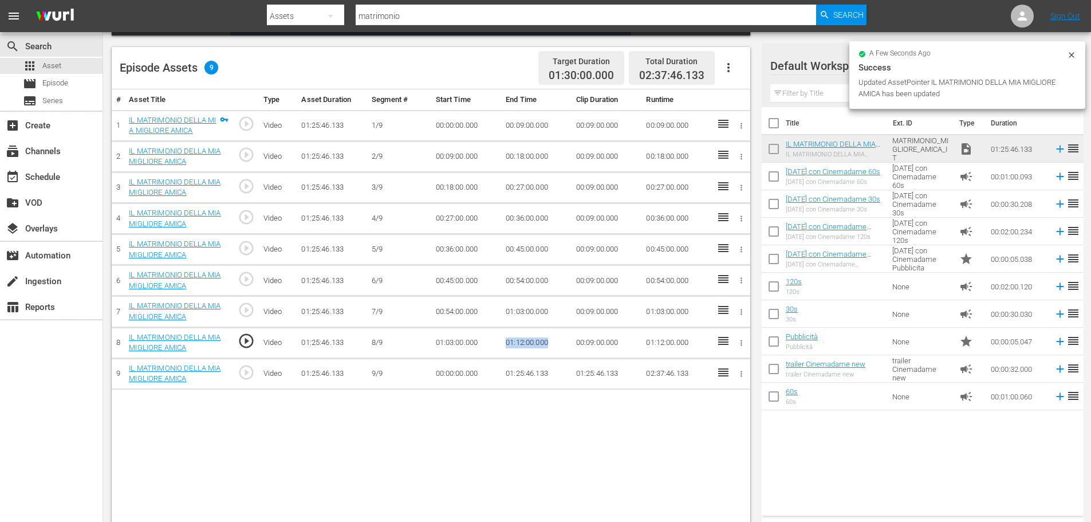
drag, startPoint x: 554, startPoint y: 343, endPoint x: 488, endPoint y: 344, distance: 65.9
click at [488, 344] on tr "8 IL MATRIMONIO DELLA MIA MIGLIORE AMICA play_circle_outline Video 01:25:46.133…" at bounding box center [431, 342] width 639 height 31
copy tr "01:12:00.000"
click at [459, 371] on td "00:00:00.000" at bounding box center [466, 373] width 70 height 31
click at [458, 371] on td "00:00:00.000" at bounding box center [466, 373] width 70 height 31
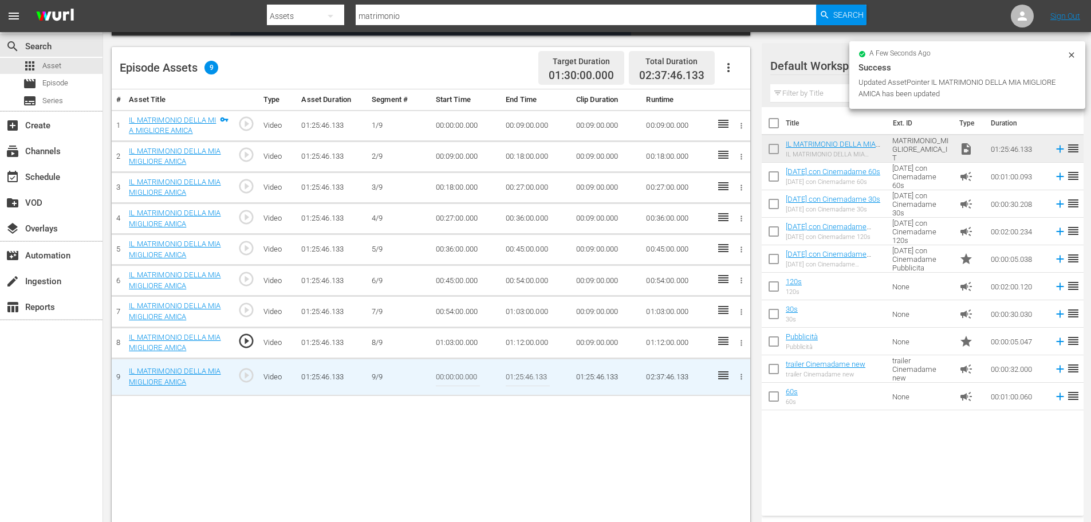
click at [458, 371] on input "00:00:00.000" at bounding box center [458, 376] width 44 height 27
paste input "01:12"
type input "01:12:00.000"
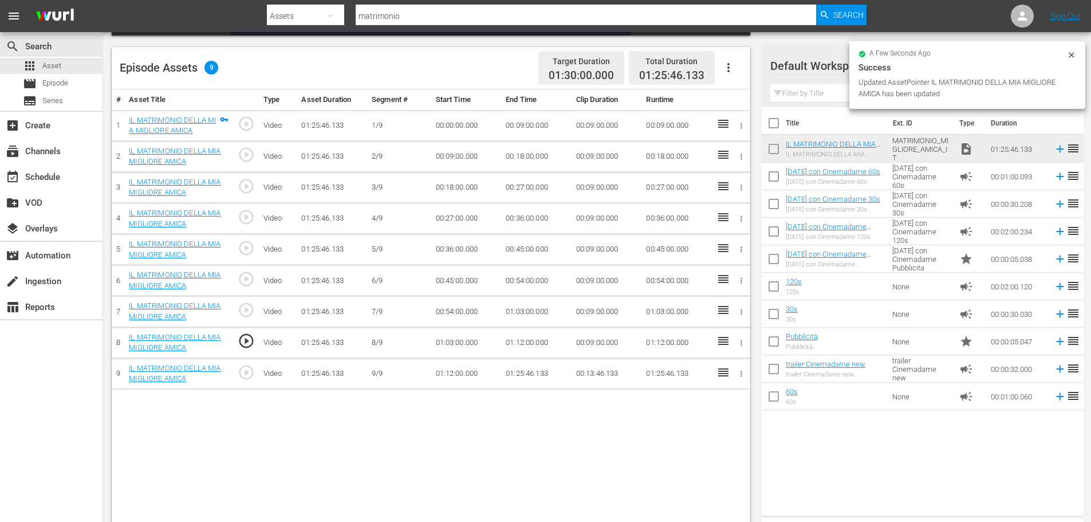
click at [532, 375] on td "01:25:46.133" at bounding box center [536, 373] width 70 height 31
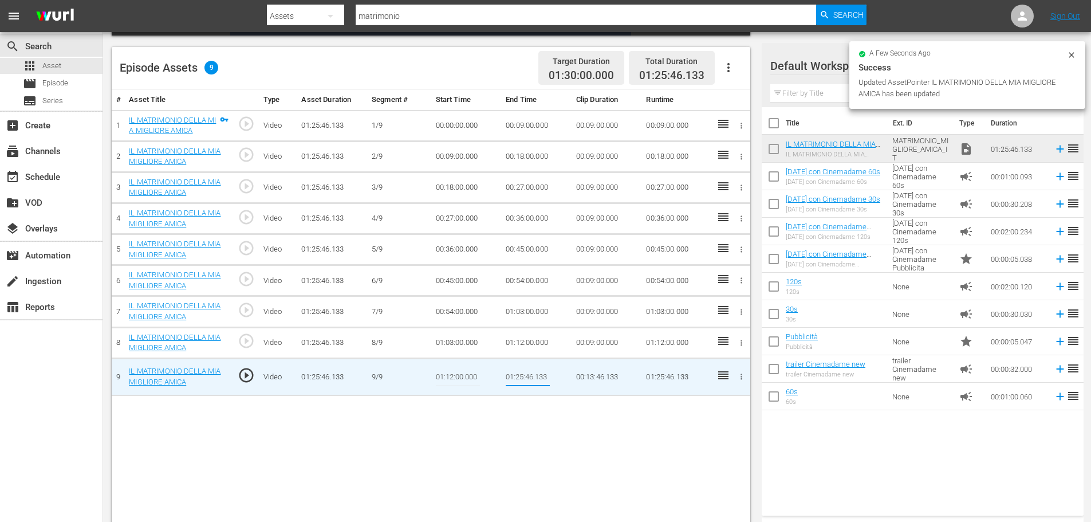
click at [519, 376] on input "01:25:46.133" at bounding box center [528, 376] width 44 height 27
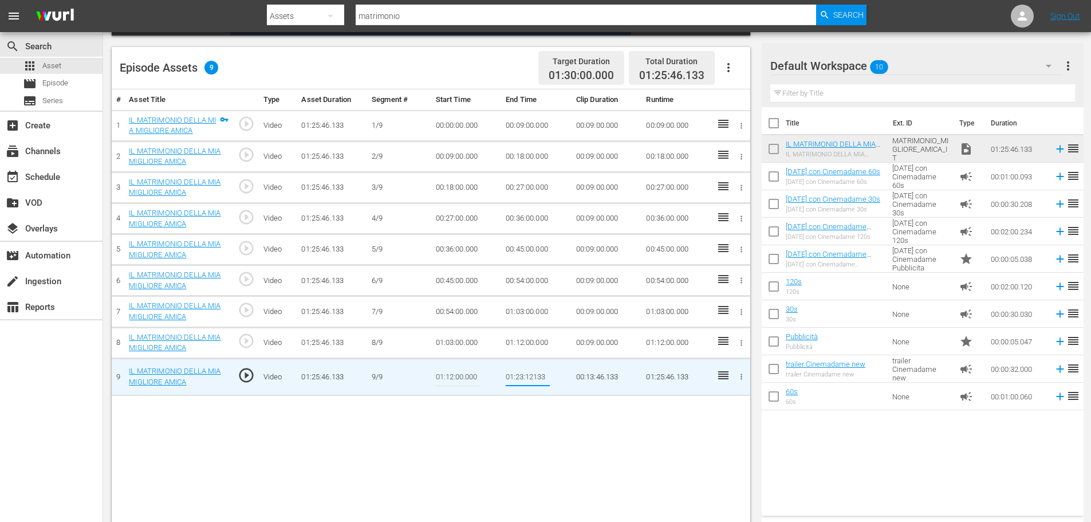
type input "01:23:12.133"
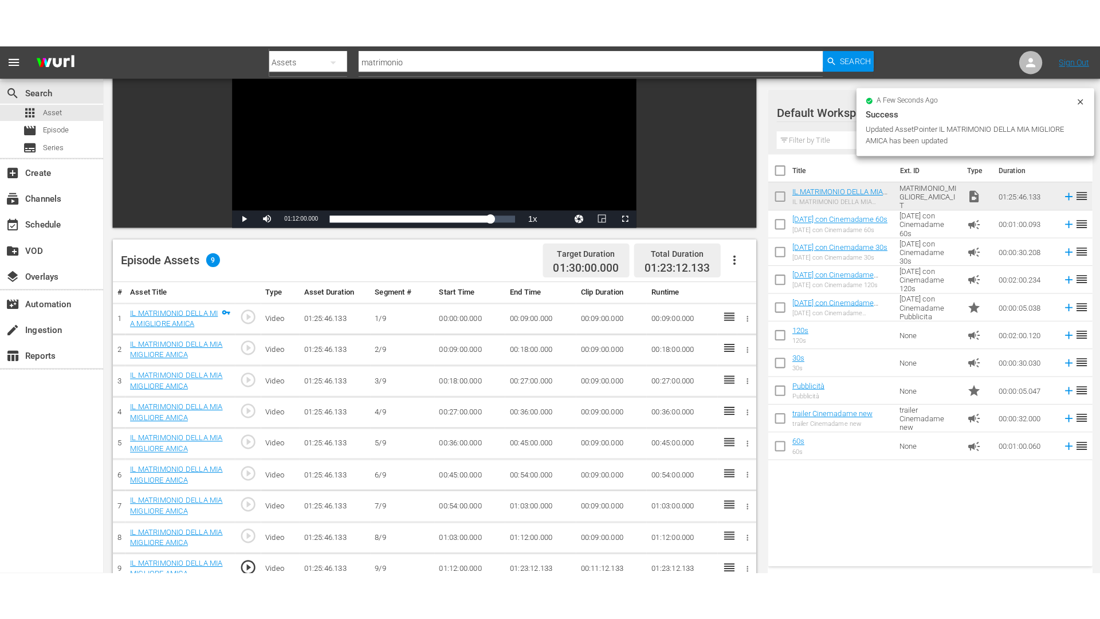
scroll to position [0, 0]
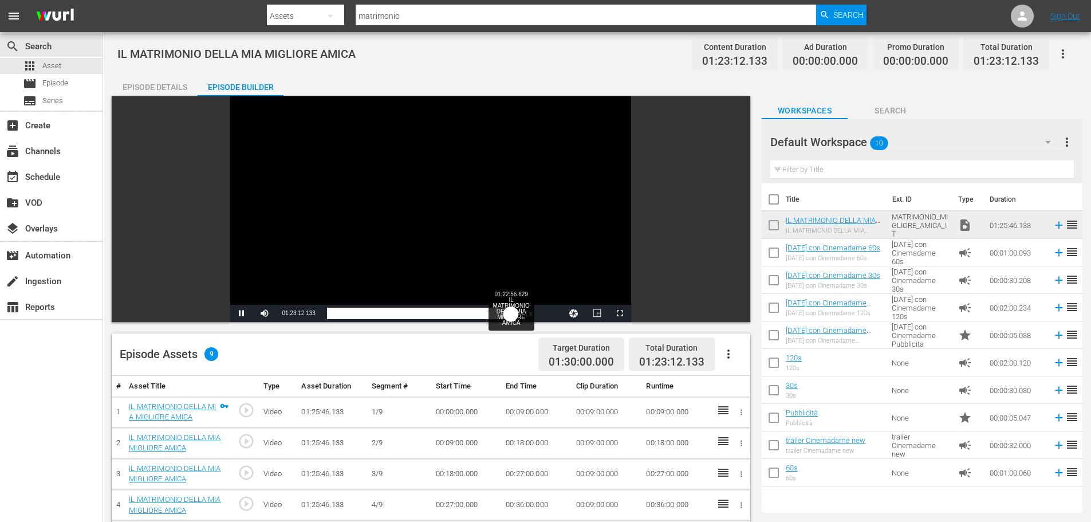
click at [511, 312] on div "Loaded : 97.10% 01:22:56.629 IL MATRIMONIO DELLA MIA MIGLIORE AMICA 01:23:12.032" at bounding box center [419, 313] width 184 height 11
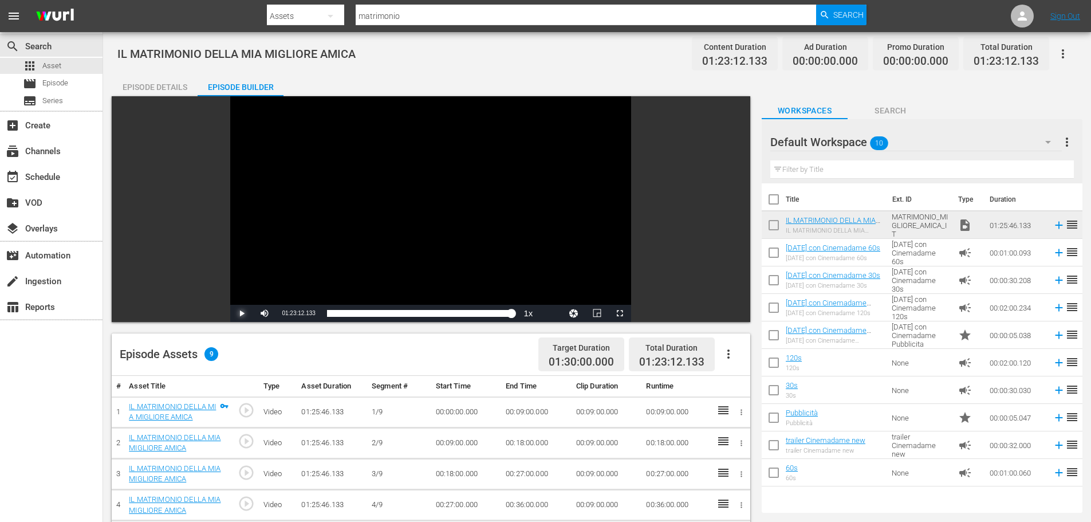
click at [242, 313] on span "Video Player" at bounding box center [242, 313] width 0 height 0
click at [620, 313] on span "Video Player" at bounding box center [620, 313] width 0 height 0
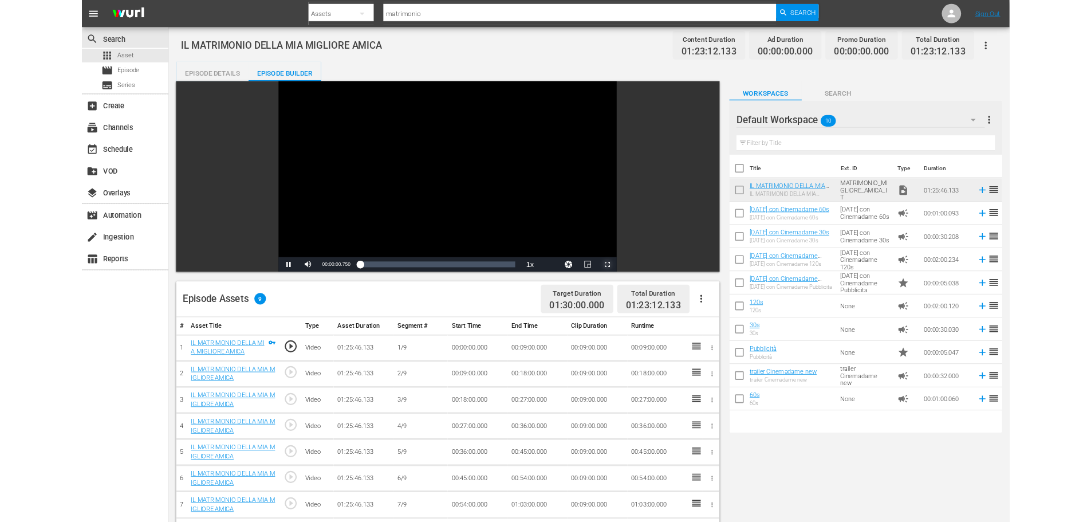
scroll to position [135, 0]
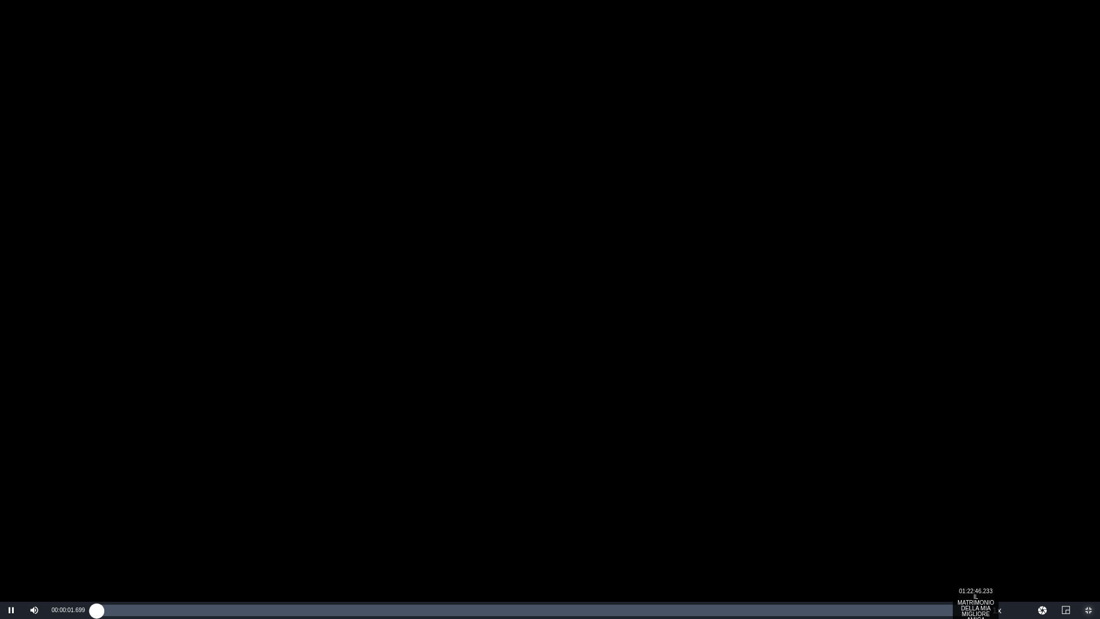
click at [975, 521] on div "Loaded : 0.35% 01:22:46.233 IL MATRIMONIO DELLA MIA MIGLIORE AMICA 00:00:01.765" at bounding box center [537, 609] width 883 height 11
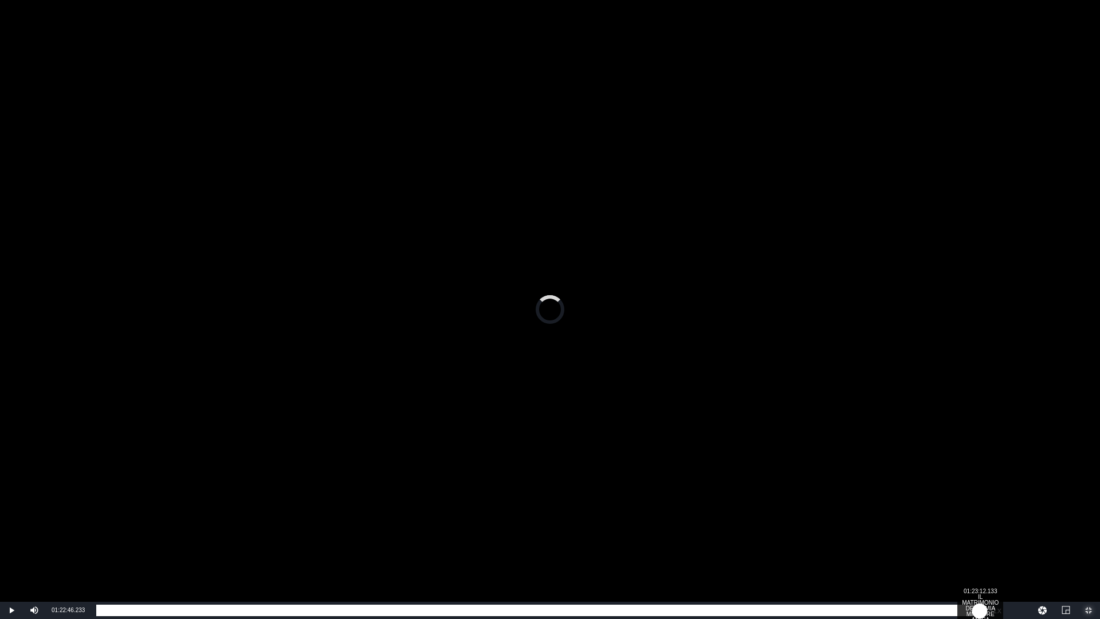
click at [979, 521] on div "01:23:12.032" at bounding box center [537, 609] width 883 height 11
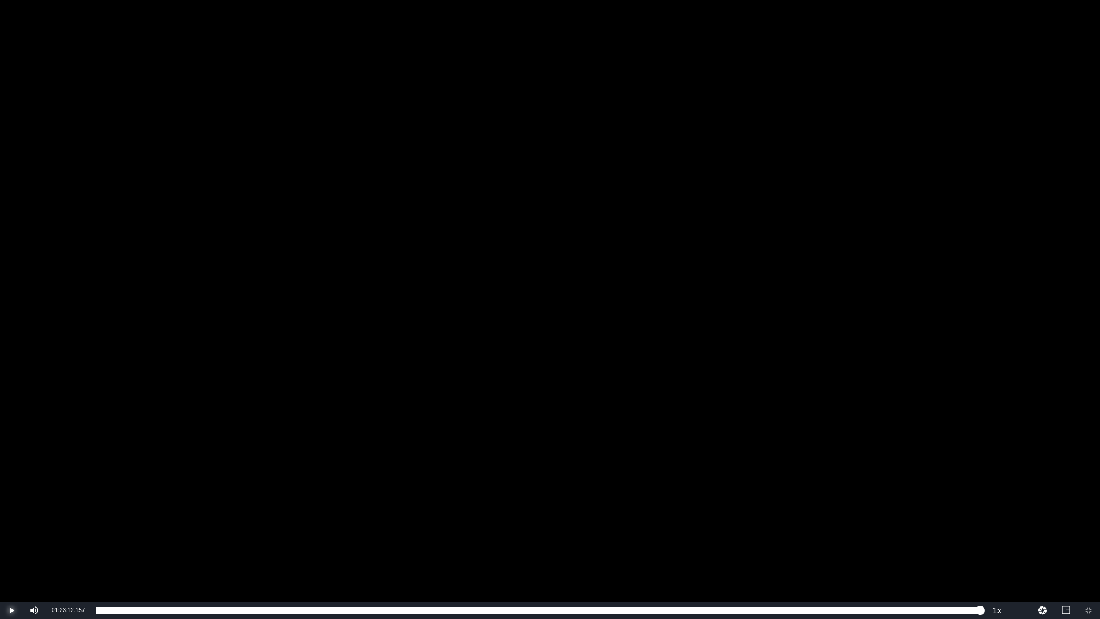
click at [11, 521] on span "Video Player" at bounding box center [11, 610] width 0 height 0
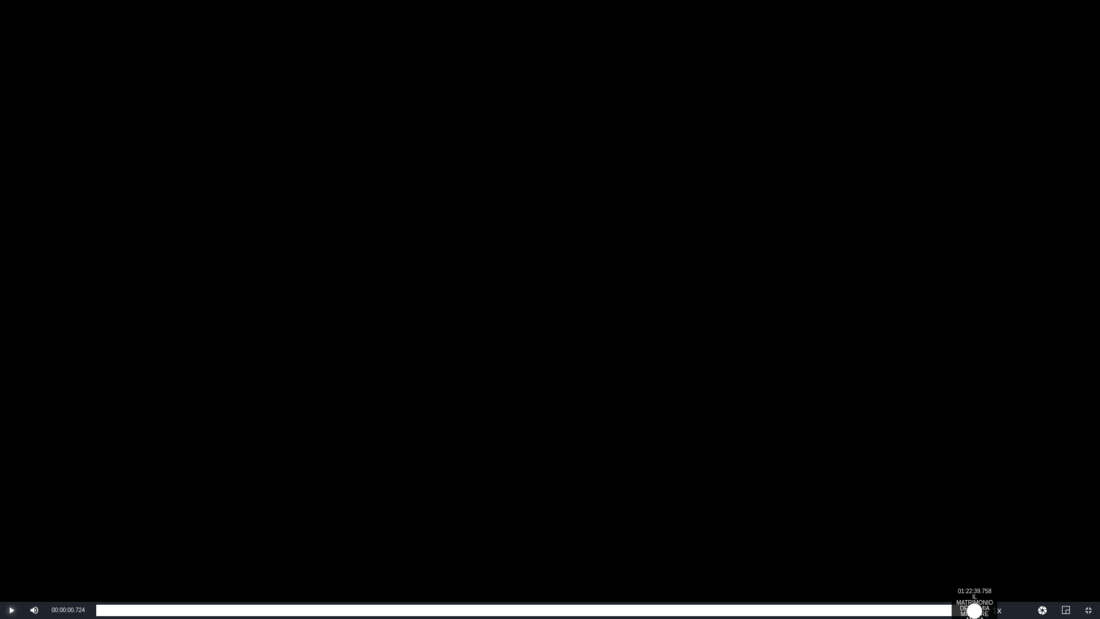
click at [974, 521] on div "Loaded : 0.35% 01:22:39.758 IL MATRIMONIO DELLA MIA MIGLIORE AMICA 00:00:00.910" at bounding box center [537, 609] width 883 height 11
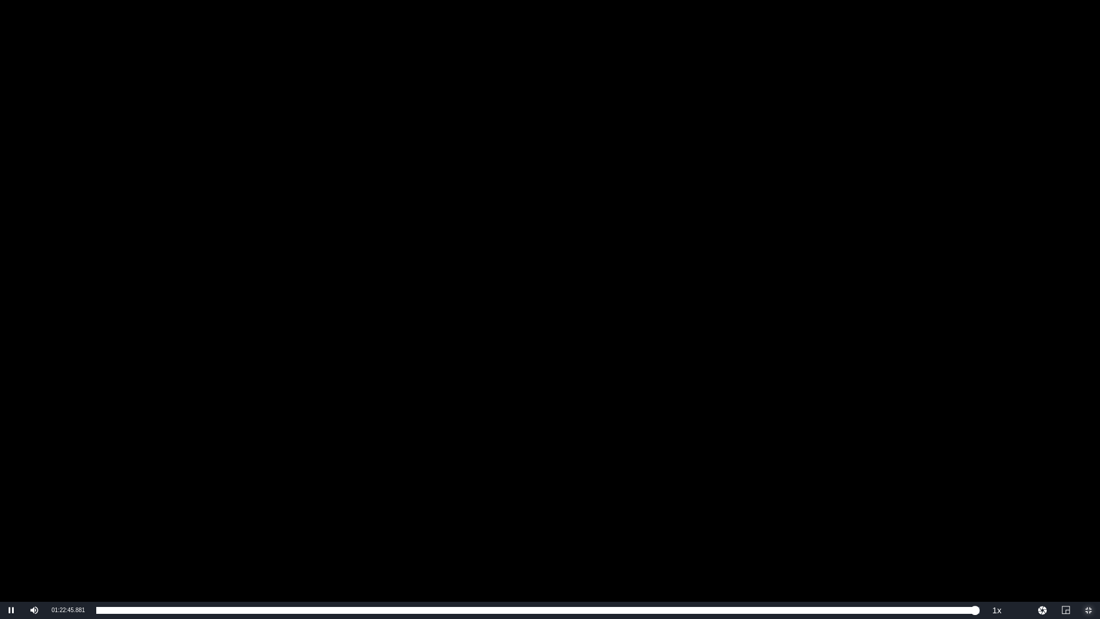
click at [1088, 521] on span "Video Player" at bounding box center [1088, 610] width 0 height 0
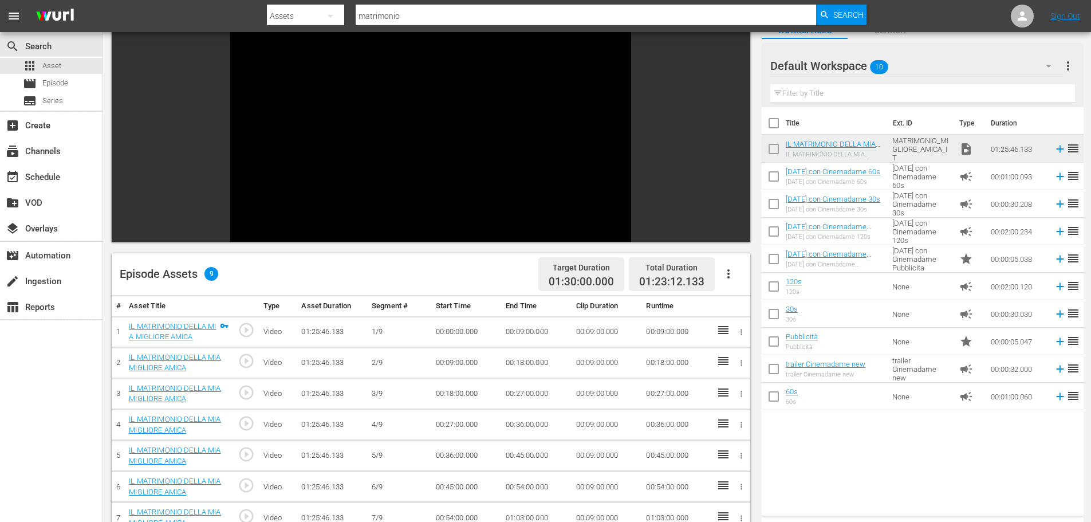
scroll to position [57, 0]
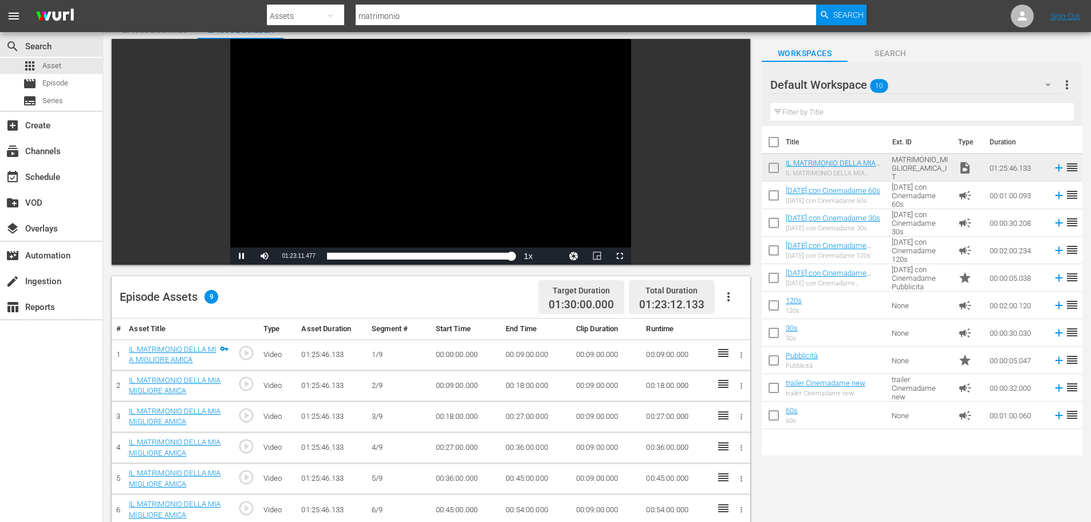
click at [478, 139] on div "Video Player" at bounding box center [430, 143] width 401 height 208
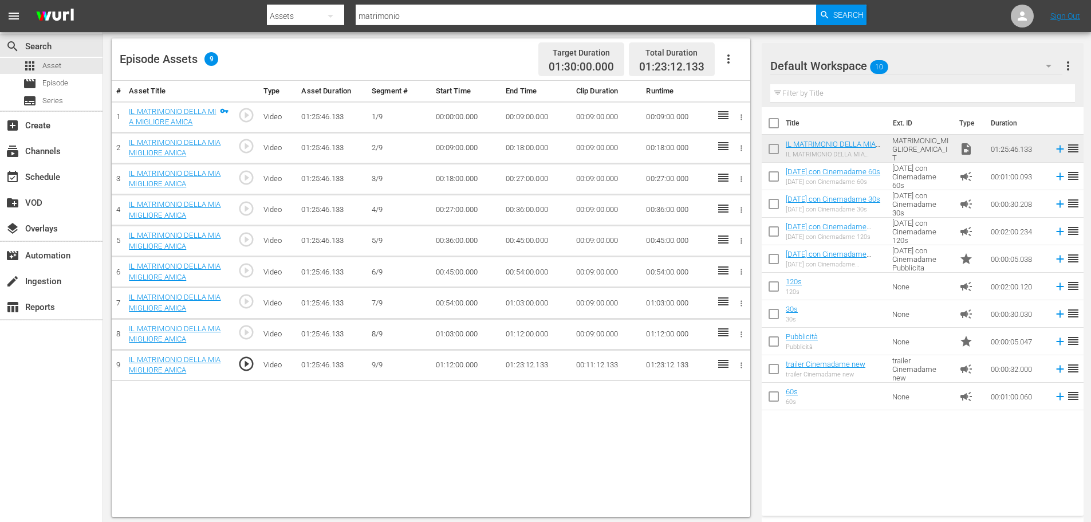
scroll to position [298, 0]
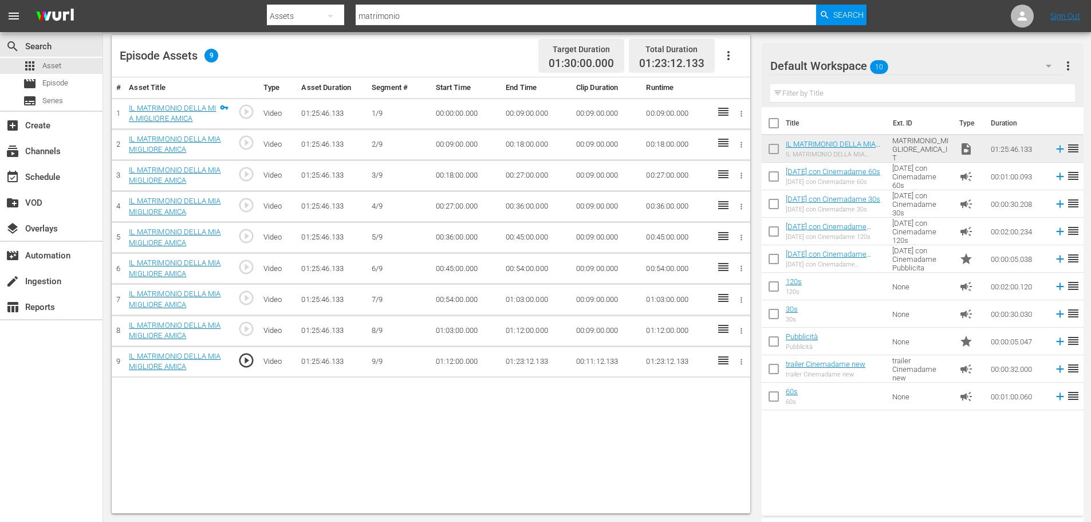
click at [586, 357] on td "00:11:12.133" at bounding box center [607, 361] width 70 height 31
click at [528, 363] on td "01:23:12.133" at bounding box center [536, 361] width 70 height 31
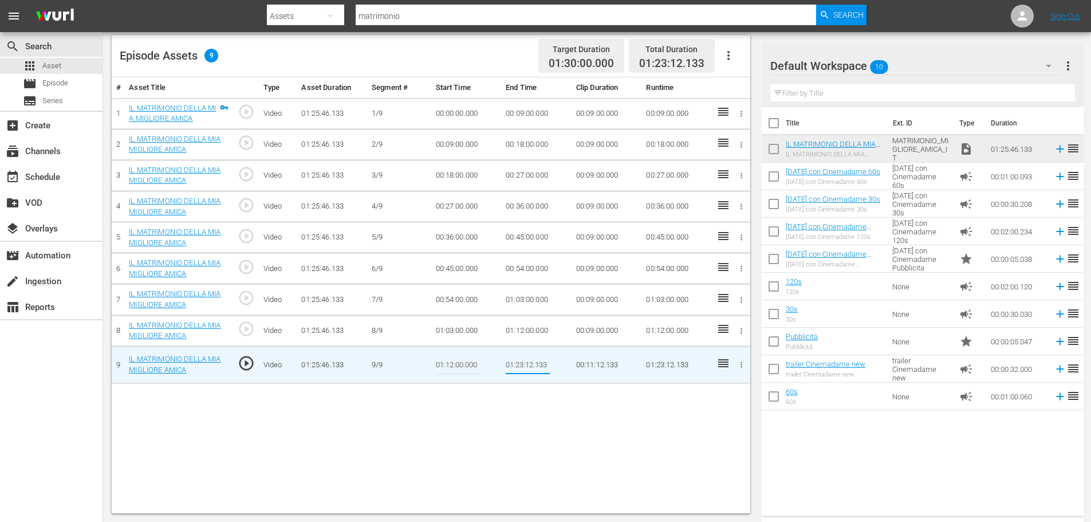
click at [531, 363] on input "01:23:12.133" at bounding box center [528, 364] width 44 height 27
type input "01:23:10.133"
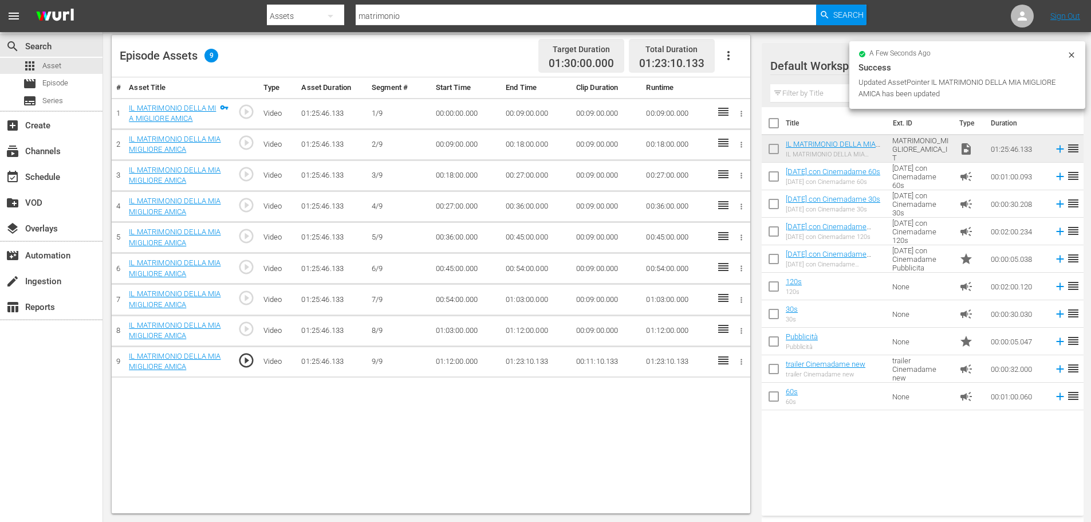
scroll to position [0, 0]
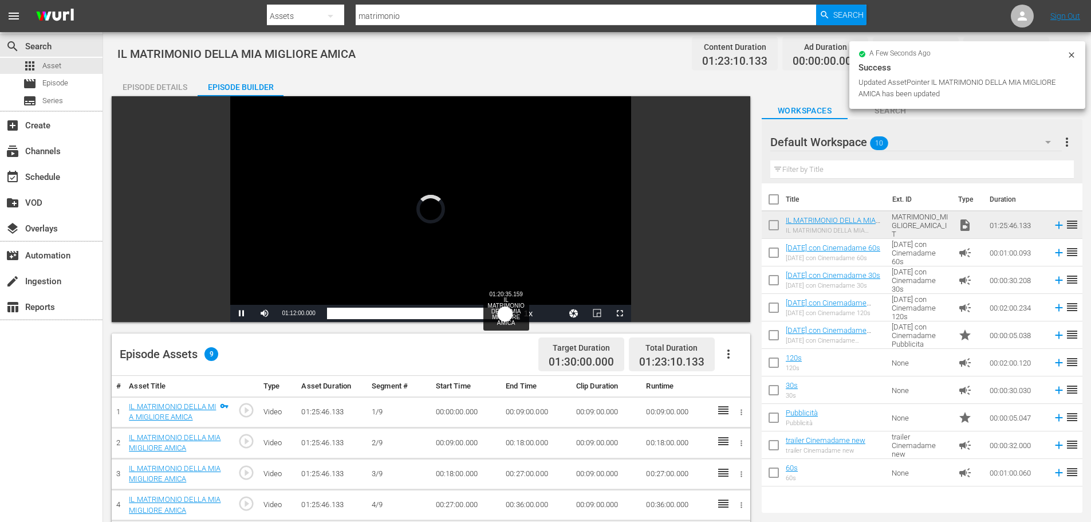
drag, startPoint x: 487, startPoint y: 313, endPoint x: 506, endPoint y: 314, distance: 18.9
click at [506, 314] on div "01:18:15.684" at bounding box center [416, 313] width 179 height 11
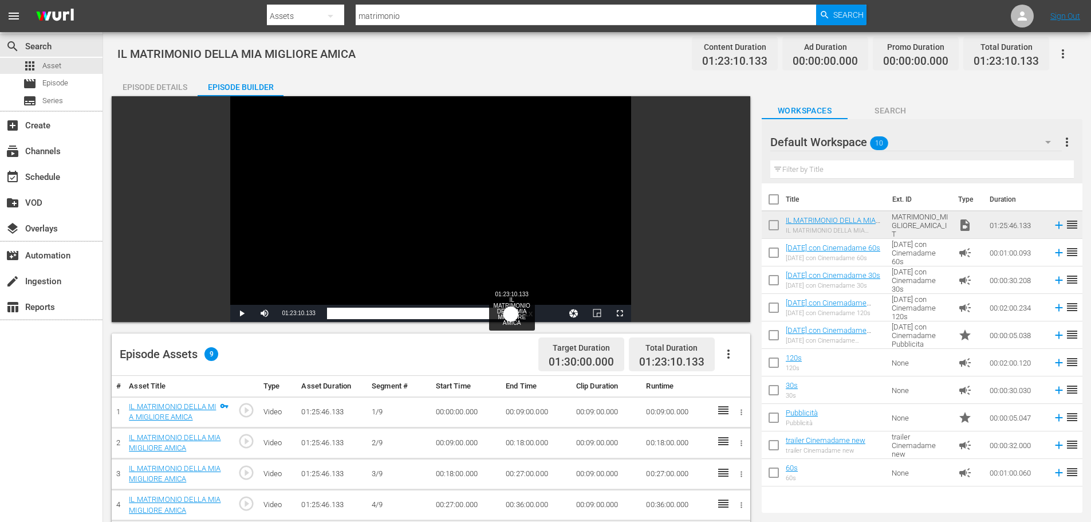
drag, startPoint x: 501, startPoint y: 310, endPoint x: 512, endPoint y: 312, distance: 11.6
click at [511, 312] on div "01:23:10.137" at bounding box center [419, 313] width 184 height 11
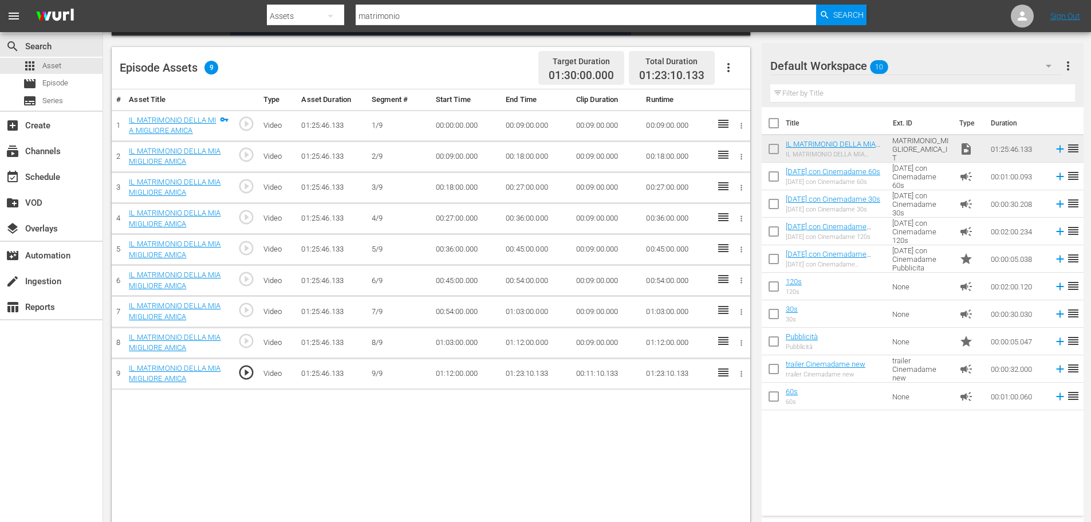
click at [601, 375] on td "00:11:10.133" at bounding box center [607, 373] width 70 height 31
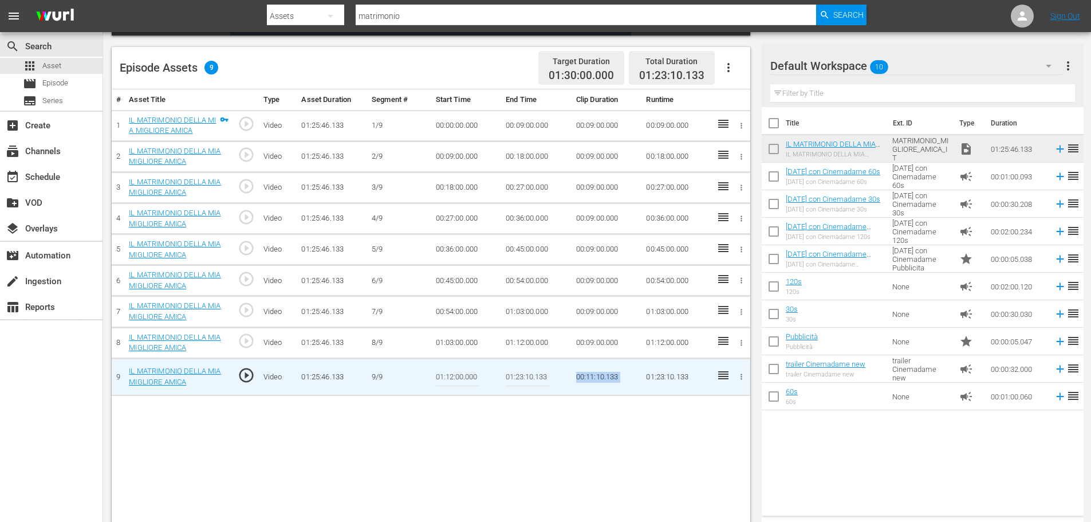
click at [601, 375] on td "00:11:10.133" at bounding box center [607, 376] width 70 height 37
click at [523, 375] on input "01:23:10.133" at bounding box center [528, 376] width 44 height 27
click at [532, 376] on input "01:23:10.133" at bounding box center [528, 376] width 44 height 27
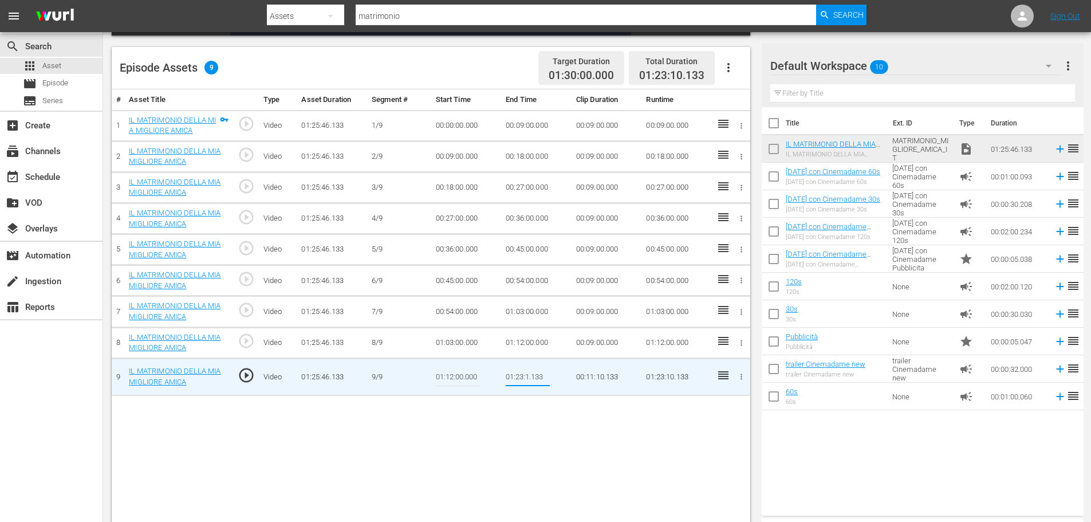
type input "01:23:11.133"
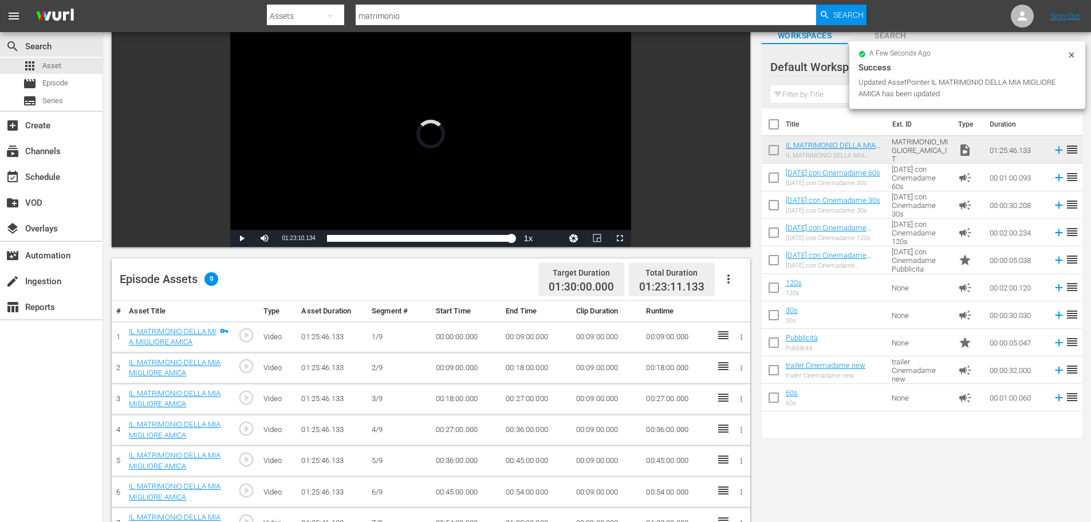
scroll to position [57, 0]
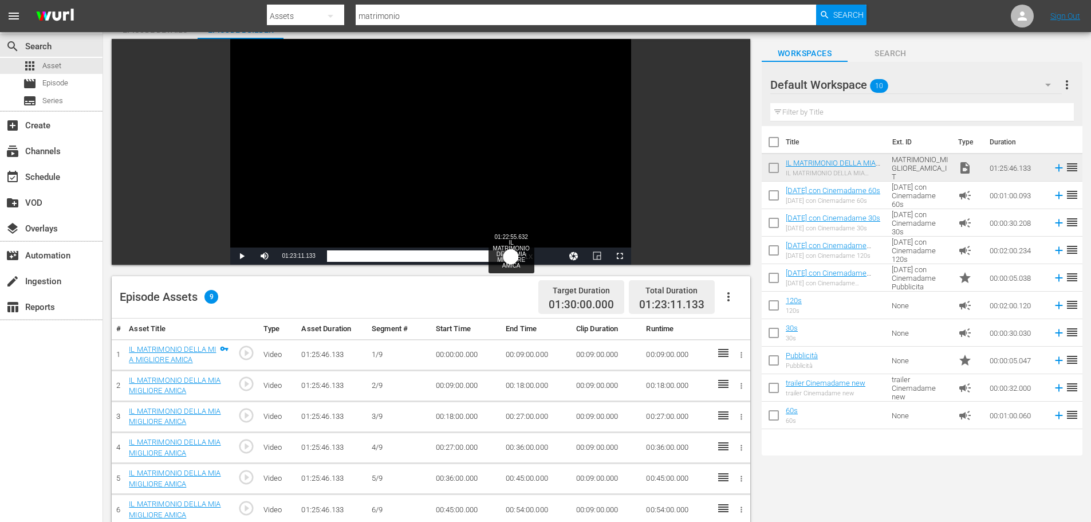
drag, startPoint x: 484, startPoint y: 253, endPoint x: 511, endPoint y: 255, distance: 27.6
click at [511, 255] on div "01:23:11.147" at bounding box center [419, 255] width 184 height 11
click at [667, 184] on div "Video Player is loading. Play Video Play Mute 0% Current Time 01:23:11.133 / Du…" at bounding box center [431, 152] width 639 height 226
click at [733, 293] on icon "button" at bounding box center [729, 297] width 14 height 14
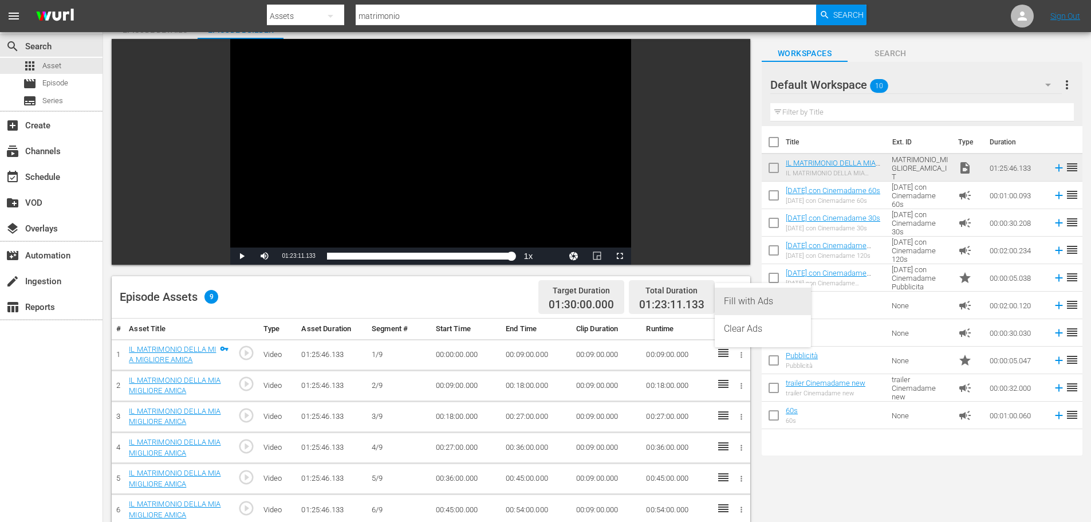
click at [772, 304] on div "Fill with Ads" at bounding box center [763, 301] width 78 height 27
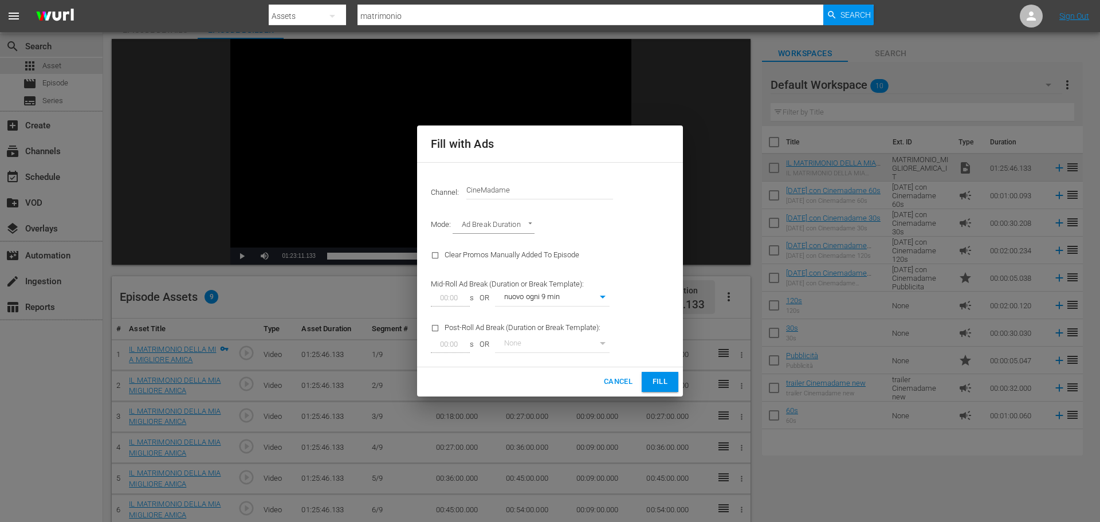
click at [666, 372] on button "Fill" at bounding box center [659, 382] width 37 height 20
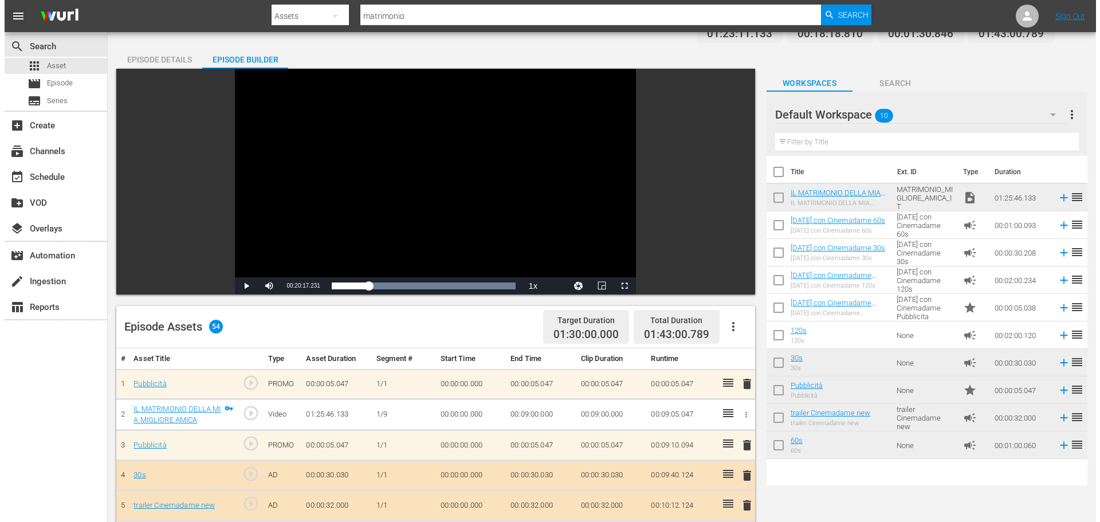
scroll to position [0, 0]
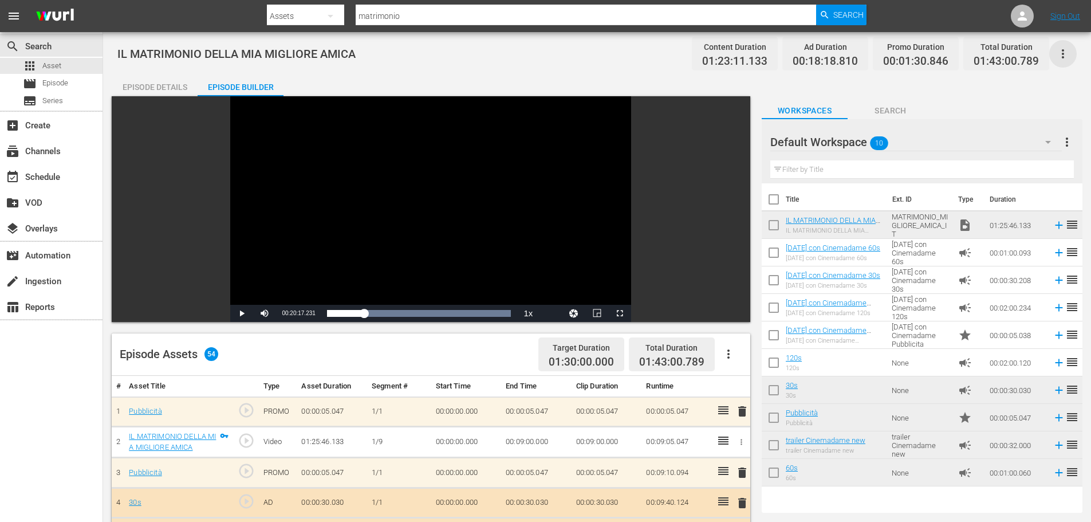
click at [1057, 55] on icon "button" at bounding box center [1063, 54] width 14 height 14
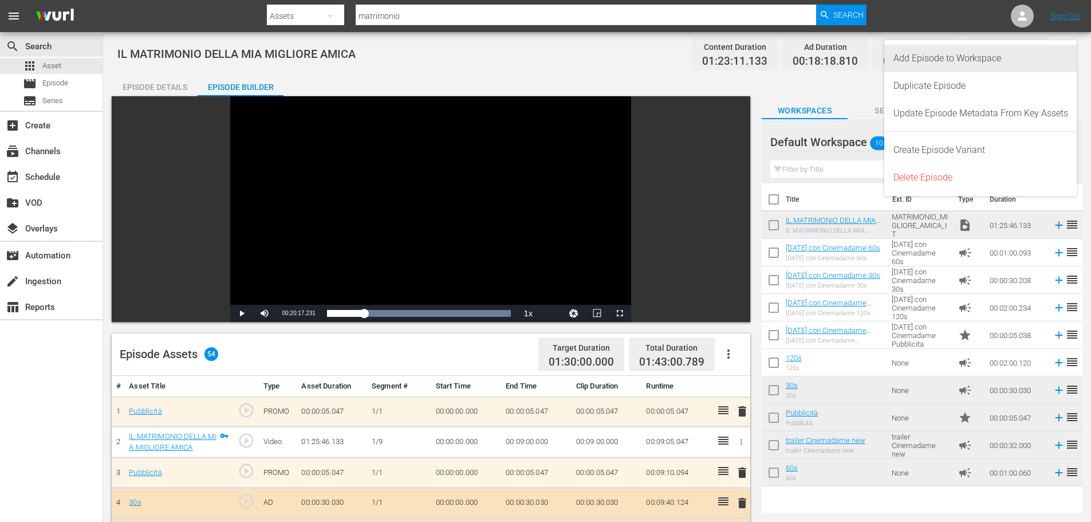
click at [1030, 58] on div "Add Episode to Workspace" at bounding box center [980, 58] width 175 height 27
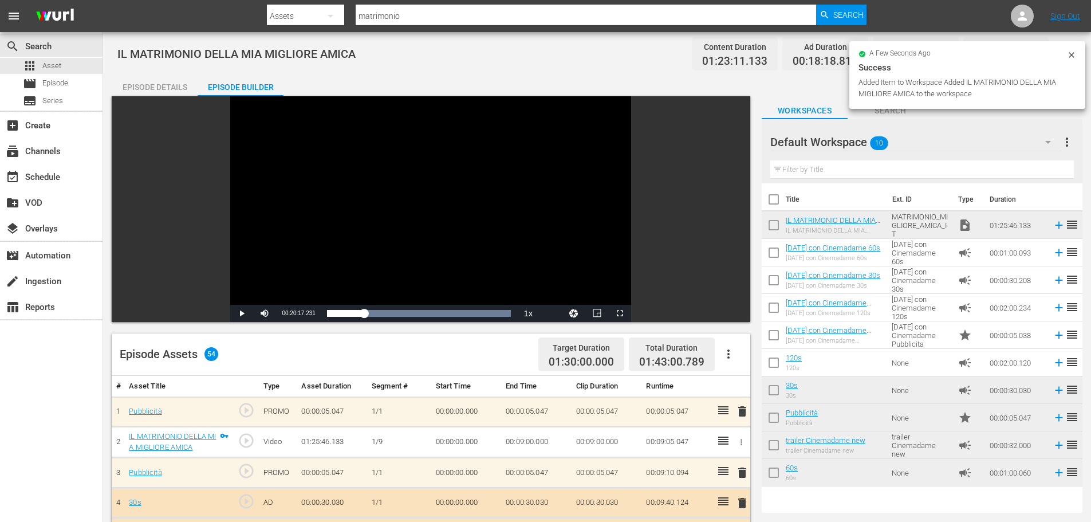
click at [774, 223] on input "checkbox" at bounding box center [774, 227] width 24 height 24
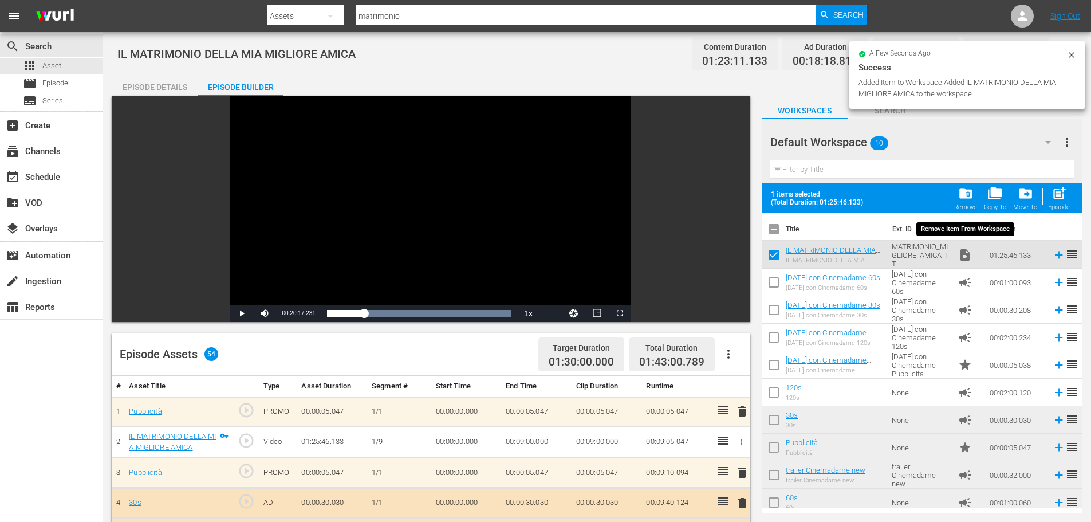
click at [968, 199] on span "folder_delete" at bounding box center [965, 193] width 15 height 15
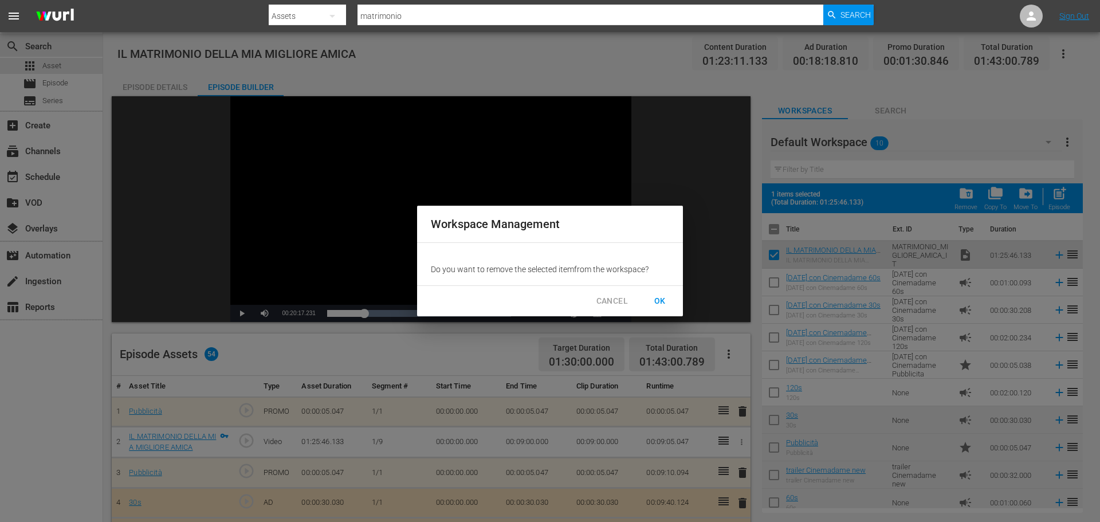
click at [665, 300] on span "OK" at bounding box center [660, 301] width 18 height 14
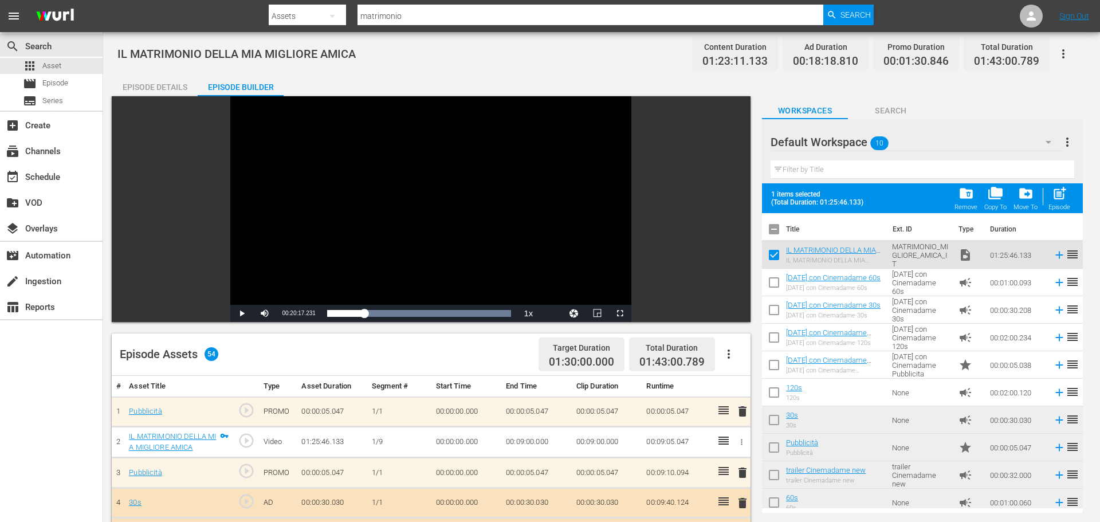
checkbox input "false"
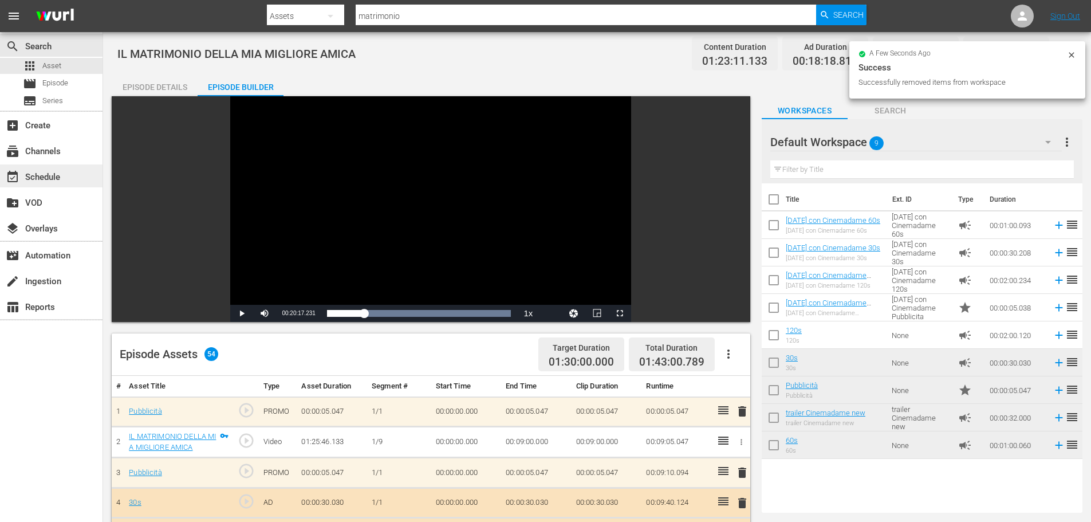
click at [72, 175] on div "event_available Schedule" at bounding box center [51, 175] width 103 height 23
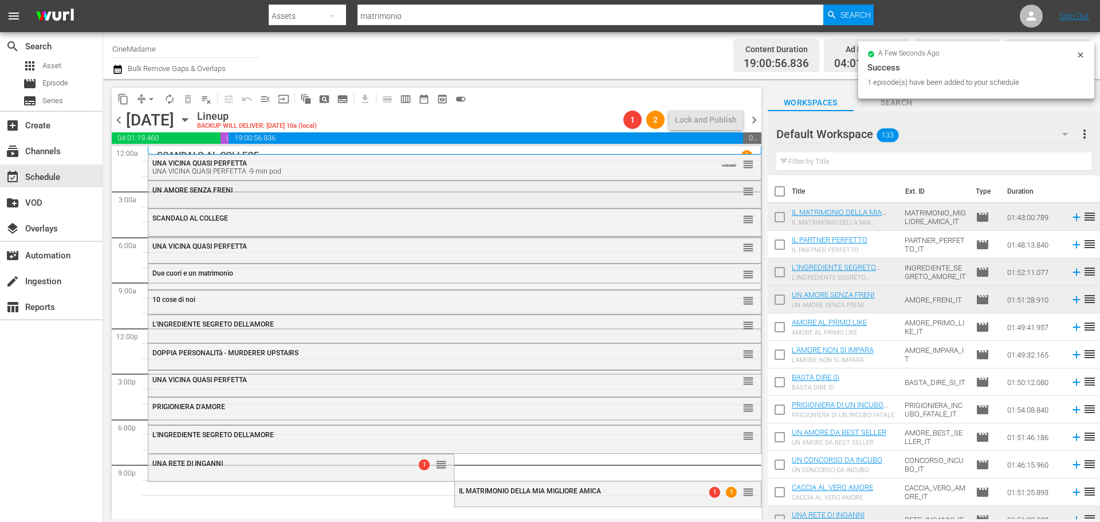
click at [328, 195] on div "UN AMORE SENZA FRENI reorder" at bounding box center [454, 190] width 612 height 19
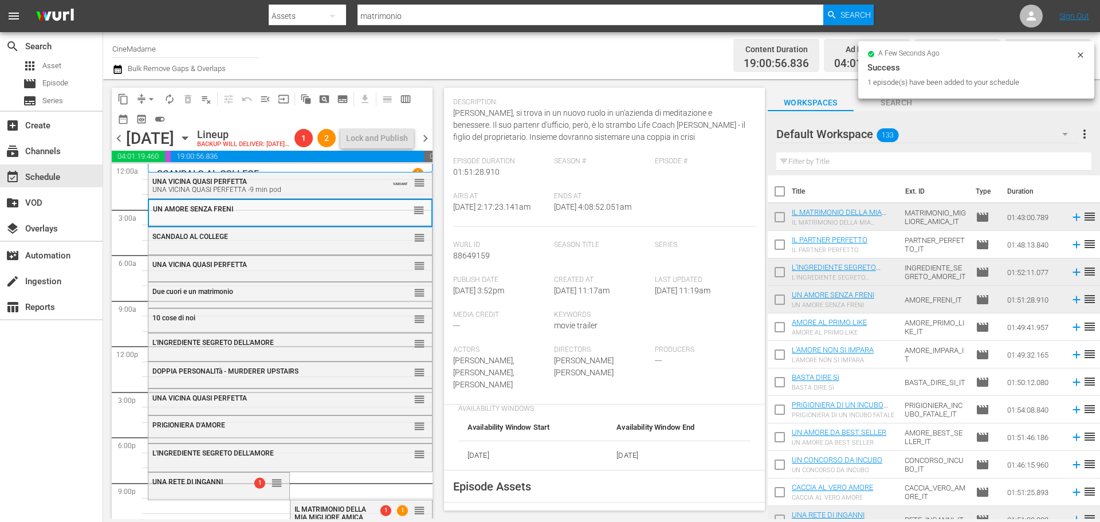
scroll to position [229, 0]
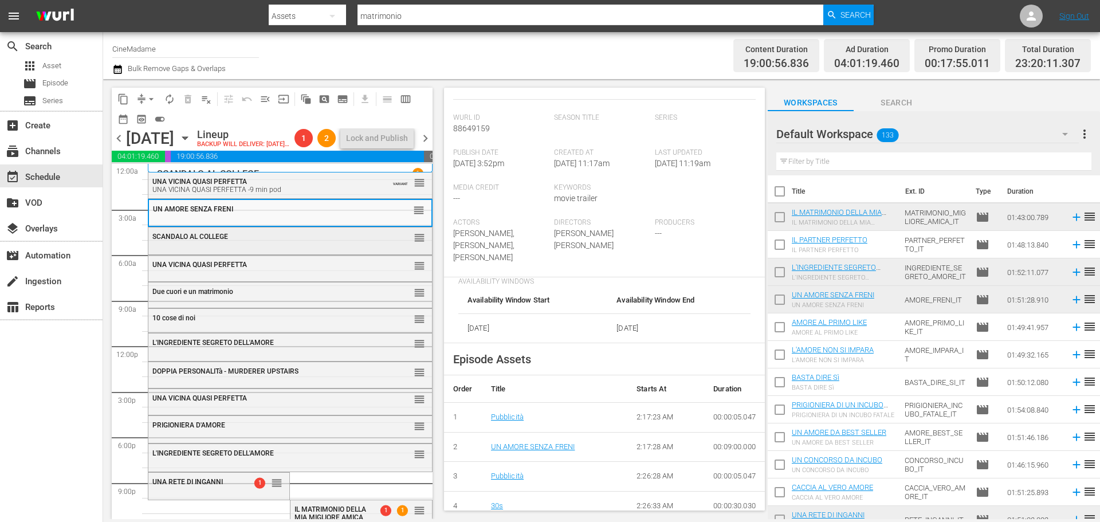
click at [314, 247] on div "SCANDALO AL COLLEGE reorder" at bounding box center [290, 236] width 284 height 19
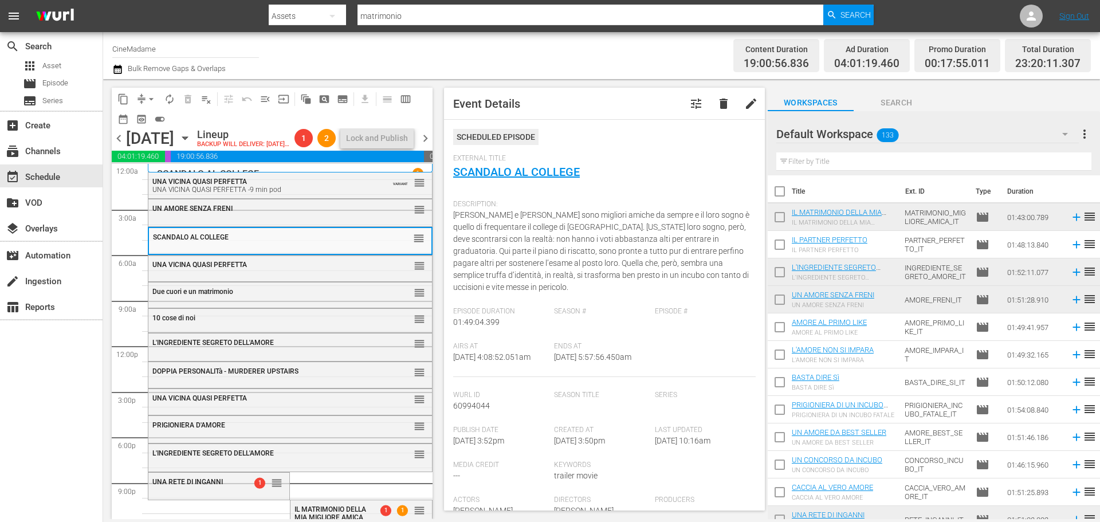
scroll to position [344, 0]
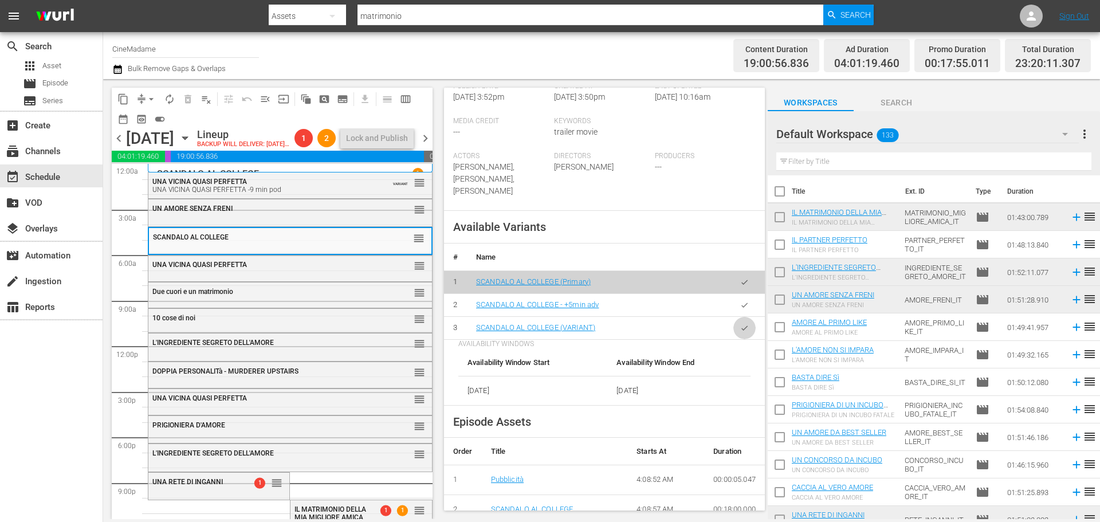
click at [733, 320] on button "button" at bounding box center [744, 328] width 22 height 22
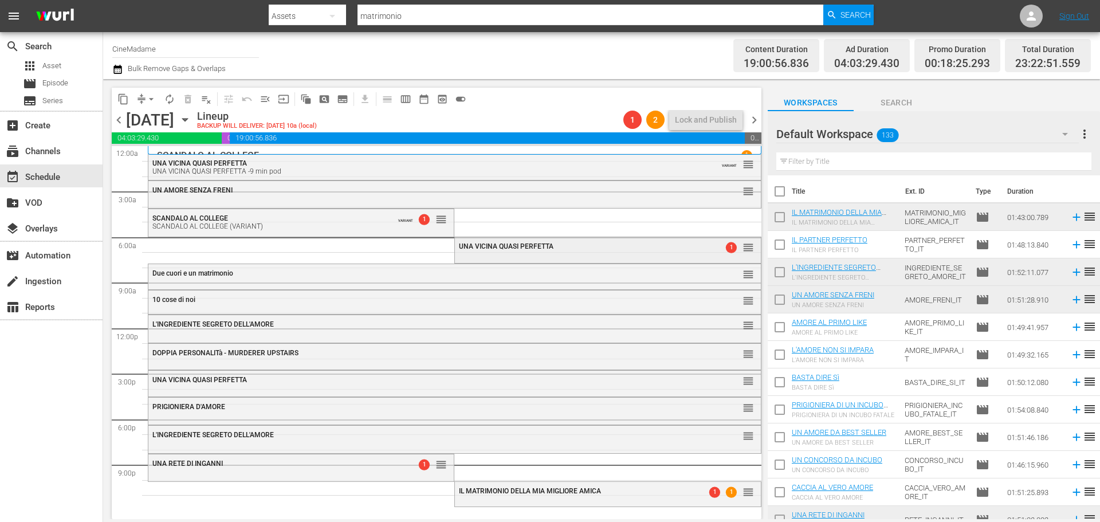
click at [536, 254] on div "UNA VICINA QUASI PERFETTA 1 reorder" at bounding box center [607, 246] width 305 height 19
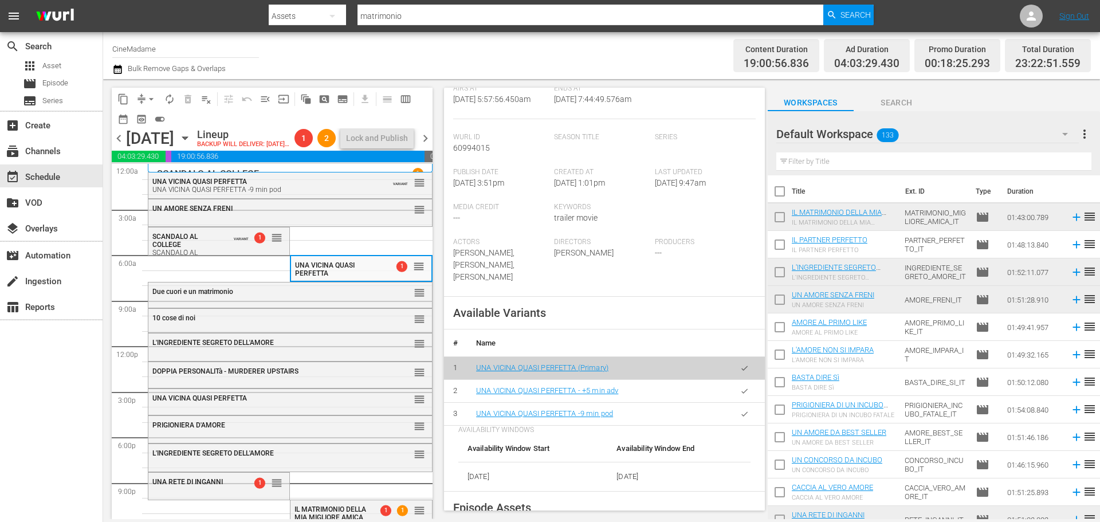
scroll to position [286, 0]
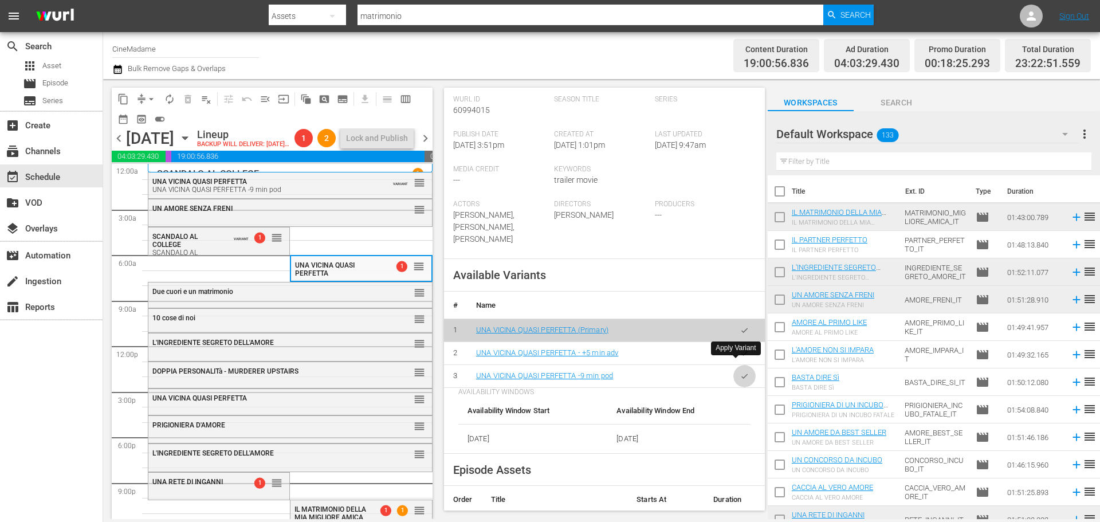
click at [746, 369] on button "button" at bounding box center [744, 376] width 22 height 22
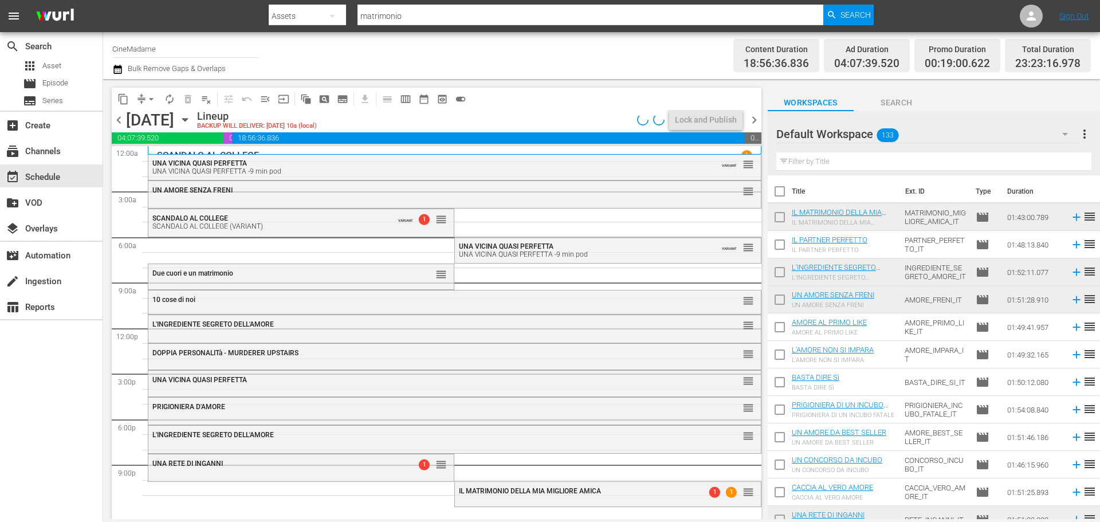
click at [384, 278] on div "Due cuori e un matrimonio reorder" at bounding box center [300, 273] width 305 height 19
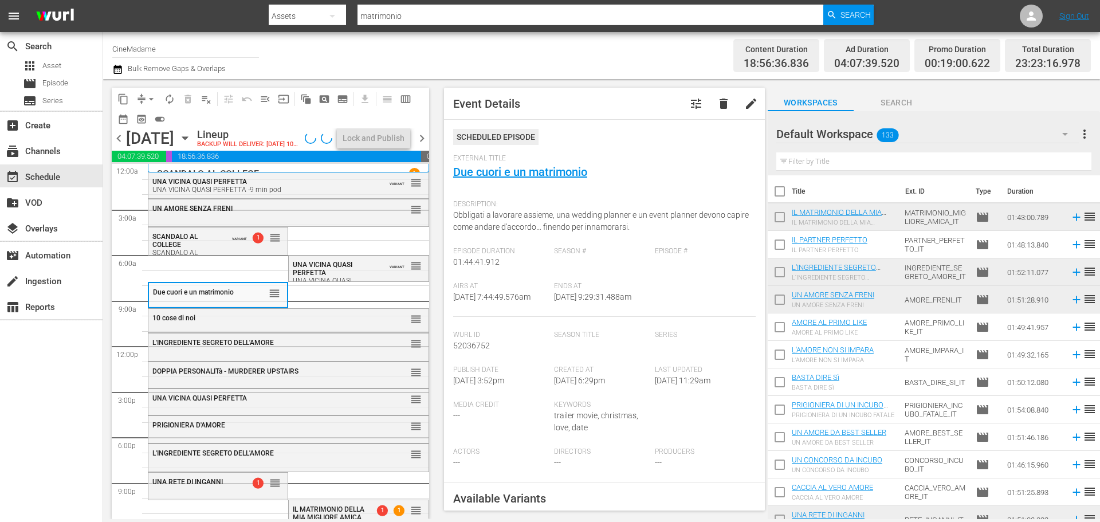
scroll to position [229, 0]
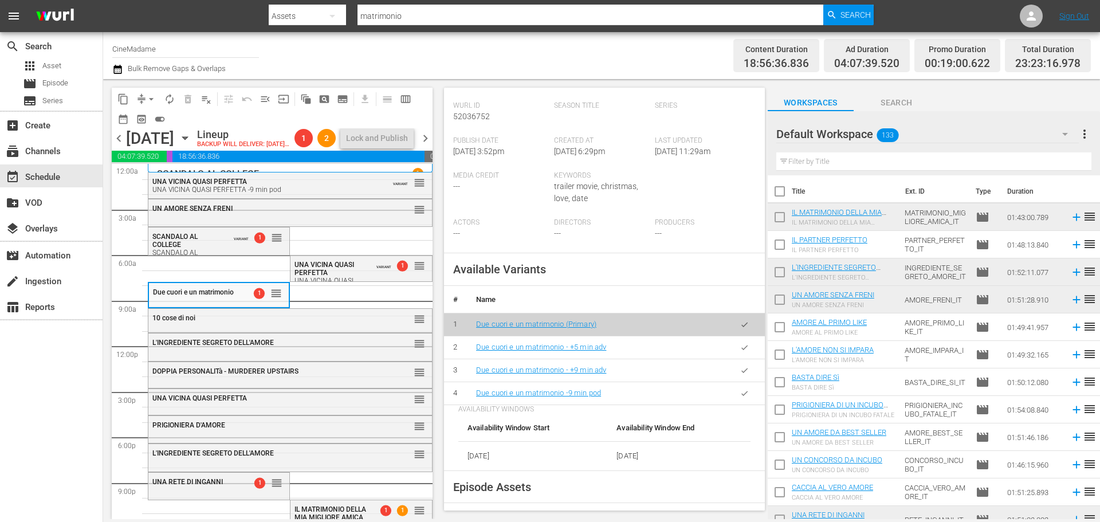
click at [740, 393] on icon "button" at bounding box center [744, 393] width 9 height 9
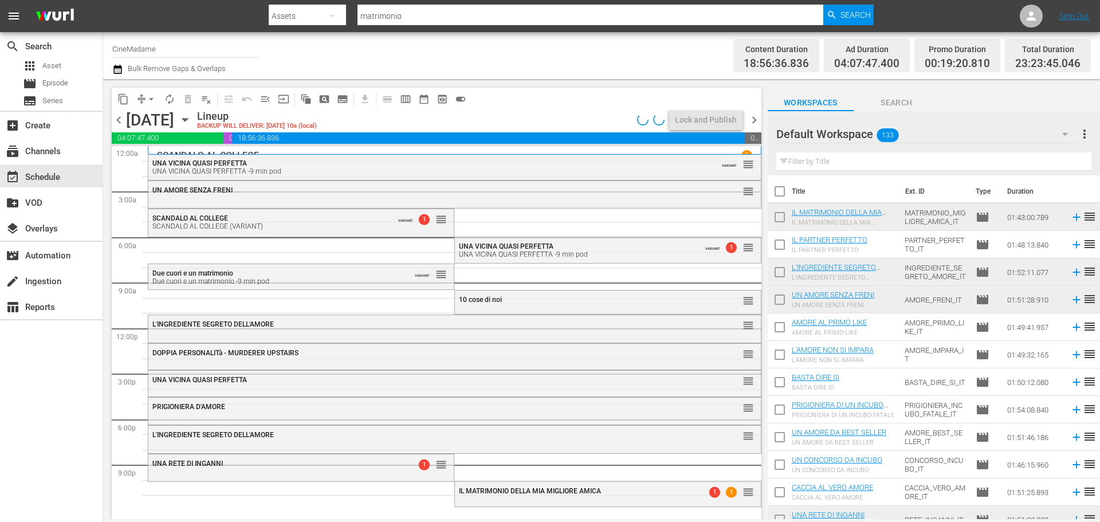
click at [405, 301] on div "L'INGREDIENTE SEGRETO DELL'AMORE reorder L'INGREDIENTE SEGRETO DELL'AMORE reord…" at bounding box center [454, 328] width 613 height 364
click at [557, 299] on div "10 cose di noi" at bounding box center [579, 300] width 241 height 8
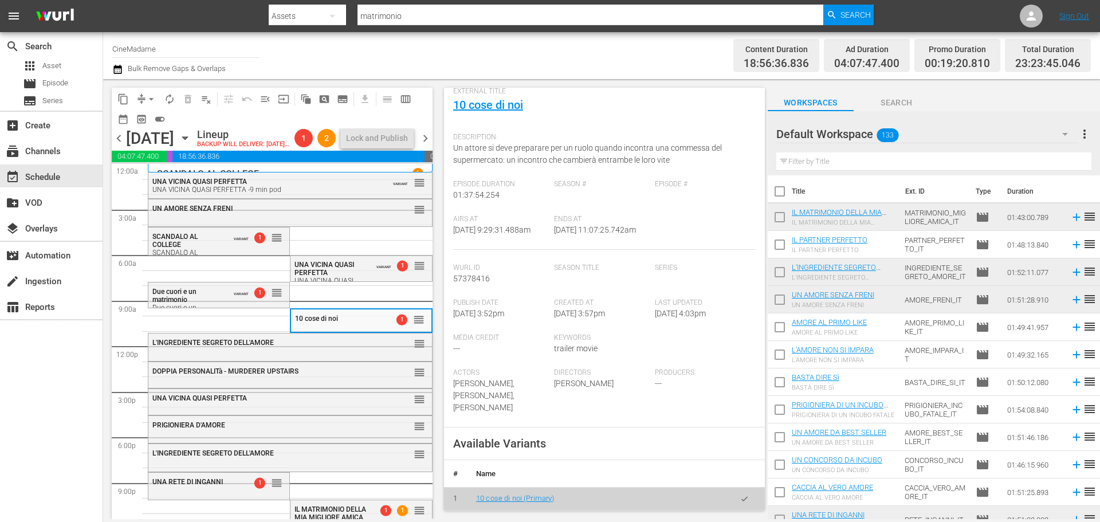
scroll to position [172, 0]
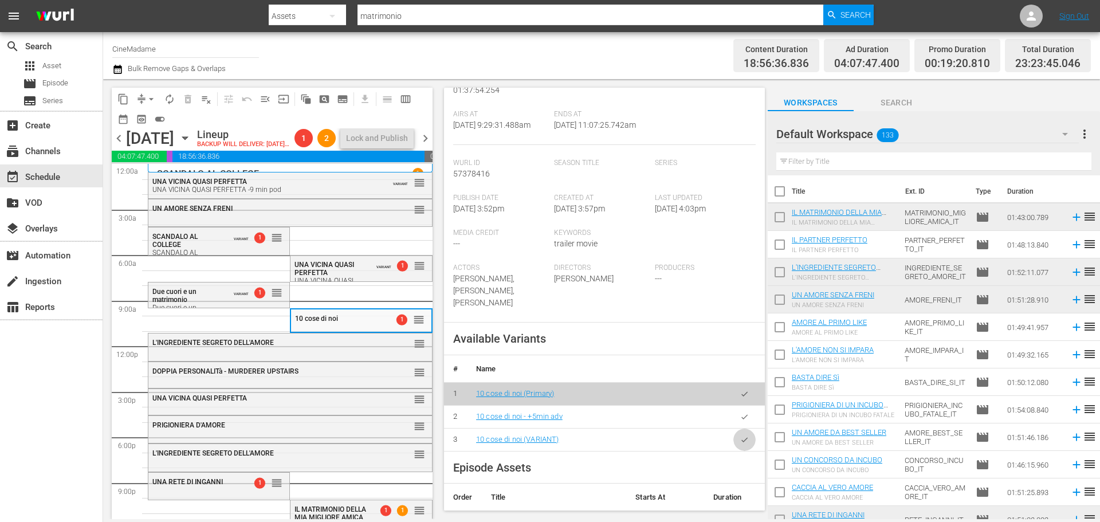
click at [740, 435] on button "button" at bounding box center [744, 439] width 22 height 22
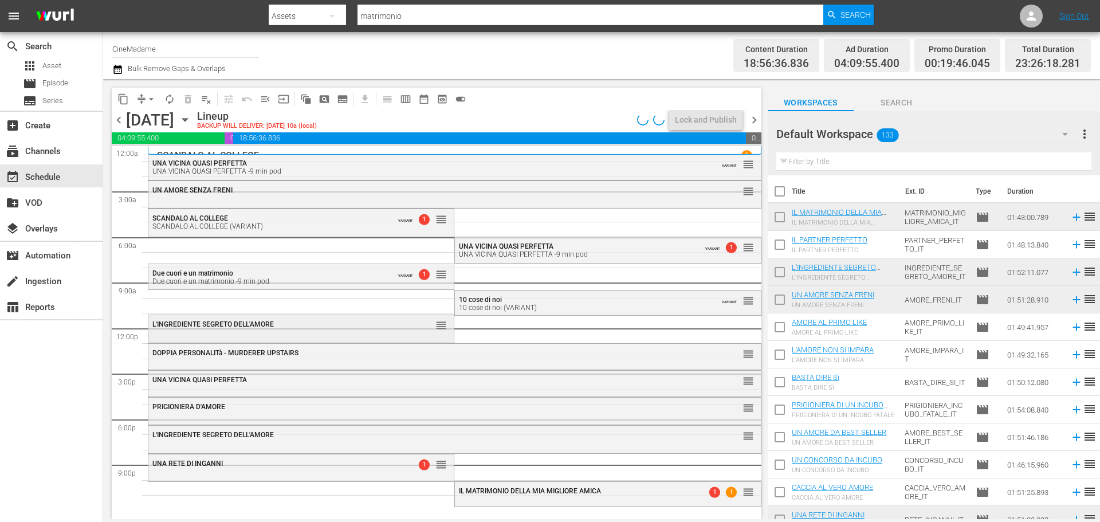
click at [350, 330] on div "L'INGREDIENTE SEGRETO DELL'AMORE reorder" at bounding box center [300, 324] width 305 height 19
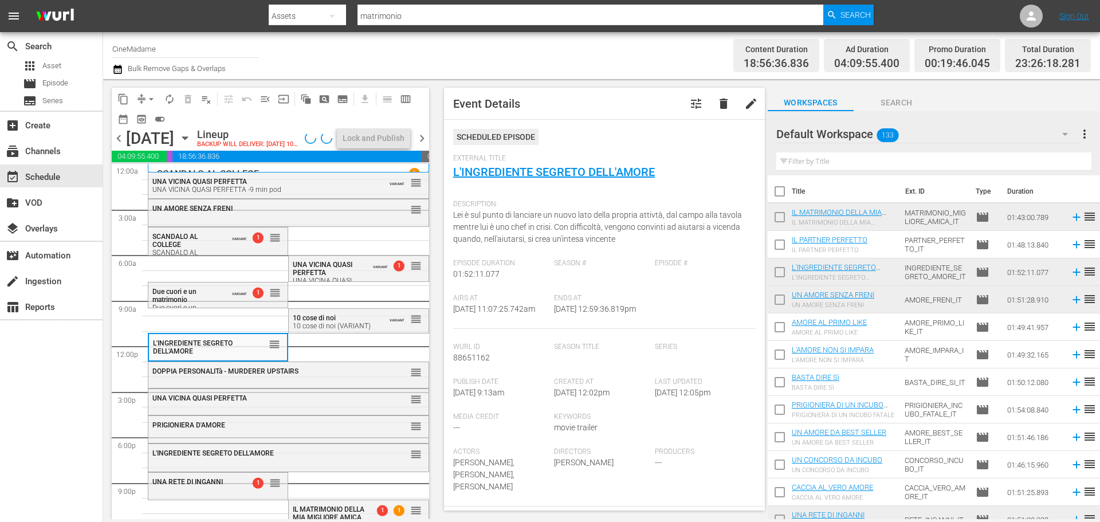
scroll to position [344, 0]
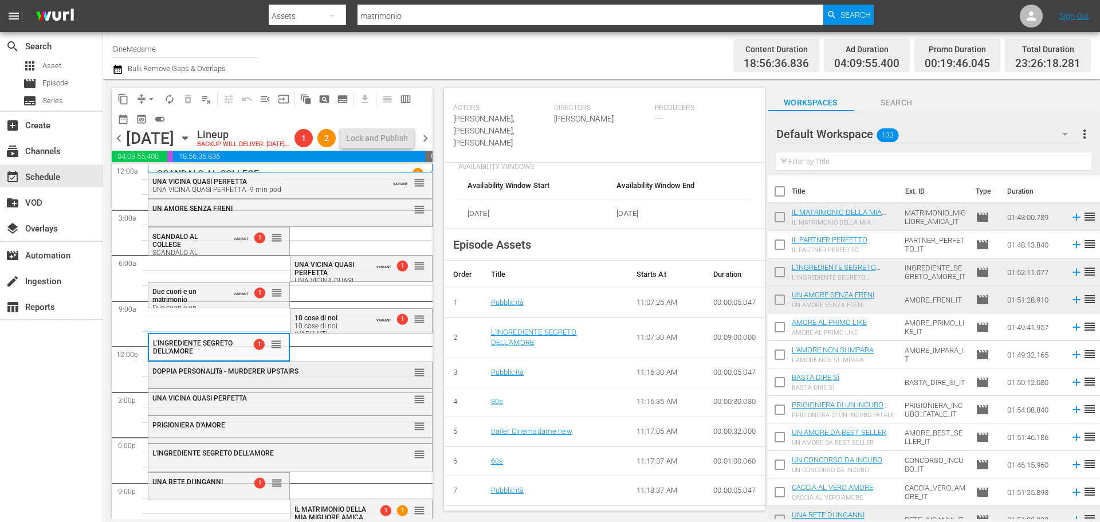
click at [304, 375] on div "DOPPIA PERSONALITà - MURDERER UPSTAIRS" at bounding box center [261, 371] width 219 height 8
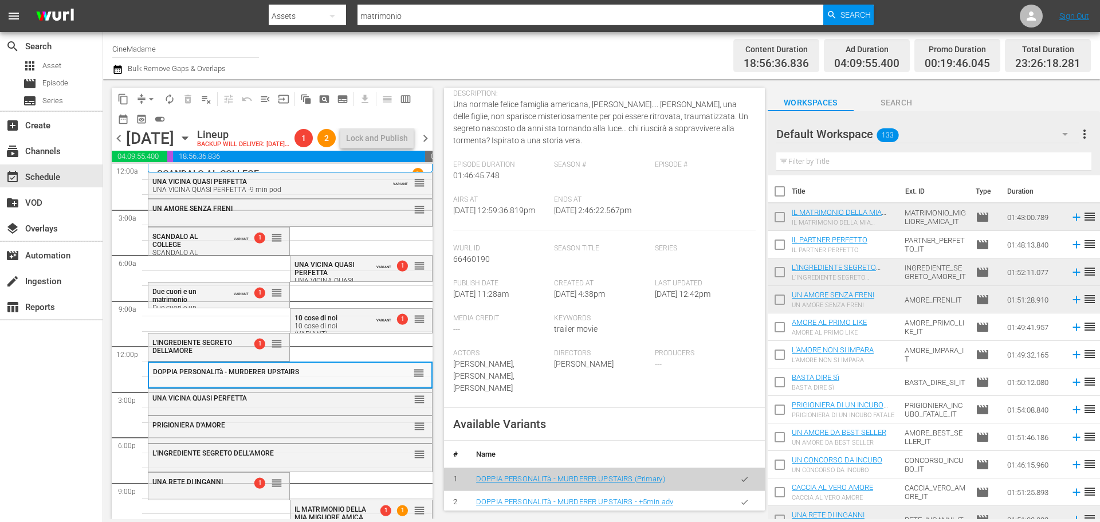
scroll to position [286, 0]
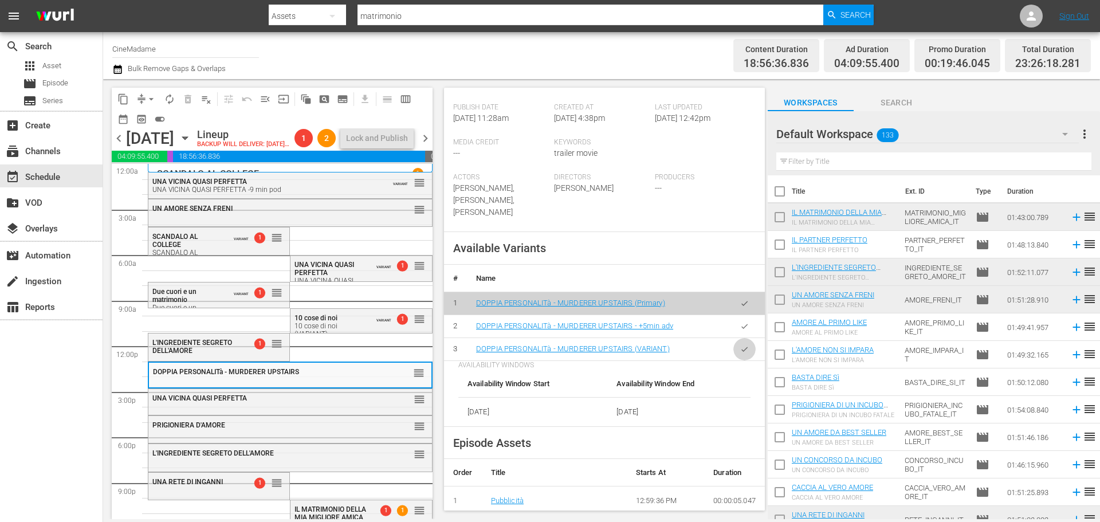
click at [733, 360] on button "button" at bounding box center [744, 349] width 22 height 22
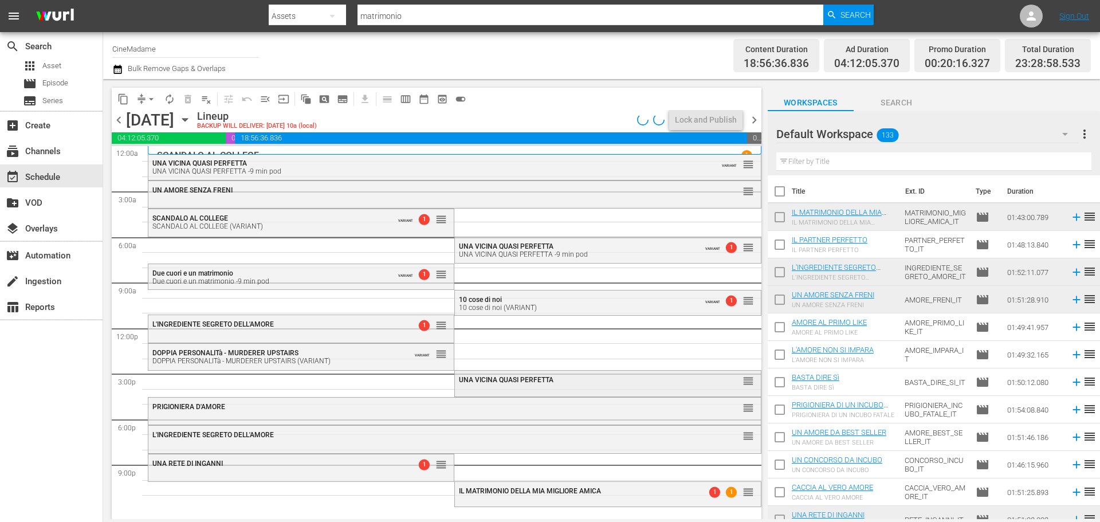
click at [558, 388] on div "UNA VICINA QUASI PERFETTA reorder" at bounding box center [607, 380] width 305 height 19
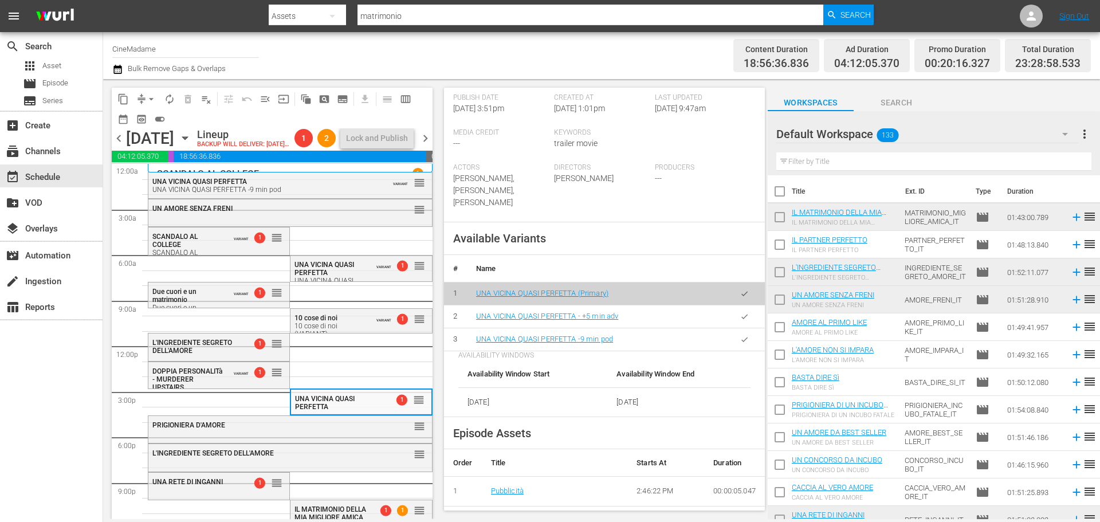
scroll to position [344, 0]
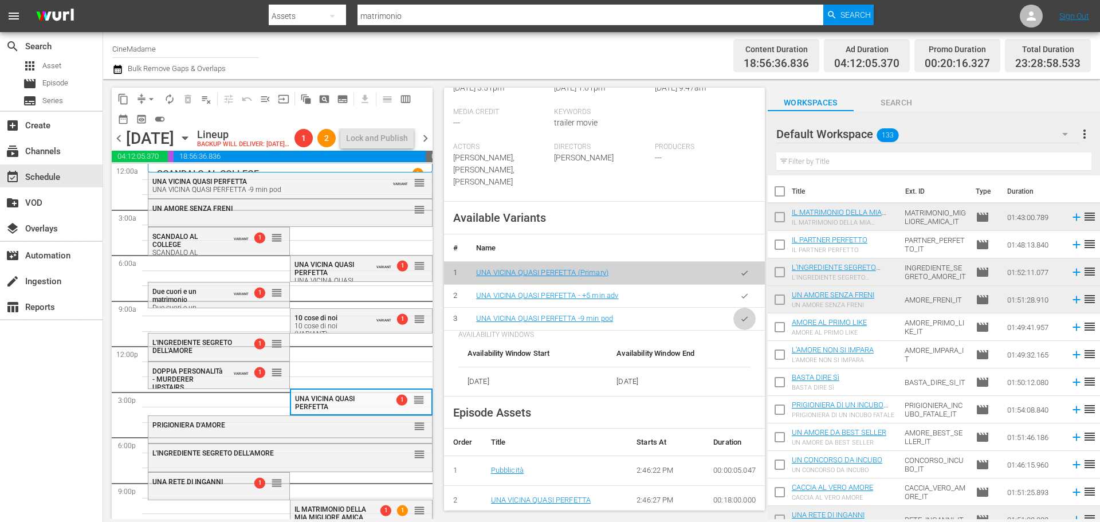
click at [740, 323] on icon "button" at bounding box center [744, 318] width 9 height 9
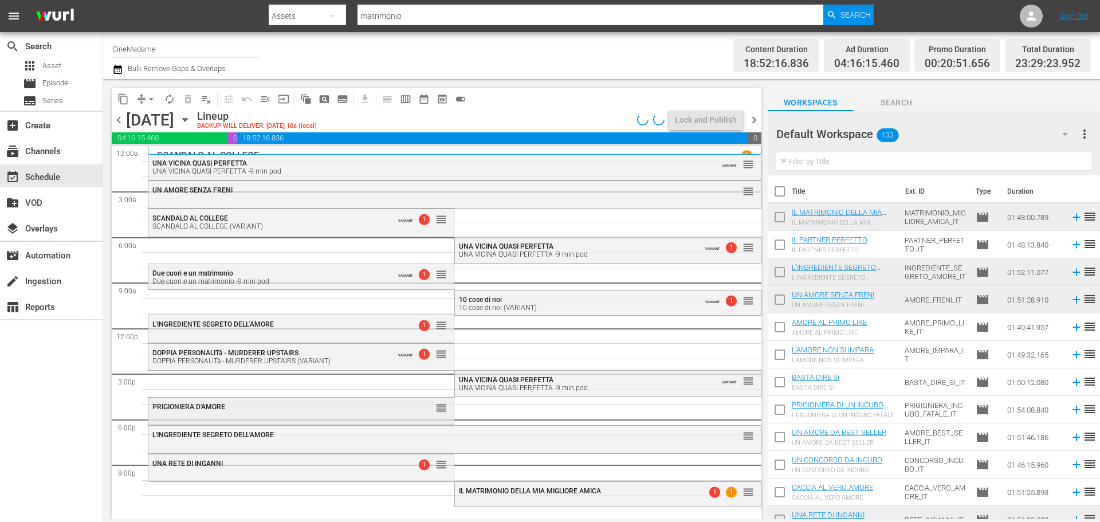
click at [368, 404] on div "PRIGIONIERA D'AMORE" at bounding box center [272, 407] width 241 height 8
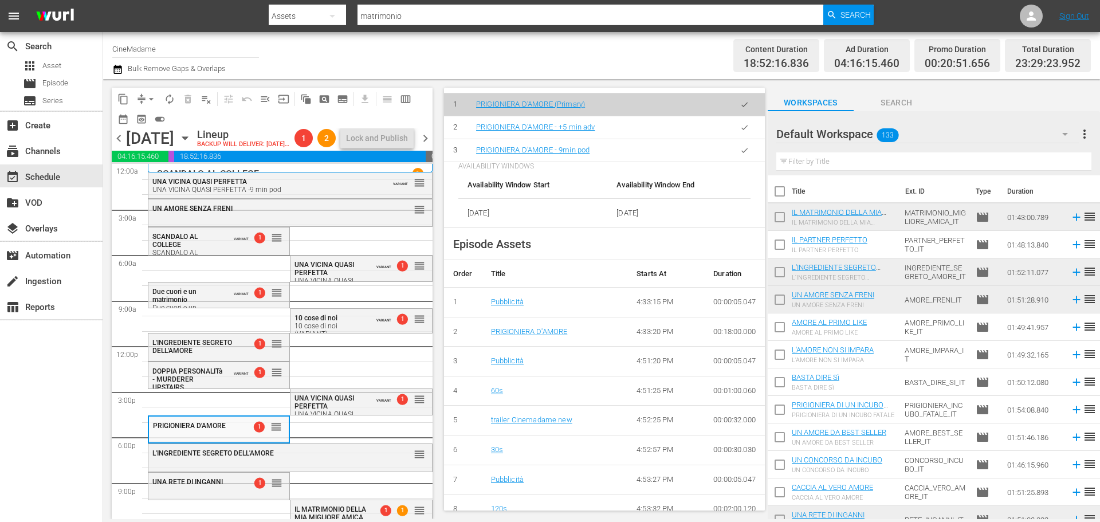
scroll to position [401, 0]
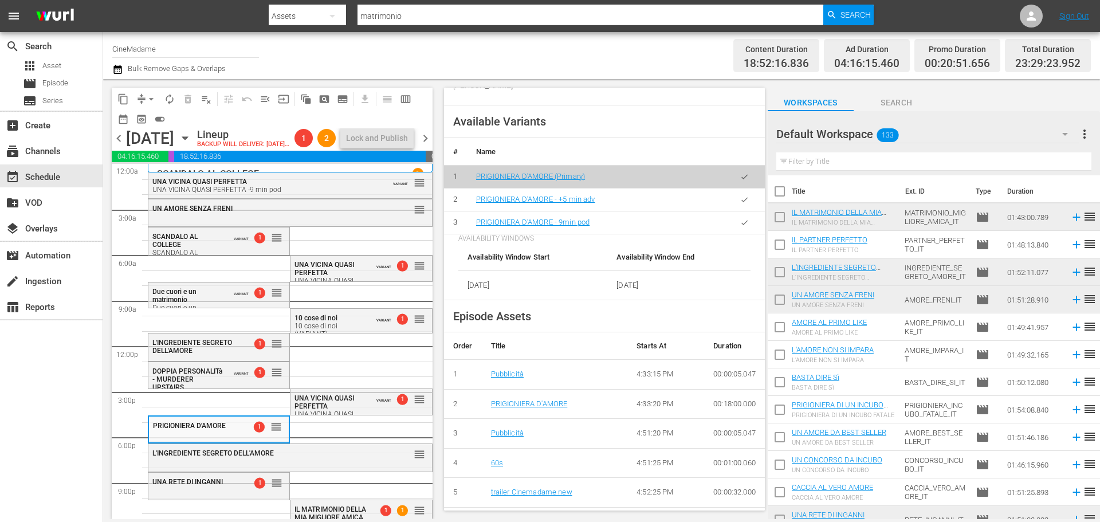
click at [740, 224] on icon "button" at bounding box center [744, 222] width 9 height 9
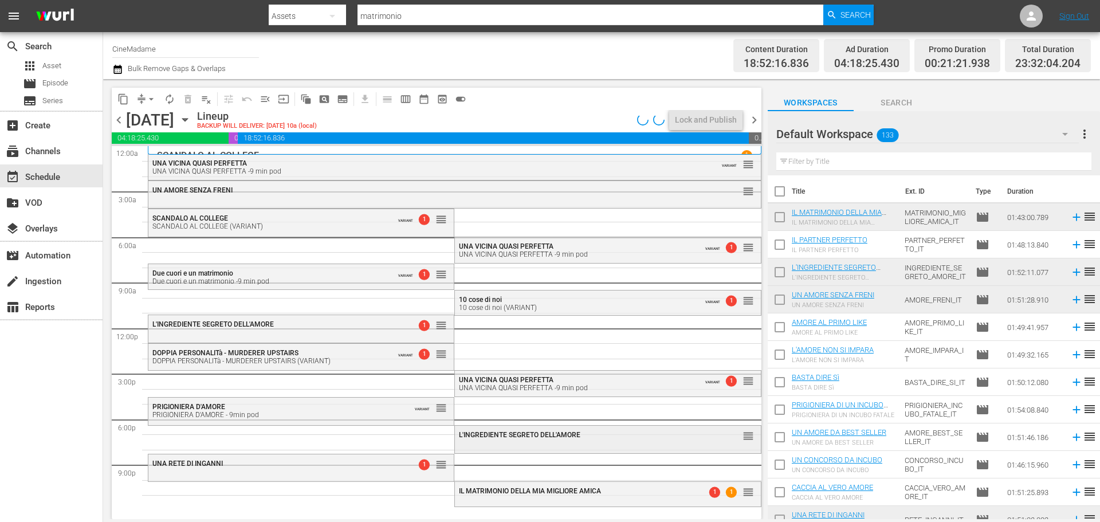
click at [522, 434] on span "L'INGREDIENTE SEGRETO DELL'AMORE" at bounding box center [519, 435] width 121 height 8
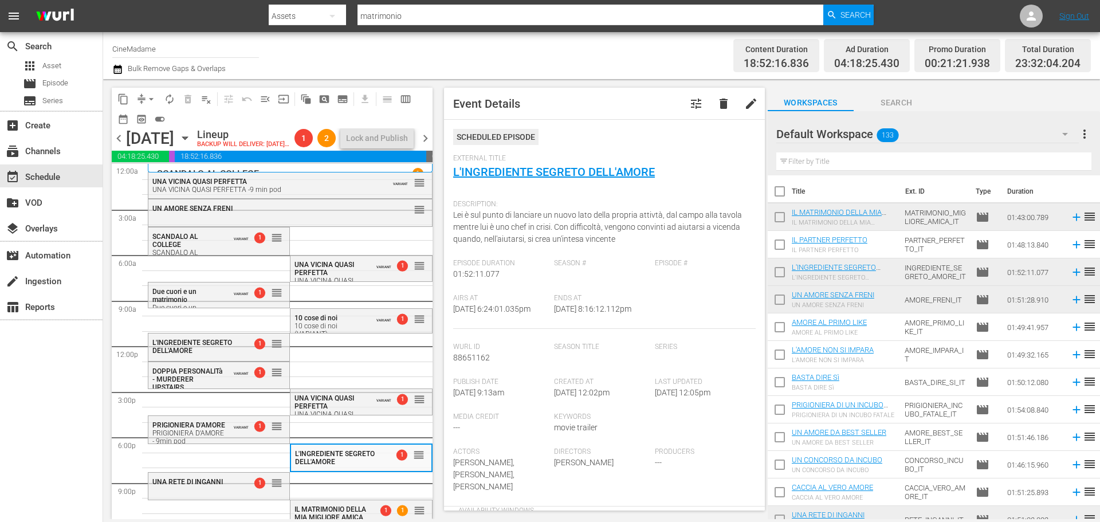
scroll to position [286, 0]
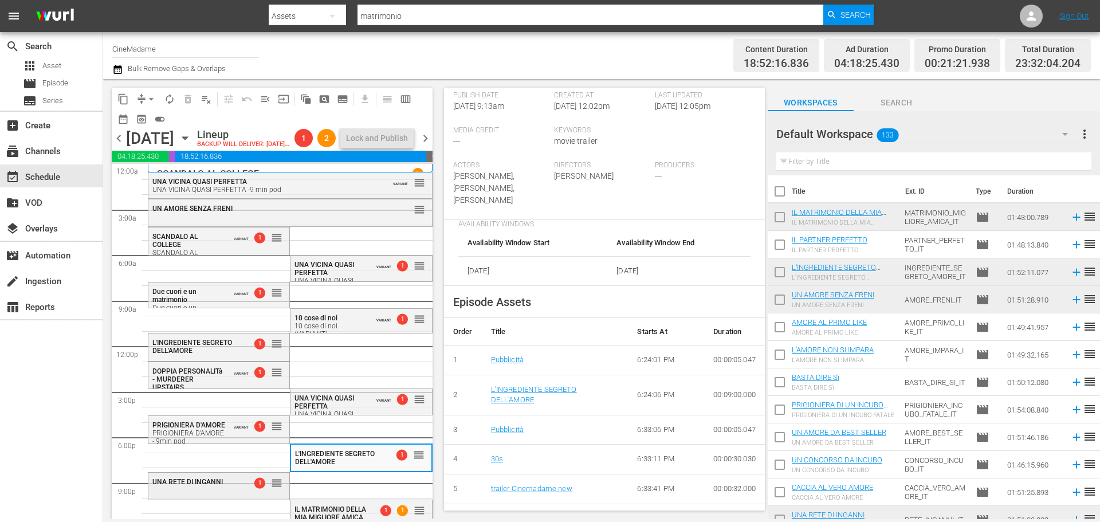
click at [249, 488] on div "1 reorder" at bounding box center [262, 482] width 42 height 11
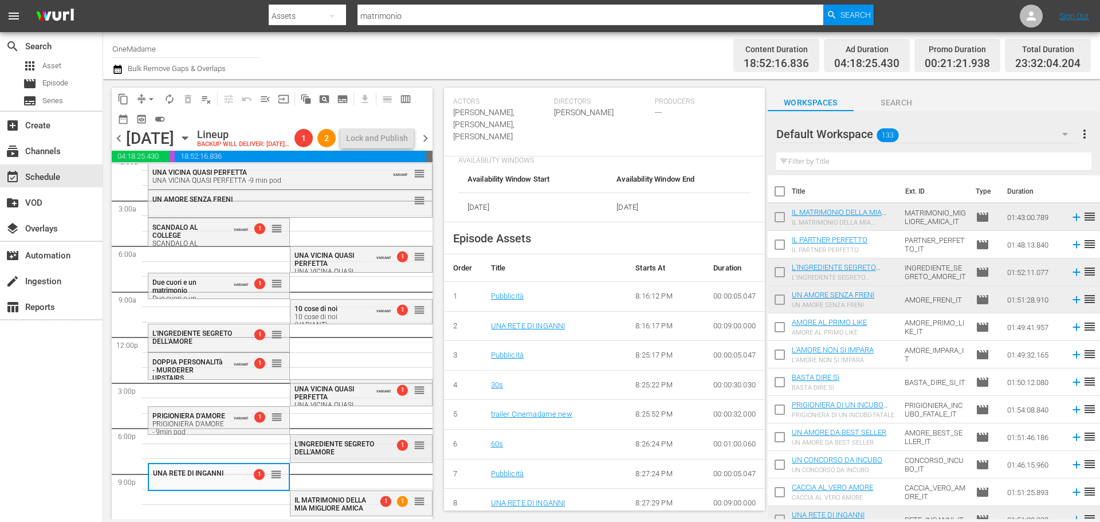
scroll to position [29, 0]
click at [348, 508] on span "IL MATRIMONIO DELLA MIA MIGLIORE AMICA" at bounding box center [330, 504] width 72 height 16
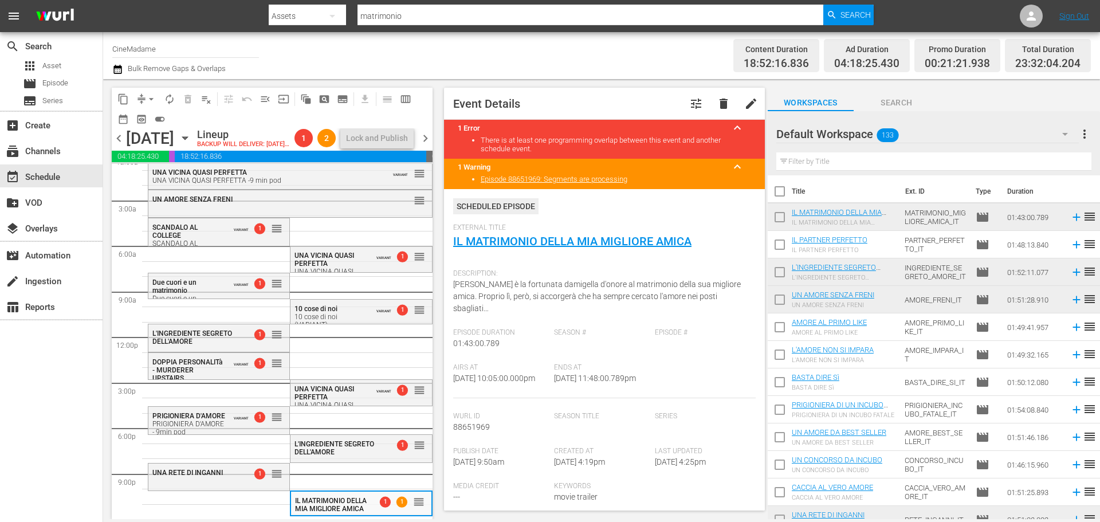
scroll to position [229, 0]
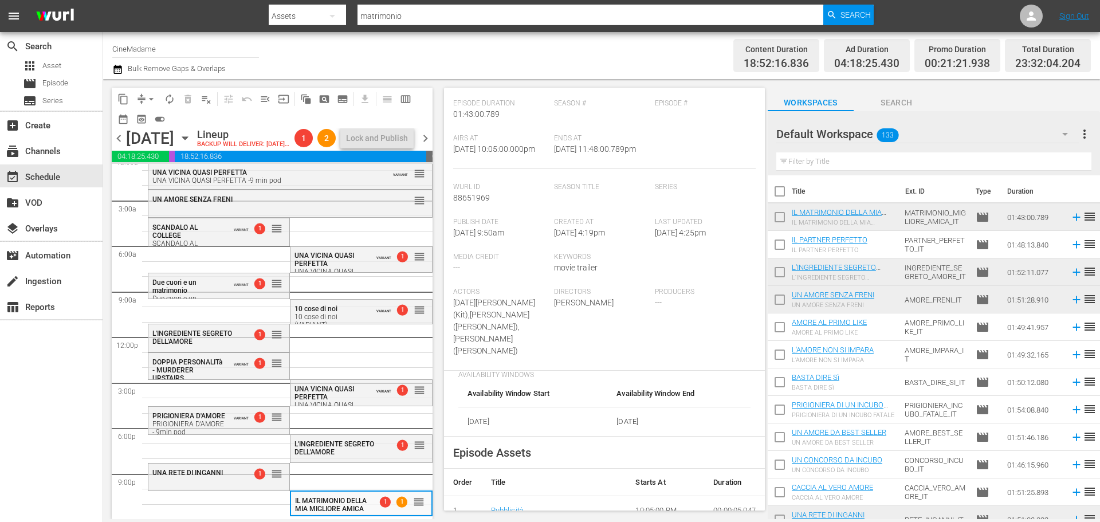
click at [156, 100] on span "arrow_drop_down" at bounding box center [150, 98] width 11 height 11
click at [176, 161] on li "Align to End of Previous Day" at bounding box center [152, 160] width 120 height 19
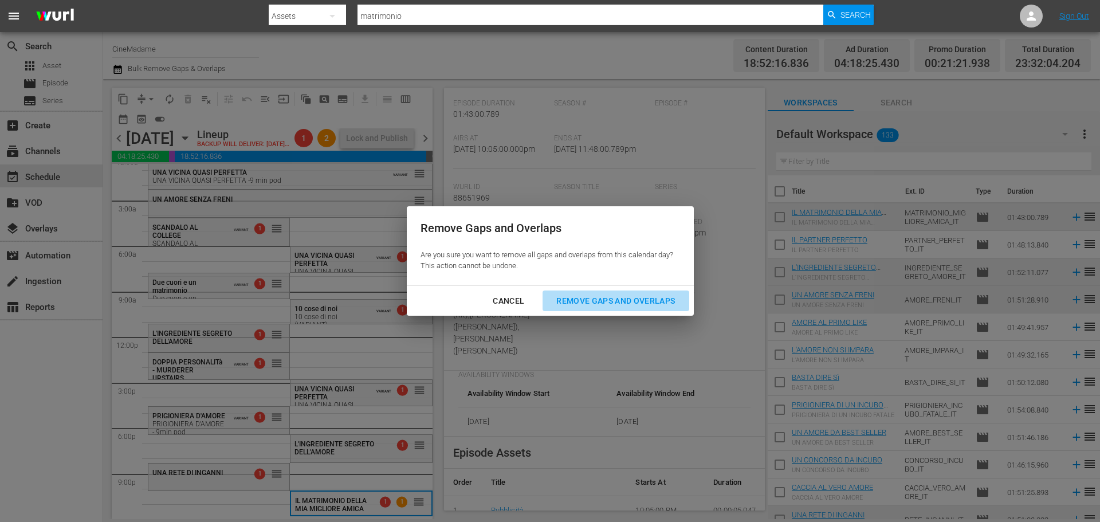
click at [597, 298] on div "Remove Gaps and Overlaps" at bounding box center [615, 301] width 137 height 14
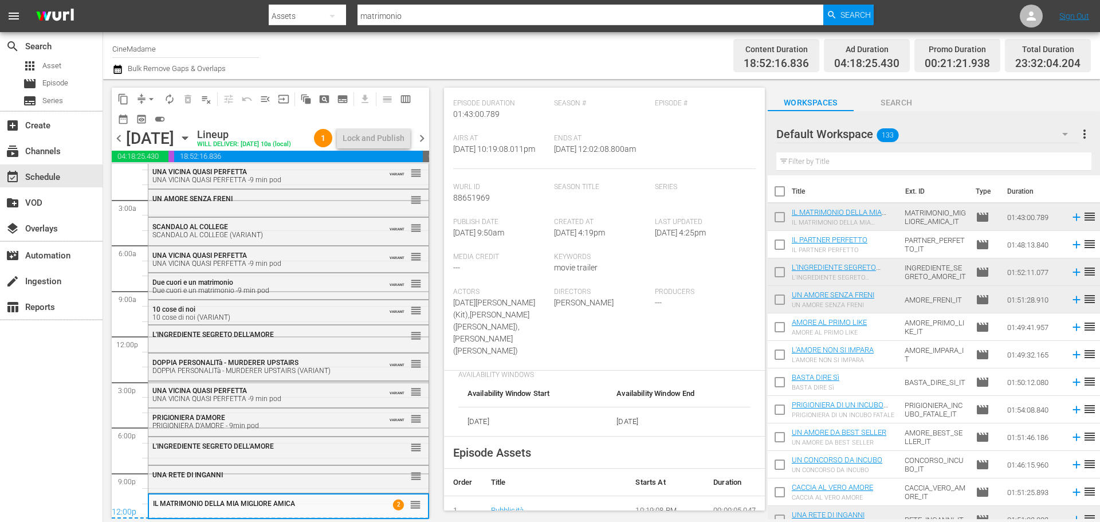
scroll to position [29, 0]
click at [423, 143] on span "chevron_right" at bounding box center [422, 138] width 14 height 14
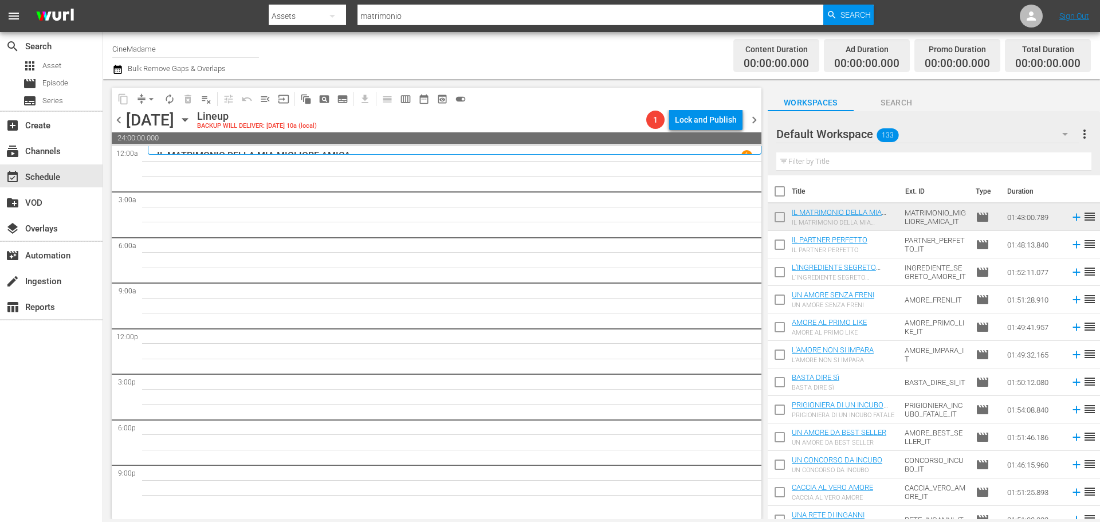
click at [118, 123] on span "chevron_left" at bounding box center [119, 120] width 14 height 14
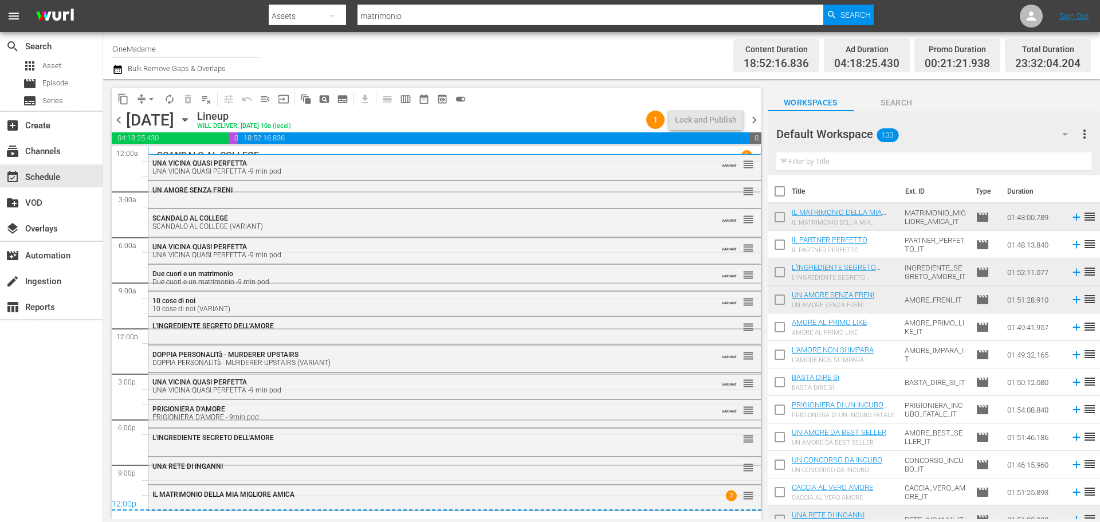
click at [255, 490] on span "IL MATRIMONIO DELLA MIA MIGLIORE AMICA" at bounding box center [223, 494] width 142 height 8
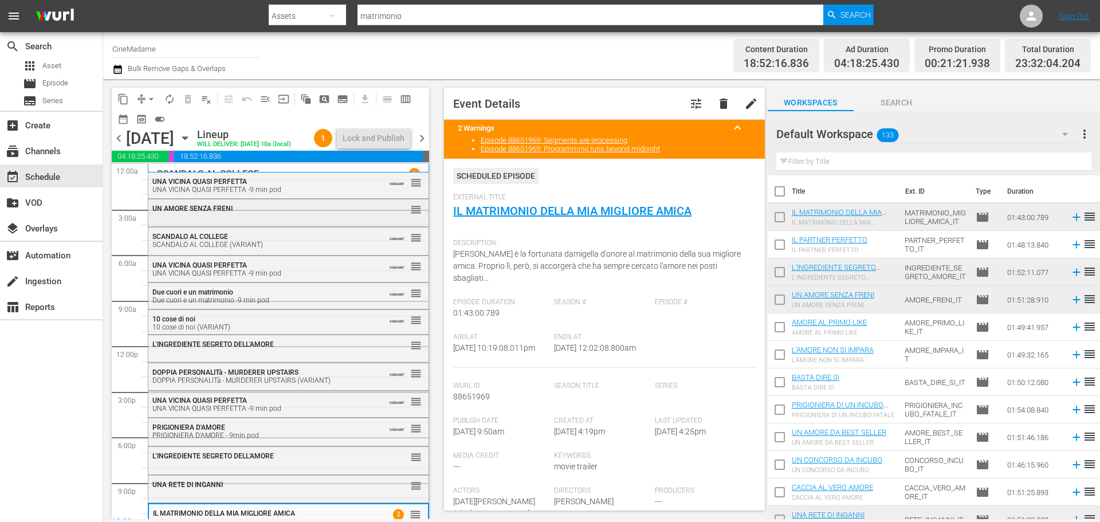
click at [270, 224] on div "UN AMORE SENZA FRENI reorder" at bounding box center [288, 211] width 280 height 25
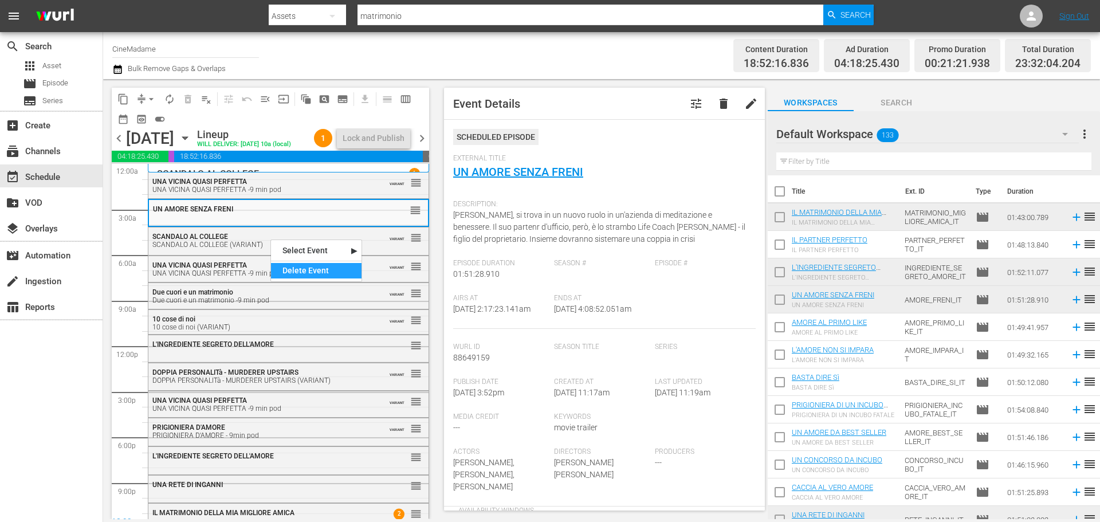
click at [300, 271] on div "Delete Event" at bounding box center [316, 270] width 90 height 15
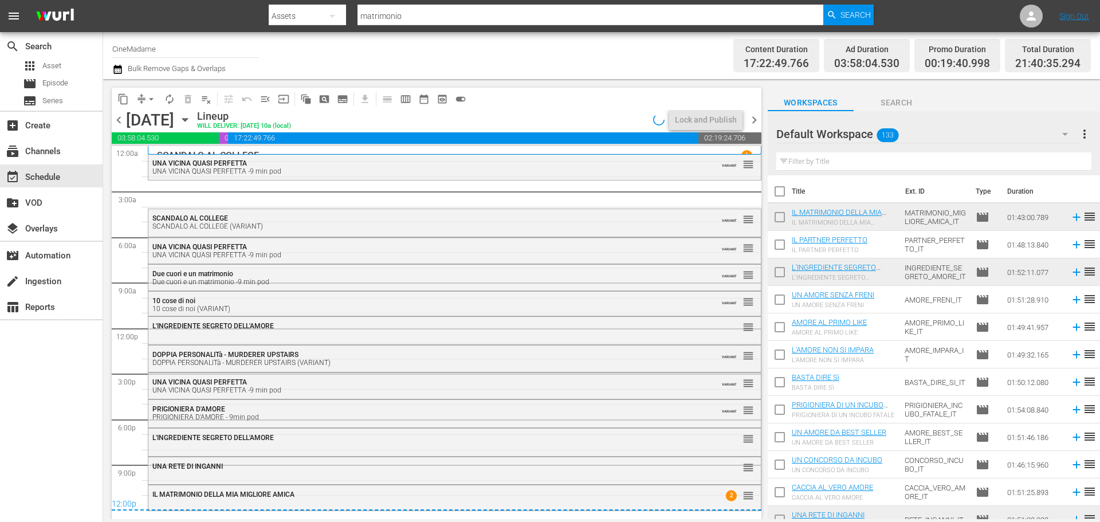
click at [145, 99] on span "arrow_drop_down" at bounding box center [150, 98] width 11 height 11
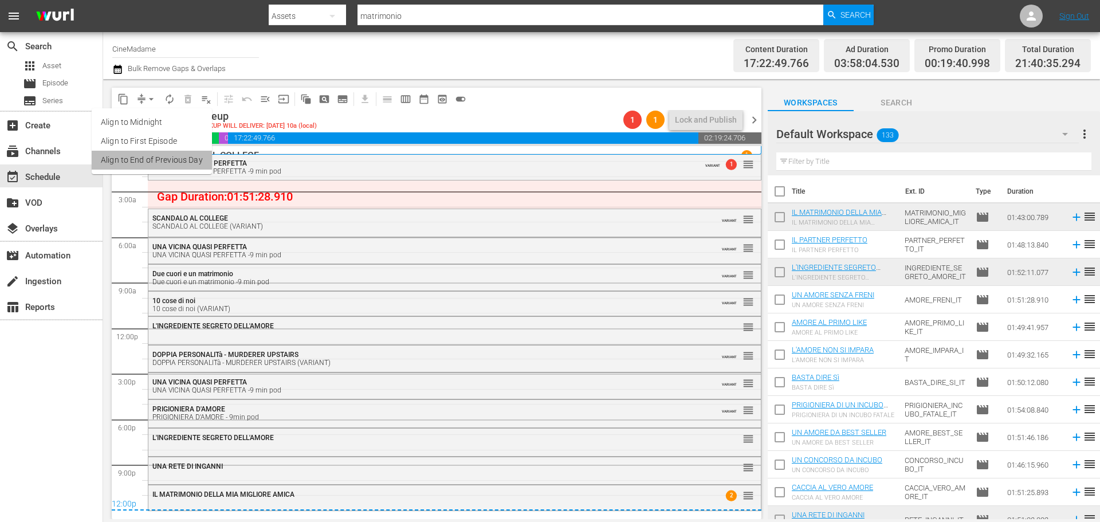
click at [167, 160] on li "Align to End of Previous Day" at bounding box center [152, 160] width 120 height 19
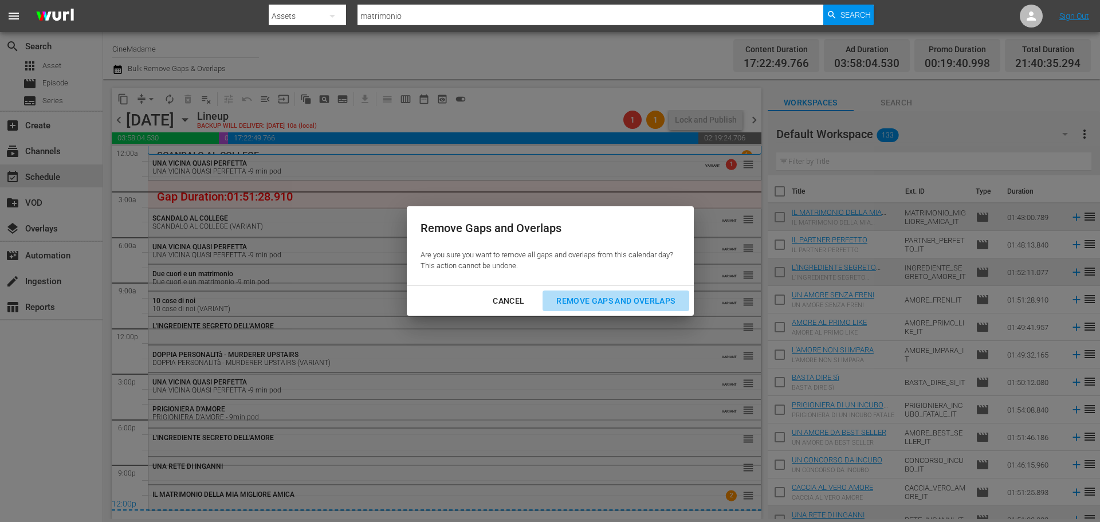
click at [617, 302] on div "Remove Gaps and Overlaps" at bounding box center [615, 301] width 137 height 14
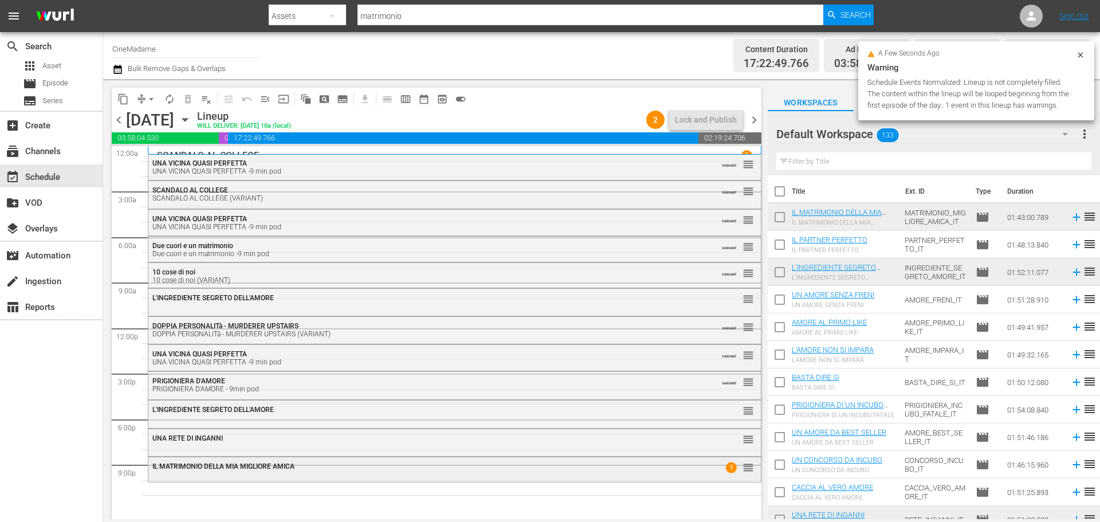
click at [261, 465] on span "IL MATRIMONIO DELLA MIA MIGLIORE AMICA" at bounding box center [223, 466] width 142 height 8
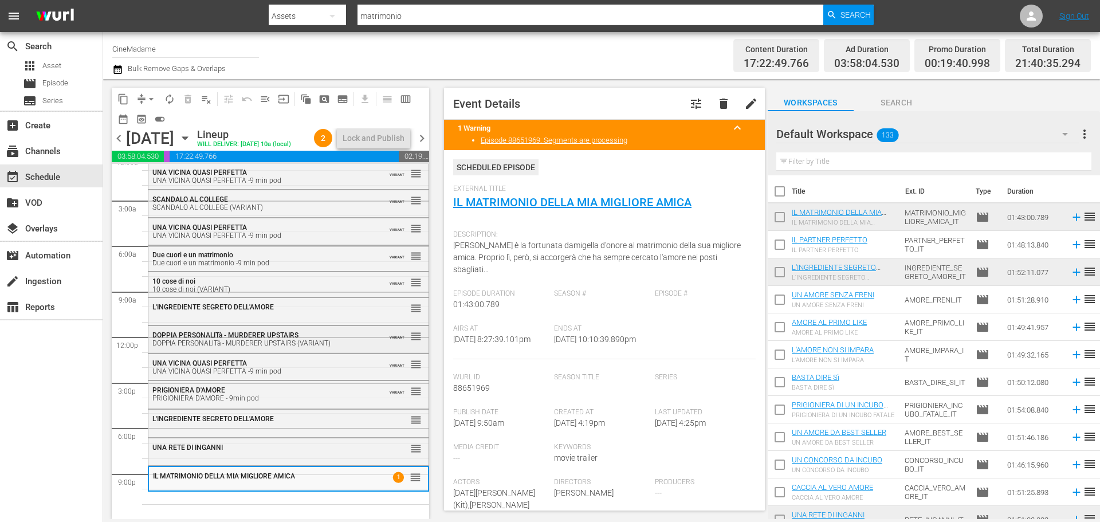
scroll to position [29, 0]
click at [864, 154] on input "text" at bounding box center [933, 161] width 315 height 18
type input "z"
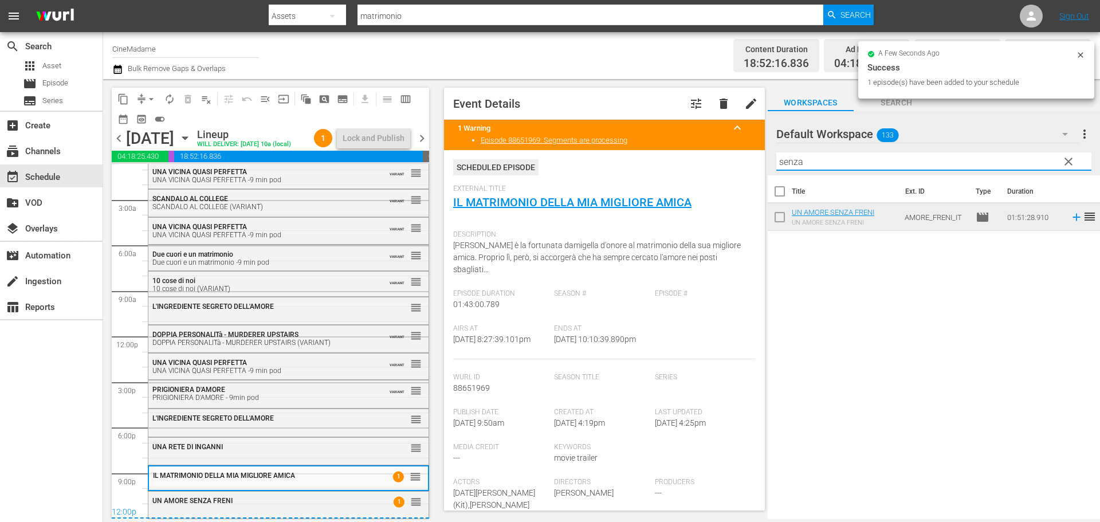
click at [797, 164] on input "senza" at bounding box center [933, 161] width 315 height 18
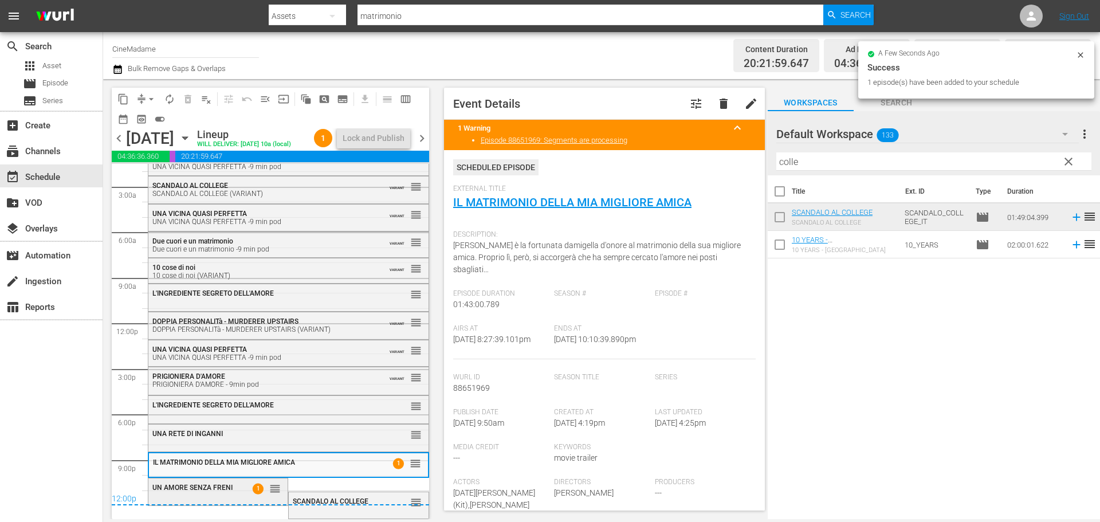
scroll to position [30, 0]
click at [254, 494] on span "1" at bounding box center [259, 488] width 11 height 11
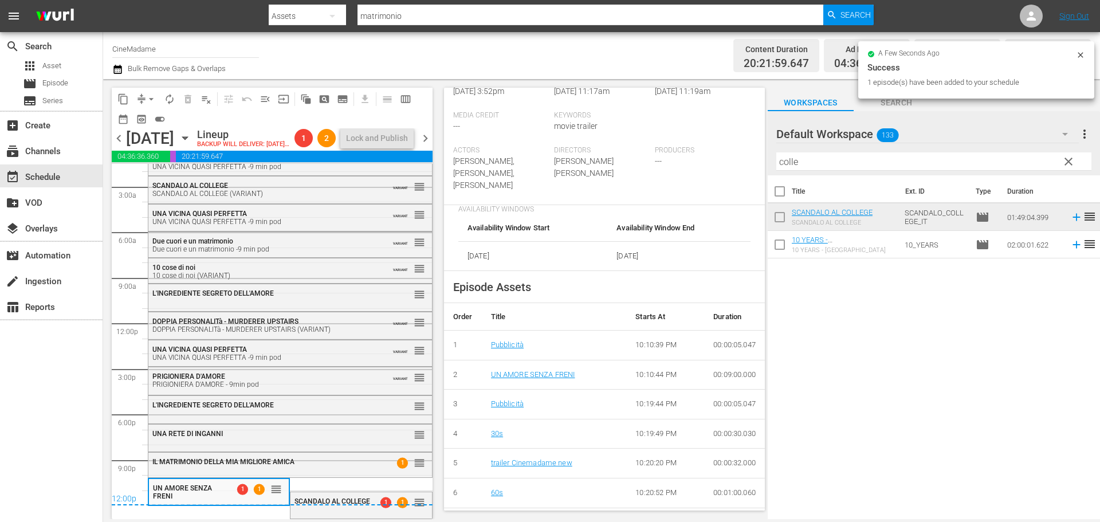
scroll to position [401, 0]
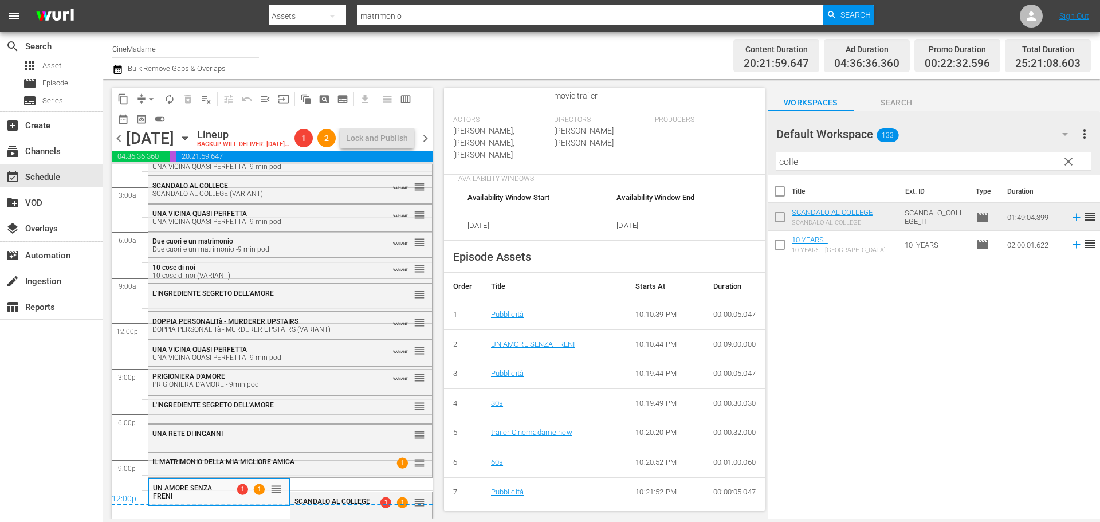
click at [352, 505] on div "12:00p" at bounding box center [272, 499] width 321 height 11
click at [351, 505] on div "SCANDALO AL COLLEGE" at bounding box center [332, 501] width 77 height 8
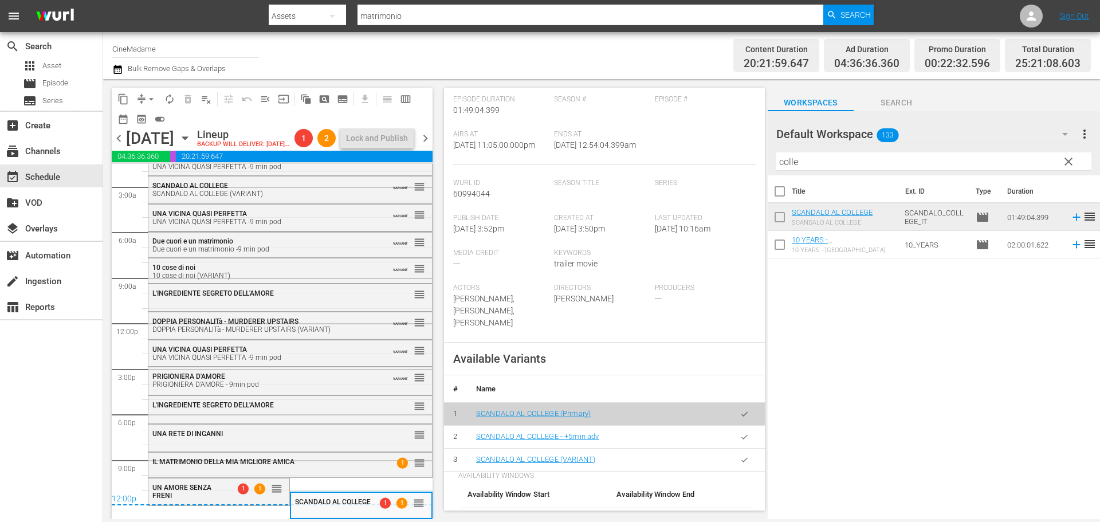
scroll to position [286, 0]
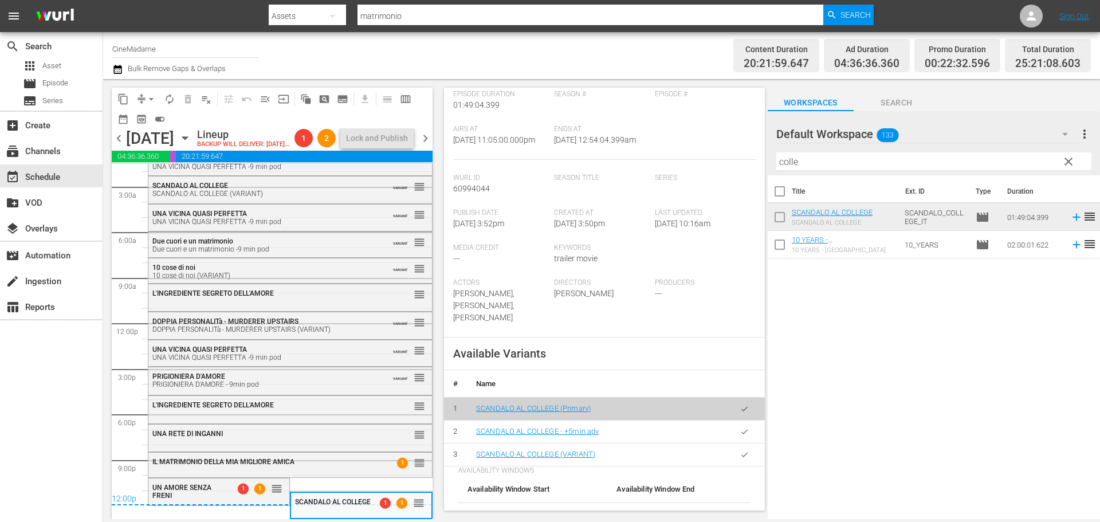
click at [740, 451] on icon "button" at bounding box center [744, 454] width 9 height 9
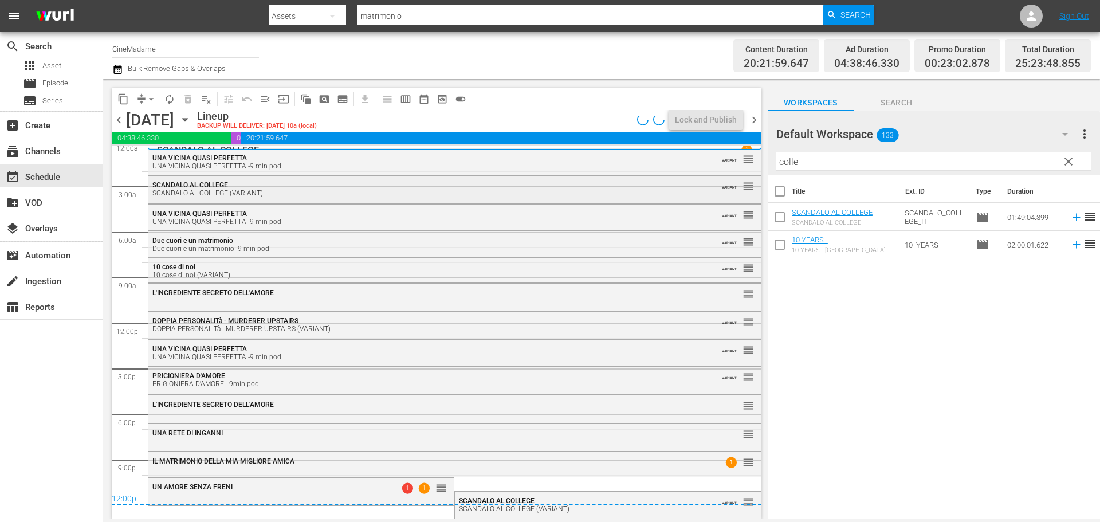
scroll to position [6, 0]
click at [148, 97] on span "arrow_drop_down" at bounding box center [150, 98] width 11 height 11
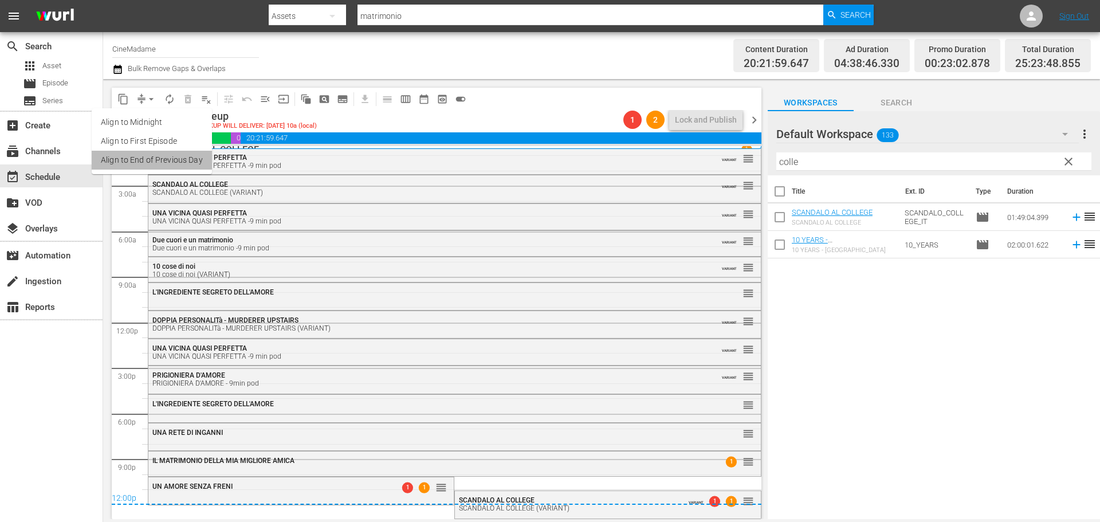
click at [156, 159] on li "Align to End of Previous Day" at bounding box center [152, 160] width 120 height 19
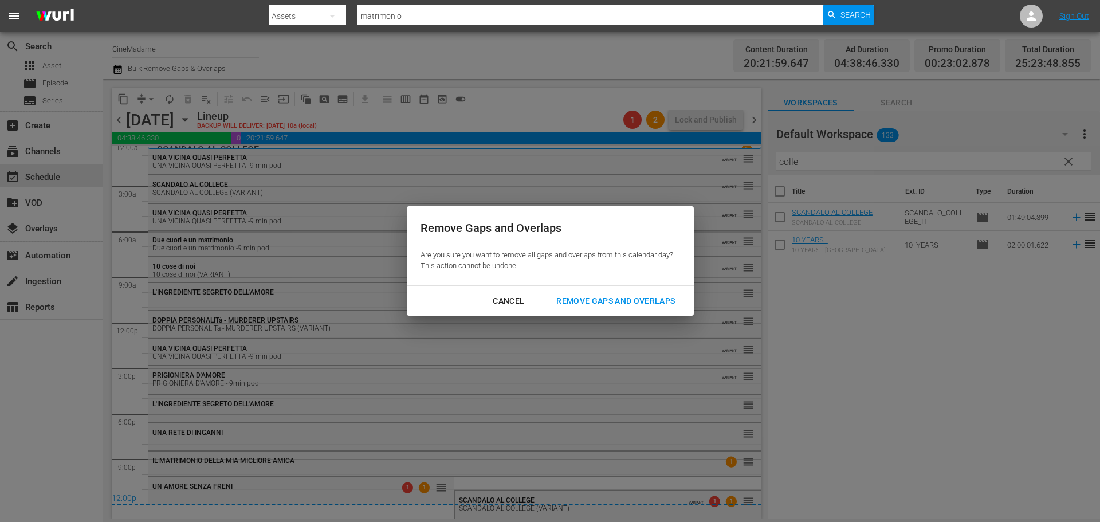
click at [615, 294] on div "Remove Gaps and Overlaps" at bounding box center [615, 301] width 137 height 14
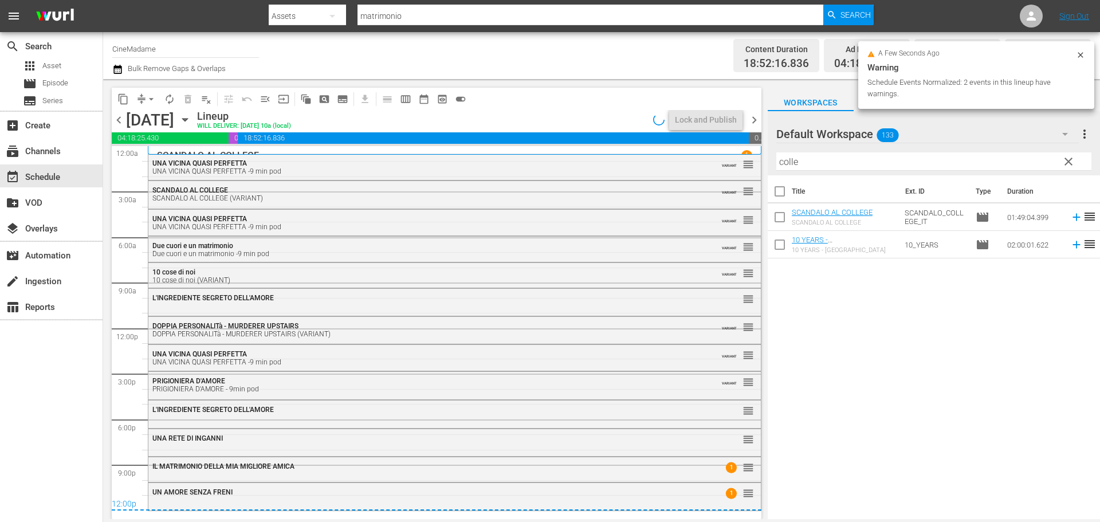
scroll to position [0, 0]
click at [755, 119] on span "chevron_right" at bounding box center [754, 120] width 14 height 14
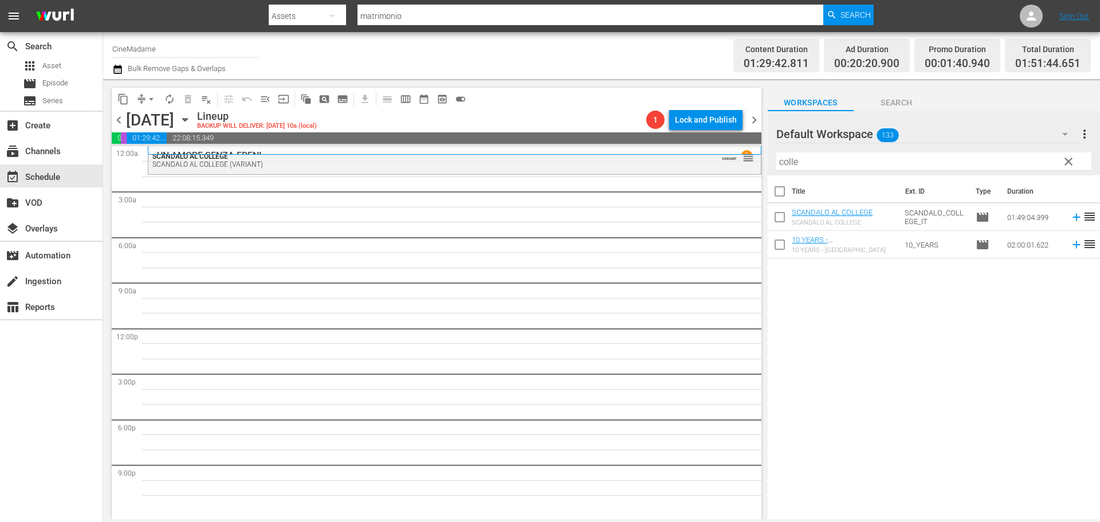
click at [813, 165] on input "colle" at bounding box center [933, 161] width 315 height 18
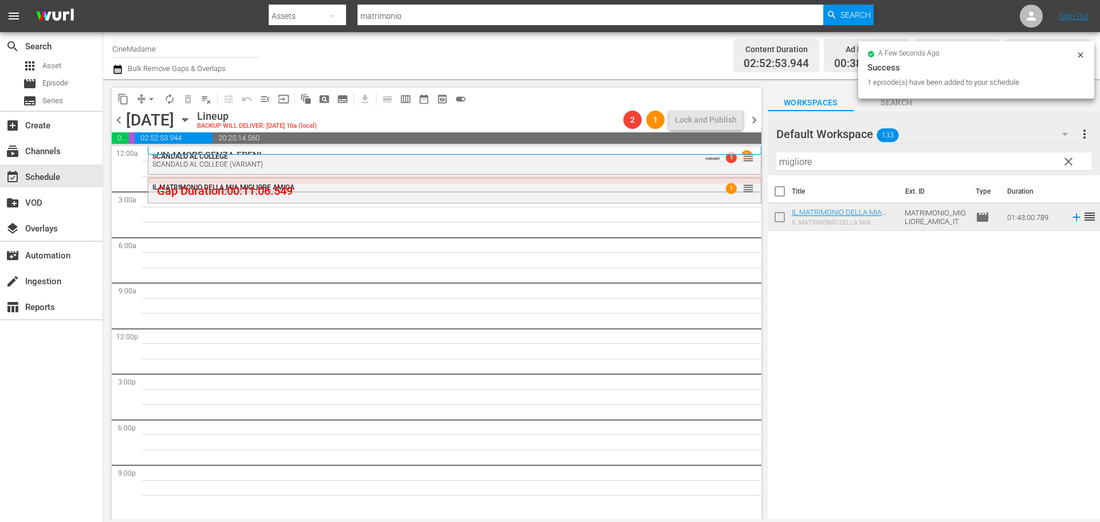
click at [809, 168] on input "migliore" at bounding box center [933, 161] width 315 height 18
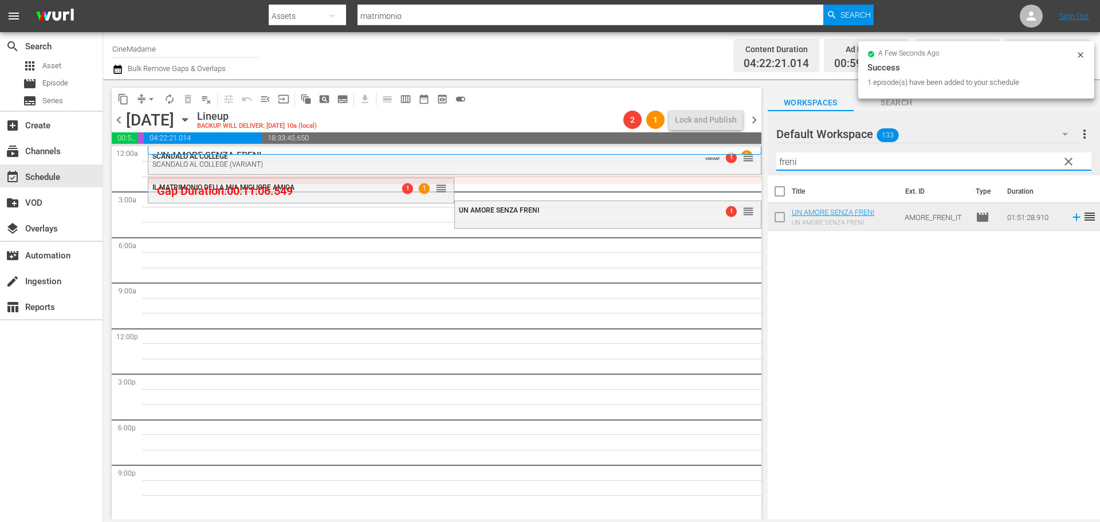
click at [793, 167] on input "freni" at bounding box center [933, 161] width 315 height 18
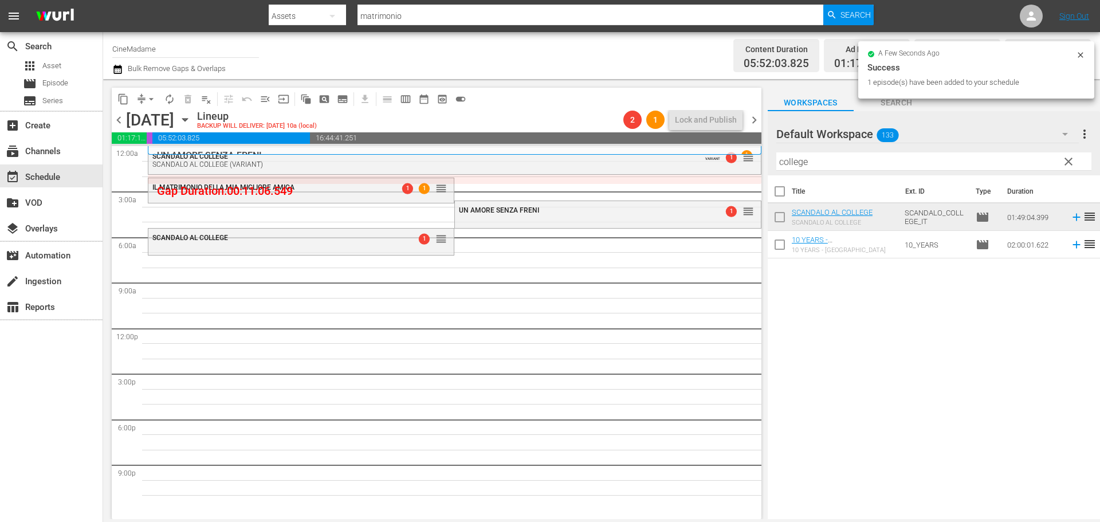
click at [822, 151] on div "Filter by Title college" at bounding box center [933, 161] width 315 height 27
click at [809, 161] on input "college" at bounding box center [933, 161] width 315 height 18
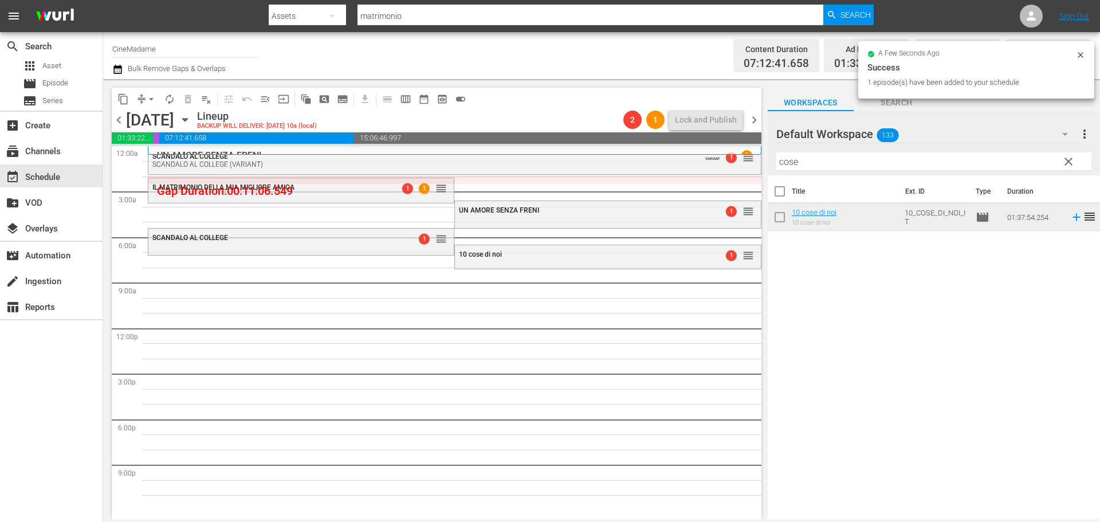
click at [800, 156] on input "cose" at bounding box center [933, 161] width 315 height 18
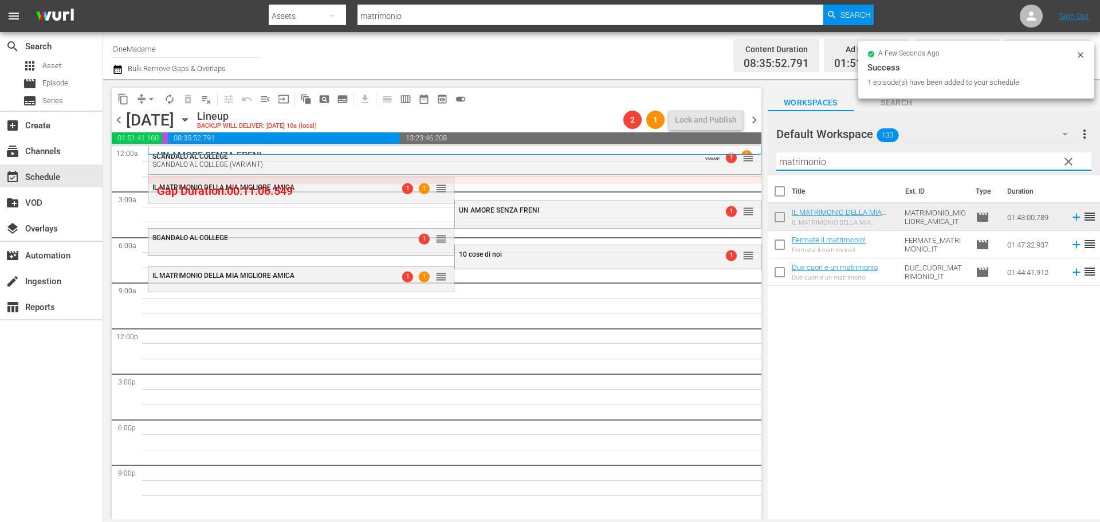
click at [832, 161] on input "matrimonio" at bounding box center [933, 161] width 315 height 18
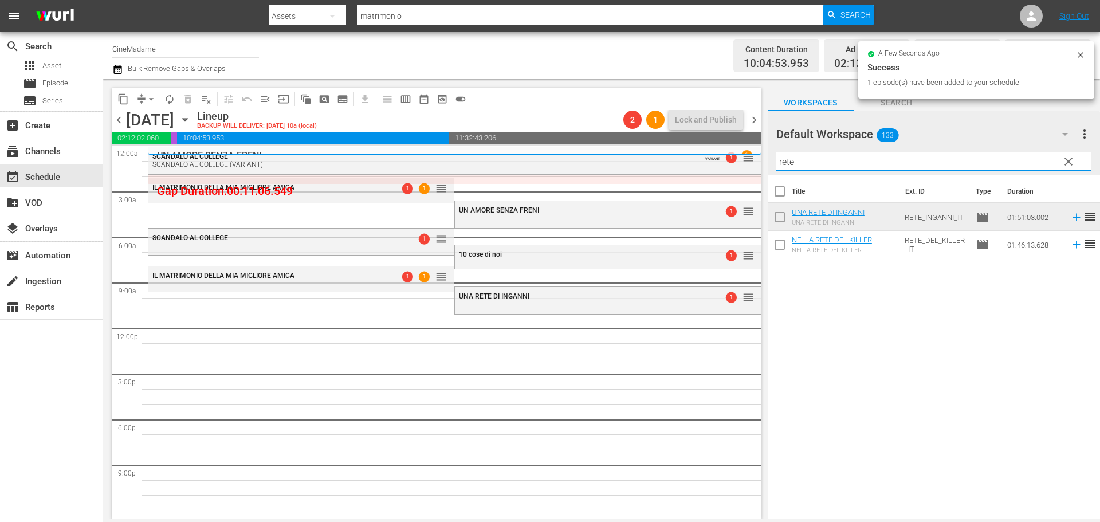
click at [898, 163] on input "rete" at bounding box center [933, 161] width 315 height 18
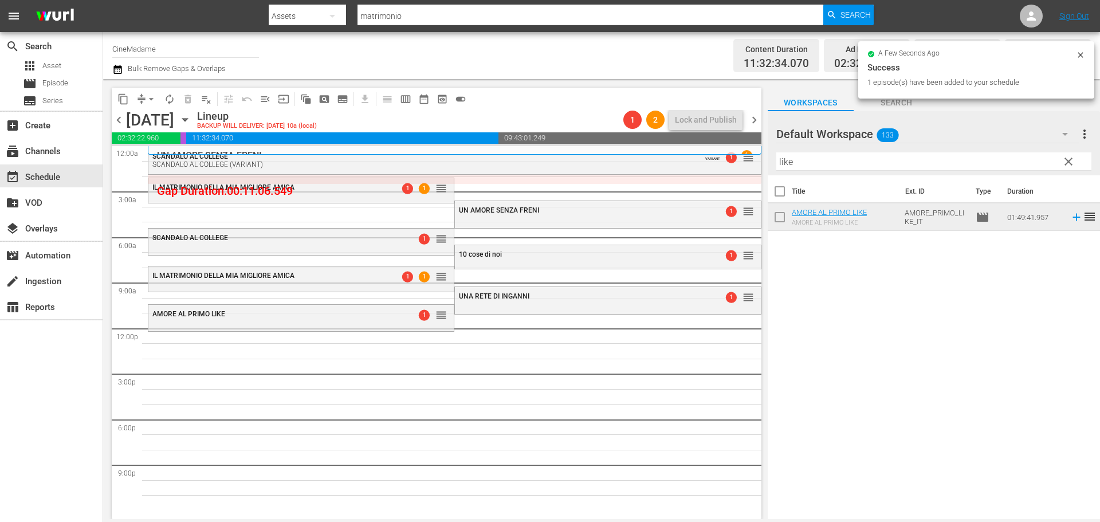
click at [812, 172] on div "Filter by Title like" at bounding box center [933, 161] width 315 height 27
click at [814, 163] on input "like" at bounding box center [933, 161] width 315 height 18
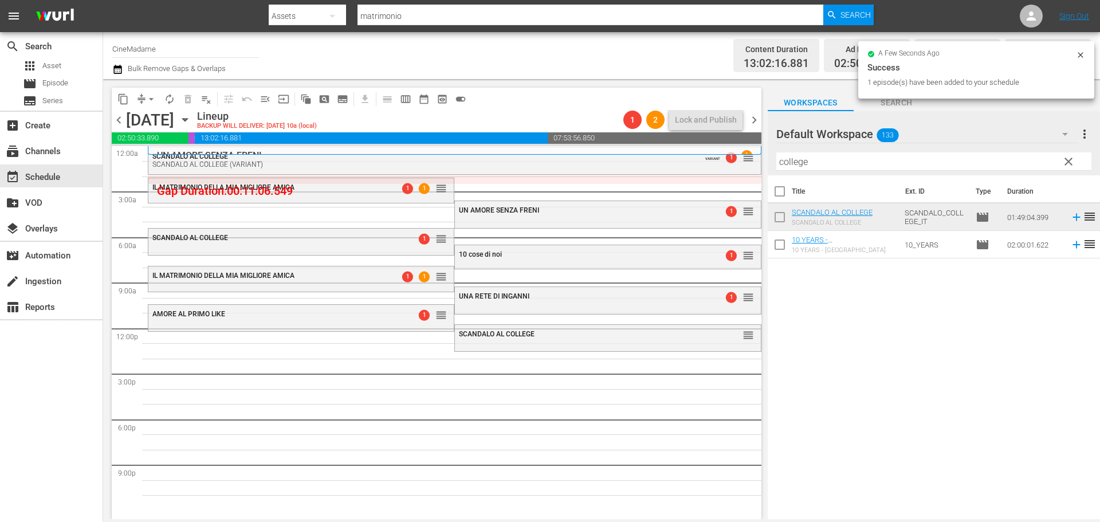
click at [864, 162] on input "college" at bounding box center [933, 161] width 315 height 18
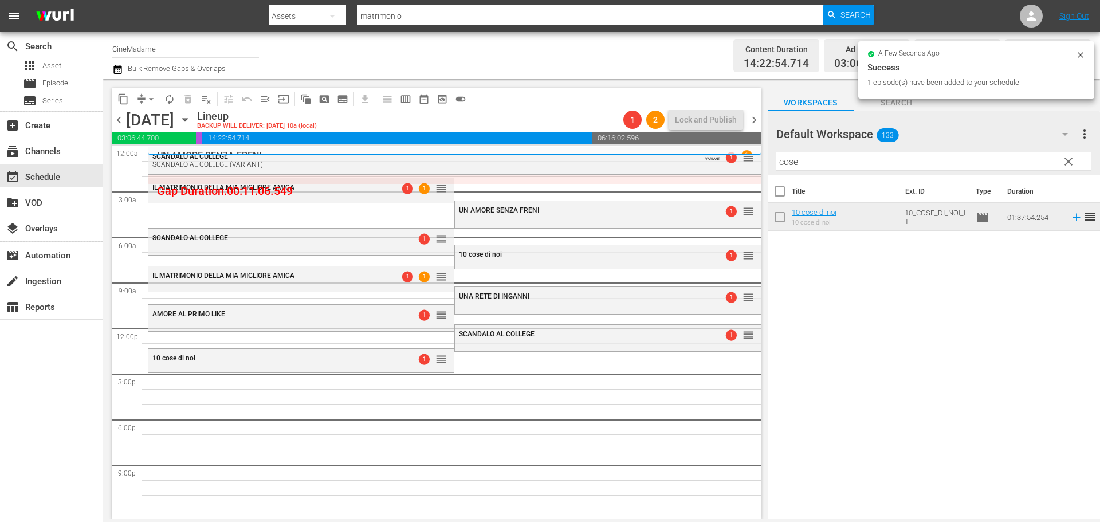
click at [820, 174] on div "Filter by Title cose" at bounding box center [933, 161] width 315 height 27
click at [828, 155] on input "cose" at bounding box center [933, 161] width 315 height 18
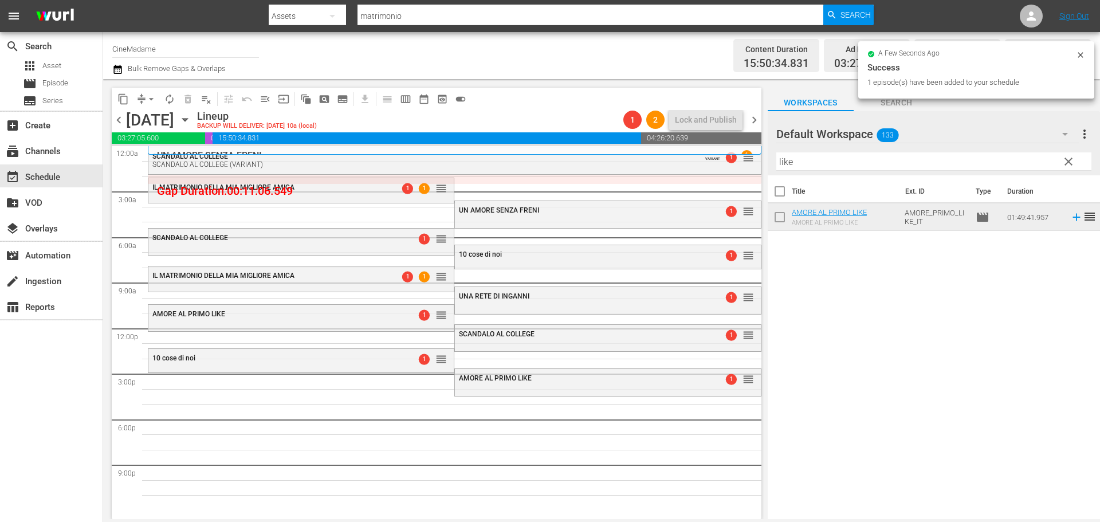
click at [829, 156] on input "like" at bounding box center [933, 161] width 315 height 18
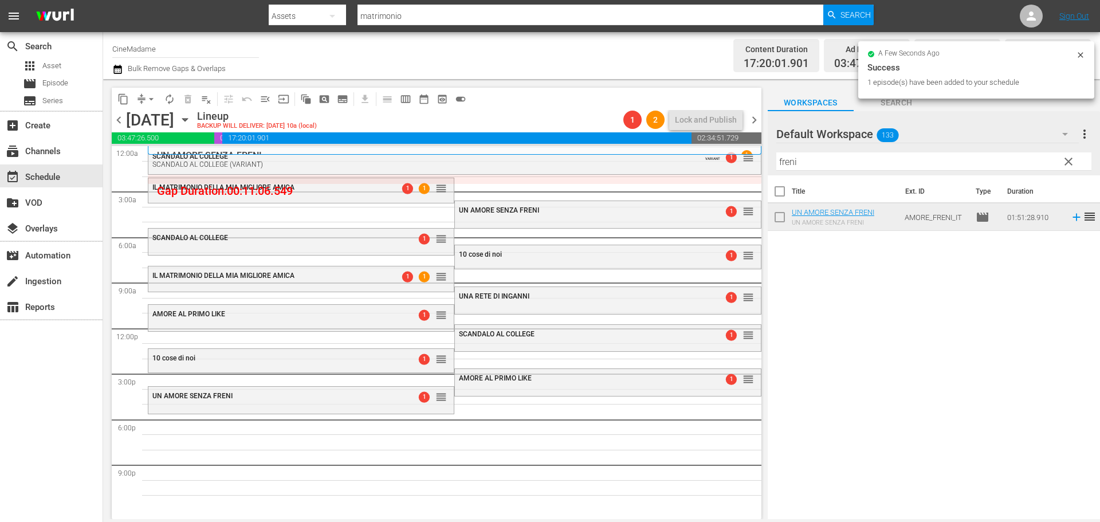
click at [823, 164] on input "freni" at bounding box center [933, 161] width 315 height 18
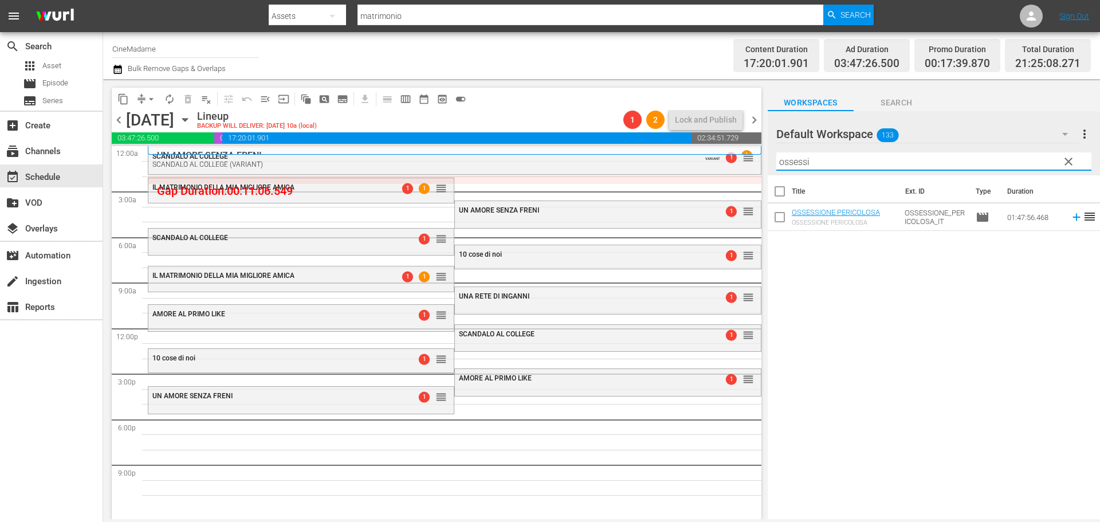
type input "ossessi"
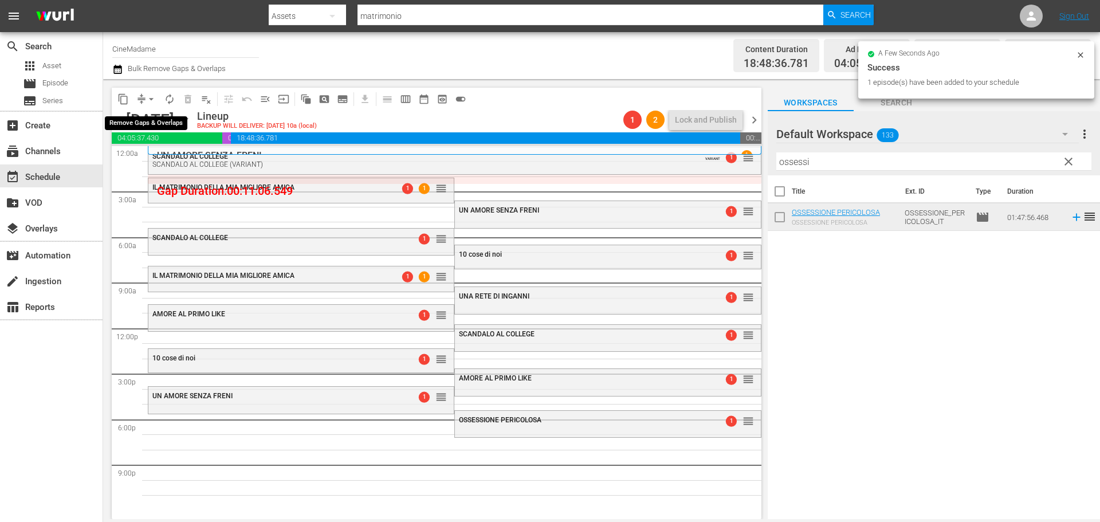
click at [148, 101] on span "arrow_drop_down" at bounding box center [150, 98] width 11 height 11
click at [172, 156] on li "Align to End of Previous Day" at bounding box center [152, 160] width 120 height 19
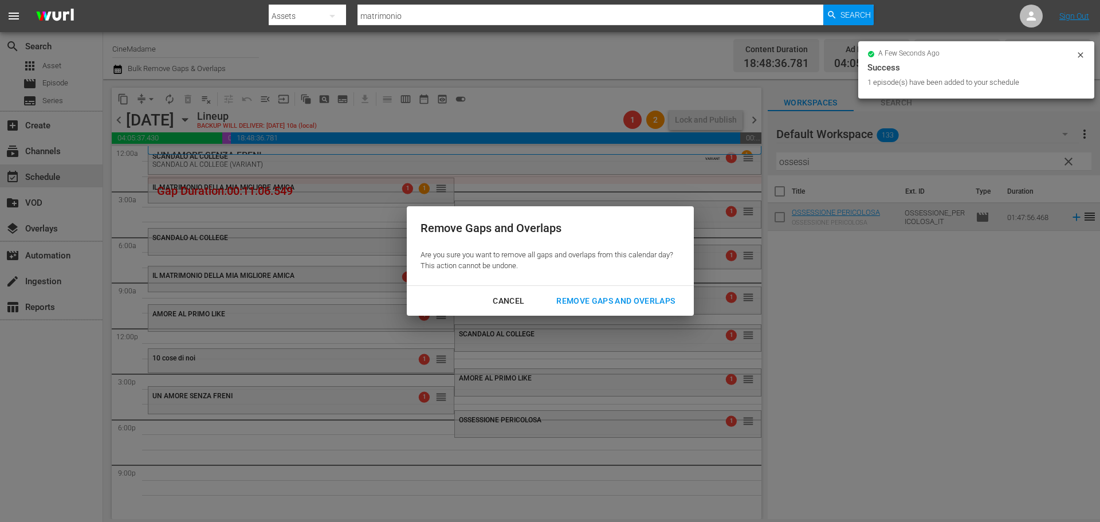
click at [596, 305] on div "Remove Gaps and Overlaps" at bounding box center [615, 301] width 137 height 14
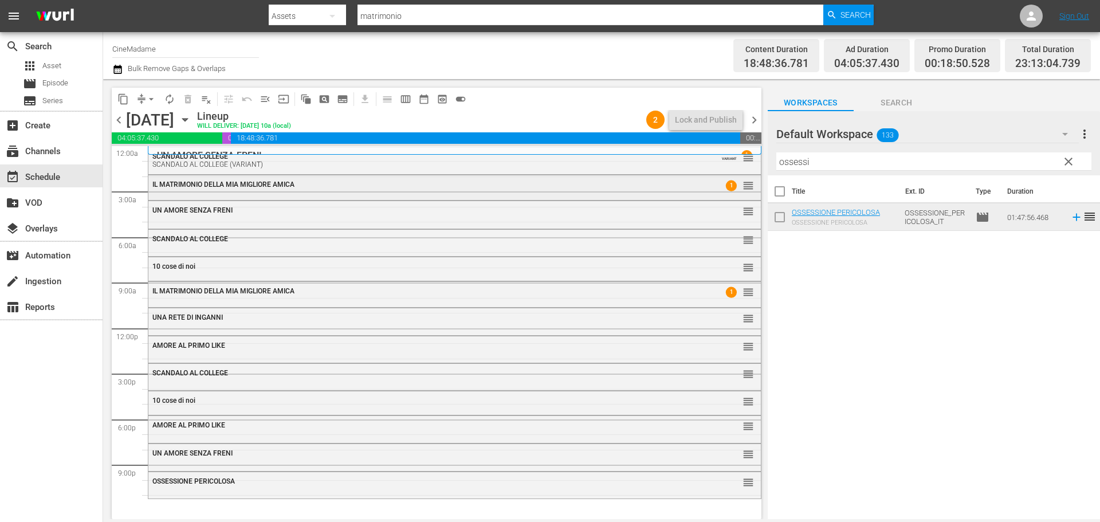
click at [204, 190] on div "IL MATRIMONIO DELLA MIA MIGLIORE AMICA 1 reorder" at bounding box center [454, 184] width 612 height 19
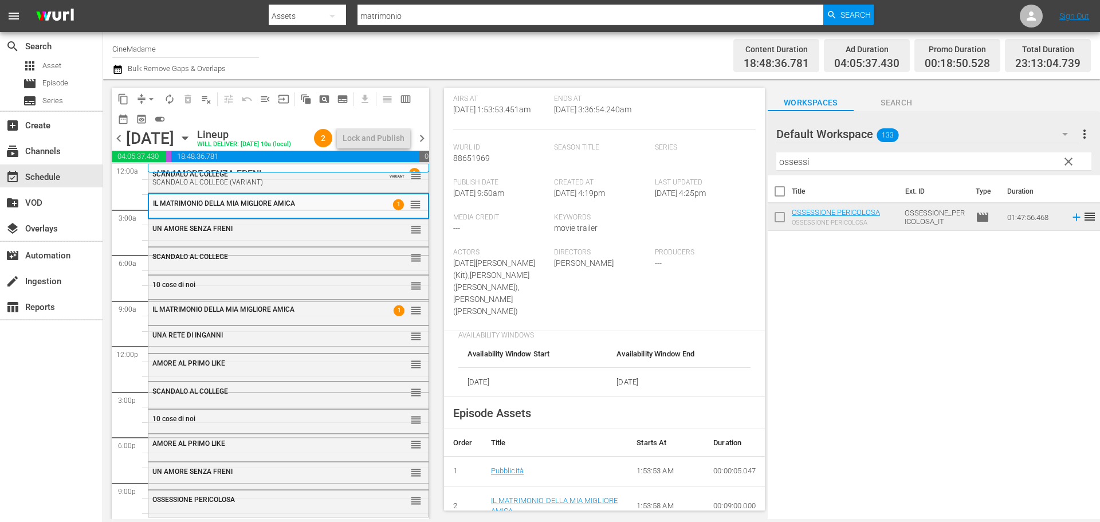
scroll to position [286, 0]
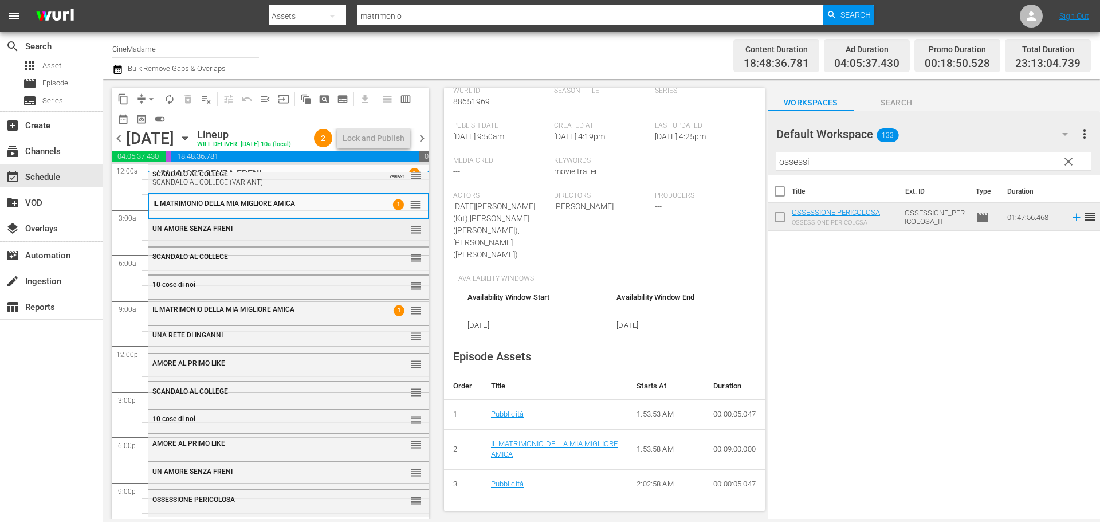
click at [336, 239] on div "UN AMORE SENZA FRENI reorder" at bounding box center [288, 228] width 280 height 19
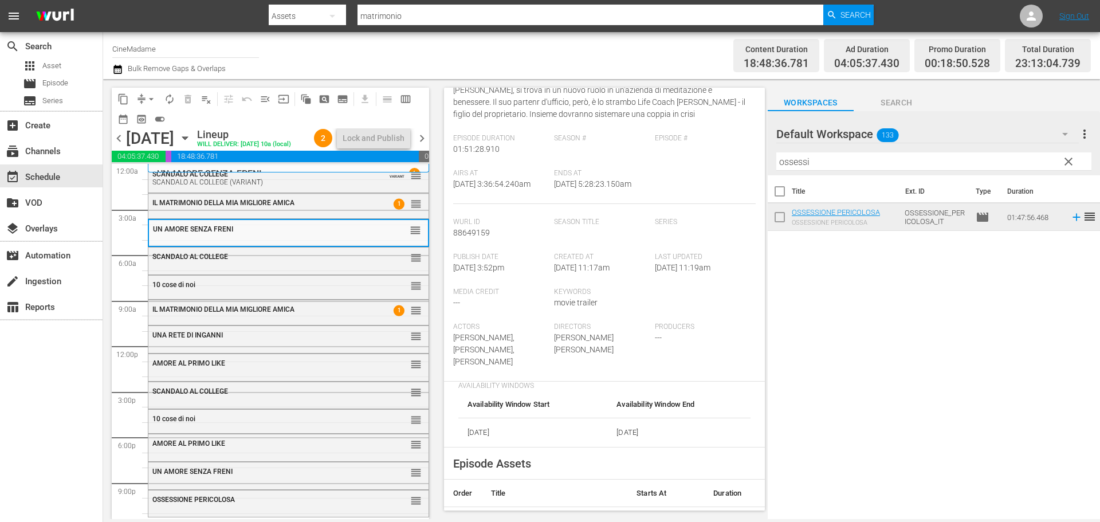
scroll to position [229, 0]
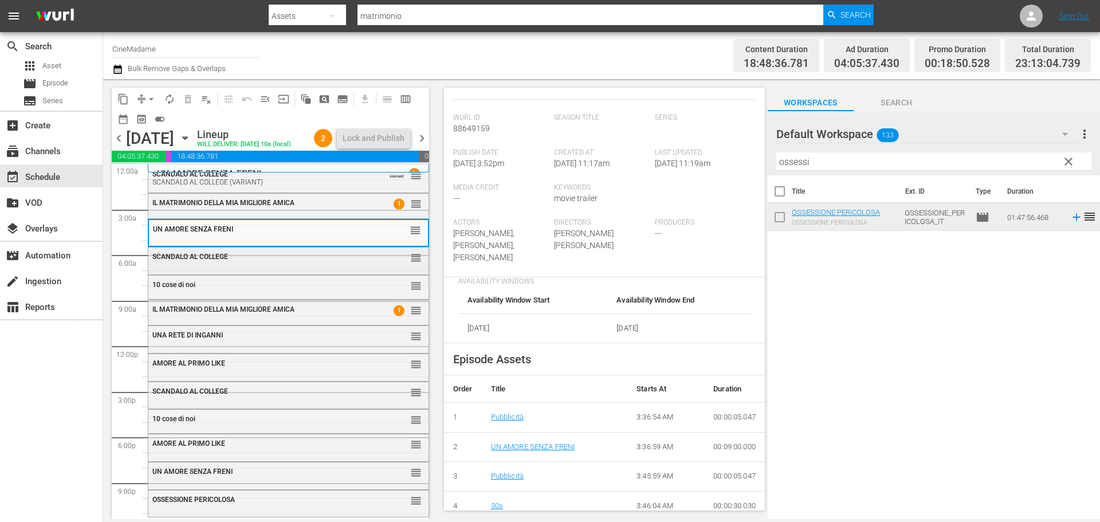
click at [225, 271] on div "SCANDALO AL COLLEGE reorder" at bounding box center [288, 259] width 280 height 24
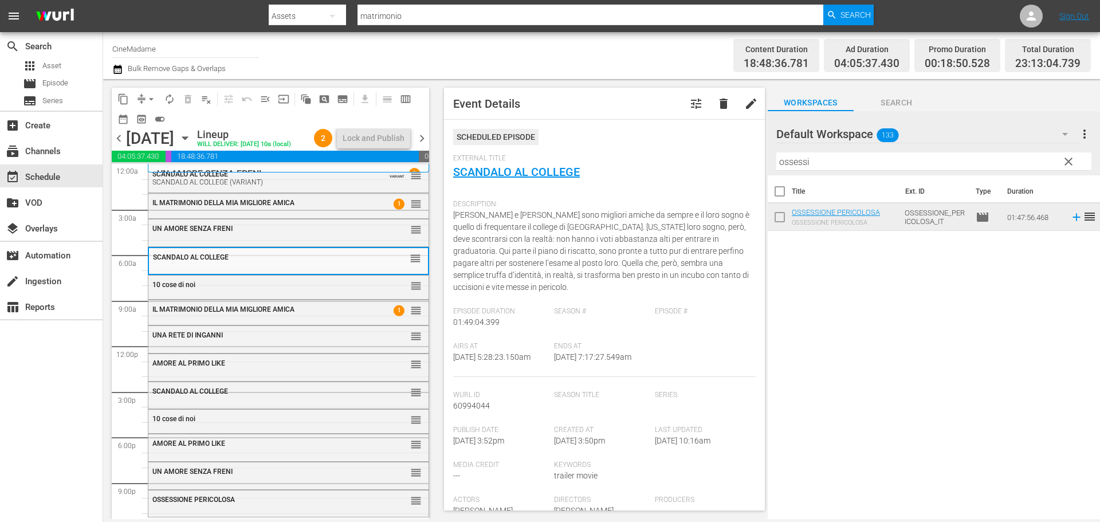
scroll to position [344, 0]
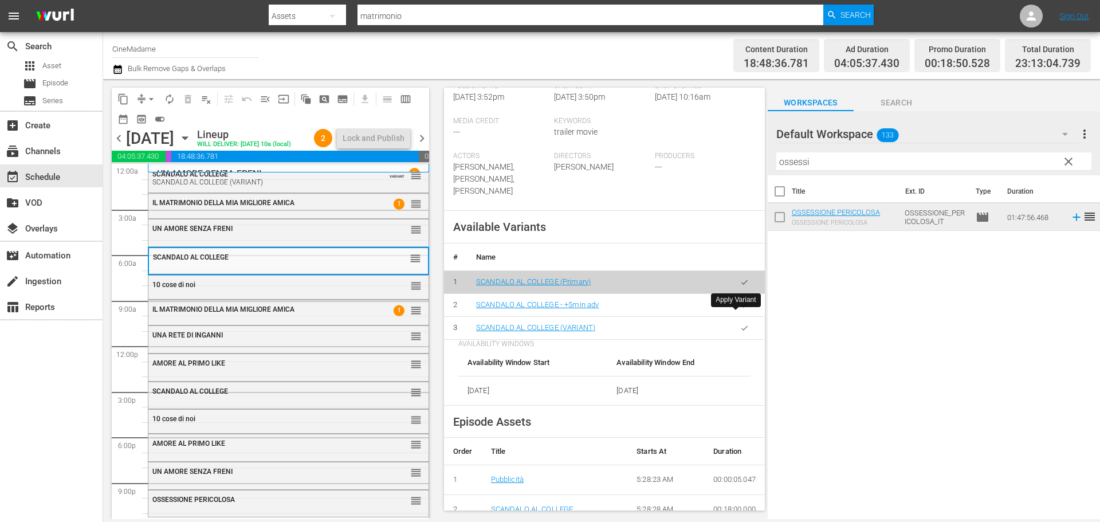
click at [740, 324] on icon "button" at bounding box center [744, 328] width 9 height 9
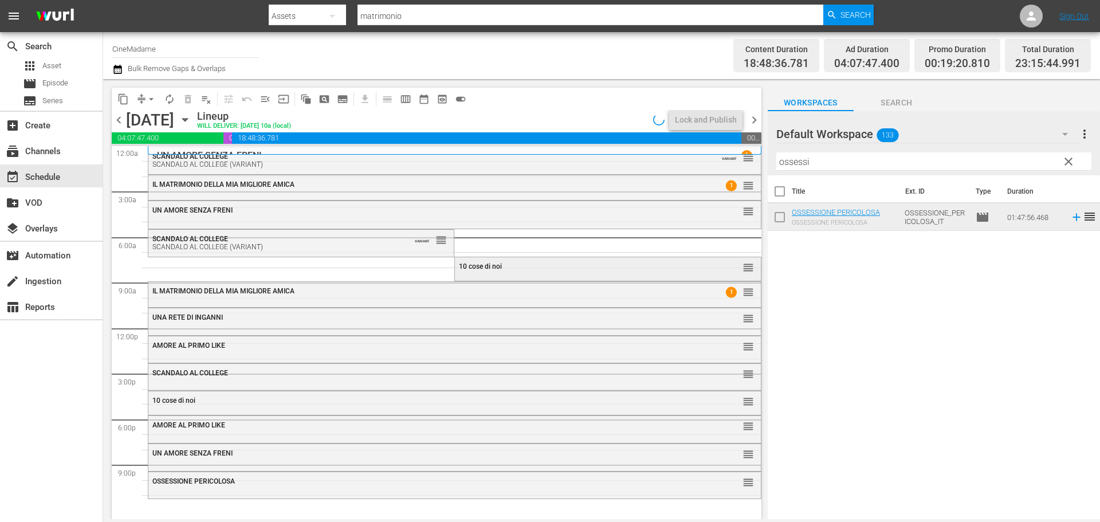
click at [569, 274] on div "10 cose di noi reorder" at bounding box center [607, 266] width 305 height 19
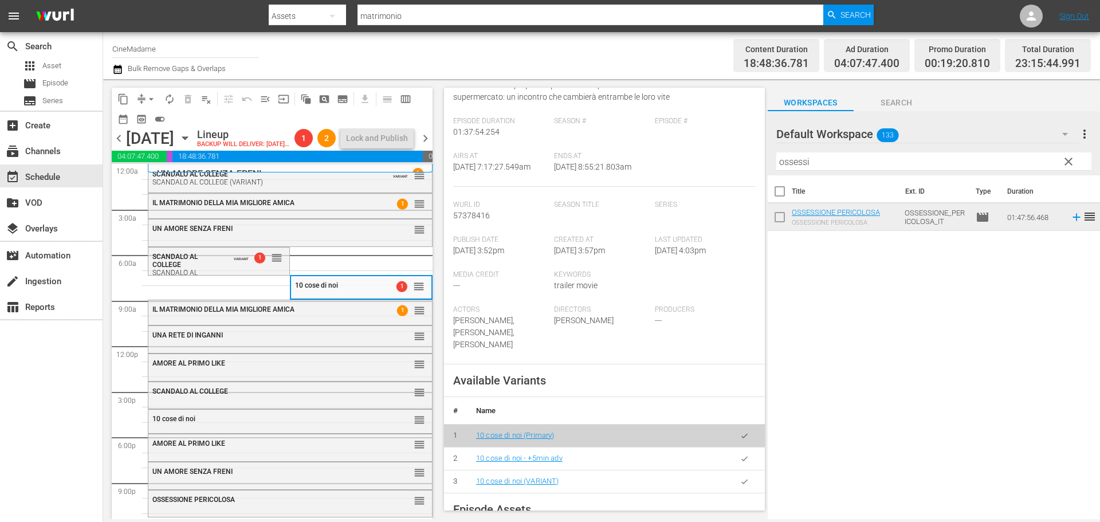
scroll to position [229, 0]
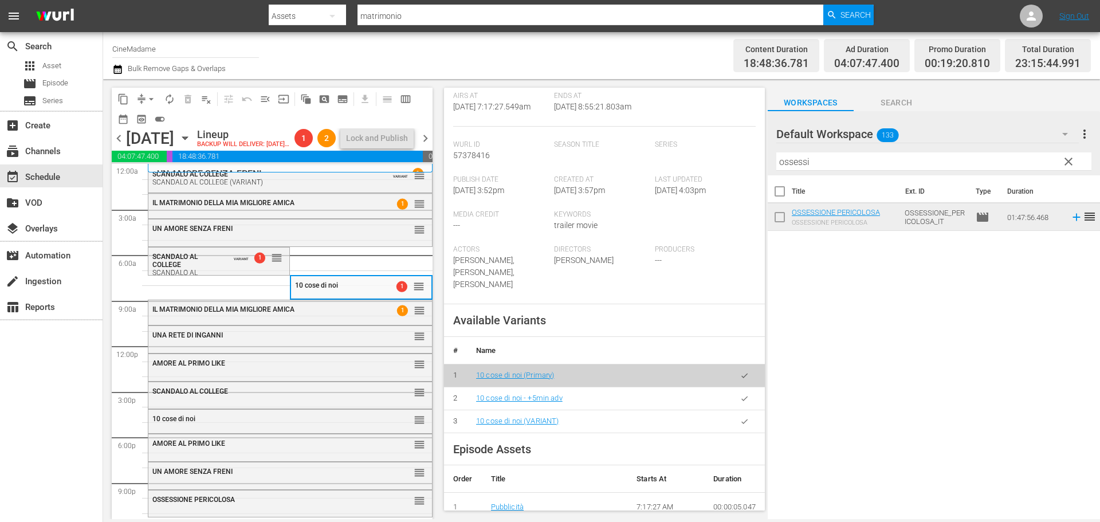
click at [740, 417] on icon "button" at bounding box center [744, 421] width 9 height 9
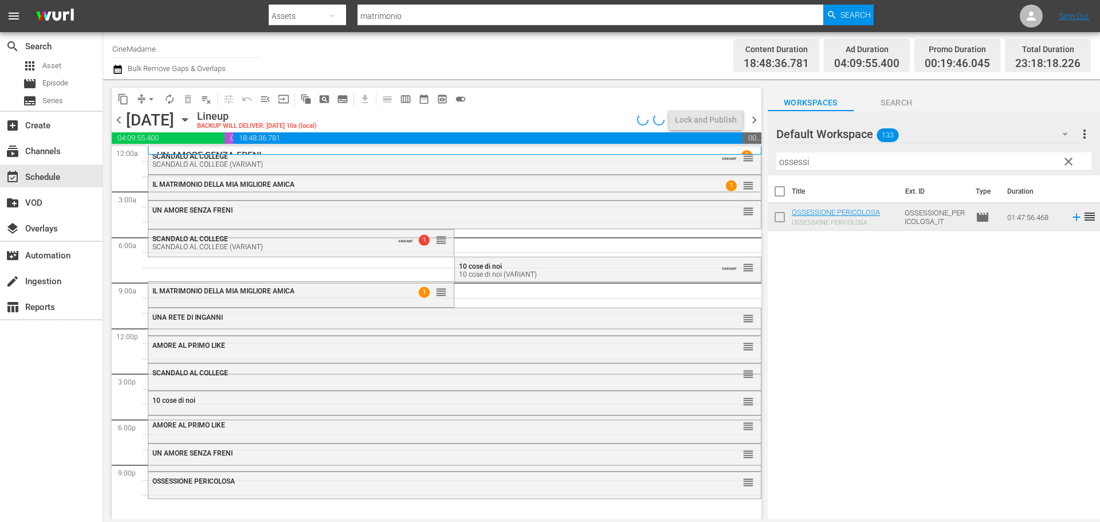
click at [448, 290] on div "IL MATRIMONIO DELLA MIA MIGLIORE AMICA 1 reorder" at bounding box center [300, 291] width 305 height 19
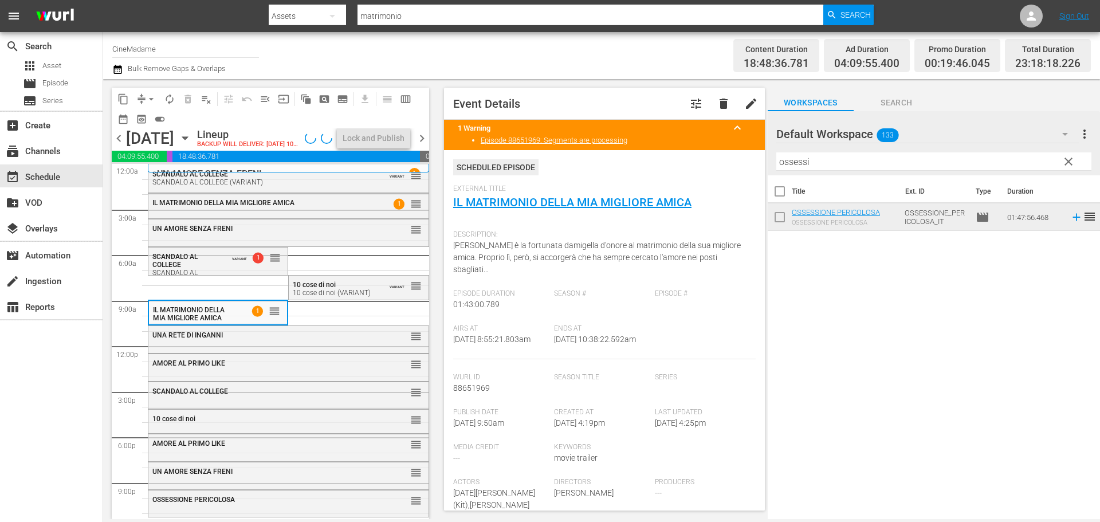
scroll to position [344, 0]
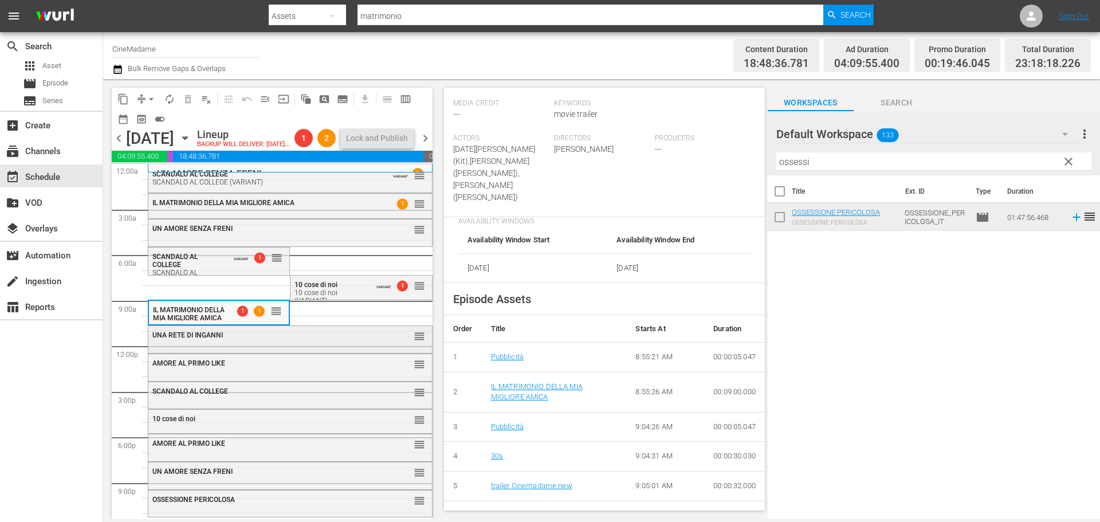
click at [241, 339] on div "UNA RETE DI INGANNI" at bounding box center [261, 335] width 219 height 8
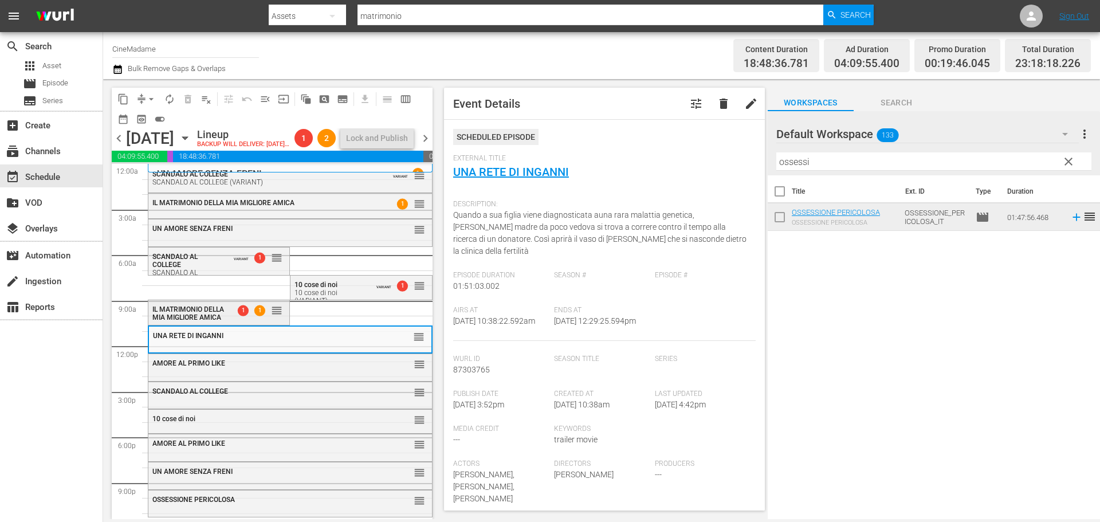
click at [190, 321] on span "IL MATRIMONIO DELLA MIA MIGLIORE AMICA" at bounding box center [188, 313] width 72 height 16
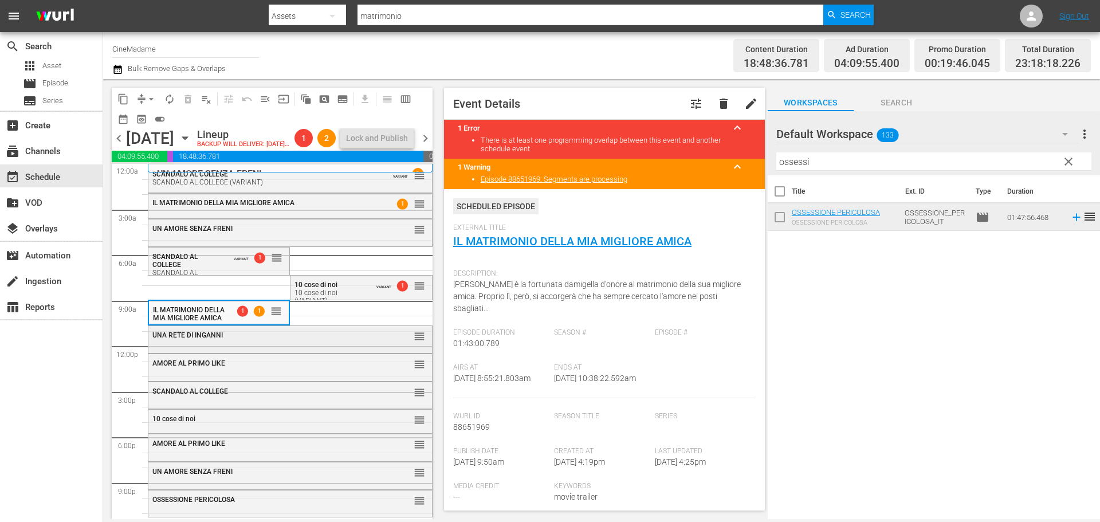
click at [251, 345] on div "UNA RETE DI INGANNI reorder" at bounding box center [290, 335] width 284 height 19
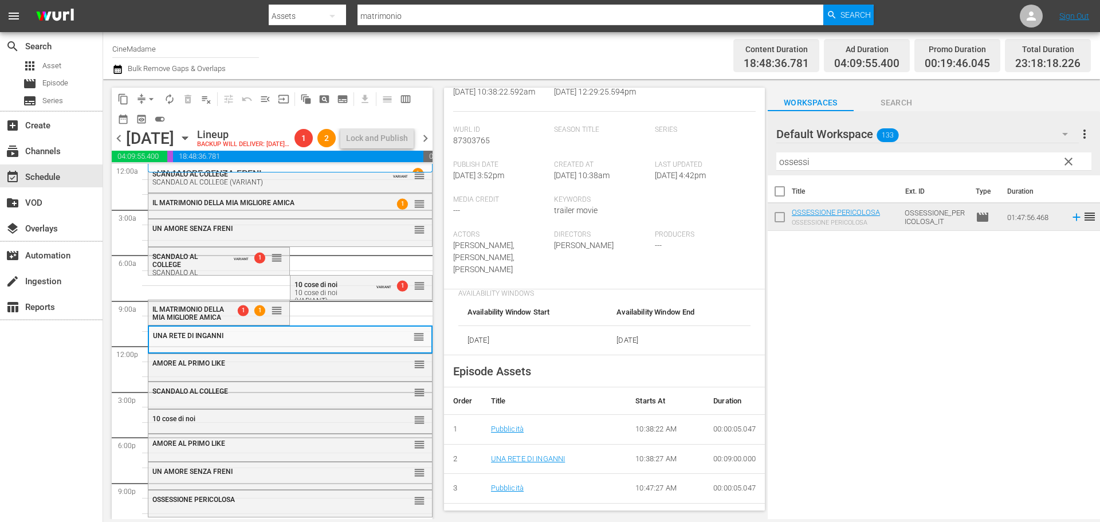
scroll to position [515, 0]
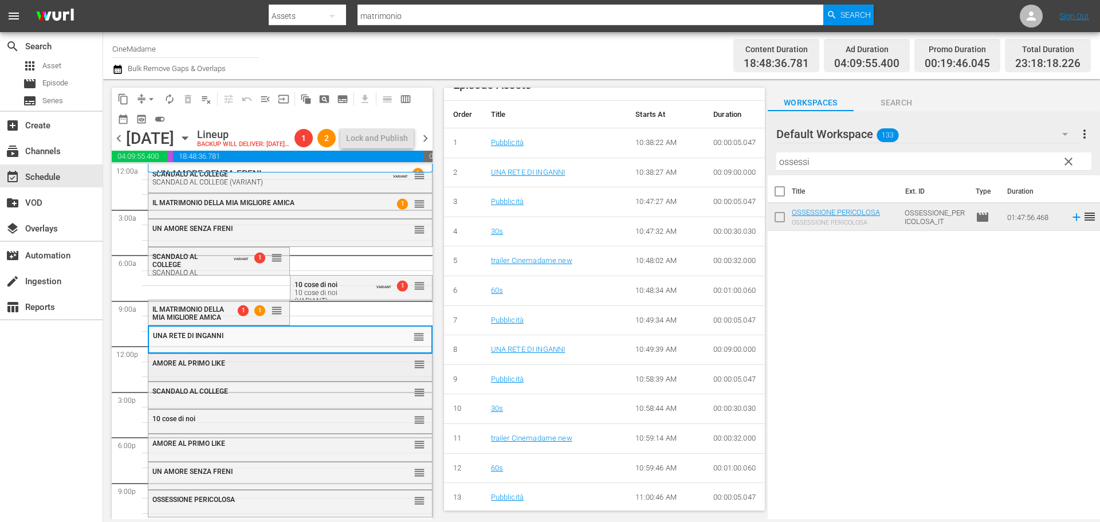
click at [261, 373] on div "AMORE AL PRIMO LIKE reorder" at bounding box center [290, 363] width 284 height 19
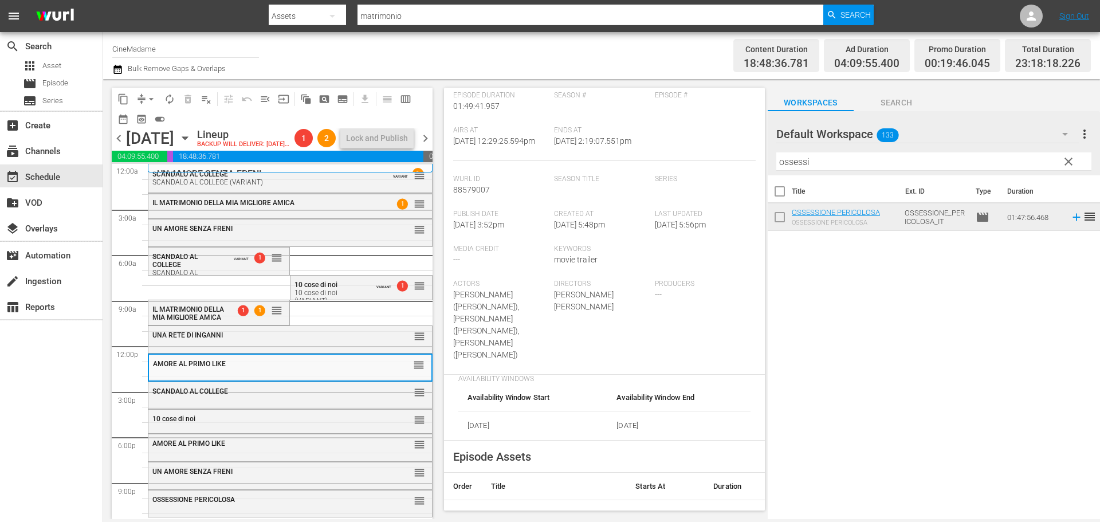
scroll to position [401, 0]
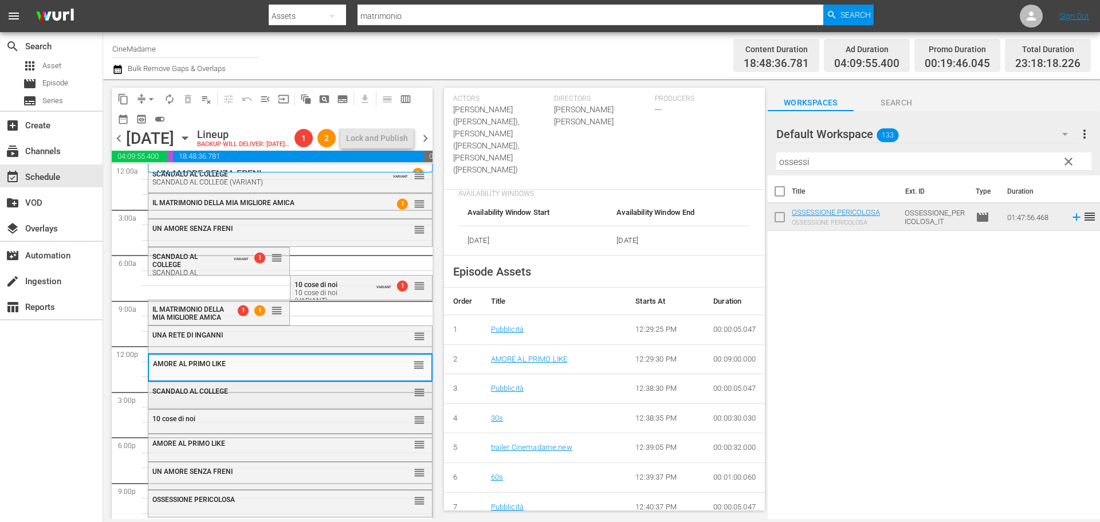
click at [216, 395] on span "SCANDALO AL COLLEGE" at bounding box center [190, 391] width 76 height 8
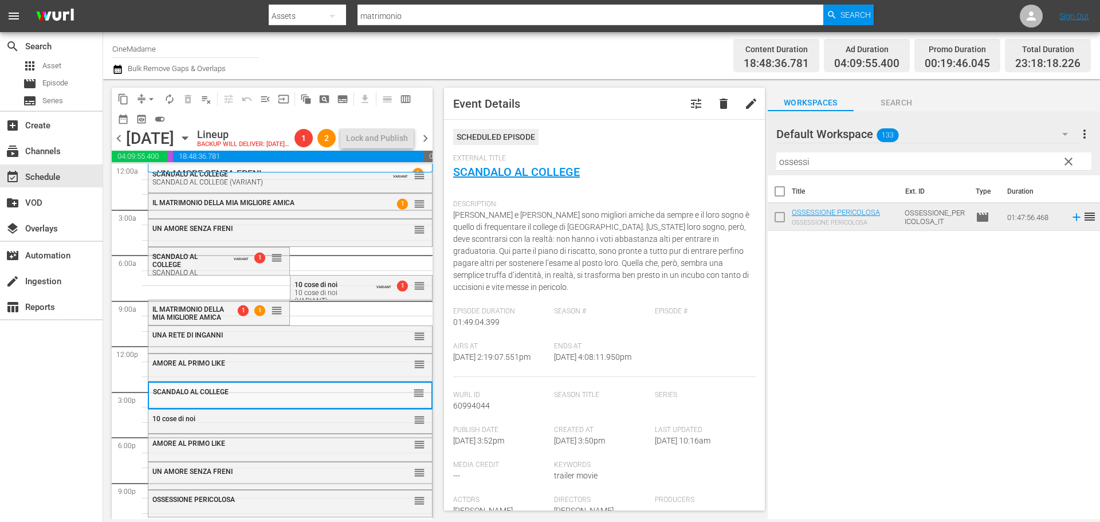
scroll to position [344, 0]
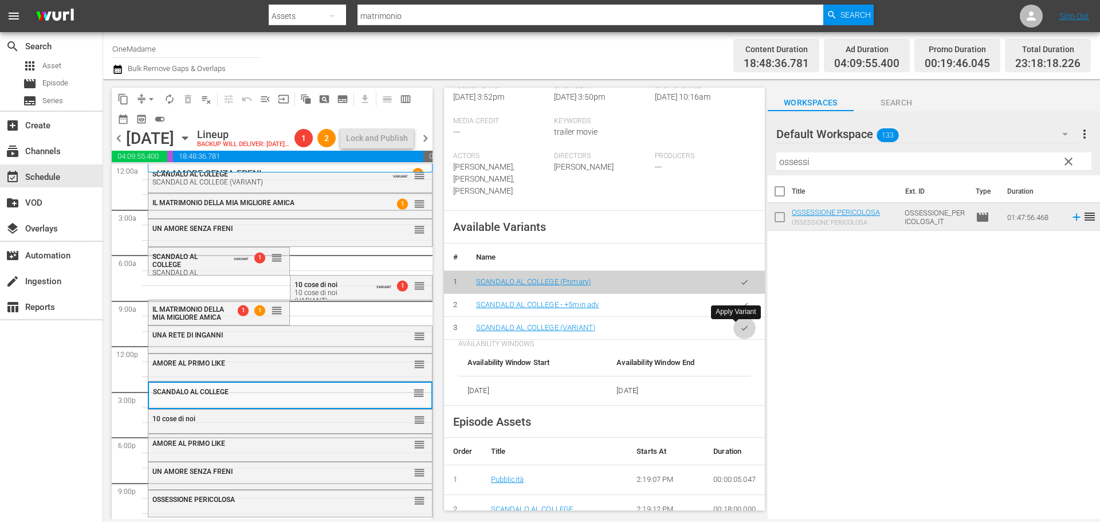
click at [741, 330] on button "button" at bounding box center [744, 328] width 22 height 22
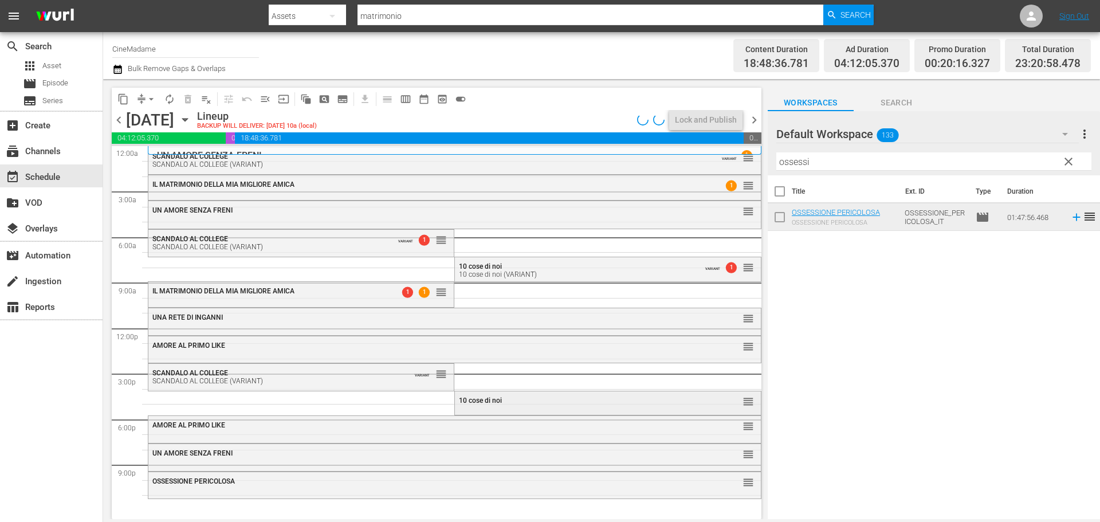
click at [518, 395] on div "10 cose di noi reorder" at bounding box center [607, 400] width 305 height 19
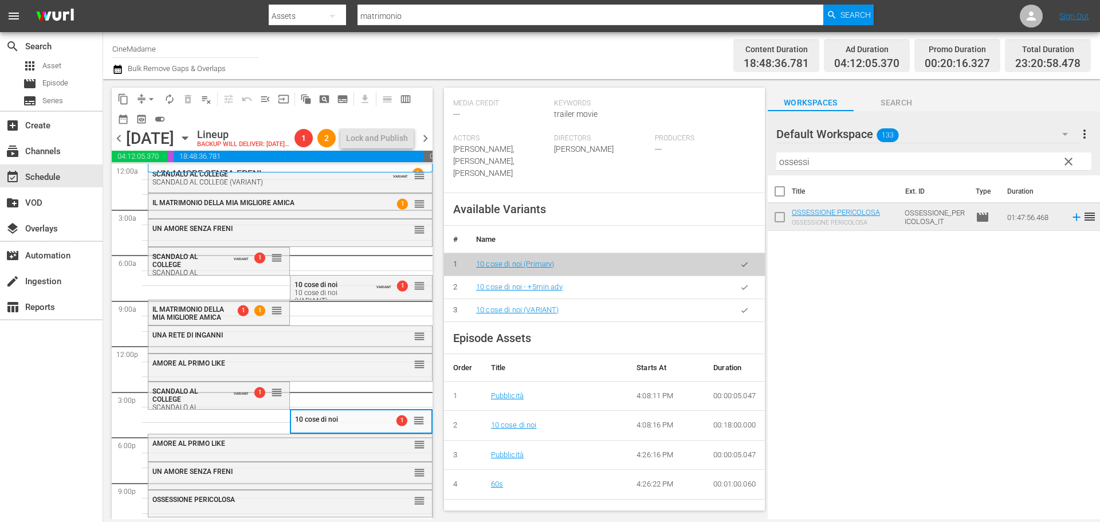
scroll to position [401, 0]
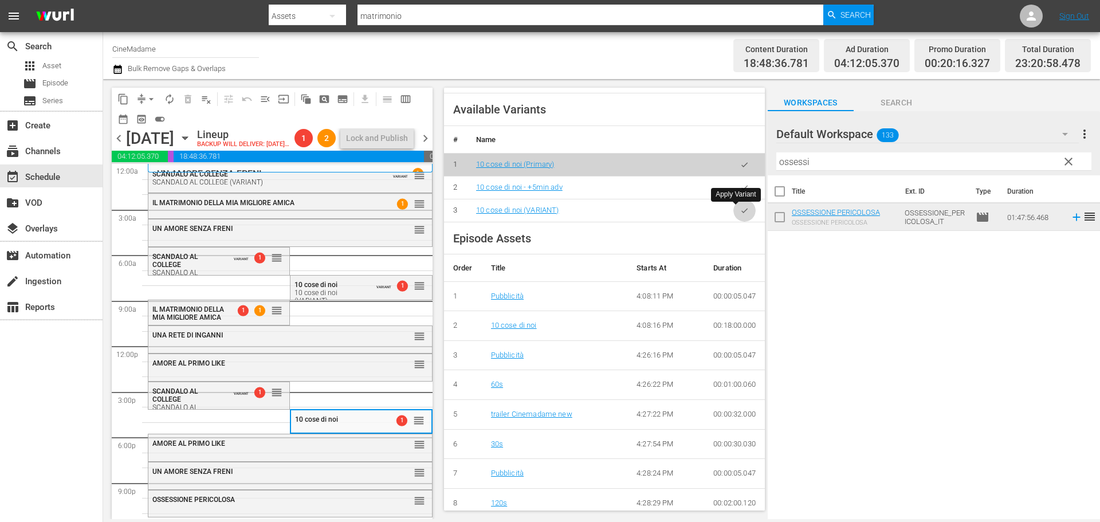
click at [741, 216] on button "button" at bounding box center [744, 210] width 22 height 22
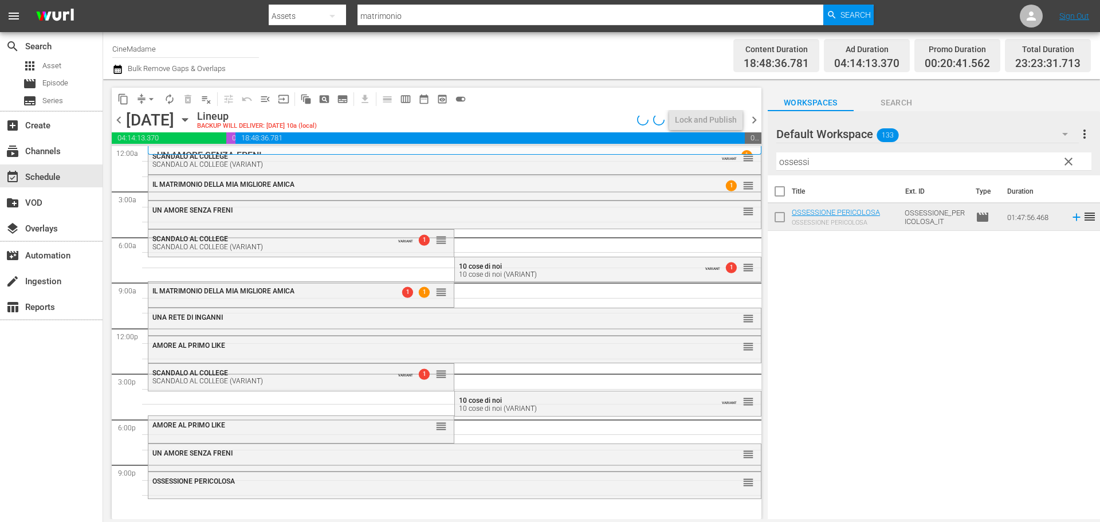
click at [313, 437] on div "AMORE AL PRIMO LIKE reorder" at bounding box center [300, 428] width 305 height 24
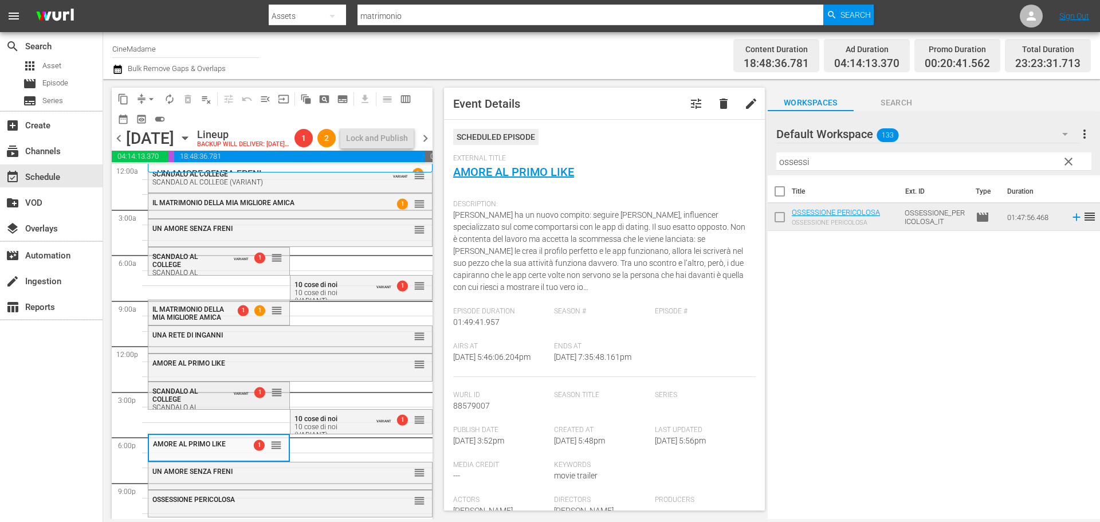
click at [182, 403] on span "SCANDALO AL COLLEGE" at bounding box center [174, 395] width 45 height 16
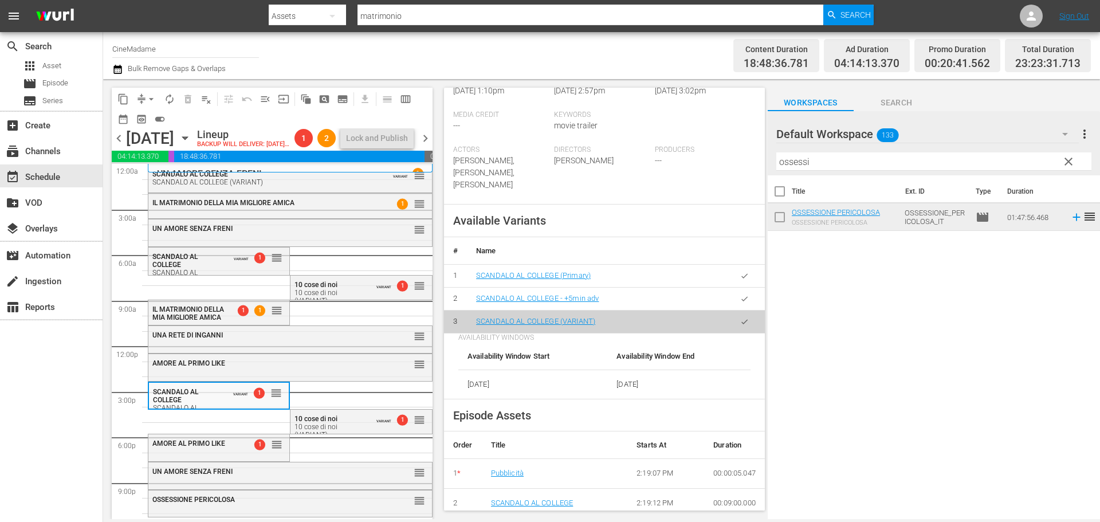
scroll to position [515, 0]
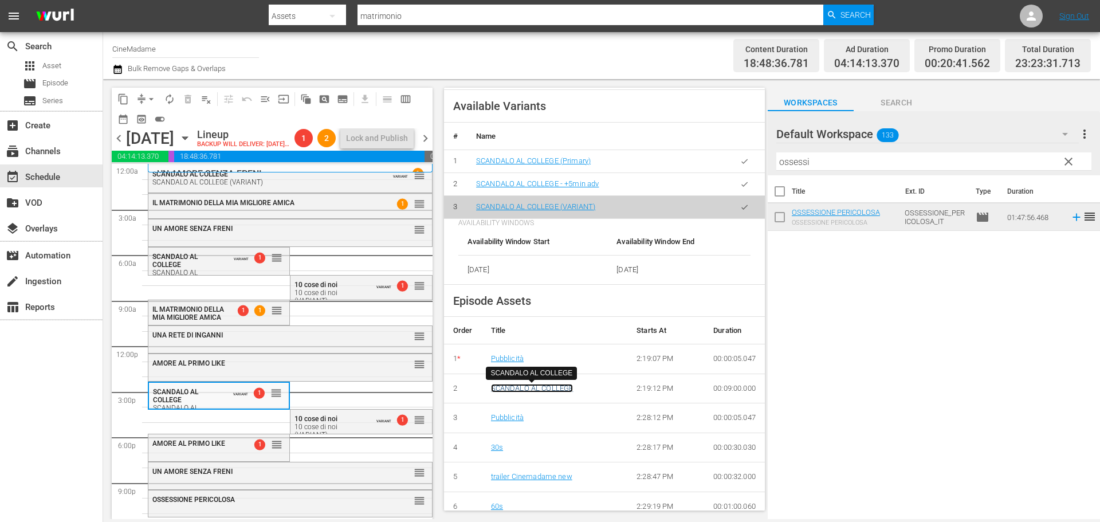
click at [554, 392] on link "SCANDALO AL COLLEGE" at bounding box center [532, 388] width 82 height 9
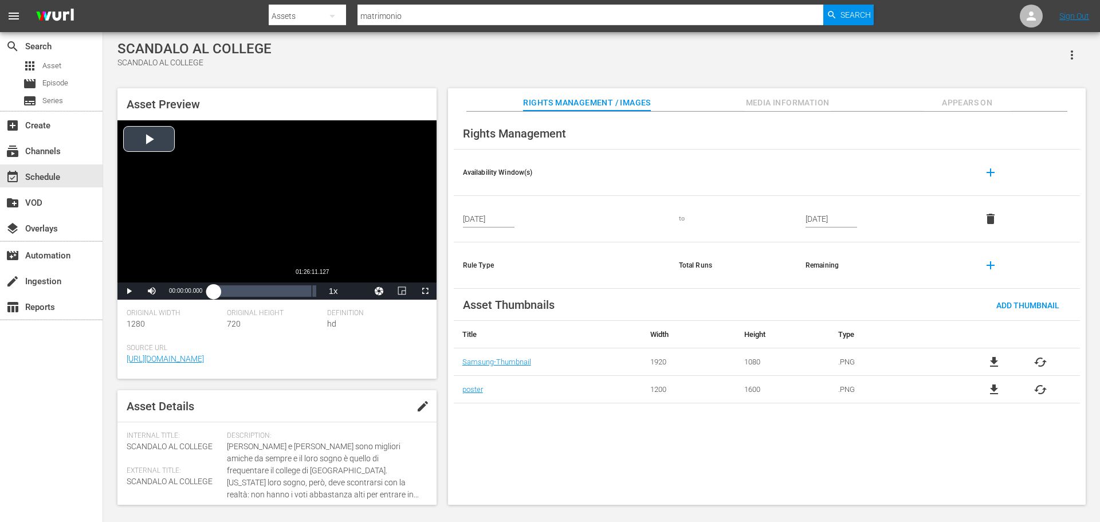
click at [312, 290] on div "Loaded : 0.11% 01:26:11.127 00:00:00.000" at bounding box center [265, 290] width 102 height 11
click at [307, 292] on div "01:26:11.201" at bounding box center [261, 290] width 94 height 11
drag, startPoint x: 307, startPoint y: 292, endPoint x: 298, endPoint y: 292, distance: 8.6
click at [298, 292] on div "01:22:09.221" at bounding box center [256, 290] width 85 height 11
click at [269, 219] on div "Video Player" at bounding box center [276, 201] width 319 height 162
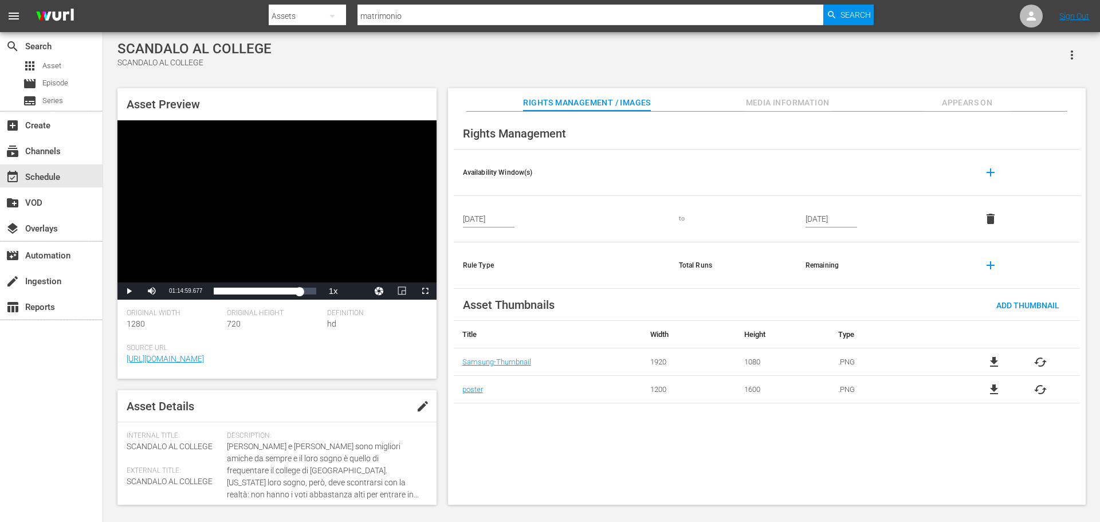
click at [968, 100] on span "Appears On" at bounding box center [967, 103] width 86 height 14
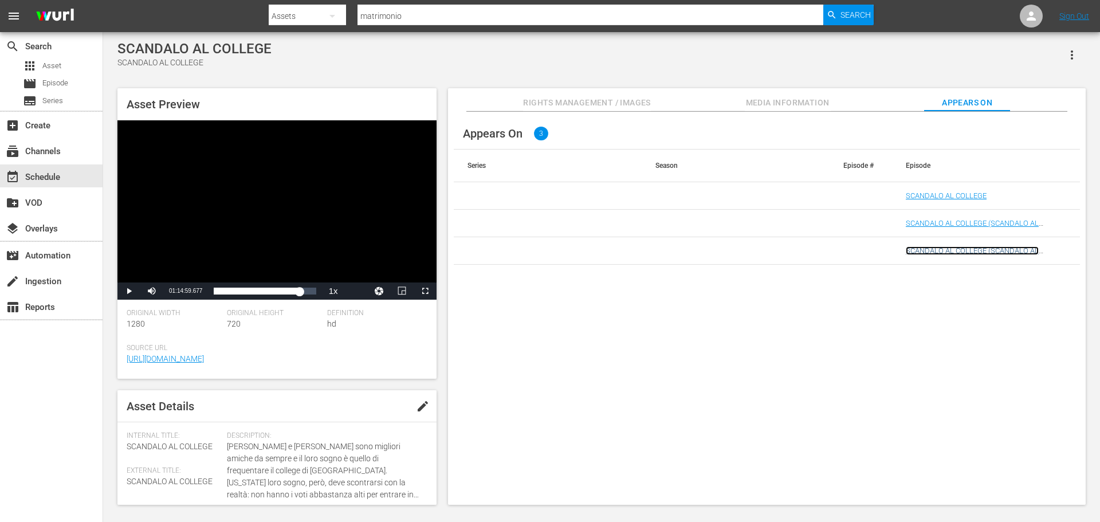
click at [984, 254] on link "SCANDALO AL COLLEGE (SCANDALO AL COLLEGE (VARIANT))" at bounding box center [972, 254] width 133 height 17
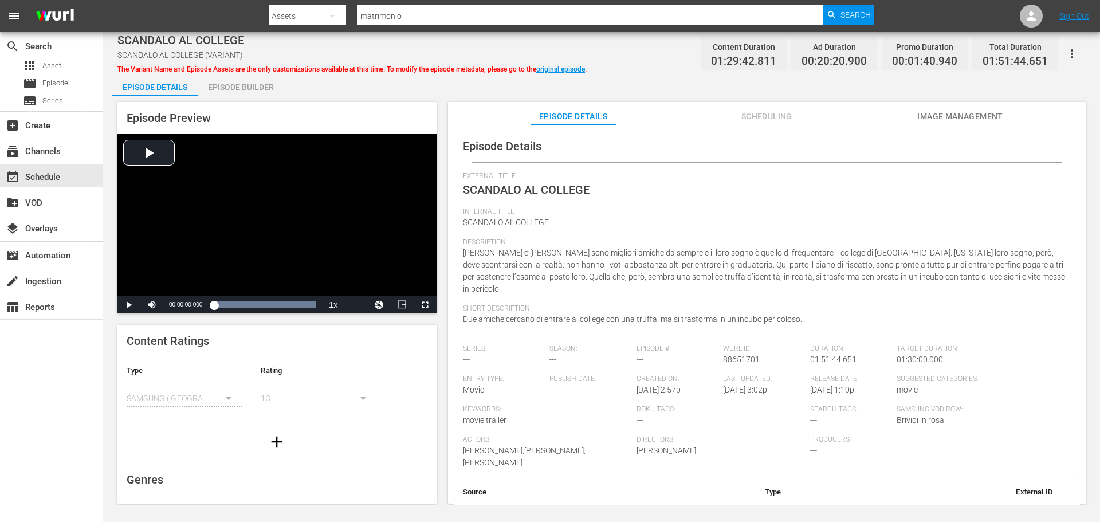
click at [794, 121] on span "Scheduling" at bounding box center [766, 116] width 86 height 14
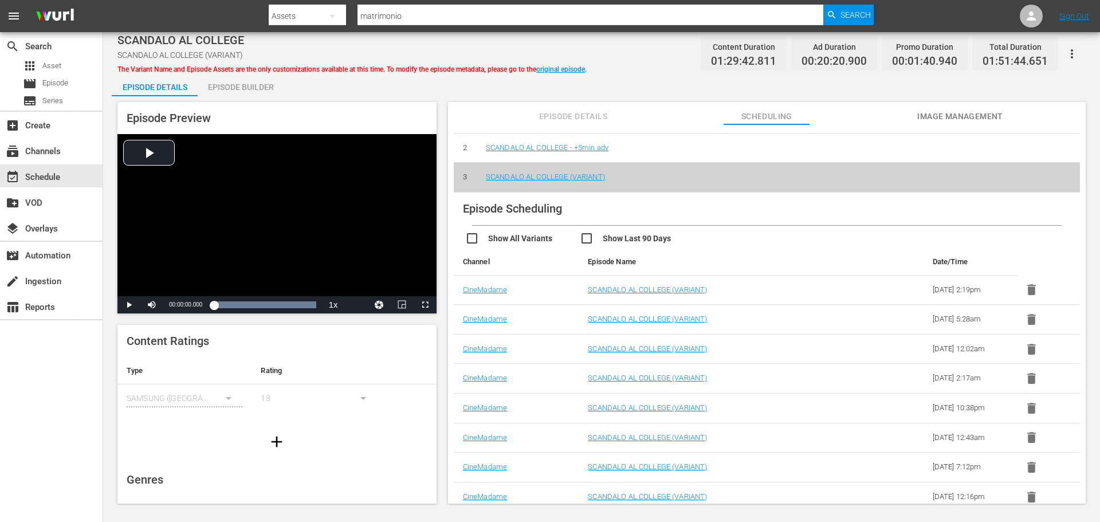
scroll to position [66, 0]
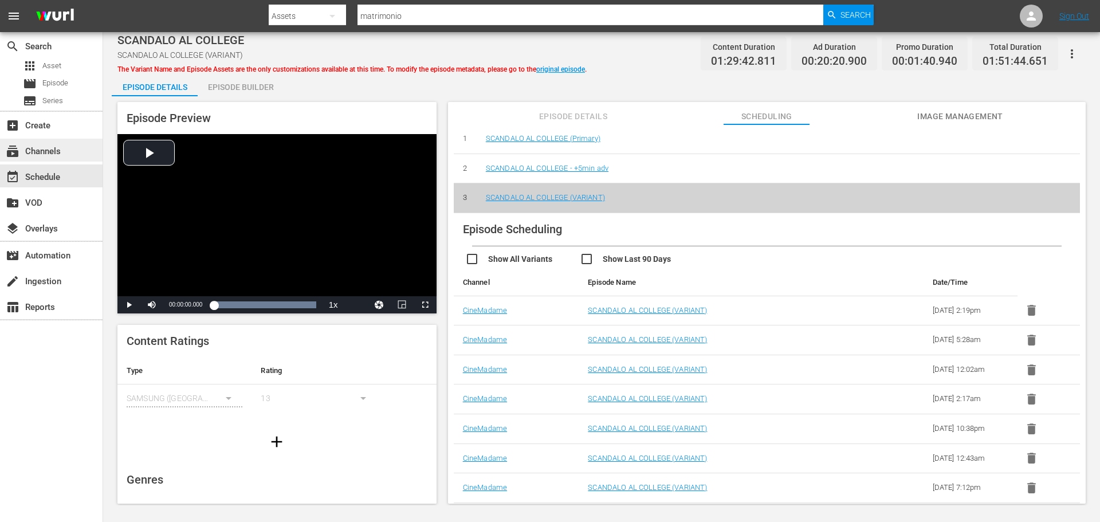
click at [41, 159] on div "subscriptions Channels" at bounding box center [51, 150] width 103 height 23
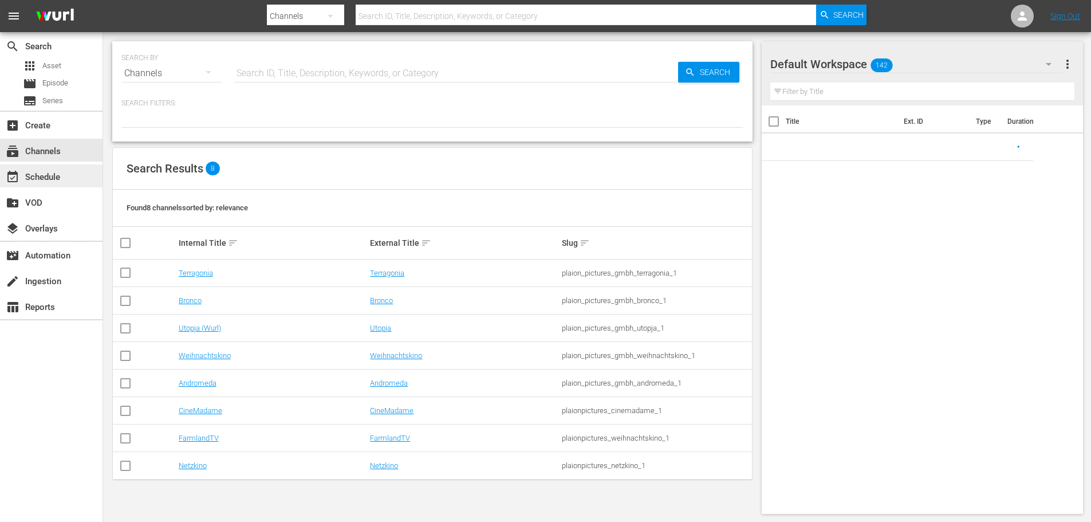
click at [42, 180] on div "event_available Schedule" at bounding box center [32, 175] width 64 height 10
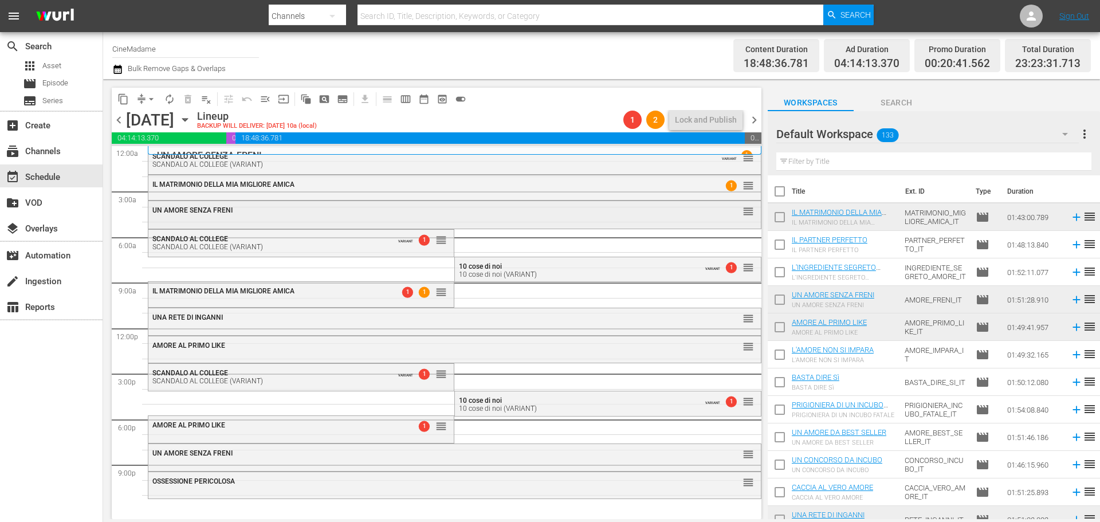
click at [339, 214] on div "UN AMORE SENZA FRENI" at bounding box center [423, 210] width 542 height 8
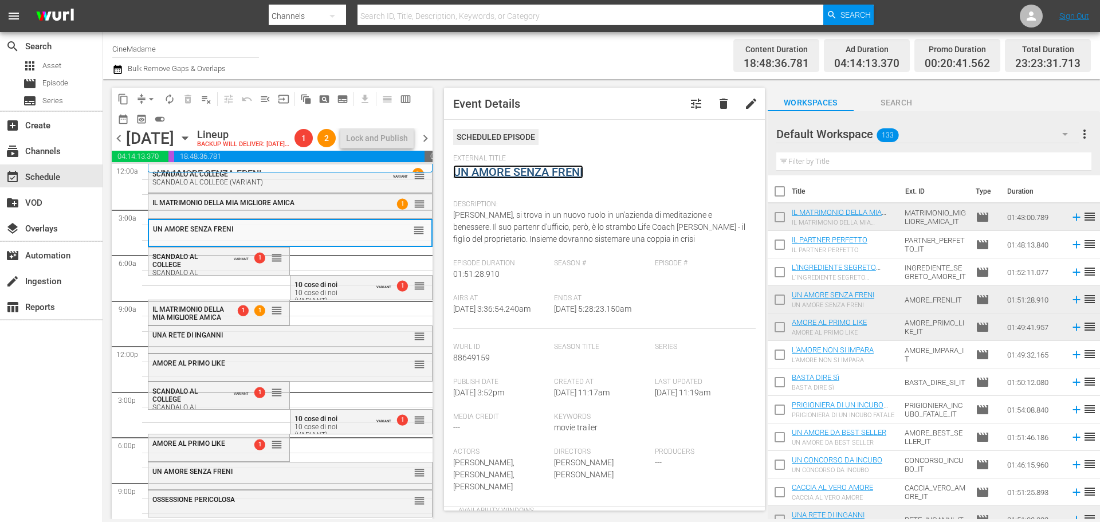
click at [545, 175] on link "UN AMORE SENZA FRENI" at bounding box center [518, 172] width 130 height 14
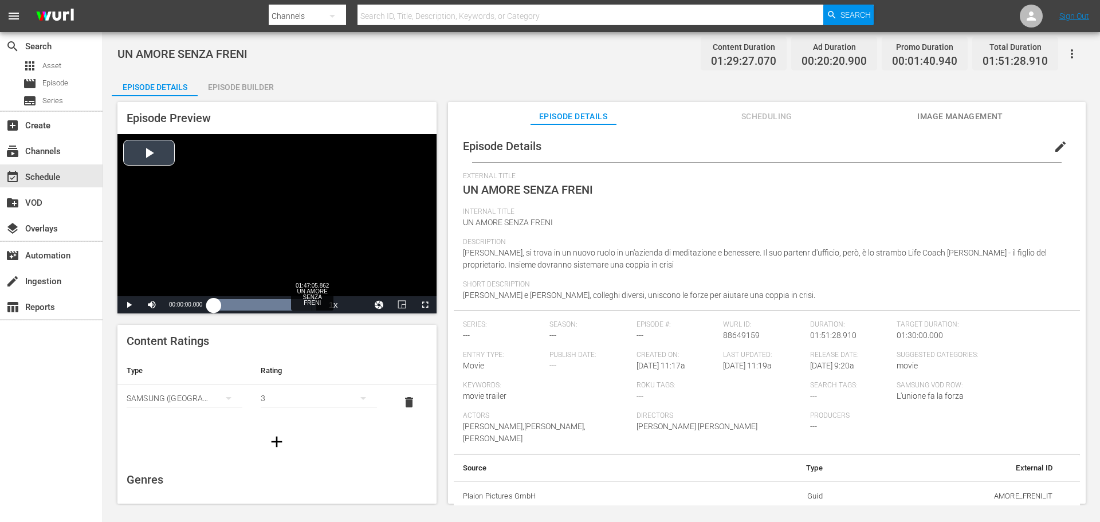
click at [312, 305] on div "Loaded : 100.00% 01:47:05.862 UN AMORE SENZA FRENI 00:00:00.000" at bounding box center [265, 304] width 102 height 11
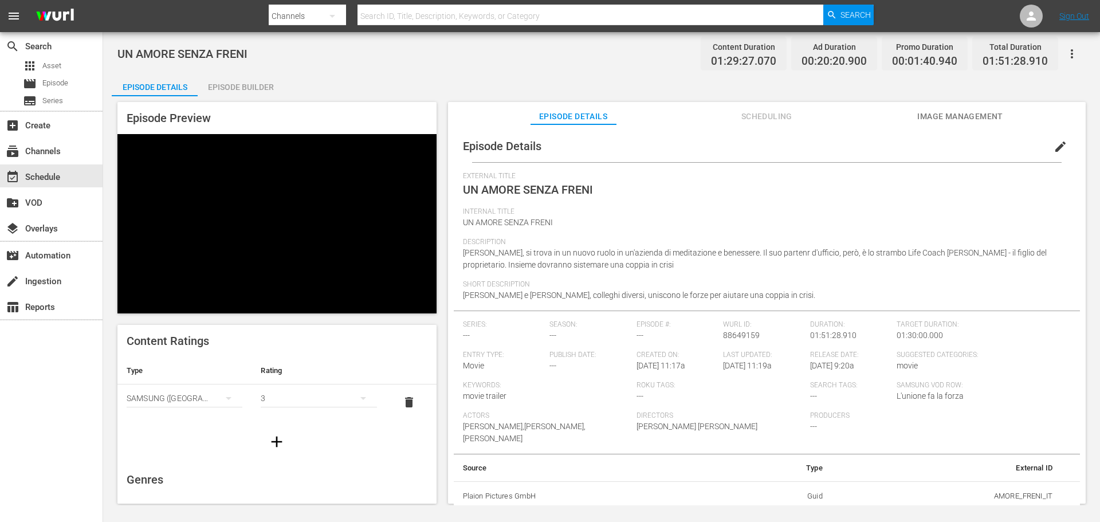
click at [231, 86] on div "Episode Builder" at bounding box center [241, 86] width 86 height 27
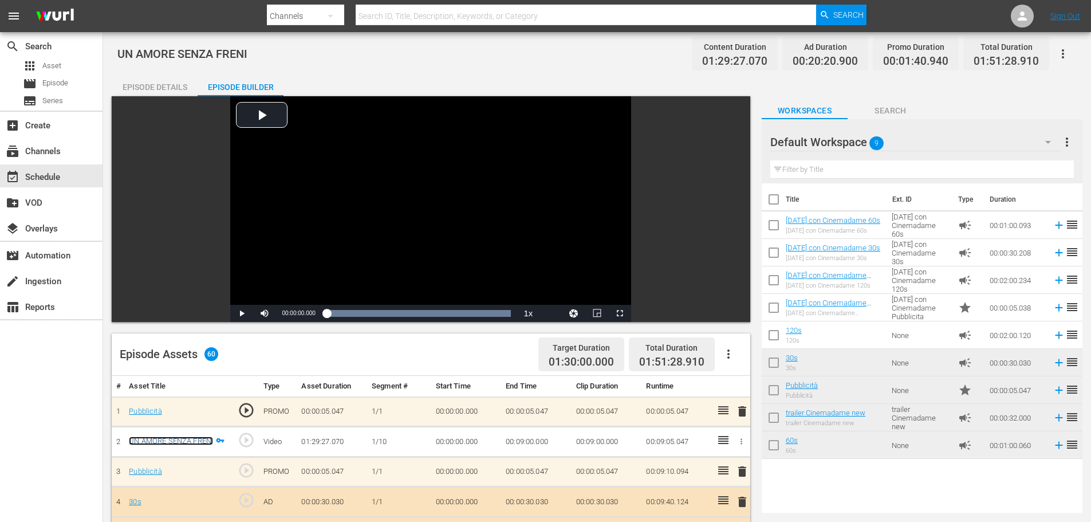
click at [173, 438] on link "UN AMORE SENZA FRENI" at bounding box center [171, 440] width 84 height 9
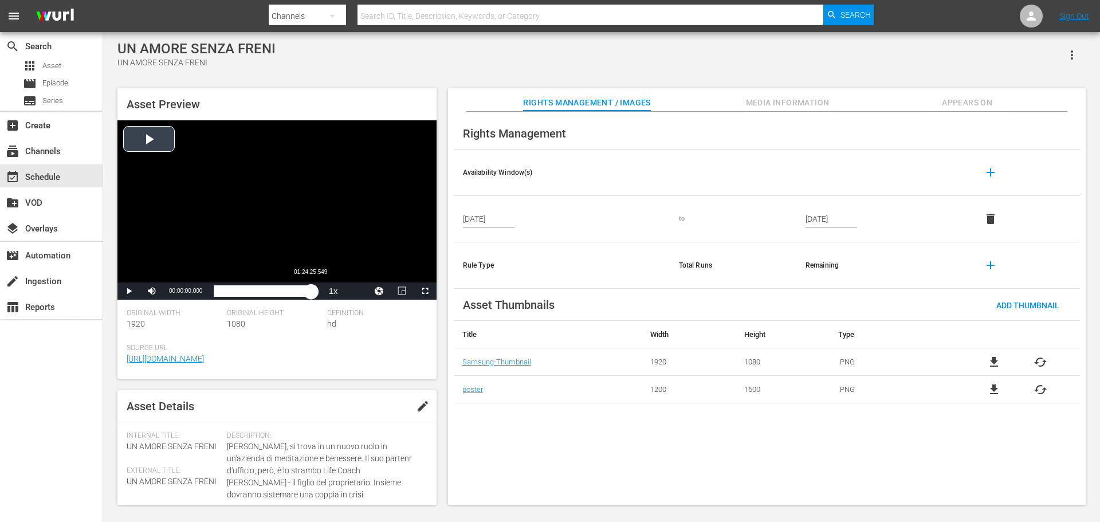
click at [311, 290] on div "Loaded : 0.11% 01:24:25.549 00:00:00.000" at bounding box center [265, 290] width 102 height 11
click at [312, 289] on div "01:25:28.724" at bounding box center [263, 290] width 99 height 11
click at [305, 221] on div "Video Player" at bounding box center [276, 201] width 319 height 162
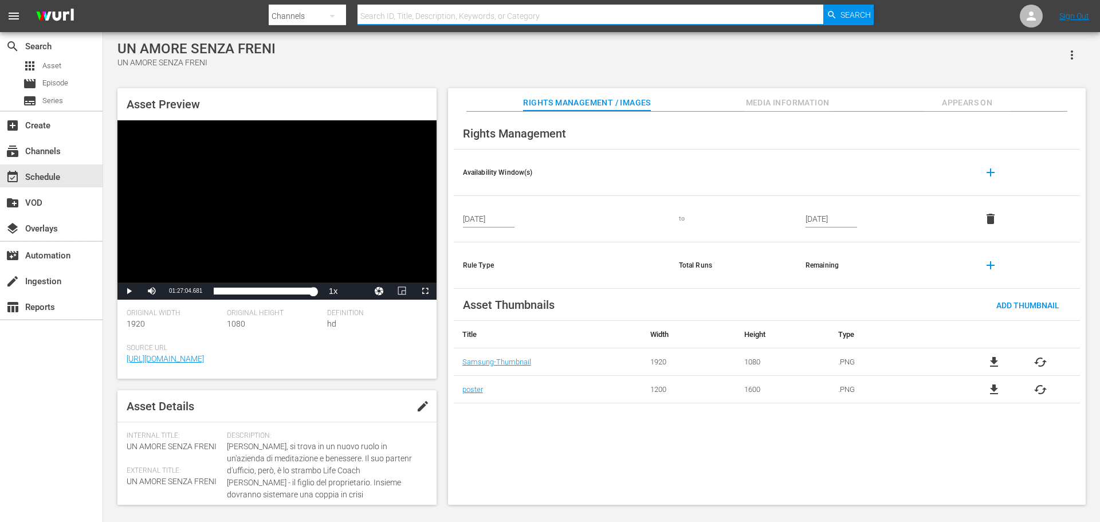
click at [444, 14] on input "text" at bounding box center [590, 15] width 466 height 27
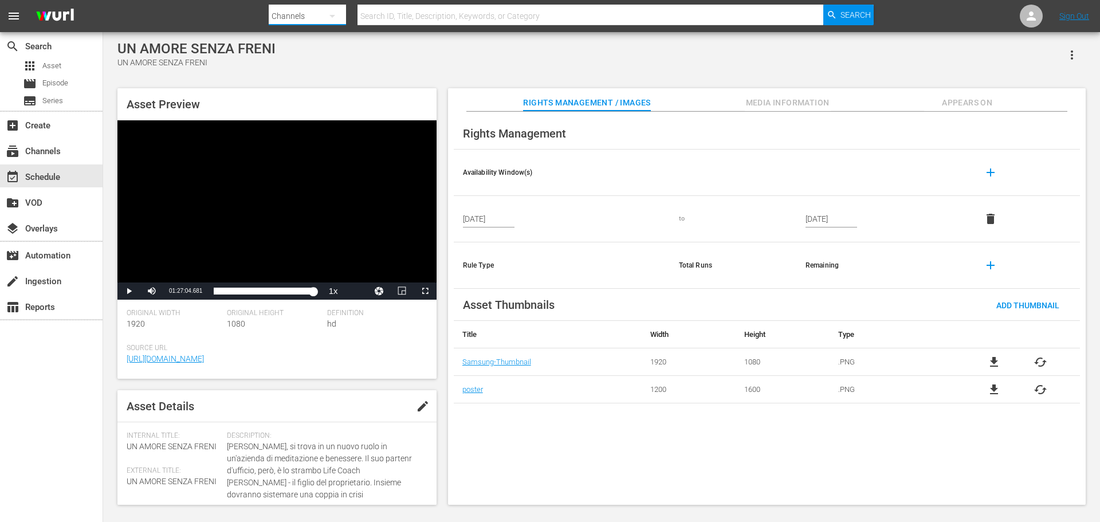
click at [339, 7] on button "button" at bounding box center [331, 15] width 27 height 27
click at [300, 96] on div "Assets" at bounding box center [305, 103] width 46 height 18
click at [420, 24] on input "matrimonio" at bounding box center [590, 15] width 466 height 27
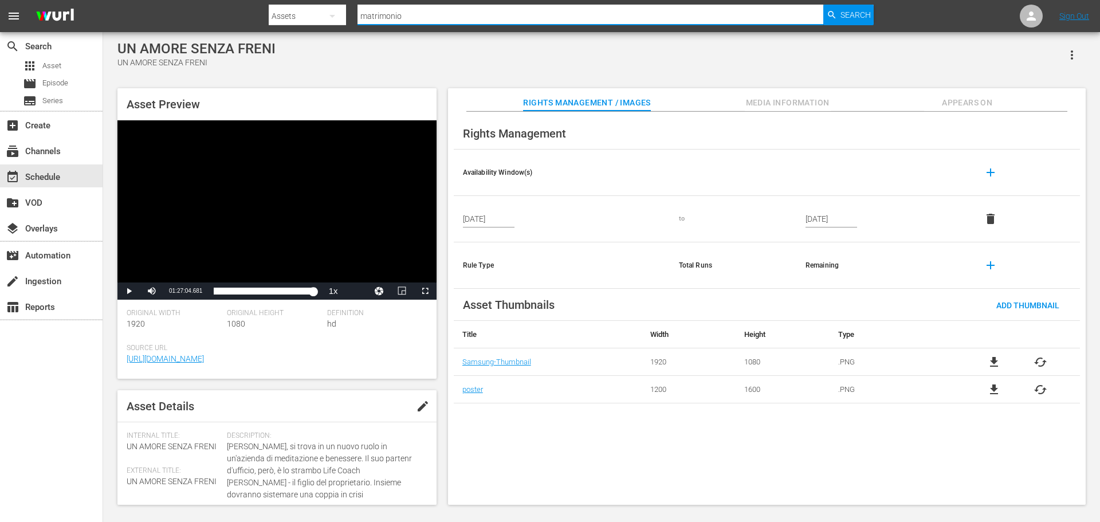
click at [420, 23] on input "matrimonio" at bounding box center [590, 15] width 466 height 27
type input "tara"
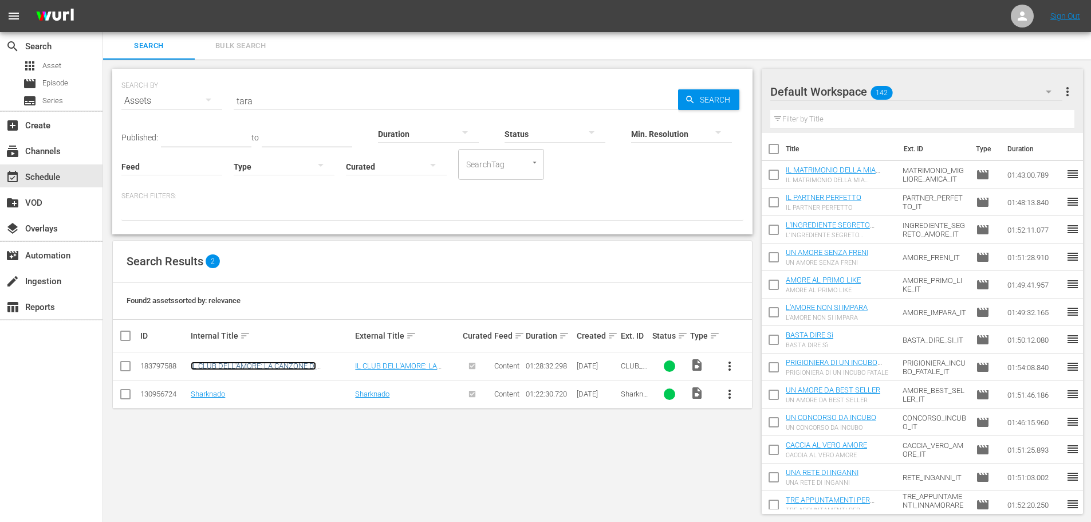
click at [291, 367] on link "IL CLUB DELL'AMORE: LA CANZONE DI [PERSON_NAME]" at bounding box center [253, 369] width 125 height 17
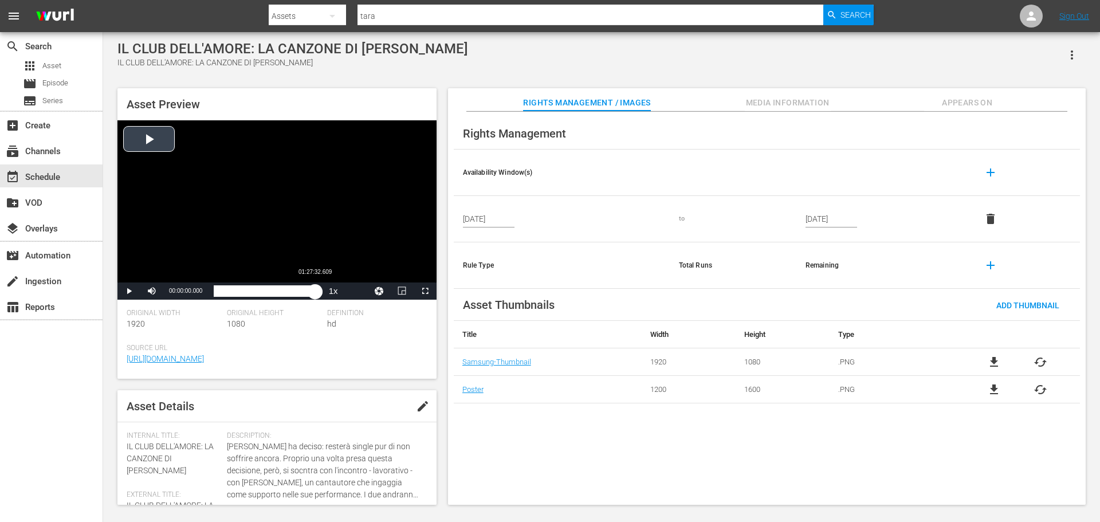
click at [314, 289] on div "Loaded : 0.11% 01:27:32.609 00:00:00.000" at bounding box center [265, 290] width 102 height 11
click at [279, 144] on div "Video Player" at bounding box center [276, 201] width 319 height 162
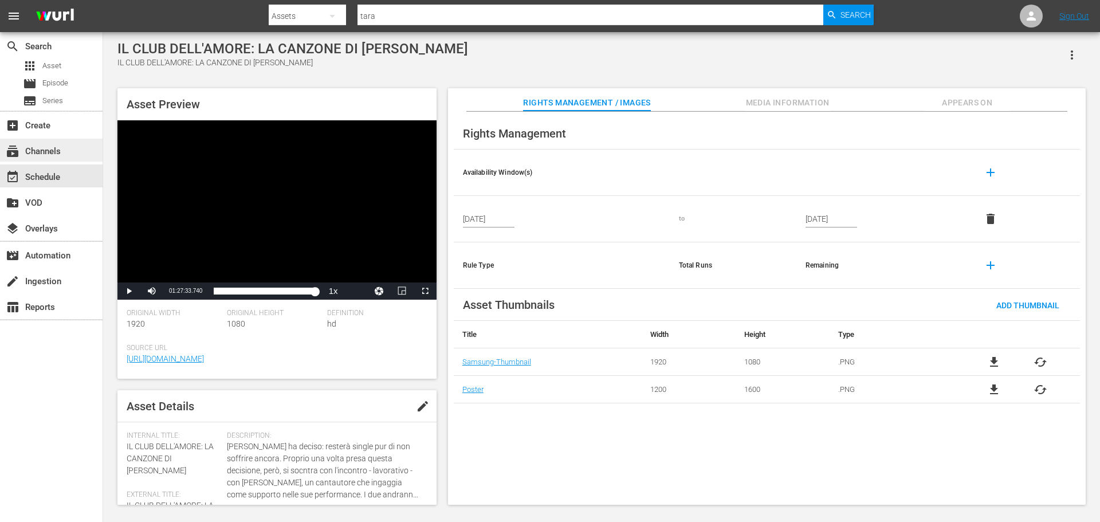
click at [53, 147] on div "subscriptions Channels" at bounding box center [32, 149] width 64 height 10
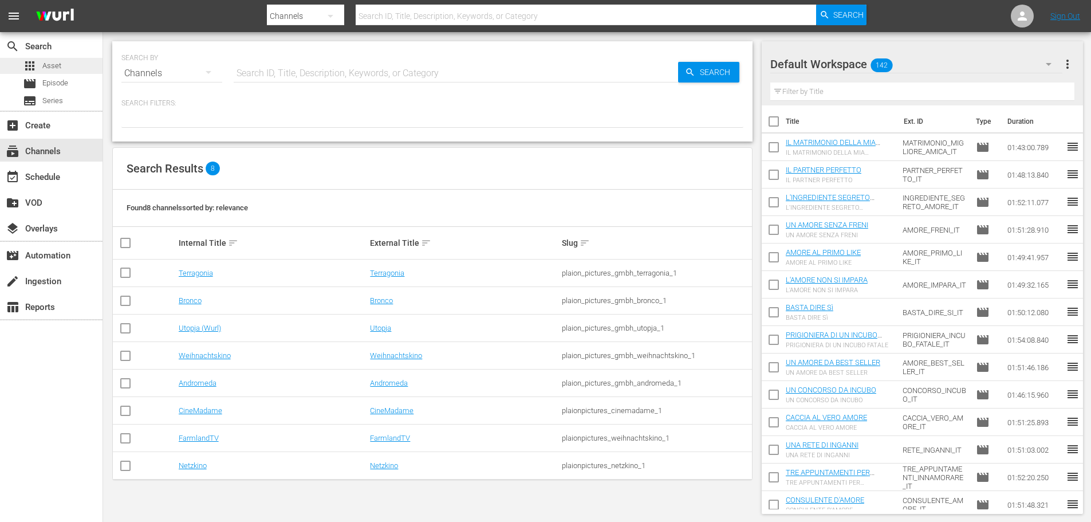
click at [73, 66] on div "apps Asset" at bounding box center [51, 66] width 103 height 16
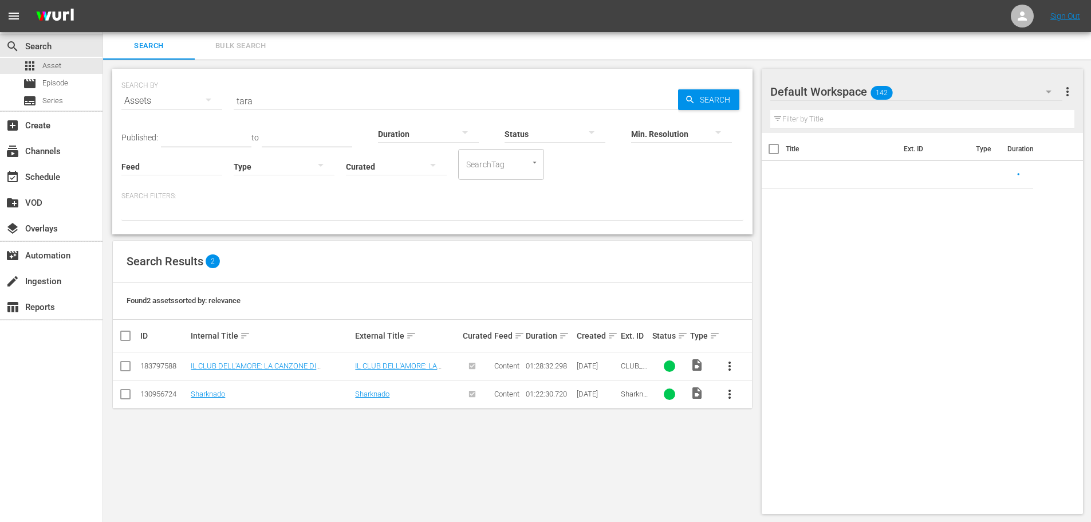
click at [282, 104] on input "tara" at bounding box center [456, 100] width 444 height 27
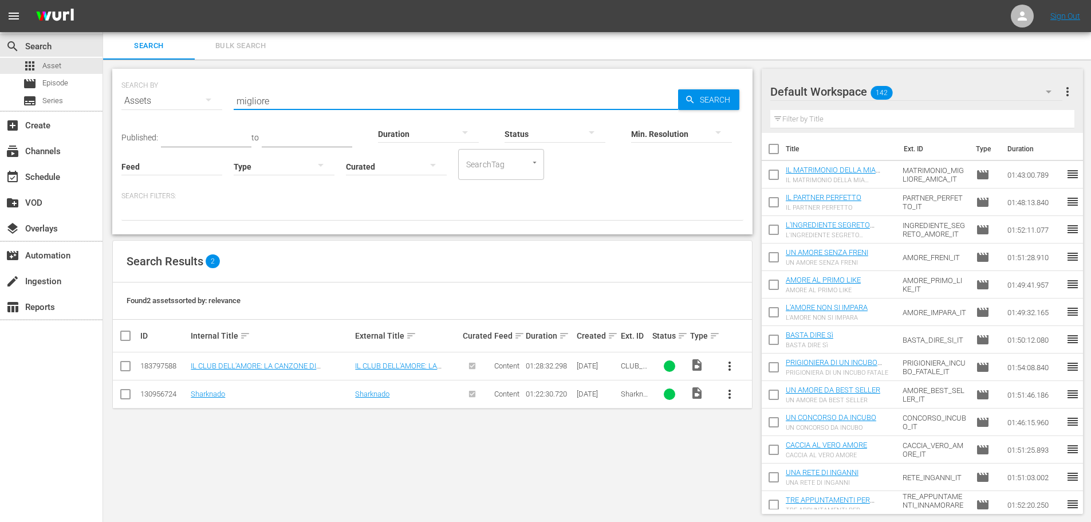
type input "migliore"
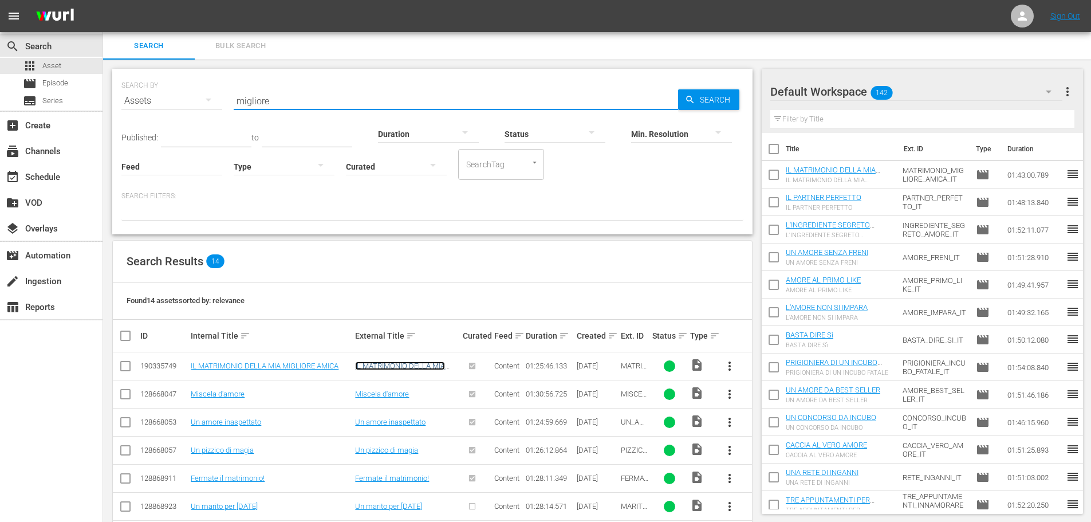
click at [416, 369] on link "IL MATRIMONIO DELLA MIA MIGLIORE AMICA" at bounding box center [400, 369] width 90 height 17
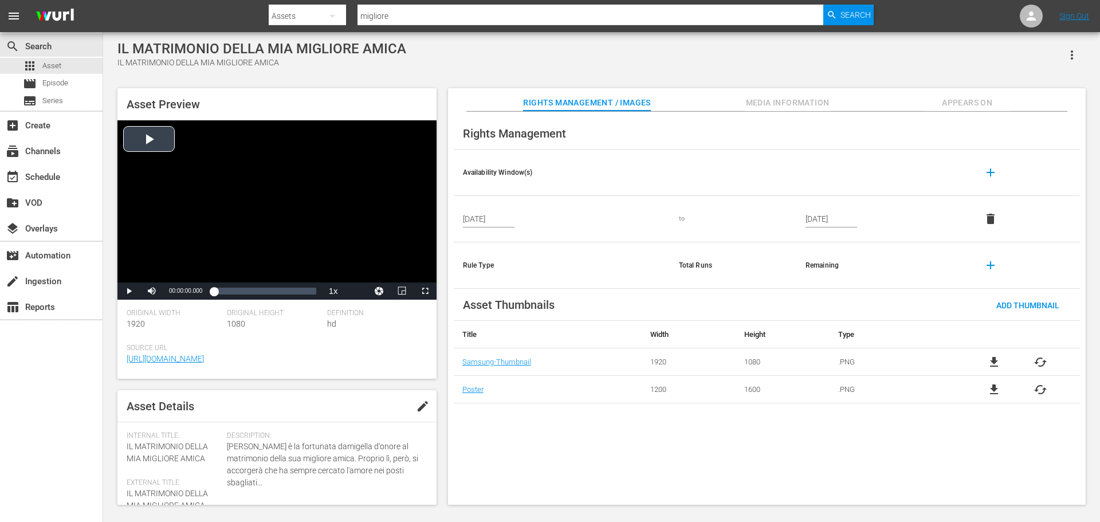
click at [281, 209] on div "Video Player" at bounding box center [276, 201] width 319 height 162
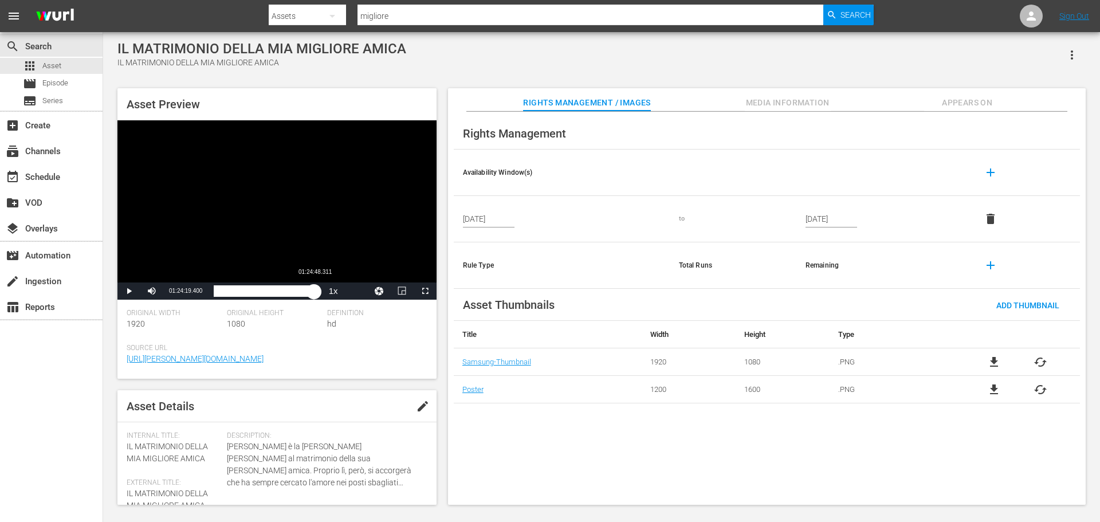
click at [314, 293] on div "Loaded : 0.58% 01:24:48.311 00:00:01.237" at bounding box center [265, 290] width 102 height 11
click at [297, 220] on div "Video Player" at bounding box center [276, 201] width 319 height 162
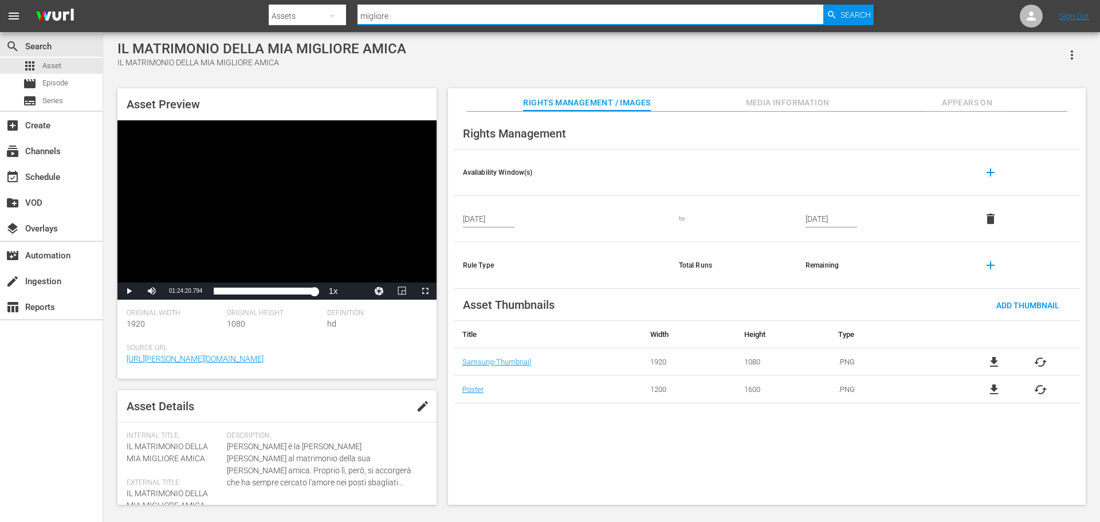
click at [420, 20] on input "migliore" at bounding box center [590, 15] width 466 height 27
type input "perfetto"
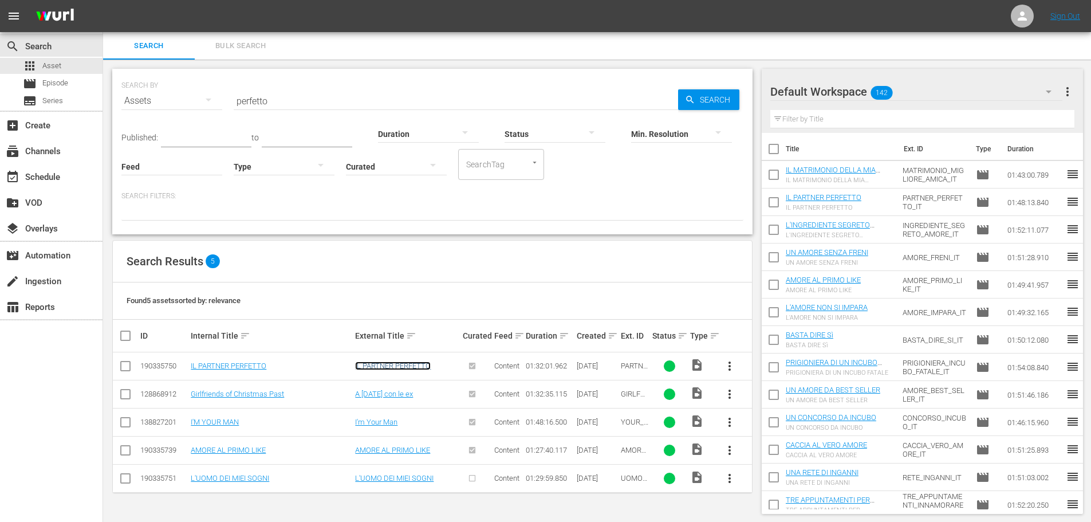
click at [399, 370] on link "IL PARTNER PERFETTO" at bounding box center [393, 365] width 76 height 9
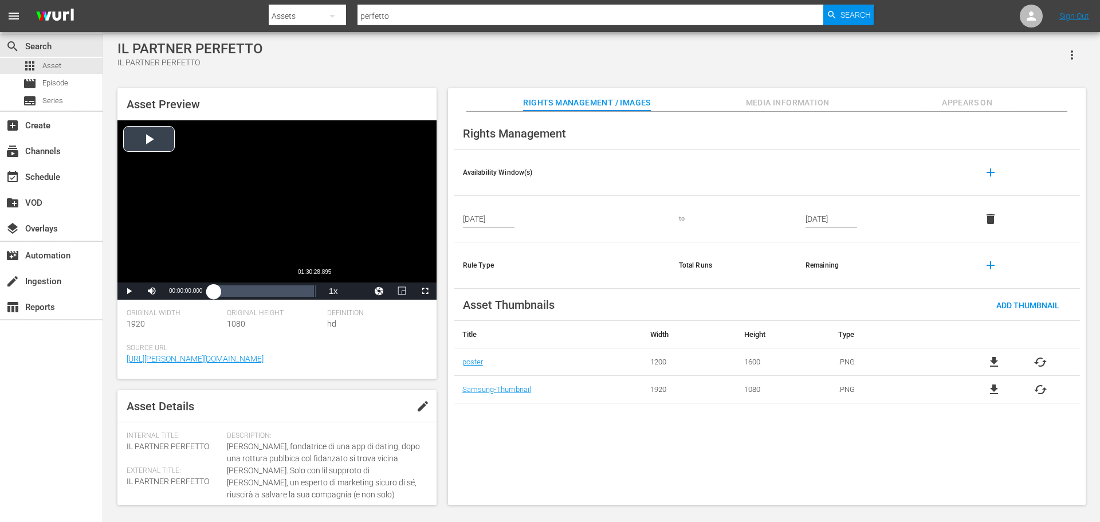
click at [313, 290] on div "Loaded : 0.11% 01:30:28.895 00:00:00.000" at bounding box center [265, 290] width 102 height 11
click at [271, 191] on div "Video Player" at bounding box center [276, 201] width 319 height 162
click at [429, 17] on input "perfetto" at bounding box center [590, 15] width 466 height 27
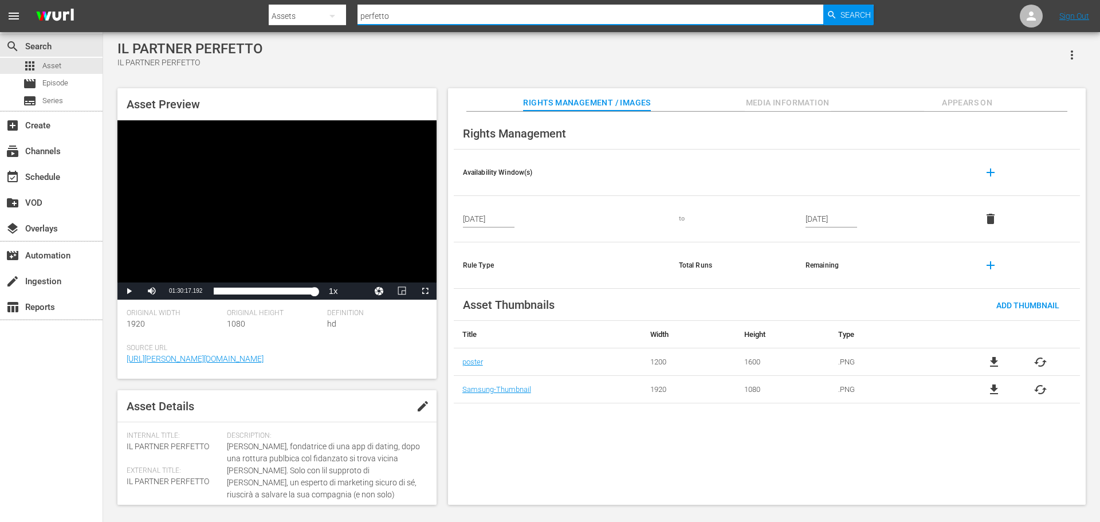
click at [429, 17] on input "perfetto" at bounding box center [590, 15] width 466 height 27
type input "sogni"
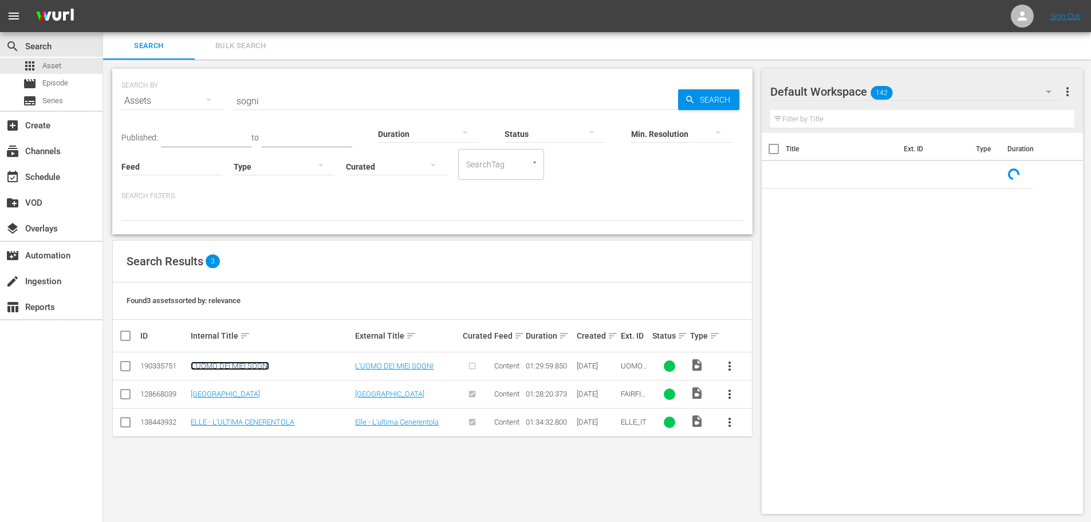
click at [222, 364] on link "L'UOMO DEI MIEI SOGNI" at bounding box center [230, 365] width 78 height 9
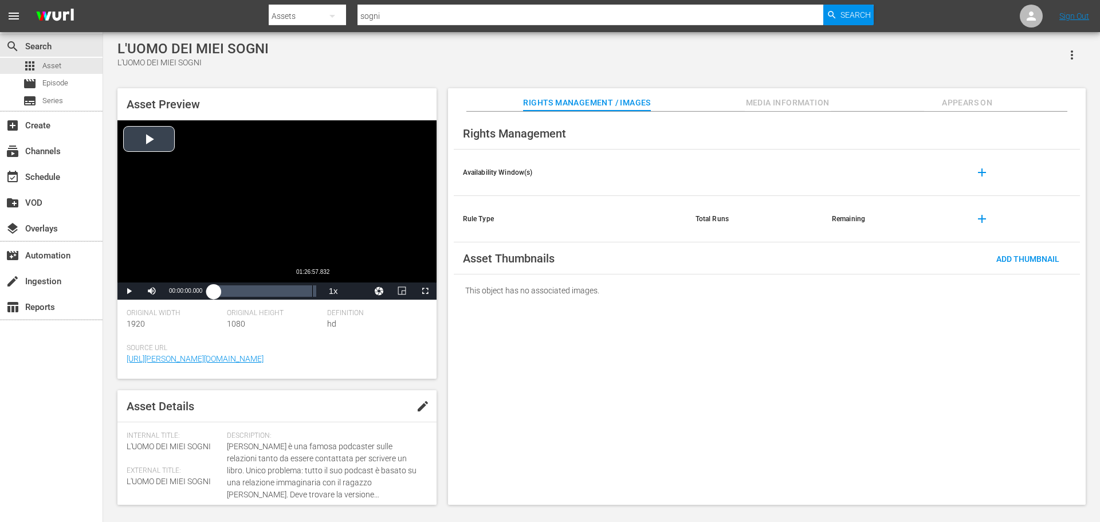
click at [312, 296] on div "Loaded : 0.00% 01:26:57.832 00:00:00.000" at bounding box center [265, 290] width 102 height 11
click at [316, 290] on div "01:26:59.709" at bounding box center [265, 290] width 102 height 11
click at [312, 292] on div "01:29:59.727" at bounding box center [263, 290] width 99 height 11
click at [255, 195] on div "Video Player" at bounding box center [276, 201] width 319 height 162
click at [389, 18] on input "sogni" at bounding box center [590, 15] width 466 height 27
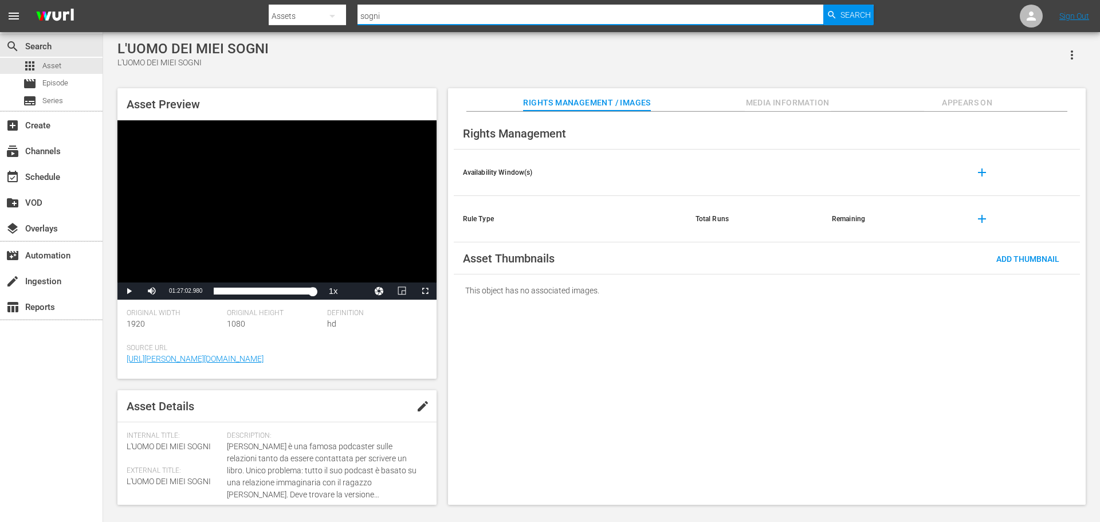
click at [389, 18] on input "sogni" at bounding box center [590, 15] width 466 height 27
type input "like"
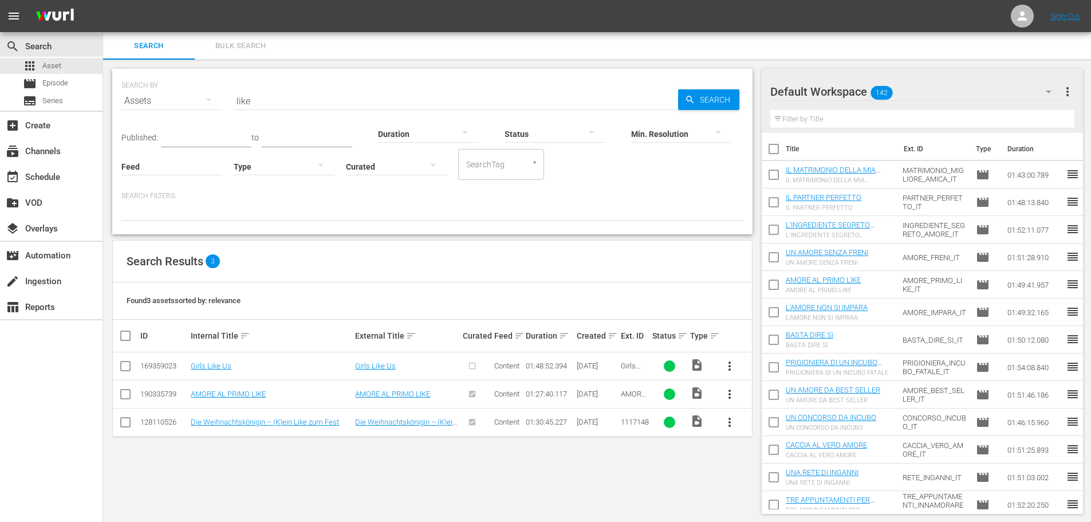
click at [231, 388] on td "AMORE AL PRIMO LIKE" at bounding box center [271, 394] width 164 height 28
click at [228, 397] on link "AMORE AL PRIMO LIKE" at bounding box center [228, 393] width 75 height 9
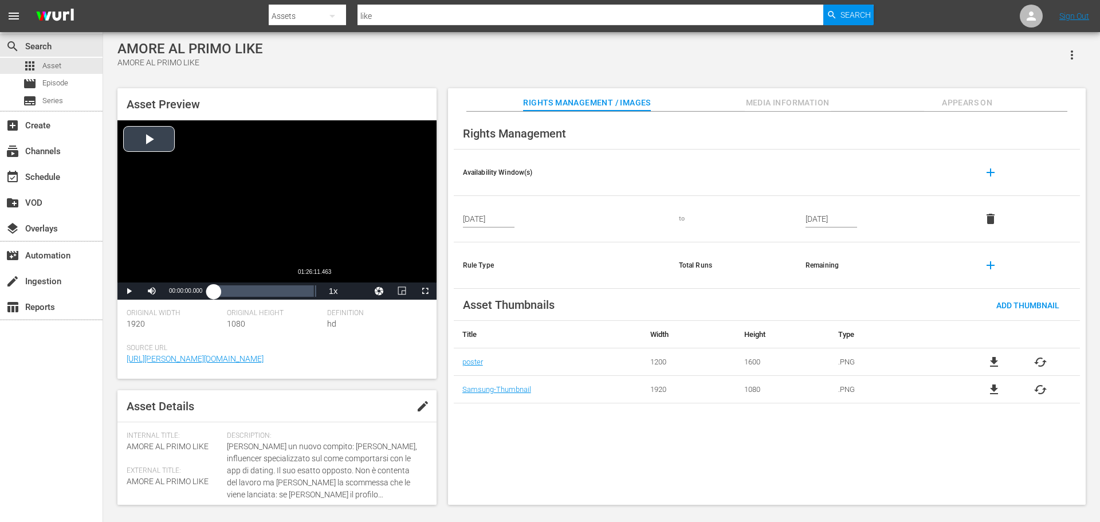
click at [314, 289] on div "Loaded : 0.11% 01:26:11.463 00:00:00.000" at bounding box center [265, 290] width 102 height 11
click at [449, 10] on input "like" at bounding box center [590, 15] width 466 height 27
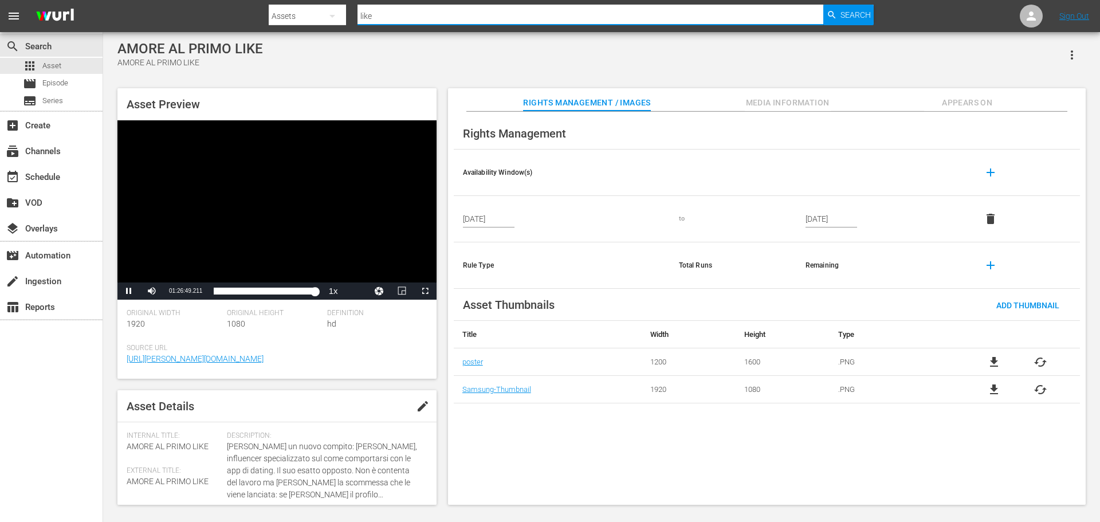
click at [449, 10] on input "like" at bounding box center [590, 15] width 466 height 27
type input "prigioniera"
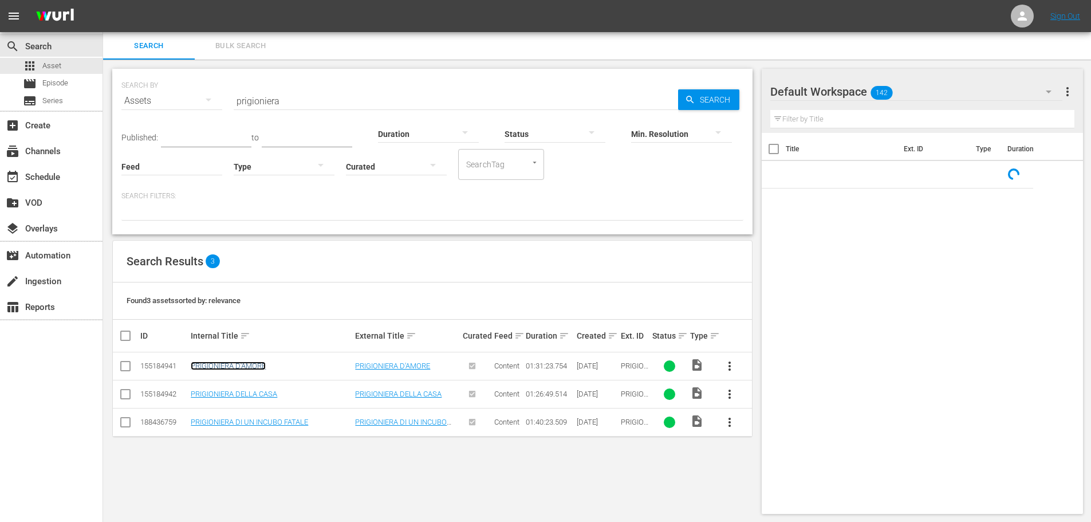
click at [234, 367] on link "PRIGIONIERA D'AMORE" at bounding box center [228, 365] width 75 height 9
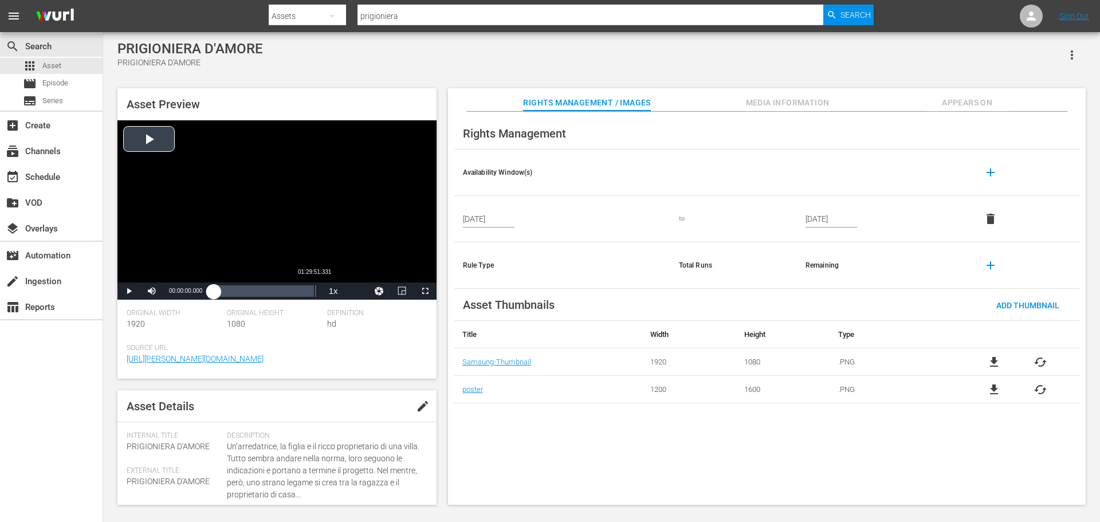
click at [313, 292] on div "Loaded : 0.11% 01:29:51.331 00:00:00.000" at bounding box center [265, 290] width 102 height 11
click at [948, 96] on span "Appears On" at bounding box center [967, 103] width 86 height 14
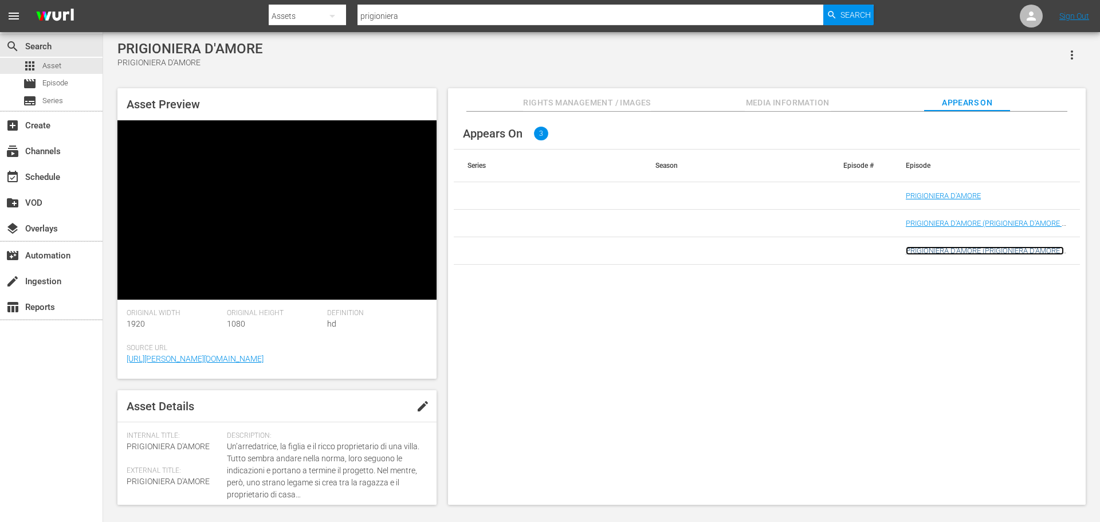
click at [953, 254] on link "PRIGIONIERA D'AMORE (PRIGIONIERA D'AMORE - 9min pod)" at bounding box center [985, 254] width 158 height 17
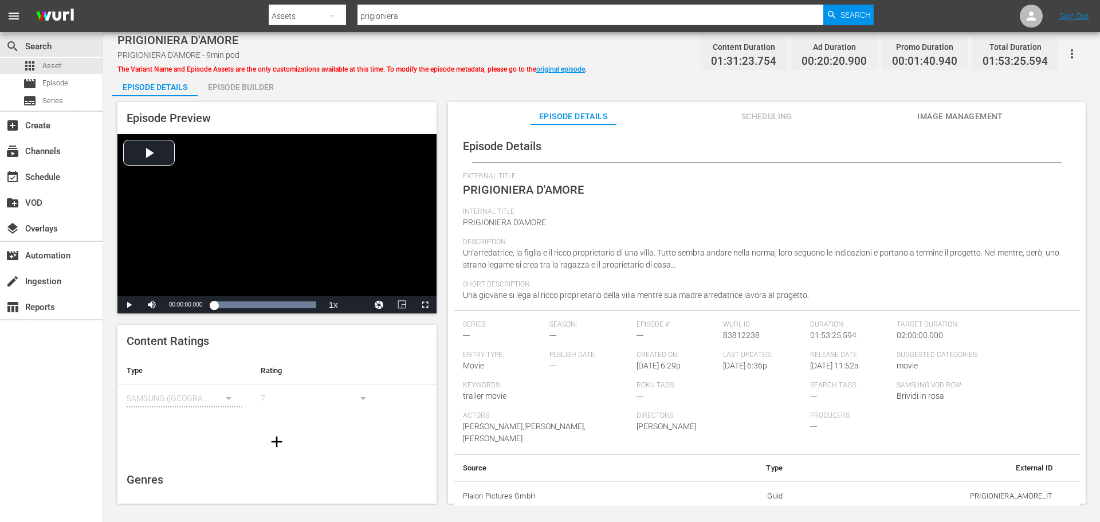
click at [246, 81] on div "Episode Builder" at bounding box center [241, 86] width 86 height 27
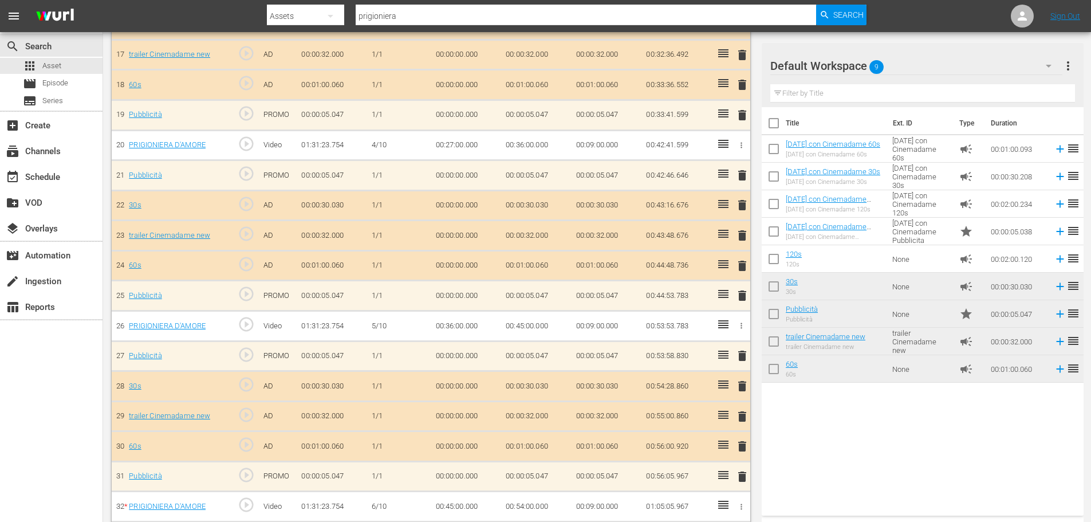
scroll to position [659, 0]
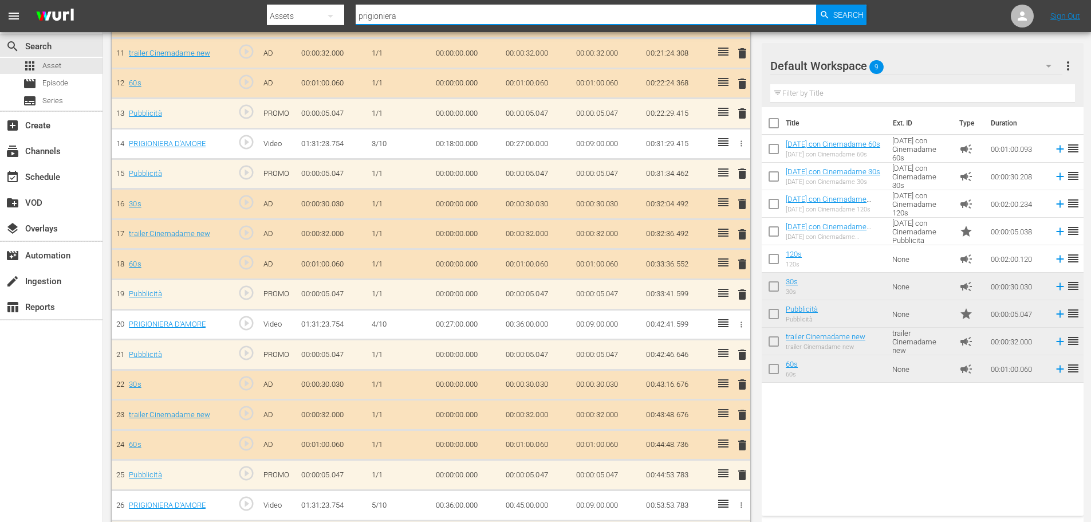
click at [421, 15] on input "prigioniera" at bounding box center [586, 15] width 461 height 27
type input "ingrediente"
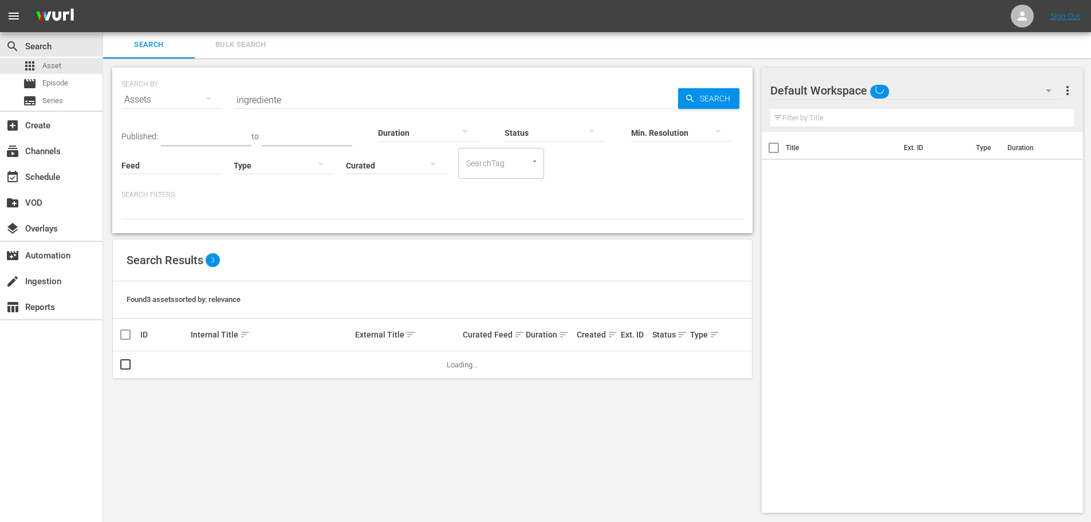
scroll to position [1, 0]
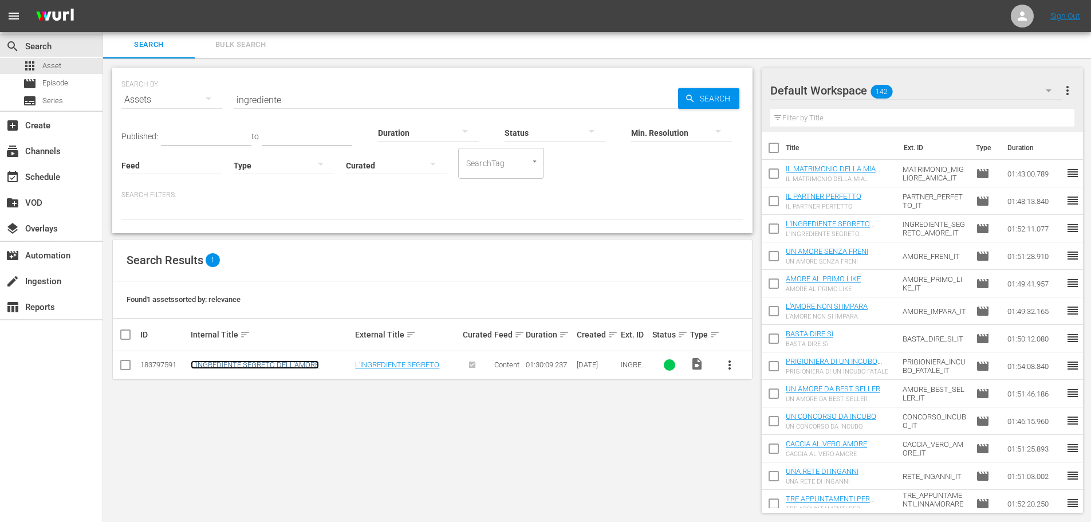
click at [267, 364] on link "L'INGREDIENTE SEGRETO DELL'AMORE" at bounding box center [255, 364] width 128 height 9
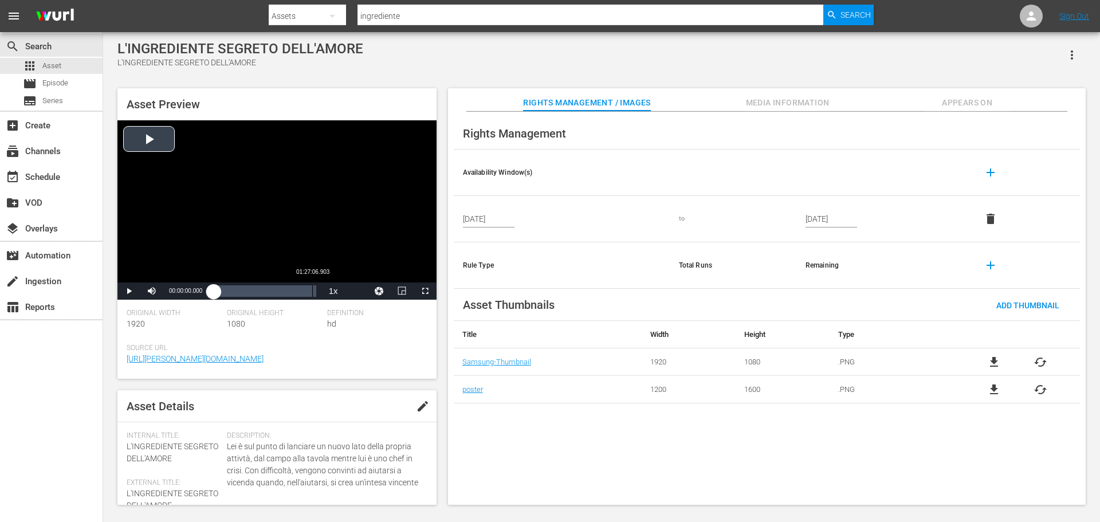
click at [313, 288] on div "Loaded : 0.11% 01:27:06.903 00:00:00.000" at bounding box center [265, 290] width 102 height 11
click at [316, 289] on div "01:27:38.031" at bounding box center [265, 290] width 102 height 11
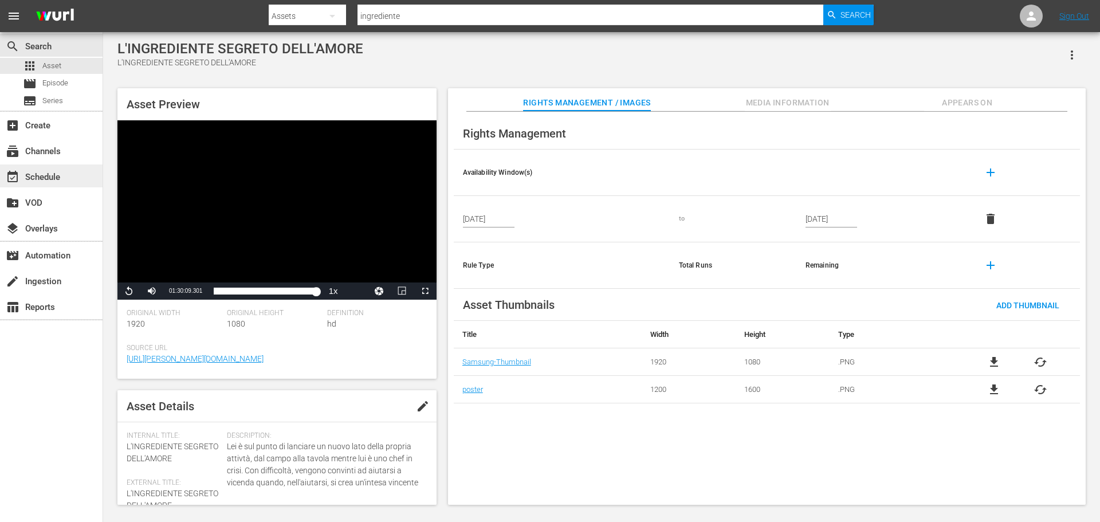
click at [54, 169] on div "event_available Schedule" at bounding box center [51, 175] width 103 height 23
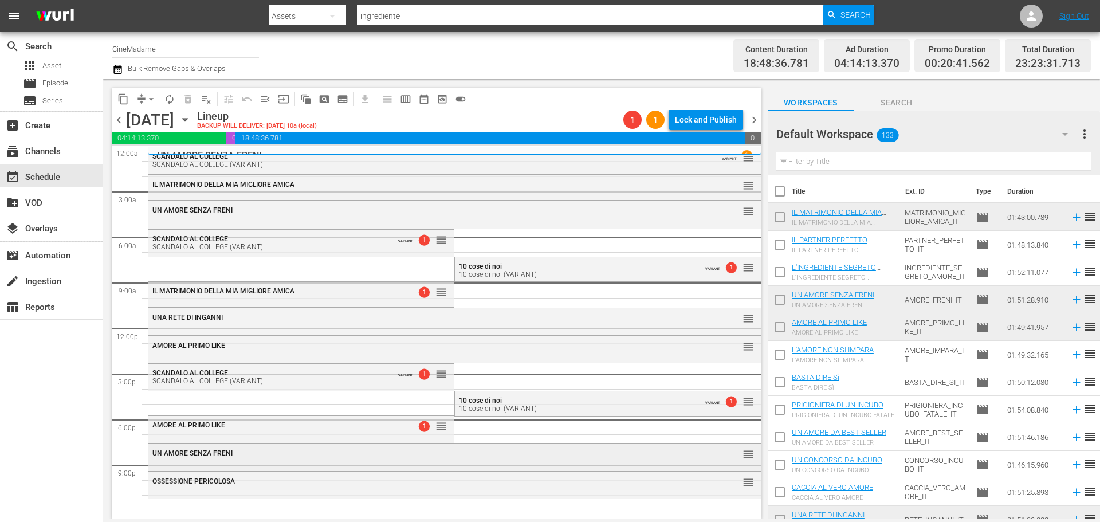
click at [490, 467] on div "UN AMORE SENZA FRENI reorder" at bounding box center [454, 456] width 612 height 25
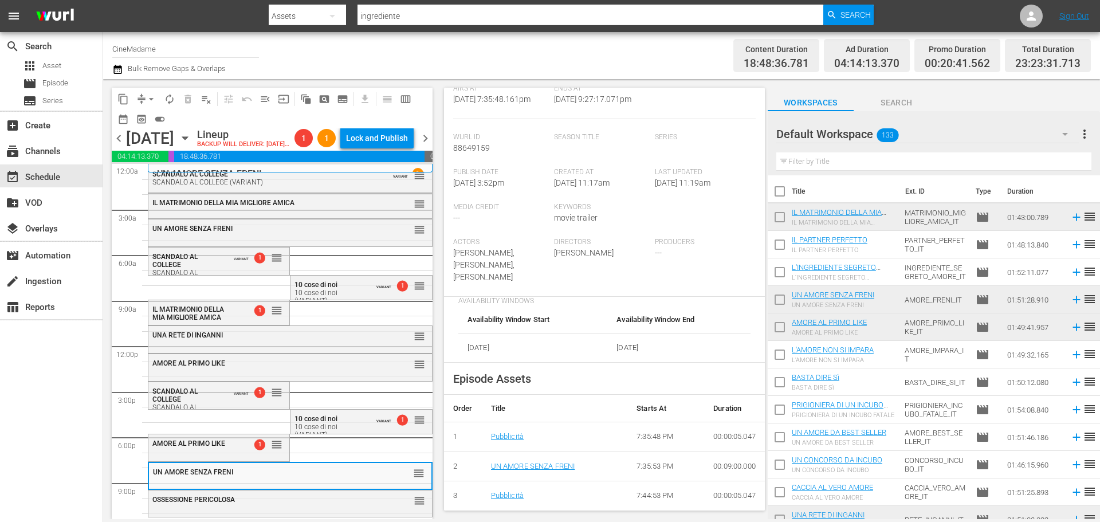
scroll to position [344, 0]
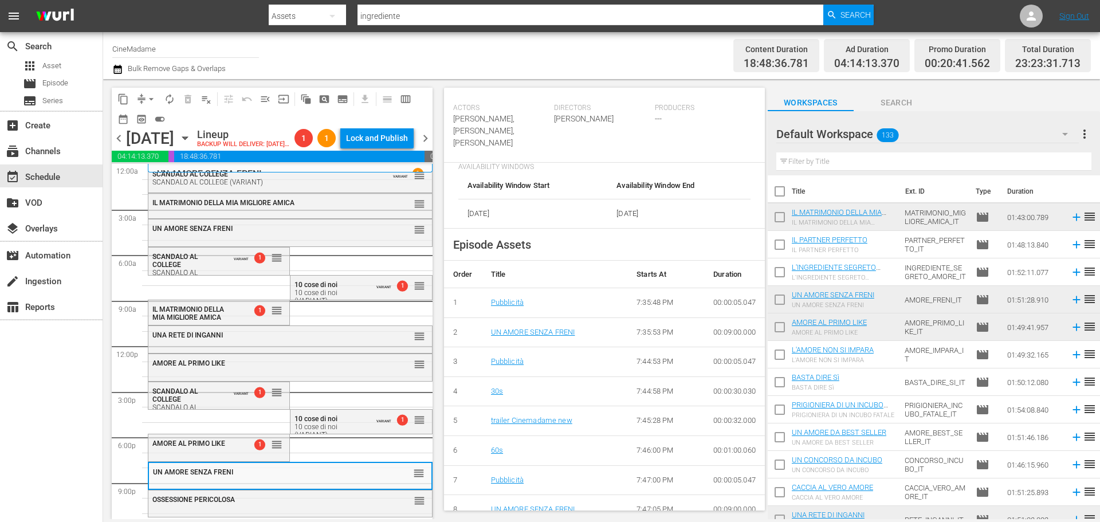
click at [336, 520] on body "menu Search By Assets Search ID, Title, Description, Keywords, or Category ingr…" at bounding box center [550, 261] width 1100 height 522
click at [344, 503] on div "OSSESSIONE PERICOLOSA" at bounding box center [261, 498] width 219 height 9
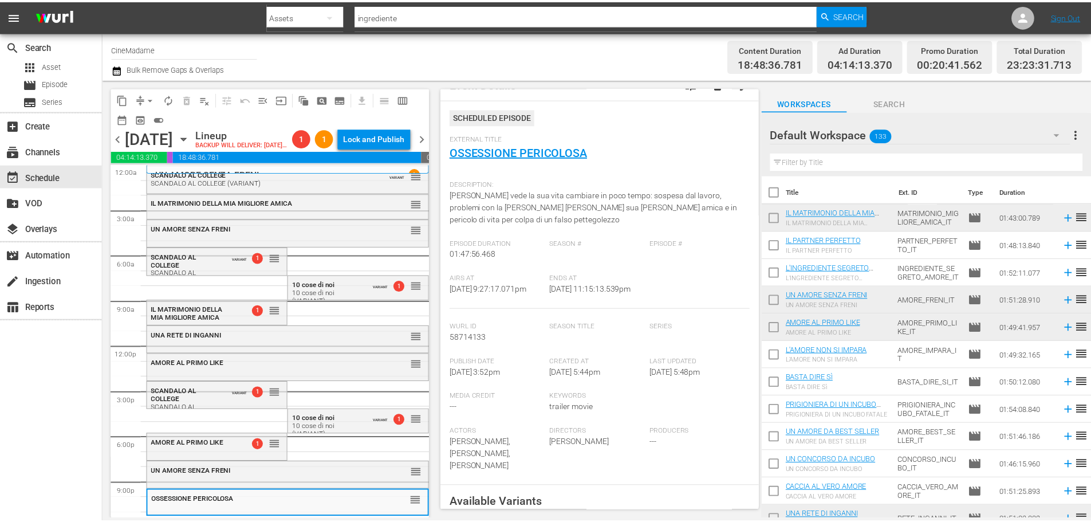
scroll to position [0, 0]
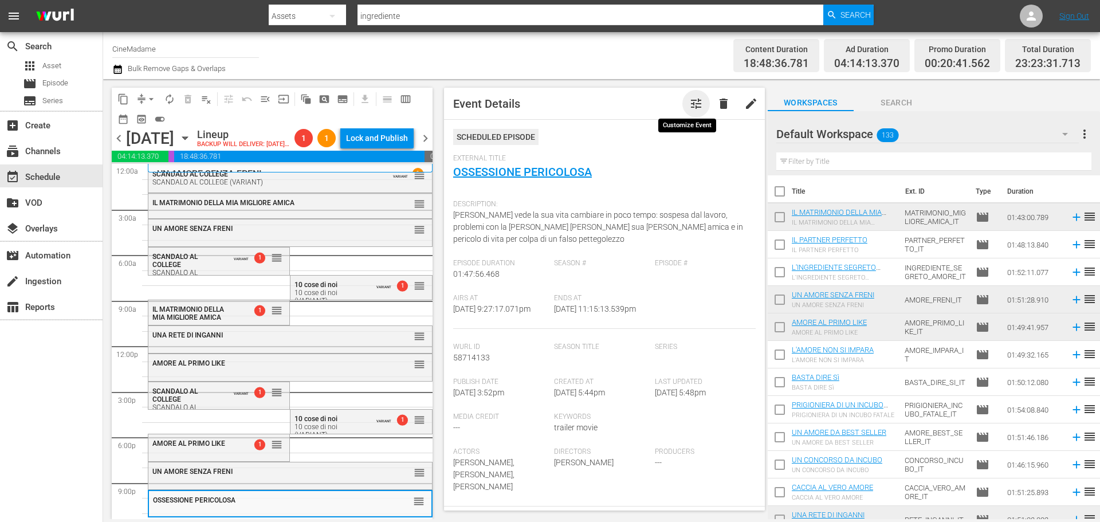
click at [692, 106] on span "tune" at bounding box center [696, 104] width 14 height 14
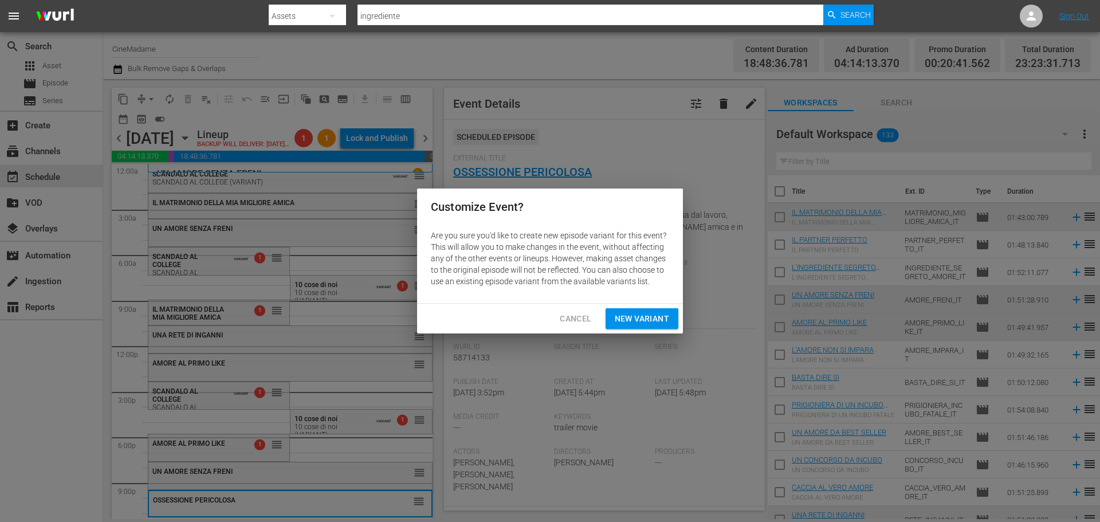
click at [618, 317] on span "New Variant" at bounding box center [642, 319] width 54 height 14
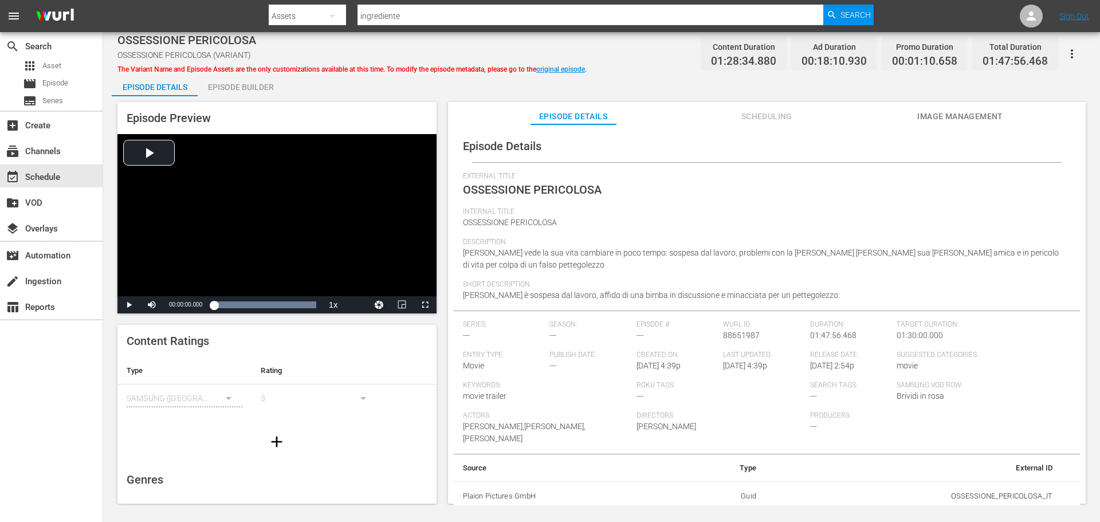
click at [251, 84] on div "Episode Builder" at bounding box center [241, 86] width 86 height 27
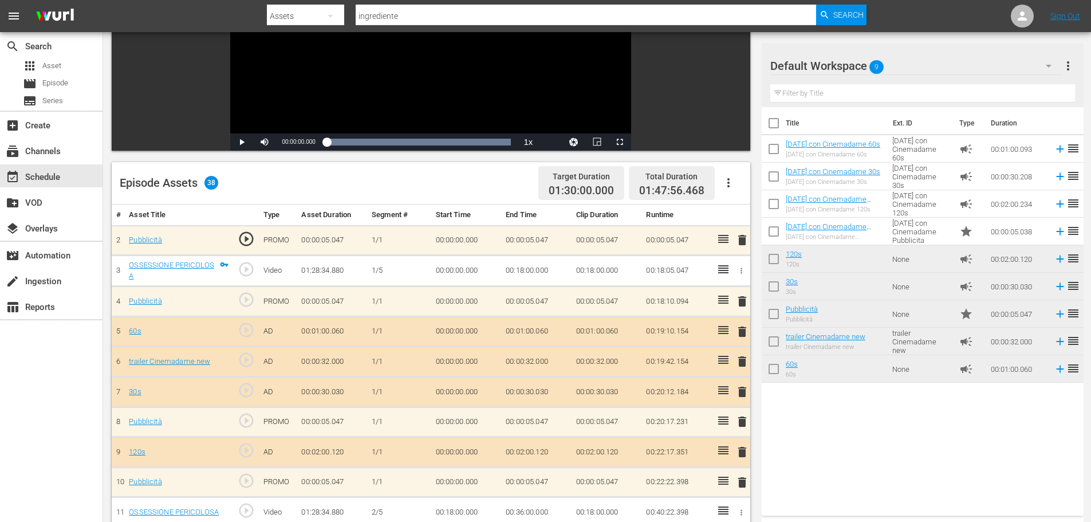
scroll to position [172, 0]
click at [726, 176] on icon "button" at bounding box center [729, 182] width 14 height 14
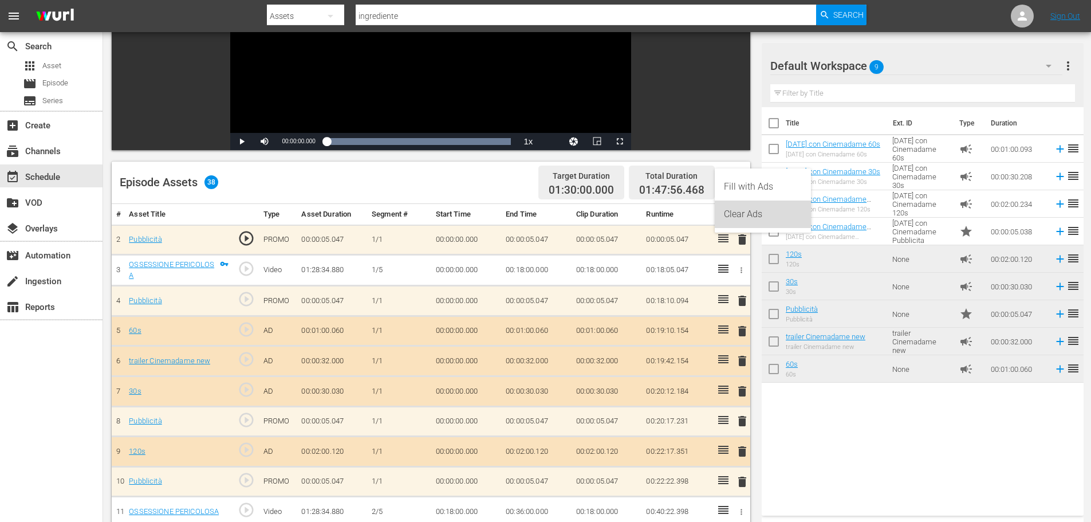
click at [740, 219] on div "Clear Ads" at bounding box center [763, 213] width 78 height 27
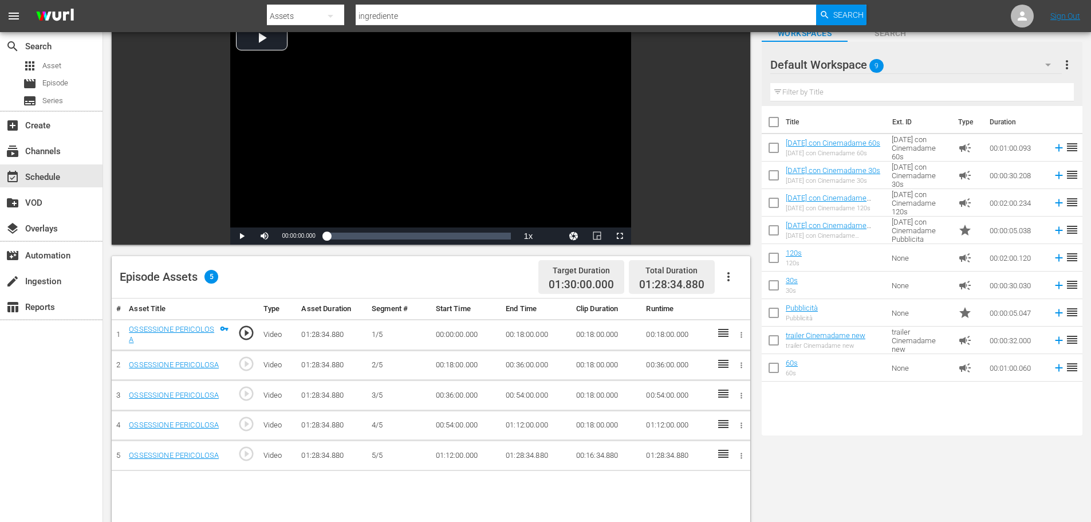
scroll to position [0, 0]
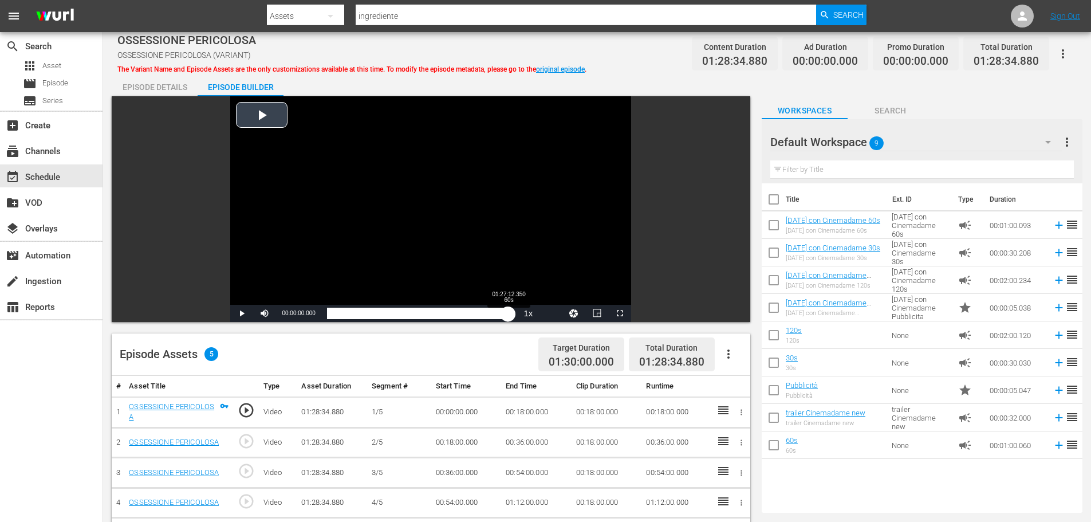
click at [509, 314] on div "Loaded : 0.11% 01:27:12.350 60s 00:00:00.000" at bounding box center [419, 313] width 184 height 11
click at [502, 310] on div "01:25:00.304" at bounding box center [414, 313] width 175 height 11
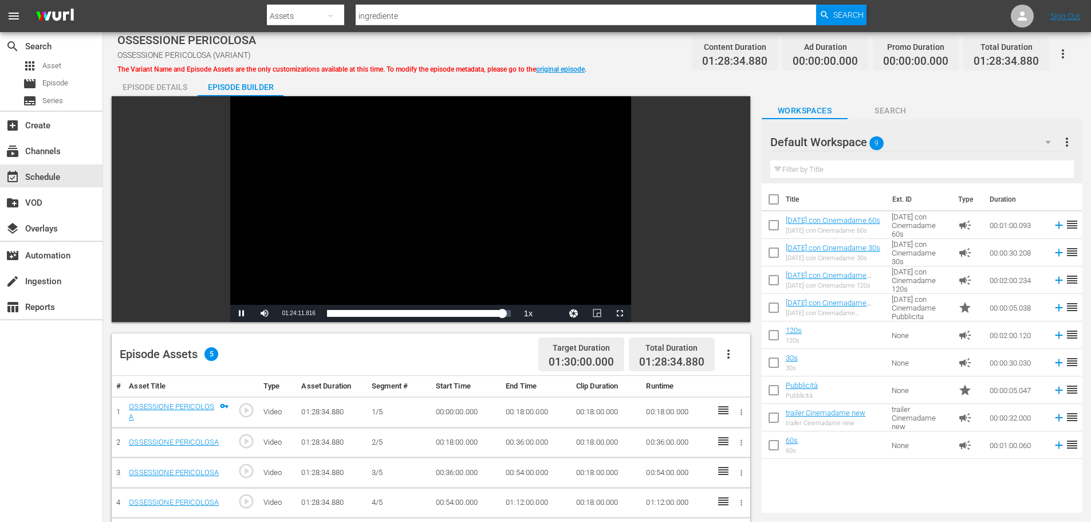
click at [499, 246] on div "Video Player" at bounding box center [430, 200] width 401 height 208
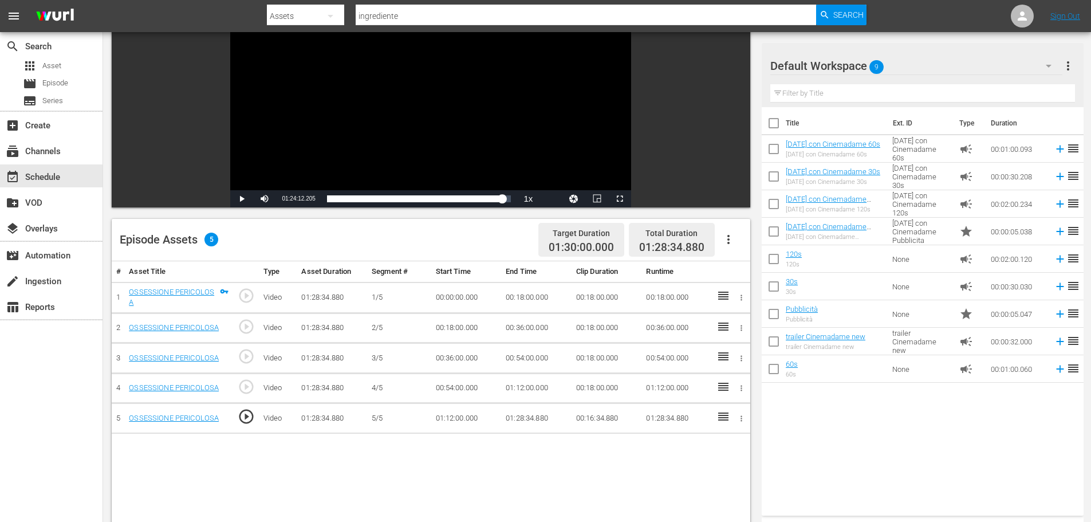
scroll to position [57, 0]
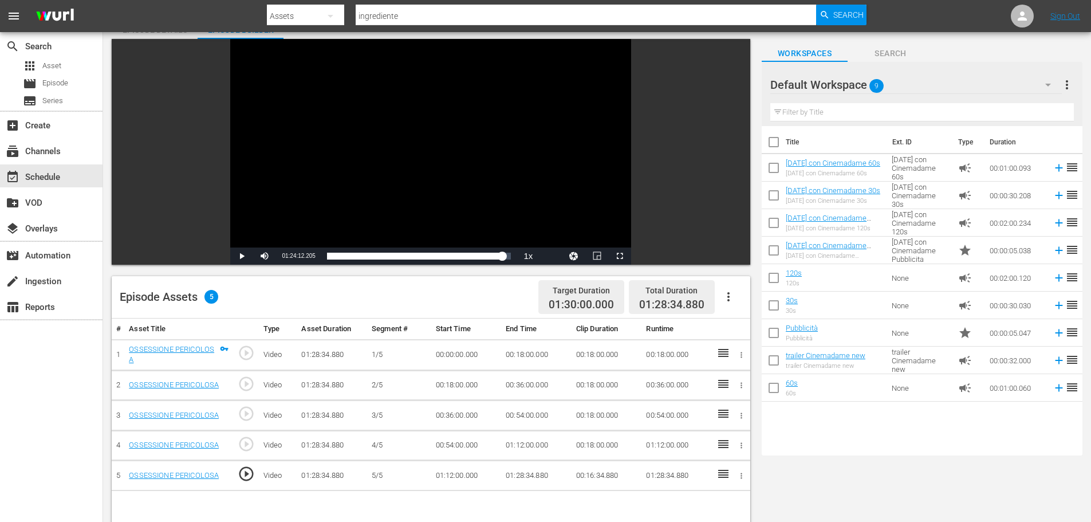
click at [487, 181] on div "Video Player" at bounding box center [430, 143] width 401 height 208
click at [455, 156] on div "Video Player" at bounding box center [430, 143] width 401 height 208
click at [533, 477] on td "01:28:34.880" at bounding box center [536, 475] width 70 height 30
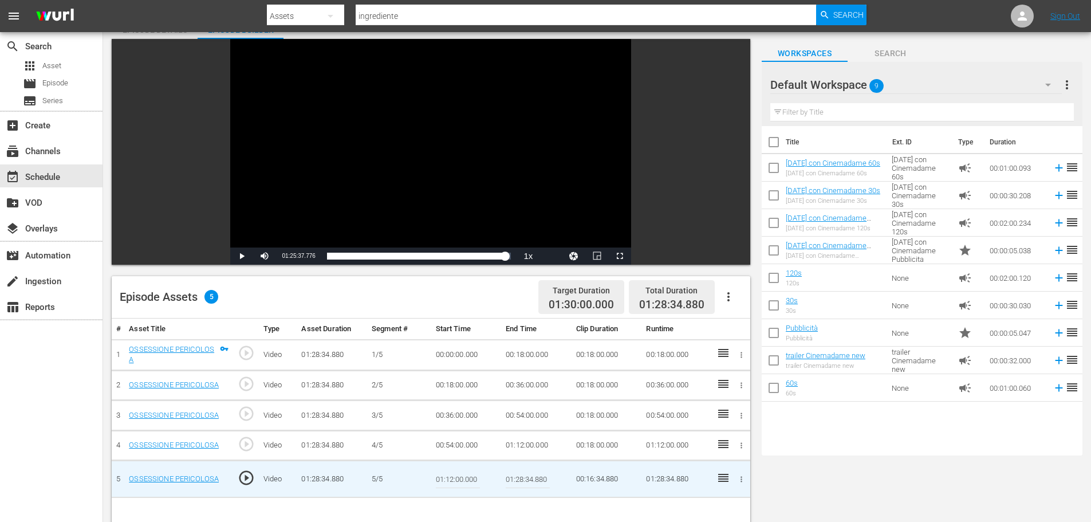
click at [522, 477] on input "01:28:34.880" at bounding box center [528, 478] width 44 height 27
type input "01:25:37.776"
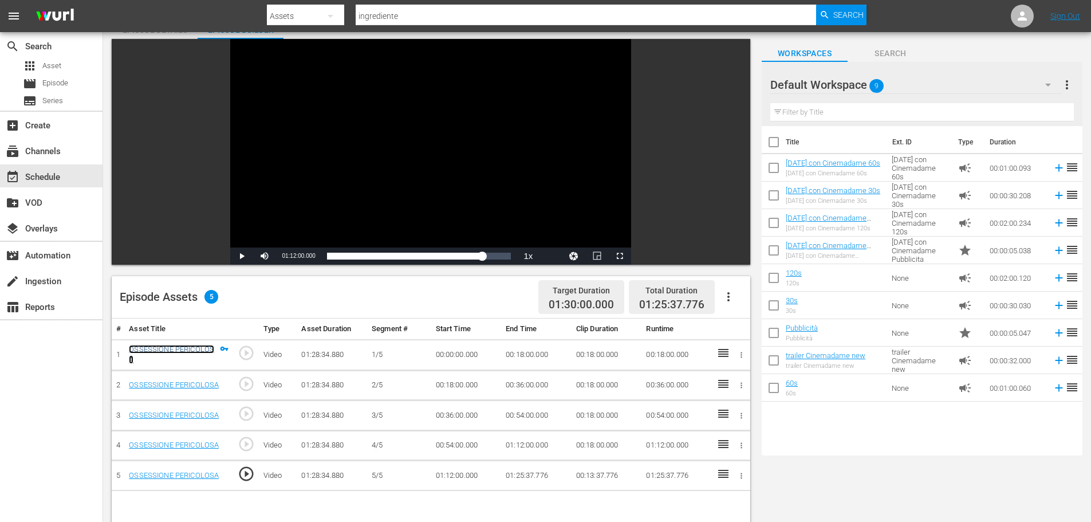
click at [197, 349] on link "OSSESSIONE PERICOLOSA" at bounding box center [171, 354] width 85 height 19
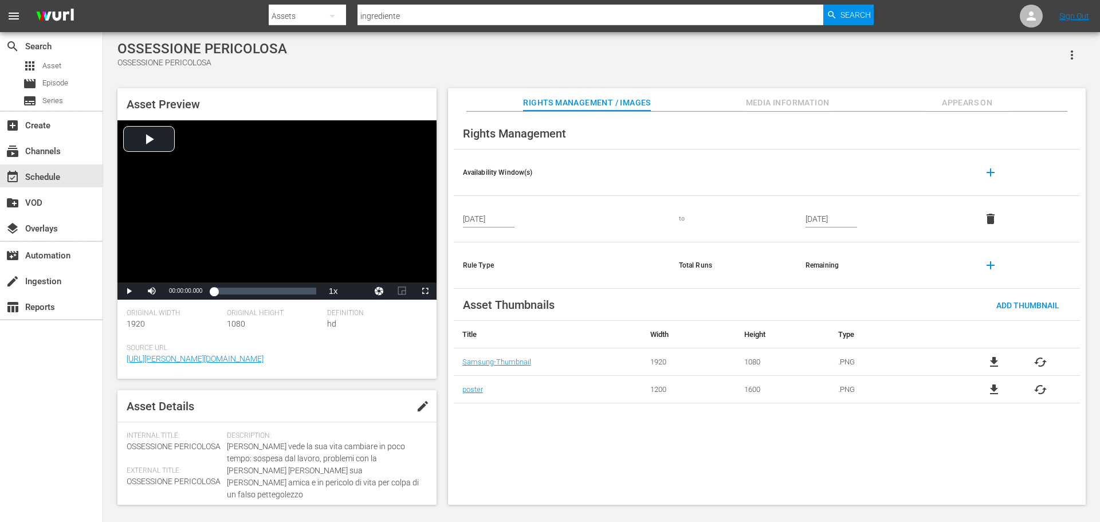
click at [1082, 60] on button "button" at bounding box center [1071, 54] width 27 height 27
click at [1057, 68] on div "Add To Workspace" at bounding box center [1037, 59] width 78 height 27
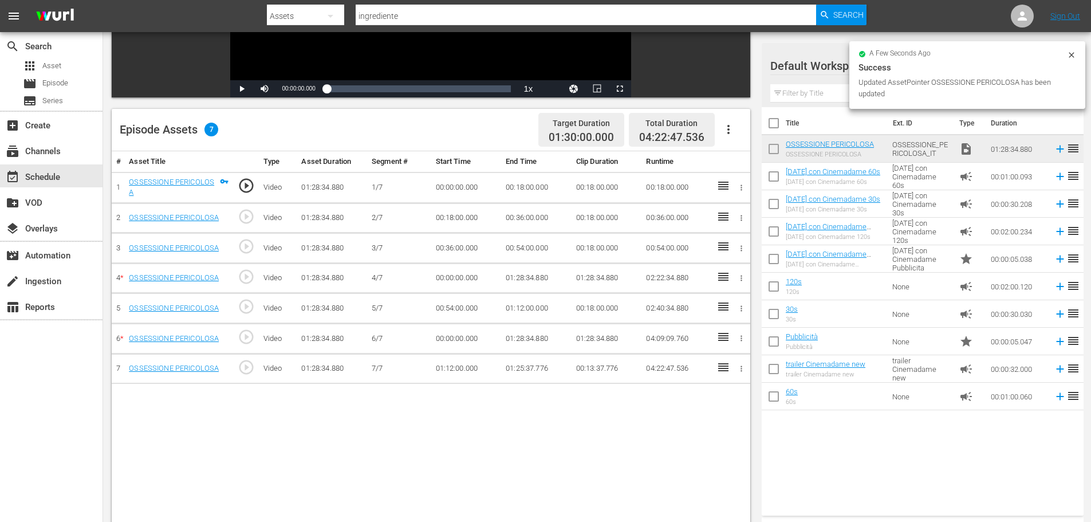
scroll to position [229, 0]
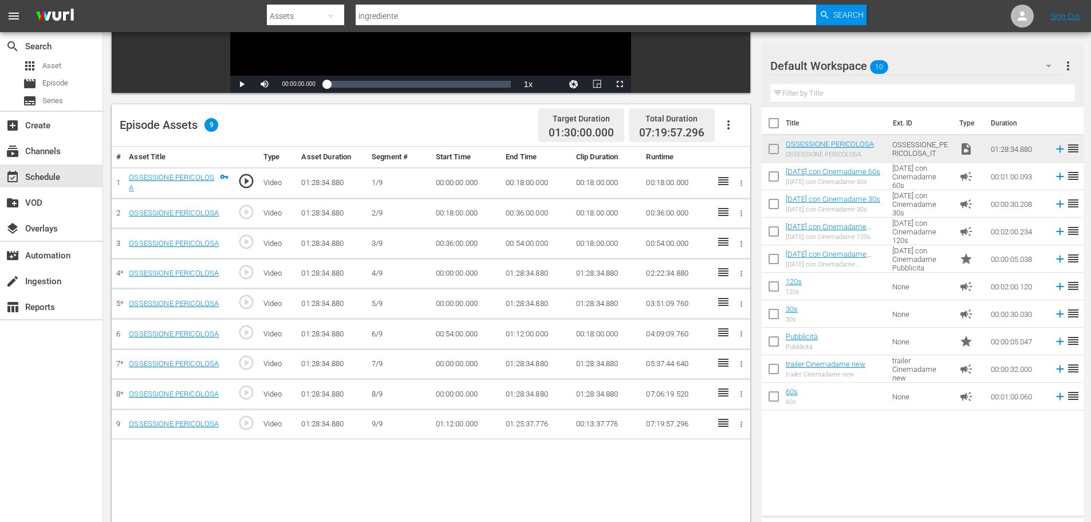
click at [528, 174] on td "00:18:00.000" at bounding box center [536, 182] width 70 height 31
click at [522, 178] on td "00:18:00.000" at bounding box center [536, 182] width 70 height 31
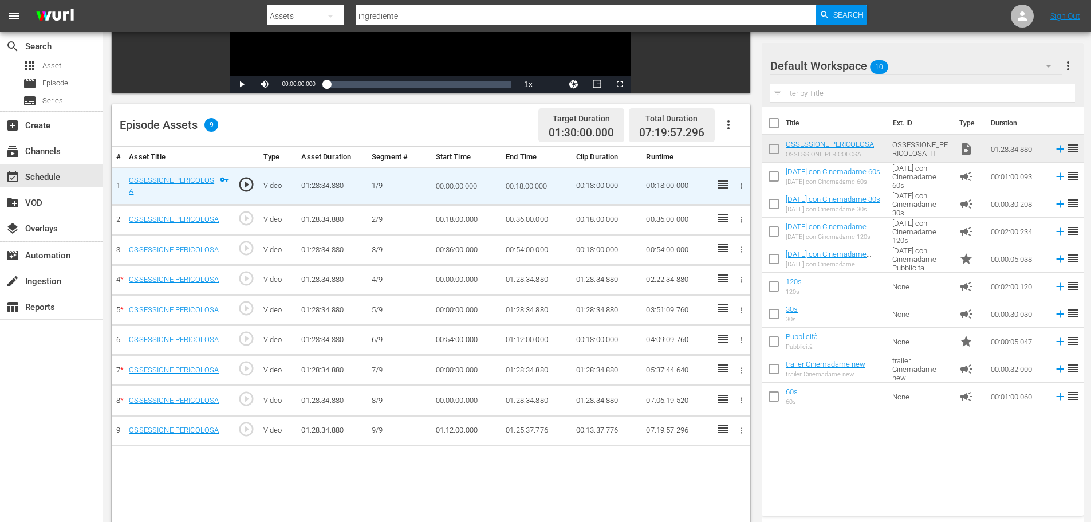
click at [514, 180] on input "00:18:00.000" at bounding box center [528, 185] width 44 height 27
paste input "09:"
type input "00:09:00"
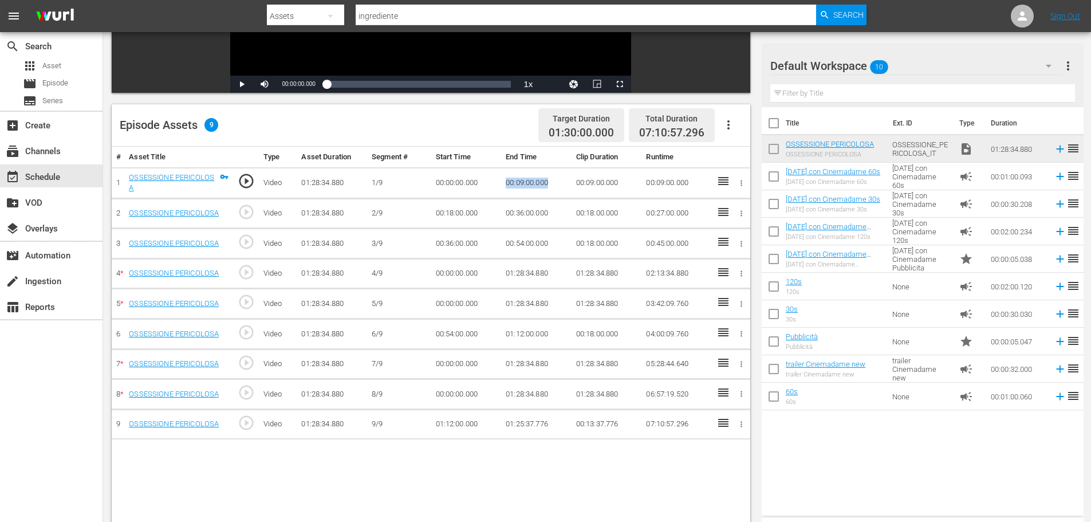
drag, startPoint x: 549, startPoint y: 181, endPoint x: 499, endPoint y: 181, distance: 49.3
click at [499, 181] on tr "1 OSSESSIONE PERICOLOSA play_circle_outline Video 01:28:34.880 [DATE] 00:00:00.…" at bounding box center [431, 182] width 639 height 31
copy tr "00:09:00.000"
click at [461, 211] on td "00:18:00.000" at bounding box center [466, 213] width 70 height 30
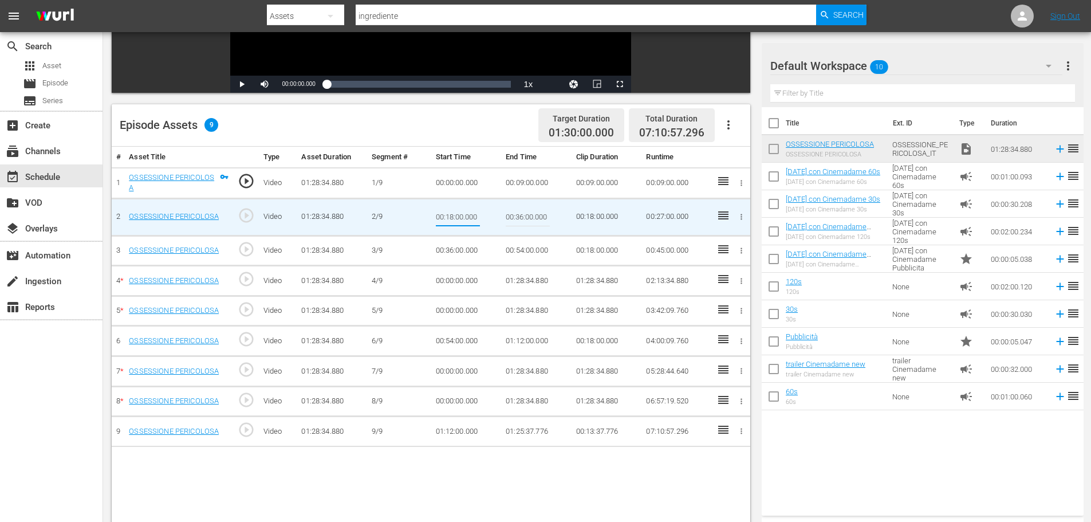
click at [461, 211] on input "00:18:00.000" at bounding box center [458, 216] width 44 height 27
type input "00:09:00.000"
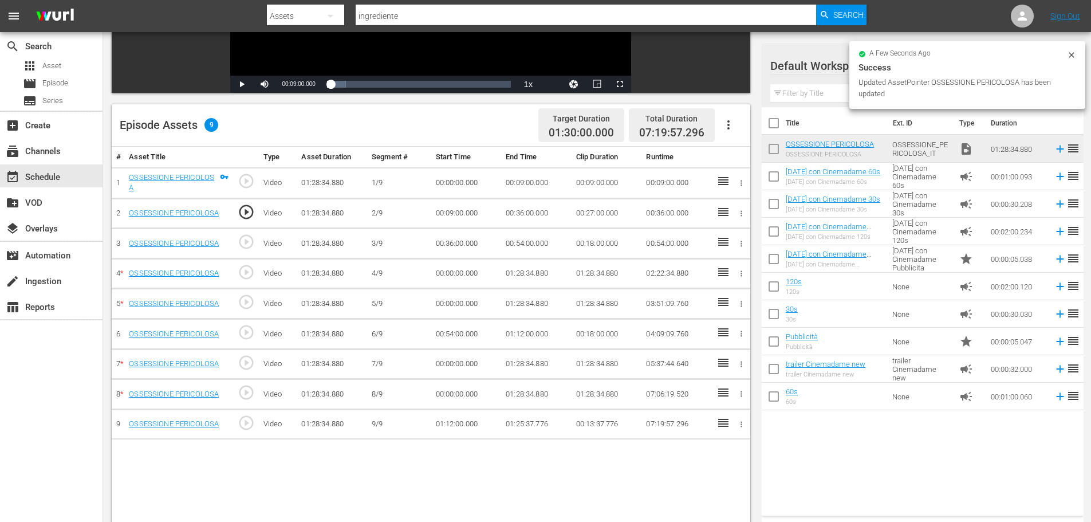
click at [528, 207] on td "00:36:00.000" at bounding box center [536, 213] width 70 height 30
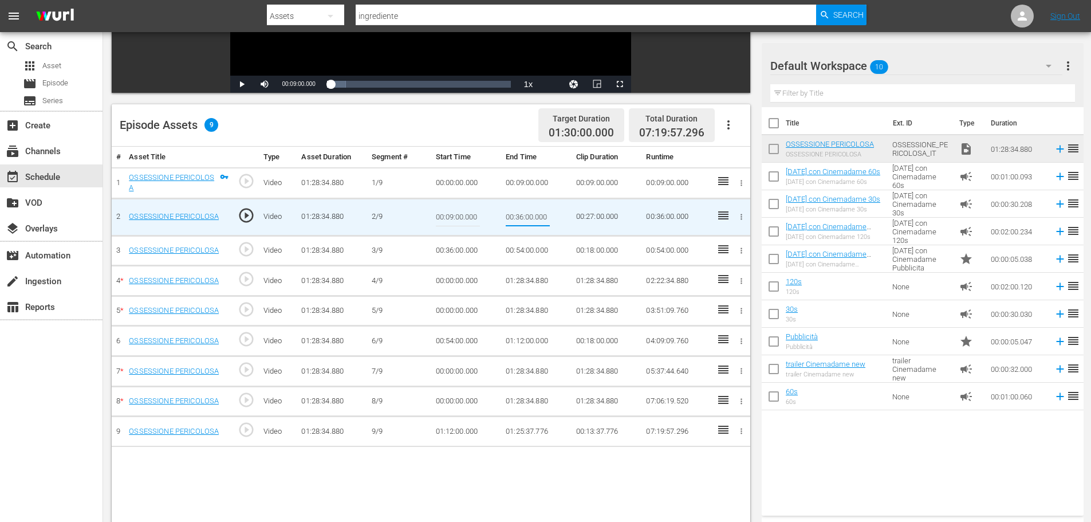
click at [515, 216] on input "00:36:00.000" at bounding box center [528, 216] width 44 height 27
paste input "18:"
type input "00:18:00"
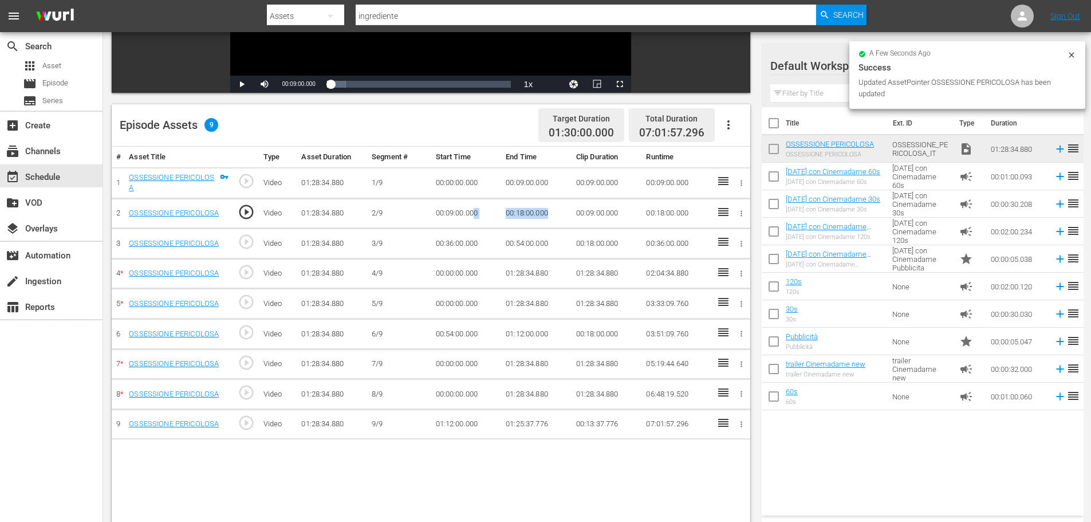
drag, startPoint x: 548, startPoint y: 208, endPoint x: 476, endPoint y: 211, distance: 72.2
click at [476, 211] on tr "2 OSSESSIONE PERICOLOSA play_circle_outline Video 01:28:34.880 [DATE] 00:09:00.…" at bounding box center [431, 213] width 639 height 30
copy tr "0 00:18:00.000"
click at [538, 212] on td "00:18:00.000" at bounding box center [536, 213] width 70 height 30
drag, startPoint x: 550, startPoint y: 212, endPoint x: 505, endPoint y: 212, distance: 45.8
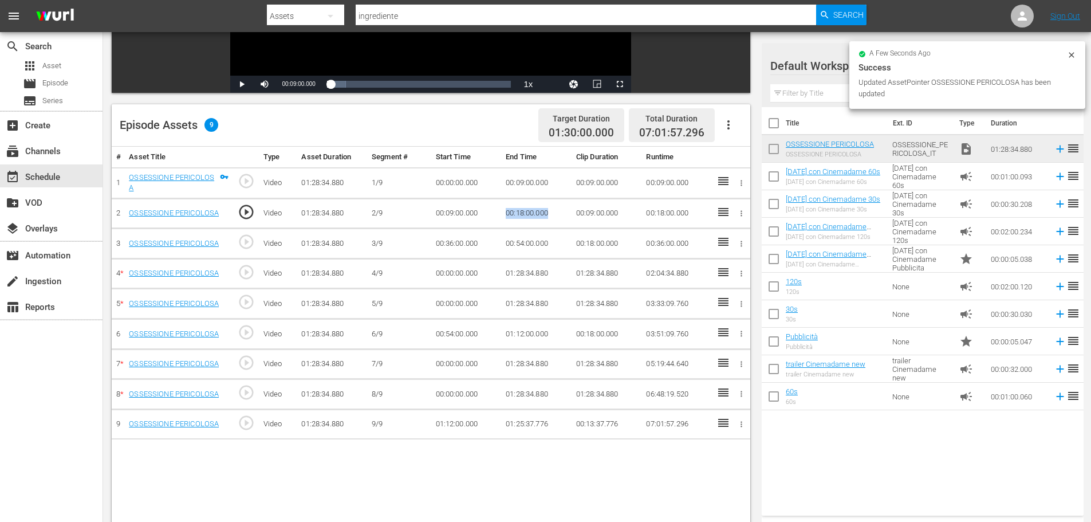
click at [505, 212] on td "00:18:00.000" at bounding box center [536, 213] width 70 height 30
copy td "00:18:00.000"
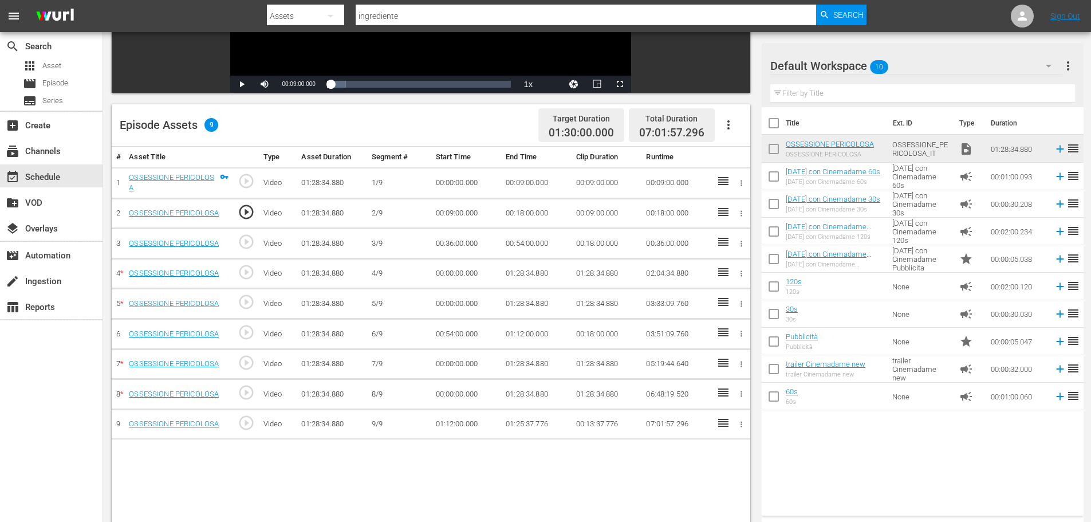
click at [462, 245] on td "00:36:00.000" at bounding box center [466, 244] width 70 height 30
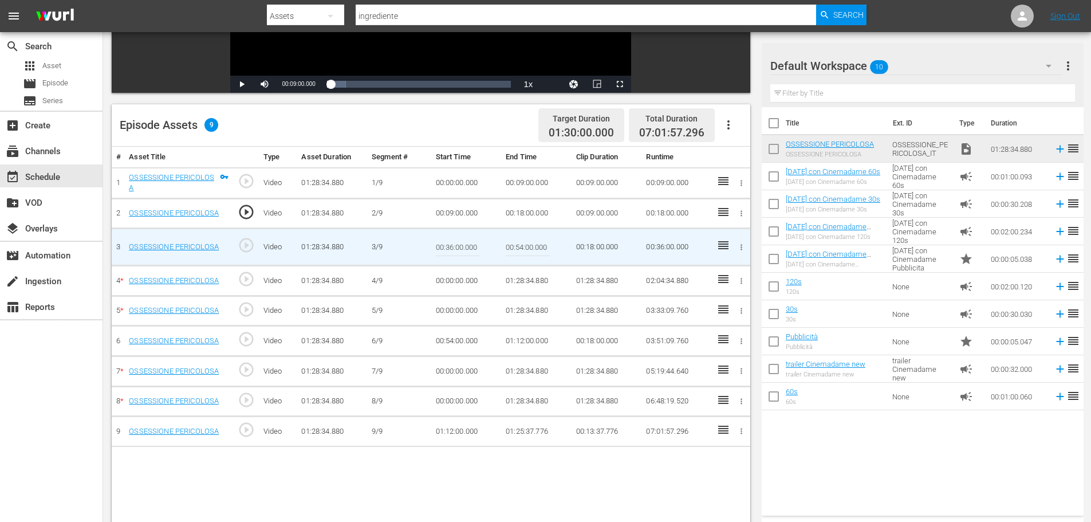
click at [462, 245] on input "00:36:00.000" at bounding box center [458, 246] width 44 height 27
paste input "18"
type input "00:18:00.000"
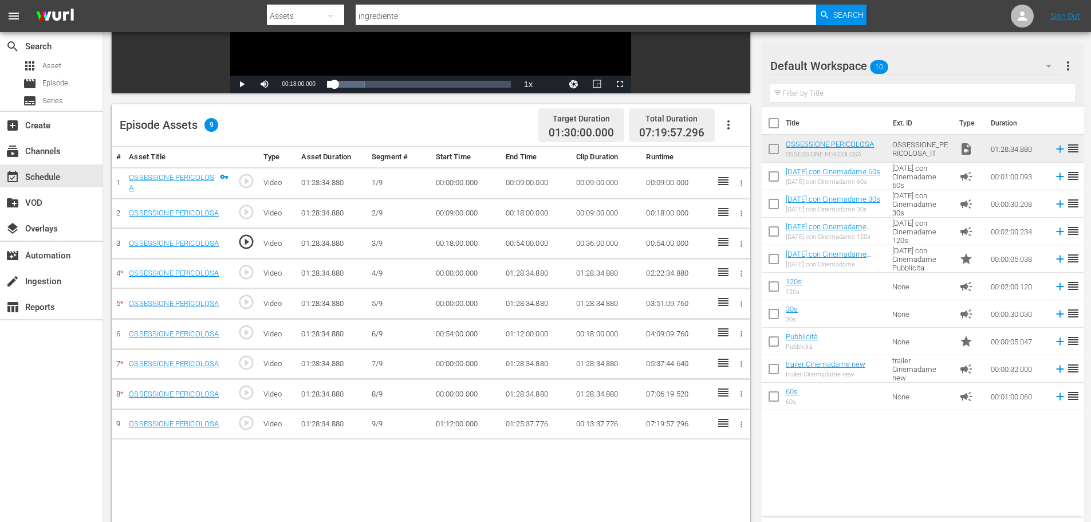
click at [509, 237] on td "00:54:00.000" at bounding box center [536, 244] width 70 height 30
click at [517, 240] on td "00:54:00.000" at bounding box center [536, 244] width 70 height 30
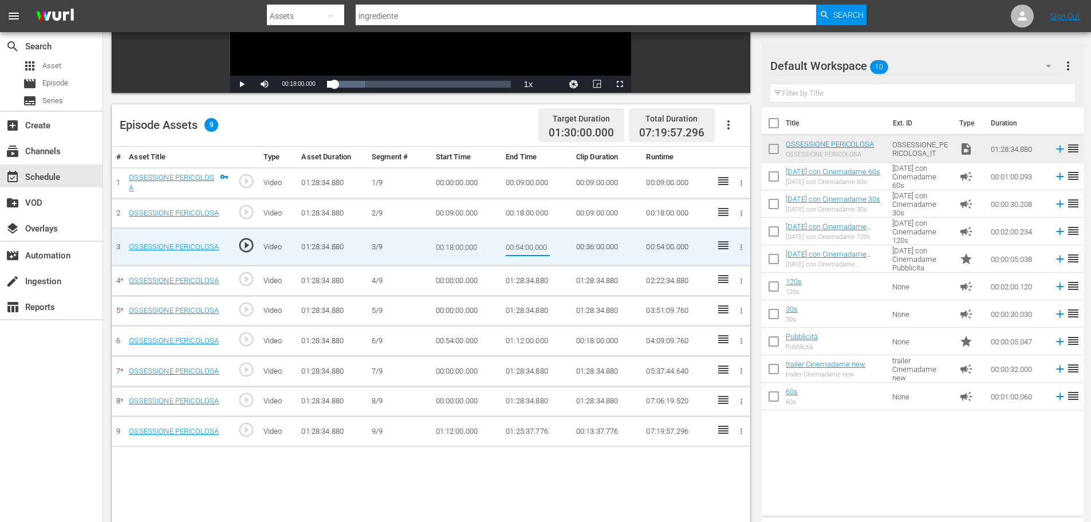
click at [517, 240] on input "00:54:00.000" at bounding box center [528, 246] width 44 height 27
type input "00:27:00"
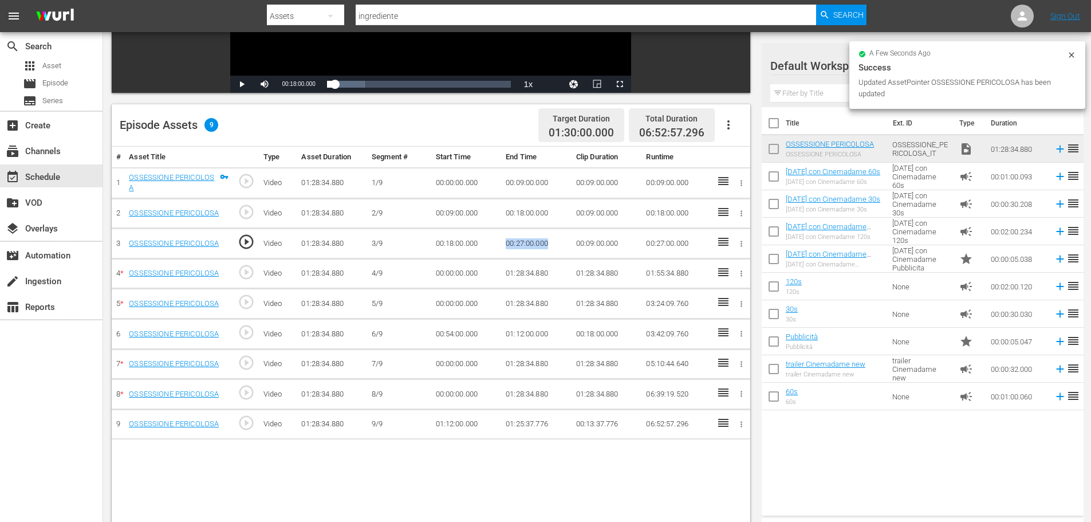
drag, startPoint x: 552, startPoint y: 243, endPoint x: 492, endPoint y: 240, distance: 59.6
click at [492, 240] on tr "3 OSSESSIONE PERICOLOSA play_circle_outline Video 01:28:34.880 [DATE] 00:18:00.…" at bounding box center [431, 244] width 639 height 30
copy tr "00:27:00.000"
click at [452, 272] on td "00:00:00.000" at bounding box center [466, 273] width 70 height 30
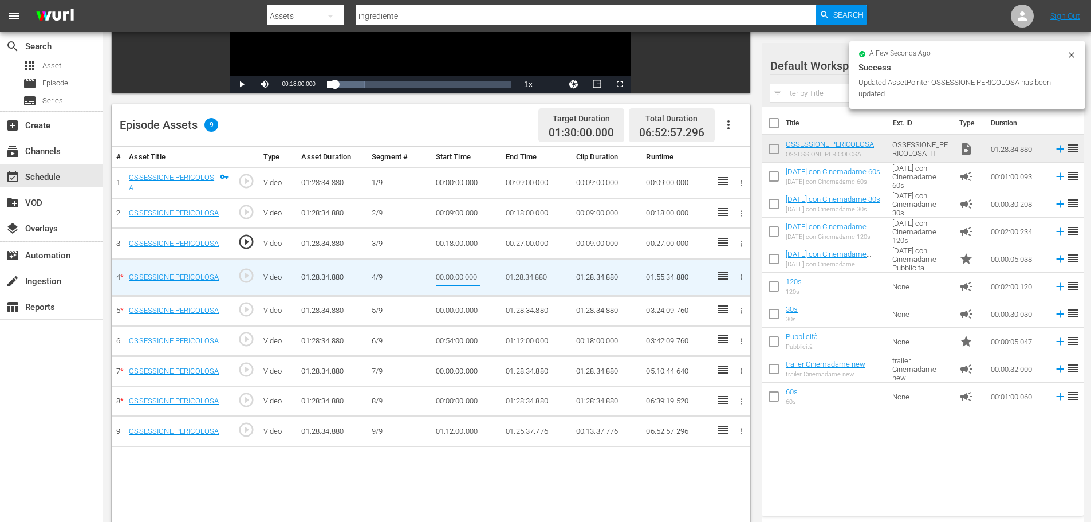
type input "00:27:00.000"
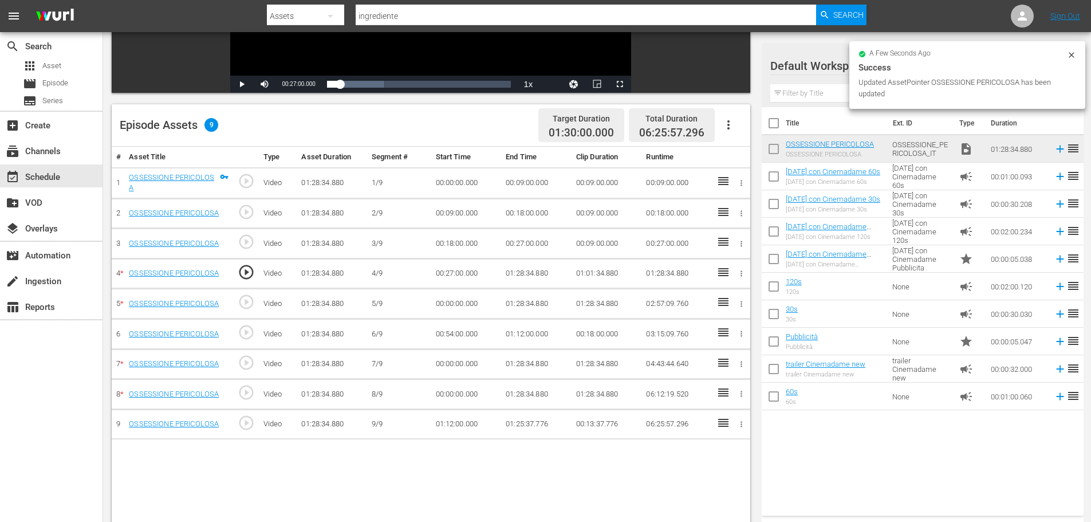
click at [519, 274] on td "01:28:34.880" at bounding box center [536, 273] width 70 height 30
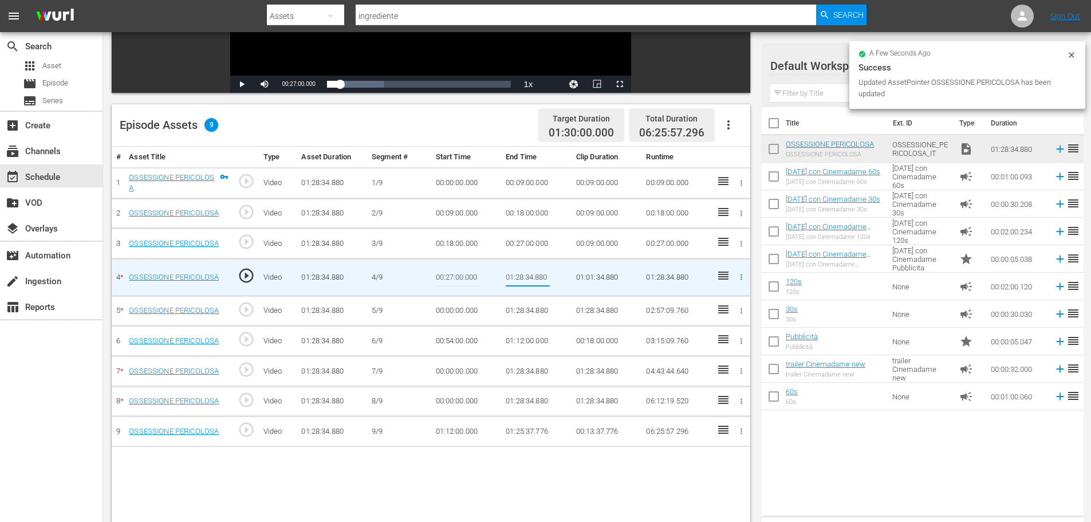
type input "00:36:00"
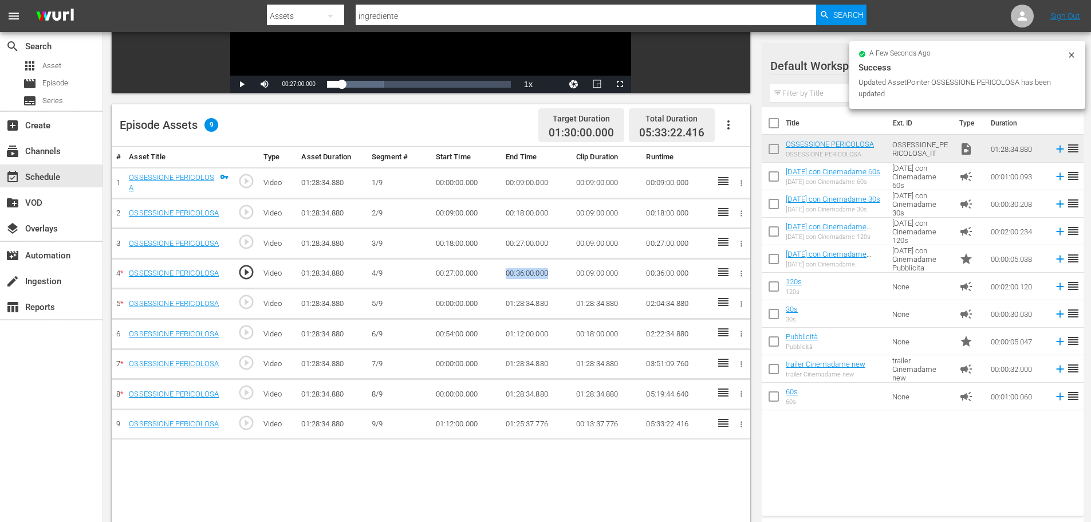
drag, startPoint x: 550, startPoint y: 270, endPoint x: 503, endPoint y: 269, distance: 47.0
click at [503, 269] on td "00:36:00.000" at bounding box center [536, 273] width 70 height 30
copy td "00:36:00.000"
click at [458, 305] on td "00:00:00.000" at bounding box center [466, 304] width 70 height 30
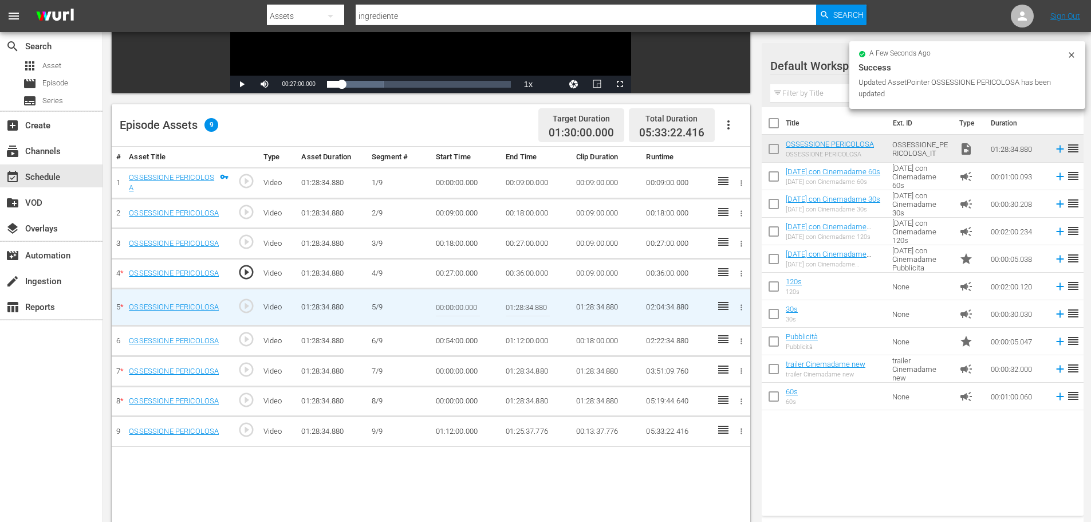
click at [458, 305] on input "00:00:00.000" at bounding box center [458, 306] width 44 height 27
paste input "36"
type input "00:36:00.000"
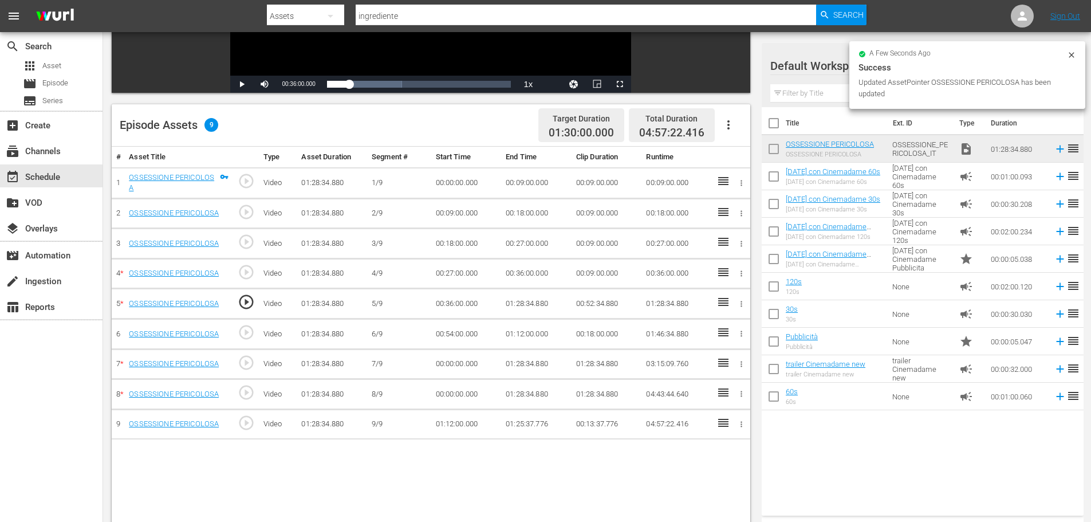
click at [514, 297] on td "01:28:34.880" at bounding box center [536, 304] width 70 height 30
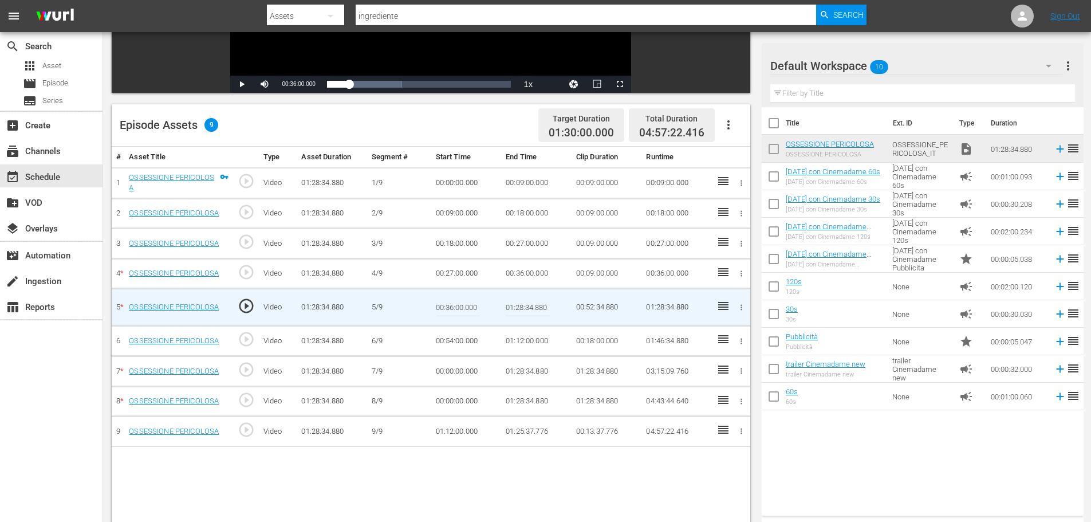
click at [514, 308] on input "01:28:34.880" at bounding box center [528, 306] width 44 height 27
paste input "0:45:0"
type input "00:45:00"
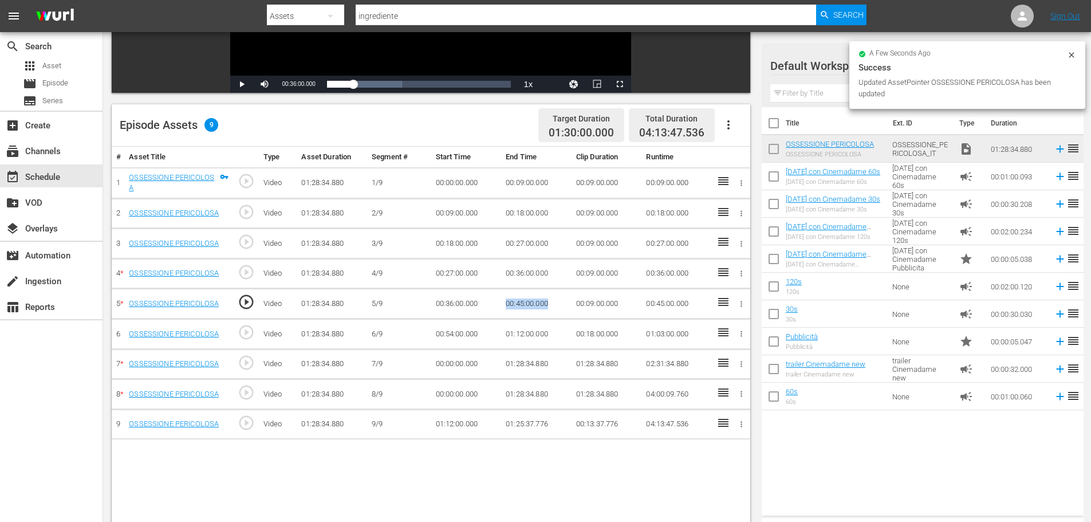
drag, startPoint x: 507, startPoint y: 301, endPoint x: 497, endPoint y: 301, distance: 10.9
click at [497, 301] on tr "5 * OSSESSIONE PERICOLOSA play_circle_outline Video 01:28:34.880 [DATE] 00:36:0…" at bounding box center [431, 304] width 639 height 30
copy tr "00:45:00.000"
click at [447, 334] on td "00:54:00.000" at bounding box center [466, 334] width 70 height 30
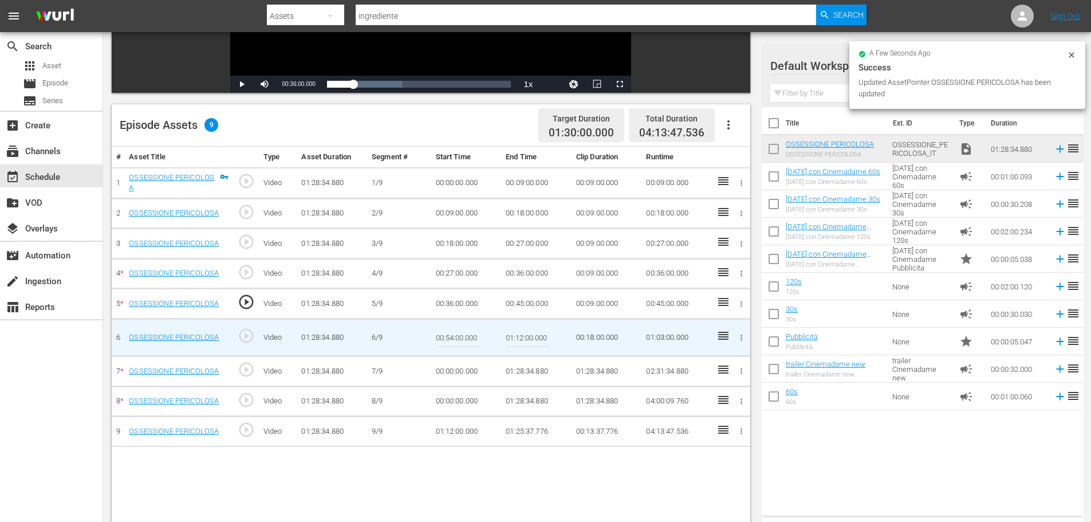
click at [447, 334] on input "00:54:00.000" at bounding box center [458, 337] width 44 height 27
paste input "00:45"
type input "00:45:00.000"
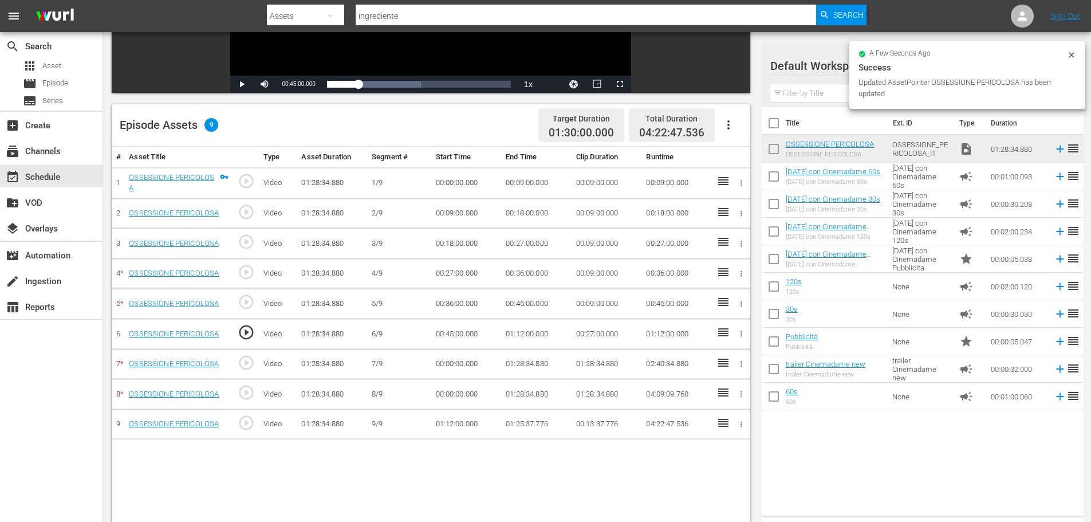
click at [514, 333] on td "01:12:00.000" at bounding box center [536, 334] width 70 height 30
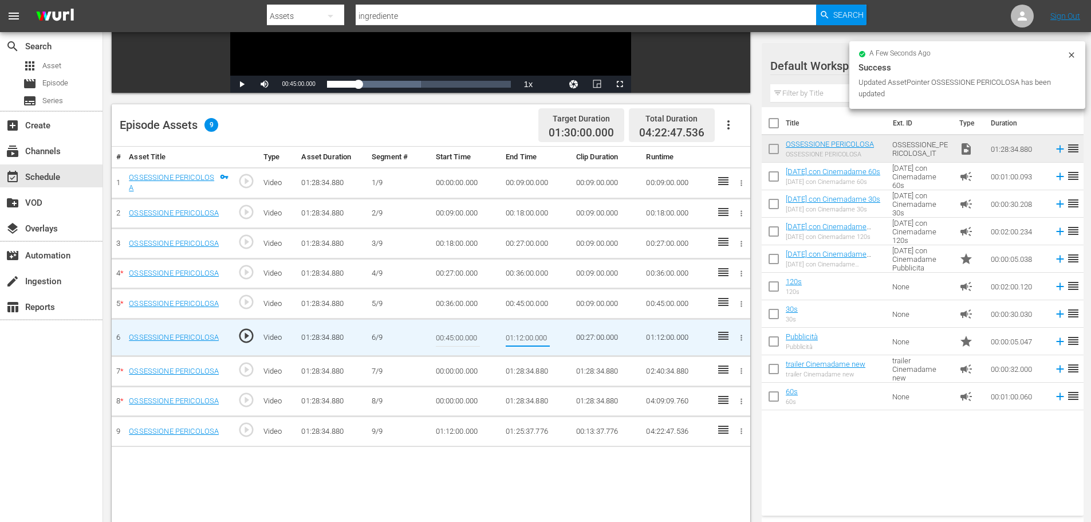
click at [514, 333] on input "01:12:00.000" at bounding box center [528, 337] width 44 height 27
type input "00:54:00"
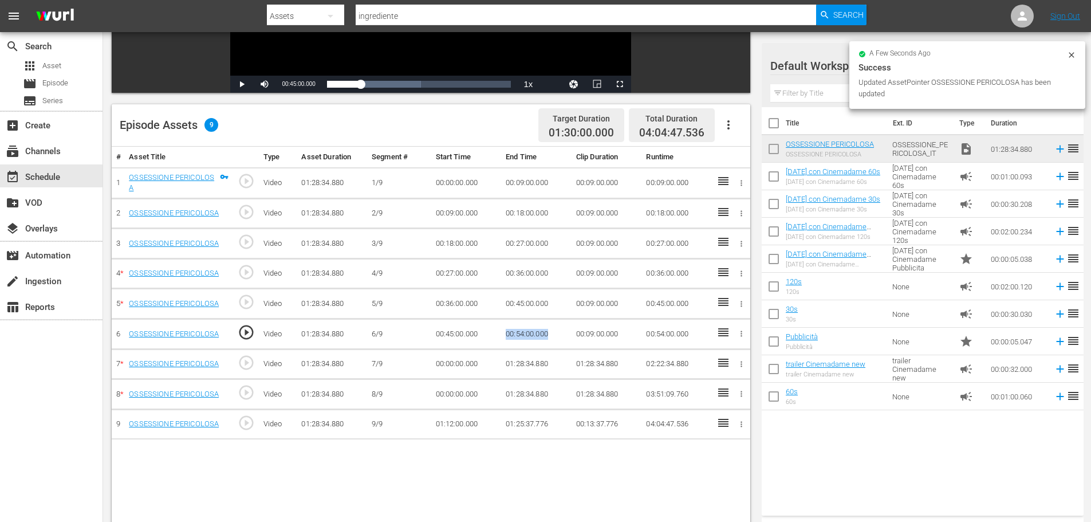
drag, startPoint x: 553, startPoint y: 334, endPoint x: 481, endPoint y: 336, distance: 71.6
click at [481, 336] on tr "6 OSSESSIONE PERICOLOSA play_circle_outline Video 01:28:34.880 [DATE] 00:45:00.…" at bounding box center [431, 334] width 639 height 30
copy tr "00:54:00.000"
click at [447, 365] on td "00:00:00.000" at bounding box center [466, 364] width 70 height 30
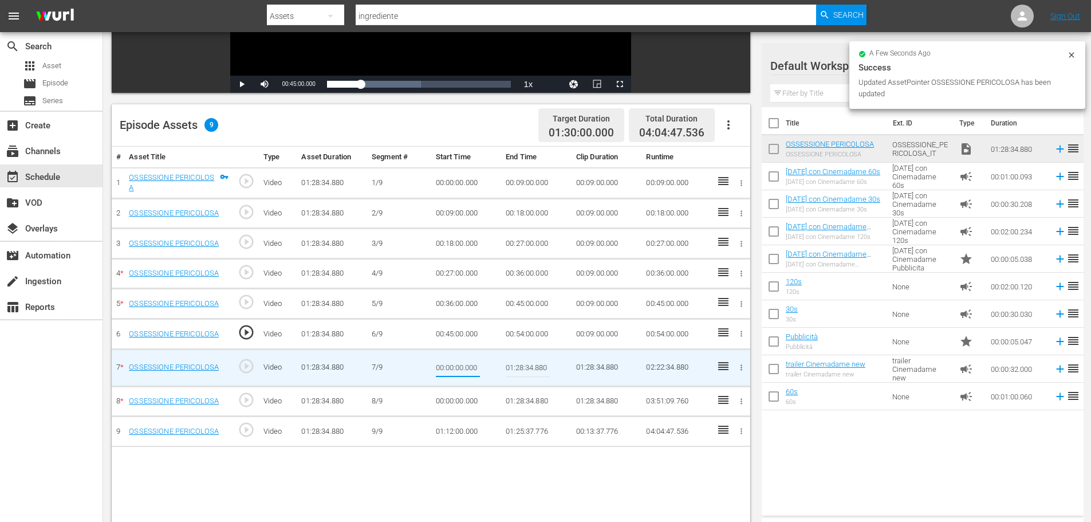
click at [447, 365] on input "00:00:00.000" at bounding box center [458, 367] width 44 height 27
type input "00:54:00.000"
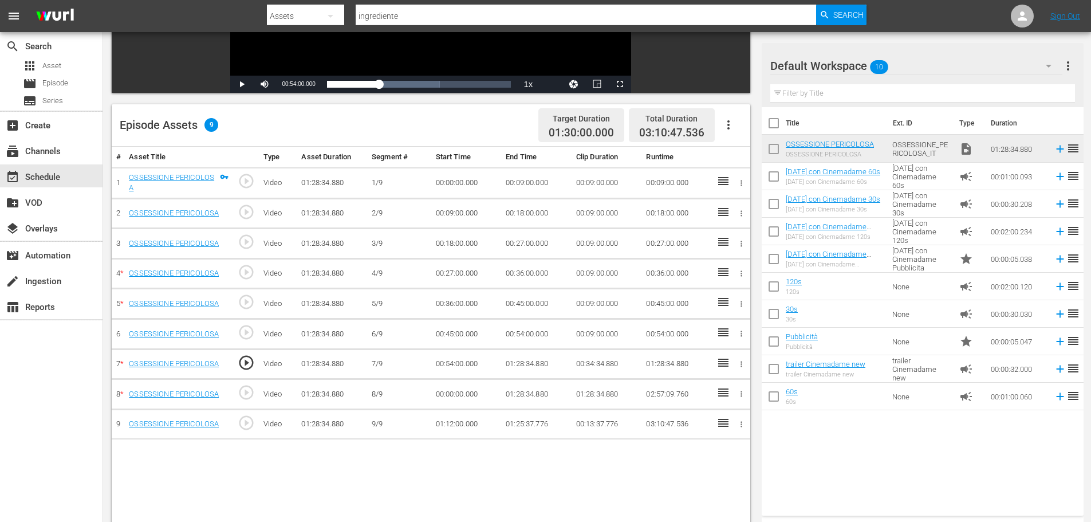
click at [518, 372] on td "01:28:34.880" at bounding box center [536, 364] width 70 height 30
click at [521, 368] on td "01:28:34.880" at bounding box center [536, 364] width 70 height 30
click at [521, 366] on td "01:28:34.880" at bounding box center [536, 364] width 70 height 30
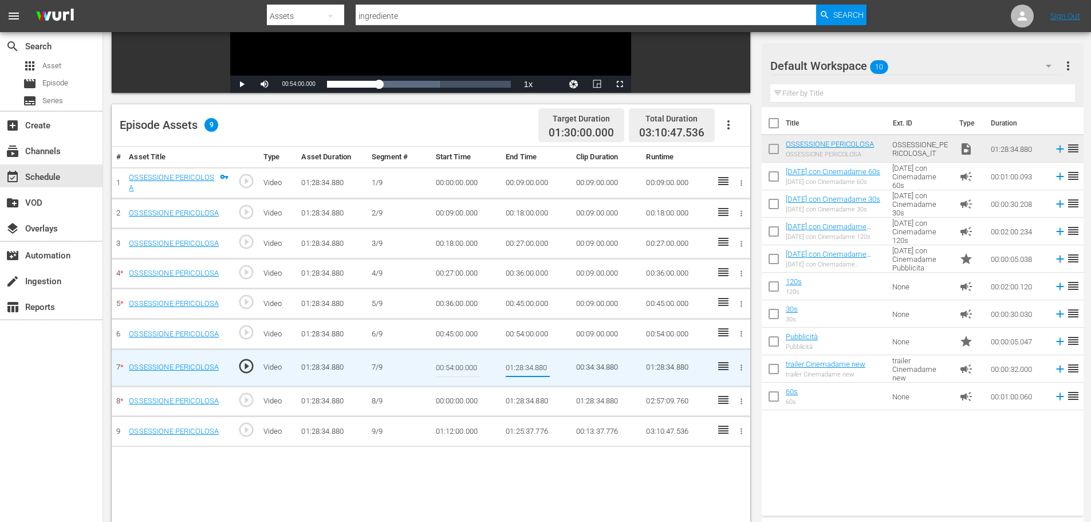
click at [521, 366] on input "01:28:34.880" at bounding box center [528, 367] width 44 height 27
type input "01:03:00"
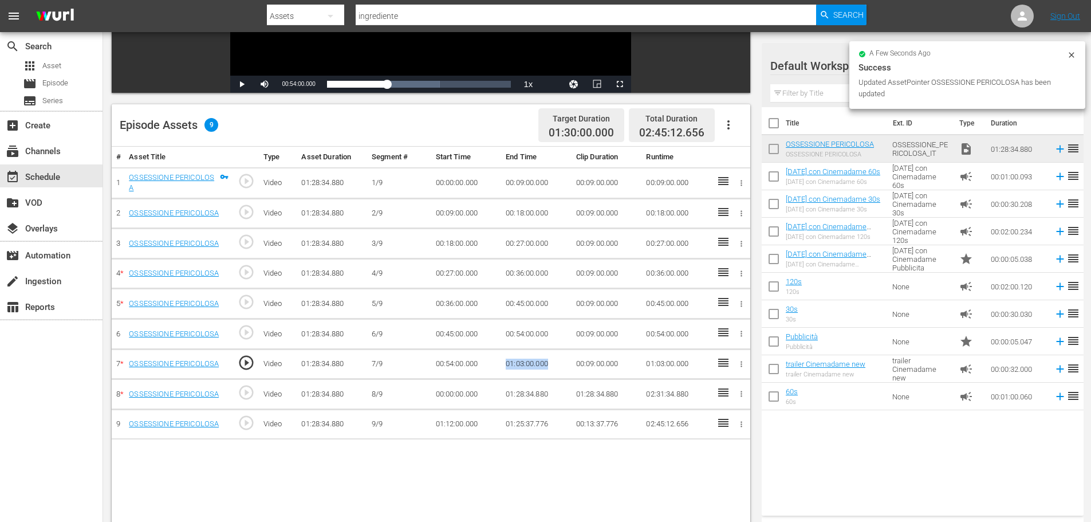
drag, startPoint x: 556, startPoint y: 364, endPoint x: 493, endPoint y: 360, distance: 63.7
click at [493, 360] on tr "7 * OSSESSIONE PERICOLOSA play_circle_outline Video 01:28:34.880 [DATE] 00:54:0…" at bounding box center [431, 364] width 639 height 30
copy tr "01:03:00.000"
click at [455, 388] on td "00:00:00.000" at bounding box center [466, 394] width 70 height 30
click at [450, 393] on td "00:00:00.000" at bounding box center [466, 394] width 70 height 30
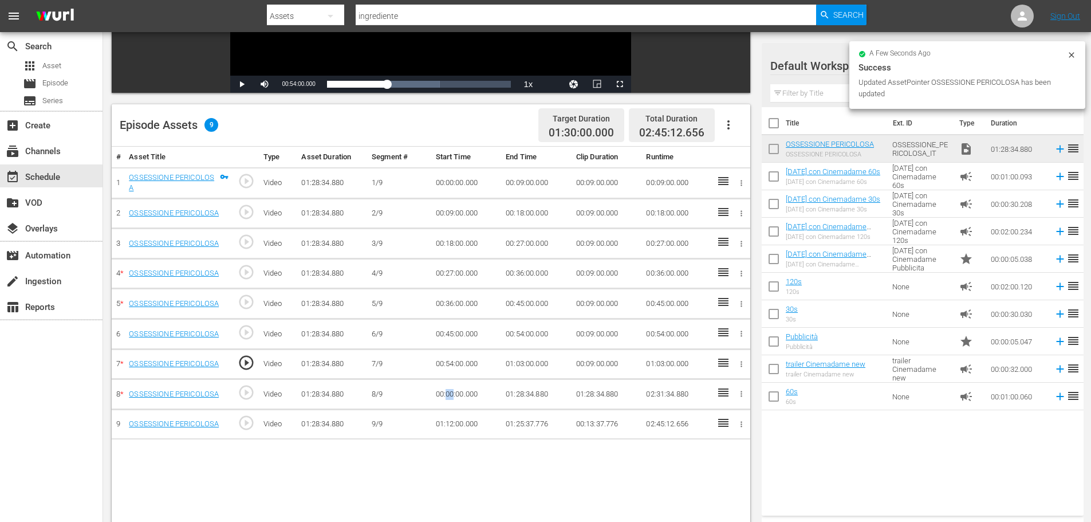
click at [450, 393] on td "00:00:00.000" at bounding box center [466, 394] width 70 height 30
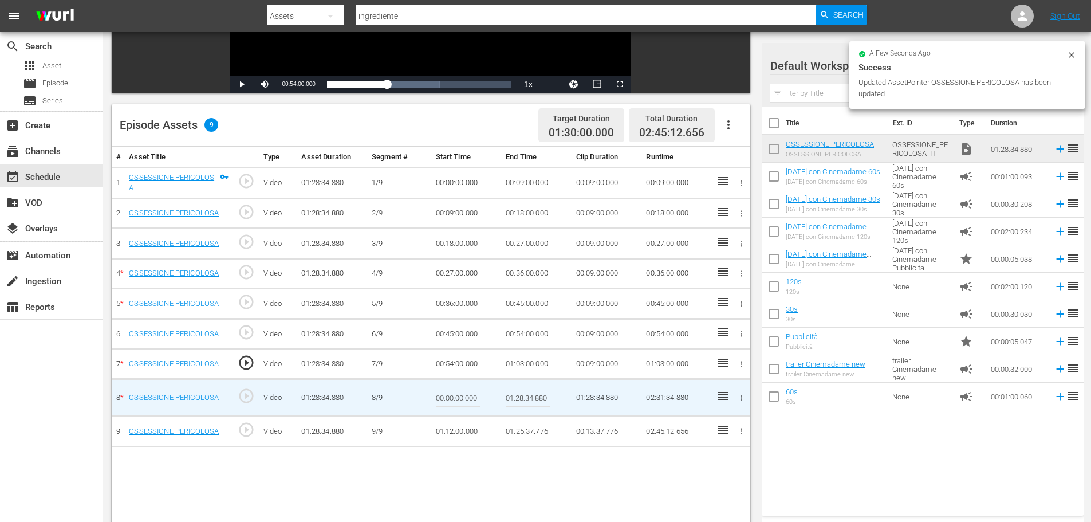
click at [450, 393] on input "00:00:00.000" at bounding box center [458, 397] width 44 height 27
paste input "01:03"
type input "01:03:00.000"
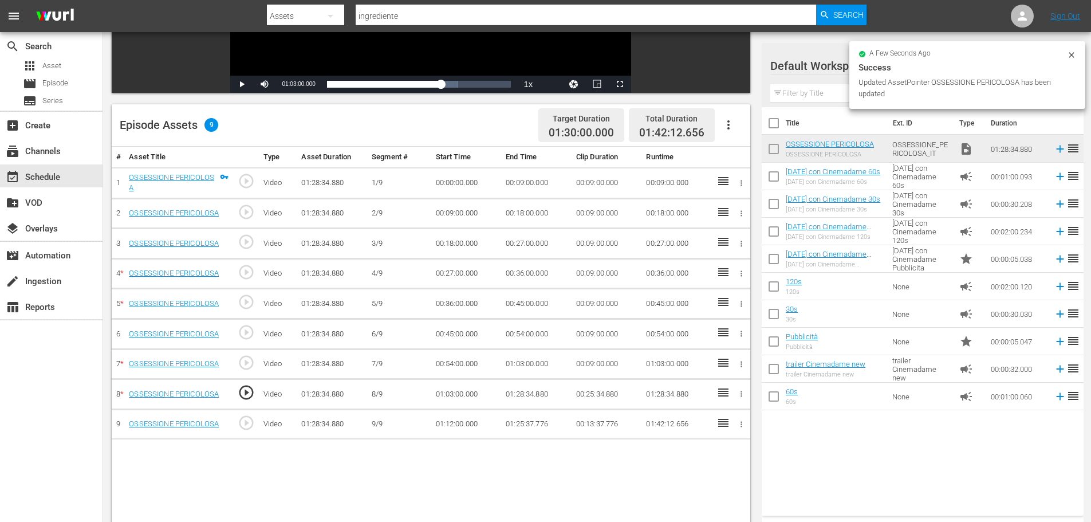
click at [518, 395] on td "01:28:34.880" at bounding box center [536, 394] width 70 height 30
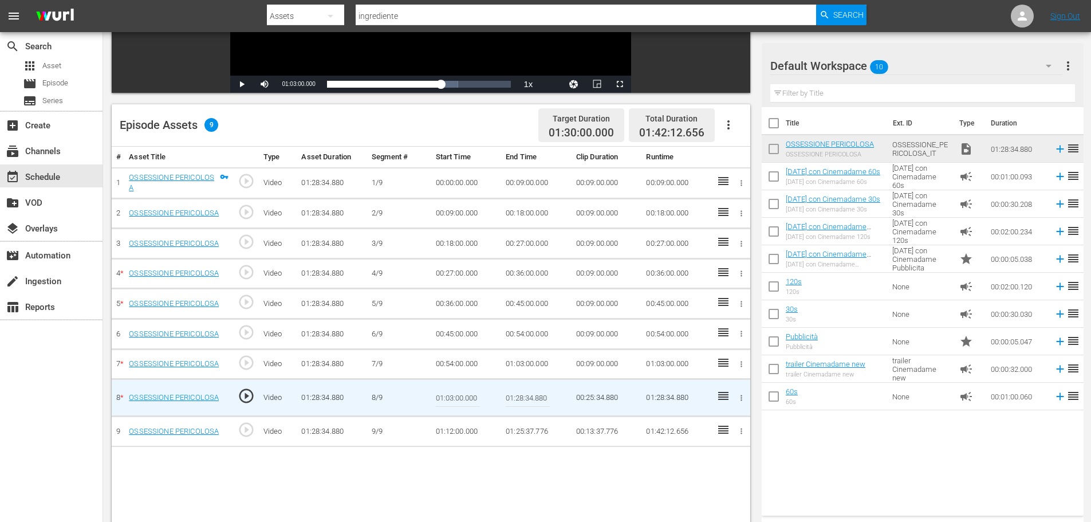
click at [518, 395] on input "01:28:34.880" at bounding box center [528, 397] width 44 height 27
paste input "12:0"
type input "01:12:00"
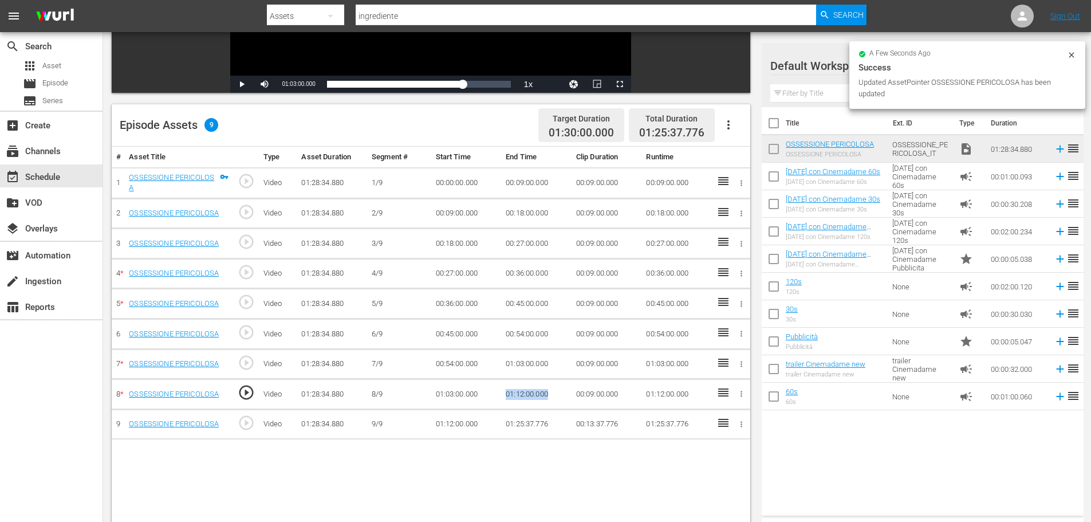
drag, startPoint x: 560, startPoint y: 395, endPoint x: 502, endPoint y: 396, distance: 58.4
click at [502, 396] on td "01:12:00.000" at bounding box center [536, 394] width 70 height 30
copy td "01:12:00.000"
click at [449, 428] on td "01:12:00.000" at bounding box center [466, 424] width 70 height 30
click at [452, 426] on td "01:12:00.000" at bounding box center [466, 424] width 70 height 30
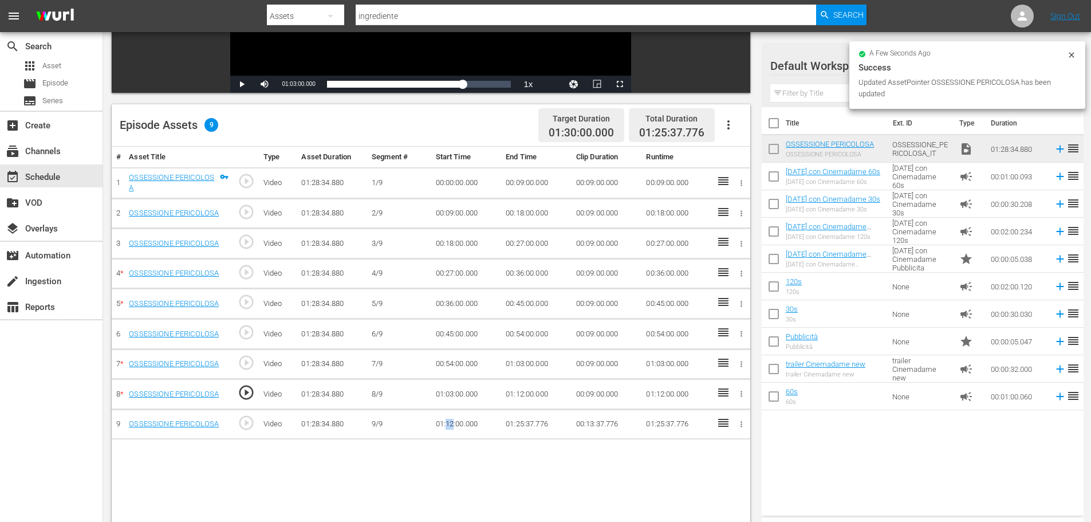
click at [452, 426] on td "01:12:00.000" at bounding box center [466, 424] width 70 height 30
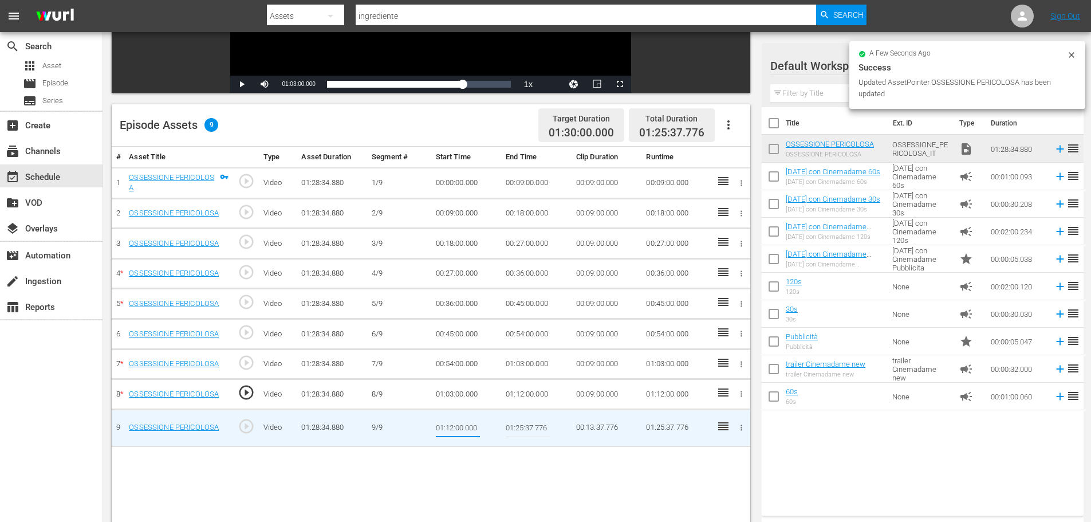
click at [452, 426] on input "01:12:00.000" at bounding box center [458, 427] width 44 height 27
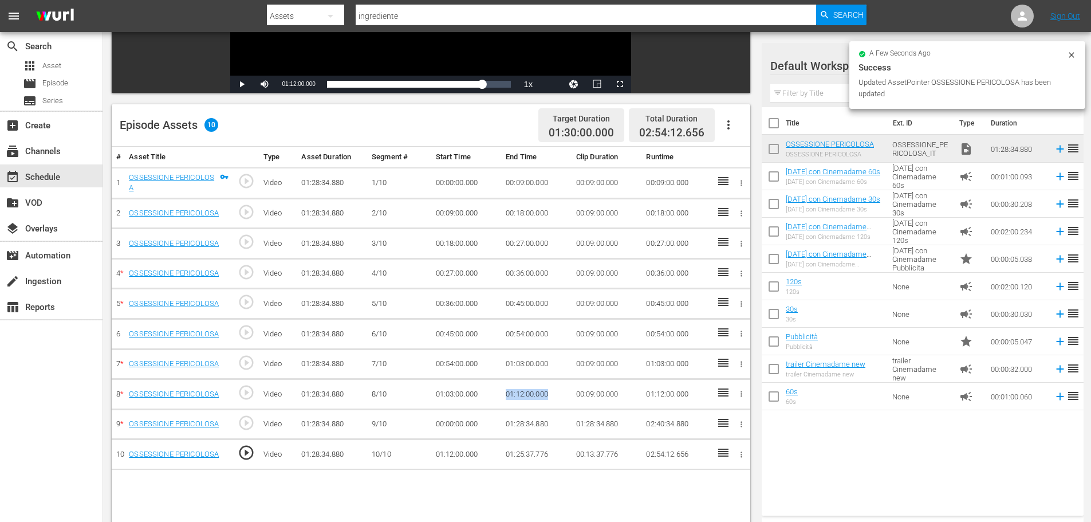
drag, startPoint x: 551, startPoint y: 396, endPoint x: 501, endPoint y: 396, distance: 49.8
click at [501, 396] on td "01:12:00.000" at bounding box center [536, 394] width 70 height 30
copy td "01:12:00.000"
click at [451, 428] on td "00:00:00.000" at bounding box center [466, 424] width 70 height 30
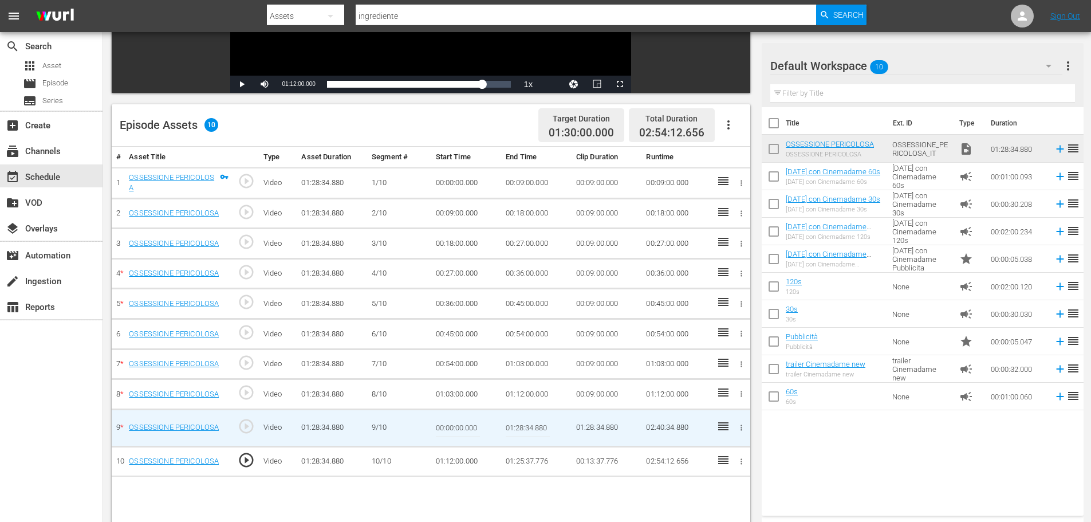
click at [452, 426] on input "00:00:00.000" at bounding box center [458, 427] width 44 height 27
paste input "1:12"
type input "01:12:00.000"
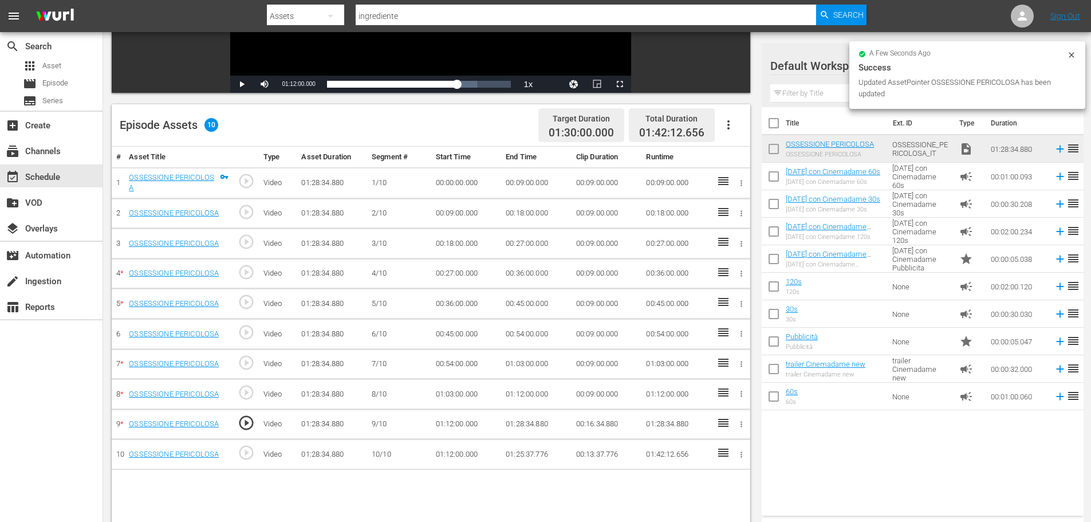
click at [522, 426] on td "01:28:34.880" at bounding box center [536, 424] width 70 height 30
drag, startPoint x: 559, startPoint y: 424, endPoint x: 502, endPoint y: 426, distance: 56.7
click at [502, 426] on td "01:21:00.000" at bounding box center [536, 424] width 70 height 30
click at [453, 451] on td "01:12:00.000" at bounding box center [466, 454] width 70 height 30
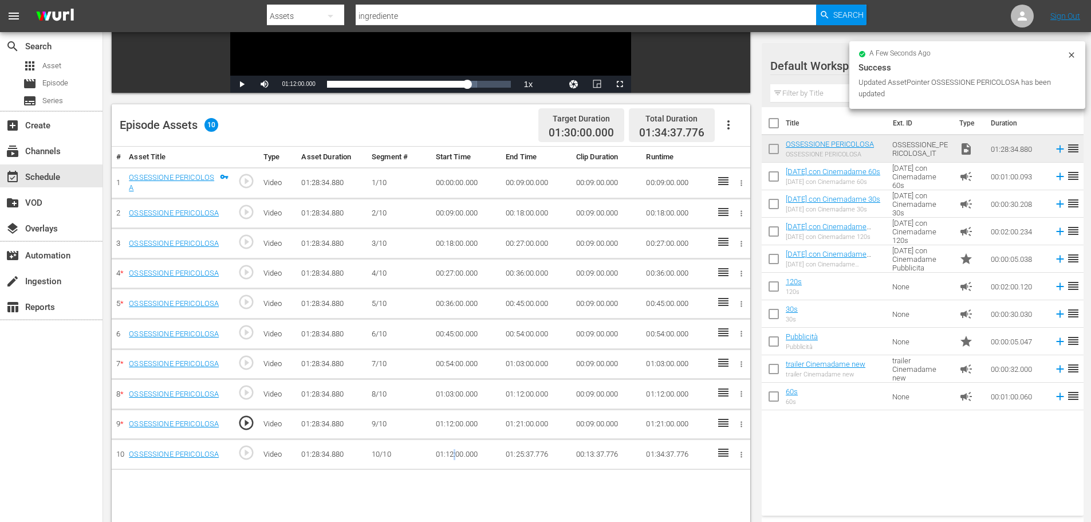
click at [453, 451] on td "01:12:00.000" at bounding box center [466, 454] width 70 height 30
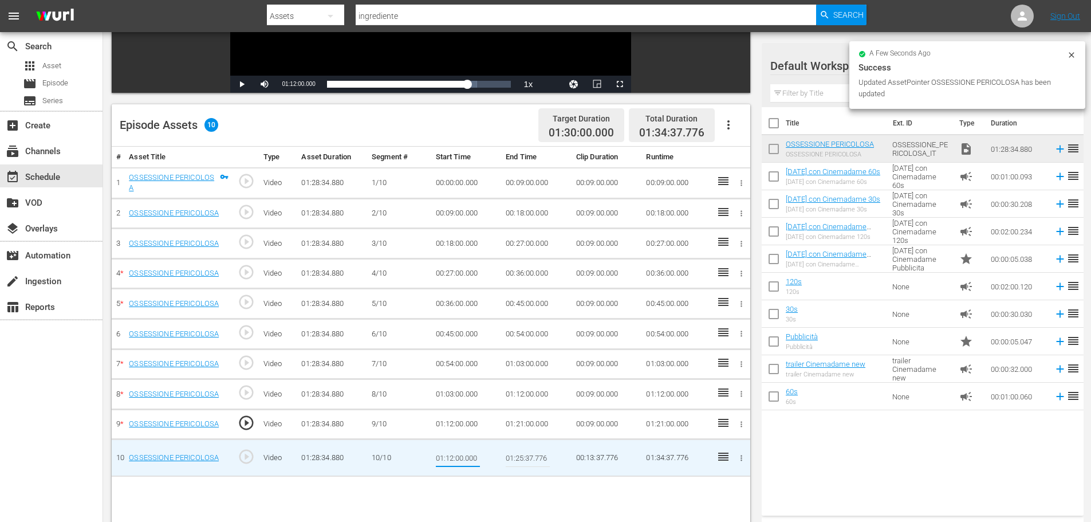
click at [453, 451] on input "01:12:00.000" at bounding box center [458, 457] width 44 height 27
type input "01:21:00.000"
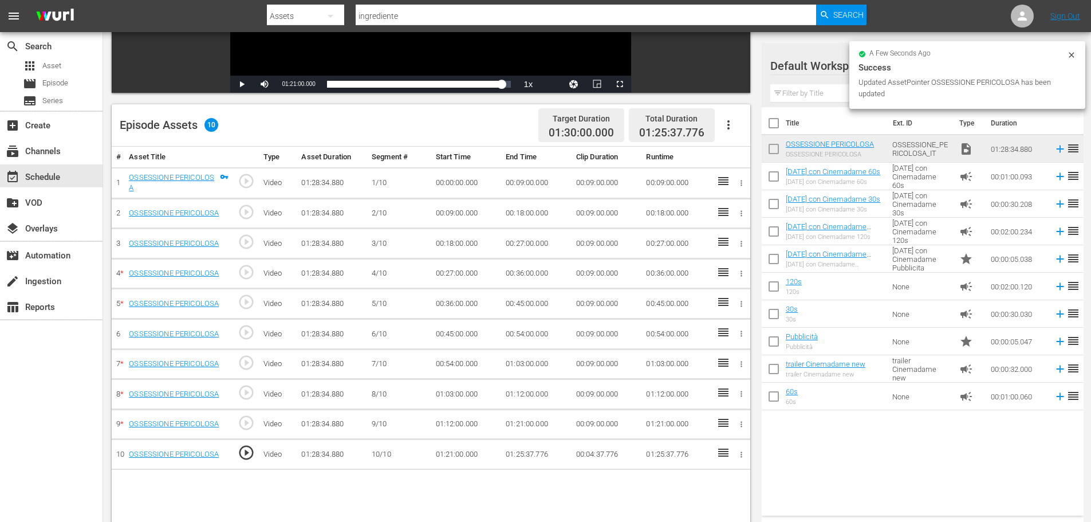
click at [728, 123] on icon "button" at bounding box center [729, 125] width 14 height 14
click at [752, 135] on div "Fill with Ads" at bounding box center [763, 129] width 78 height 27
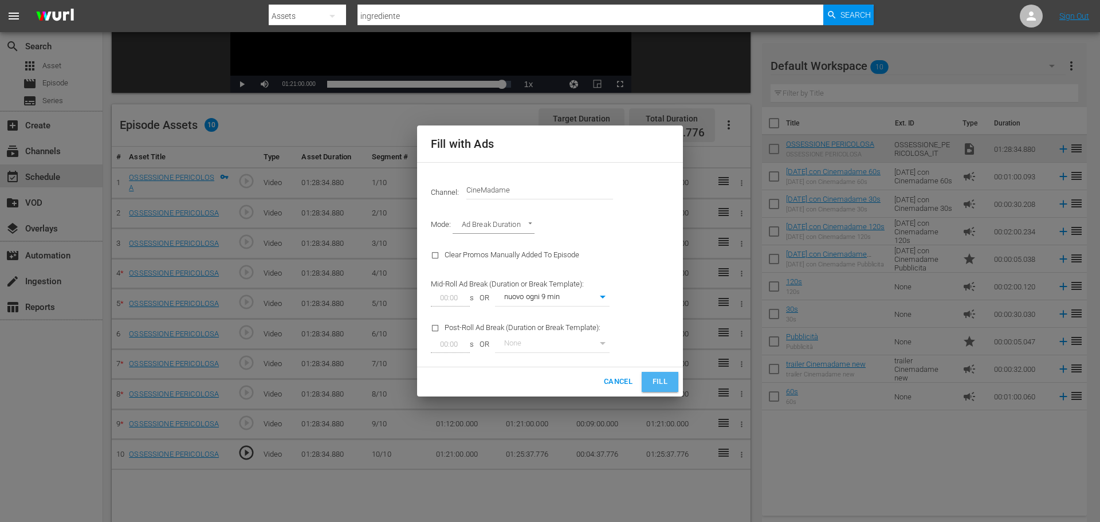
click at [647, 381] on button "Fill" at bounding box center [659, 382] width 37 height 20
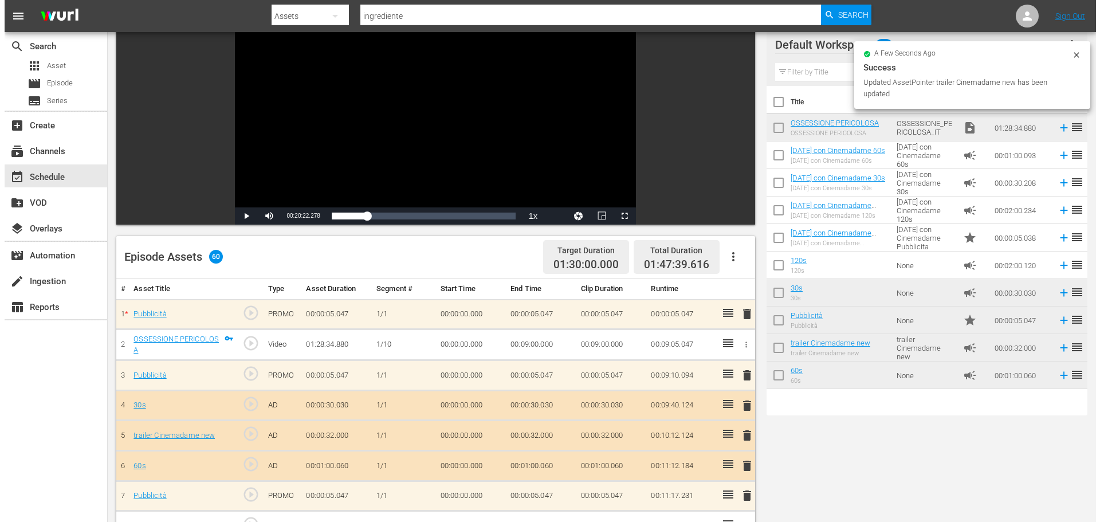
scroll to position [0, 0]
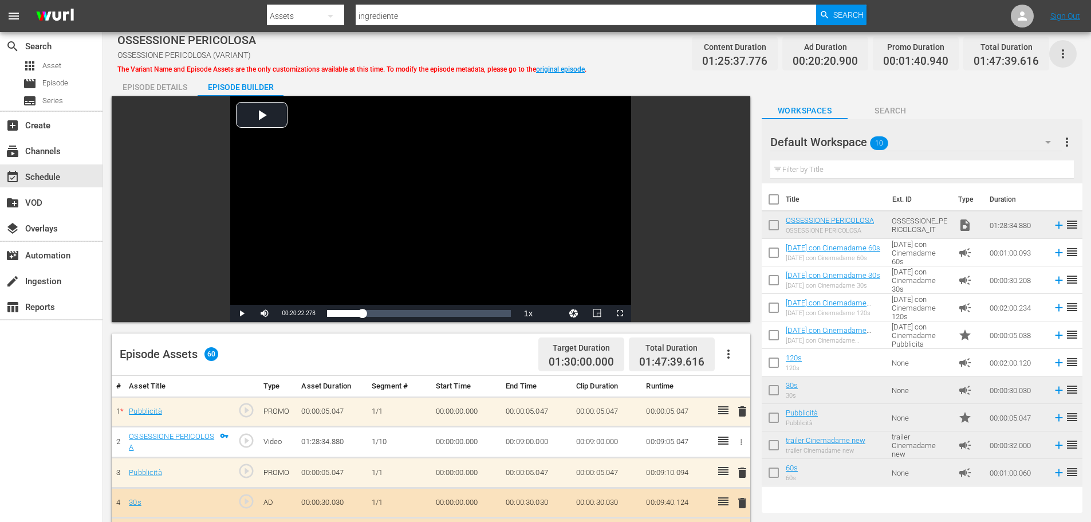
click at [1063, 54] on icon "button" at bounding box center [1063, 53] width 2 height 9
click at [1026, 66] on div "Add Episode to Workspace" at bounding box center [1013, 58] width 110 height 27
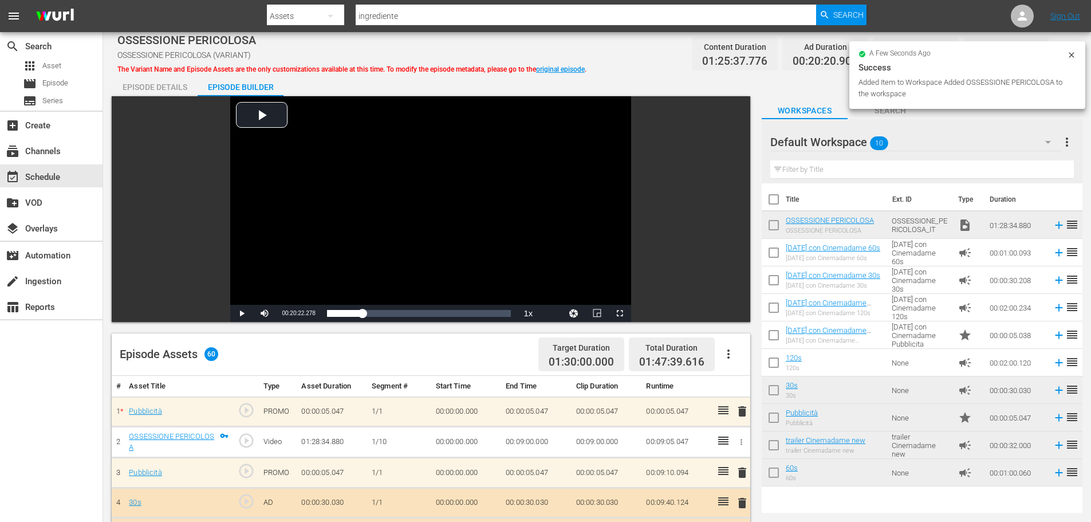
click at [775, 226] on input "checkbox" at bounding box center [774, 227] width 24 height 24
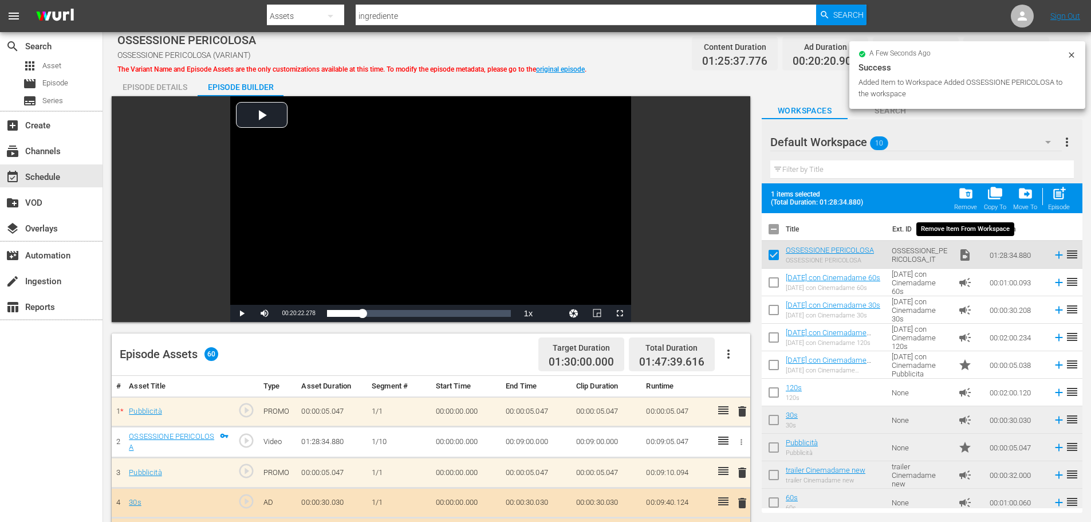
click at [975, 195] on div "folder_delete Remove" at bounding box center [965, 198] width 23 height 25
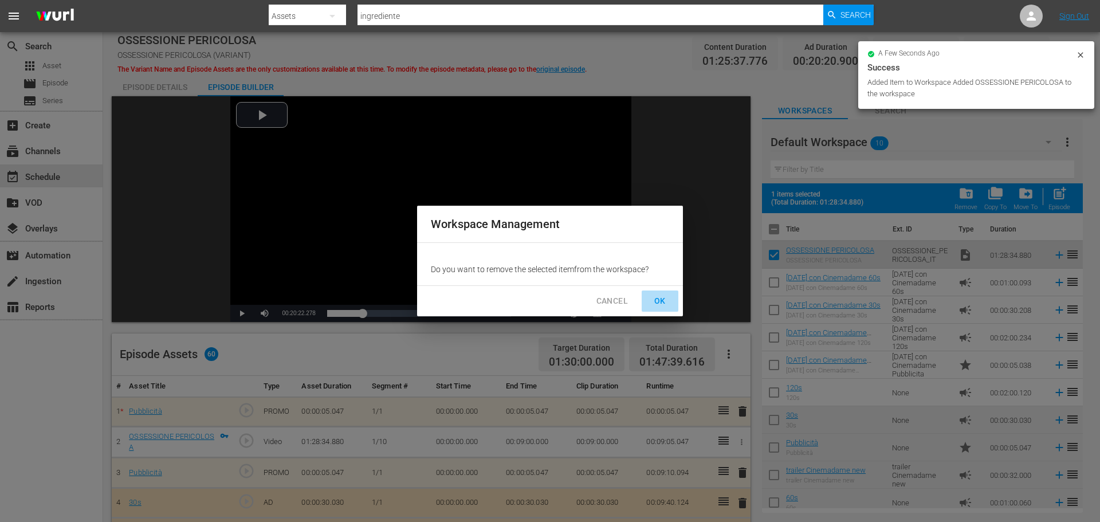
click at [652, 301] on span "OK" at bounding box center [660, 301] width 18 height 14
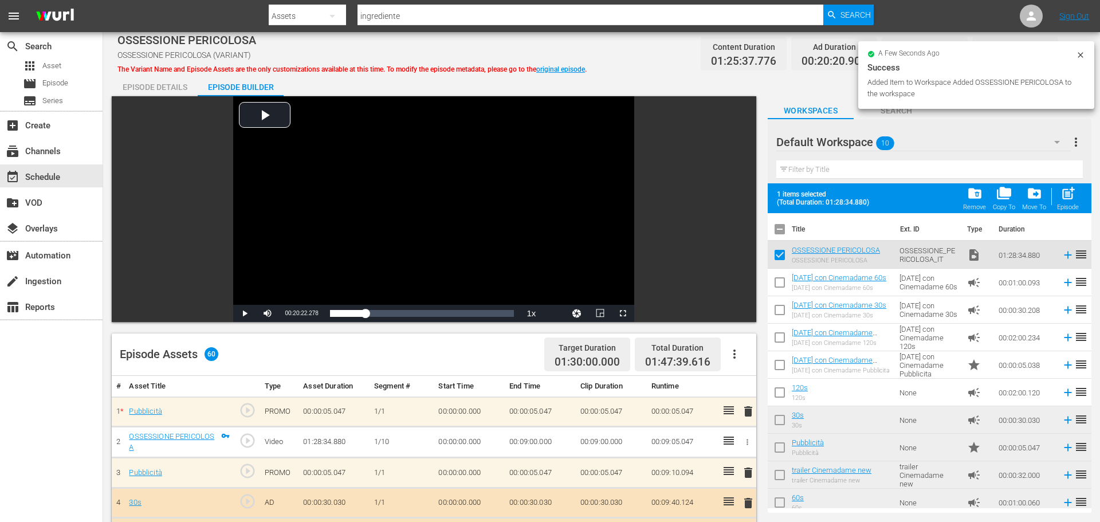
checkbox input "false"
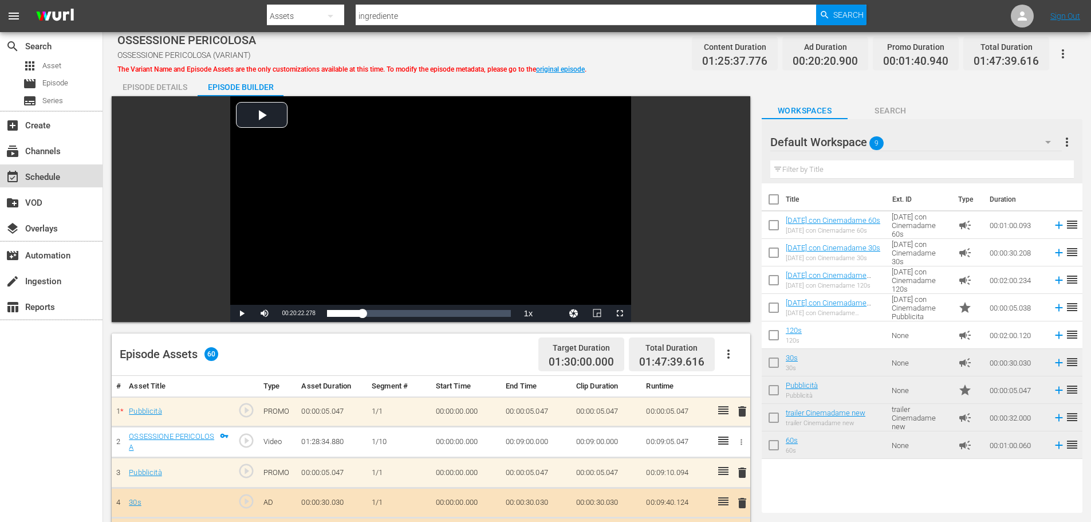
click at [48, 180] on div "event_available Schedule" at bounding box center [32, 175] width 64 height 10
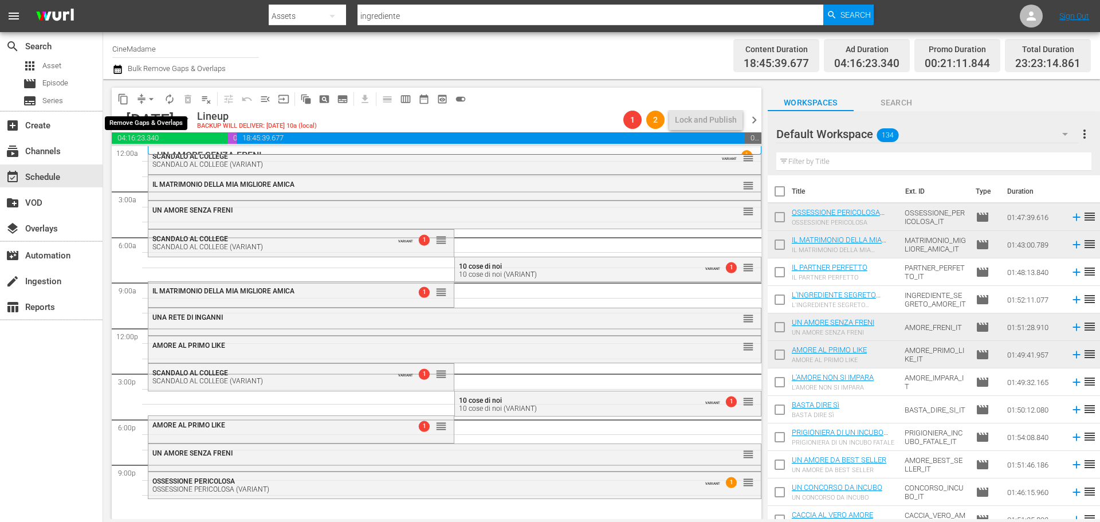
click at [148, 97] on span "arrow_drop_down" at bounding box center [150, 98] width 11 height 11
click at [172, 156] on li "Align to End of Previous Day" at bounding box center [152, 160] width 120 height 19
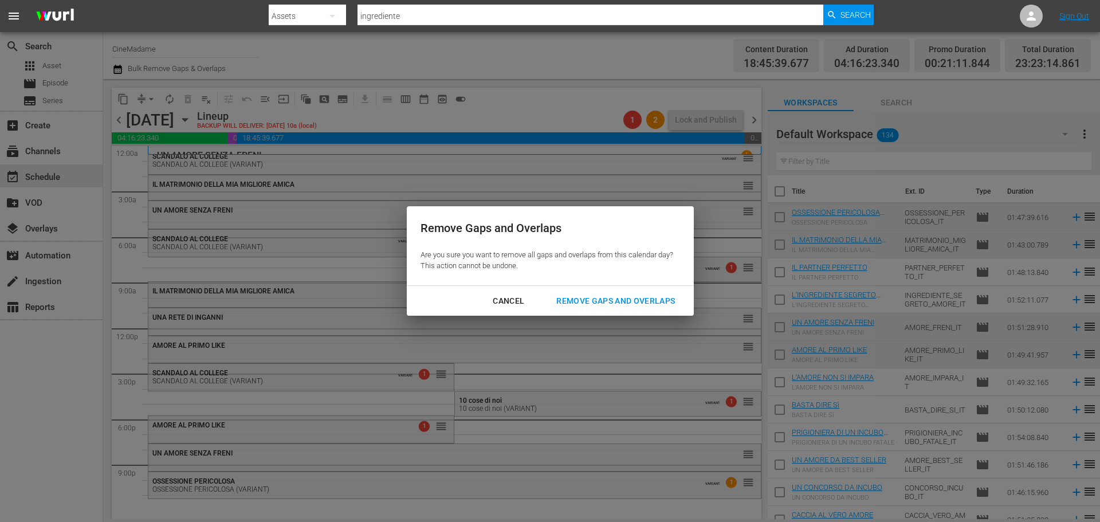
click at [604, 296] on div "Remove Gaps and Overlaps" at bounding box center [615, 301] width 137 height 14
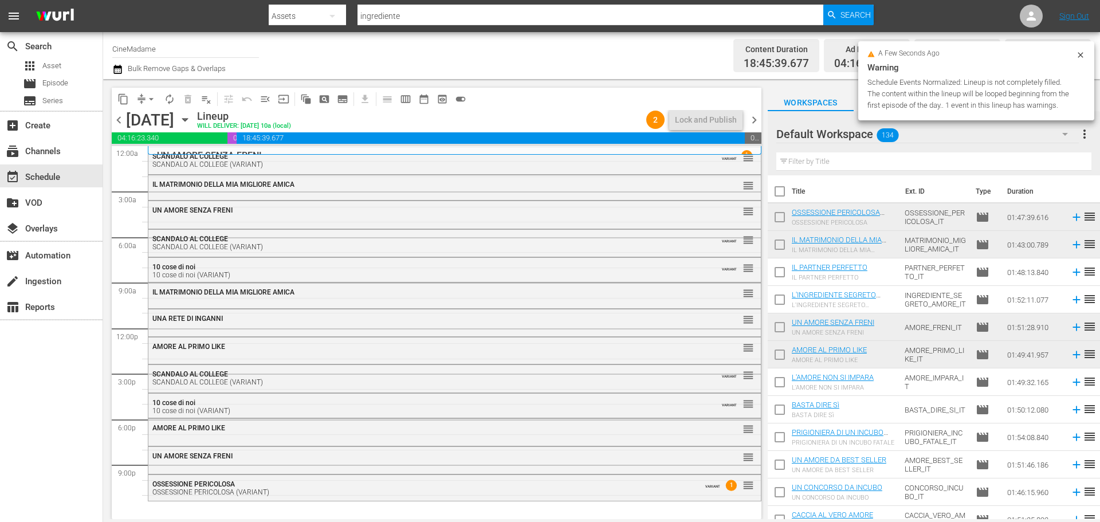
click at [343, 489] on div "OSSESSIONE PERICOLOSA (VARIANT)" at bounding box center [423, 492] width 542 height 8
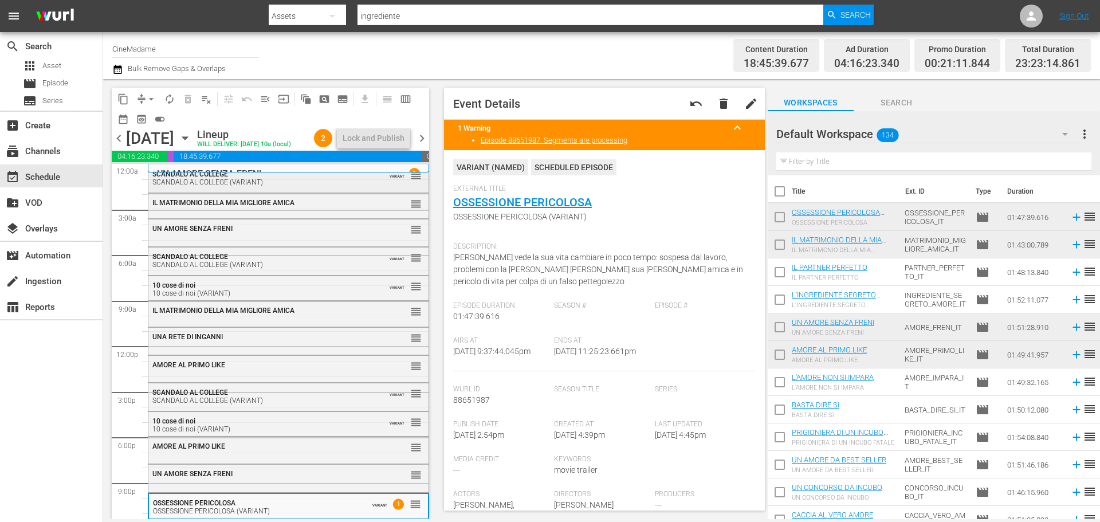
click at [316, 186] on div "SCANDALO AL COLLEGE (VARIANT)" at bounding box center [260, 182] width 216 height 8
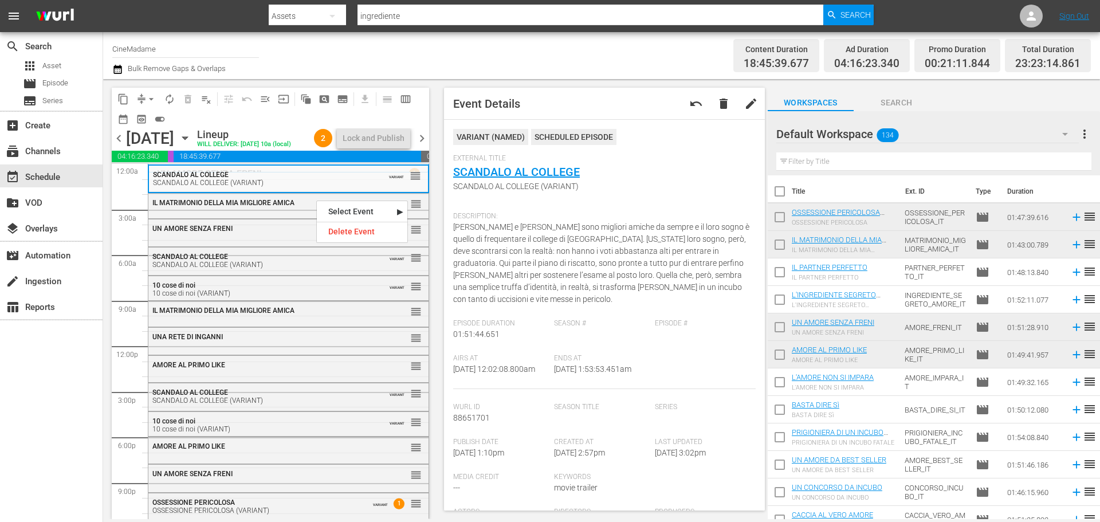
click at [358, 238] on div "Delete Event" at bounding box center [362, 231] width 90 height 15
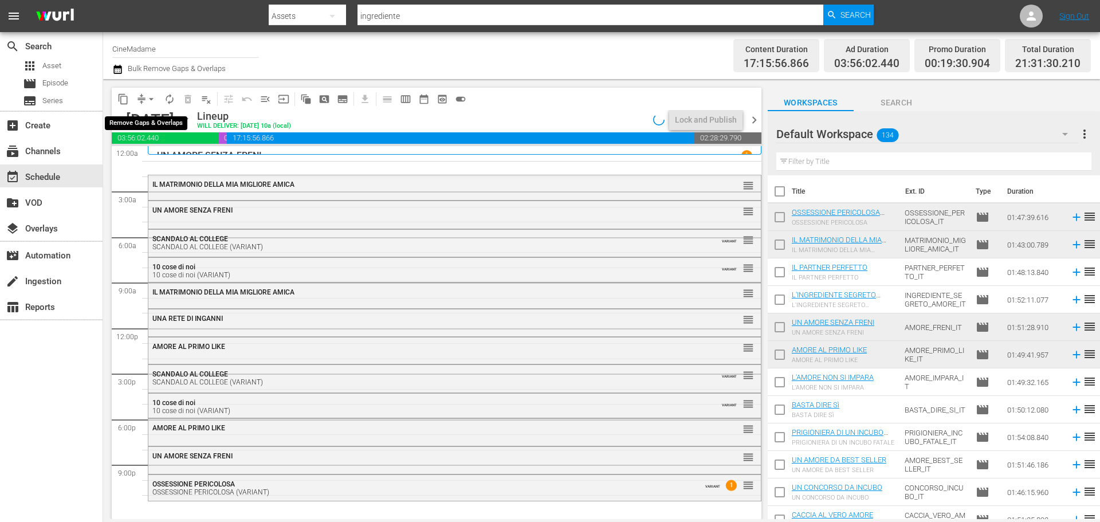
click at [148, 99] on span "arrow_drop_down" at bounding box center [150, 98] width 11 height 11
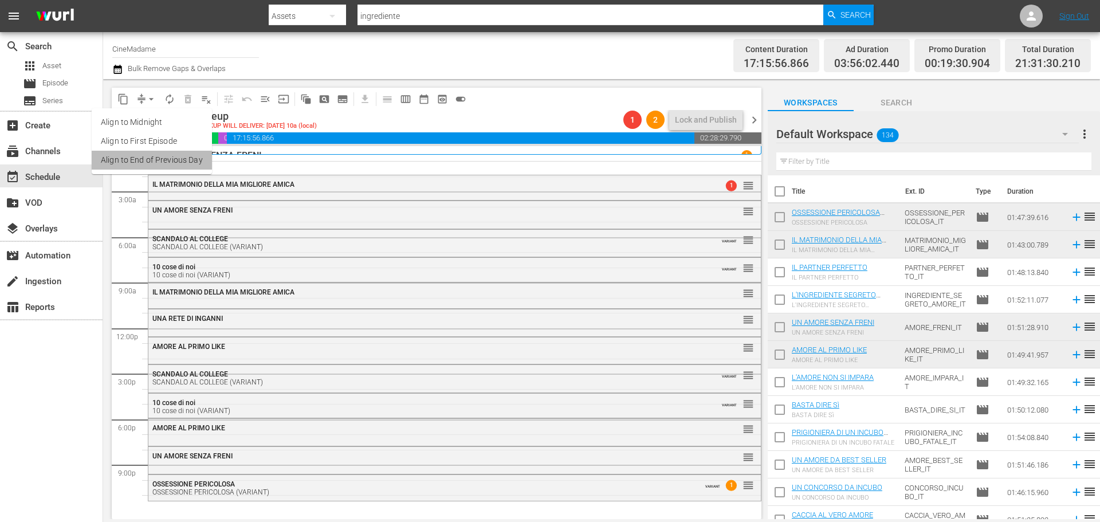
click at [176, 159] on li "Align to End of Previous Day" at bounding box center [152, 160] width 120 height 19
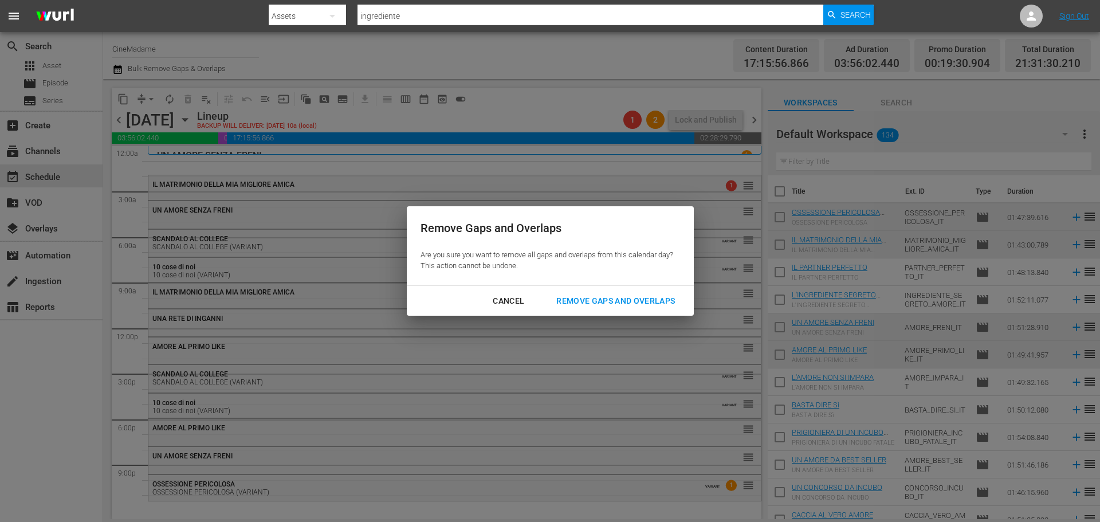
click at [605, 308] on div "Remove Gaps and Overlaps" at bounding box center [615, 301] width 137 height 14
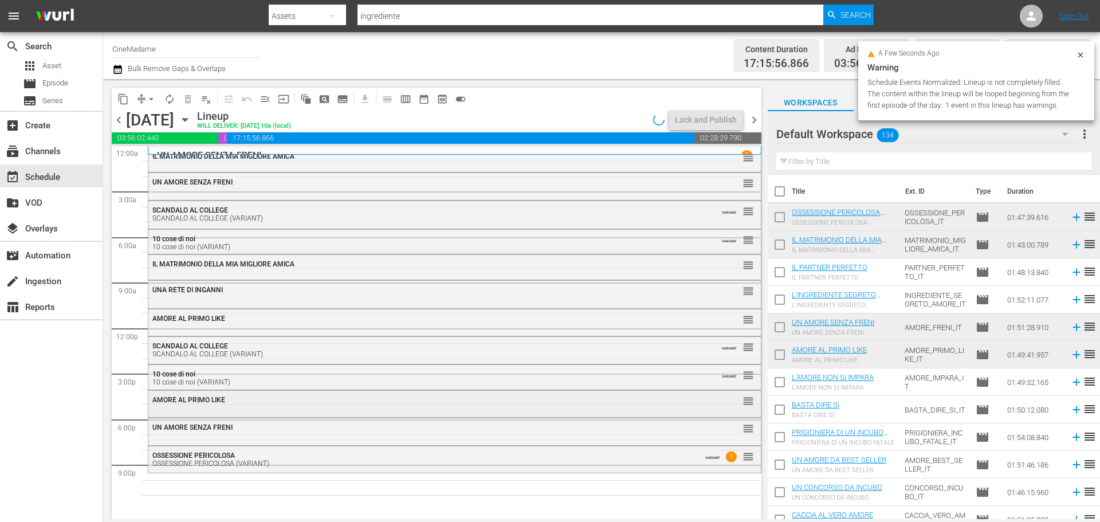
click at [347, 400] on div "AMORE AL PRIMO LIKE" at bounding box center [423, 400] width 542 height 8
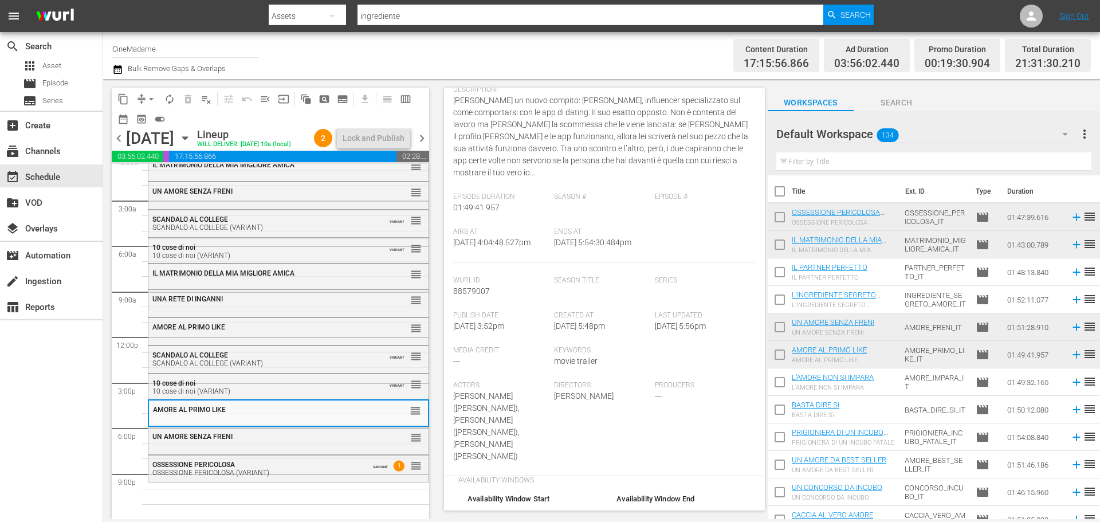
scroll to position [286, 0]
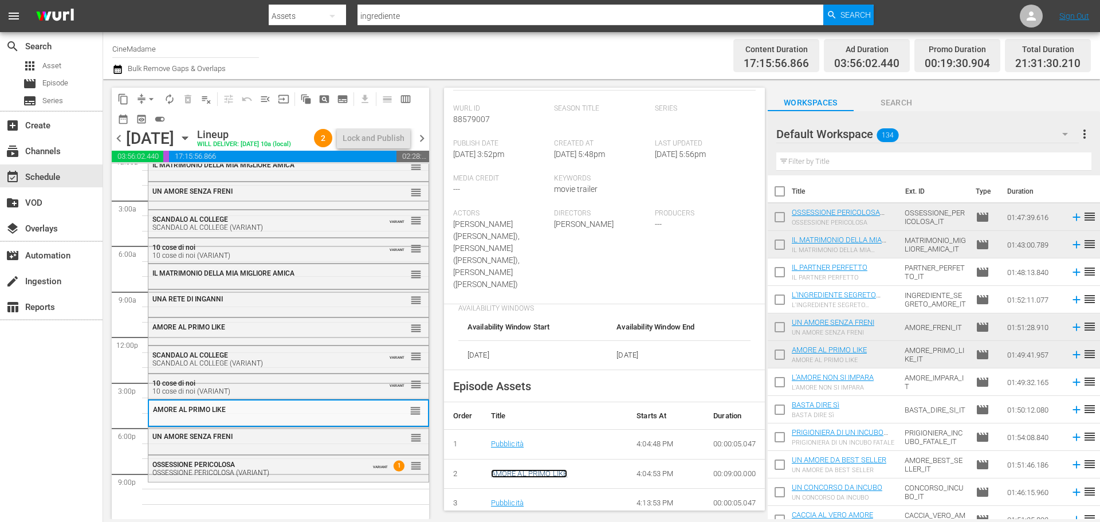
click at [519, 469] on link "AMORE AL PRIMO LIKE" at bounding box center [529, 473] width 77 height 9
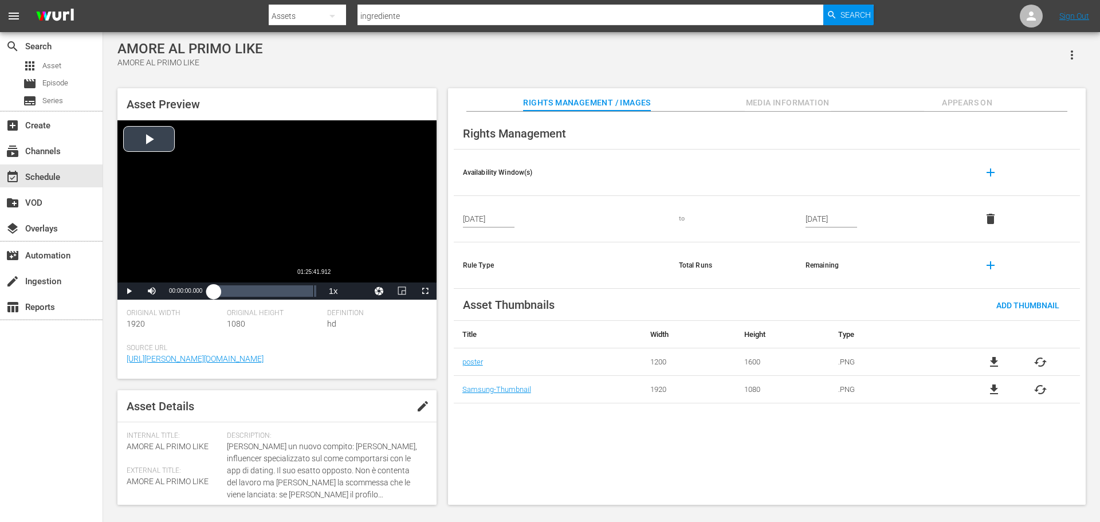
click at [314, 293] on div "Loaded : 0.11% 01:25:41.912 00:00:00.000" at bounding box center [265, 290] width 102 height 11
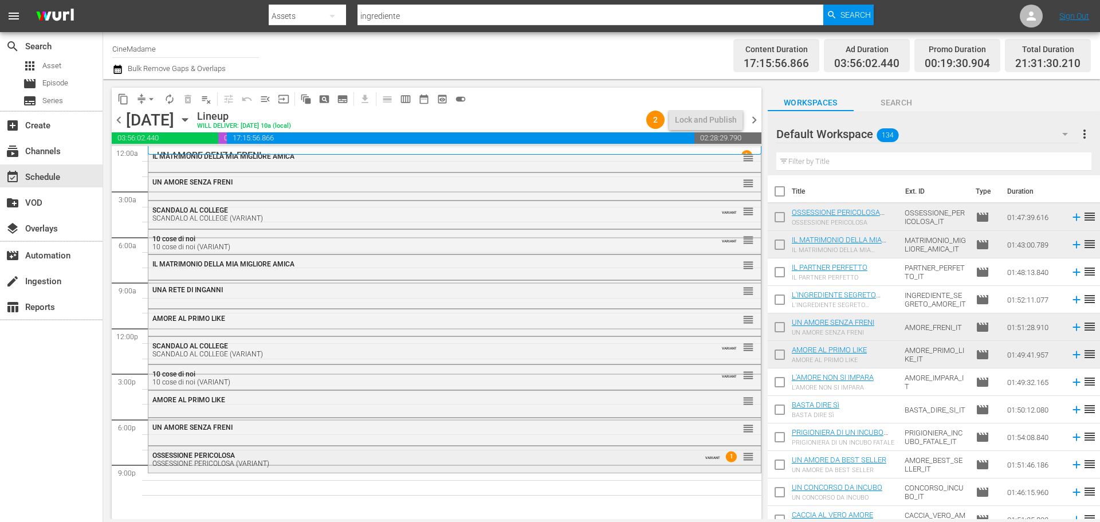
click at [217, 465] on div "OSSESSIONE PERICOLOSA (VARIANT)" at bounding box center [423, 463] width 542 height 8
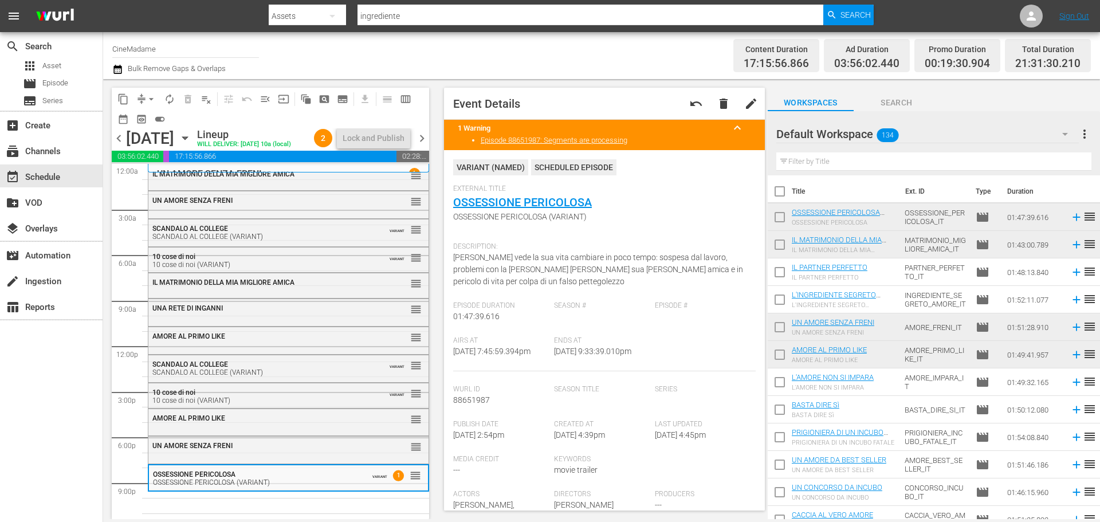
click at [853, 158] on input "text" at bounding box center [933, 161] width 315 height 18
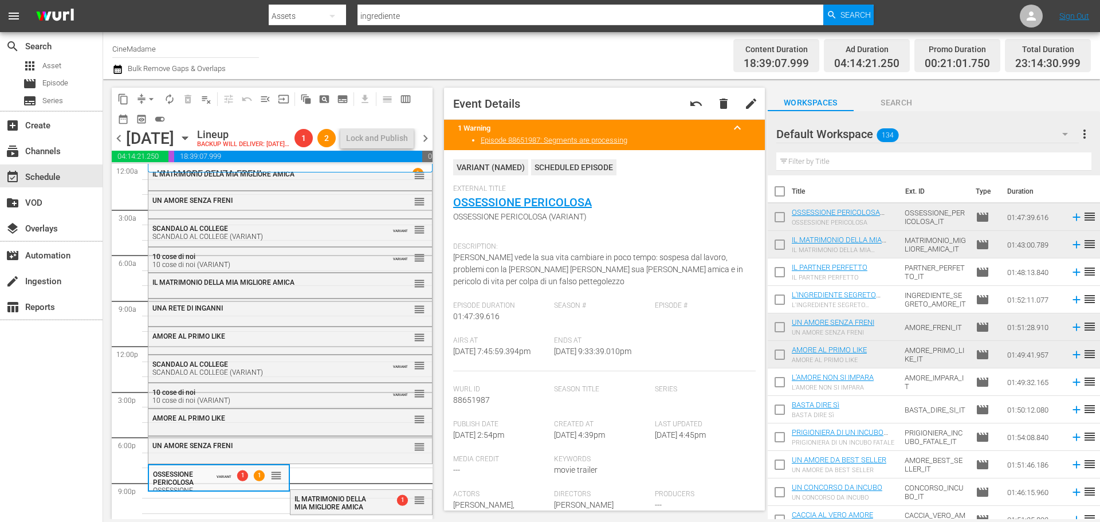
click at [832, 163] on input "text" at bounding box center [933, 161] width 315 height 18
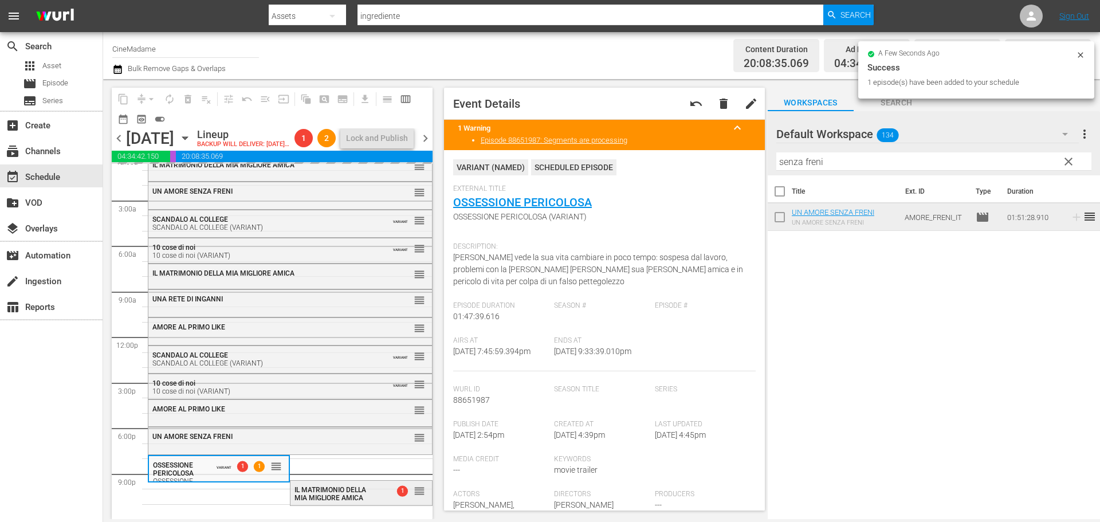
scroll to position [29, 0]
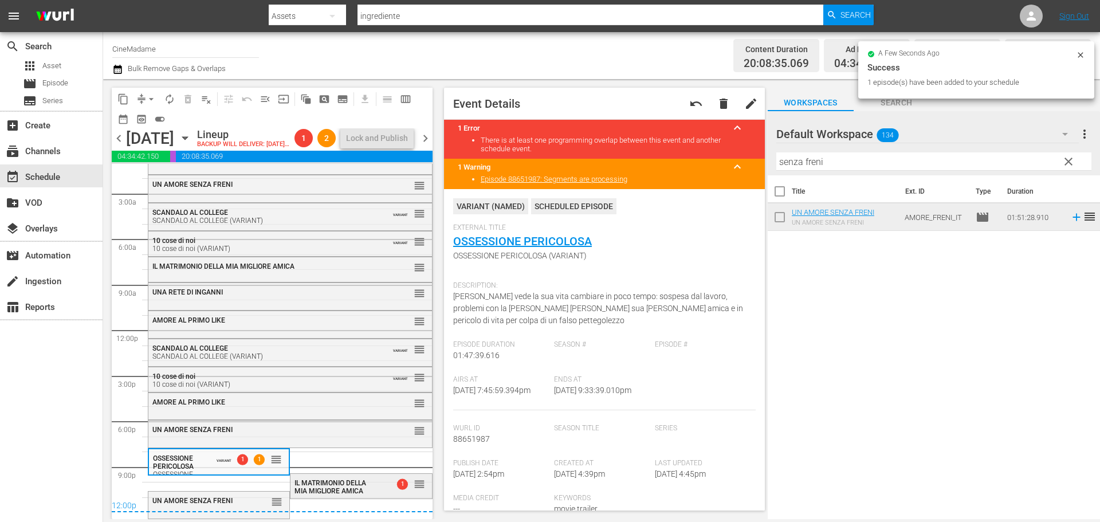
click at [333, 489] on span "IL MATRIMONIO DELLA MIA MIGLIORE AMICA" at bounding box center [330, 487] width 72 height 16
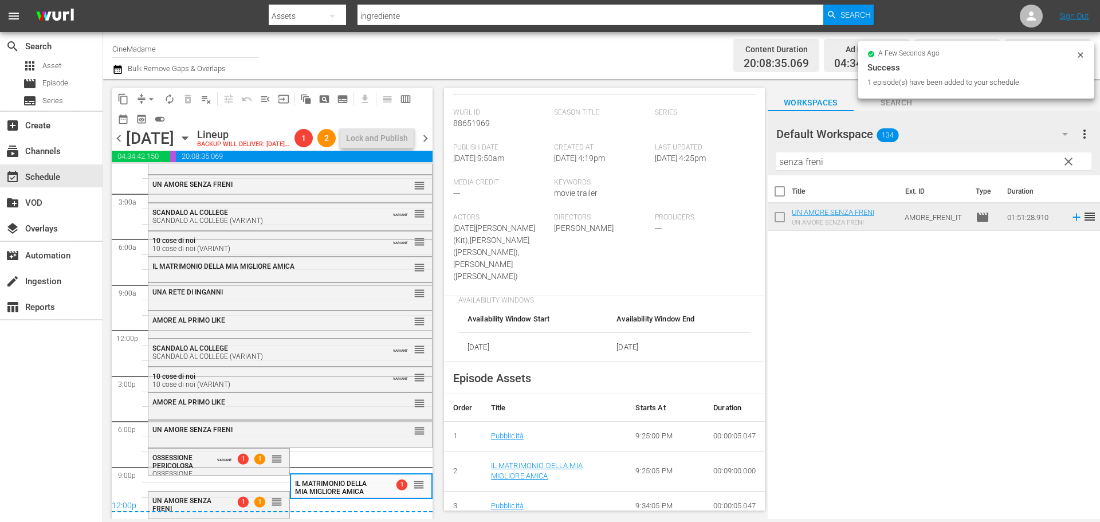
scroll to position [286, 0]
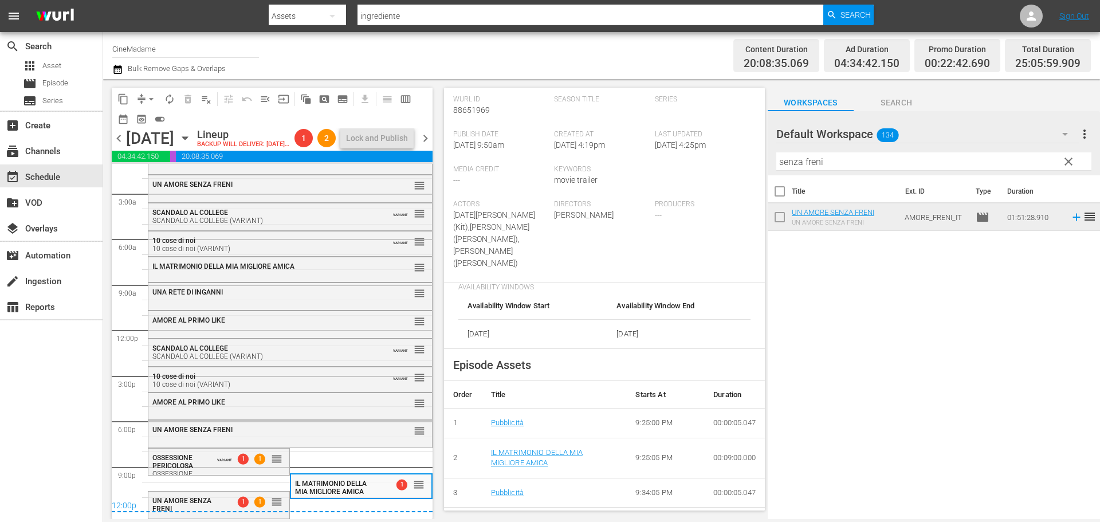
click at [231, 512] on div "12:00p" at bounding box center [272, 506] width 321 height 11
click at [203, 503] on span "UN AMORE SENZA FRENI" at bounding box center [181, 505] width 59 height 16
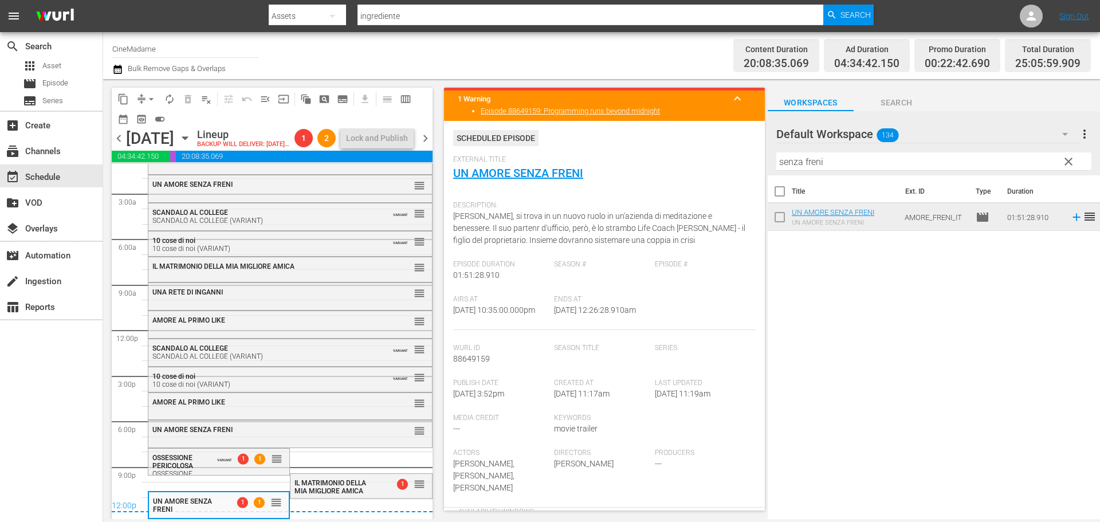
scroll to position [229, 0]
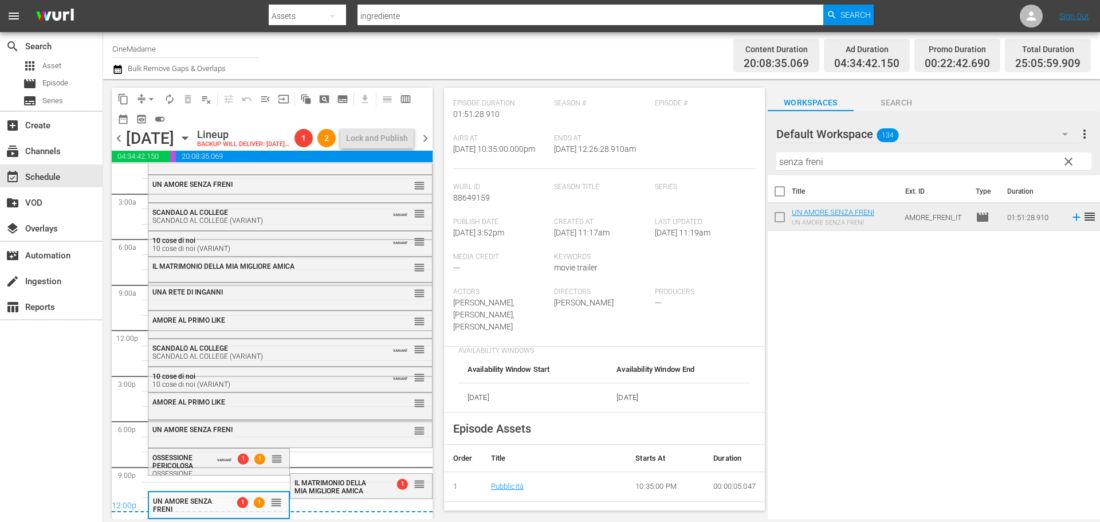
click at [149, 97] on span "arrow_drop_down" at bounding box center [150, 98] width 11 height 11
click at [154, 163] on li "Align to End of Previous Day" at bounding box center [152, 160] width 120 height 19
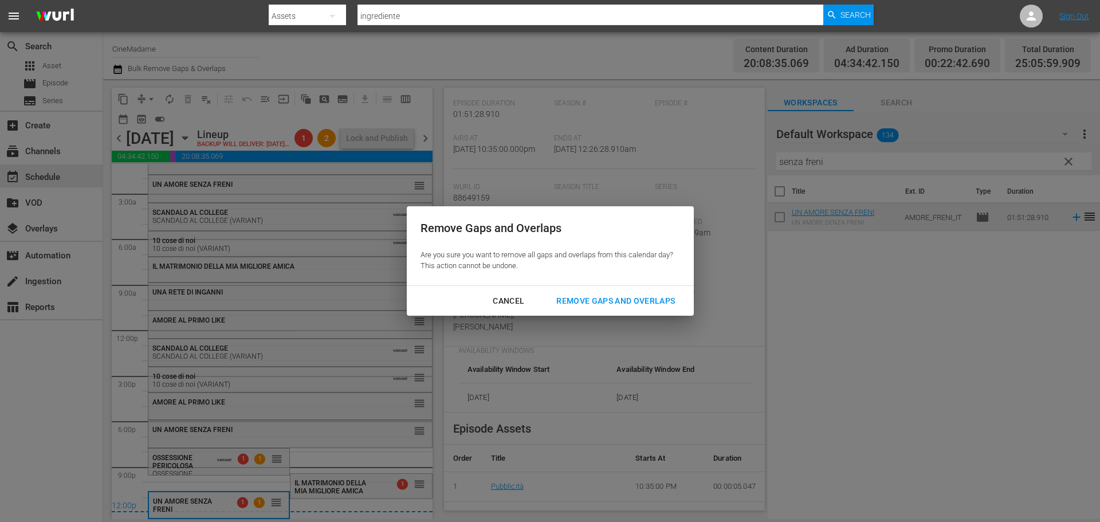
click at [607, 294] on div "Remove Gaps and Overlaps" at bounding box center [615, 301] width 137 height 14
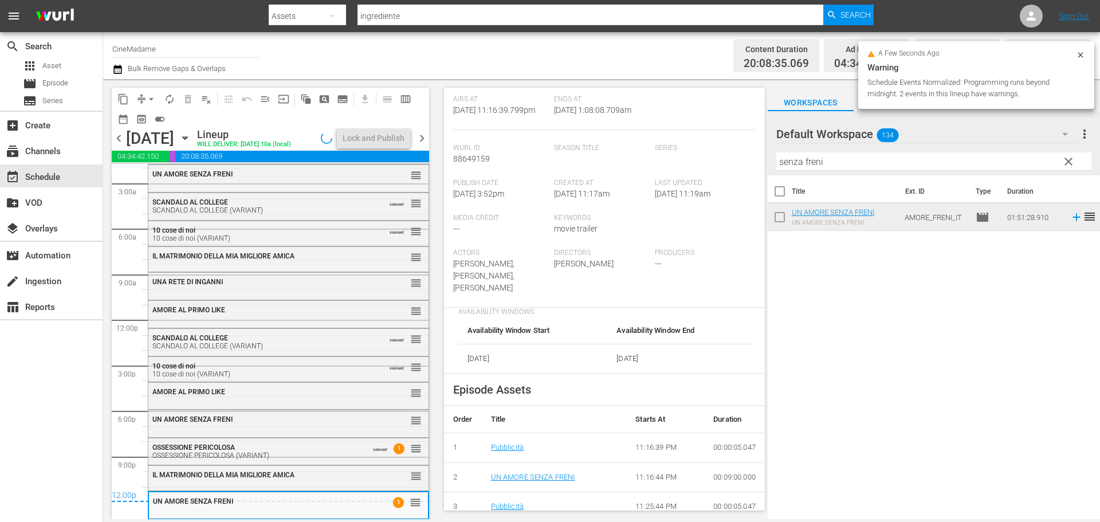
scroll to position [190, 0]
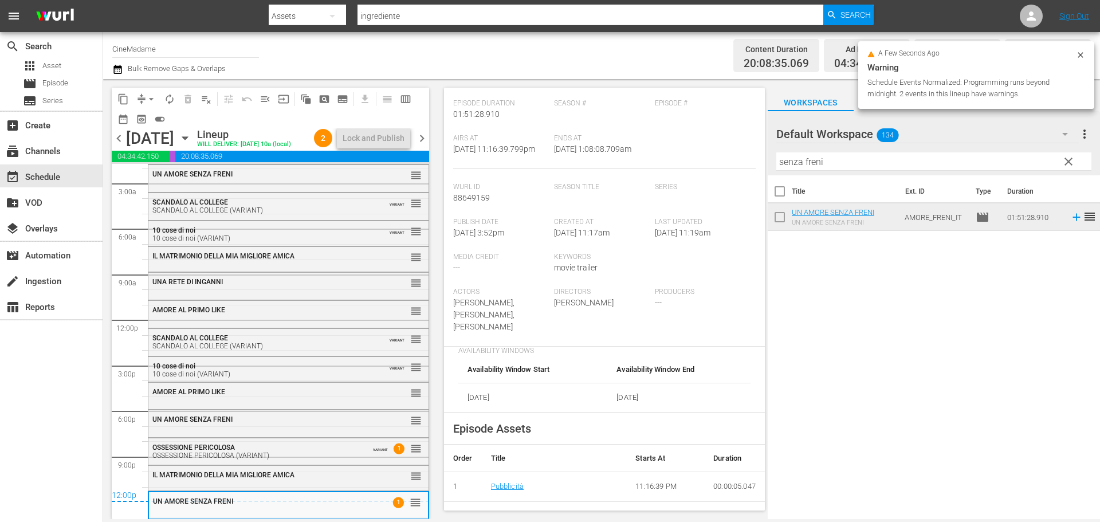
click at [415, 145] on span "chevron_right" at bounding box center [422, 138] width 14 height 14
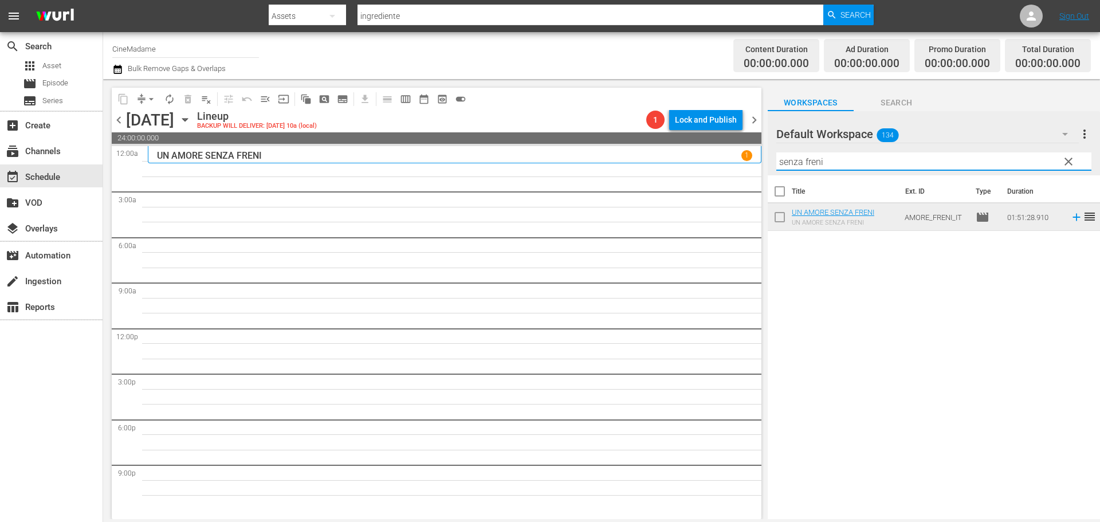
drag, startPoint x: 843, startPoint y: 164, endPoint x: 782, endPoint y: 160, distance: 60.3
click at [782, 160] on input "senza freni" at bounding box center [933, 161] width 315 height 18
type input "s"
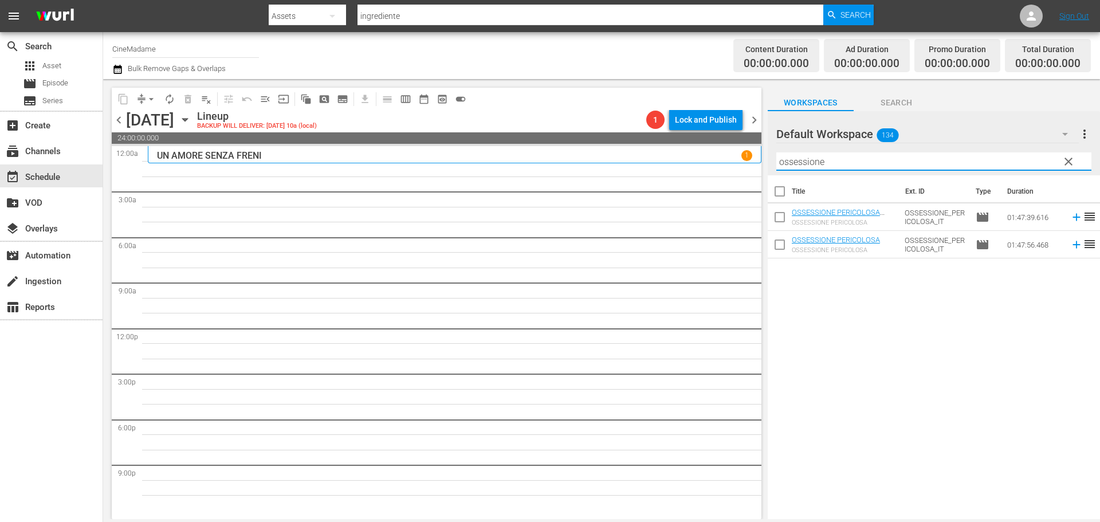
type input "ossessione"
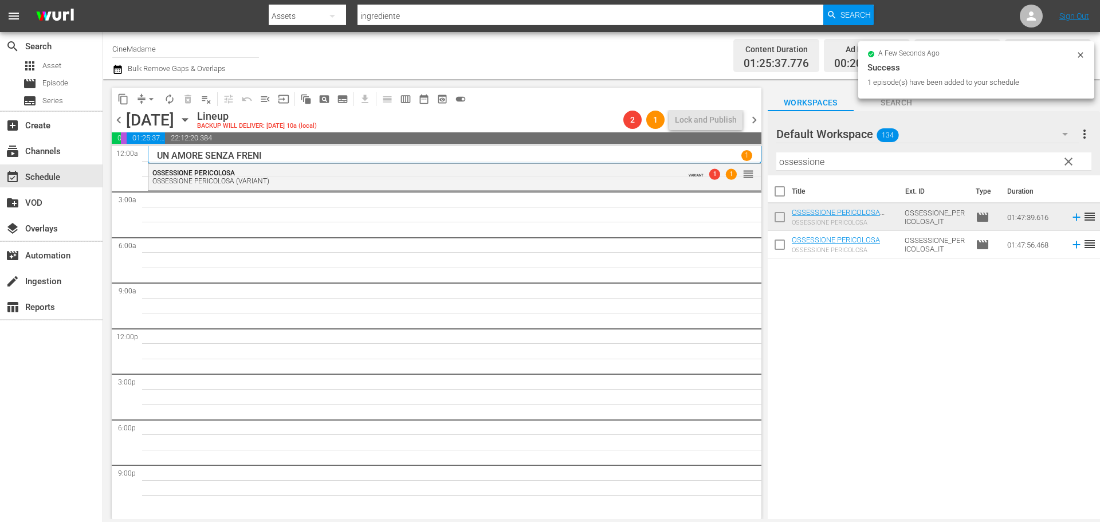
click at [774, 215] on input "checkbox" at bounding box center [779, 219] width 24 height 24
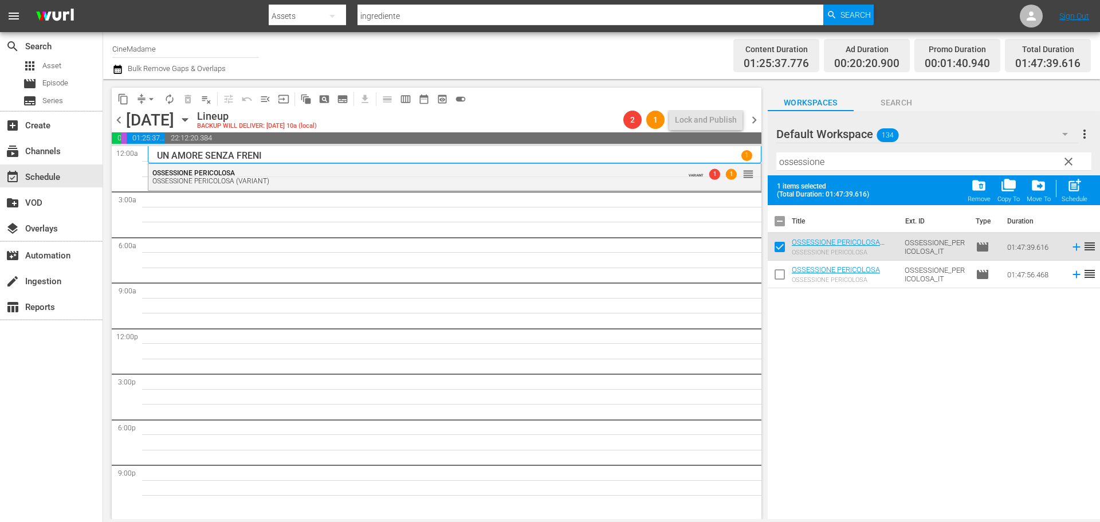
click at [821, 314] on div "Title Ext. ID Type Duration OSSESSIONE PERICOLOSA (OSSESSIONE PERICOLOSA (VARIA…" at bounding box center [933, 363] width 332 height 316
click at [687, 240] on div "OSSESSIONE PERICOLOSA OSSESSIONE PERICOLOSA (VARIANT) VARIANT 1 1 reorder" at bounding box center [454, 328] width 613 height 364
click at [607, 173] on div "OSSESSIONE PERICOLOSA OSSESSIONE PERICOLOSA (VARIANT)" at bounding box center [420, 177] width 536 height 16
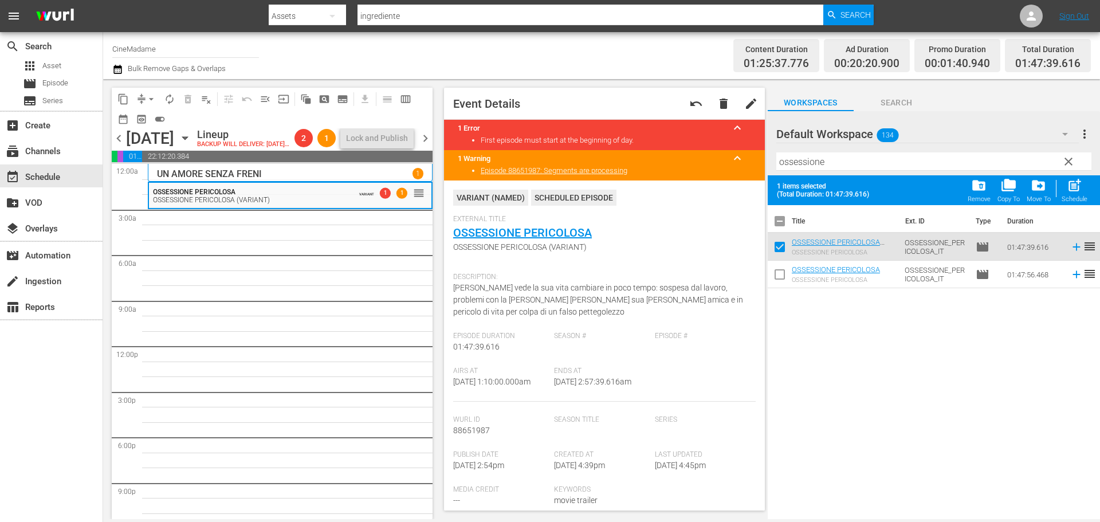
click at [783, 250] on input "checkbox" at bounding box center [779, 249] width 24 height 24
checkbox input "false"
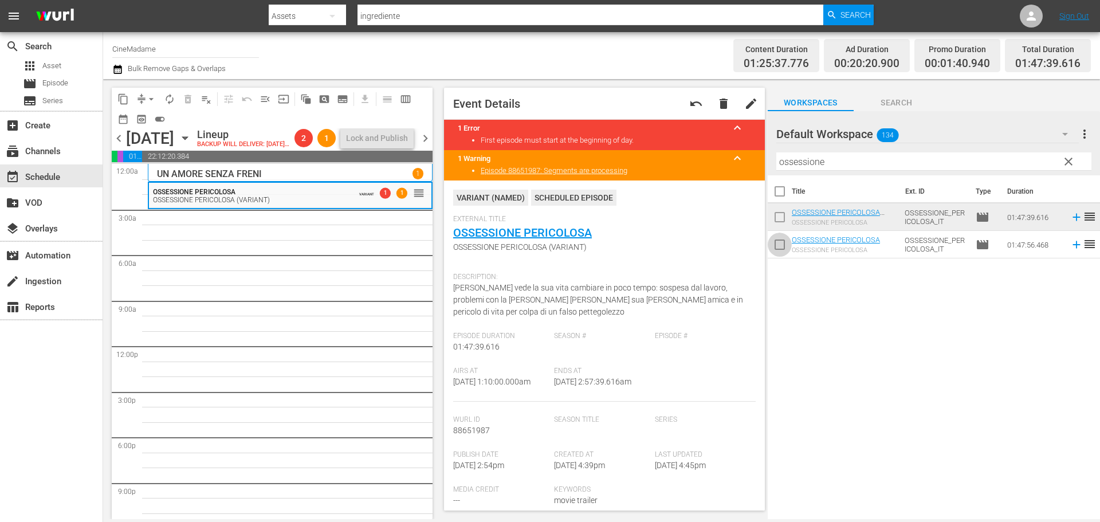
click at [781, 241] on input "checkbox" at bounding box center [779, 247] width 24 height 24
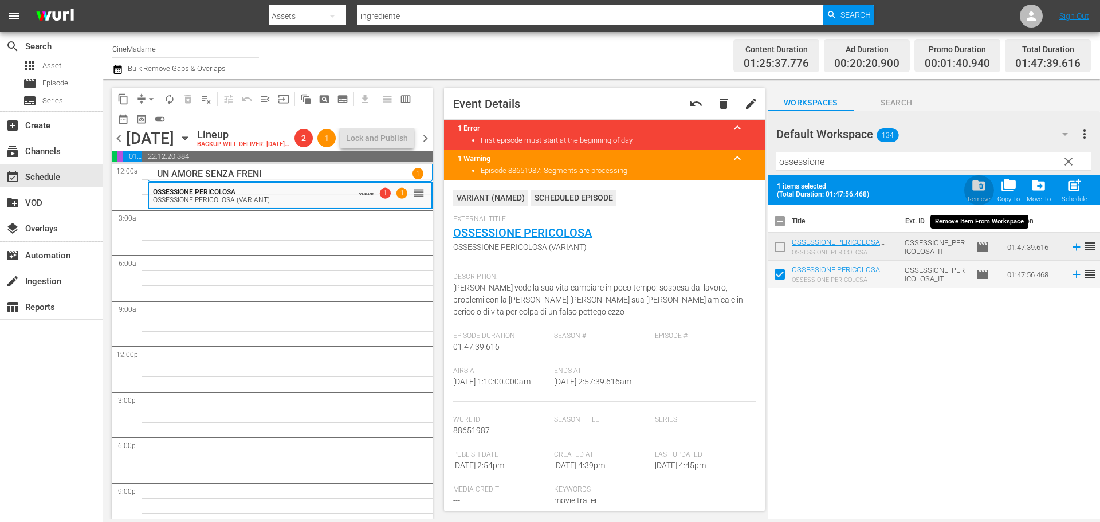
click at [976, 184] on span "folder_delete" at bounding box center [978, 185] width 15 height 15
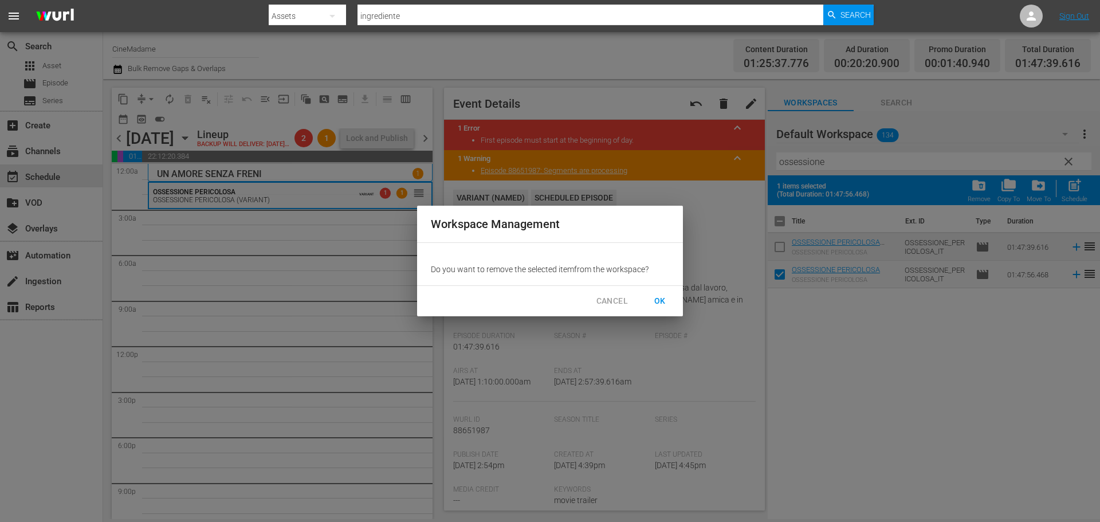
click at [646, 301] on button "OK" at bounding box center [659, 300] width 37 height 21
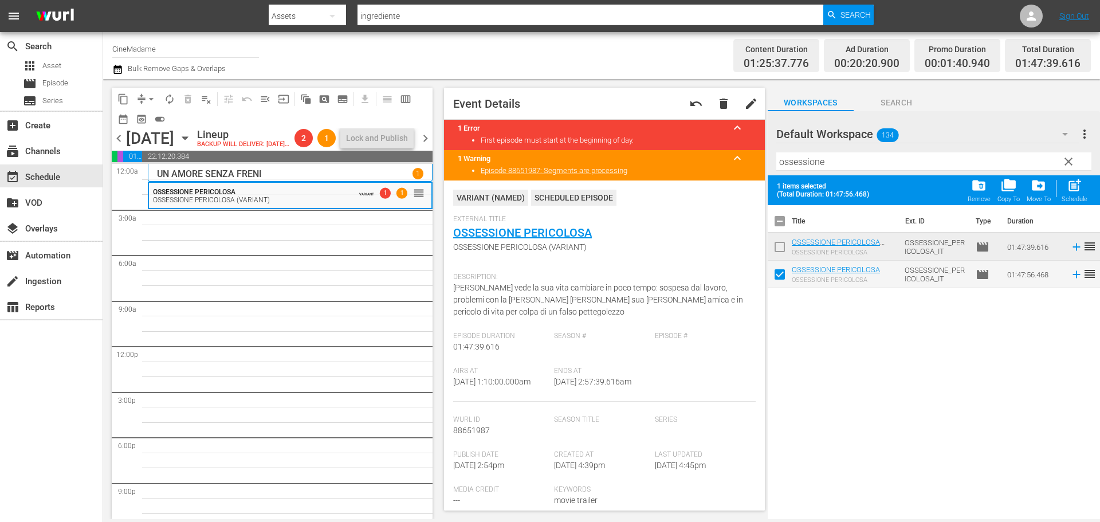
checkbox input "false"
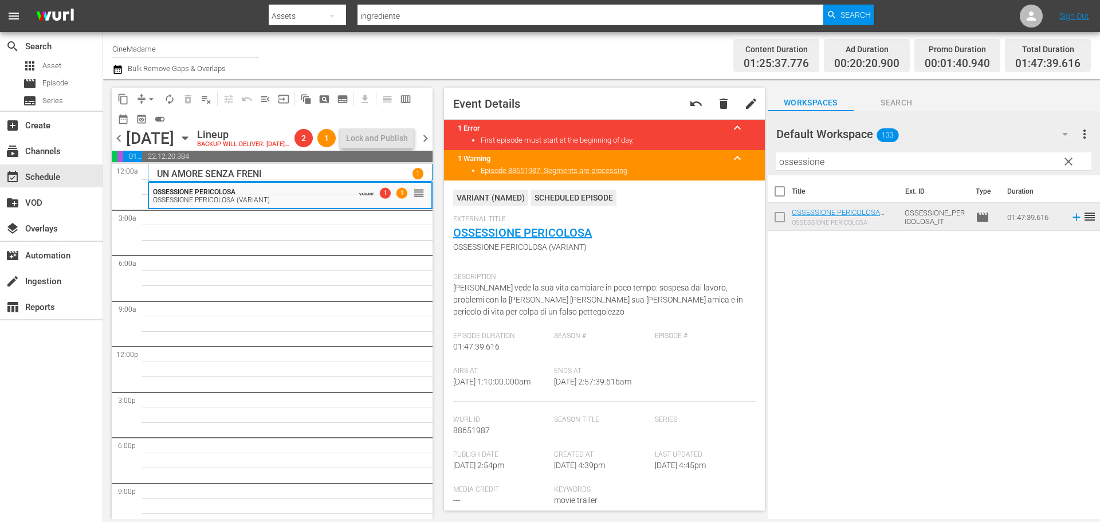
click at [830, 299] on div "Title Ext. ID Type Duration OSSESSIONE PERICOLOSA (OSSESSIONE PERICOLOSA (VARIA…" at bounding box center [933, 347] width 332 height 345
click at [354, 240] on div "OSSESSIONE PERICOLOSA OSSESSIONE PERICOLOSA (VARIANT) VARIANT 1 1 reorder" at bounding box center [290, 346] width 285 height 364
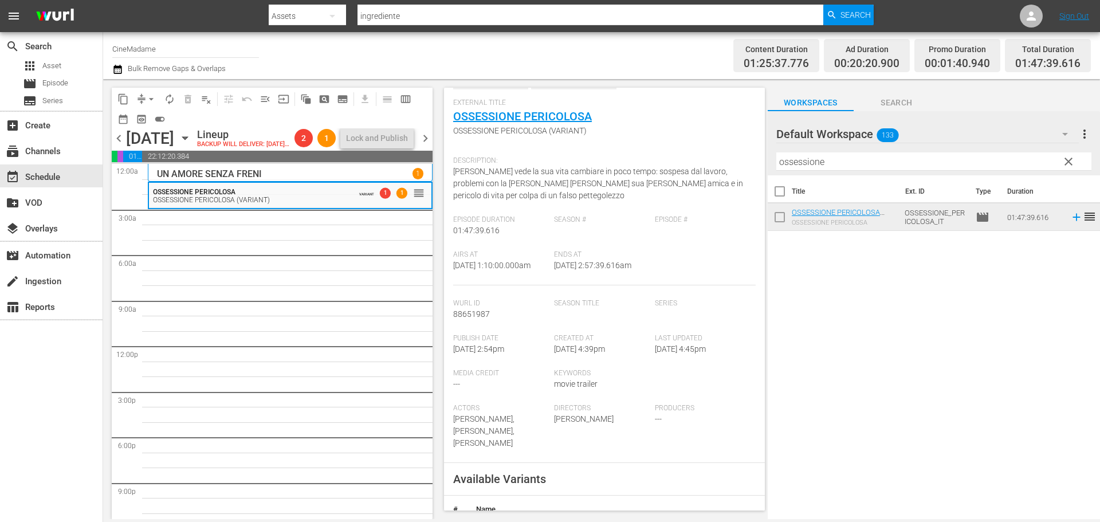
scroll to position [115, 0]
click at [816, 164] on input "ossessione" at bounding box center [933, 161] width 315 height 18
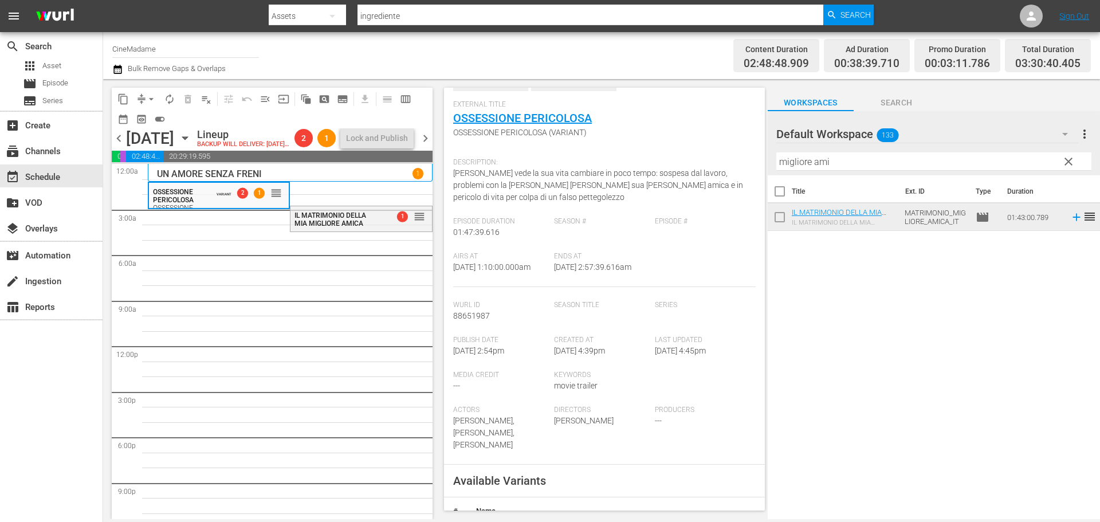
click at [826, 159] on input "migliore ami" at bounding box center [933, 161] width 315 height 18
click at [840, 160] on input "migliore ami" at bounding box center [933, 161] width 315 height 18
drag, startPoint x: 840, startPoint y: 160, endPoint x: 751, endPoint y: 152, distance: 89.1
click at [751, 152] on div "content_copy compress arrow_drop_down autorenew_outlined delete_forever_outline…" at bounding box center [601, 299] width 997 height 440
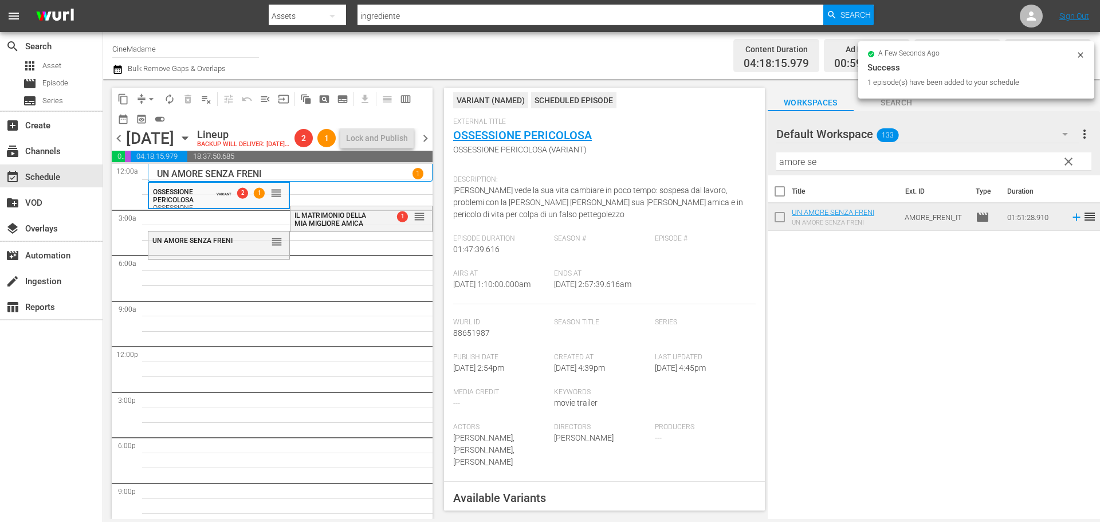
scroll to position [132, 0]
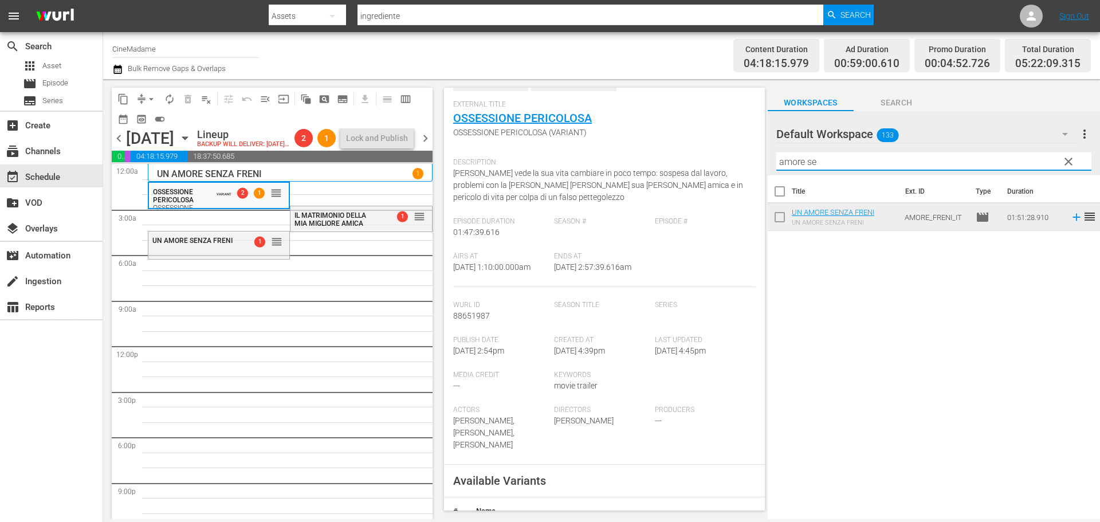
drag, startPoint x: 801, startPoint y: 158, endPoint x: 688, endPoint y: 155, distance: 112.9
click at [688, 155] on div "content_copy compress arrow_drop_down autorenew_outlined delete_forever_outline…" at bounding box center [601, 299] width 997 height 440
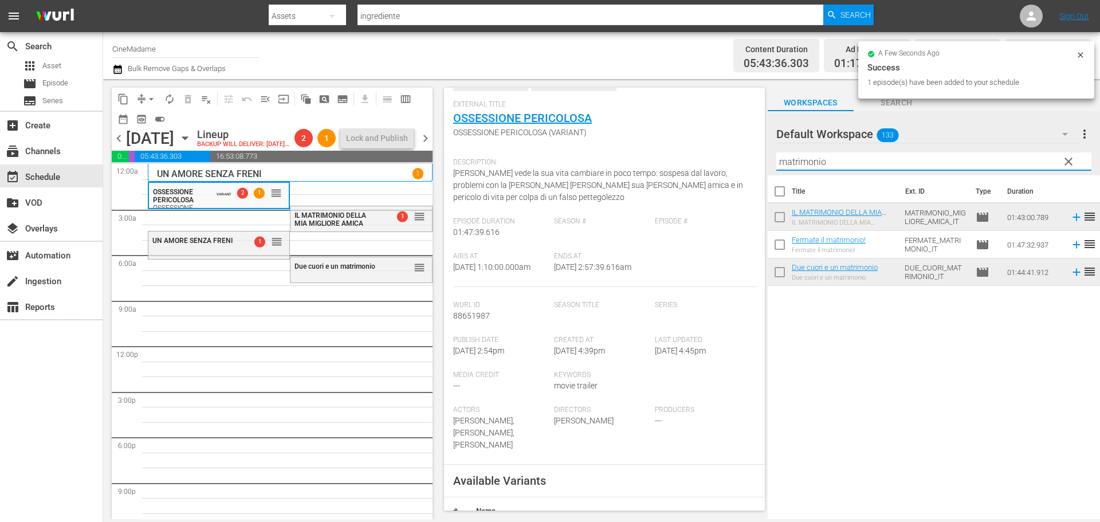
click at [828, 160] on input "matrimonio" at bounding box center [933, 161] width 315 height 18
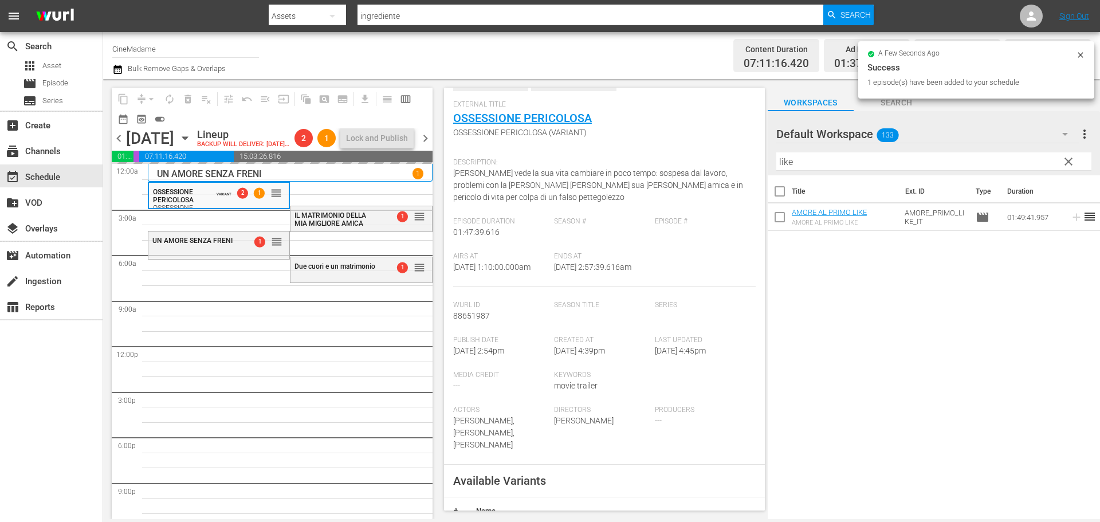
click at [830, 158] on input "like" at bounding box center [933, 161] width 315 height 18
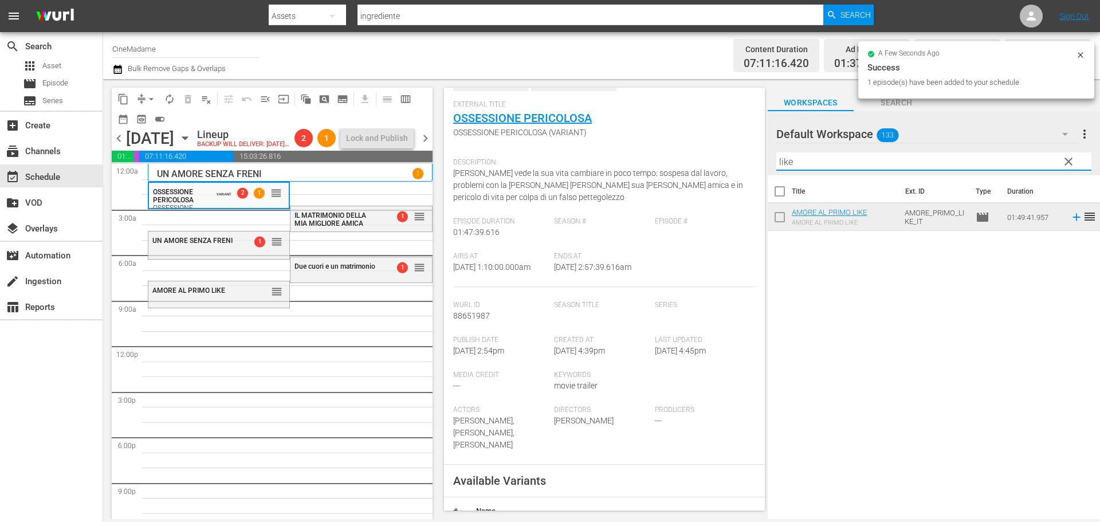
click at [830, 158] on input "like" at bounding box center [933, 161] width 315 height 18
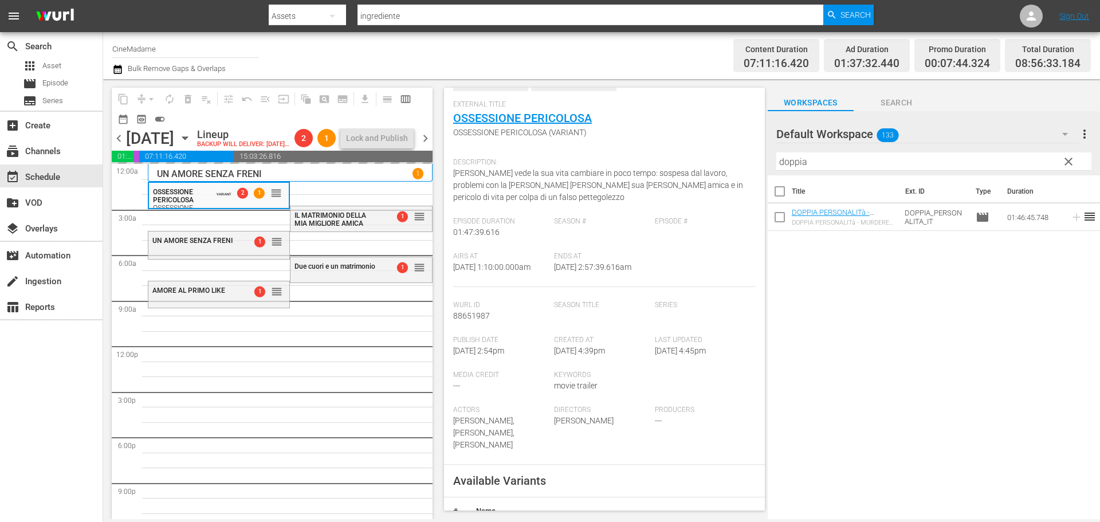
click at [813, 166] on input "doppia" at bounding box center [933, 161] width 315 height 18
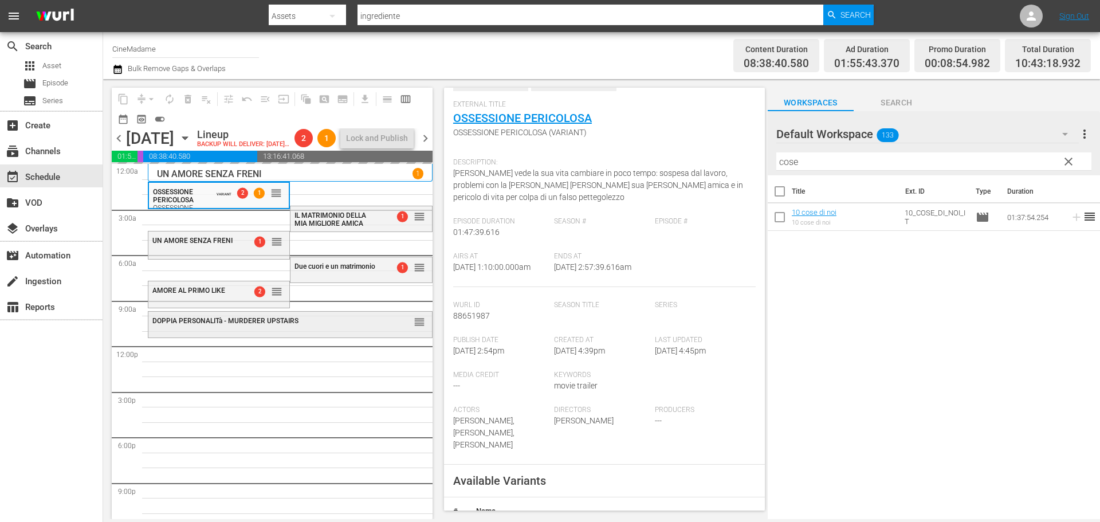
click at [364, 325] on div "DOPPIA PERSONALITà - MURDERER UPSTAIRS" at bounding box center [263, 320] width 222 height 9
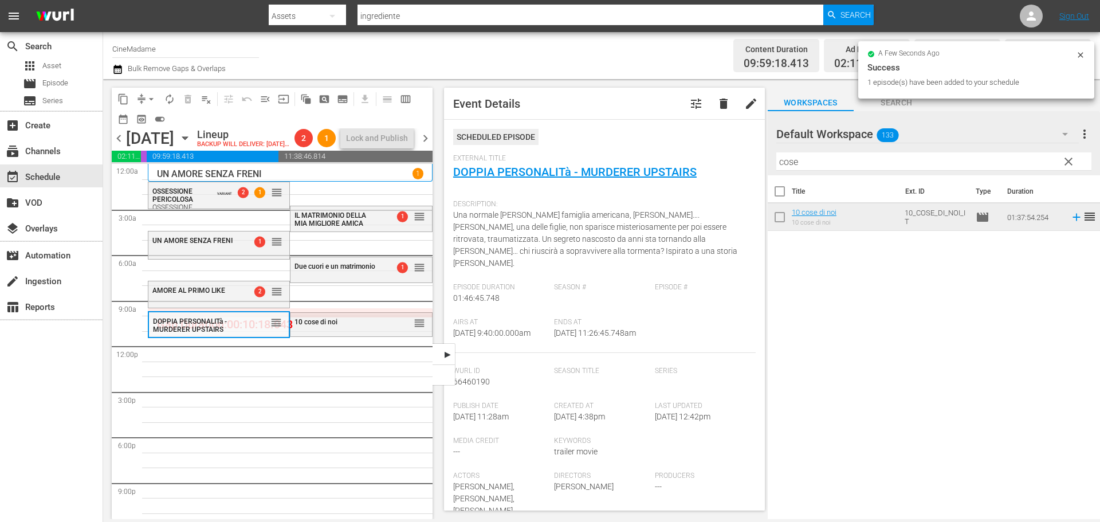
click at [247, 373] on div "UN AMORE SENZA FRENI 1 reorder AMORE AL PRIMO LIKE 2 reorder OSSESSIONE PERICOL…" at bounding box center [290, 346] width 285 height 364
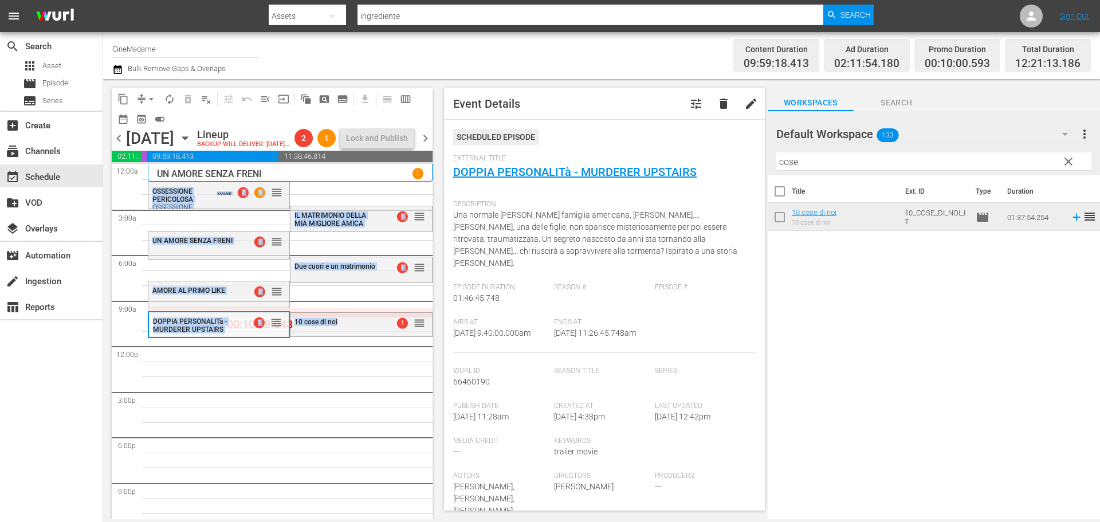
drag, startPoint x: 342, startPoint y: 339, endPoint x: 320, endPoint y: 376, distance: 43.1
click at [320, 376] on div "UN AMORE SENZA FRENI 1 reorder AMORE AL PRIMO LIKE 2 reorder OSSESSIONE PERICOL…" at bounding box center [290, 346] width 285 height 364
click at [359, 332] on div "10 cose di noi 1 reorder" at bounding box center [360, 322] width 141 height 19
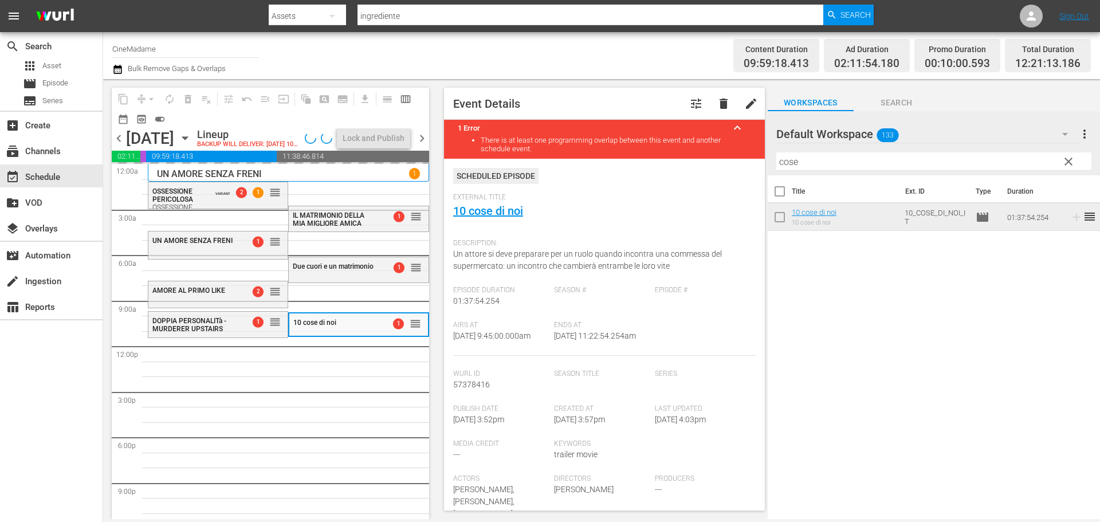
click at [823, 156] on input "cose" at bounding box center [933, 161] width 315 height 18
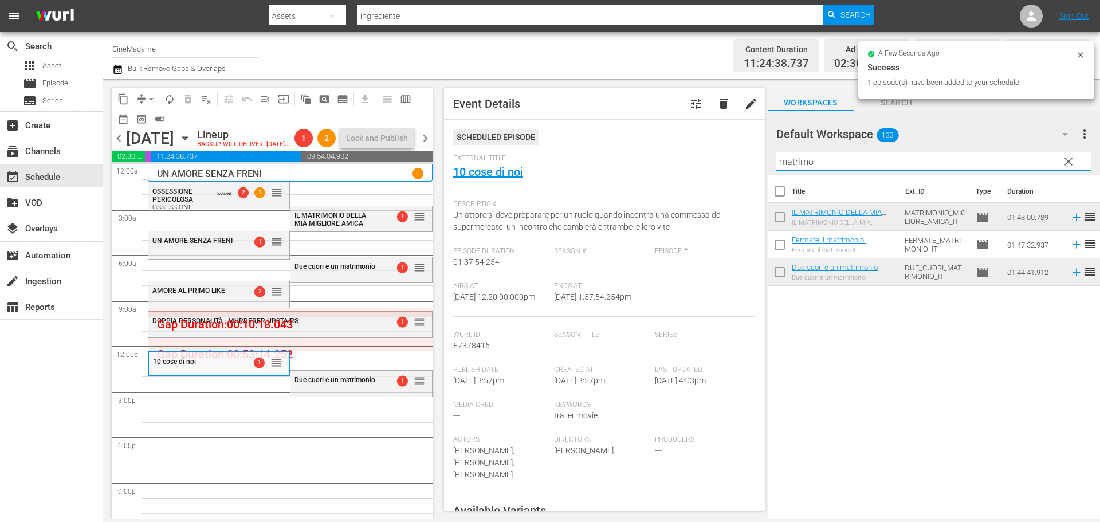
click at [791, 163] on input "matrimo" at bounding box center [933, 161] width 315 height 18
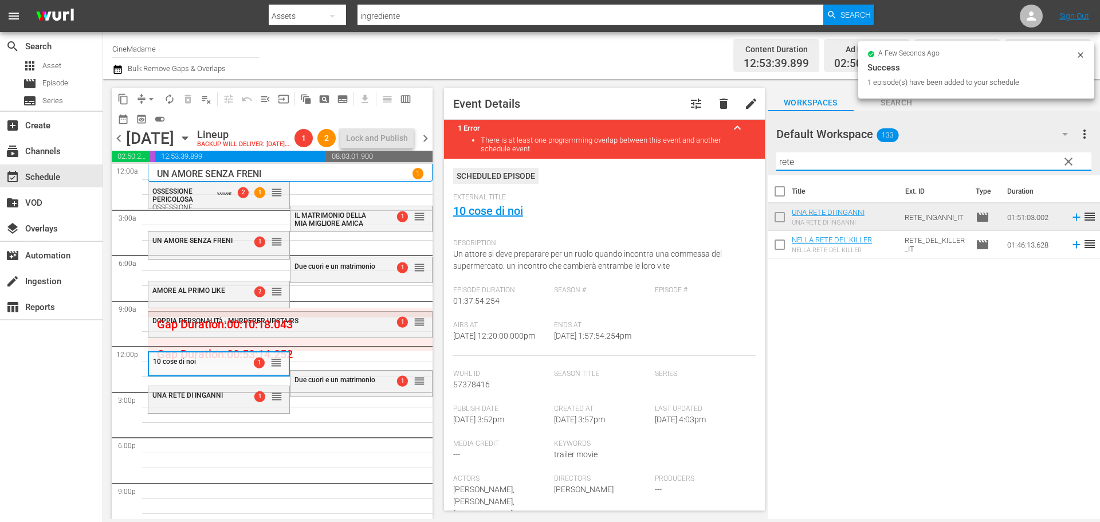
click at [810, 162] on input "rete" at bounding box center [933, 161] width 315 height 18
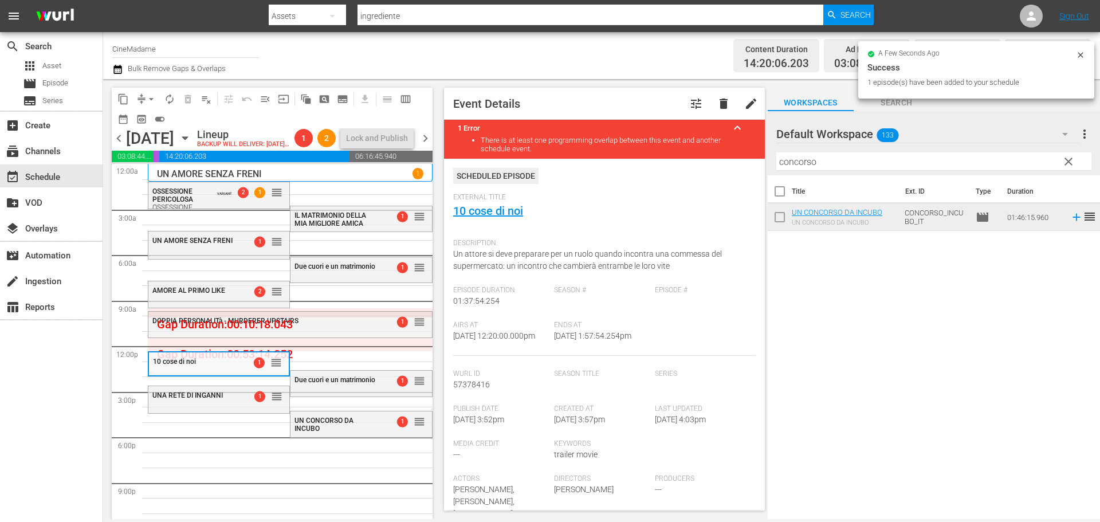
click at [812, 162] on input "concorso" at bounding box center [933, 161] width 315 height 18
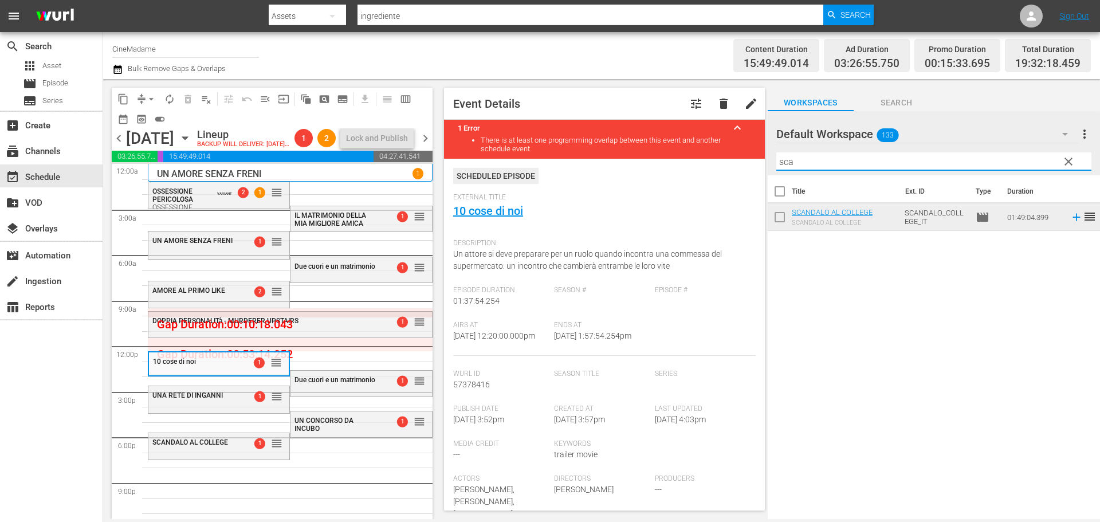
click at [808, 158] on input "sca" at bounding box center [933, 161] width 315 height 18
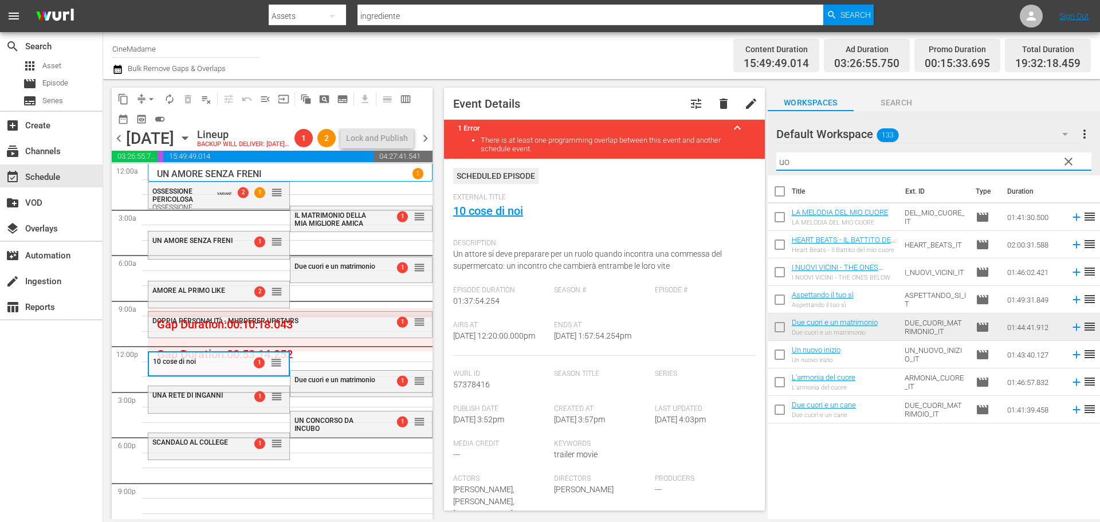
type input "u"
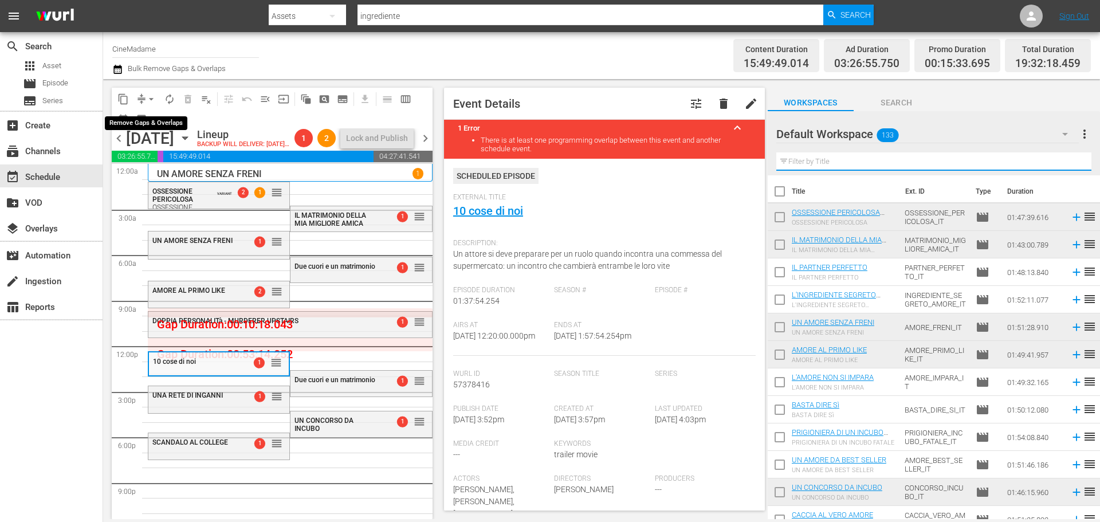
click at [156, 101] on span "arrow_drop_down" at bounding box center [150, 98] width 11 height 11
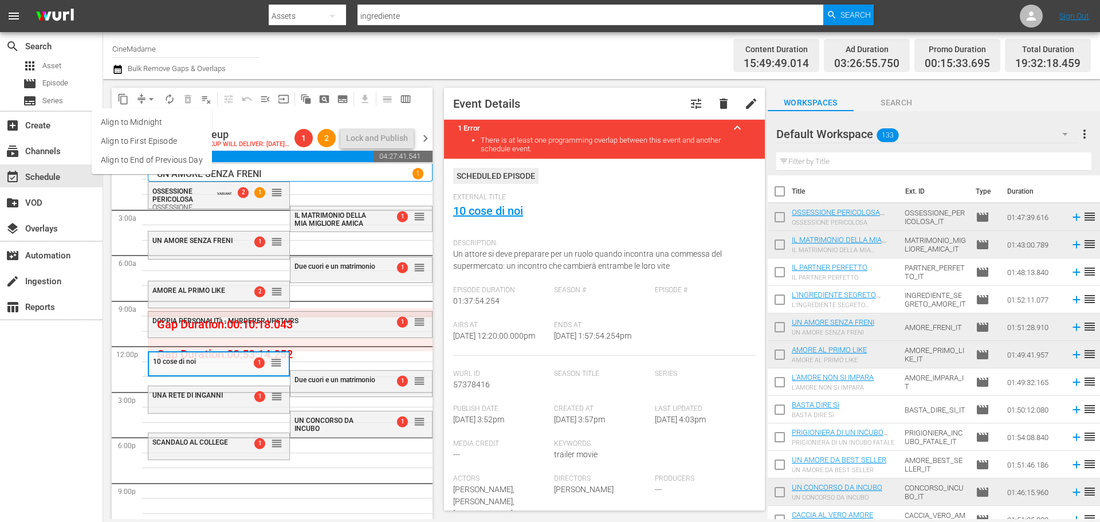
click at [161, 164] on li "Align to End of Previous Day" at bounding box center [152, 160] width 120 height 19
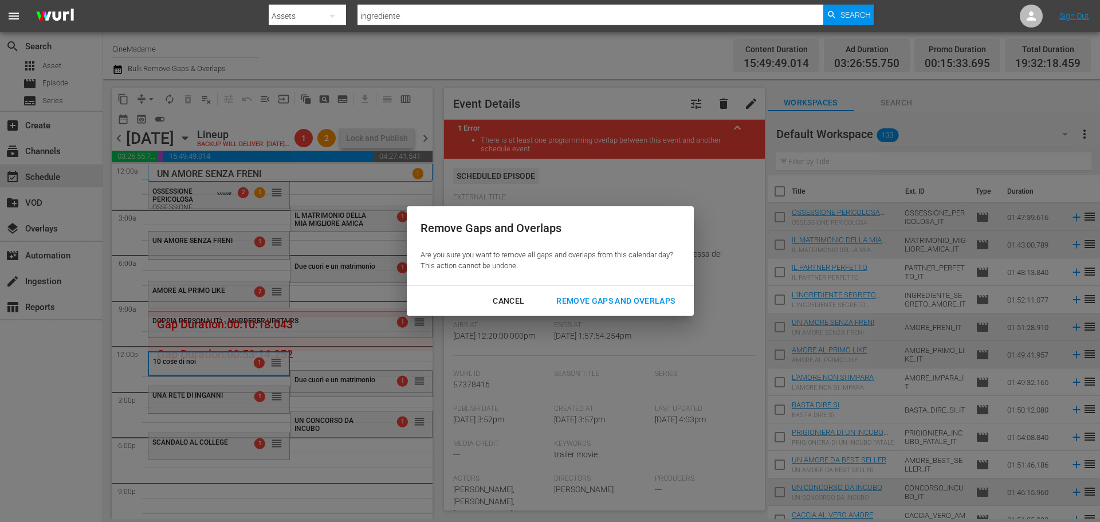
click at [653, 304] on div "Remove Gaps and Overlaps" at bounding box center [615, 301] width 137 height 14
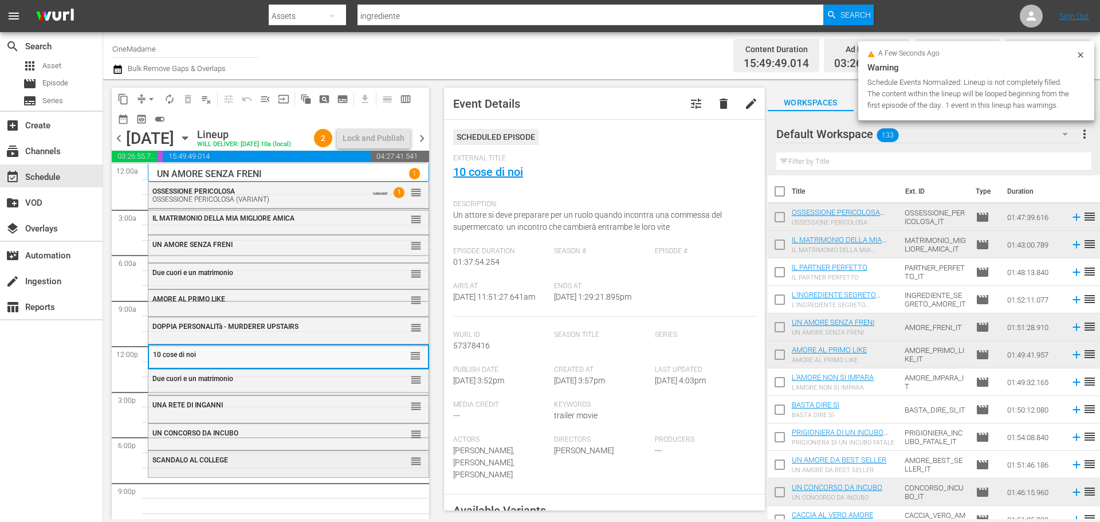
click at [235, 470] on div "SCANDALO AL COLLEGE reorder" at bounding box center [288, 460] width 280 height 19
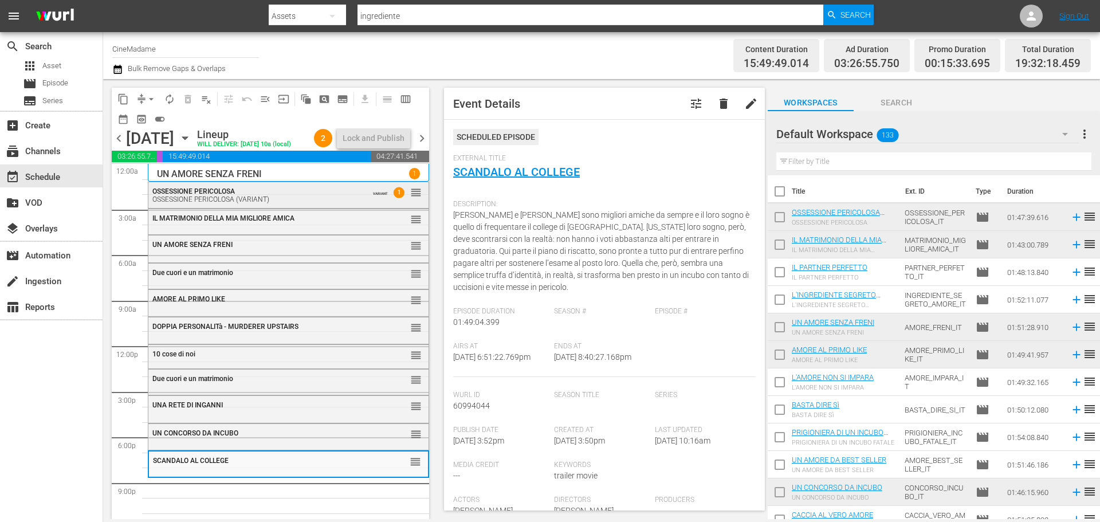
click at [288, 209] on div "OSSESSIONE PERICOLOSA OSSESSIONE PERICOLOSA (VARIANT) VARIANT 1 reorder" at bounding box center [288, 195] width 281 height 27
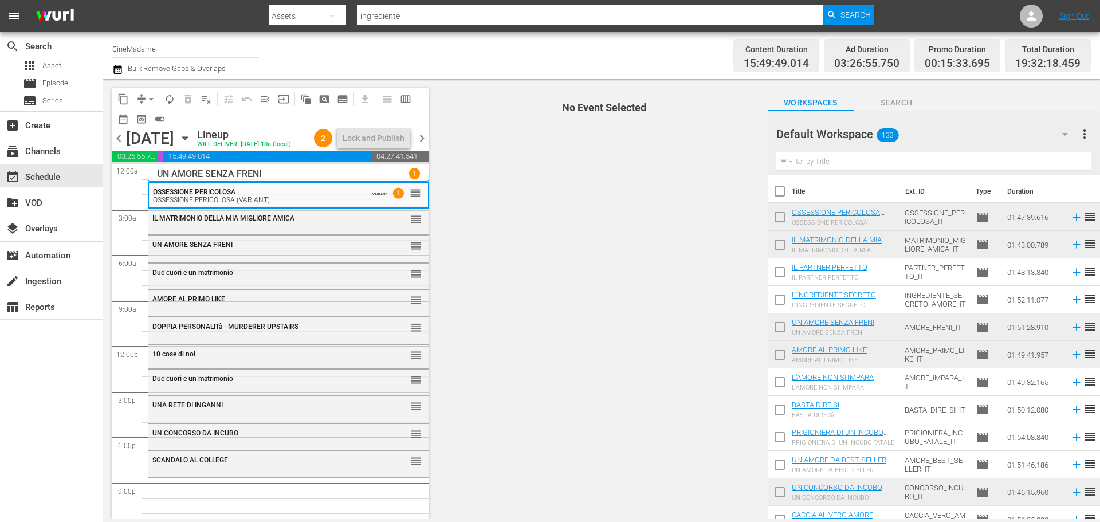
click at [268, 229] on div "IL MATRIMONIO DELLA MIA MIGLIORE AMICA reorder" at bounding box center [288, 218] width 280 height 19
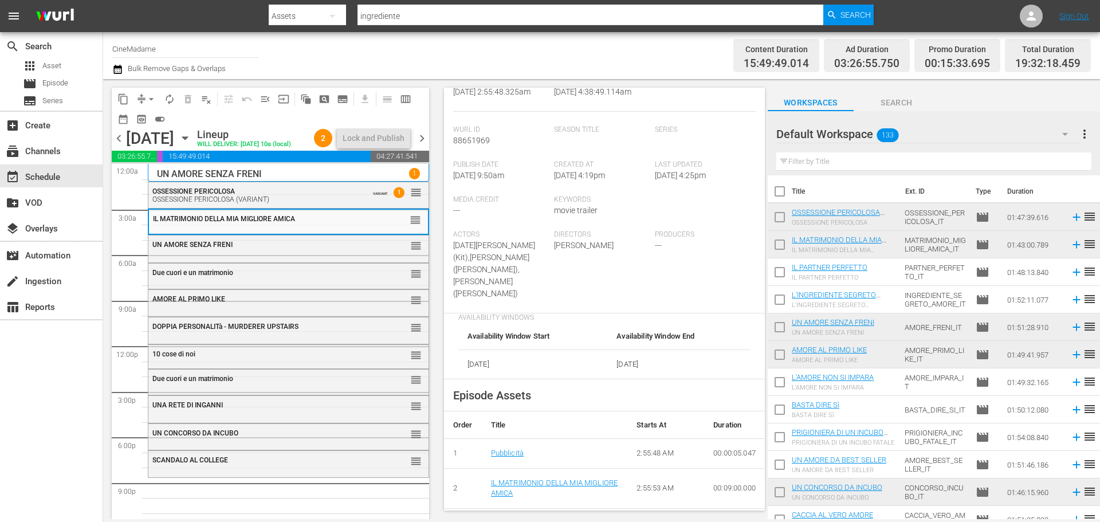
scroll to position [344, 0]
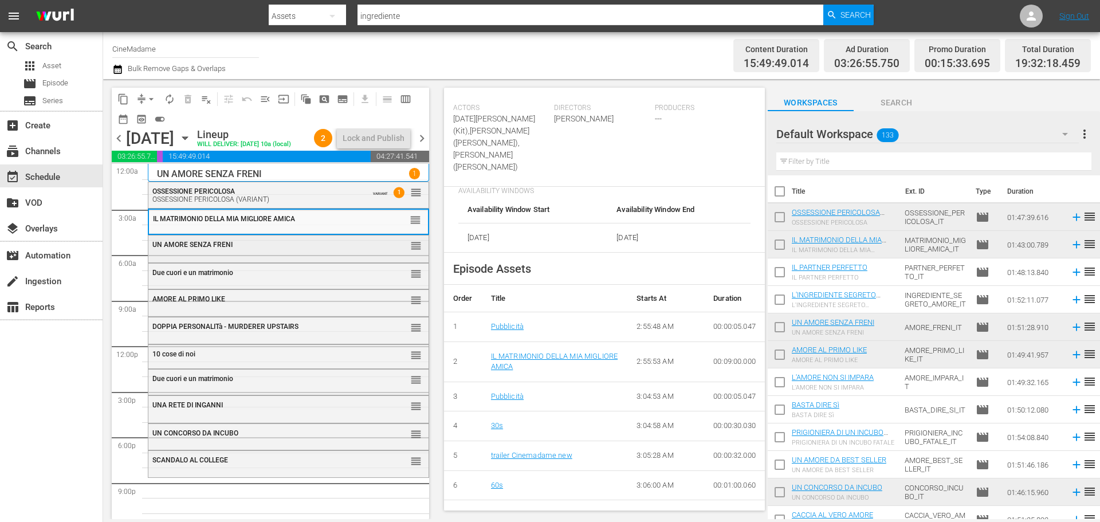
click at [259, 255] on div "UN AMORE SENZA FRENI reorder" at bounding box center [288, 244] width 280 height 19
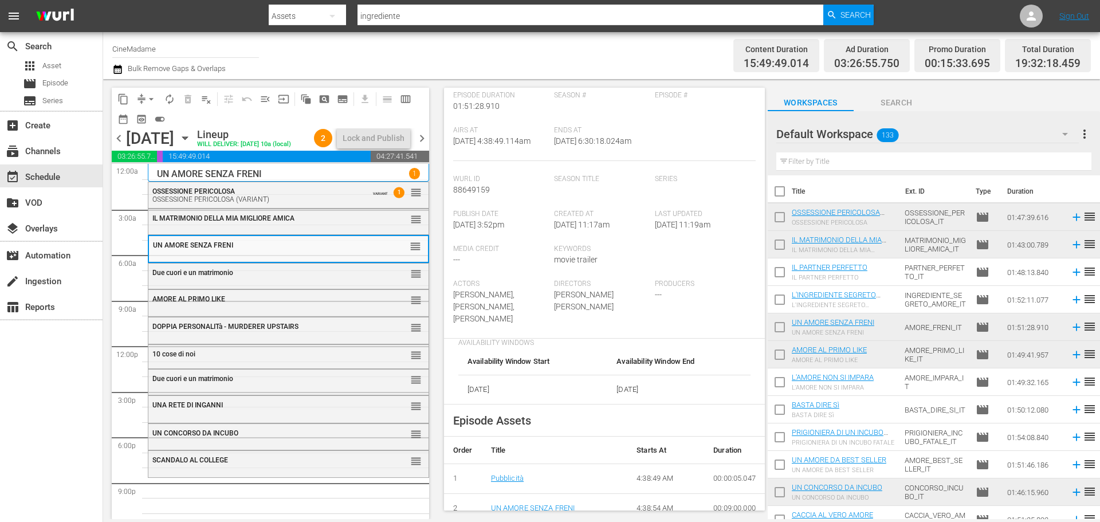
scroll to position [229, 0]
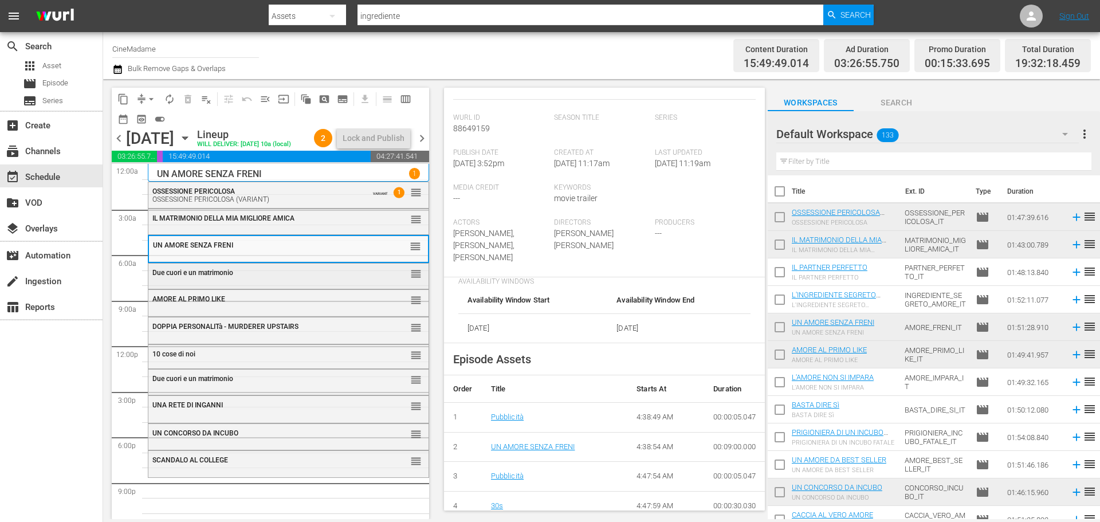
click at [340, 277] on div "Due cuori e un matrimonio" at bounding box center [260, 273] width 216 height 8
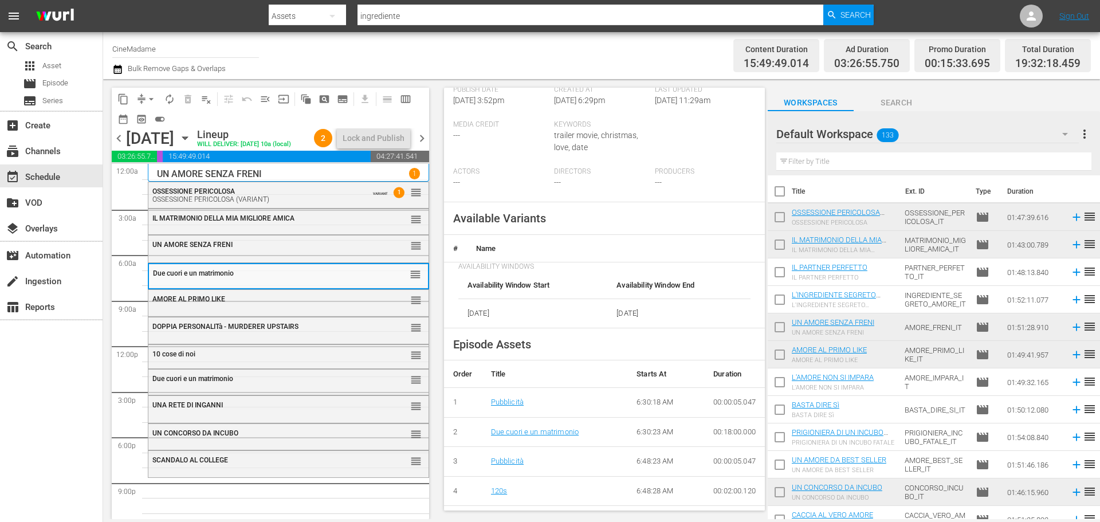
scroll to position [286, 0]
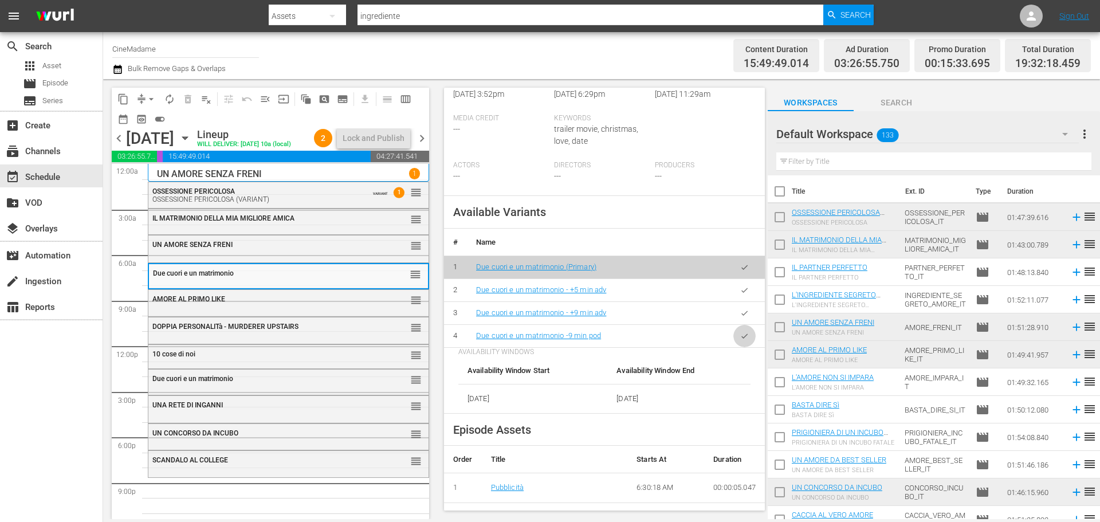
click at [743, 337] on button "button" at bounding box center [744, 336] width 22 height 22
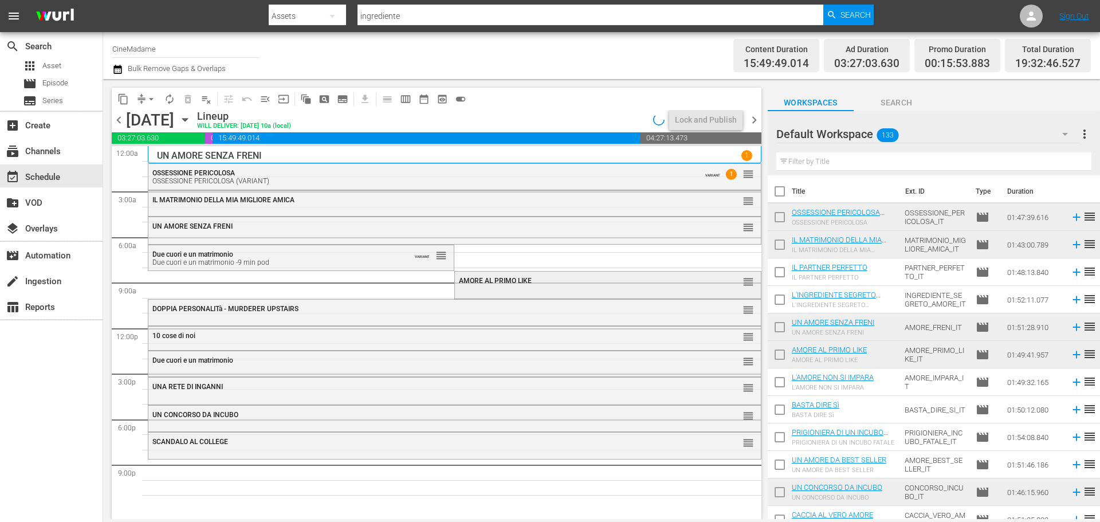
click at [587, 283] on div "AMORE AL PRIMO LIKE" at bounding box center [579, 281] width 241 height 8
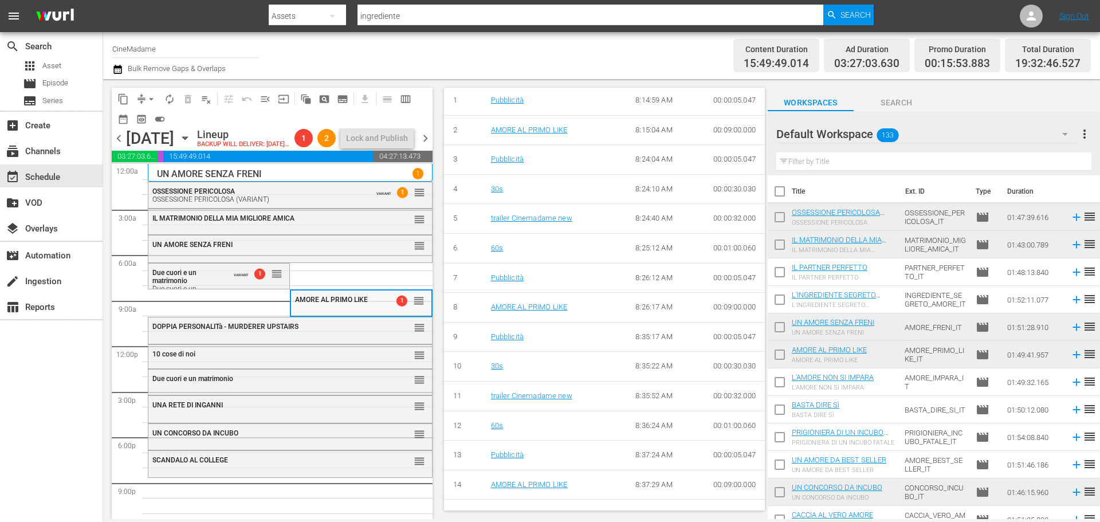
scroll to position [458, 0]
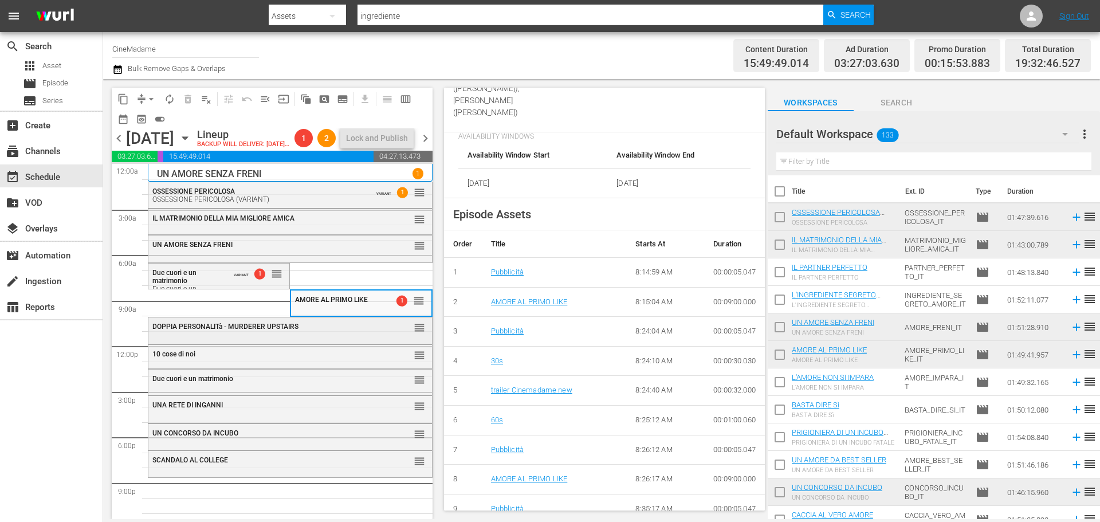
click at [290, 330] on span "DOPPIA PERSONALITà - MURDERER UPSTAIRS" at bounding box center [225, 326] width 146 height 8
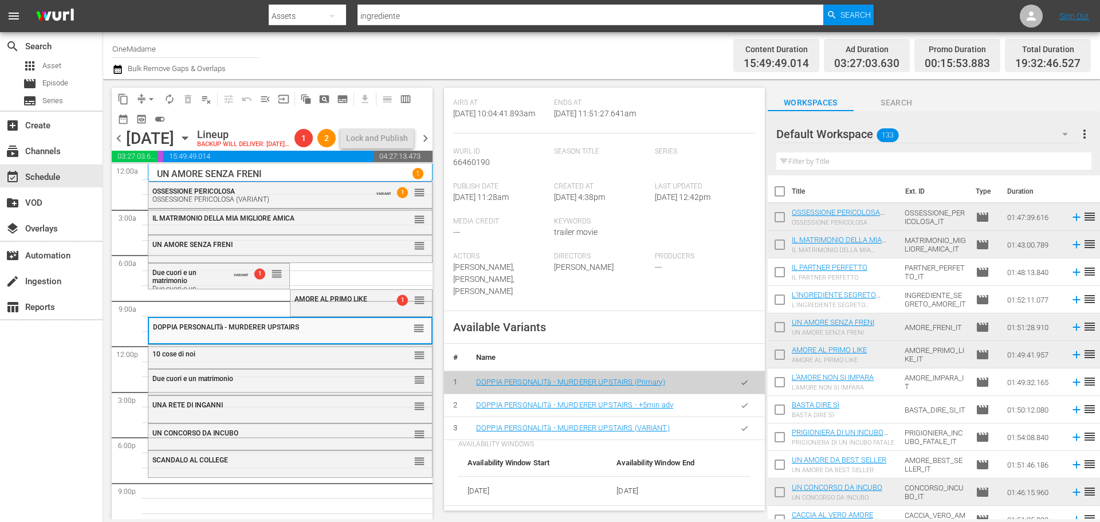
scroll to position [344, 0]
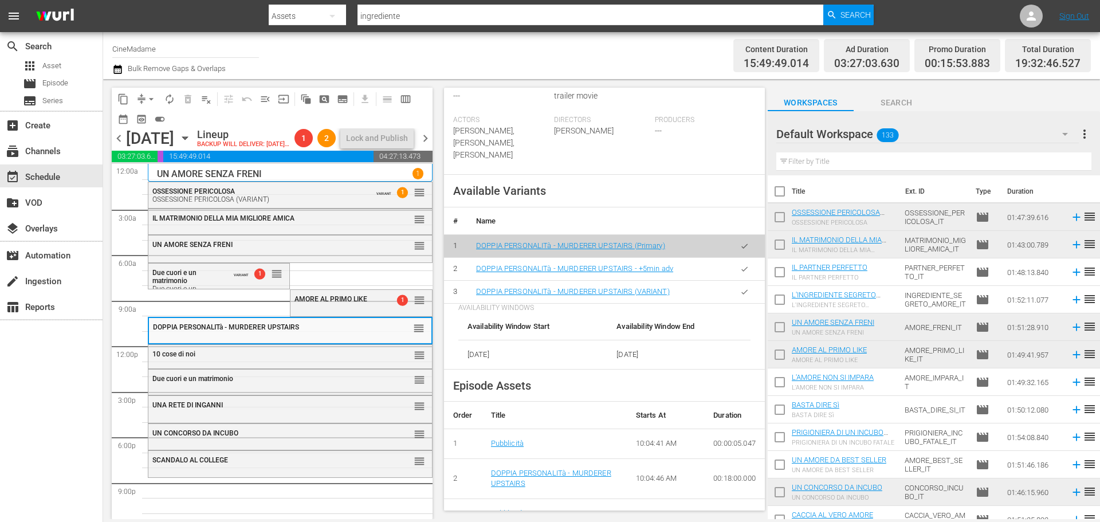
click at [751, 303] on td at bounding box center [744, 291] width 41 height 23
click at [741, 303] on button "button" at bounding box center [744, 292] width 22 height 22
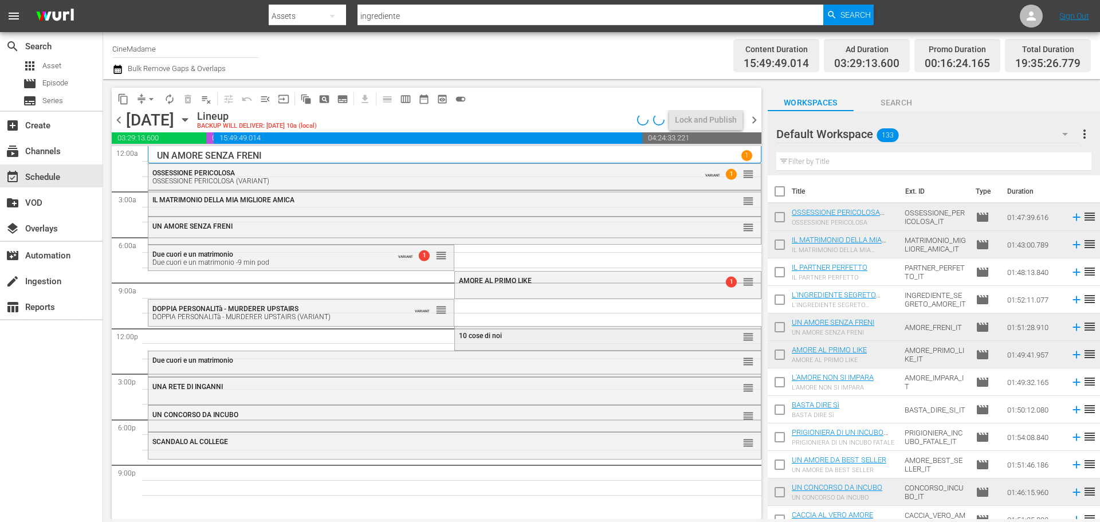
click at [543, 341] on div "10 cose di noi reorder" at bounding box center [607, 335] width 305 height 19
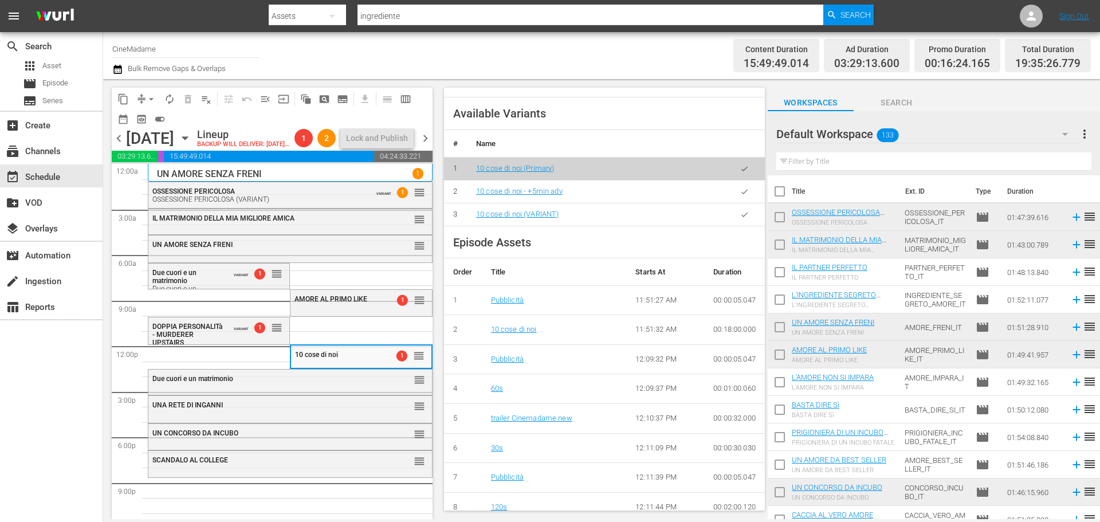
scroll to position [401, 0]
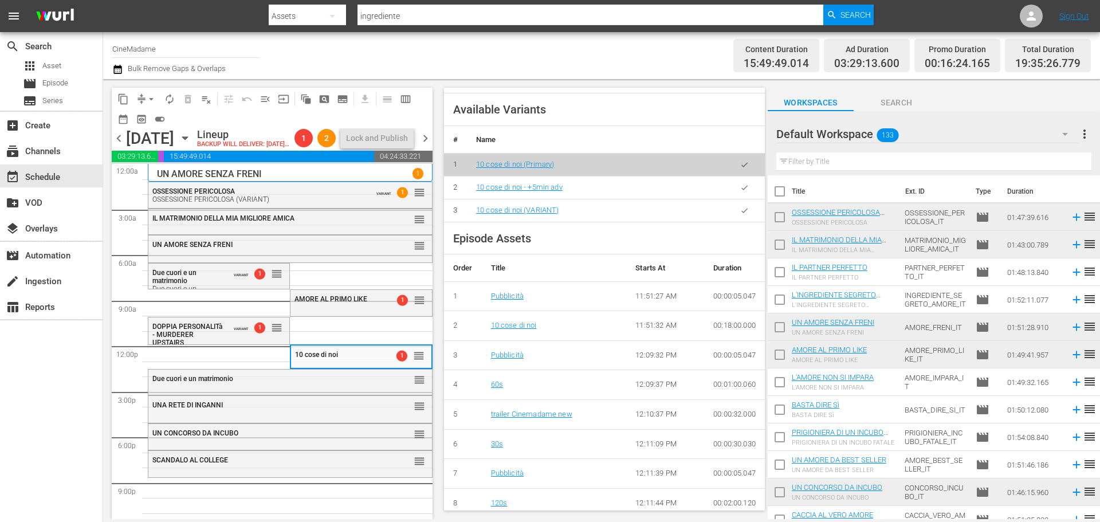
click at [740, 208] on icon "button" at bounding box center [744, 210] width 9 height 9
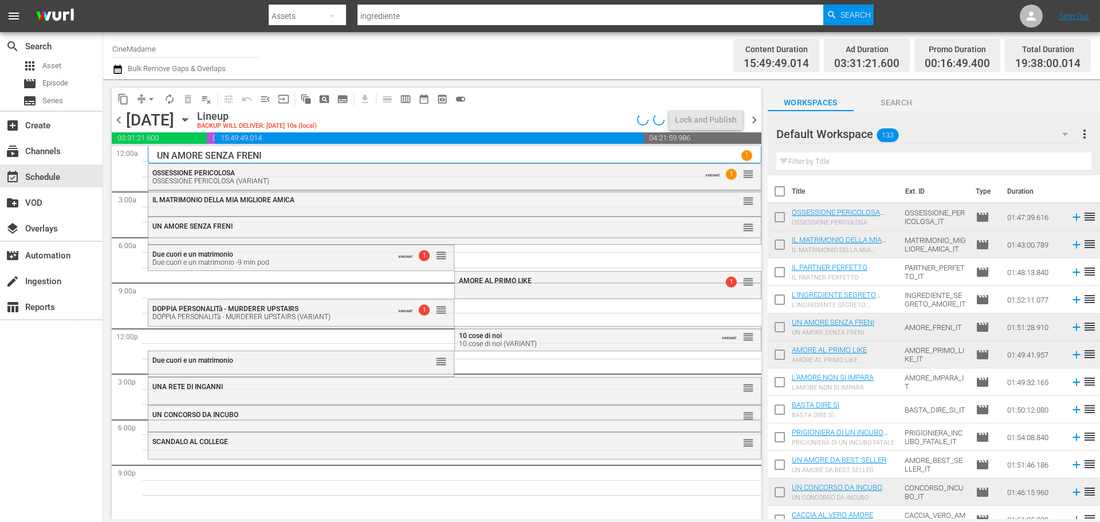
click at [297, 361] on div "Due cuori e un matrimonio" at bounding box center [272, 360] width 241 height 8
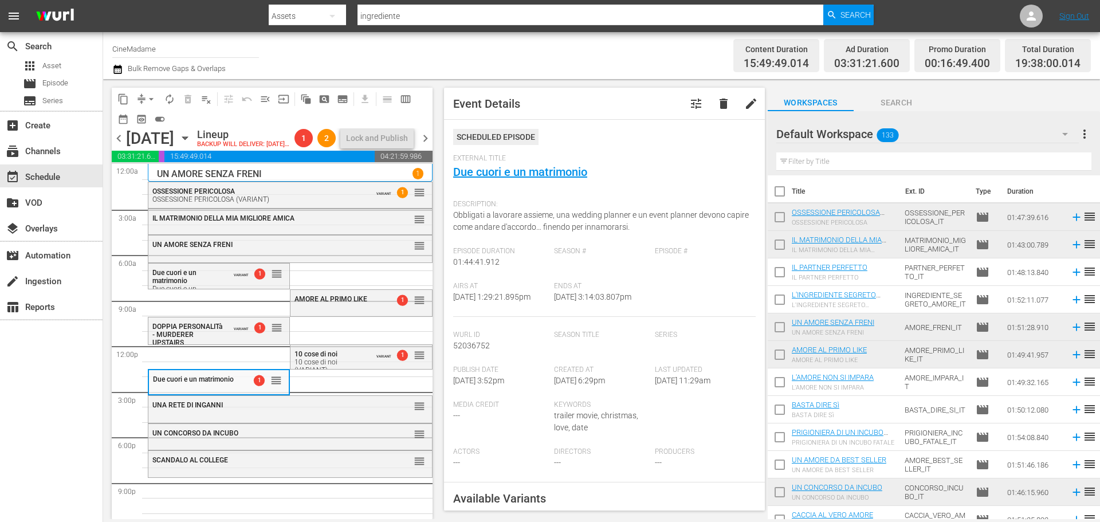
scroll to position [229, 0]
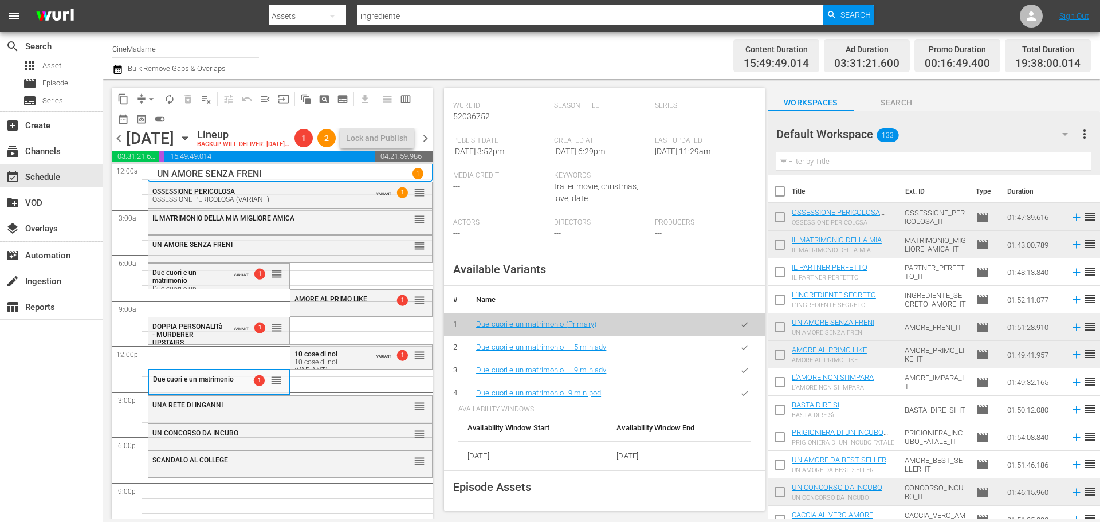
click at [743, 404] on button "button" at bounding box center [744, 393] width 22 height 22
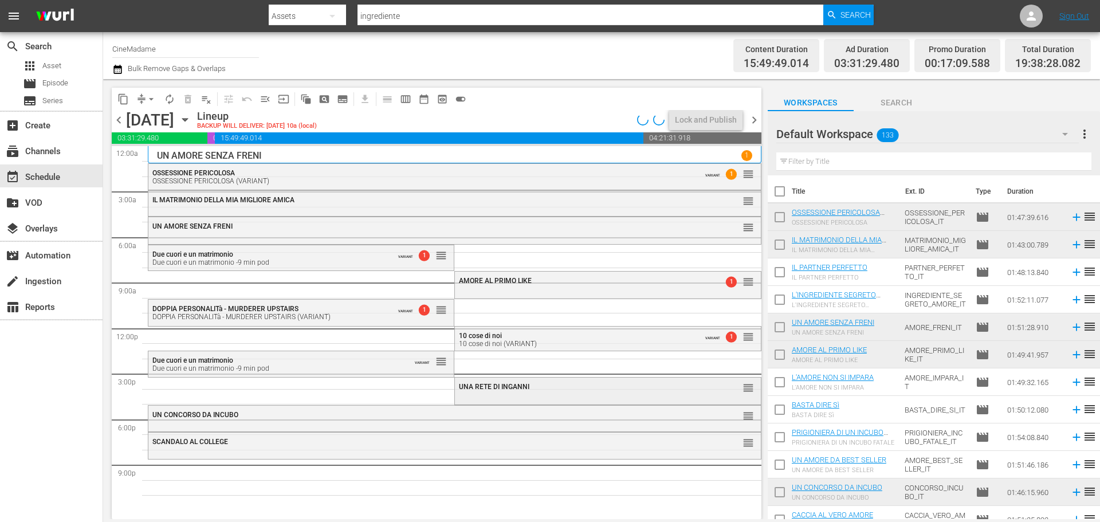
click at [510, 393] on div "UNA RETE DI INGANNI reorder" at bounding box center [607, 386] width 305 height 19
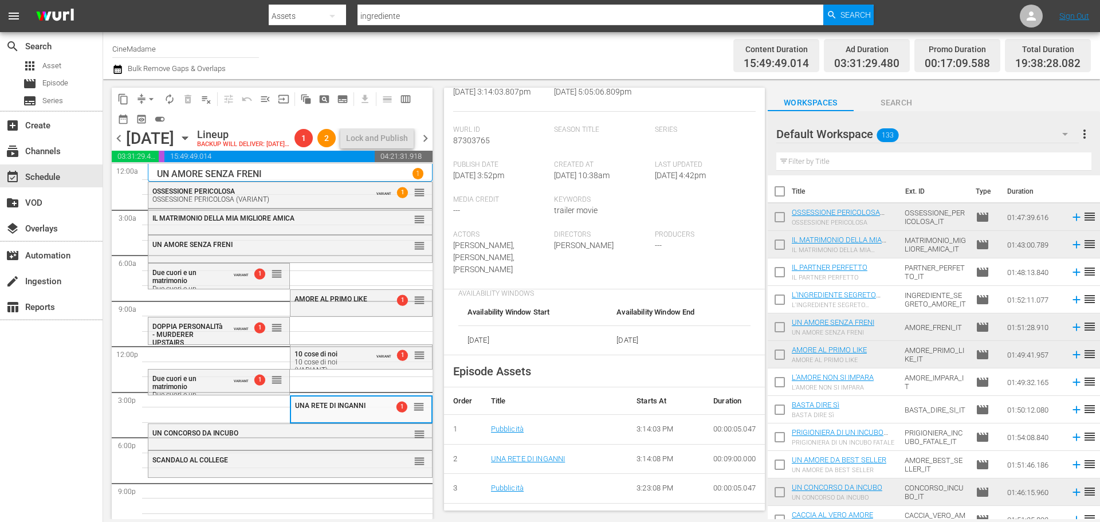
scroll to position [344, 0]
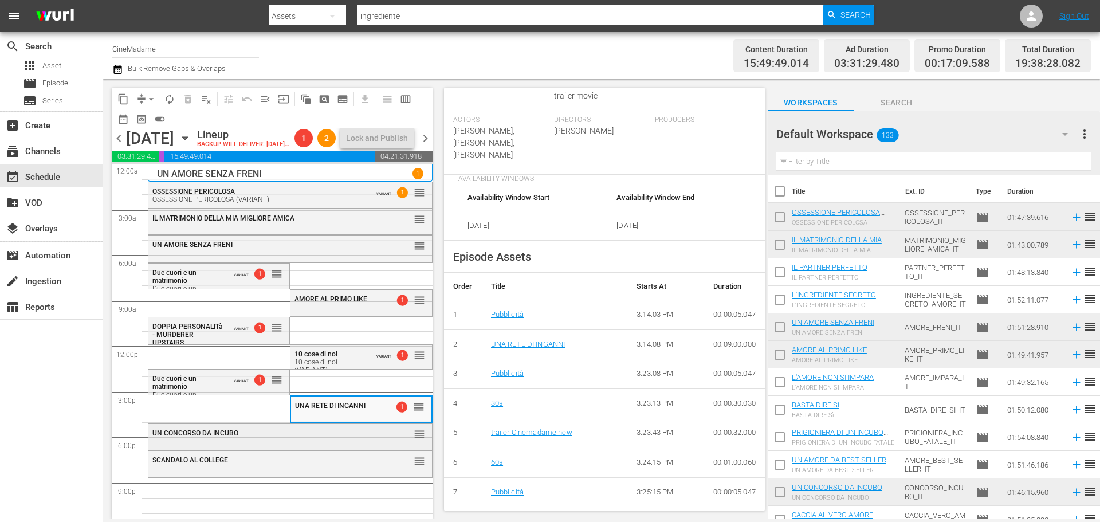
click at [271, 443] on div "UN CONCORSO DA INCUBO reorder" at bounding box center [290, 433] width 284 height 19
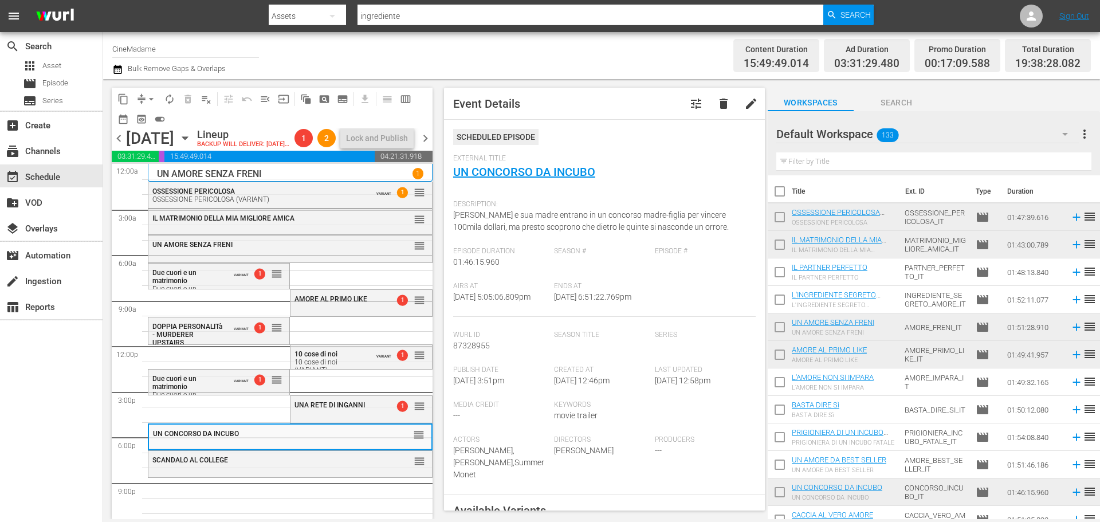
scroll to position [286, 0]
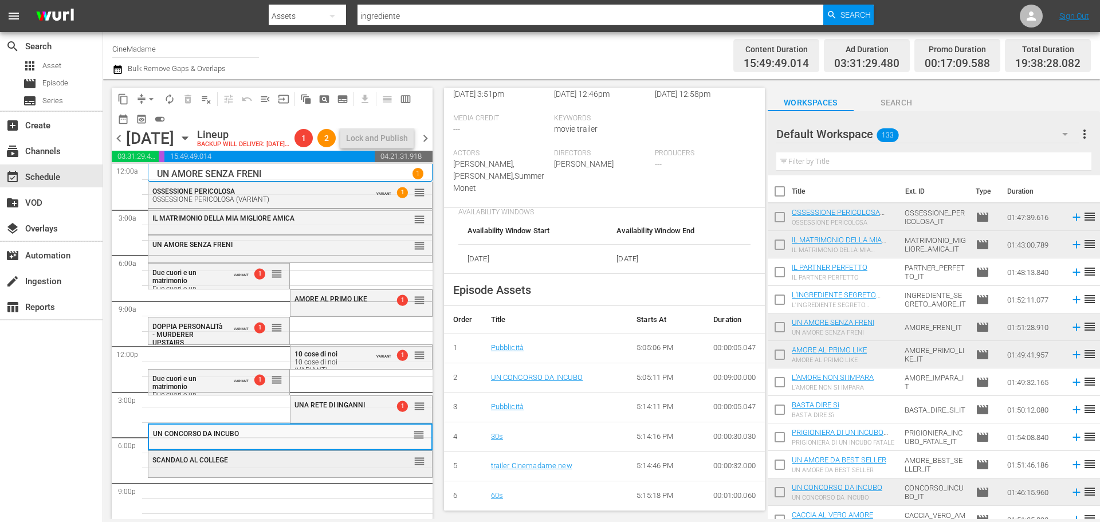
click at [247, 464] on div "SCANDALO AL COLLEGE" at bounding box center [261, 459] width 219 height 9
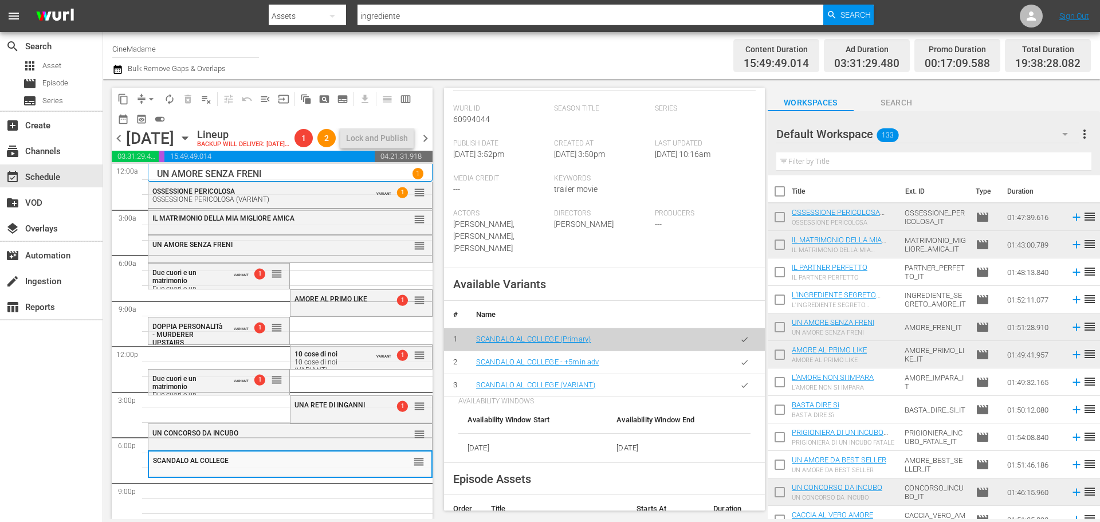
click at [741, 384] on icon "button" at bounding box center [744, 385] width 6 height 5
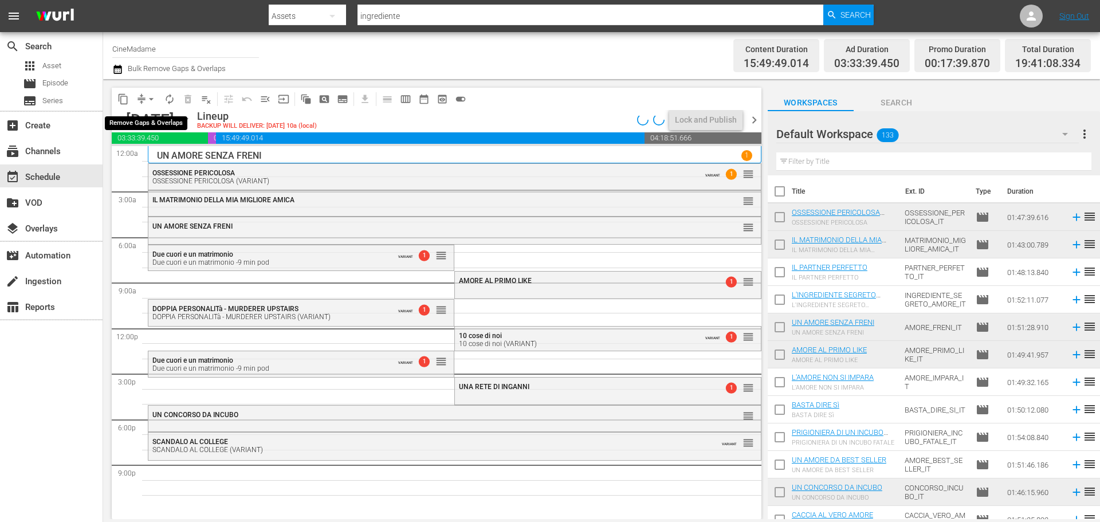
click at [149, 98] on span "arrow_drop_down" at bounding box center [150, 98] width 11 height 11
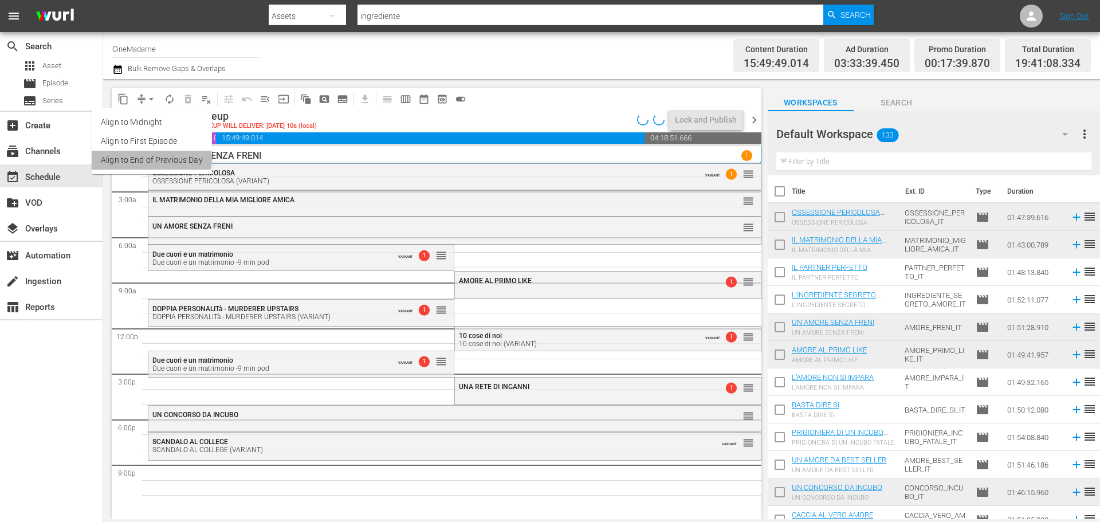
click at [149, 159] on li "Align to End of Previous Day" at bounding box center [152, 160] width 120 height 19
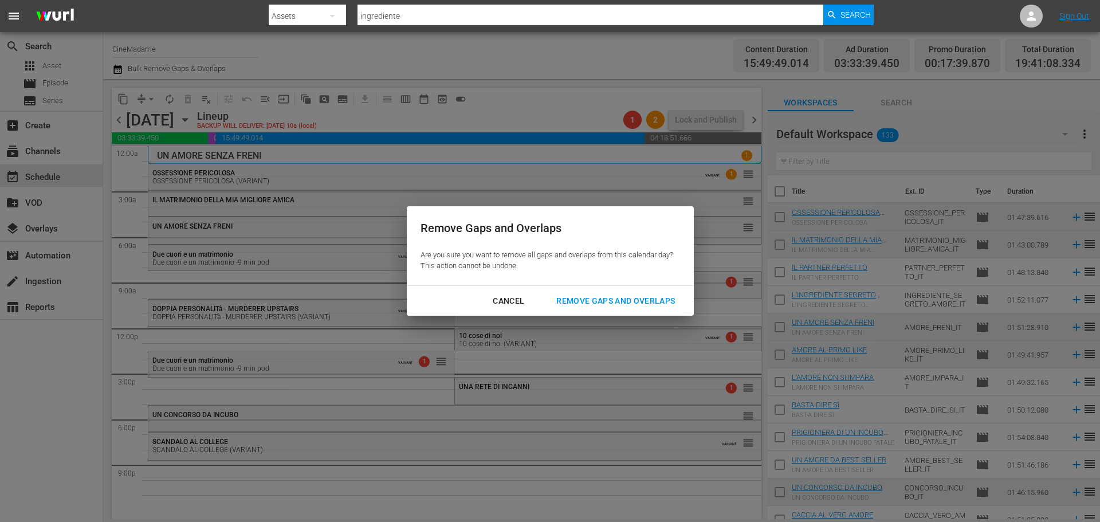
click at [608, 300] on div "Remove Gaps and Overlaps" at bounding box center [615, 301] width 137 height 14
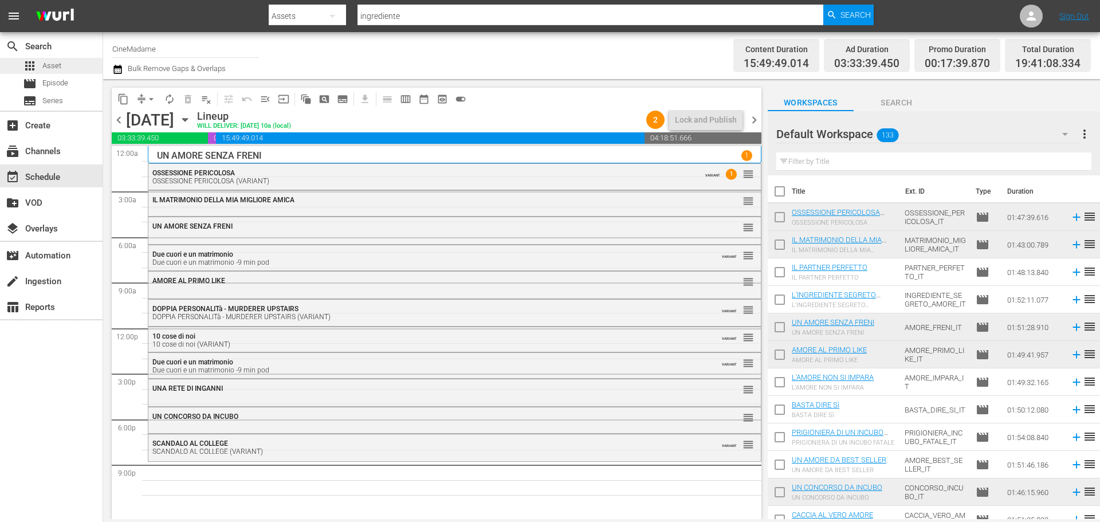
click at [50, 63] on span "Asset" at bounding box center [51, 65] width 19 height 11
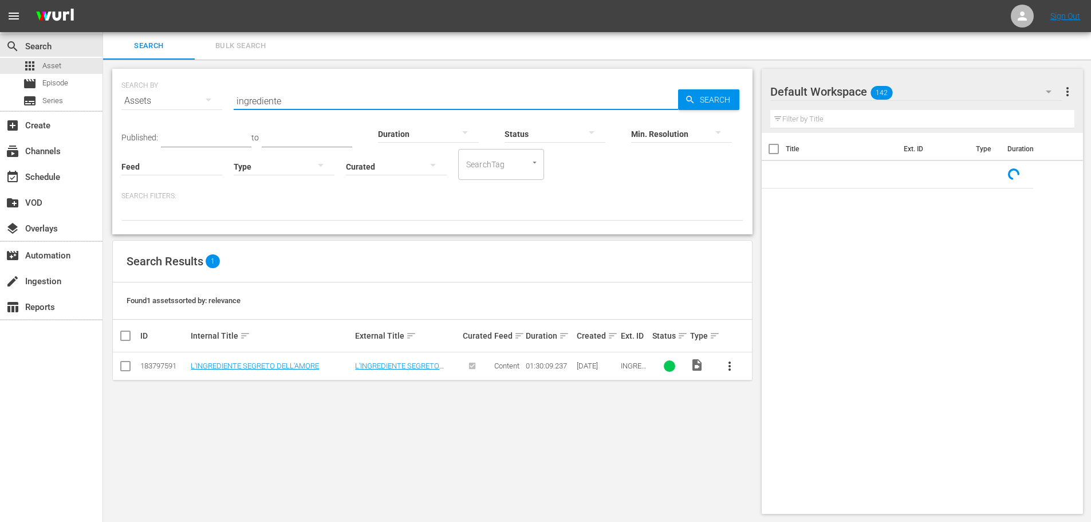
click at [243, 104] on input "ingrediente" at bounding box center [456, 100] width 444 height 27
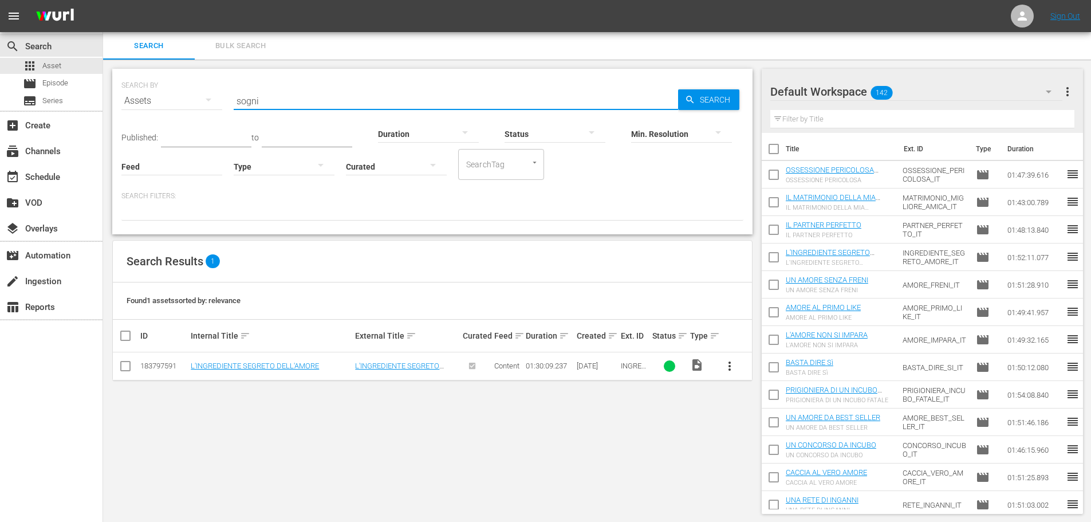
type input "sogni"
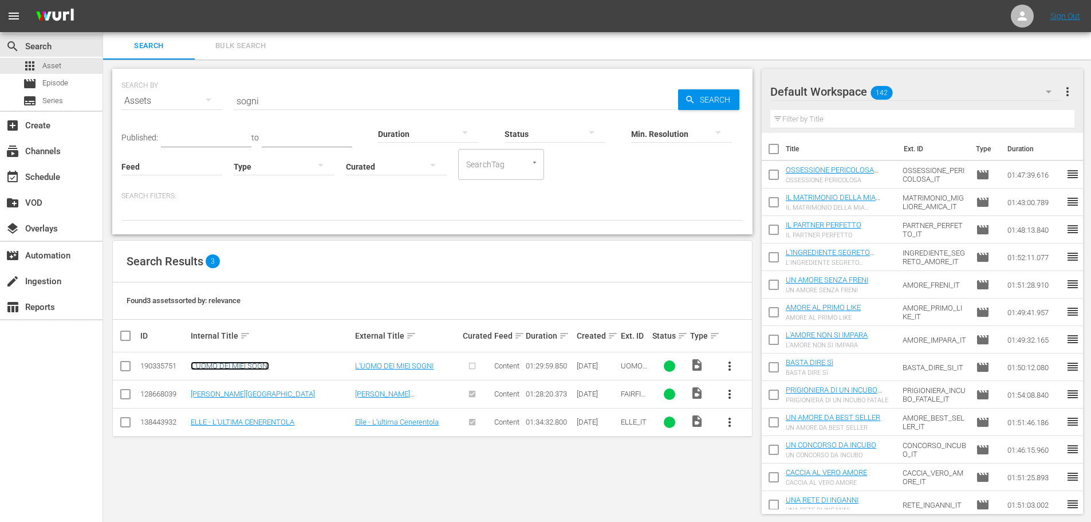
click at [253, 367] on link "L'UOMO DEI MIEI SOGNI" at bounding box center [230, 365] width 78 height 9
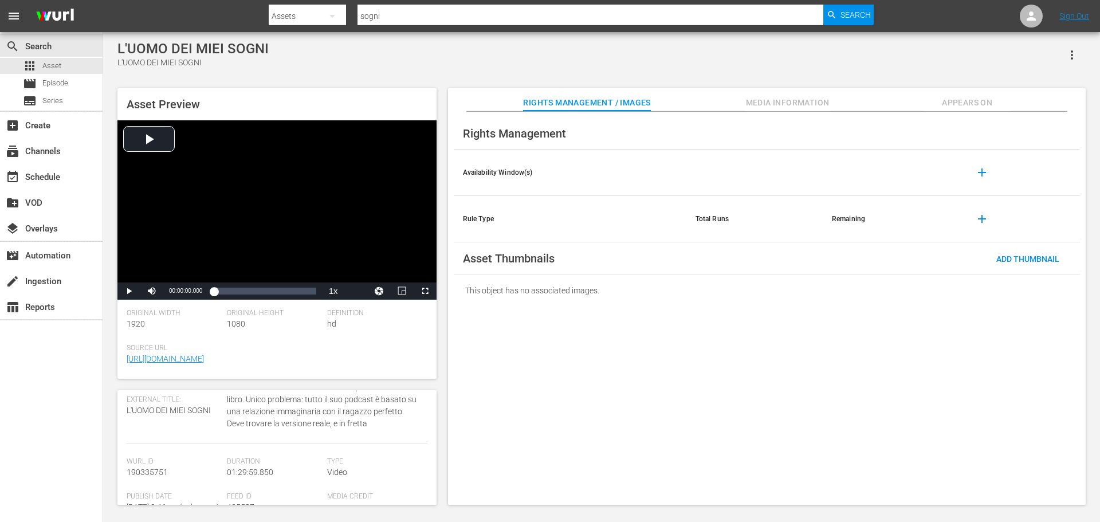
scroll to position [57, 0]
drag, startPoint x: 167, startPoint y: 485, endPoint x: 127, endPoint y: 486, distance: 40.7
click at [127, 486] on div "Wurl Id 190335751" at bounding box center [177, 488] width 100 height 35
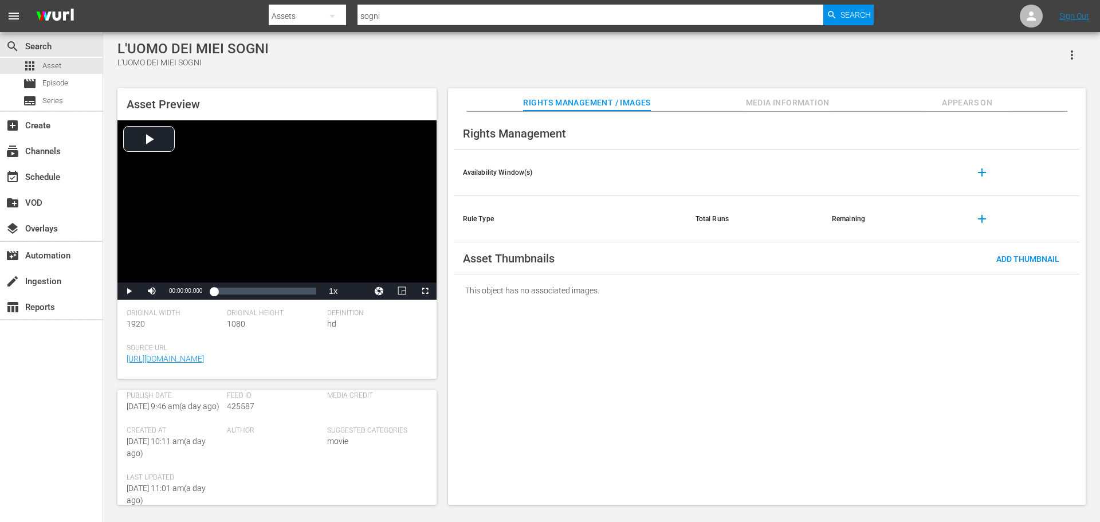
click at [725, 171] on th at bounding box center [754, 172] width 136 height 46
click at [987, 171] on span "add" at bounding box center [982, 173] width 14 height 14
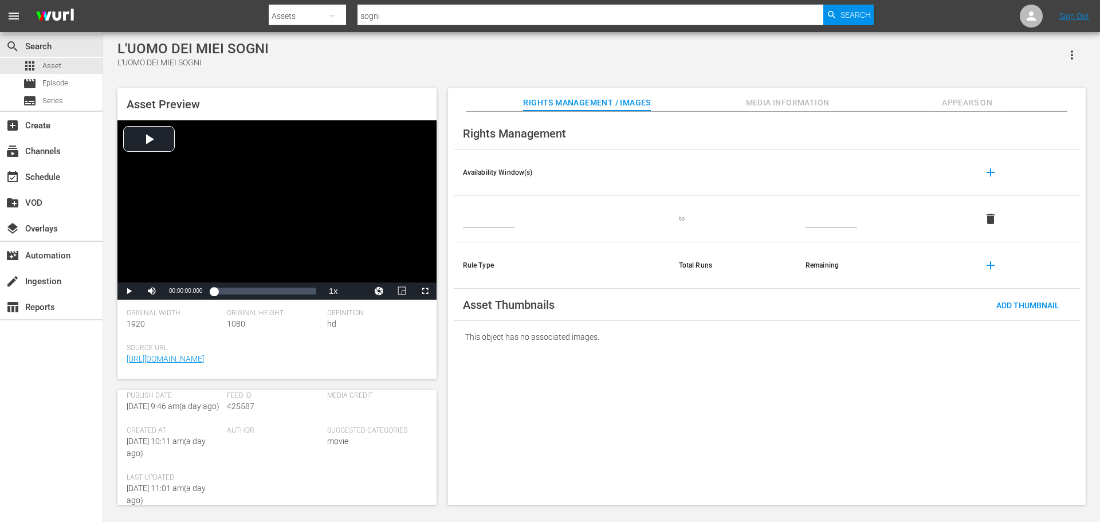
click at [500, 222] on input "text" at bounding box center [489, 218] width 52 height 17
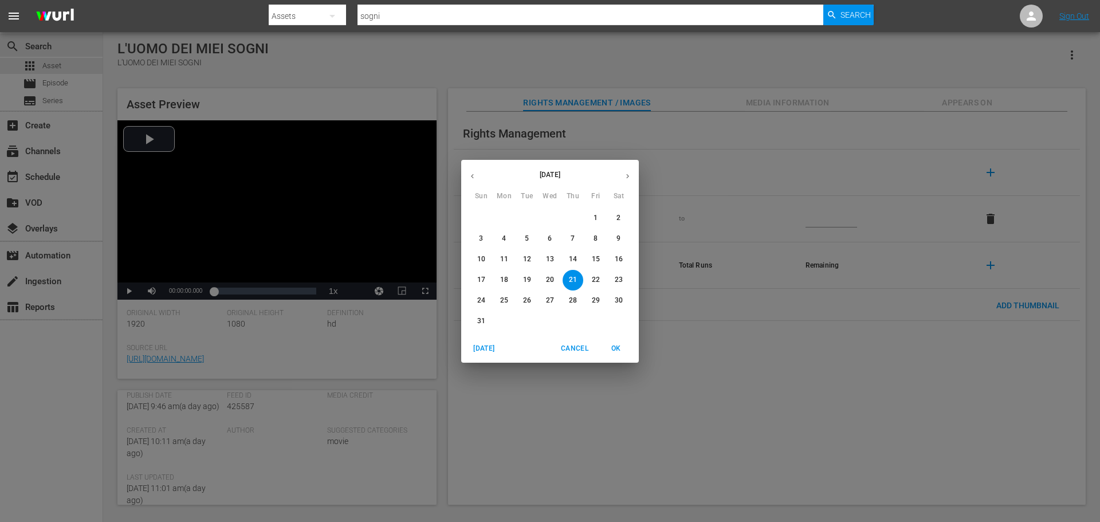
click at [479, 171] on button "button" at bounding box center [472, 176] width 22 height 22
click at [478, 171] on button "button" at bounding box center [472, 176] width 22 height 22
click at [565, 216] on span "1" at bounding box center [572, 218] width 21 height 10
type input "May 1, 2025"
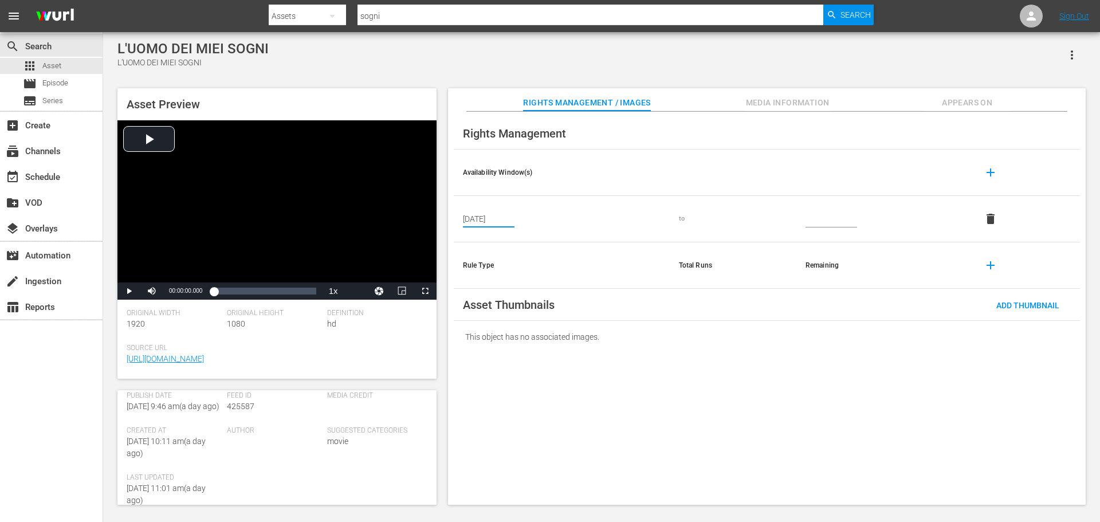
click at [830, 219] on input "text" at bounding box center [831, 218] width 52 height 17
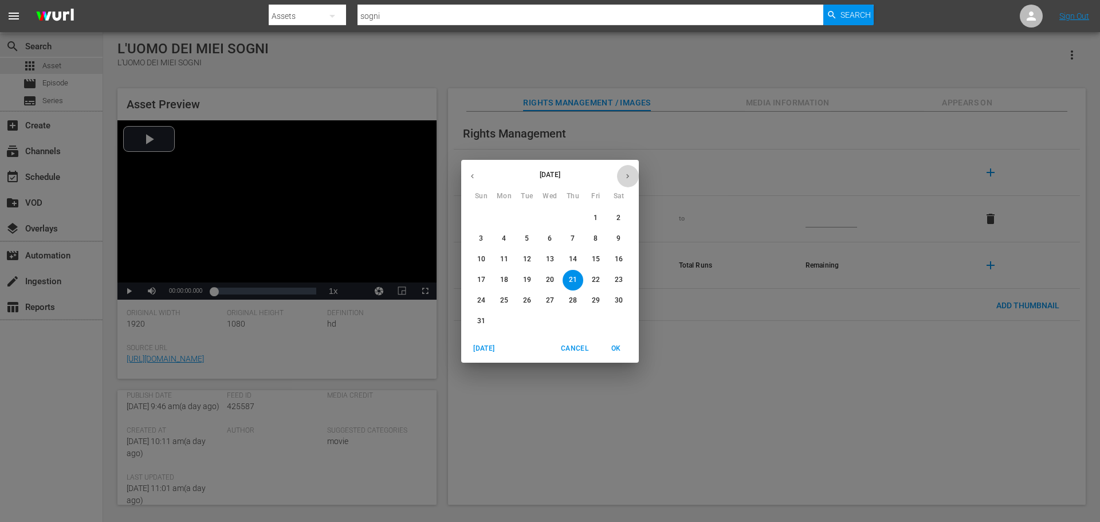
click at [630, 174] on icon "button" at bounding box center [627, 176] width 9 height 9
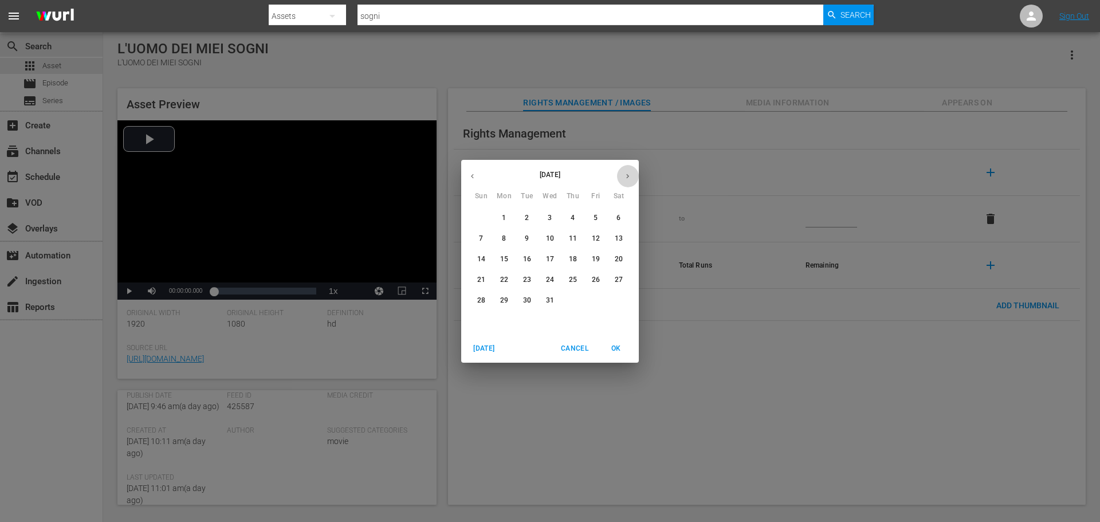
click at [630, 174] on icon "button" at bounding box center [627, 176] width 9 height 9
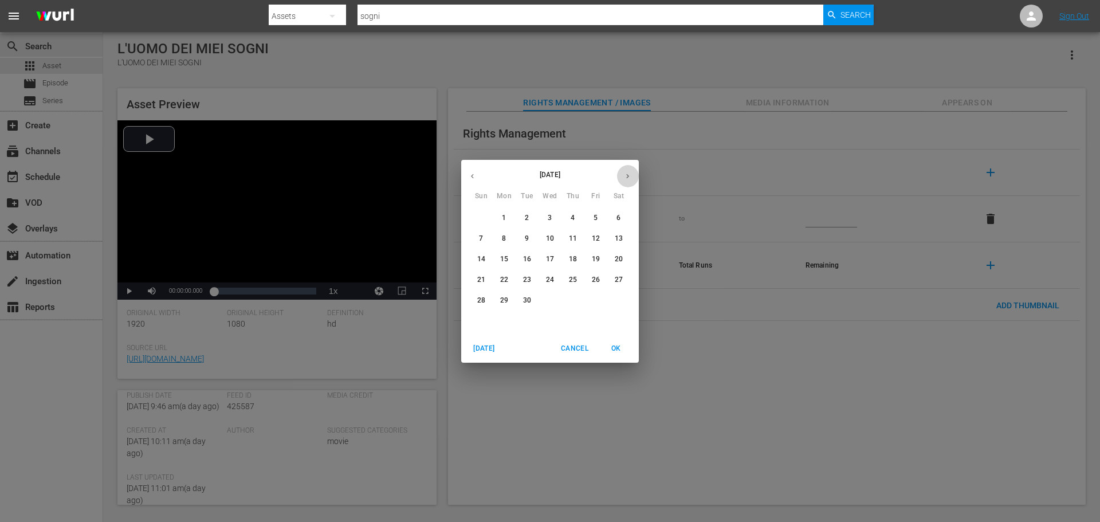
click at [630, 174] on icon "button" at bounding box center [627, 176] width 9 height 9
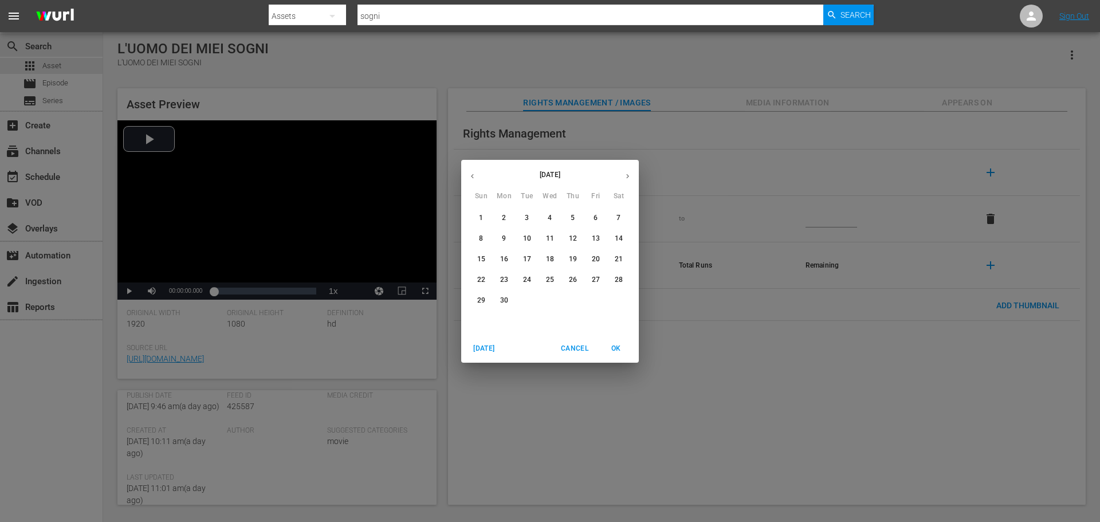
click at [630, 174] on icon "button" at bounding box center [627, 176] width 9 height 9
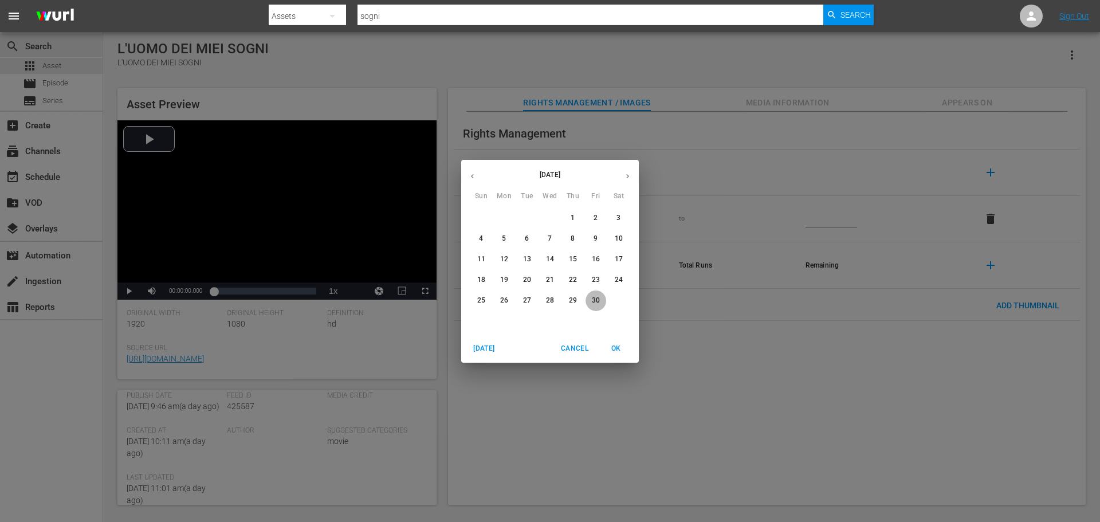
click at [592, 292] on button "30" at bounding box center [595, 300] width 21 height 21
type input "Apr 30, 2027"
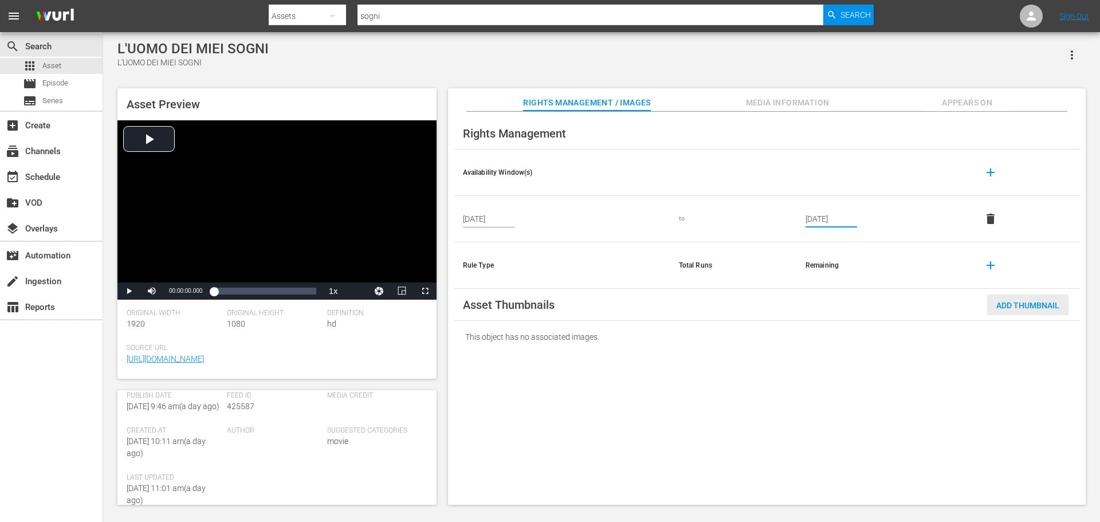
click at [1025, 304] on span "Add Thumbnail" at bounding box center [1027, 305] width 81 height 9
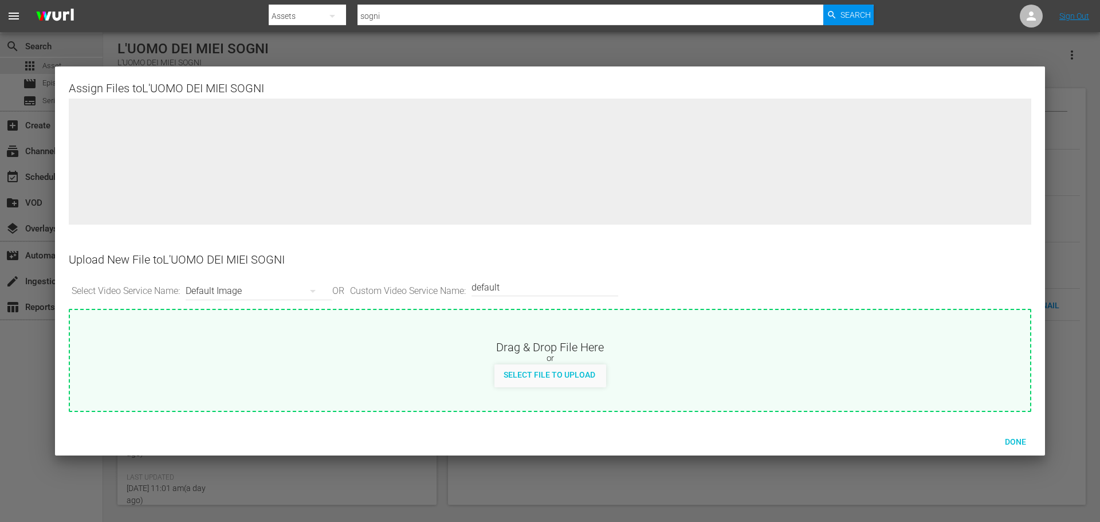
click at [278, 294] on div "Default Image" at bounding box center [256, 291] width 141 height 32
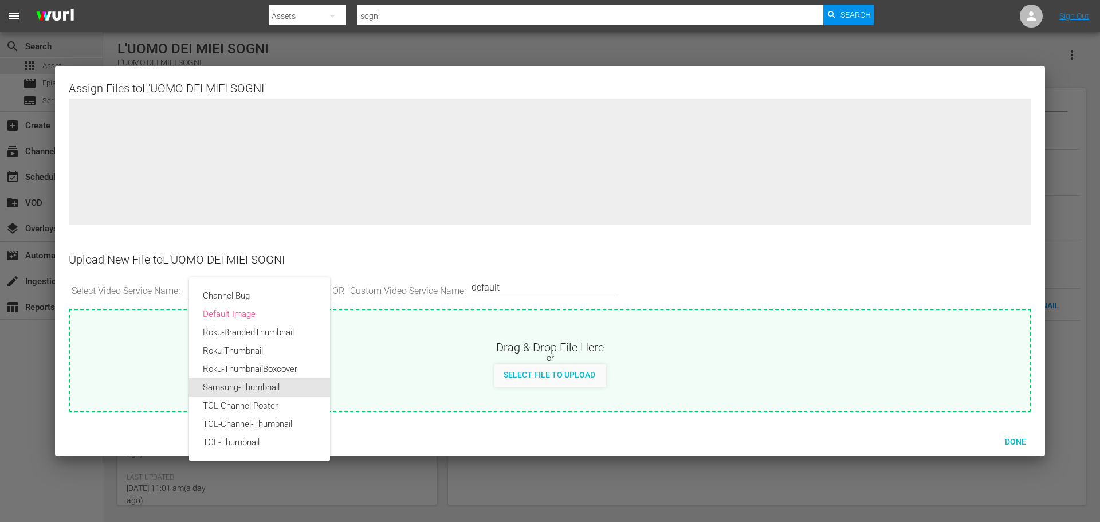
click at [274, 387] on div "Samsung-Thumbnail" at bounding box center [259, 387] width 113 height 18
type input "Samsung-Thumbnail"
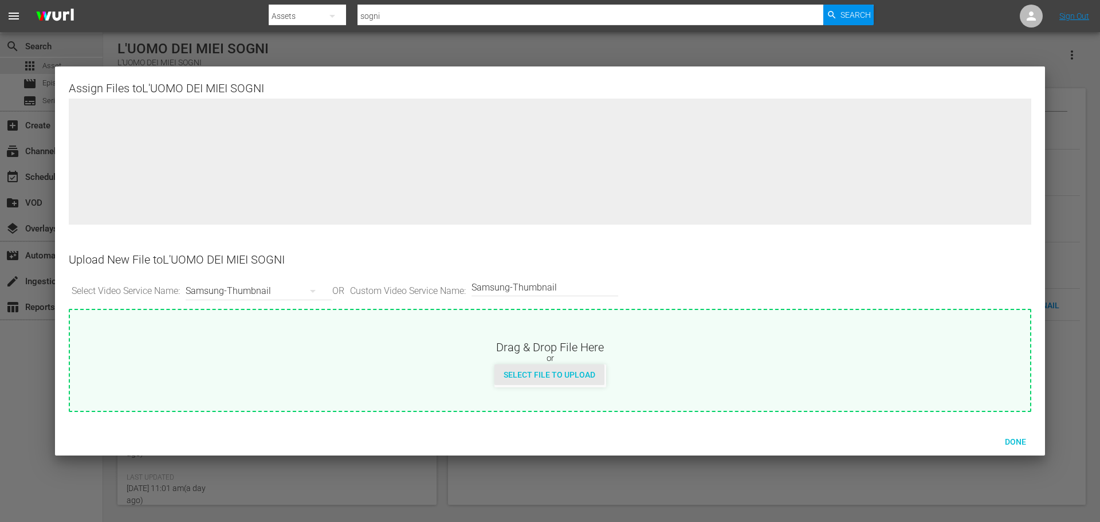
click at [545, 376] on span "Select File to Upload" at bounding box center [549, 374] width 110 height 9
type input "C:\fakepath\luomodeimieisogni.png"
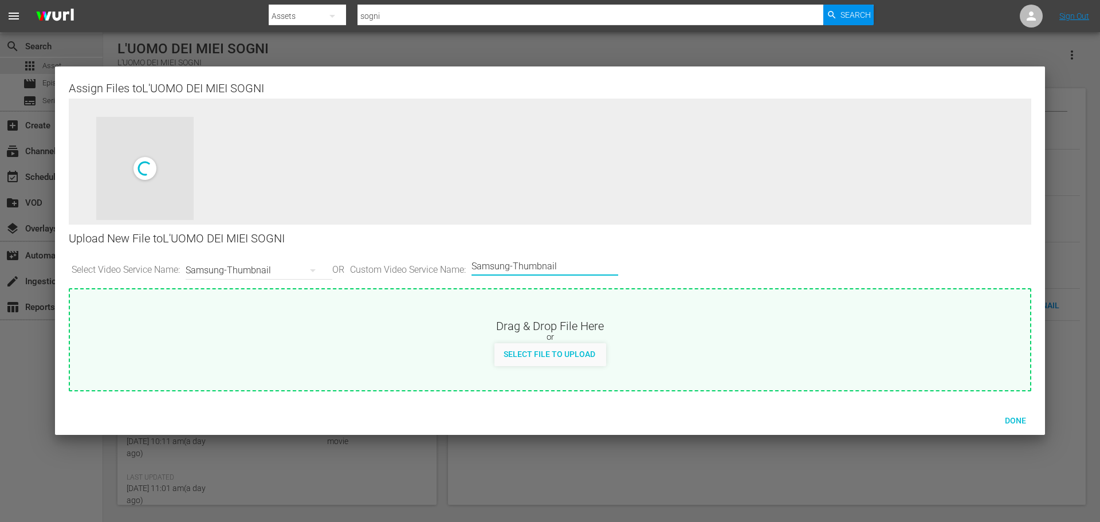
drag, startPoint x: 578, startPoint y: 263, endPoint x: 477, endPoint y: 265, distance: 102.0
click at [477, 265] on div "Select Video Service Name: Samsung-Thumbnail OR Custom Video Service Name: Cust…" at bounding box center [550, 271] width 962 height 36
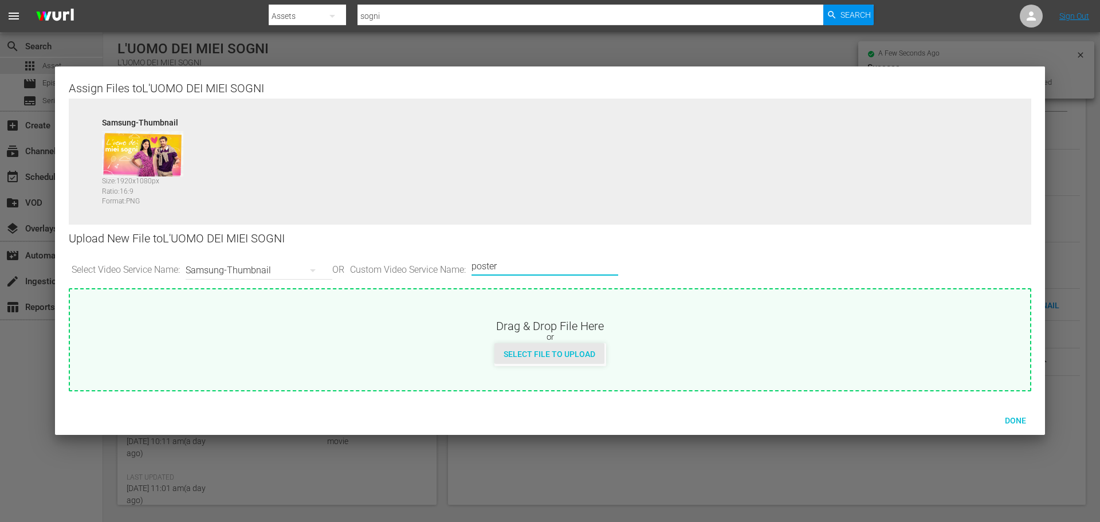
type input "poster"
click at [534, 348] on div "Select File to Upload" at bounding box center [549, 353] width 110 height 21
type input "C:\fakepath\1200x1600_luomodeimieisogni (1).png"
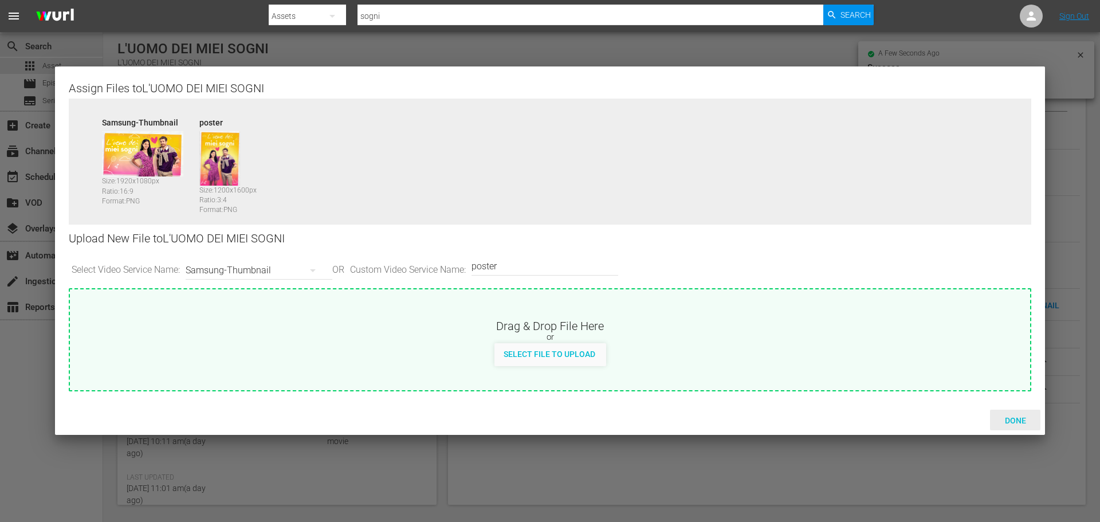
click at [1021, 419] on span "Done" at bounding box center [1015, 420] width 40 height 9
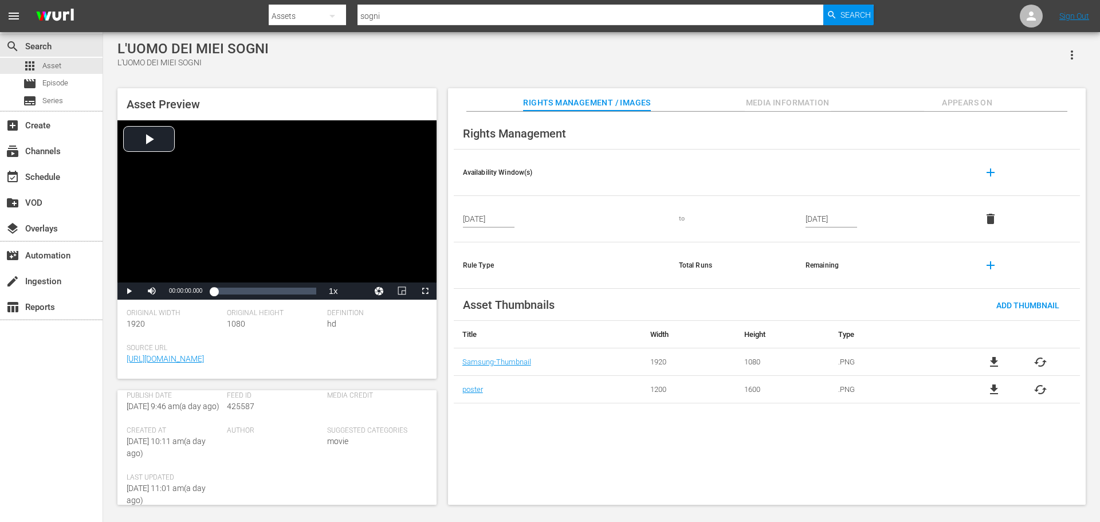
click at [1071, 55] on icon "button" at bounding box center [1071, 54] width 2 height 9
click at [1068, 55] on div "Add To Workspace" at bounding box center [1037, 59] width 78 height 27
click at [66, 64] on div "apps Asset" at bounding box center [51, 66] width 103 height 16
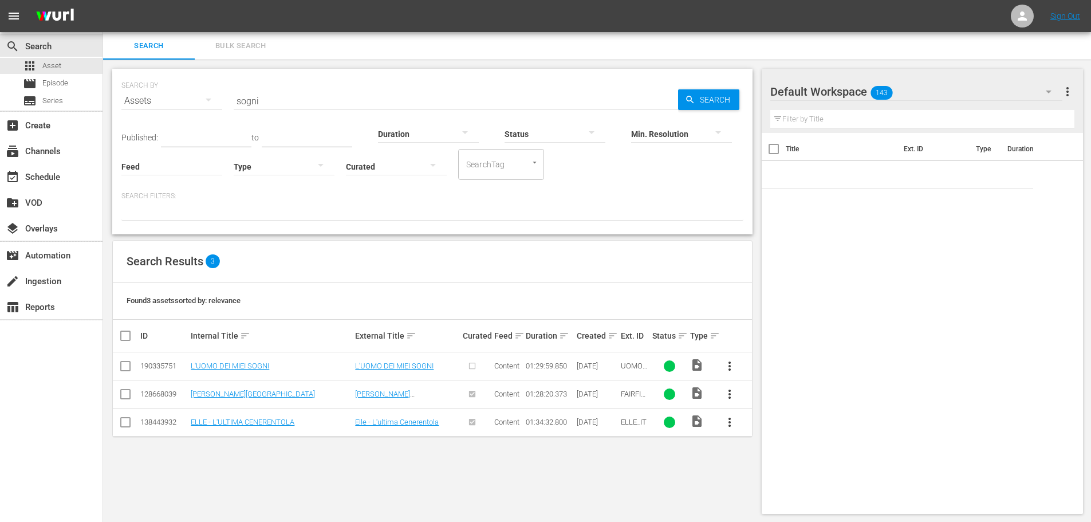
click at [731, 367] on span "more_vert" at bounding box center [730, 366] width 14 height 14
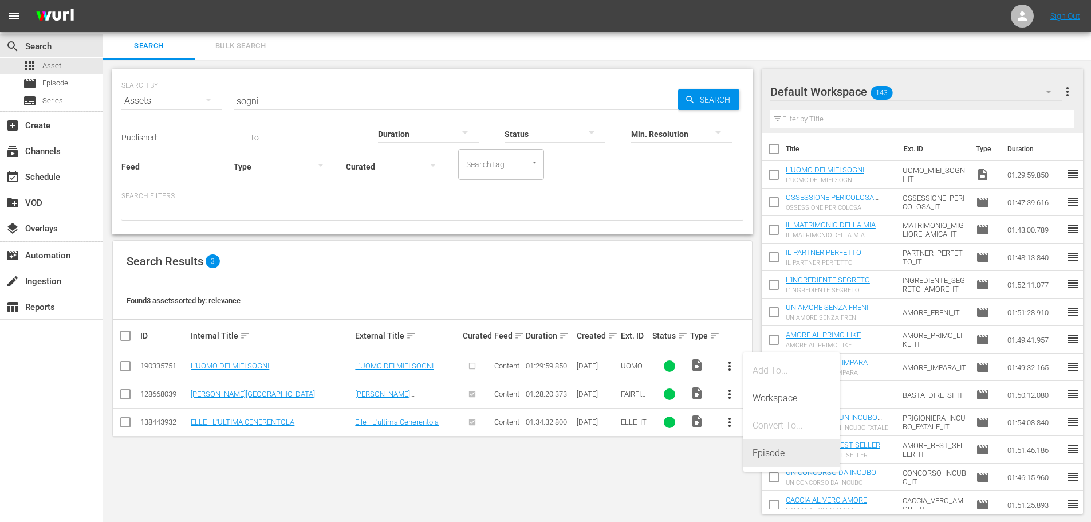
click at [772, 456] on div "Episode" at bounding box center [792, 452] width 78 height 27
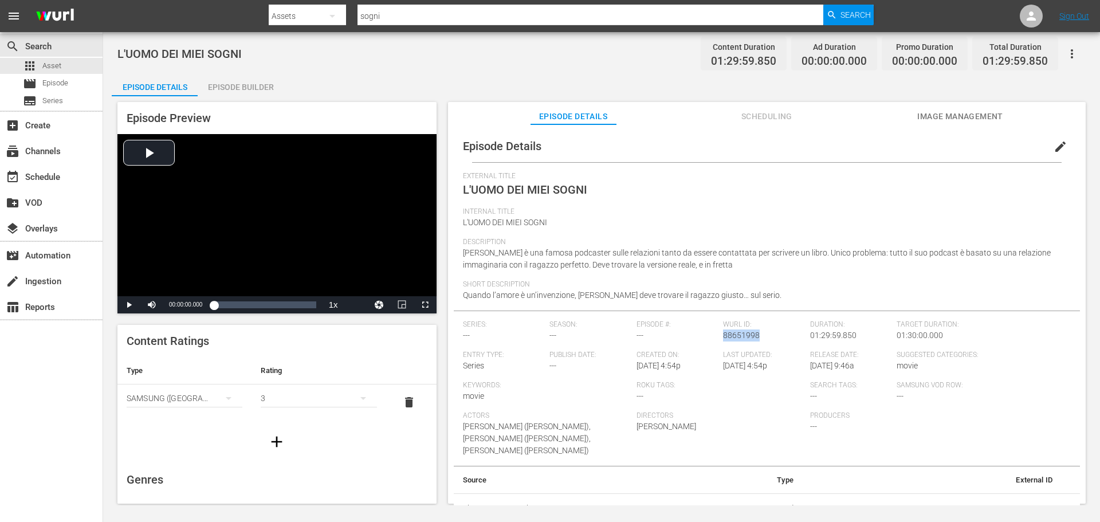
drag, startPoint x: 759, startPoint y: 329, endPoint x: 721, endPoint y: 334, distance: 39.3
click at [723, 334] on div "Wurl ID: 88651998" at bounding box center [766, 335] width 87 height 30
copy span "88651998"
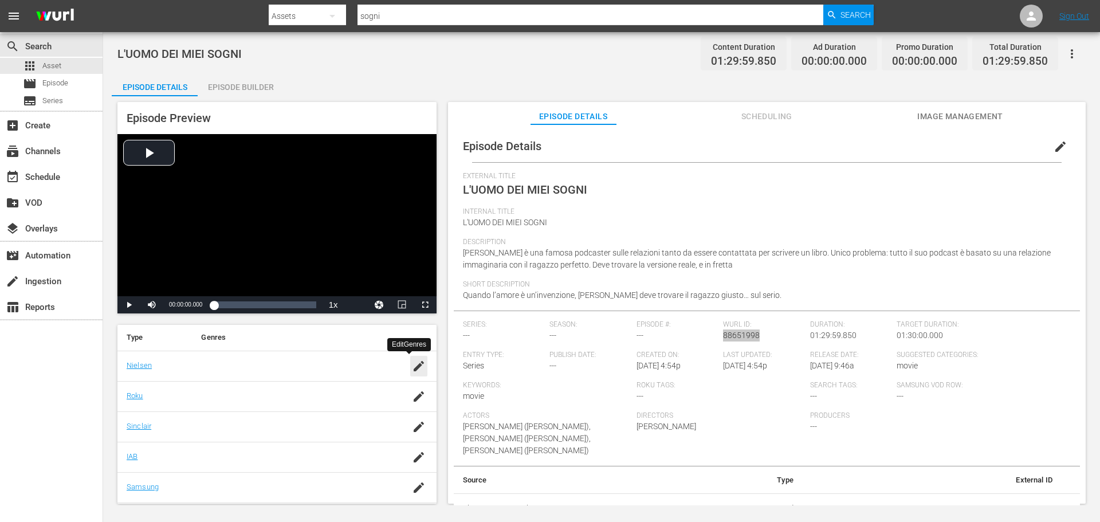
click at [410, 360] on div "button" at bounding box center [418, 366] width 17 height 21
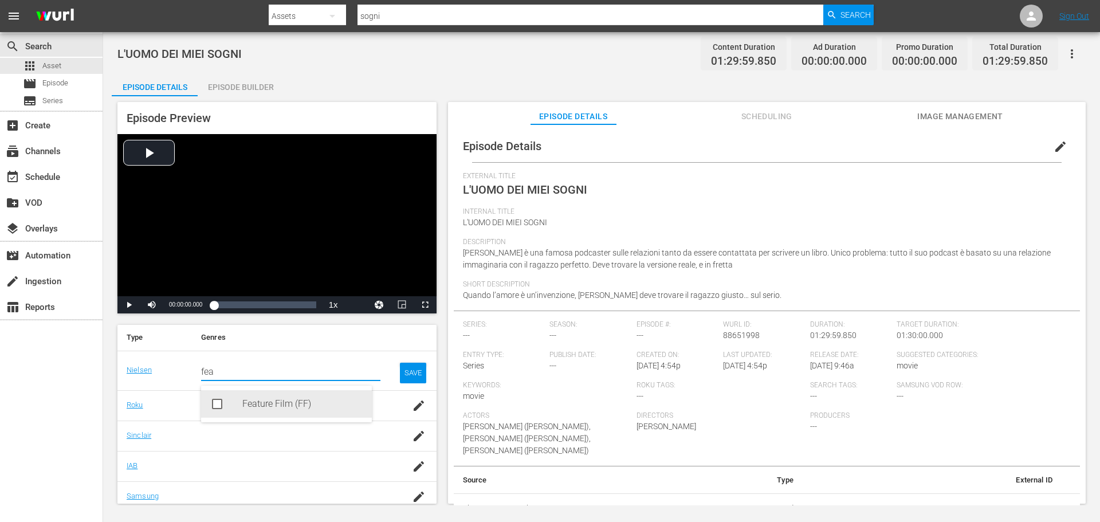
click at [294, 398] on div "Feature Film (FF)" at bounding box center [302, 403] width 120 height 27
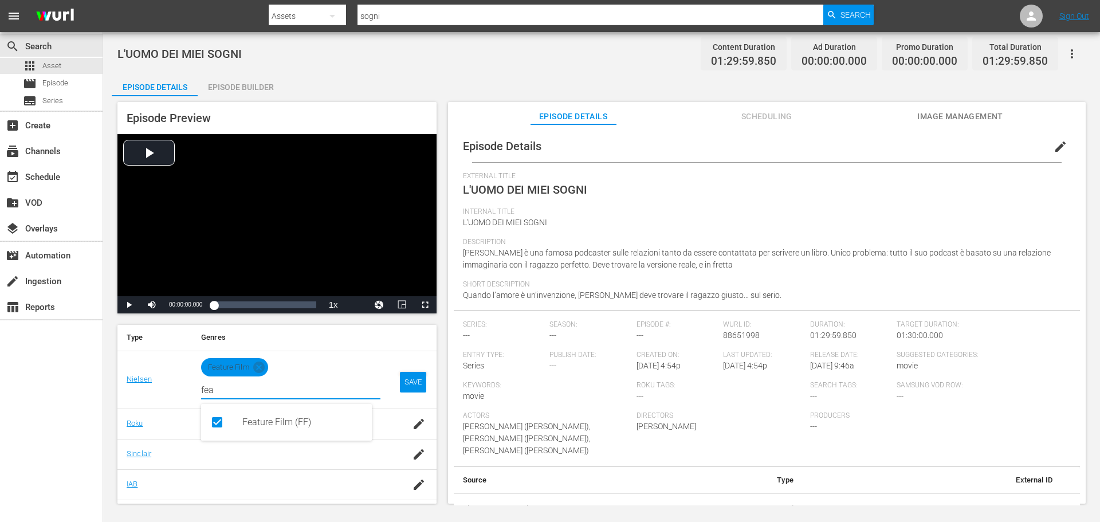
type input "fea"
click at [403, 379] on div "SAVE" at bounding box center [413, 382] width 26 height 21
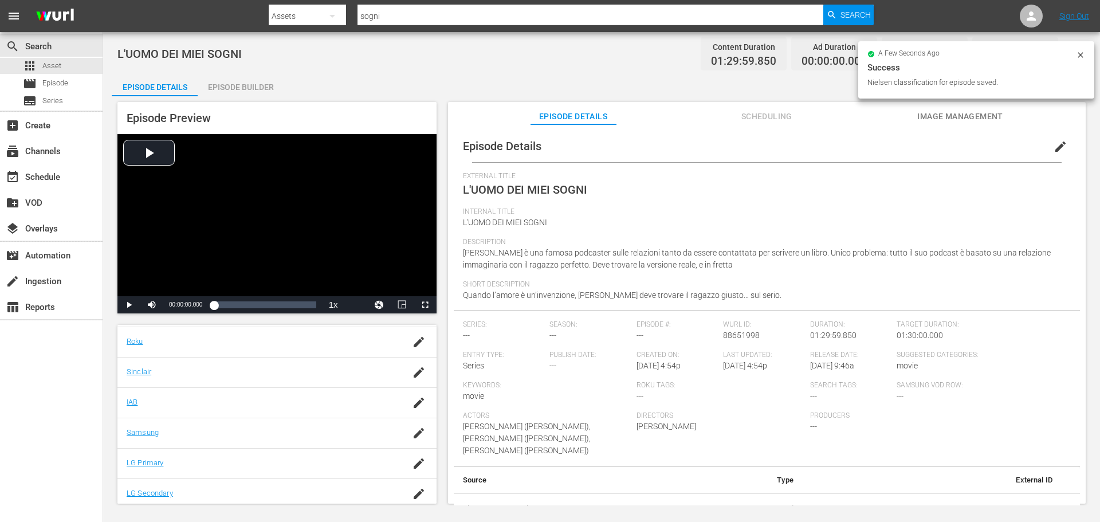
scroll to position [232, 0]
click at [412, 425] on icon "button" at bounding box center [419, 427] width 14 height 14
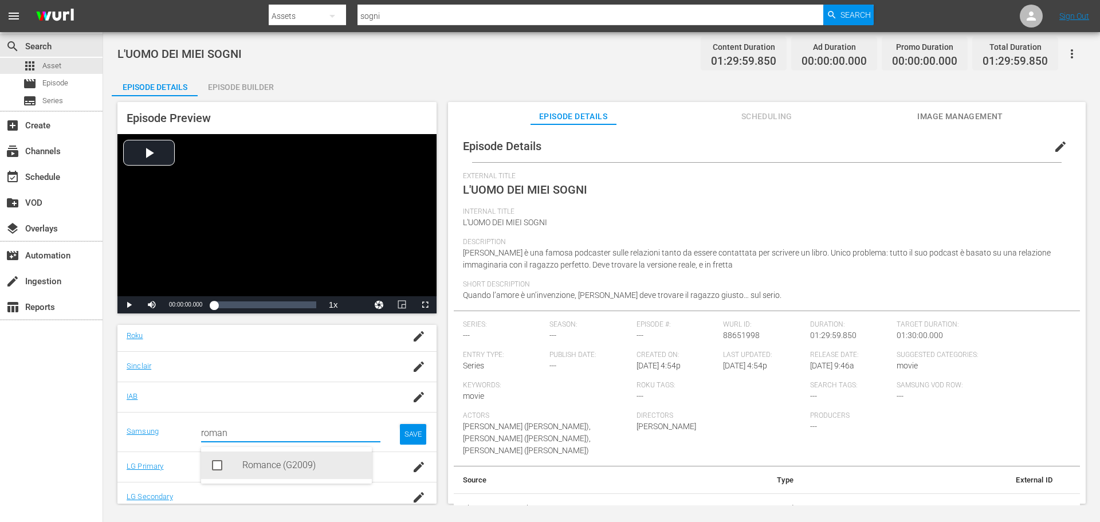
click at [274, 463] on div "Romance (G2009)" at bounding box center [302, 464] width 120 height 27
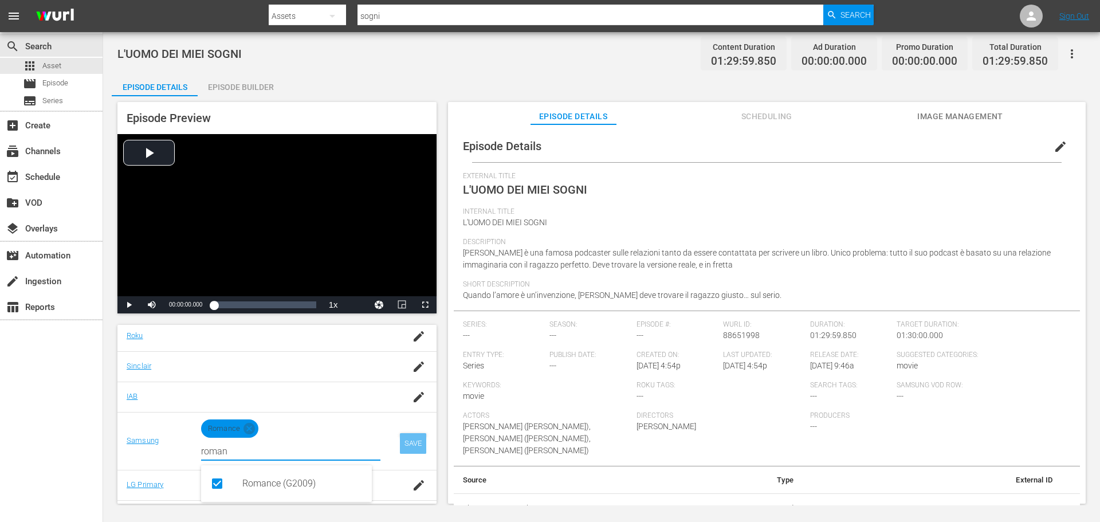
type input "roman"
click at [400, 445] on div "SAVE" at bounding box center [413, 443] width 26 height 21
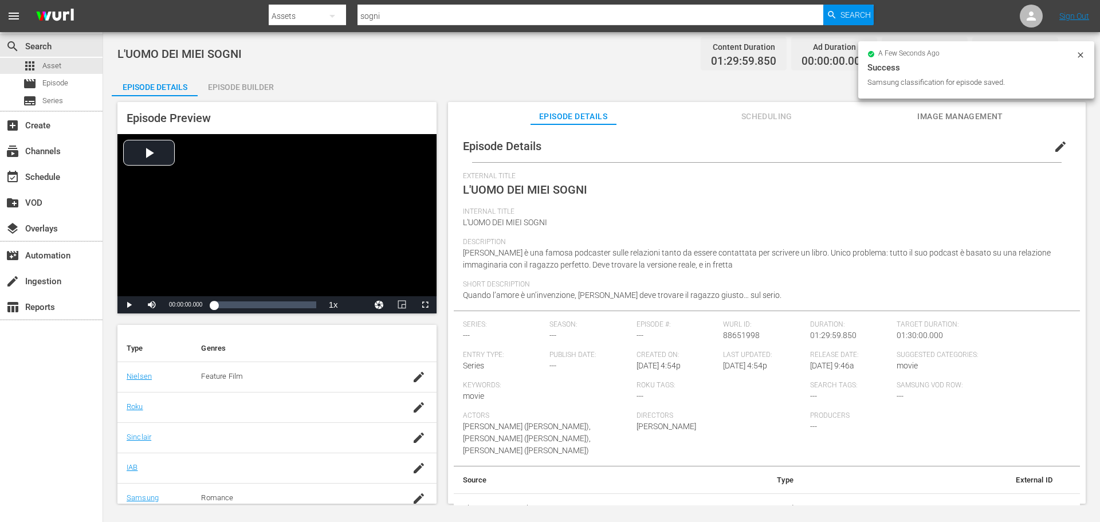
scroll to position [60, 0]
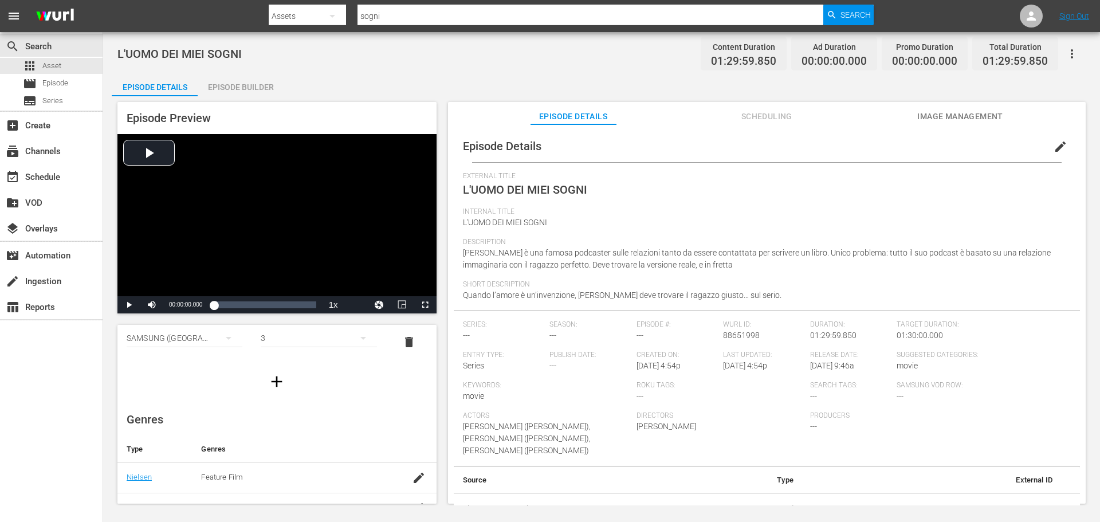
click at [1060, 145] on button "edit" at bounding box center [1059, 146] width 27 height 27
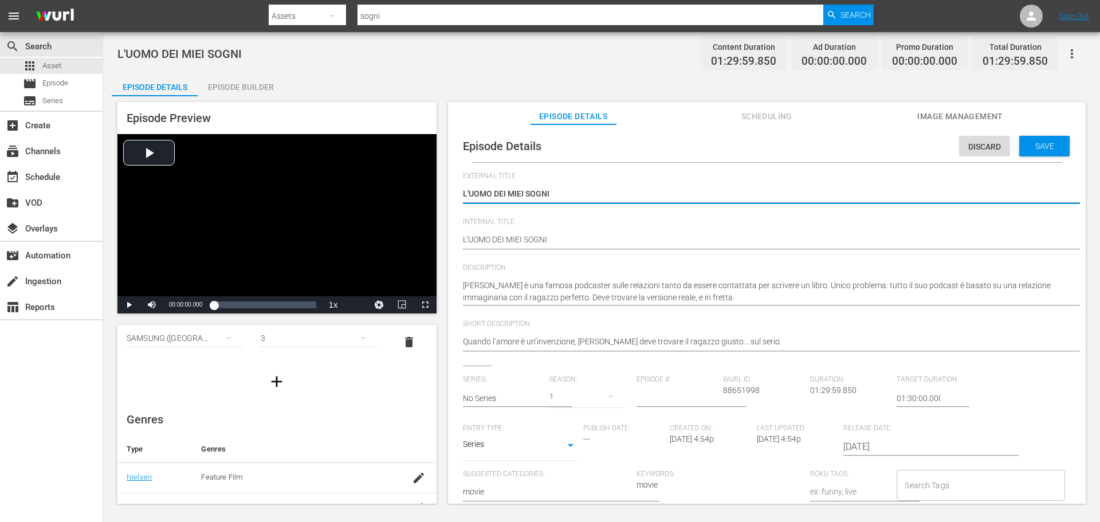
click at [521, 462] on div "Entry Type: Series SERIES" at bounding box center [523, 447] width 120 height 46
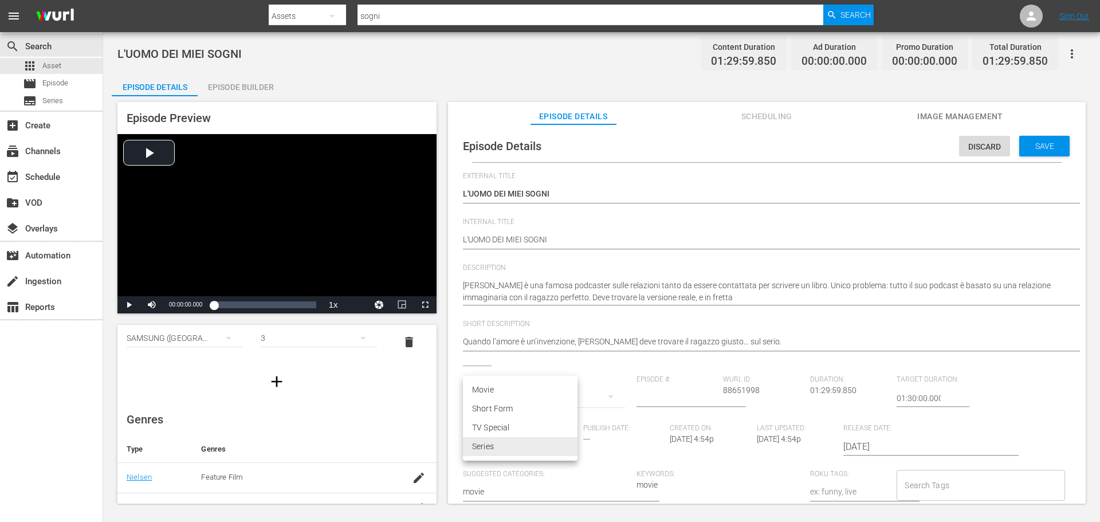
click at [523, 453] on body "menu Search By Assets Search ID, Title, Description, Keywords, or Category sogn…" at bounding box center [550, 261] width 1100 height 522
click at [521, 392] on li "Movie" at bounding box center [520, 389] width 115 height 19
type input "MOVIE"
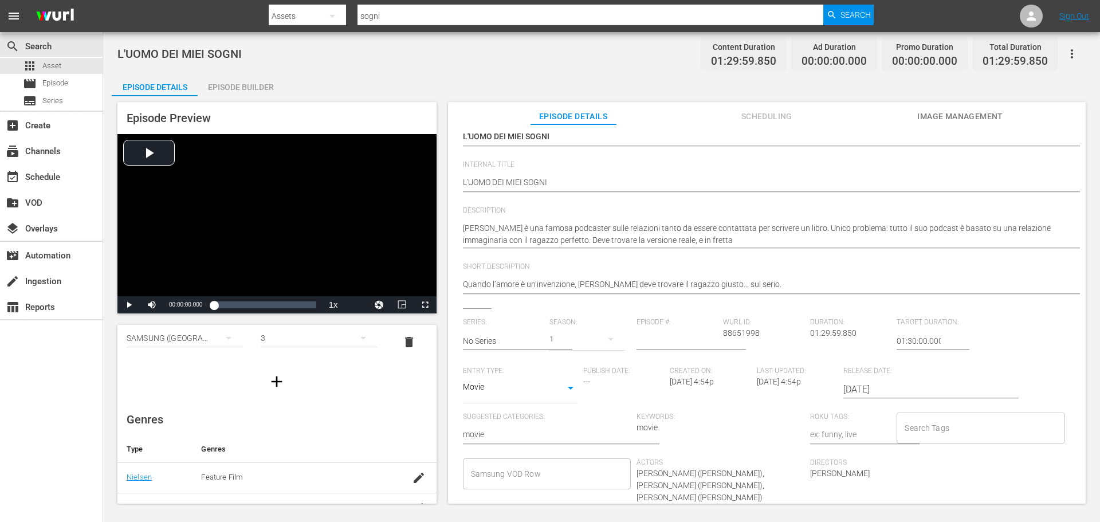
click at [513, 469] on input "Samsung VOD Row" at bounding box center [538, 473] width 140 height 21
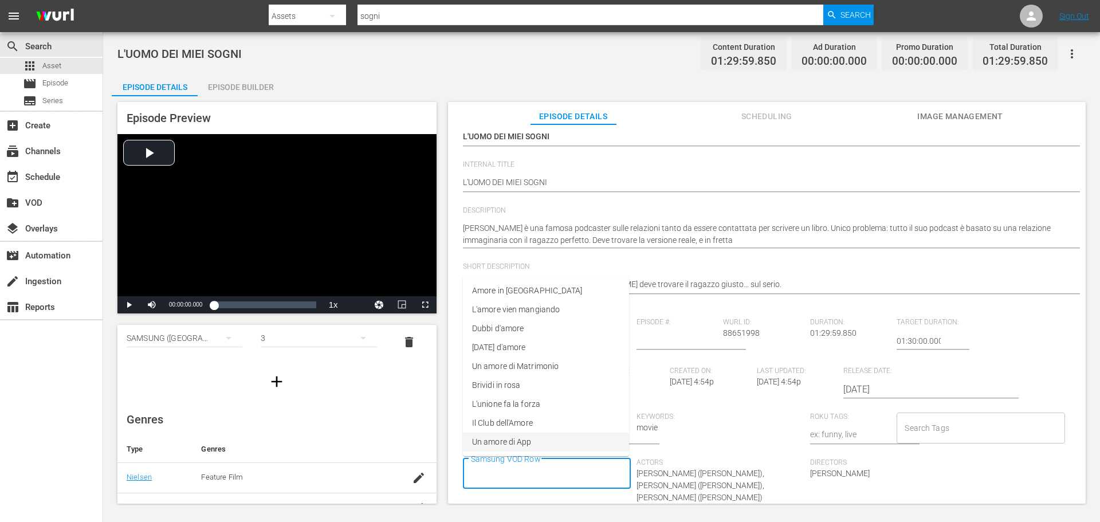
click at [524, 438] on span "Un amore di App" at bounding box center [501, 442] width 59 height 12
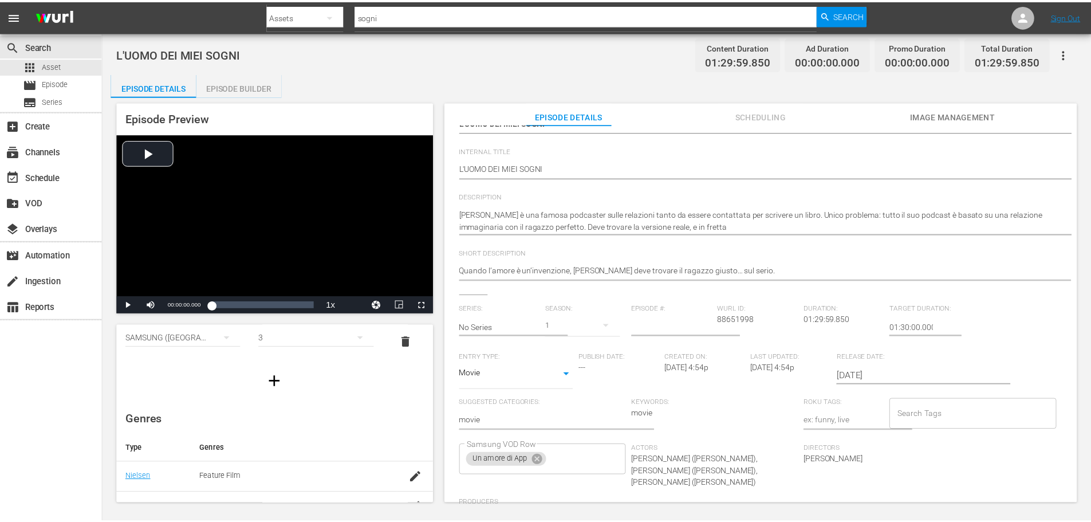
scroll to position [0, 0]
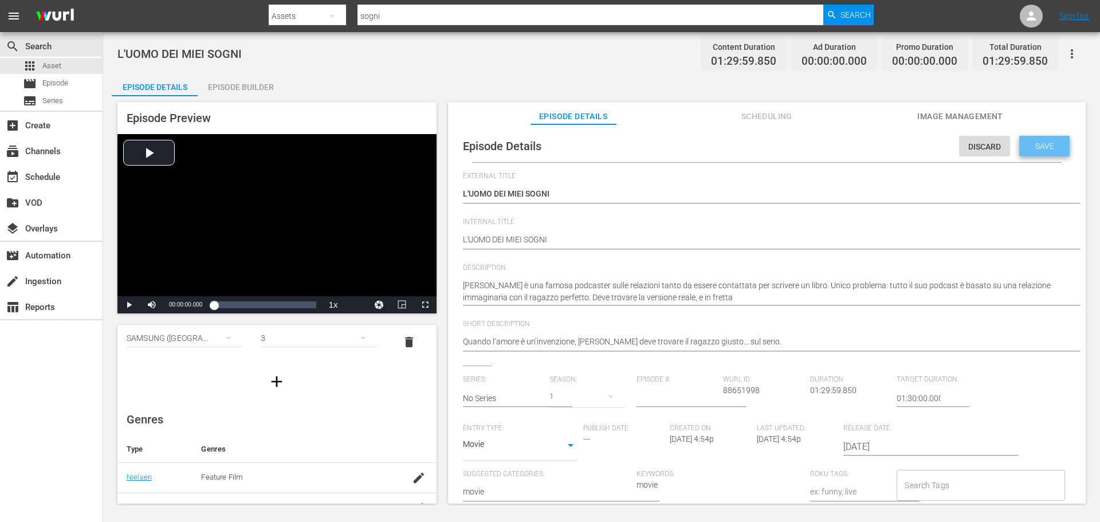
click at [1047, 145] on span "Save" at bounding box center [1044, 145] width 37 height 9
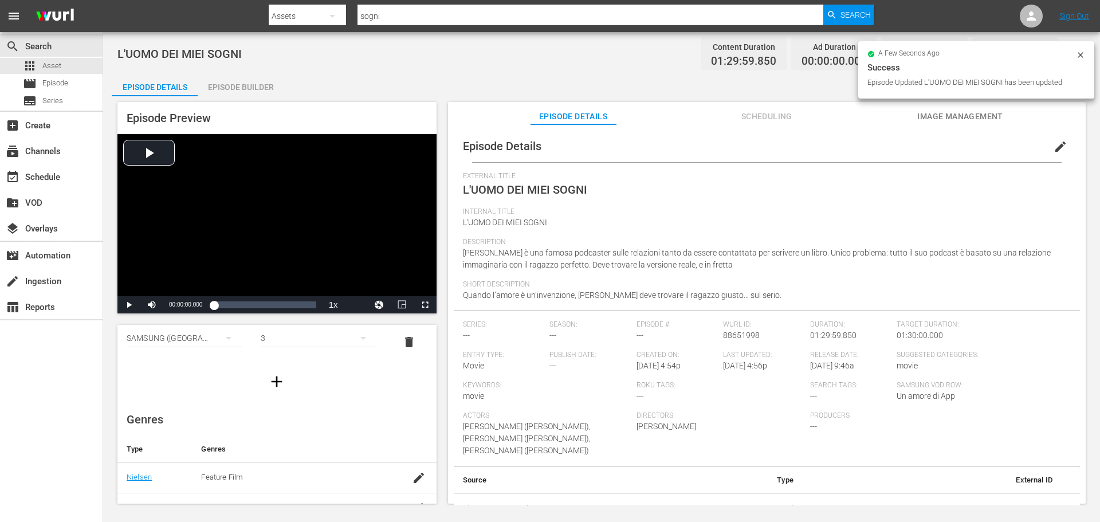
click at [243, 94] on div "Episode Builder" at bounding box center [241, 86] width 86 height 27
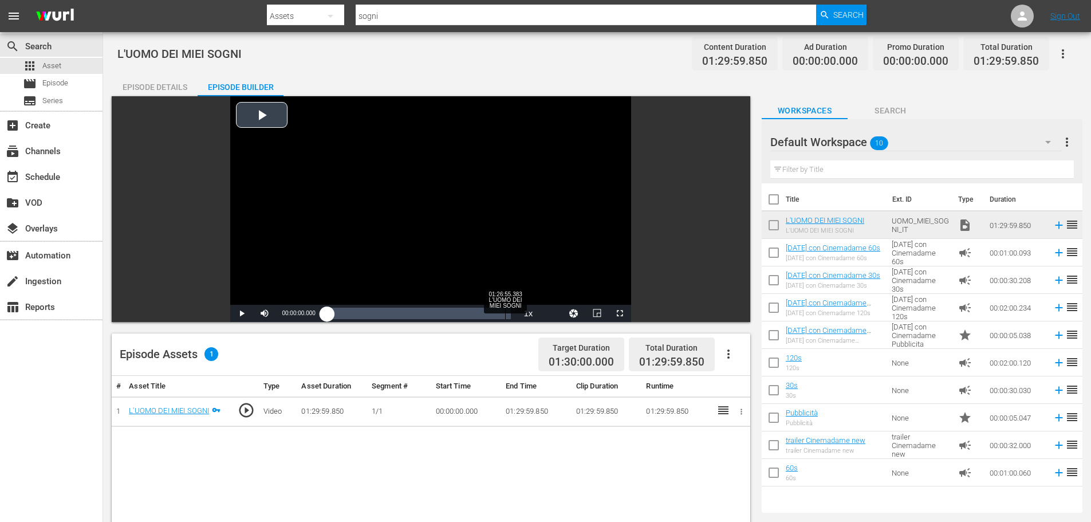
click at [505, 310] on div "Loaded : 0.11% 01:26:55.383 L'UOMO DEI MIEI SOGNI 00:00:00.000" at bounding box center [419, 313] width 184 height 11
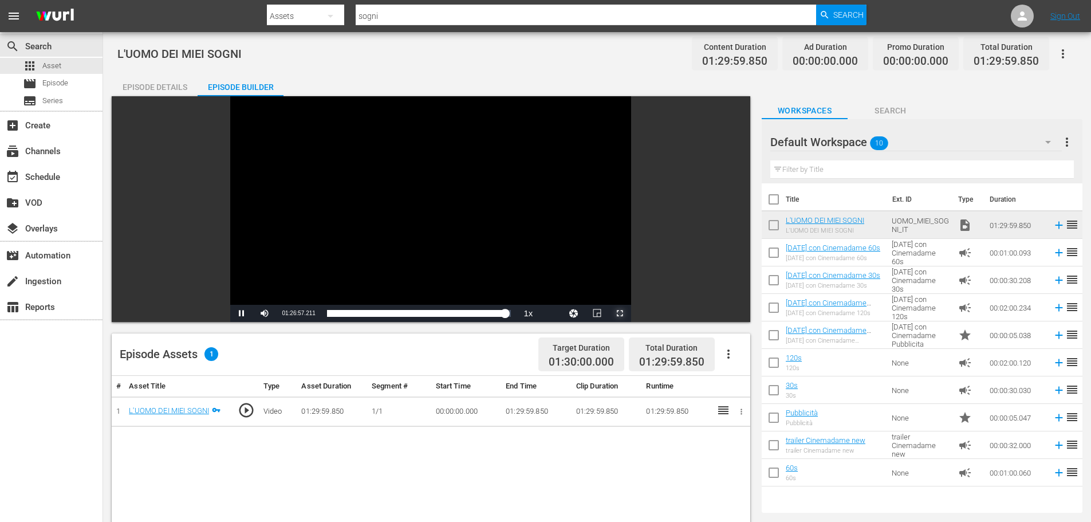
click at [620, 313] on span "Video Player" at bounding box center [620, 313] width 0 height 0
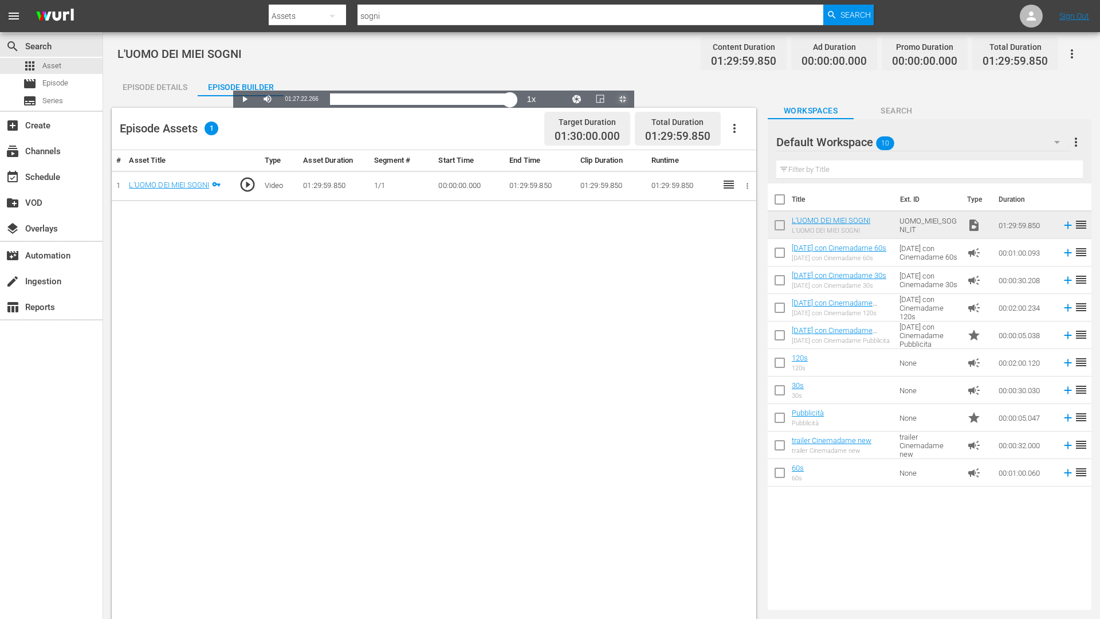
drag, startPoint x: 954, startPoint y: 608, endPoint x: 961, endPoint y: 606, distance: 7.2
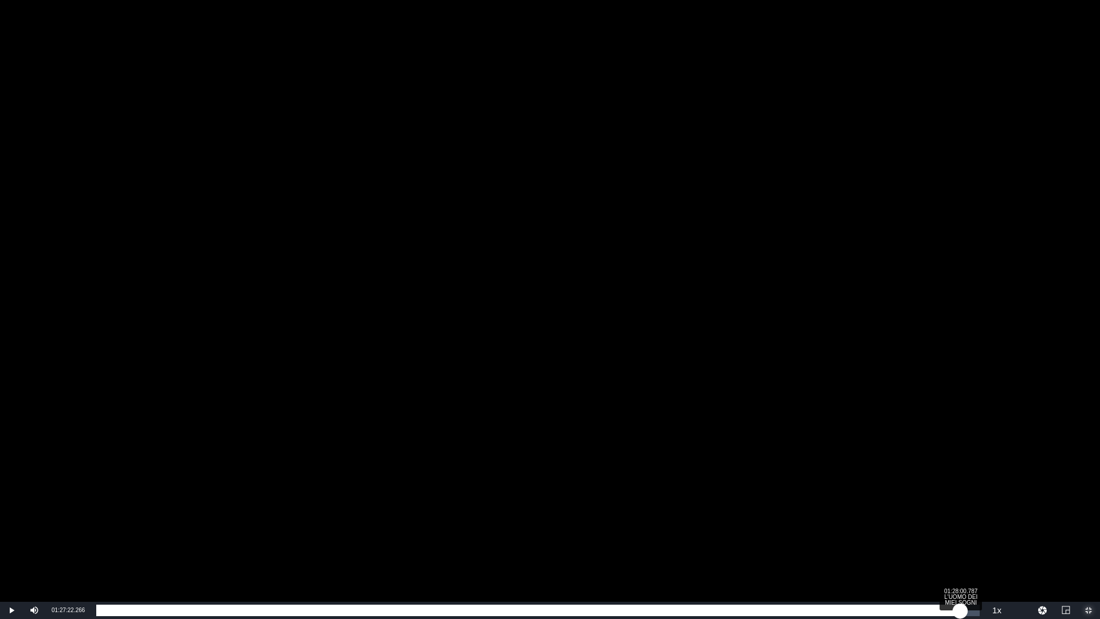
click at [960, 521] on div "01:26:59.048" at bounding box center [528, 609] width 864 height 11
click at [958, 521] on div "01:27:50.858" at bounding box center [527, 609] width 862 height 11
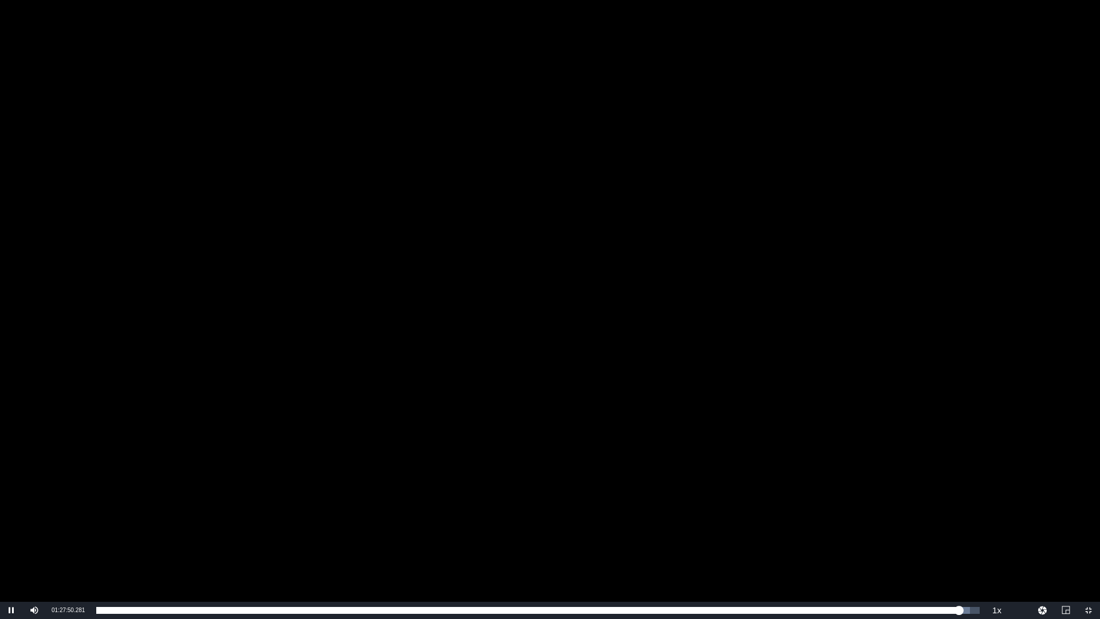
click at [565, 295] on div "Video Player" at bounding box center [550, 300] width 1100 height 601
click at [1088, 521] on span "Video Player" at bounding box center [1088, 610] width 0 height 0
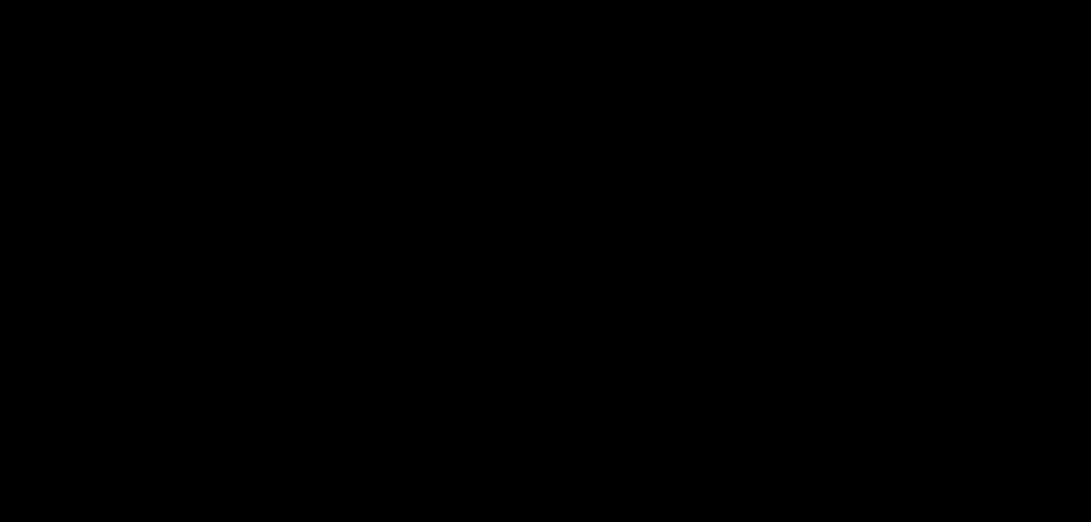
click at [532, 201] on td "01:29:59.850" at bounding box center [536, 186] width 70 height 30
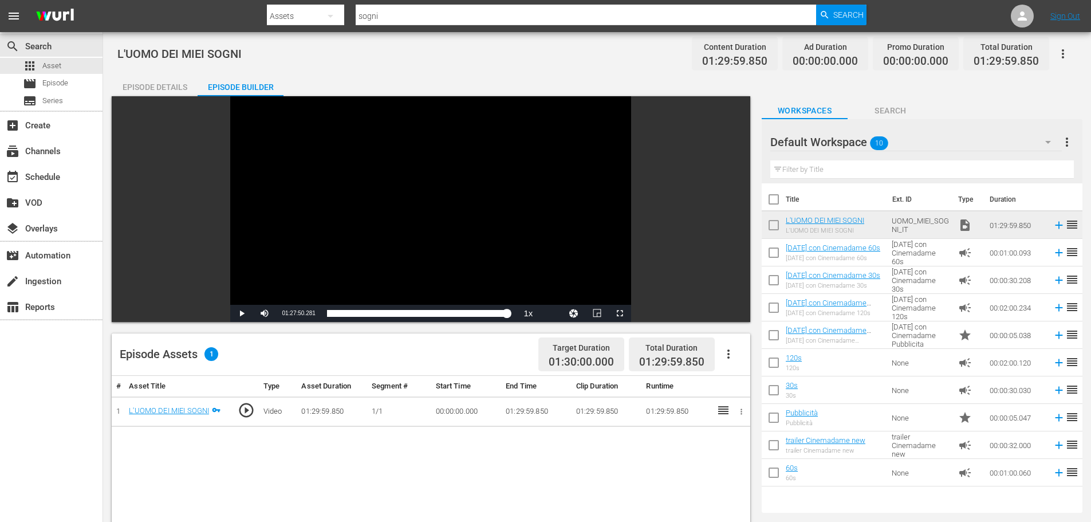
click at [526, 412] on td "01:29:59.850" at bounding box center [536, 411] width 70 height 30
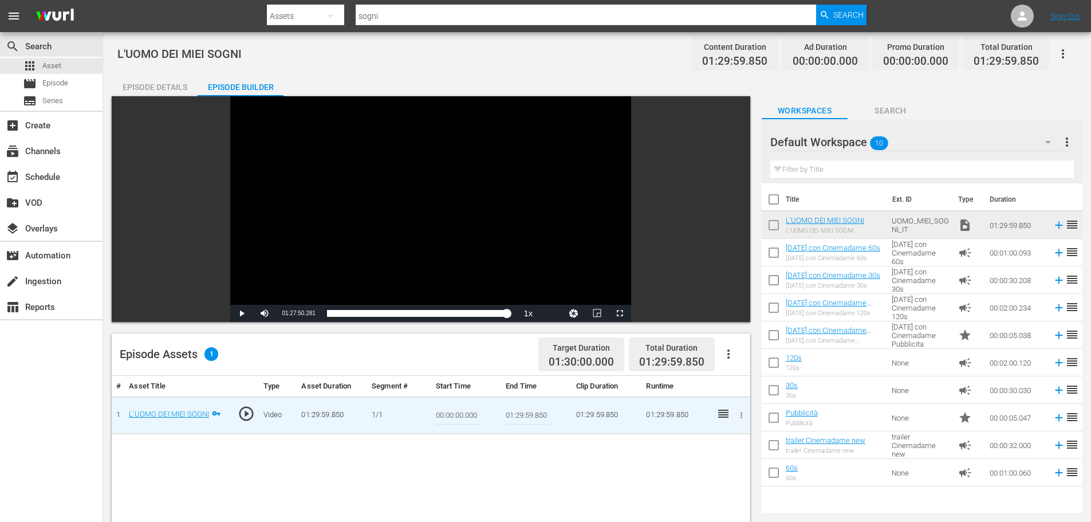
click at [525, 412] on input "01:29:59.850" at bounding box center [528, 414] width 44 height 27
type input "01:27:50.281"
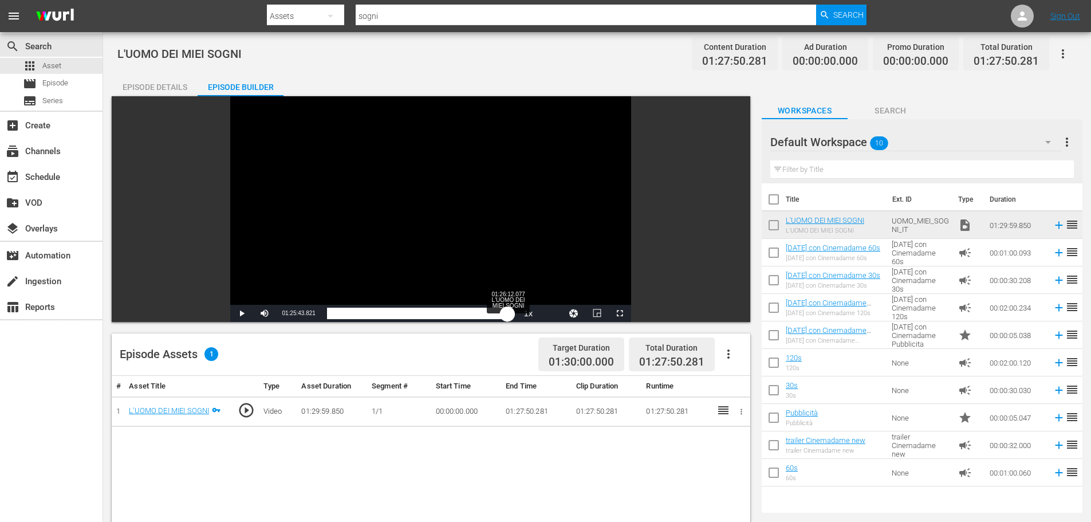
click at [508, 313] on div "Loaded : 0.67% 01:26:12.077 L'UOMO DEI MIEI SOGNI 00:00:00.000" at bounding box center [419, 313] width 184 height 11
drag, startPoint x: 508, startPoint y: 313, endPoint x: 514, endPoint y: 314, distance: 6.3
click at [511, 314] on div "01:26:12.466" at bounding box center [419, 313] width 184 height 11
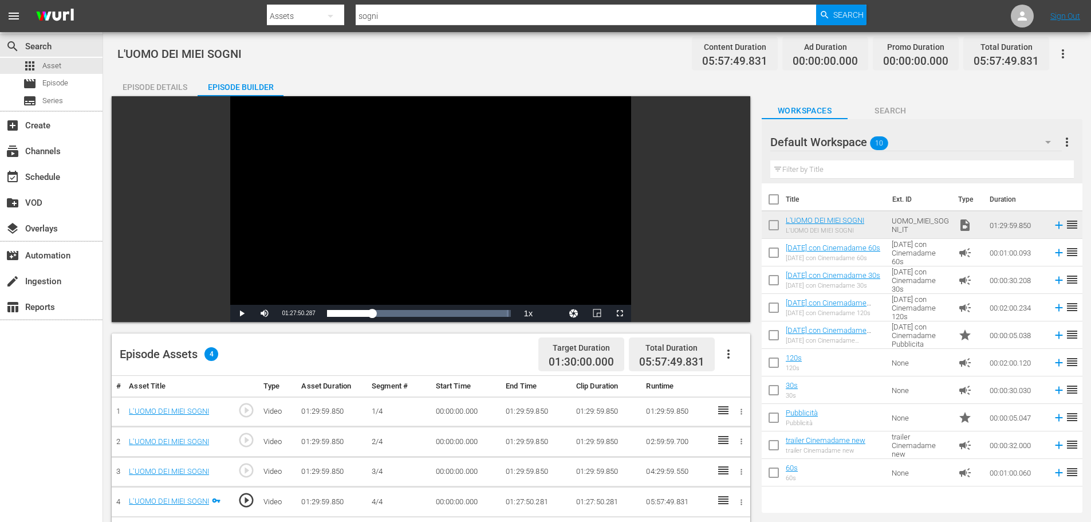
scroll to position [115, 0]
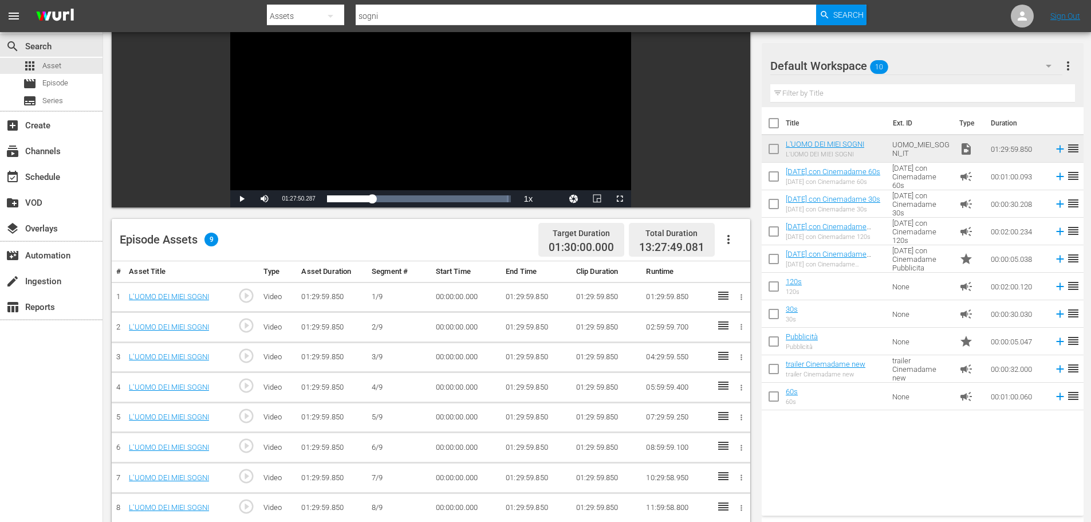
click at [520, 293] on td "01:29:59.850" at bounding box center [536, 297] width 70 height 30
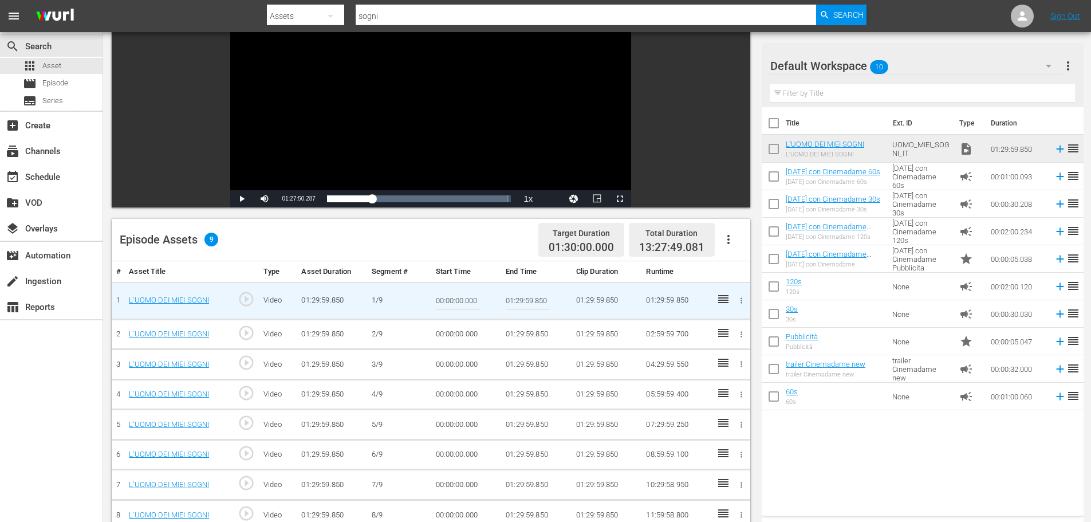
click at [520, 293] on input "01:29:59.850" at bounding box center [528, 300] width 44 height 27
paste input "0:09:0"
type input "00:09:00.000"
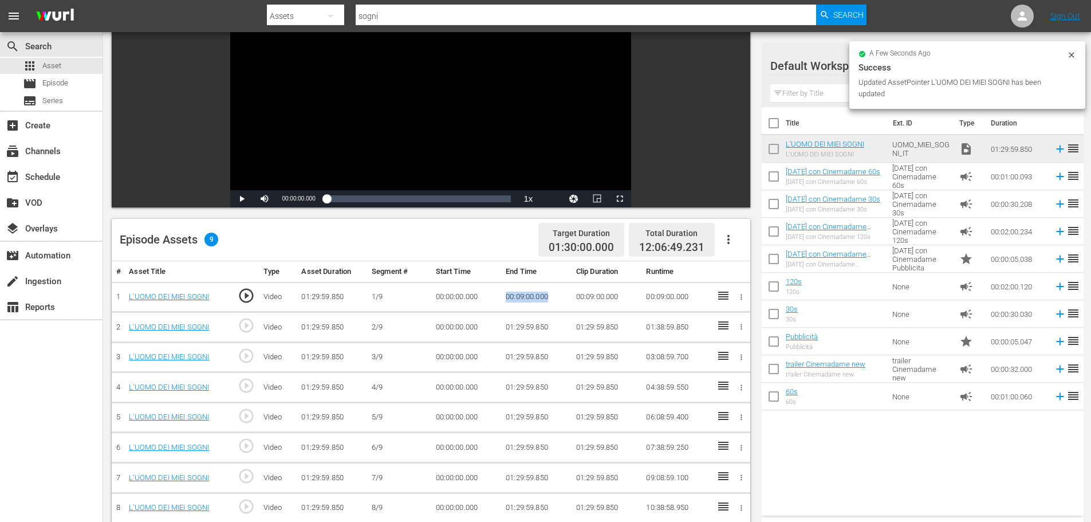
drag, startPoint x: 556, startPoint y: 296, endPoint x: 495, endPoint y: 304, distance: 60.7
click at [495, 304] on tr "1 L'UOMO DEI MIEI SOGNI play_circle_outline Video 01:29:59.850 [DATE] 00:00:00.…" at bounding box center [431, 297] width 639 height 30
copy tr "00:09:00.000"
click at [451, 330] on td "00:00:00.000" at bounding box center [466, 327] width 70 height 30
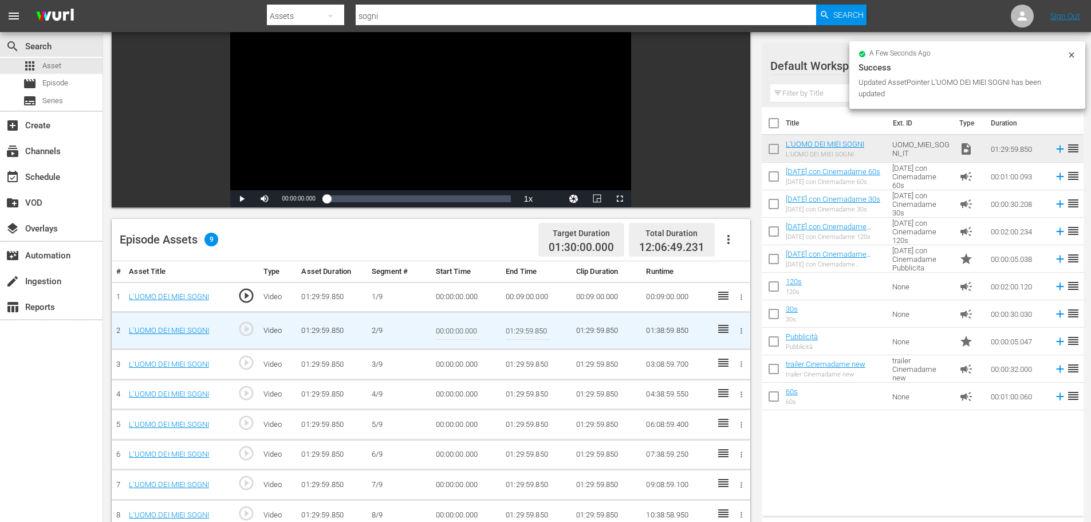
click at [451, 330] on input "00:00:00.000" at bounding box center [458, 330] width 44 height 27
paste input "00:09"
type input "00:09:00.000"
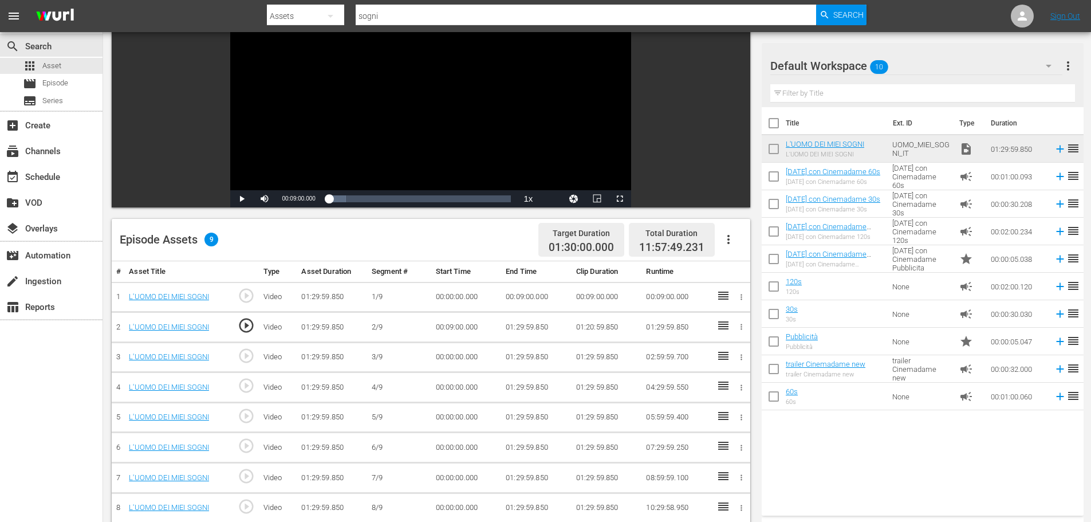
click at [521, 325] on td "01:29:59.850" at bounding box center [536, 327] width 70 height 30
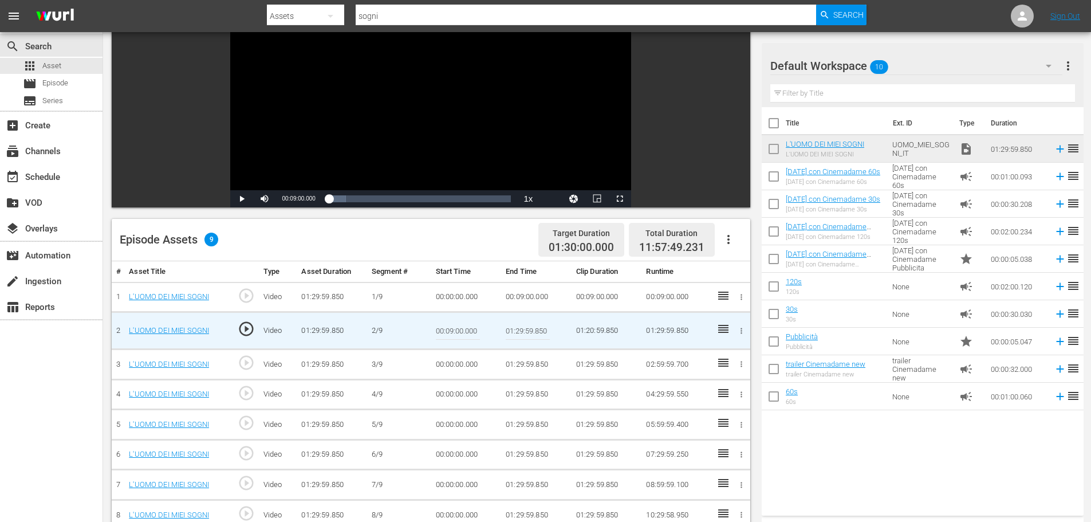
click at [521, 325] on input "01:29:59.850" at bounding box center [528, 330] width 44 height 27
paste input "0:18:0"
type input "00:18:00"
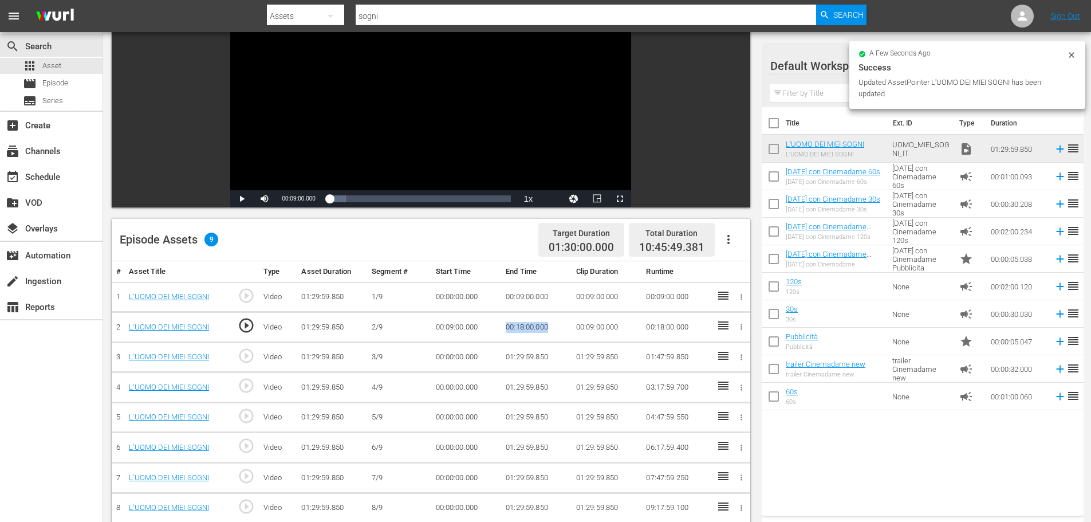
drag, startPoint x: 541, startPoint y: 328, endPoint x: 504, endPoint y: 330, distance: 37.3
click at [504, 330] on td "00:18:00.000" at bounding box center [536, 327] width 70 height 30
copy td "00:18:00.000"
click at [446, 357] on td "00:00:00.000" at bounding box center [466, 357] width 70 height 30
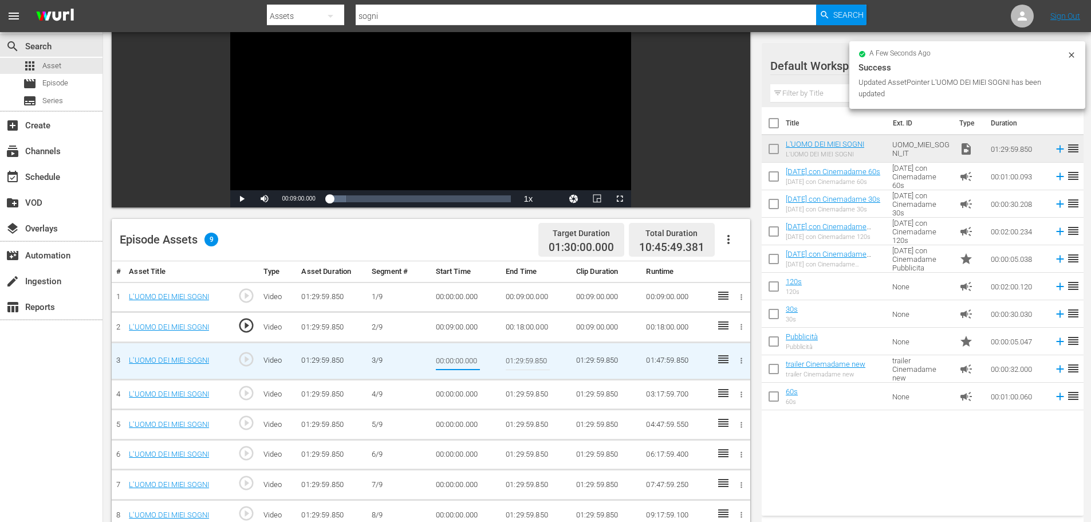
type input "00:18:00.000"
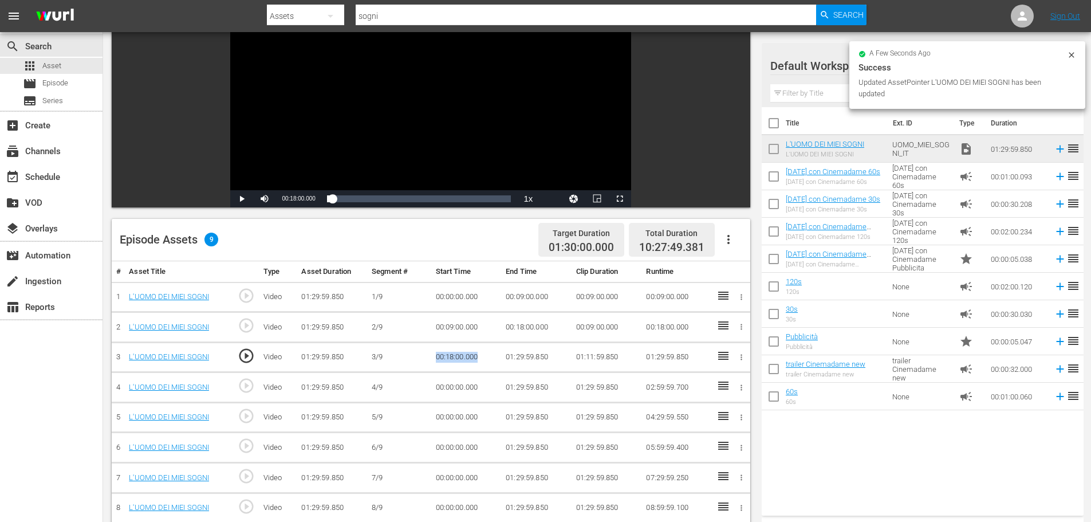
drag, startPoint x: 483, startPoint y: 359, endPoint x: 411, endPoint y: 363, distance: 72.3
click at [411, 363] on tr "3 L'UOMO DEI MIEI SOGNI play_circle_outline Video 01:29:59.850 [DATE] 00:18:00.…" at bounding box center [431, 357] width 639 height 30
copy tr "00:18:00.000"
click at [516, 354] on td "01:29:59.850" at bounding box center [536, 357] width 70 height 30
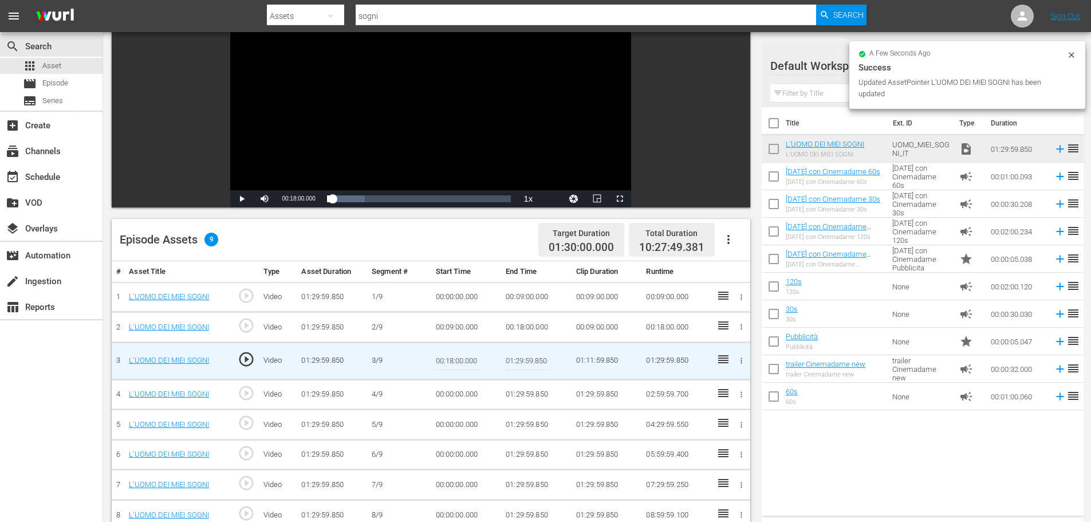
click at [516, 354] on input "01:29:59.850" at bounding box center [528, 360] width 44 height 27
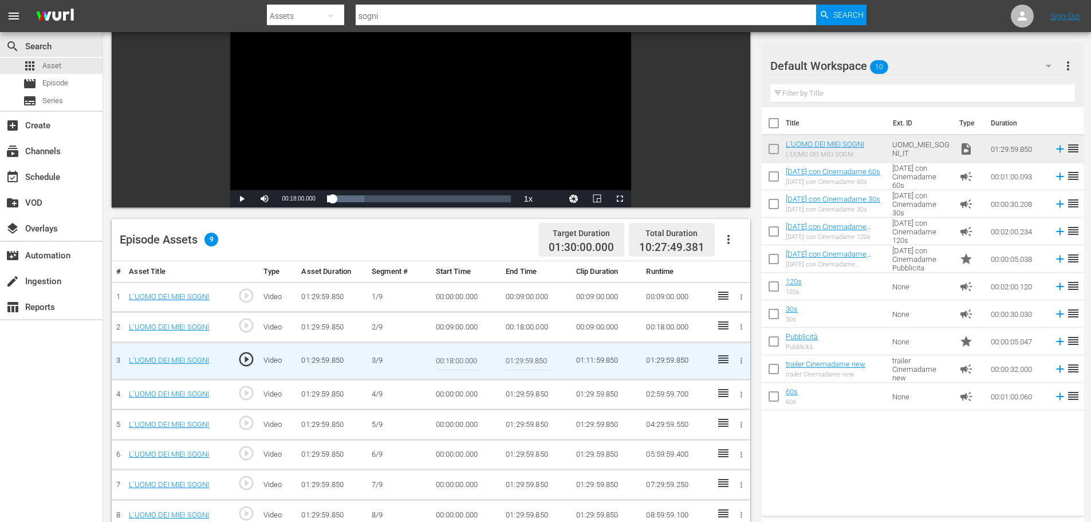
click at [504, 367] on td "01:29:59.850" at bounding box center [536, 360] width 70 height 37
click at [518, 365] on input "01:29:59.850" at bounding box center [528, 360] width 44 height 27
paste input "0:27:0"
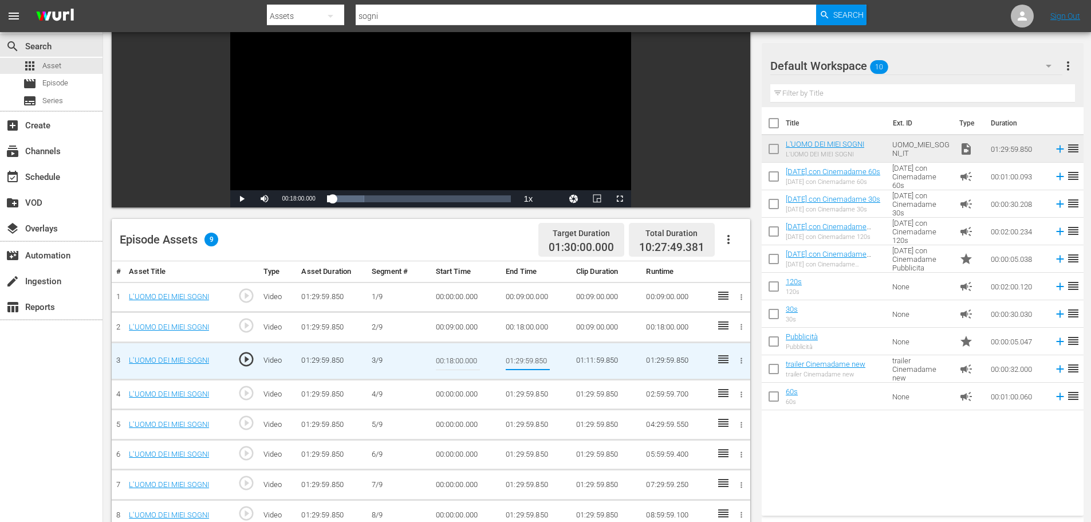
type input "00:27:00"
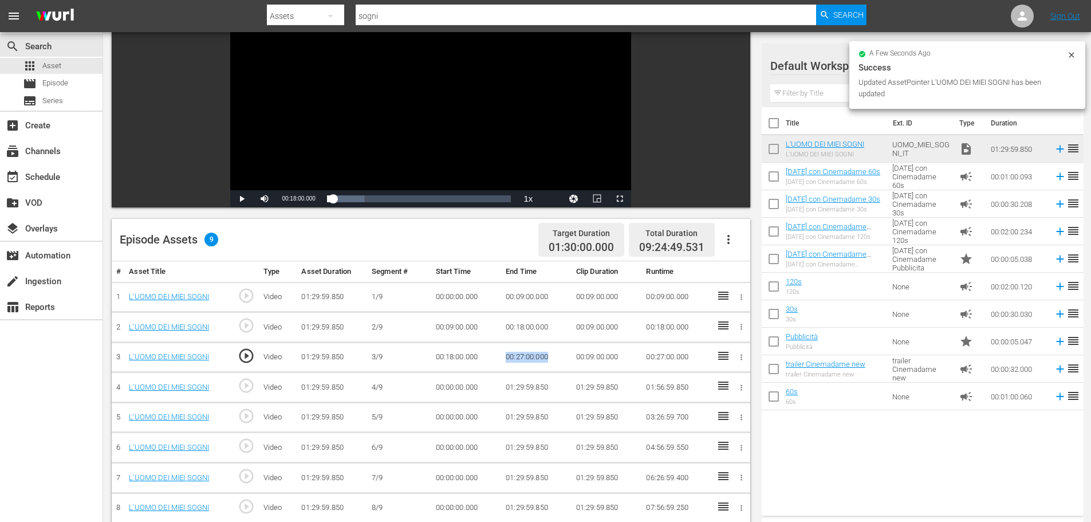
drag, startPoint x: 553, startPoint y: 353, endPoint x: 505, endPoint y: 357, distance: 48.3
click at [505, 357] on td "00:27:00.000" at bounding box center [536, 357] width 70 height 30
copy td "00:27:00.000"
click at [451, 394] on td "00:00:00.000" at bounding box center [466, 387] width 70 height 30
click at [453, 391] on td "00:00:00.000" at bounding box center [466, 387] width 70 height 30
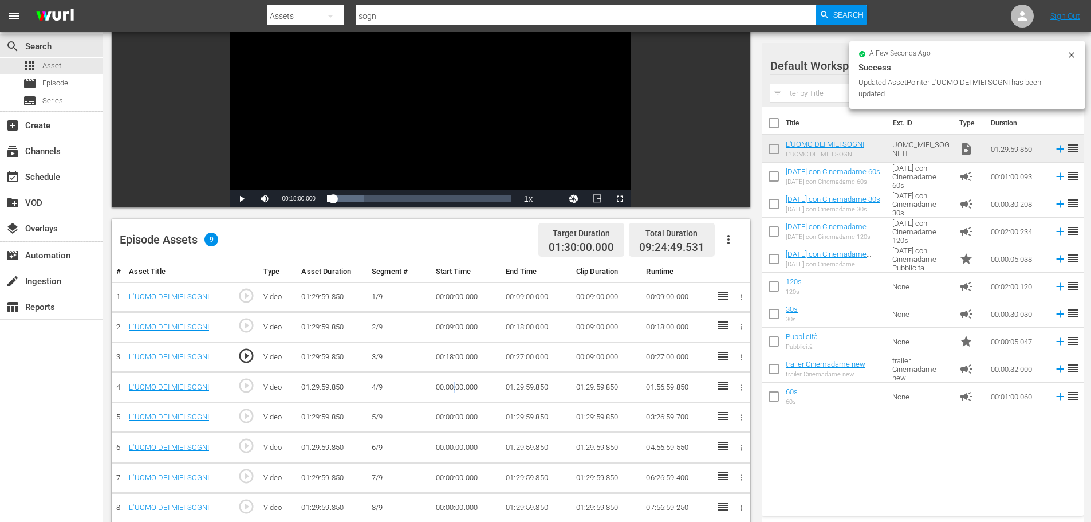
click at [453, 391] on td "00:00:00.000" at bounding box center [466, 387] width 70 height 30
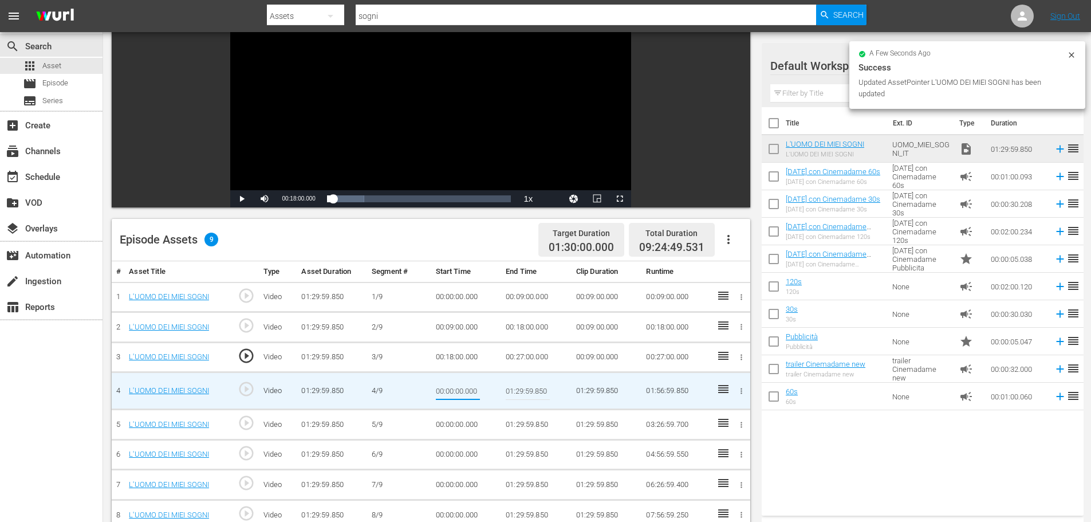
type input "00:27:00.000"
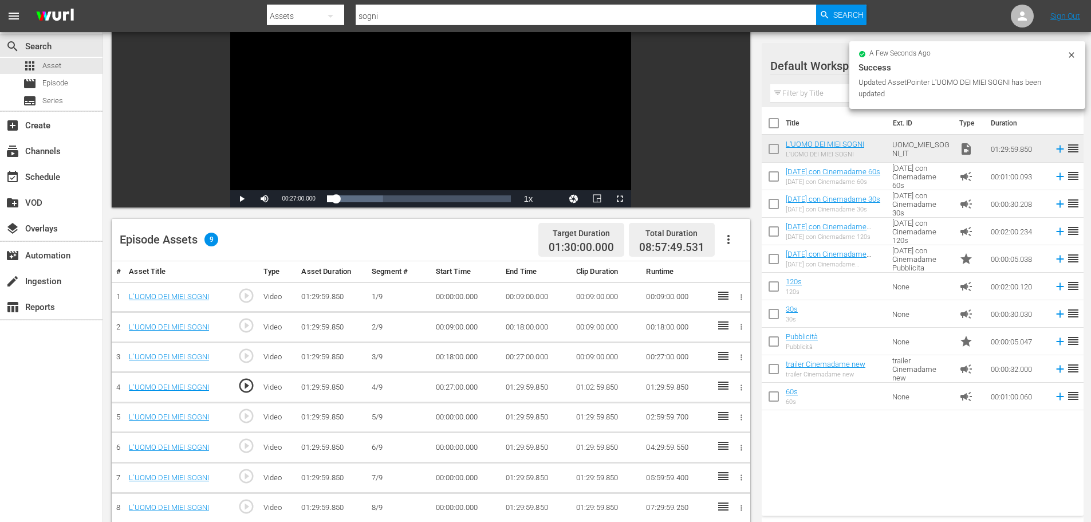
click at [521, 389] on td "01:29:59.850" at bounding box center [536, 387] width 70 height 30
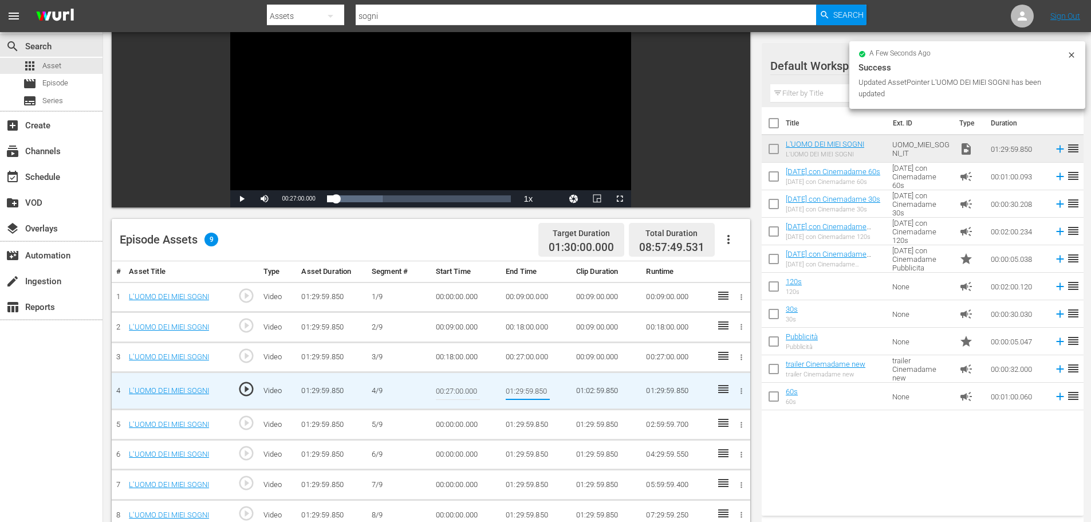
click at [521, 389] on input "01:29:59.850" at bounding box center [528, 390] width 44 height 27
type input "00:36:00"
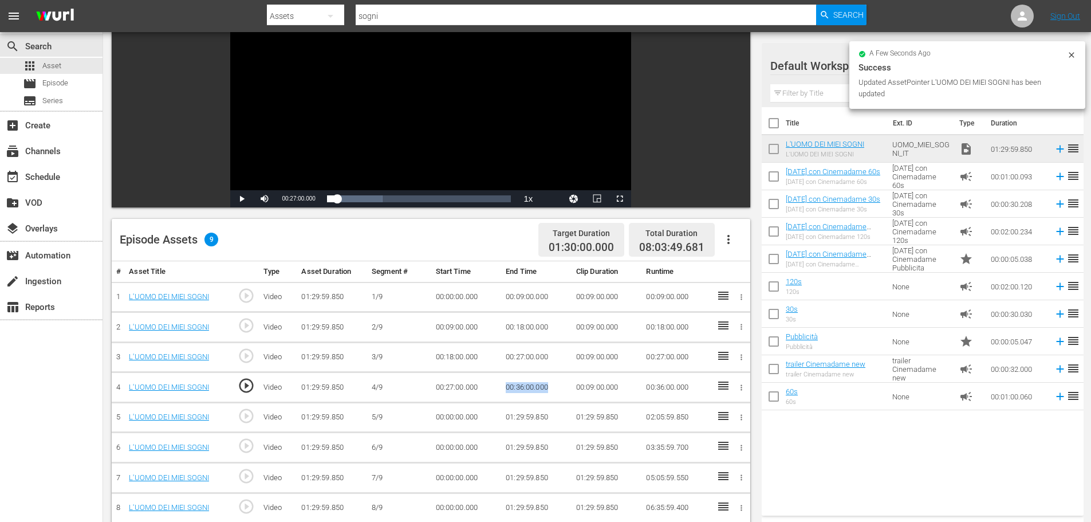
drag, startPoint x: 553, startPoint y: 389, endPoint x: 494, endPoint y: 386, distance: 59.1
click at [494, 386] on tr "4 L'UOMO DEI MIEI SOGNI play_circle_outline Video 01:29:59.850 [DATE] 00:27:00.…" at bounding box center [431, 387] width 639 height 30
copy tr "00:36:00.000"
click at [458, 412] on td "00:00:00.000" at bounding box center [466, 417] width 70 height 30
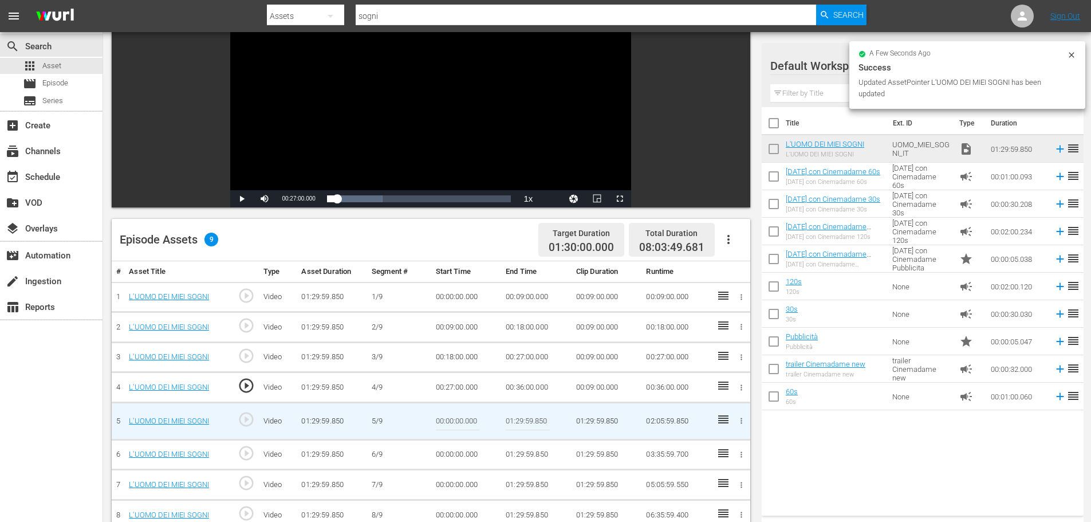
click at [458, 412] on input "00:00:00.000" at bounding box center [458, 420] width 44 height 27
paste input "00:36"
type input "00:36:00.000"
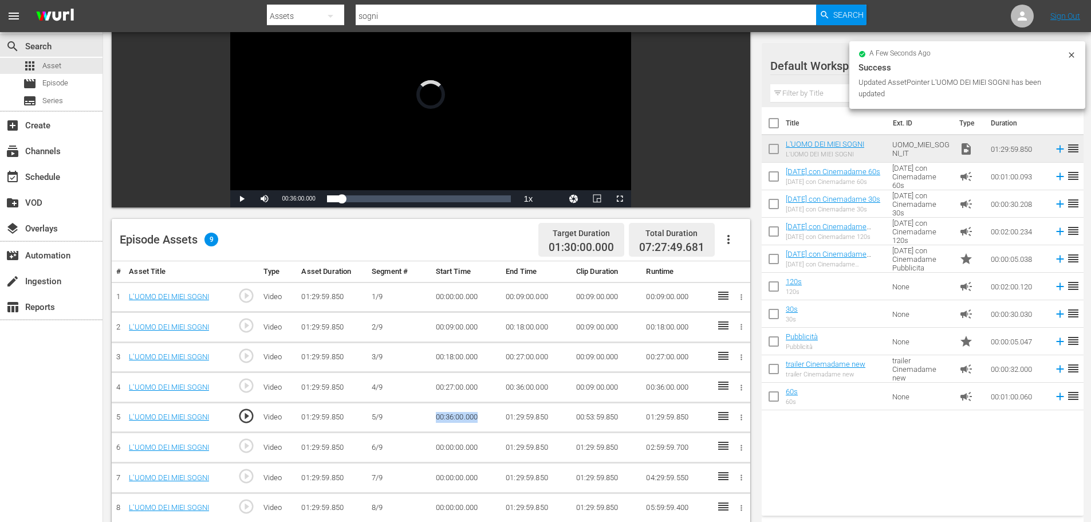
drag, startPoint x: 483, startPoint y: 416, endPoint x: 415, endPoint y: 423, distance: 68.5
click at [415, 423] on tr "5 L'UOMO DEI MIEI SOGNI play_circle_outline Video 01:29:59.850 [DATE] 00:36:00.…" at bounding box center [431, 417] width 639 height 30
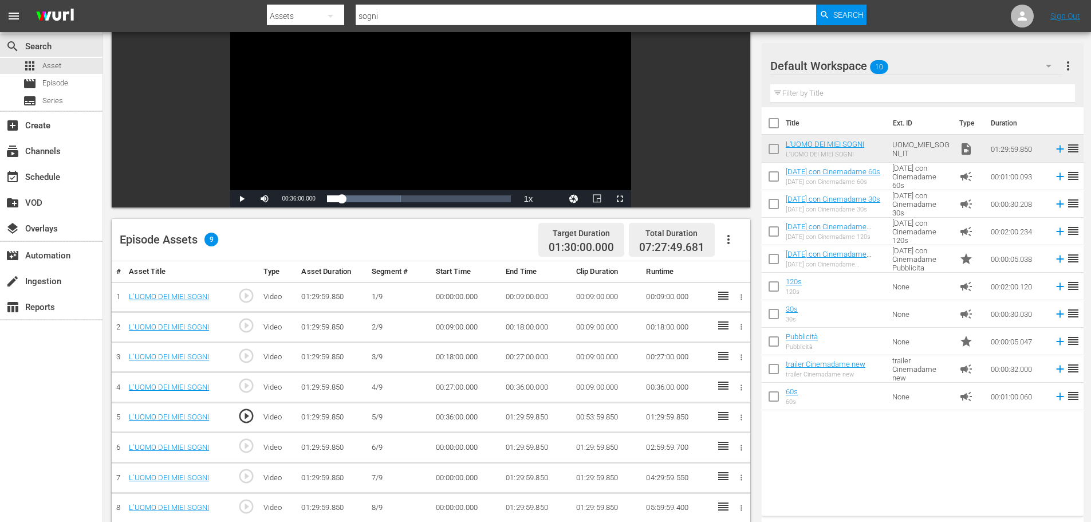
click at [523, 419] on td "01:29:59.850" at bounding box center [536, 417] width 70 height 30
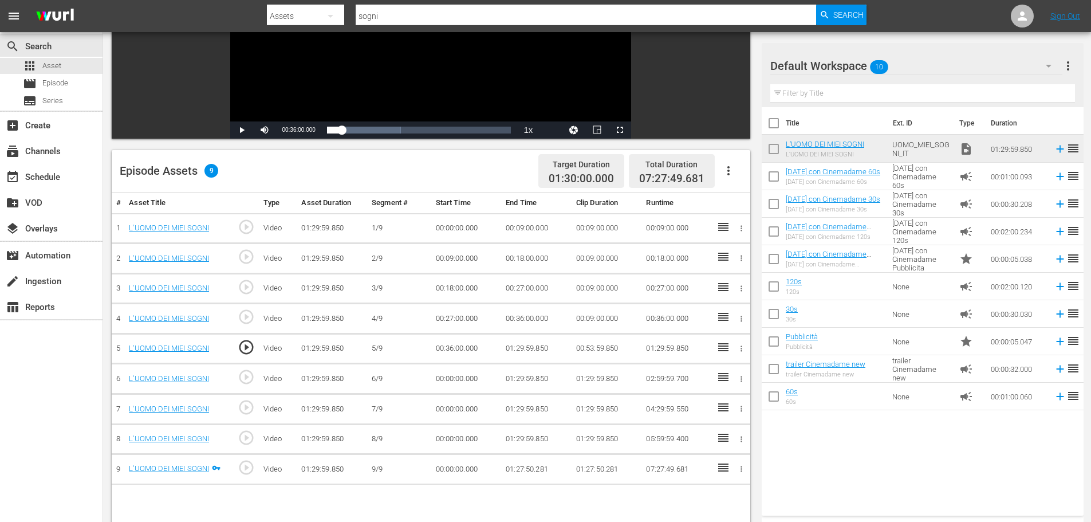
scroll to position [298, 0]
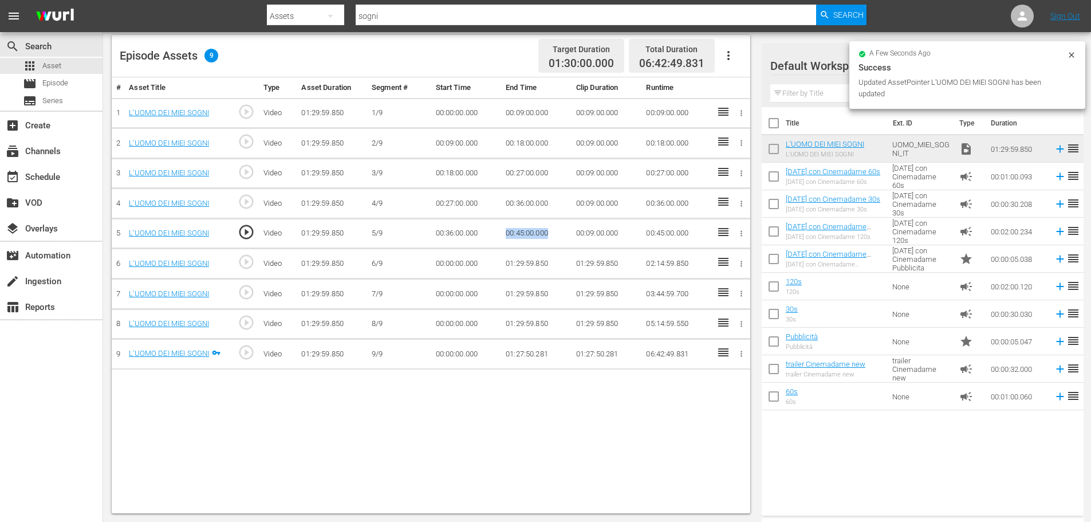
drag, startPoint x: 564, startPoint y: 233, endPoint x: 494, endPoint y: 235, distance: 70.5
click at [494, 234] on tr "5 L'UOMO DEI MIEI SOGNI play_circle_outline Video 01:29:59.850 [DATE] 00:36:00.…" at bounding box center [431, 233] width 639 height 30
copy tr "00:45:00.000"
click at [443, 265] on td "00:00:00.000" at bounding box center [466, 264] width 70 height 30
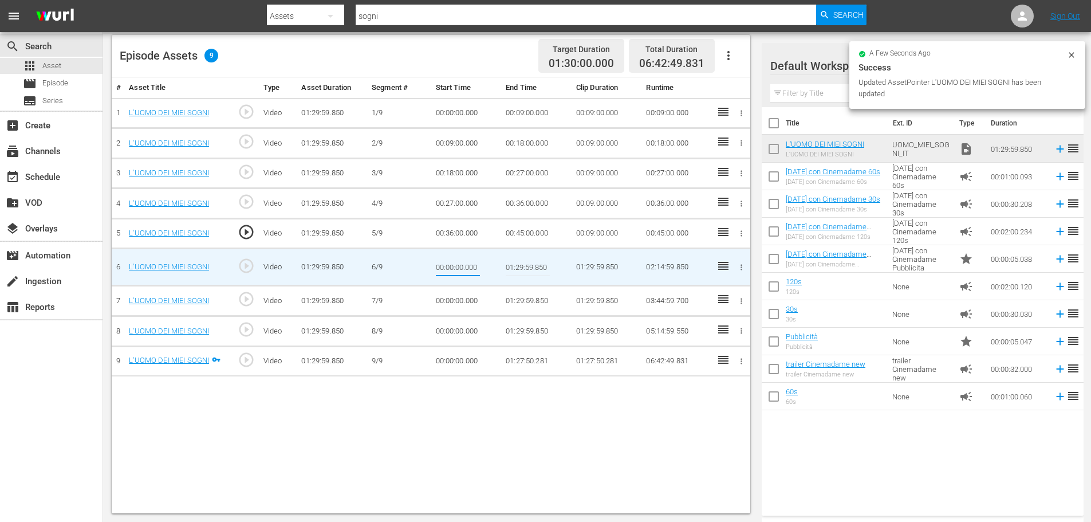
click at [443, 265] on input "00:00:00.000" at bounding box center [458, 266] width 44 height 27
type input "00:45:00.000"
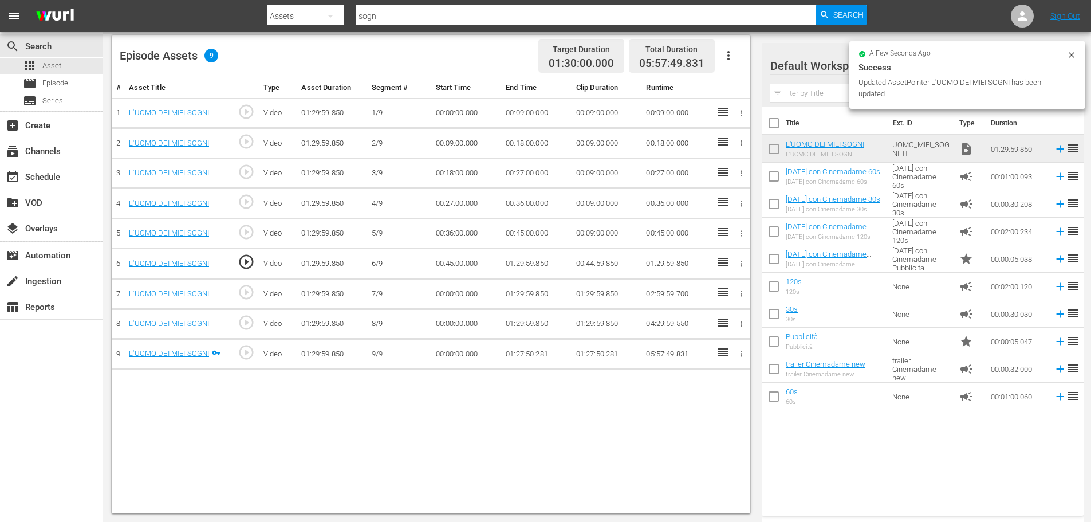
click at [526, 263] on td "01:29:59.850" at bounding box center [536, 264] width 70 height 30
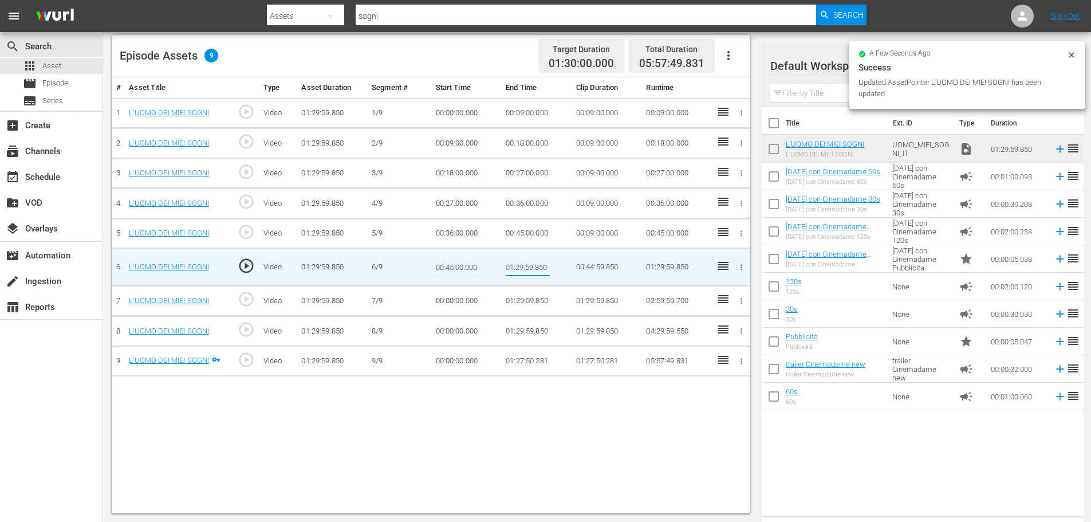
click at [526, 263] on input "01:29:59.850" at bounding box center [528, 266] width 44 height 27
type input "00:54:00"
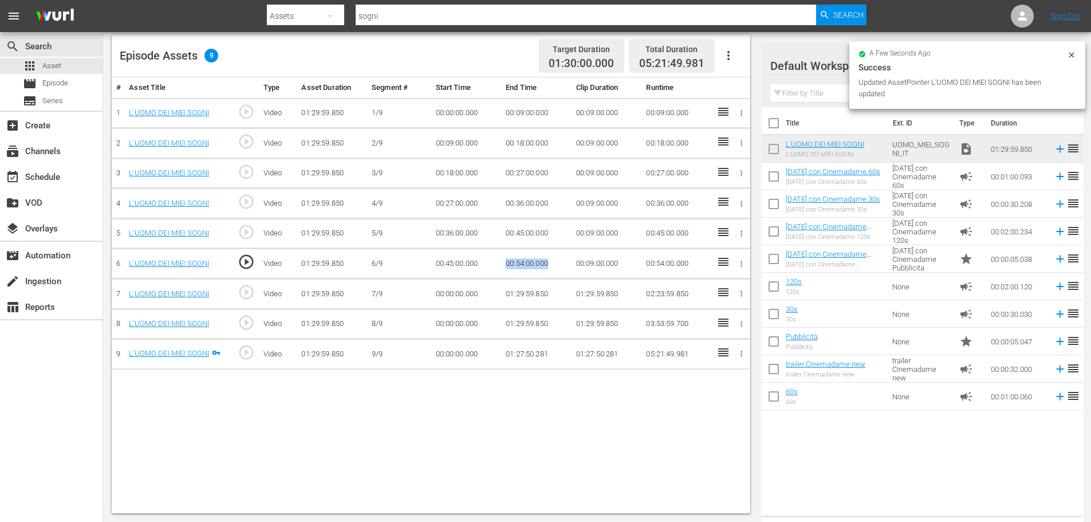
drag, startPoint x: 550, startPoint y: 263, endPoint x: 478, endPoint y: 264, distance: 71.6
click at [478, 264] on tr "6 L'UOMO DEI MIEI SOGNI play_circle_outline Video 01:29:59.850 [DATE] 00:45:00.…" at bounding box center [431, 264] width 639 height 30
copy tr "00:54:00.000"
click at [436, 293] on td "00:00:00.000" at bounding box center [466, 294] width 70 height 30
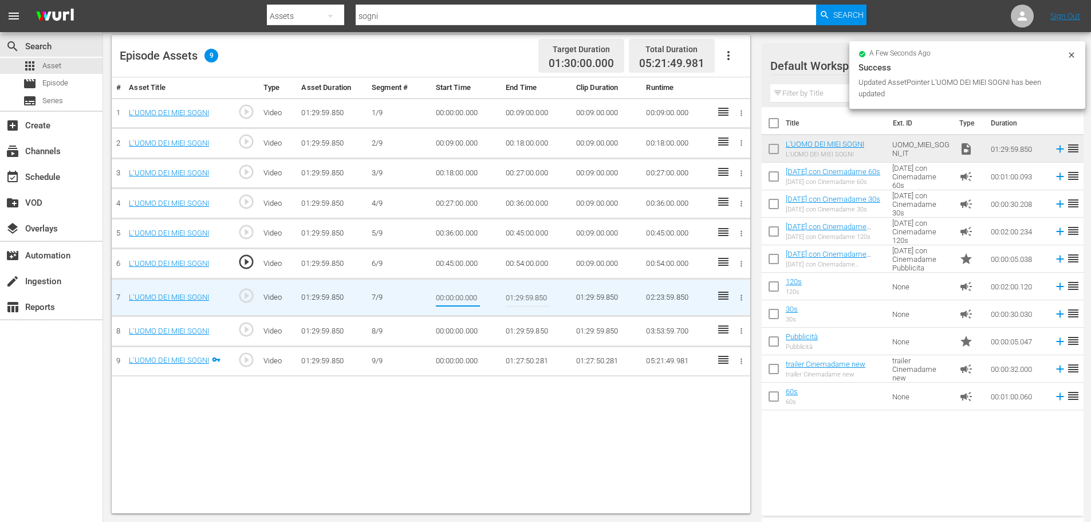
type input "00:54:00.000"
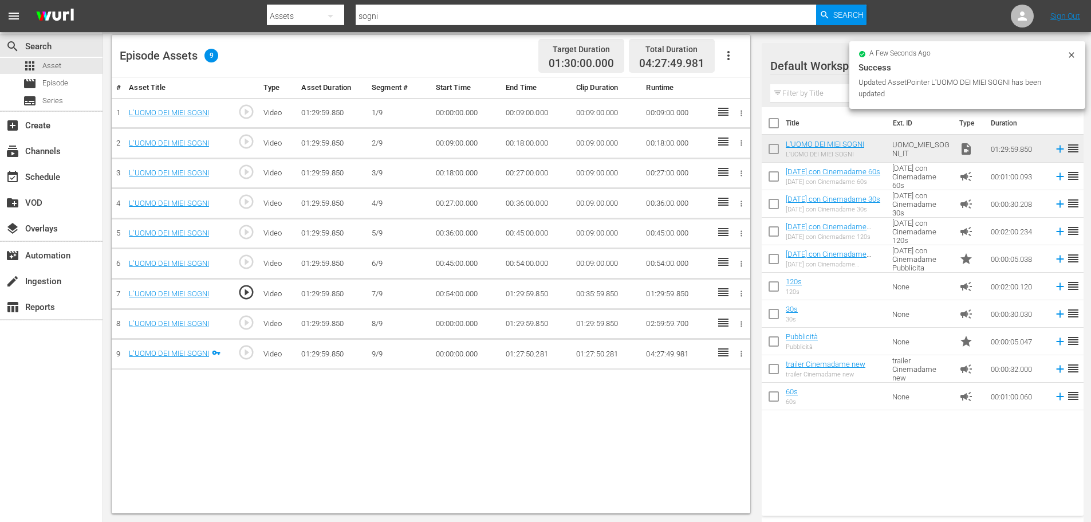
click at [512, 284] on td "01:29:59.850" at bounding box center [536, 294] width 70 height 30
click at [512, 294] on td "01:29:59.850" at bounding box center [536, 294] width 70 height 30
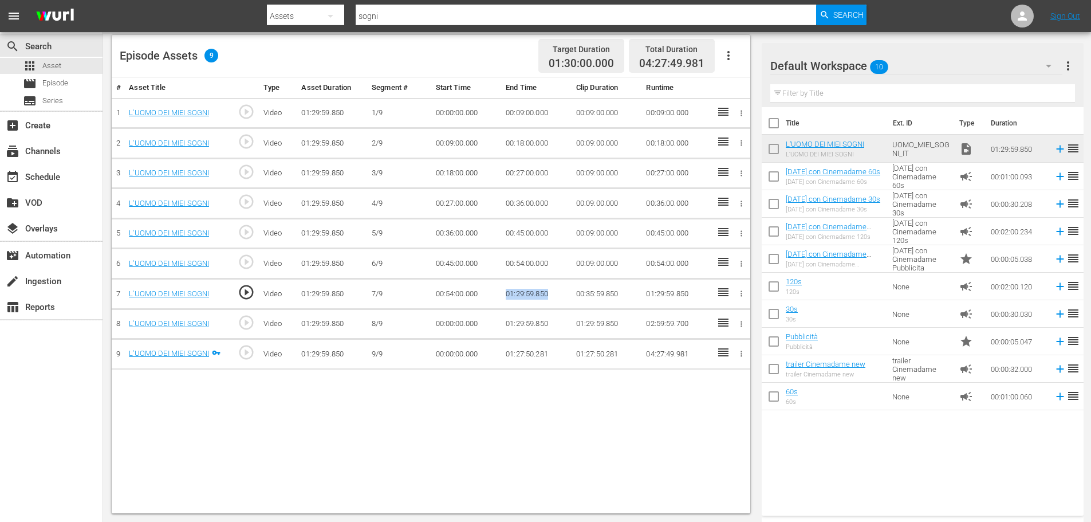
drag, startPoint x: 564, startPoint y: 289, endPoint x: 495, endPoint y: 294, distance: 69.5
click at [495, 294] on tr "7 L'UOMO DEI MIEI SOGNI play_circle_outline Video 01:29:59.850 [DATE] 00:54:00.…" at bounding box center [431, 294] width 639 height 30
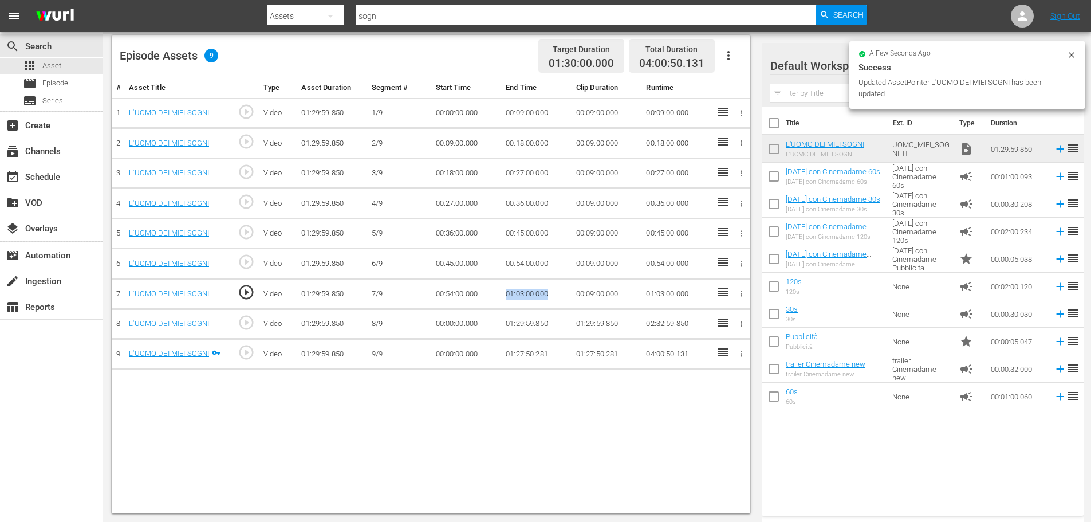
drag, startPoint x: 519, startPoint y: 293, endPoint x: 501, endPoint y: 295, distance: 18.4
click at [501, 295] on tr "7 L'UOMO DEI MIEI SOGNI play_circle_outline Video 01:29:59.850 [DATE] 00:54:00.…" at bounding box center [431, 294] width 639 height 30
copy tr "01:03:00.000"
click at [456, 323] on td "00:00:00.000" at bounding box center [466, 324] width 70 height 30
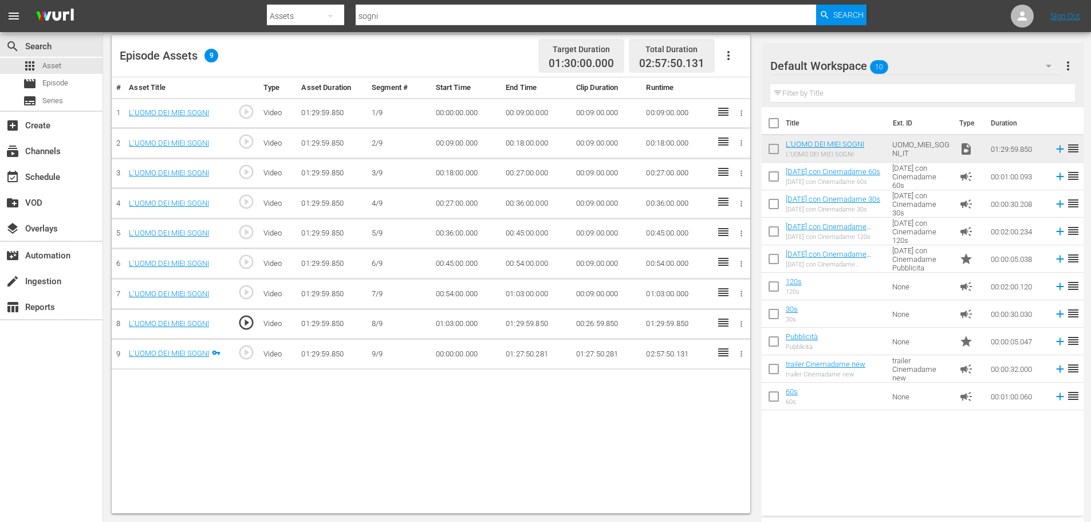
click at [528, 330] on td "01:29:59.850" at bounding box center [536, 324] width 70 height 30
click at [528, 326] on td "01:29:59.850" at bounding box center [536, 324] width 70 height 30
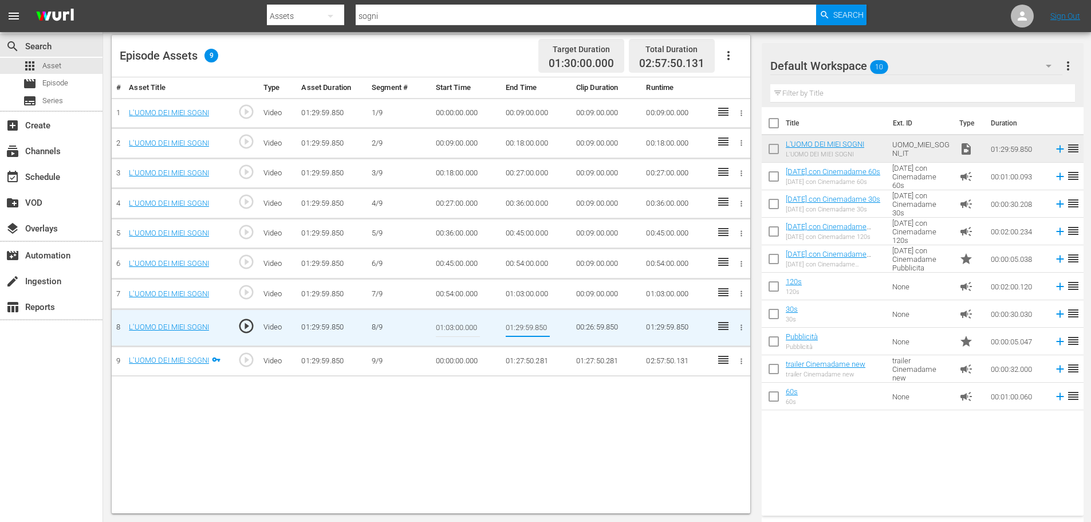
type input "01:12:00"
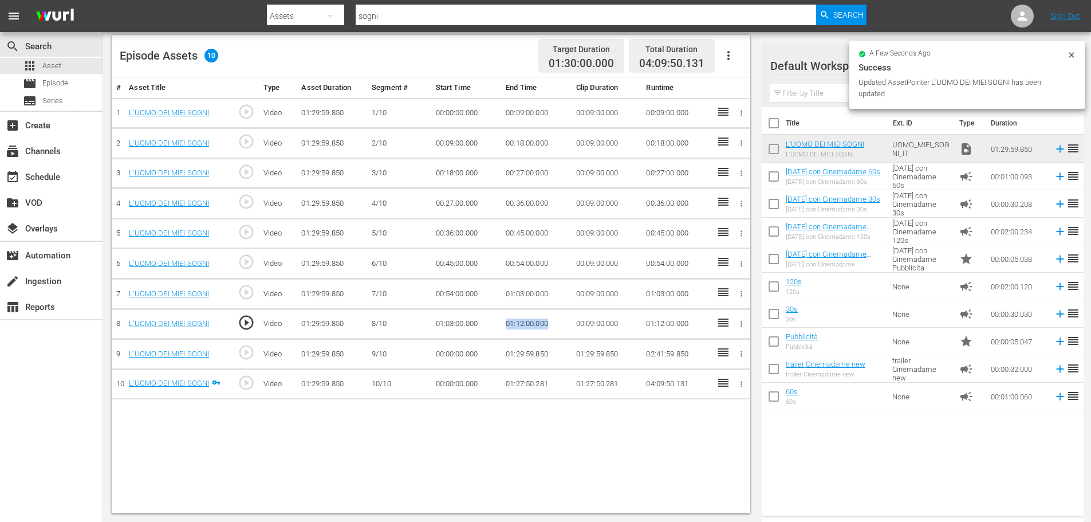
drag, startPoint x: 558, startPoint y: 332, endPoint x: 486, endPoint y: 335, distance: 72.2
click at [486, 335] on tr "8 L'UOMO DEI MIEI SOGNI play_circle_outline Video 01:29:59.850 [DATE] 01:03:00.…" at bounding box center [431, 324] width 639 height 30
copy tr "01:12:00.000"
click at [452, 356] on td "00:00:00.000" at bounding box center [466, 354] width 70 height 30
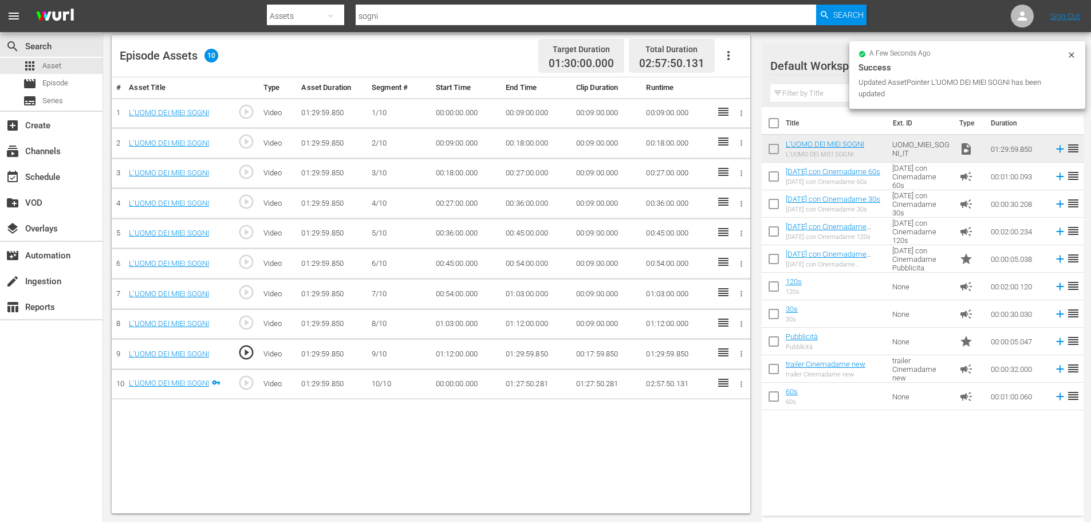
click at [522, 356] on td "01:29:59.850" at bounding box center [536, 354] width 70 height 30
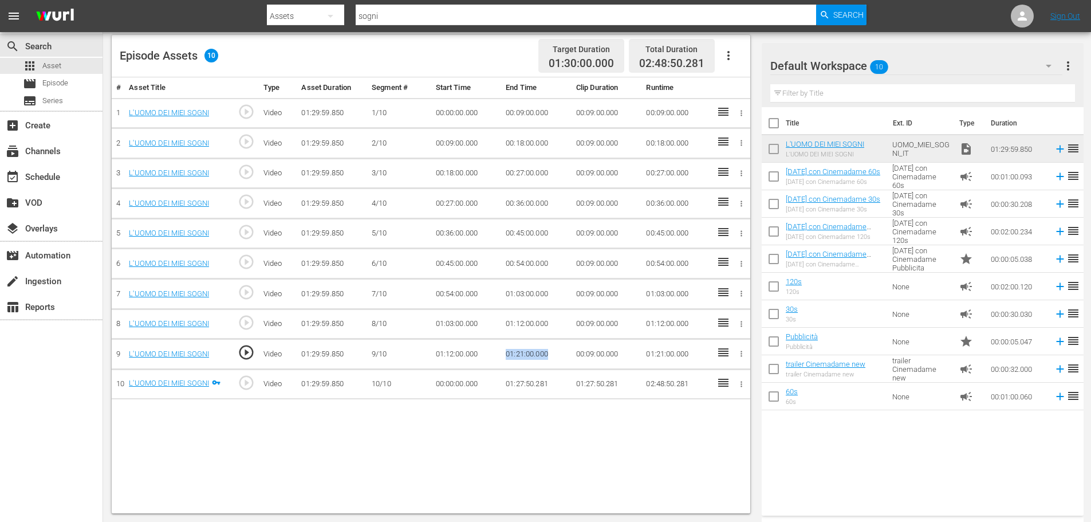
drag, startPoint x: 554, startPoint y: 355, endPoint x: 479, endPoint y: 363, distance: 75.5
click at [479, 363] on tr "9 L'UOMO DEI MIEI SOGNI play_circle_outline Video 01:29:59.850 [DATE] 01:12:00.…" at bounding box center [431, 354] width 639 height 30
click at [445, 387] on td "00:00:00.000" at bounding box center [466, 384] width 70 height 30
click at [445, 385] on td "00:00:00.000" at bounding box center [466, 384] width 70 height 30
click at [446, 385] on td "00:00:00.000" at bounding box center [466, 384] width 70 height 30
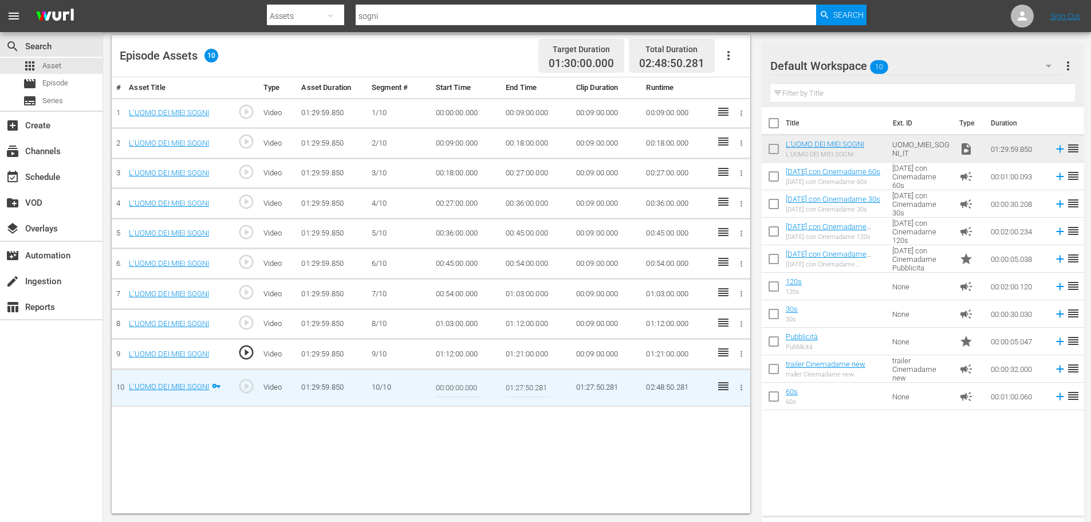
click at [457, 385] on input "00:00:00.000" at bounding box center [458, 387] width 44 height 27
paste input "01:21"
type input "01:21:00.000"
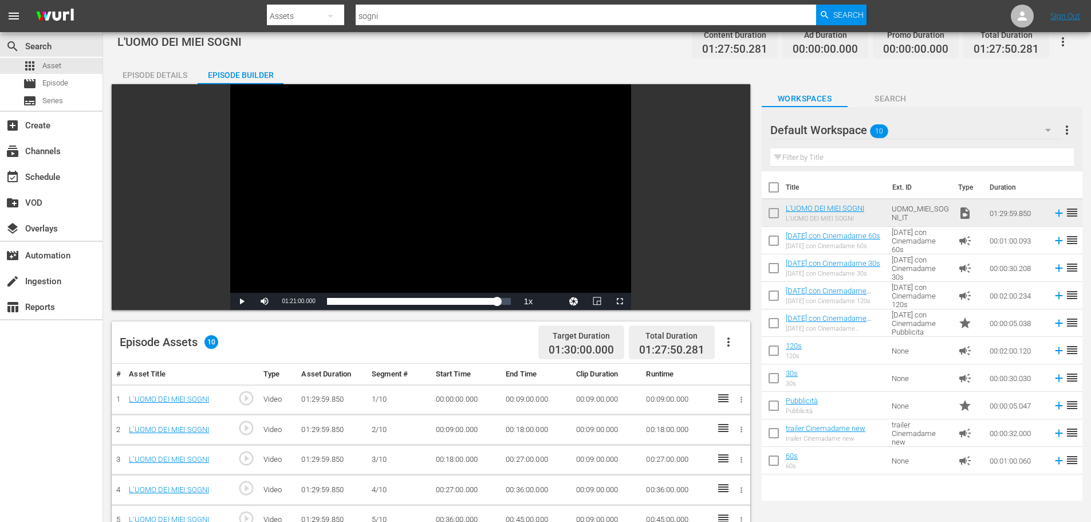
scroll to position [127, 0]
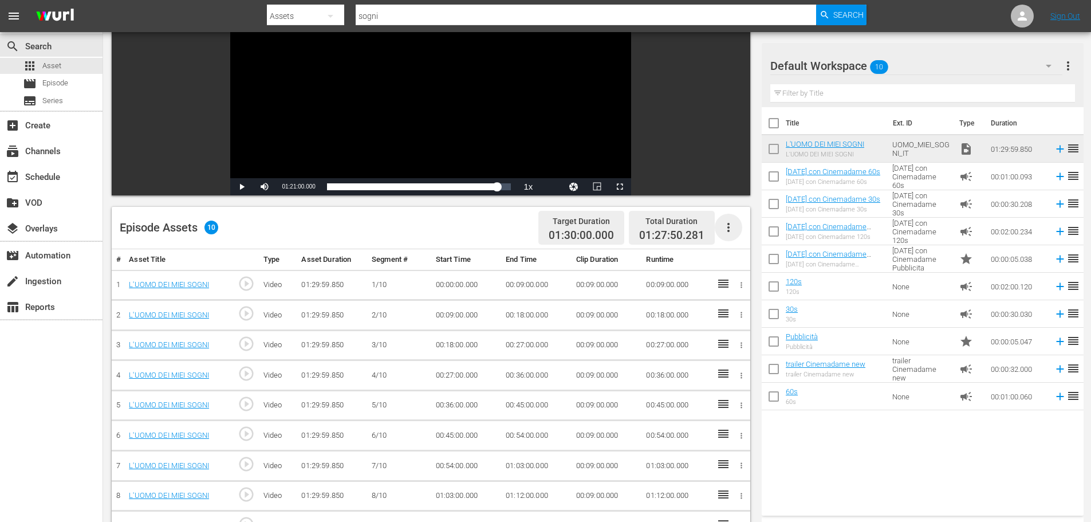
click at [732, 229] on icon "button" at bounding box center [729, 228] width 14 height 14
click at [753, 229] on div "Fill with Ads" at bounding box center [763, 231] width 78 height 27
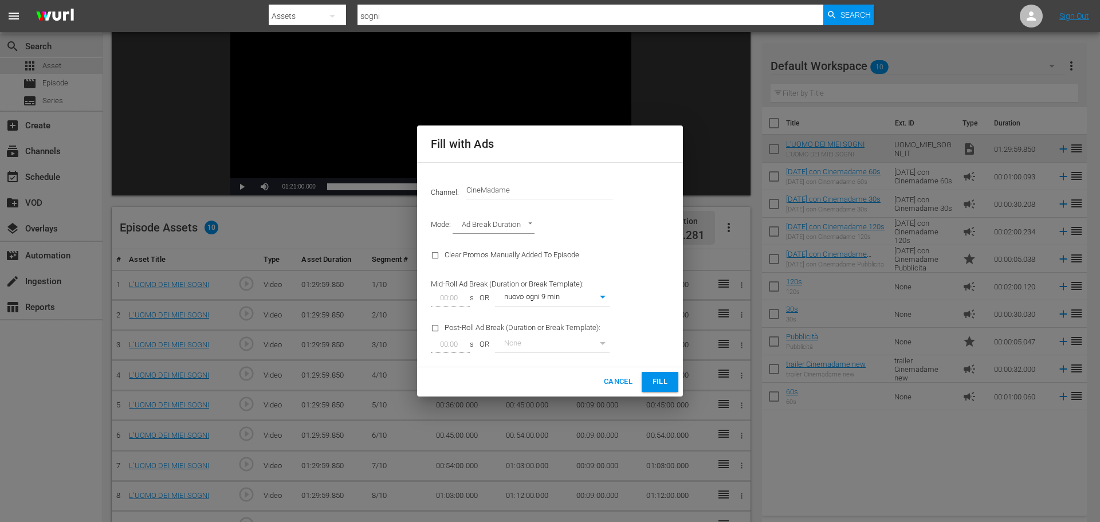
click at [675, 382] on button "Fill" at bounding box center [659, 382] width 37 height 20
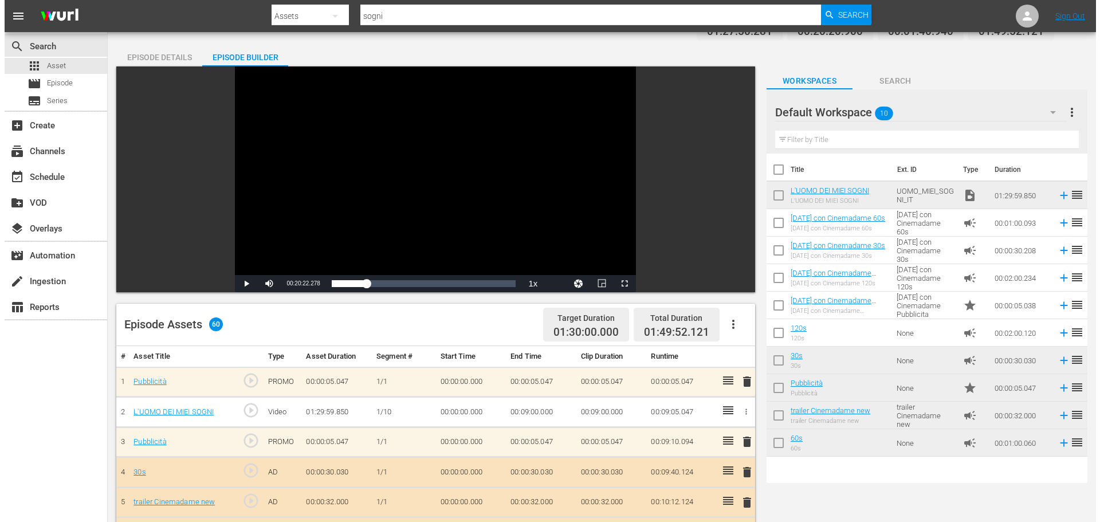
scroll to position [0, 0]
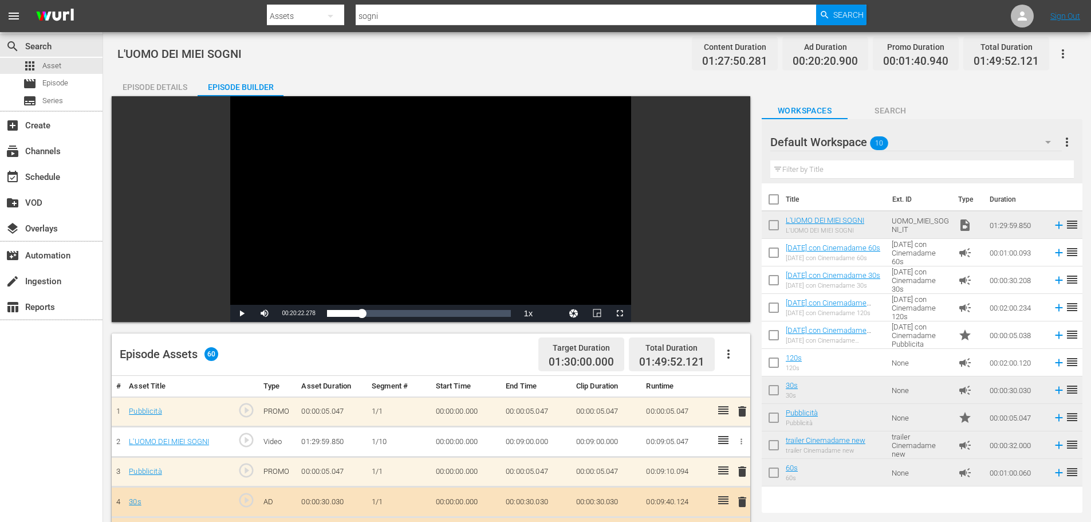
click at [1068, 58] on icon "button" at bounding box center [1063, 54] width 14 height 14
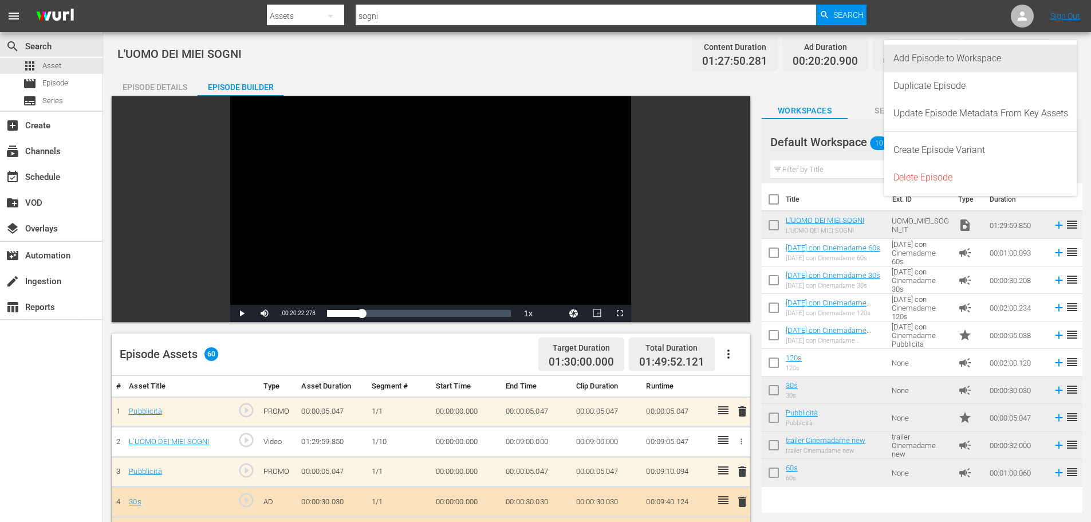
click at [1051, 58] on div "Add Episode to Workspace" at bounding box center [980, 58] width 175 height 27
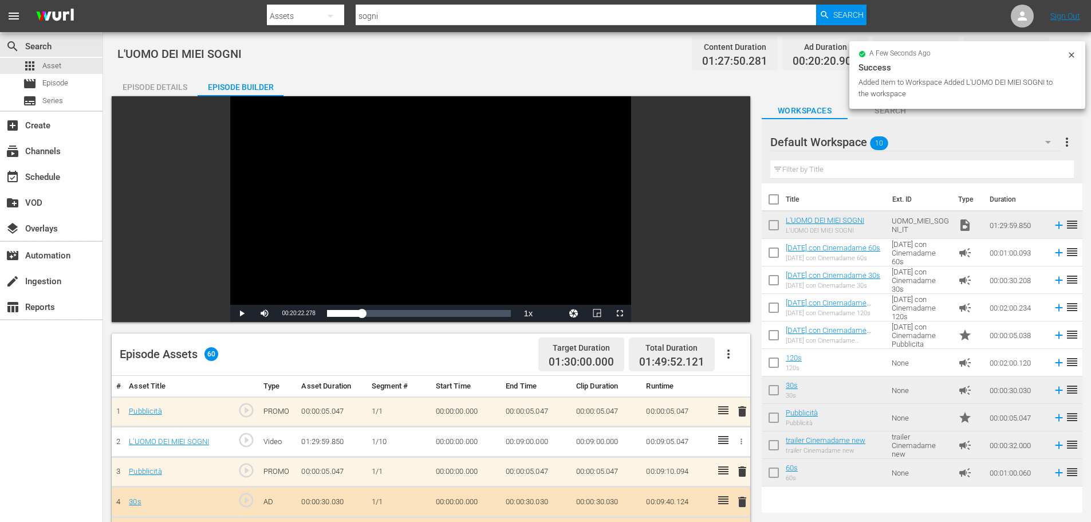
click at [768, 226] on input "checkbox" at bounding box center [774, 227] width 24 height 24
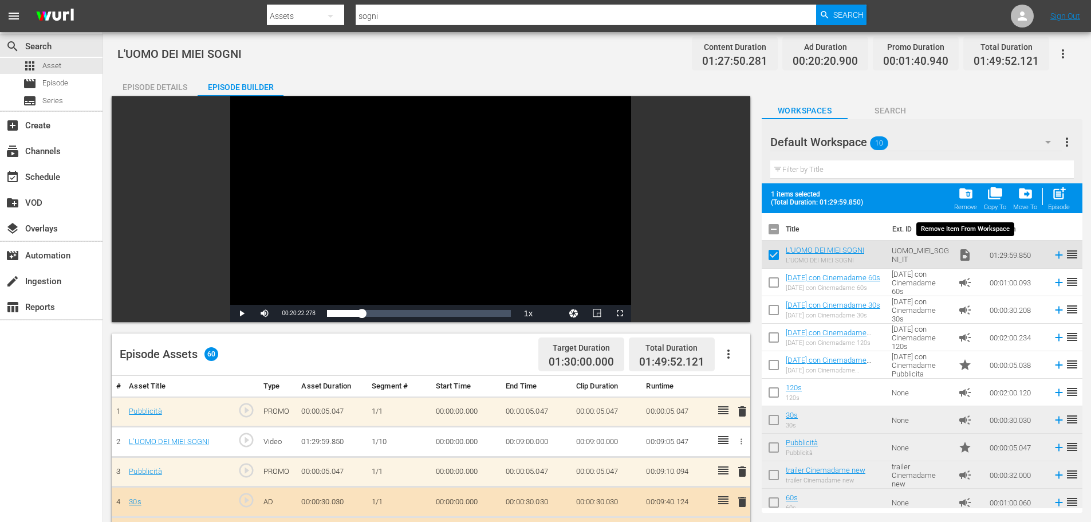
click at [959, 195] on span "folder_delete" at bounding box center [965, 193] width 15 height 15
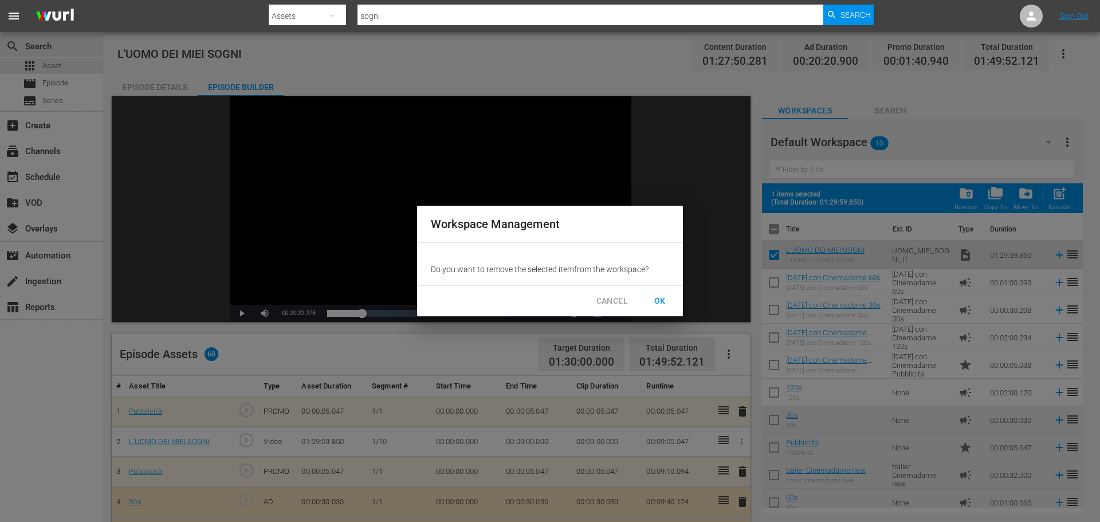
click at [668, 301] on span "OK" at bounding box center [660, 301] width 18 height 14
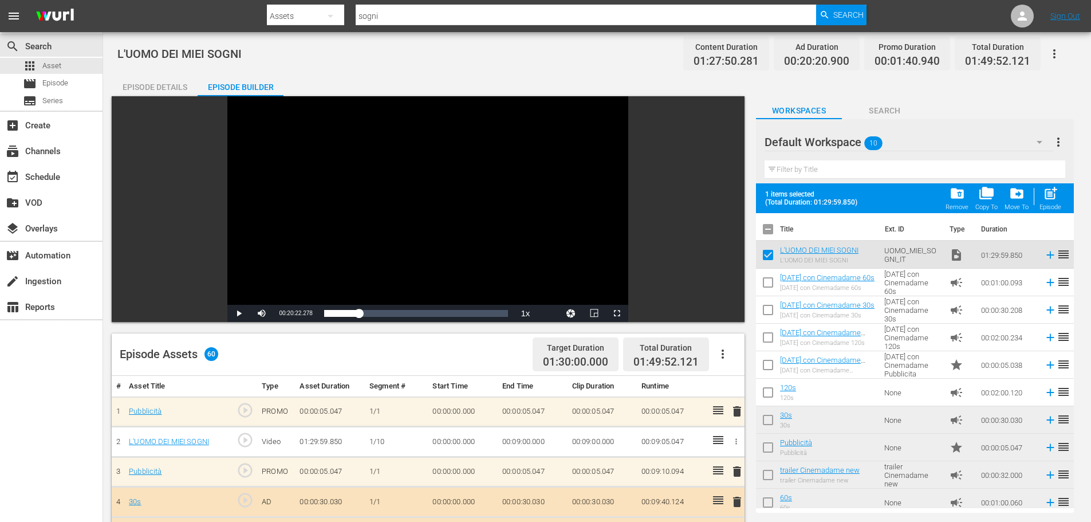
checkbox input "false"
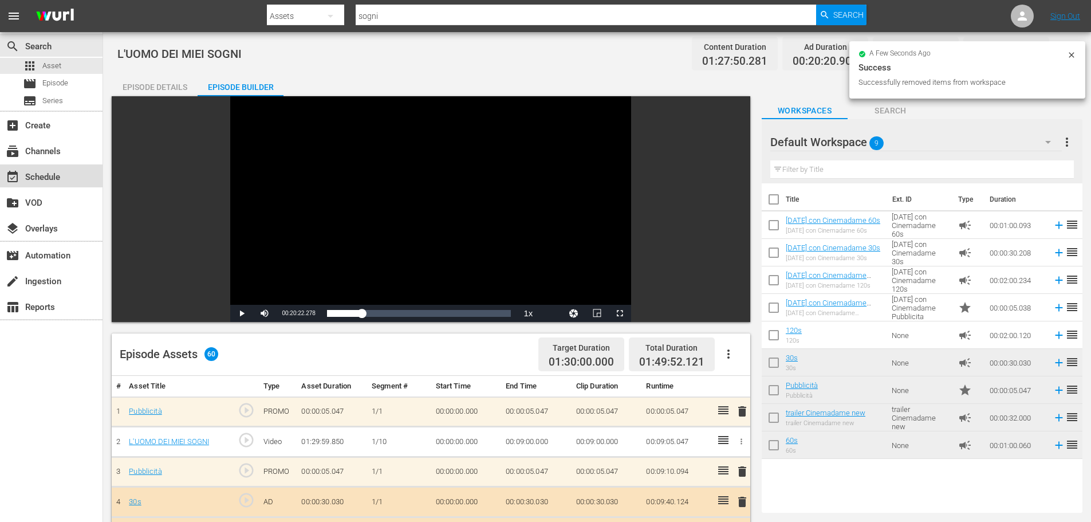
click at [36, 169] on div "event_available Schedule" at bounding box center [51, 175] width 103 height 23
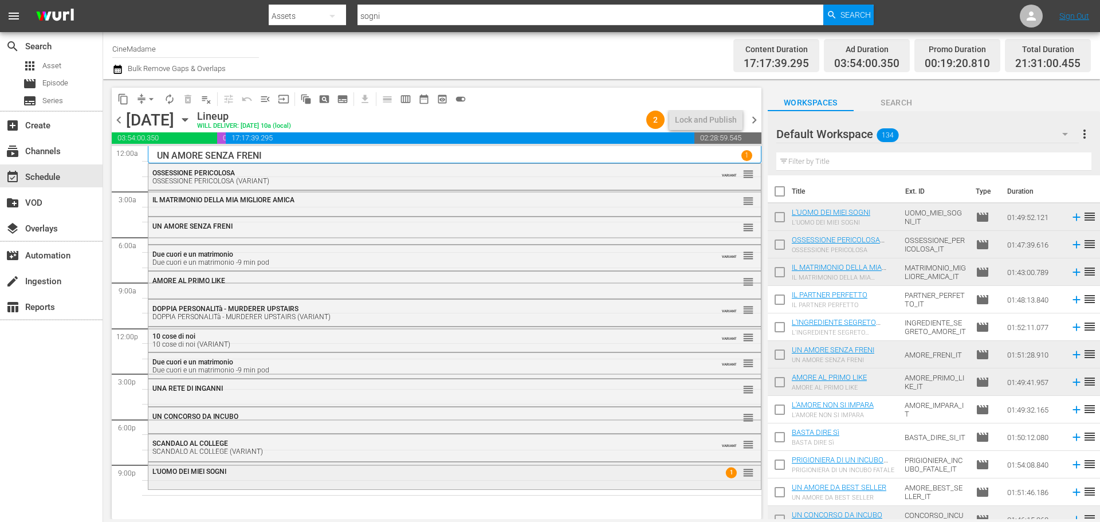
click at [481, 483] on div "L'UOMO DEI MIEI SOGNI 1 reorder" at bounding box center [454, 474] width 612 height 25
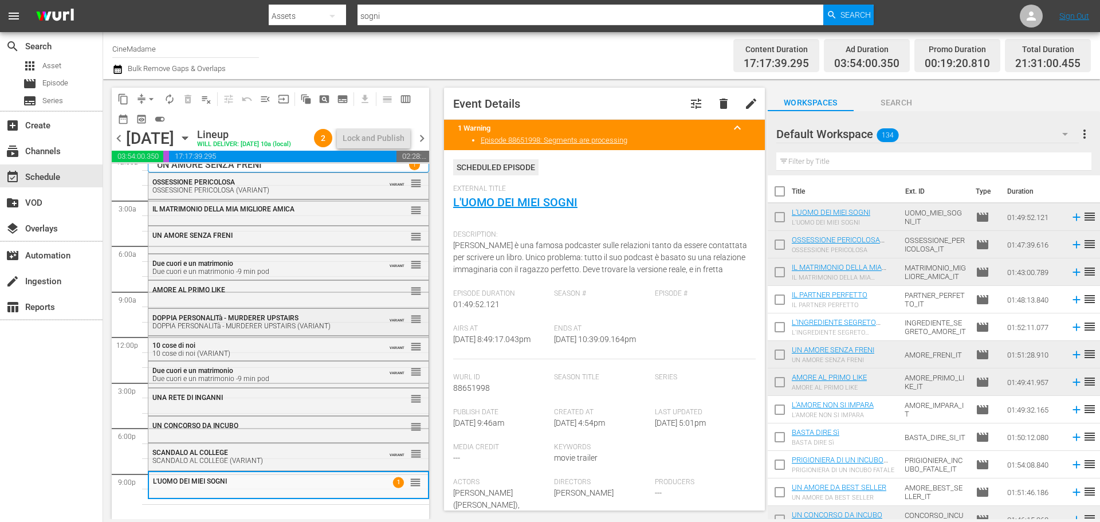
scroll to position [29, 0]
click at [817, 173] on div "Filter by Title" at bounding box center [933, 161] width 315 height 27
click at [826, 158] on input "text" at bounding box center [933, 161] width 315 height 18
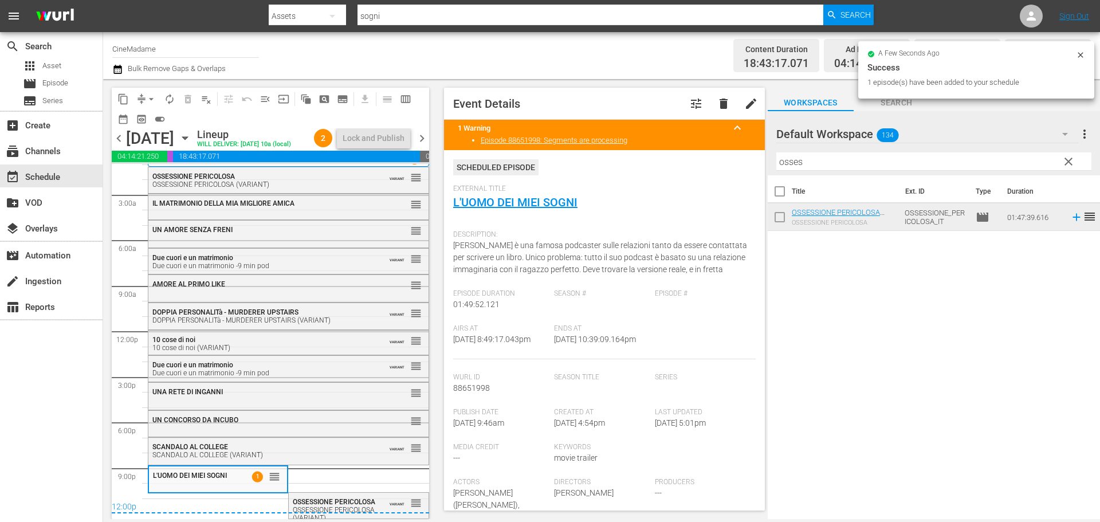
click at [845, 153] on input "osses" at bounding box center [933, 161] width 315 height 18
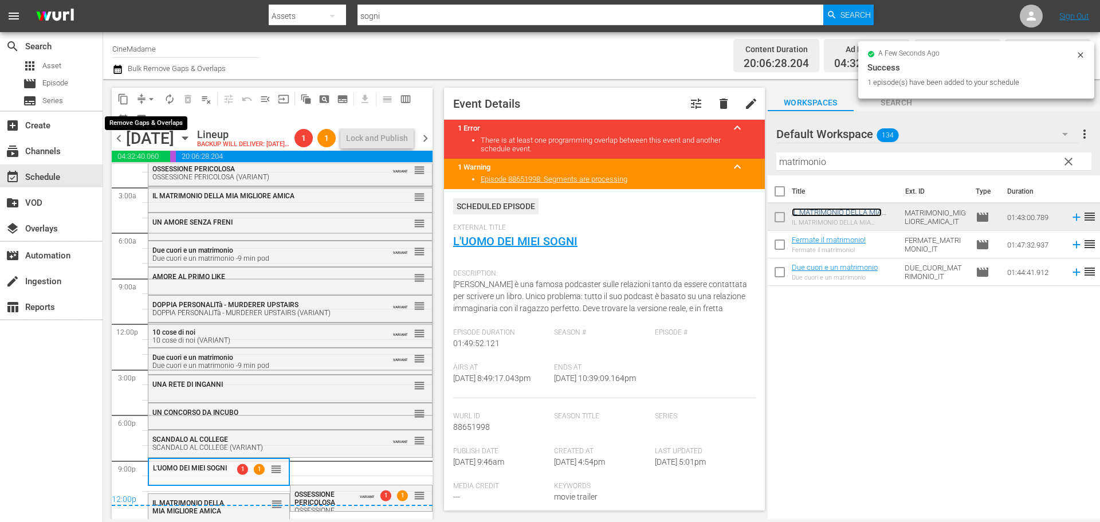
scroll to position [42, 0]
click at [148, 98] on span "arrow_drop_down" at bounding box center [150, 98] width 11 height 11
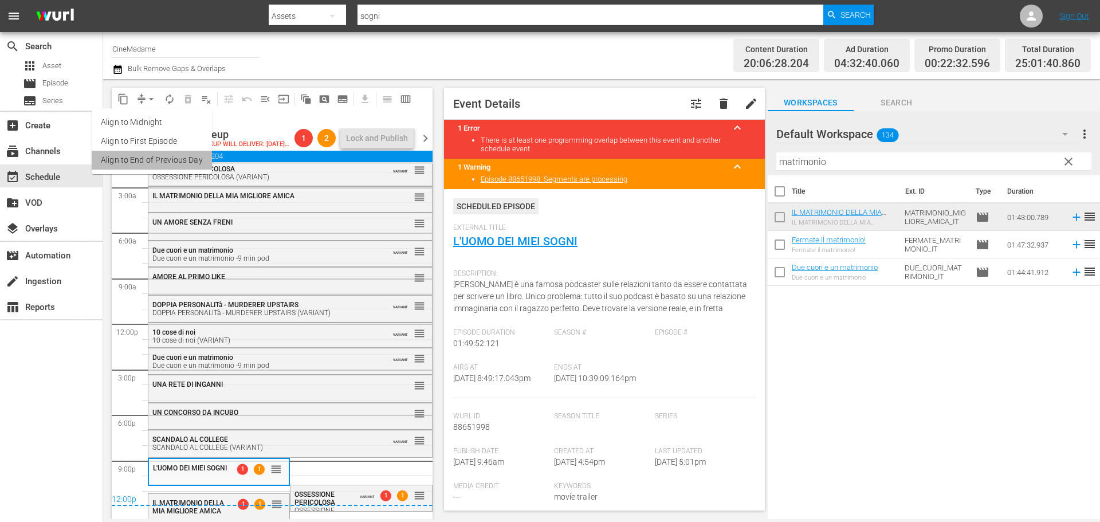
click at [174, 157] on li "Align to End of Previous Day" at bounding box center [152, 160] width 120 height 19
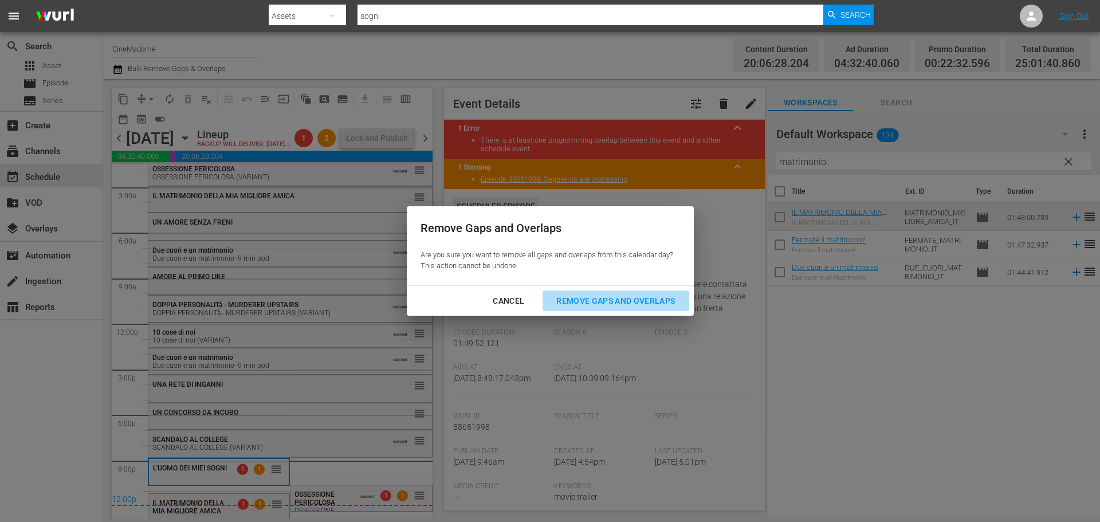
click at [625, 301] on div "Remove Gaps and Overlaps" at bounding box center [615, 301] width 137 height 14
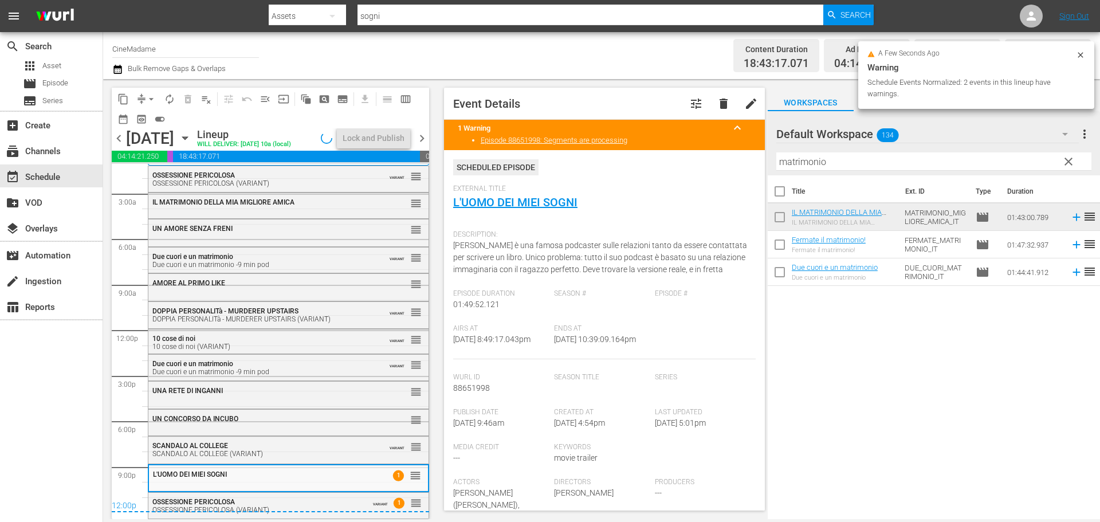
scroll to position [36, 0]
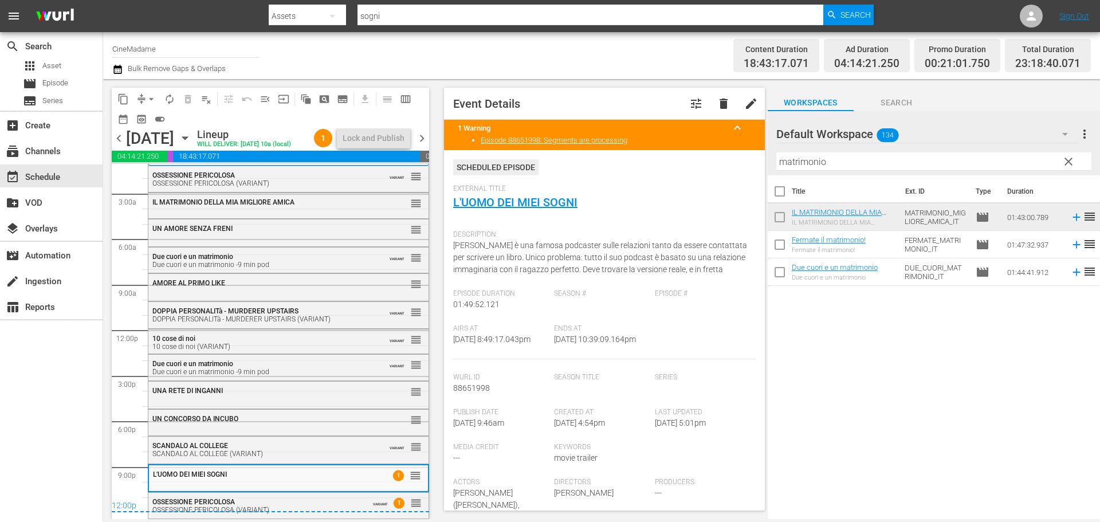
click at [416, 145] on span "chevron_right" at bounding box center [422, 138] width 14 height 14
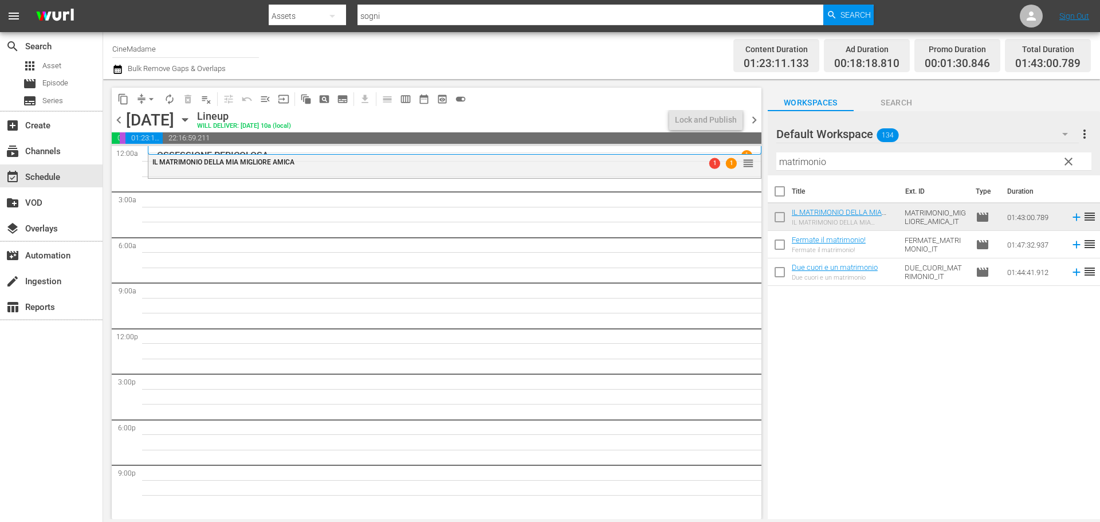
click at [843, 158] on input "matrimonio" at bounding box center [933, 161] width 315 height 18
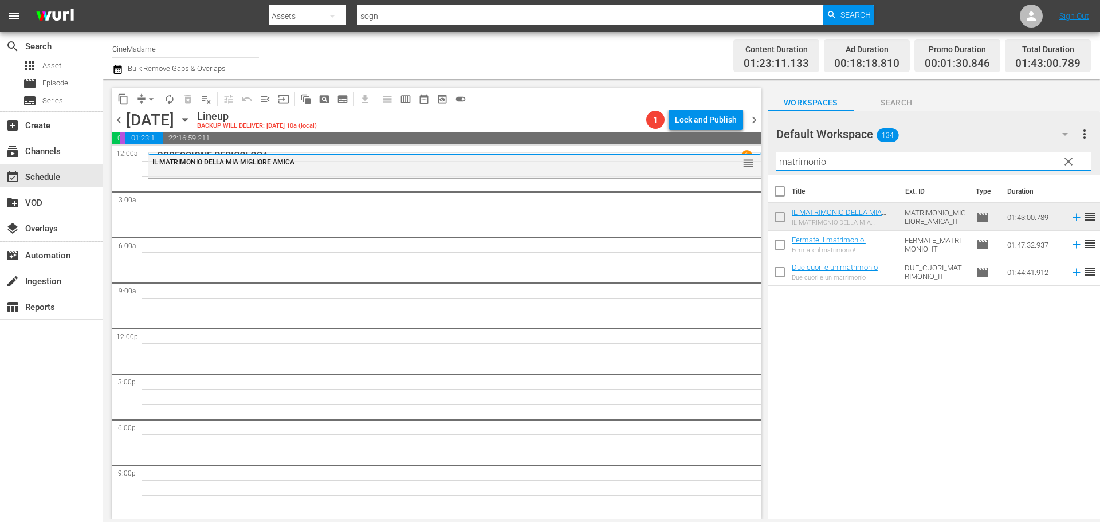
click at [843, 158] on input "matrimonio" at bounding box center [933, 161] width 315 height 18
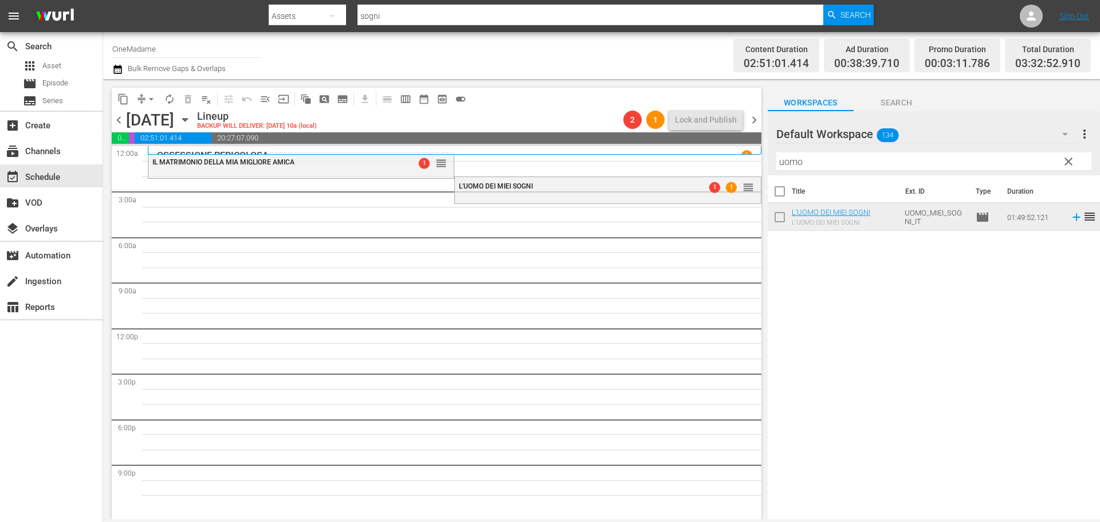
click at [832, 163] on input "uomo" at bounding box center [933, 161] width 315 height 18
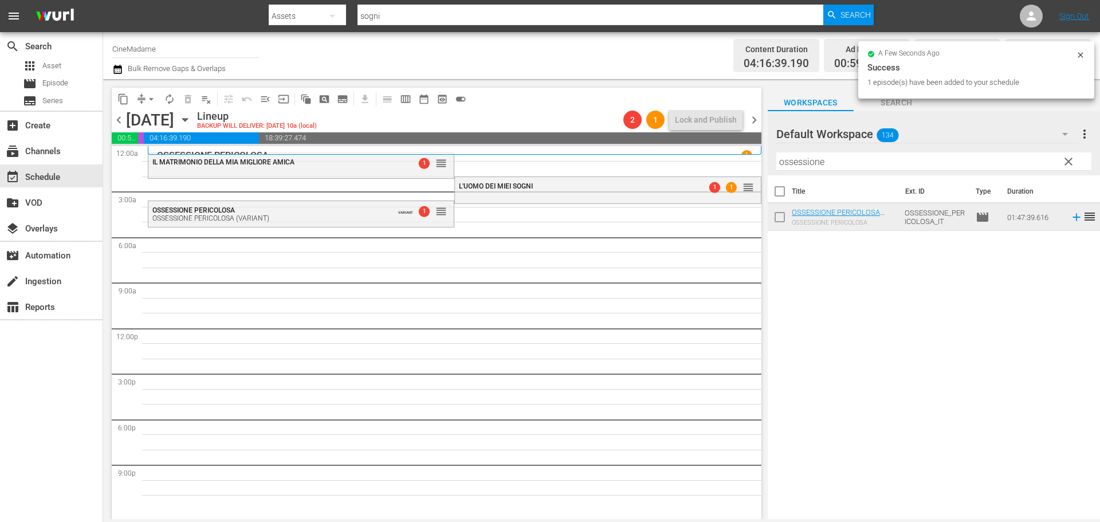
click at [797, 156] on input "ossessione" at bounding box center [933, 161] width 315 height 18
click at [791, 158] on input "ossessione" at bounding box center [933, 161] width 315 height 18
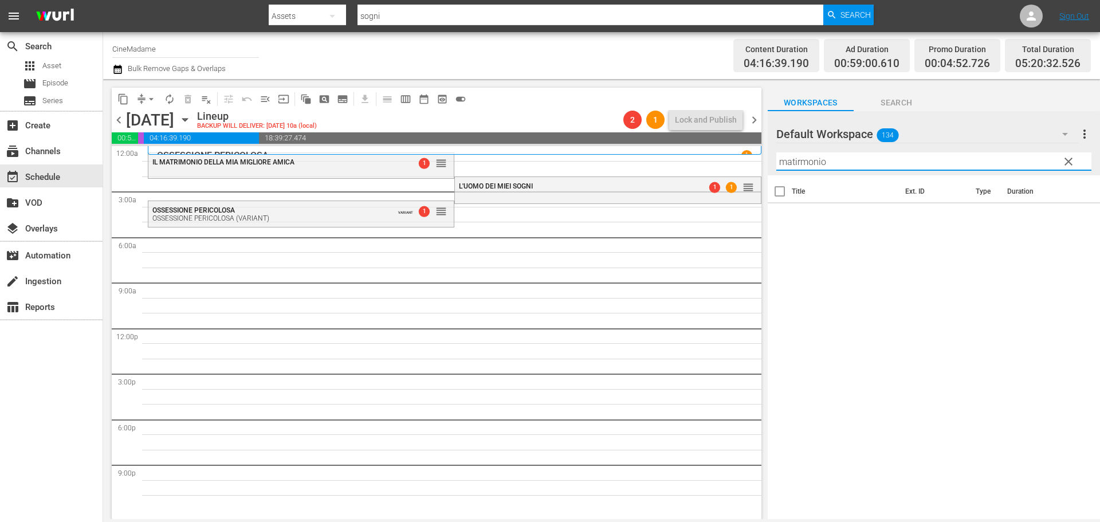
click at [807, 162] on input "matirmonio" at bounding box center [933, 161] width 315 height 18
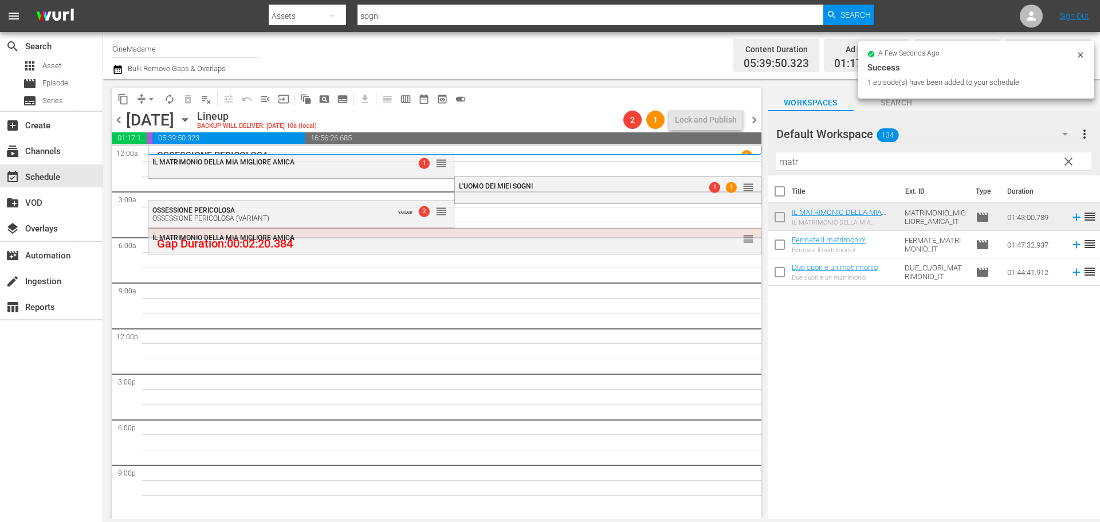
click at [813, 156] on input "matr" at bounding box center [933, 161] width 315 height 18
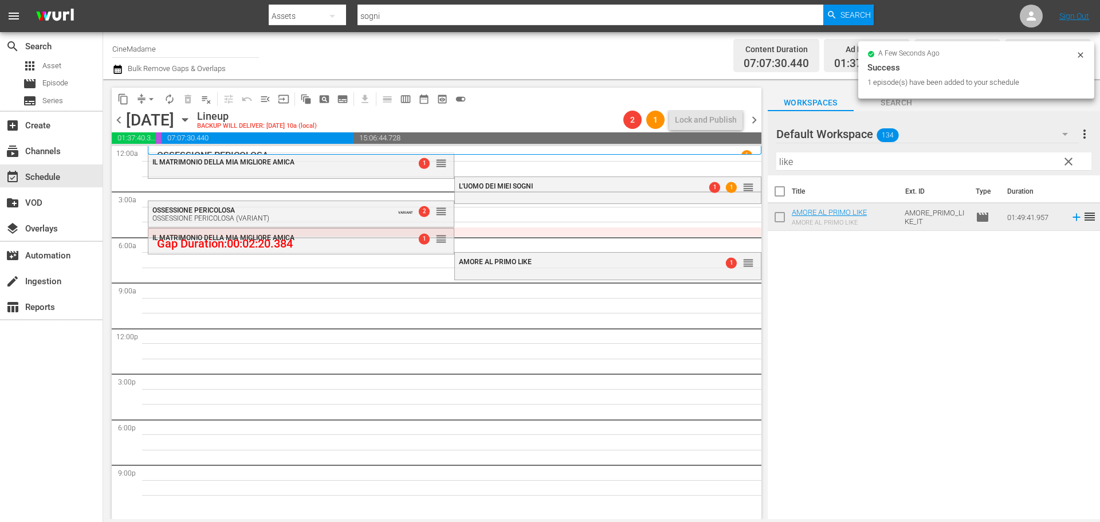
click at [867, 151] on div "Filter by Title like" at bounding box center [933, 161] width 315 height 27
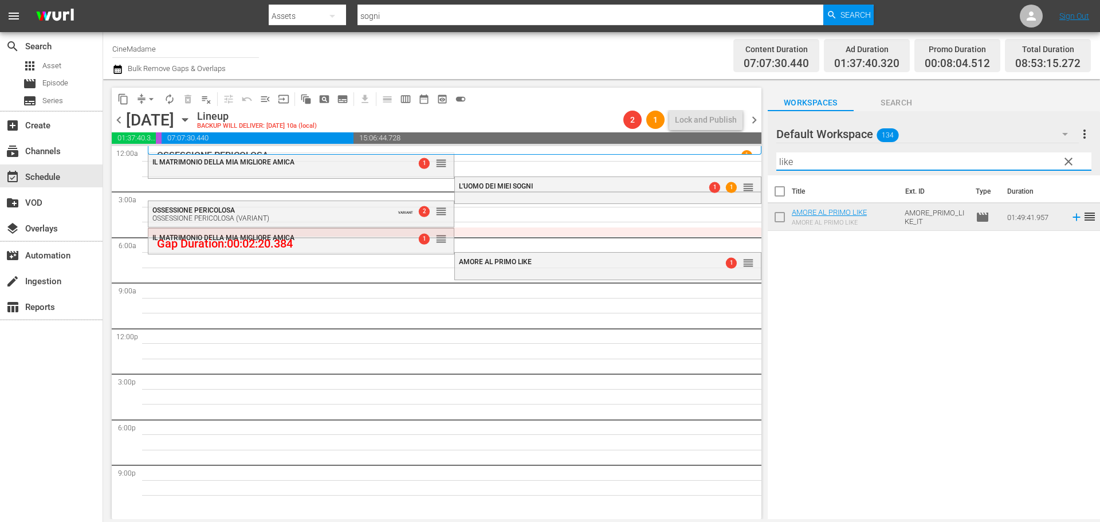
click at [851, 161] on input "like" at bounding box center [933, 161] width 315 height 18
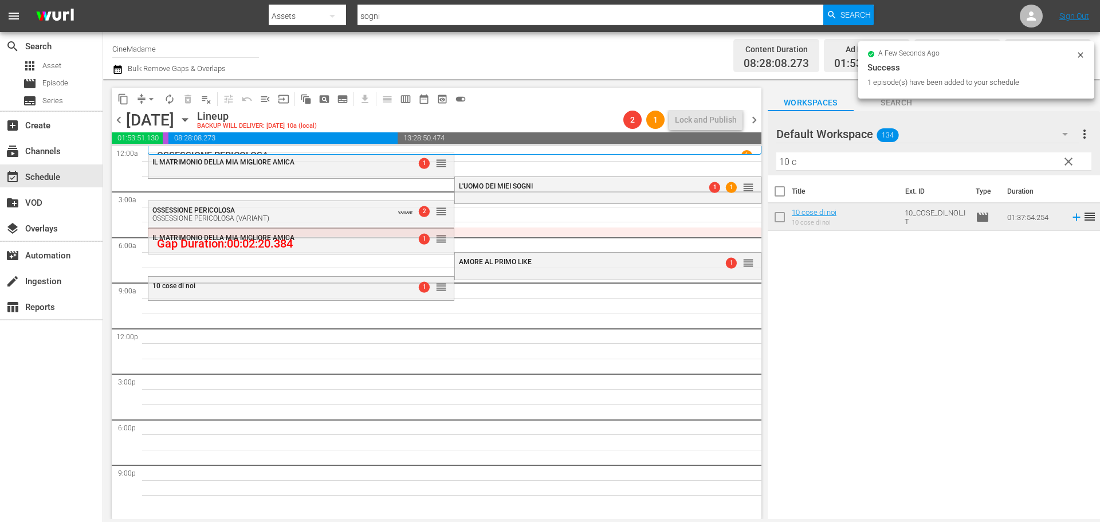
click at [782, 164] on input "10 c" at bounding box center [933, 161] width 315 height 18
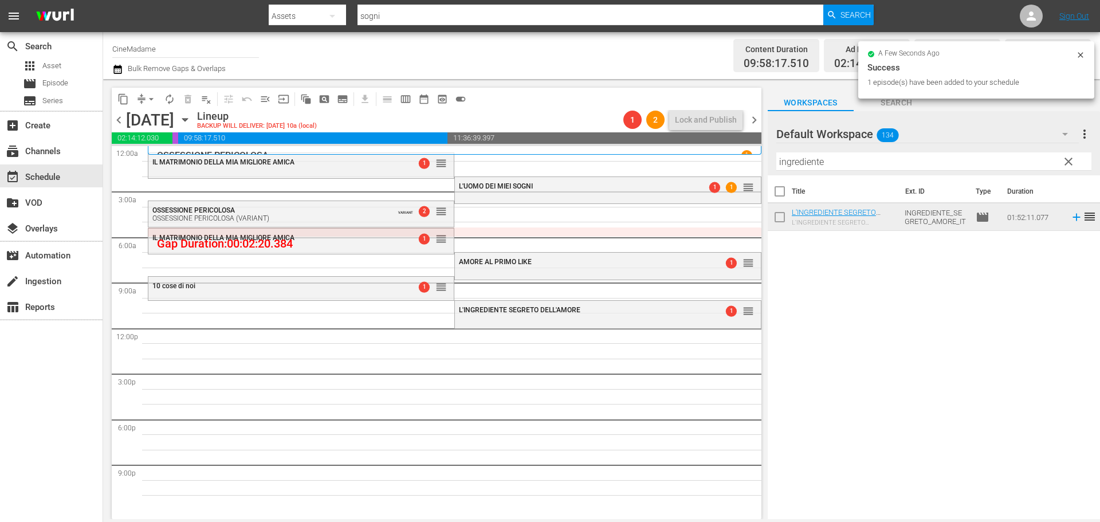
click at [818, 161] on input "ingrediente" at bounding box center [933, 161] width 315 height 18
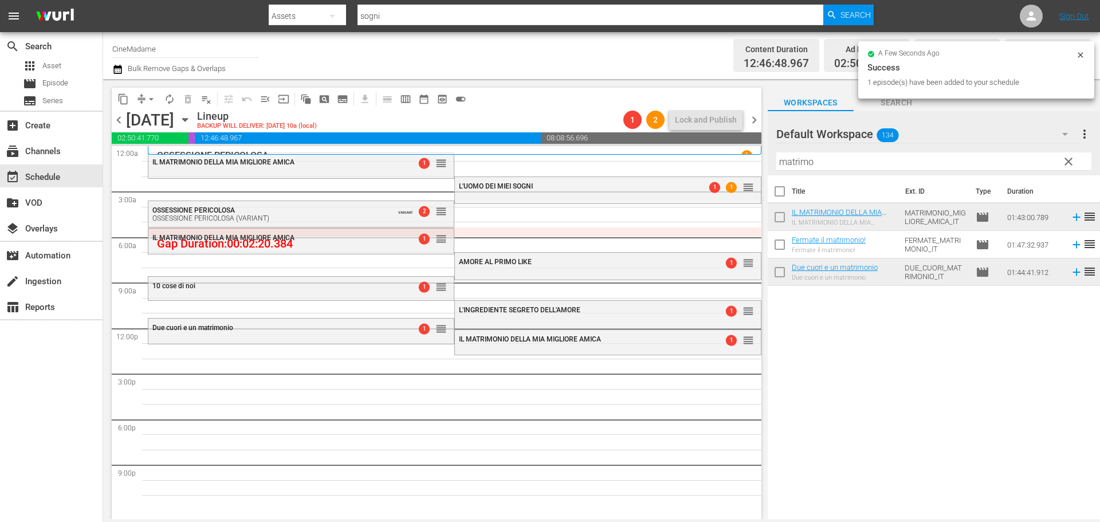
click at [861, 168] on input "matrimo" at bounding box center [933, 161] width 315 height 18
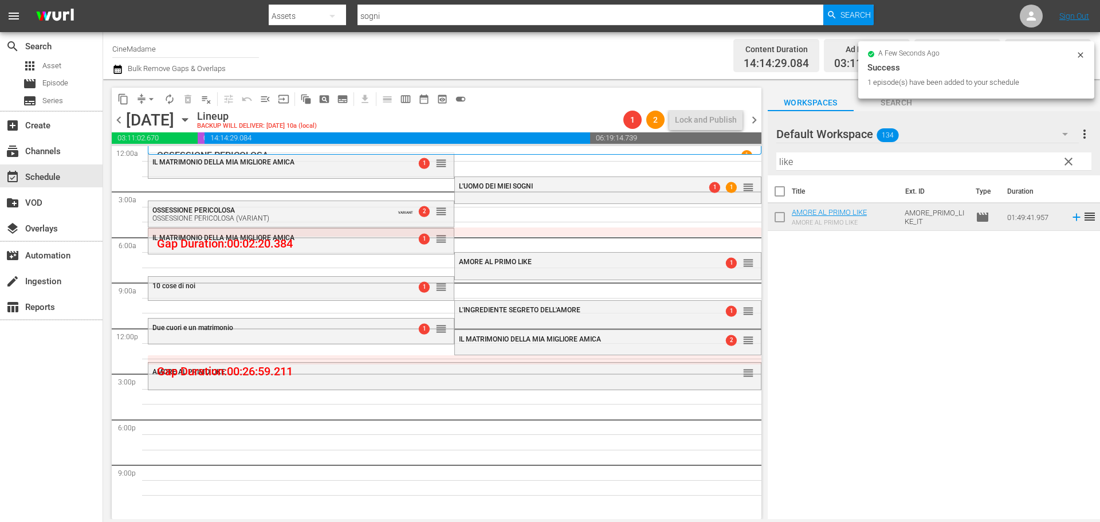
click at [863, 172] on div "Filter by Title like" at bounding box center [933, 161] width 315 height 27
click at [863, 164] on input "like" at bounding box center [933, 161] width 315 height 18
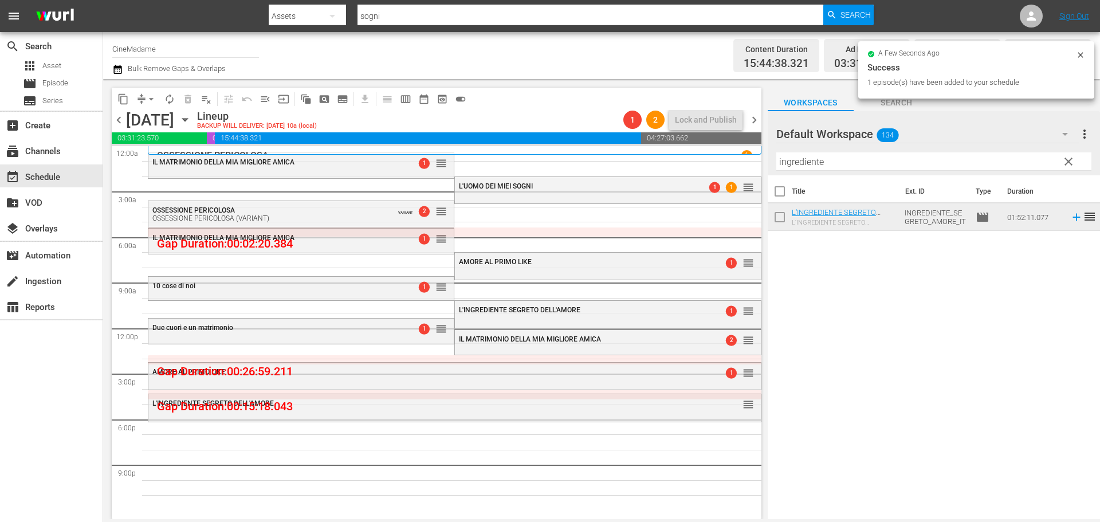
click at [876, 161] on input "ingrediente" at bounding box center [933, 161] width 315 height 18
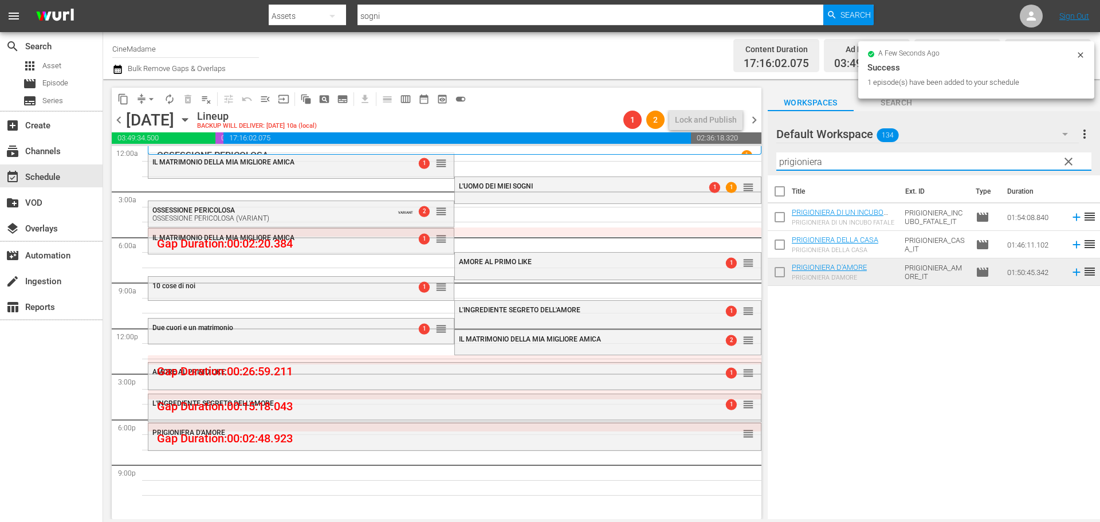
click at [828, 169] on input "prigioniera" at bounding box center [933, 161] width 315 height 18
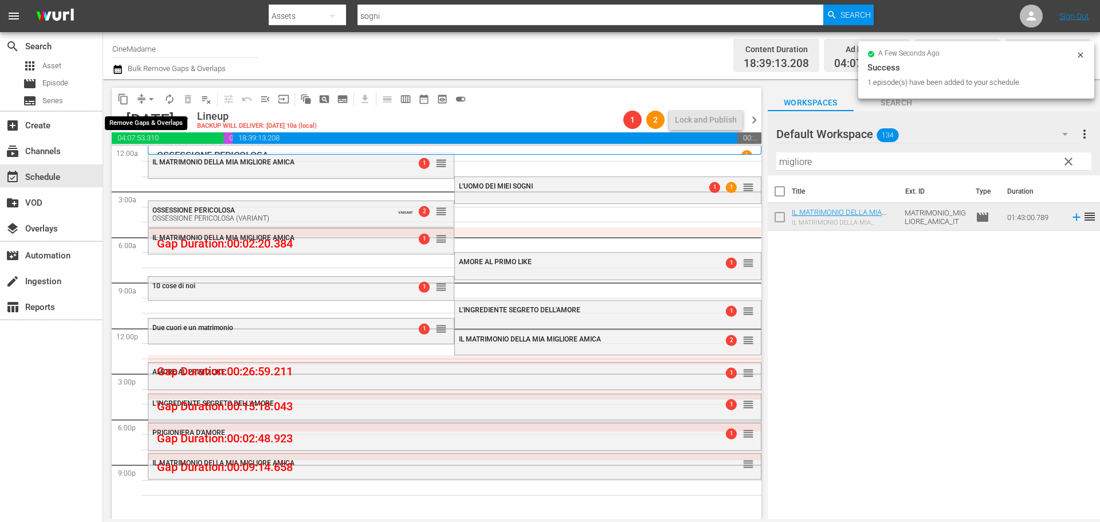
click at [145, 102] on button "arrow_drop_down" at bounding box center [151, 99] width 18 height 18
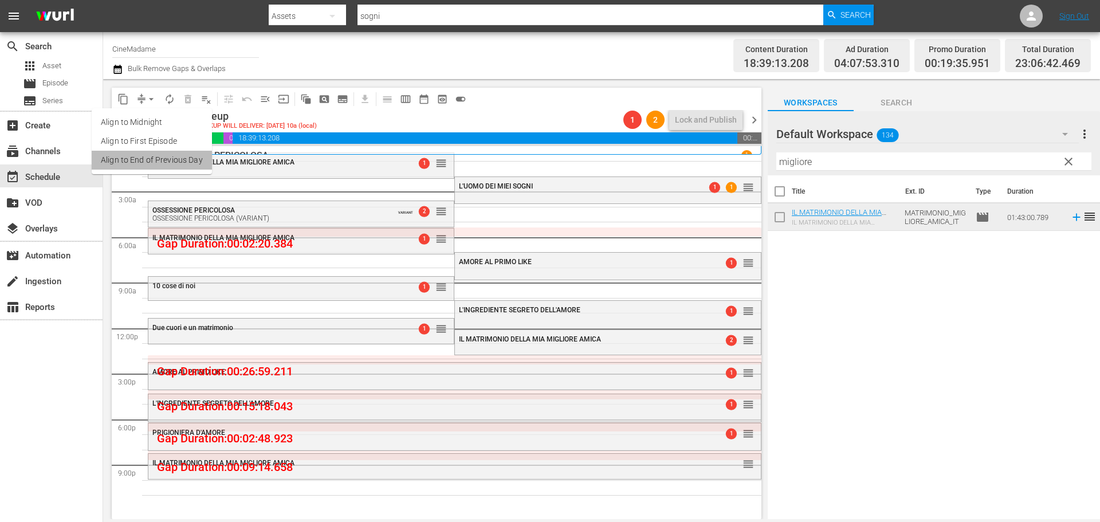
click at [176, 163] on li "Align to End of Previous Day" at bounding box center [152, 160] width 120 height 19
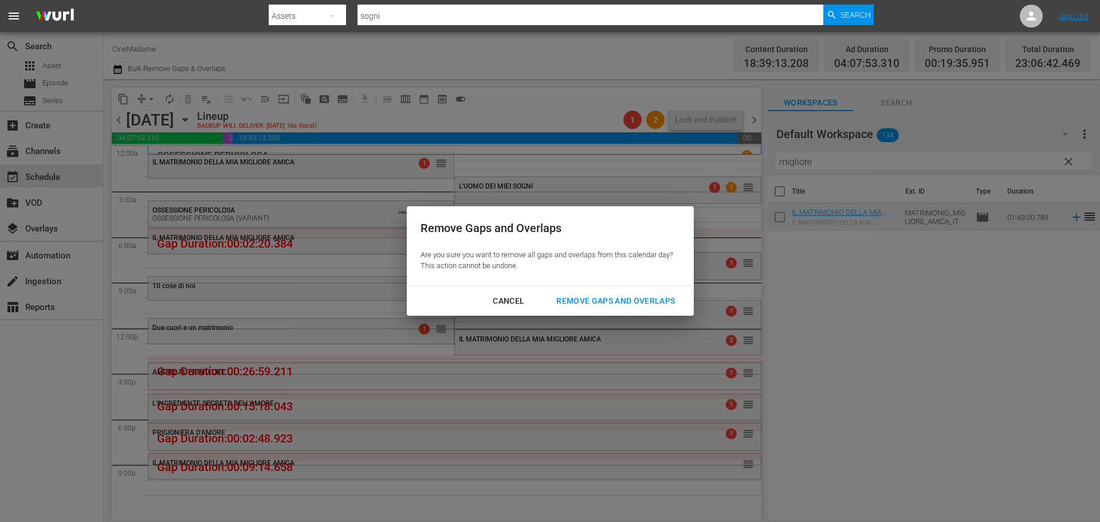
click at [597, 302] on div "Remove Gaps and Overlaps" at bounding box center [615, 301] width 137 height 14
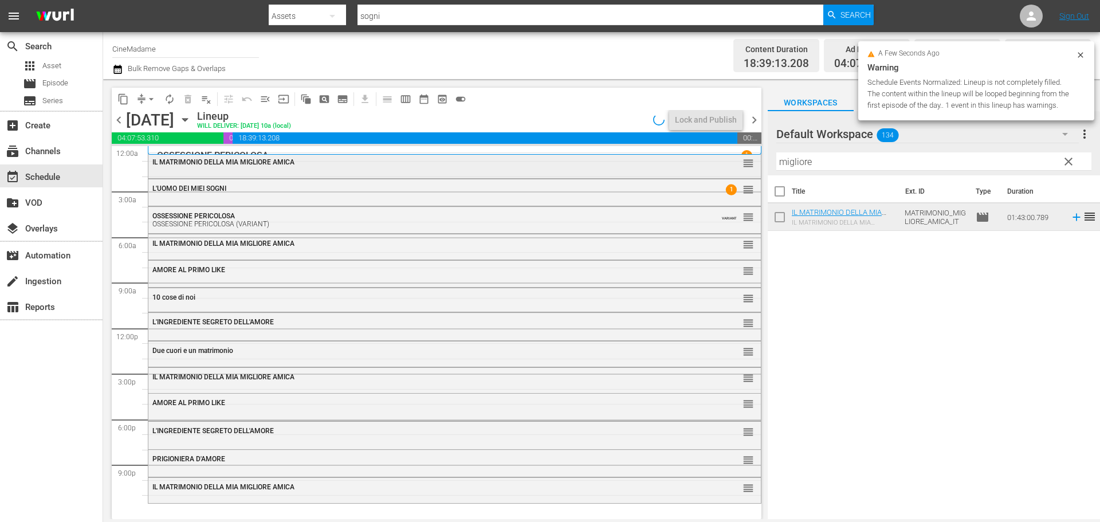
click at [411, 170] on div "IL MATRIMONIO DELLA MIA MIGLIORE AMICA reorder" at bounding box center [454, 162] width 612 height 19
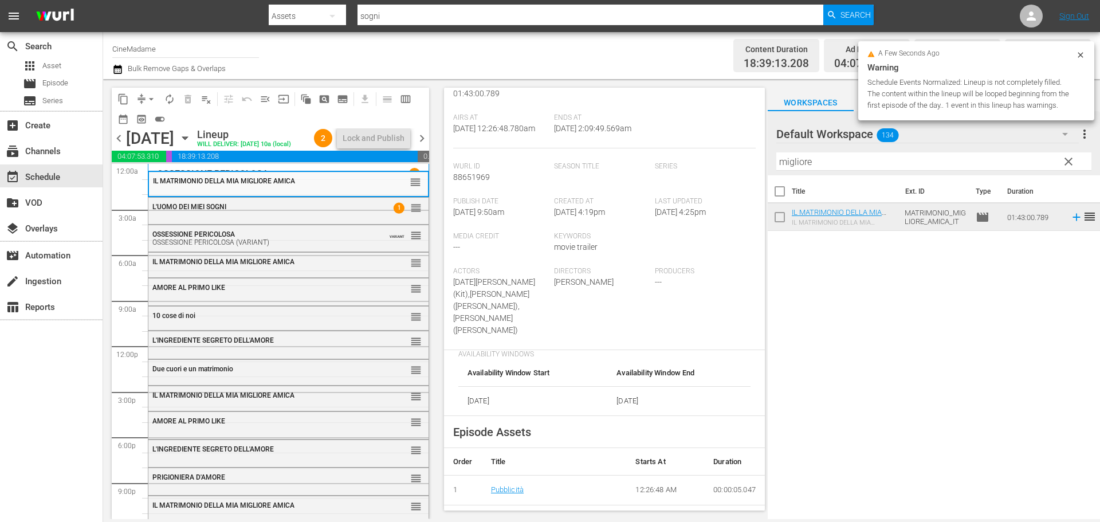
scroll to position [286, 0]
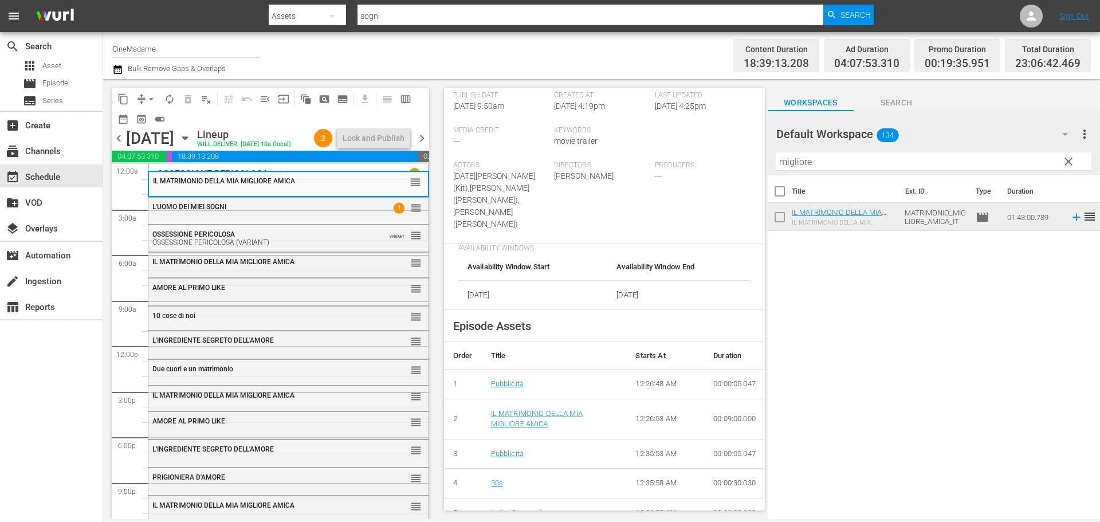
click at [273, 217] on div "L'UOMO DEI MIEI SOGNI 1 reorder" at bounding box center [288, 207] width 280 height 19
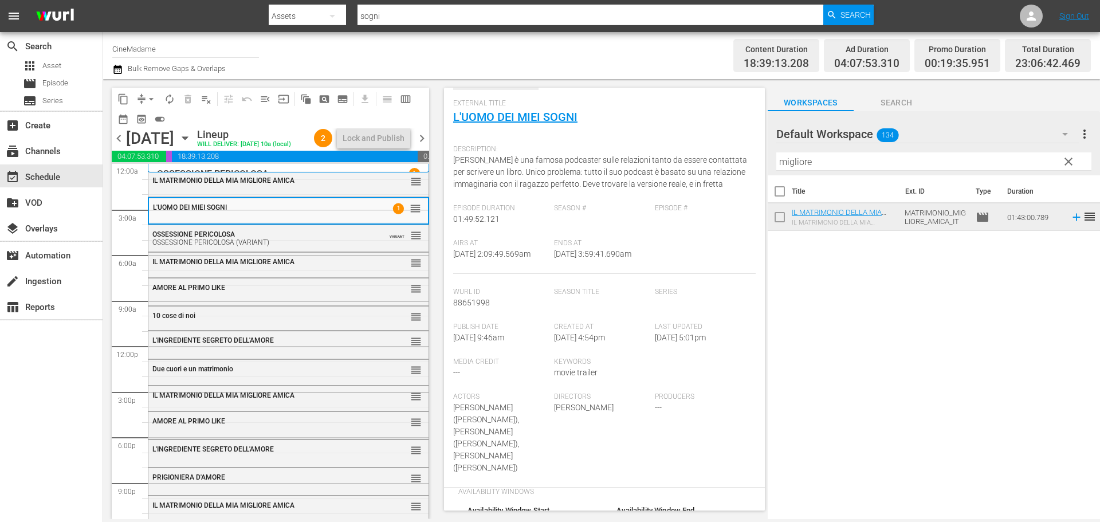
scroll to position [229, 0]
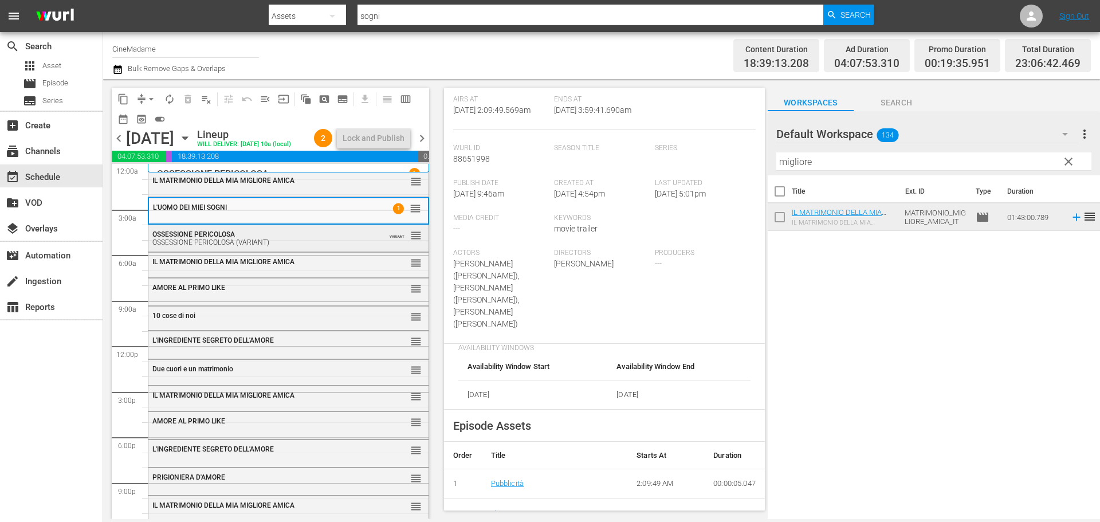
click at [267, 246] on div "OSSESSIONE PERICOLOSA (VARIANT)" at bounding box center [260, 242] width 216 height 8
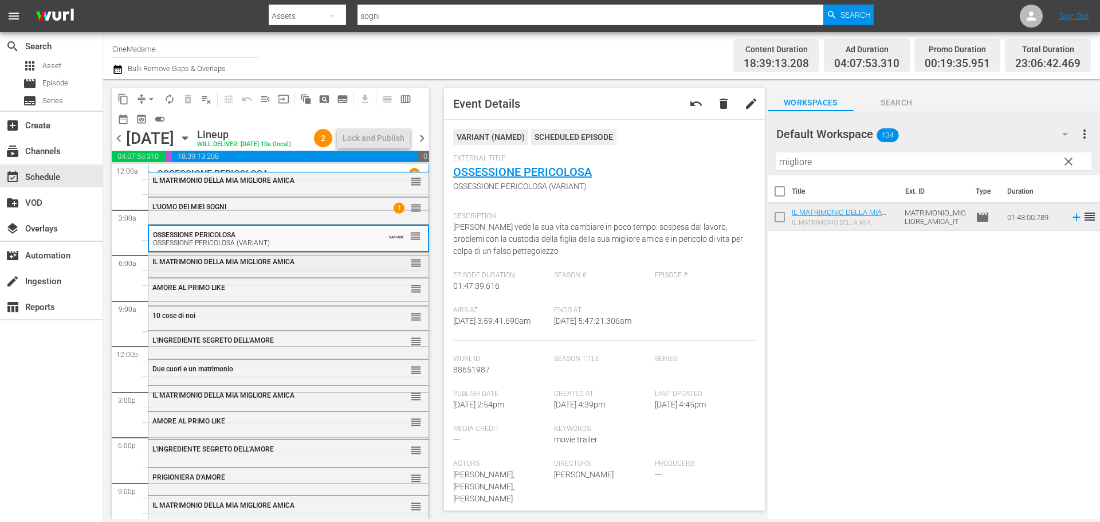
click at [342, 272] on div "IL MATRIMONIO DELLA MIA MIGLIORE AMICA reorder" at bounding box center [288, 262] width 280 height 19
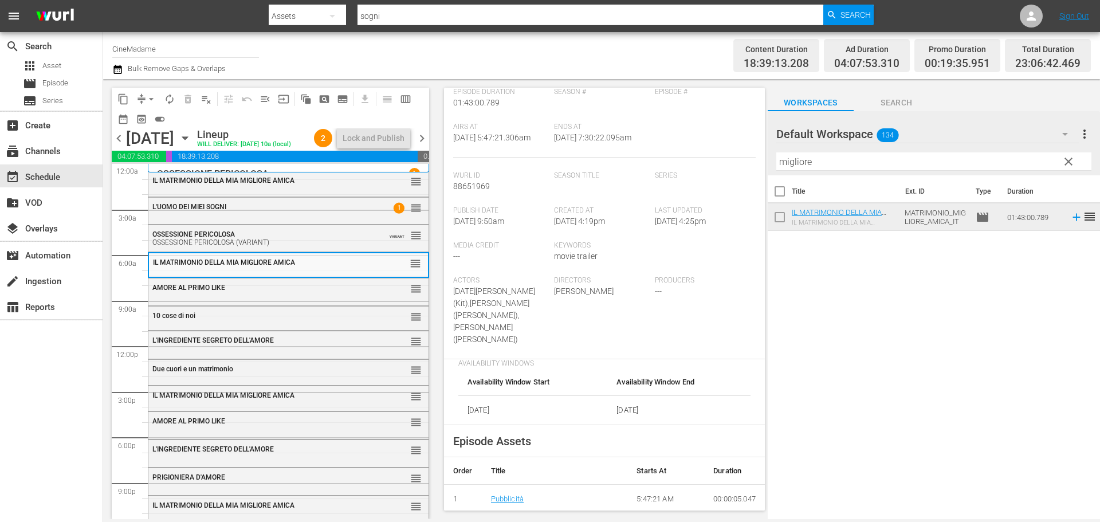
scroll to position [172, 0]
click at [344, 298] on div "AMORE AL PRIMO LIKE reorder" at bounding box center [288, 287] width 280 height 19
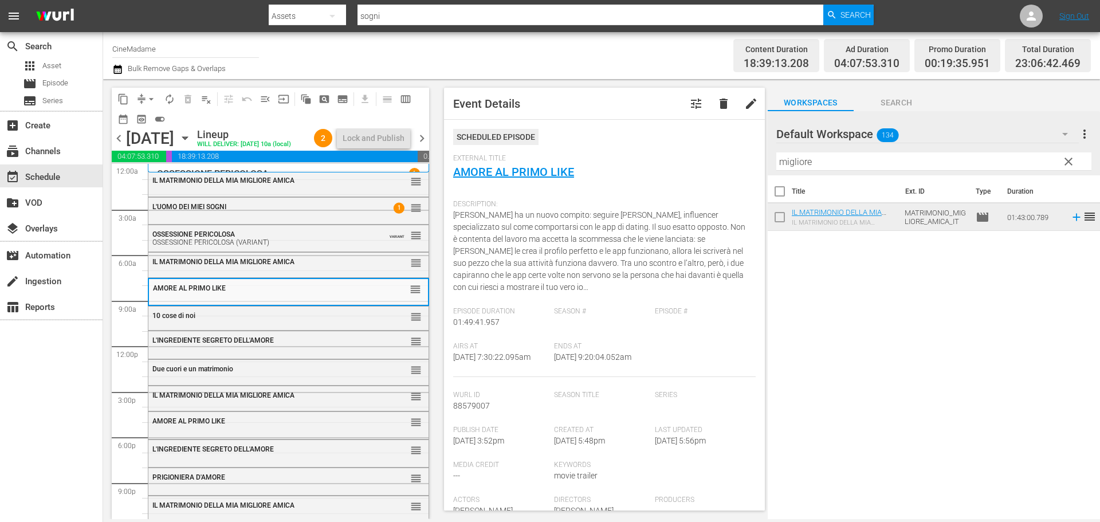
scroll to position [286, 0]
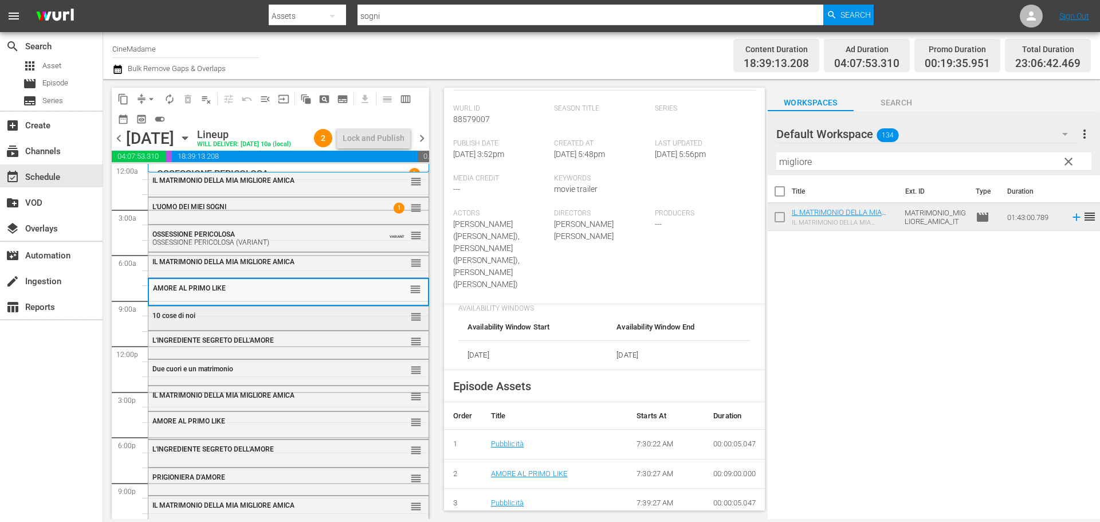
click at [272, 320] on div "10 cose di noi" at bounding box center [260, 316] width 216 height 8
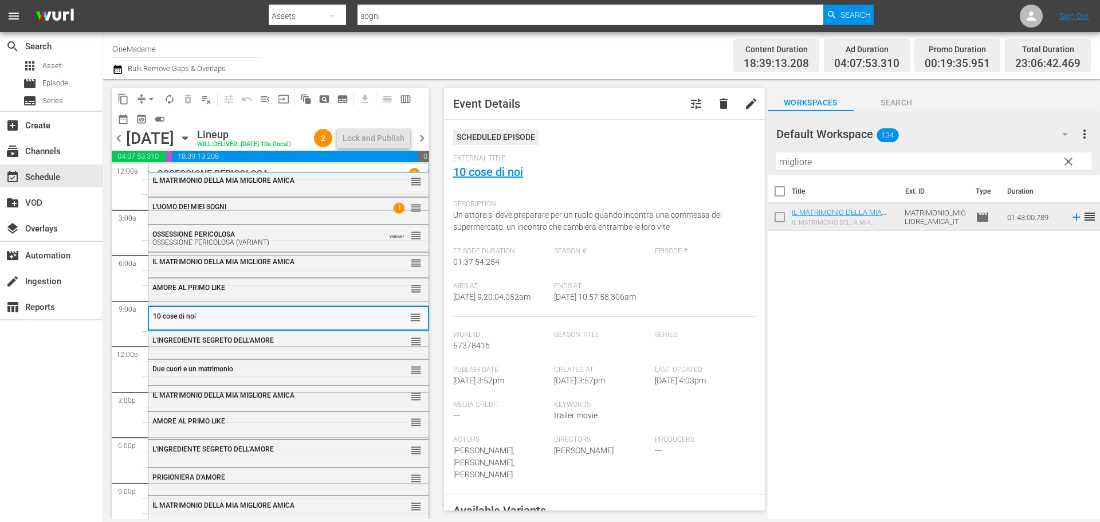
scroll to position [401, 0]
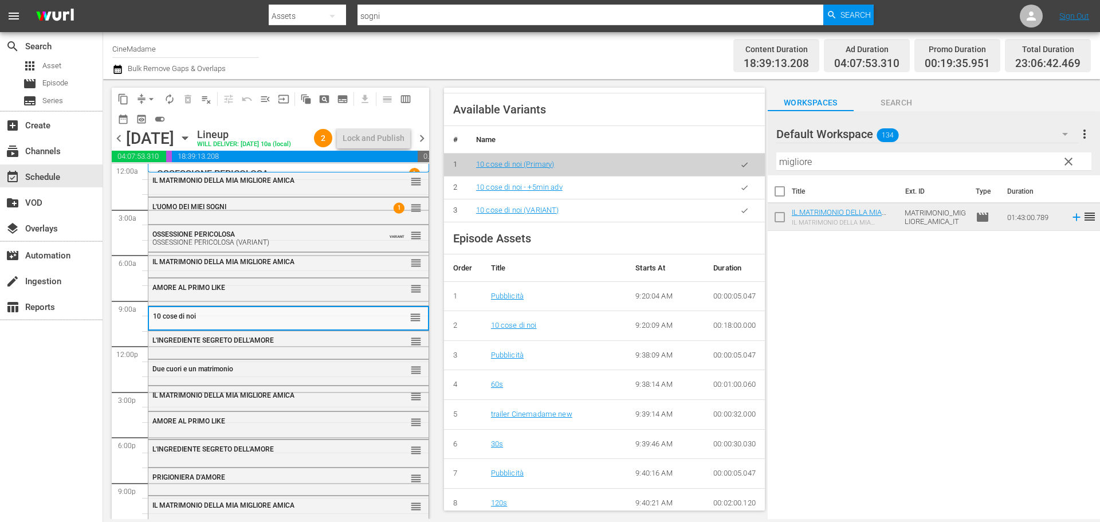
click at [740, 215] on icon "button" at bounding box center [744, 210] width 9 height 9
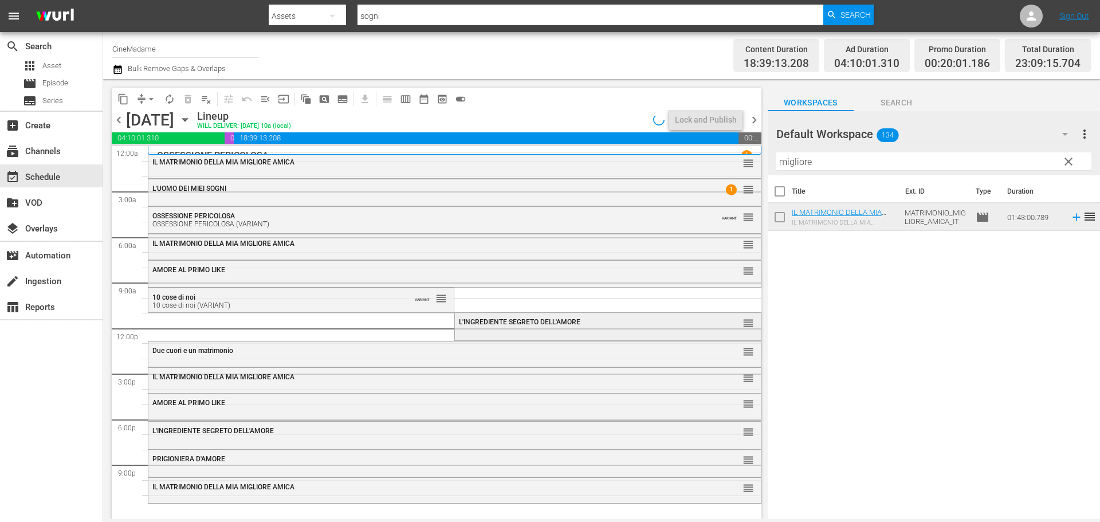
click at [514, 321] on span "L'INGREDIENTE SEGRETO DELL'AMORE" at bounding box center [519, 322] width 121 height 8
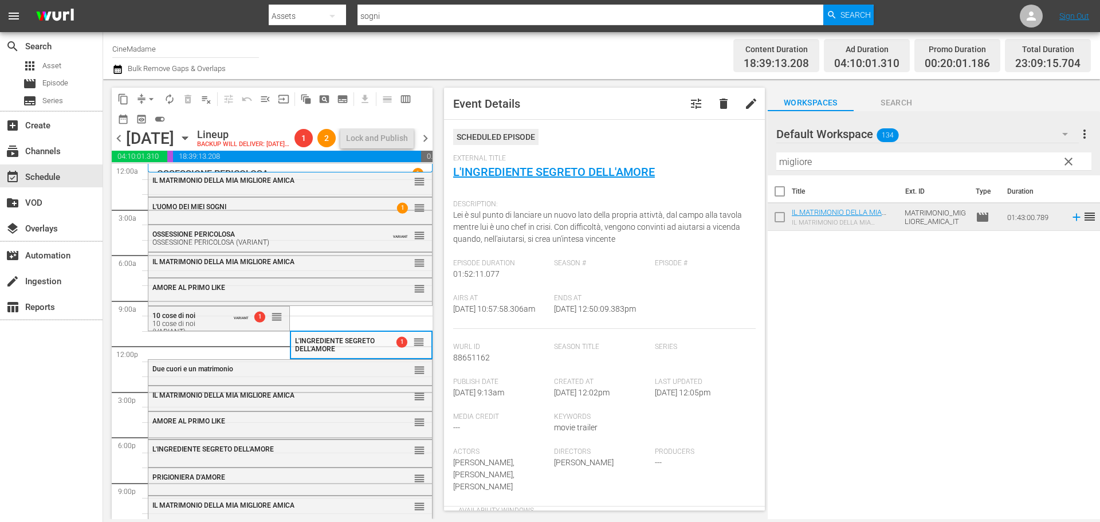
scroll to position [286, 0]
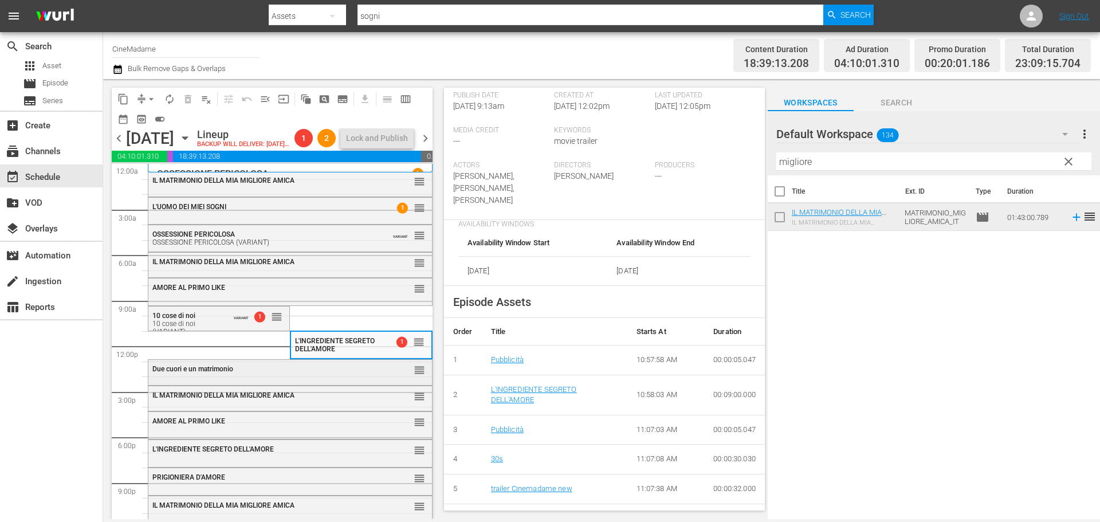
click at [304, 373] on div "Due cuori e un matrimonio" at bounding box center [261, 369] width 219 height 8
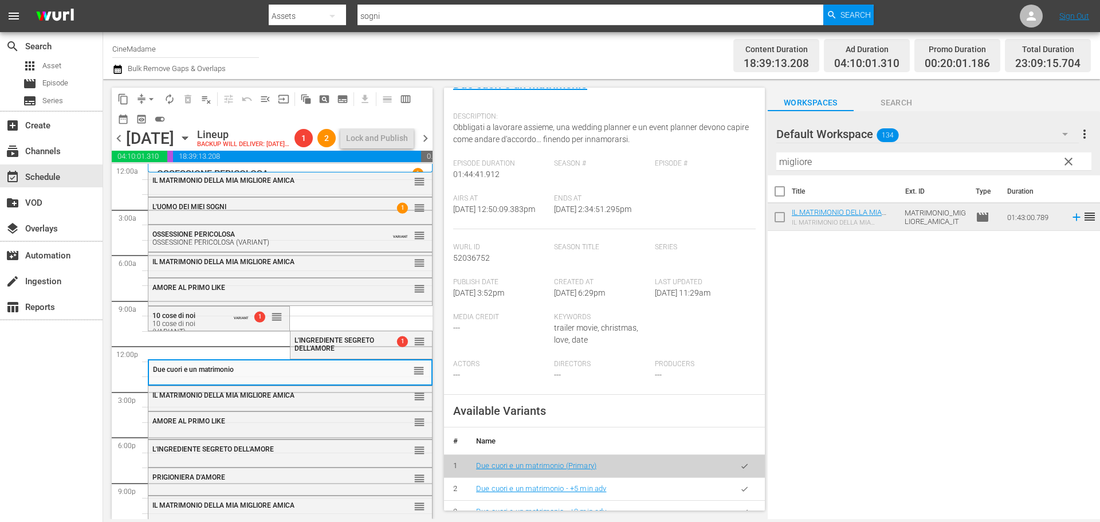
scroll to position [401, 0]
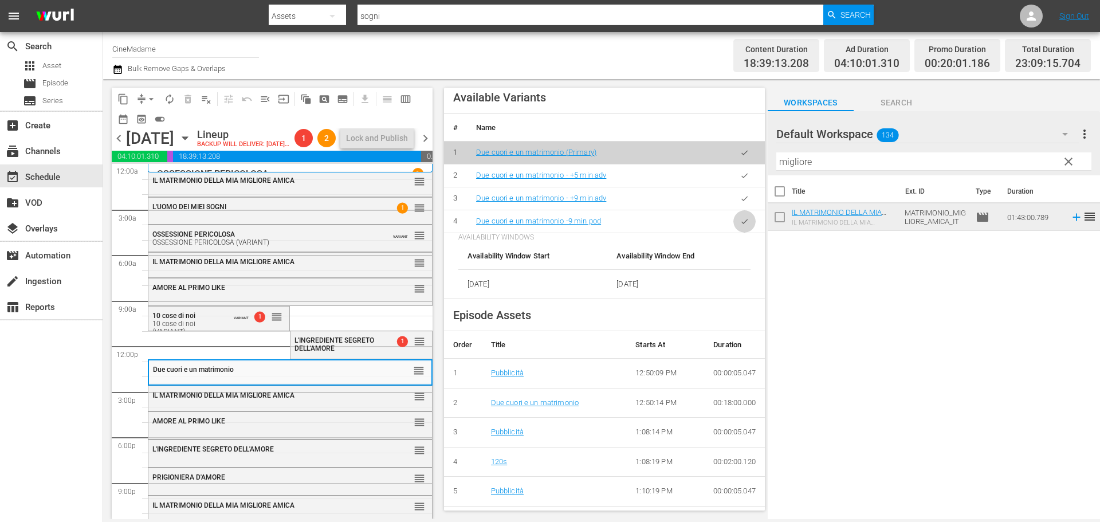
click at [740, 226] on icon "button" at bounding box center [744, 221] width 9 height 9
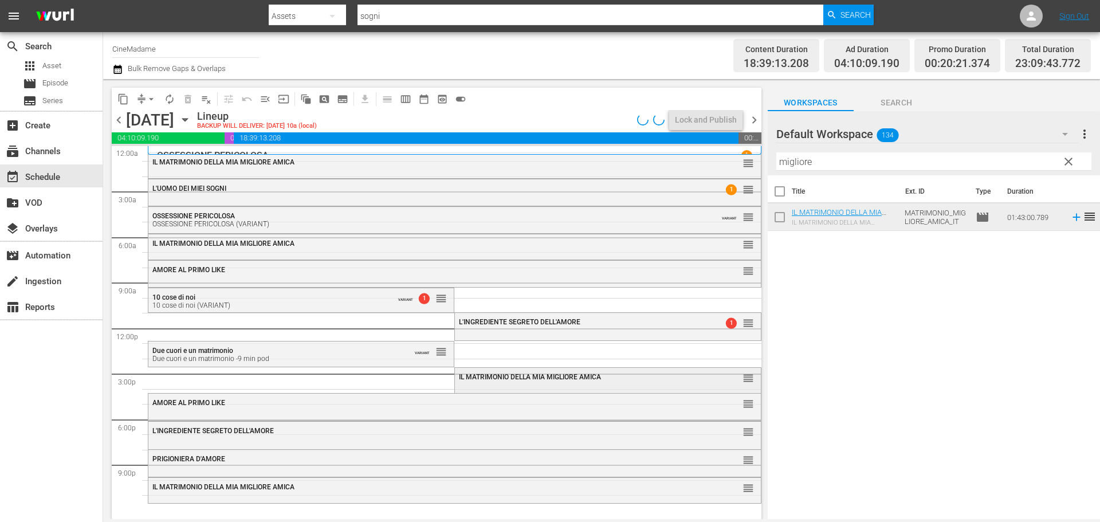
click at [467, 377] on span "IL MATRIMONIO DELLA MIA MIGLIORE AMICA" at bounding box center [530, 377] width 142 height 8
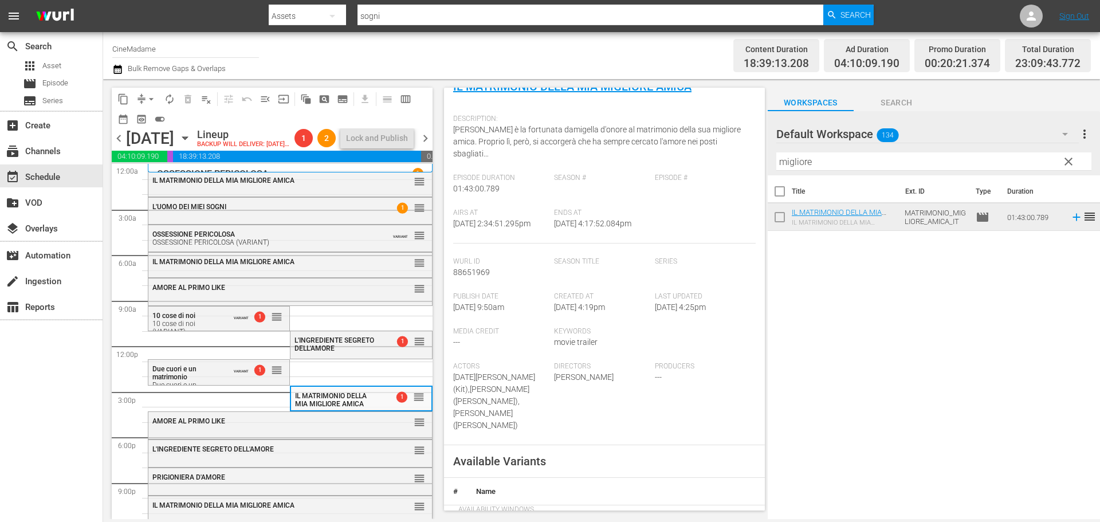
scroll to position [344, 0]
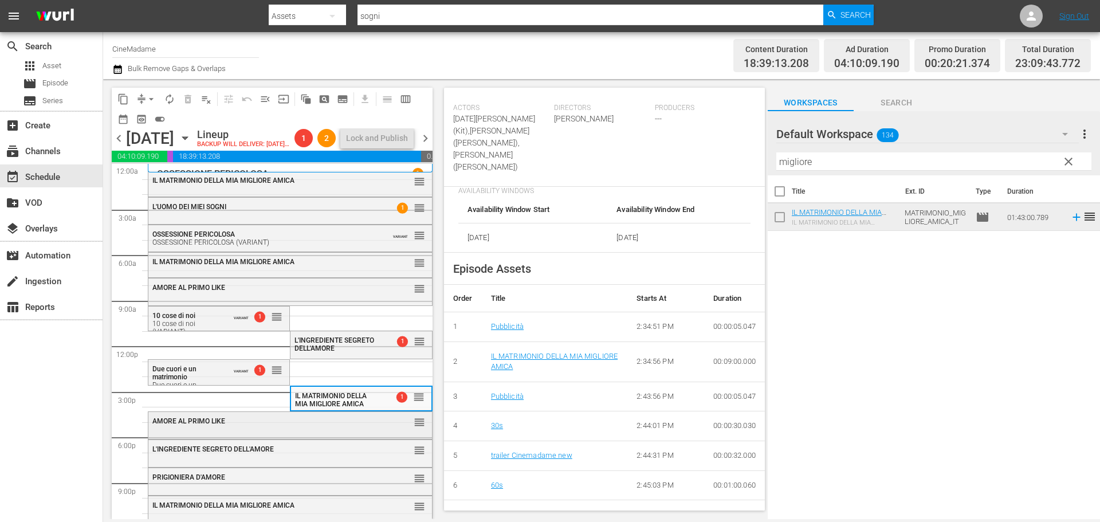
click at [280, 431] on div "AMORE AL PRIMO LIKE reorder" at bounding box center [290, 421] width 284 height 19
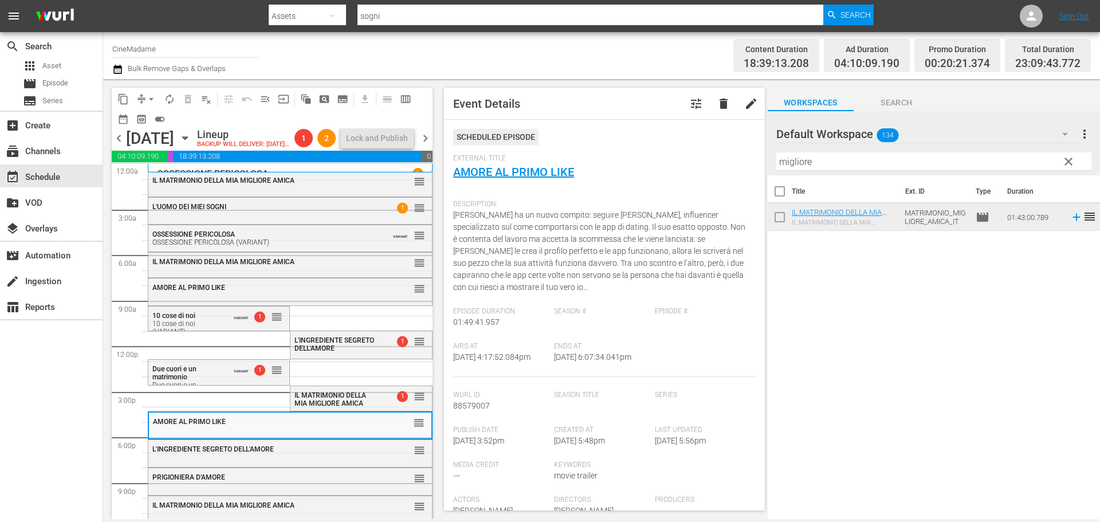
scroll to position [286, 0]
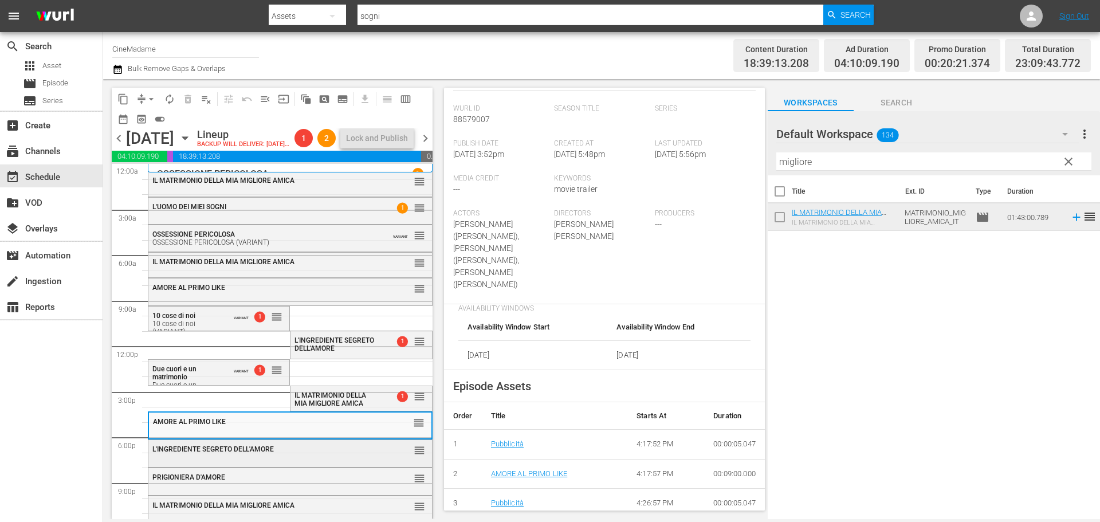
click at [336, 459] on div "L'INGREDIENTE SEGRETO DELL'AMORE reorder" at bounding box center [290, 449] width 284 height 19
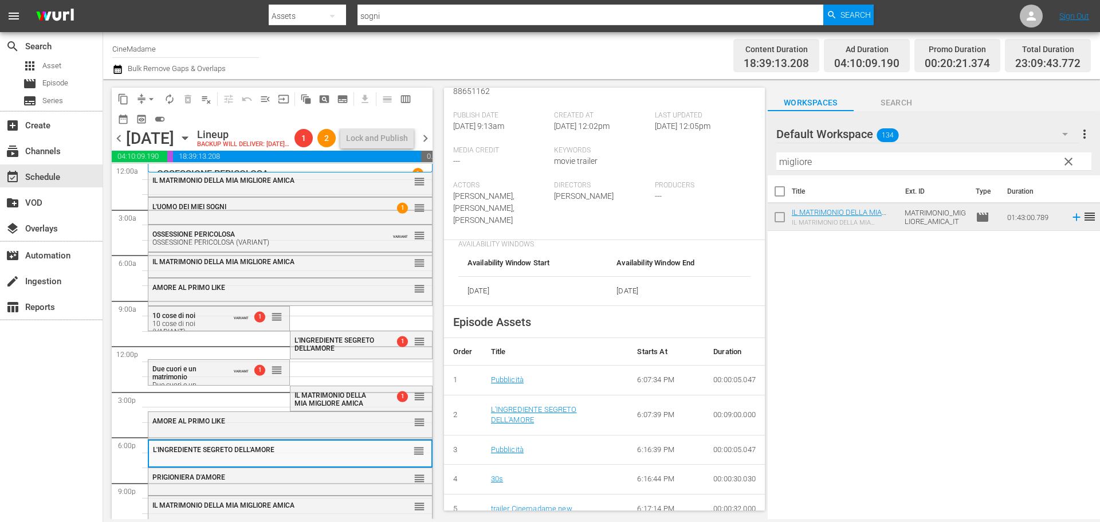
scroll to position [401, 0]
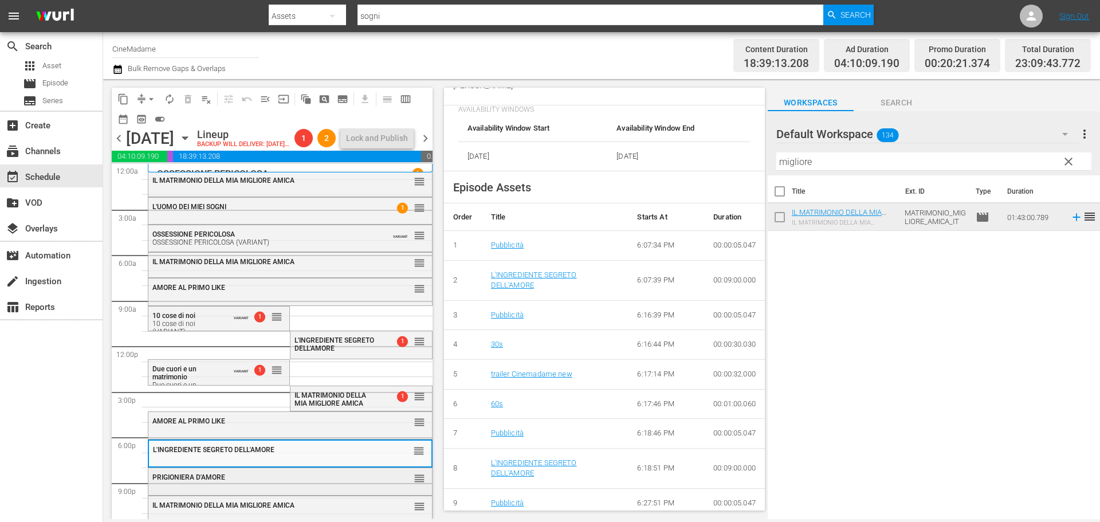
click at [339, 481] on div "PRIGIONIERA D'AMORE" at bounding box center [261, 477] width 219 height 8
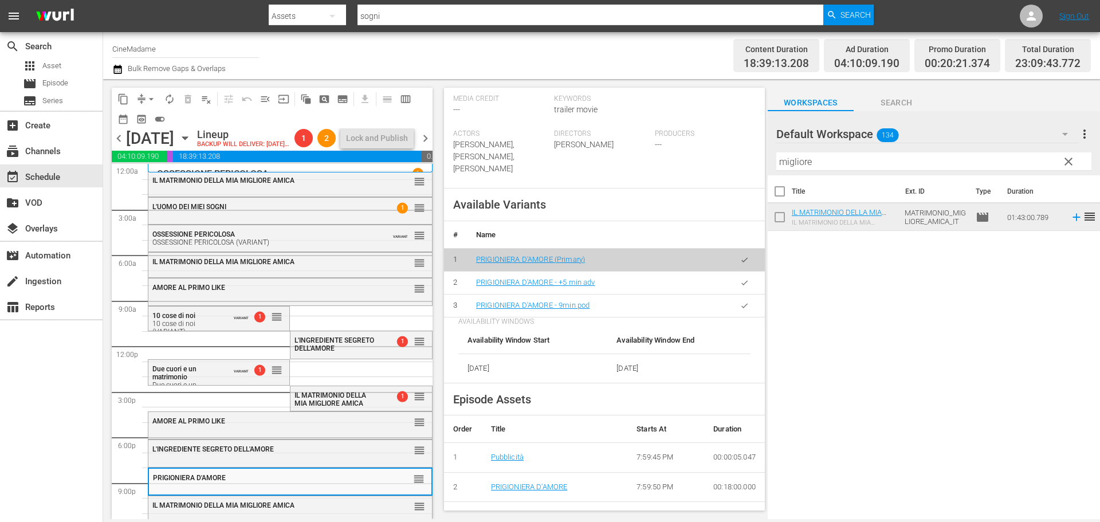
scroll to position [344, 0]
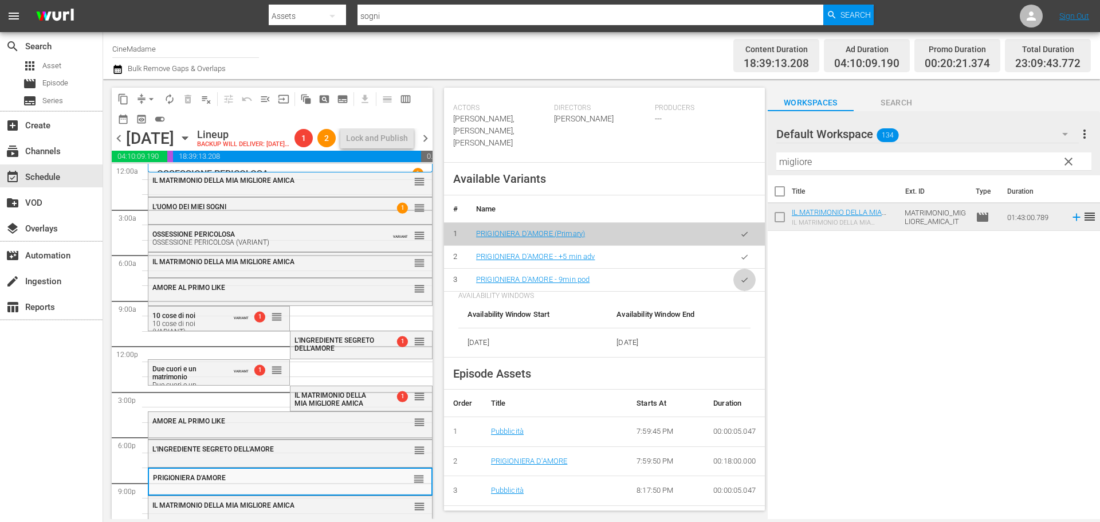
click at [740, 283] on icon "button" at bounding box center [744, 279] width 9 height 9
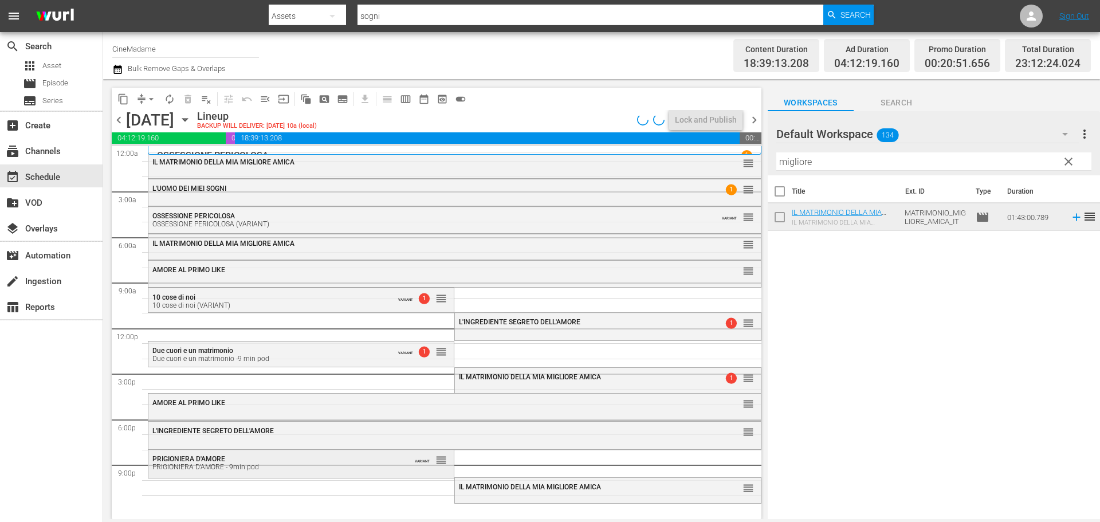
click at [325, 467] on div "PRIGIONIERA D'AMORE - 9min pod" at bounding box center [272, 467] width 241 height 8
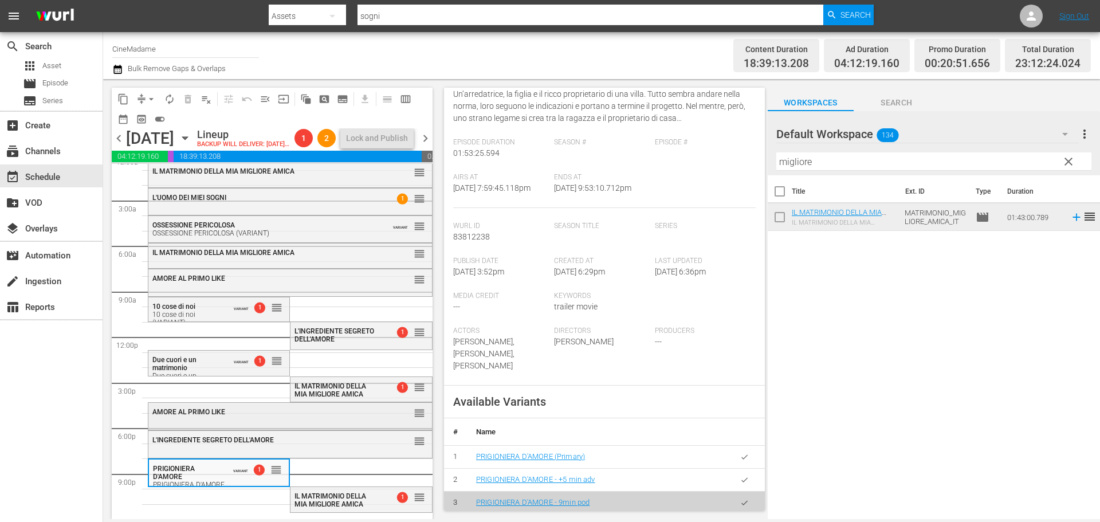
scroll to position [29, 0]
click at [310, 502] on span "IL MATRIMONIO DELLA MIA MIGLIORE AMICA" at bounding box center [330, 500] width 72 height 16
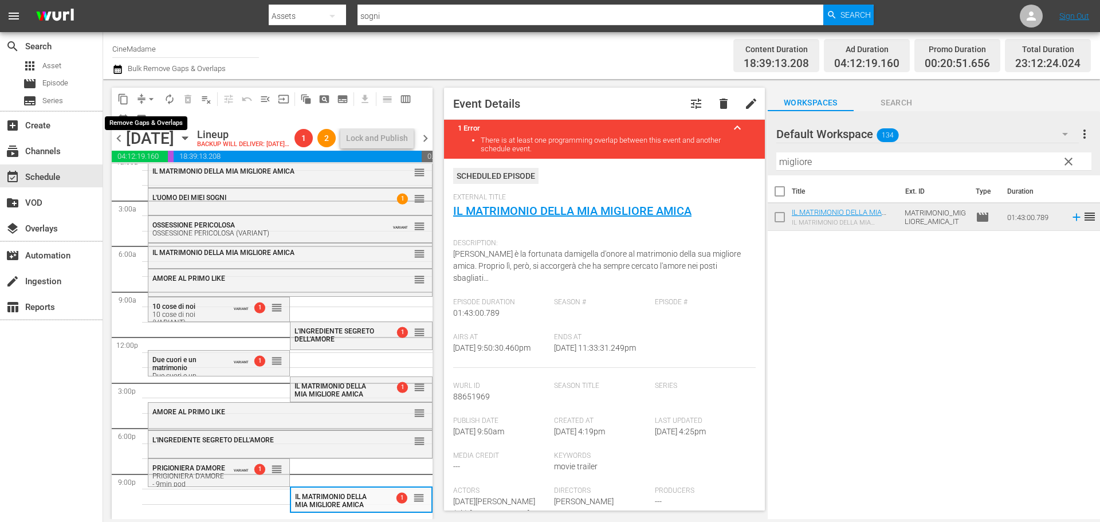
click at [143, 97] on button "arrow_drop_down" at bounding box center [151, 99] width 18 height 18
click at [165, 162] on li "Align to End of Previous Day" at bounding box center [152, 160] width 120 height 19
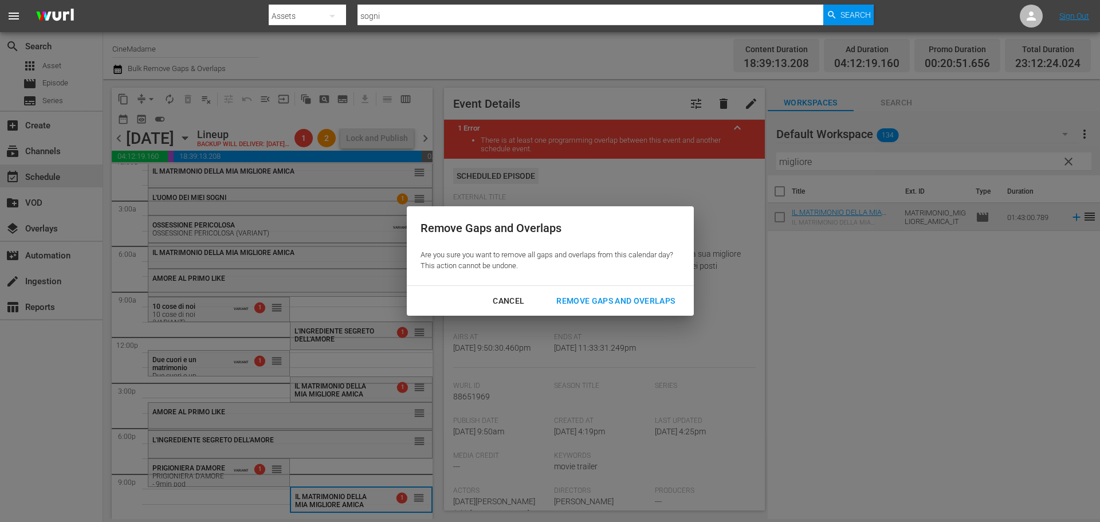
click at [611, 297] on div "Remove Gaps and Overlaps" at bounding box center [615, 301] width 137 height 14
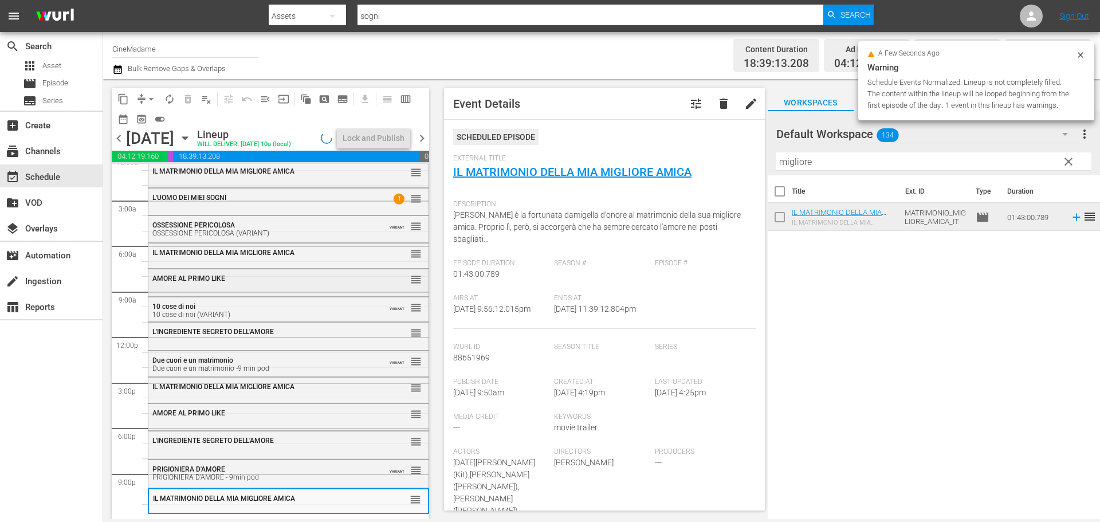
scroll to position [0, 0]
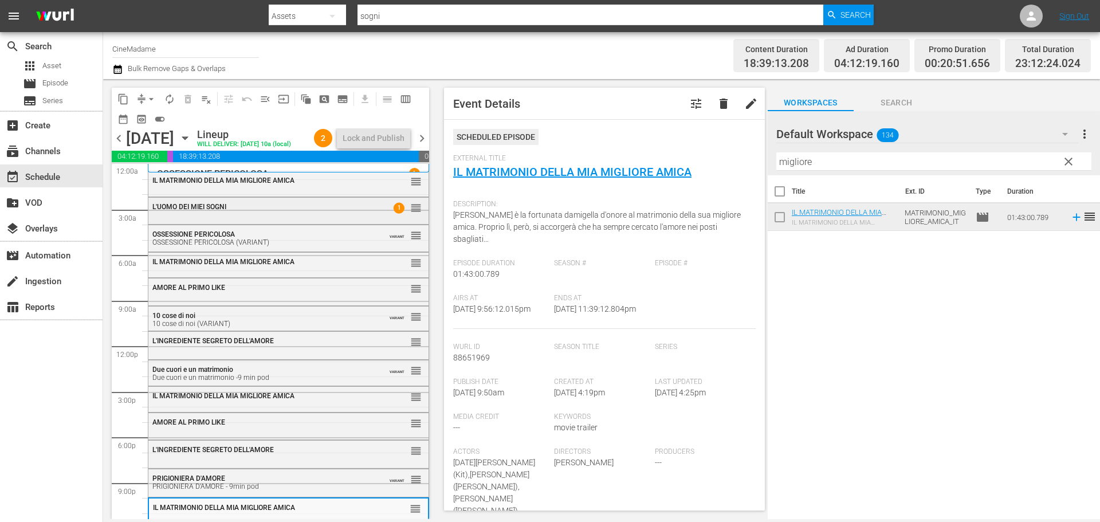
click at [268, 222] on div "L'UOMO DEI MIEI SOGNI 1 reorder" at bounding box center [288, 210] width 280 height 25
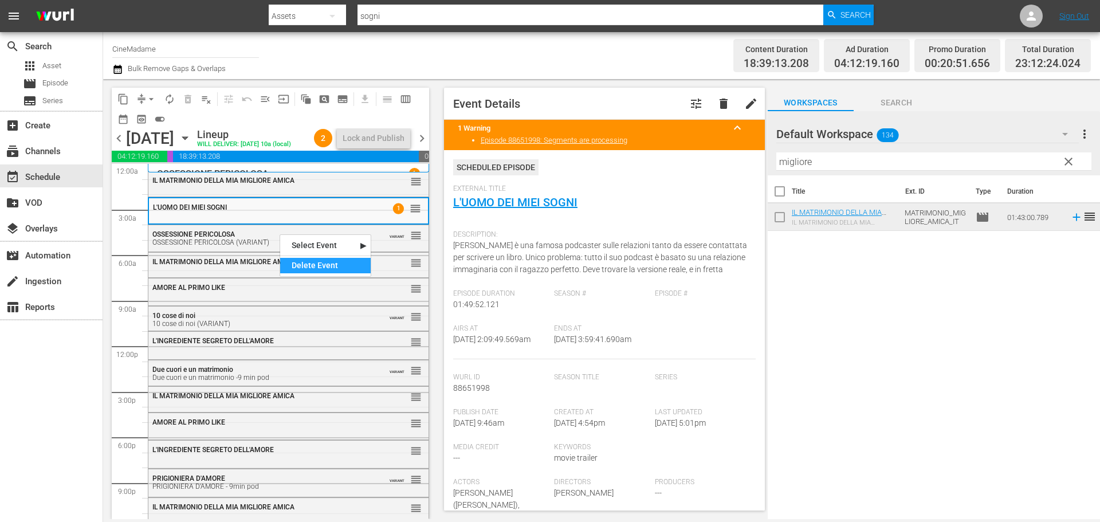
click at [339, 271] on div "Delete Event" at bounding box center [325, 265] width 90 height 15
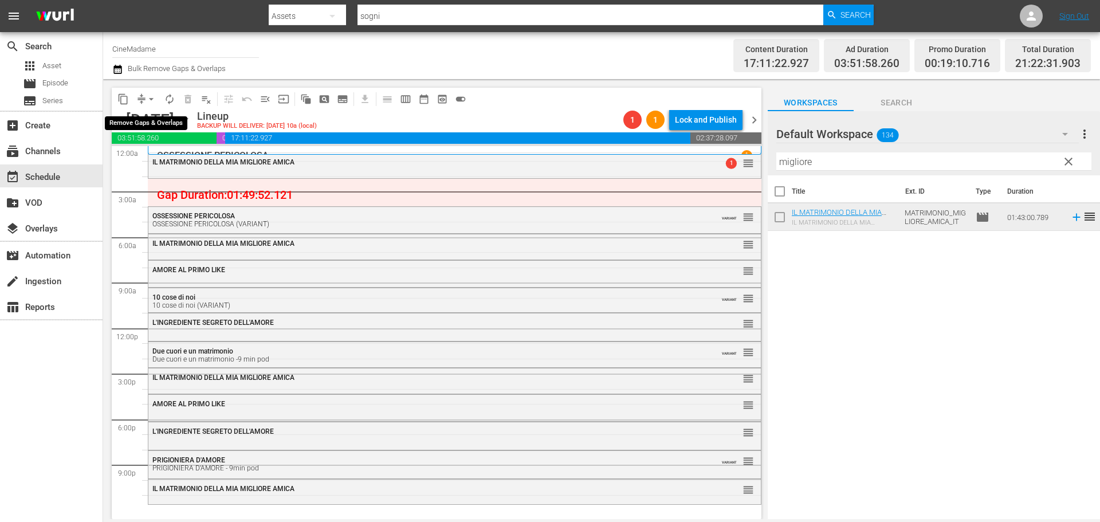
click at [152, 93] on span "arrow_drop_down" at bounding box center [150, 98] width 11 height 11
click at [186, 170] on ul "Align to Midnight Align to First Episode Align to End of Previous Day" at bounding box center [152, 141] width 120 height 66
click at [190, 164] on li "Align to End of Previous Day" at bounding box center [152, 160] width 120 height 19
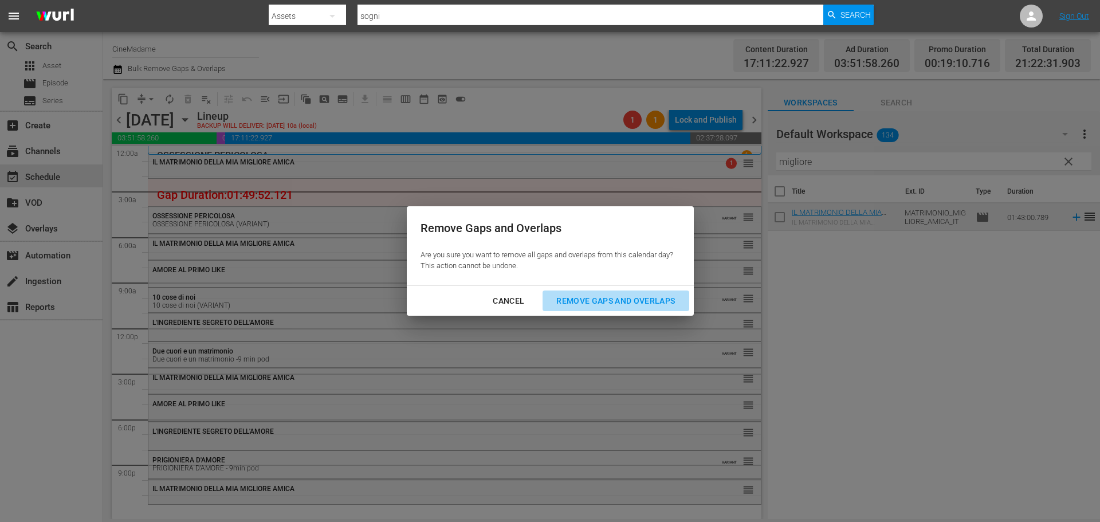
click at [557, 300] on div "Remove Gaps and Overlaps" at bounding box center [615, 301] width 137 height 14
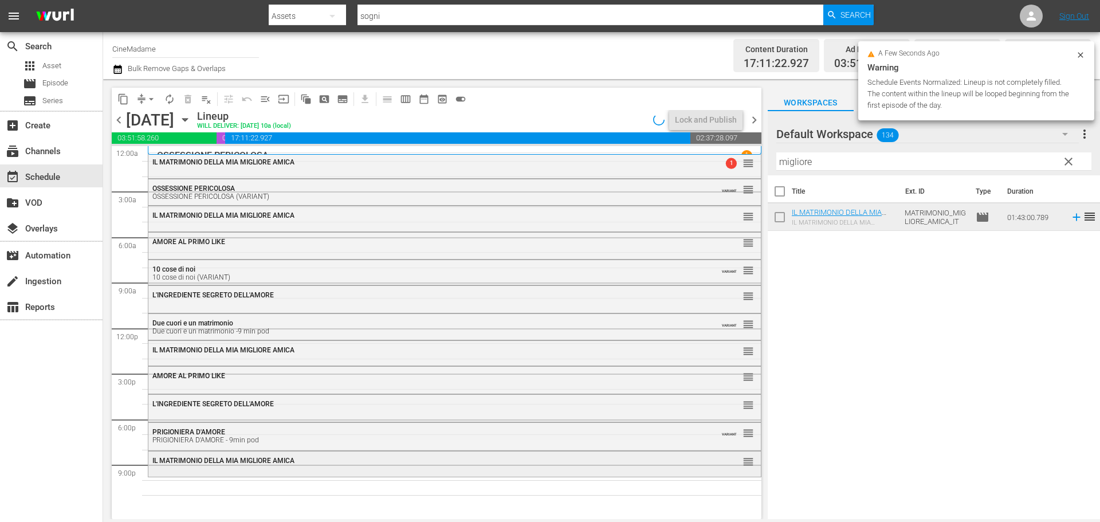
click at [343, 472] on div "IL MATRIMONIO DELLA MIA MIGLIORE AMICA reorder" at bounding box center [454, 462] width 612 height 22
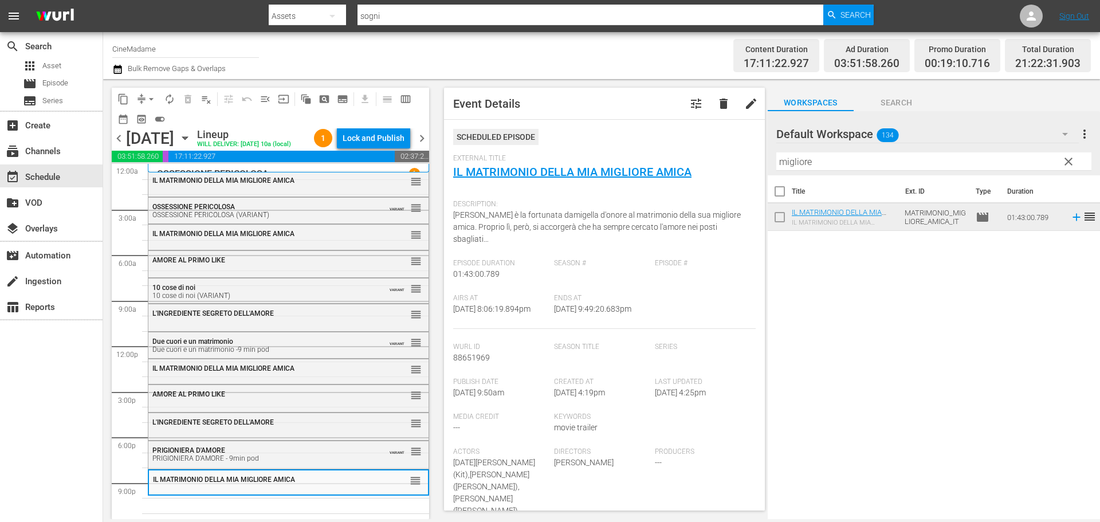
click at [828, 169] on input "migliore" at bounding box center [933, 161] width 315 height 18
click at [827, 168] on input "migliore" at bounding box center [933, 161] width 315 height 18
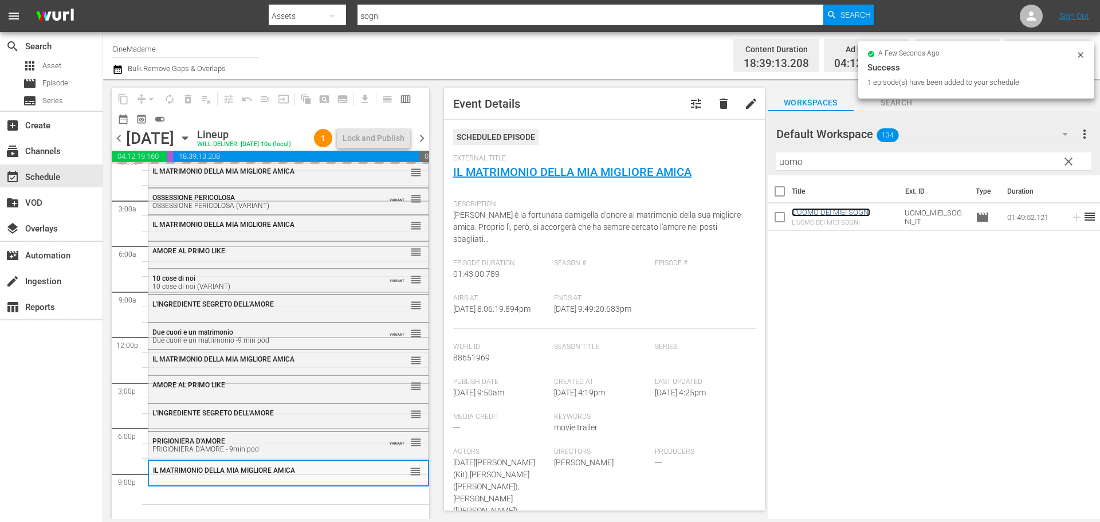
scroll to position [29, 0]
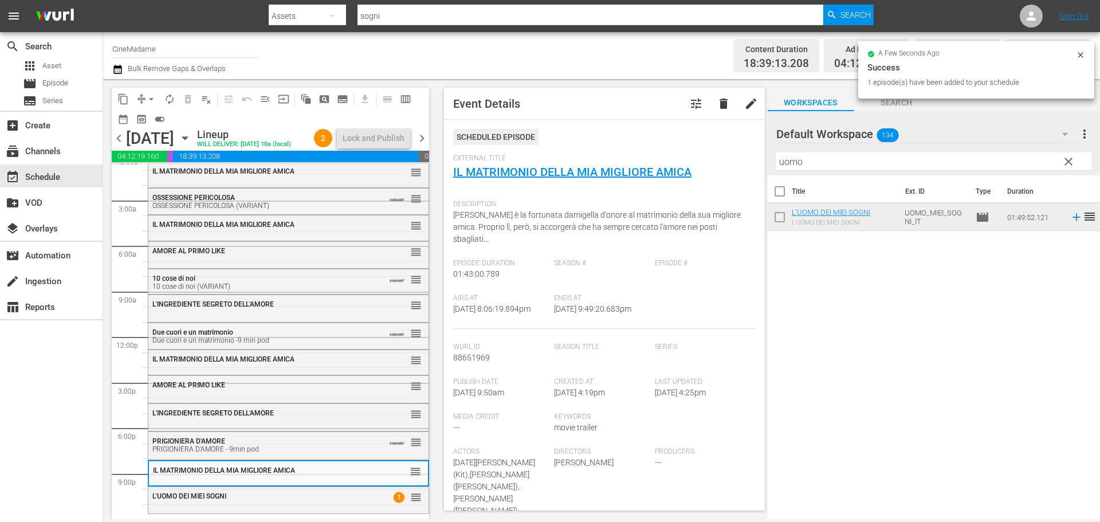
click at [818, 153] on input "uomo" at bounding box center [933, 161] width 315 height 18
click at [817, 153] on input "uomo" at bounding box center [933, 161] width 315 height 18
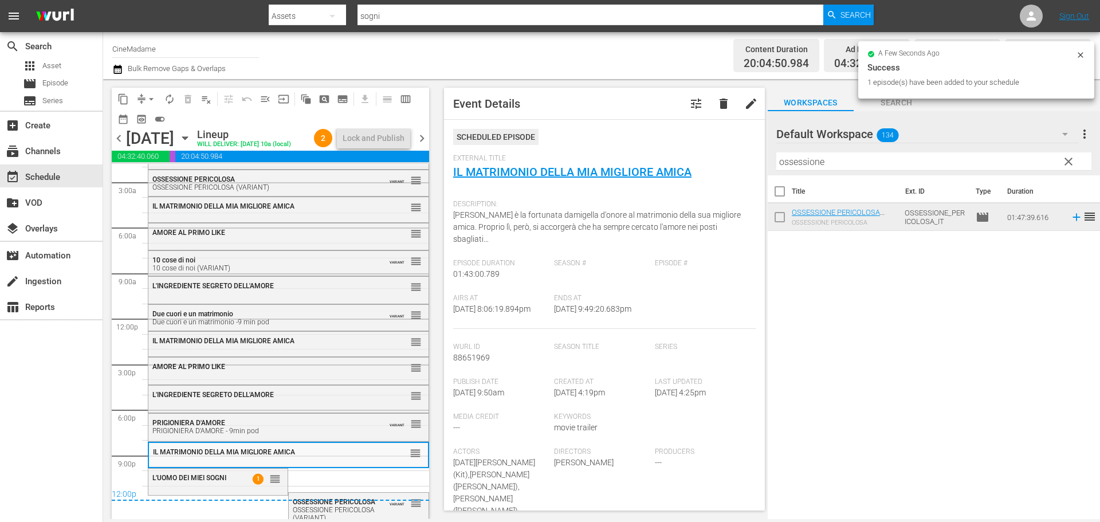
scroll to position [34, 0]
click at [154, 100] on span "arrow_drop_down" at bounding box center [150, 98] width 11 height 11
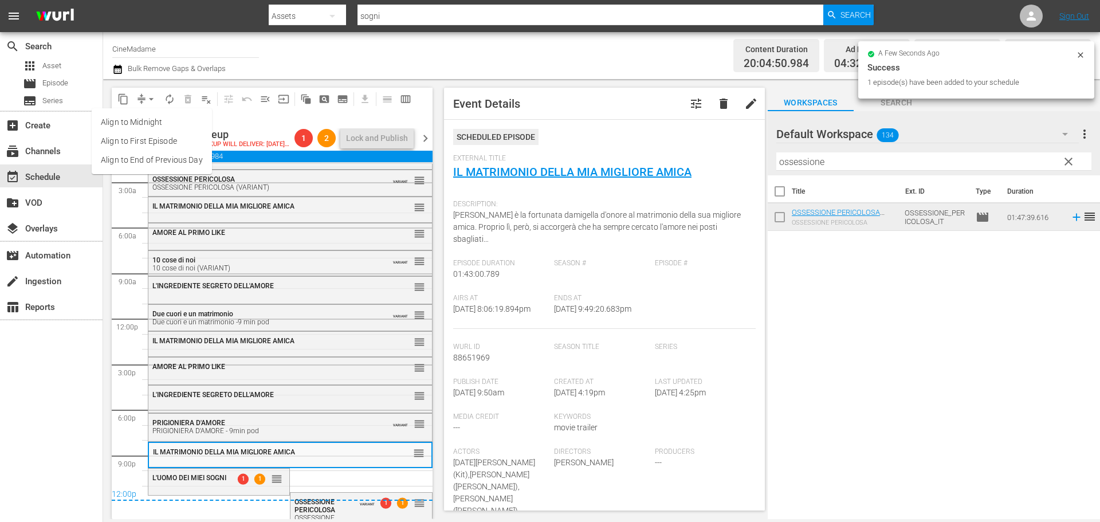
click at [166, 160] on li "Align to End of Previous Day" at bounding box center [152, 160] width 120 height 19
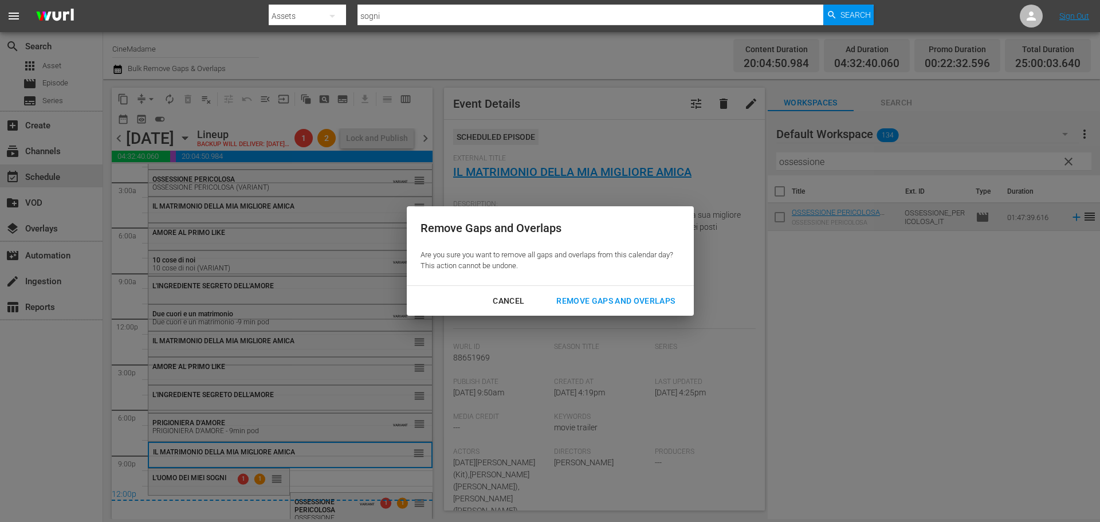
click at [581, 301] on div "Remove Gaps and Overlaps" at bounding box center [615, 301] width 137 height 14
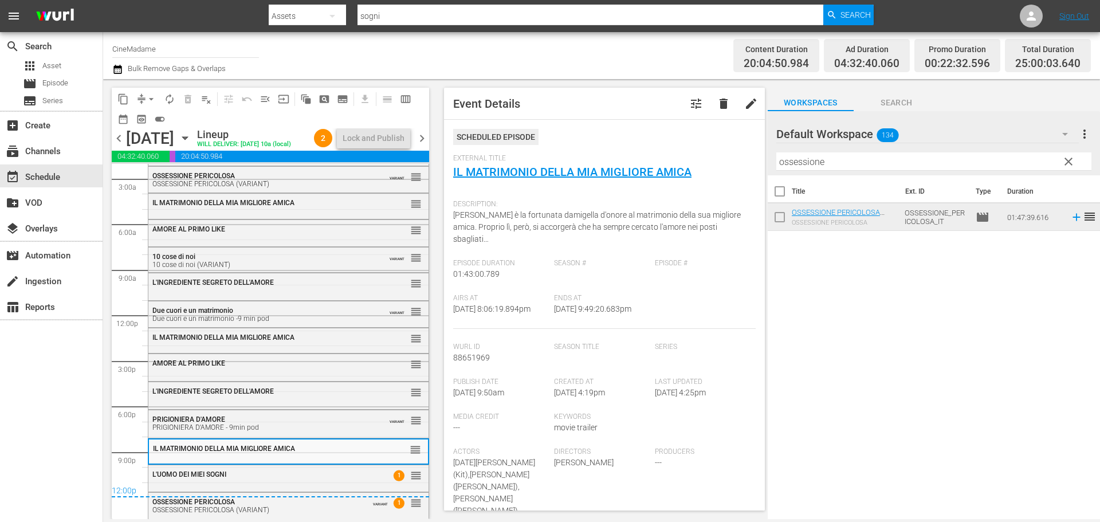
click at [416, 145] on span "chevron_right" at bounding box center [422, 138] width 14 height 14
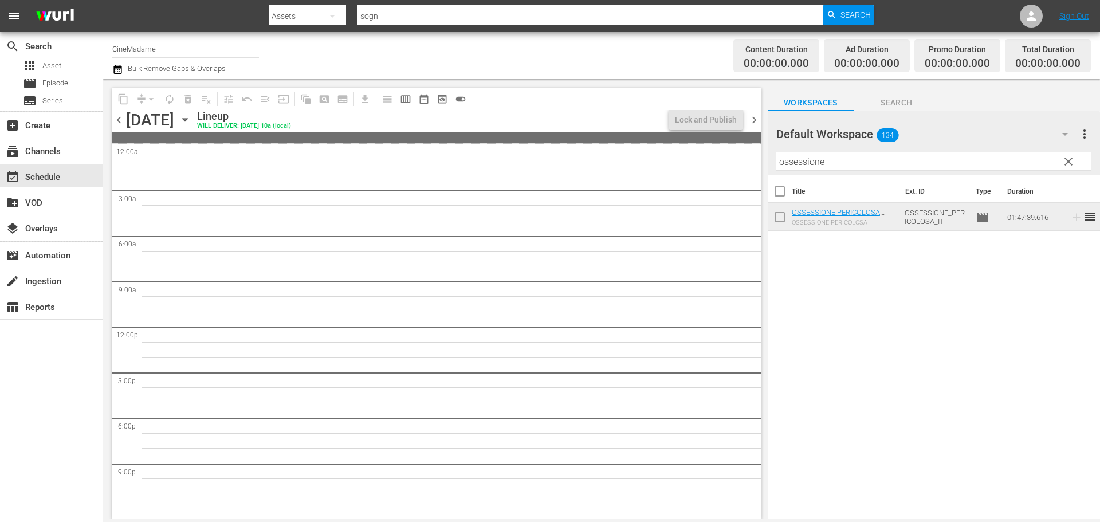
click at [863, 168] on input "ossessione" at bounding box center [933, 161] width 315 height 18
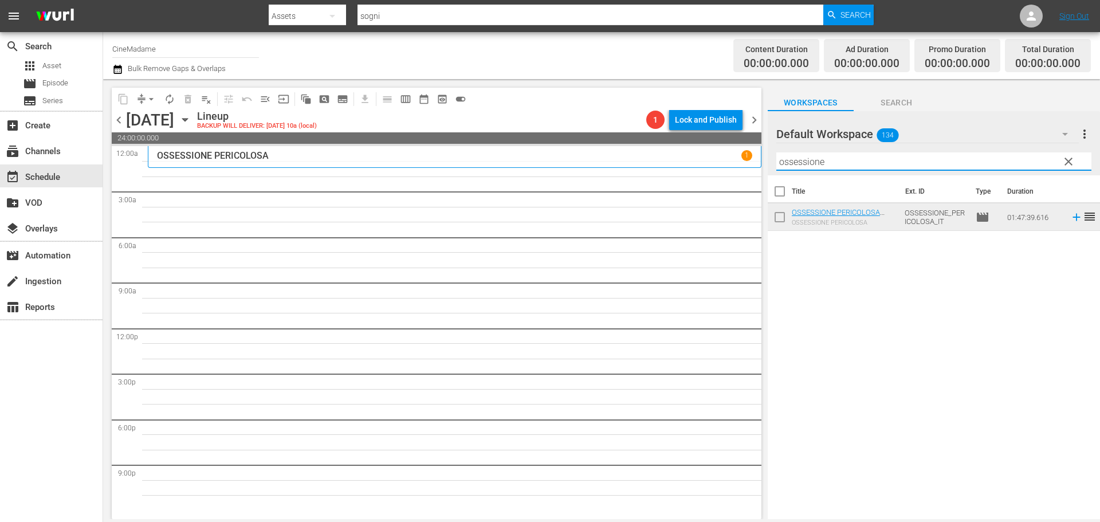
click at [864, 168] on input "ossessione" at bounding box center [933, 161] width 315 height 18
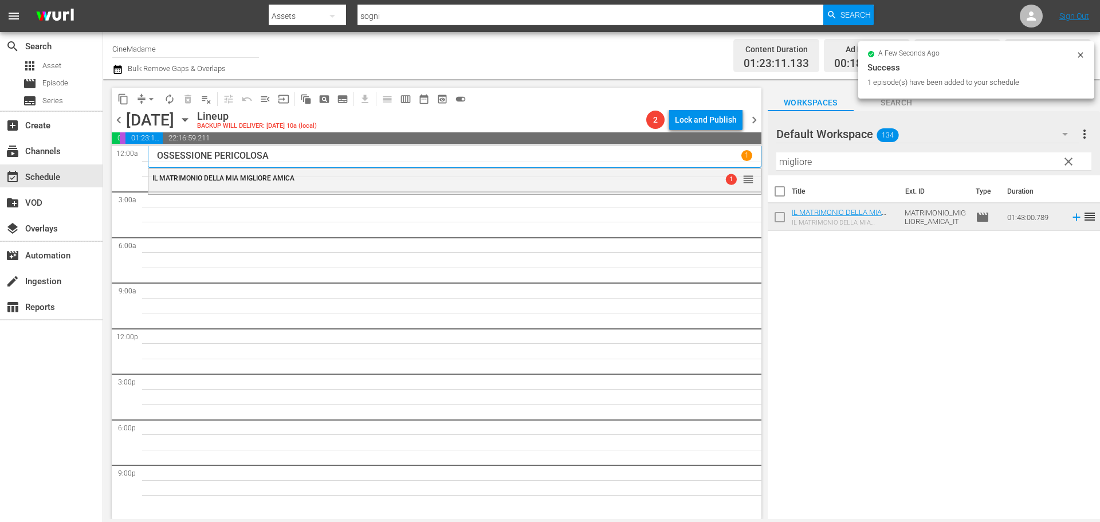
click at [820, 162] on input "migliore" at bounding box center [933, 161] width 315 height 18
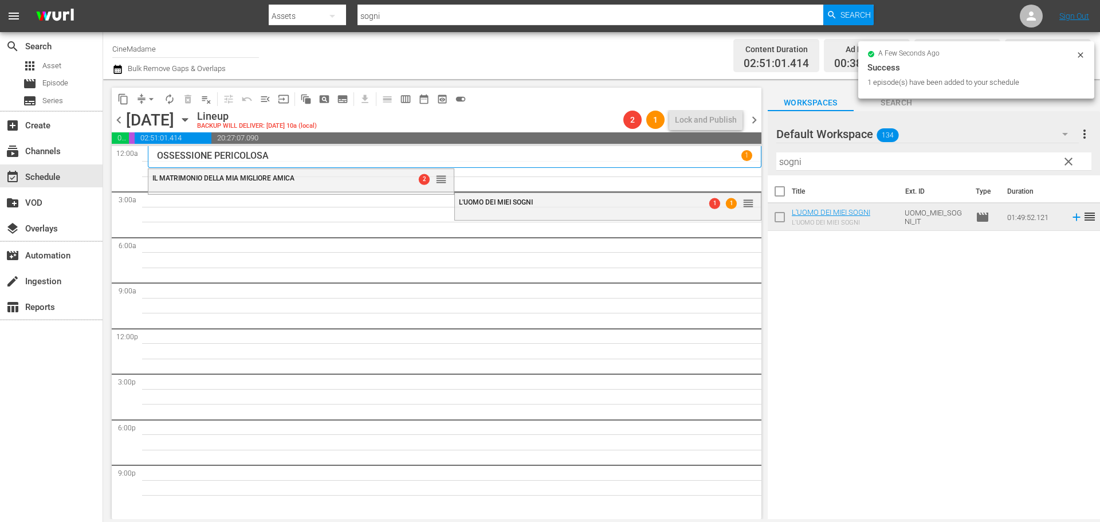
click at [824, 155] on input "sogni" at bounding box center [933, 161] width 315 height 18
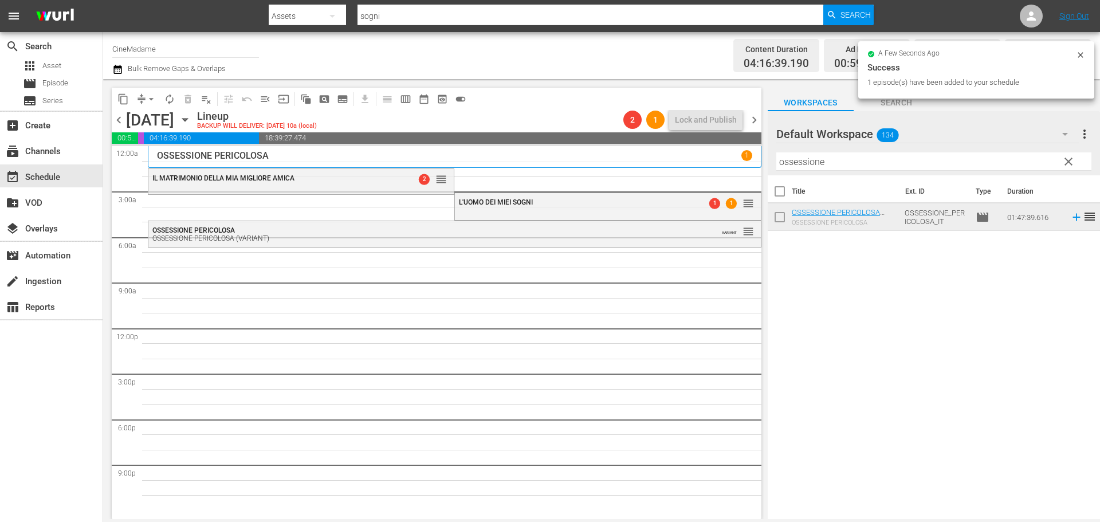
click at [876, 166] on input "ossessione" at bounding box center [933, 161] width 315 height 18
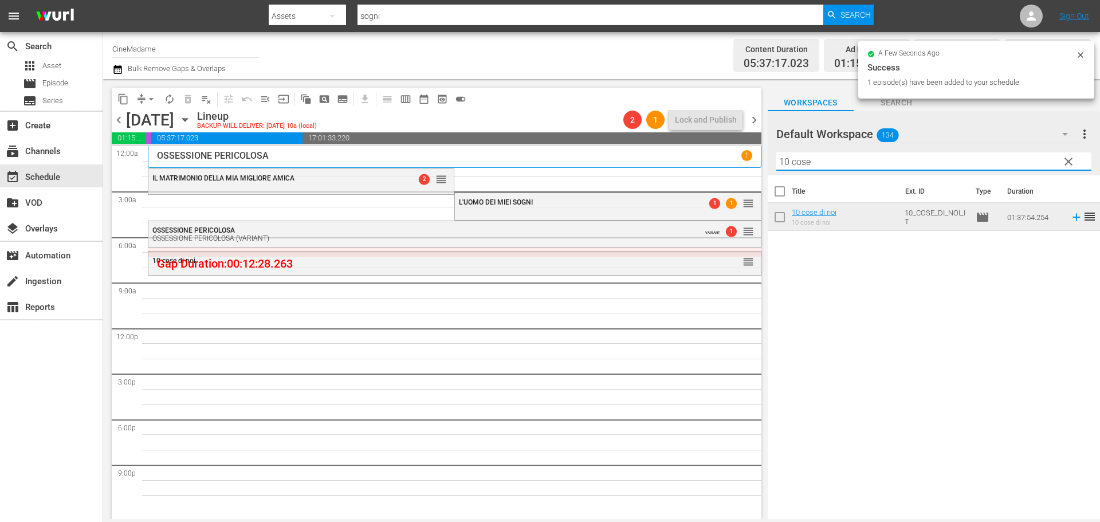
click at [805, 159] on input "10 cose" at bounding box center [933, 161] width 315 height 18
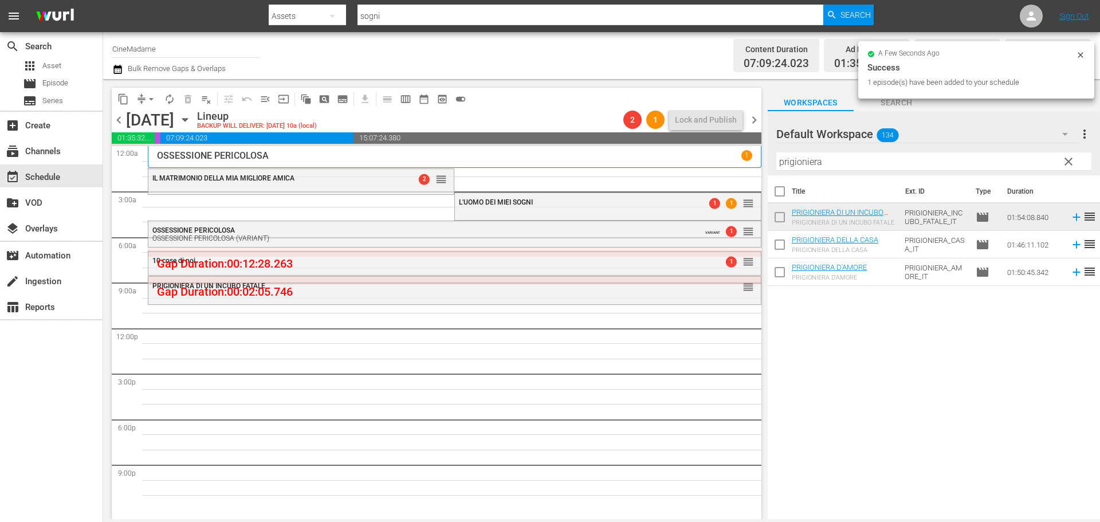
click at [854, 168] on input "prigioniera" at bounding box center [933, 161] width 315 height 18
click at [850, 155] on input "prigioniera" at bounding box center [933, 161] width 315 height 18
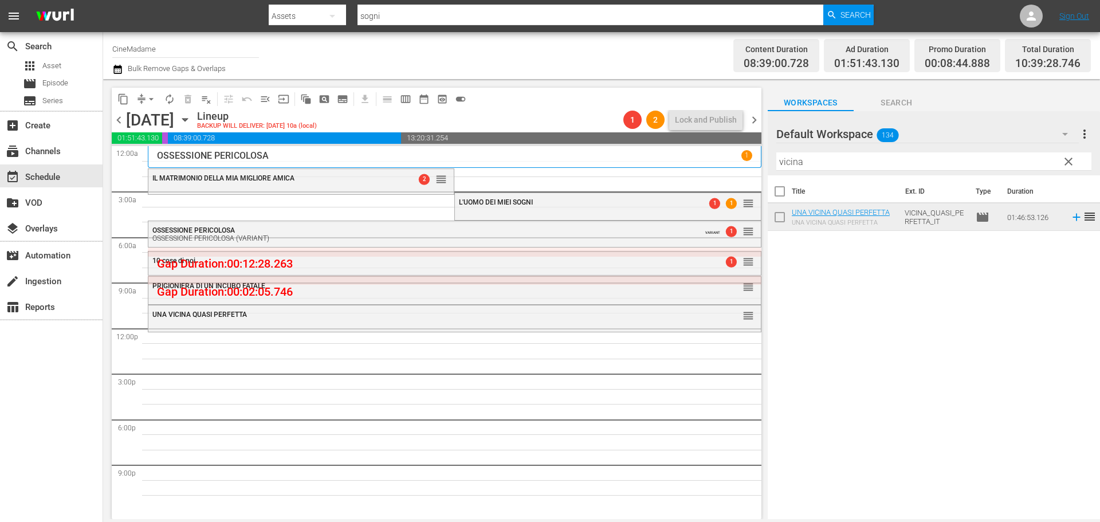
click at [810, 163] on input "vicina" at bounding box center [933, 161] width 315 height 18
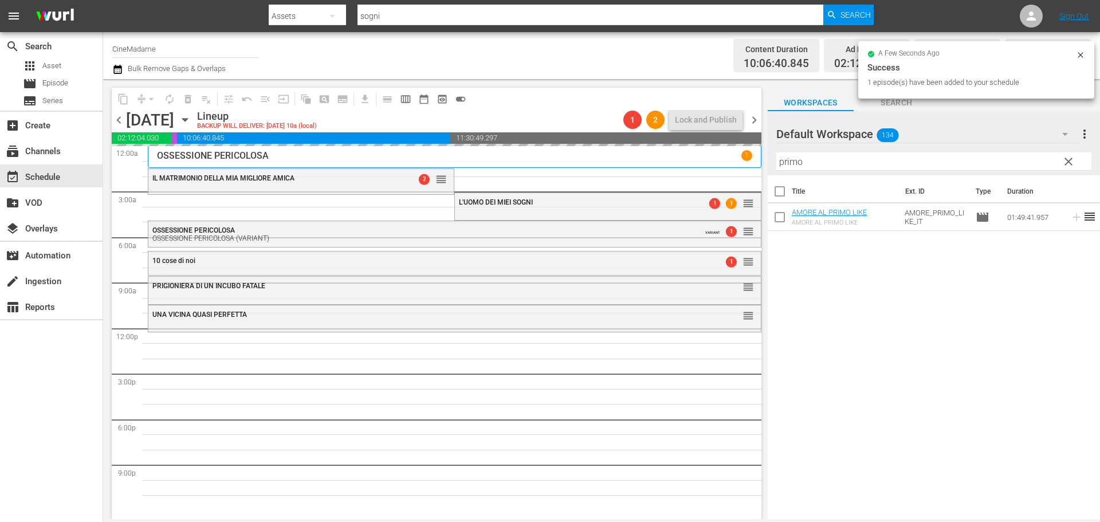
click at [818, 157] on input "primo" at bounding box center [933, 161] width 315 height 18
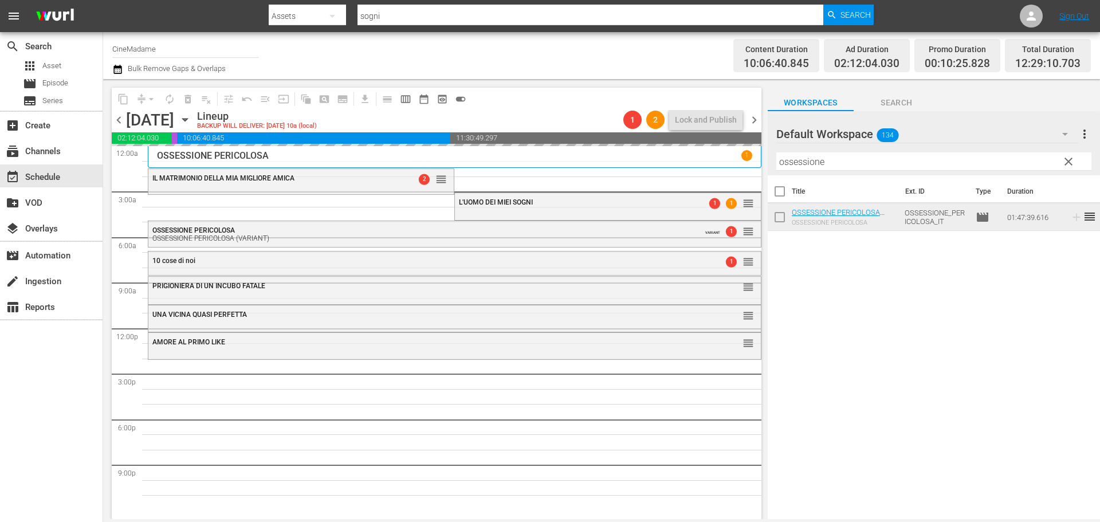
click at [779, 180] on span at bounding box center [779, 191] width 24 height 24
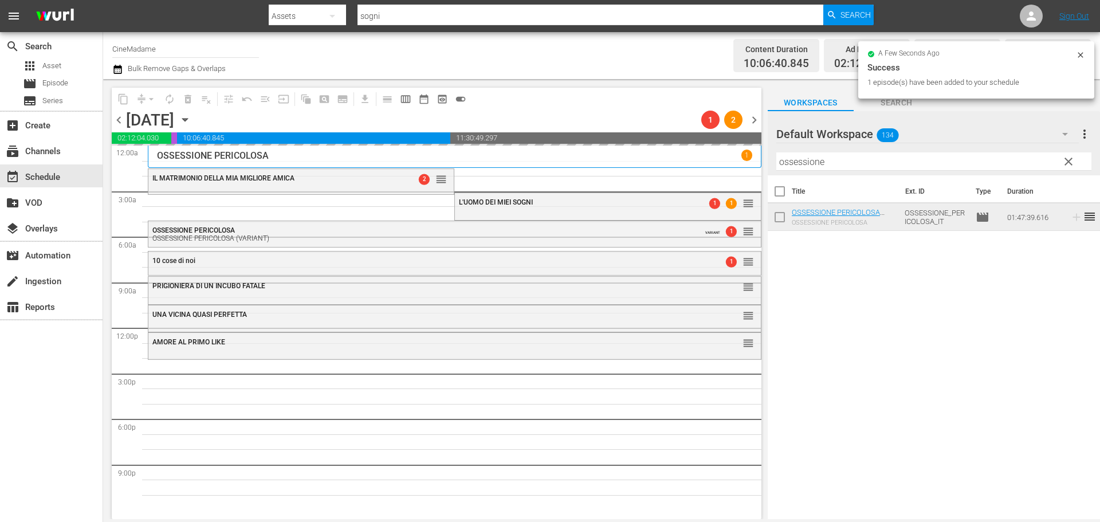
click at [804, 163] on input "ossessione" at bounding box center [933, 161] width 315 height 18
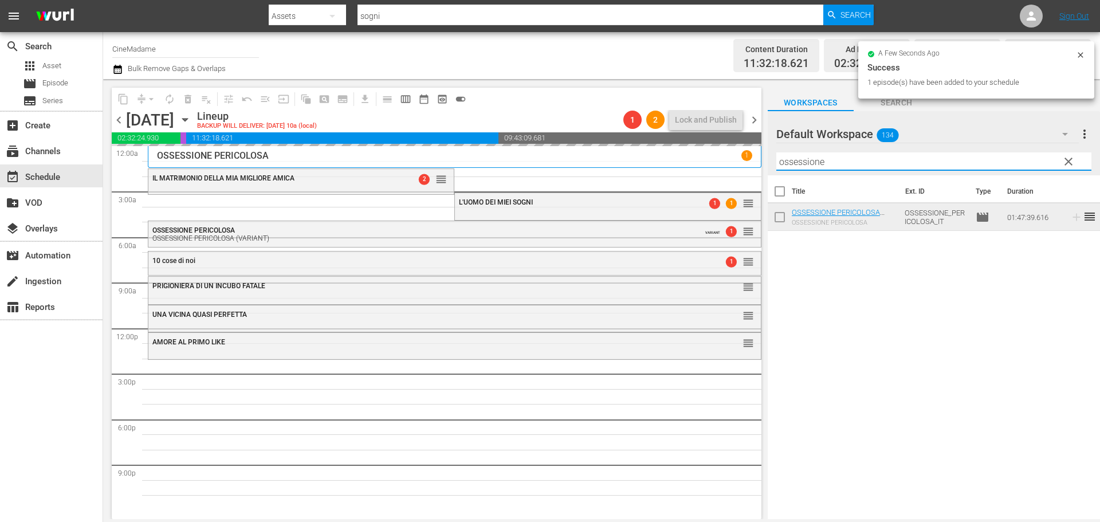
click at [804, 163] on input "ossessione" at bounding box center [933, 161] width 315 height 18
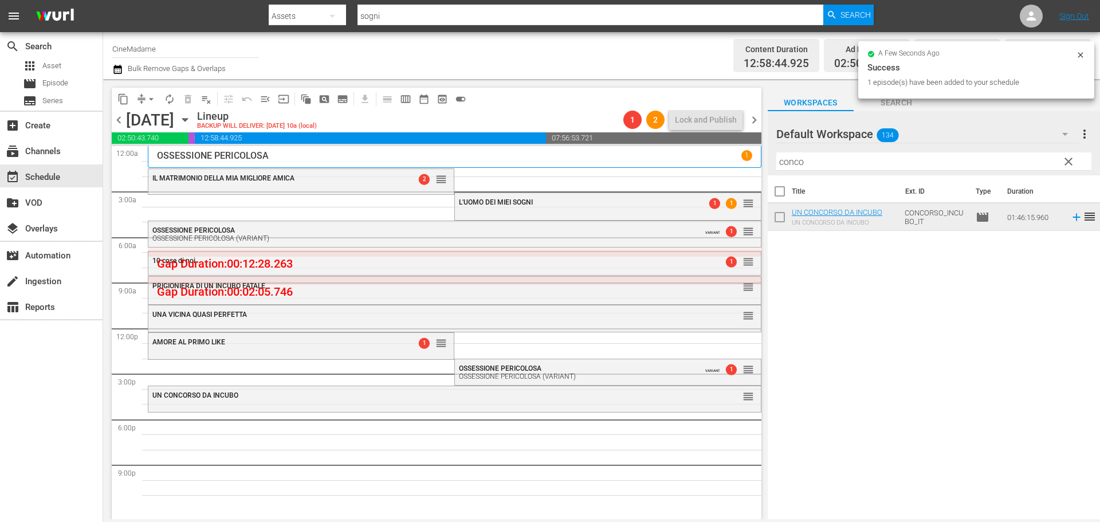
click at [821, 163] on input "conco" at bounding box center [933, 161] width 315 height 18
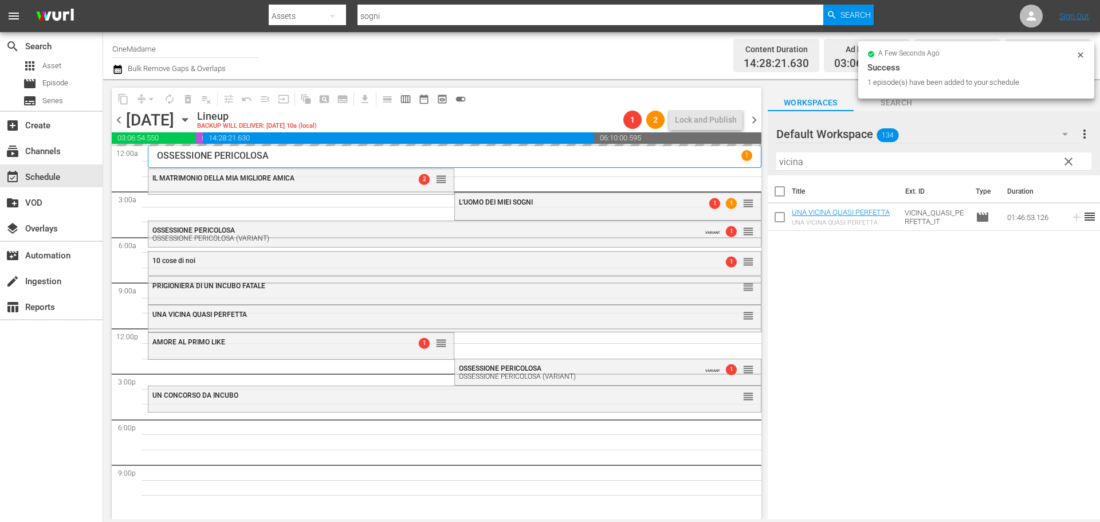
click at [802, 166] on input "vicina" at bounding box center [933, 161] width 315 height 18
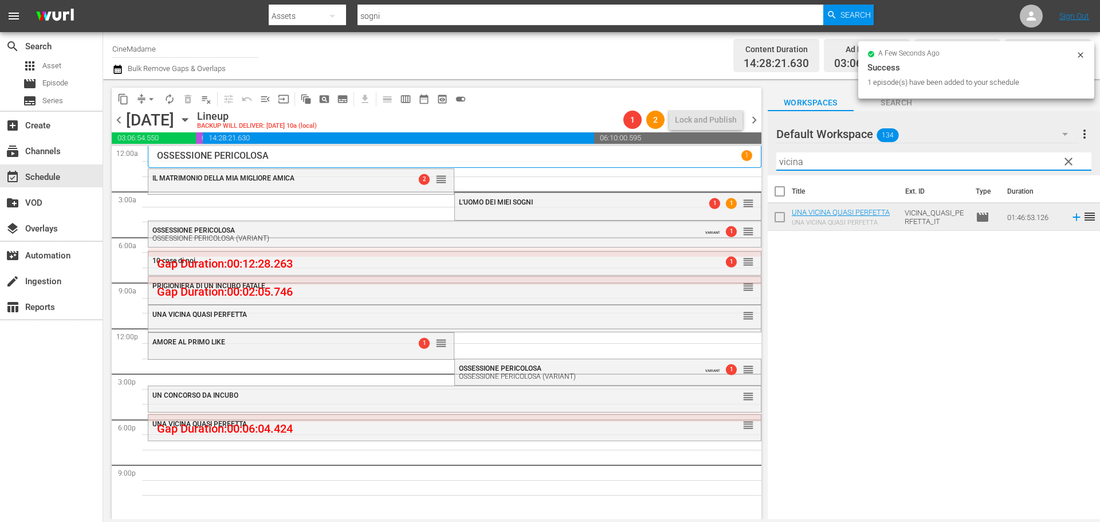
click at [802, 166] on input "vicina" at bounding box center [933, 161] width 315 height 18
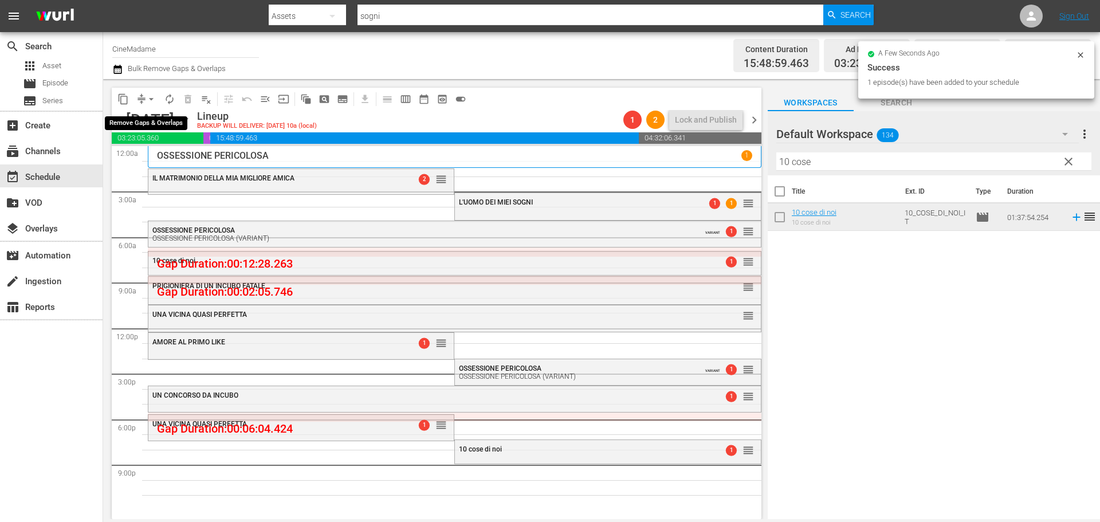
click at [153, 98] on span "arrow_drop_down" at bounding box center [150, 98] width 11 height 11
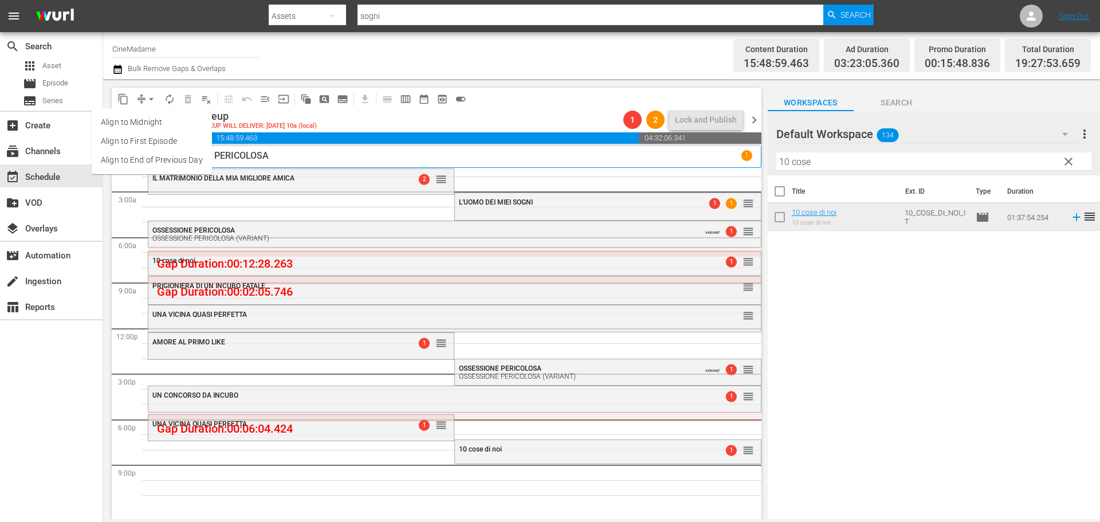
click at [153, 153] on li "Align to End of Previous Day" at bounding box center [152, 160] width 120 height 19
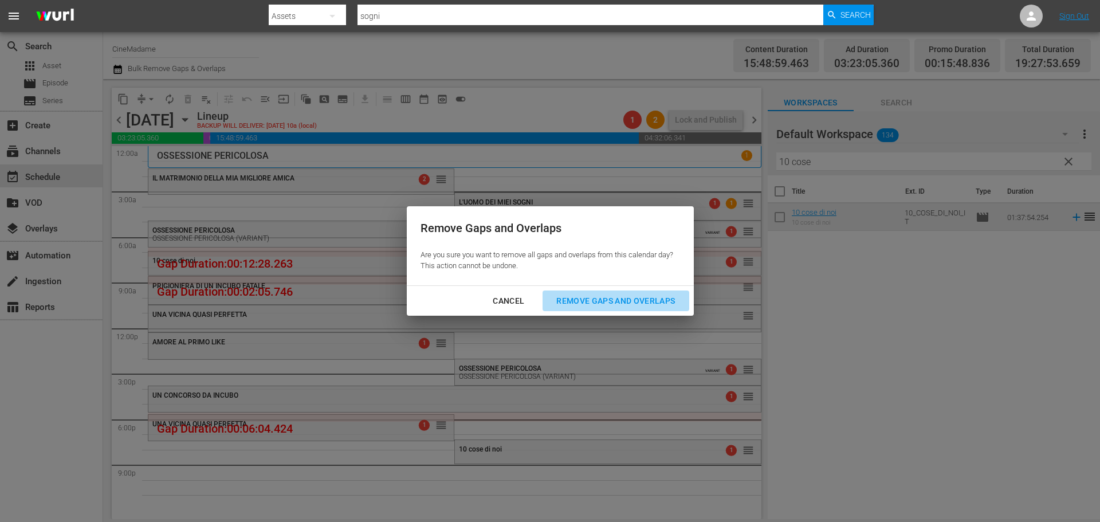
click at [626, 302] on div "Remove Gaps and Overlaps" at bounding box center [615, 301] width 137 height 14
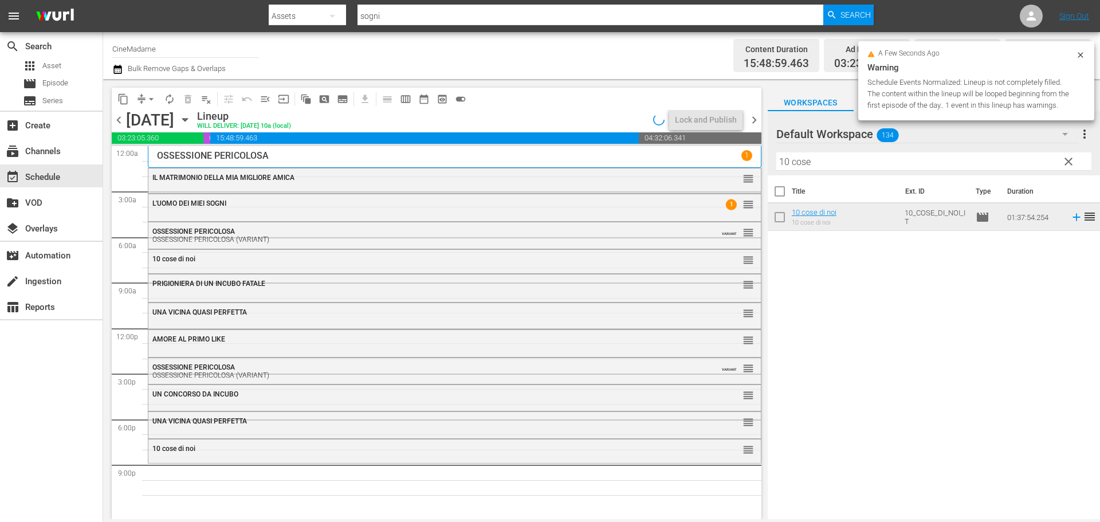
click at [397, 186] on div "IL MATRIMONIO DELLA MIA MIGLIORE AMICA reorder" at bounding box center [454, 177] width 612 height 19
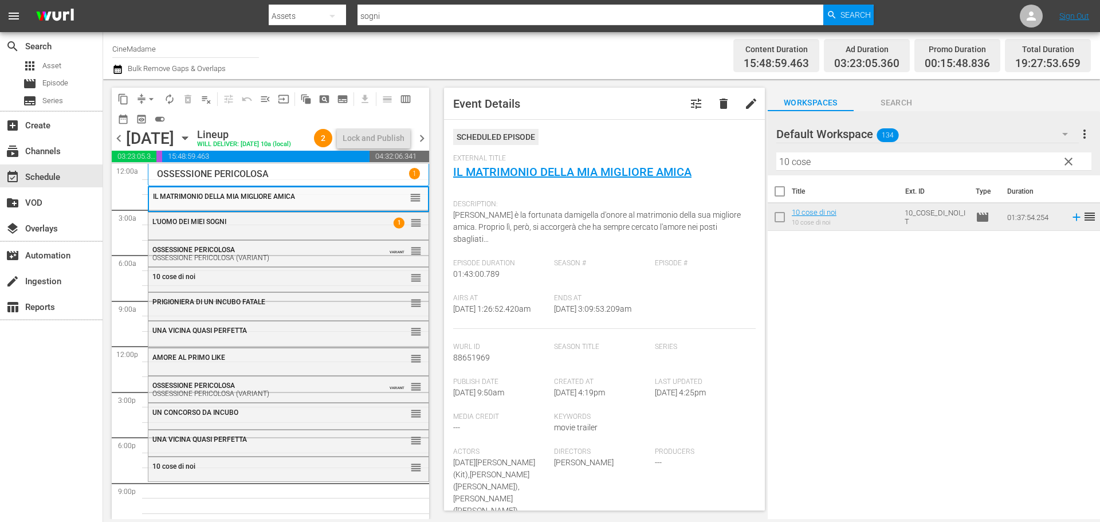
click at [309, 226] on div "L'UOMO DEI MIEI SOGNI" at bounding box center [260, 222] width 216 height 8
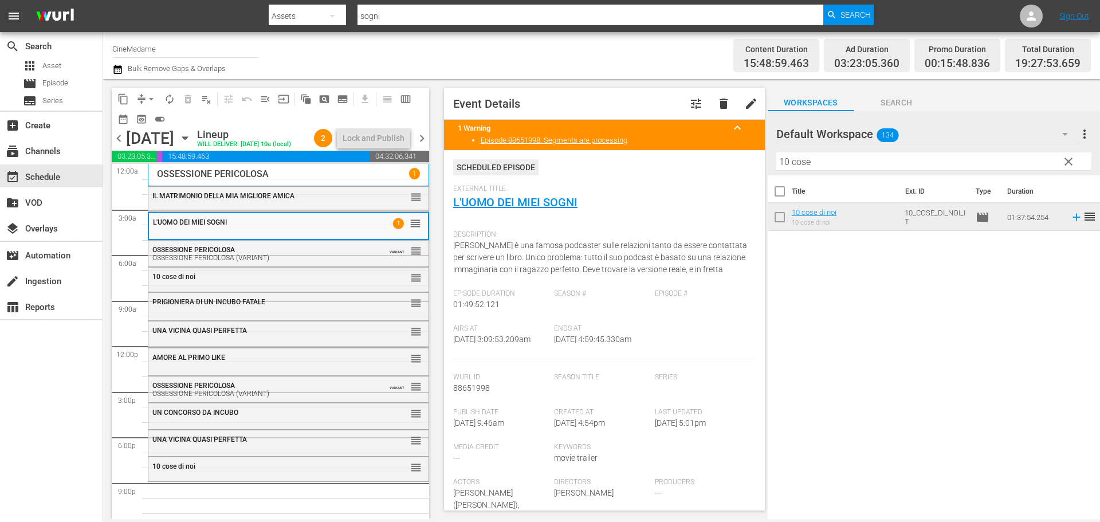
click at [302, 262] on div "OSSESSIONE PERICOLOSA OSSESSIONE PERICOLOSA (VARIANT)" at bounding box center [260, 254] width 216 height 16
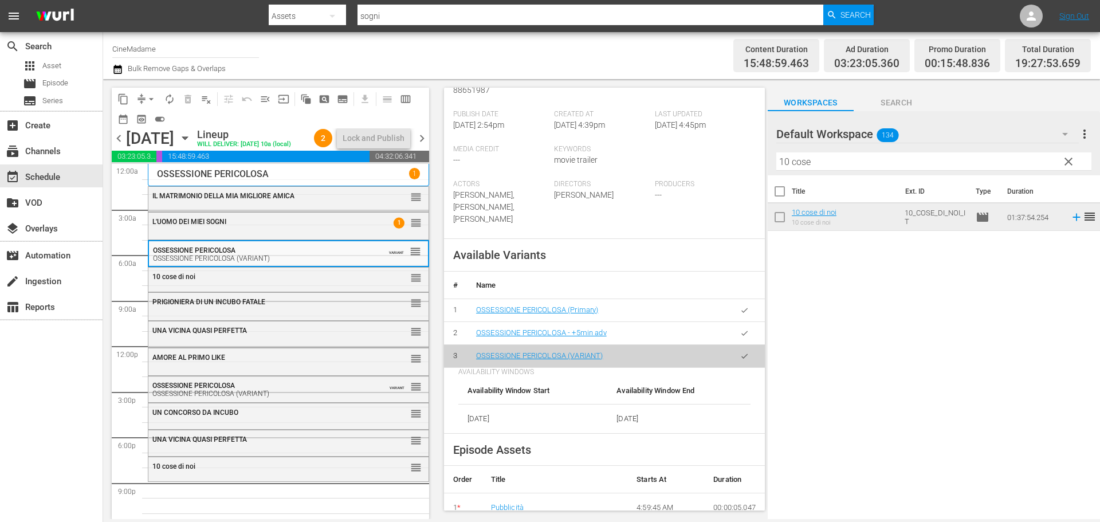
scroll to position [286, 0]
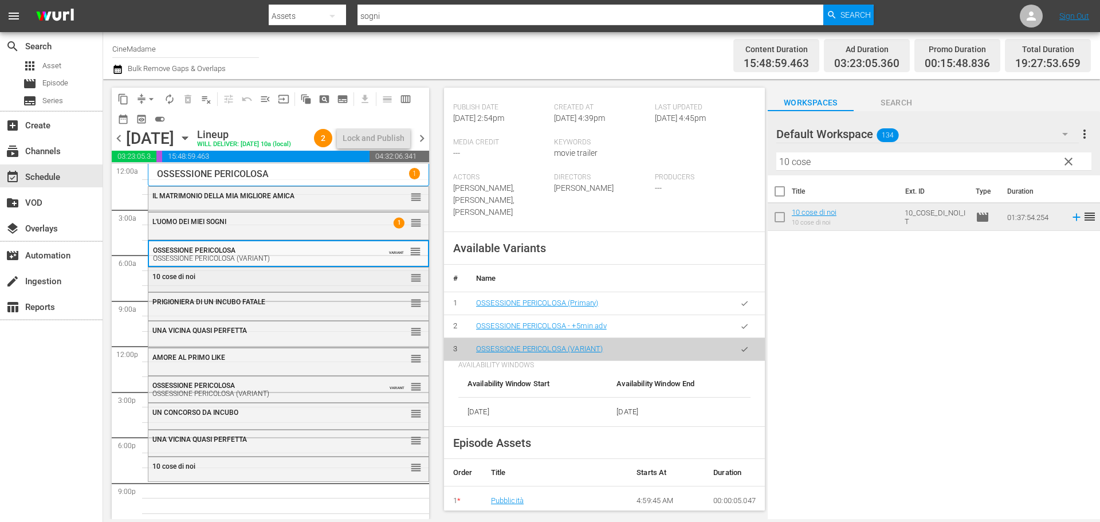
click at [273, 281] on div "10 cose di noi" at bounding box center [260, 277] width 216 height 8
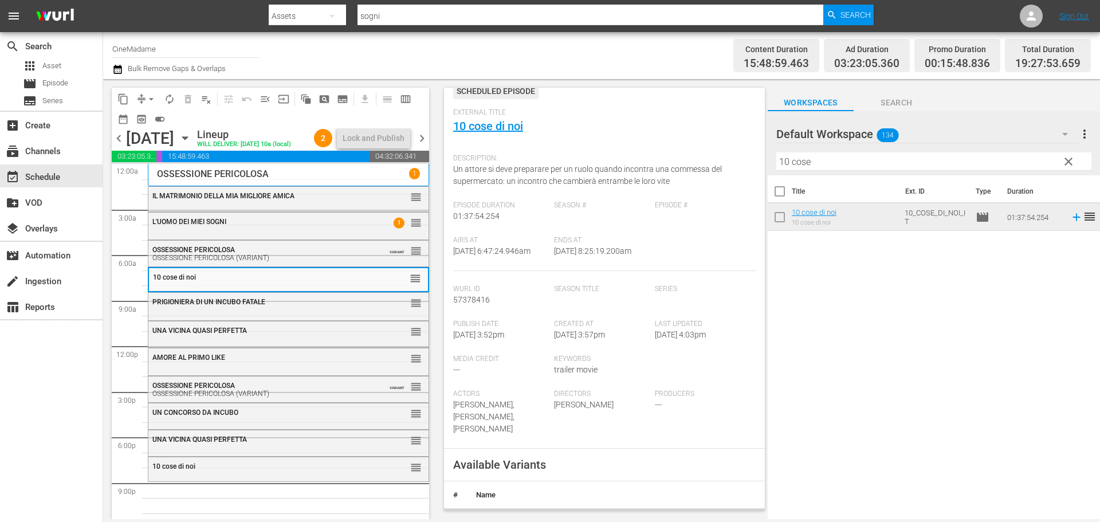
scroll to position [172, 0]
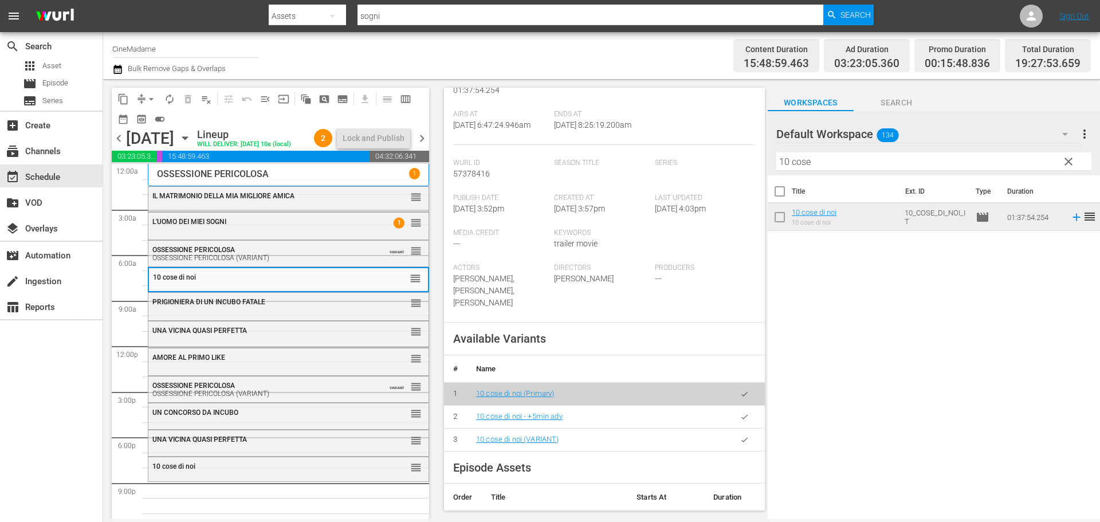
click at [733, 428] on button "button" at bounding box center [744, 439] width 22 height 22
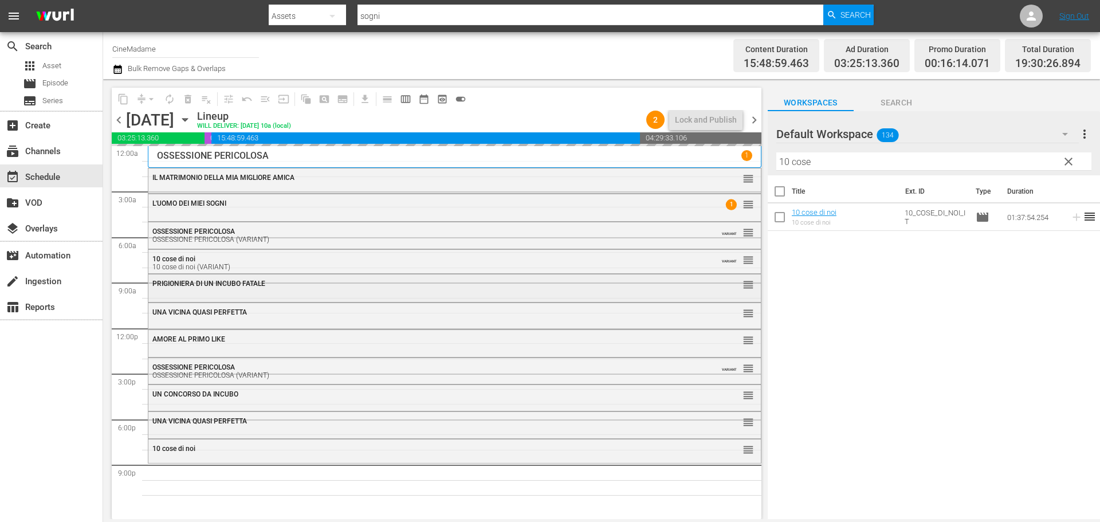
click at [320, 287] on div "PRIGIONIERA DI UN INCUBO FATALE reorder L'UOMO DEI MIEI SOGNI 1 reorder AMORE A…" at bounding box center [454, 328] width 613 height 364
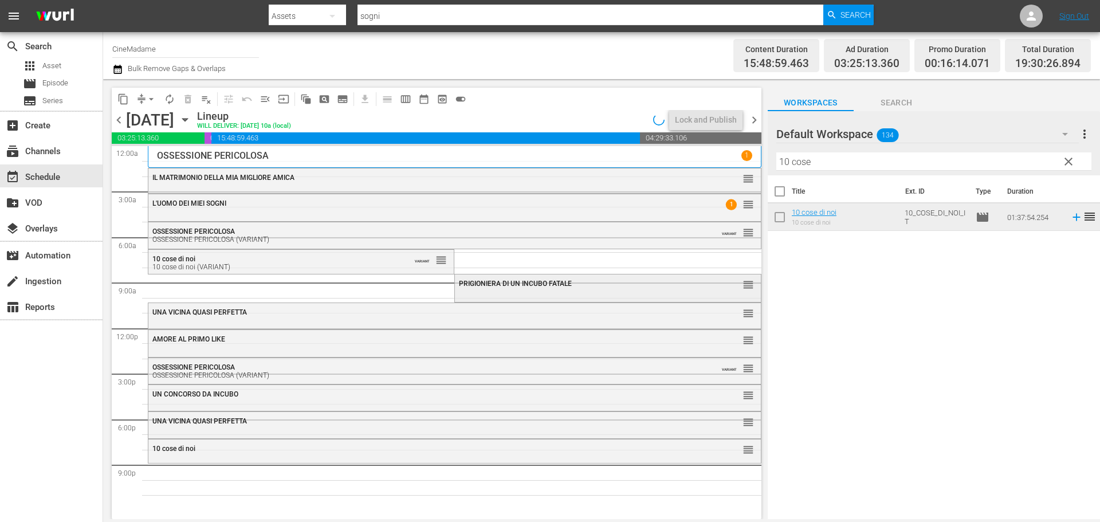
click at [672, 292] on div "PRIGIONIERA DI UN INCUBO FATALE reorder" at bounding box center [607, 283] width 305 height 19
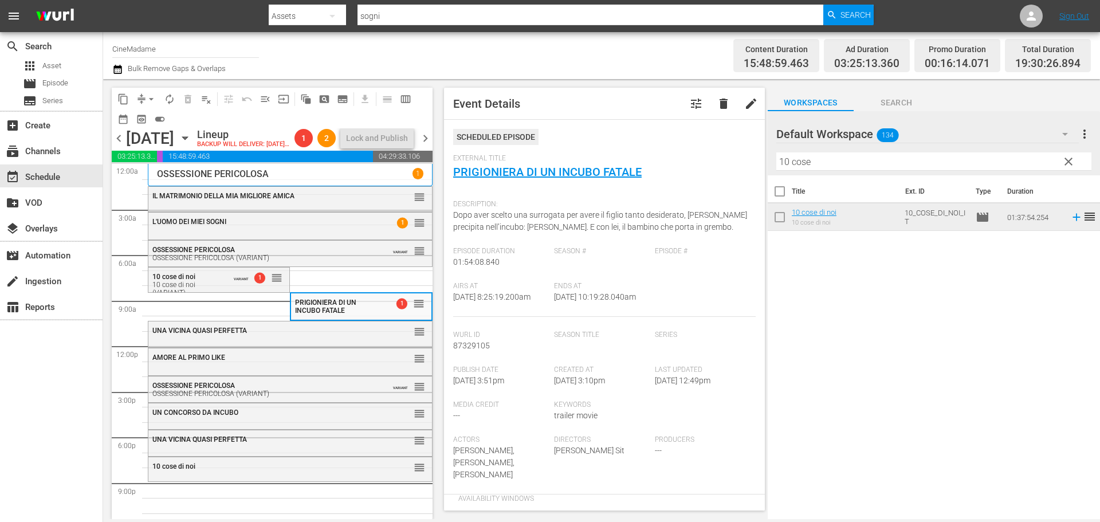
scroll to position [229, 0]
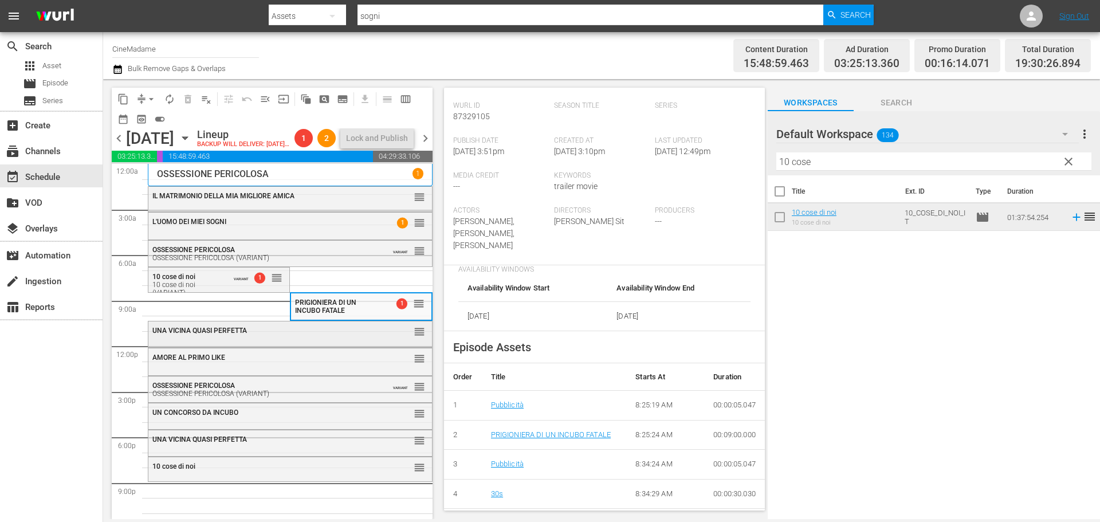
click at [380, 337] on div "reorder" at bounding box center [399, 330] width 51 height 11
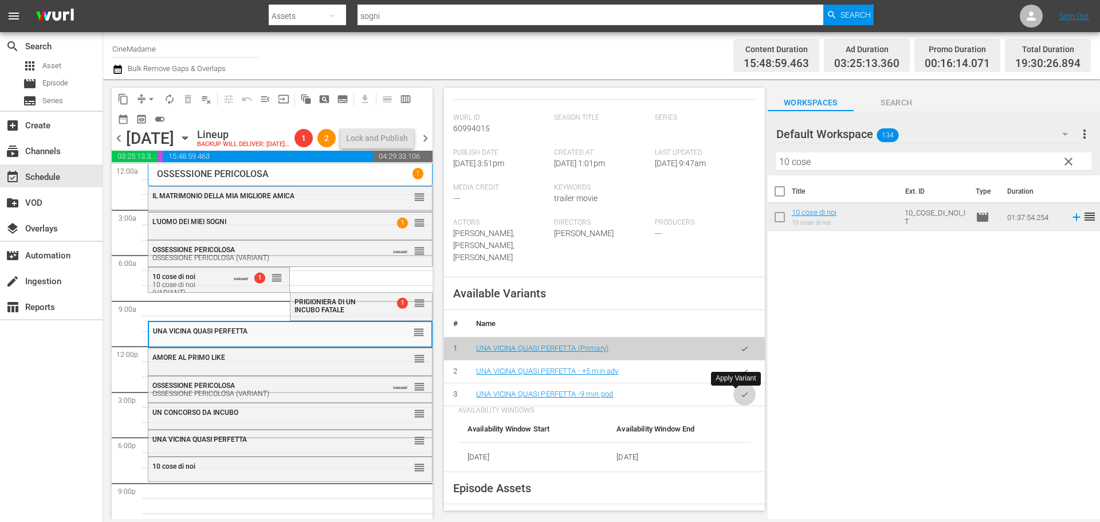
click at [742, 393] on button "button" at bounding box center [744, 394] width 22 height 22
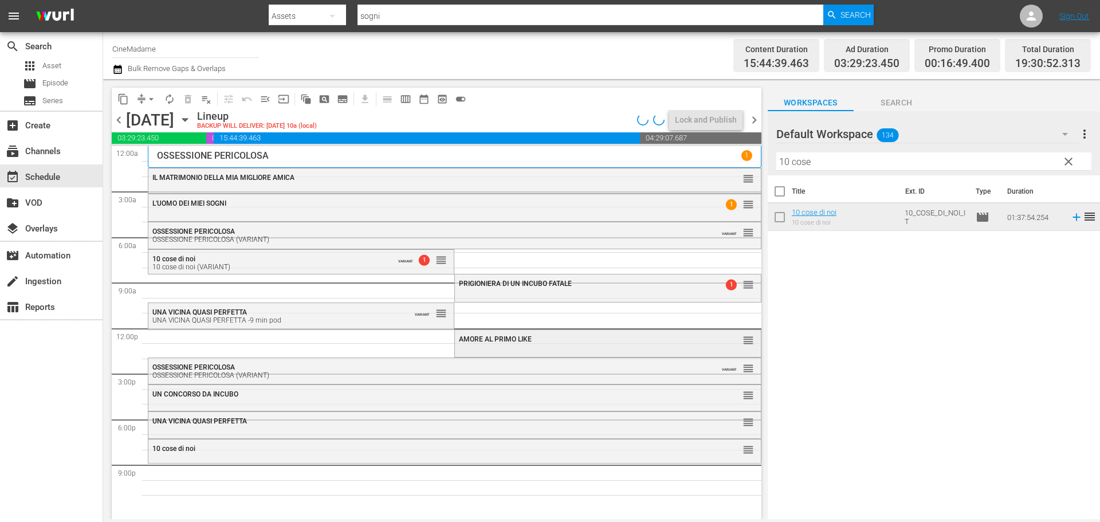
click at [517, 348] on div "AMORE AL PRIMO LIKE reorder" at bounding box center [607, 339] width 305 height 19
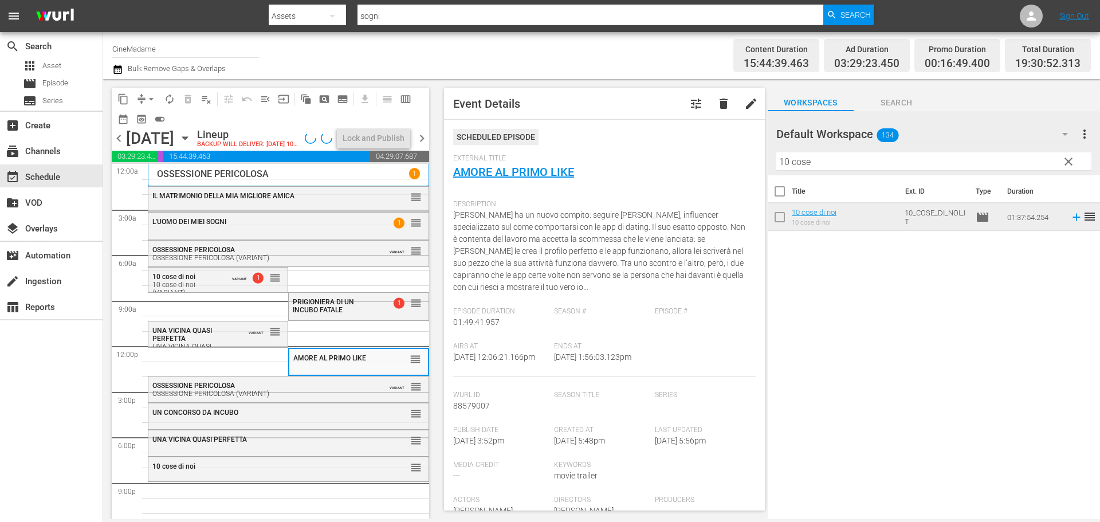
scroll to position [286, 0]
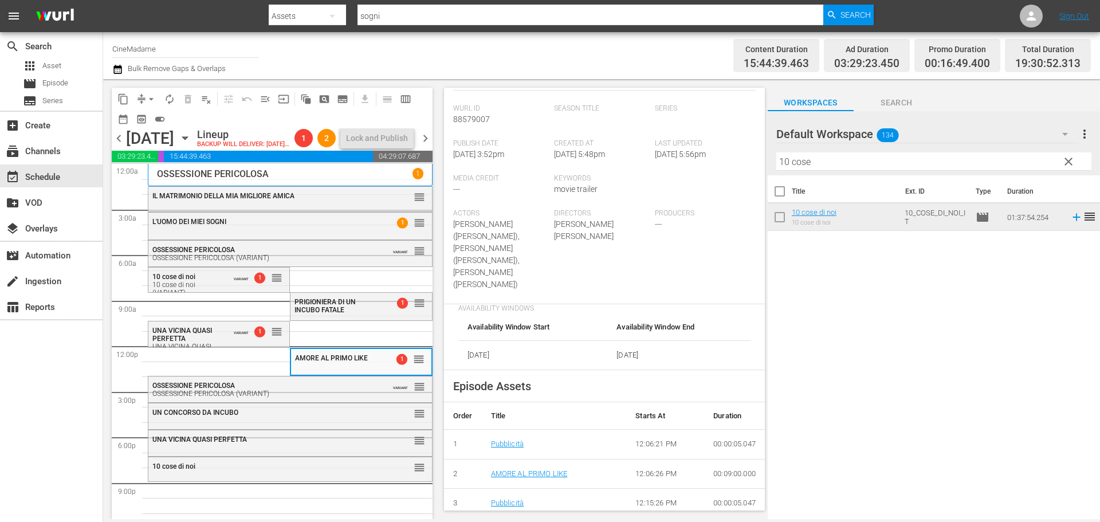
click at [329, 423] on div "UN CONCORSO DA INCUBO reorder" at bounding box center [290, 412] width 284 height 19
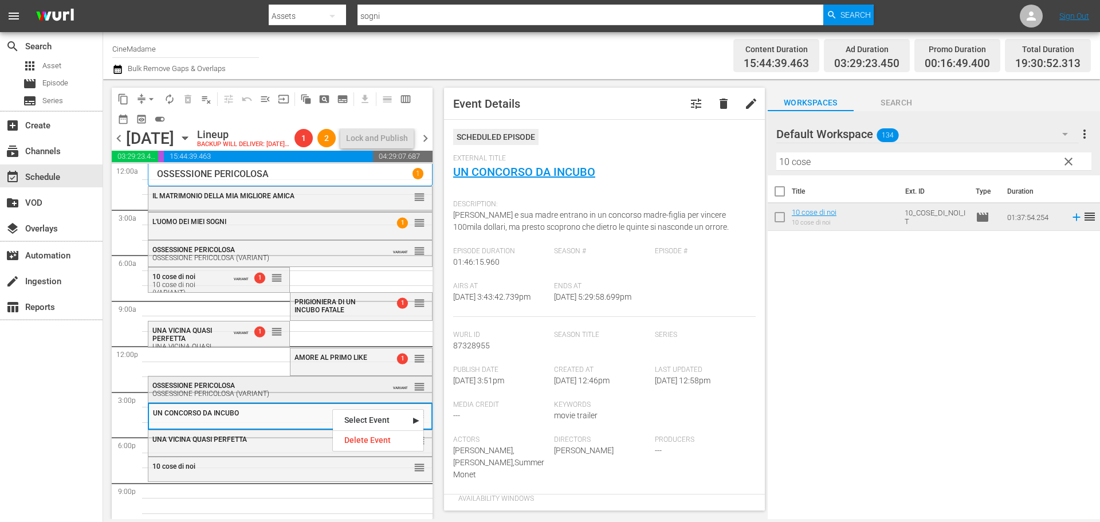
click at [284, 397] on div "OSSESSIONE PERICOLOSA OSSESSIONE PERICOLOSA (VARIANT)" at bounding box center [261, 389] width 219 height 16
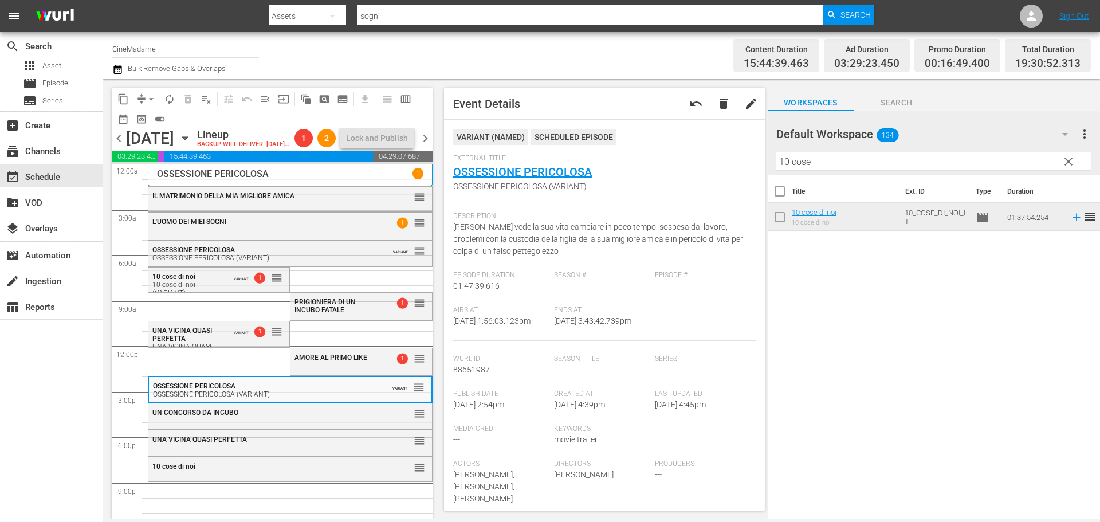
scroll to position [344, 0]
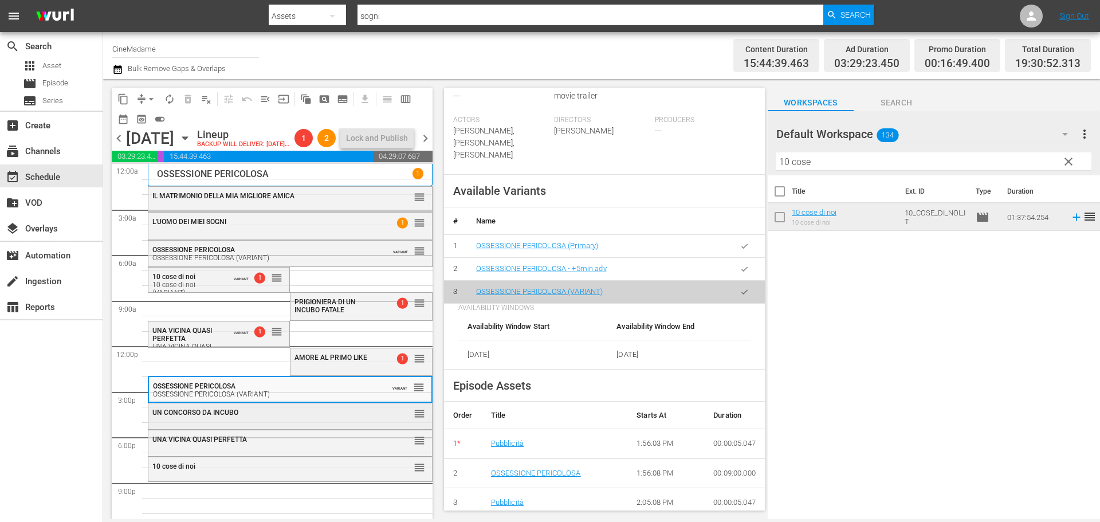
click at [306, 416] on div "UN CONCORSO DA INCUBO" at bounding box center [261, 412] width 219 height 8
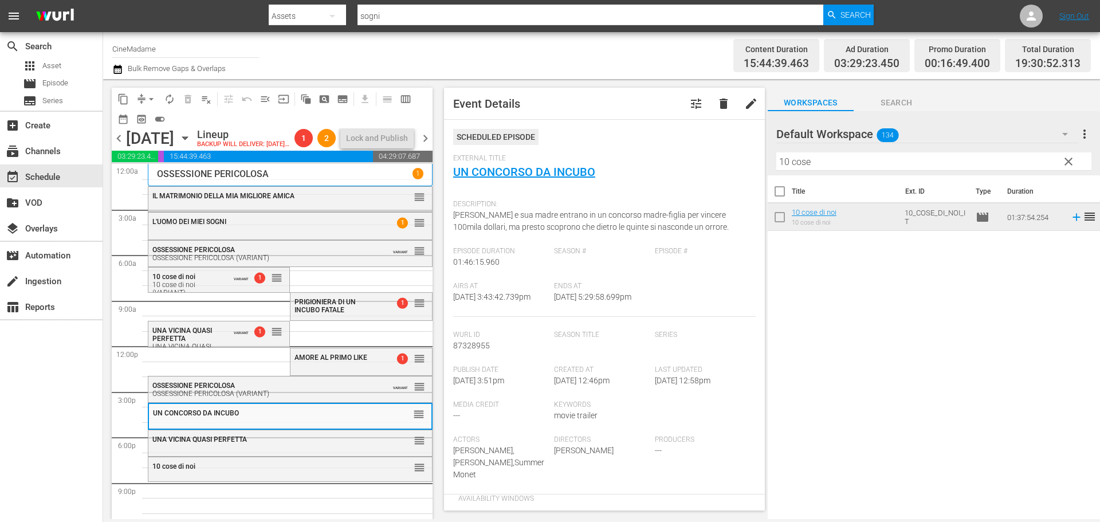
scroll to position [229, 0]
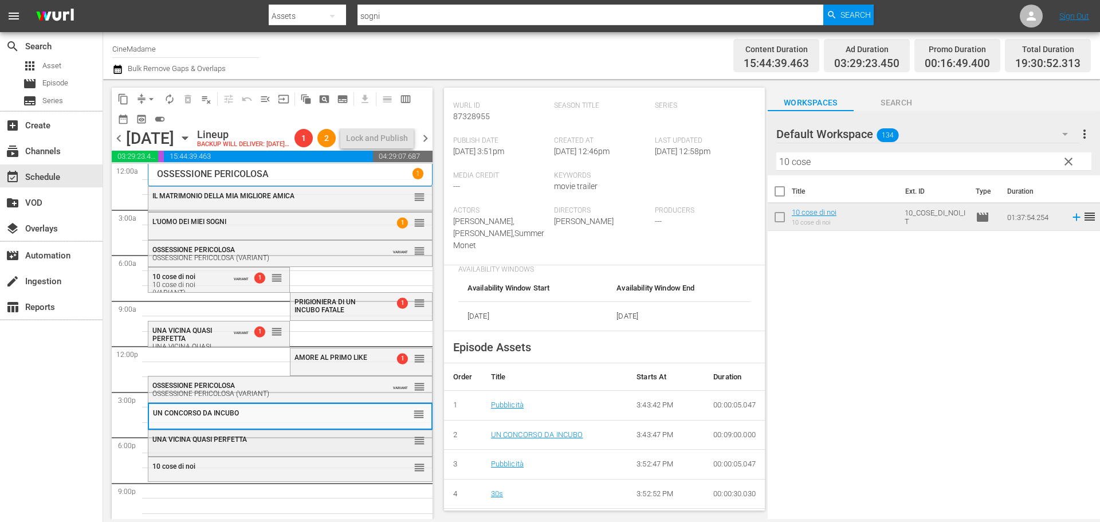
click at [283, 450] on div "UNA VICINA QUASI PERFETTA reorder" at bounding box center [290, 439] width 284 height 19
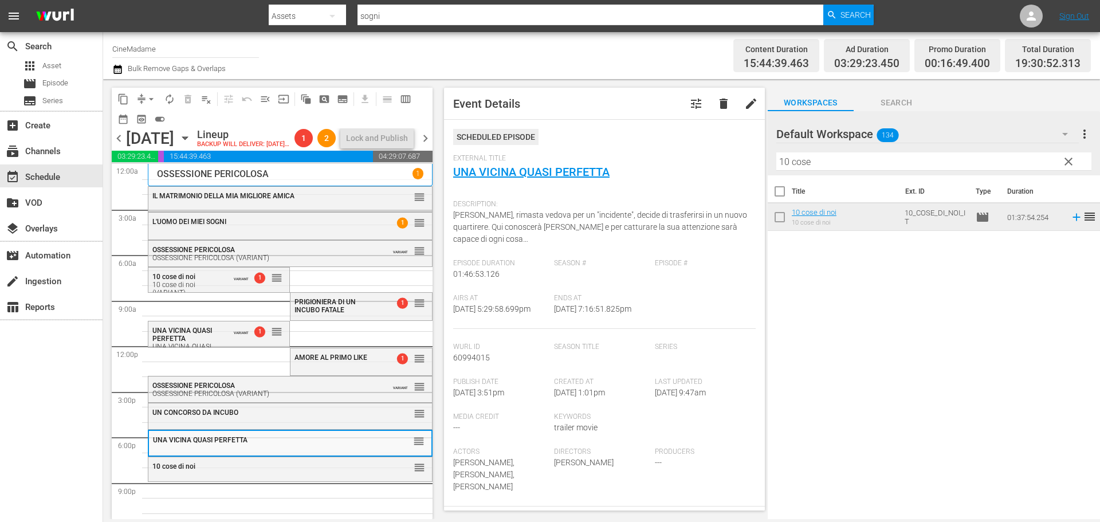
scroll to position [286, 0]
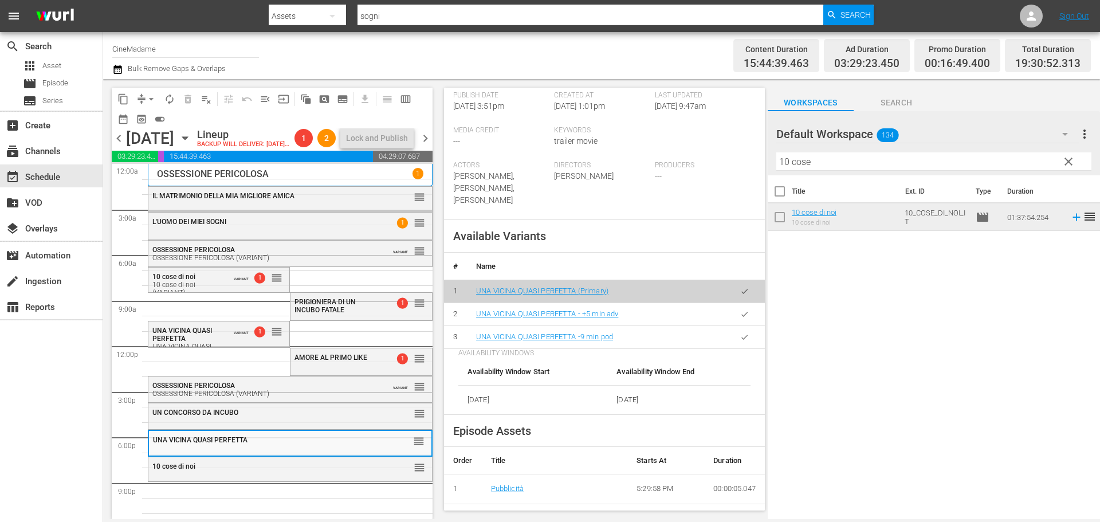
click at [736, 344] on button "button" at bounding box center [744, 337] width 22 height 22
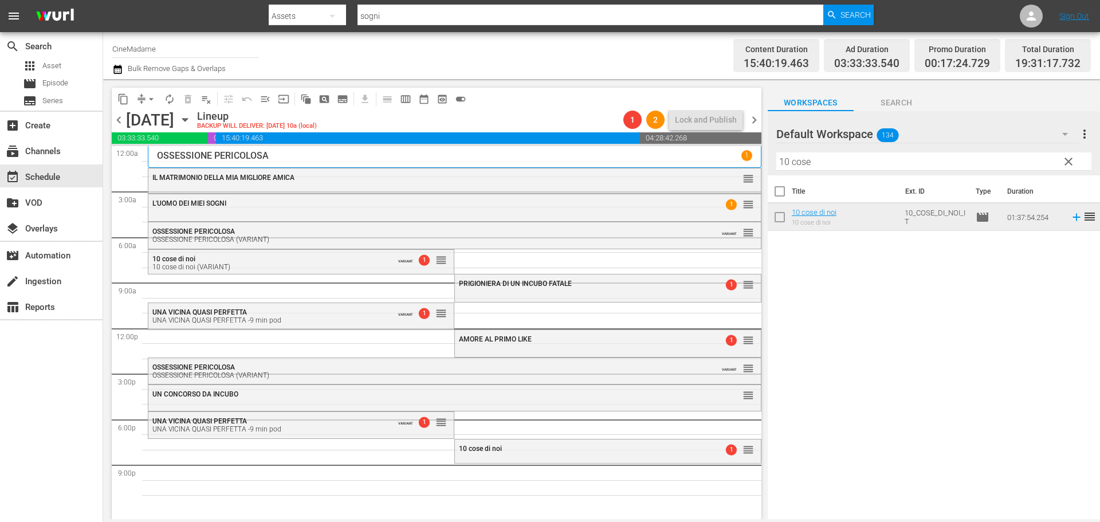
click at [494, 443] on div "10 cose di noi" at bounding box center [579, 447] width 241 height 9
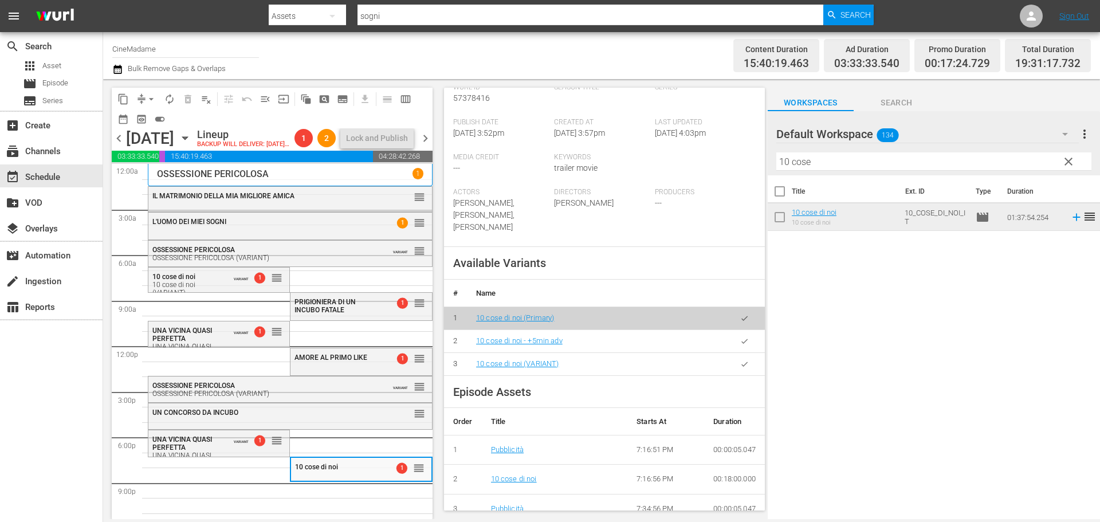
click at [742, 367] on button "button" at bounding box center [744, 364] width 22 height 22
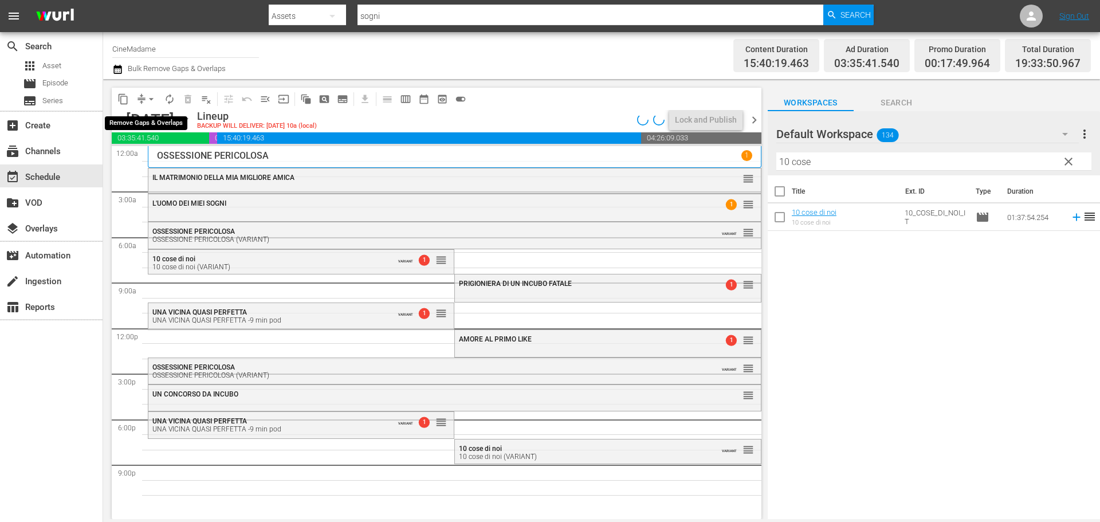
click at [151, 97] on span "arrow_drop_down" at bounding box center [150, 98] width 11 height 11
click at [162, 158] on li "Align to End of Previous Day" at bounding box center [152, 160] width 120 height 19
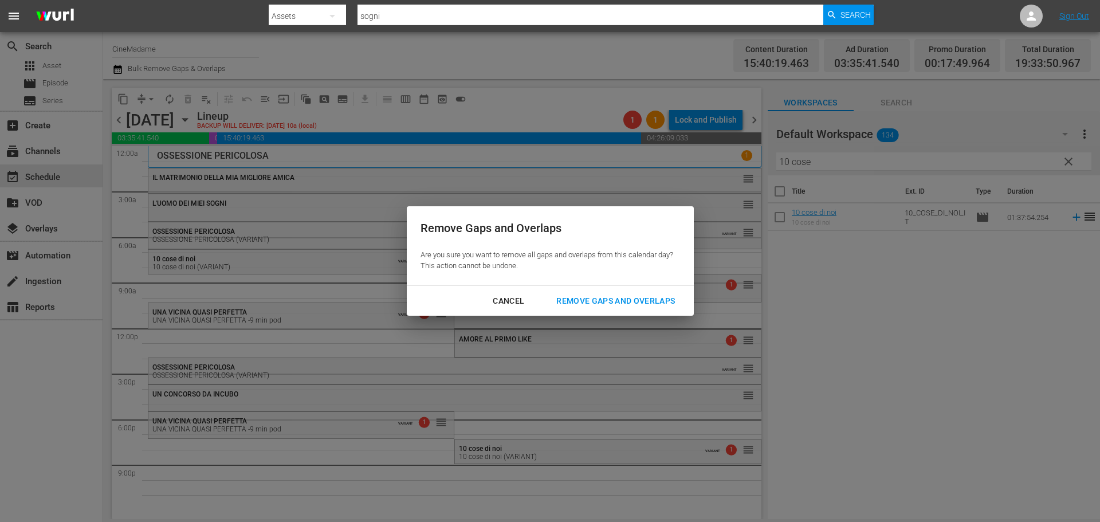
click at [592, 295] on div "Remove Gaps and Overlaps" at bounding box center [615, 301] width 137 height 14
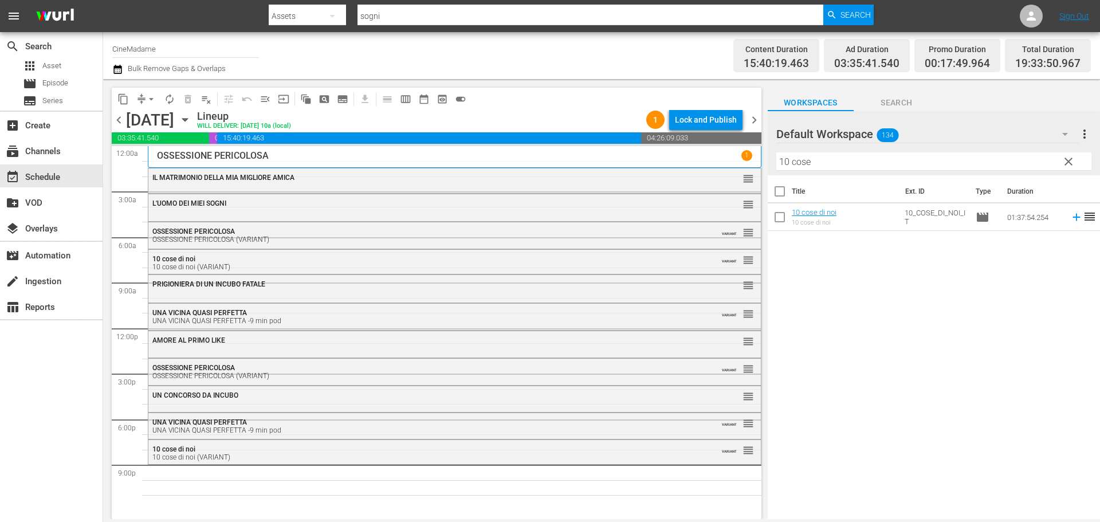
click at [836, 166] on input "10 cose" at bounding box center [933, 161] width 315 height 18
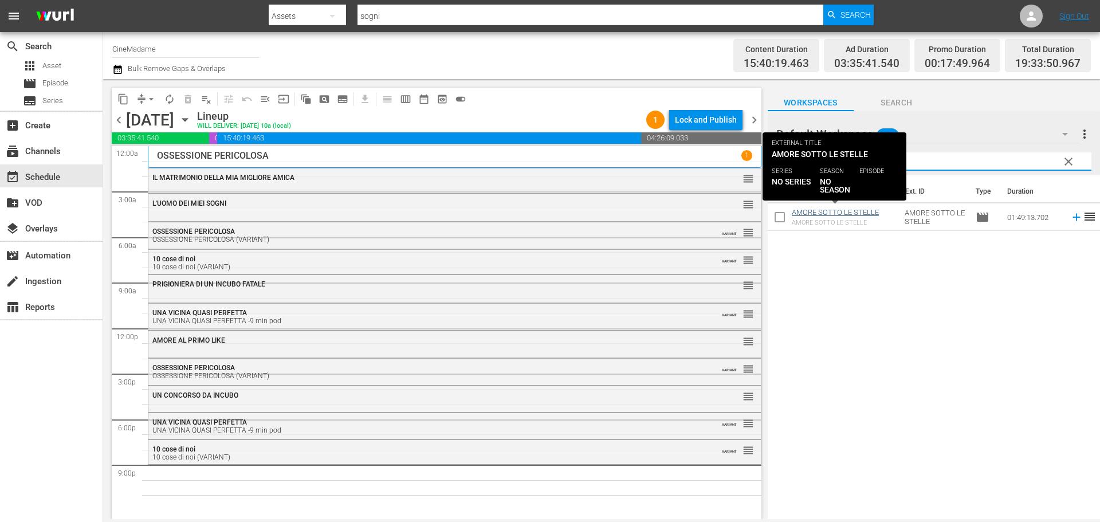
type input "stelle"
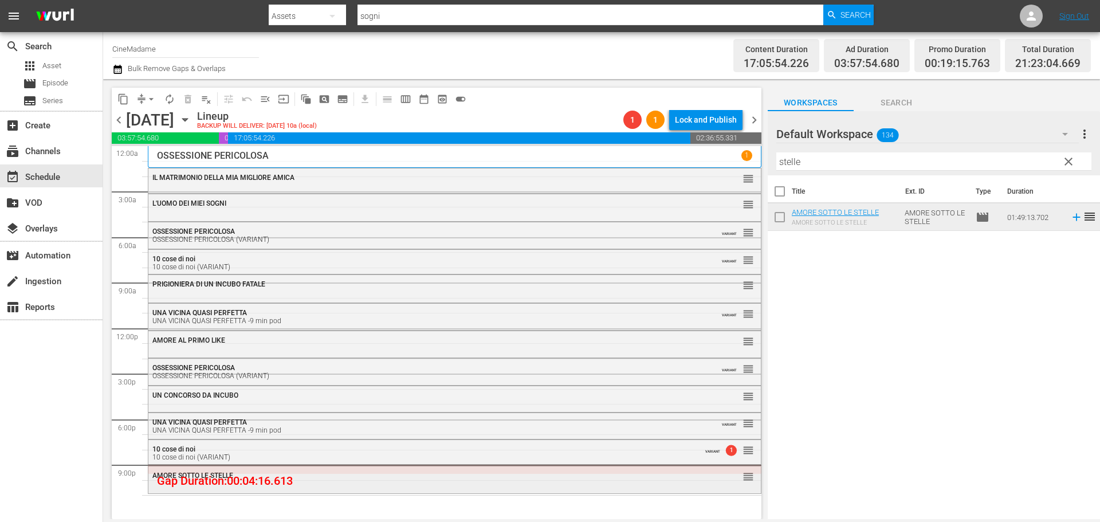
click at [345, 477] on div "AMORE SOTTO LE STELLE" at bounding box center [423, 475] width 542 height 8
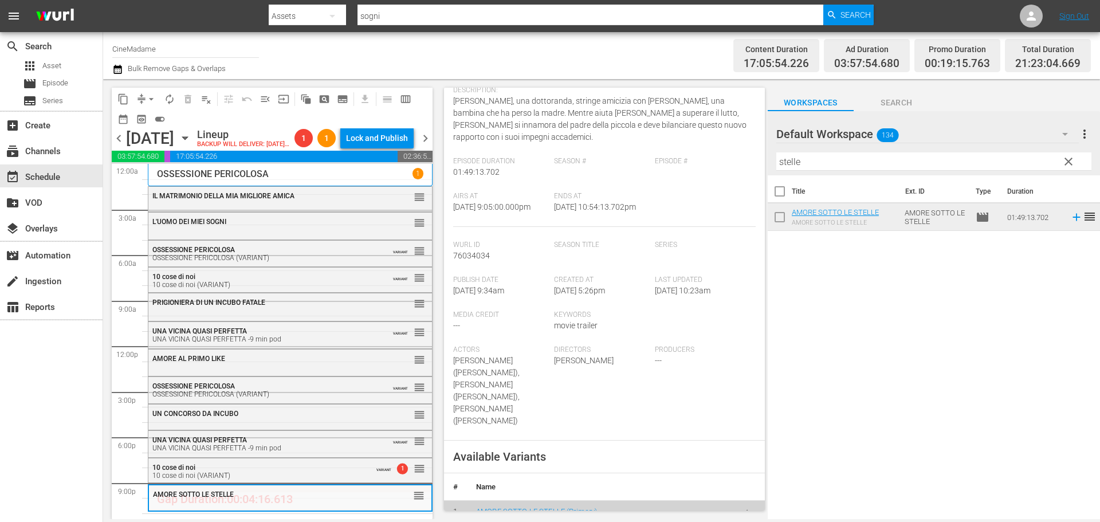
scroll to position [286, 0]
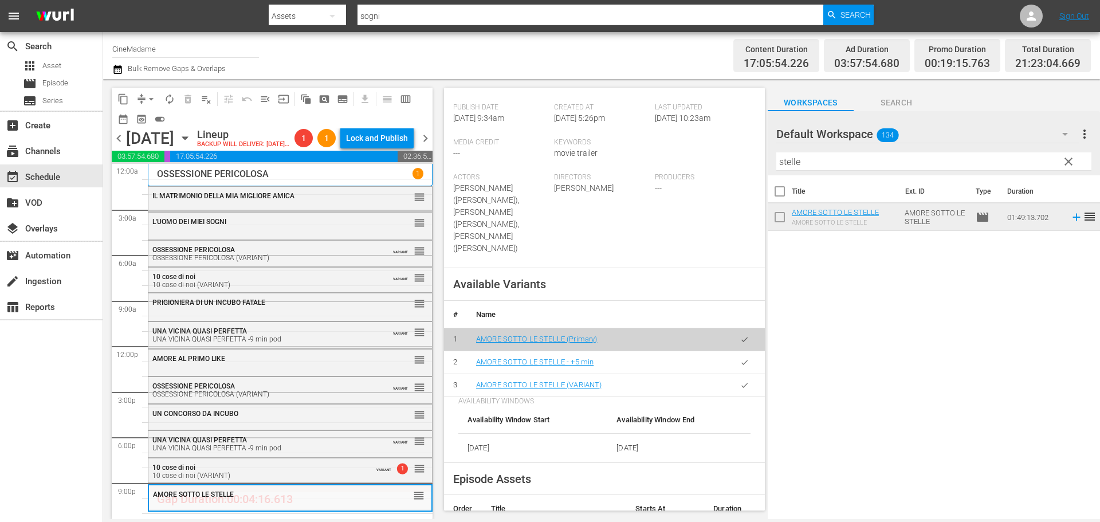
click at [735, 381] on button "button" at bounding box center [744, 385] width 22 height 22
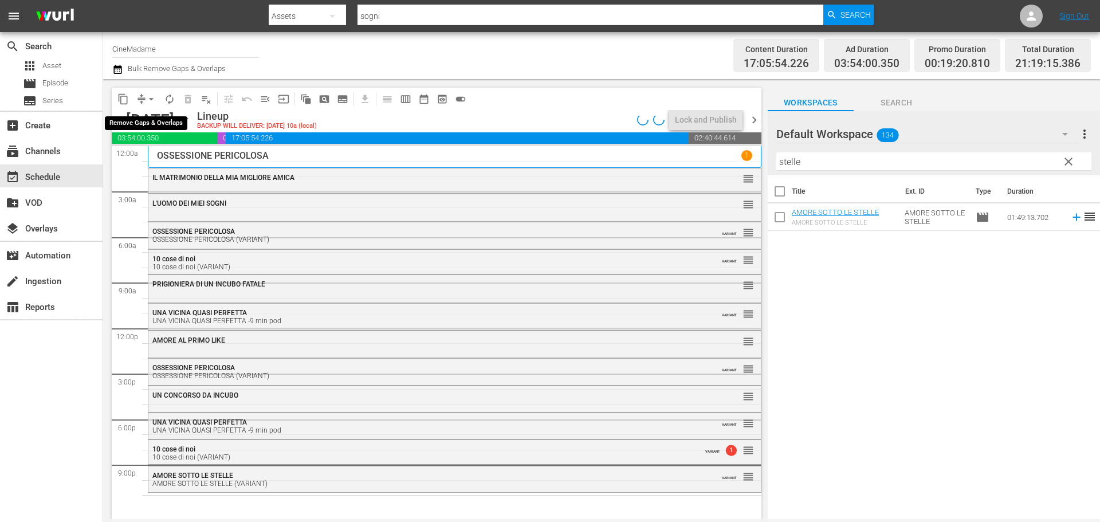
click at [146, 96] on span "arrow_drop_down" at bounding box center [150, 98] width 11 height 11
click at [177, 162] on li "Align to End of Previous Day" at bounding box center [152, 160] width 120 height 19
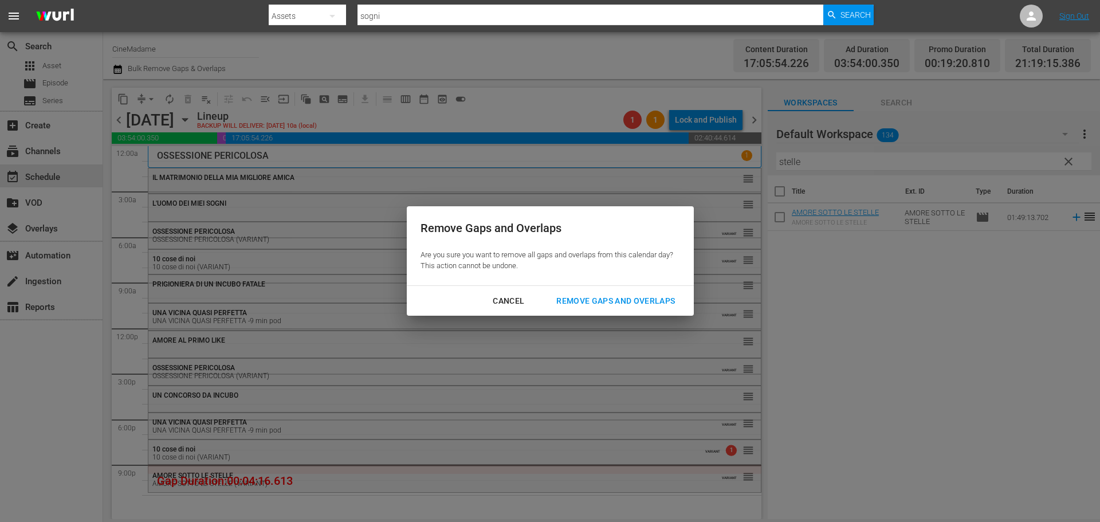
click at [661, 306] on div "Remove Gaps and Overlaps" at bounding box center [615, 301] width 137 height 14
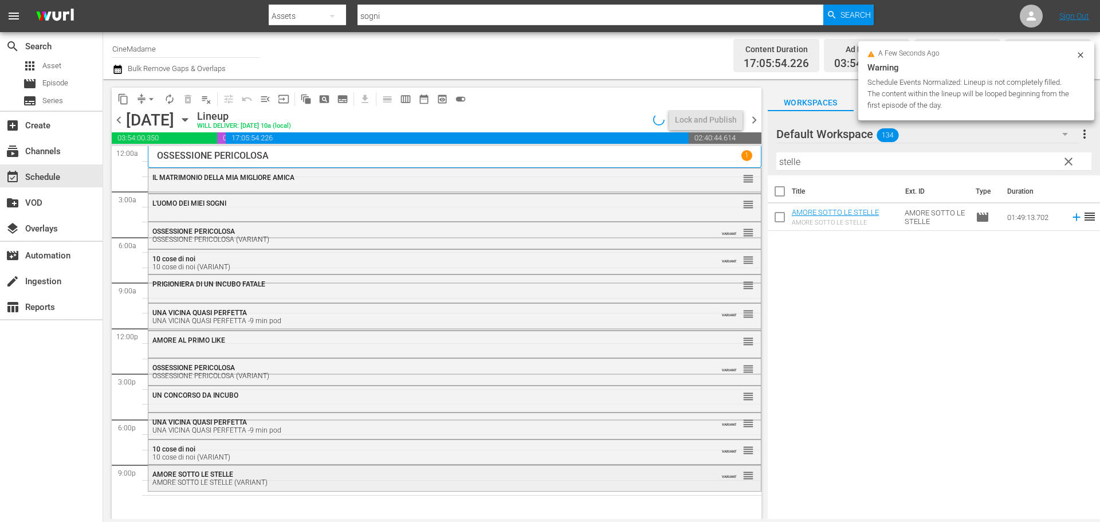
click at [475, 479] on div "AMORE SOTTO LE STELLE (VARIANT)" at bounding box center [423, 482] width 542 height 8
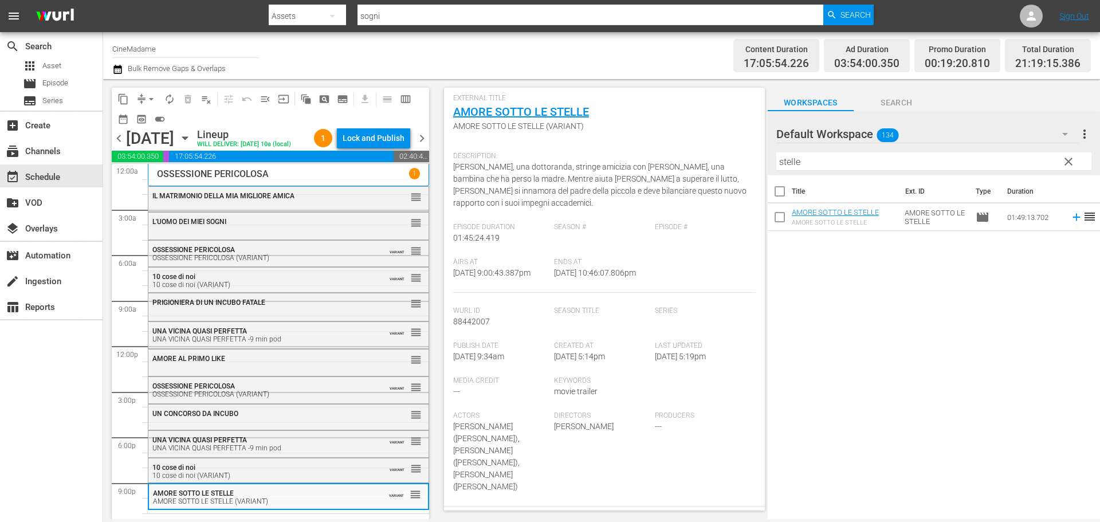
scroll to position [57, 0]
click at [812, 155] on input "stelle" at bounding box center [933, 161] width 315 height 18
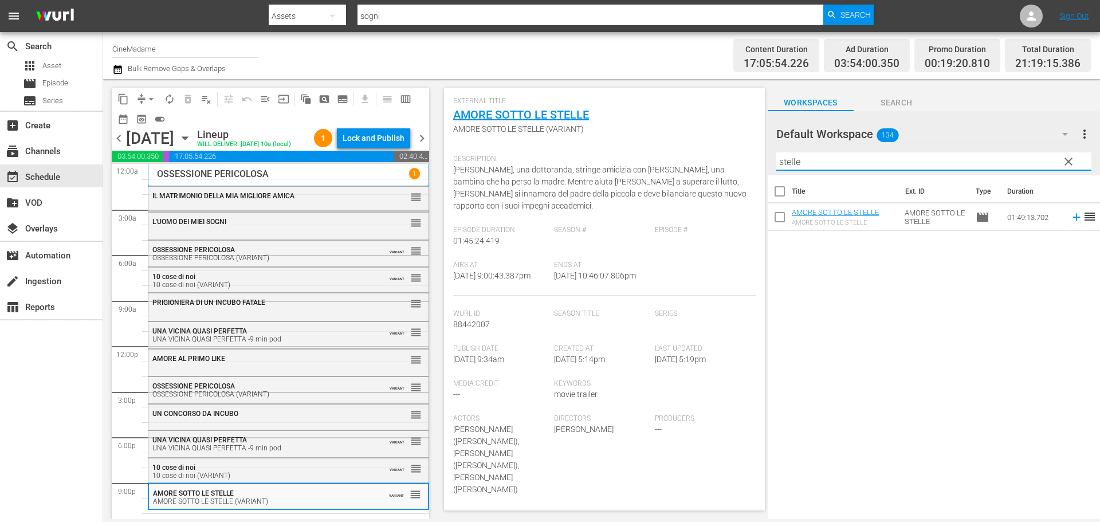
click at [812, 155] on input "stelle" at bounding box center [933, 161] width 315 height 18
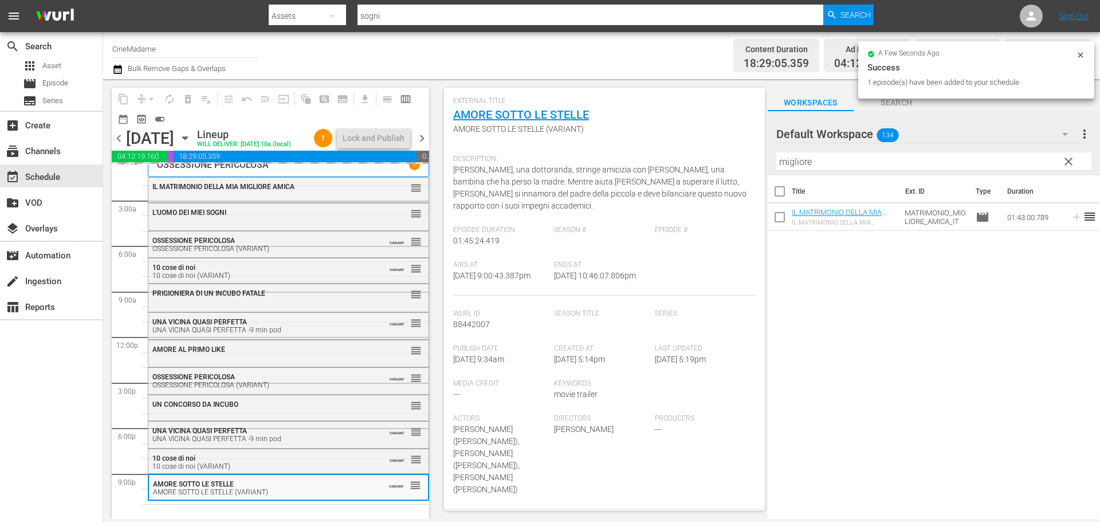
scroll to position [29, 0]
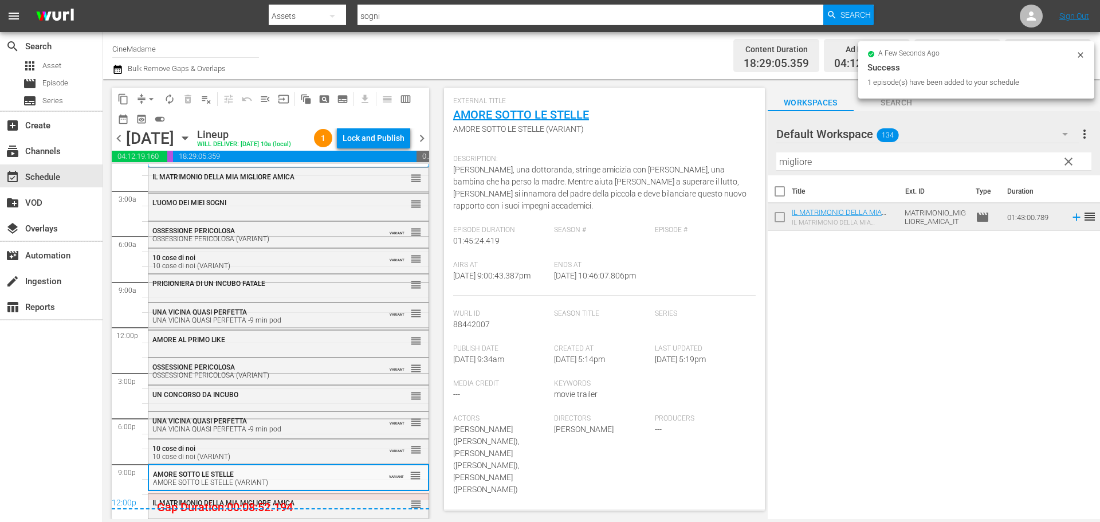
click at [831, 159] on input "migliore" at bounding box center [933, 161] width 315 height 18
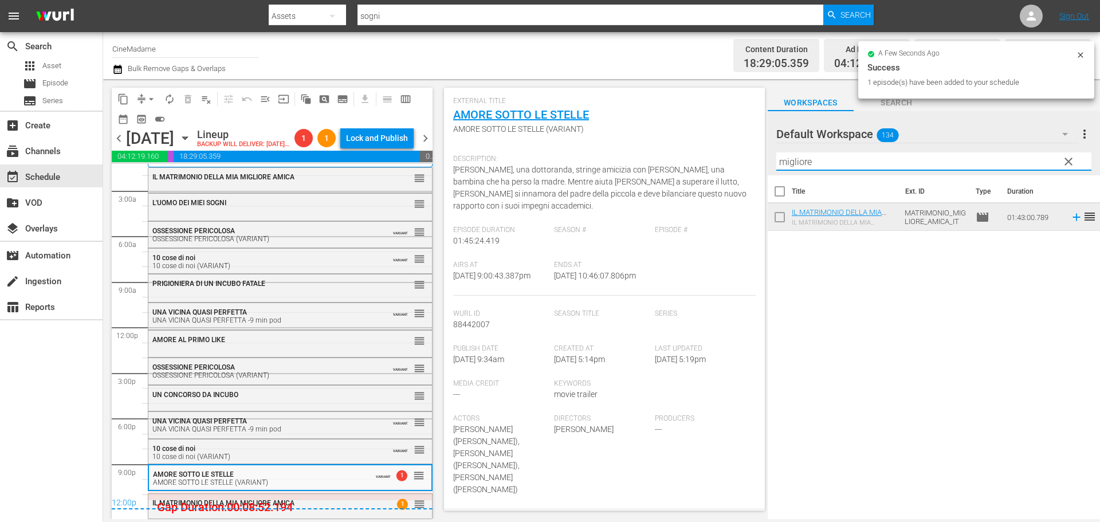
click at [831, 159] on input "migliore" at bounding box center [933, 161] width 315 height 18
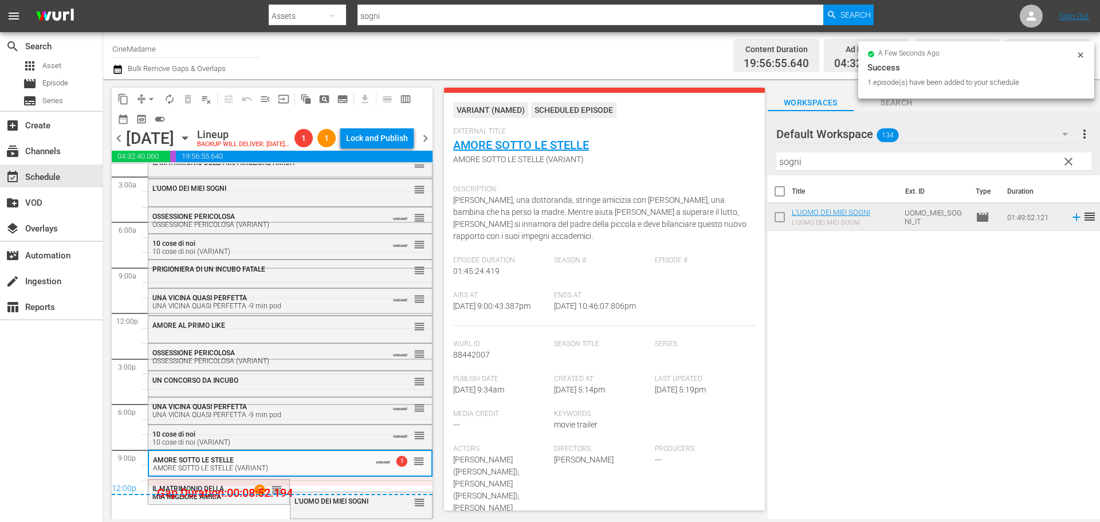
scroll to position [88, 0]
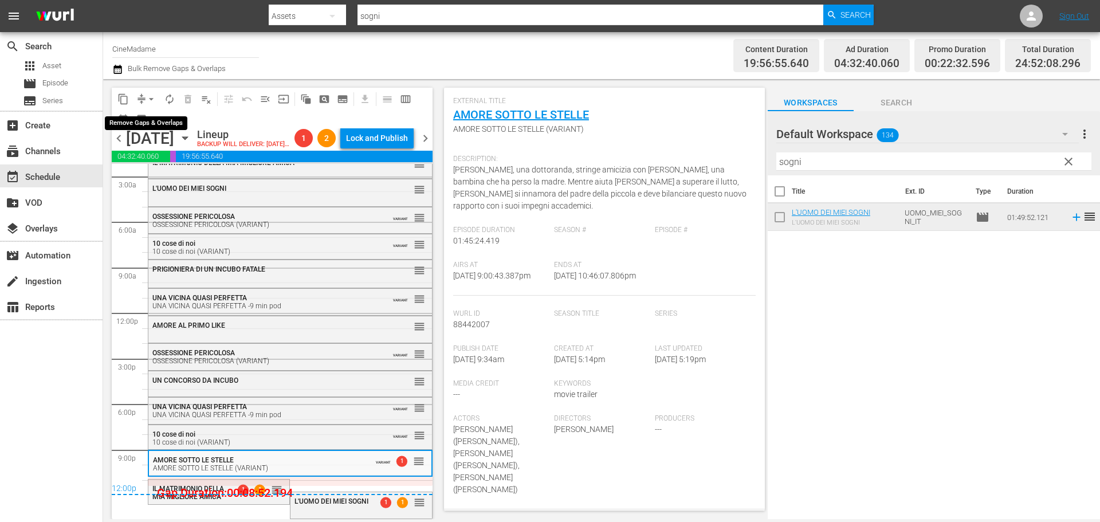
click at [145, 91] on button "compress" at bounding box center [141, 99] width 18 height 18
click at [141, 96] on span "compress" at bounding box center [141, 98] width 11 height 11
click at [144, 96] on button "arrow_drop_down" at bounding box center [151, 99] width 18 height 18
click at [160, 161] on li "Align to End of Previous Day" at bounding box center [152, 160] width 120 height 19
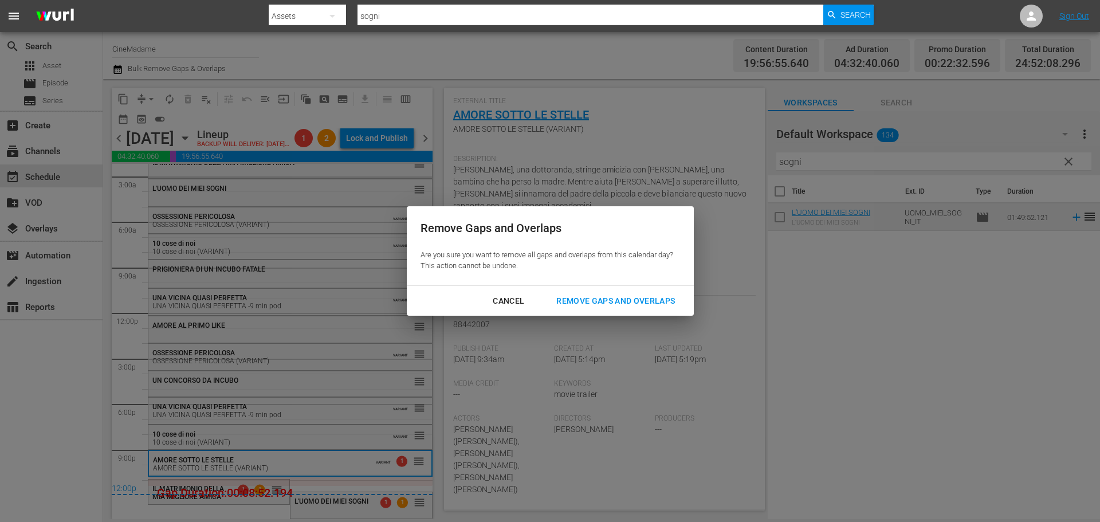
click at [606, 298] on div "Remove Gaps and Overlaps" at bounding box center [615, 301] width 137 height 14
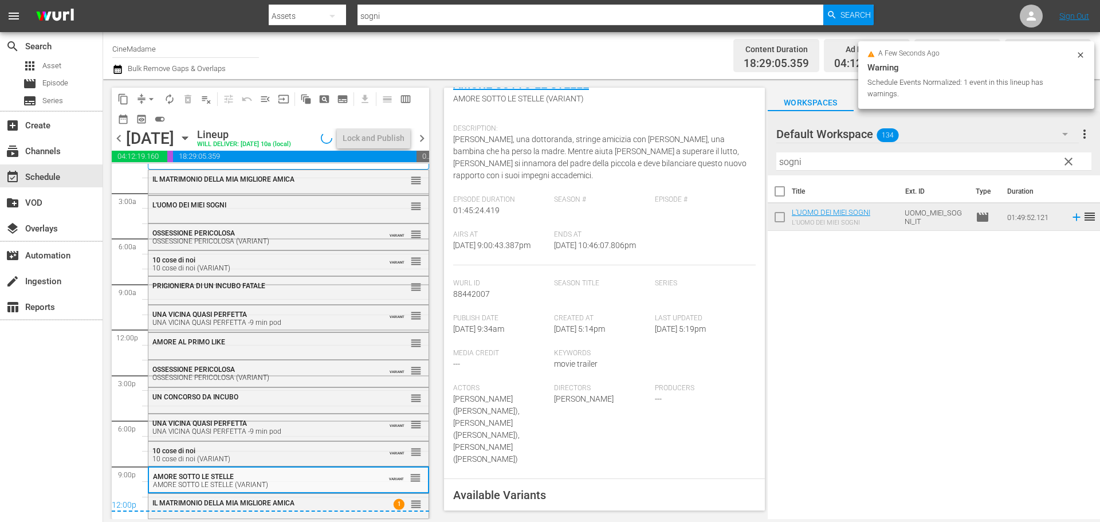
scroll to position [57, 0]
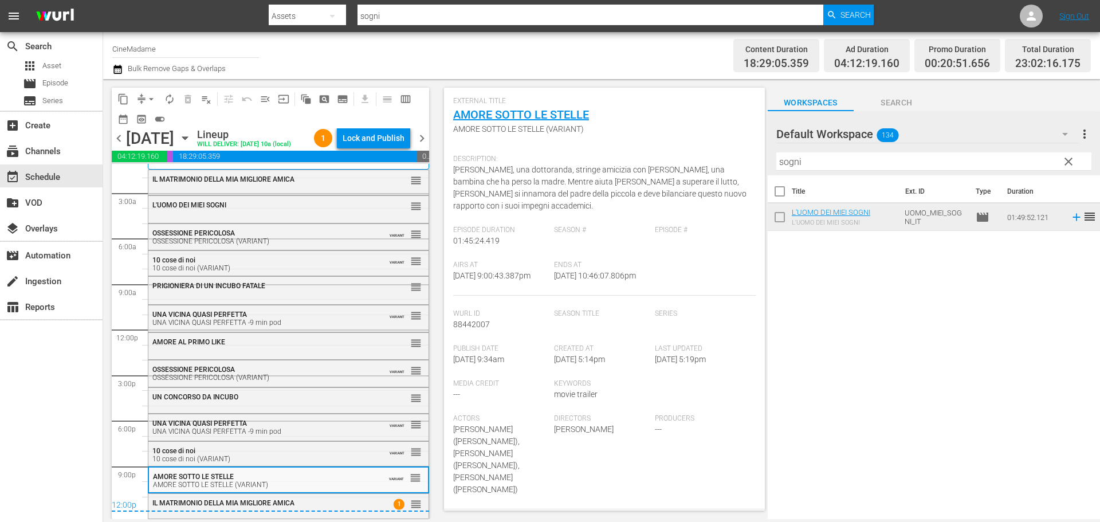
click at [191, 144] on icon "button" at bounding box center [185, 138] width 13 height 13
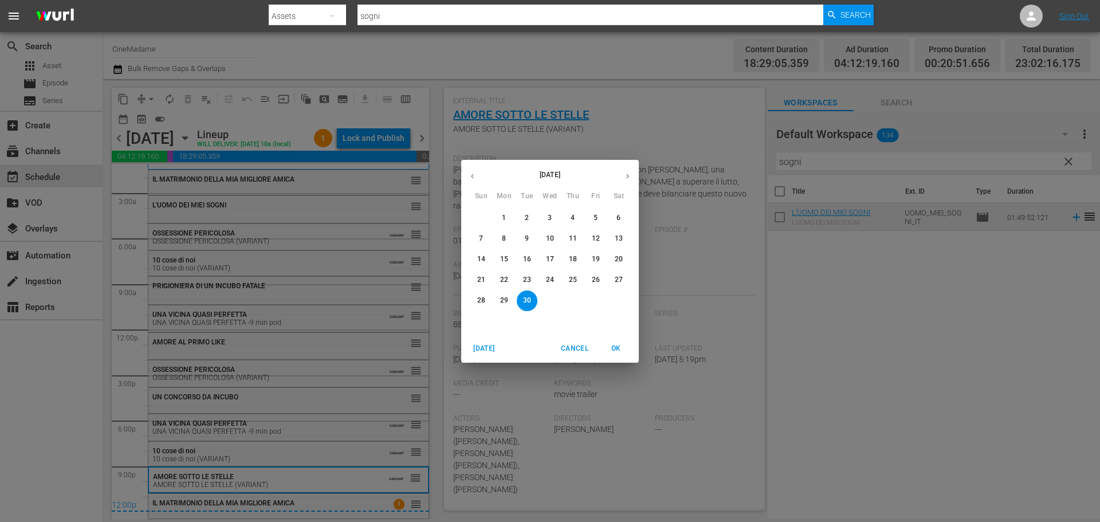
click at [469, 175] on icon "button" at bounding box center [472, 176] width 9 height 9
click at [599, 273] on button "22" at bounding box center [595, 280] width 21 height 21
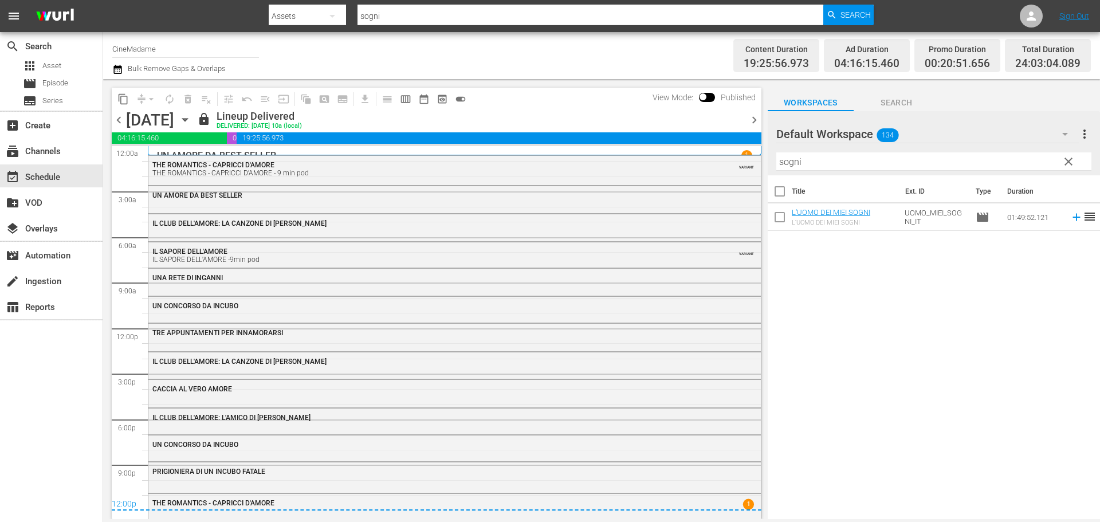
click at [759, 119] on span "chevron_right" at bounding box center [754, 120] width 14 height 14
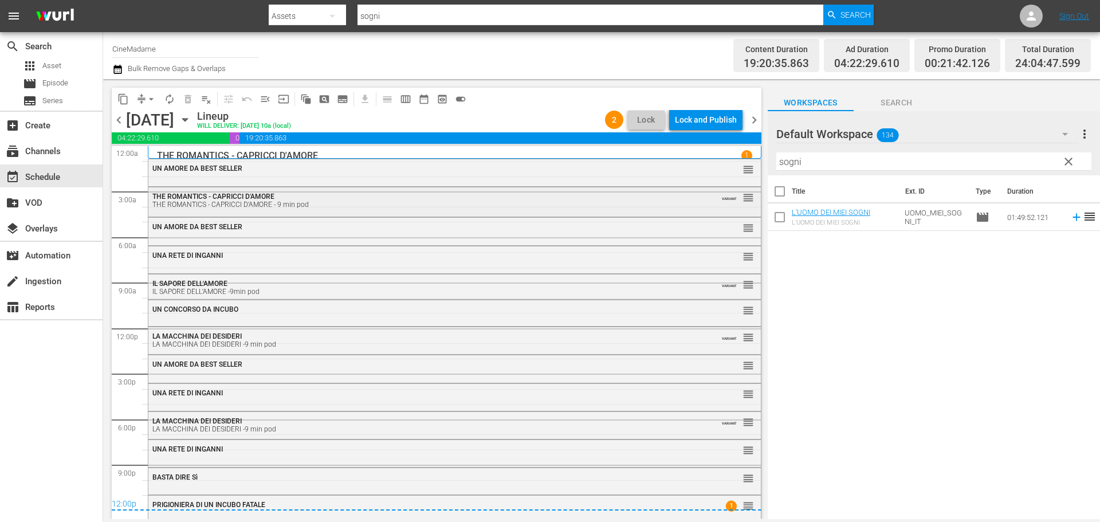
scroll to position [5, 0]
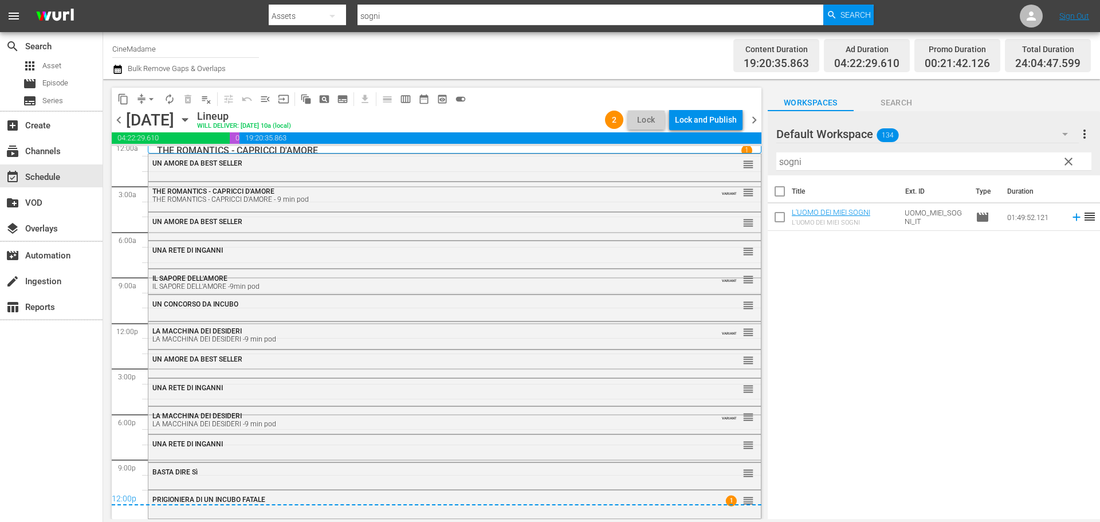
click at [884, 165] on input "sogni" at bounding box center [933, 161] width 315 height 18
type input "s"
type input "f"
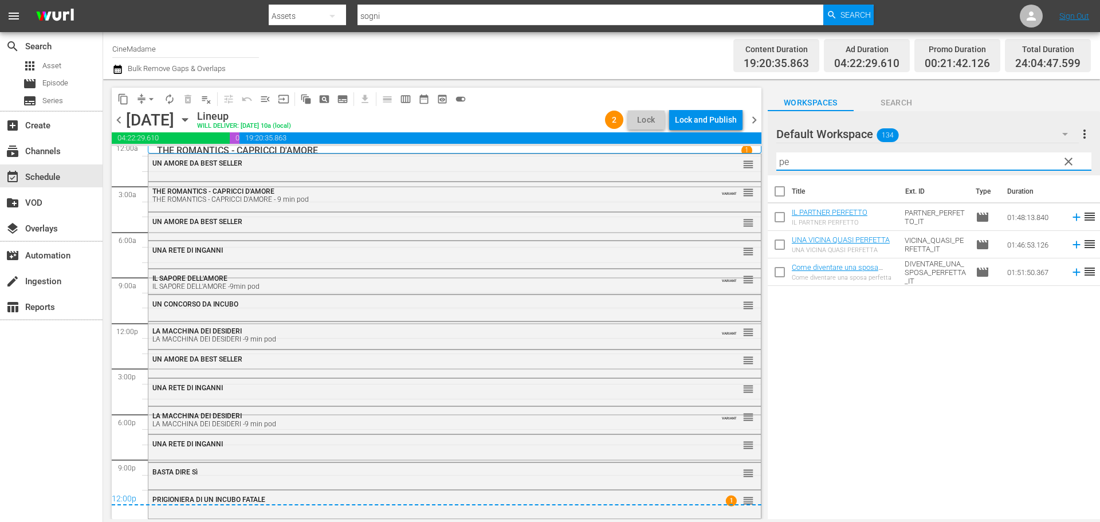
type input "p"
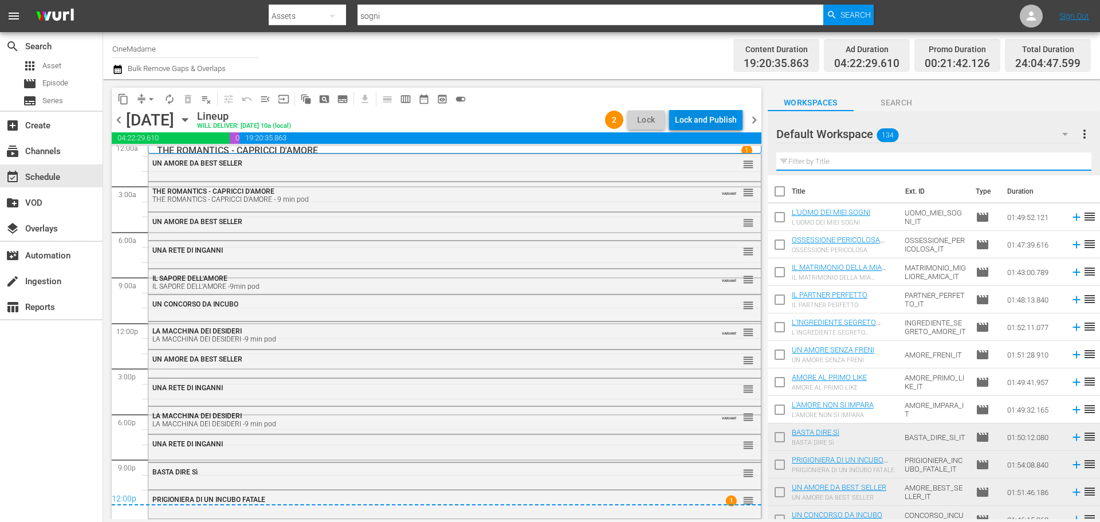
click at [708, 121] on div "Lock and Publish" at bounding box center [706, 119] width 62 height 21
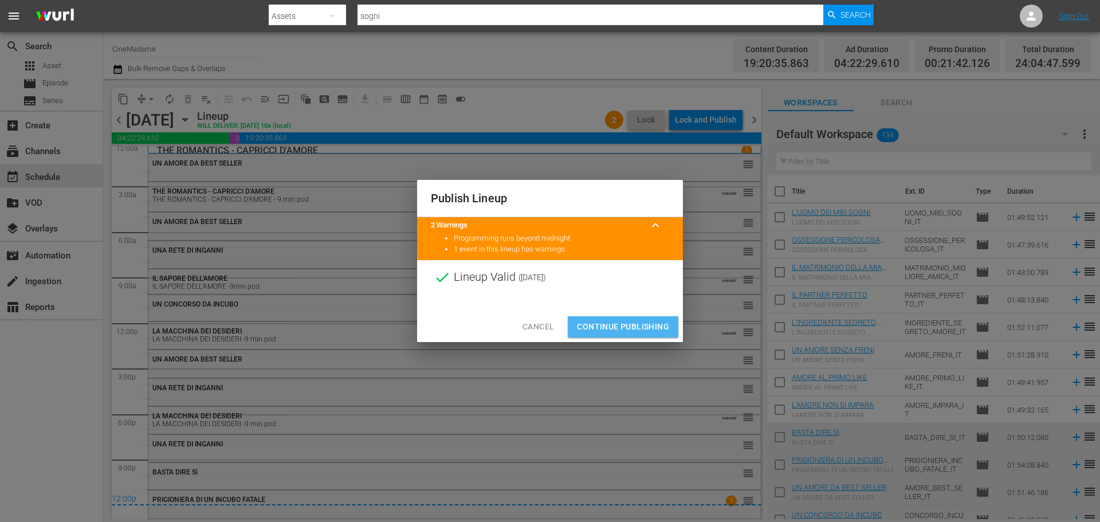
click at [620, 324] on span "Continue Publishing" at bounding box center [623, 327] width 92 height 14
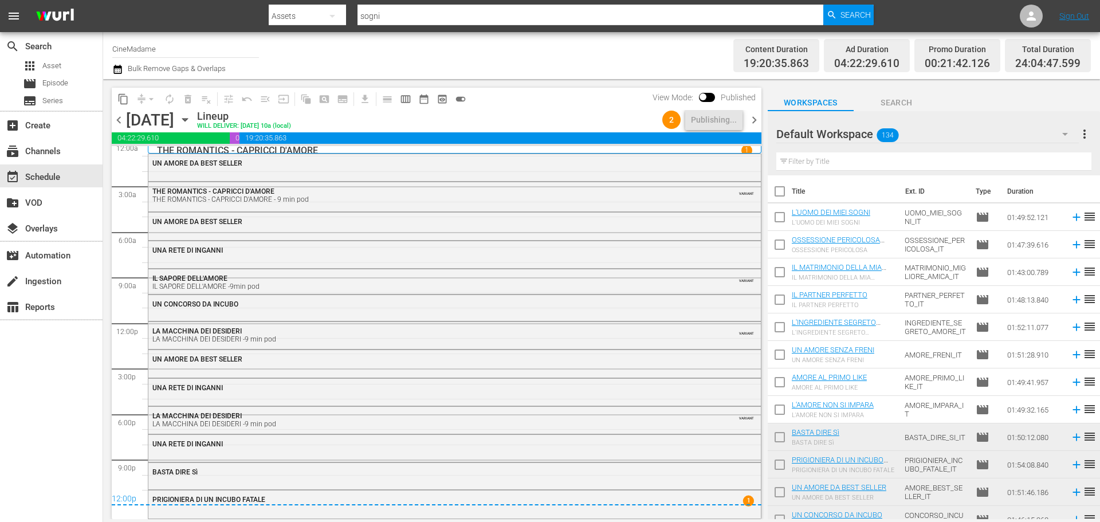
click at [760, 116] on span "chevron_right" at bounding box center [754, 120] width 14 height 14
